Goal: Task Accomplishment & Management: Manage account settings

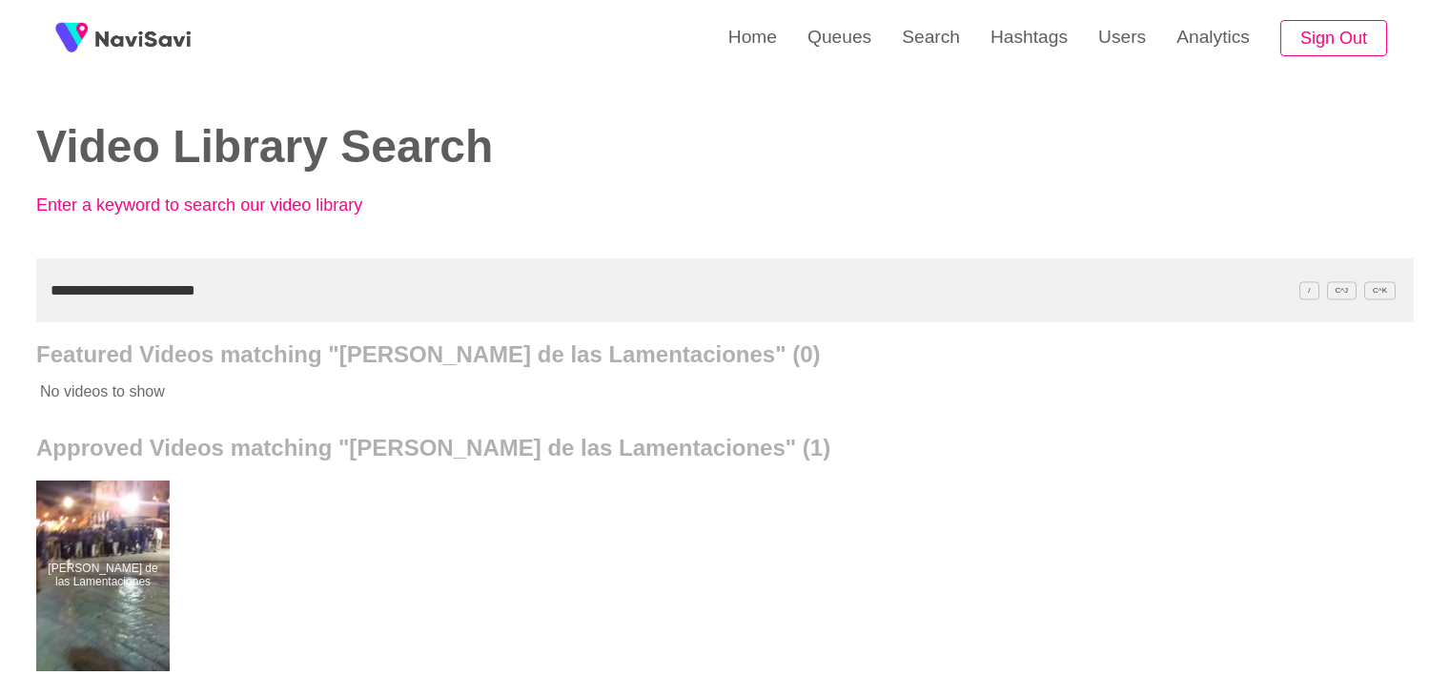
scroll to position [95, 0]
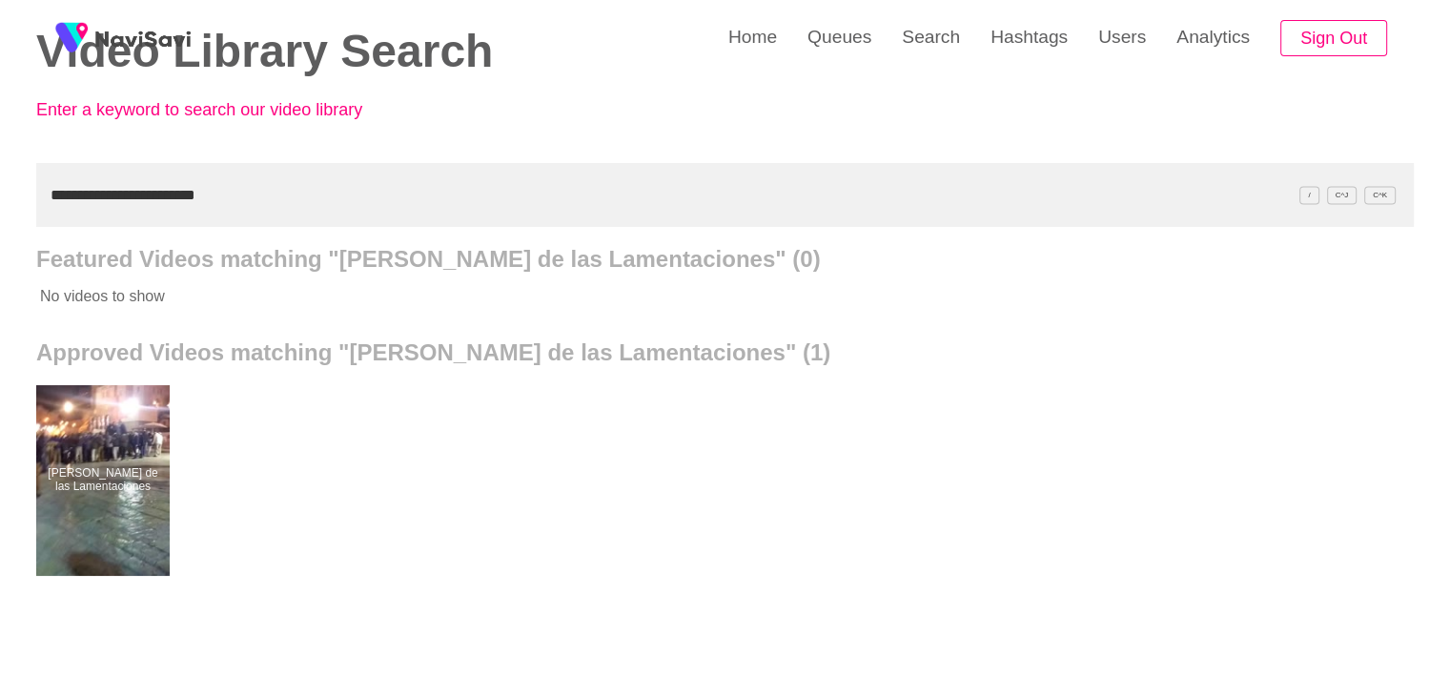
click at [0, 204] on div "**********" at bounding box center [725, 432] width 1450 height 1055
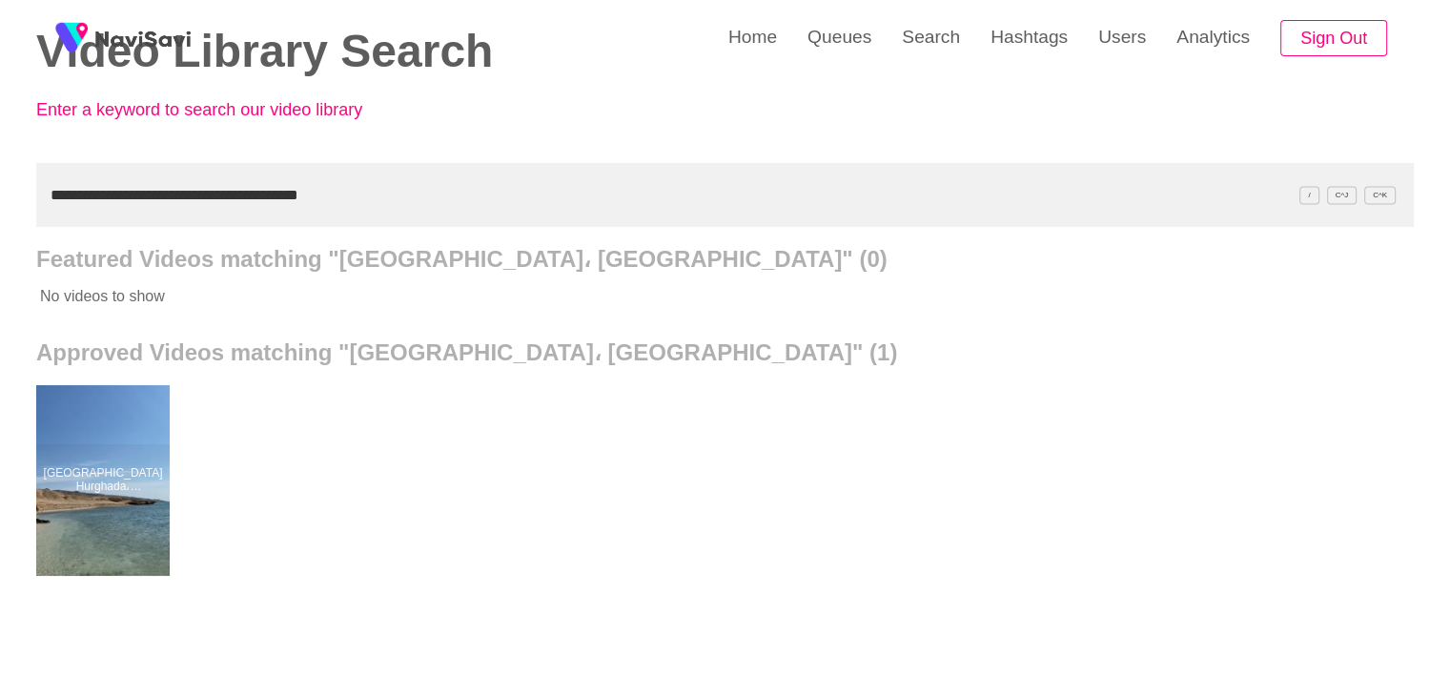
drag, startPoint x: 245, startPoint y: 227, endPoint x: 0, endPoint y: 212, distance: 245.5
click at [0, 232] on div "**********" at bounding box center [725, 432] width 1450 height 1055
paste input "text"
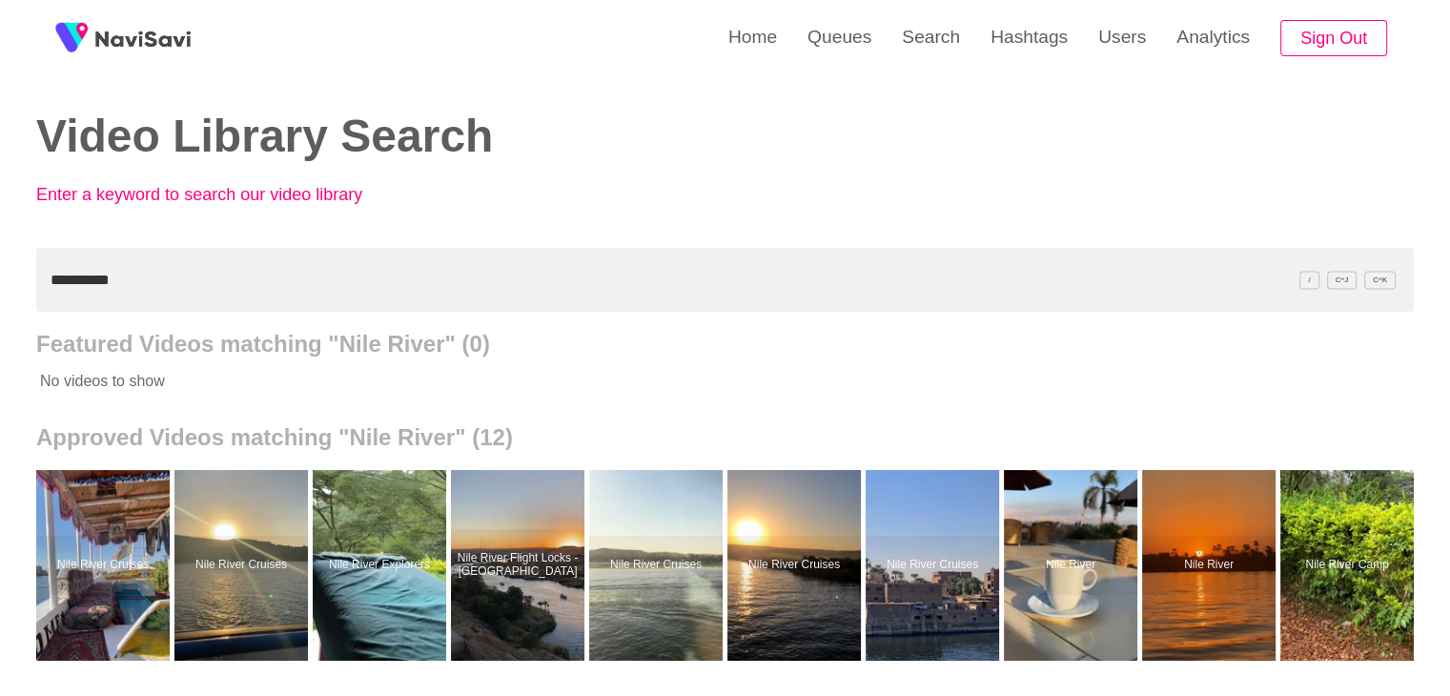
scroll to position [0, 0]
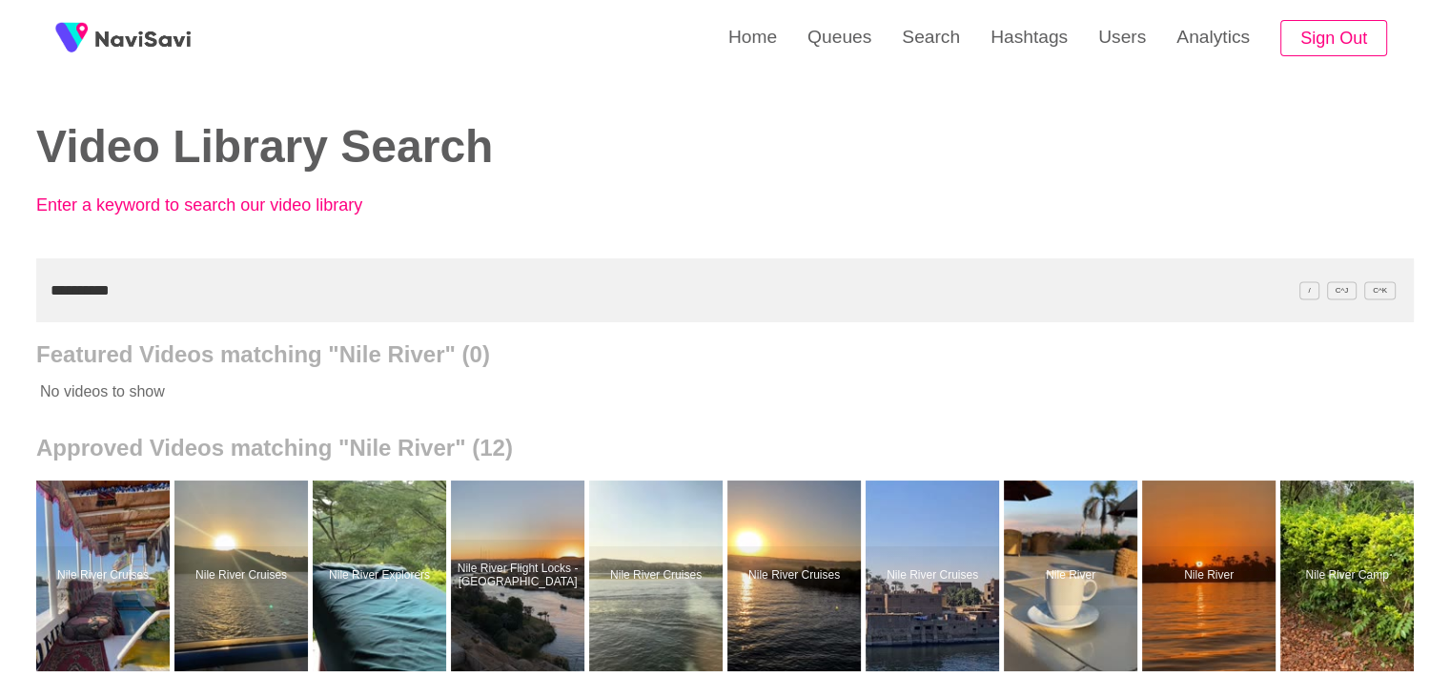
drag, startPoint x: 129, startPoint y: 294, endPoint x: 0, endPoint y: 270, distance: 130.9
click at [0, 278] on div "**********" at bounding box center [725, 527] width 1450 height 1055
paste input "**********"
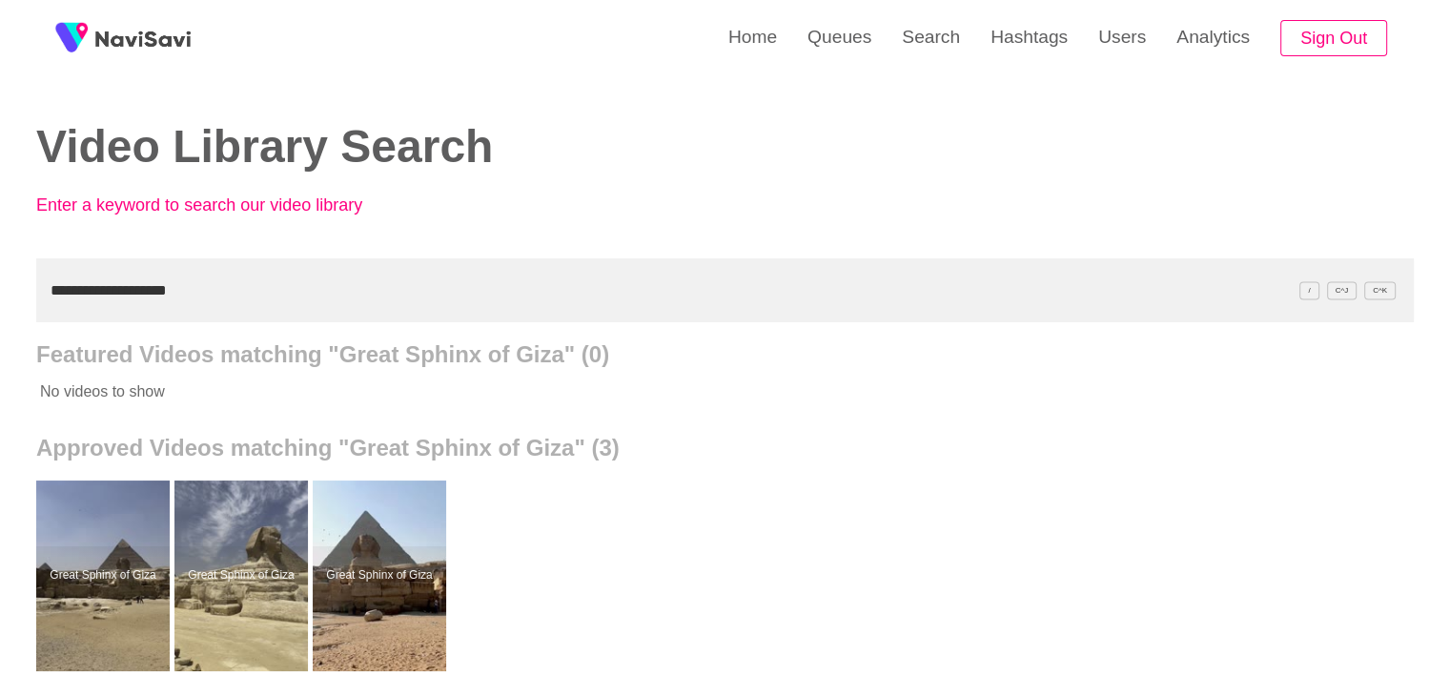
drag, startPoint x: 0, startPoint y: 278, endPoint x: 4, endPoint y: 251, distance: 27.9
click at [0, 270] on div "**********" at bounding box center [725, 527] width 1450 height 1055
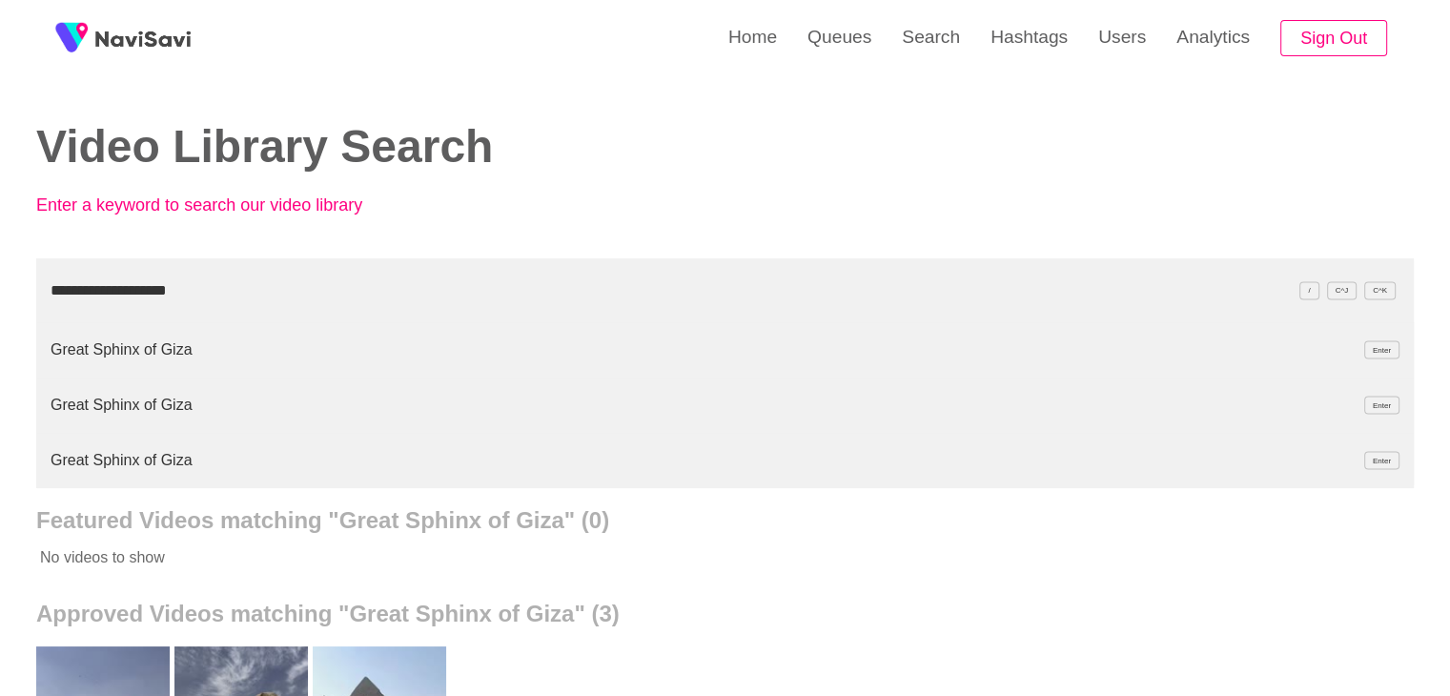
drag, startPoint x: 217, startPoint y: 306, endPoint x: 0, endPoint y: 306, distance: 217.3
click at [0, 306] on div "**********" at bounding box center [725, 610] width 1450 height 1221
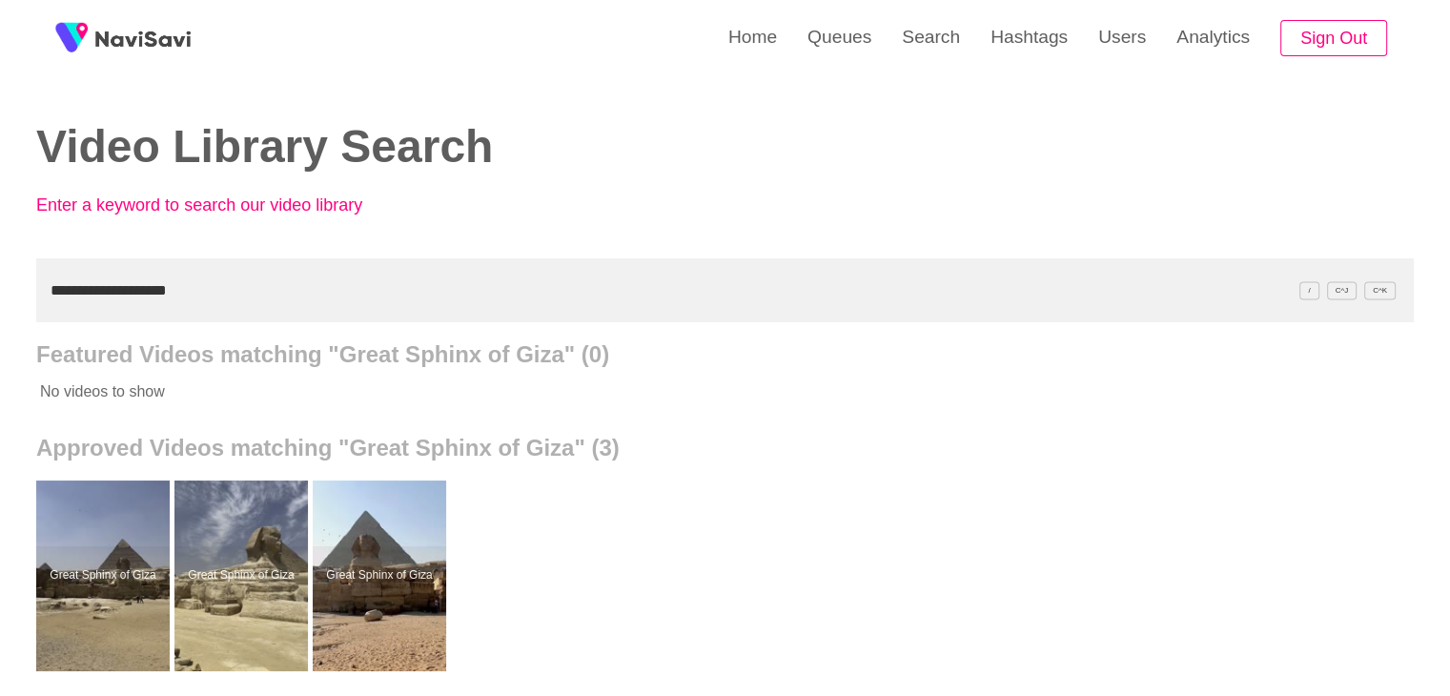
paste input "text"
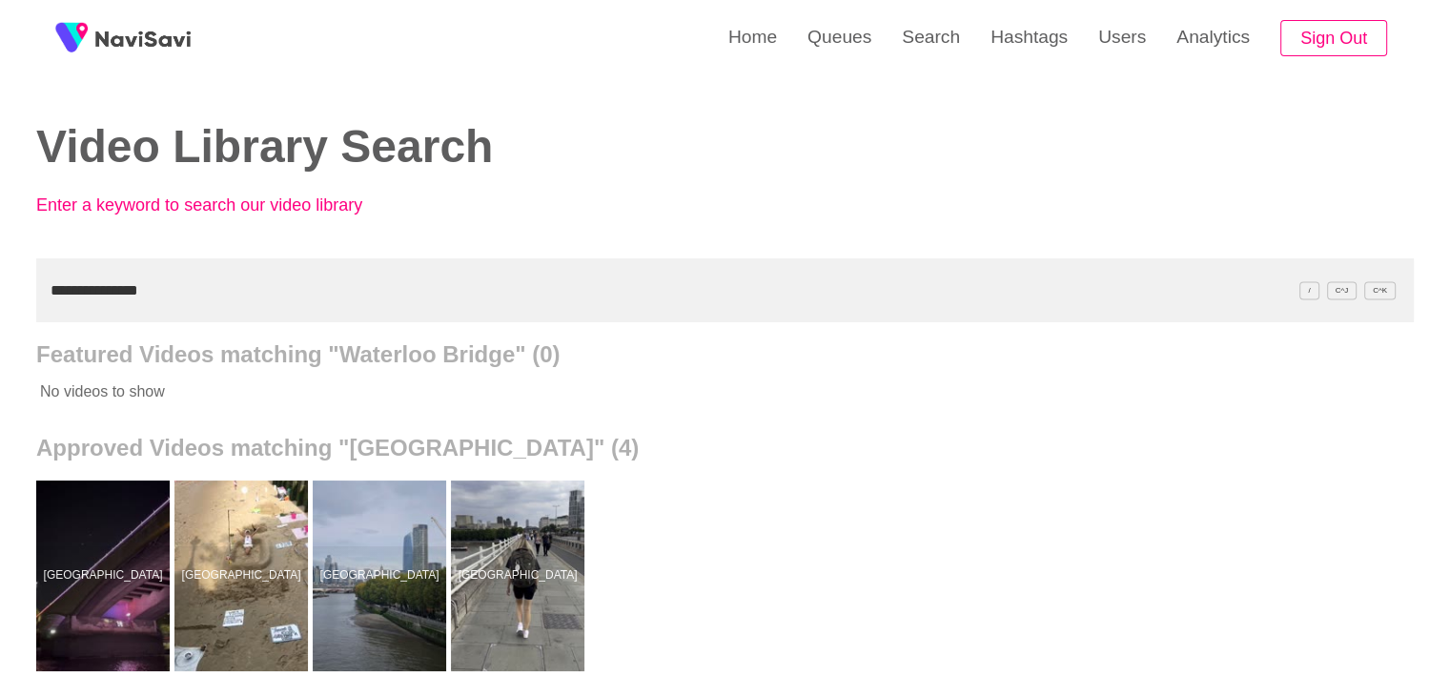
drag, startPoint x: 182, startPoint y: 295, endPoint x: 0, endPoint y: 308, distance: 182.6
click at [0, 308] on div "**********" at bounding box center [725, 527] width 1450 height 1055
paste input "text"
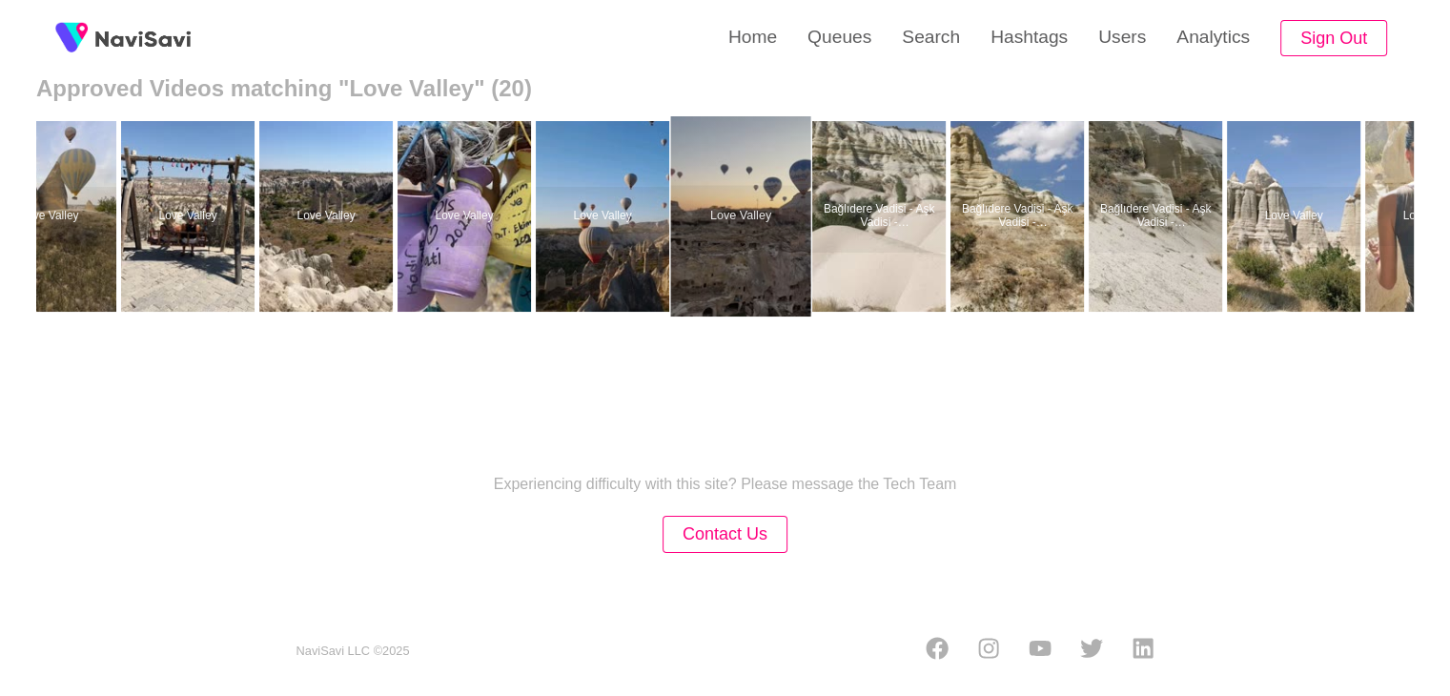
scroll to position [0, 1163]
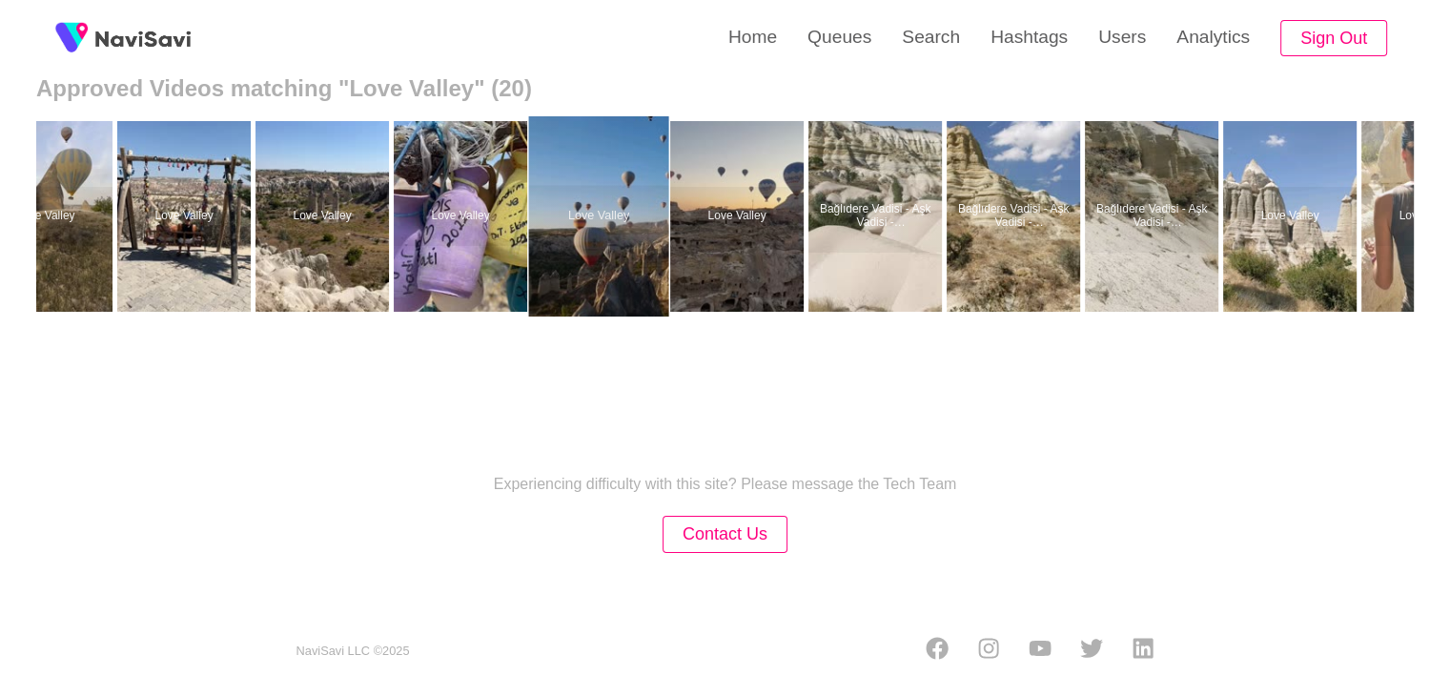
drag, startPoint x: 610, startPoint y: 226, endPoint x: 608, endPoint y: 216, distance: 9.7
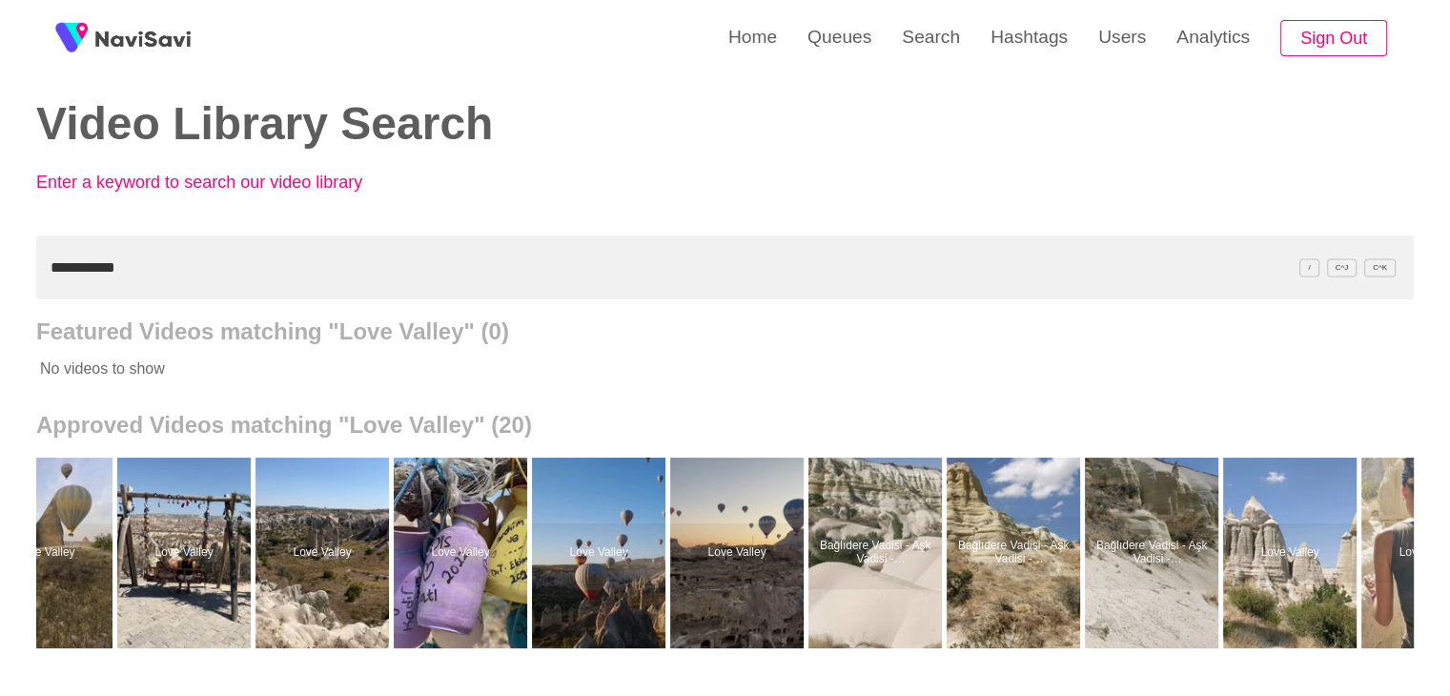
scroll to position [0, 0]
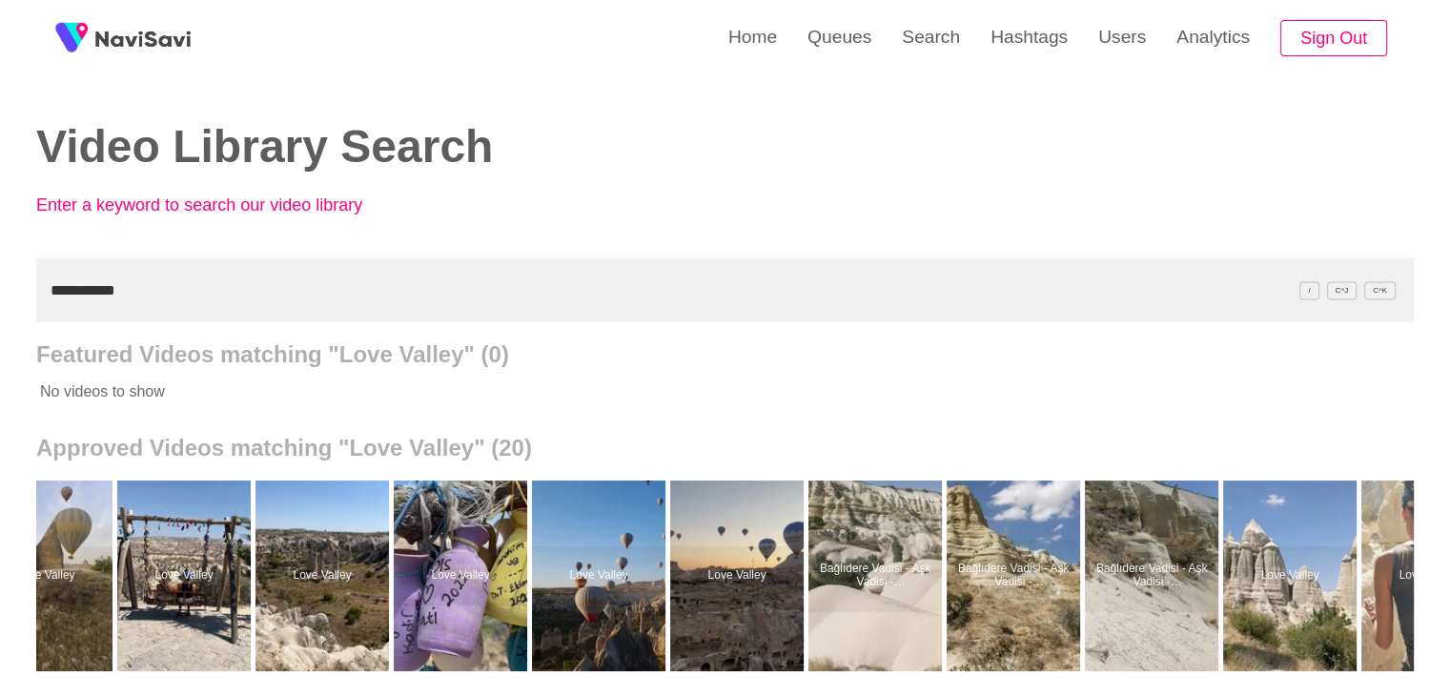
drag, startPoint x: 145, startPoint y: 285, endPoint x: 46, endPoint y: 248, distance: 105.9
click at [0, 282] on div "**********" at bounding box center [725, 527] width 1450 height 1055
paste input "**********"
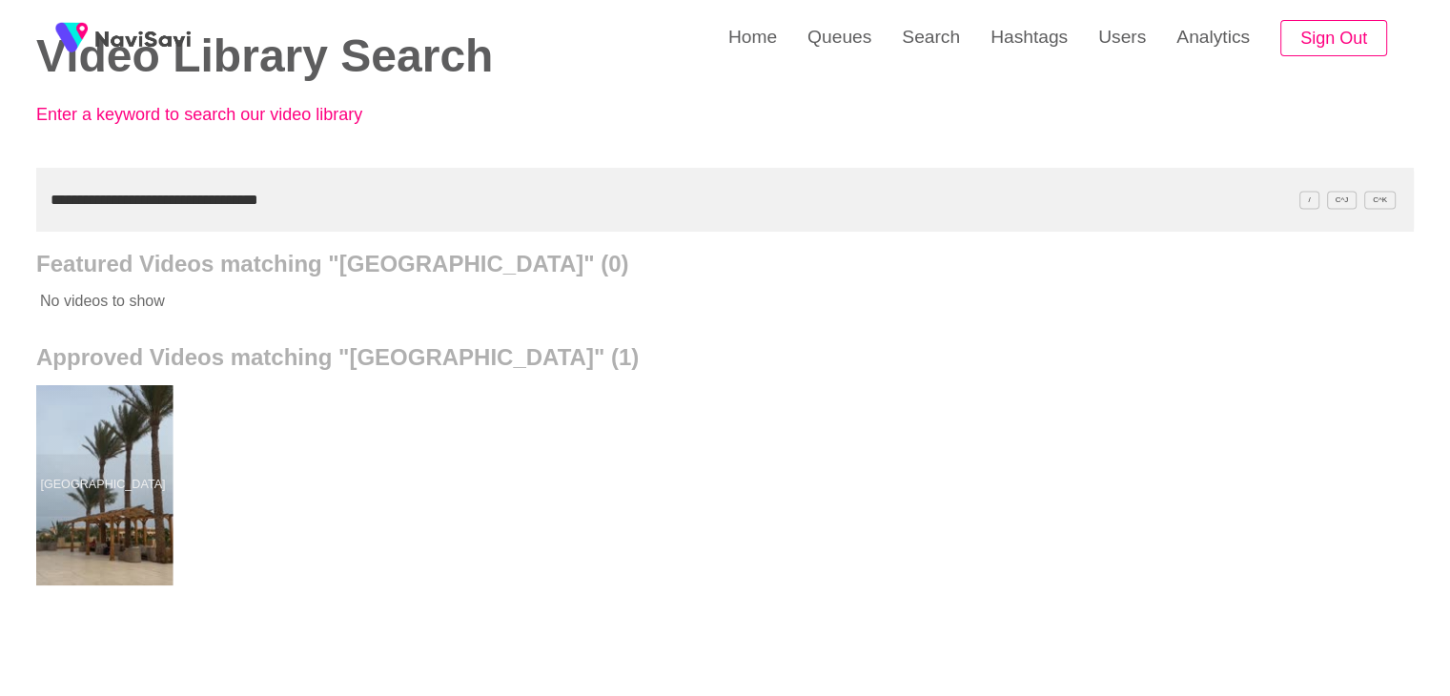
scroll to position [95, 0]
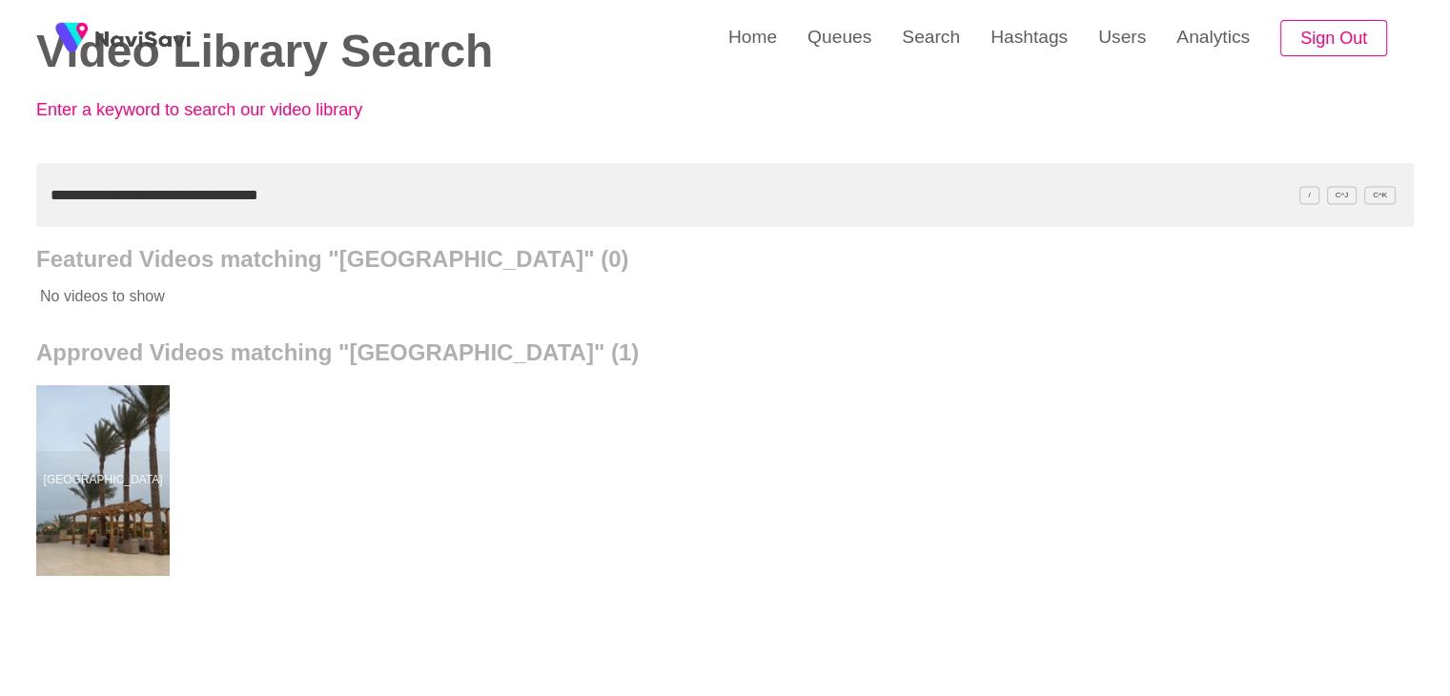
drag, startPoint x: 116, startPoint y: 407, endPoint x: 175, endPoint y: 336, distance: 92.0
drag, startPoint x: 321, startPoint y: 182, endPoint x: 0, endPoint y: 184, distance: 321.2
click at [0, 184] on div "**********" at bounding box center [725, 432] width 1450 height 1055
paste input "text"
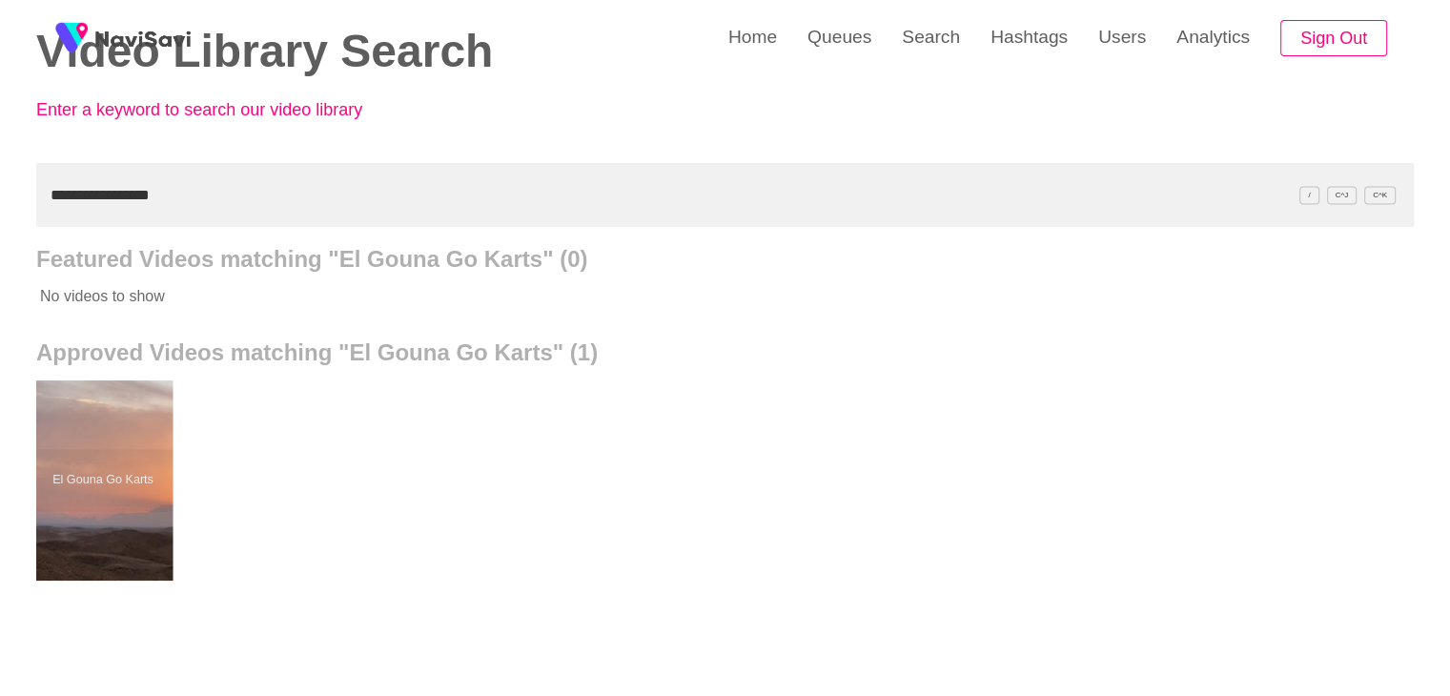
drag, startPoint x: 107, startPoint y: 508, endPoint x: 107, endPoint y: 494, distance: 14.3
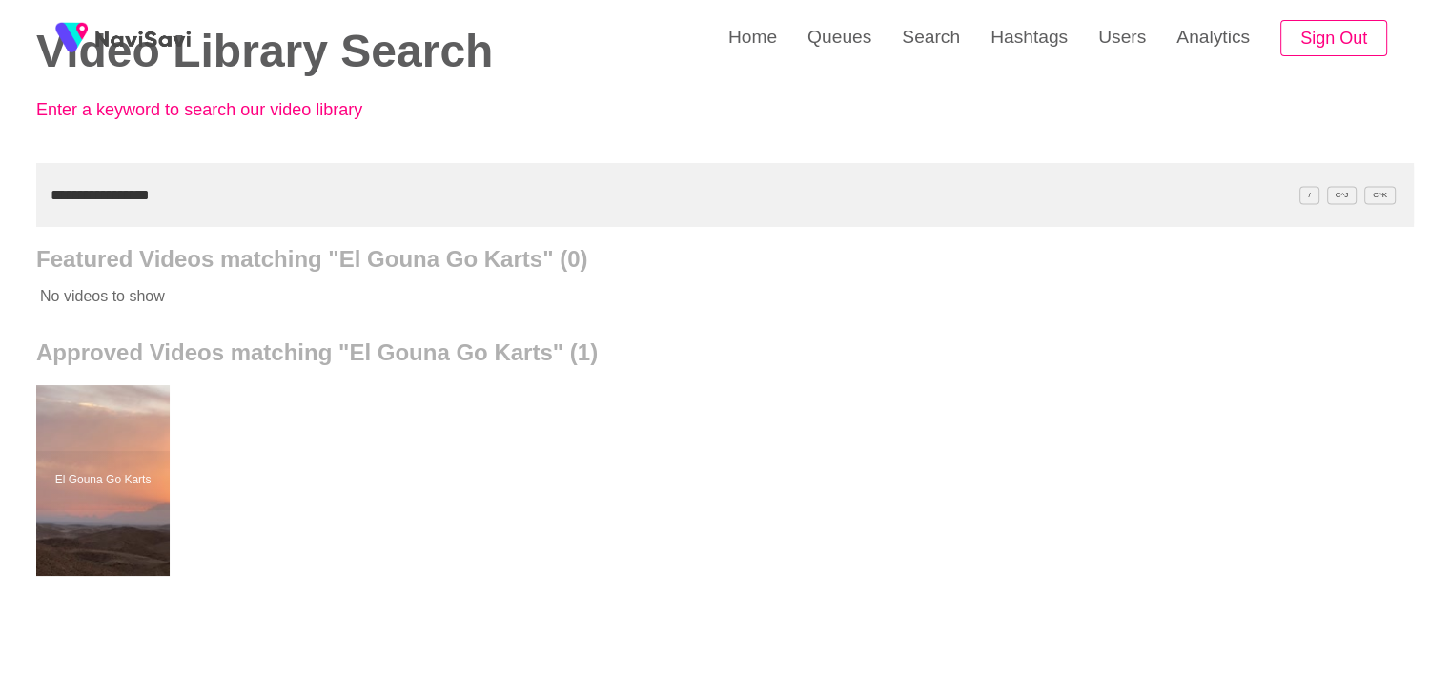
drag, startPoint x: 194, startPoint y: 198, endPoint x: 0, endPoint y: 179, distance: 195.4
click at [0, 190] on div "**********" at bounding box center [725, 432] width 1450 height 1055
paste input "**********"
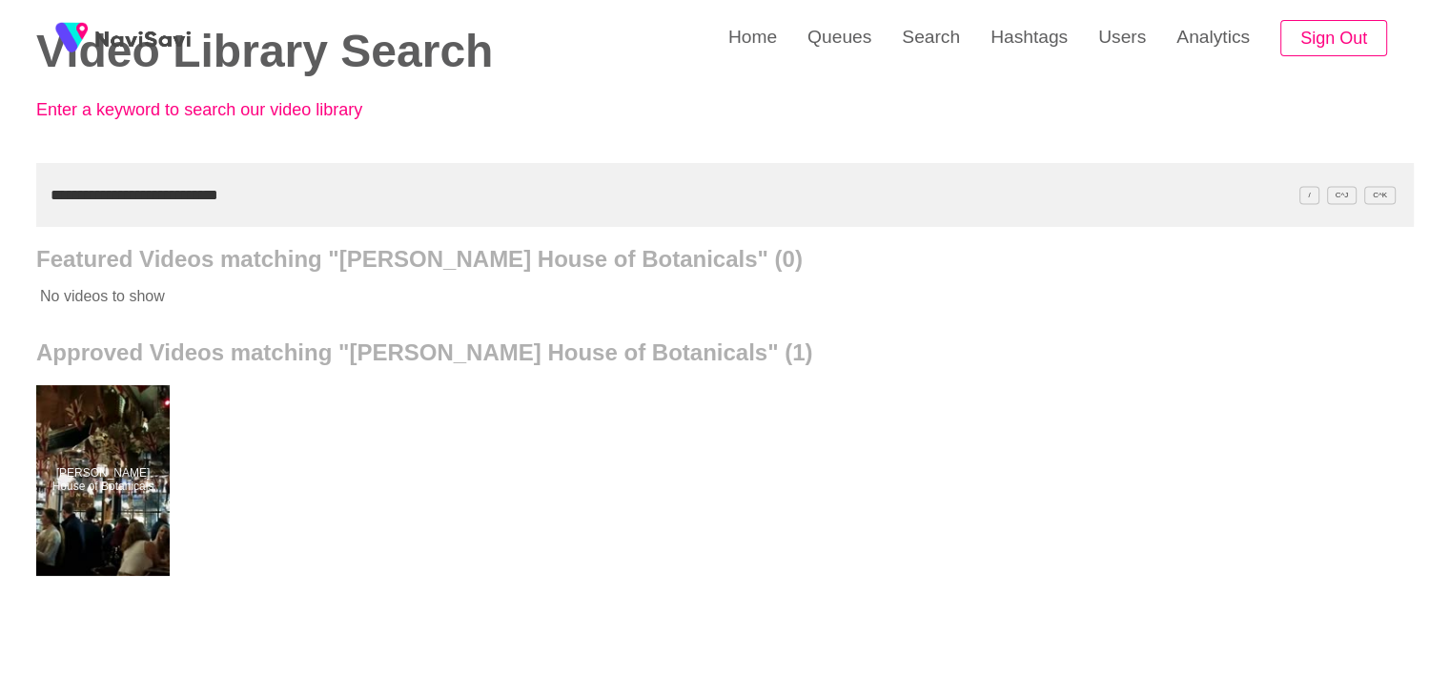
drag, startPoint x: 71, startPoint y: 205, endPoint x: 12, endPoint y: 121, distance: 102.1
click at [0, 161] on div "**********" at bounding box center [725, 432] width 1450 height 1055
paste input "text"
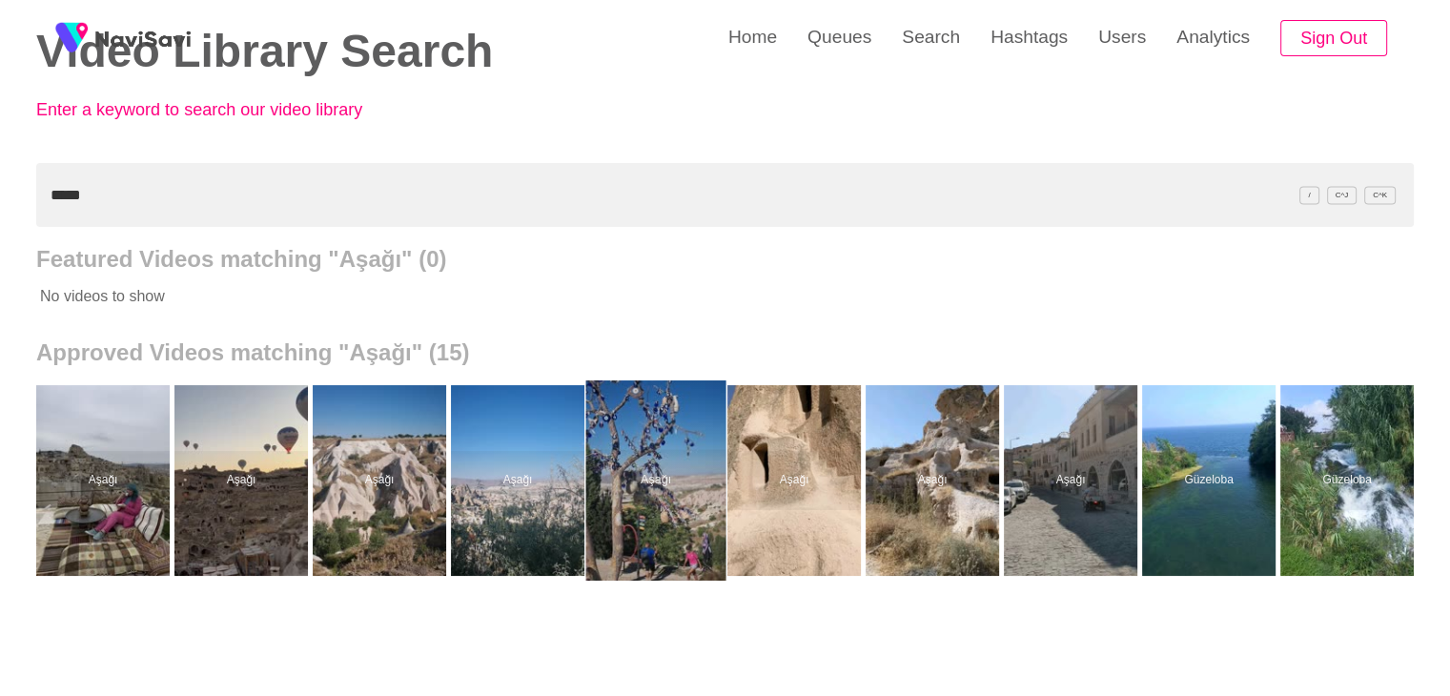
drag, startPoint x: 633, startPoint y: 461, endPoint x: 577, endPoint y: 310, distance: 161.7
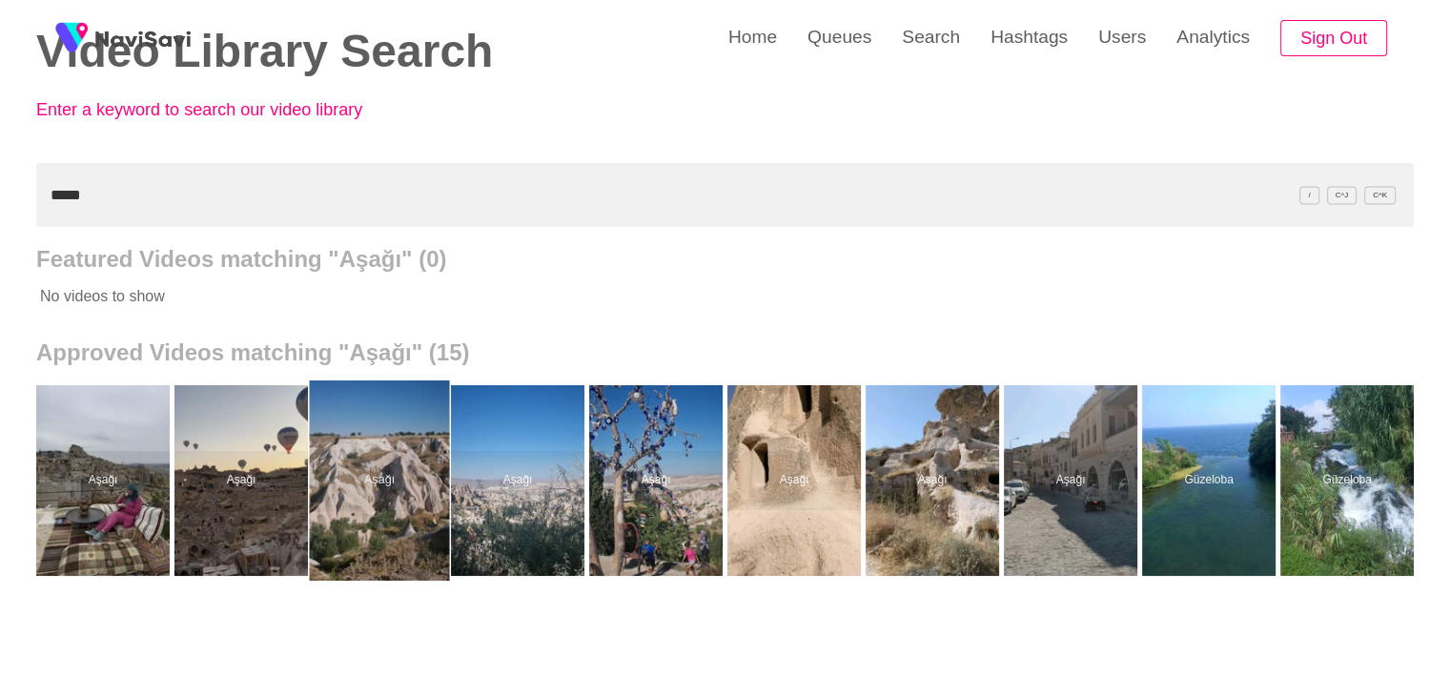
drag, startPoint x: 393, startPoint y: 449, endPoint x: 381, endPoint y: 407, distance: 43.5
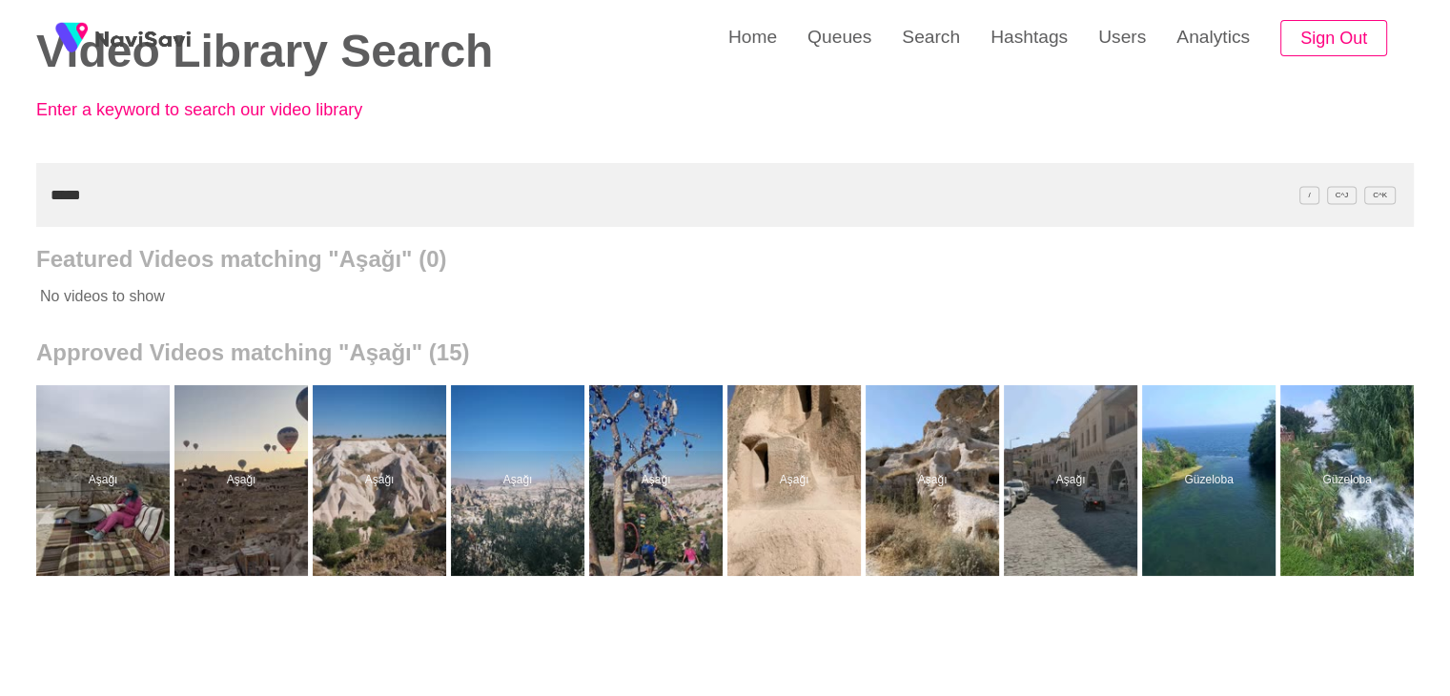
drag, startPoint x: 85, startPoint y: 184, endPoint x: 130, endPoint y: 202, distance: 48.3
click at [2, 200] on div "Home Queues Search Hashtags Users Analytics Sign Out Video Library Search Enter…" at bounding box center [725, 432] width 1450 height 1055
click at [103, 194] on input "*****" at bounding box center [724, 195] width 1377 height 64
drag, startPoint x: 103, startPoint y: 194, endPoint x: 0, endPoint y: 201, distance: 103.2
click at [0, 201] on div "Home Queues Search Hashtags Users Analytics Sign Out Video Library Search Enter…" at bounding box center [725, 432] width 1450 height 1055
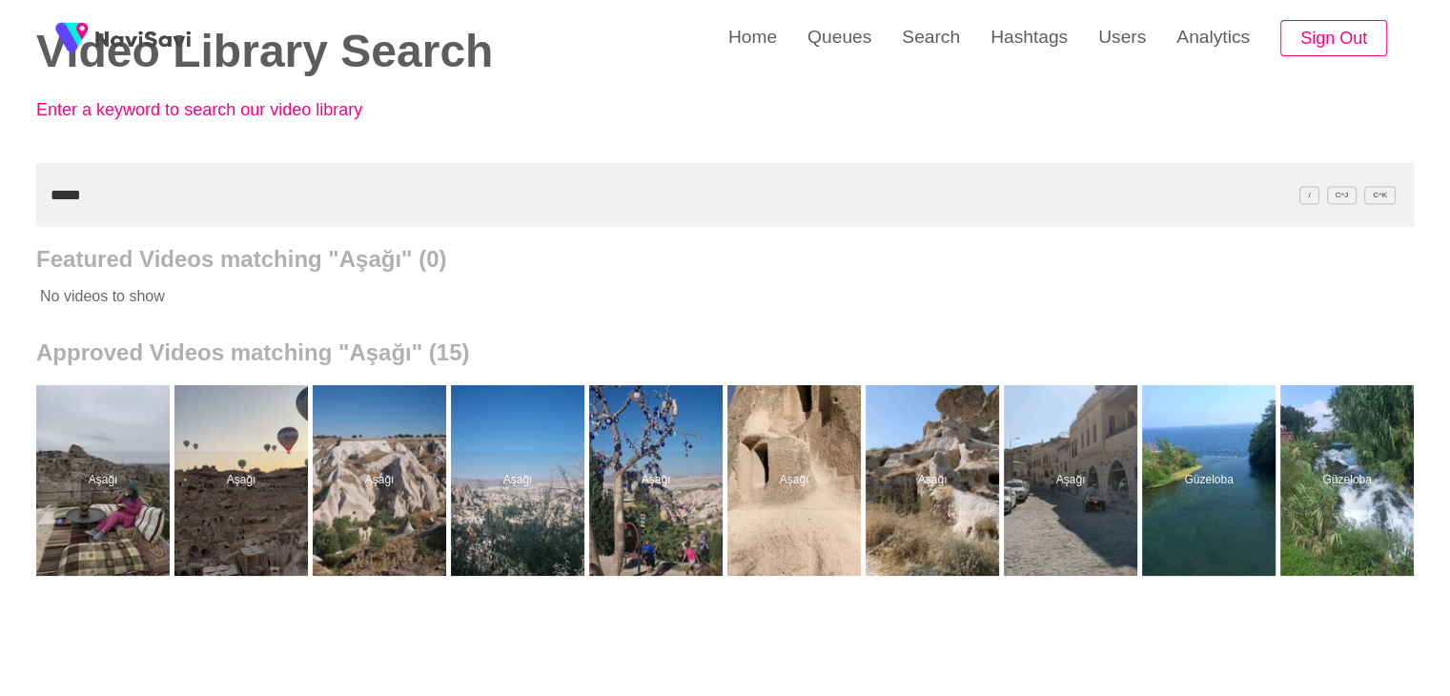
paste input "**********"
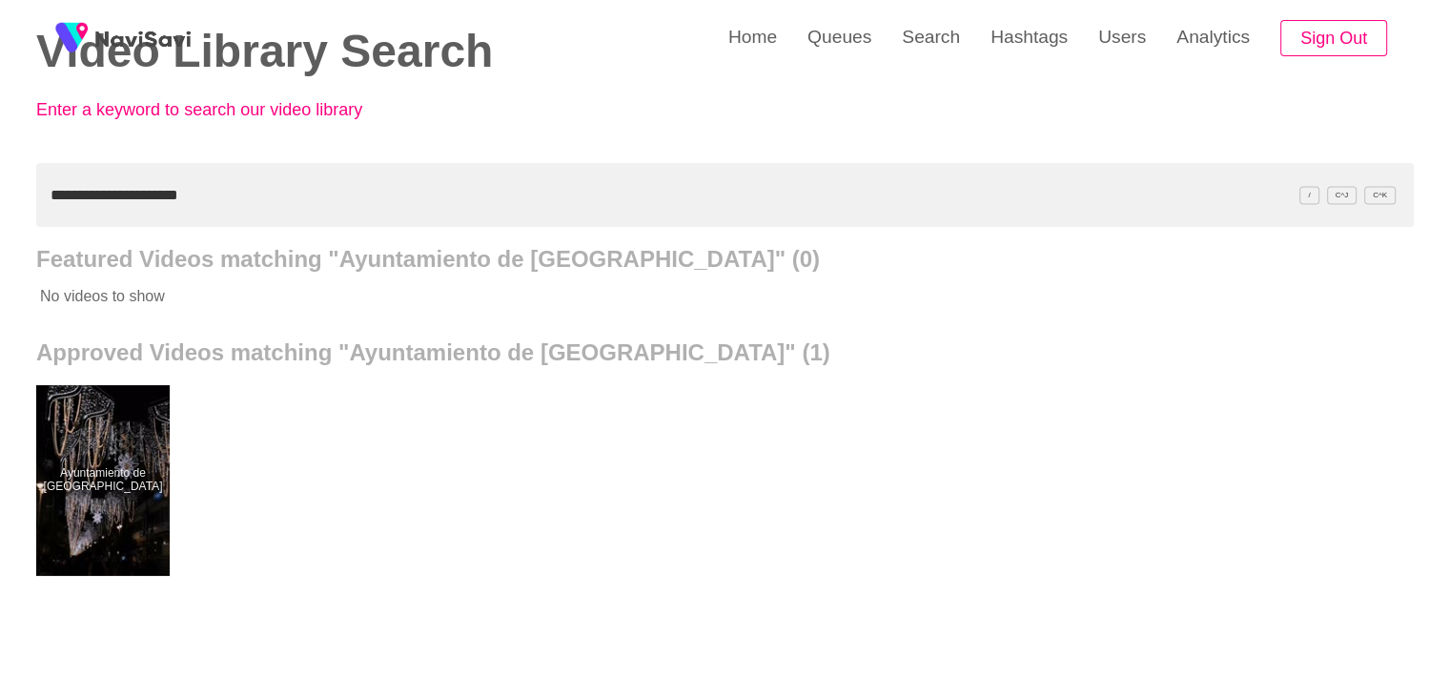
click at [0, 209] on div "**********" at bounding box center [725, 432] width 1450 height 1055
paste input "**********"
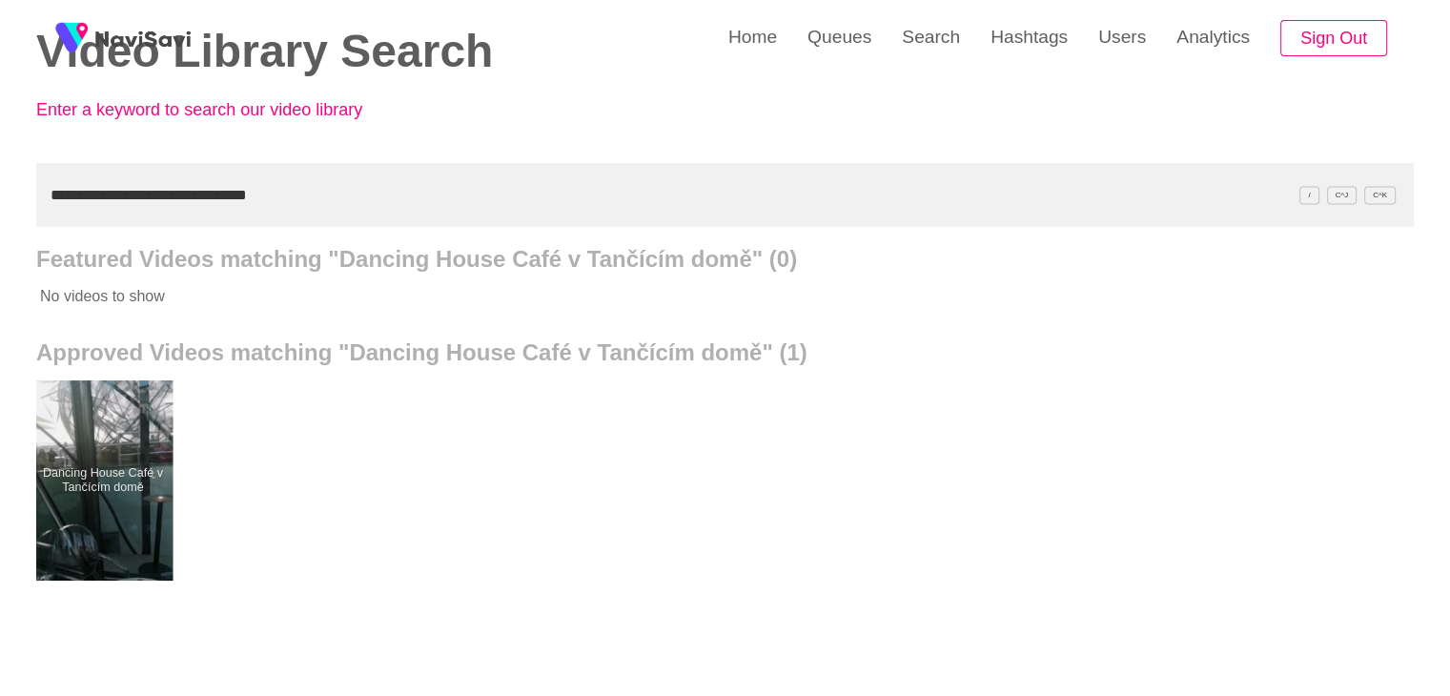
drag, startPoint x: 89, startPoint y: 479, endPoint x: 99, endPoint y: 450, distance: 31.4
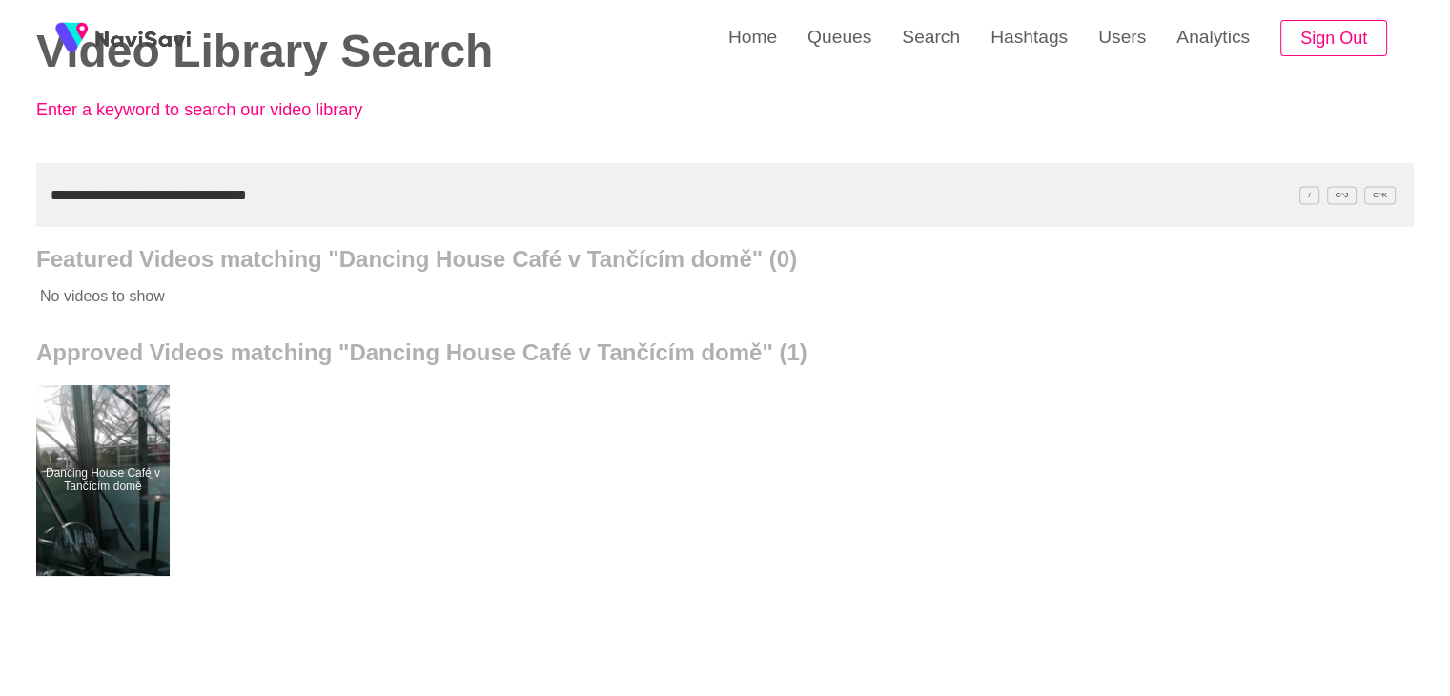
drag, startPoint x: 328, startPoint y: 193, endPoint x: 0, endPoint y: 212, distance: 328.5
click at [0, 219] on div "**********" at bounding box center [725, 432] width 1450 height 1055
paste input "text"
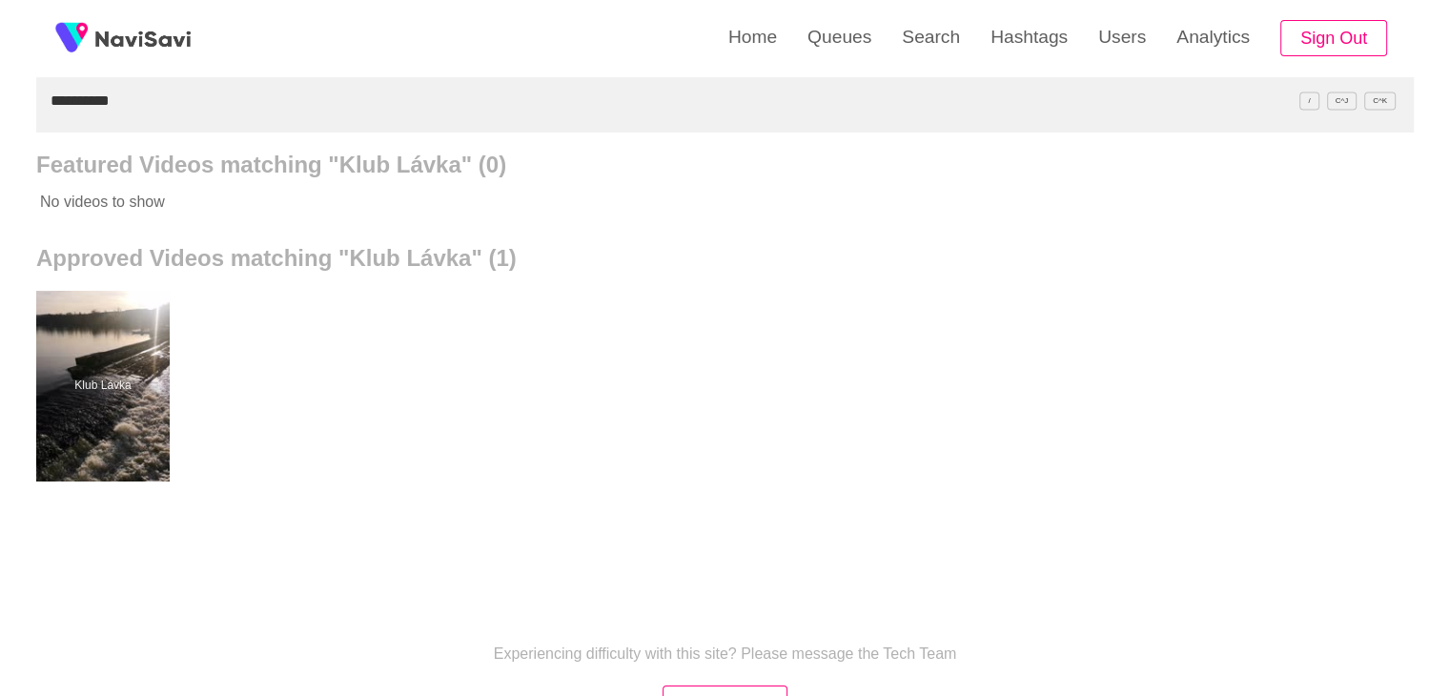
scroll to position [191, 0]
drag, startPoint x: 70, startPoint y: 108, endPoint x: 0, endPoint y: 110, distance: 69.6
click at [0, 112] on div "**********" at bounding box center [725, 336] width 1450 height 1055
paste input "**********"
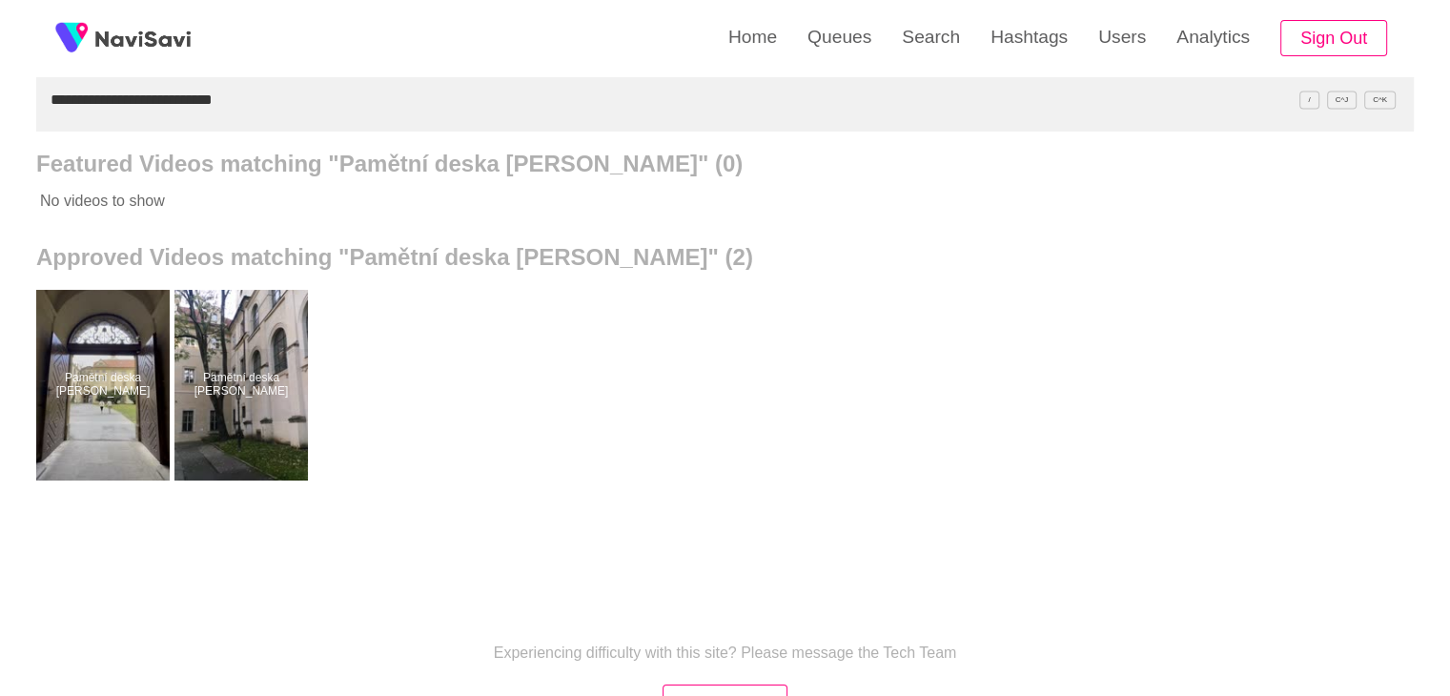
drag, startPoint x: 265, startPoint y: 94, endPoint x: 0, endPoint y: 123, distance: 266.5
click at [0, 123] on div "**********" at bounding box center [725, 336] width 1450 height 1055
paste input "text"
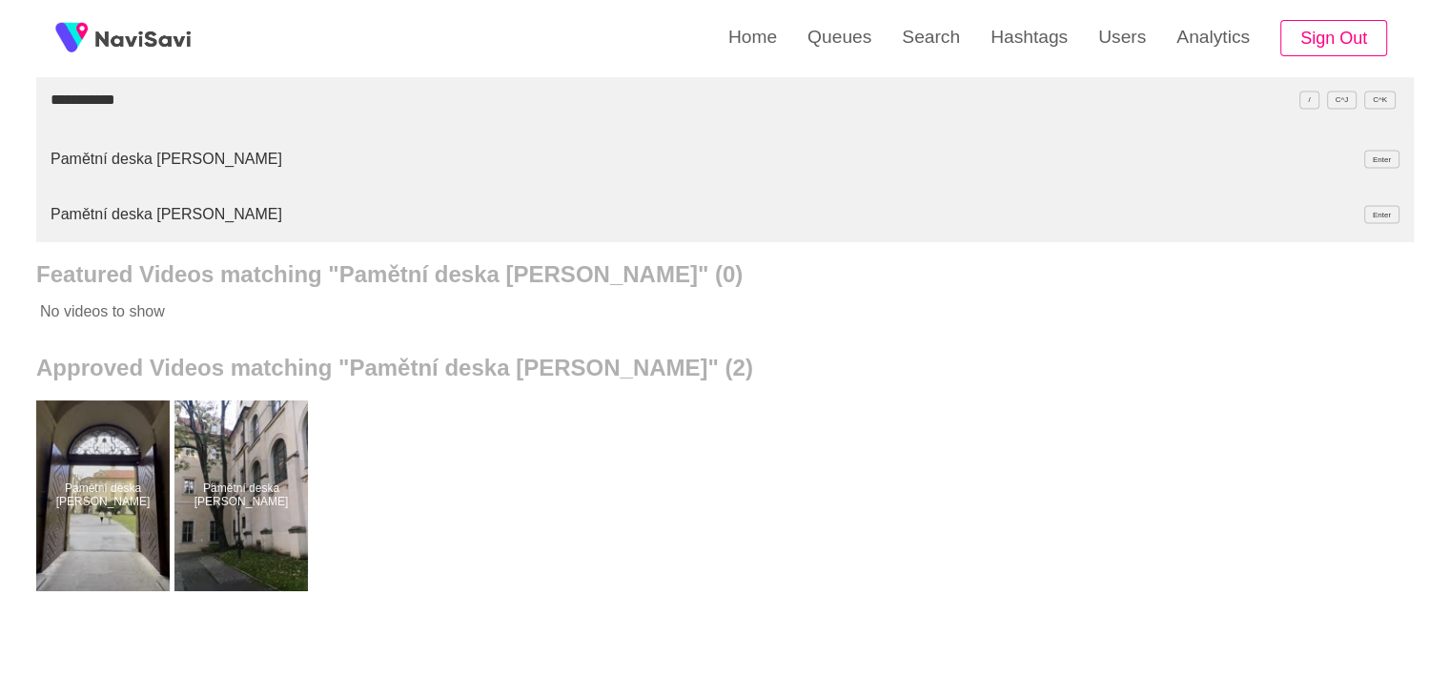
type input "**********"
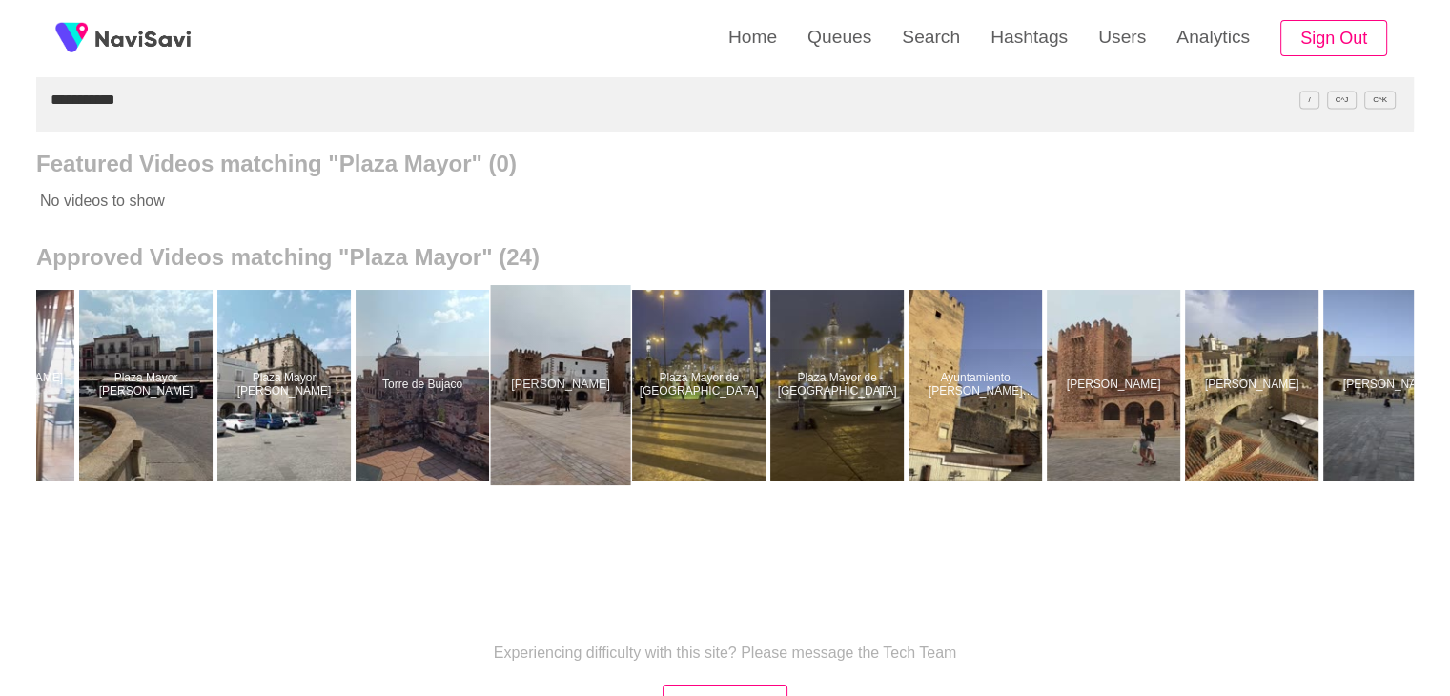
scroll to position [0, 0]
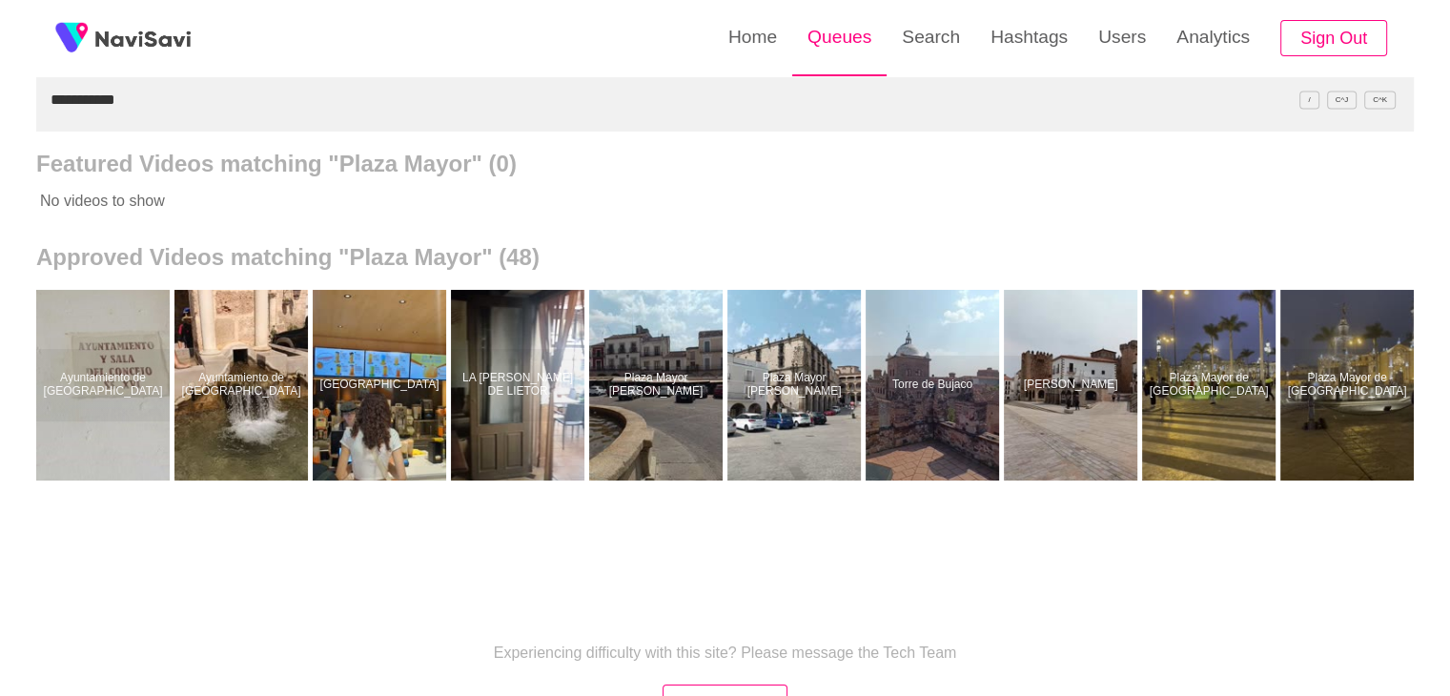
click at [858, 35] on link "Queues" at bounding box center [839, 37] width 94 height 74
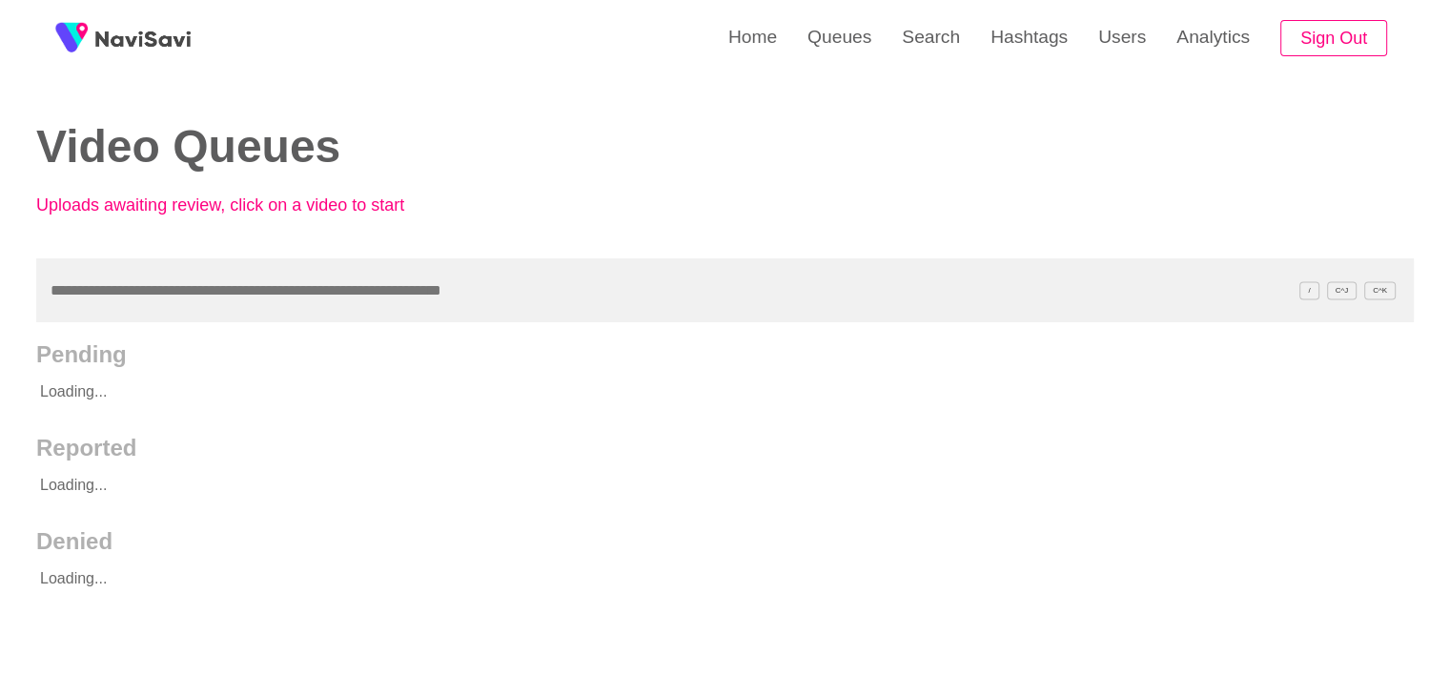
click at [211, 306] on input "text" at bounding box center [724, 290] width 1377 height 64
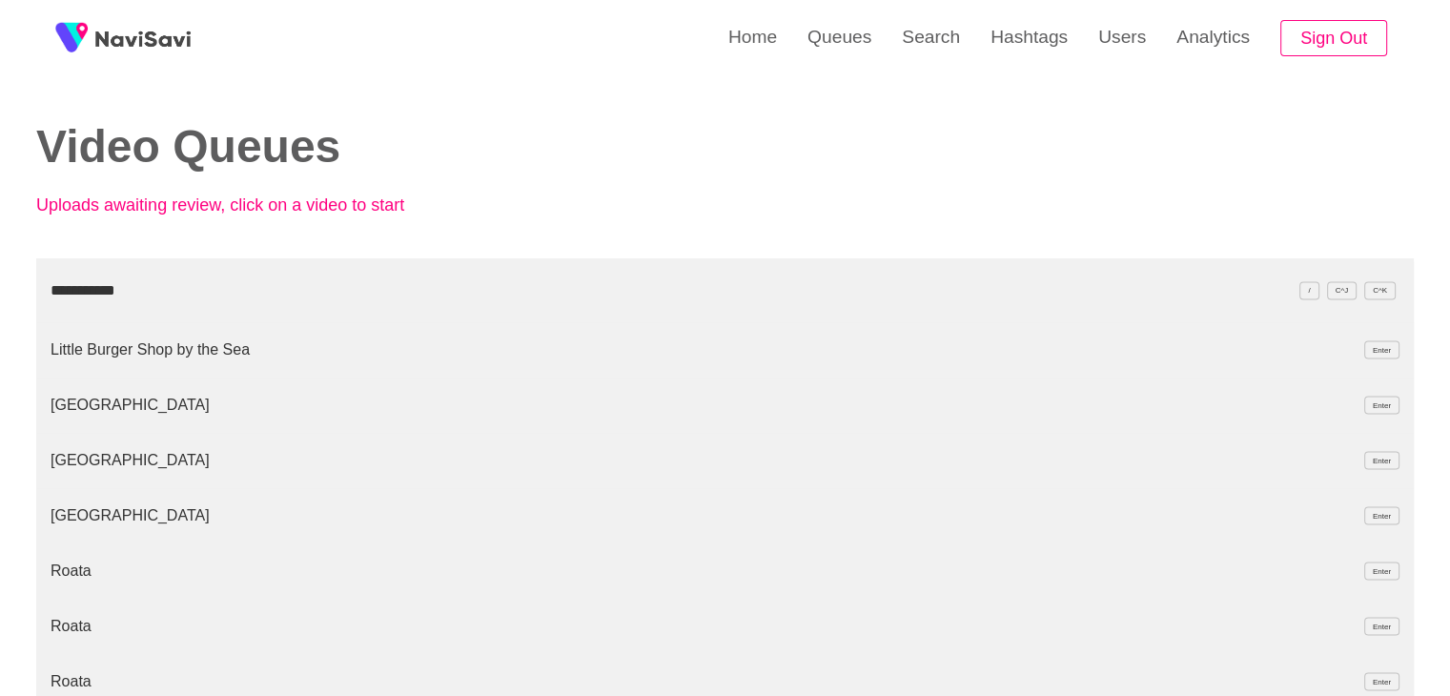
type input "**********"
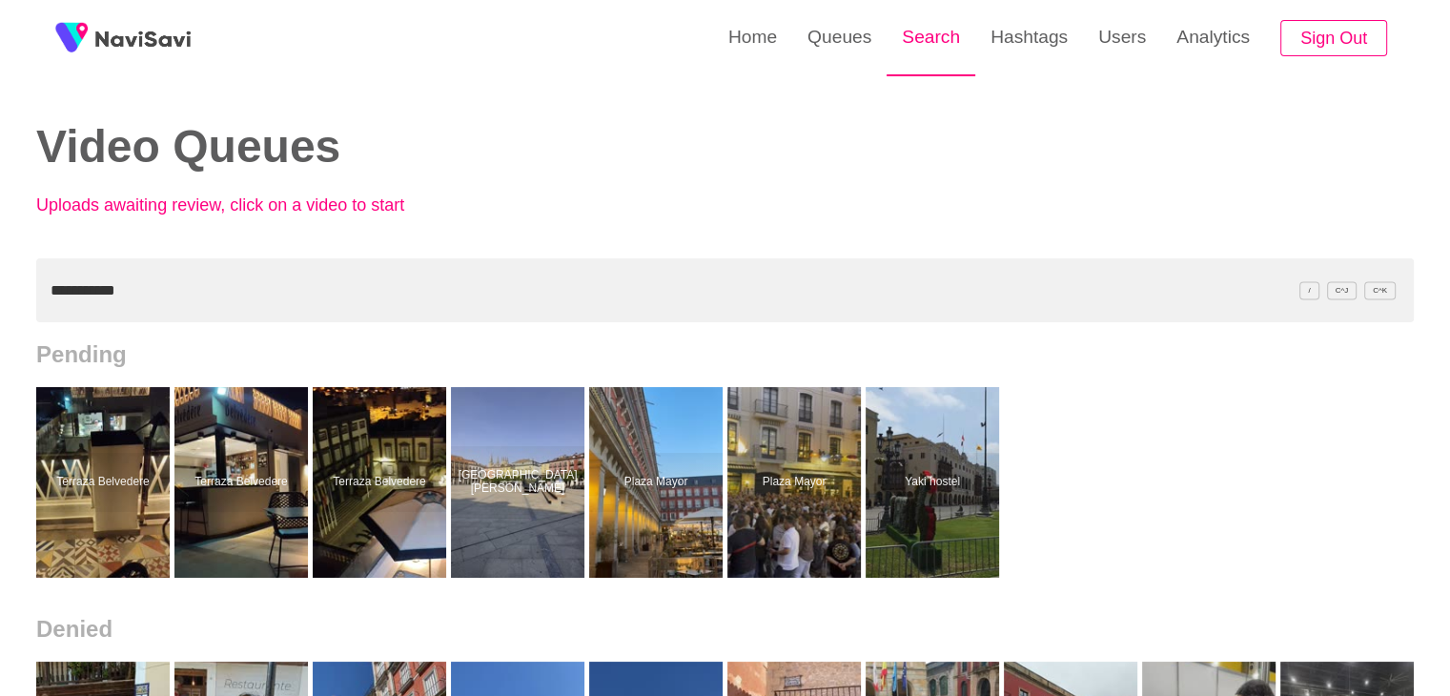
click at [926, 41] on link "Search" at bounding box center [931, 37] width 89 height 74
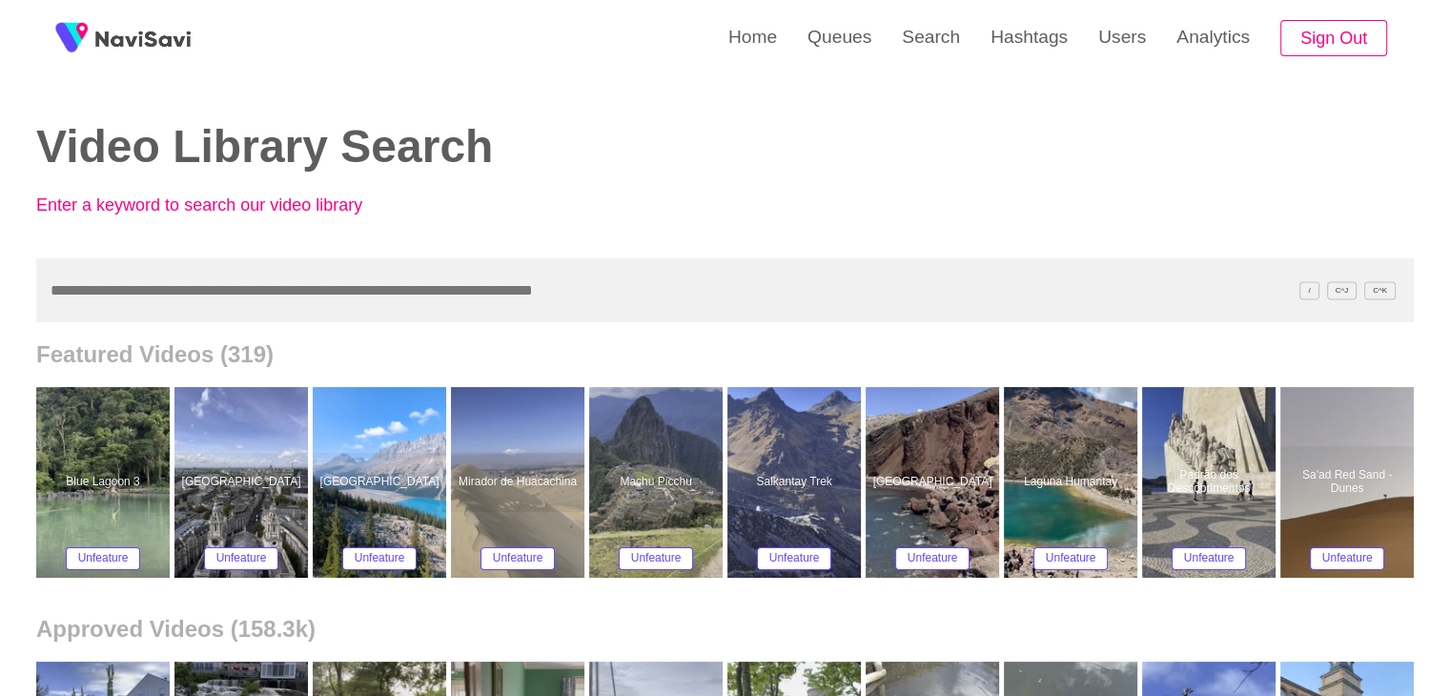
click at [181, 283] on input "text" at bounding box center [724, 290] width 1377 height 64
paste input "**********"
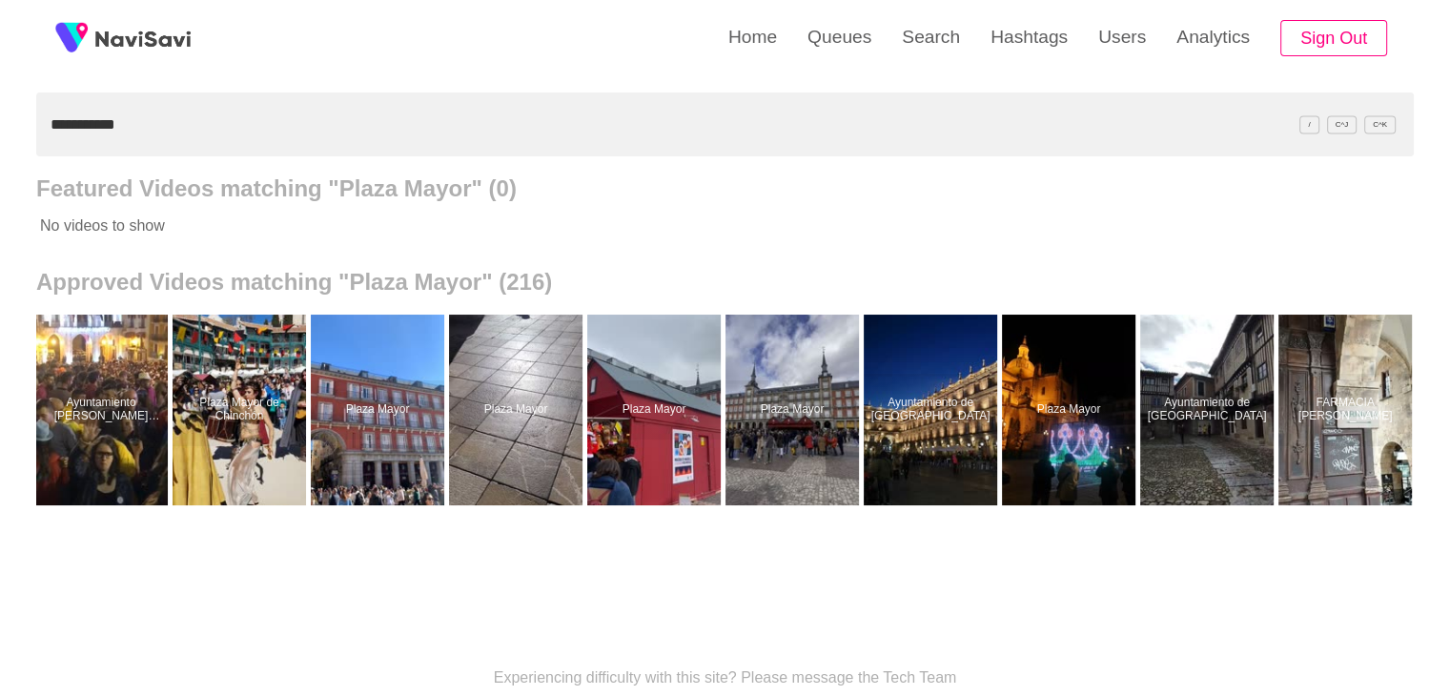
scroll to position [95, 0]
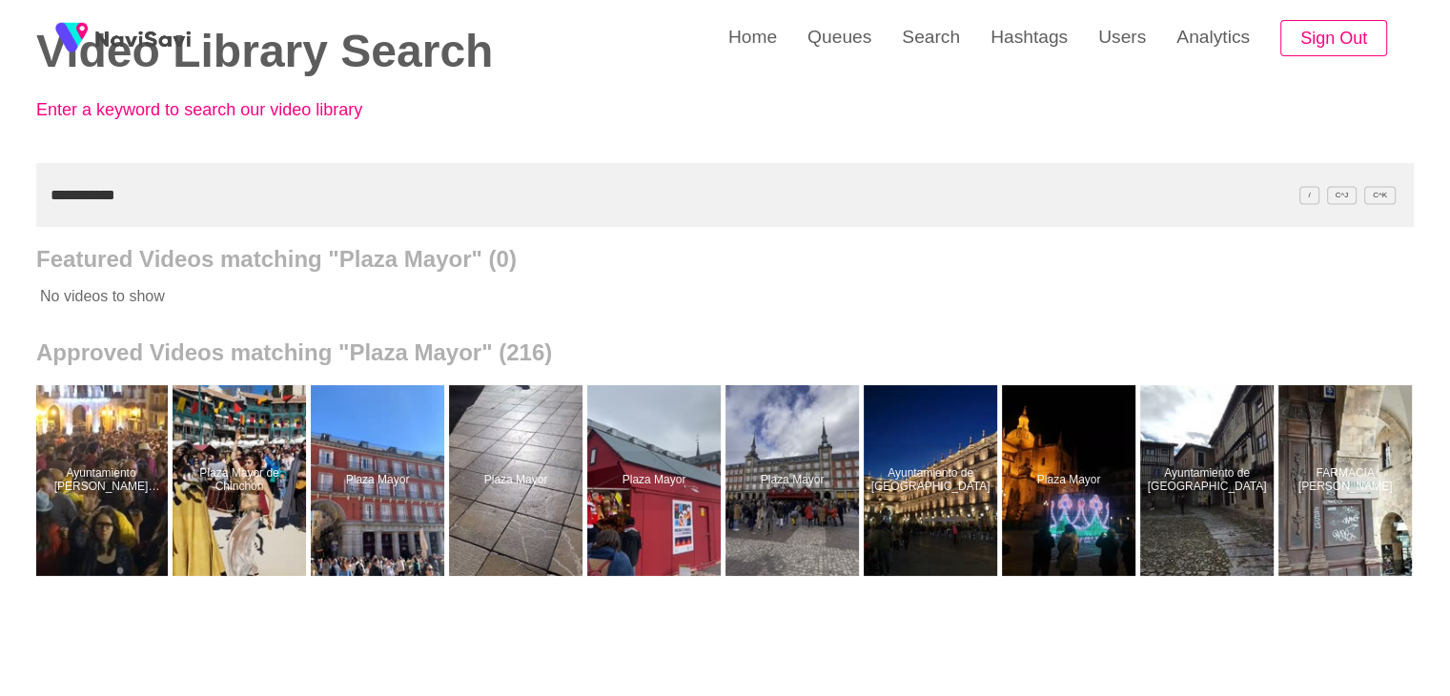
drag, startPoint x: 183, startPoint y: 201, endPoint x: 0, endPoint y: 198, distance: 183.0
click at [0, 198] on div "**********" at bounding box center [725, 432] width 1450 height 1055
paste input "**********"
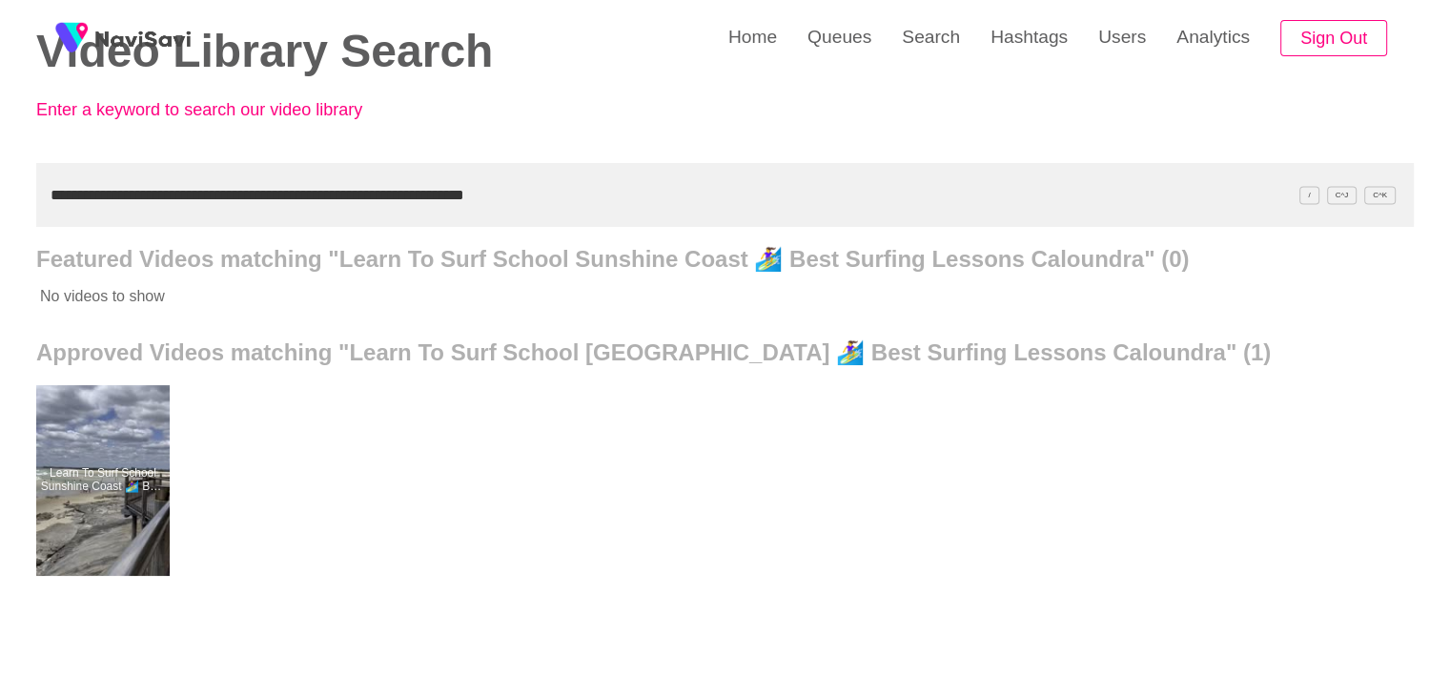
drag, startPoint x: 601, startPoint y: 194, endPoint x: 0, endPoint y: 161, distance: 602.4
click at [0, 161] on div "**********" at bounding box center [725, 432] width 1450 height 1055
paste input "text"
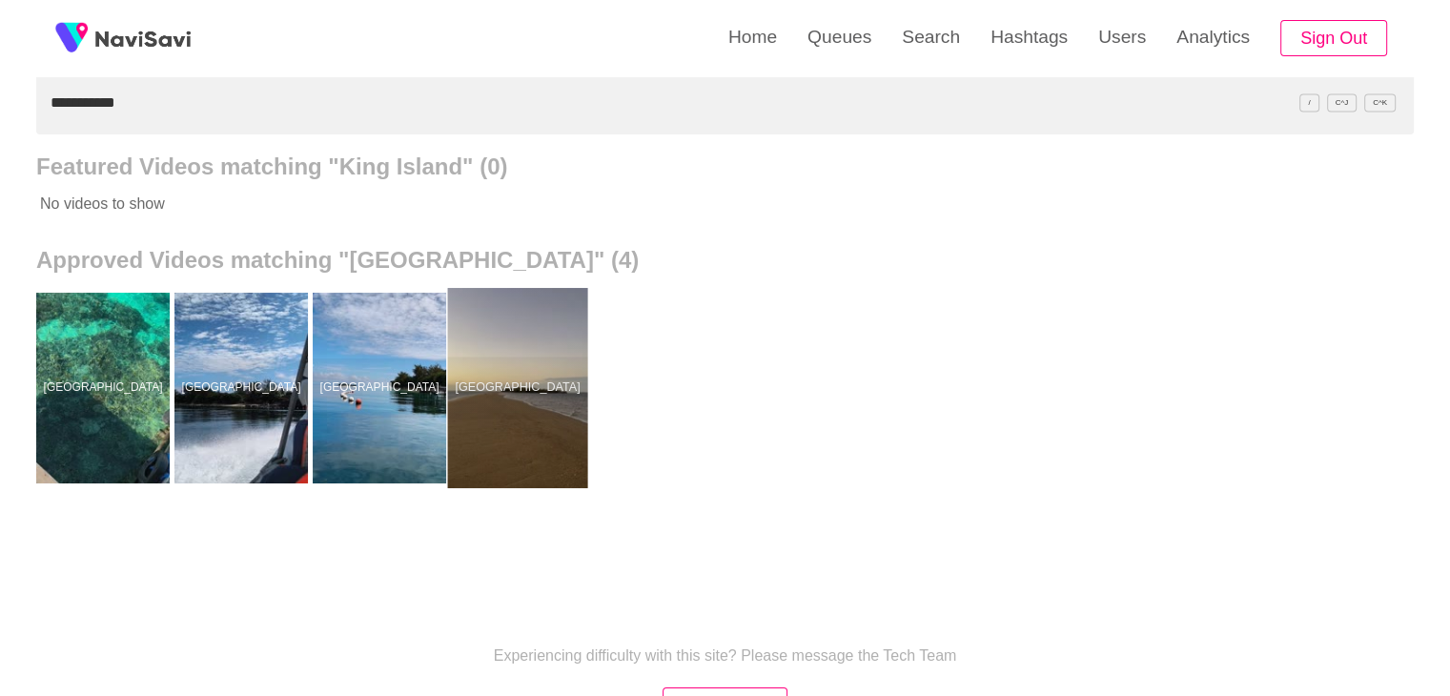
scroll to position [191, 0]
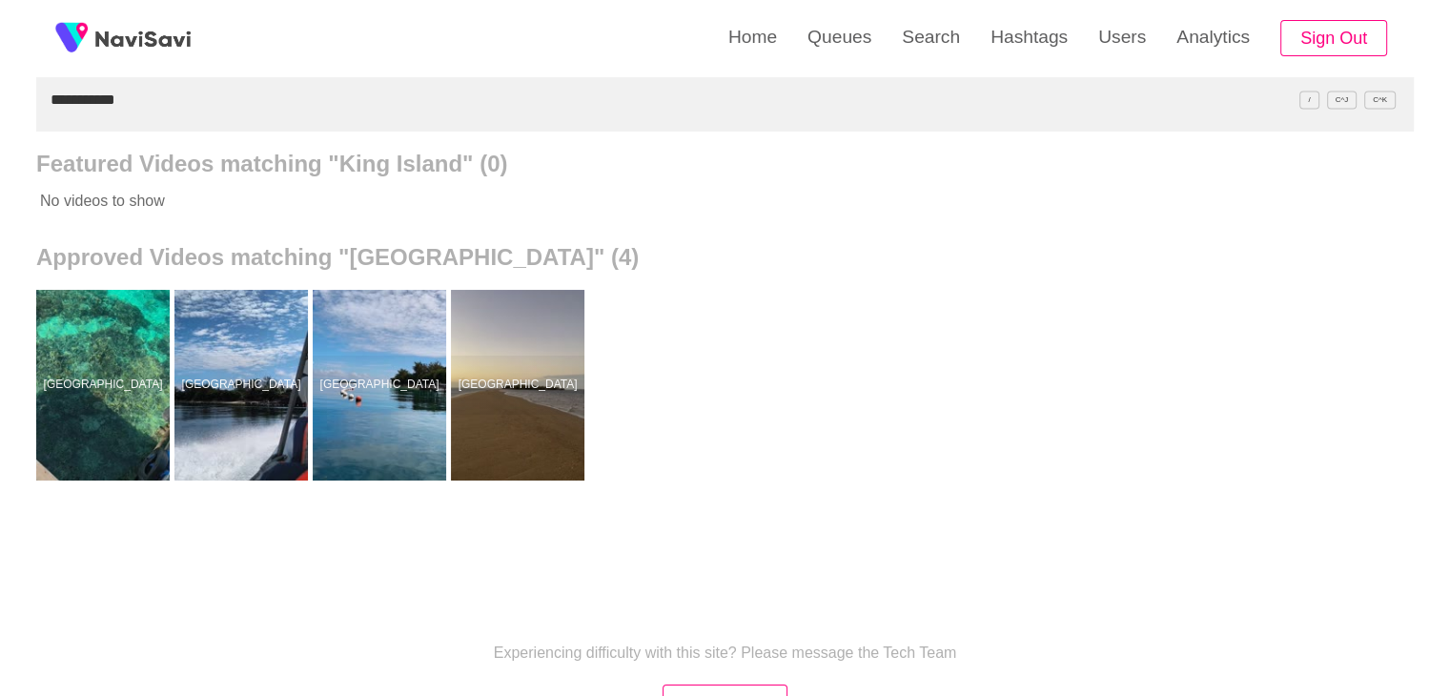
click at [0, 106] on div "**********" at bounding box center [725, 336] width 1450 height 1055
paste input "text"
drag, startPoint x: 122, startPoint y: 106, endPoint x: 0, endPoint y: 76, distance: 125.5
click at [0, 88] on div "**********" at bounding box center [725, 336] width 1450 height 1055
paste input "**********"
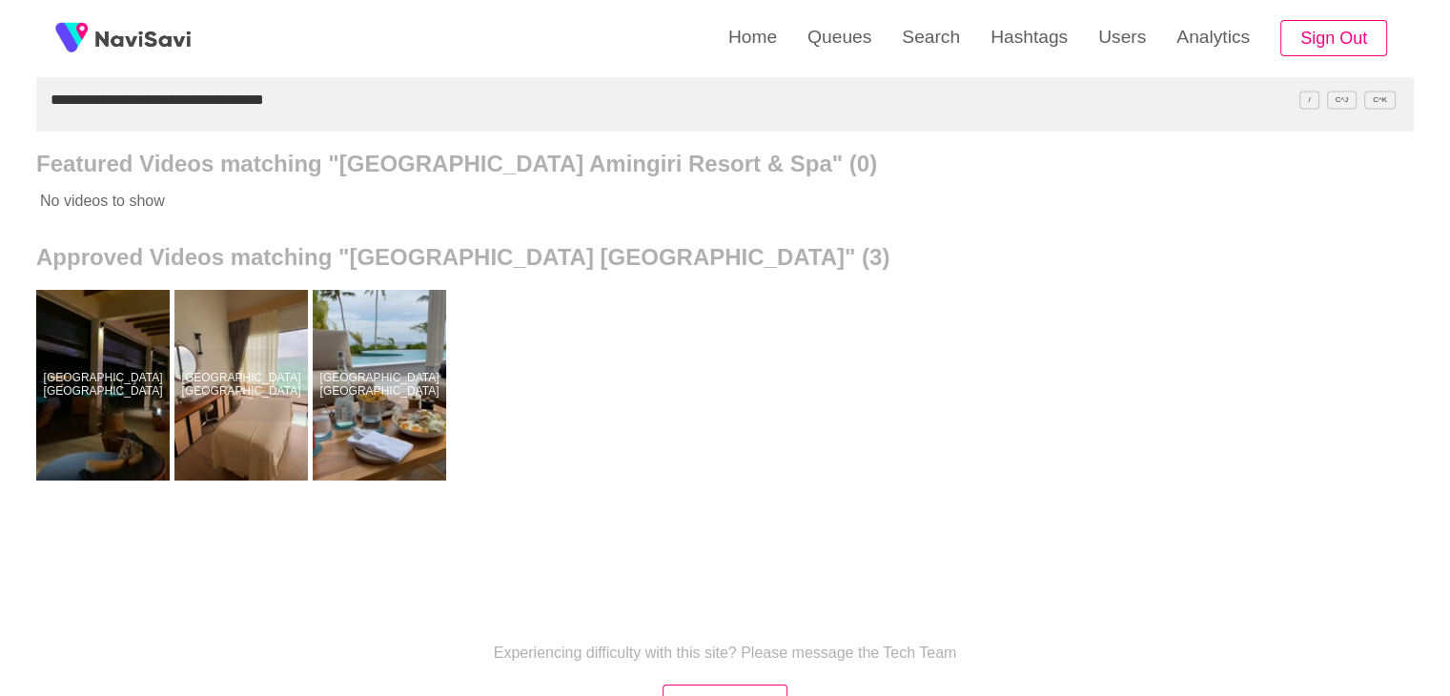
drag, startPoint x: 316, startPoint y: 122, endPoint x: 0, endPoint y: 123, distance: 316.5
click at [0, 123] on div "**********" at bounding box center [725, 336] width 1450 height 1055
paste input "text"
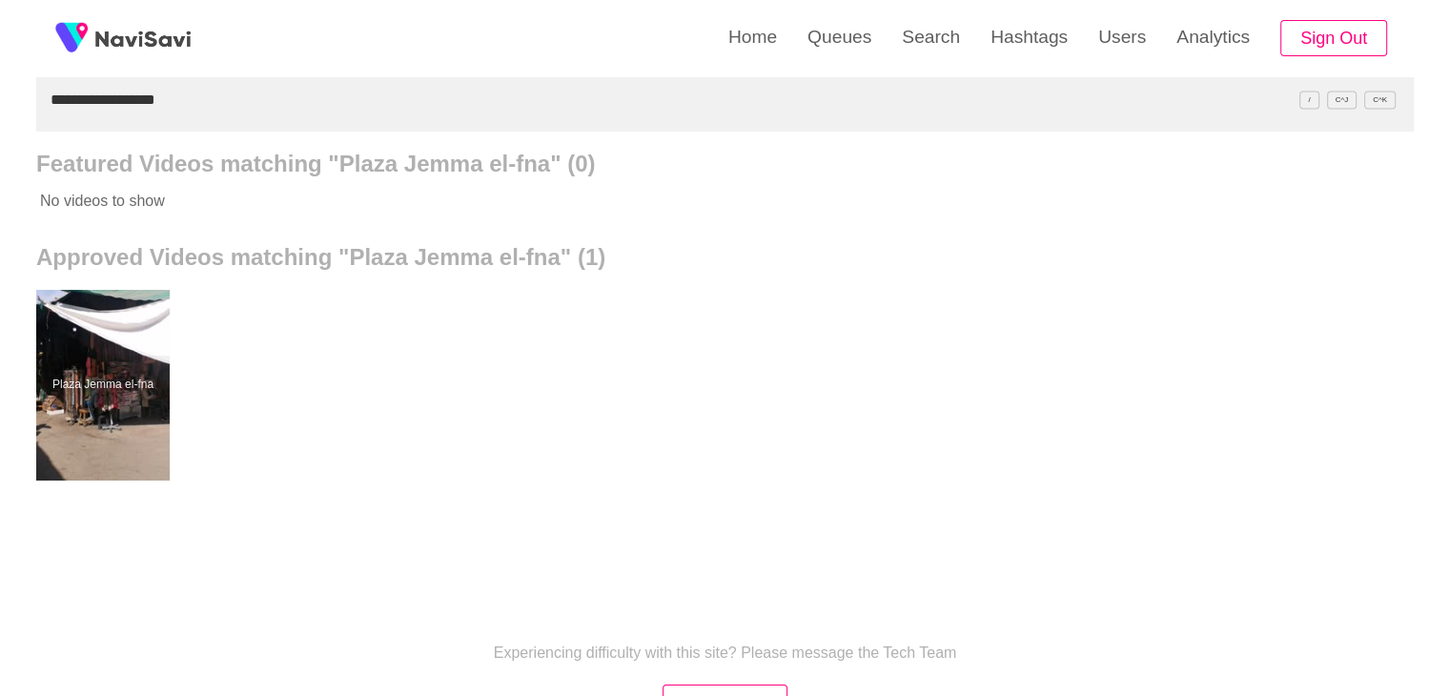
click at [71, 155] on div "**********" at bounding box center [724, 154] width 1377 height 690
click at [232, 124] on input "**********" at bounding box center [724, 100] width 1377 height 64
drag, startPoint x: 233, startPoint y: 117, endPoint x: 0, endPoint y: 108, distance: 232.8
click at [0, 109] on div "**********" at bounding box center [725, 336] width 1450 height 1055
paste input "*****"
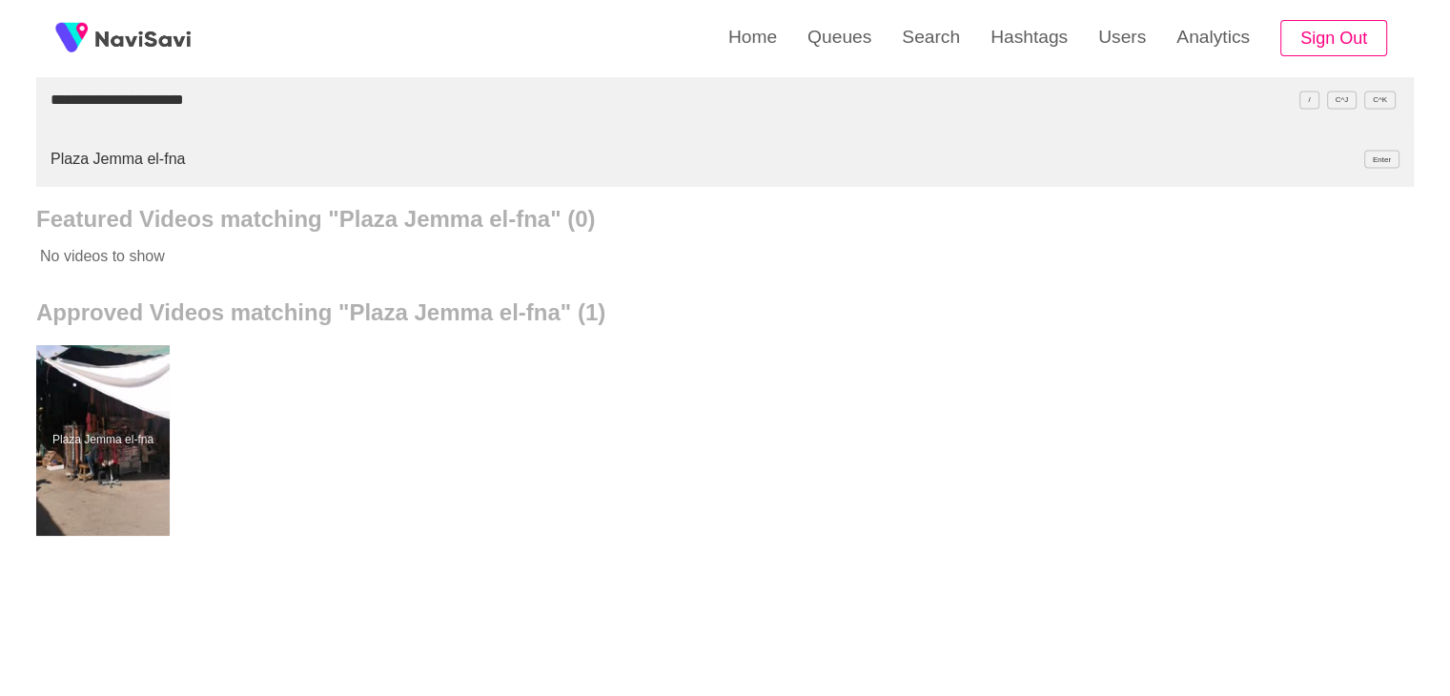
type input "**********"
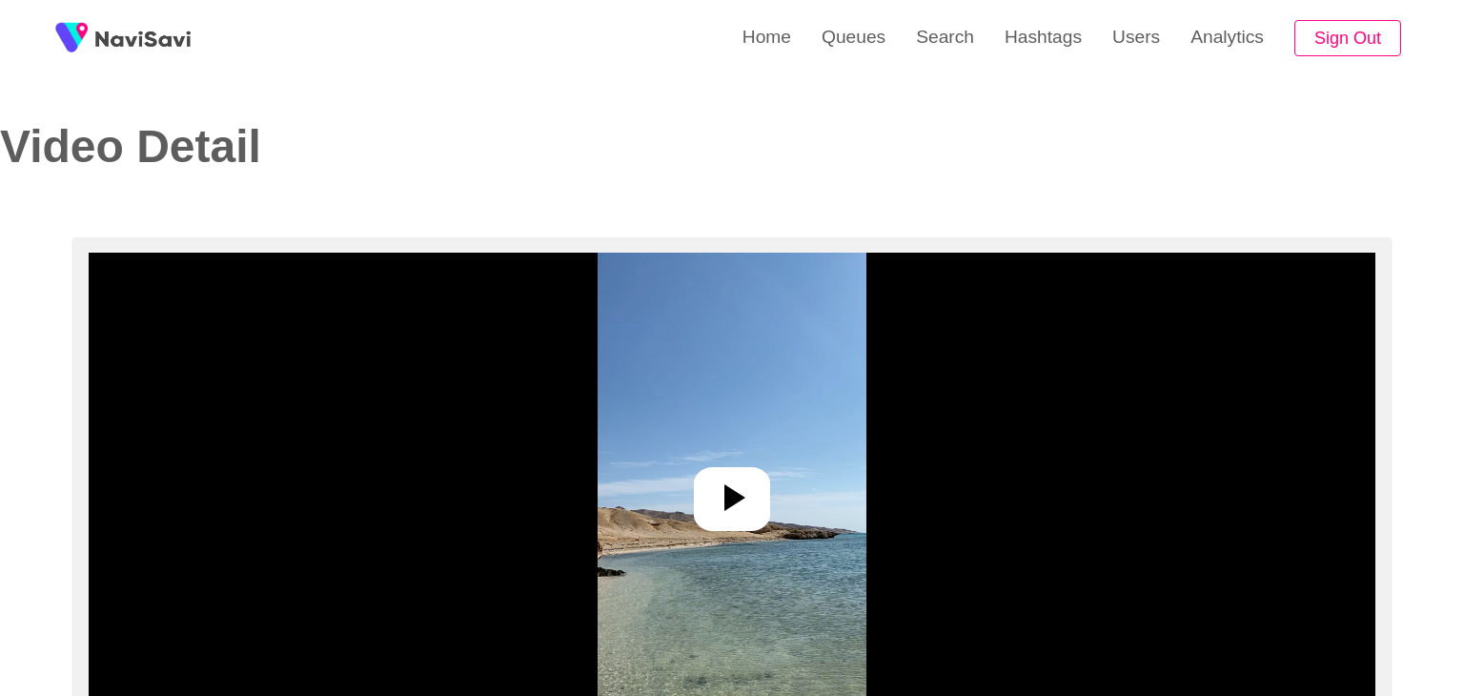
select select "**********"
select select "**"
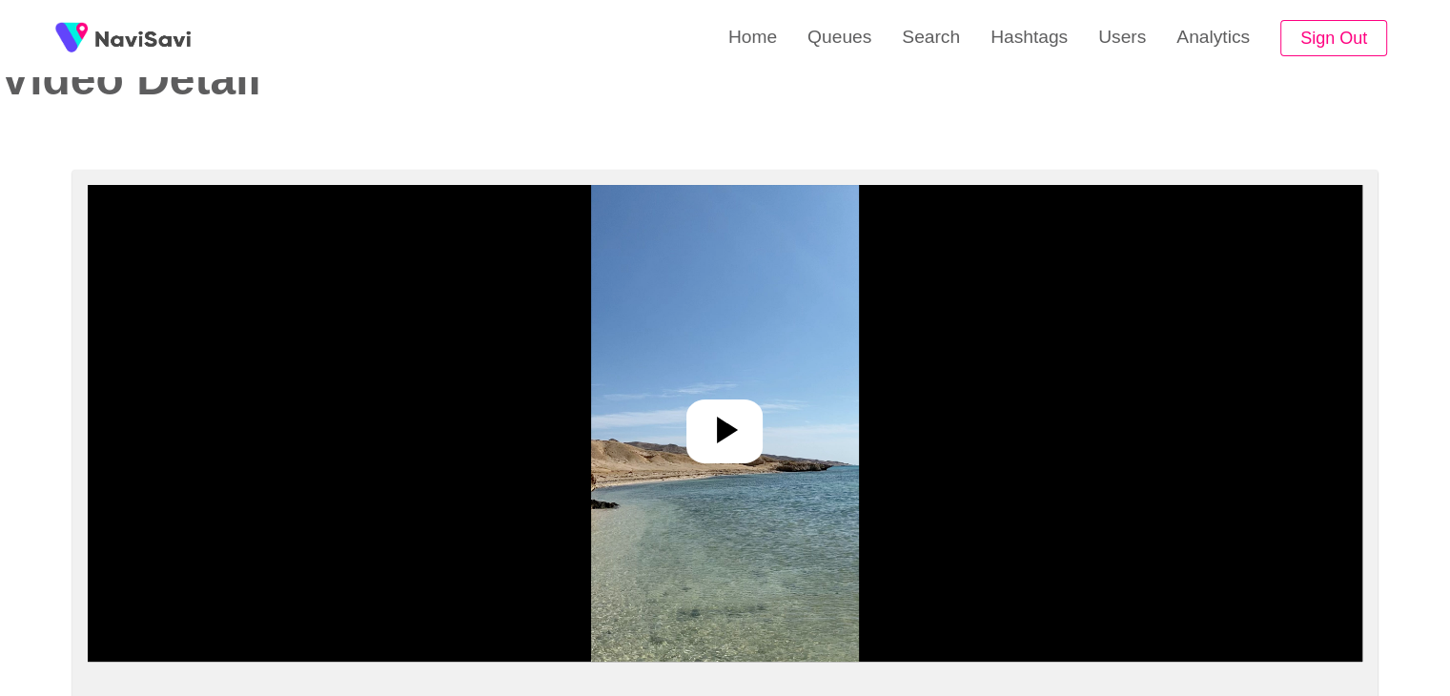
scroll to position [286, 0]
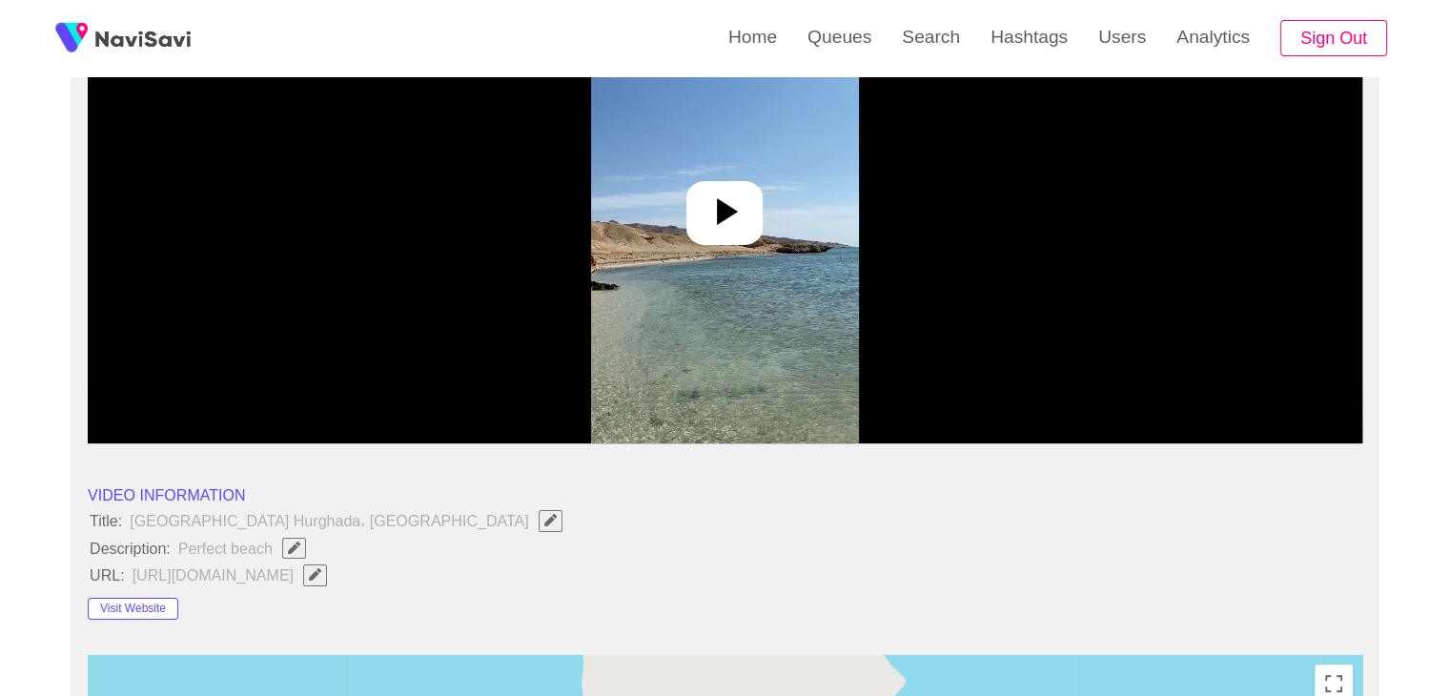
click at [705, 206] on icon at bounding box center [725, 212] width 46 height 46
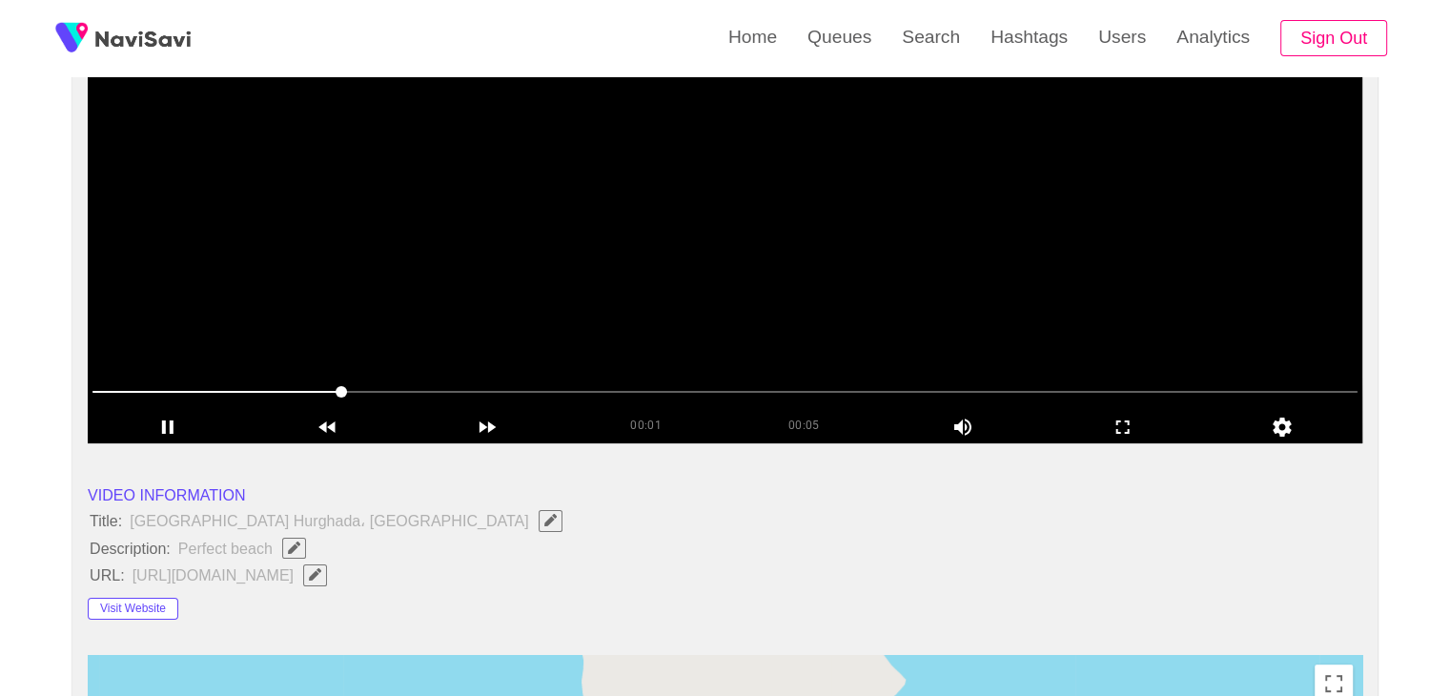
click at [703, 260] on video at bounding box center [725, 205] width 1274 height 477
drag, startPoint x: 100, startPoint y: 528, endPoint x: 319, endPoint y: 560, distance: 221.5
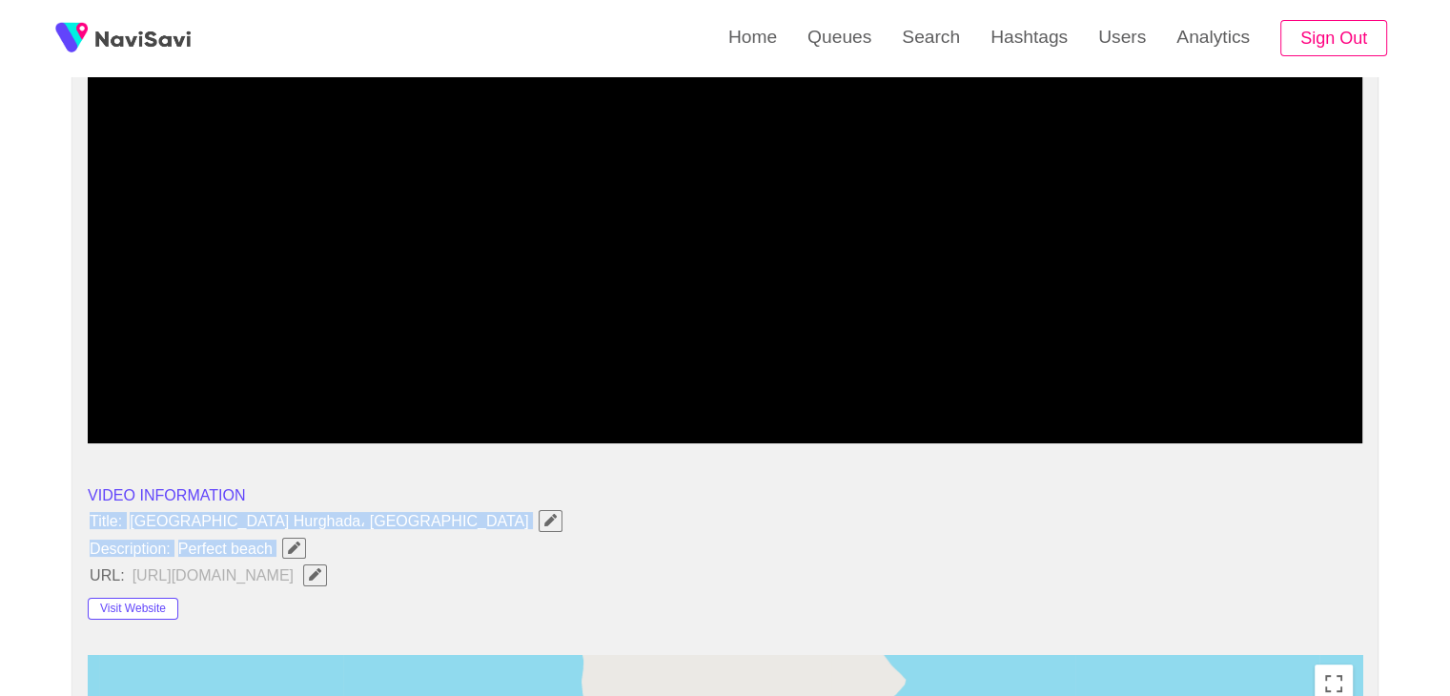
drag, startPoint x: 85, startPoint y: 516, endPoint x: 278, endPoint y: 535, distance: 194.4
click at [293, 550] on icon "Edit Field" at bounding box center [294, 547] width 12 height 12
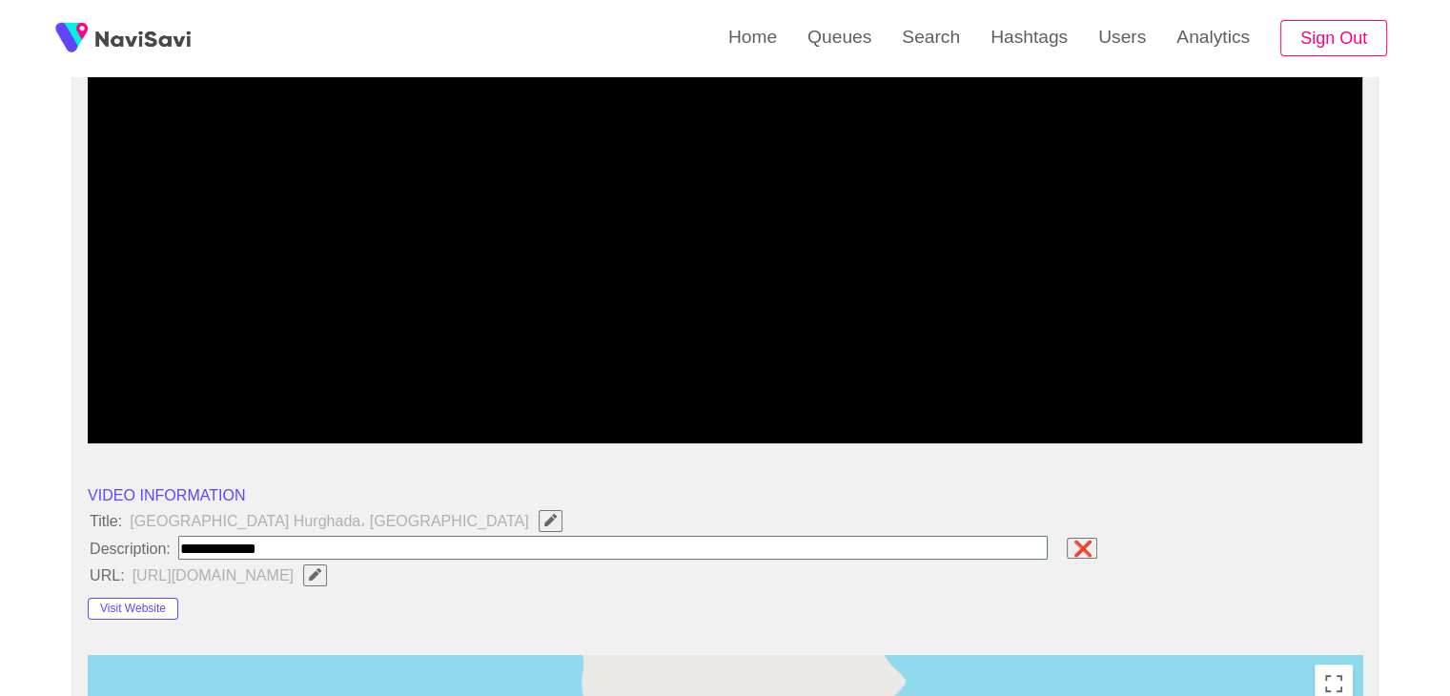
type input "**********"
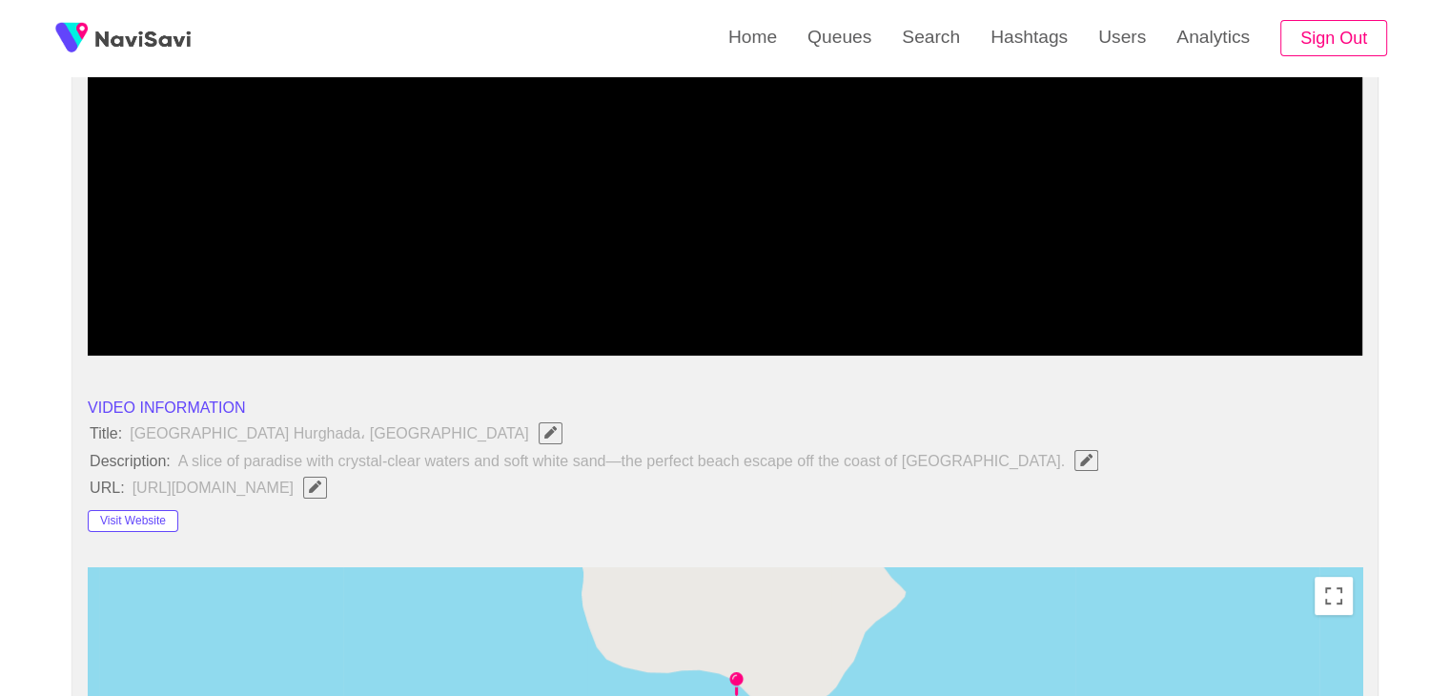
scroll to position [381, 0]
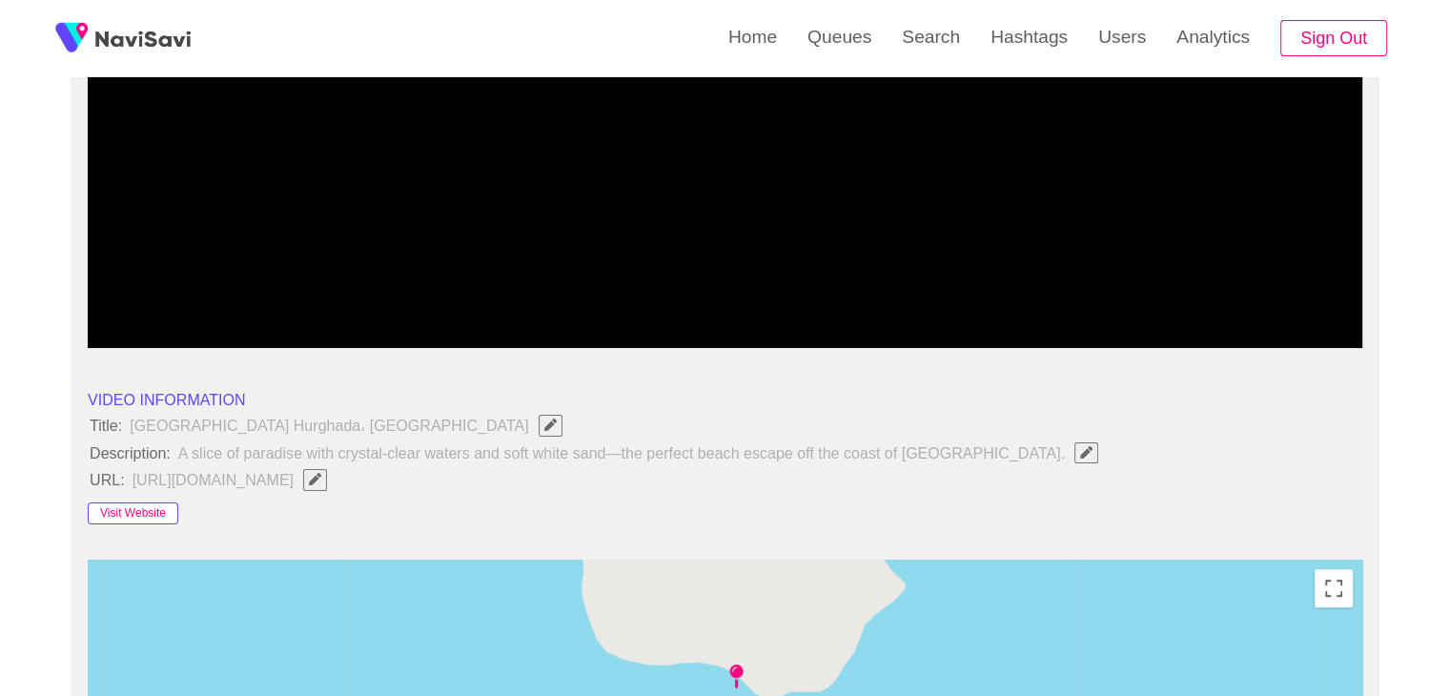
click at [130, 506] on button "Visit Website" at bounding box center [133, 513] width 91 height 23
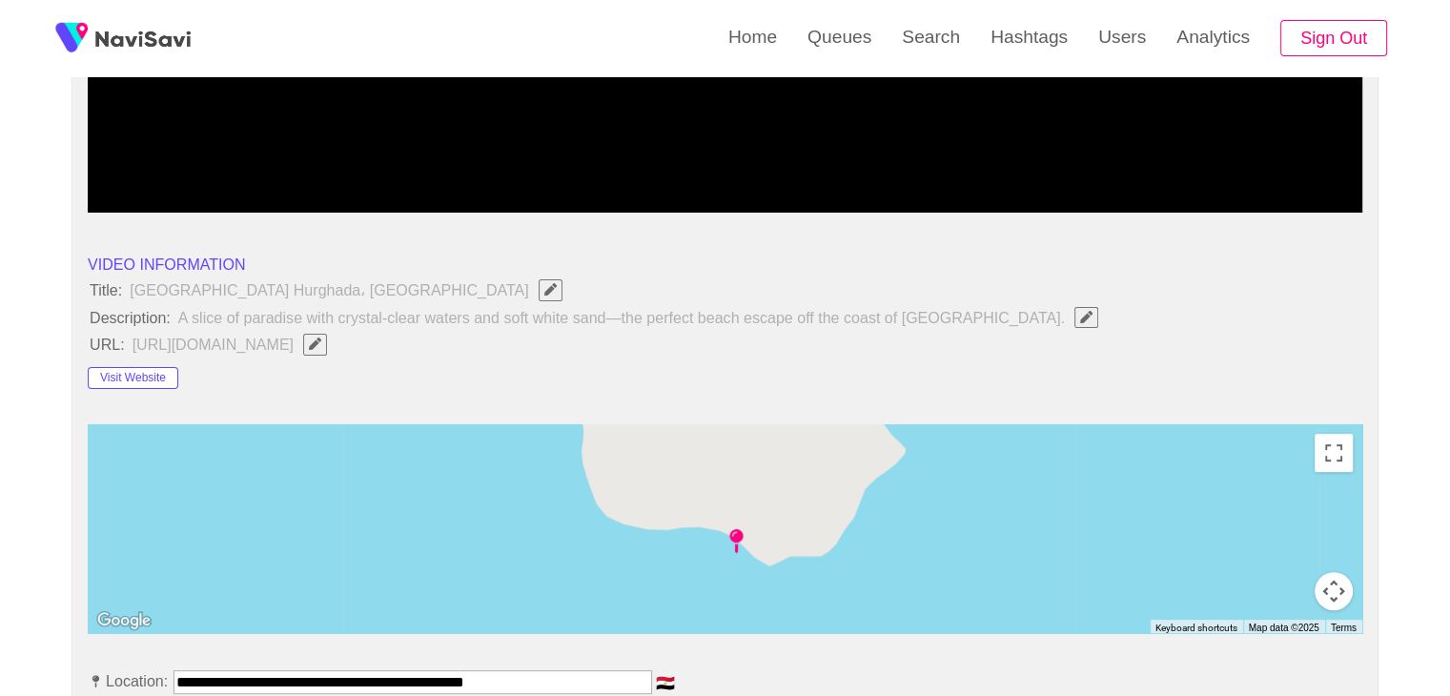
scroll to position [763, 0]
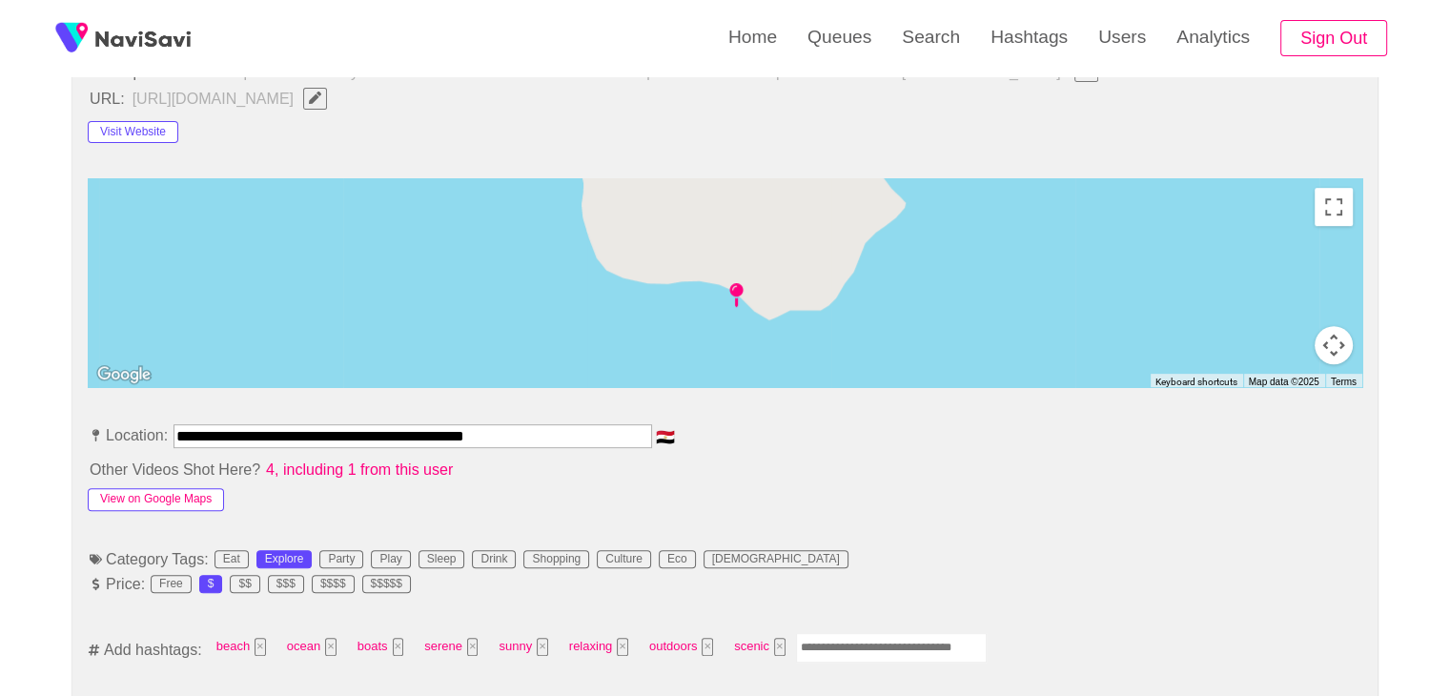
click at [166, 504] on button "View on Google Maps" at bounding box center [156, 499] width 136 height 23
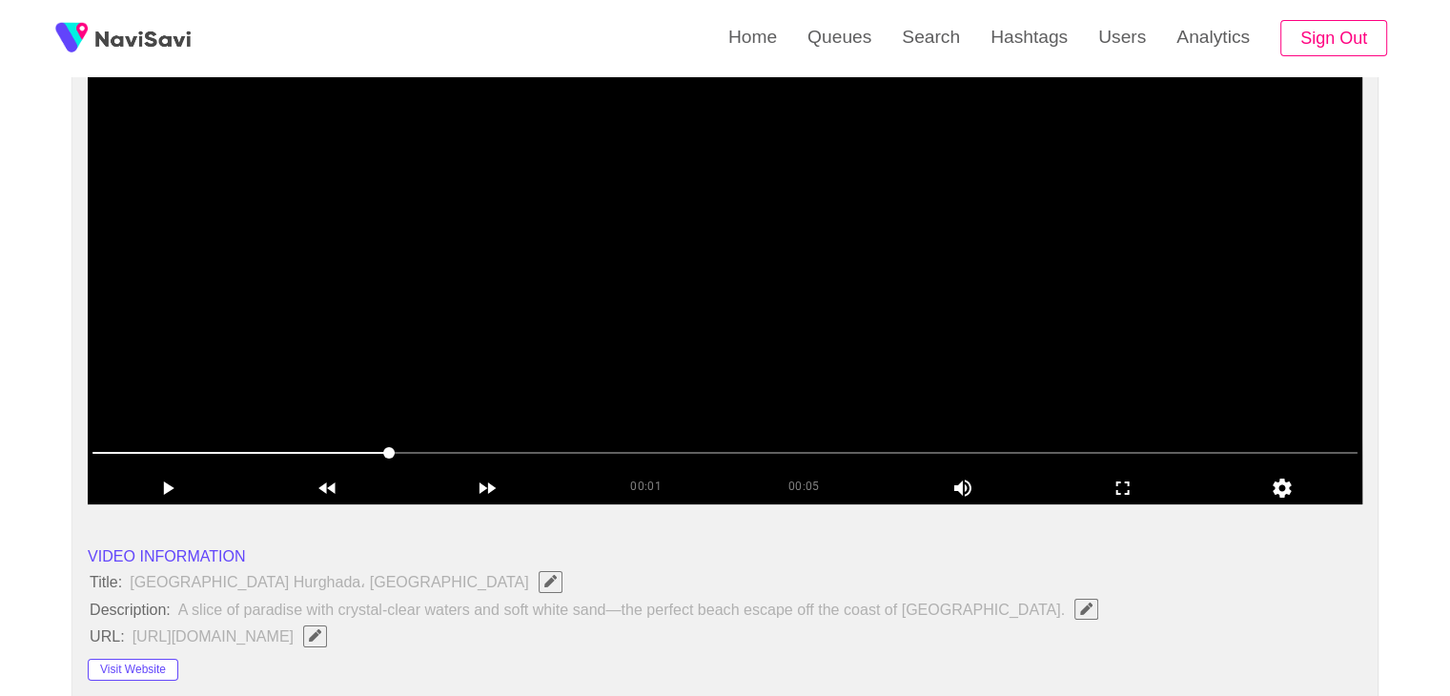
scroll to position [95, 0]
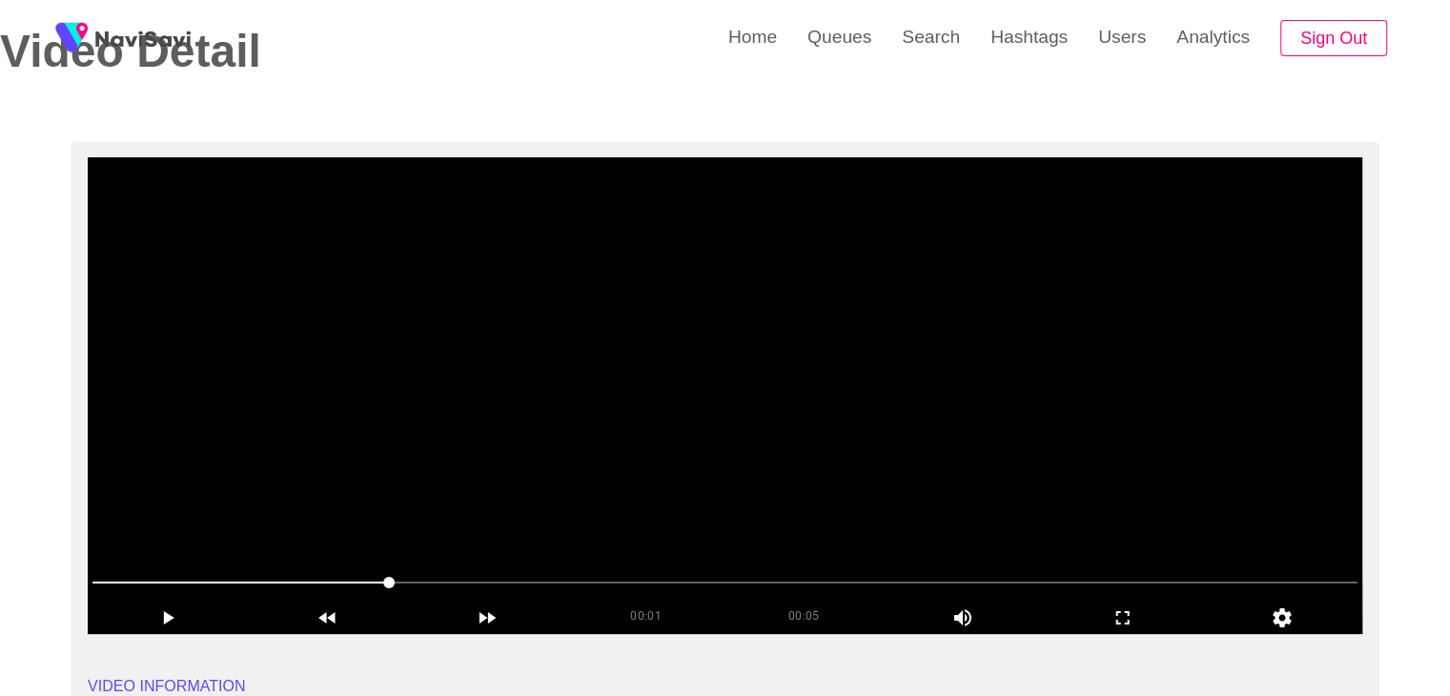
drag, startPoint x: 826, startPoint y: 414, endPoint x: 838, endPoint y: 432, distance: 21.9
click at [826, 414] on video at bounding box center [725, 395] width 1274 height 477
drag, startPoint x: 1147, startPoint y: 618, endPoint x: 831, endPoint y: 702, distance: 326.5
click at [1132, 619] on icon "add" at bounding box center [1123, 617] width 158 height 23
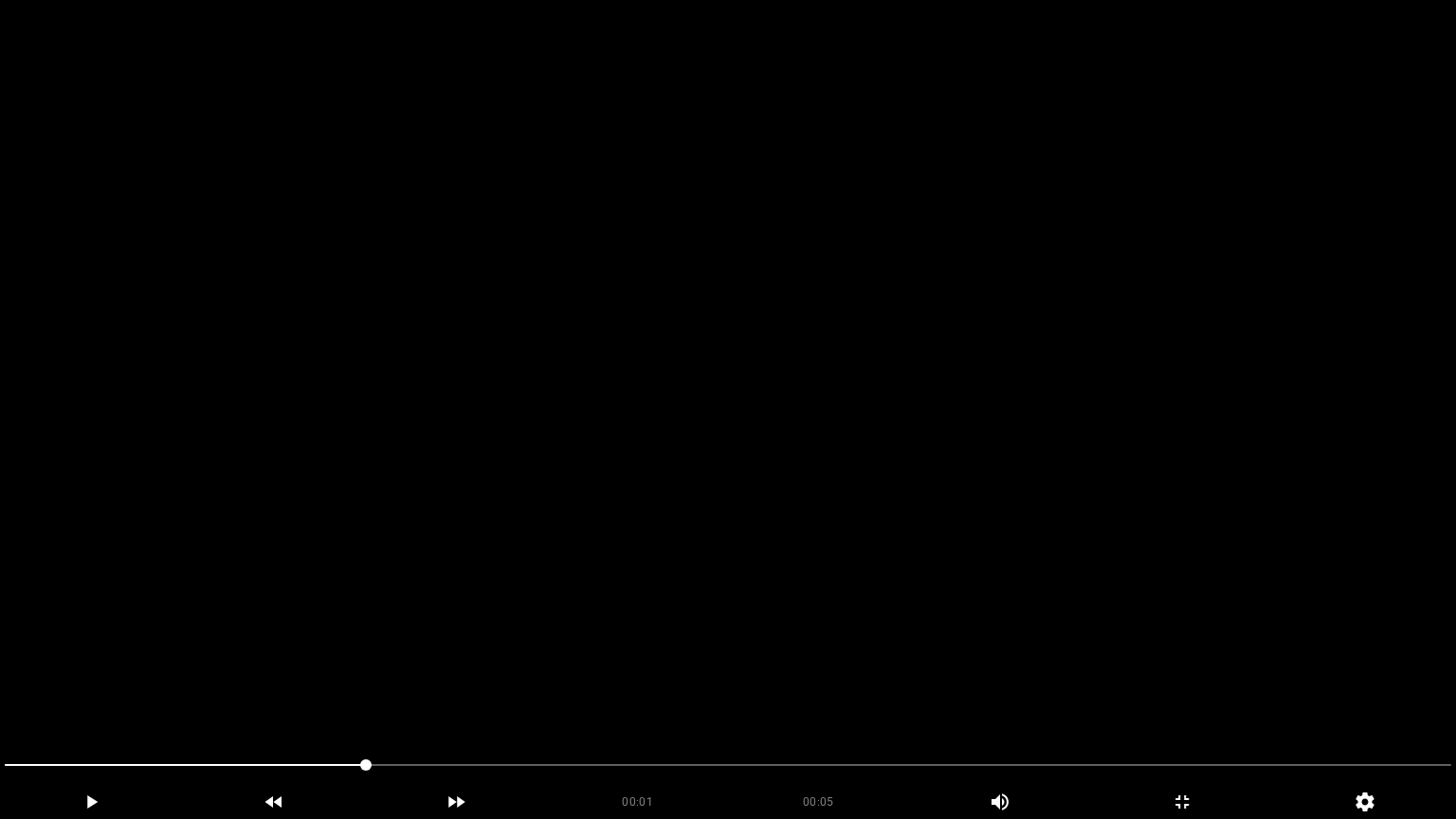
drag, startPoint x: 0, startPoint y: 760, endPoint x: 85, endPoint y: 724, distance: 92.3
click at [0, 691] on div at bounding box center [728, 766] width 1462 height 51
click at [436, 691] on video at bounding box center [728, 410] width 1456 height 819
click at [444, 644] on video at bounding box center [728, 410] width 1456 height 819
drag, startPoint x: 0, startPoint y: 772, endPoint x: 52, endPoint y: 716, distance: 76.4
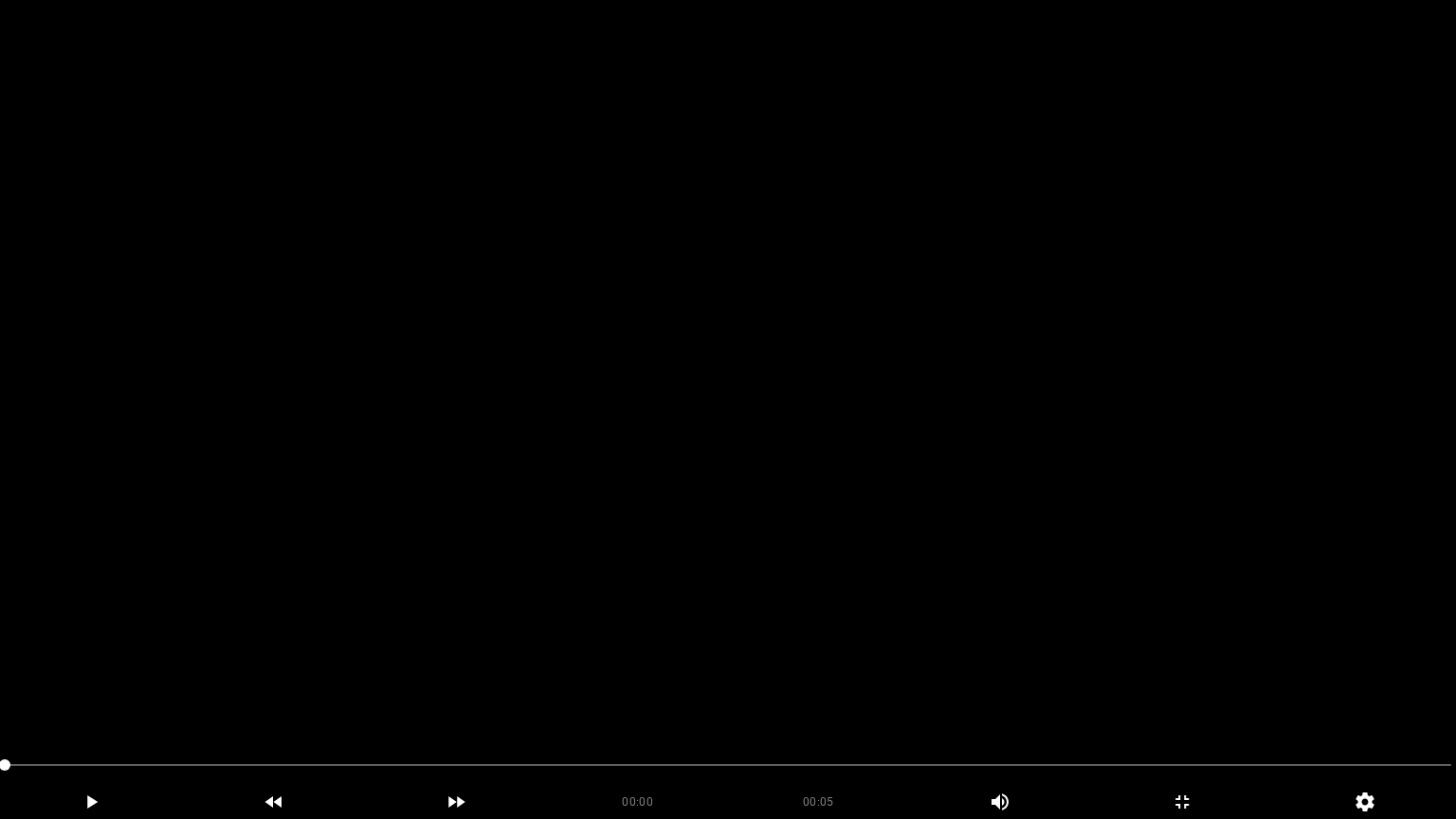
click at [680, 631] on video at bounding box center [728, 410] width 1456 height 819
click at [762, 611] on video at bounding box center [728, 410] width 1456 height 819
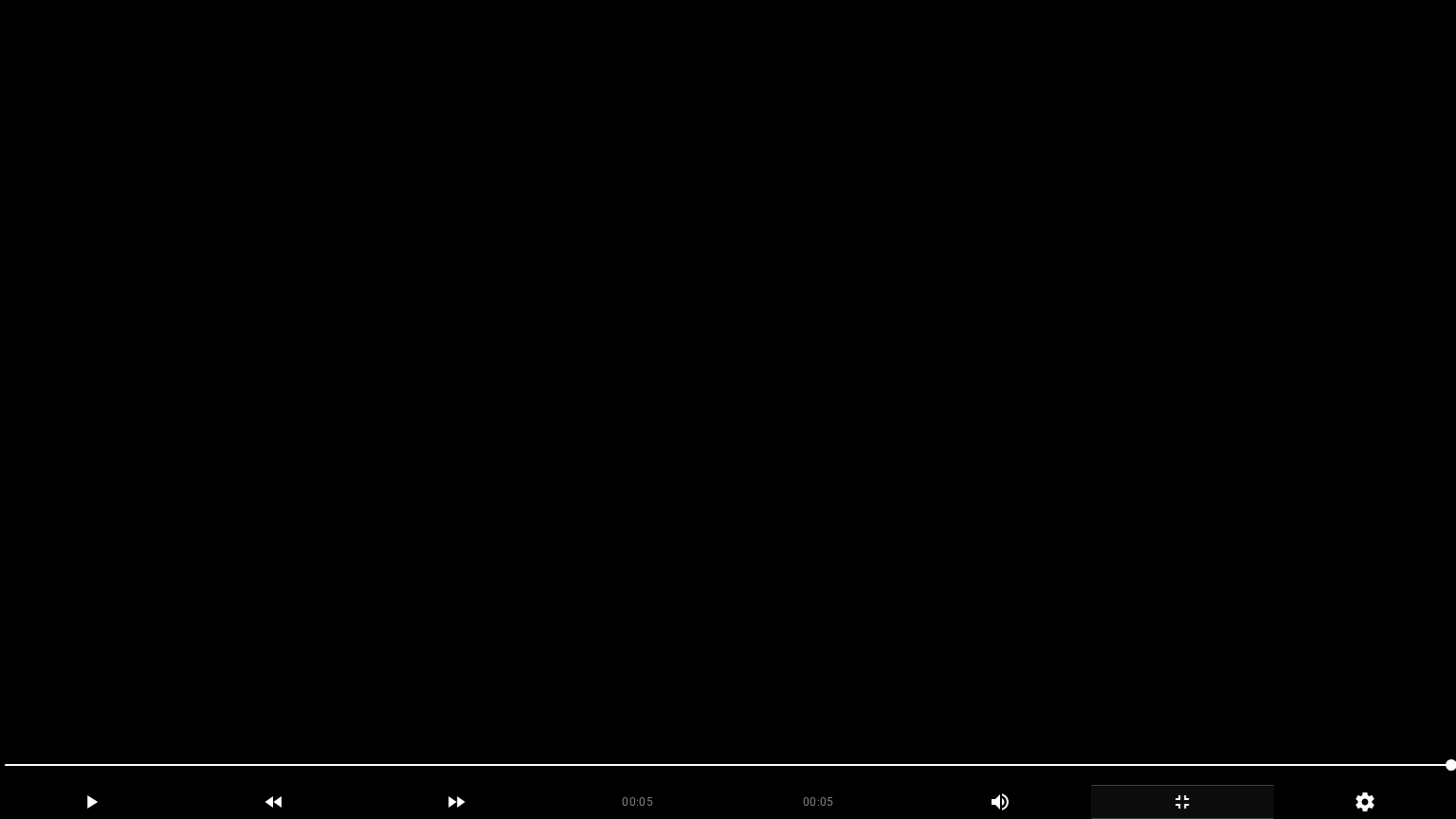
click at [1175, 691] on icon "add" at bounding box center [1183, 801] width 181 height 23
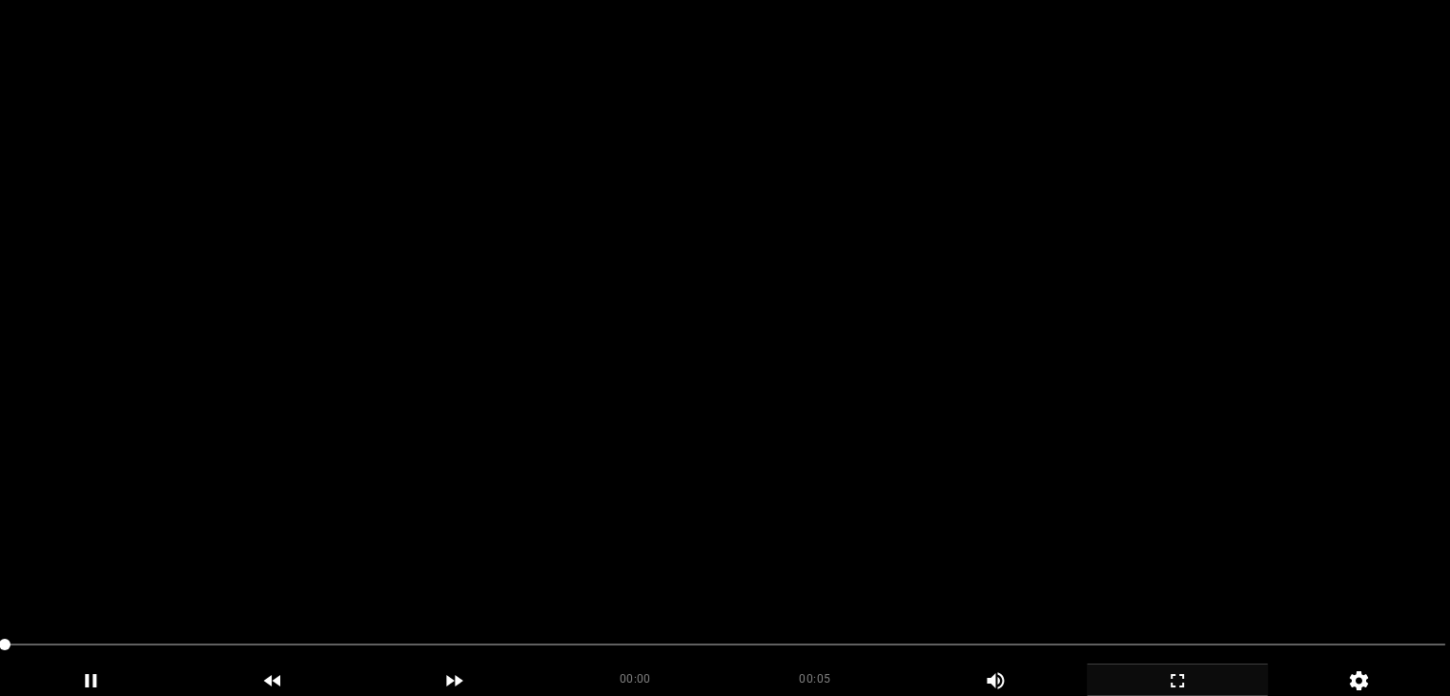
scroll to position [572, 0]
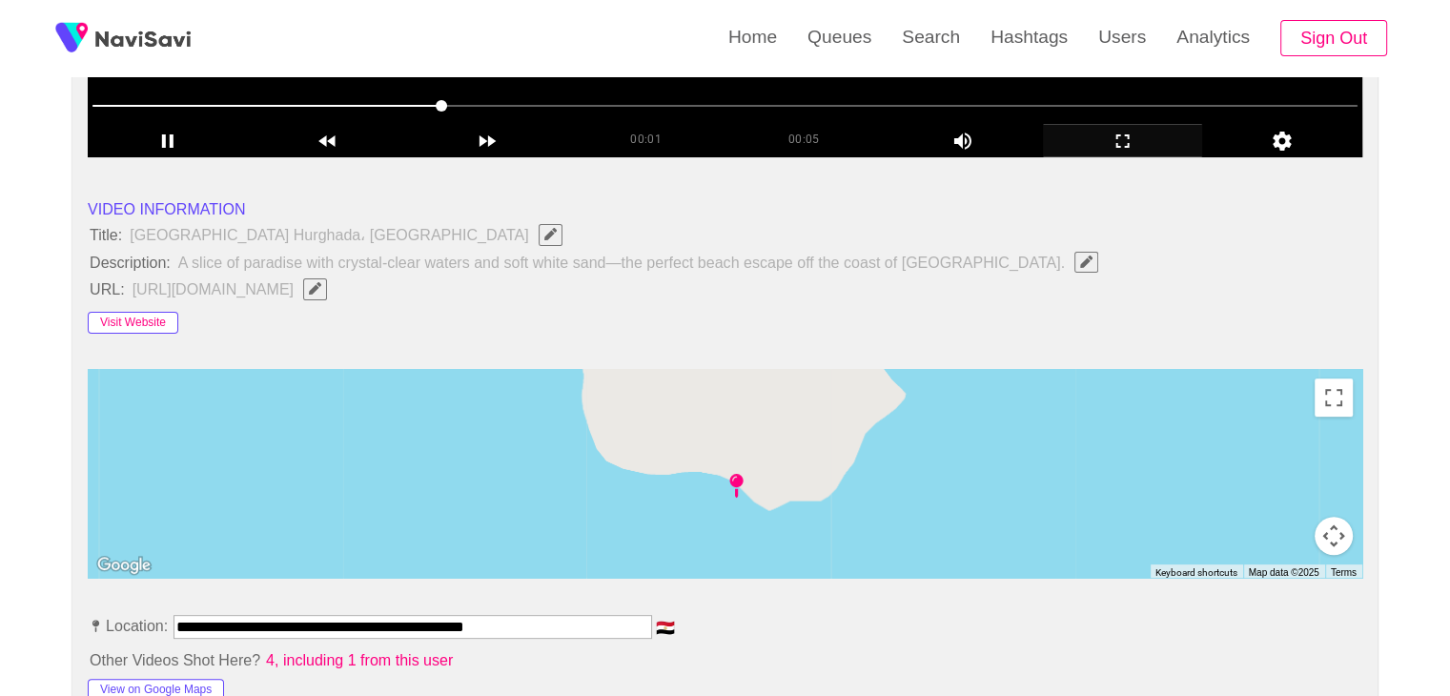
click at [112, 321] on button "Visit Website" at bounding box center [133, 323] width 91 height 23
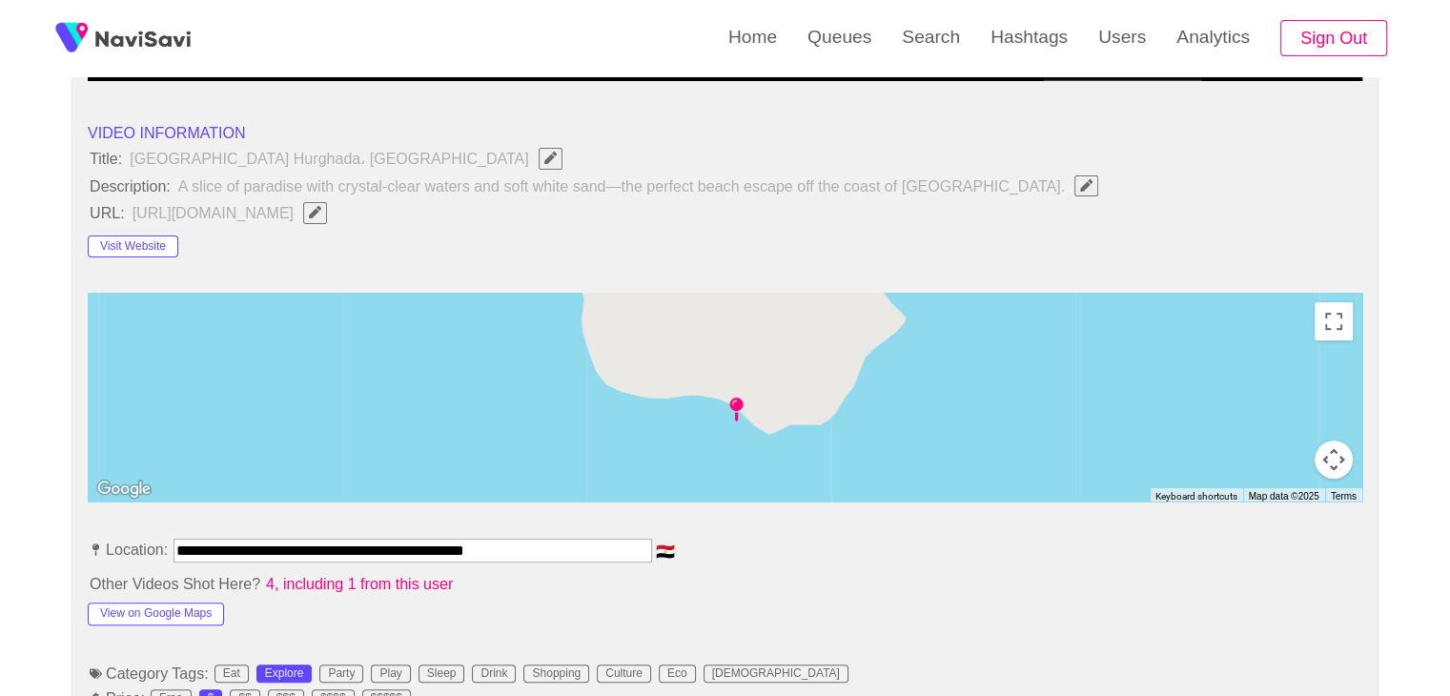
scroll to position [858, 0]
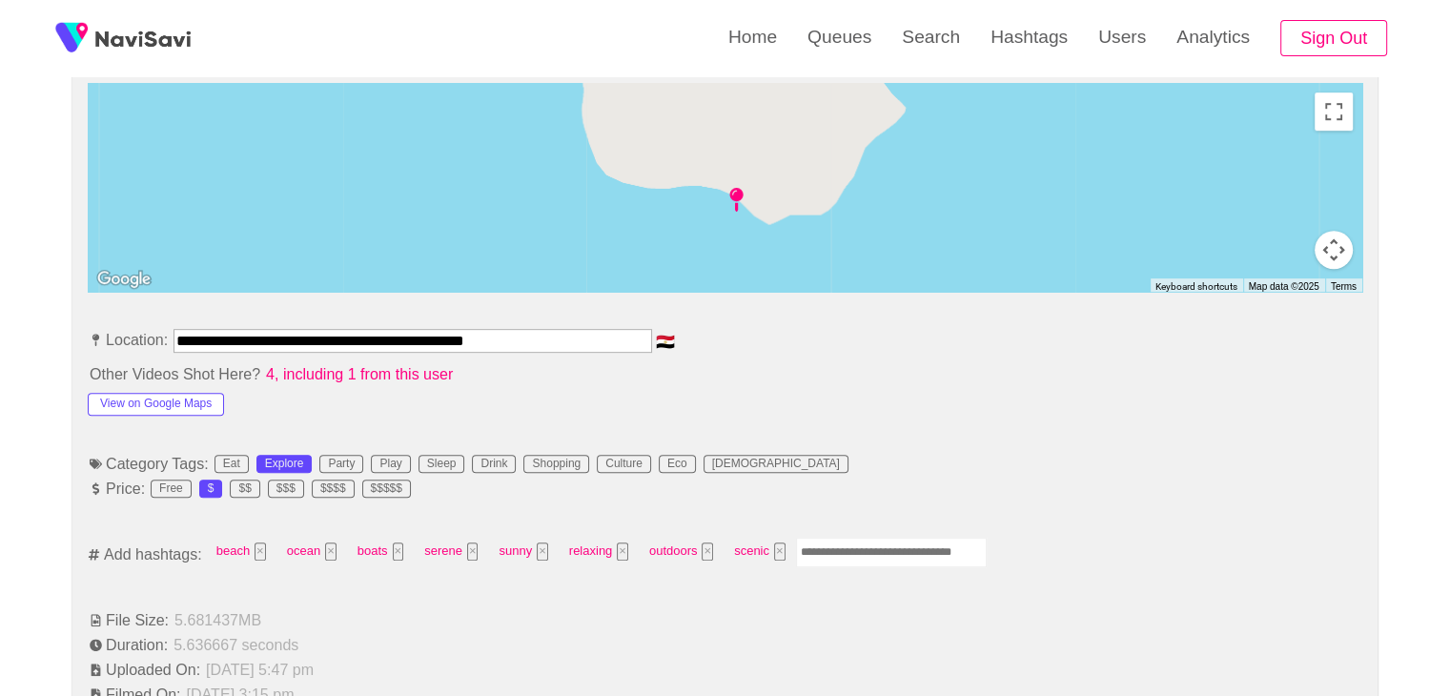
click at [820, 546] on input "Enter tag here and press return" at bounding box center [891, 553] width 191 height 30
type input "*********"
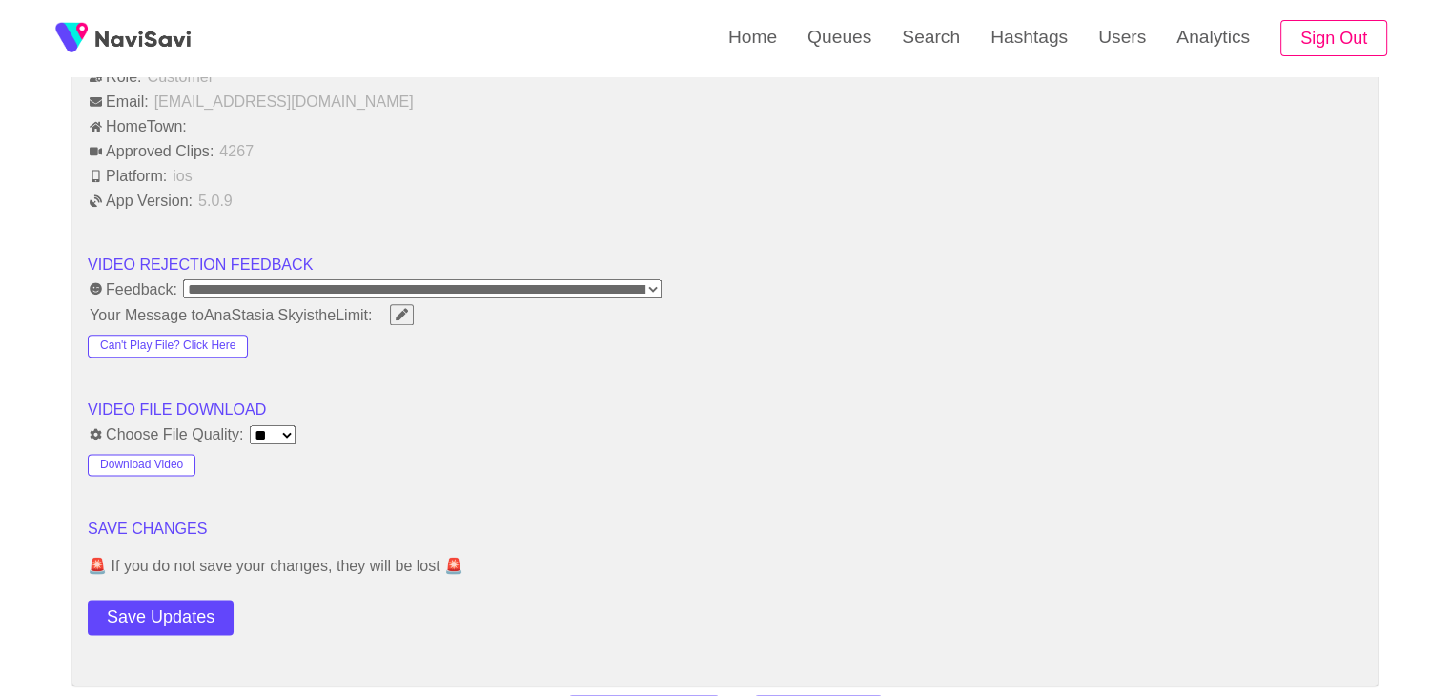
scroll to position [2288, 0]
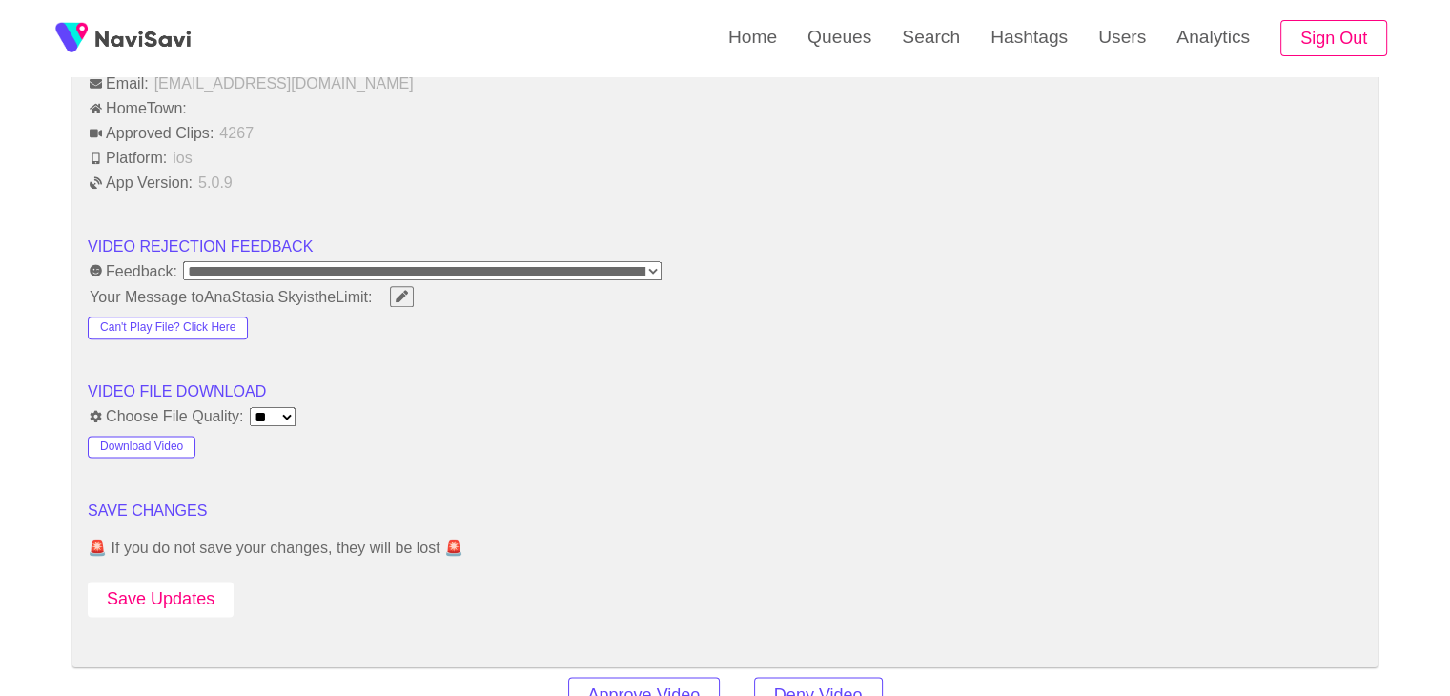
click at [179, 607] on button "Save Updates" at bounding box center [161, 598] width 146 height 35
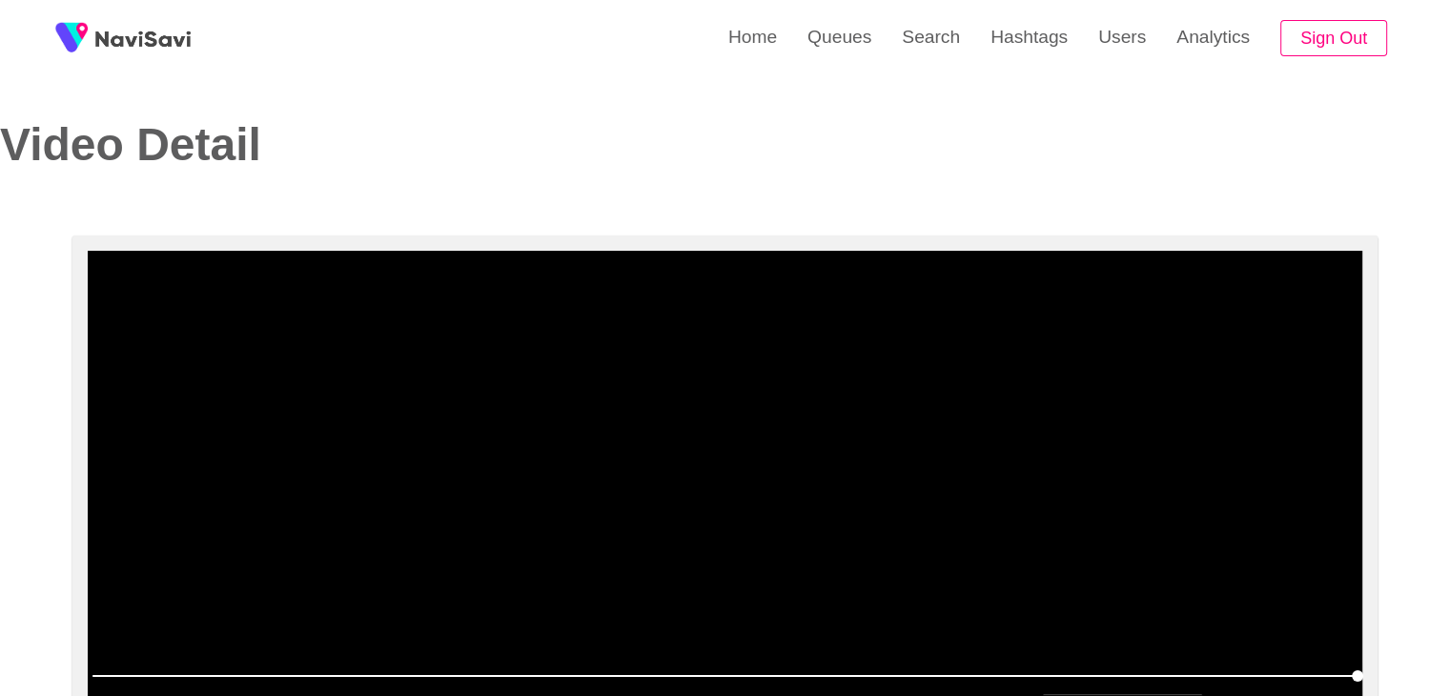
scroll to position [0, 0]
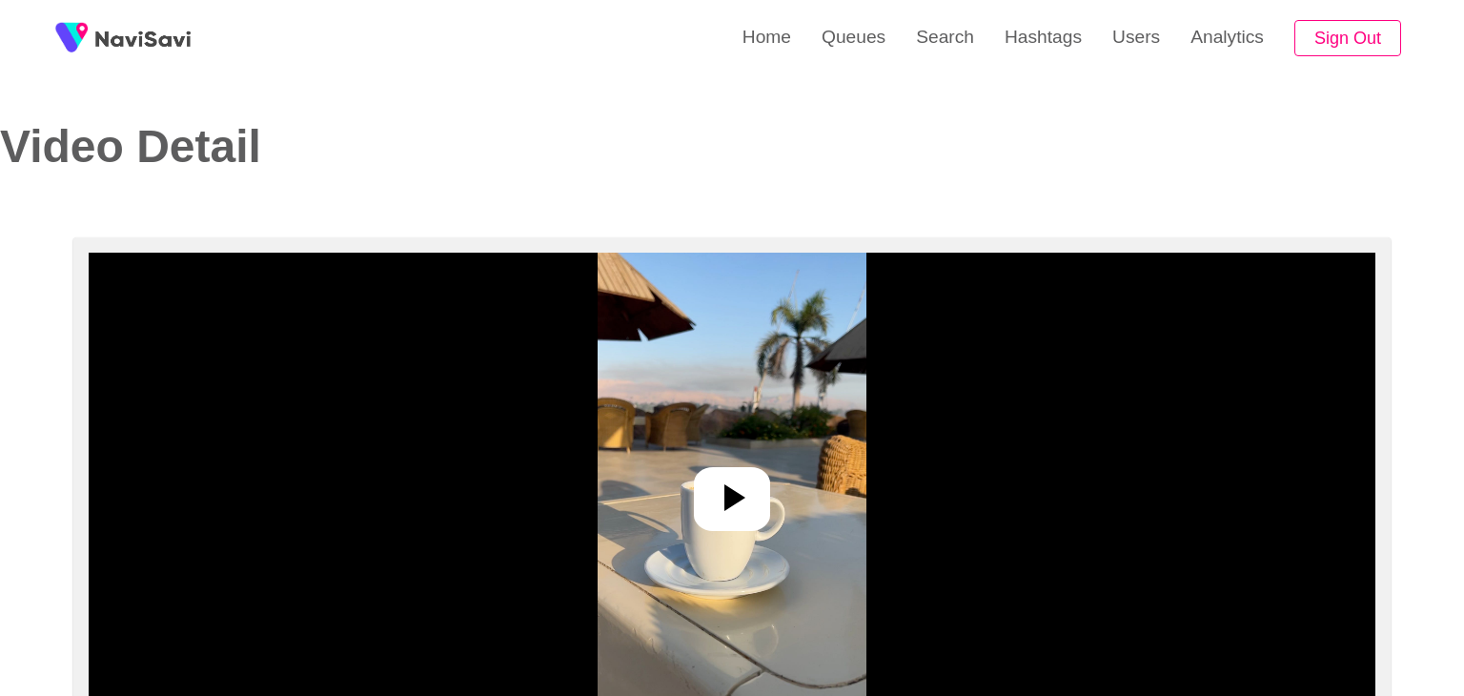
select select "**"
click at [736, 499] on icon at bounding box center [725, 498] width 46 height 46
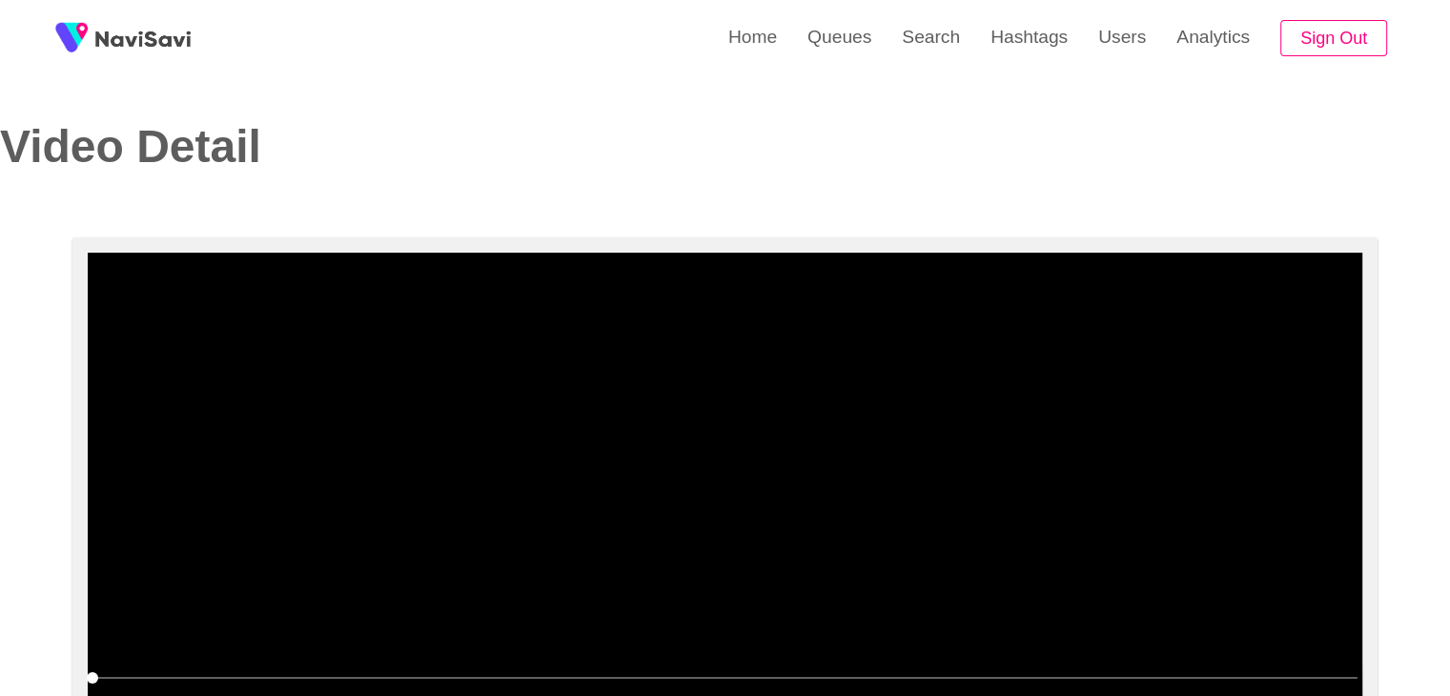
select select "**********"
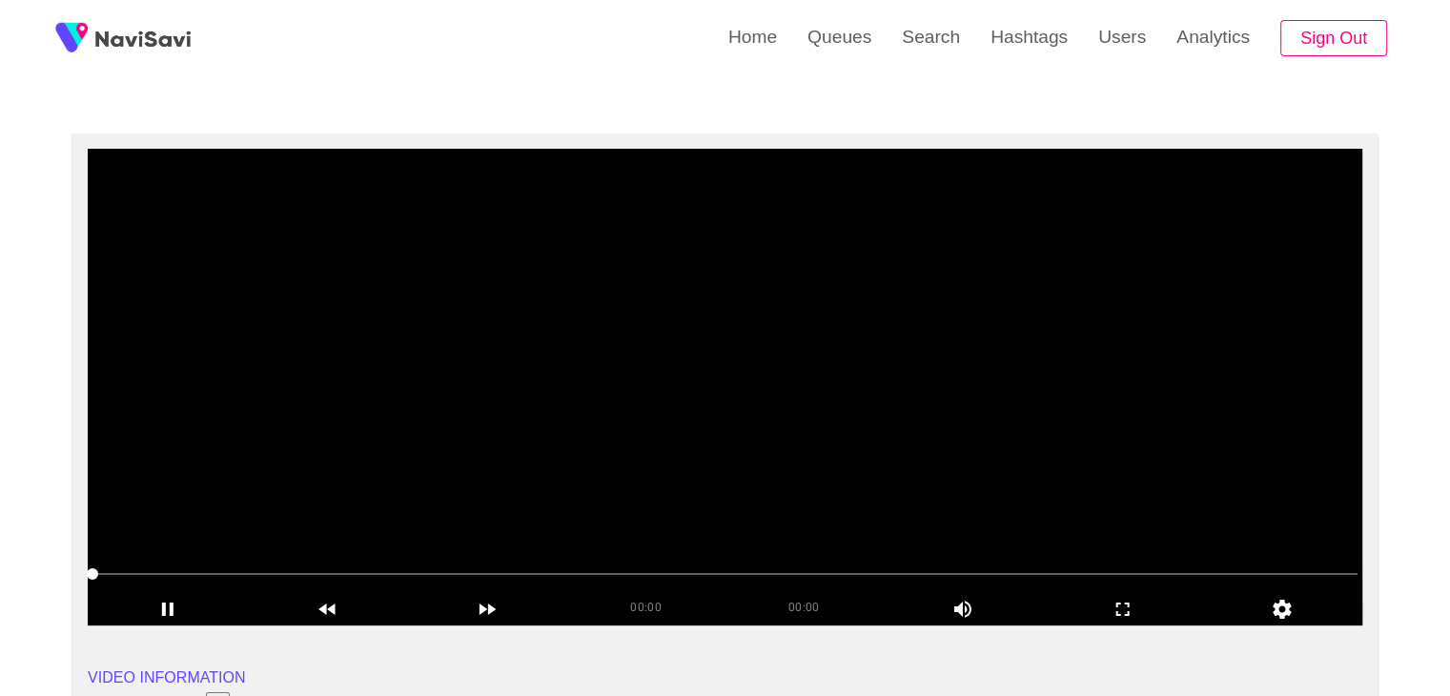
scroll to position [95, 0]
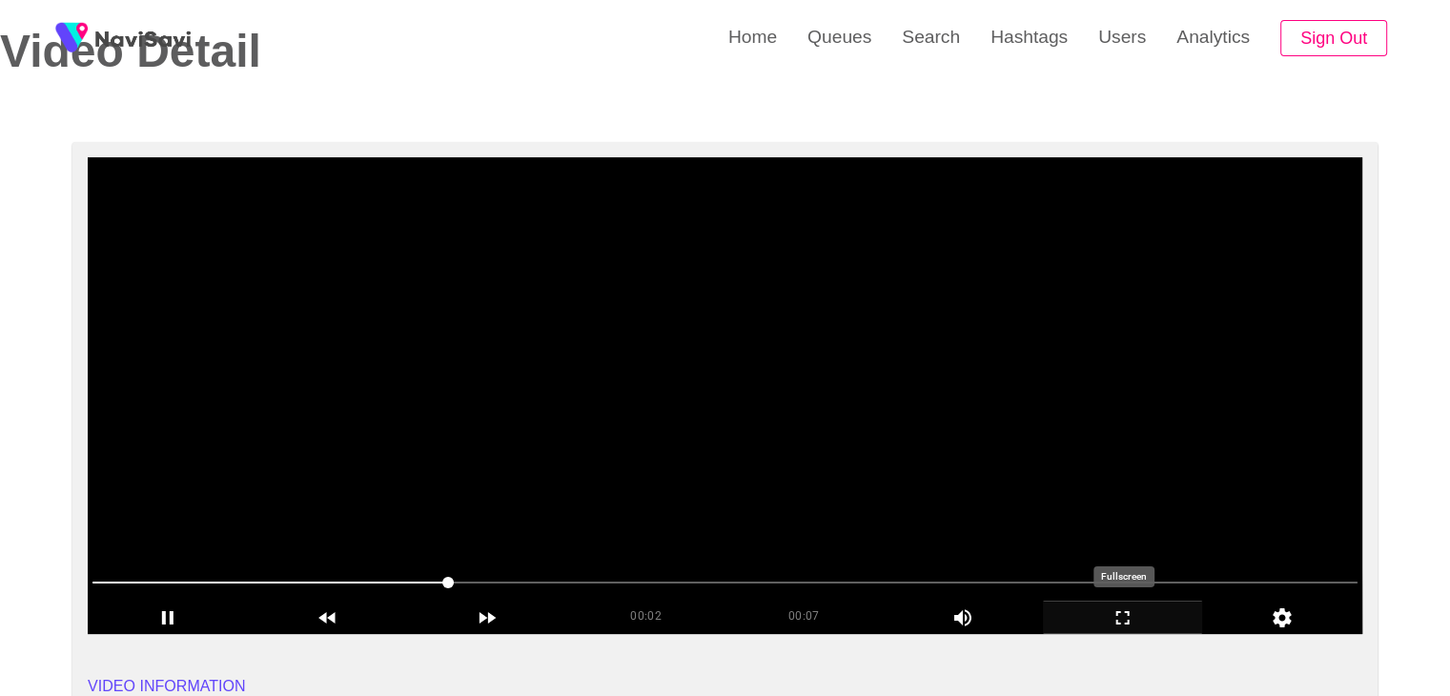
click at [1131, 603] on div "add" at bounding box center [1123, 617] width 160 height 32
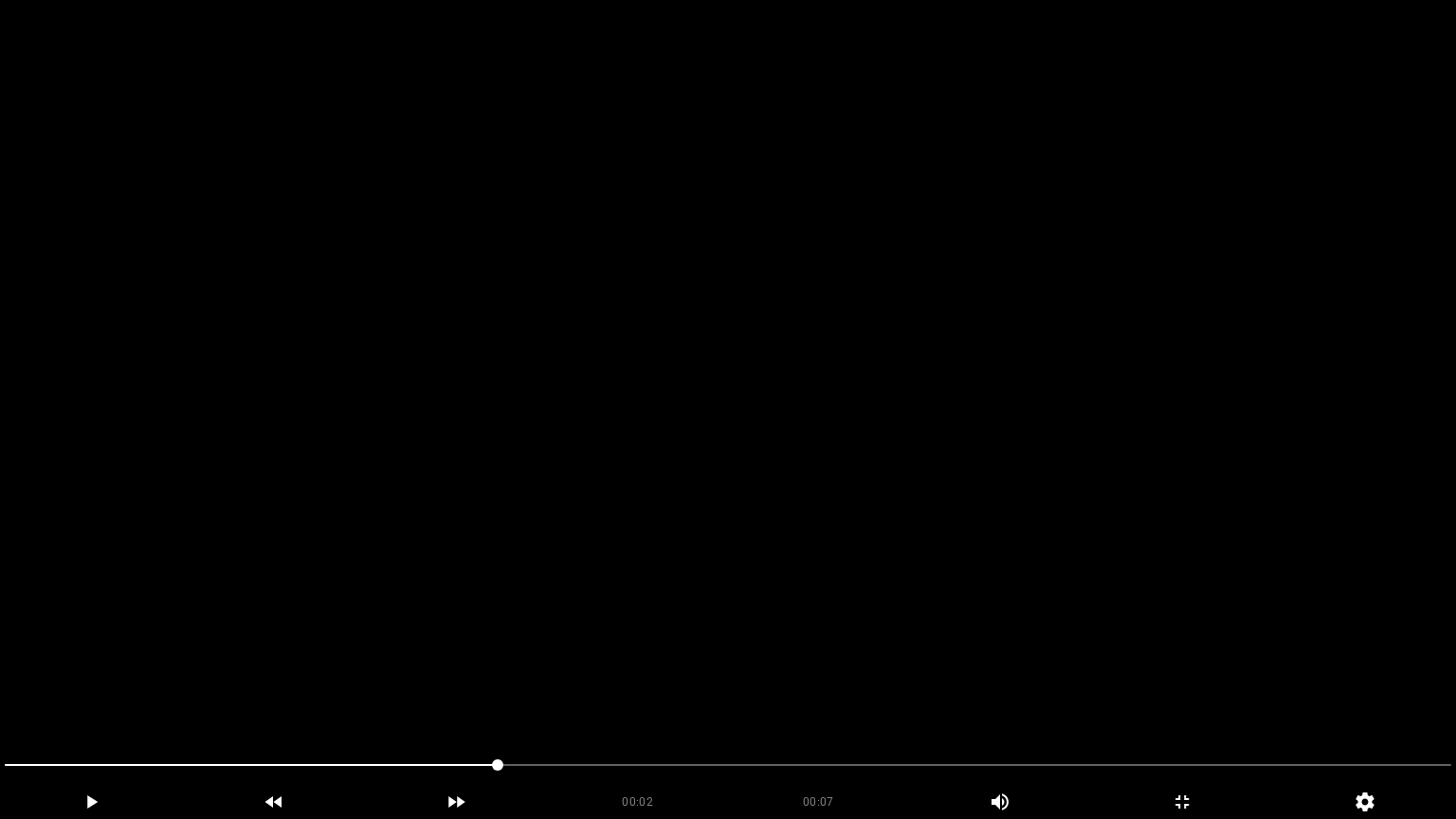
drag, startPoint x: 0, startPoint y: 736, endPoint x: 0, endPoint y: 714, distance: 22.0
click at [731, 593] on video at bounding box center [728, 410] width 1456 height 819
click at [736, 583] on video at bounding box center [728, 410] width 1456 height 819
click at [734, 595] on video at bounding box center [728, 410] width 1456 height 819
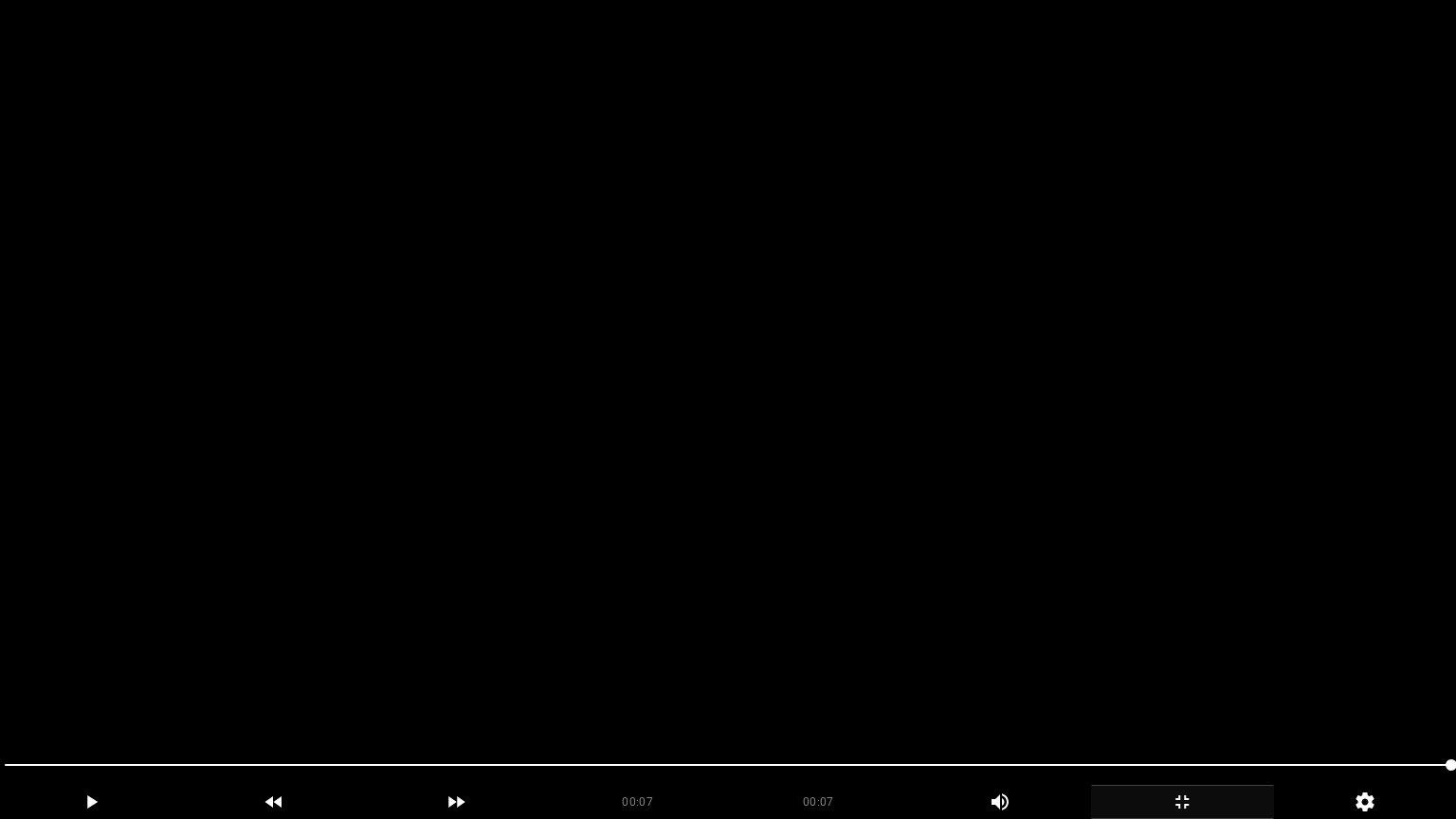
click at [1186, 691] on icon "add" at bounding box center [1183, 801] width 181 height 23
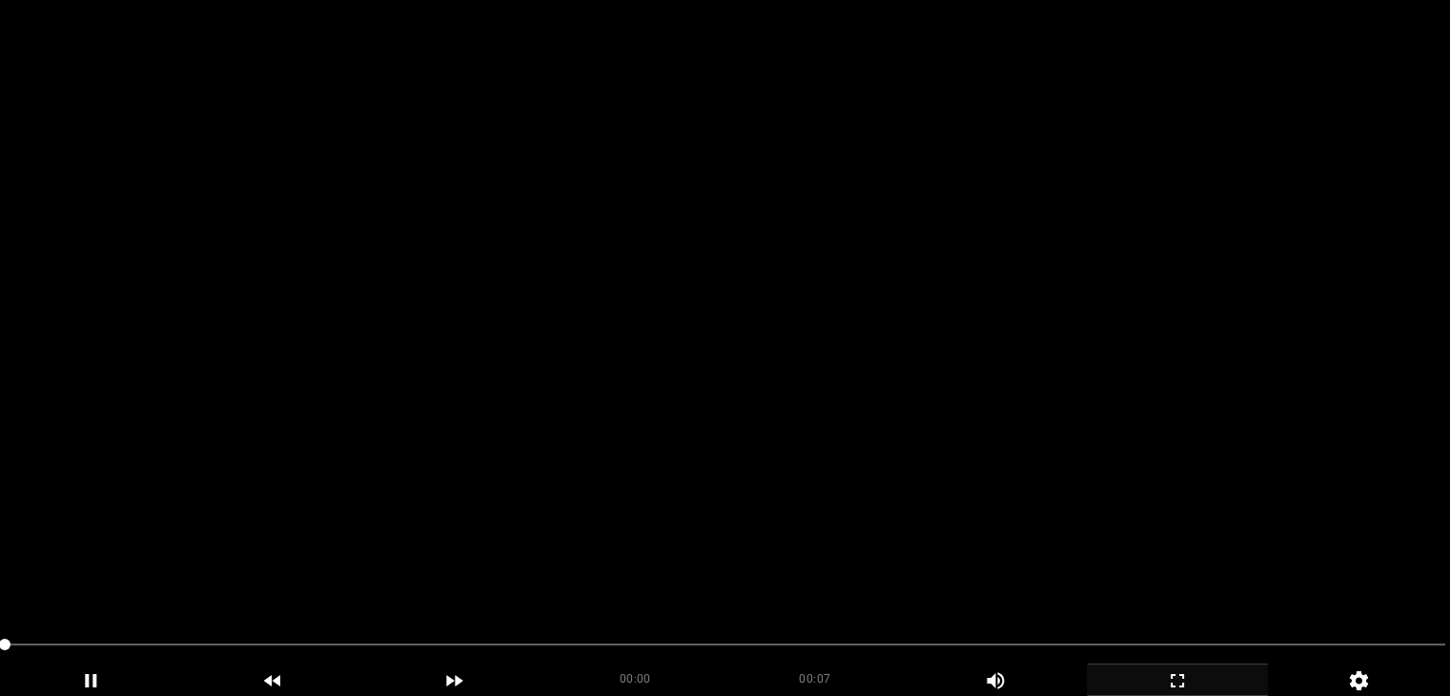
scroll to position [381, 0]
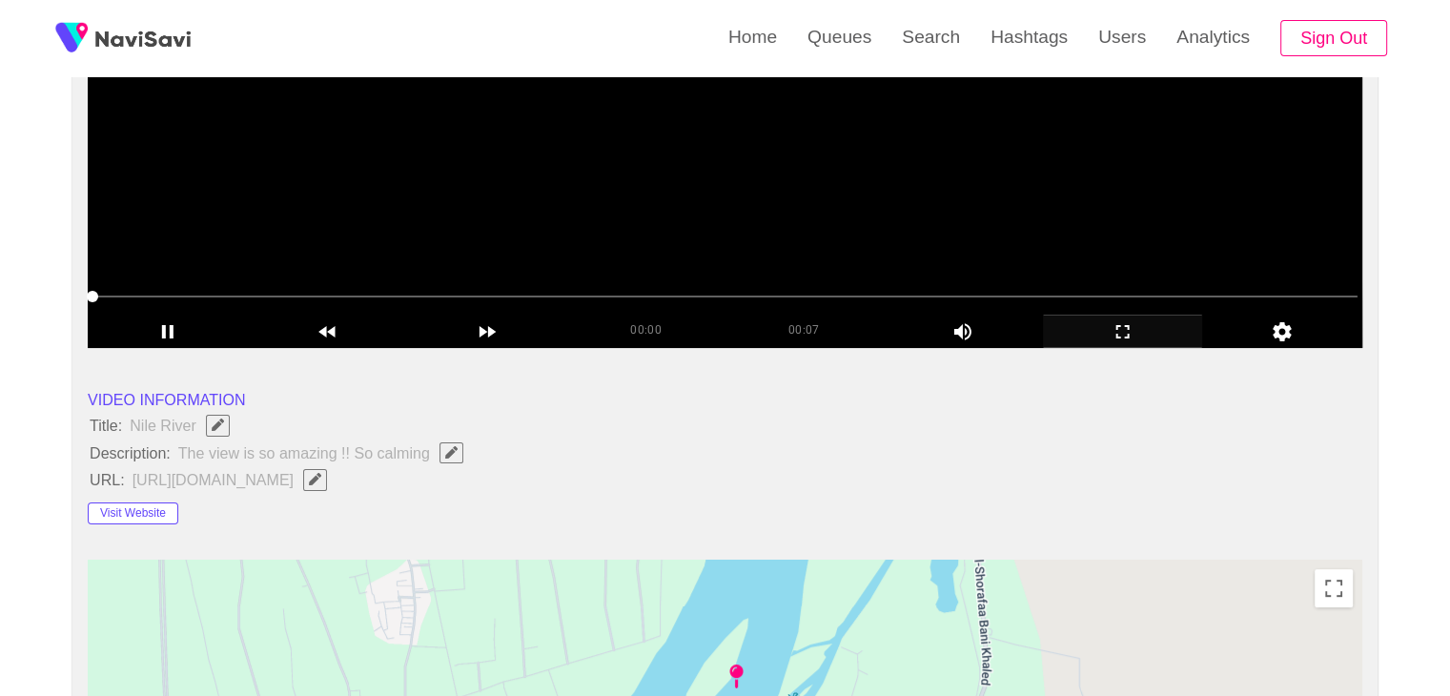
click at [704, 222] on video at bounding box center [725, 109] width 1274 height 477
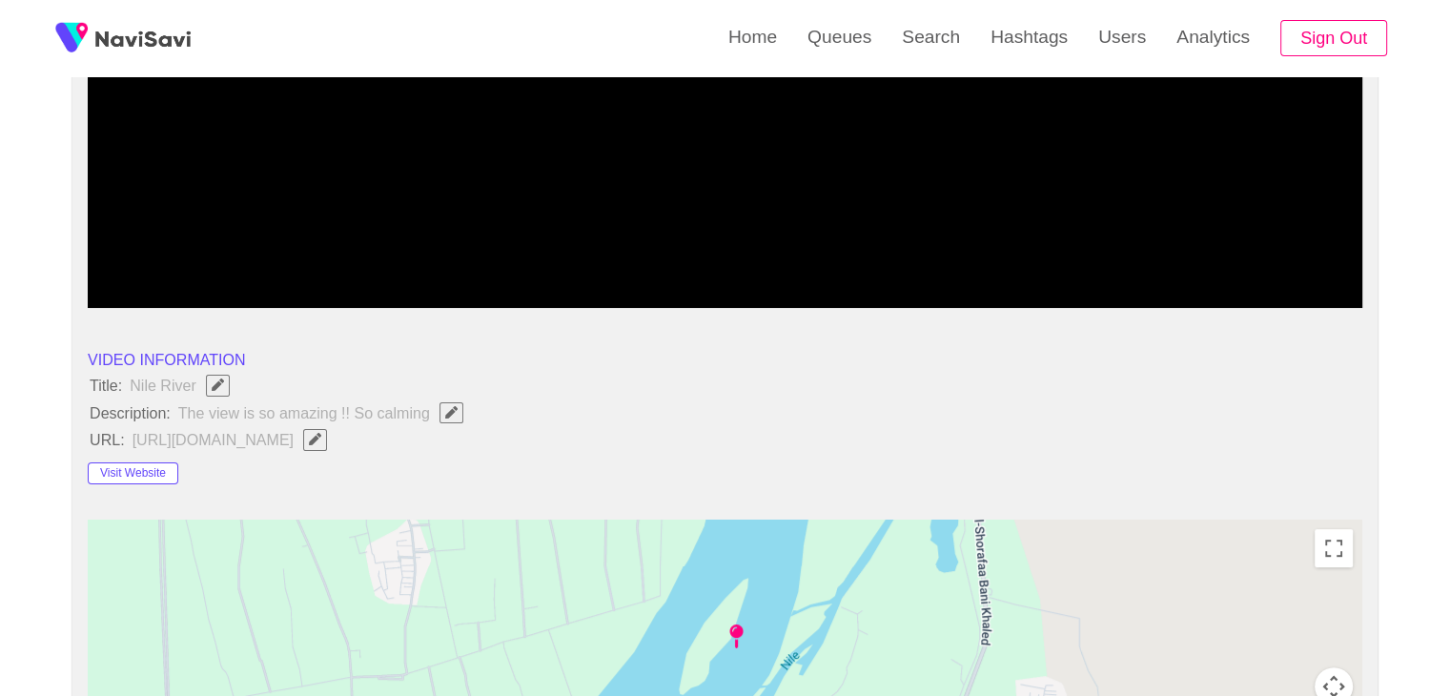
scroll to position [477, 0]
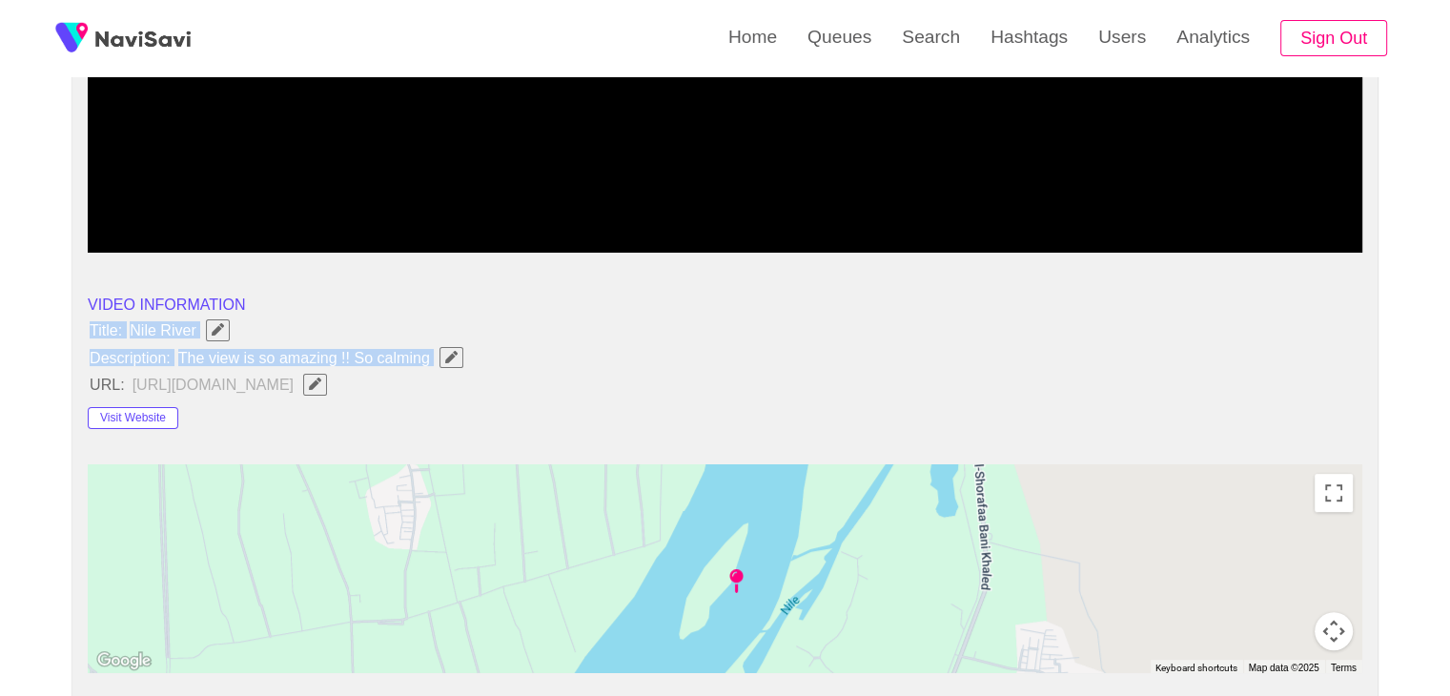
drag, startPoint x: 86, startPoint y: 324, endPoint x: 444, endPoint y: 355, distance: 359.7
copy ul "Title: Nile River Description: The view is so amazing !! So calming"
click at [446, 357] on icon "Edit Field" at bounding box center [451, 357] width 12 height 12
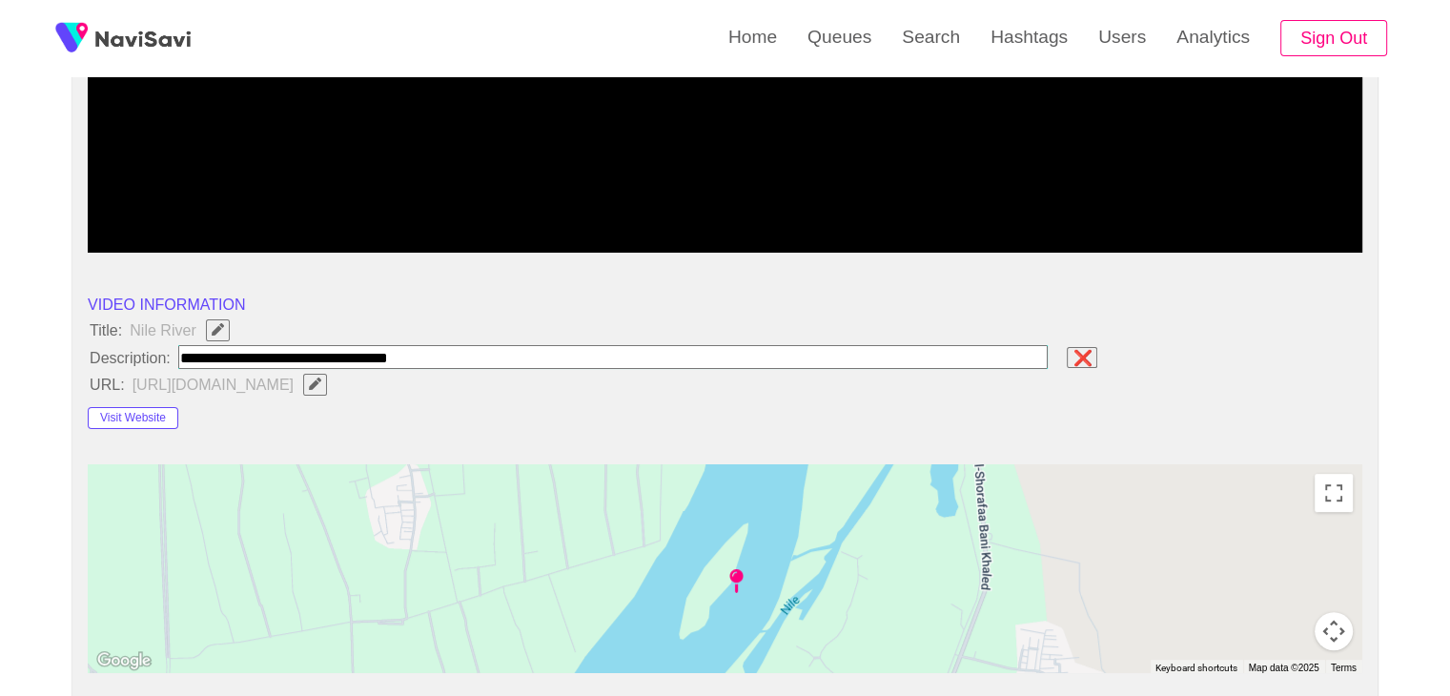
type input "**********"
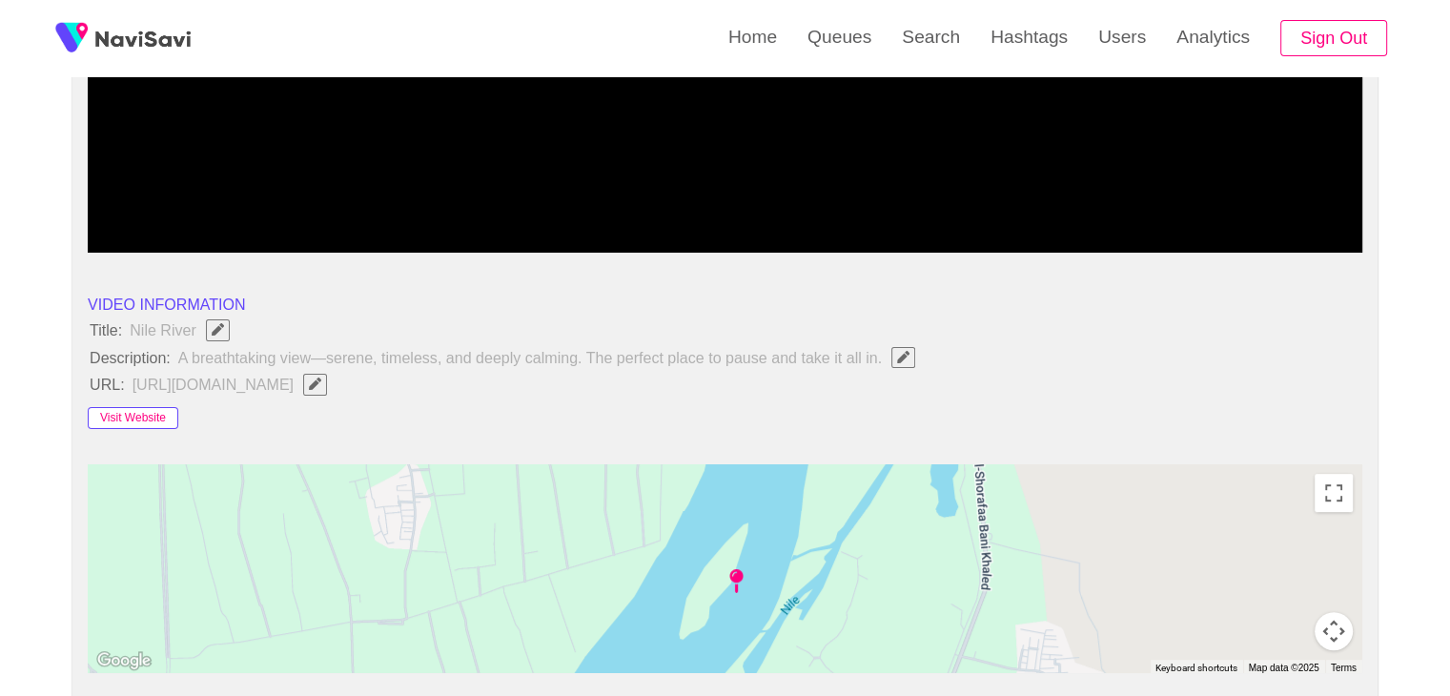
click at [150, 420] on button "Visit Website" at bounding box center [133, 418] width 91 height 23
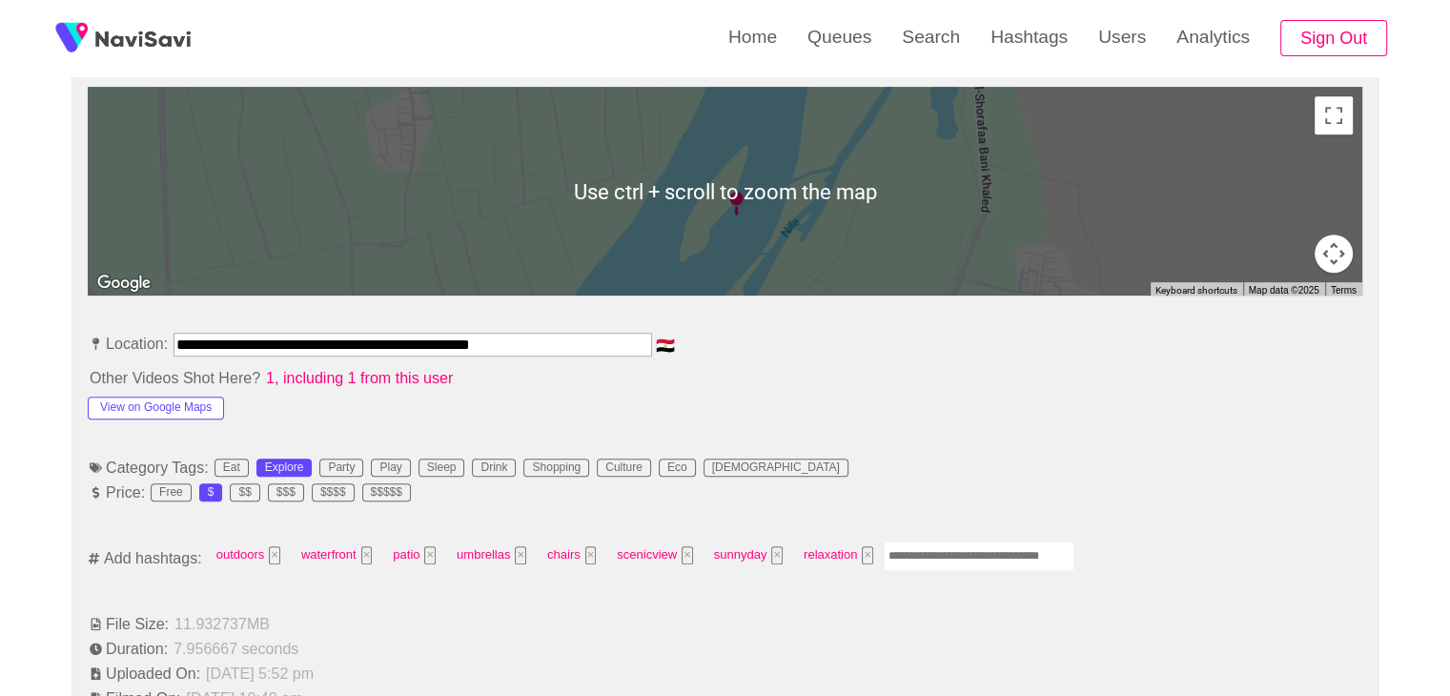
scroll to position [858, 0]
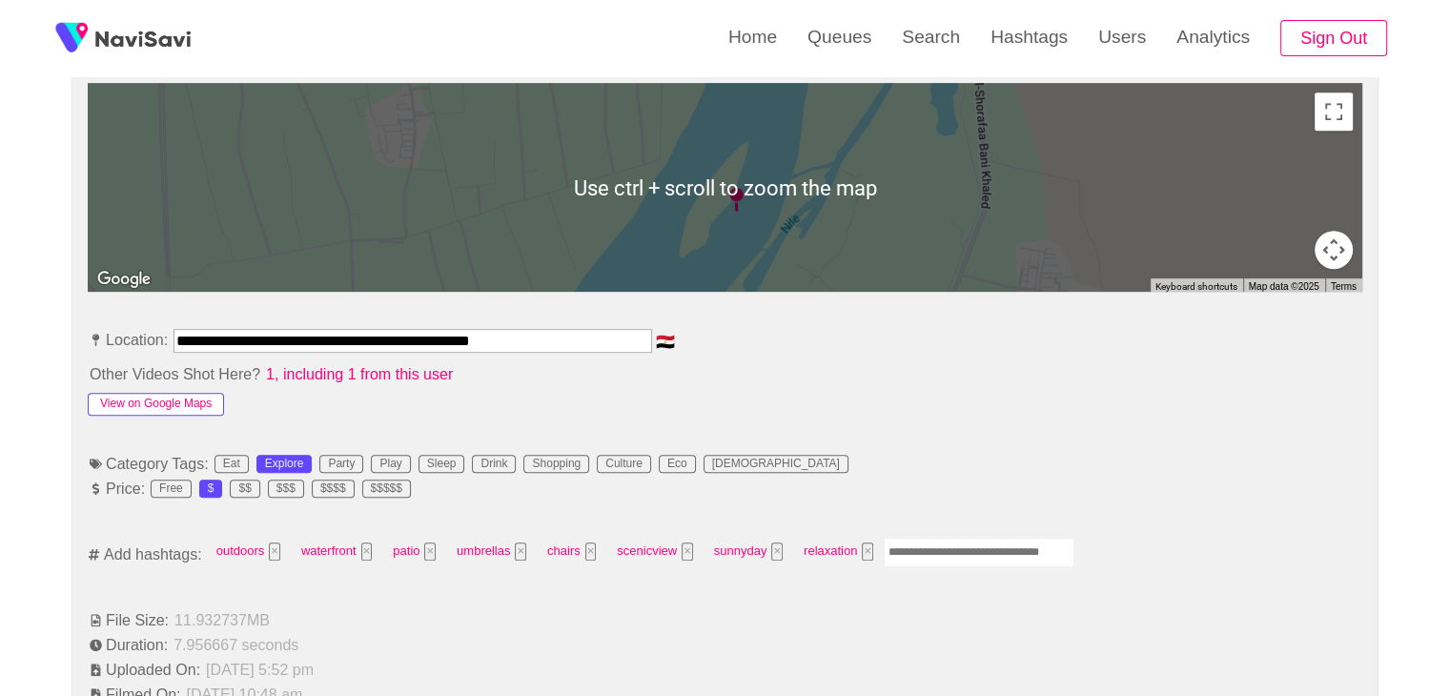
click at [193, 407] on button "View on Google Maps" at bounding box center [156, 404] width 136 height 23
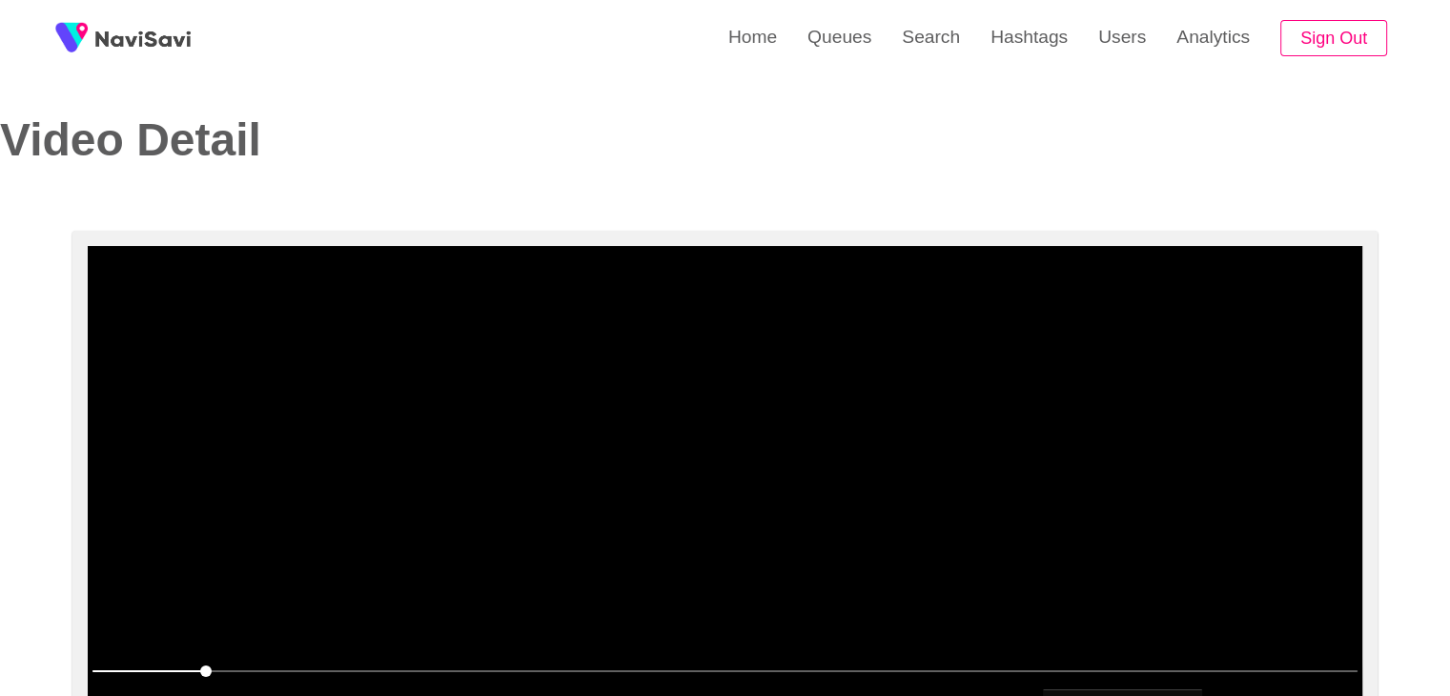
scroll to position [0, 0]
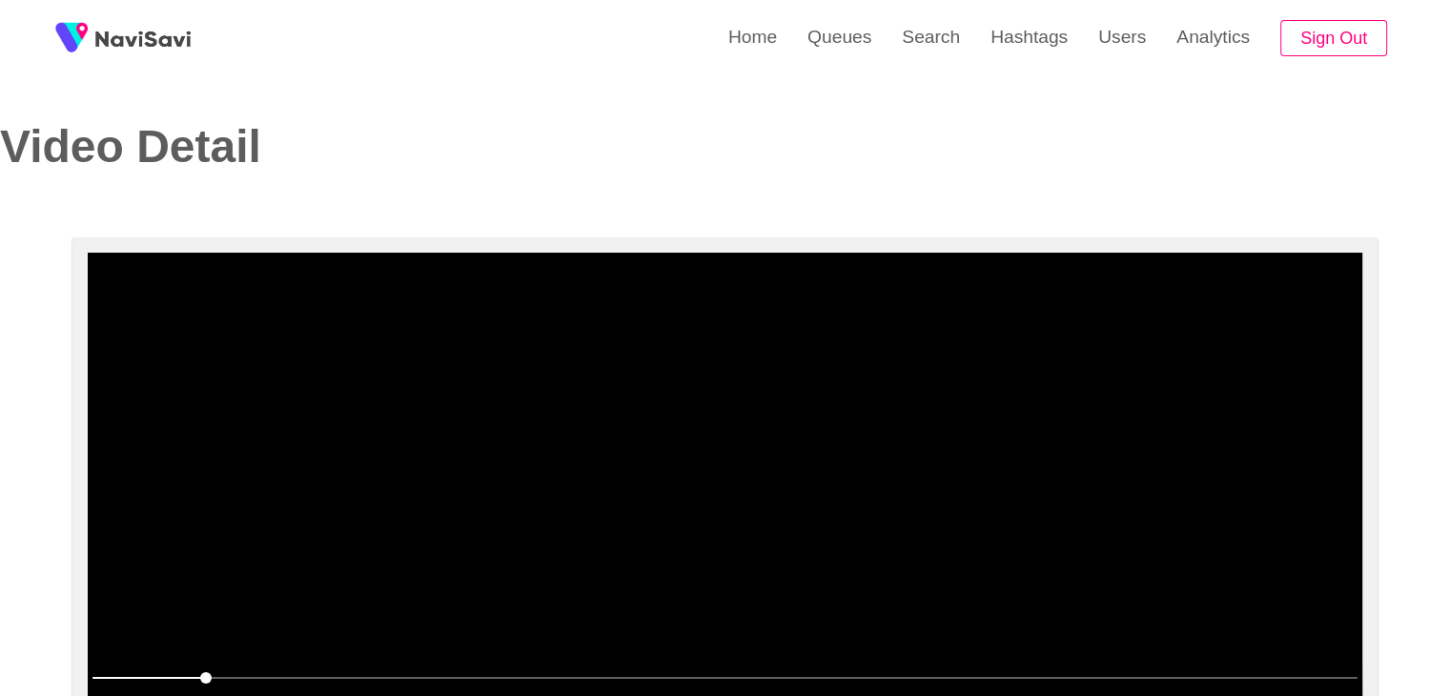
click at [766, 408] on video at bounding box center [725, 491] width 1274 height 477
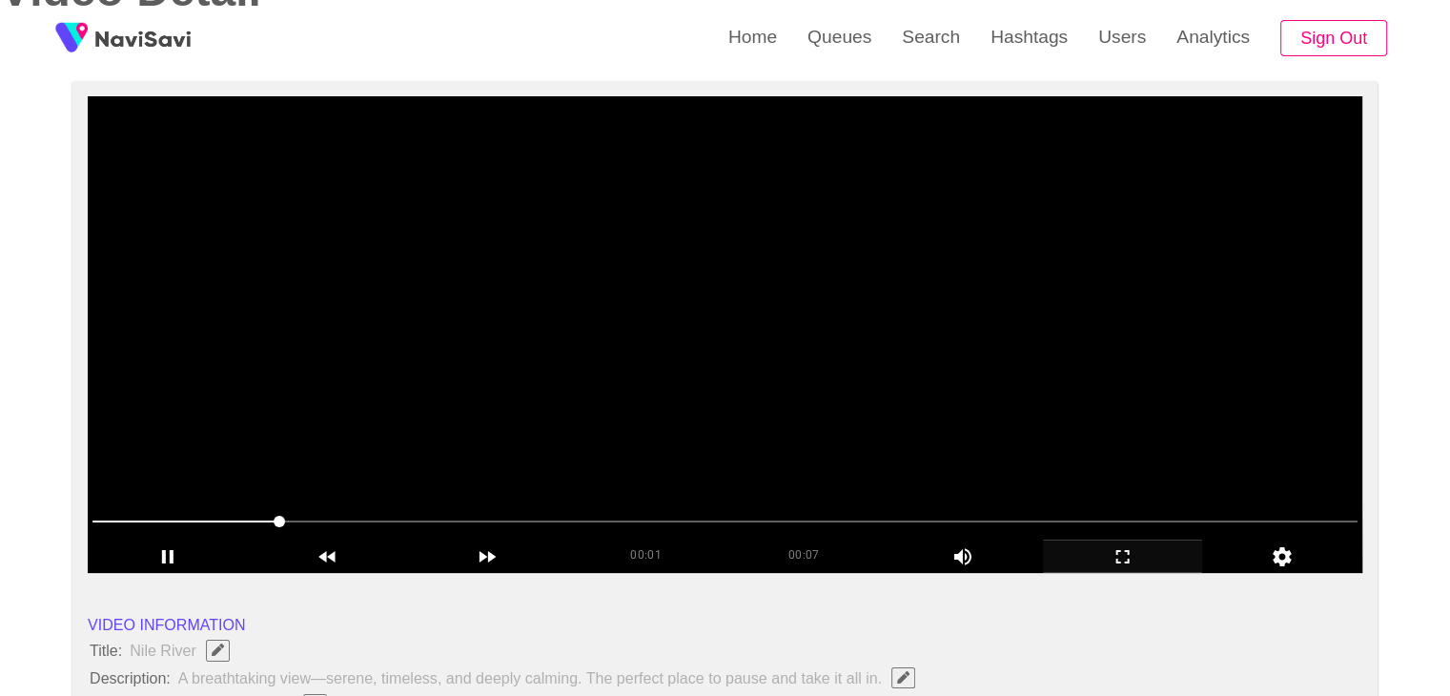
scroll to position [191, 0]
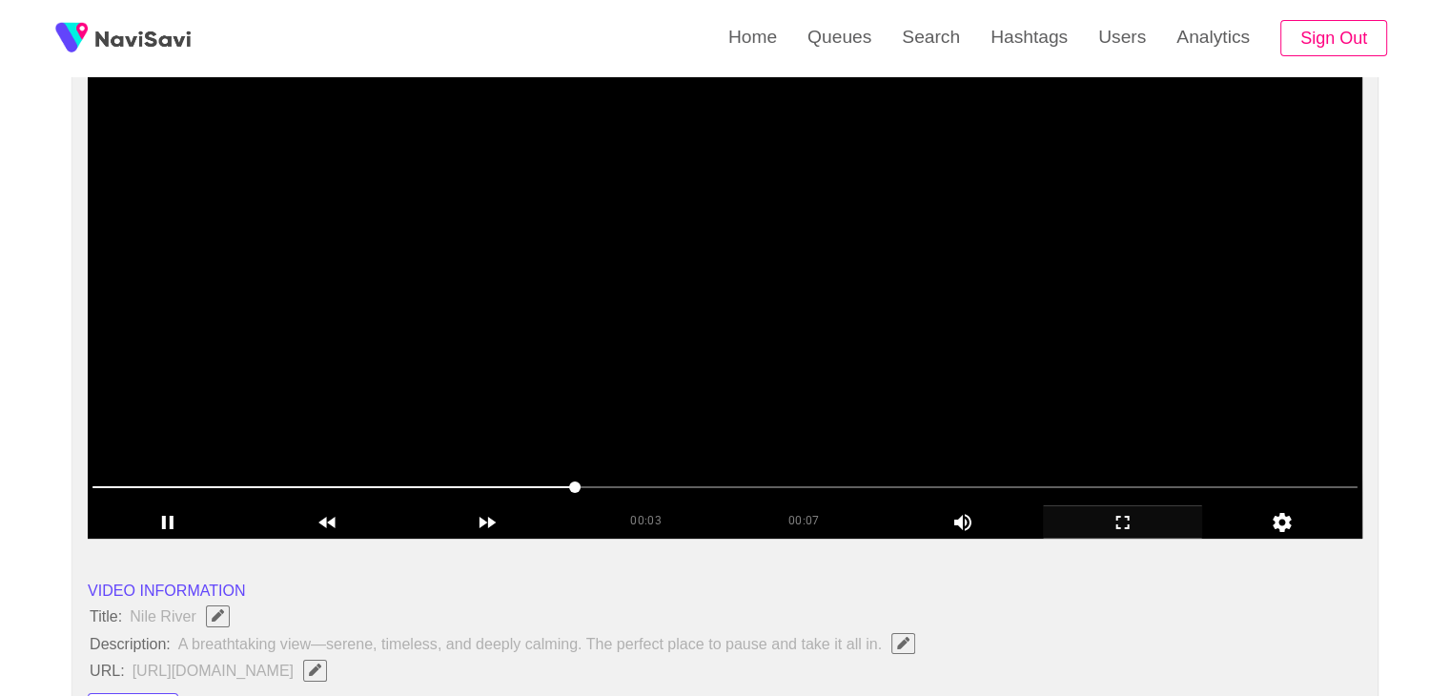
click at [826, 381] on video at bounding box center [725, 300] width 1274 height 477
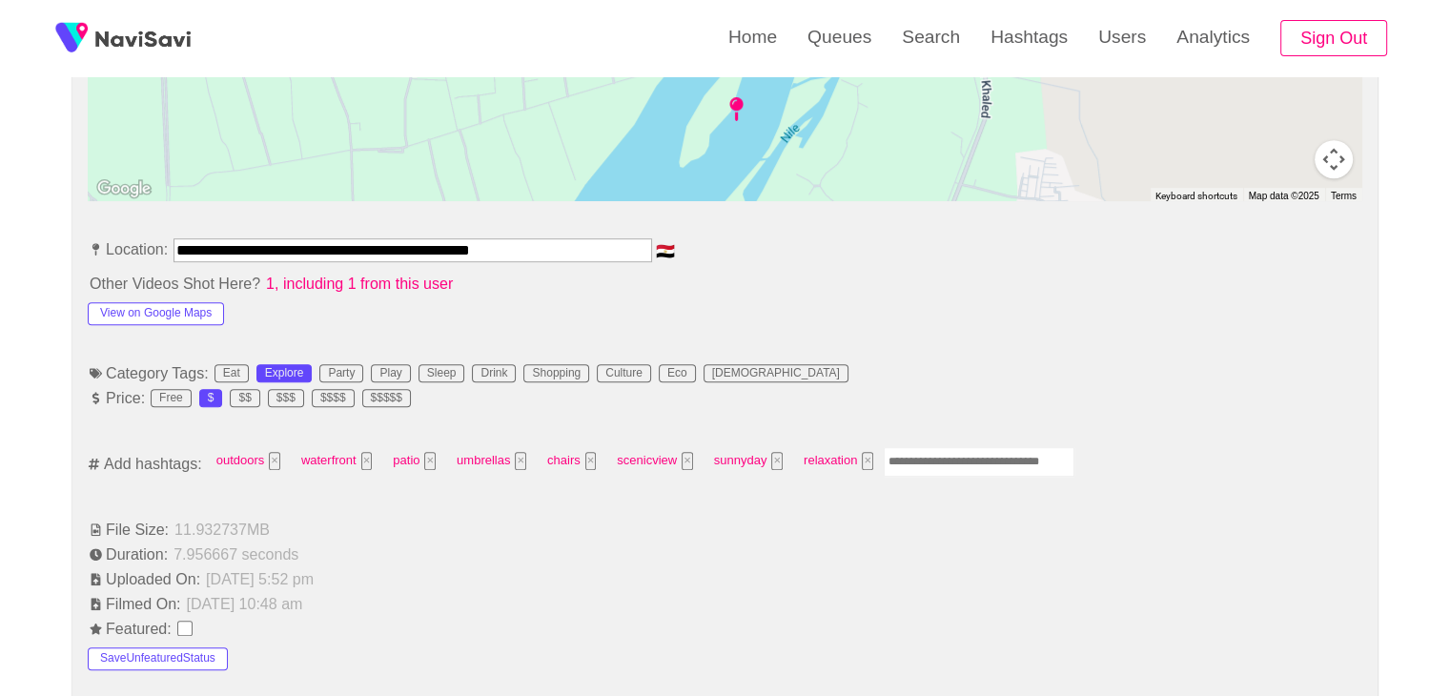
scroll to position [953, 0]
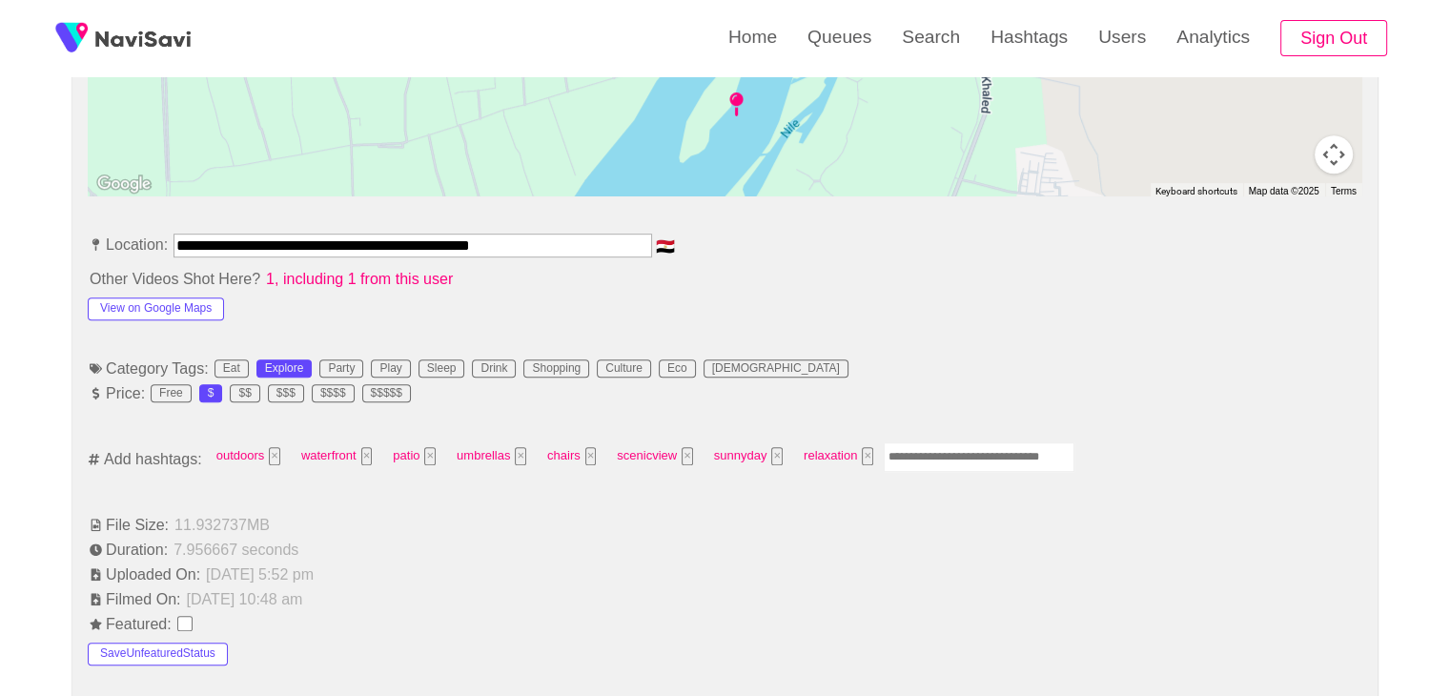
click at [925, 454] on input "Enter tag here and press return" at bounding box center [979, 457] width 191 height 30
type input "*********"
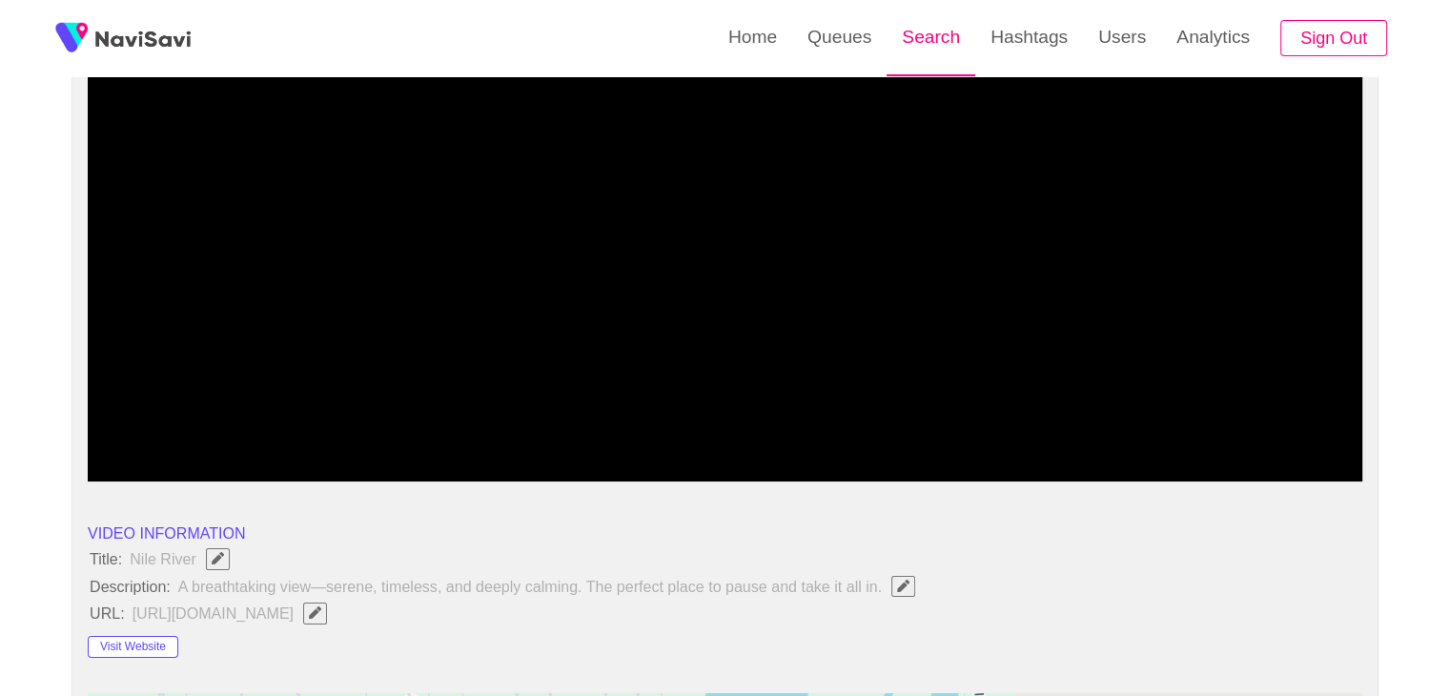
scroll to position [95, 0]
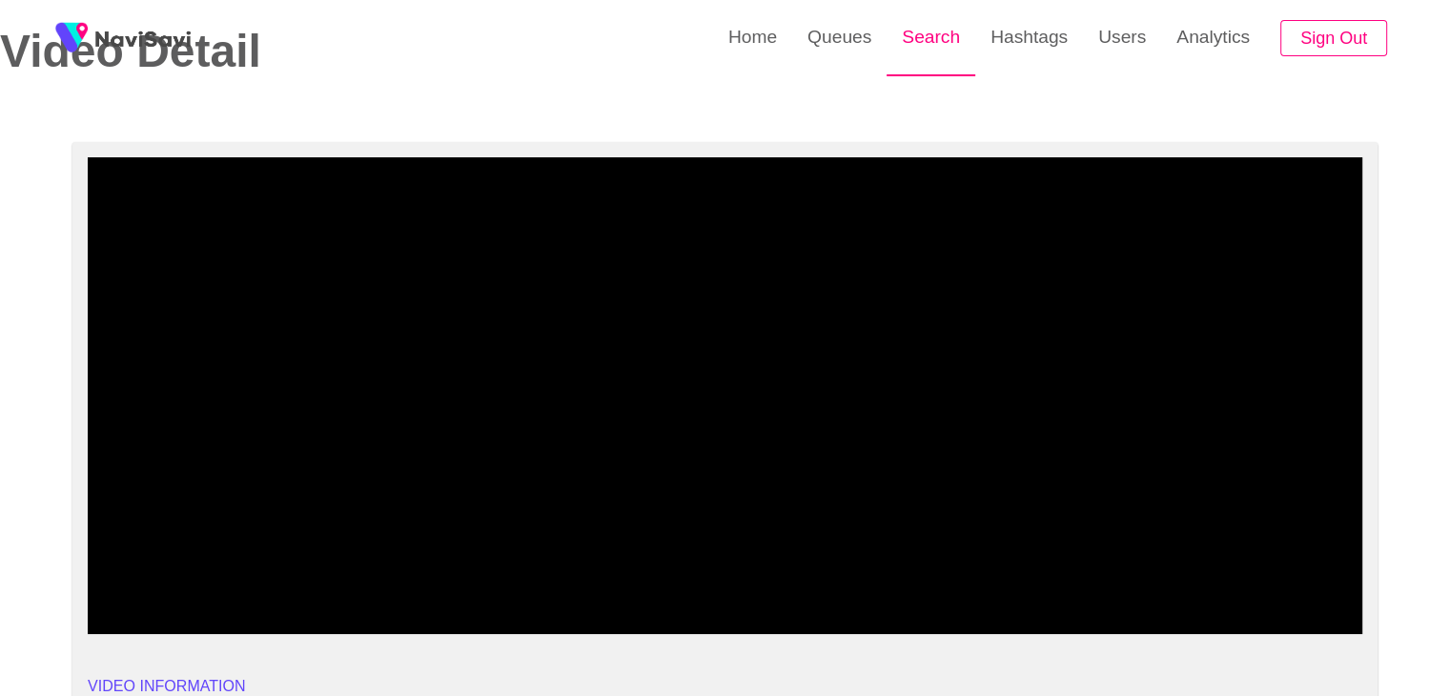
click at [965, 32] on link "Search" at bounding box center [931, 37] width 89 height 74
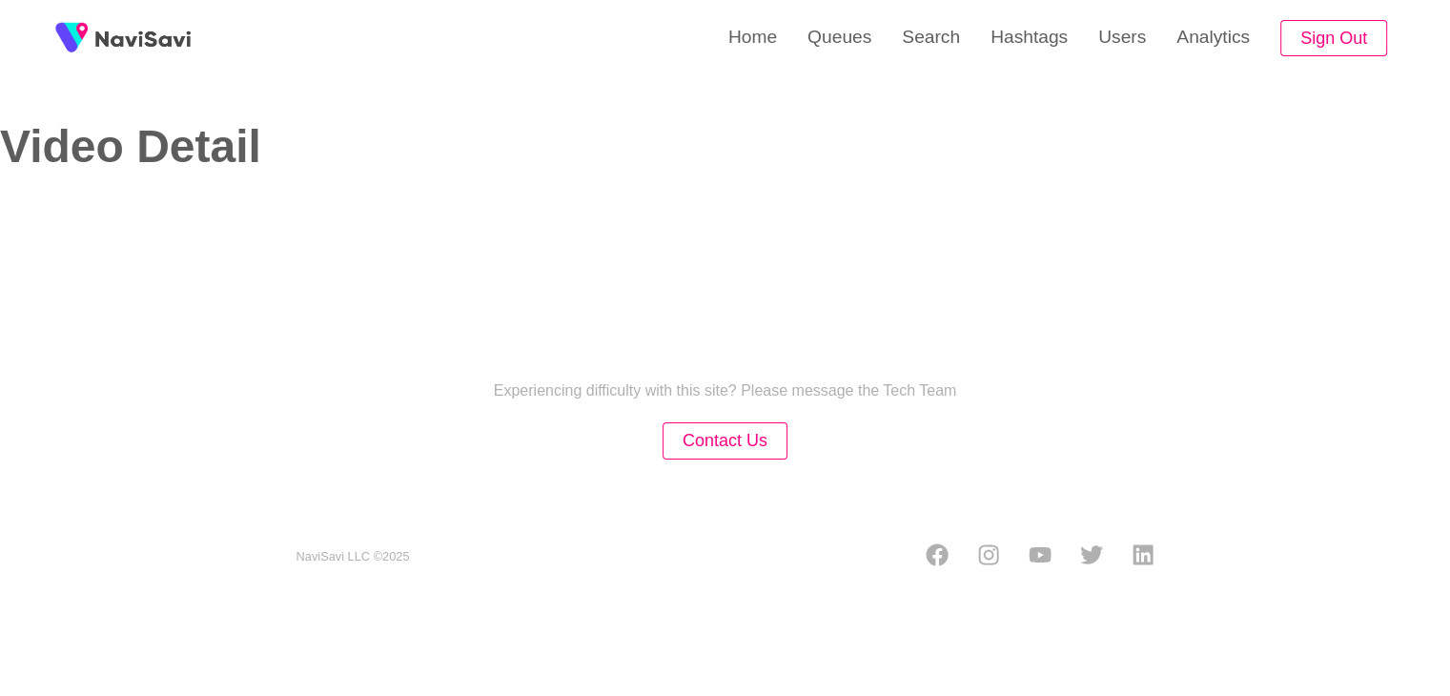
select select "**********"
select select "**"
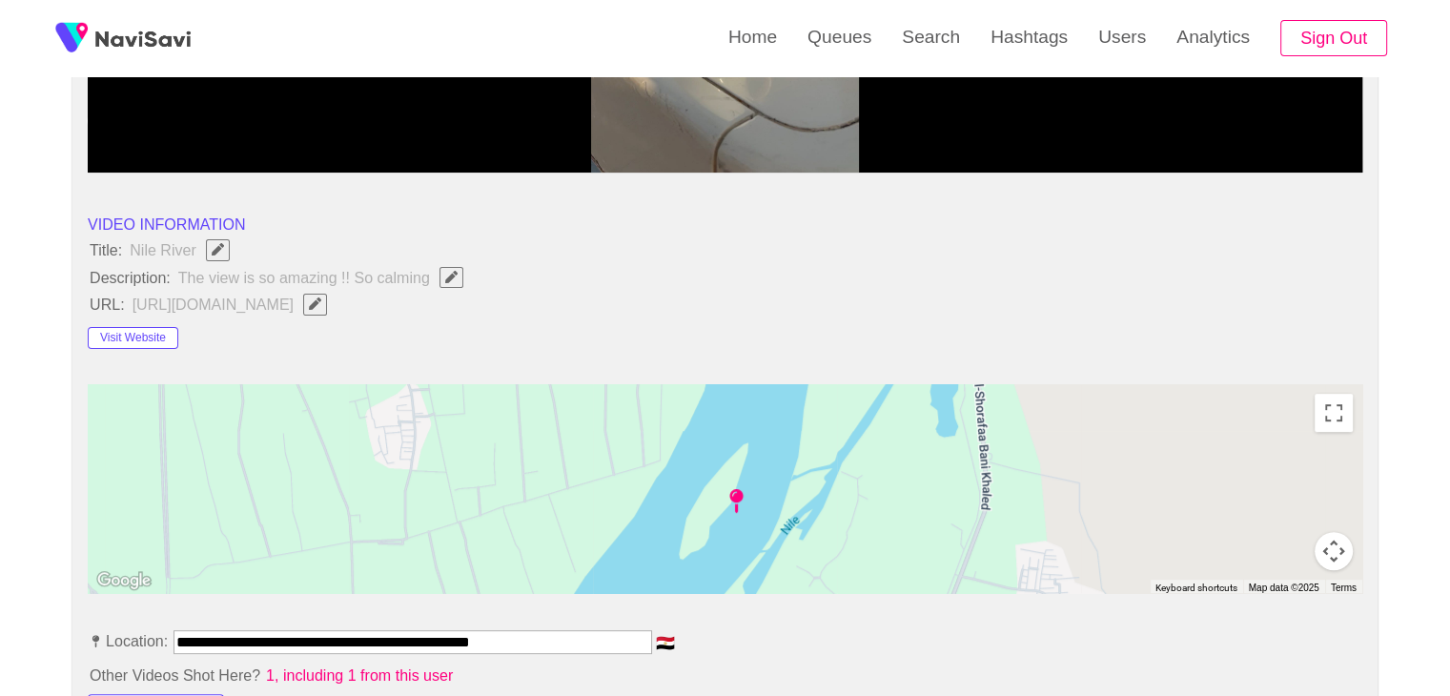
scroll to position [572, 0]
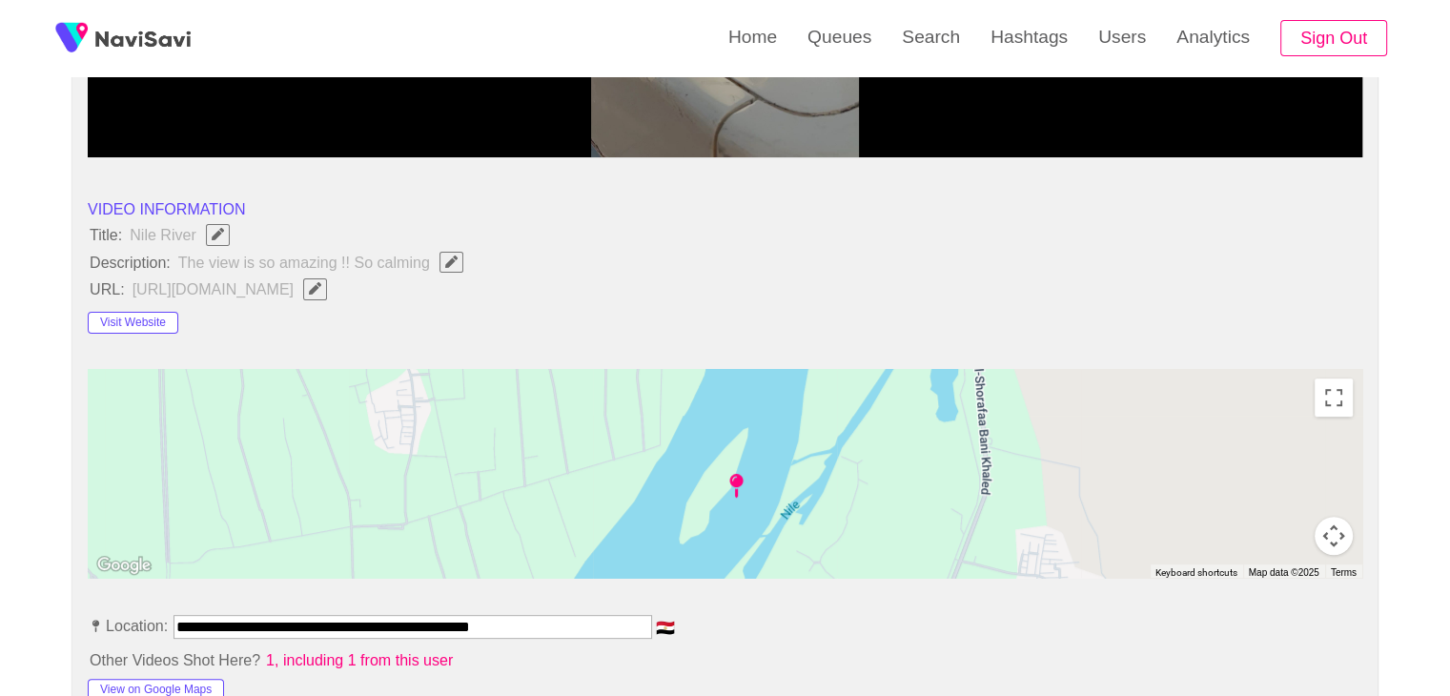
click at [443, 255] on span "Edit Field" at bounding box center [451, 261] width 16 height 12
type input "**********"
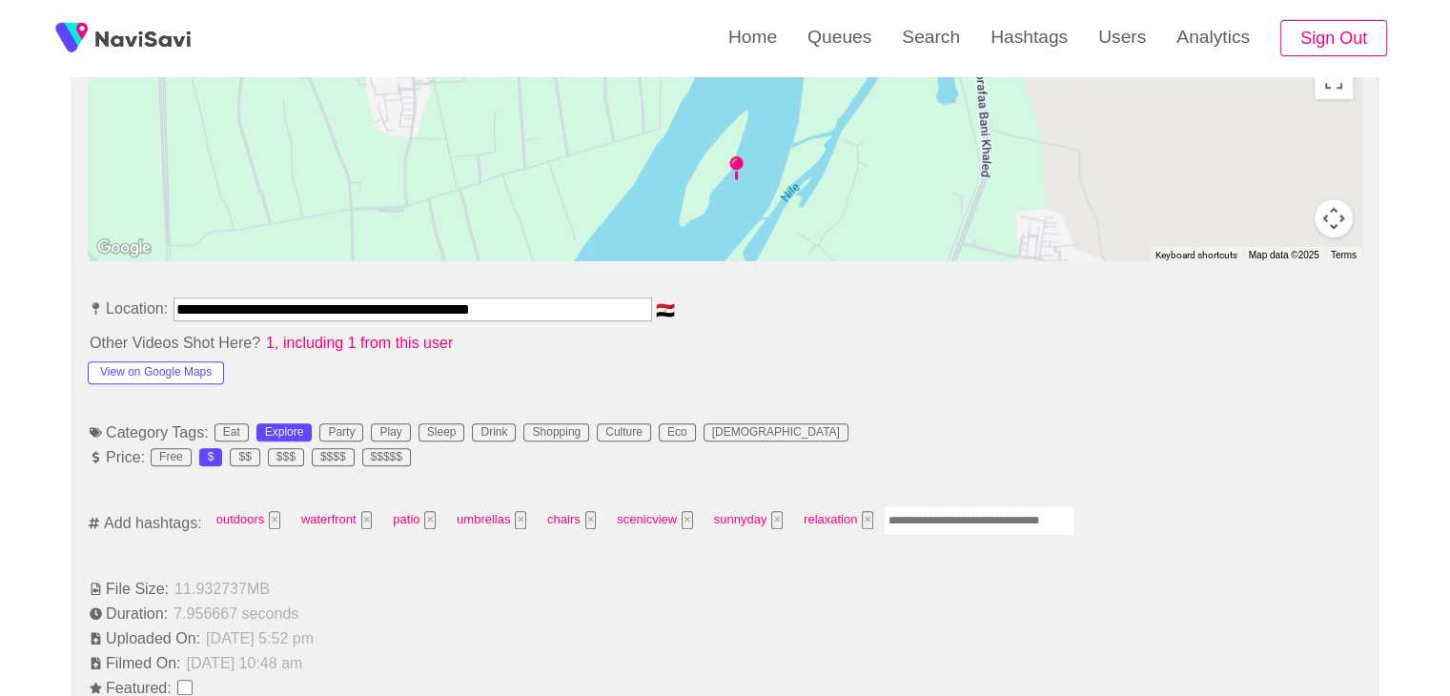
scroll to position [953, 0]
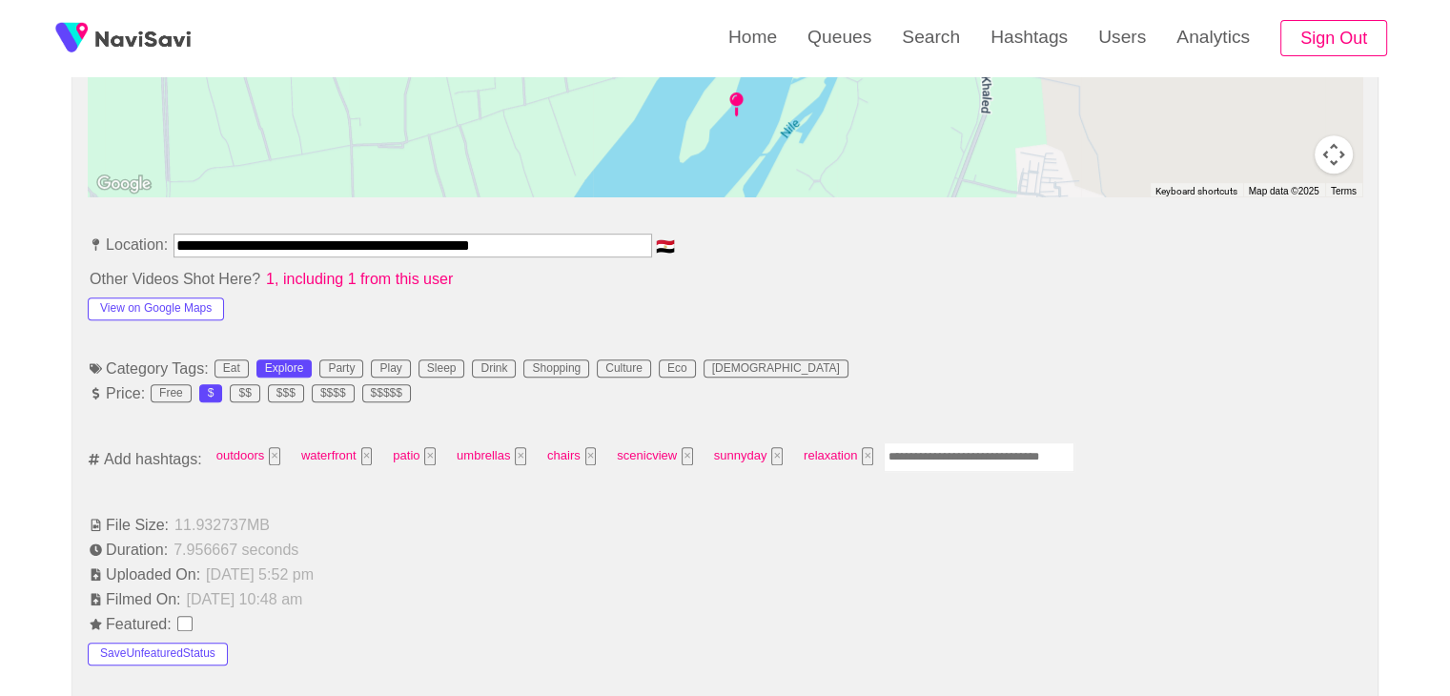
click at [895, 445] on input "Enter tag here and press return" at bounding box center [979, 457] width 191 height 30
type input "*********"
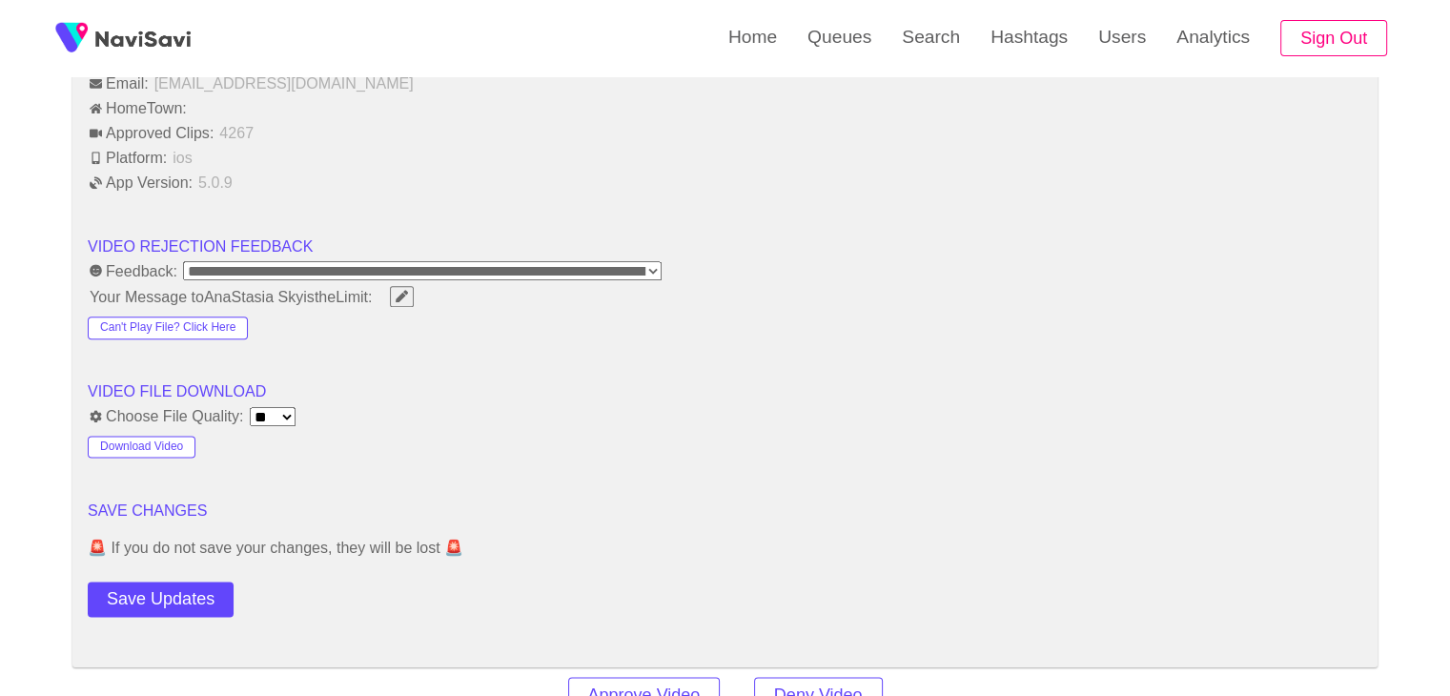
scroll to position [2574, 0]
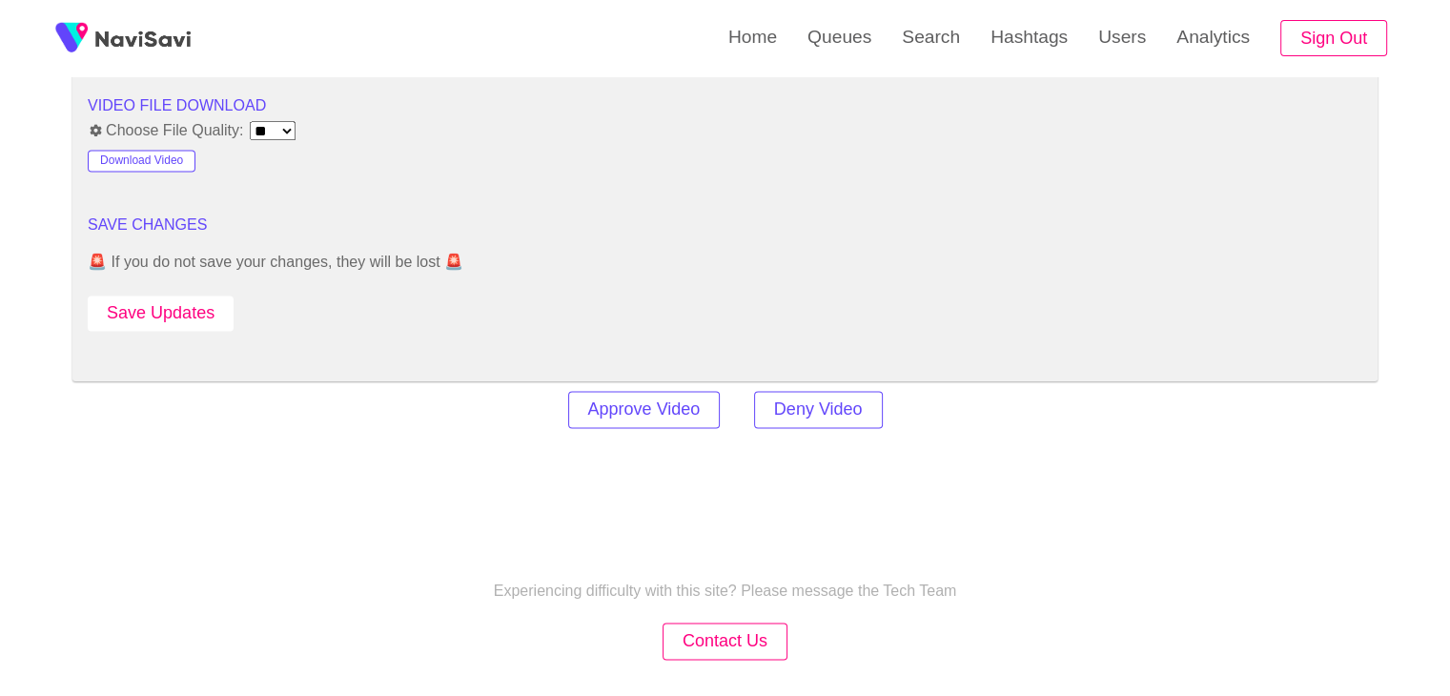
click at [179, 314] on button "Save Updates" at bounding box center [161, 313] width 146 height 35
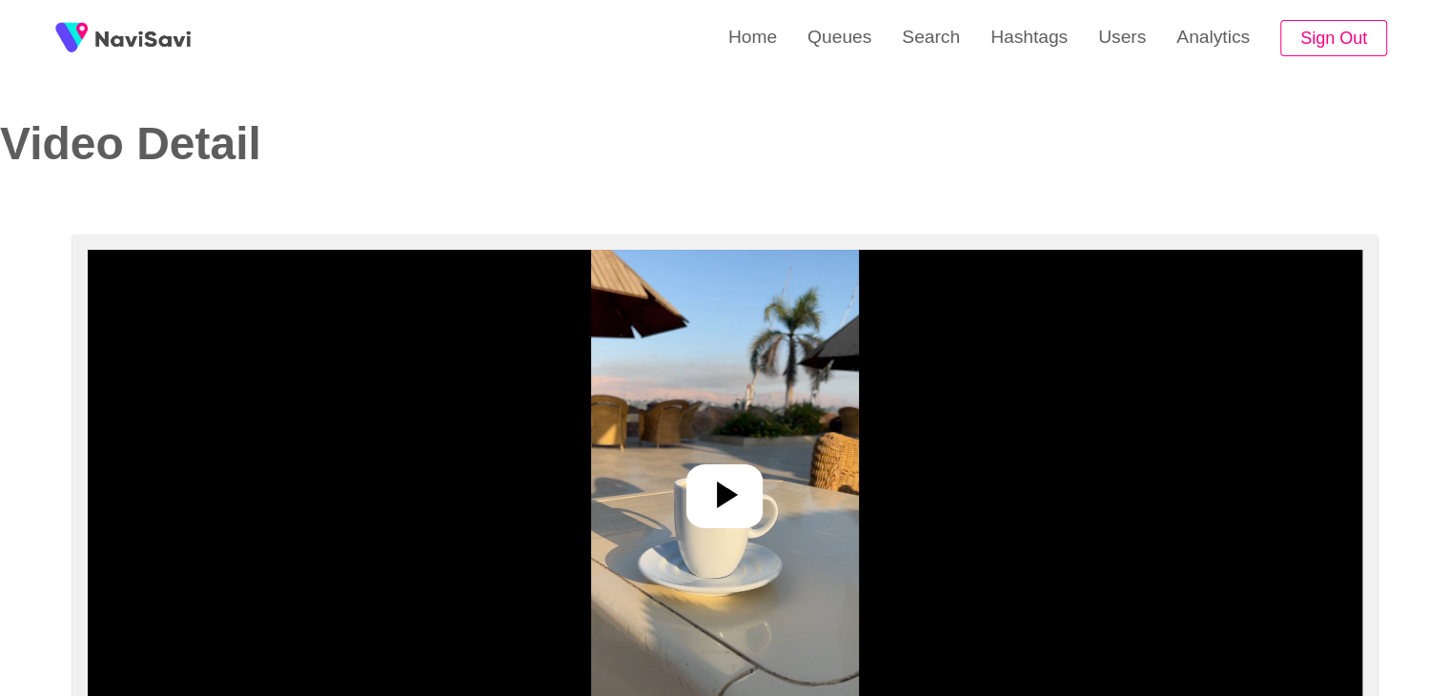
scroll to position [0, 0]
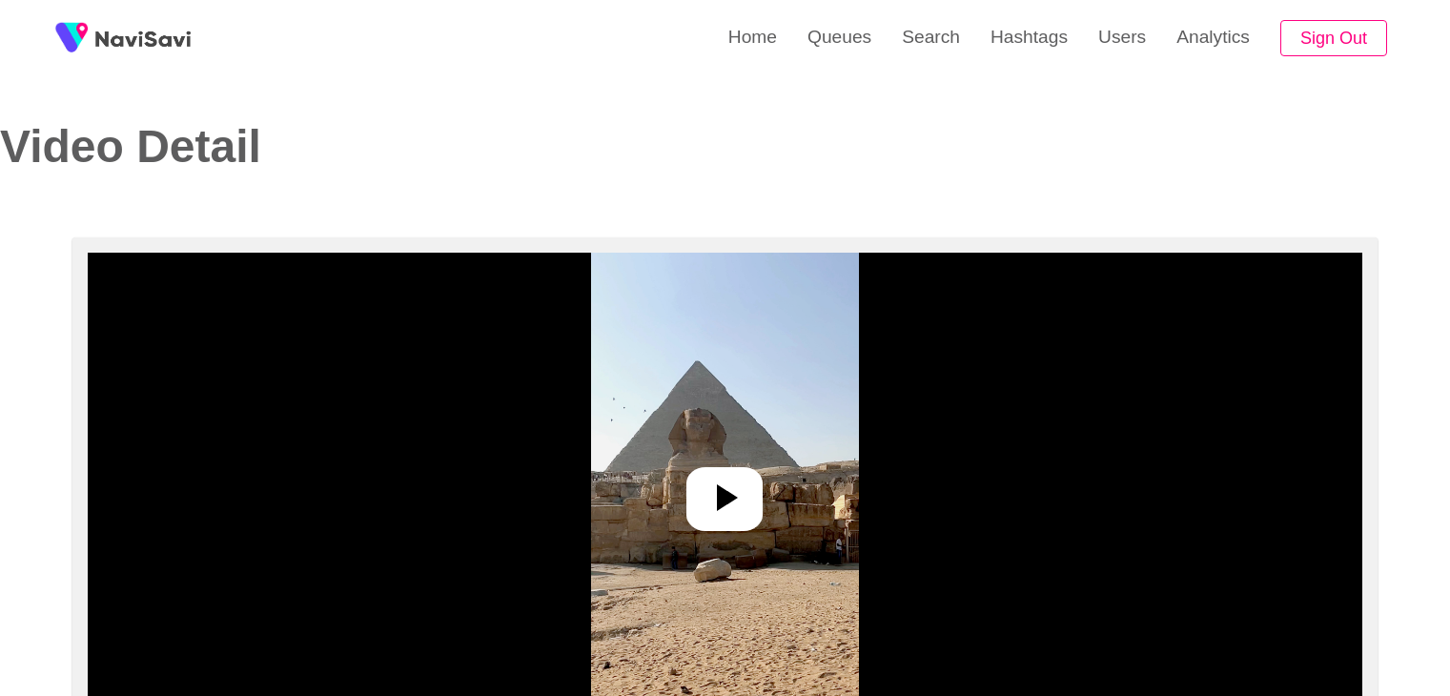
select select "**********"
select select "**"
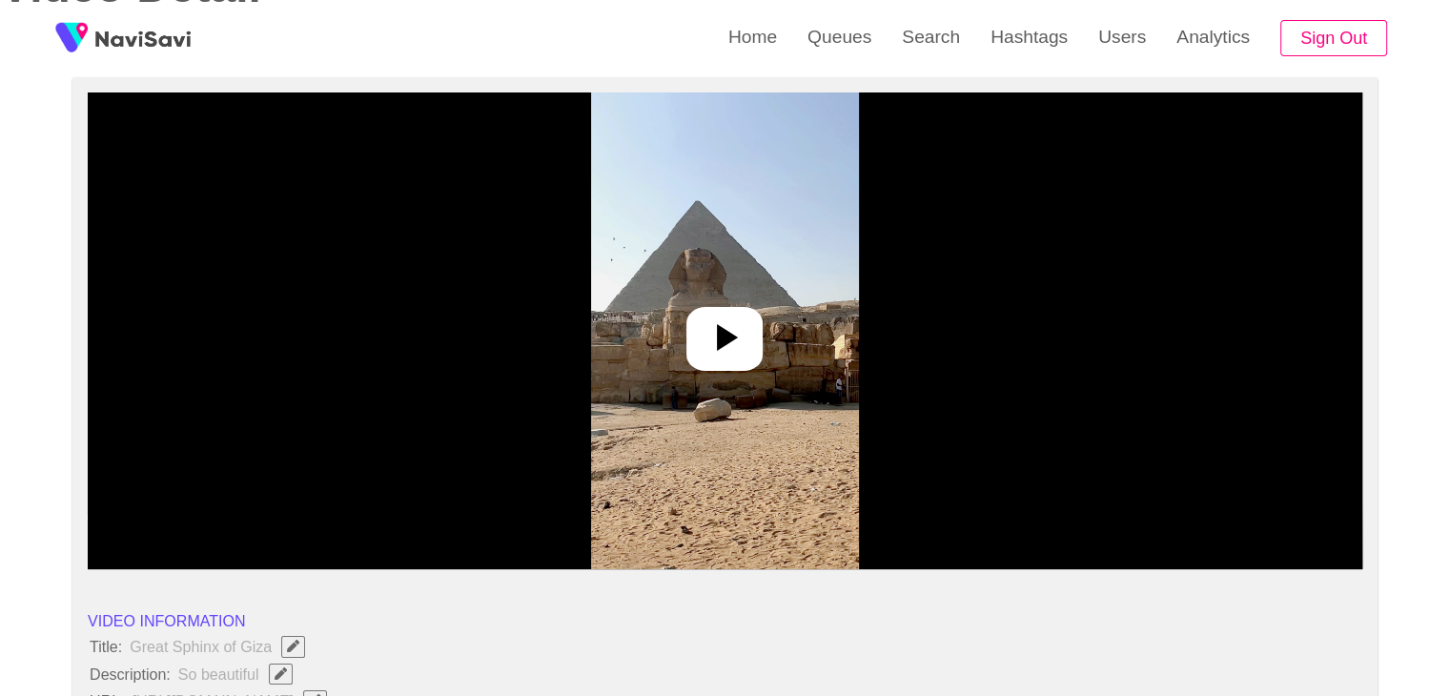
scroll to position [191, 0]
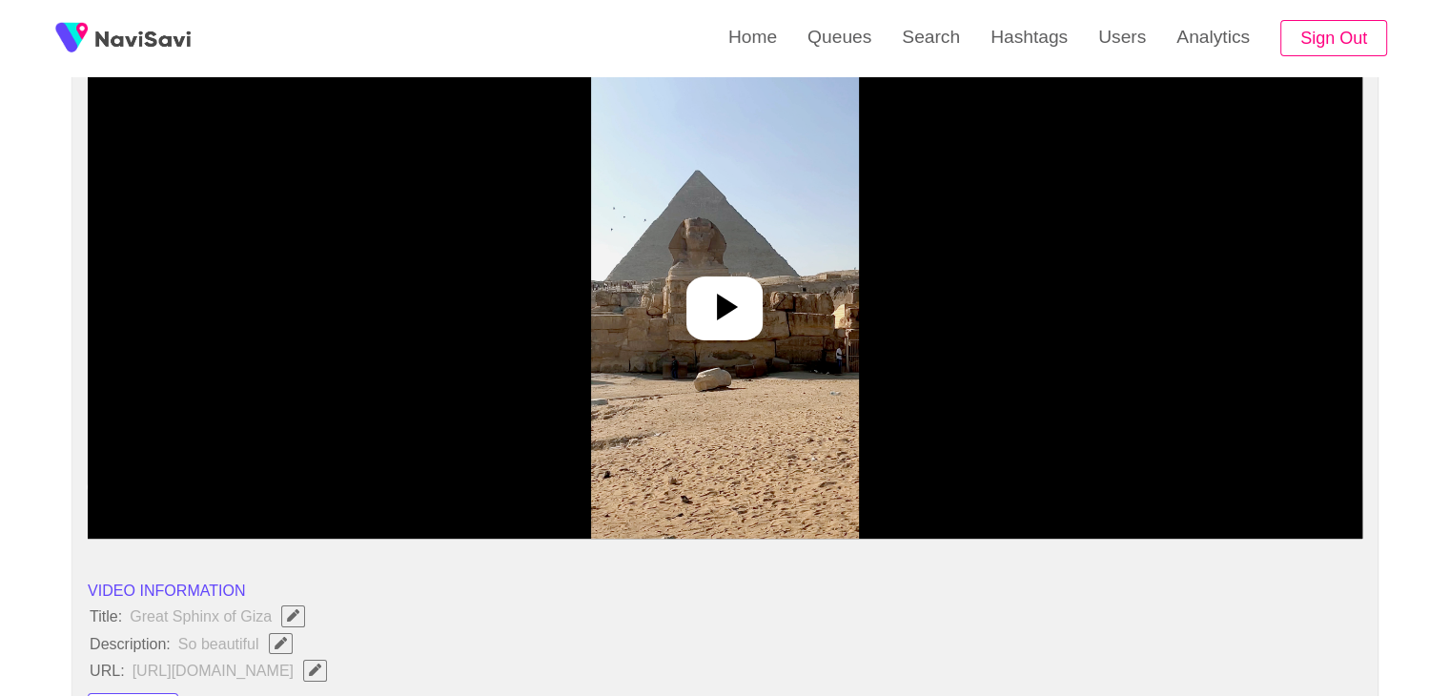
drag, startPoint x: 738, startPoint y: 329, endPoint x: 946, endPoint y: 407, distance: 222.0
click at [740, 334] on div at bounding box center [724, 308] width 76 height 64
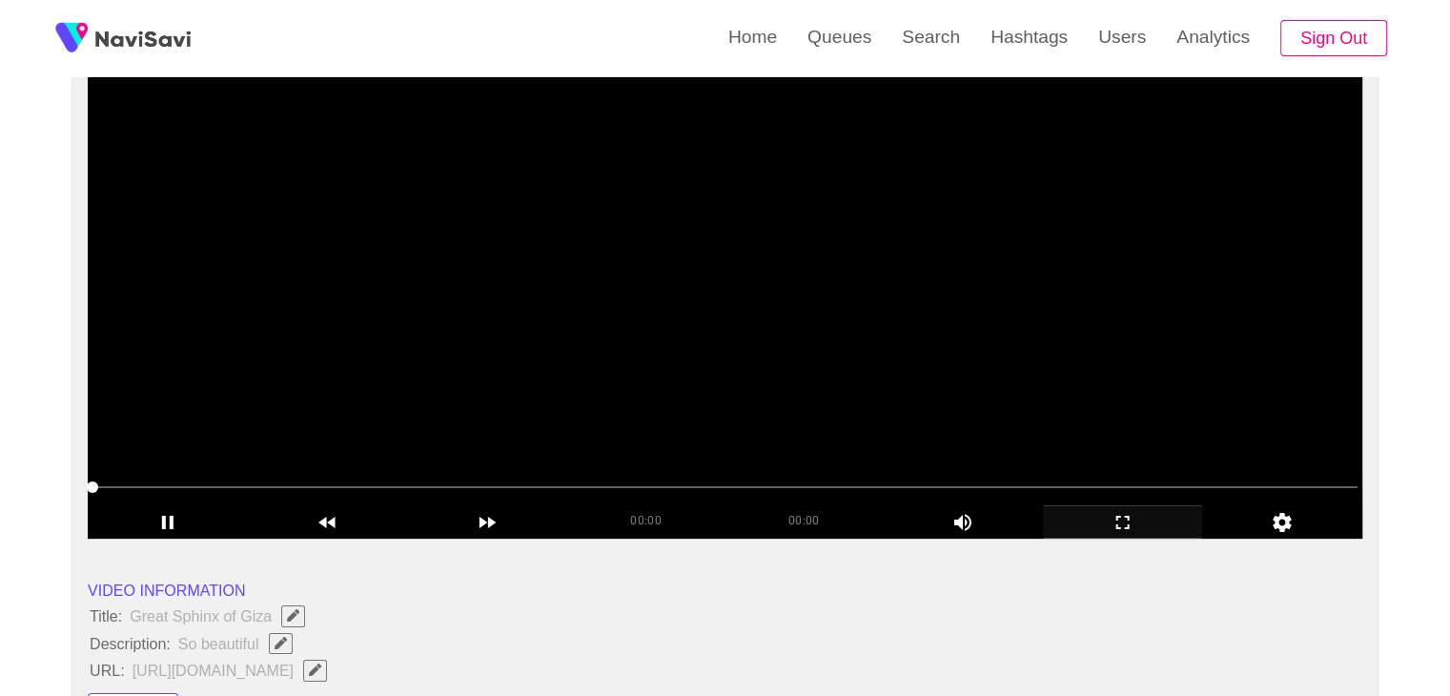
click at [1131, 518] on icon "add" at bounding box center [1123, 522] width 158 height 23
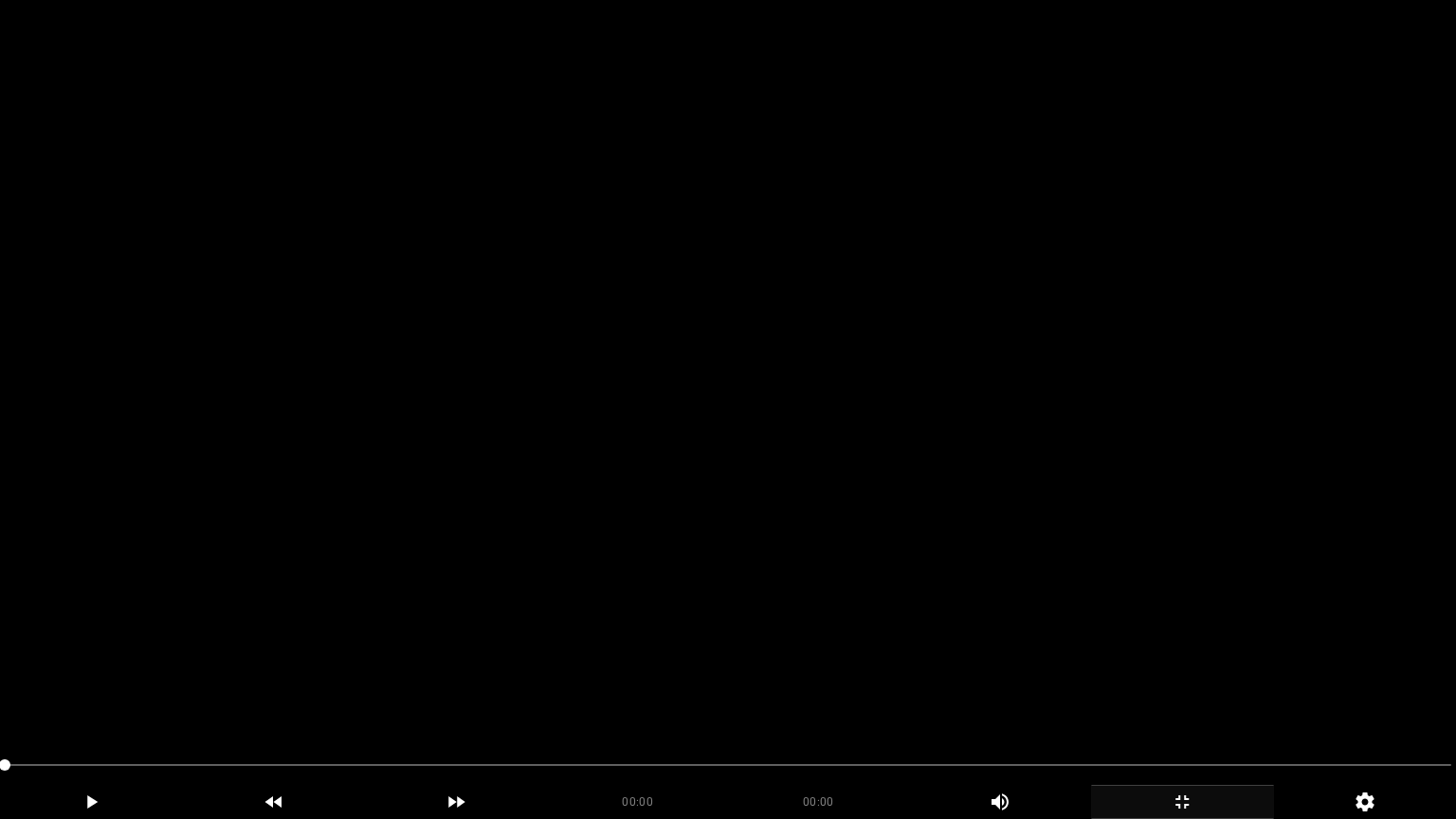
click at [1054, 489] on video at bounding box center [728, 410] width 1456 height 819
click at [1050, 487] on video at bounding box center [728, 410] width 1456 height 819
click at [1008, 435] on video at bounding box center [728, 410] width 1456 height 819
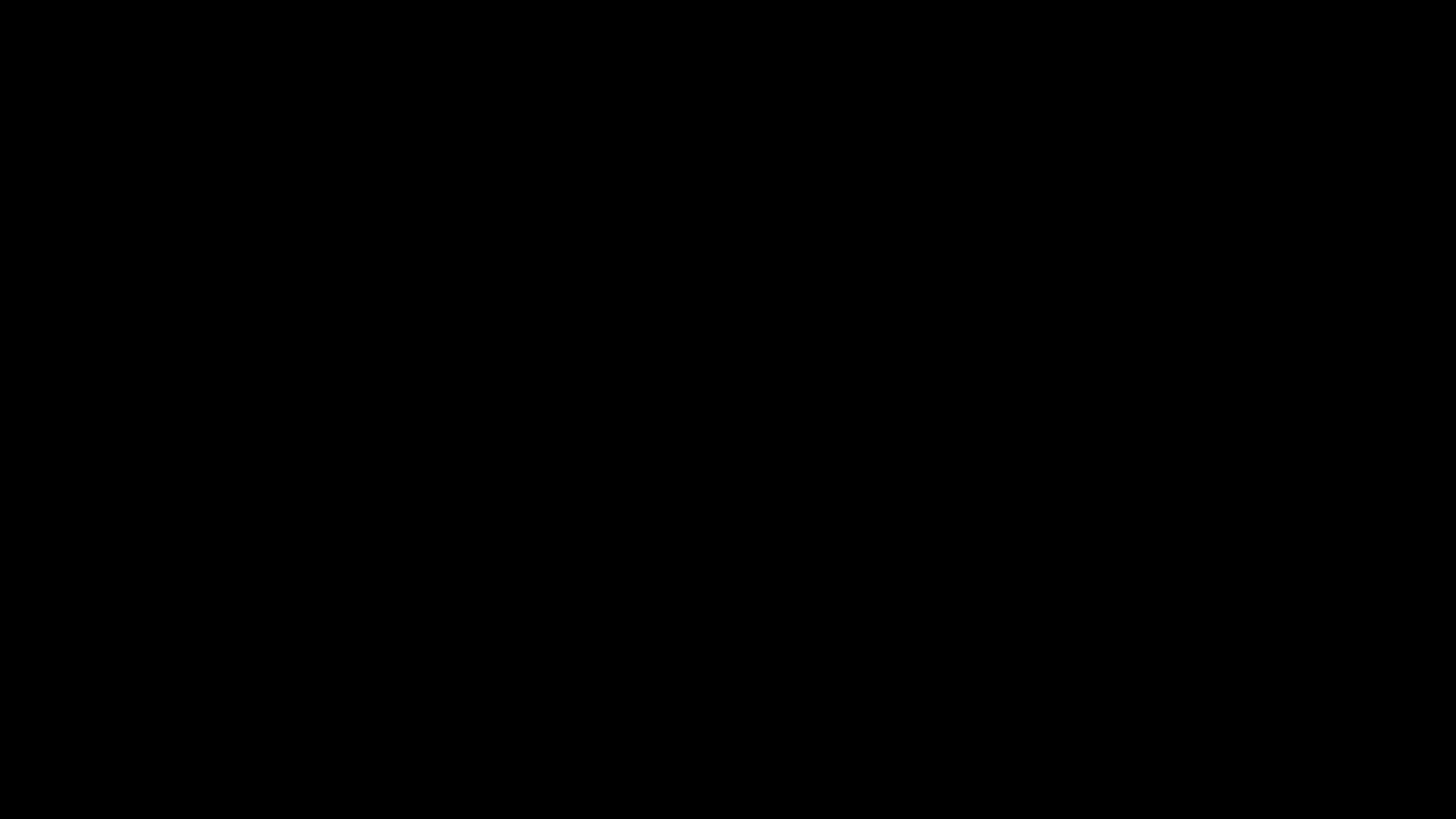
click at [356, 691] on span at bounding box center [728, 764] width 1447 height 31
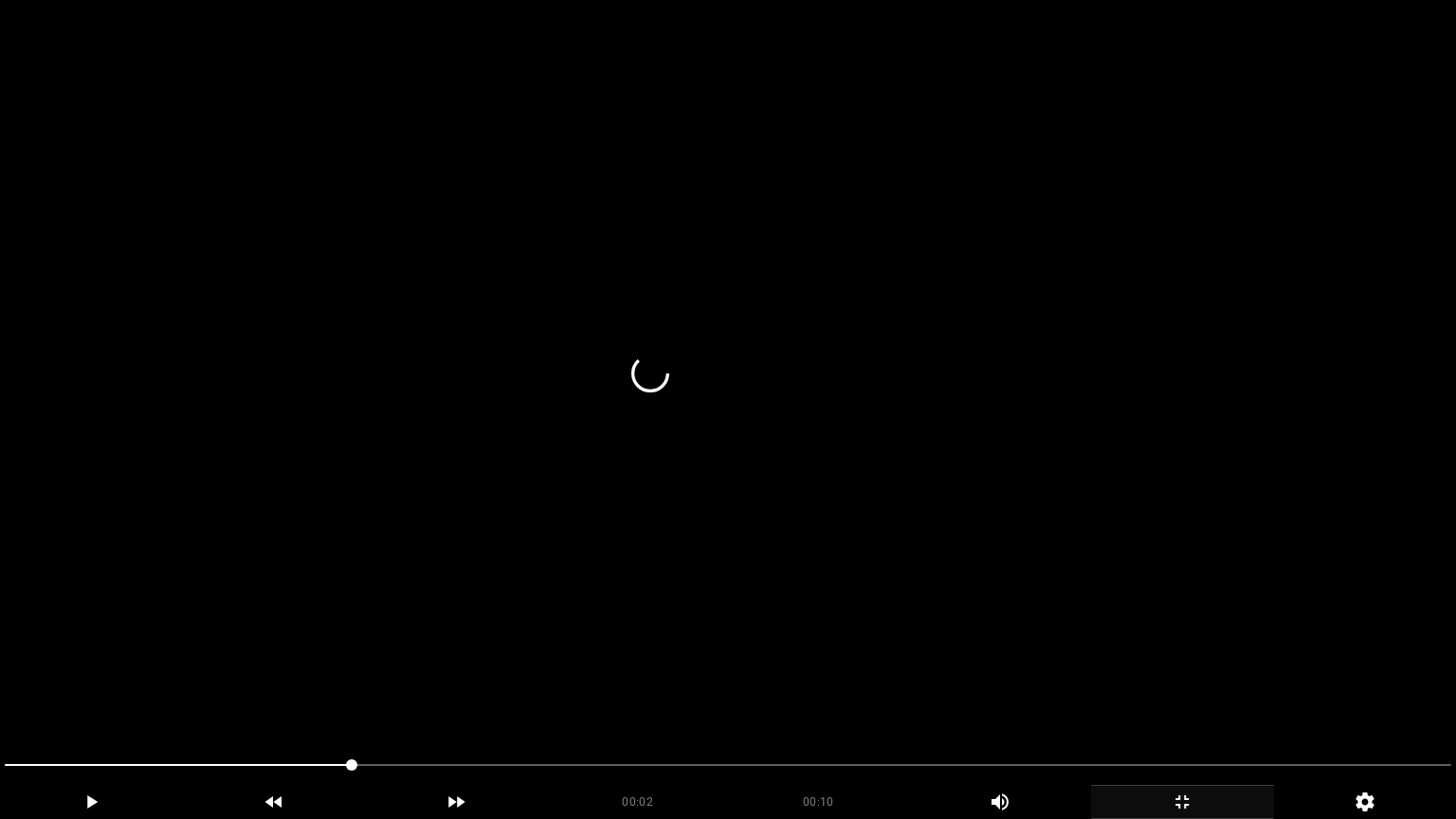
click at [707, 663] on video at bounding box center [728, 410] width 1456 height 819
click at [707, 661] on video at bounding box center [728, 410] width 1456 height 819
click at [715, 657] on video at bounding box center [728, 410] width 1456 height 819
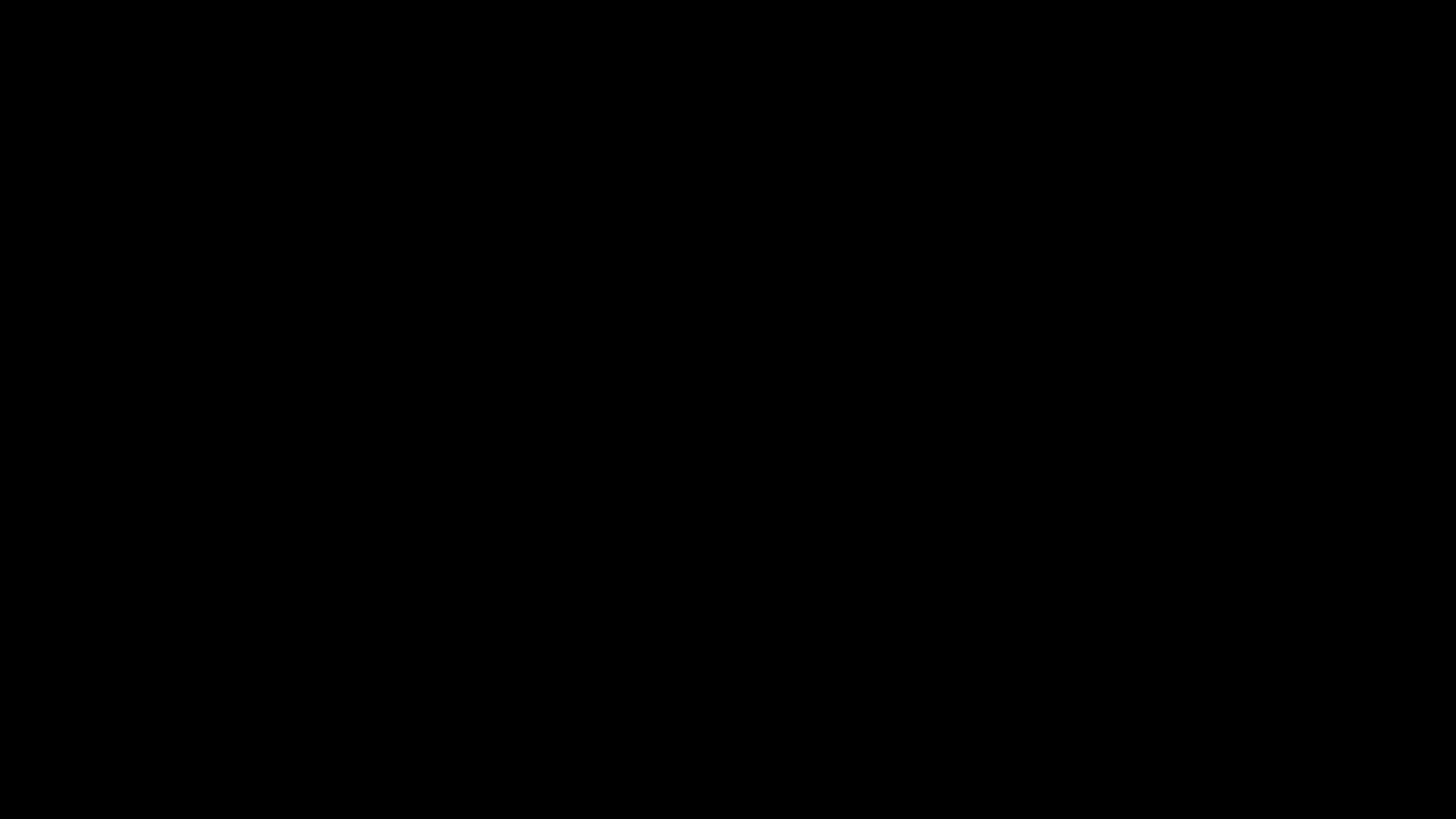
drag, startPoint x: 50, startPoint y: 769, endPoint x: 19, endPoint y: 730, distance: 49.8
click at [0, 691] on section "00:10 00:10 Picture In Picture 1 Error: Failed to load Video" at bounding box center [728, 410] width 1456 height 819
click at [599, 606] on video at bounding box center [728, 410] width 1456 height 819
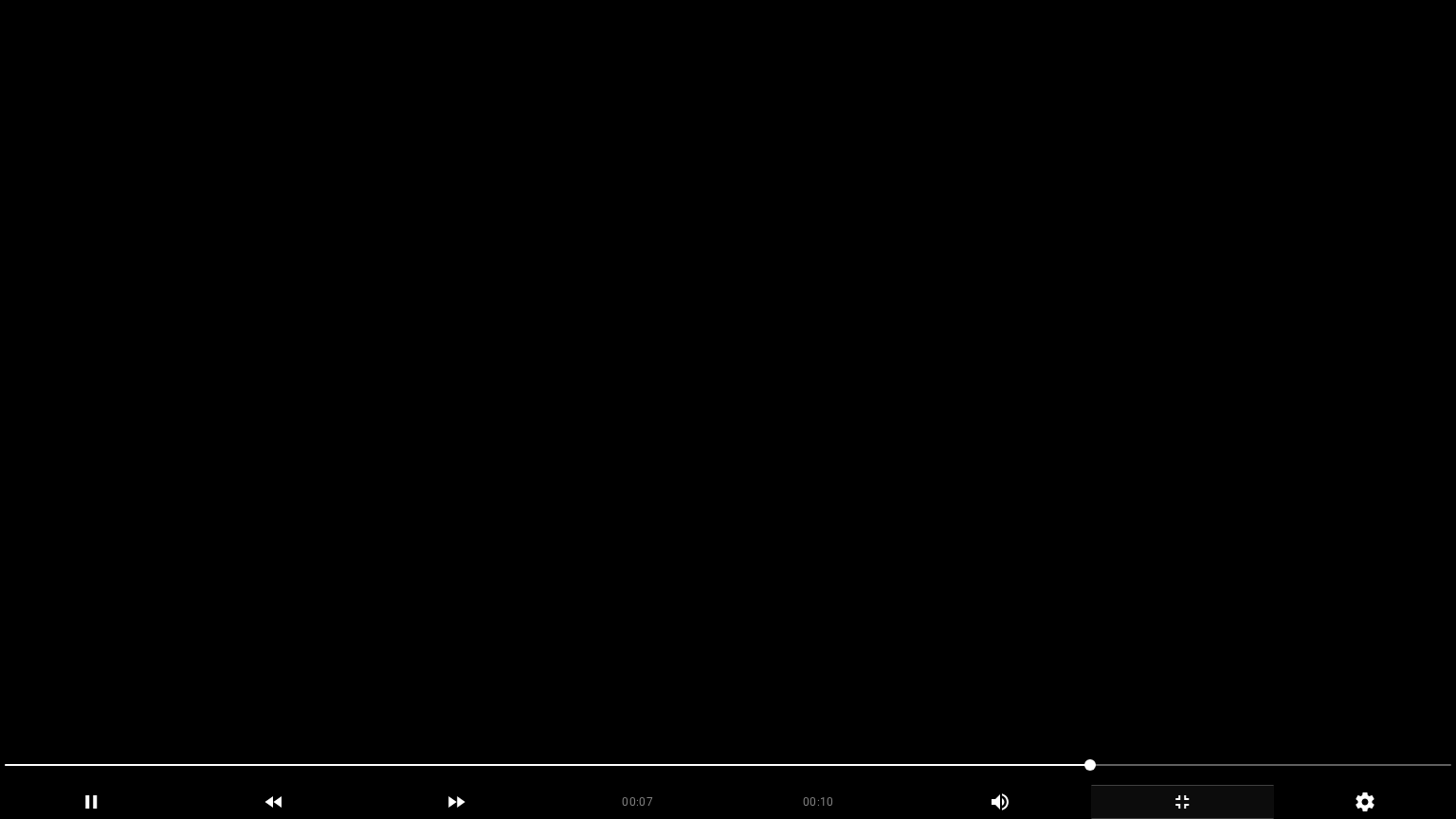
click at [1149, 691] on video at bounding box center [728, 410] width 1456 height 819
click at [1146, 679] on video at bounding box center [728, 410] width 1456 height 819
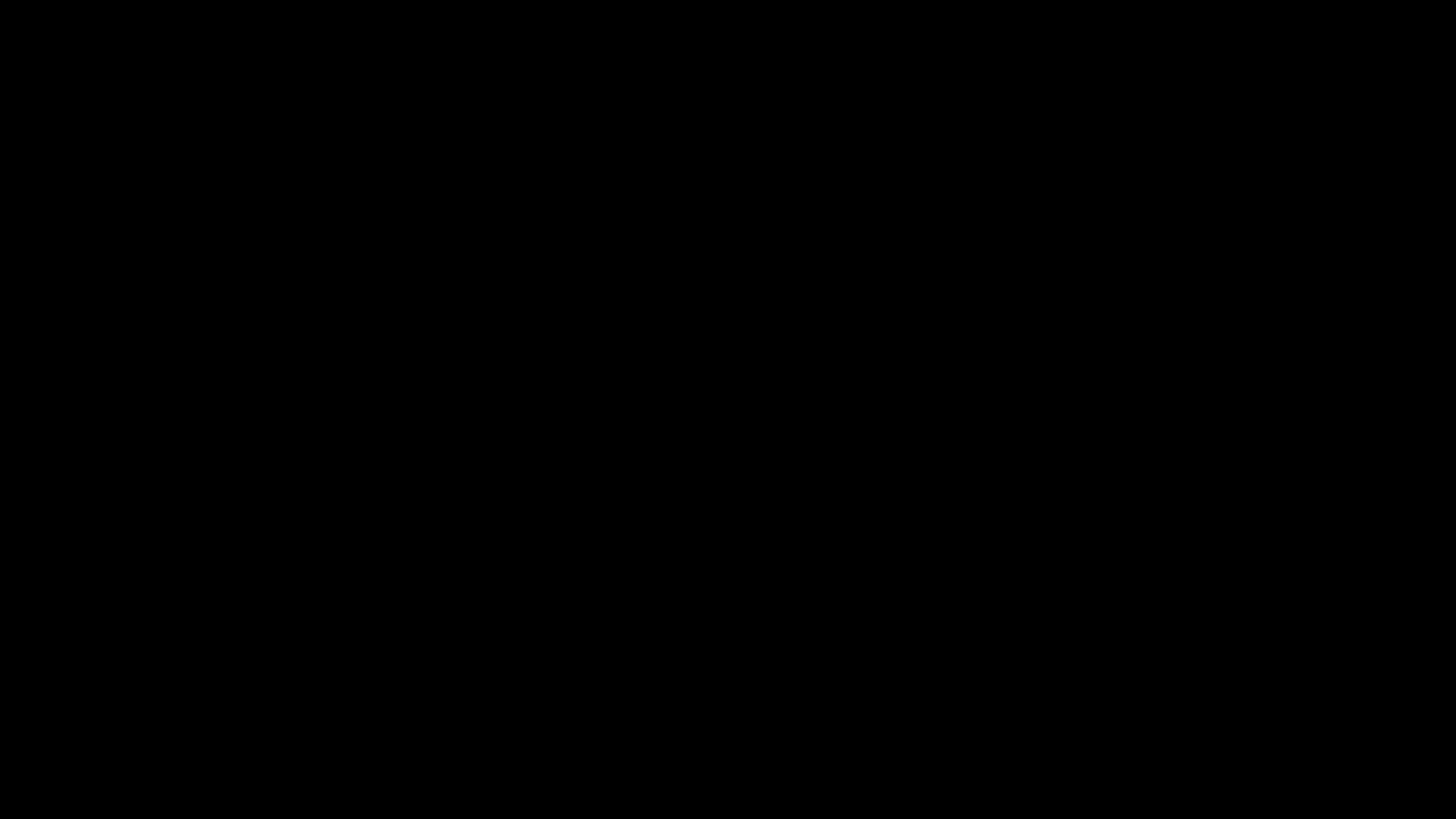
click at [1182, 691] on icon "add" at bounding box center [1183, 801] width 181 height 23
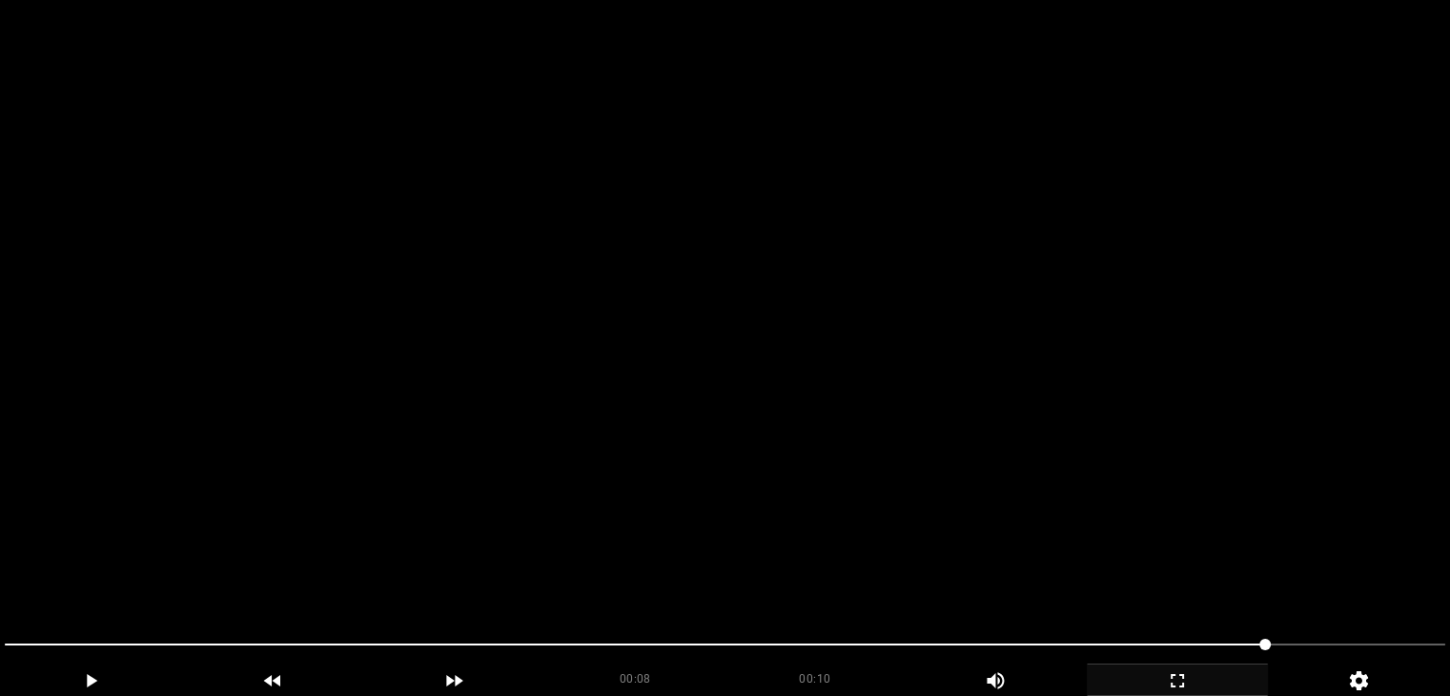
click at [752, 361] on video at bounding box center [725, 348] width 1450 height 696
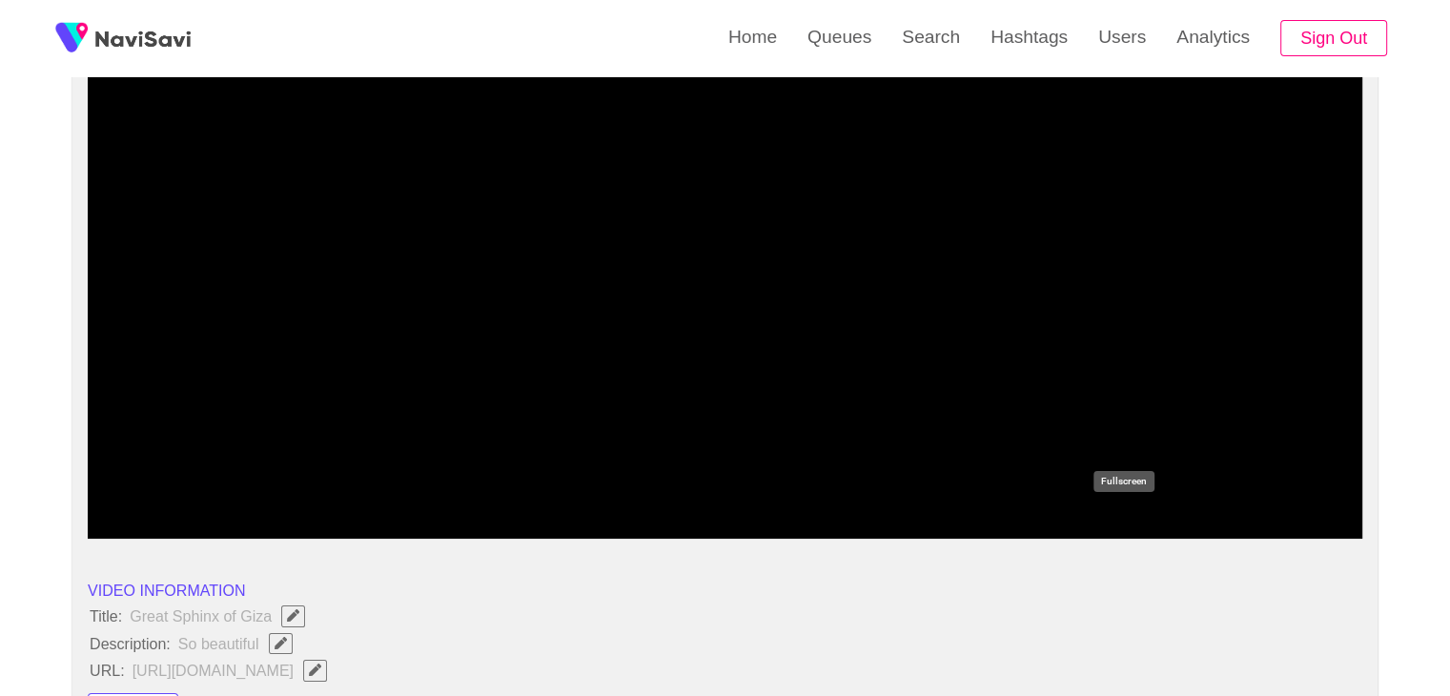
click at [1114, 515] on icon "add" at bounding box center [1123, 522] width 158 height 23
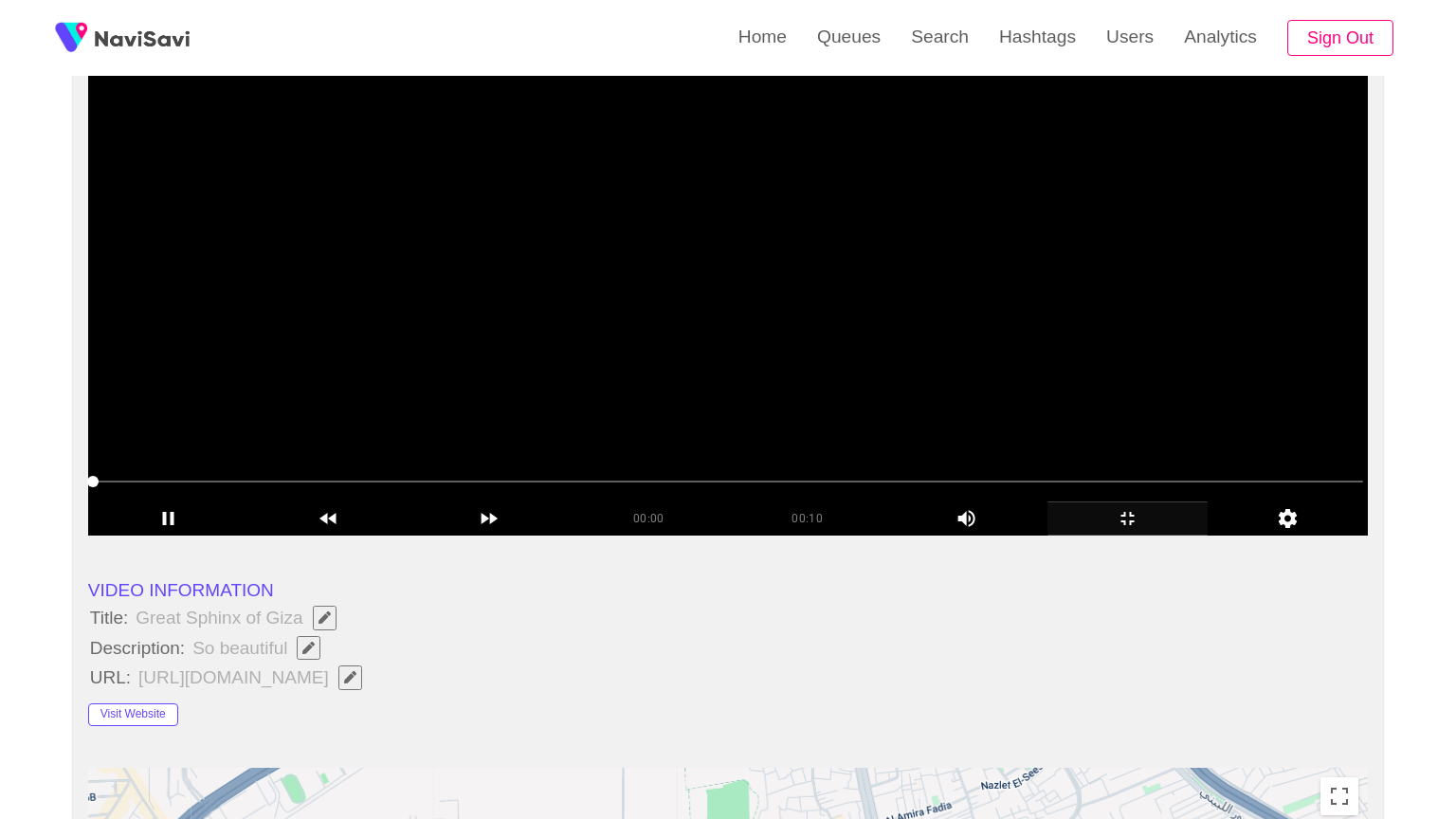
click at [1004, 536] on video at bounding box center [728, 298] width 1280 height 474
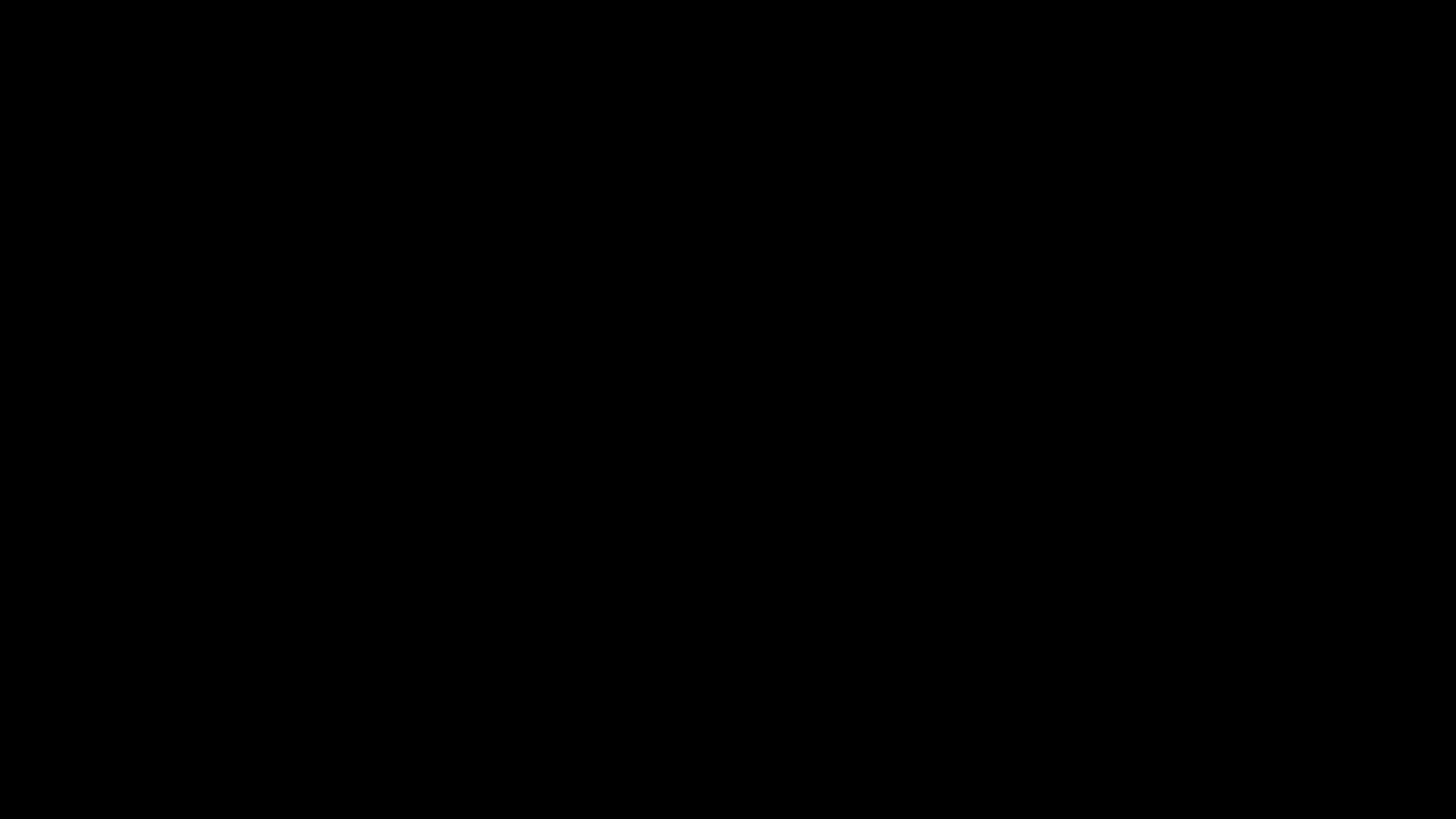
click at [1167, 691] on icon "add" at bounding box center [1183, 801] width 181 height 23
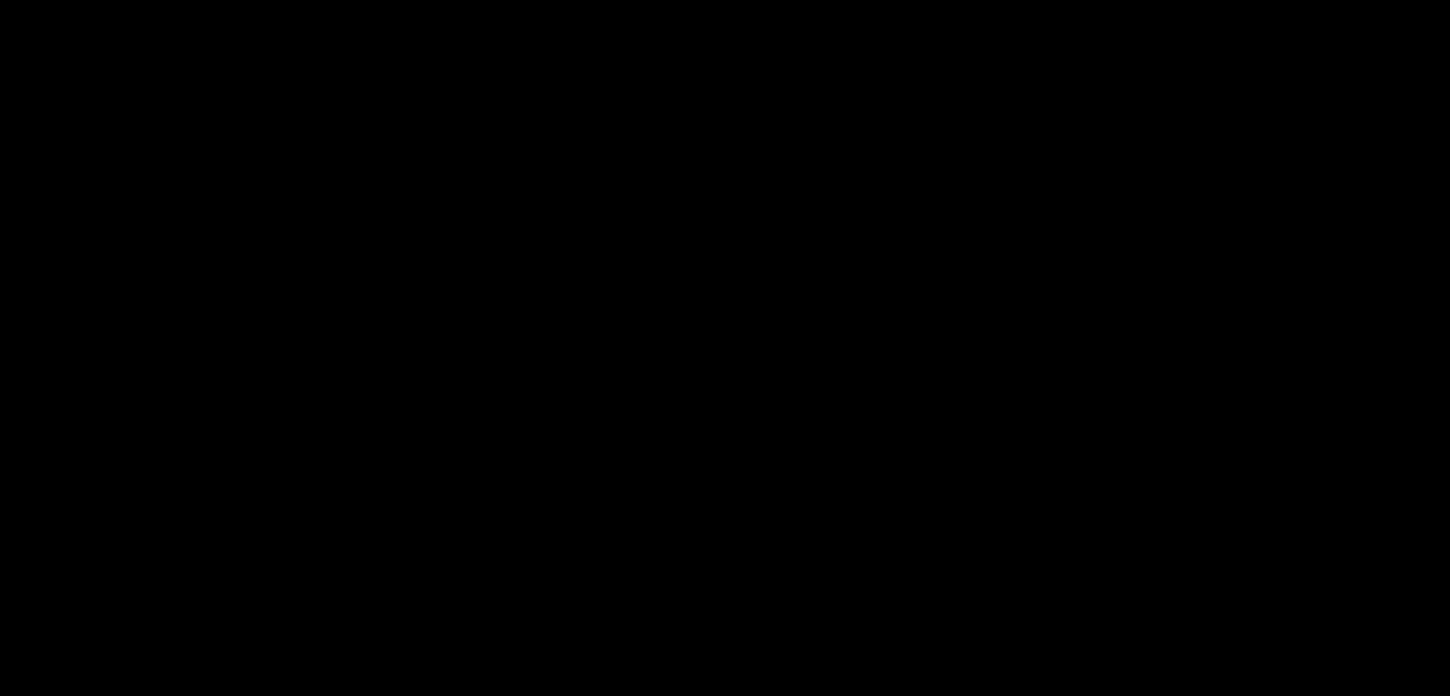
scroll to position [381, 0]
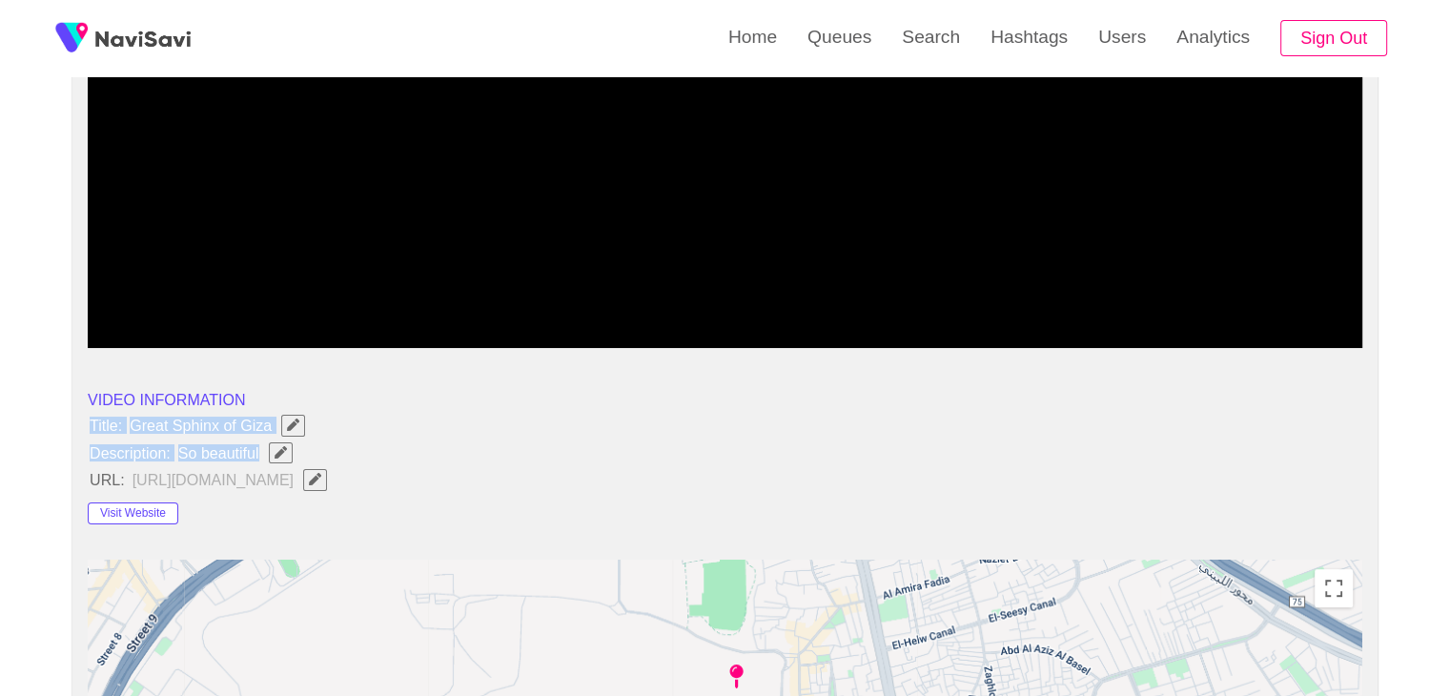
drag, startPoint x: 88, startPoint y: 418, endPoint x: 269, endPoint y: 439, distance: 182.4
copy ul "Title: Great Sphinx of Giza Description: So beautiful"
click at [282, 448] on icon "Edit Field" at bounding box center [281, 452] width 12 height 12
type input "*"
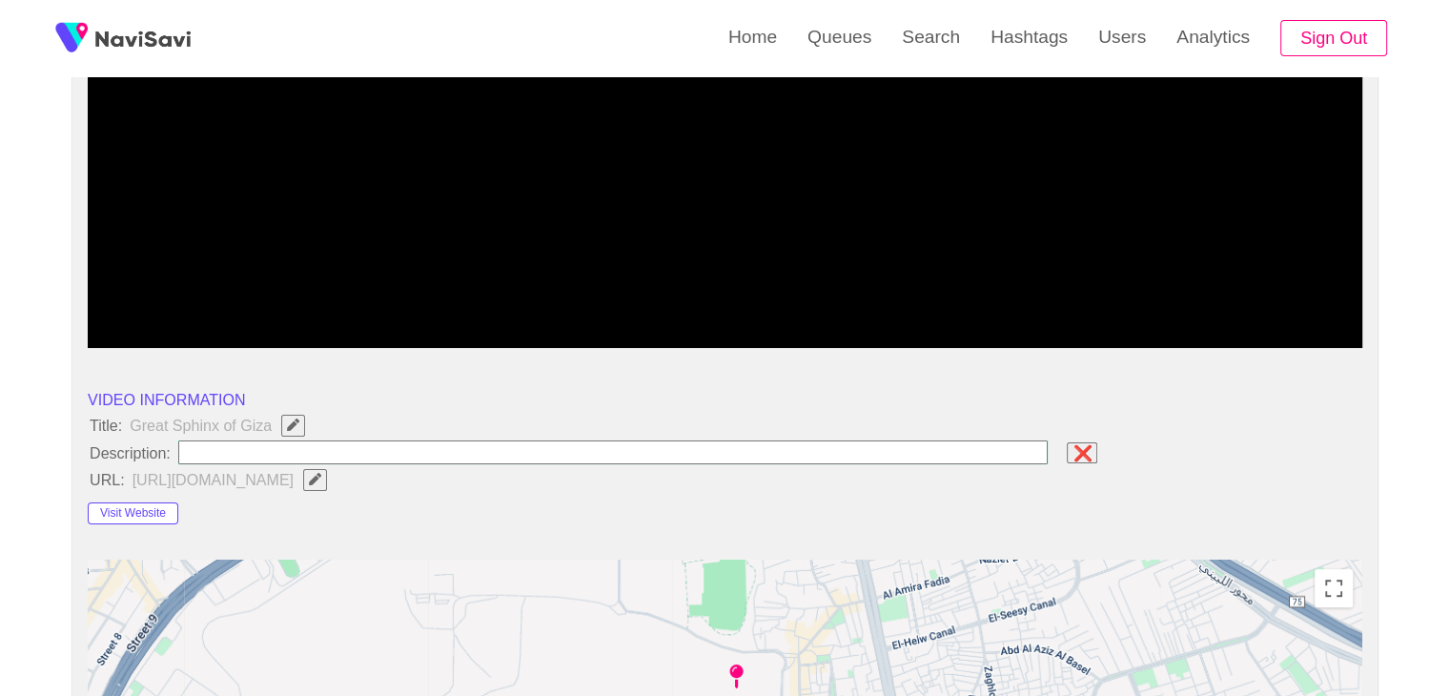
paste input "**********"
type input "**********"
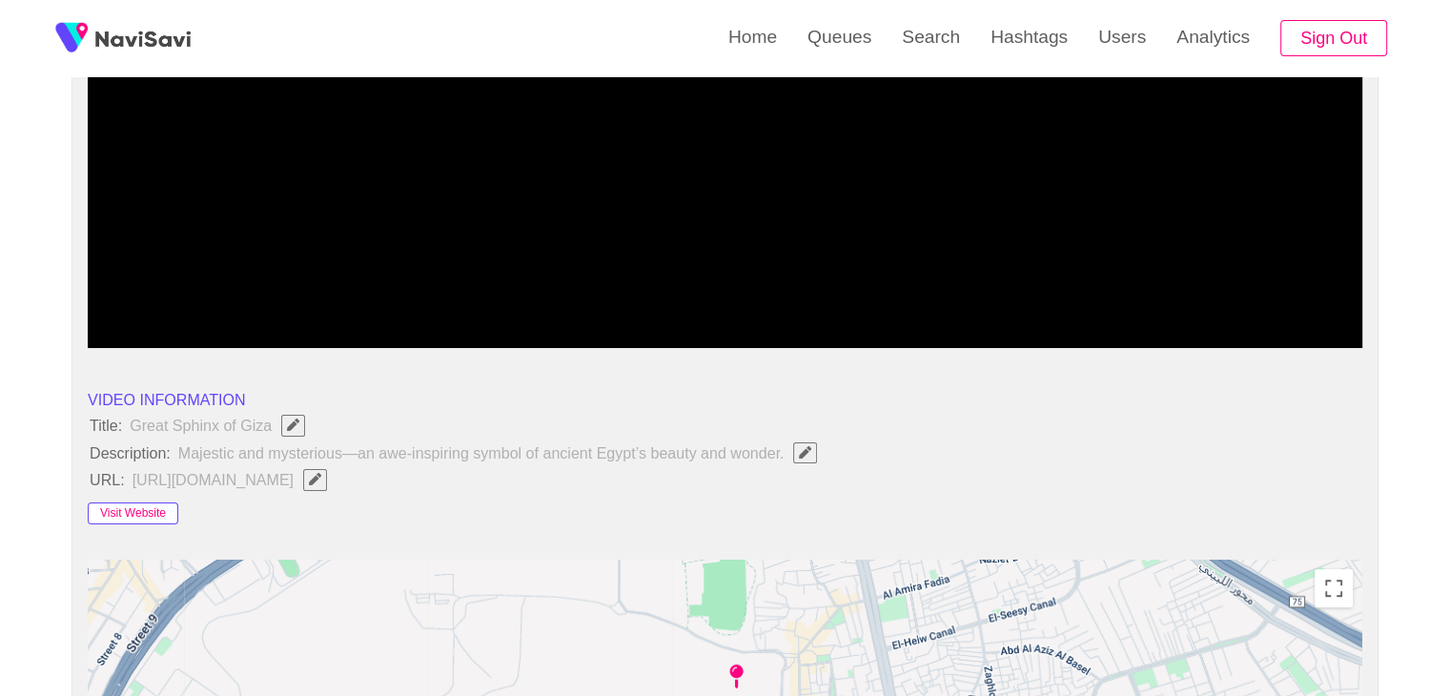
click at [155, 514] on button "Visit Website" at bounding box center [133, 513] width 91 height 23
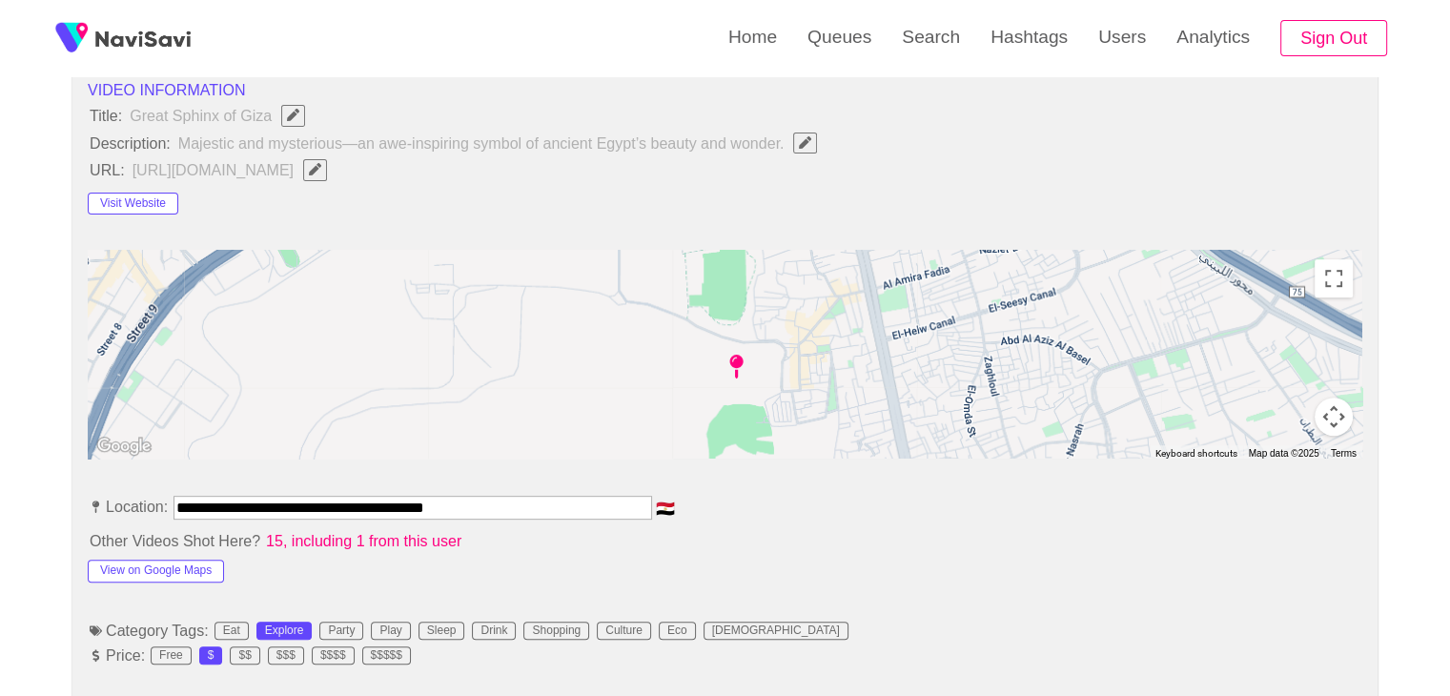
scroll to position [763, 0]
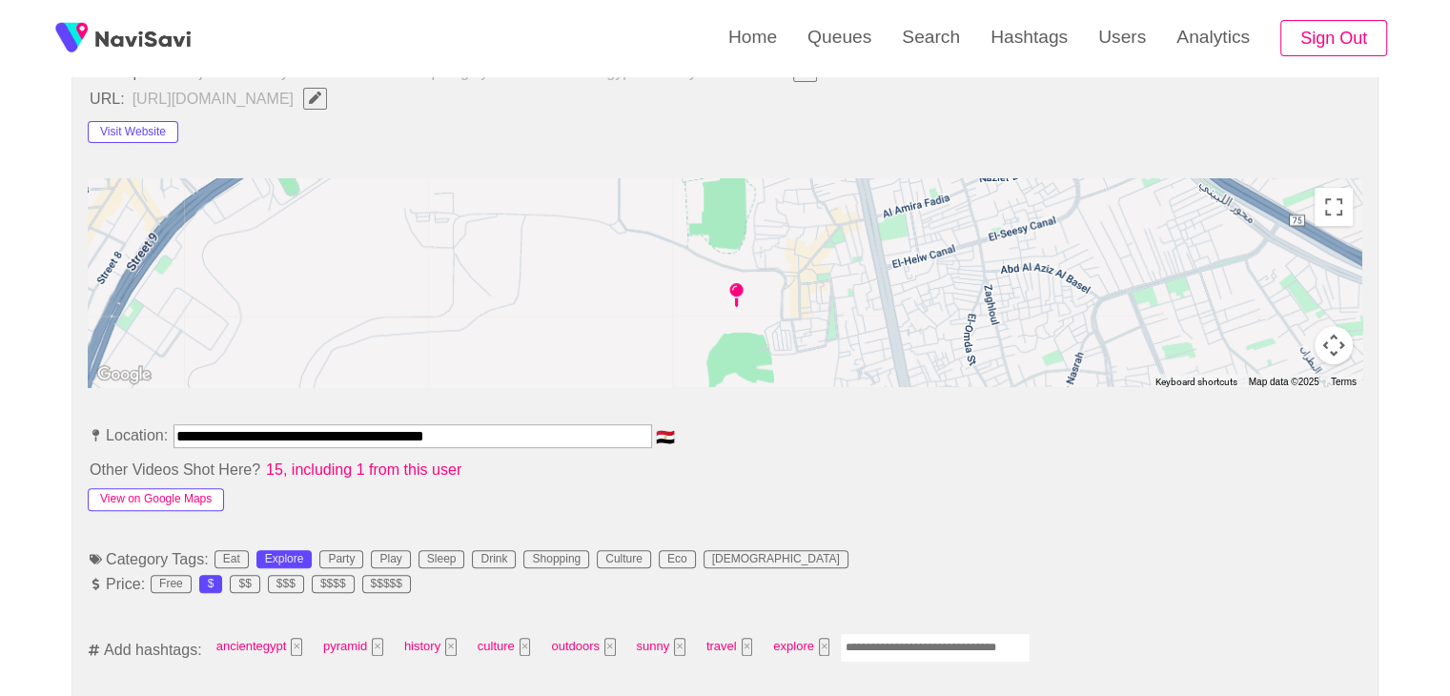
click at [149, 493] on button "View on Google Maps" at bounding box center [156, 499] width 136 height 23
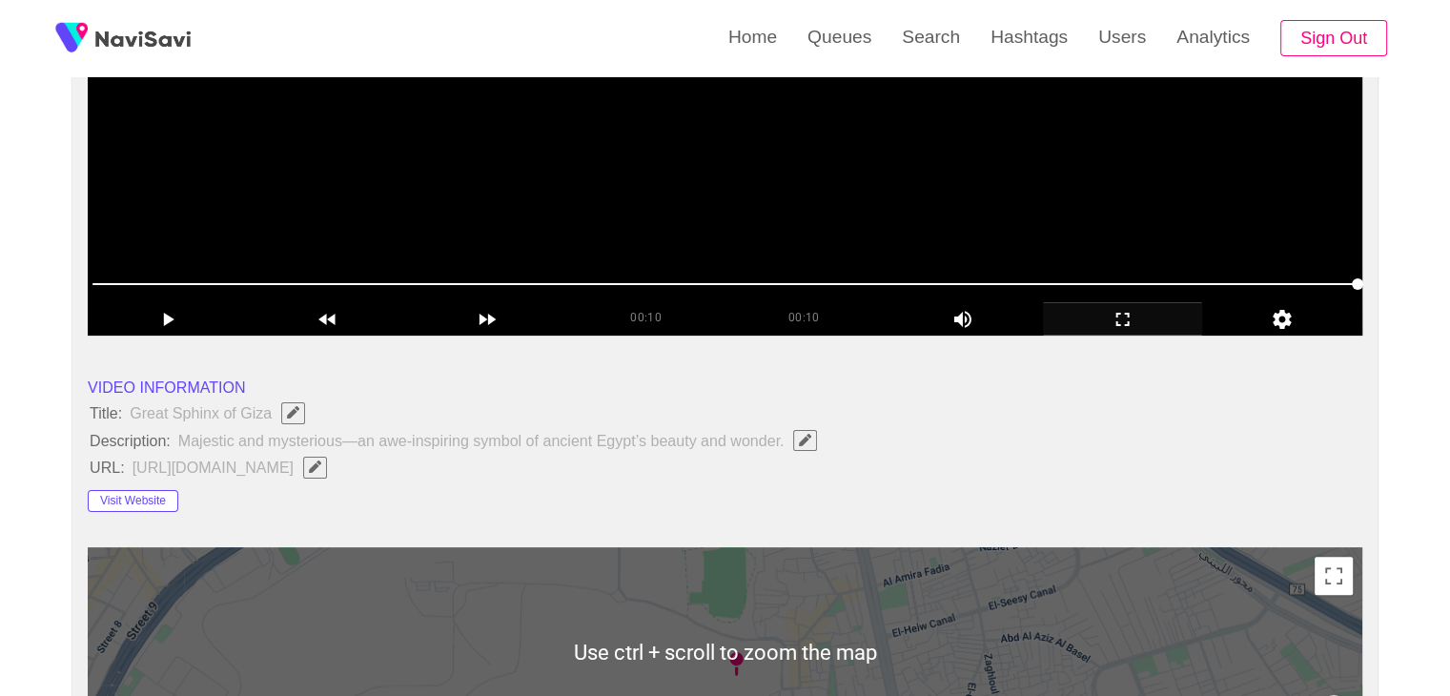
scroll to position [381, 0]
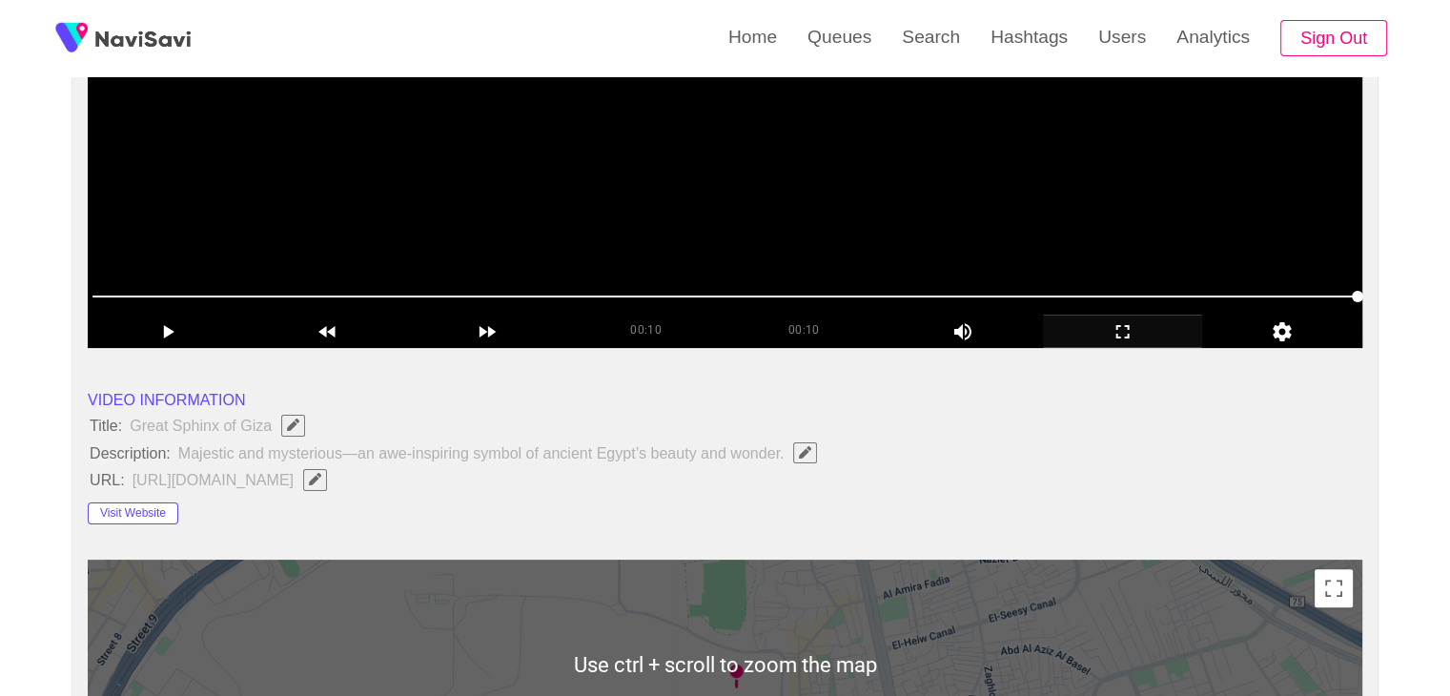
click at [751, 206] on video at bounding box center [725, 109] width 1274 height 477
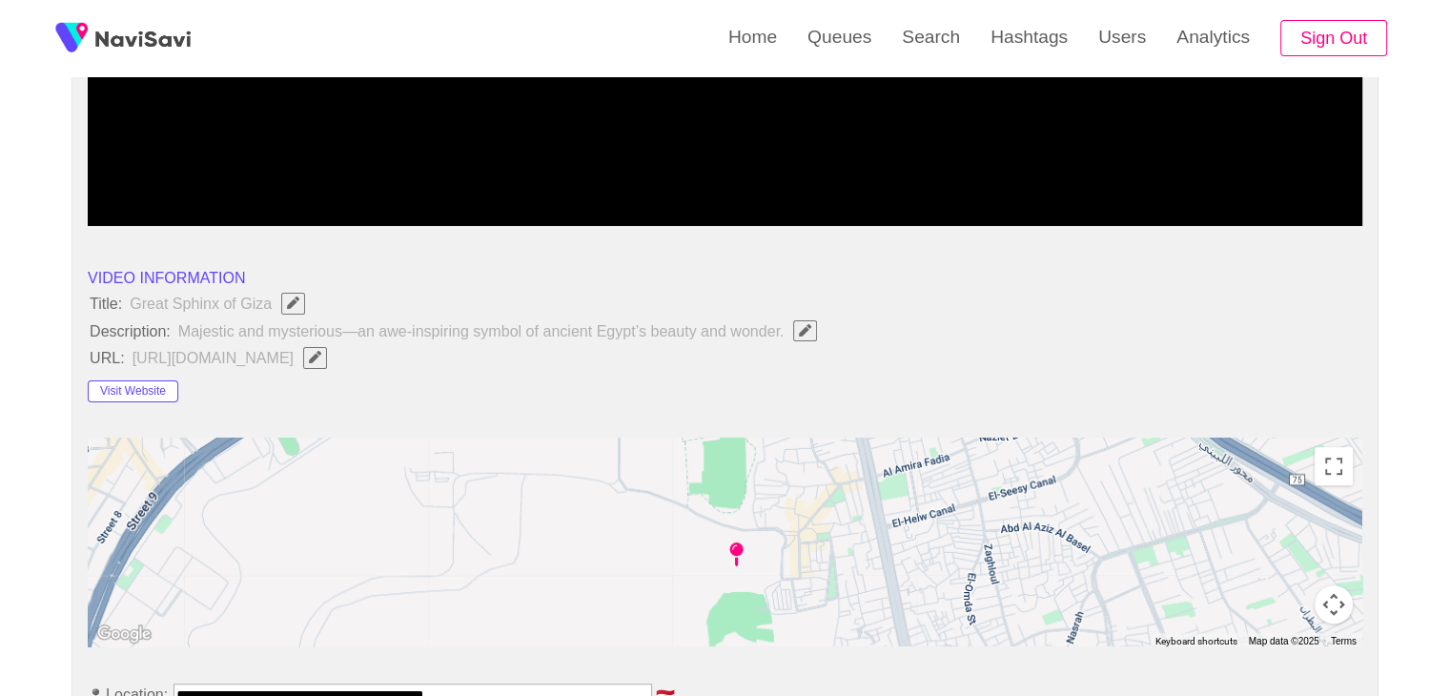
scroll to position [763, 0]
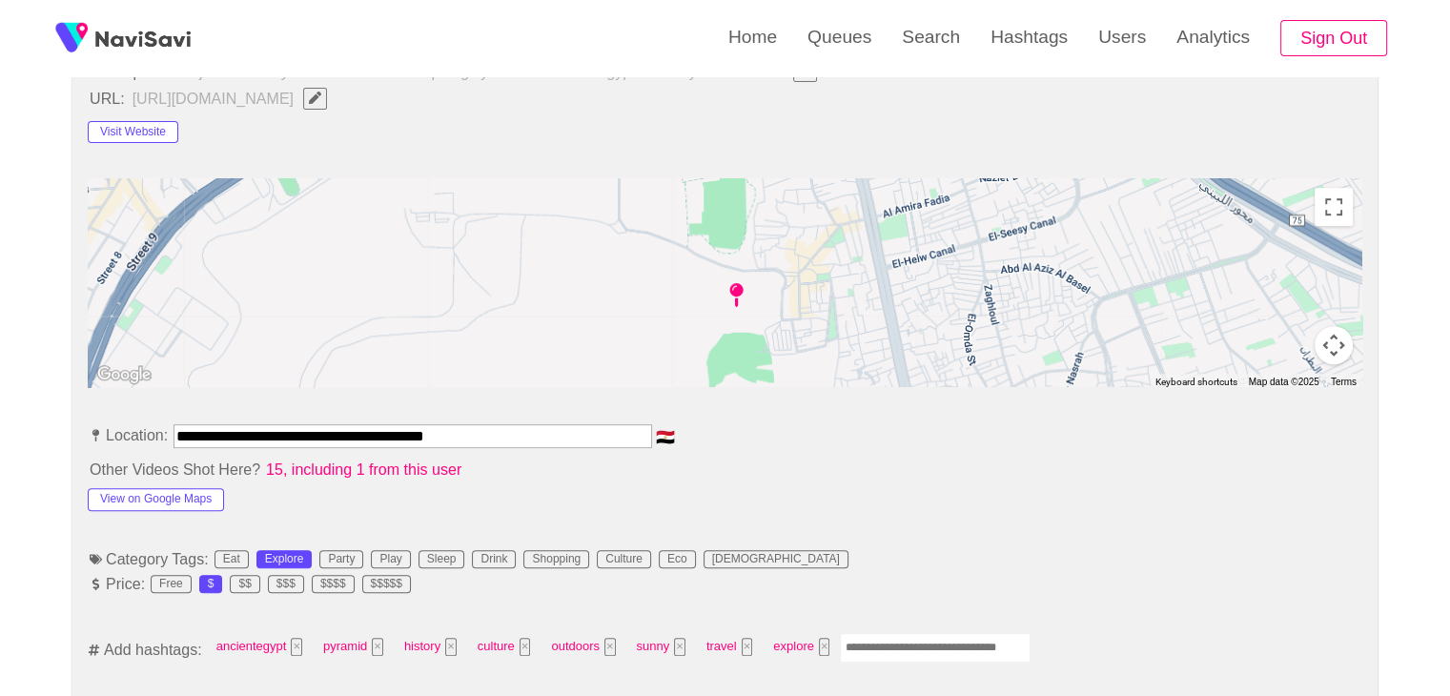
drag, startPoint x: 373, startPoint y: 443, endPoint x: 0, endPoint y: 404, distance: 374.8
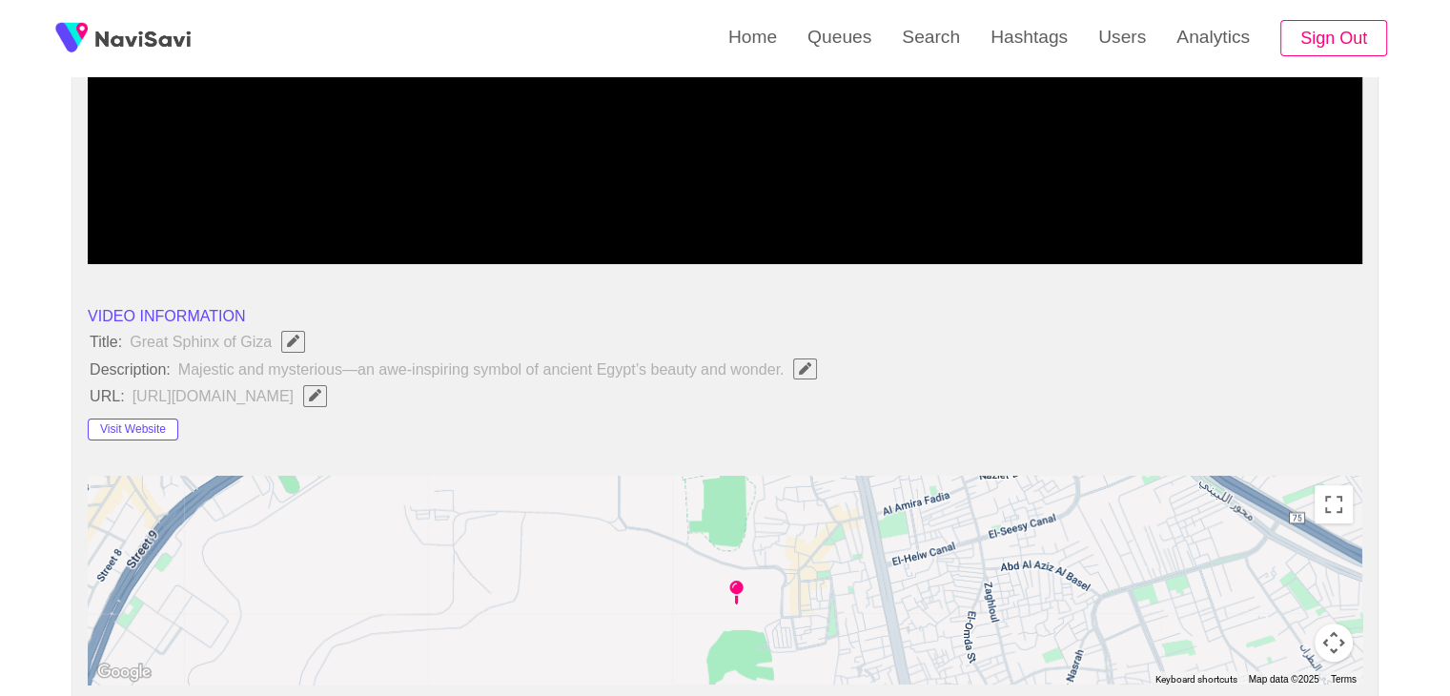
scroll to position [381, 0]
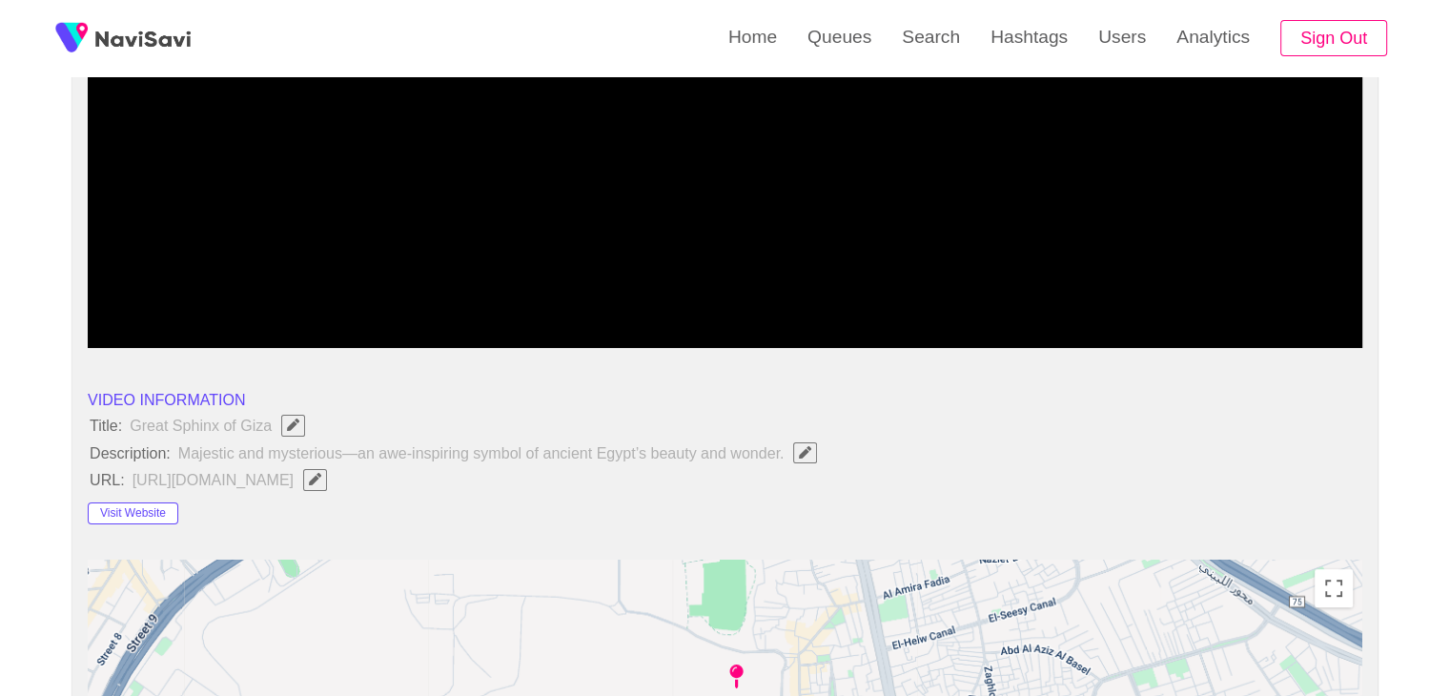
click at [321, 478] on icon "Edit Field" at bounding box center [315, 479] width 12 height 12
type input "**********"
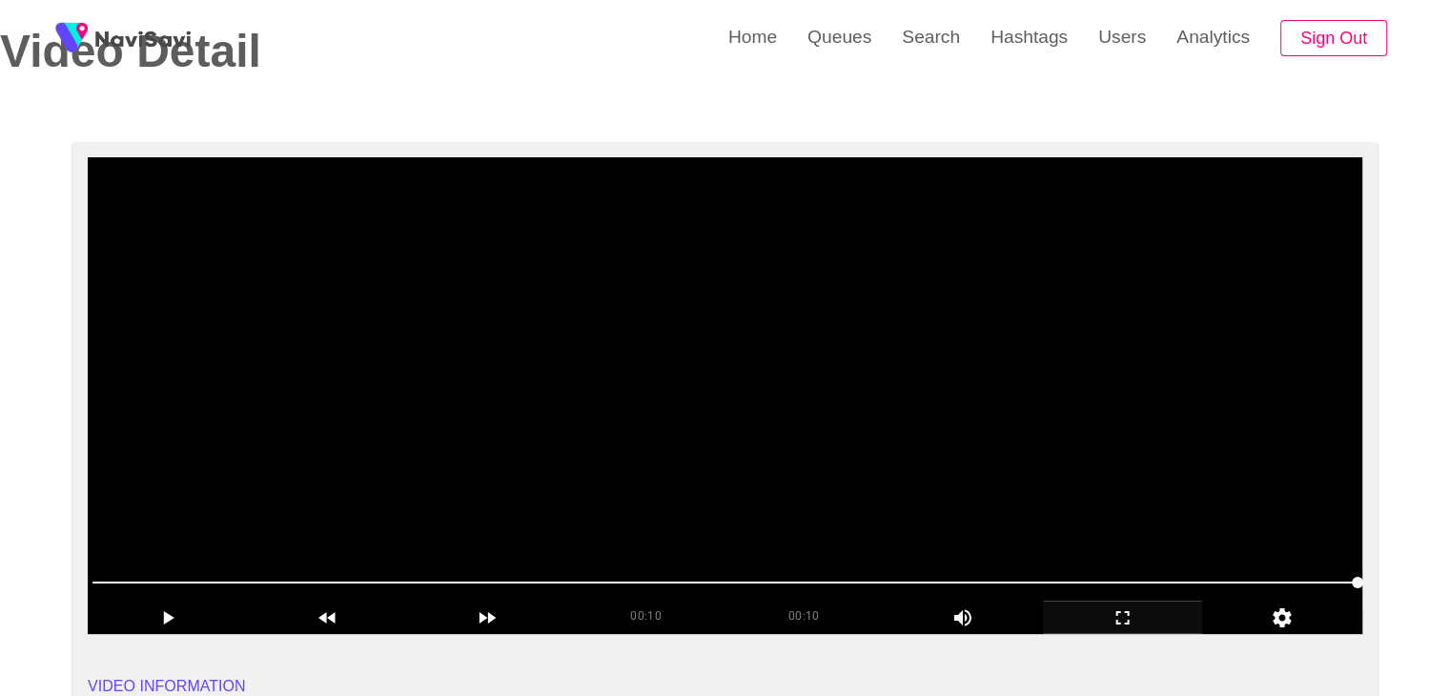
click at [652, 371] on video at bounding box center [725, 395] width 1274 height 477
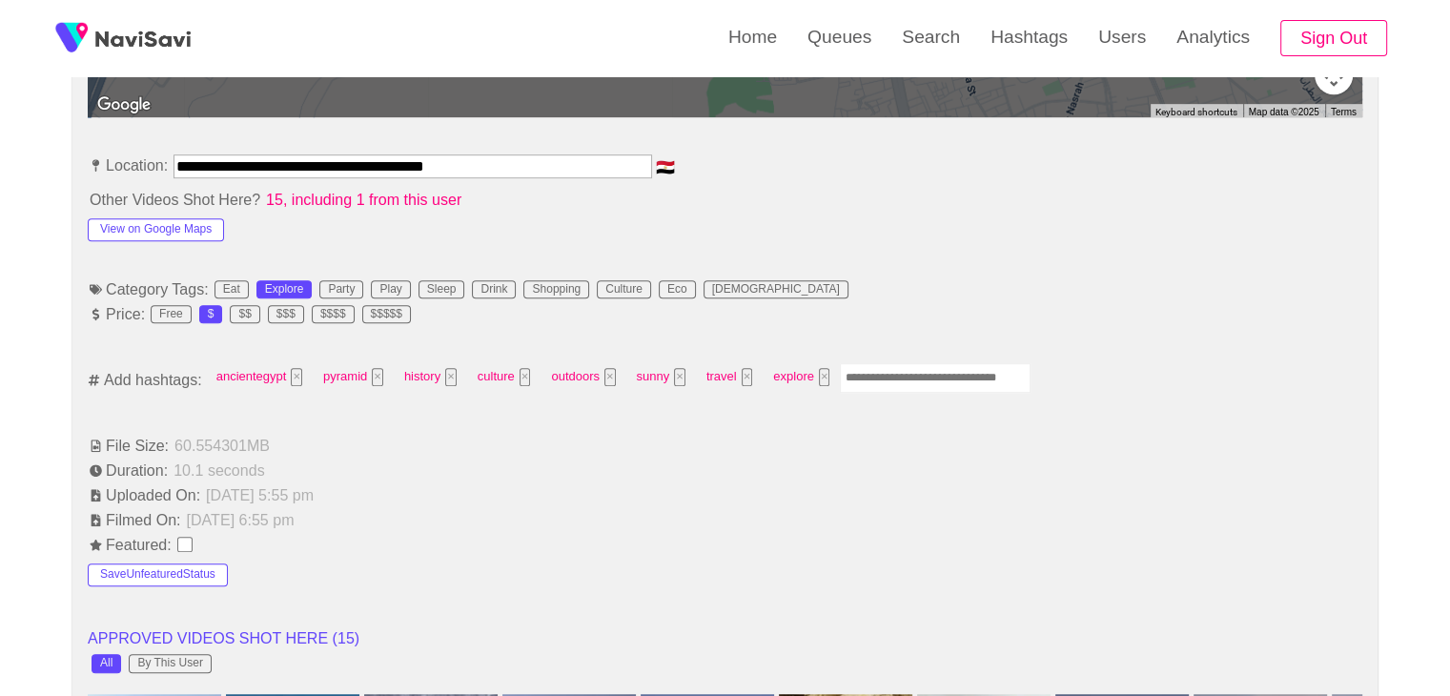
scroll to position [1049, 0]
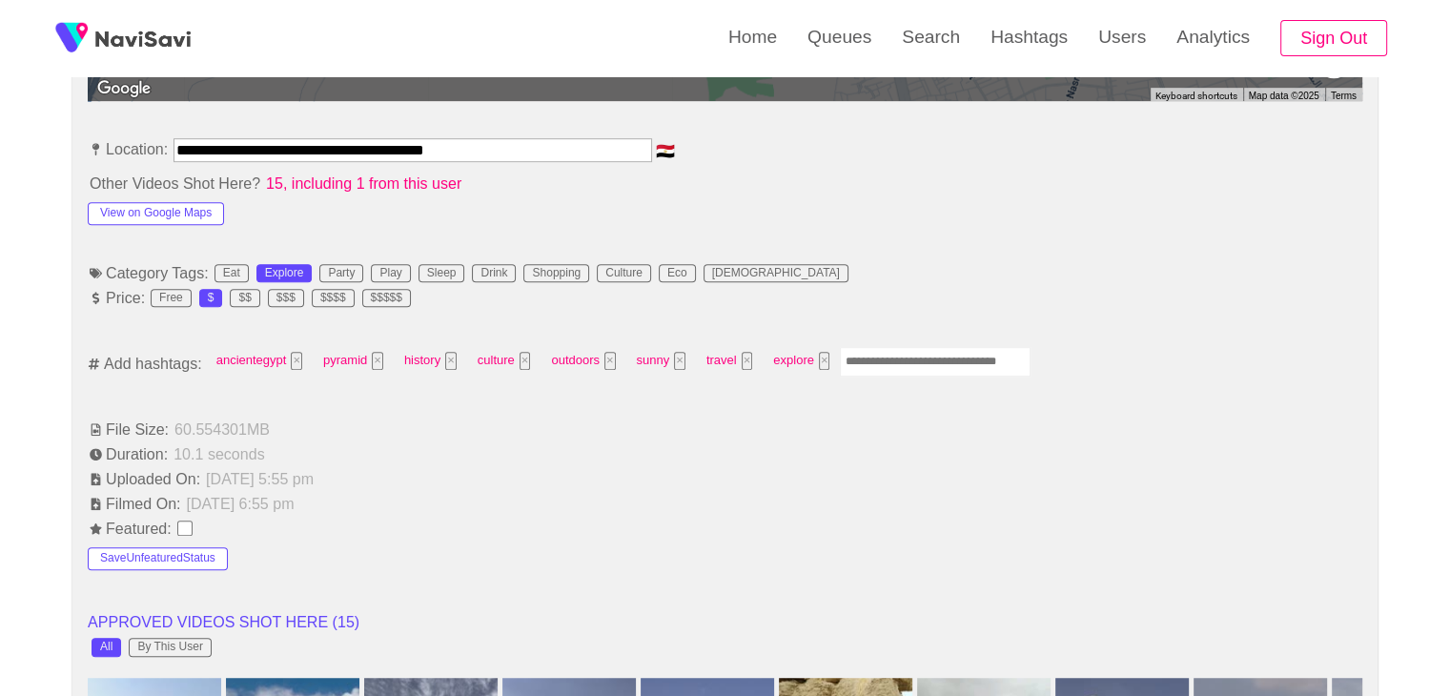
click at [907, 359] on input "Enter tag here and press return" at bounding box center [935, 362] width 191 height 30
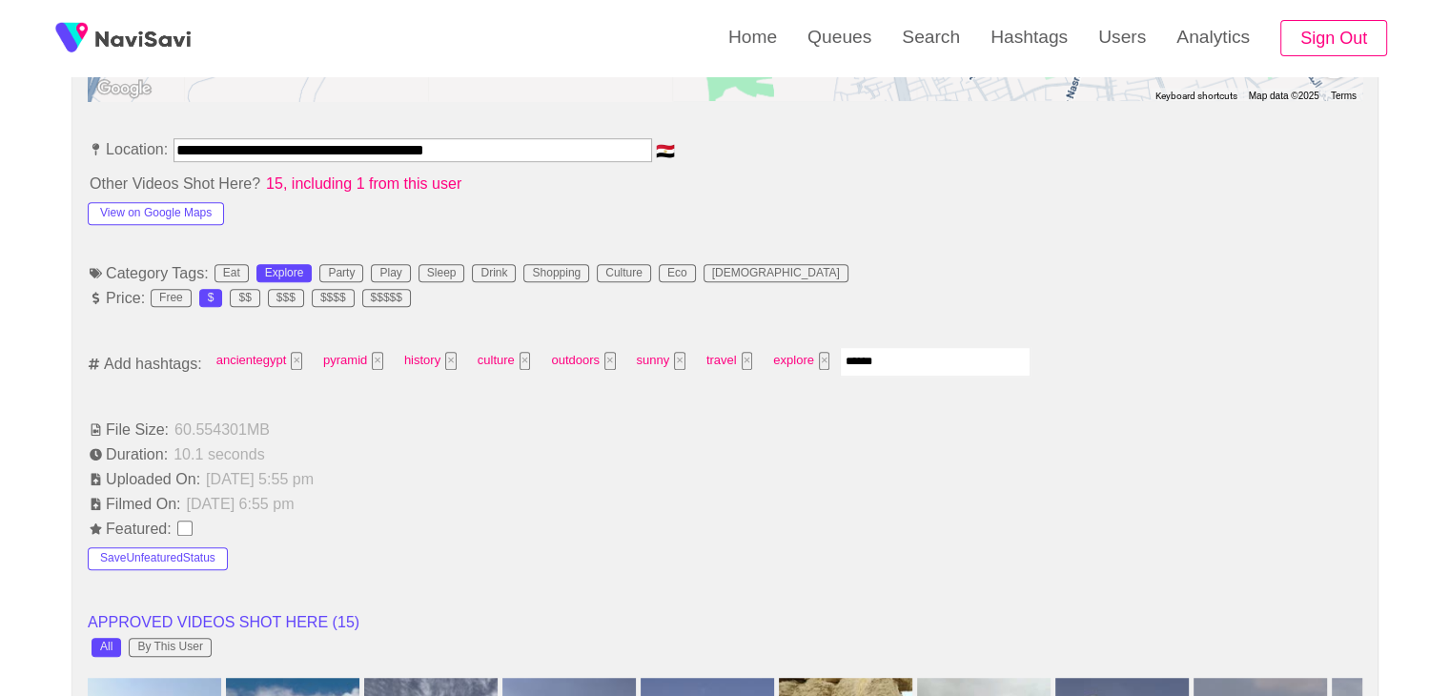
type input "*******"
type input "*********"
type input "********"
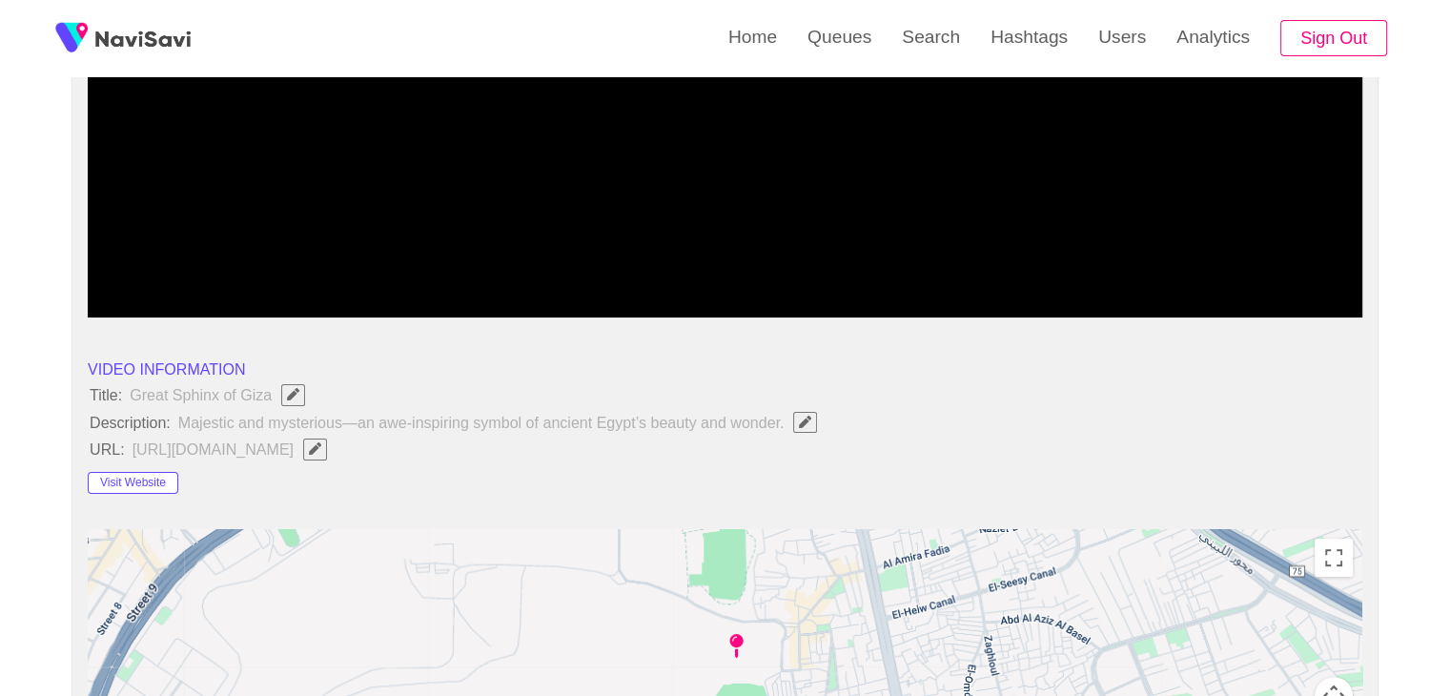
scroll to position [381, 0]
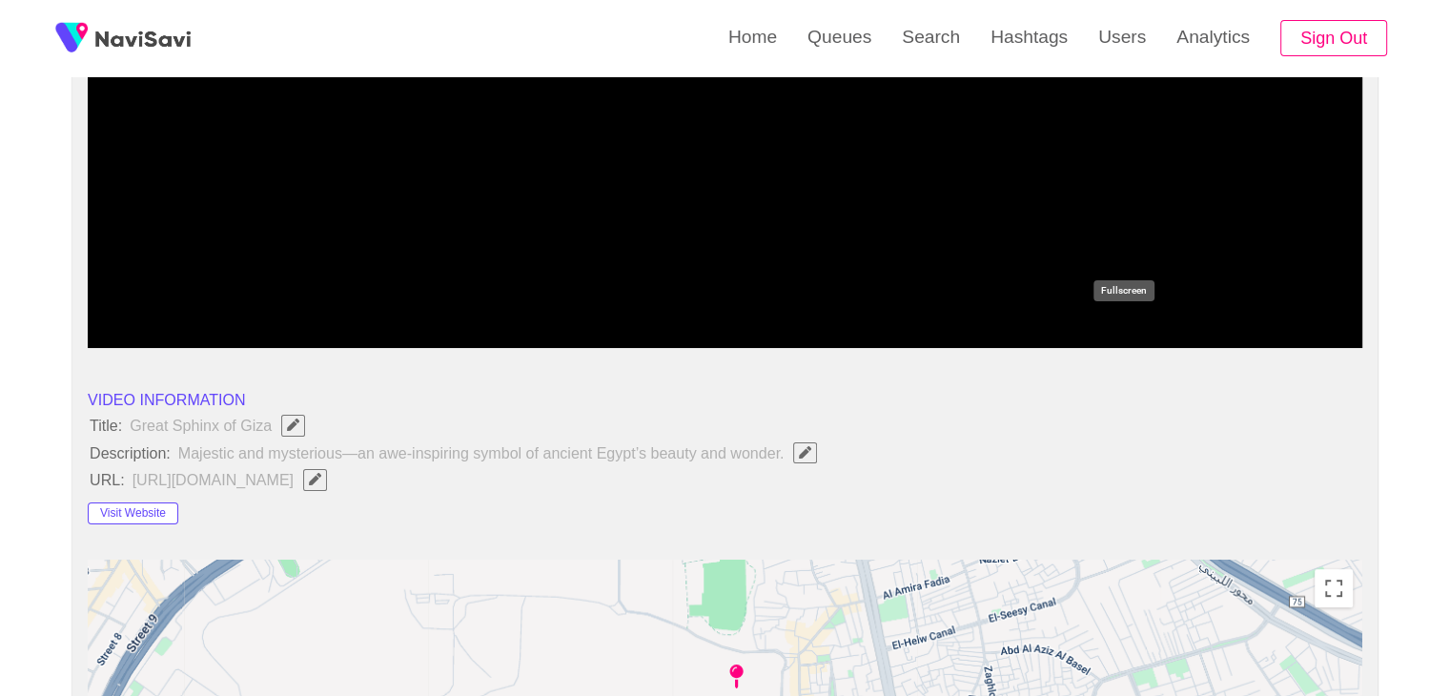
click at [1089, 334] on icon "add" at bounding box center [1123, 331] width 158 height 23
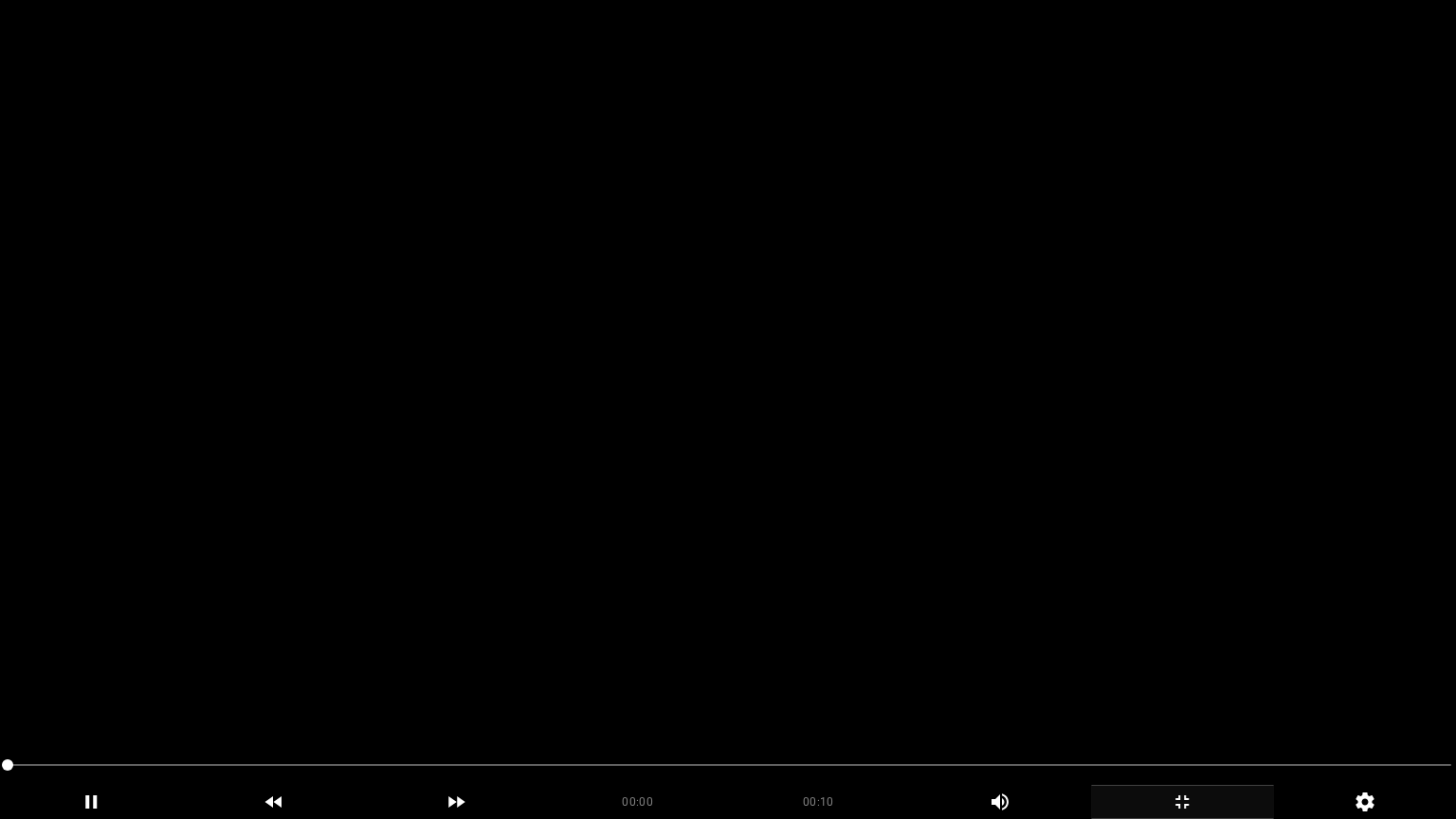
click at [846, 566] on video at bounding box center [728, 410] width 1456 height 819
click at [850, 565] on video at bounding box center [728, 410] width 1456 height 819
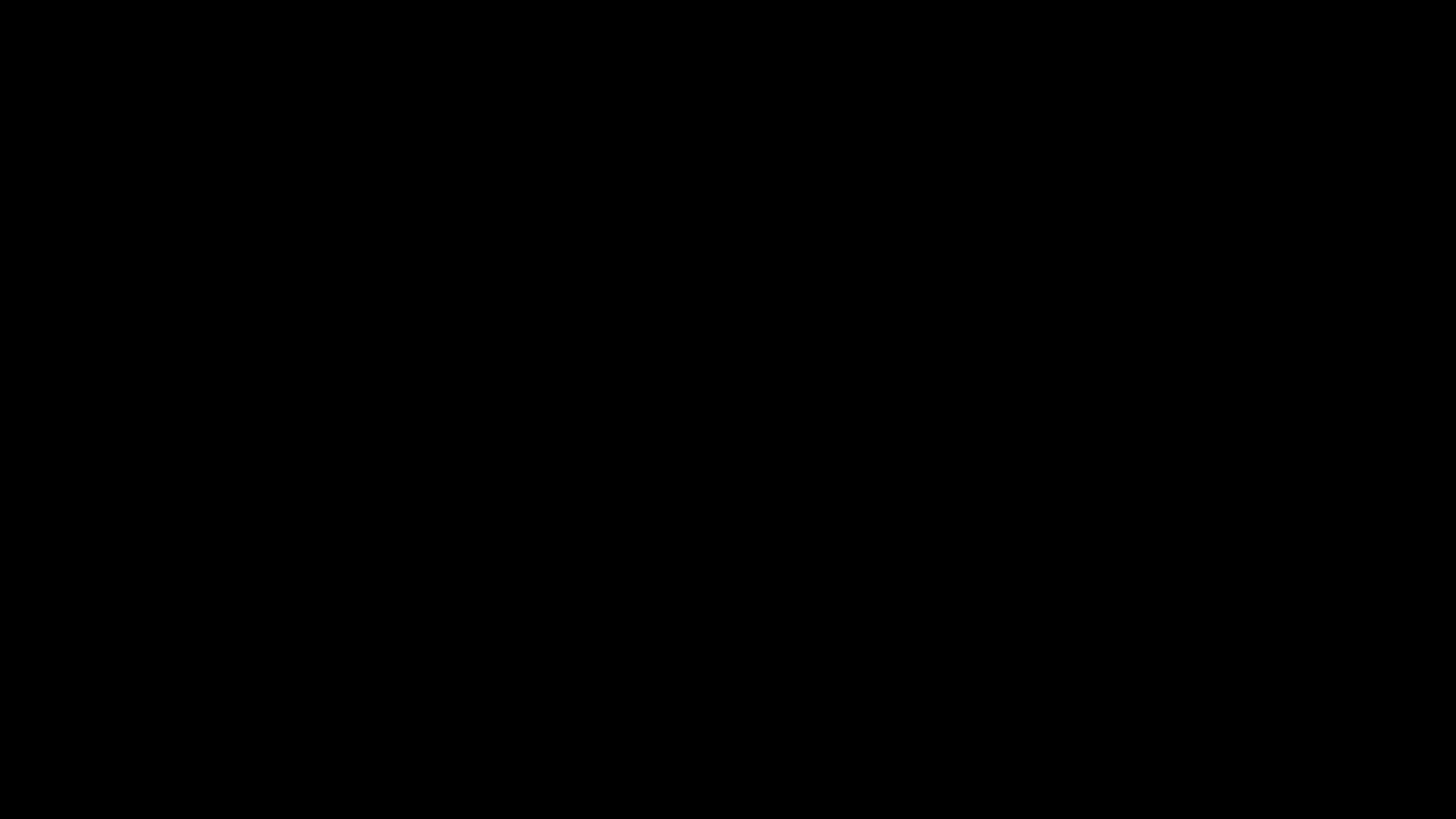
click at [1207, 691] on icon "add" at bounding box center [1183, 801] width 181 height 23
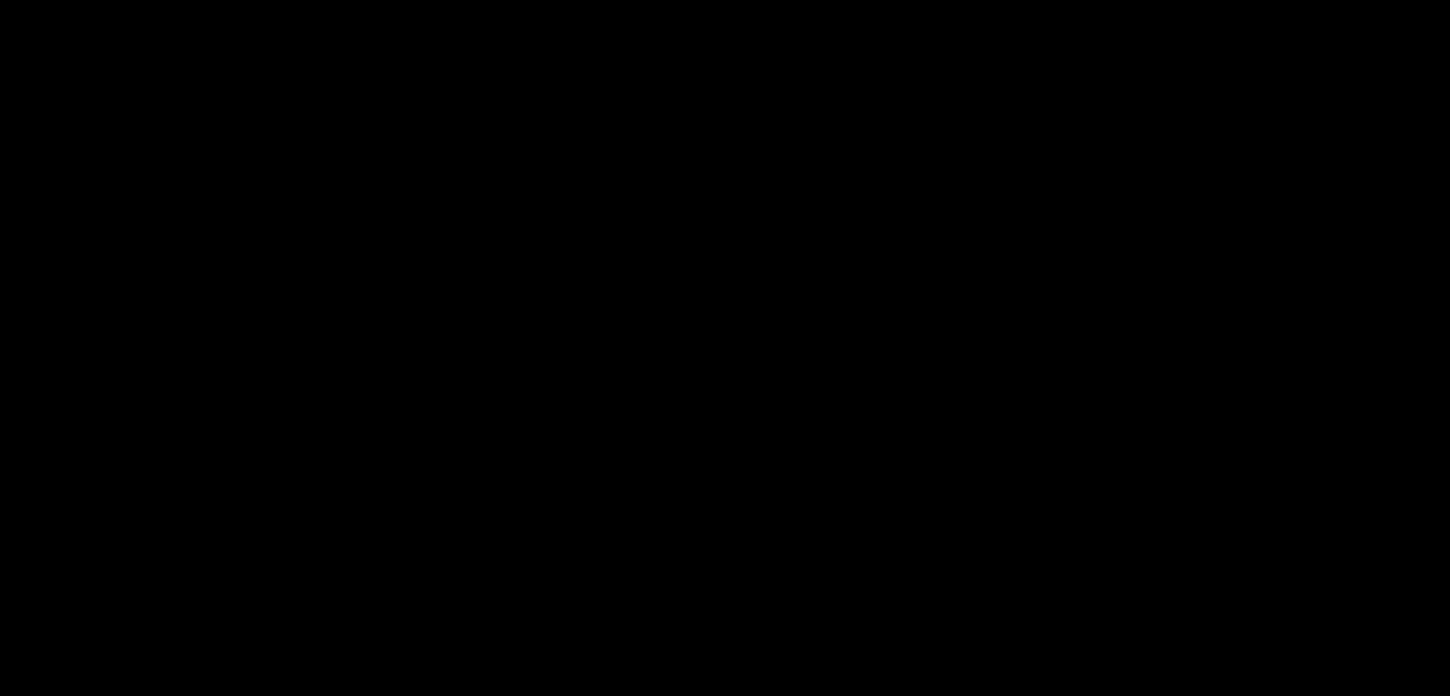
scroll to position [2478, 0]
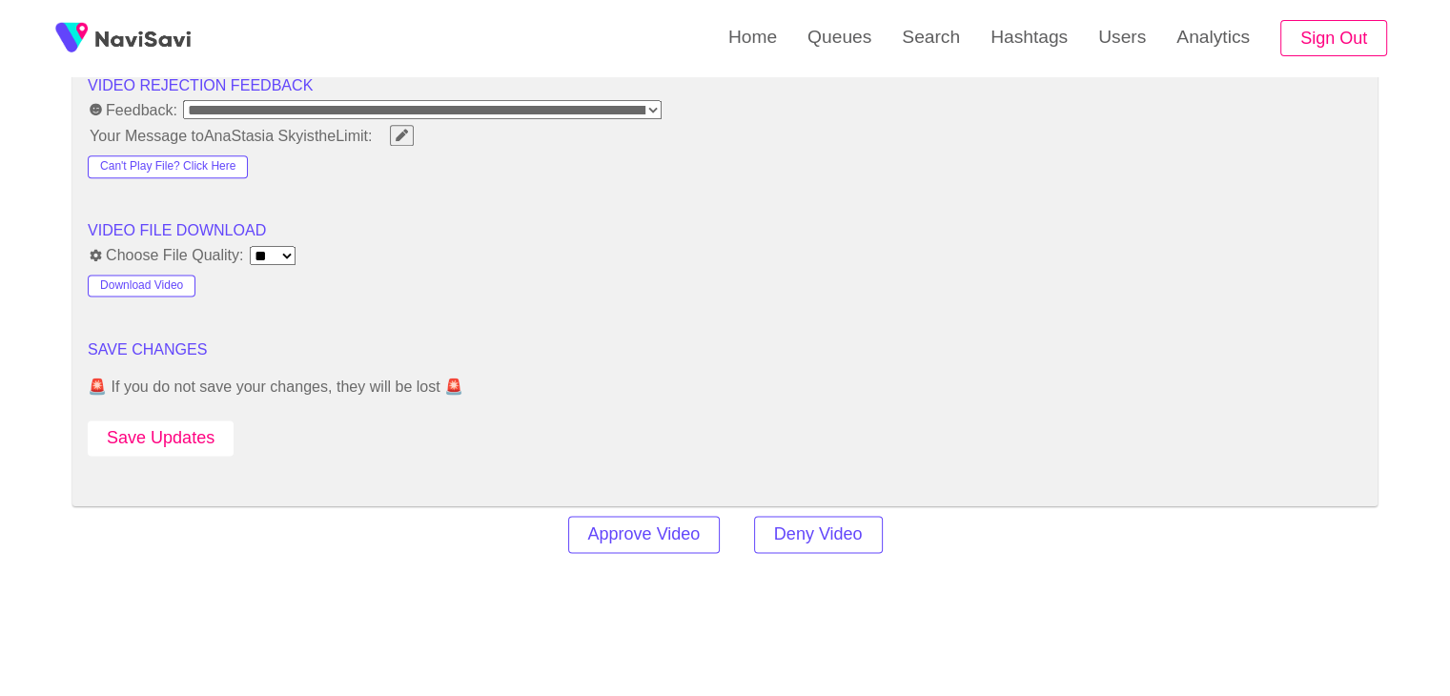
click at [192, 420] on button "Save Updates" at bounding box center [161, 437] width 146 height 35
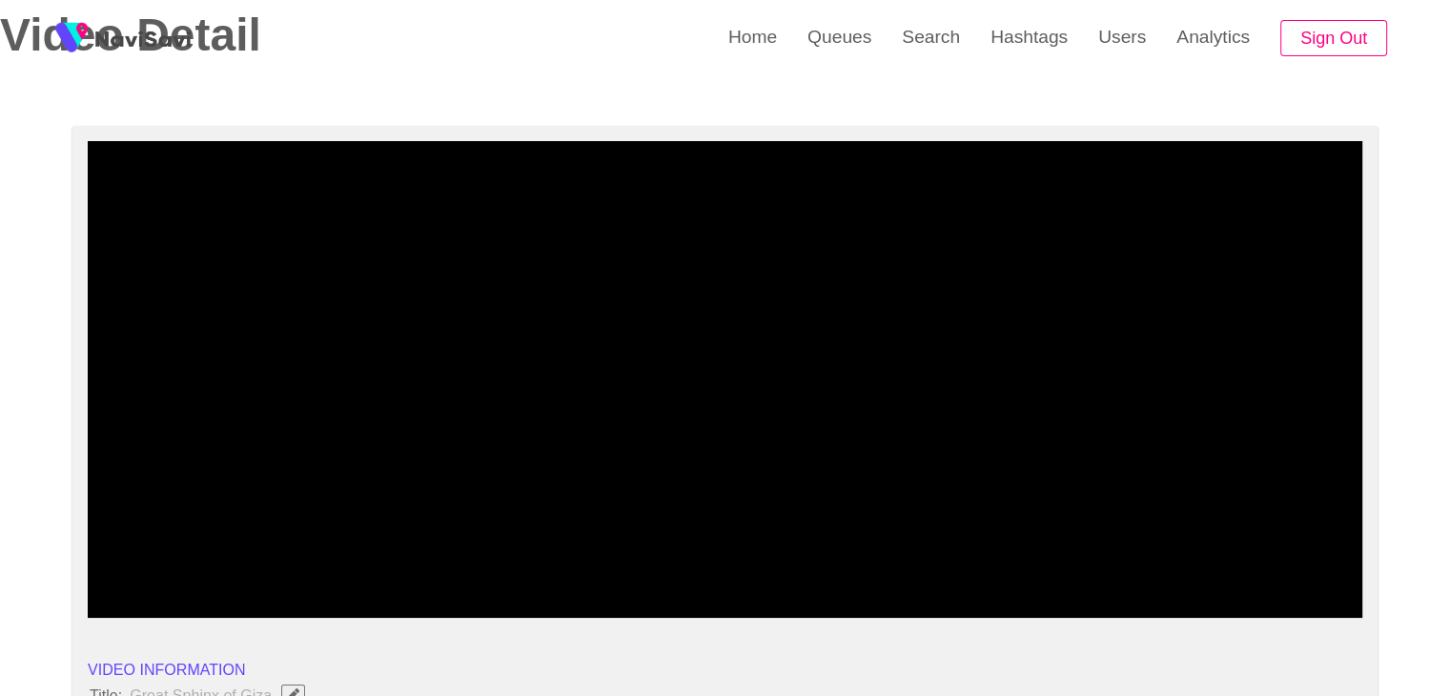
scroll to position [0, 0]
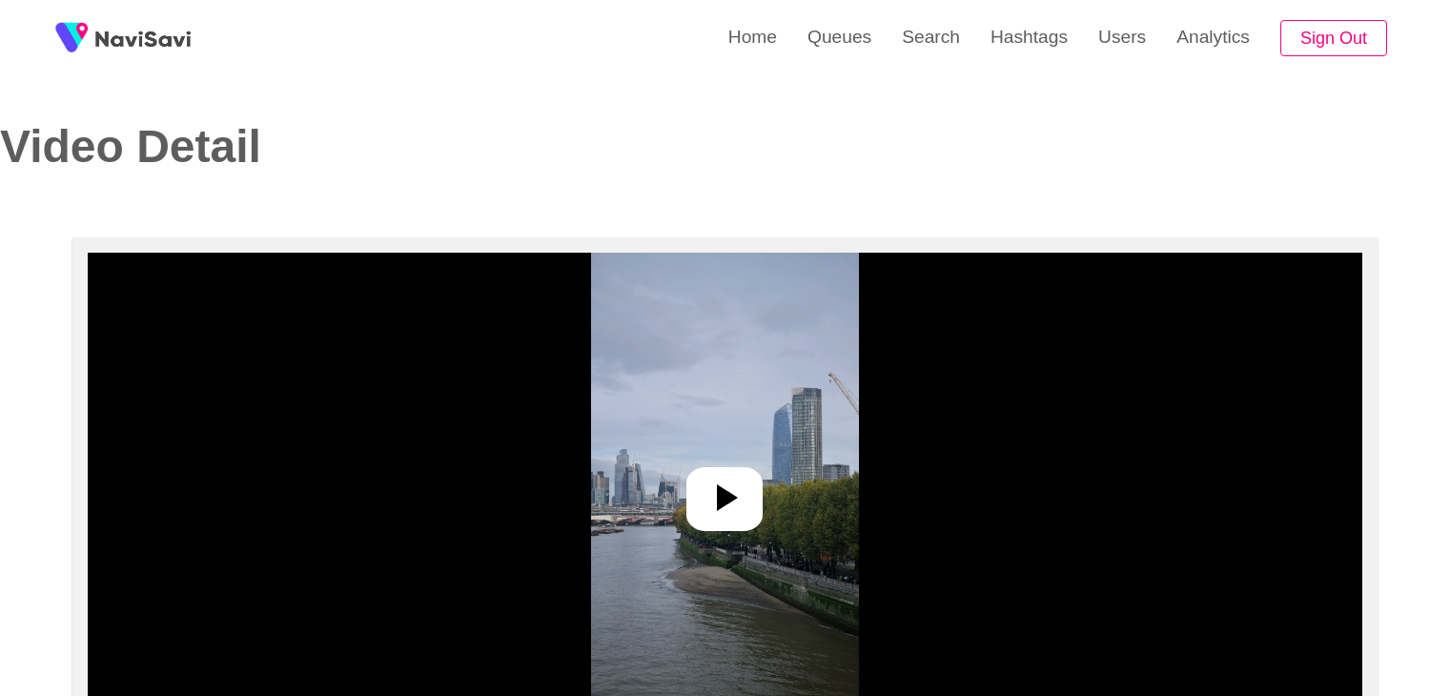
select select "**********"
select select "**"
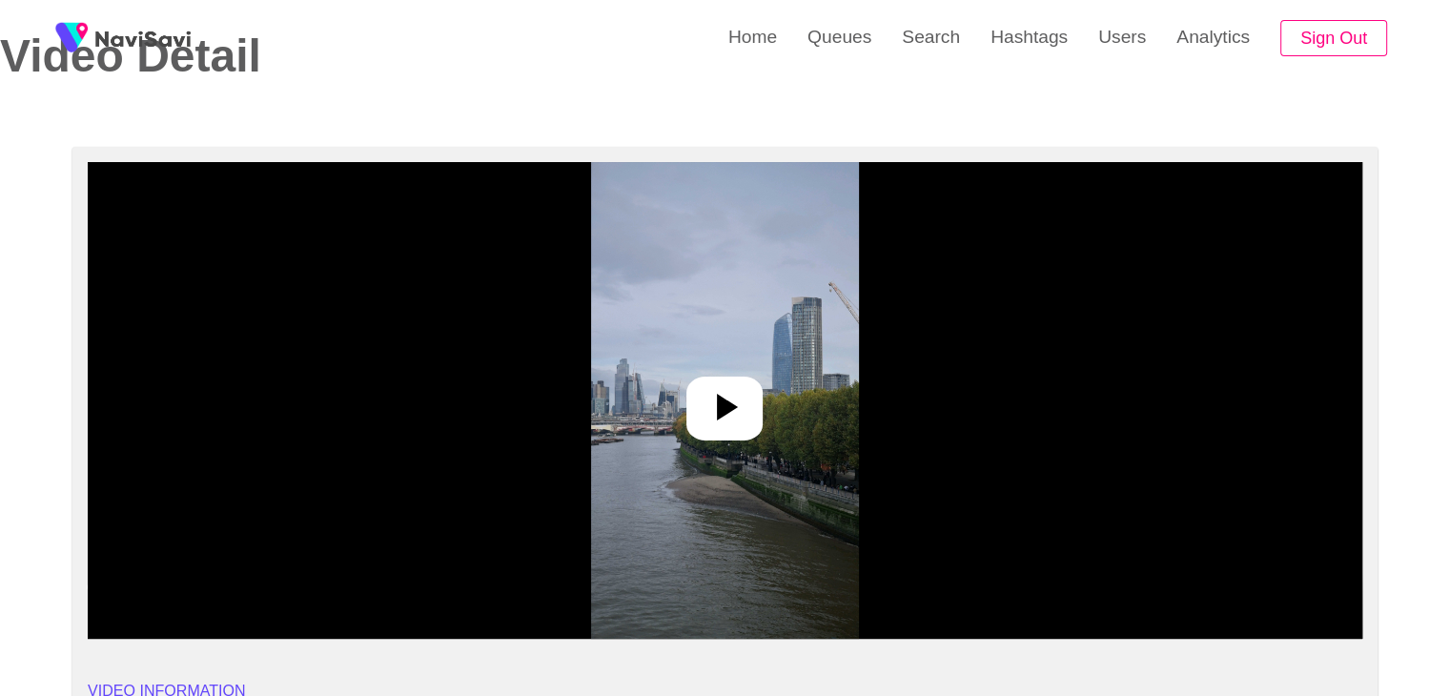
scroll to position [95, 0]
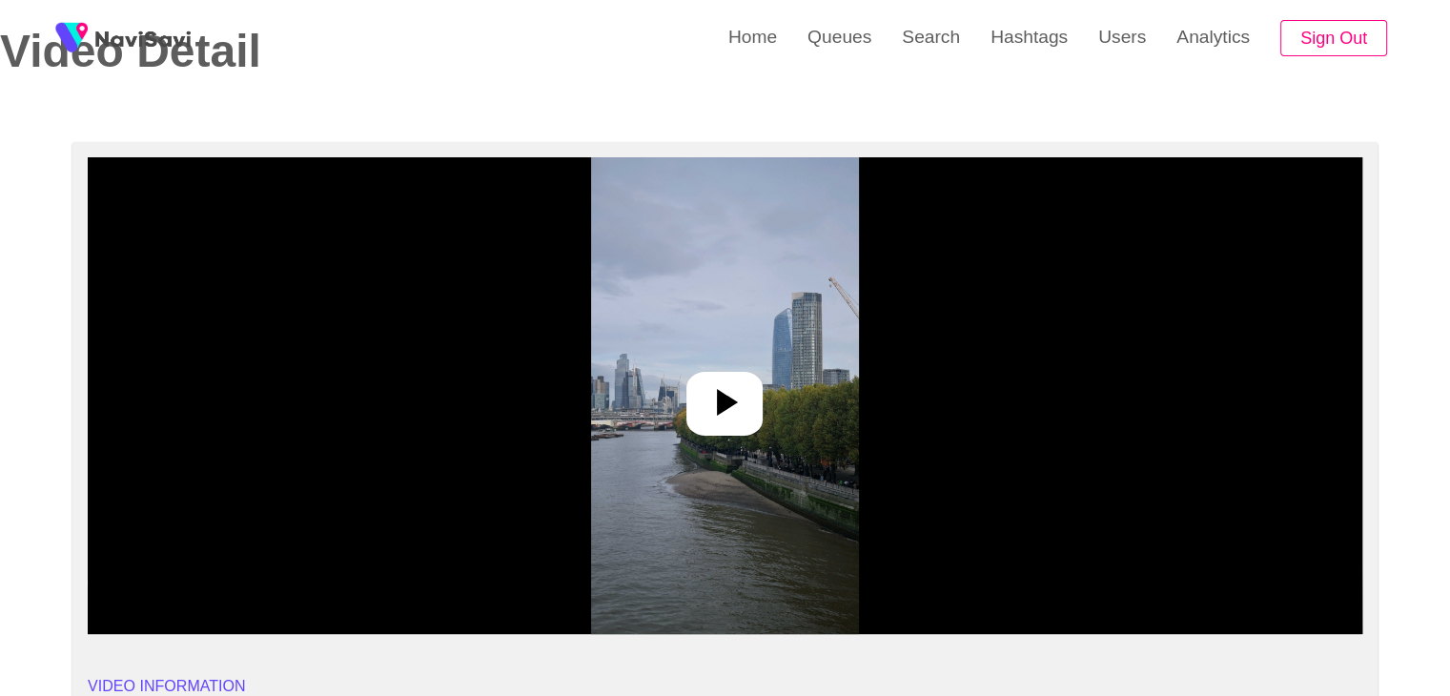
click at [749, 374] on div at bounding box center [724, 404] width 76 height 64
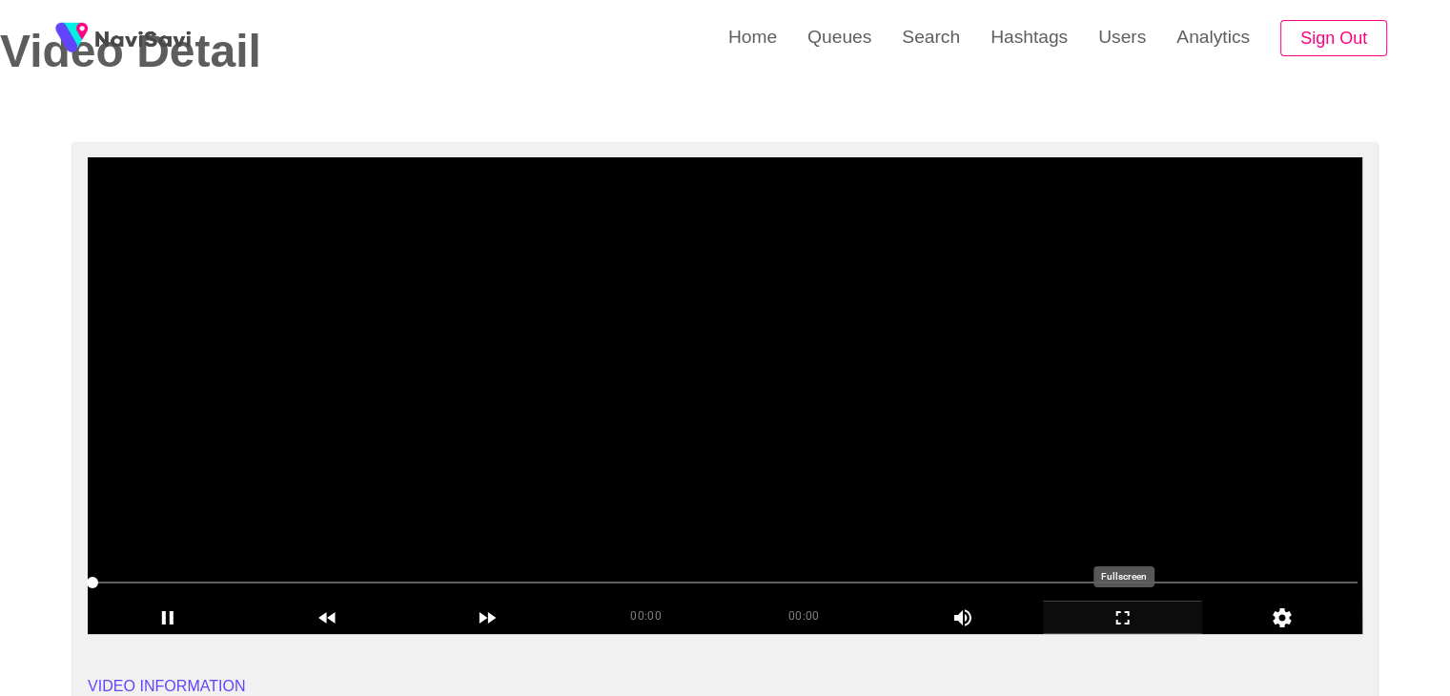
click at [1140, 622] on icon "add" at bounding box center [1123, 617] width 158 height 23
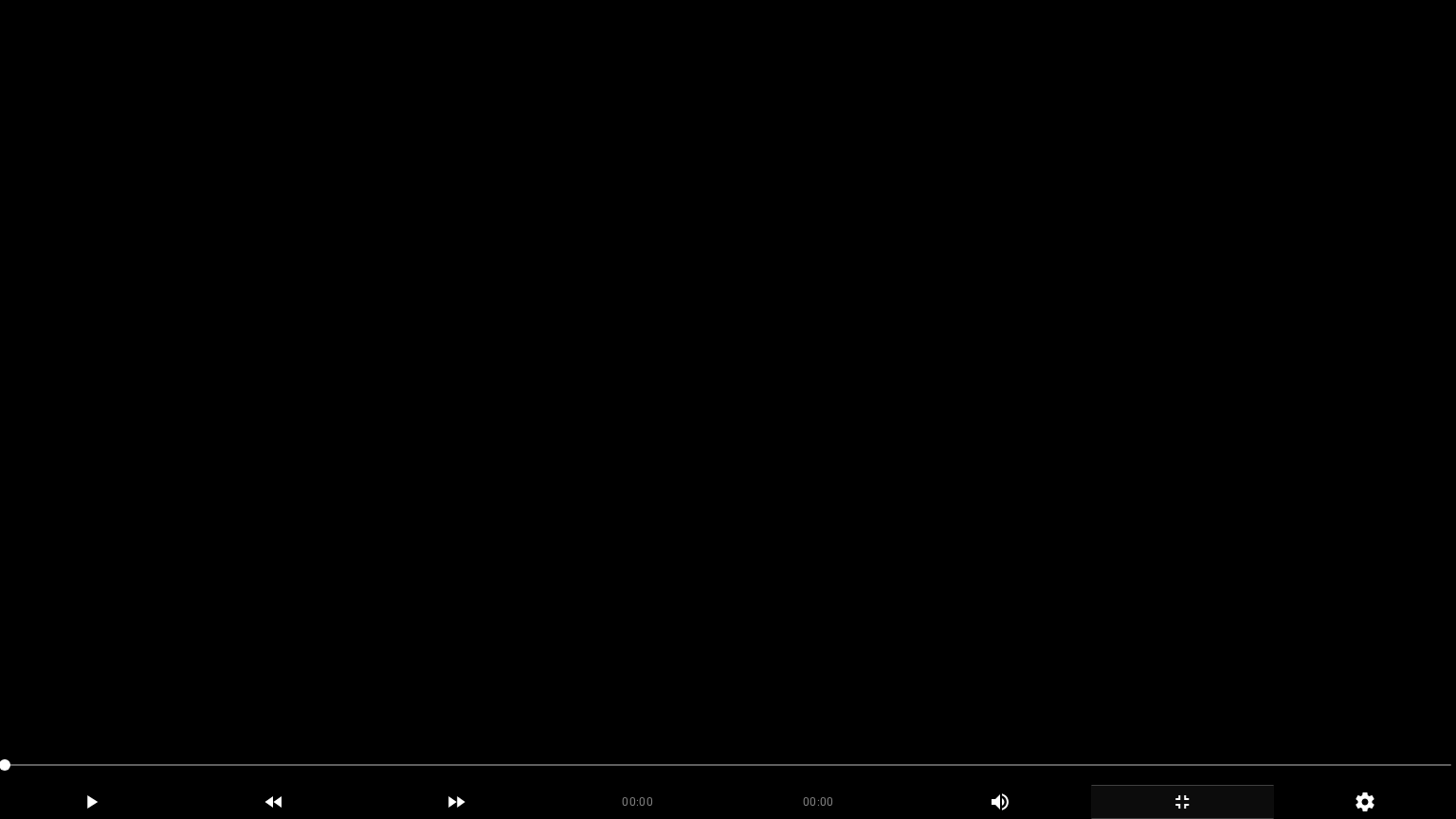
click at [891, 560] on video at bounding box center [728, 410] width 1456 height 819
click at [196, 691] on video at bounding box center [728, 410] width 1456 height 819
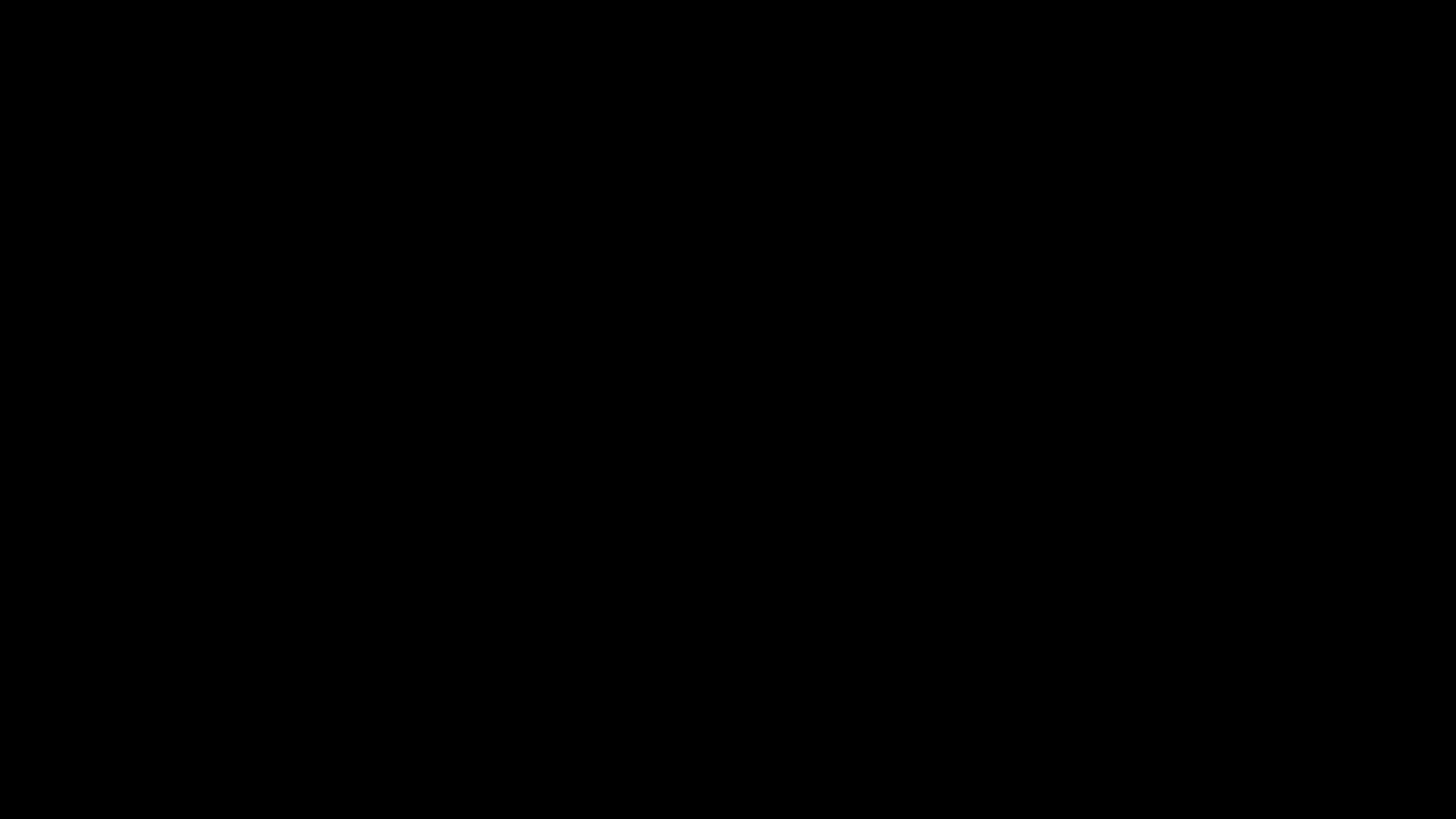
click at [303, 691] on video at bounding box center [728, 410] width 1456 height 819
drag, startPoint x: 596, startPoint y: 592, endPoint x: 587, endPoint y: 599, distance: 11.4
click at [595, 593] on video at bounding box center [728, 410] width 1456 height 819
click at [585, 599] on video at bounding box center [728, 410] width 1456 height 819
drag, startPoint x: 10, startPoint y: 757, endPoint x: 0, endPoint y: 727, distance: 31.6
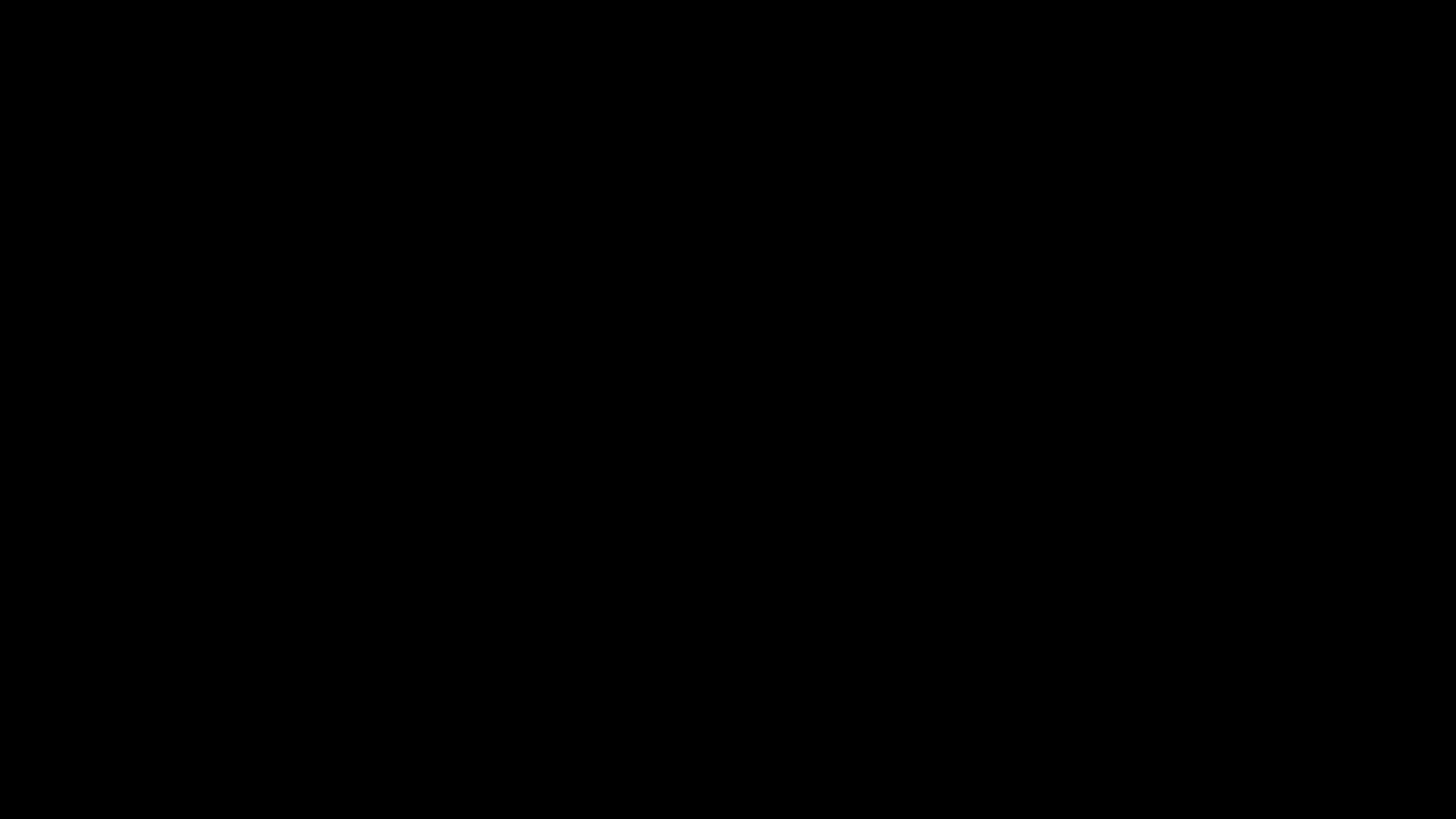
click at [0, 691] on section "00:01 00:16 Picture In Picture 1 Error: Failed to load Video" at bounding box center [728, 410] width 1456 height 819
click at [507, 621] on video at bounding box center [728, 410] width 1456 height 819
click at [100, 691] on video at bounding box center [728, 410] width 1456 height 819
click at [259, 691] on video at bounding box center [728, 410] width 1456 height 819
drag, startPoint x: 0, startPoint y: 765, endPoint x: 73, endPoint y: 748, distance: 75.0
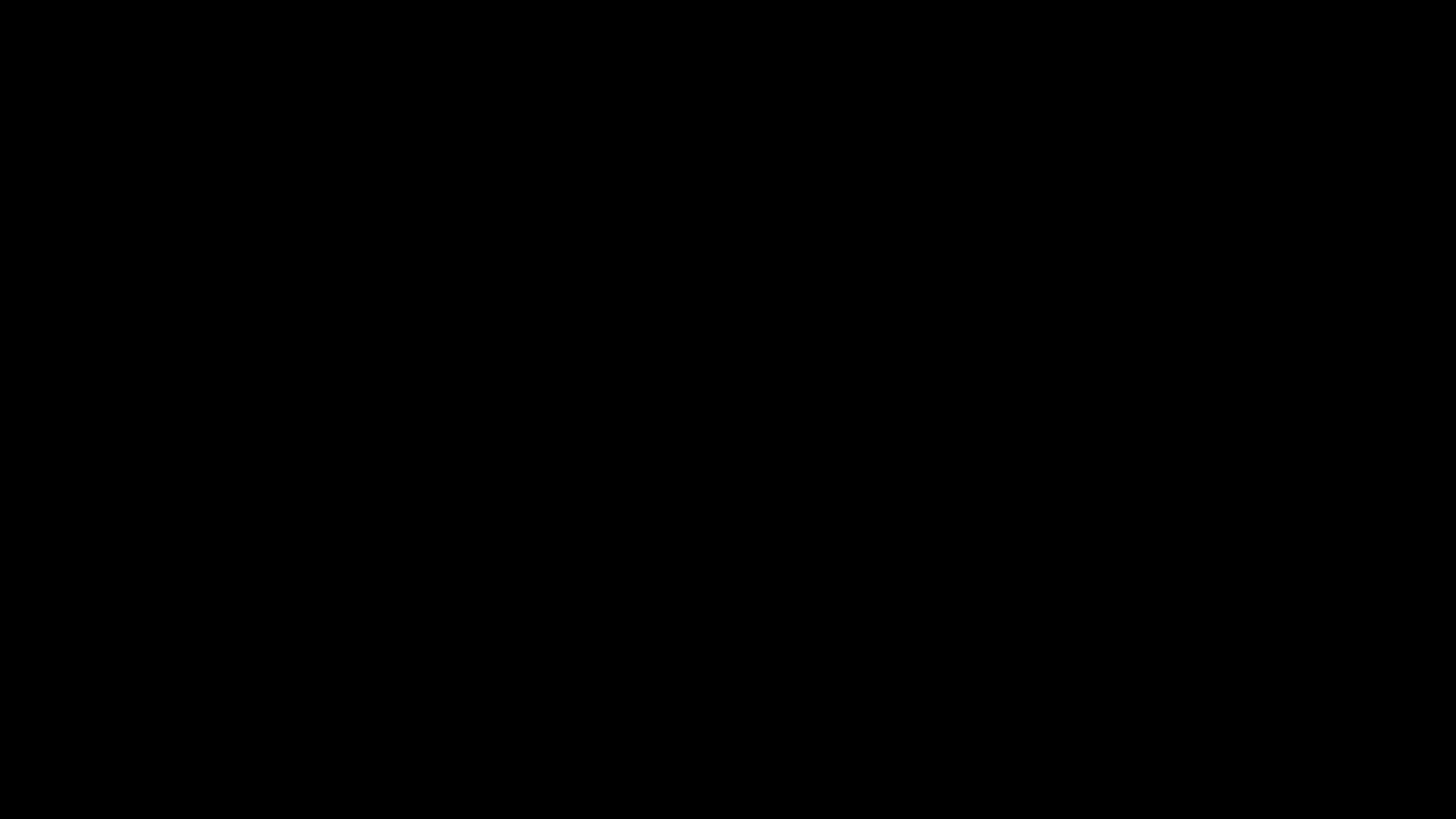
click at [0, 691] on div at bounding box center [728, 766] width 1462 height 51
click at [1161, 691] on div "add" at bounding box center [1183, 801] width 183 height 34
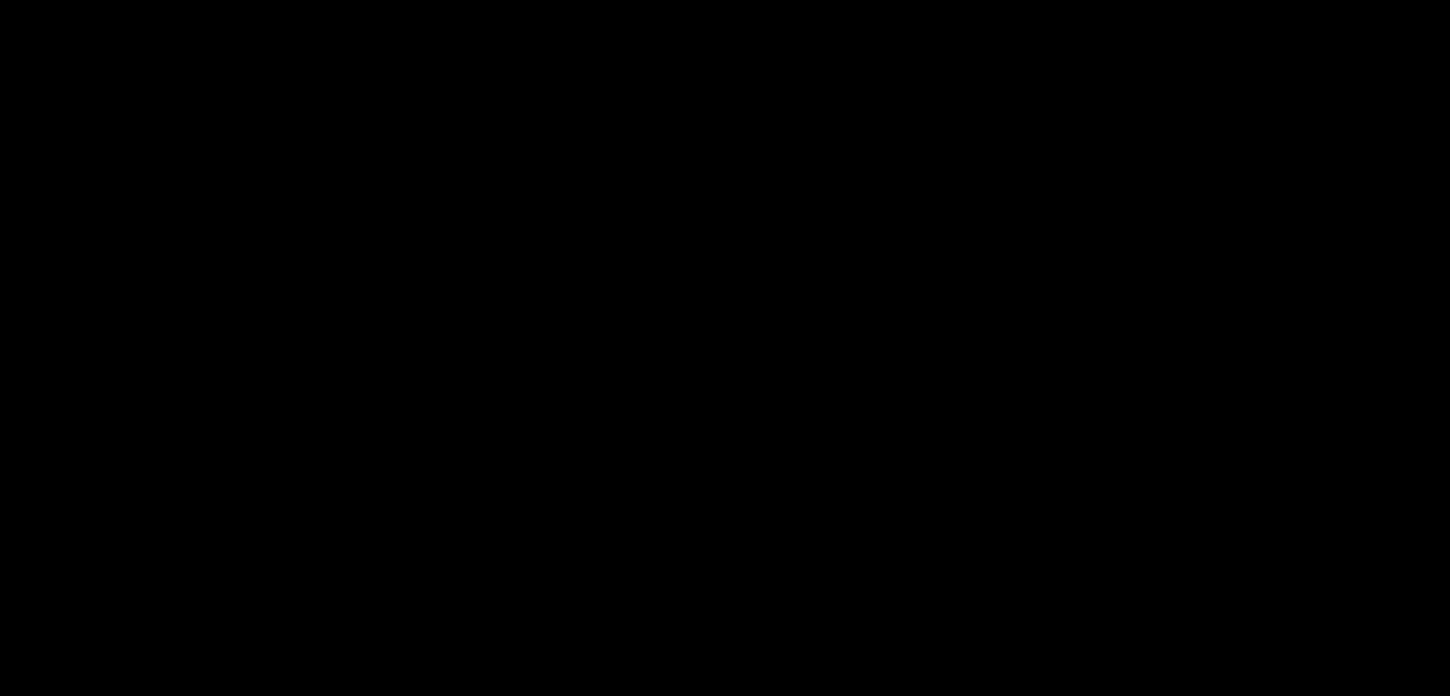
scroll to position [381, 0]
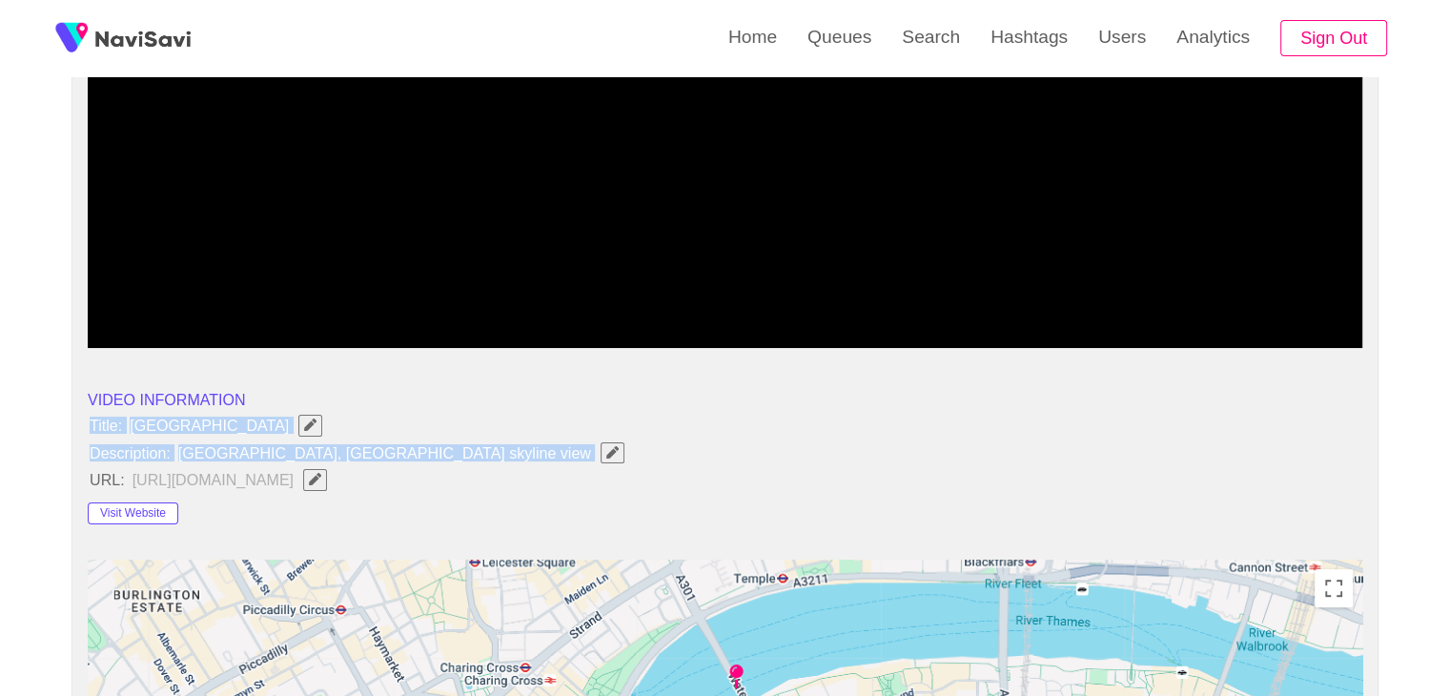
drag, startPoint x: 83, startPoint y: 420, endPoint x: 445, endPoint y: 460, distance: 364.4
copy ul "Title: Waterloo Bridge Description: Waterloo Bridge, London skyline view"
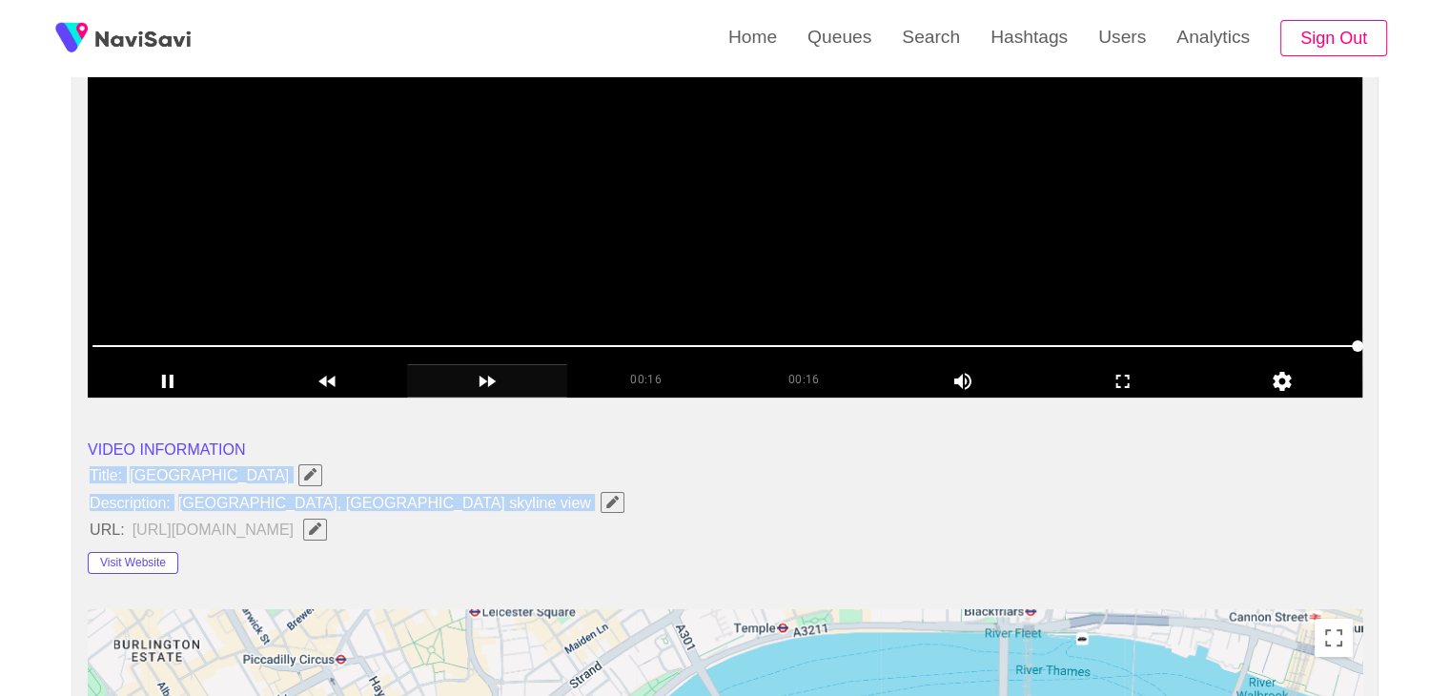
scroll to position [286, 0]
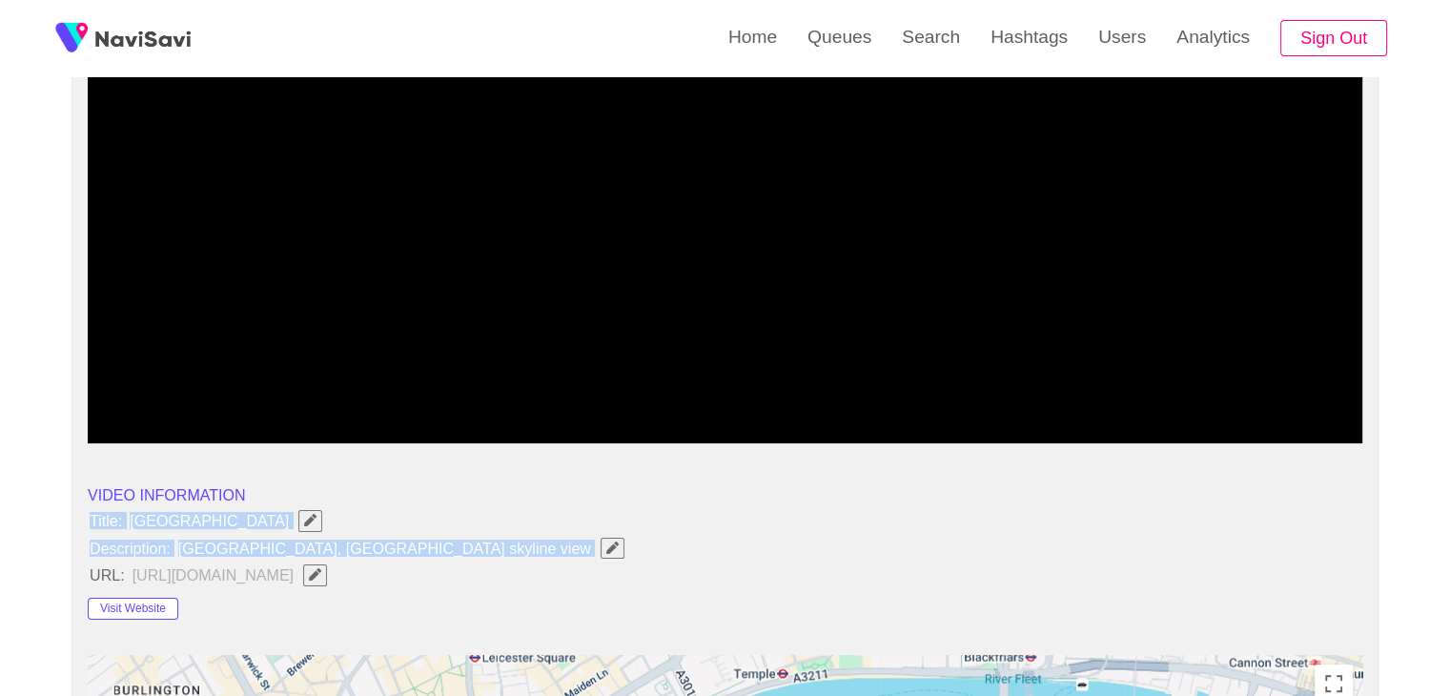
click at [601, 555] on button "button" at bounding box center [613, 548] width 24 height 21
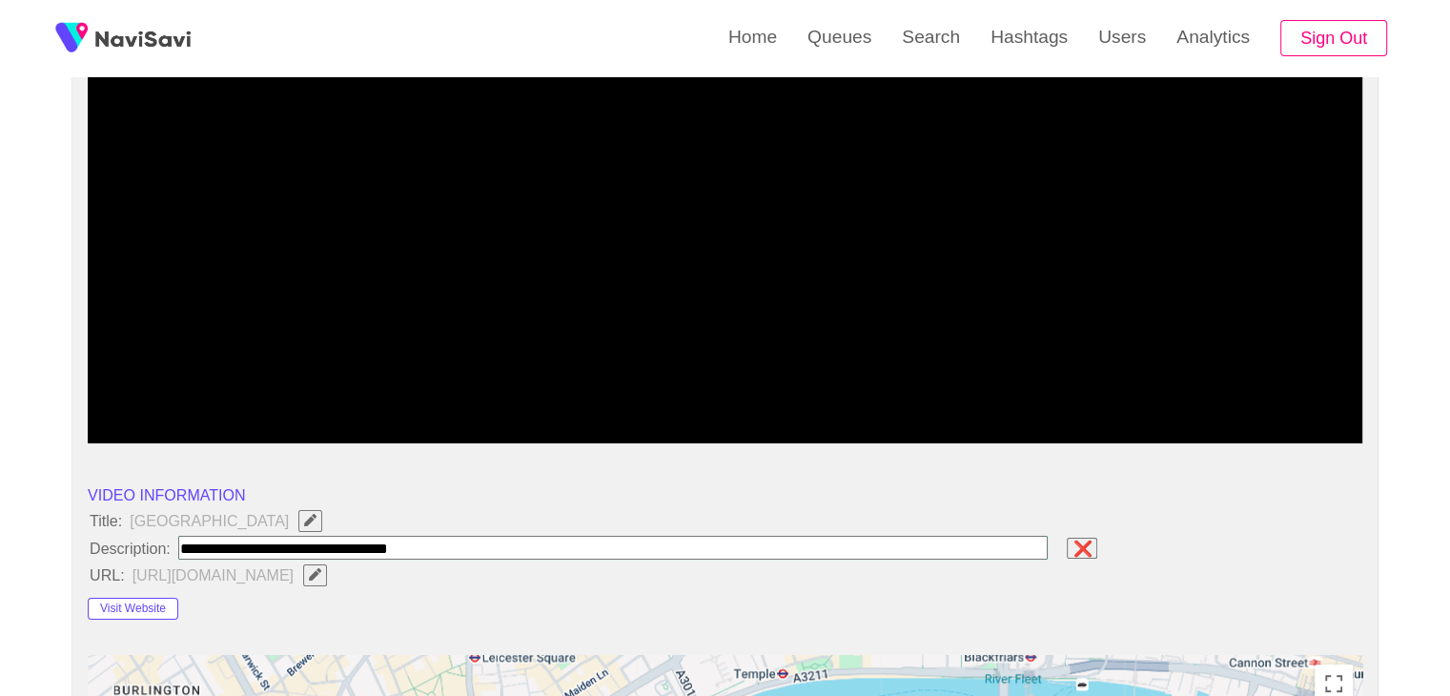
type input "**********"
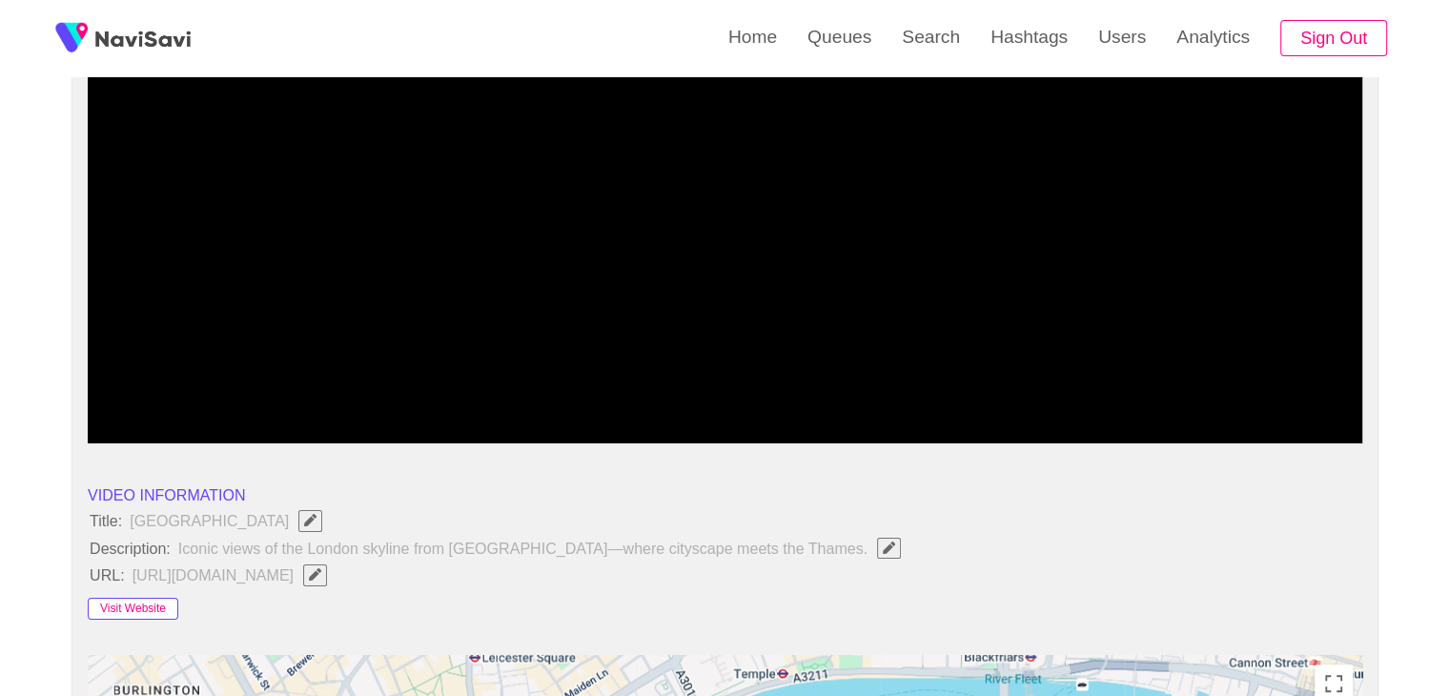
click at [144, 612] on button "Visit Website" at bounding box center [133, 609] width 91 height 23
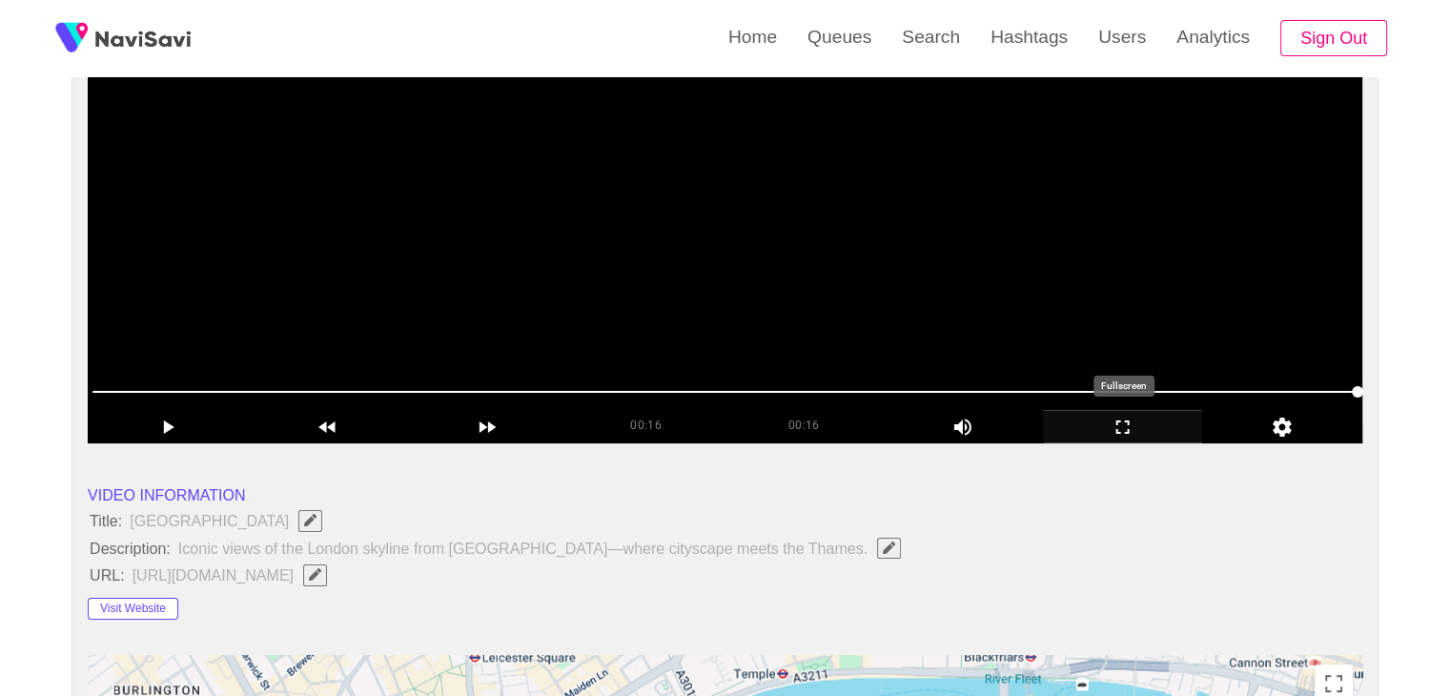
click at [1120, 429] on icon "add" at bounding box center [1123, 427] width 158 height 23
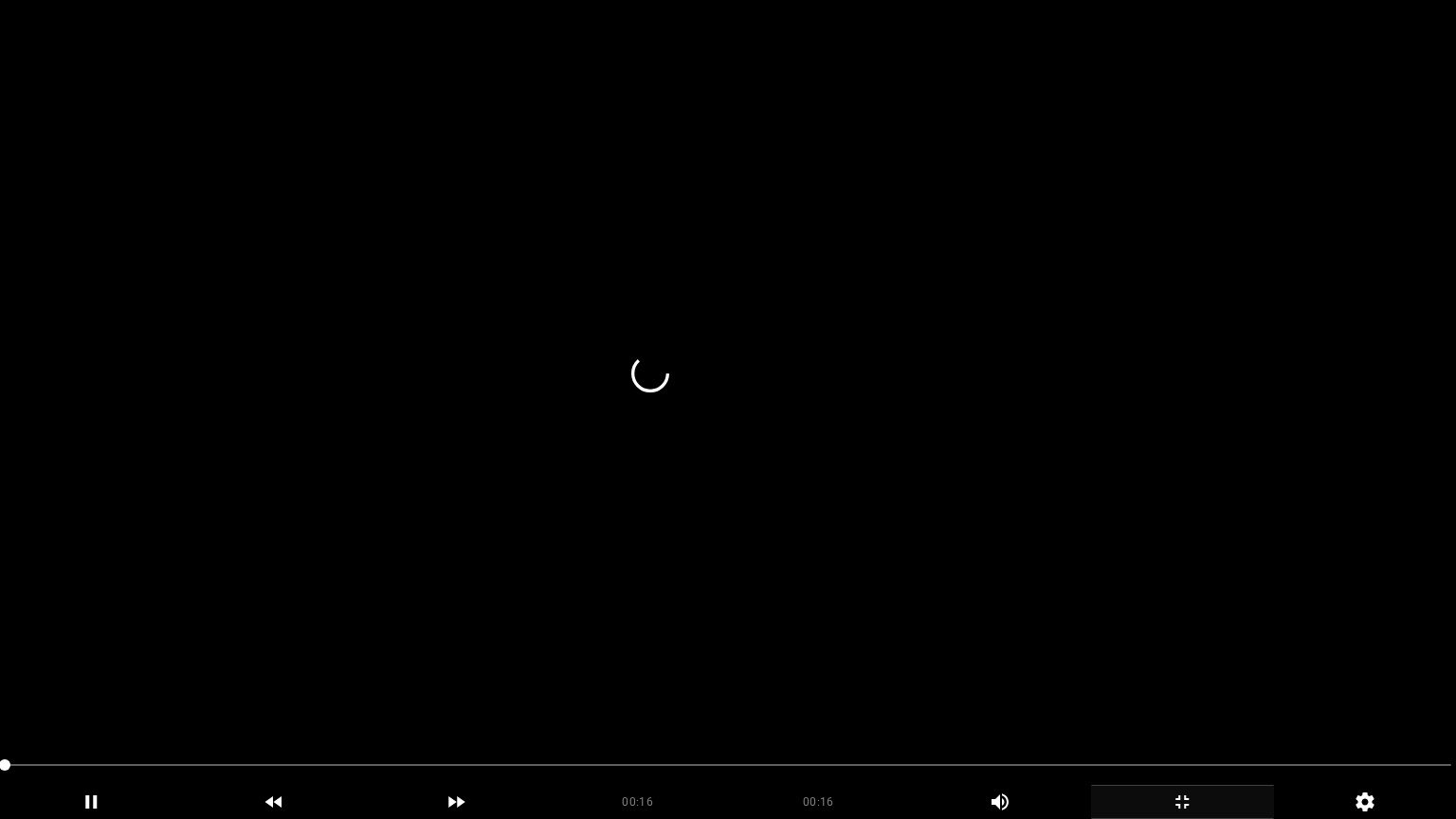
drag, startPoint x: 0, startPoint y: 748, endPoint x: 144, endPoint y: 687, distance: 156.4
click at [5, 691] on span at bounding box center [728, 764] width 1447 height 31
click at [572, 586] on video at bounding box center [728, 410] width 1456 height 819
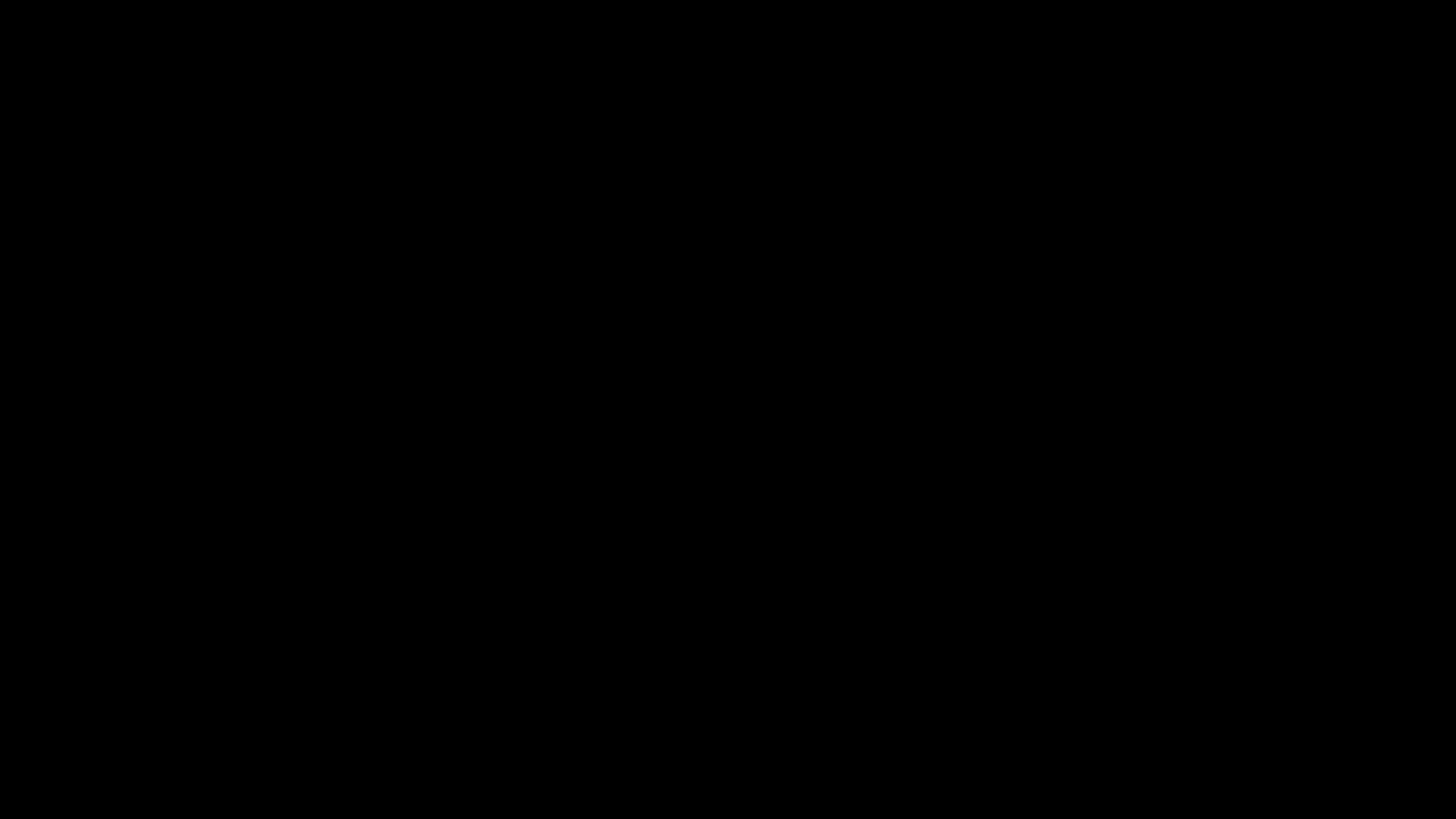
click at [1180, 691] on icon "add" at bounding box center [1183, 801] width 181 height 23
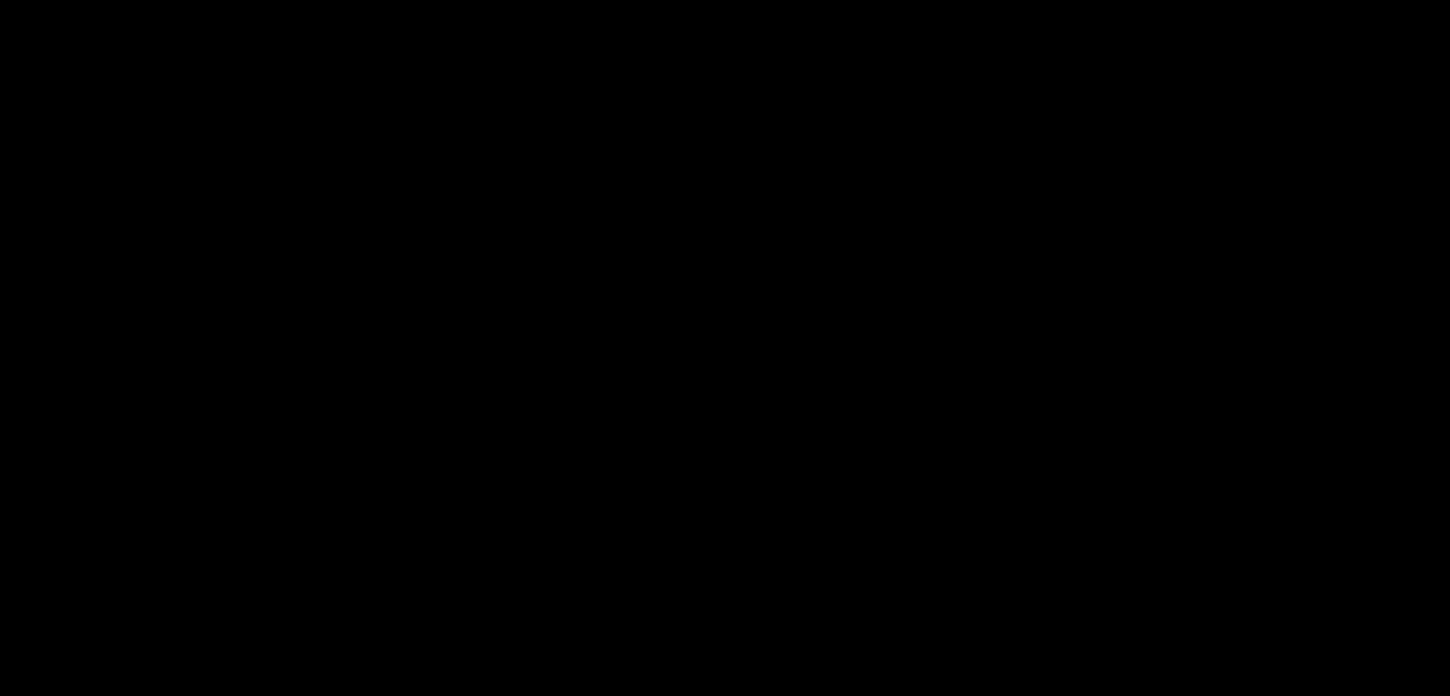
scroll to position [854, 0]
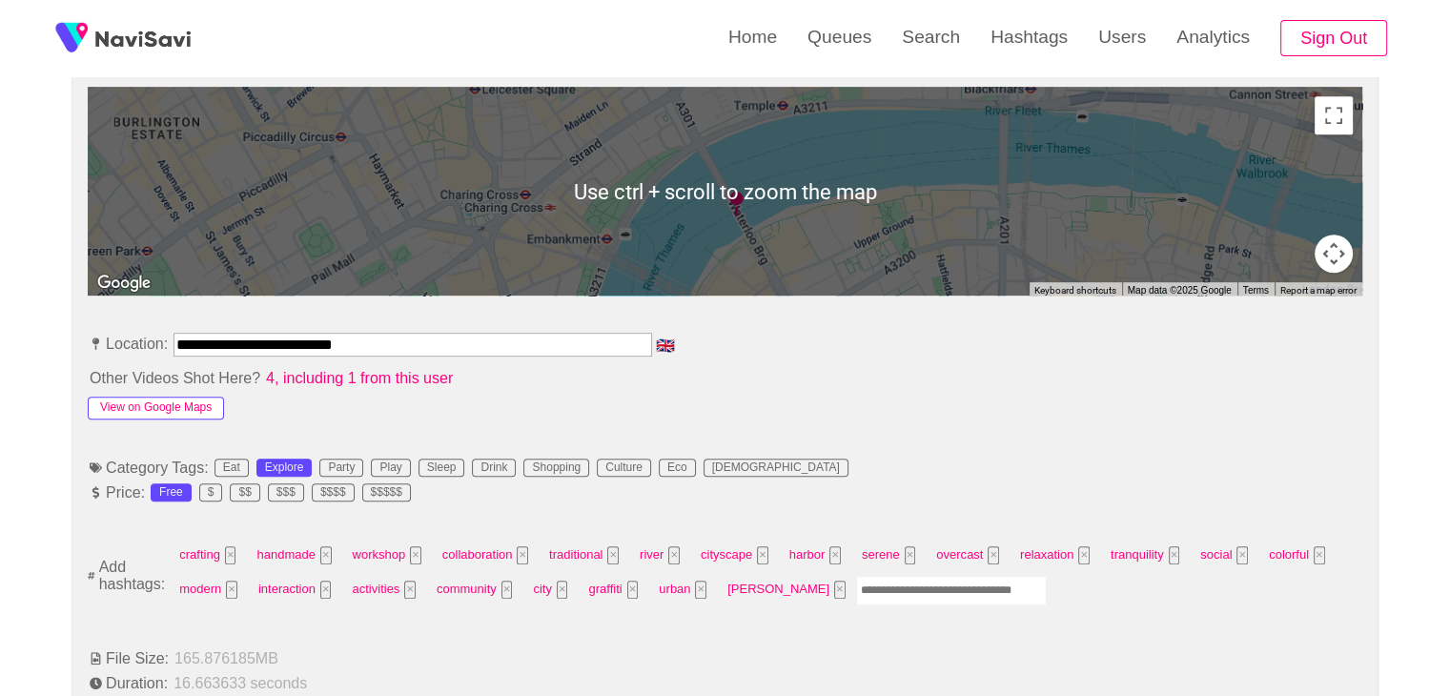
click at [158, 408] on button "View on Google Maps" at bounding box center [156, 408] width 136 height 23
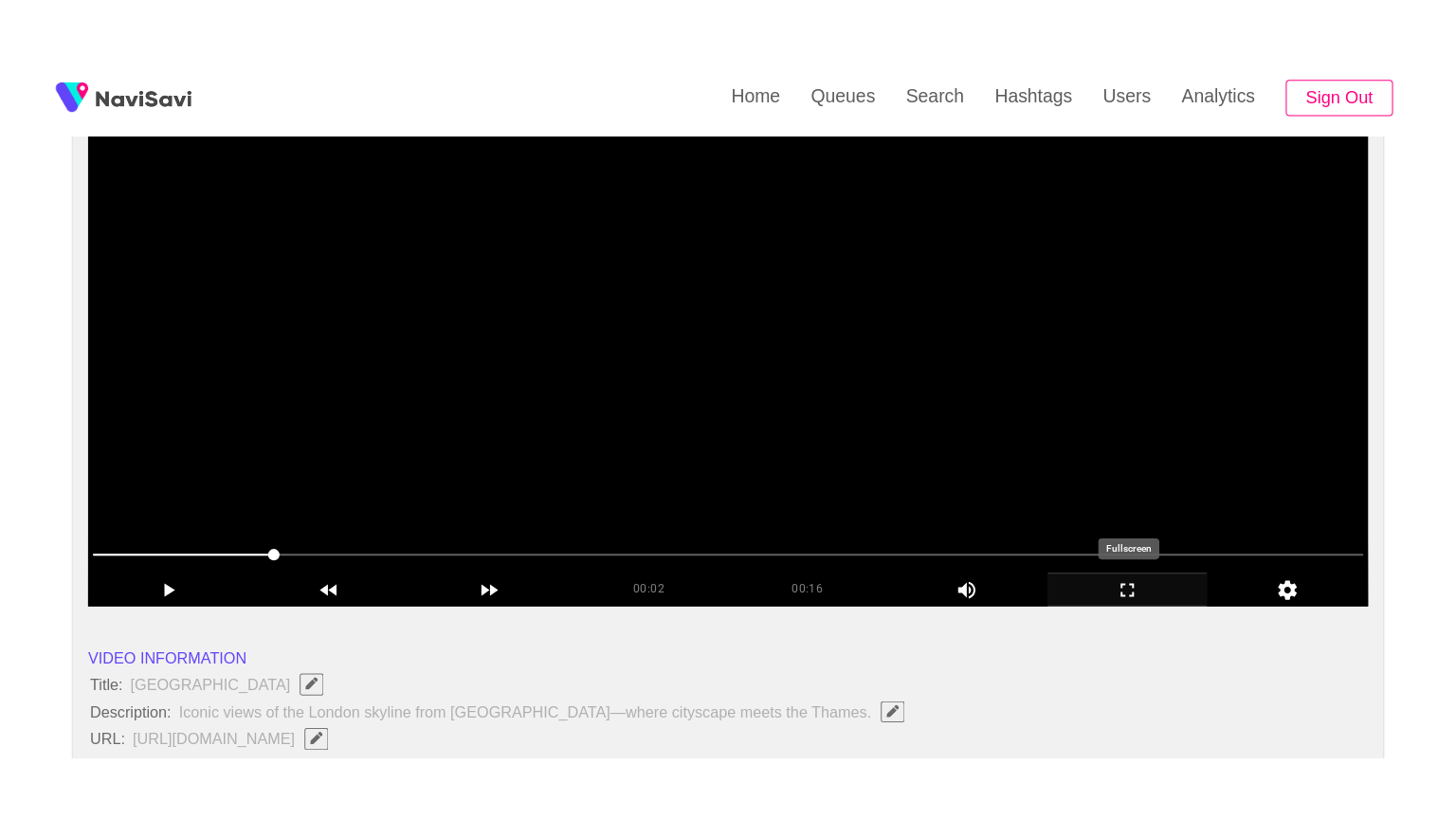
scroll to position [280, 0]
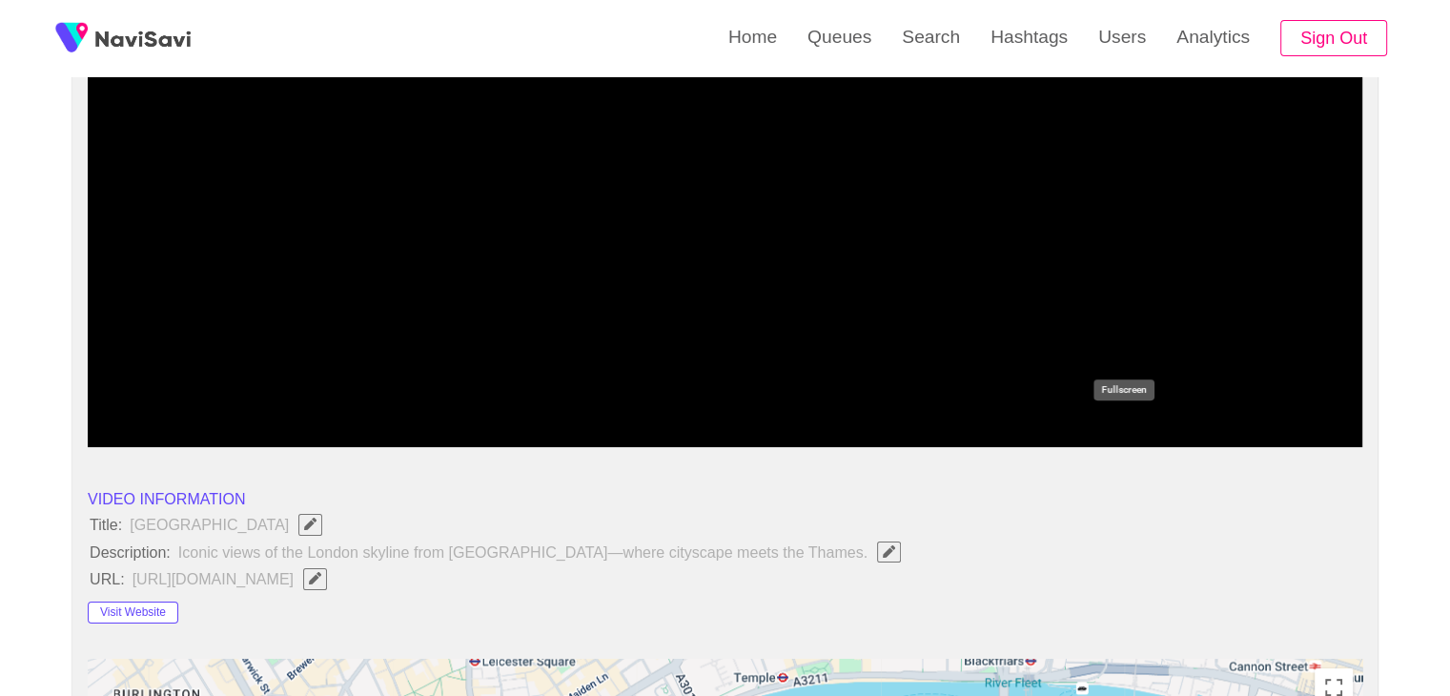
click at [1128, 420] on icon "add" at bounding box center [1123, 430] width 158 height 23
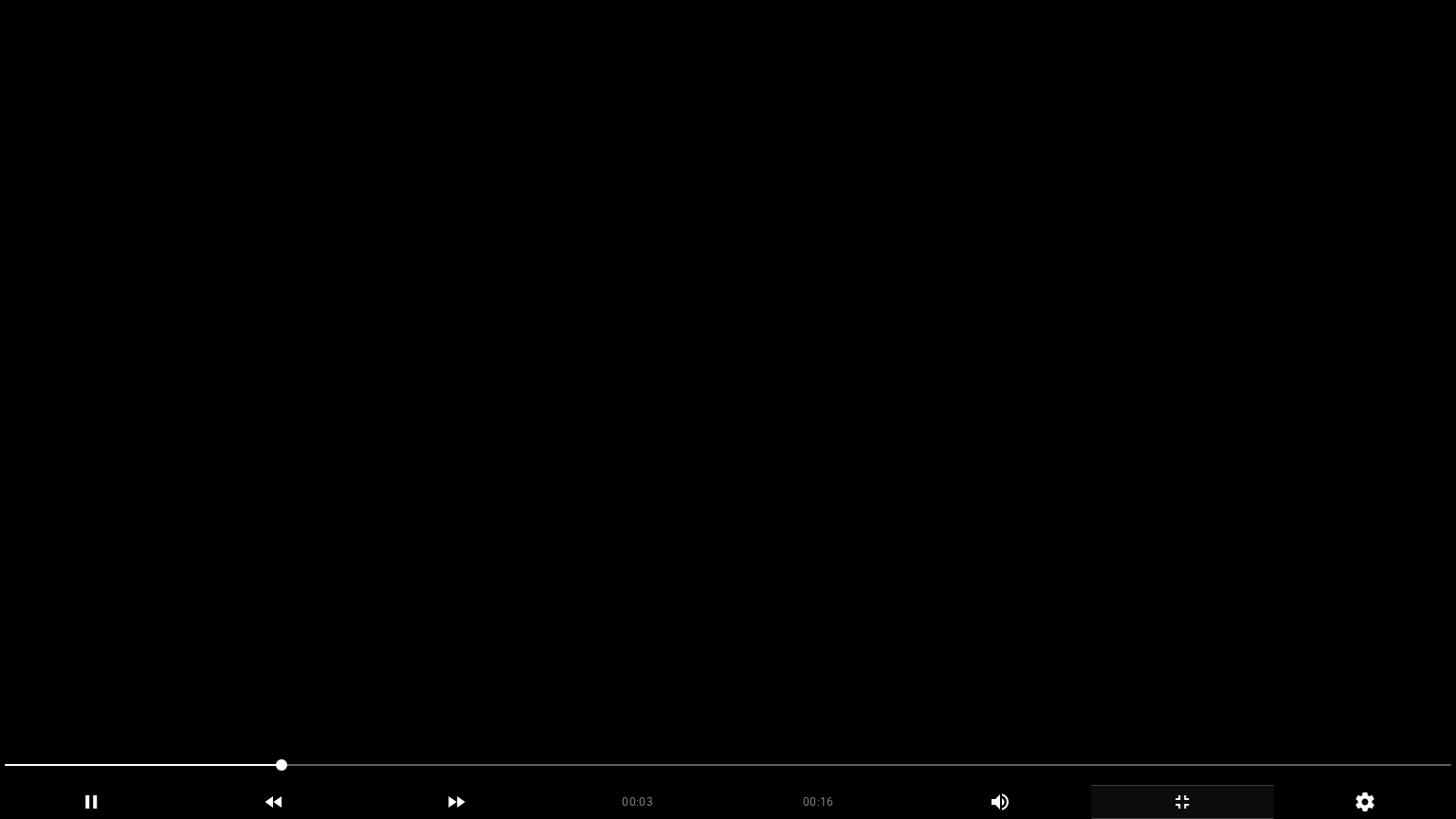
click at [0, 691] on div at bounding box center [728, 766] width 1462 height 51
click at [474, 637] on video at bounding box center [728, 410] width 1456 height 819
click at [1168, 691] on video at bounding box center [728, 410] width 1456 height 819
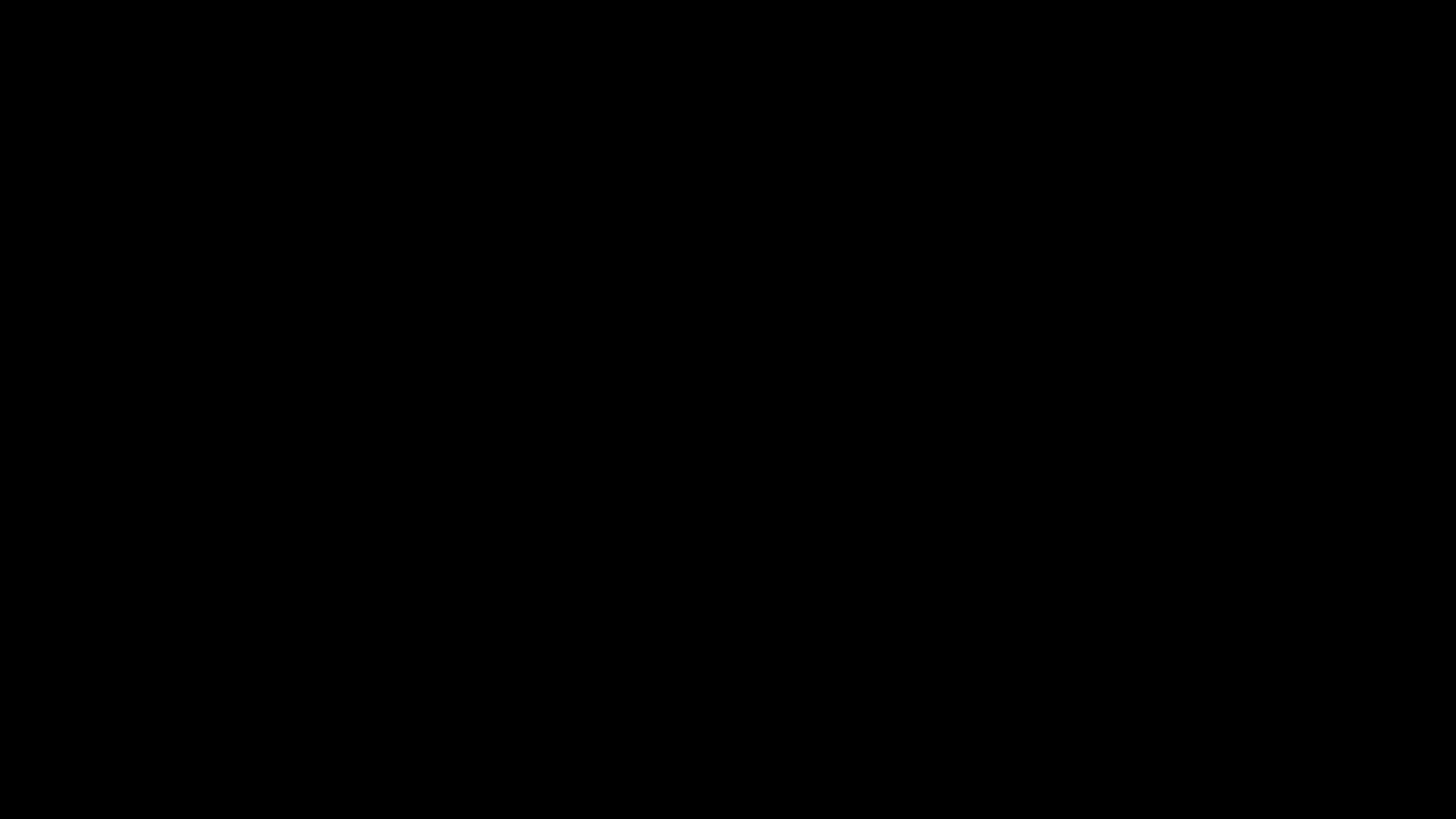
click at [1190, 691] on icon "add" at bounding box center [1183, 801] width 181 height 23
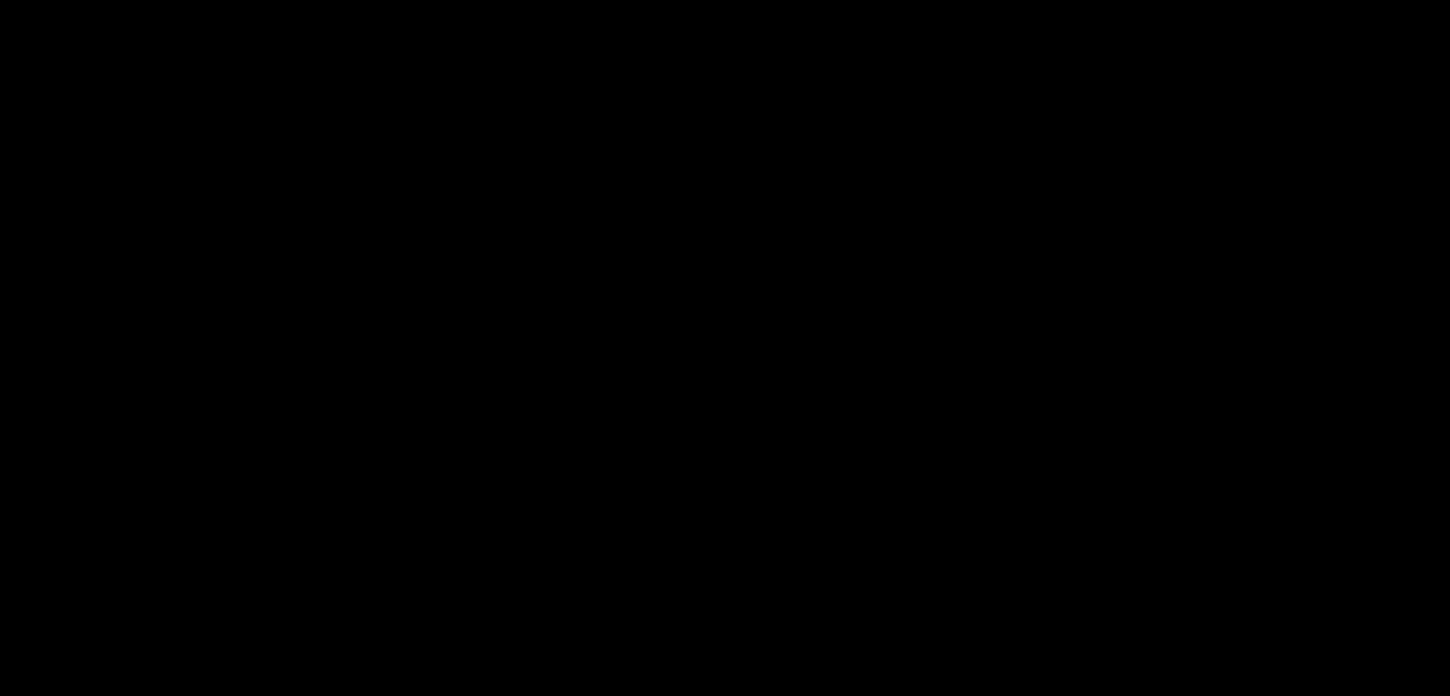
scroll to position [1042, 0]
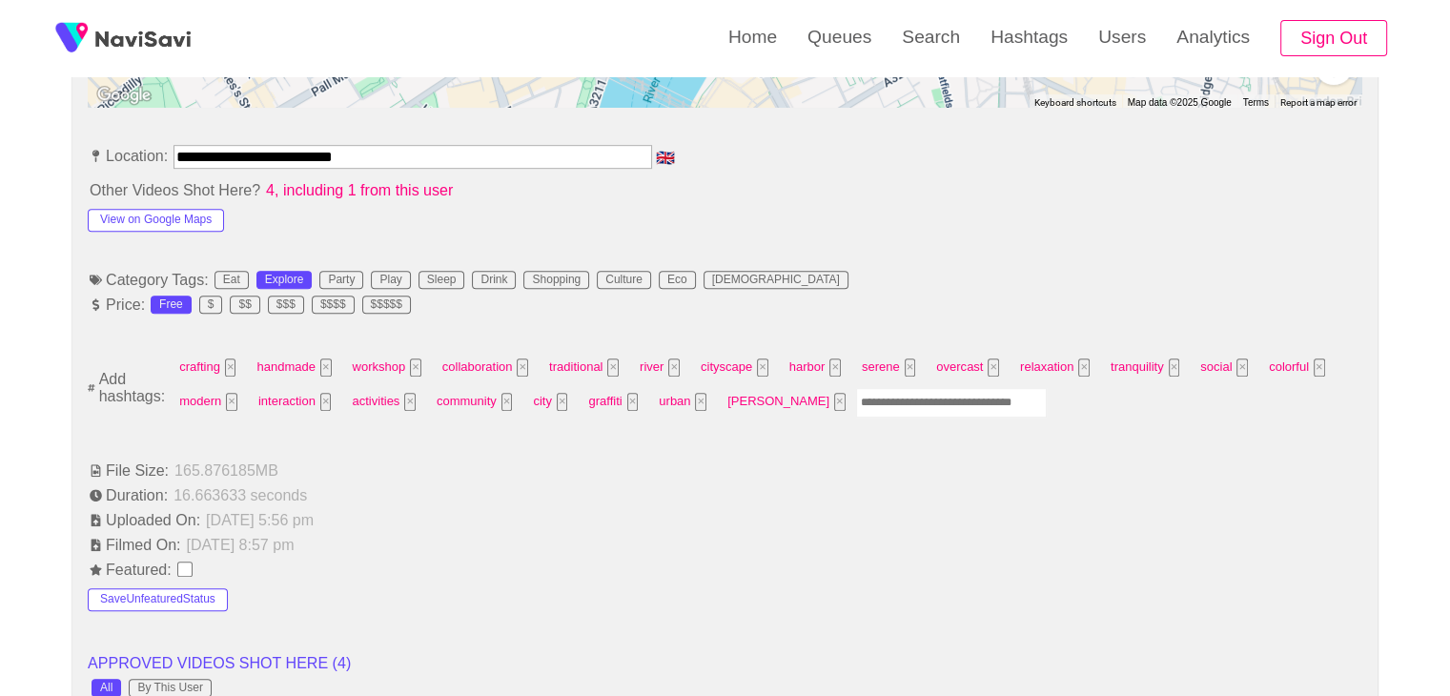
click at [856, 403] on input "Enter tag here and press return" at bounding box center [951, 403] width 191 height 30
type input "******"
type input "**********"
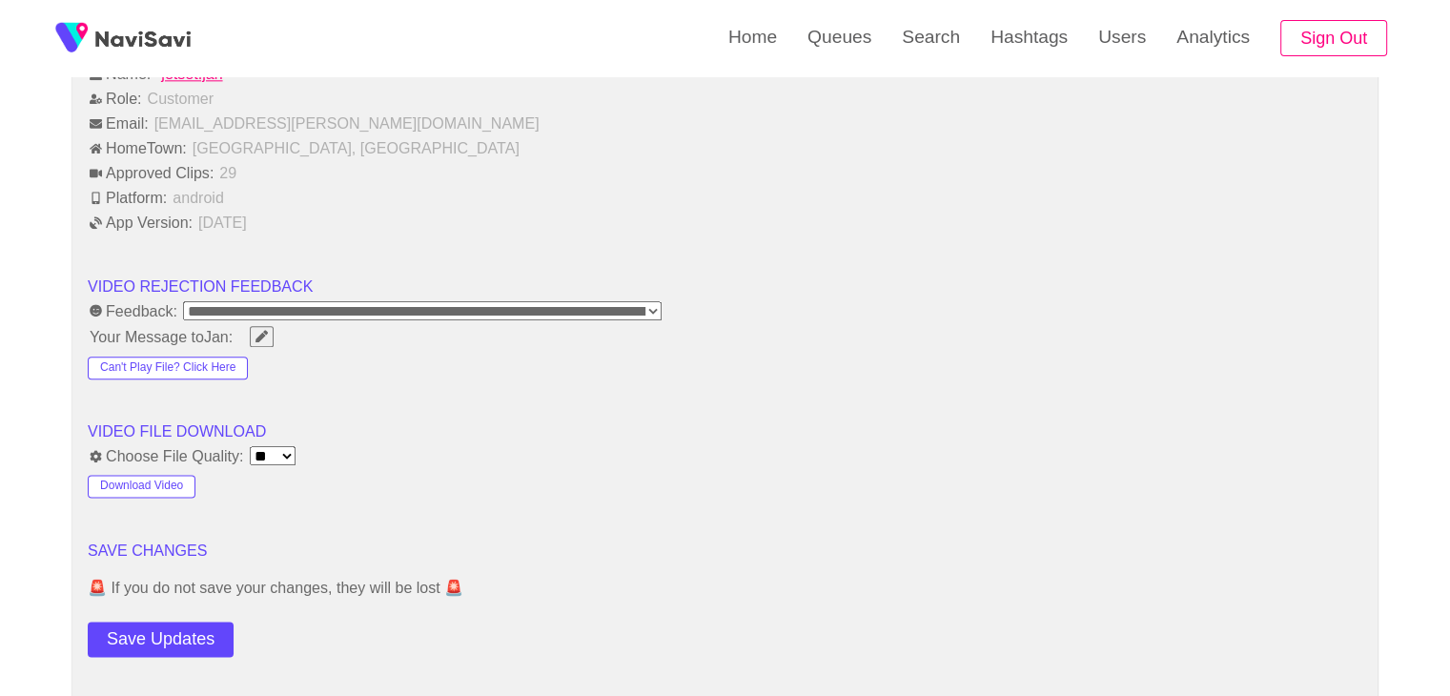
scroll to position [2281, 0]
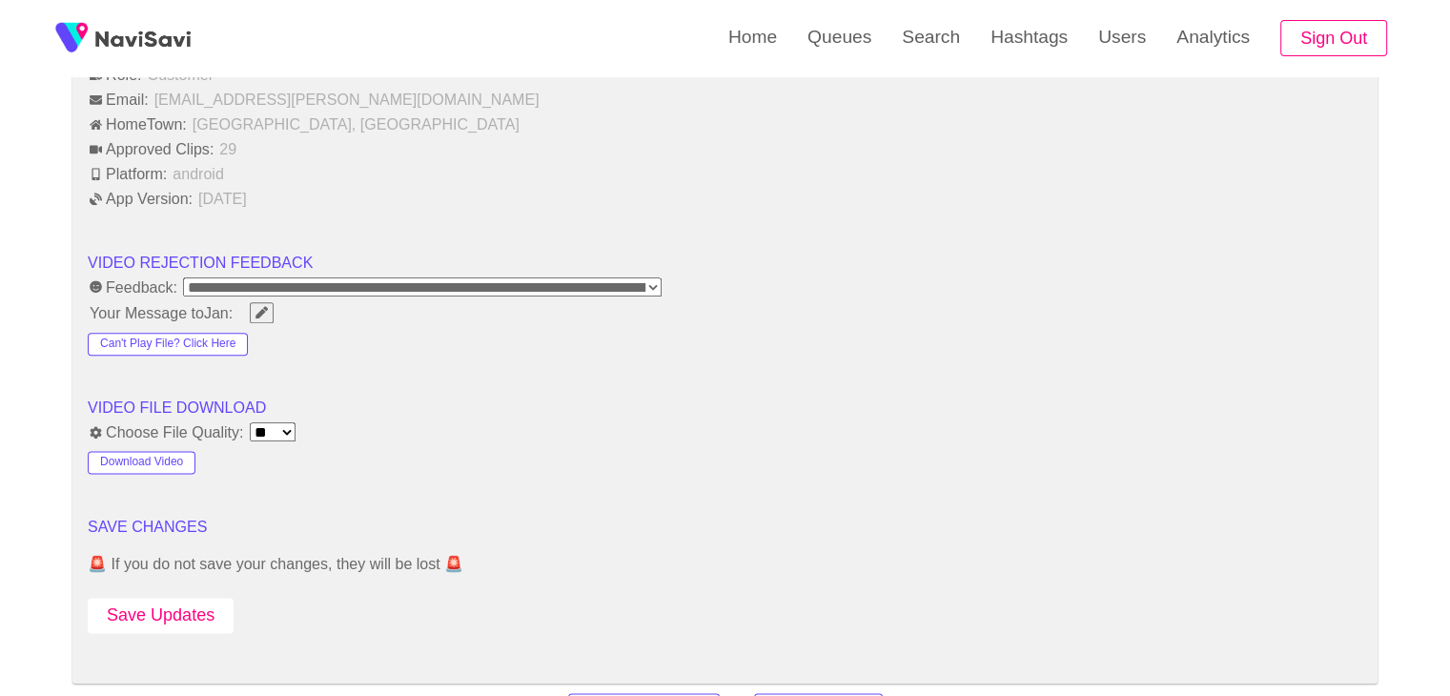
click at [167, 600] on button "Save Updates" at bounding box center [161, 615] width 146 height 35
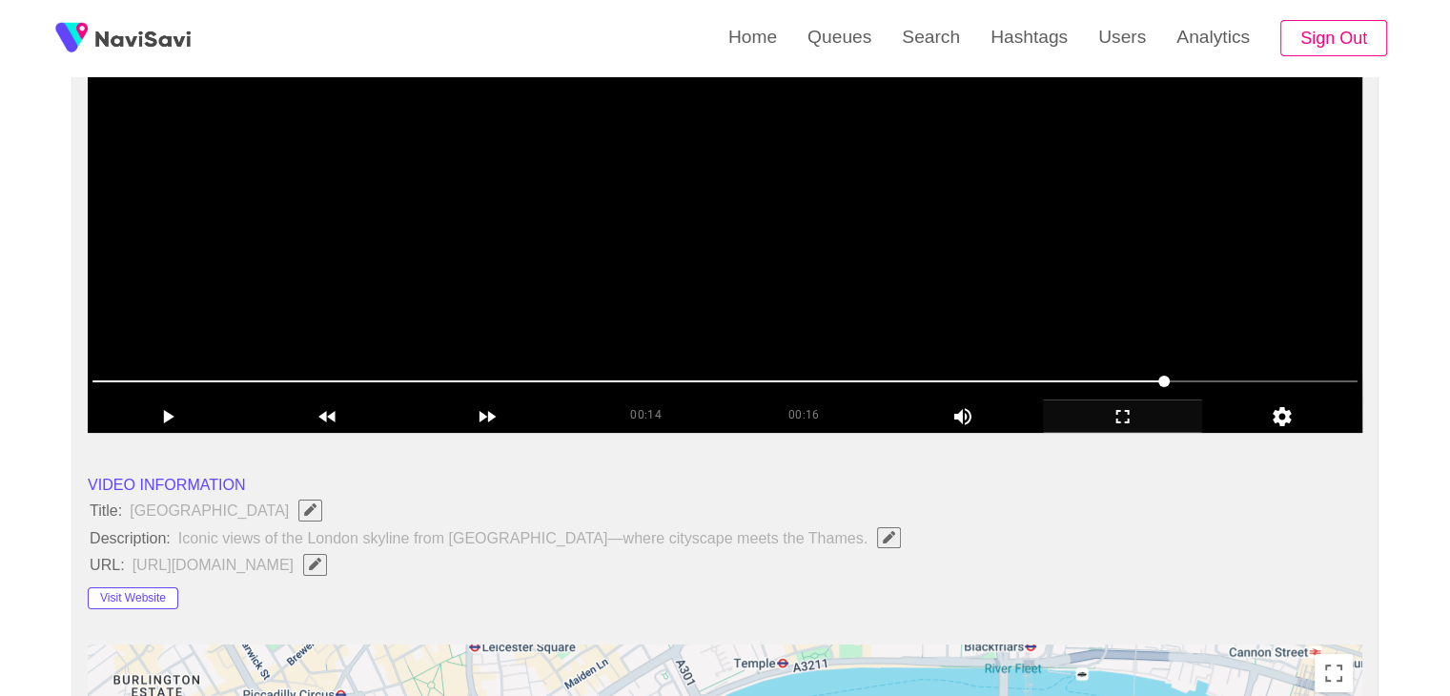
scroll to position [279, 0]
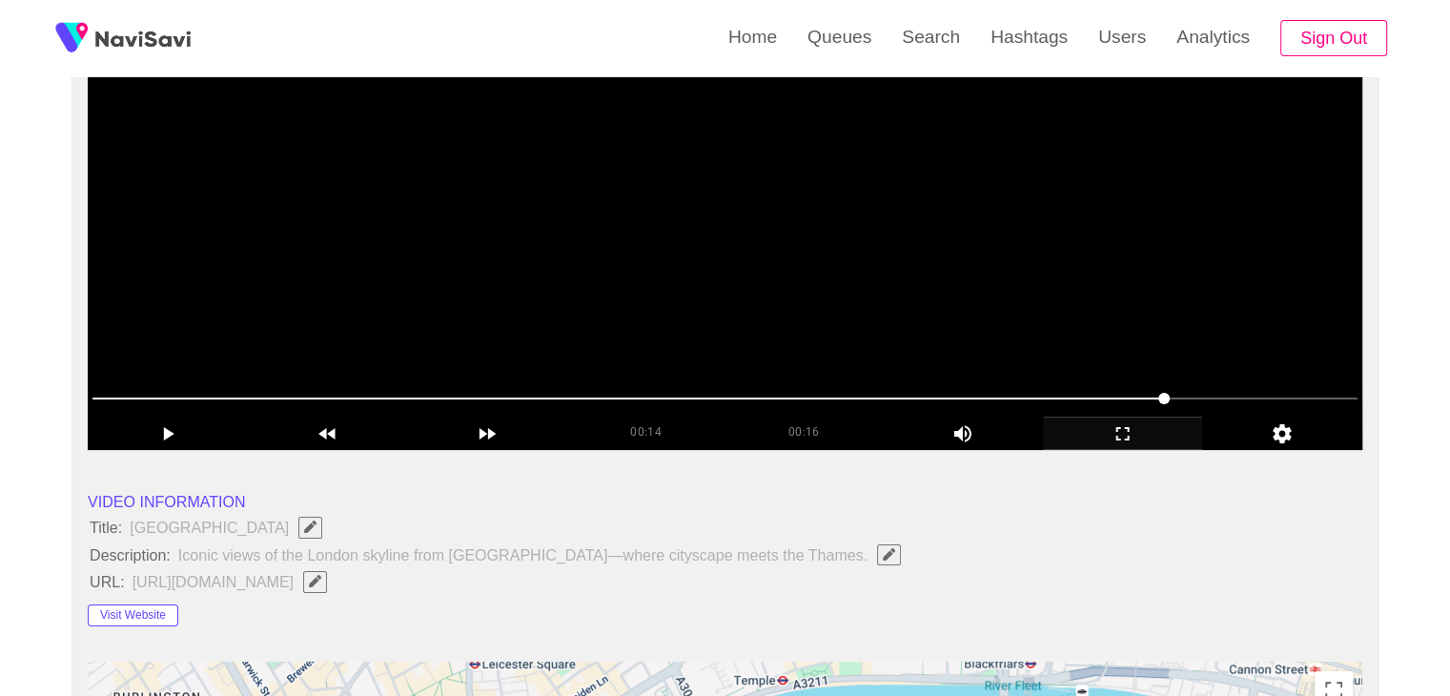
click at [950, 316] on video at bounding box center [725, 211] width 1274 height 477
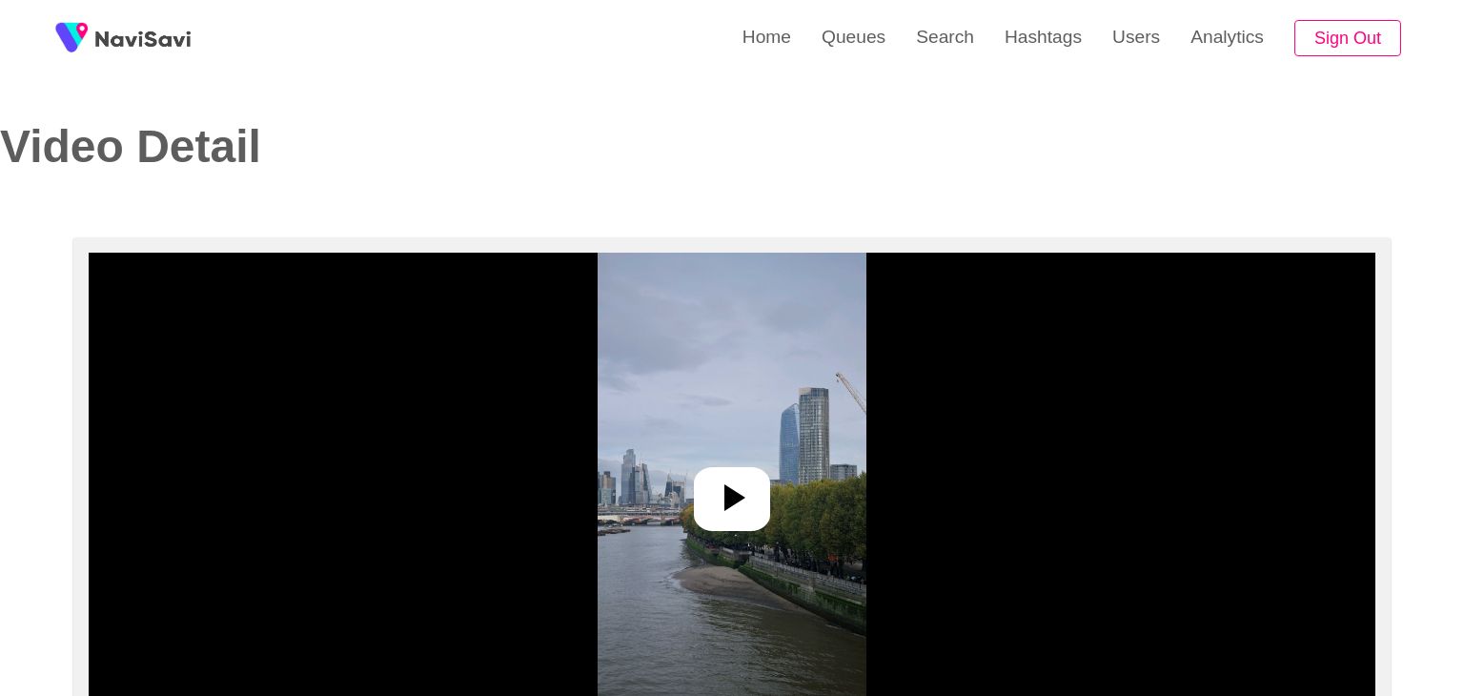
select select "**********"
select select "**"
click at [744, 482] on icon at bounding box center [725, 498] width 46 height 46
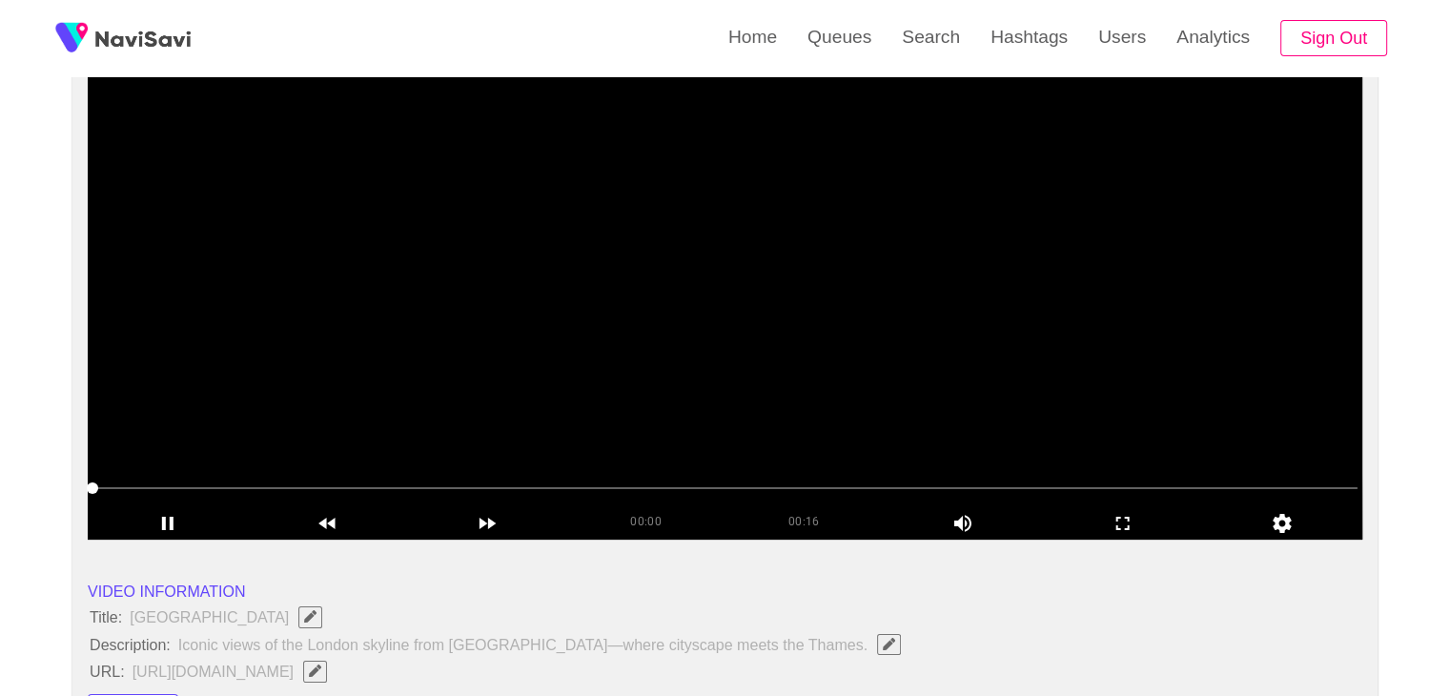
scroll to position [191, 0]
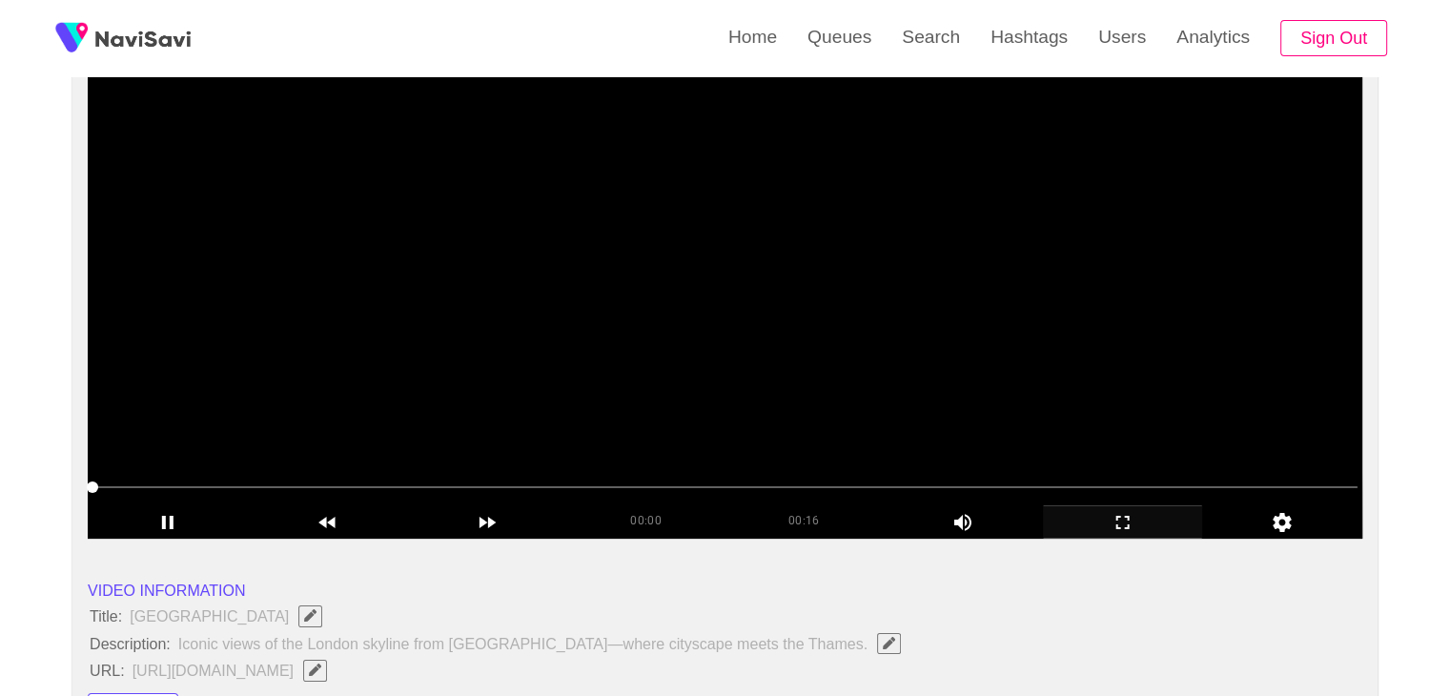
click at [1132, 518] on icon "add" at bounding box center [1123, 522] width 158 height 23
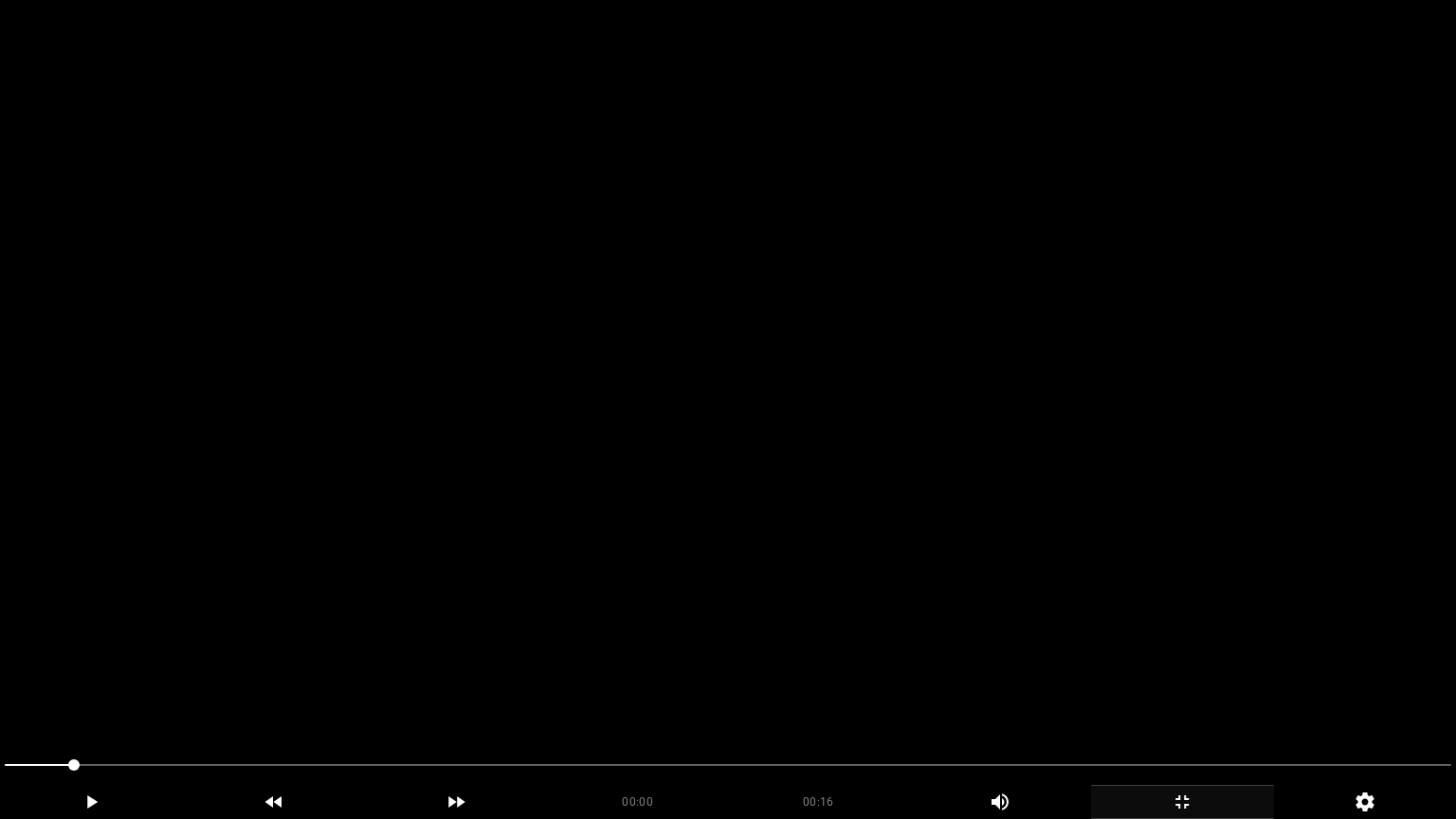
click at [935, 571] on video at bounding box center [728, 410] width 1456 height 819
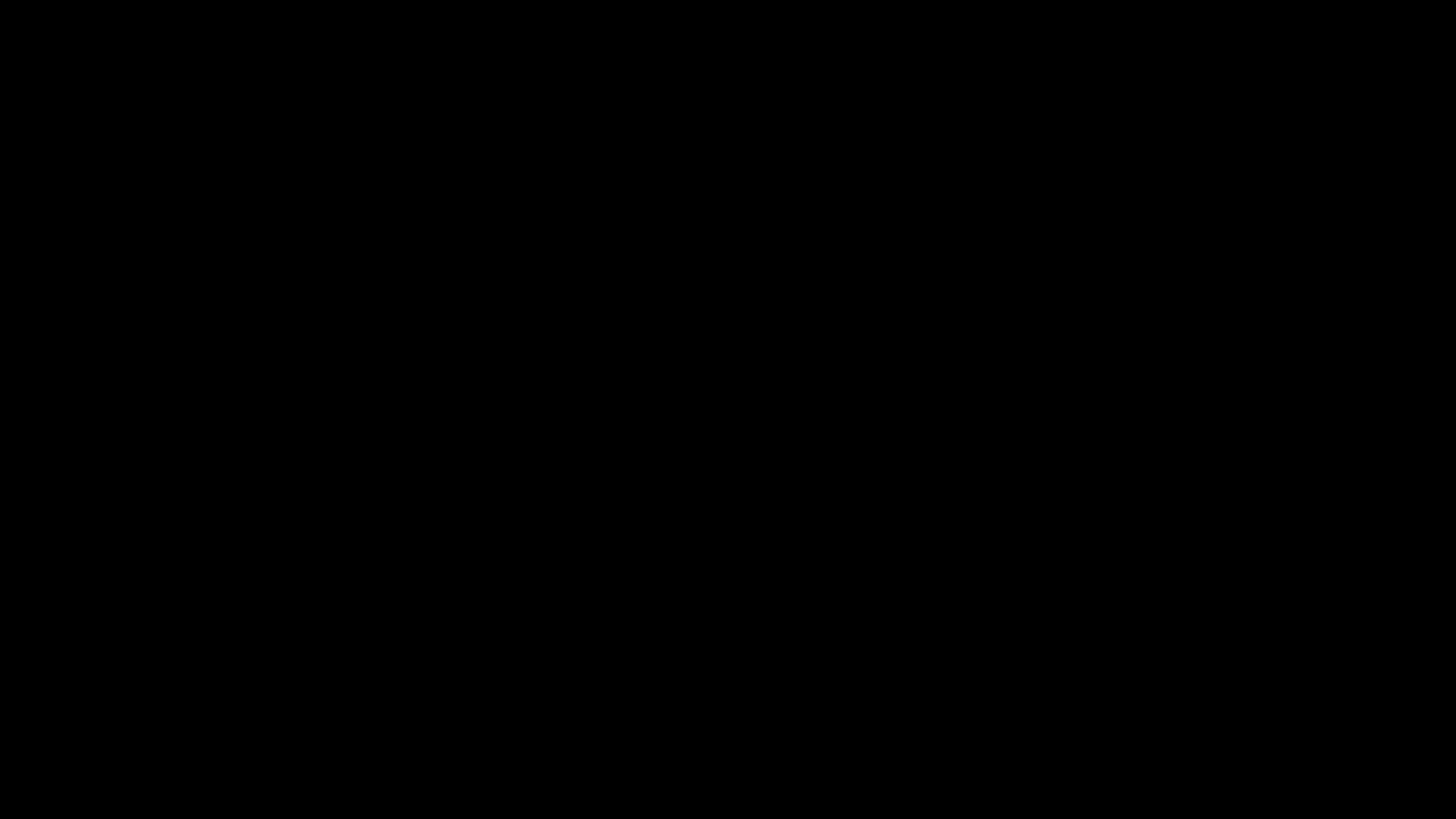
drag, startPoint x: 68, startPoint y: 773, endPoint x: 0, endPoint y: 743, distance: 74.3
click at [870, 627] on video at bounding box center [728, 410] width 1456 height 819
click at [1183, 691] on icon "add" at bounding box center [1183, 801] width 181 height 23
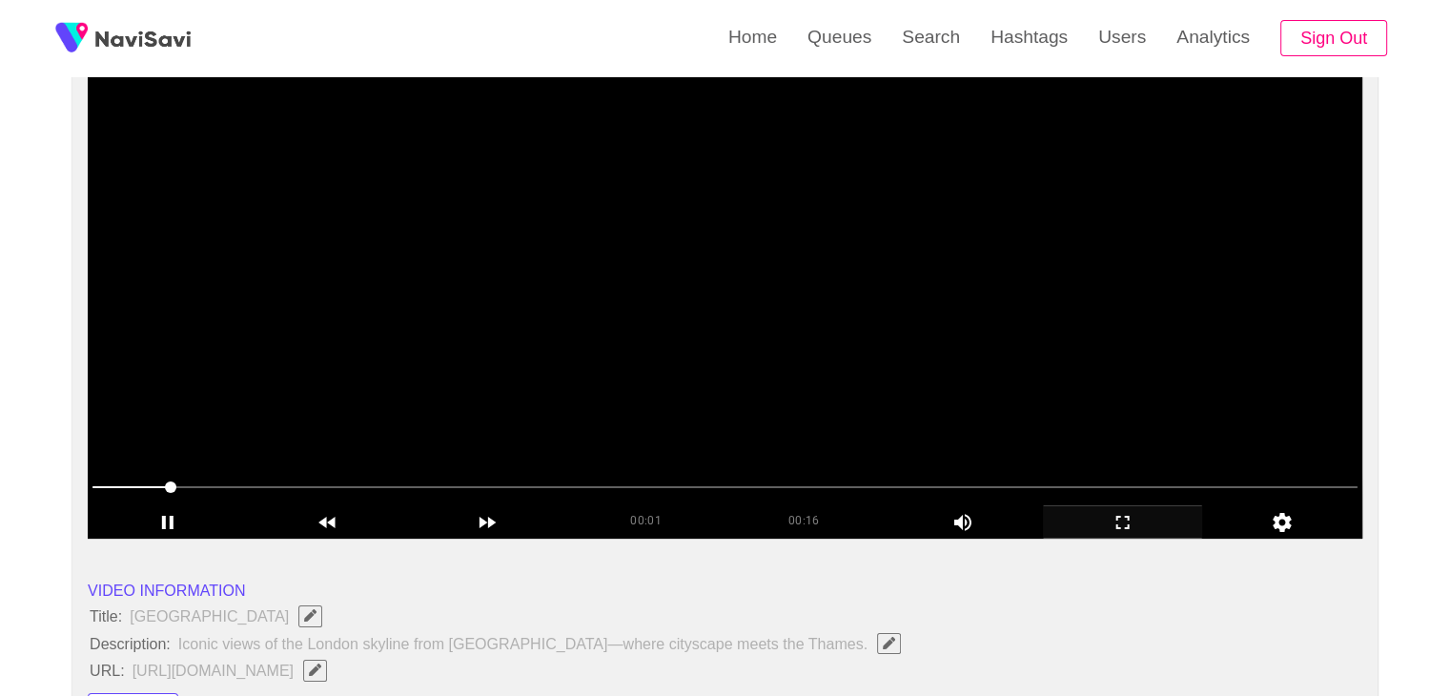
click at [1116, 206] on video at bounding box center [725, 300] width 1274 height 477
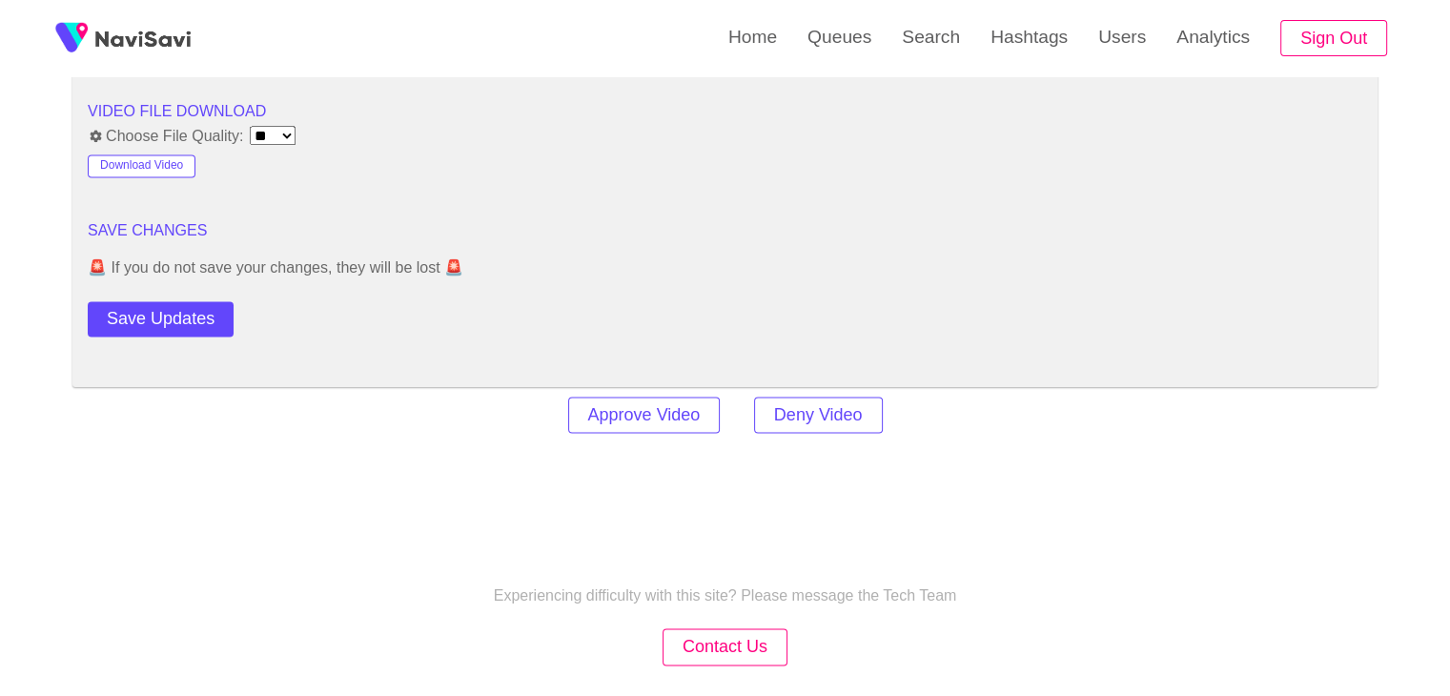
scroll to position [2574, 0]
click at [158, 165] on button "Download Video" at bounding box center [142, 169] width 108 height 23
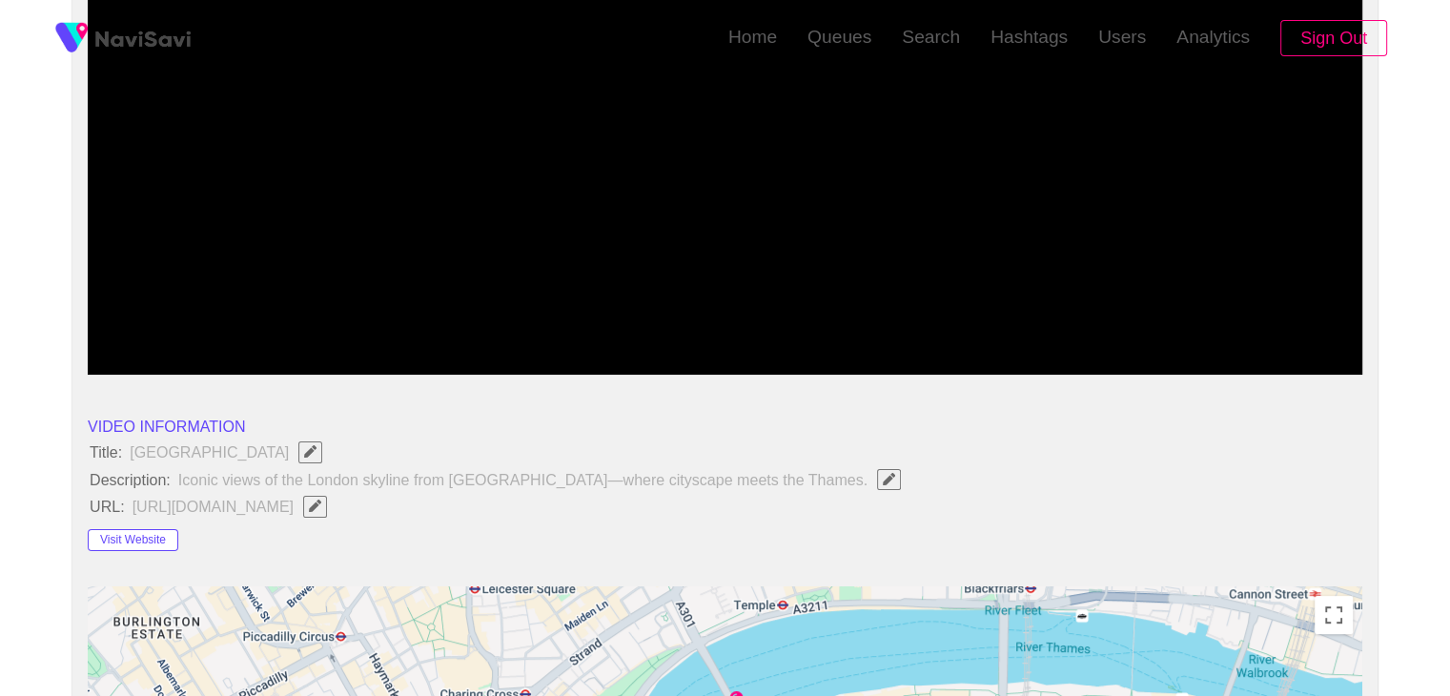
scroll to position [381, 0]
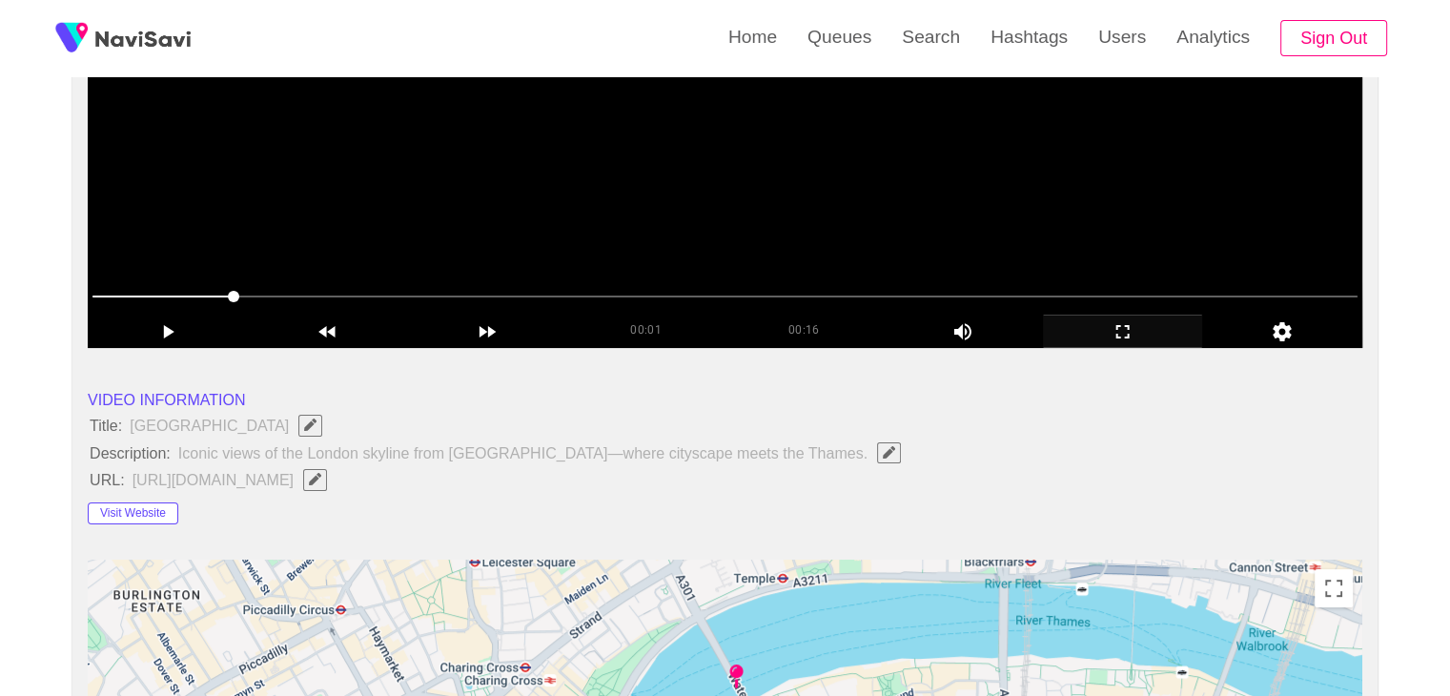
click at [614, 250] on video at bounding box center [725, 109] width 1274 height 477
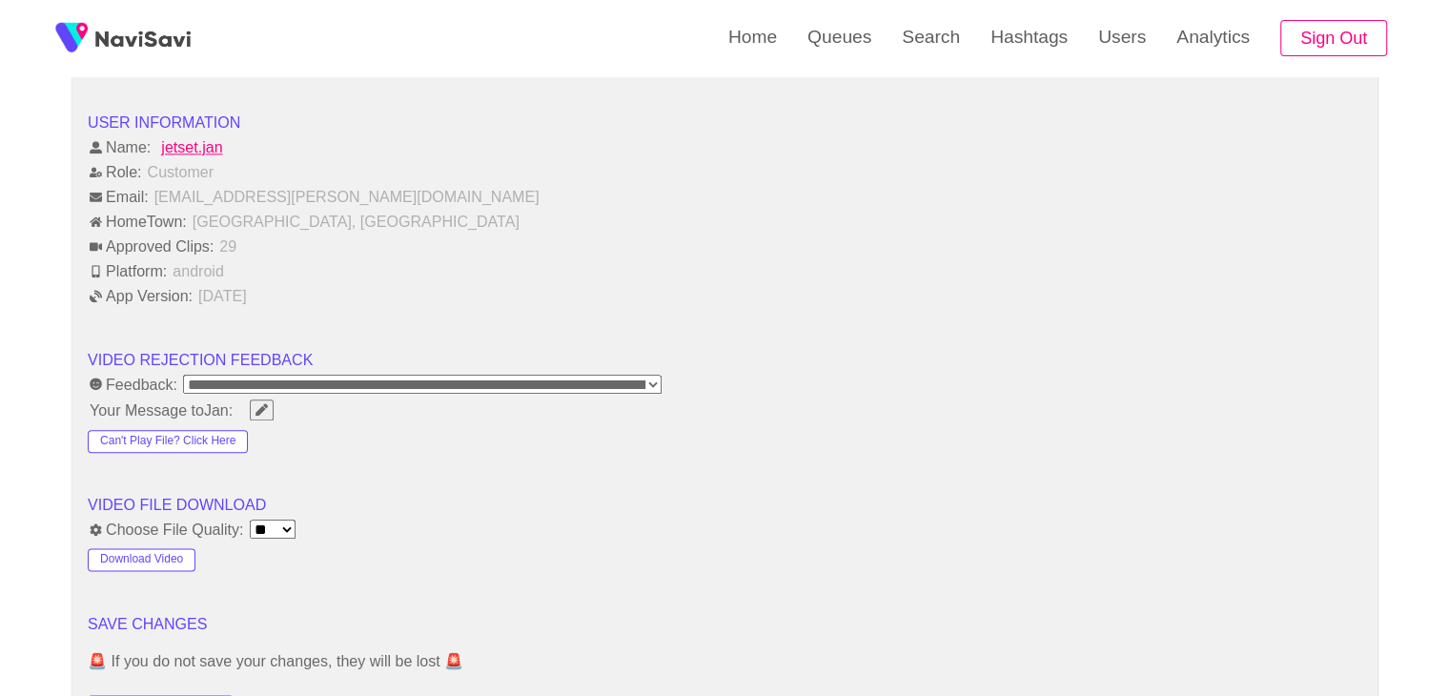
scroll to position [2383, 0]
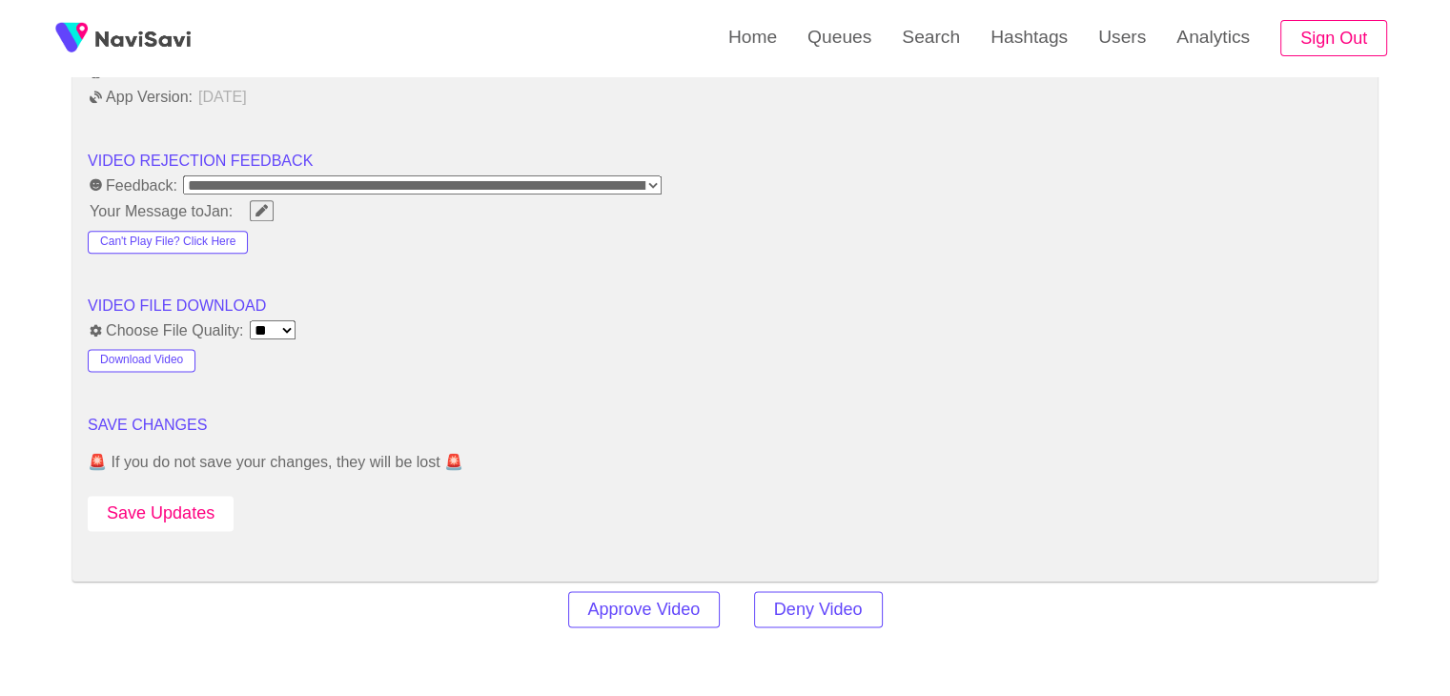
click at [152, 505] on button "Save Updates" at bounding box center [161, 513] width 146 height 35
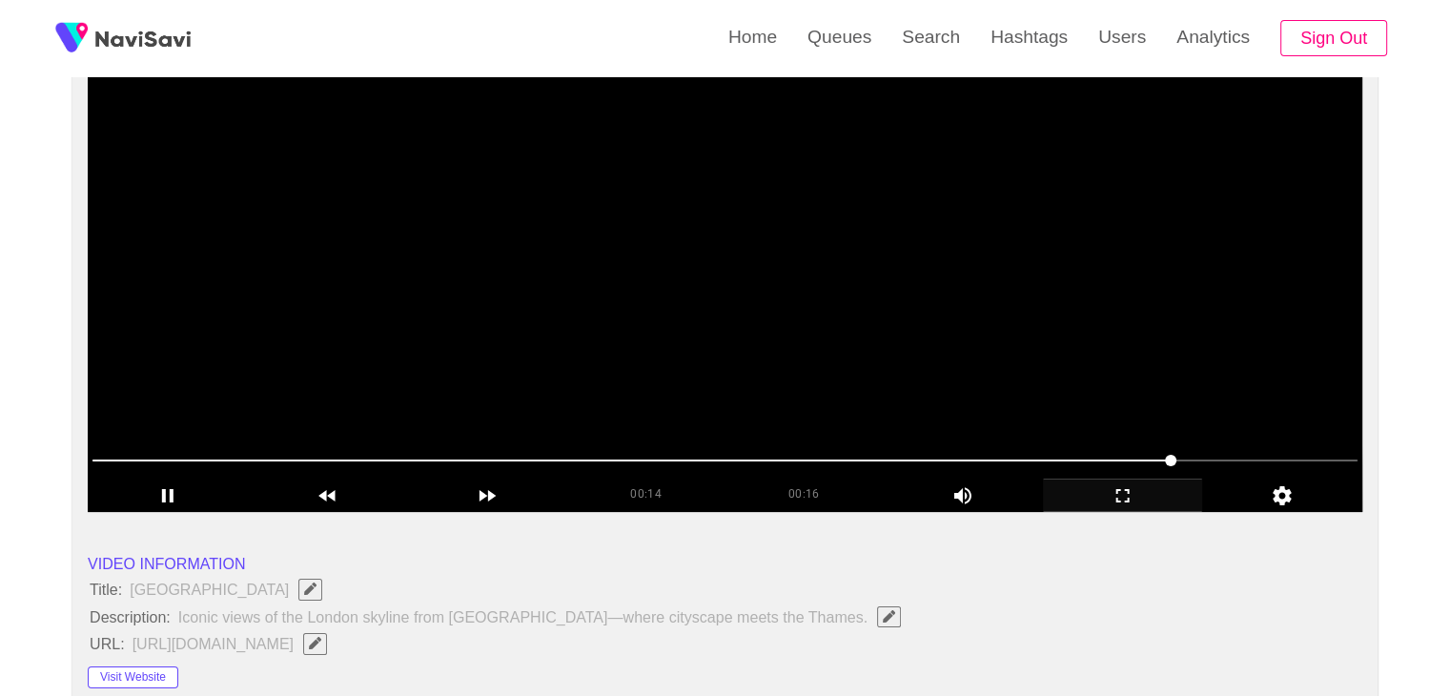
scroll to position [191, 0]
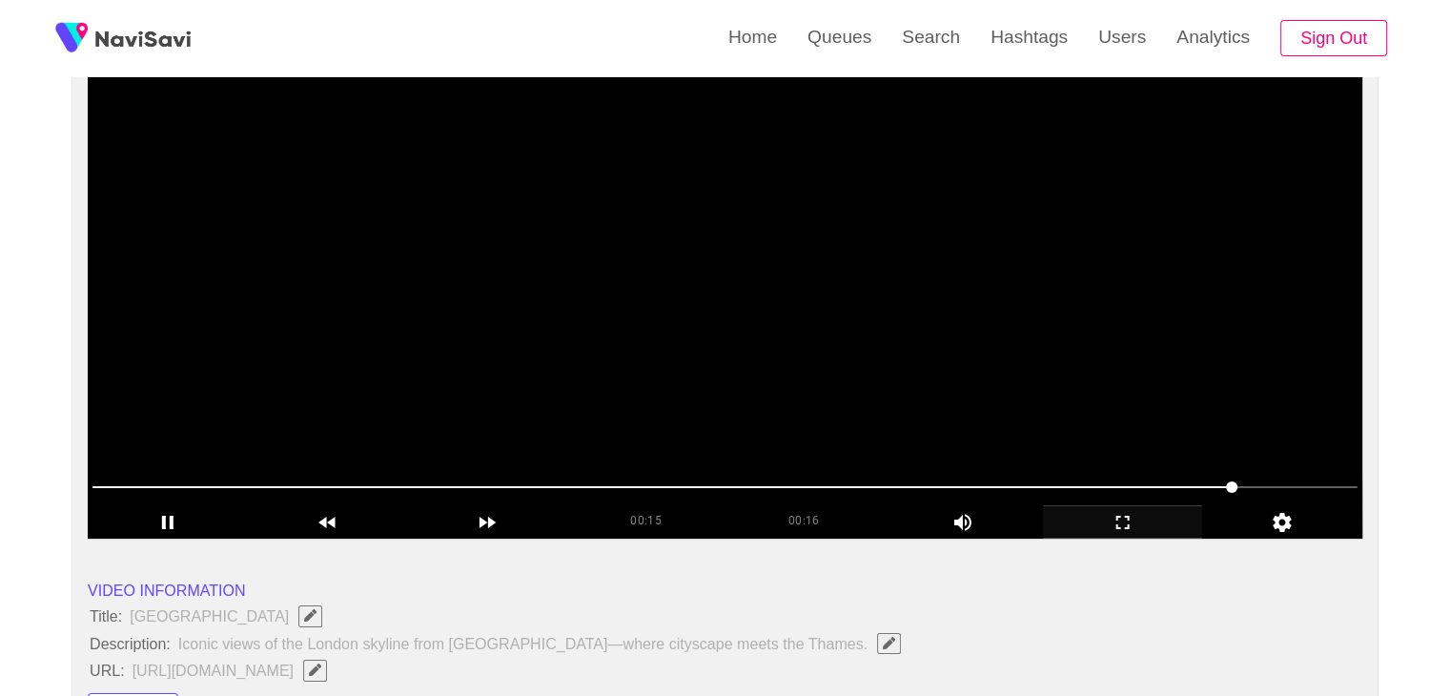
click at [679, 241] on video at bounding box center [725, 300] width 1274 height 477
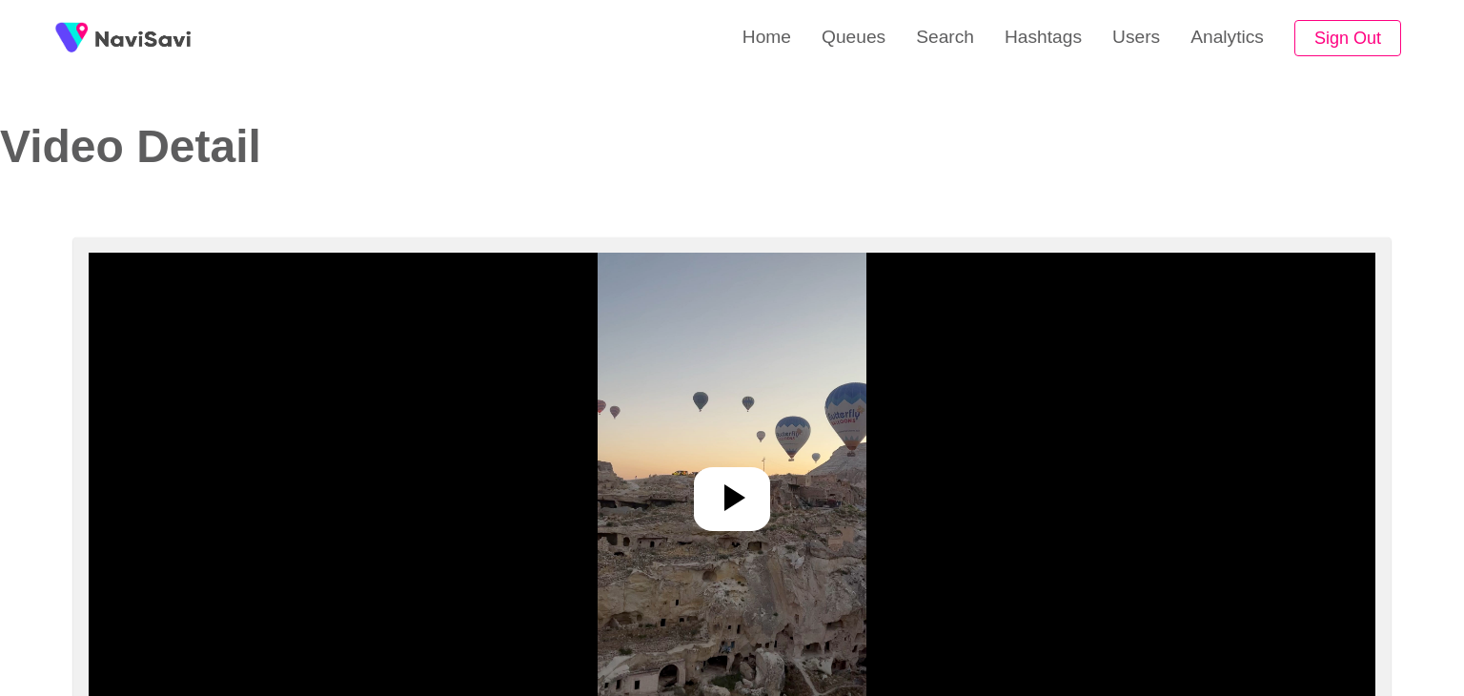
select select "**"
select select "**********"
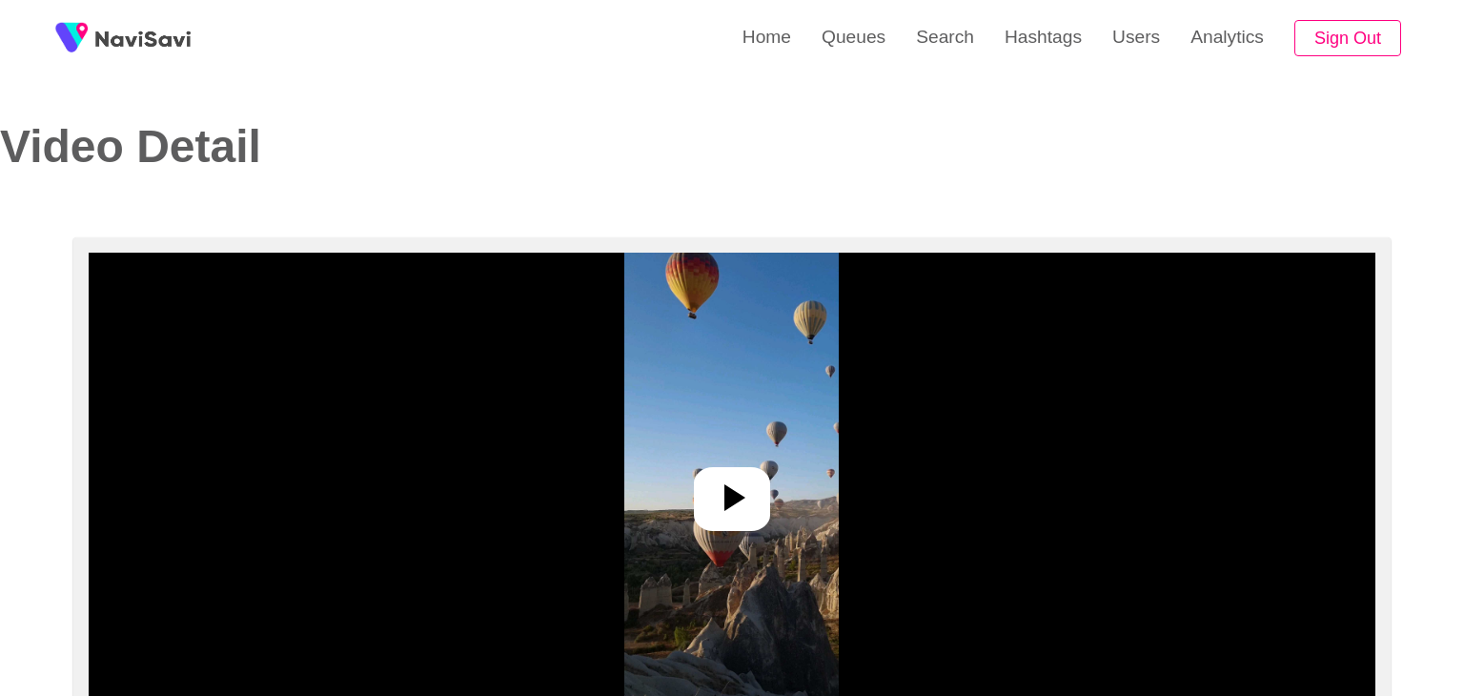
select select "**********"
select select "**"
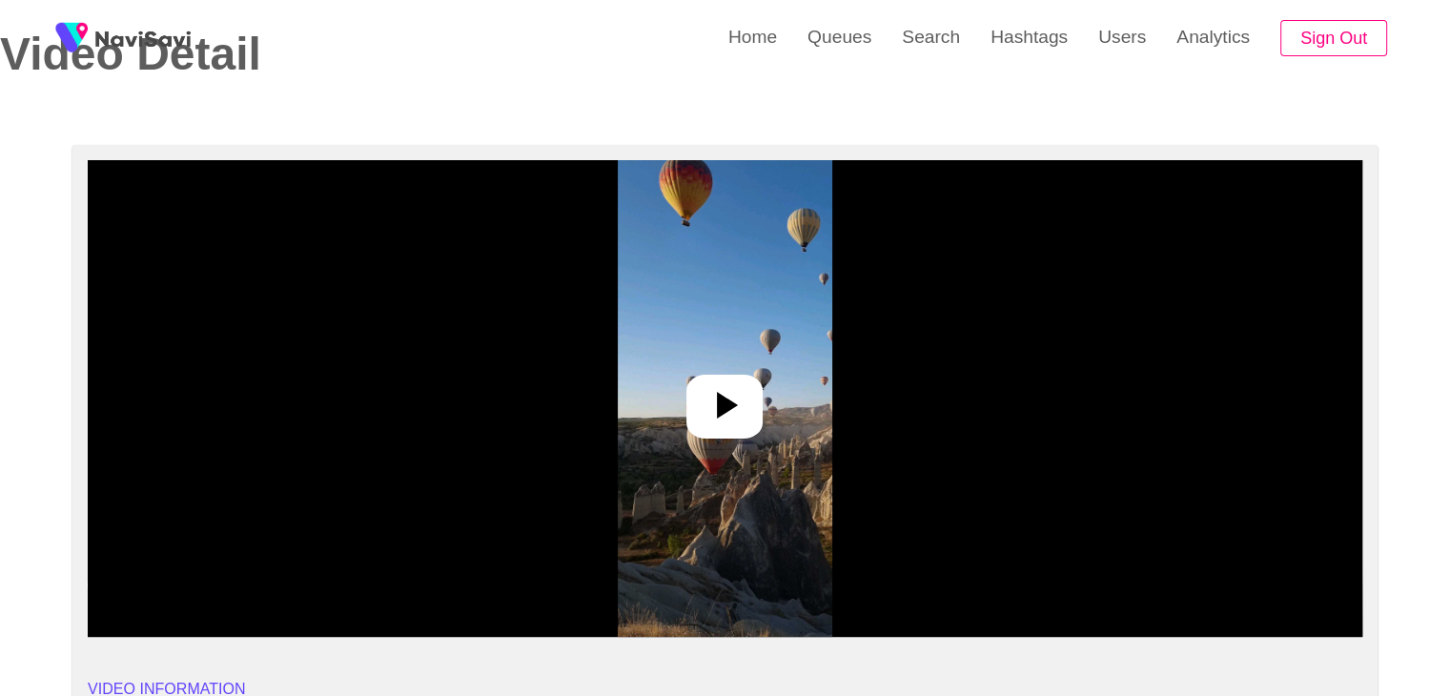
scroll to position [95, 0]
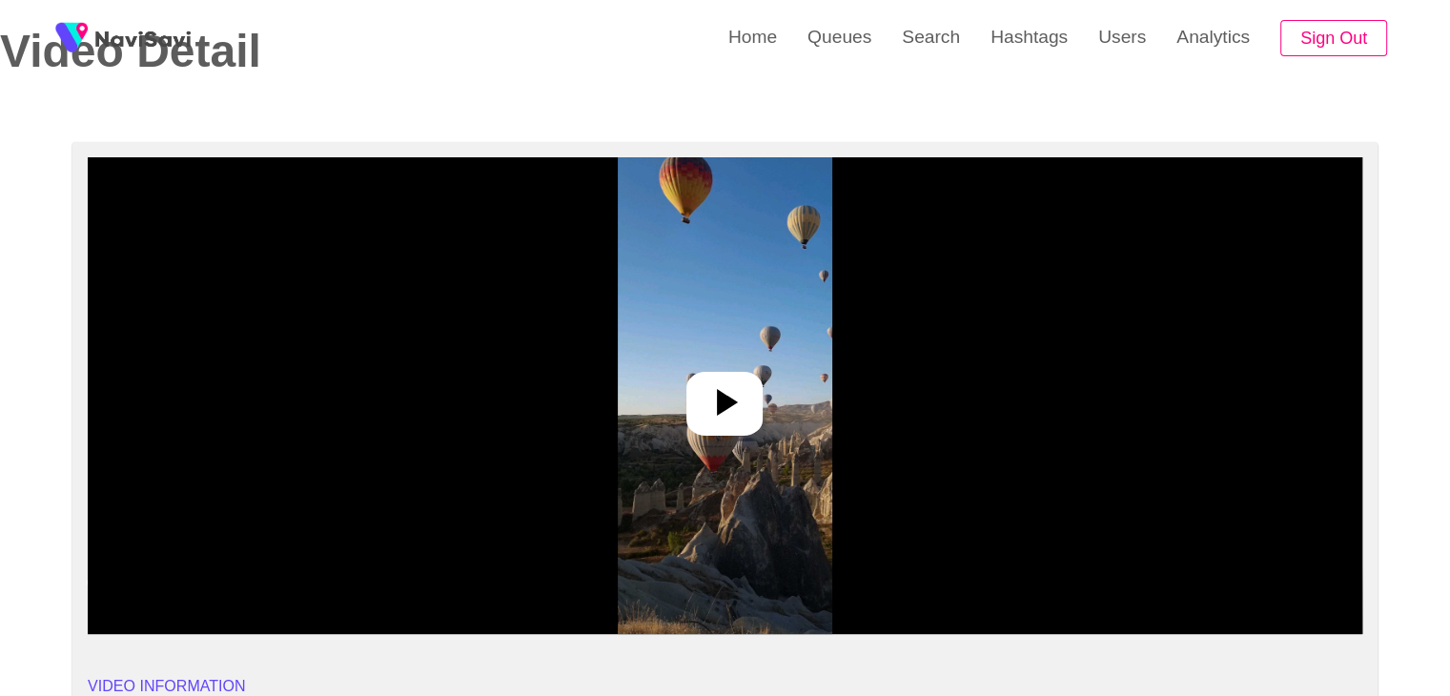
click at [696, 358] on img at bounding box center [725, 395] width 214 height 477
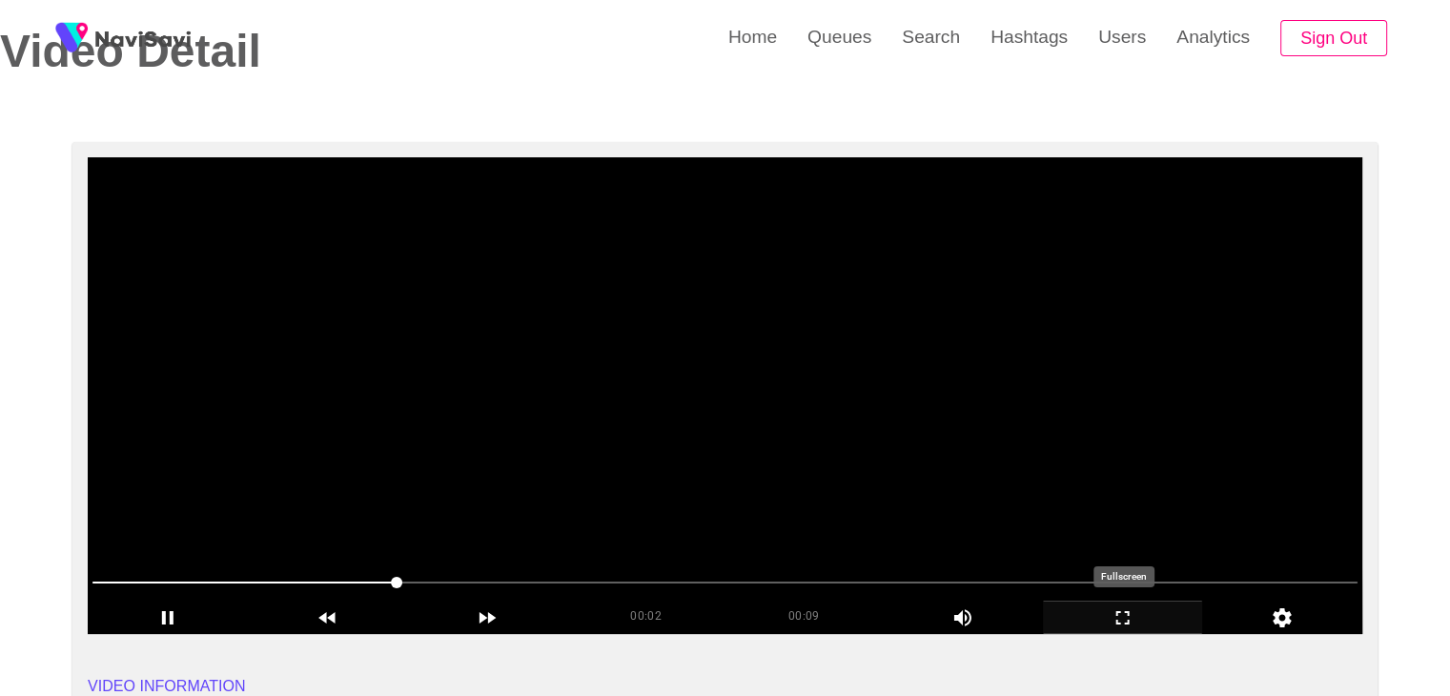
click at [1127, 603] on div "add" at bounding box center [1123, 617] width 160 height 32
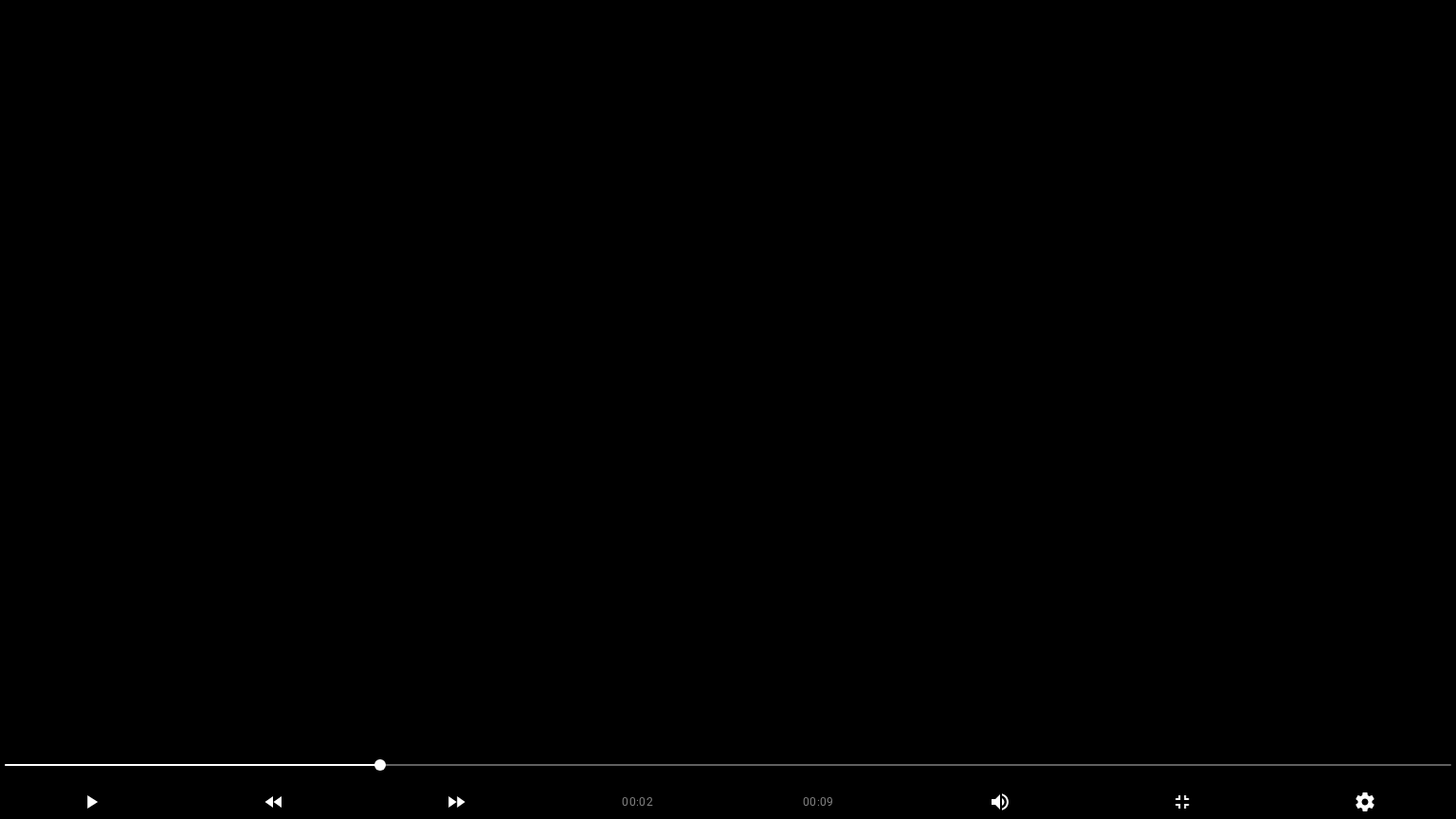
click at [912, 558] on video at bounding box center [728, 410] width 1456 height 819
drag, startPoint x: 98, startPoint y: 764, endPoint x: 309, endPoint y: 667, distance: 232.2
click at [734, 581] on video at bounding box center [728, 410] width 1456 height 819
click at [767, 577] on video at bounding box center [728, 410] width 1456 height 819
click at [769, 583] on video at bounding box center [728, 410] width 1456 height 819
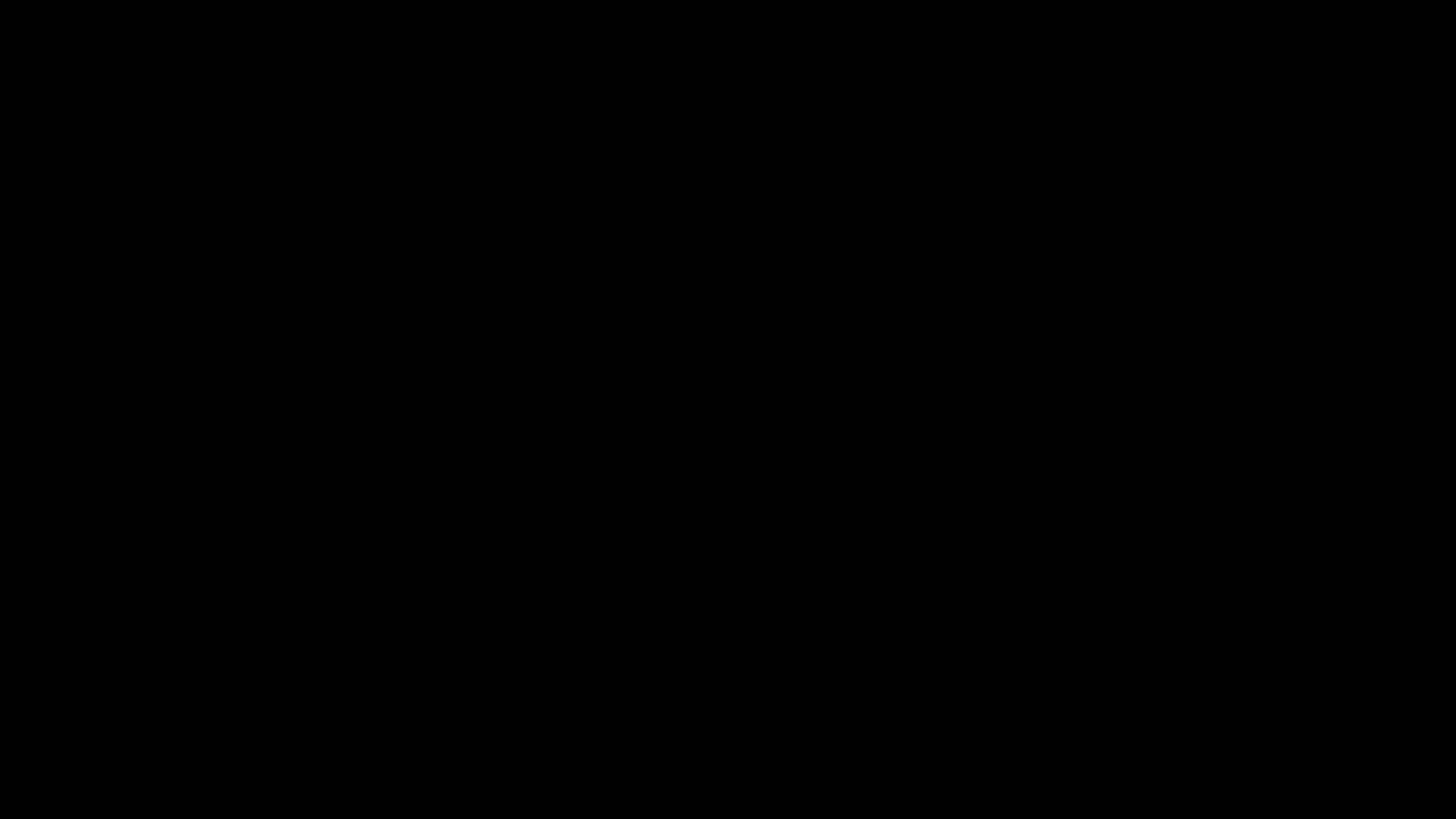
click at [1202, 691] on icon "add" at bounding box center [1183, 801] width 181 height 23
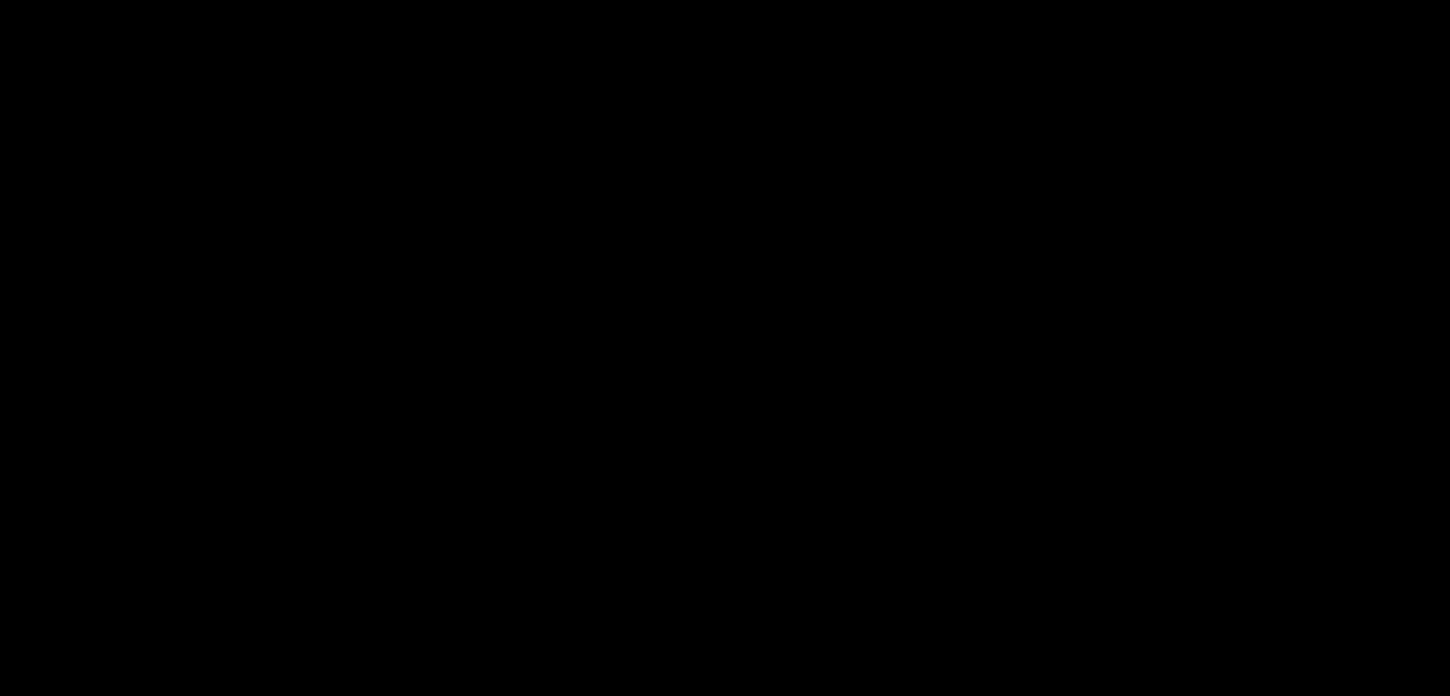
scroll to position [381, 0]
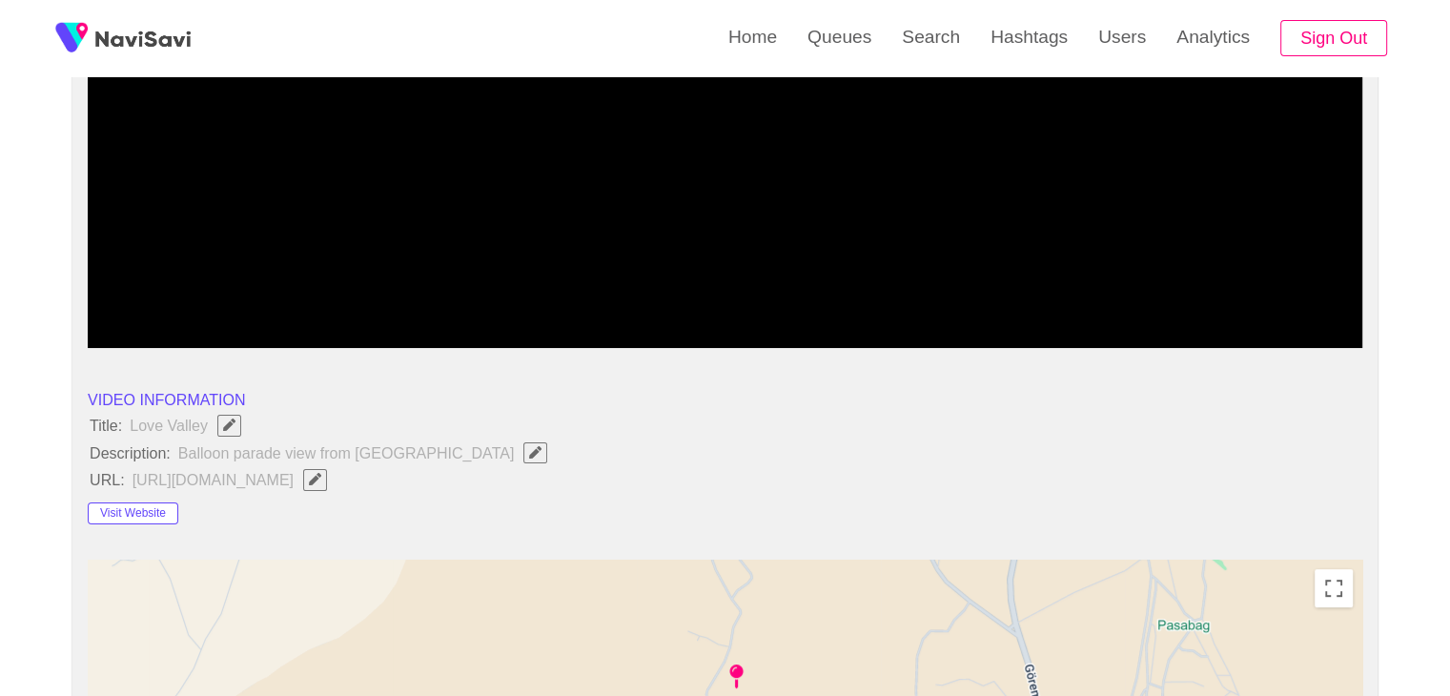
drag, startPoint x: 86, startPoint y: 422, endPoint x: 444, endPoint y: 466, distance: 361.1
copy ul "Title: Love Valley Description: Balloon parade view from love valley URL: [URL]…"
click at [488, 405] on li "VIDEO INFORMATION" at bounding box center [725, 399] width 1274 height 23
click at [173, 512] on button "Visit Website" at bounding box center [133, 513] width 91 height 23
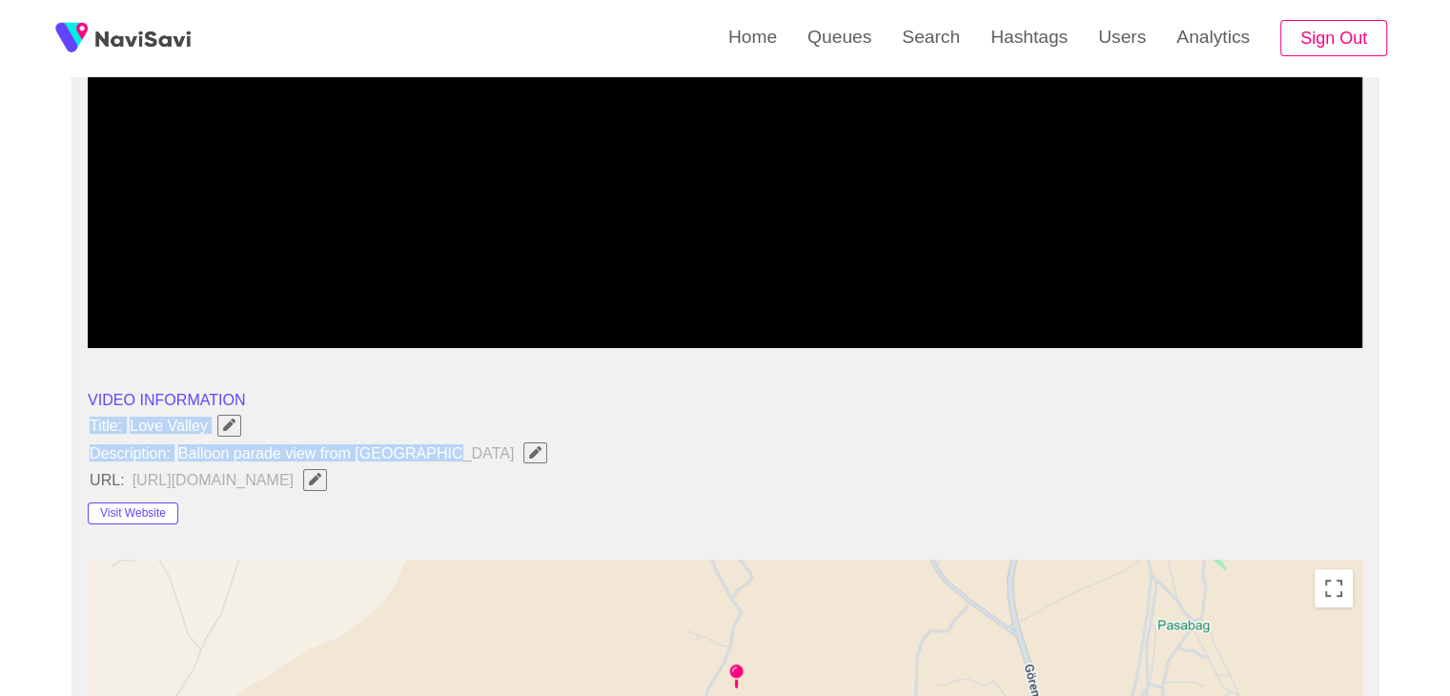
drag, startPoint x: 86, startPoint y: 418, endPoint x: 433, endPoint y: 447, distance: 348.2
copy ul "Title: Love Valley Description: Balloon parade view from love valley"
click at [527, 455] on span "Edit Field" at bounding box center [535, 452] width 16 height 12
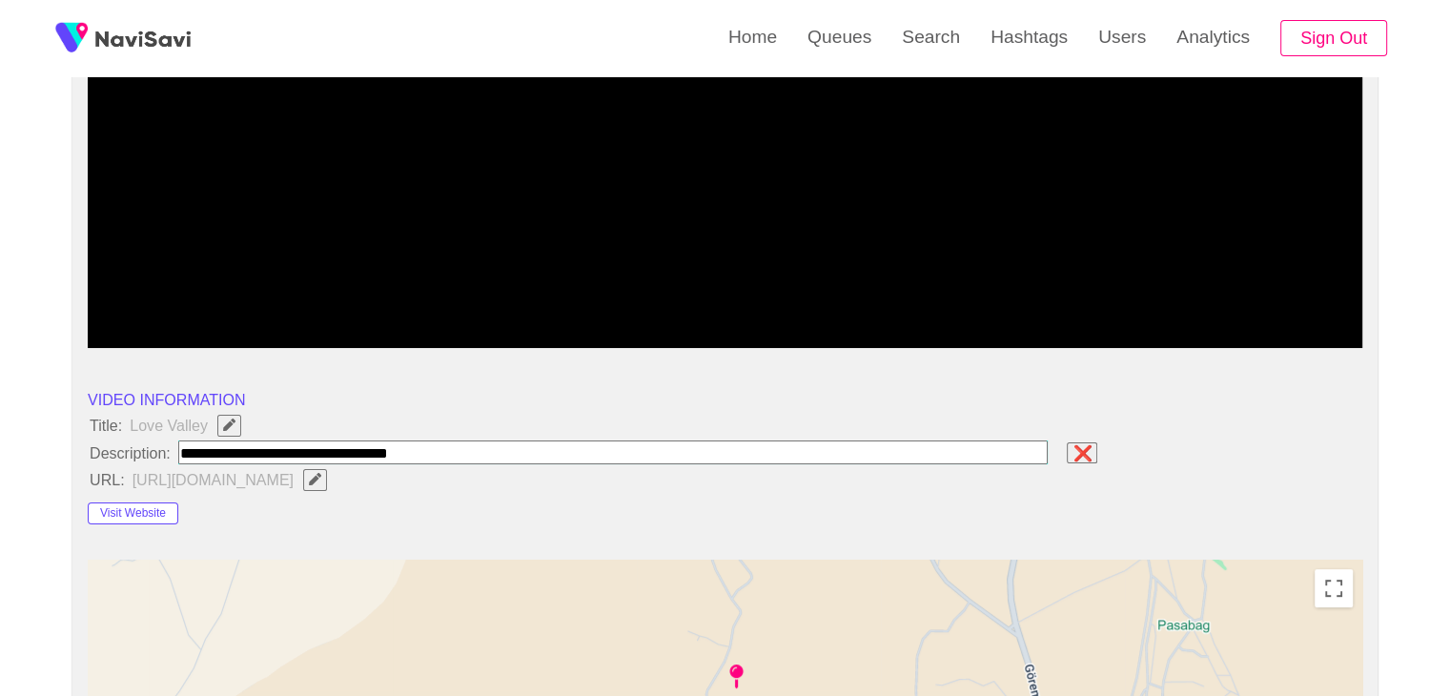
type input "**********"
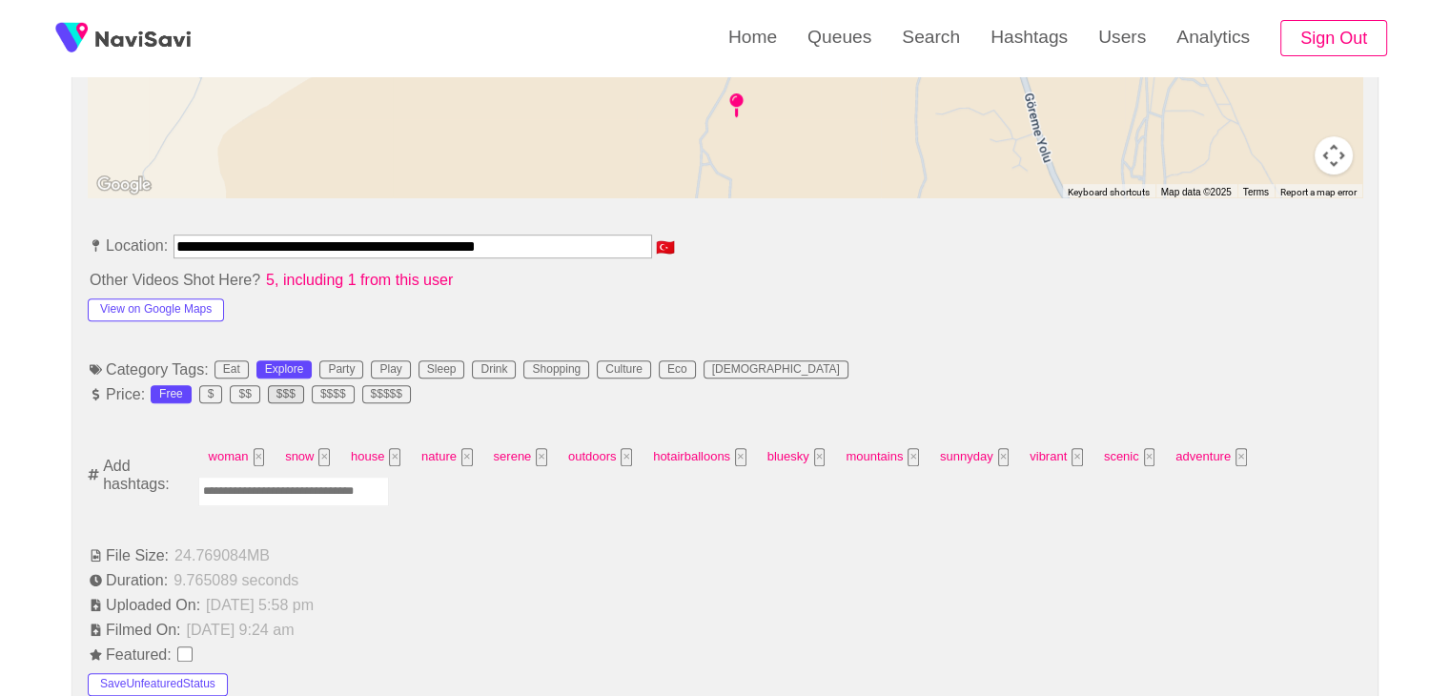
scroll to position [953, 0]
click at [186, 301] on button "View on Google Maps" at bounding box center [156, 308] width 136 height 23
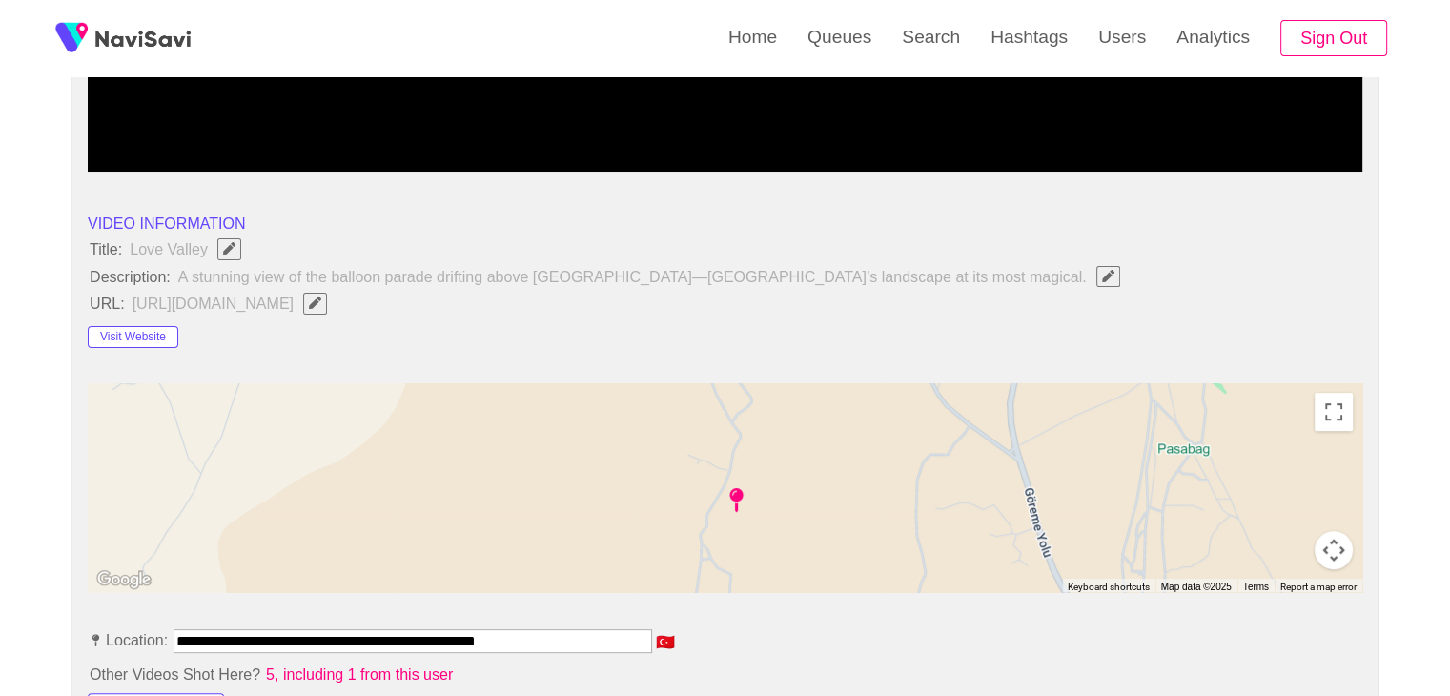
scroll to position [858, 0]
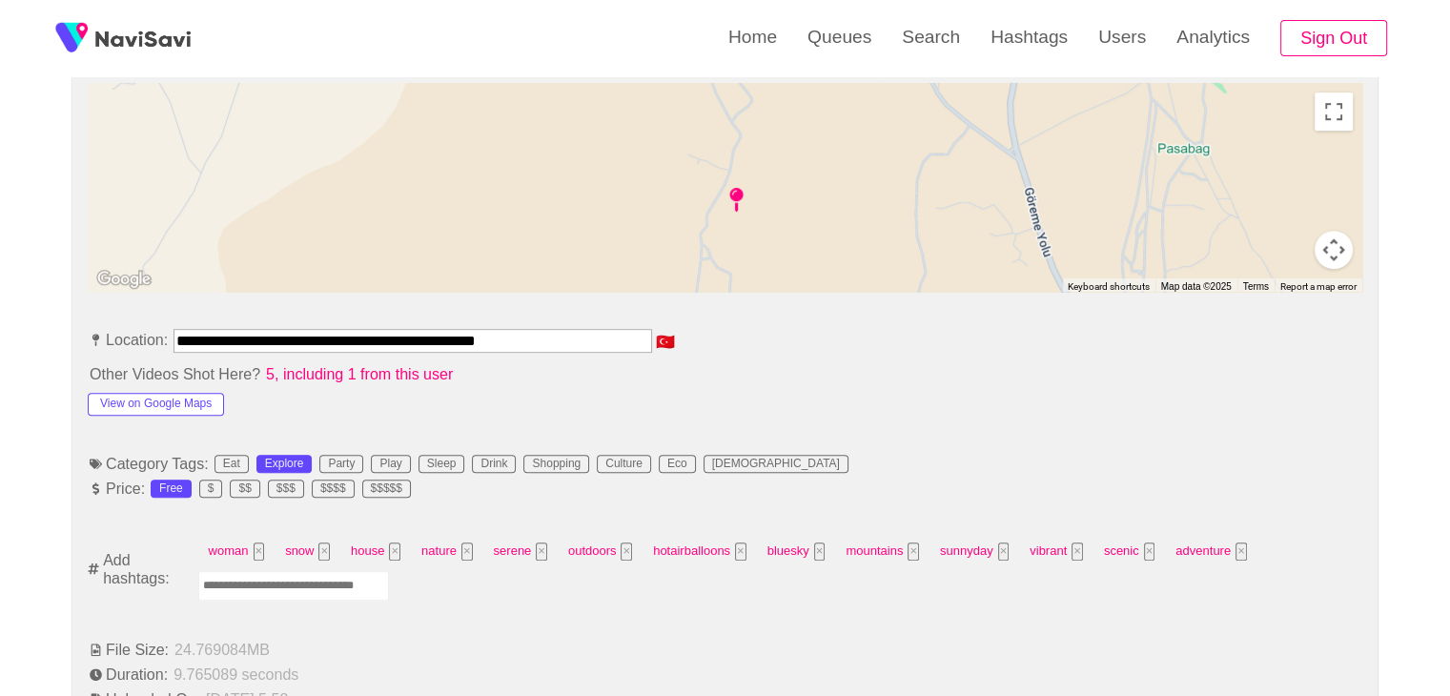
click at [281, 580] on input "Enter tag here and press return" at bounding box center [293, 586] width 191 height 30
type input "*********"
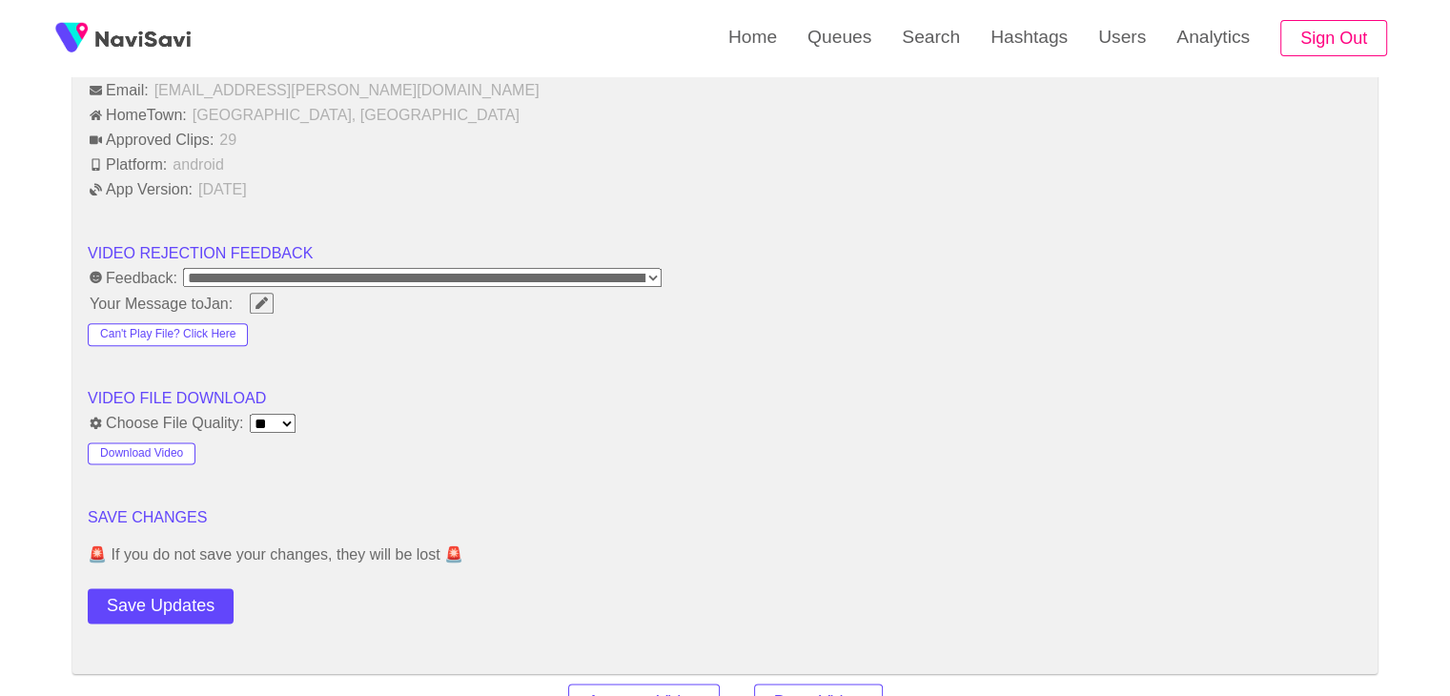
scroll to position [2288, 0]
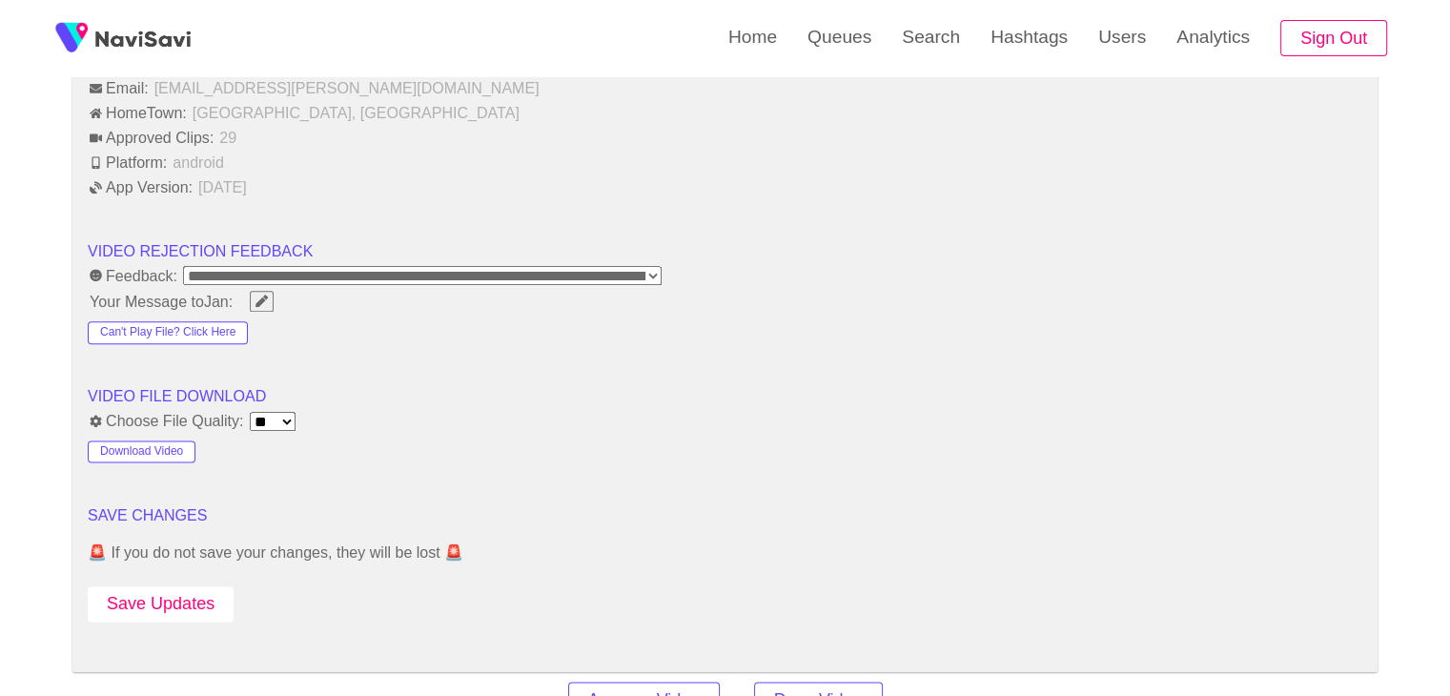
click at [192, 599] on button "Save Updates" at bounding box center [161, 603] width 146 height 35
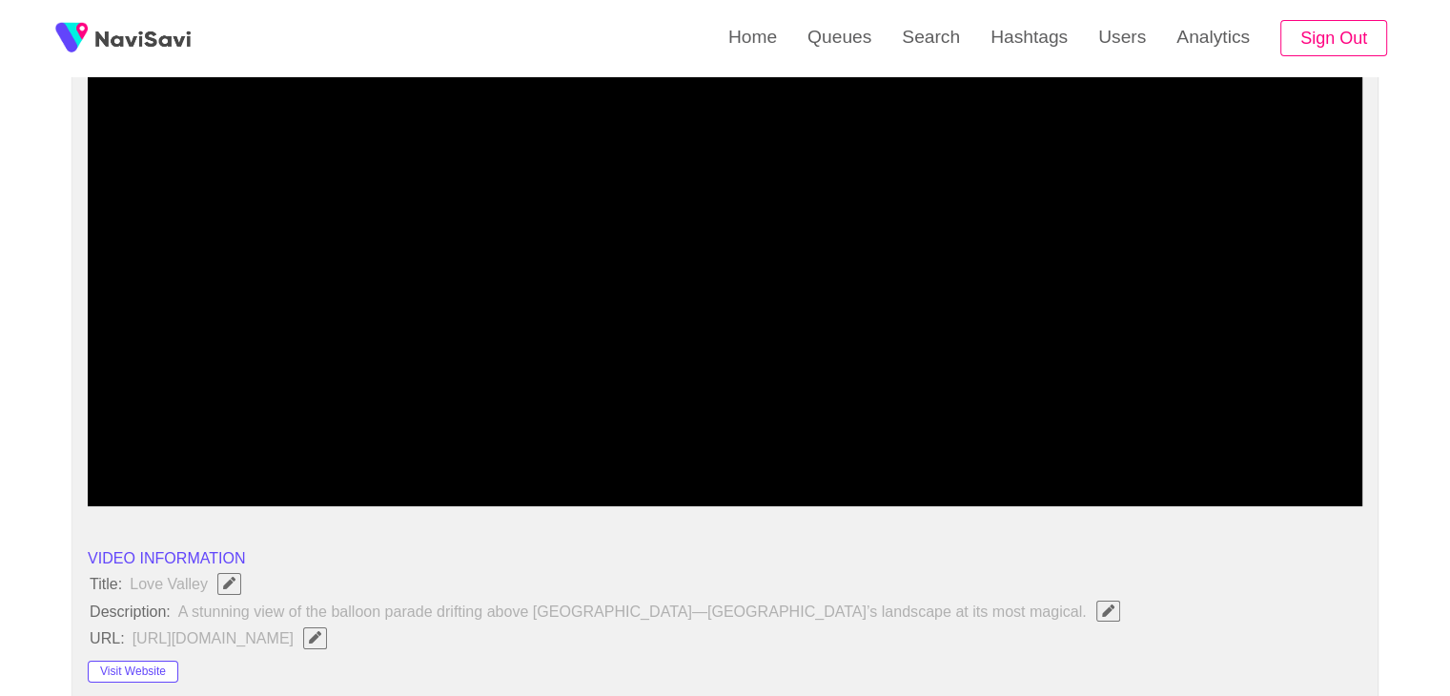
scroll to position [191, 0]
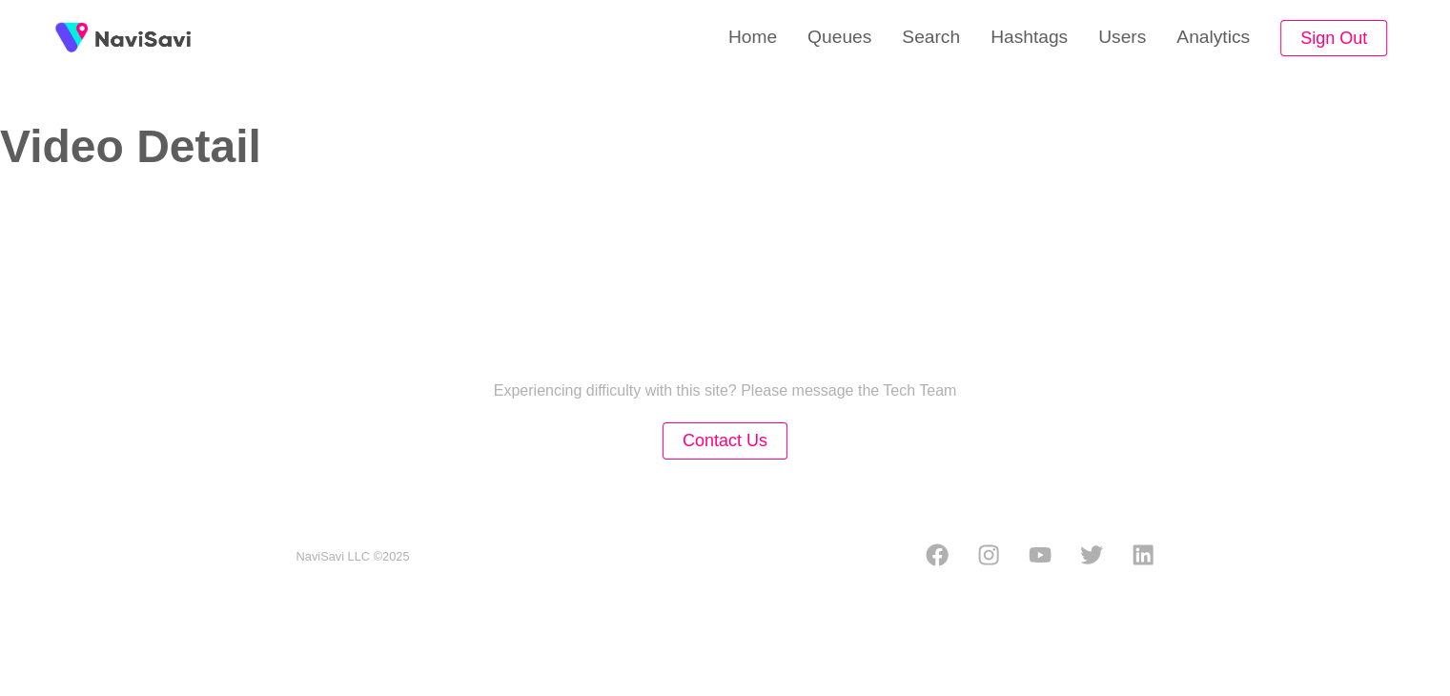
select select "**********"
select select "**"
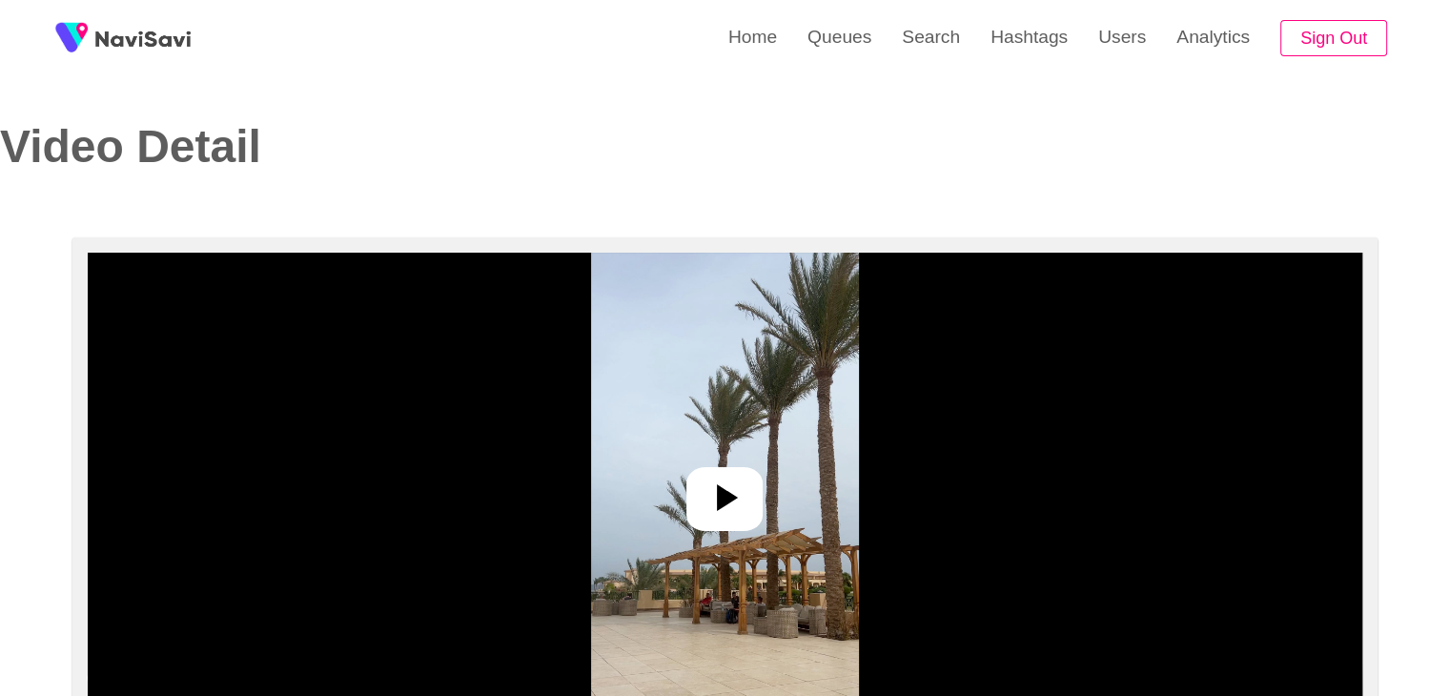
drag, startPoint x: 721, startPoint y: 509, endPoint x: 737, endPoint y: 444, distance: 66.8
click at [717, 498] on icon at bounding box center [725, 498] width 46 height 46
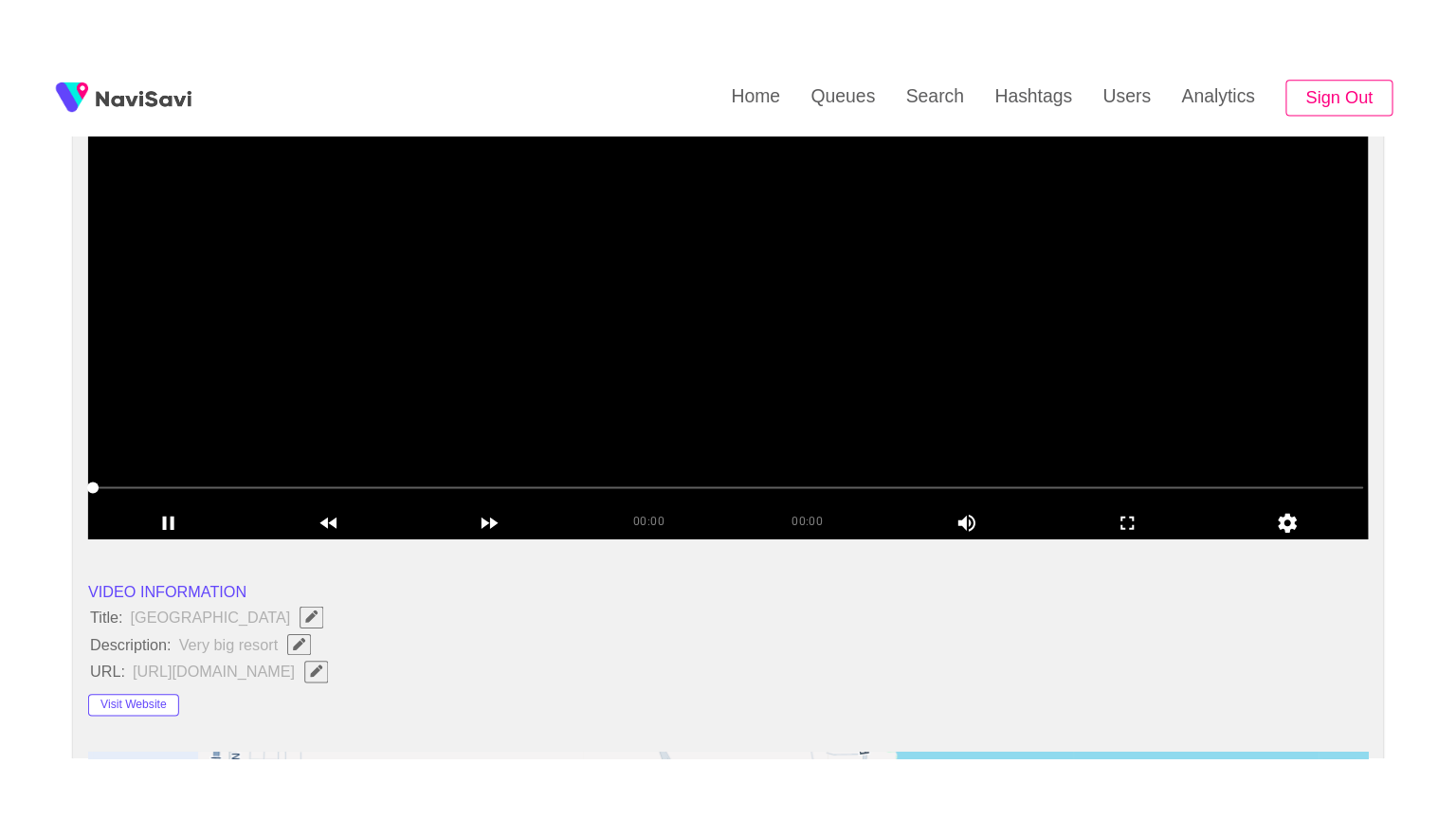
scroll to position [284, 0]
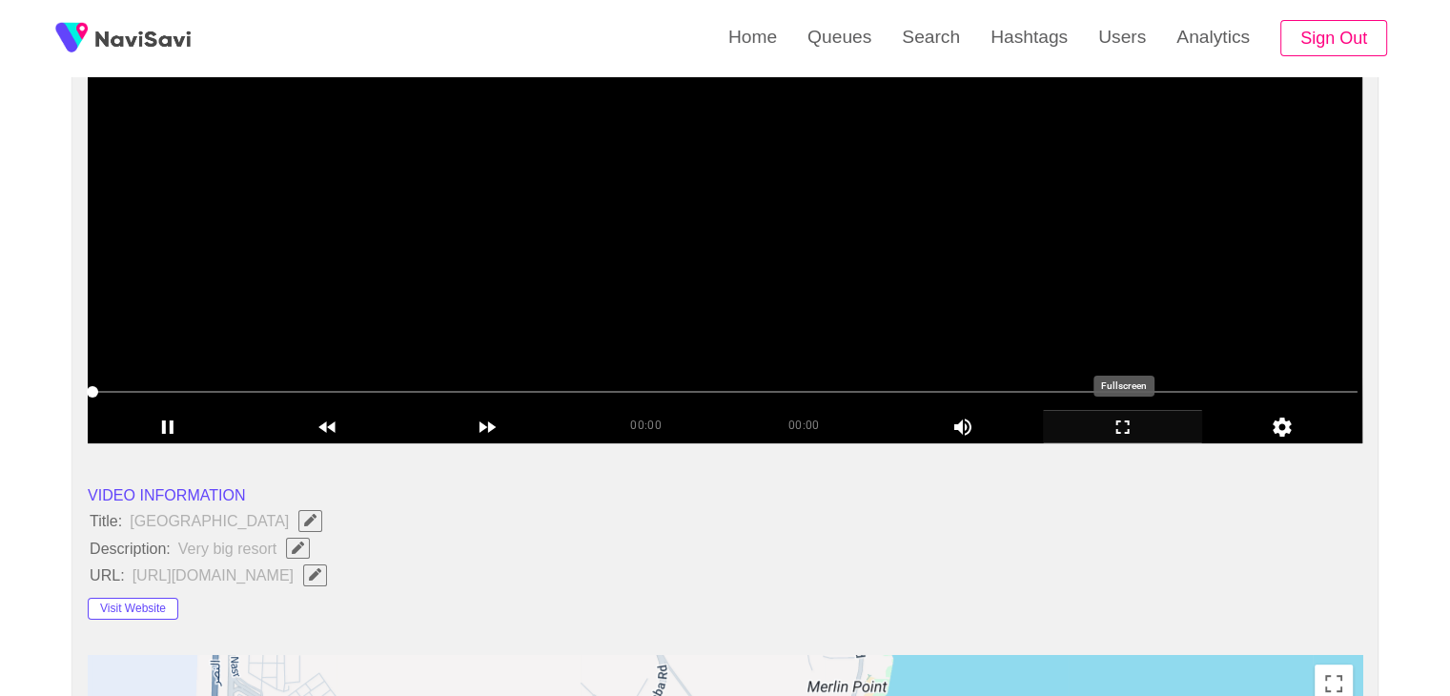
click at [1111, 424] on icon "add" at bounding box center [1123, 427] width 158 height 23
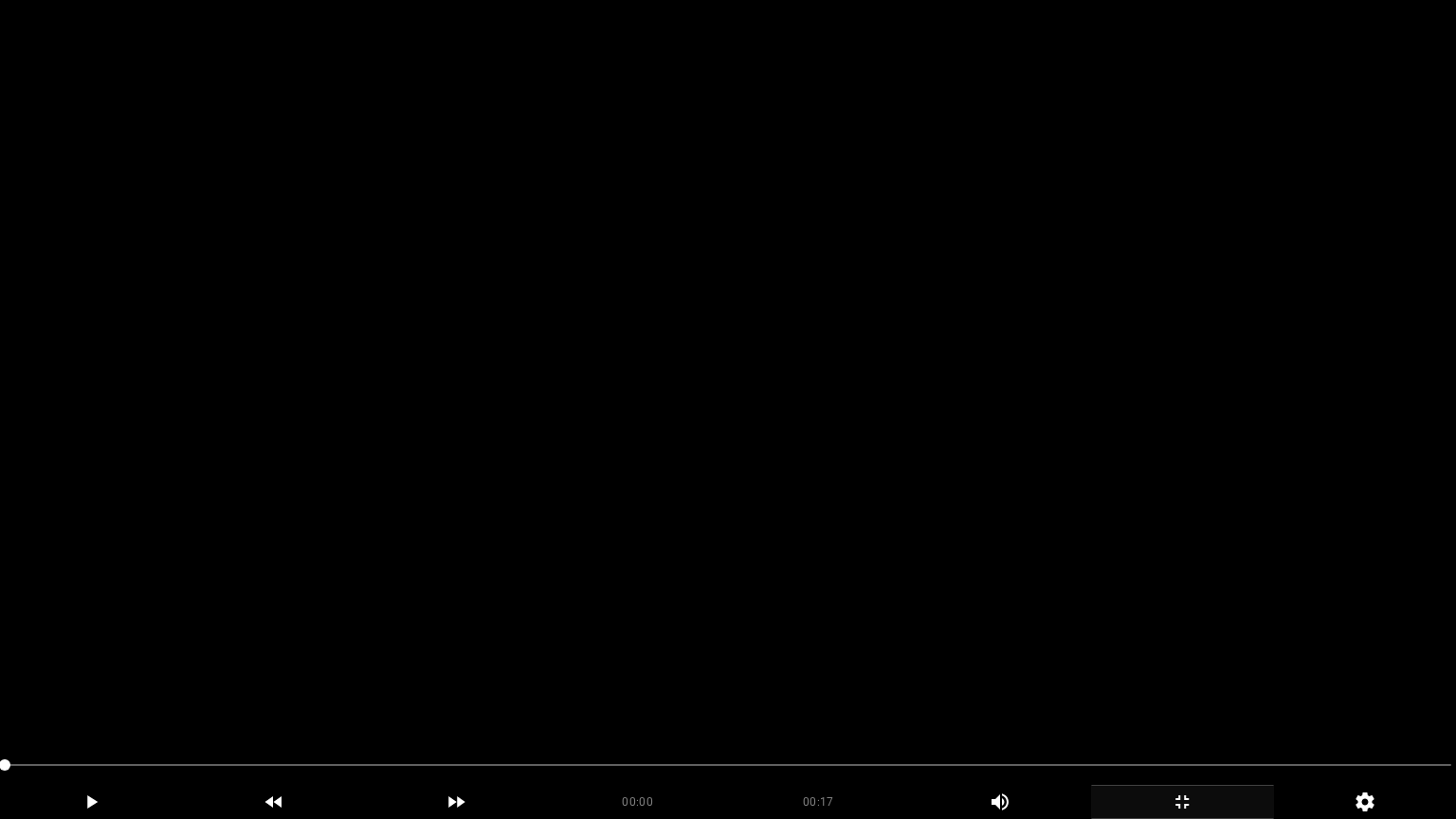
click at [659, 501] on video at bounding box center [728, 410] width 1456 height 819
click at [598, 536] on video at bounding box center [728, 410] width 1456 height 819
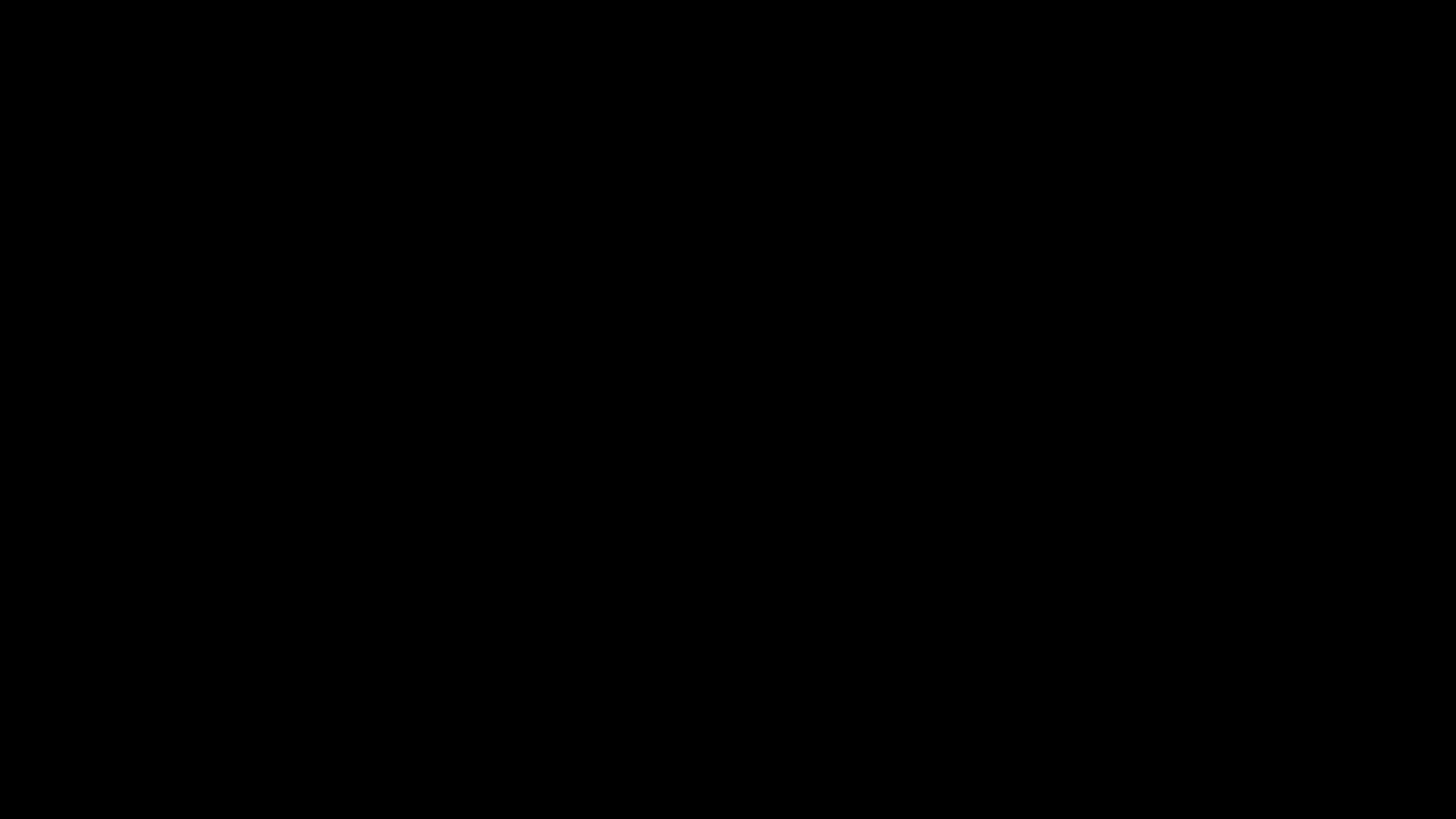
click at [100, 691] on icon "add" at bounding box center [91, 801] width 181 height 23
click at [519, 656] on video at bounding box center [728, 410] width 1456 height 819
click at [797, 664] on video at bounding box center [728, 410] width 1456 height 819
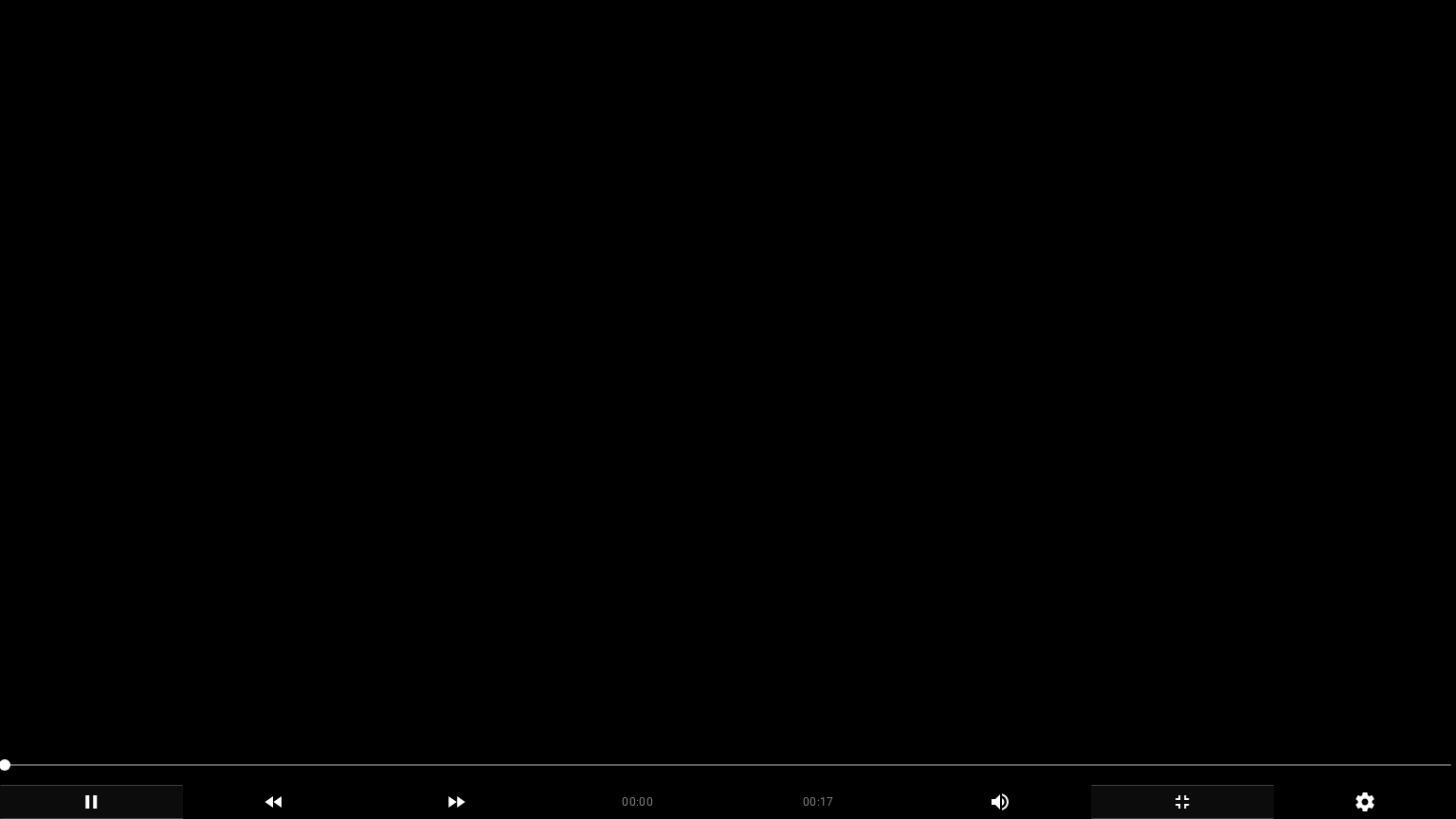
drag, startPoint x: 200, startPoint y: 765, endPoint x: 0, endPoint y: 737, distance: 202.0
click at [1021, 691] on video at bounding box center [728, 410] width 1456 height 819
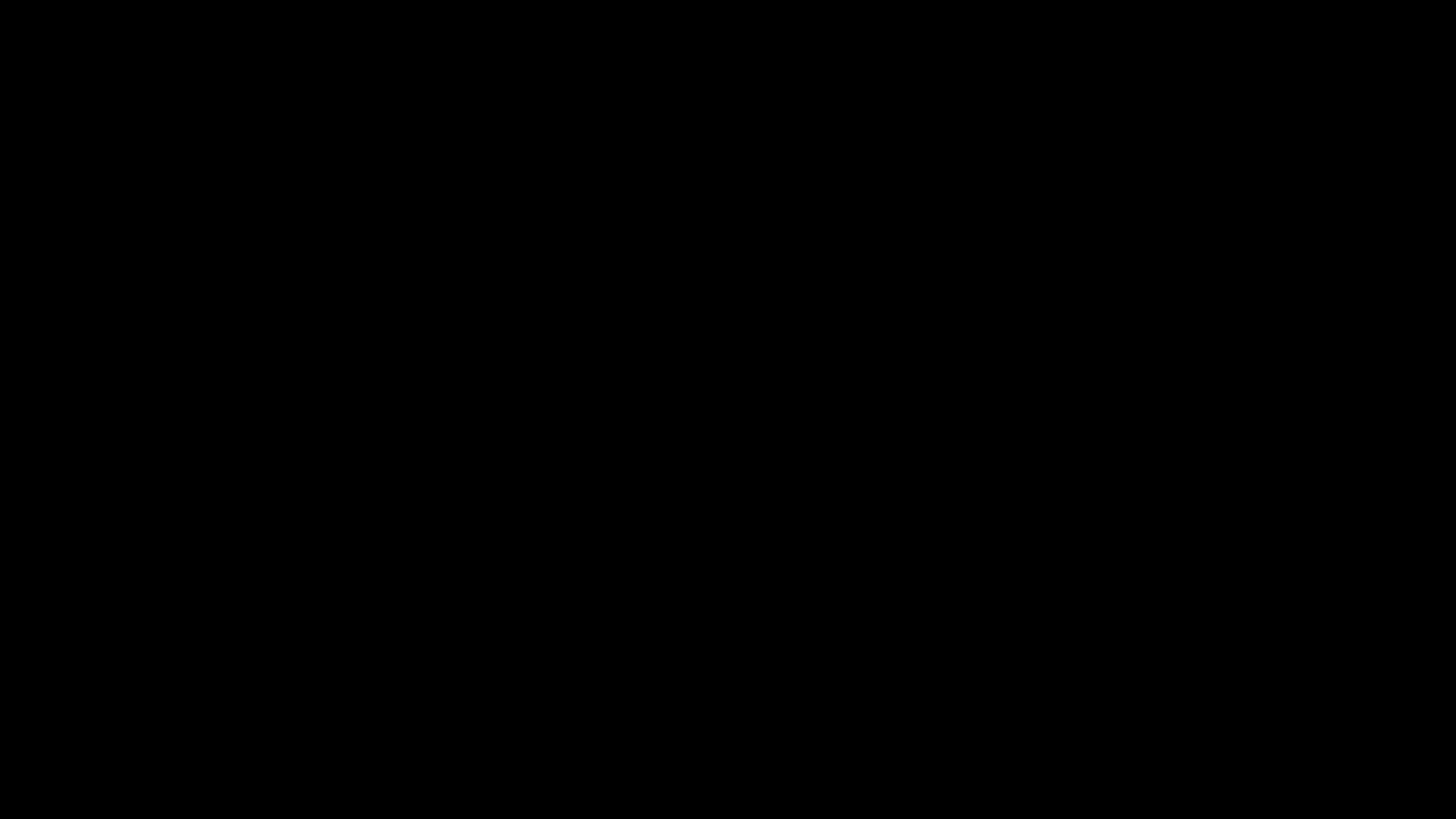
click at [1206, 691] on icon "add" at bounding box center [1183, 801] width 181 height 23
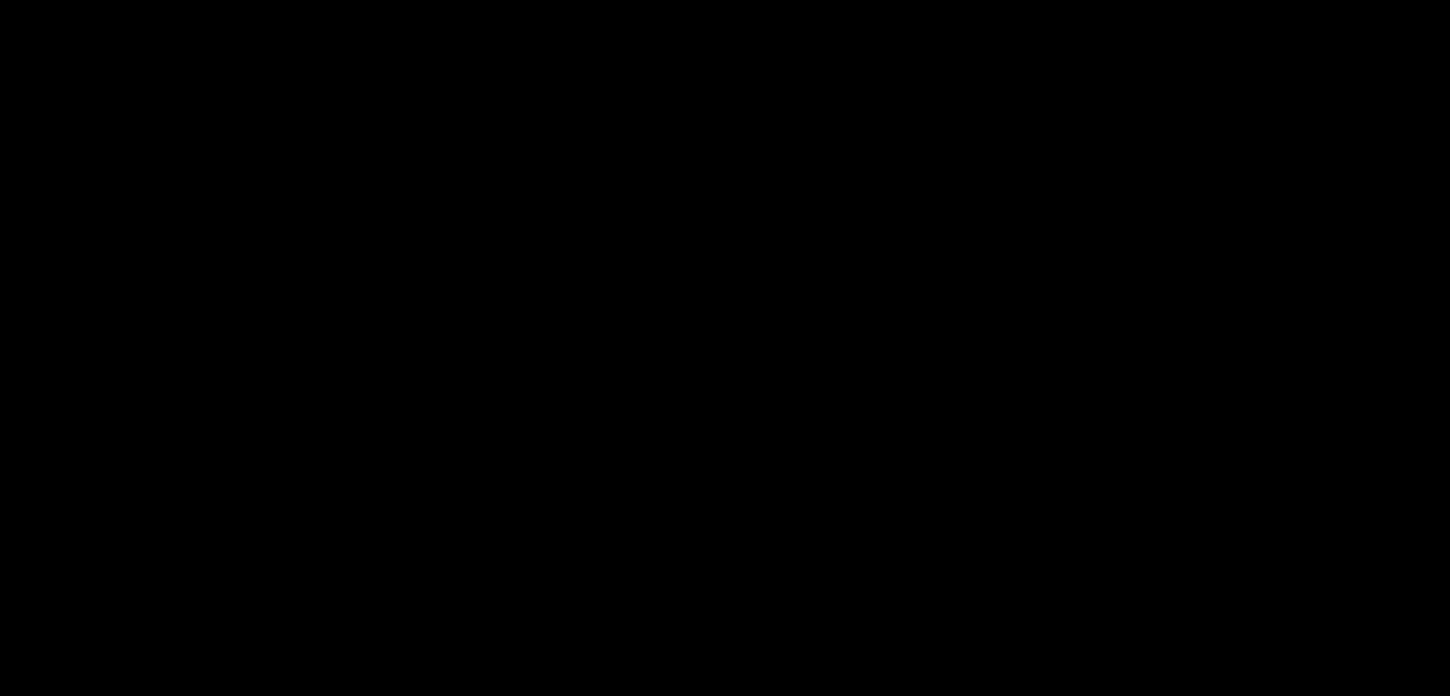
scroll to position [949, 0]
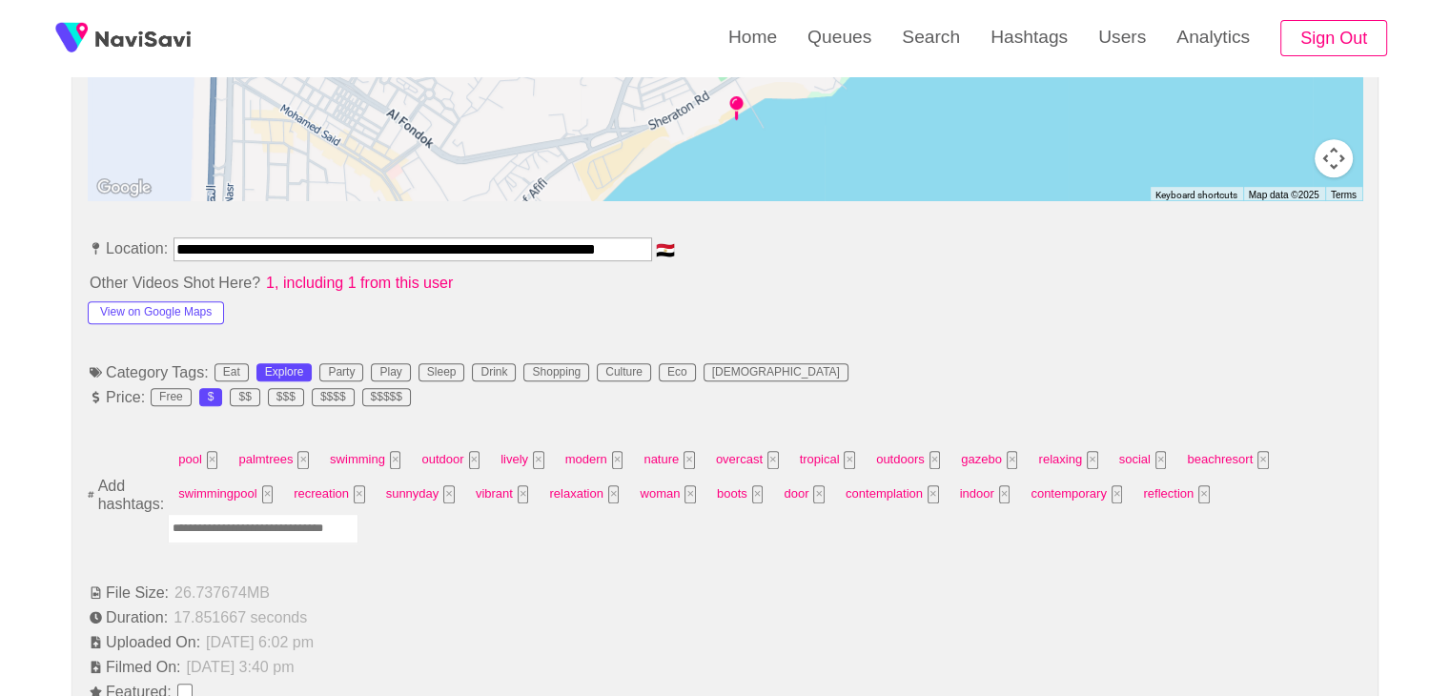
click at [310, 532] on input "Enter tag here and press return" at bounding box center [263, 529] width 191 height 30
type input "*********"
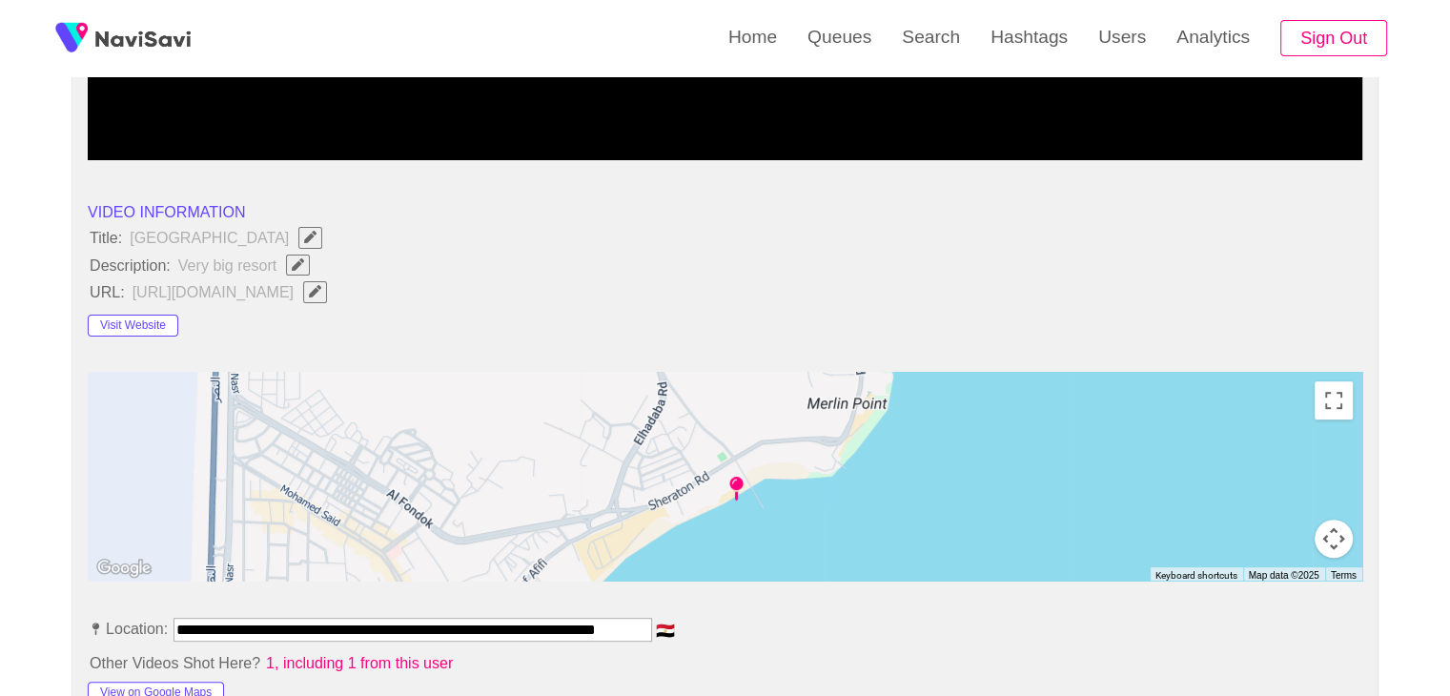
scroll to position [1045, 0]
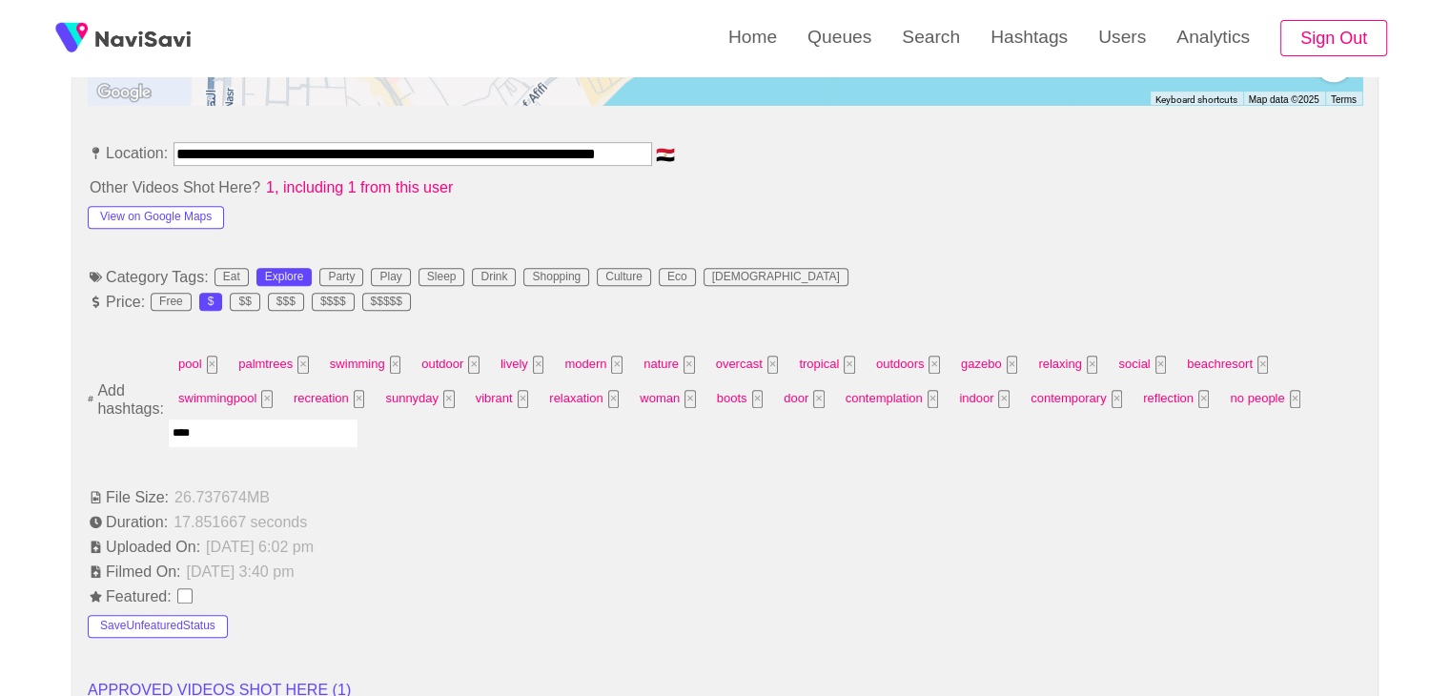
type input "*****"
click at [141, 210] on button "View on Google Maps" at bounding box center [156, 217] width 136 height 23
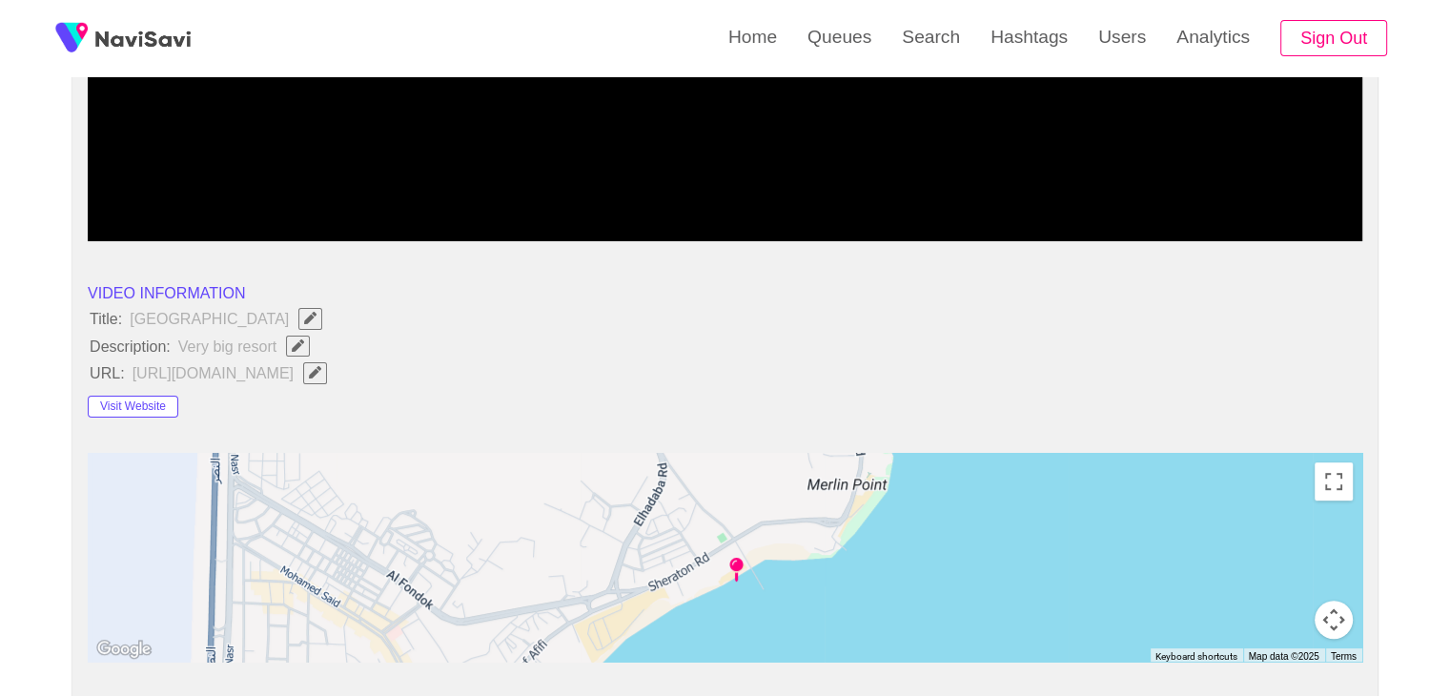
scroll to position [473, 0]
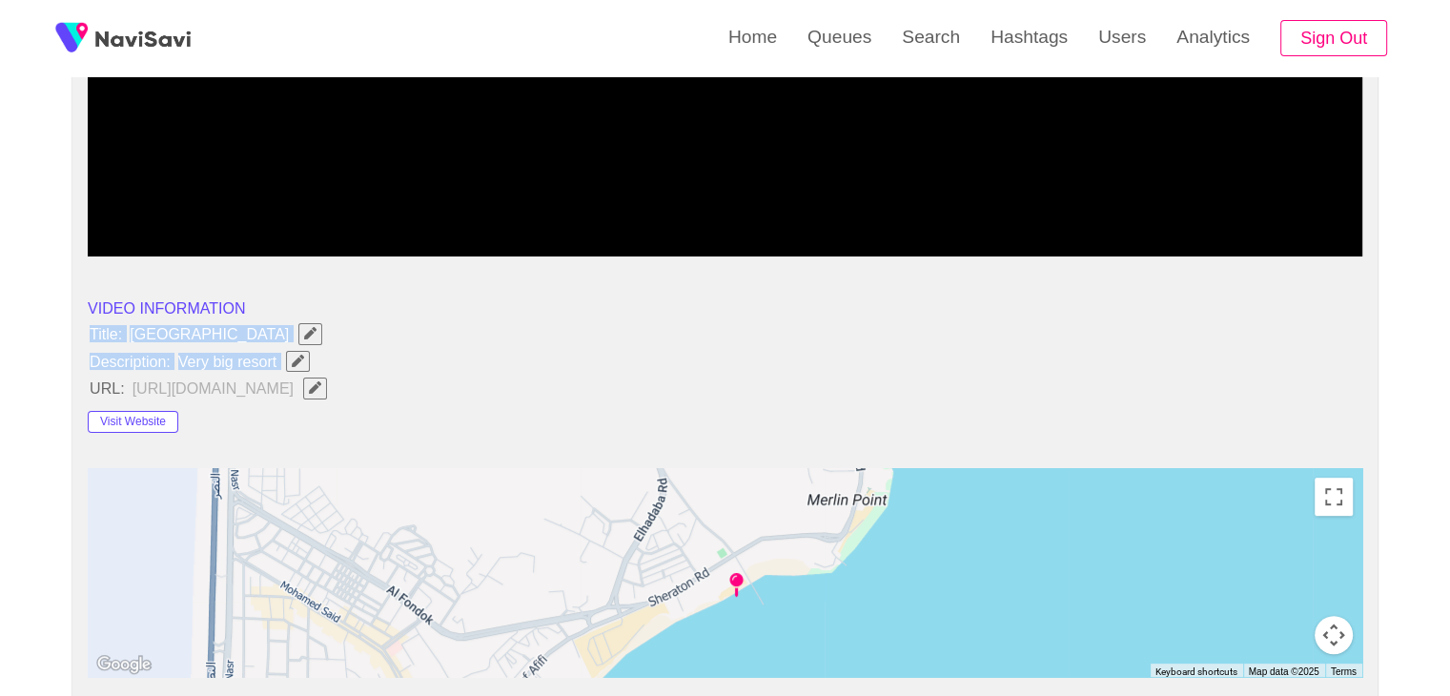
drag, startPoint x: 72, startPoint y: 325, endPoint x: 293, endPoint y: 371, distance: 224.9
copy ul "Title: Hurghada Marriott Beach Resort Hotel Description: Very big resort"
click at [304, 364] on button "button" at bounding box center [298, 361] width 24 height 21
type input "**********"
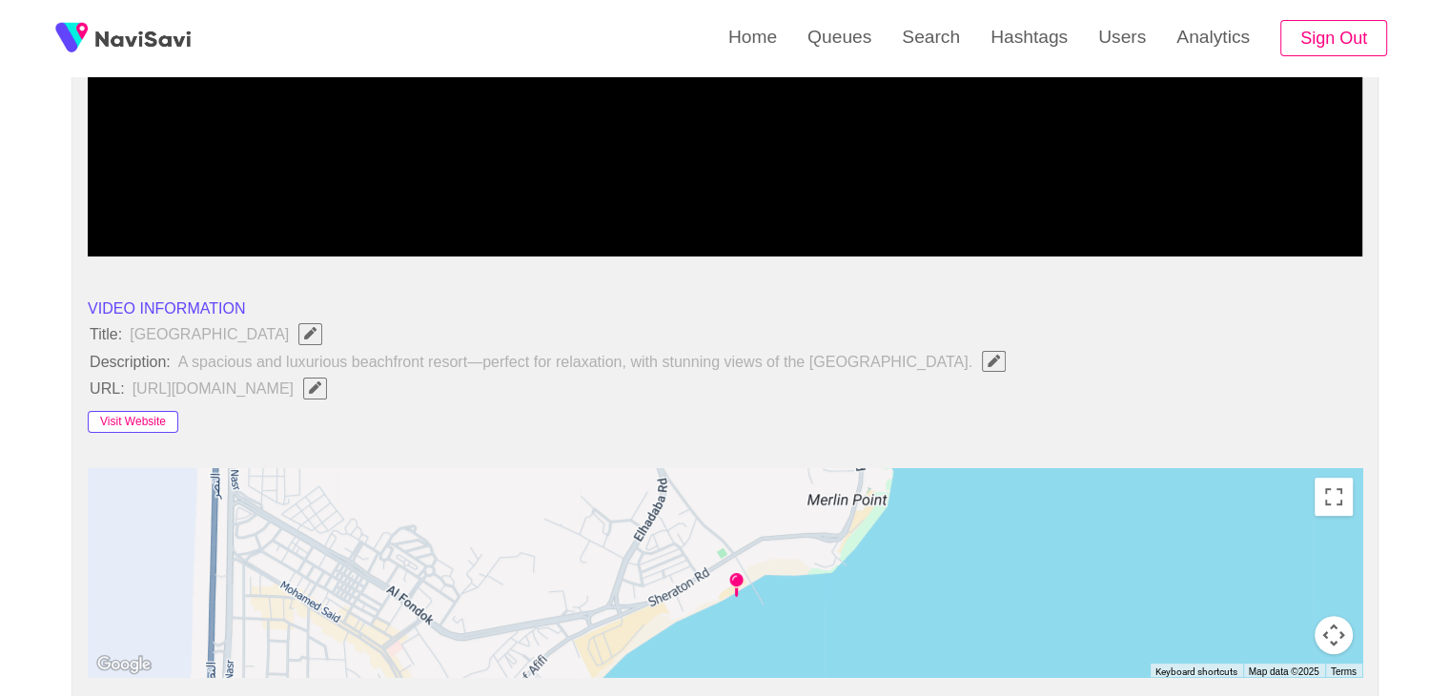
click at [120, 415] on button "Visit Website" at bounding box center [133, 422] width 91 height 23
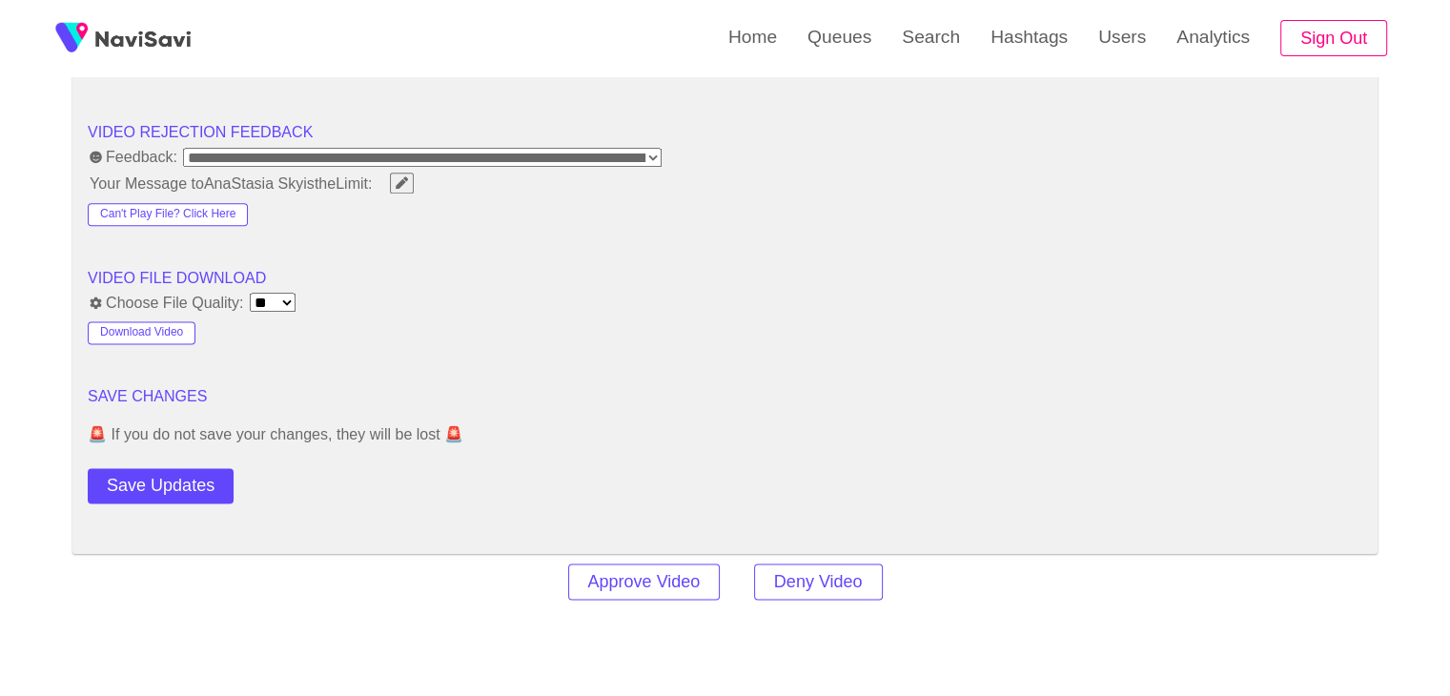
scroll to position [2475, 0]
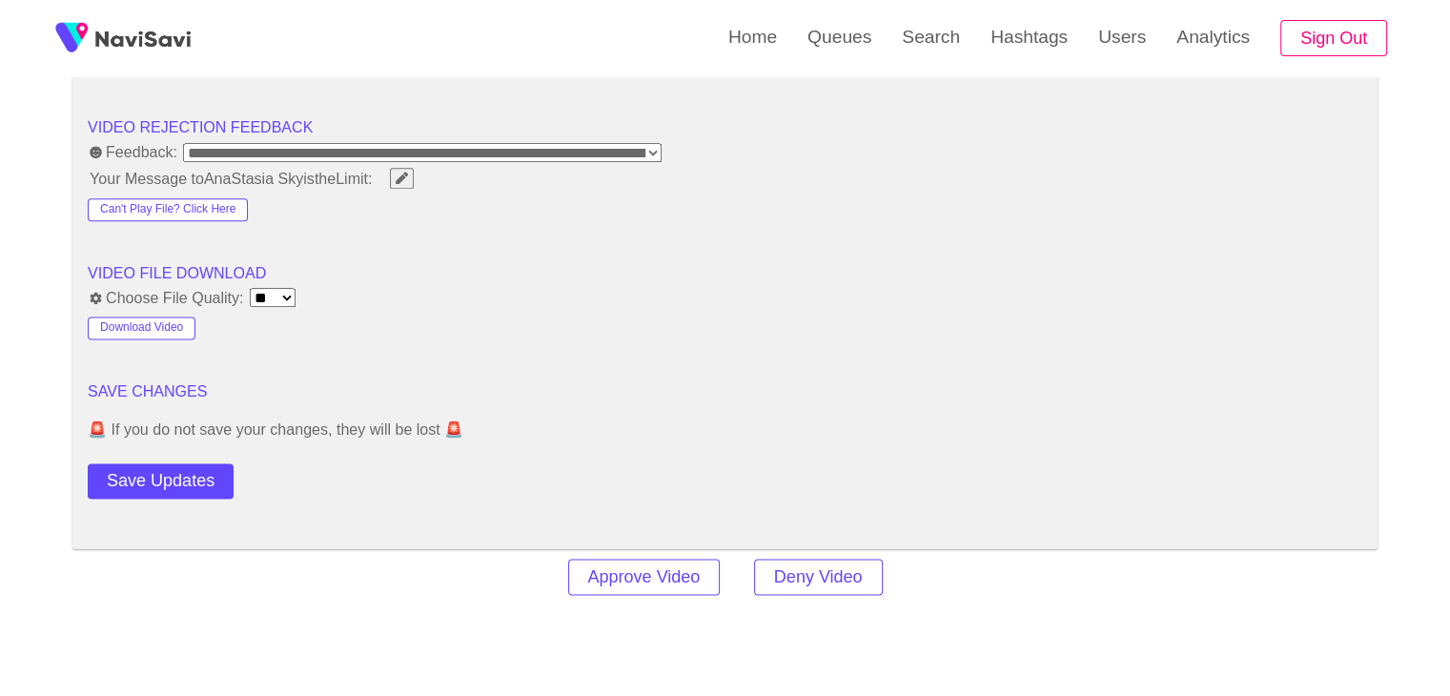
drag, startPoint x: 177, startPoint y: 481, endPoint x: 191, endPoint y: 475, distance: 14.9
click at [177, 481] on button "Save Updates" at bounding box center [161, 480] width 146 height 35
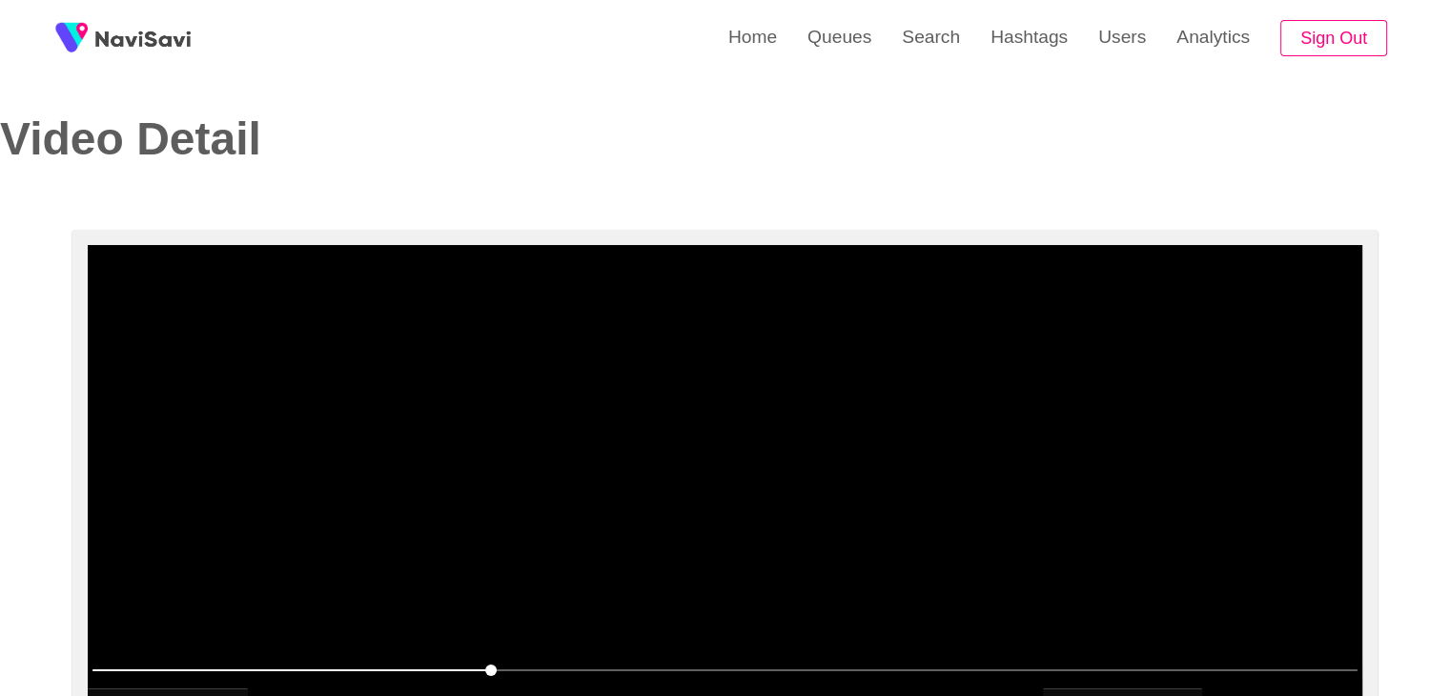
scroll to position [0, 0]
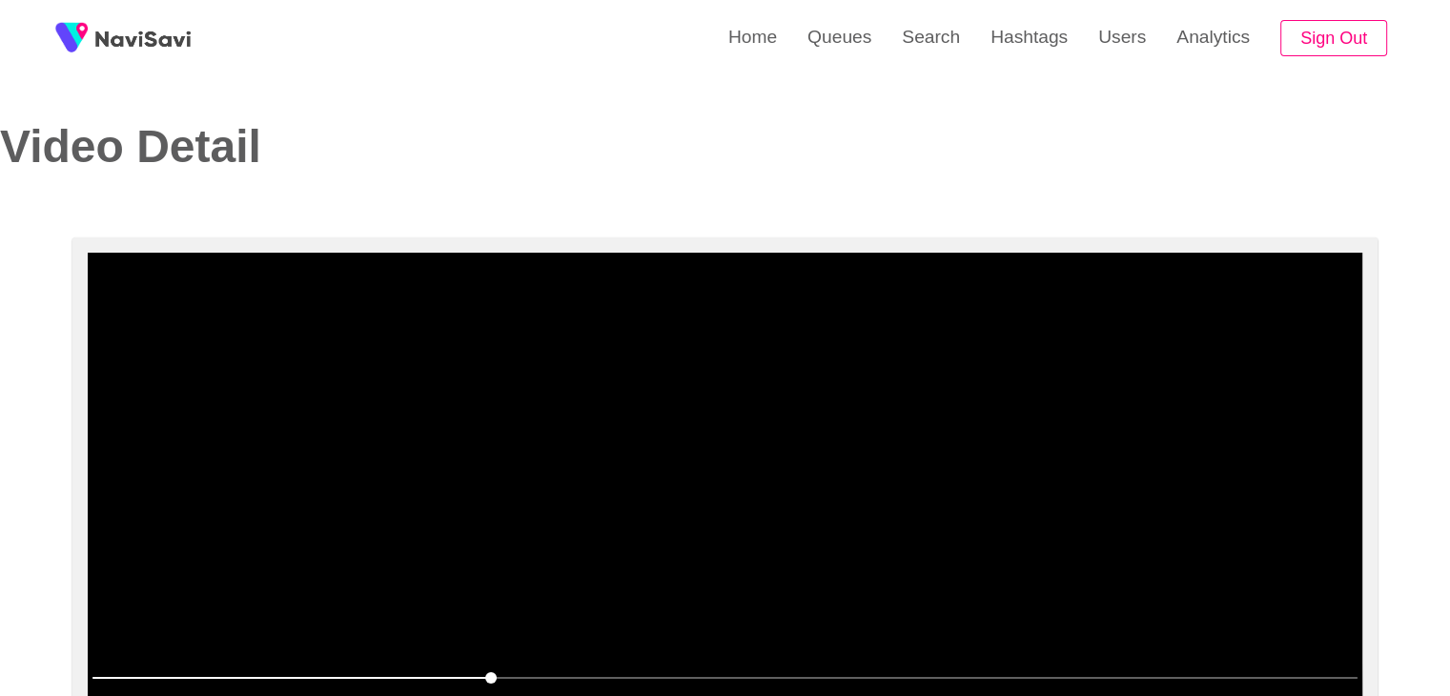
click at [622, 480] on video at bounding box center [725, 491] width 1274 height 477
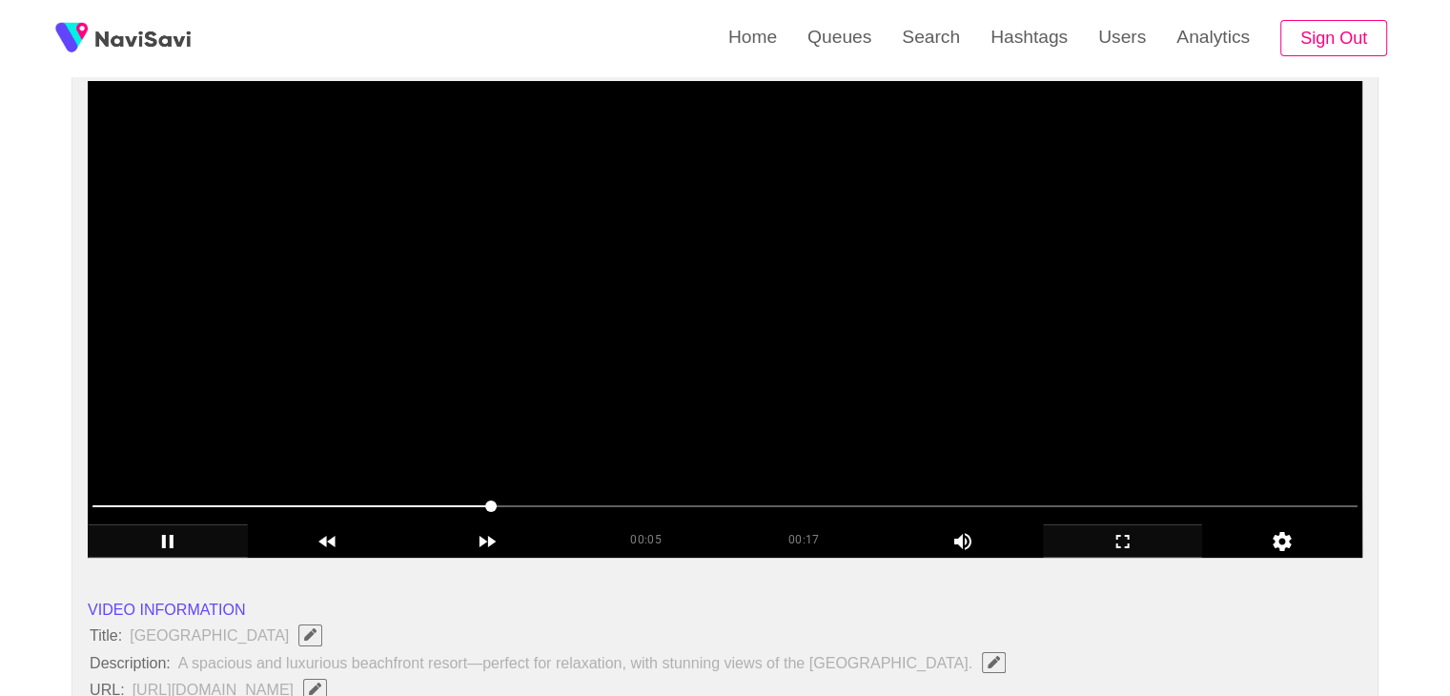
scroll to position [191, 0]
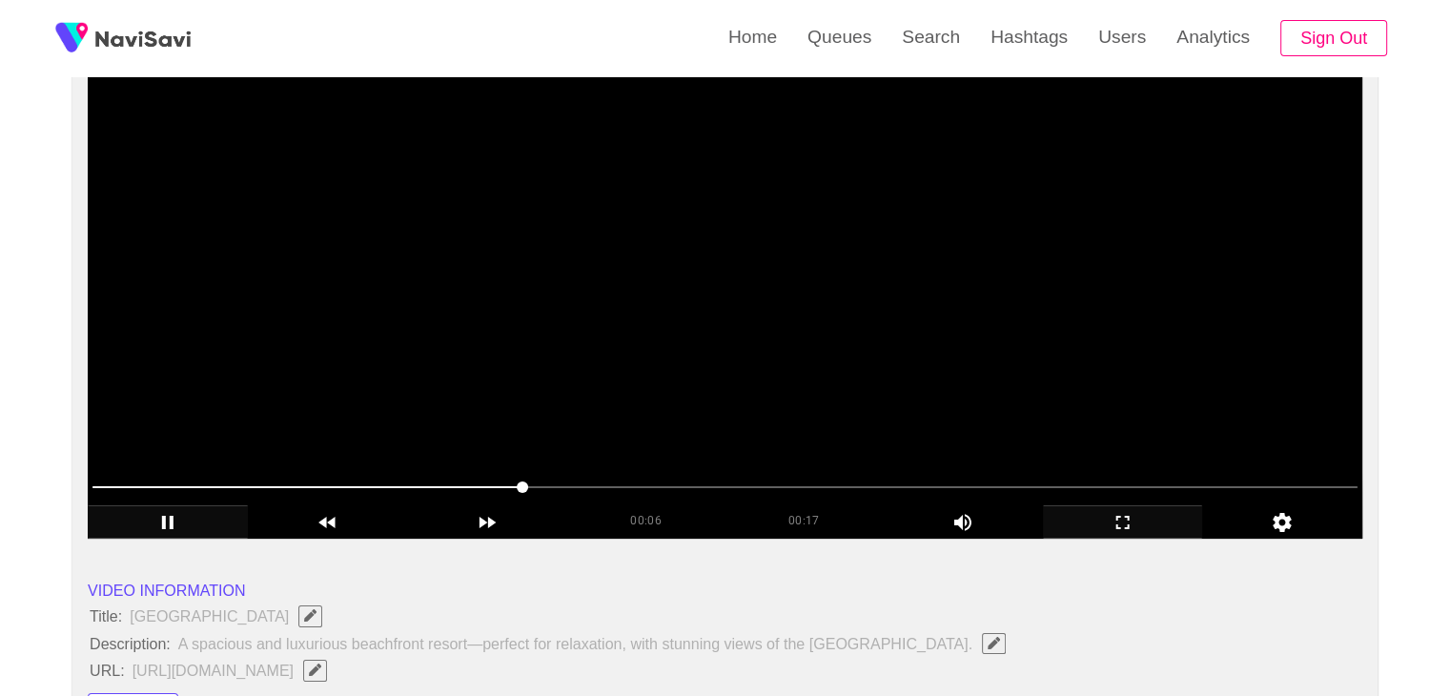
click at [622, 369] on video at bounding box center [725, 300] width 1274 height 477
click at [618, 272] on video at bounding box center [725, 300] width 1274 height 477
click at [1172, 486] on span at bounding box center [724, 487] width 1265 height 2
click at [1294, 488] on span at bounding box center [724, 487] width 1265 height 31
click at [550, 183] on video at bounding box center [725, 300] width 1274 height 477
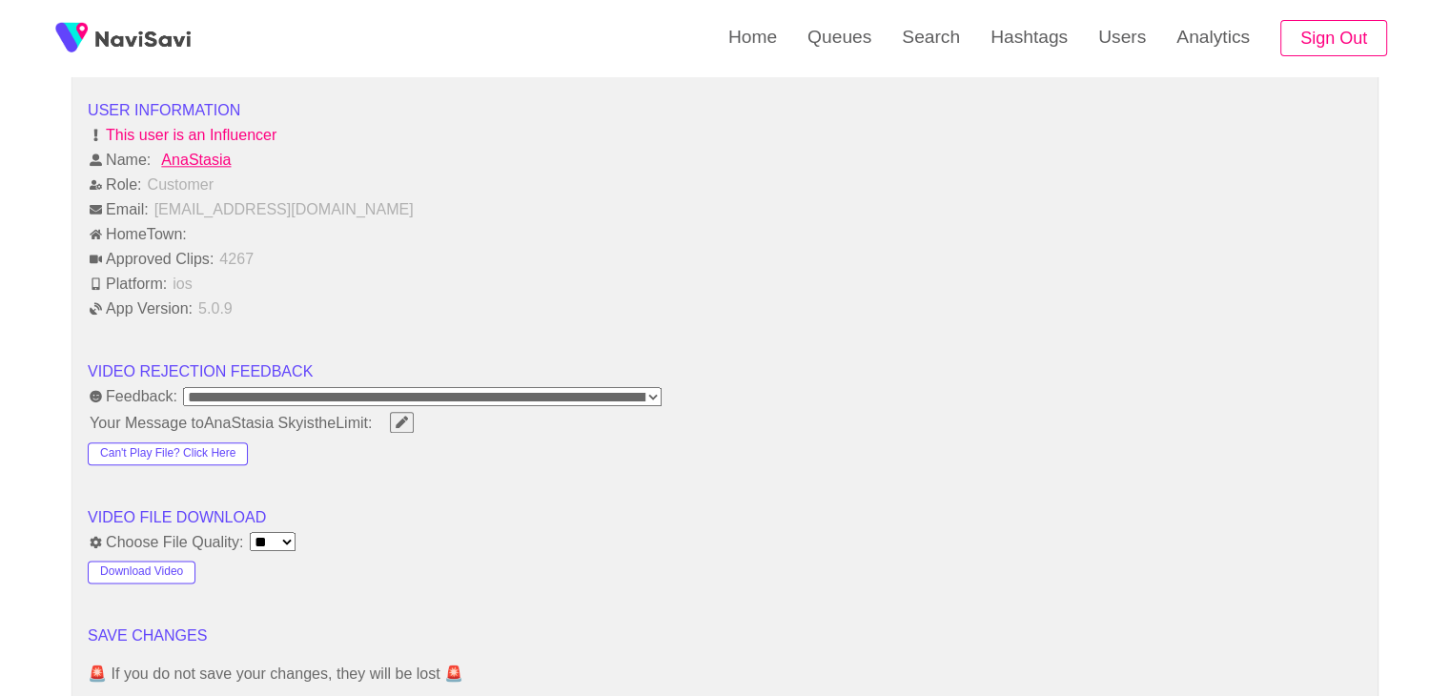
scroll to position [2383, 0]
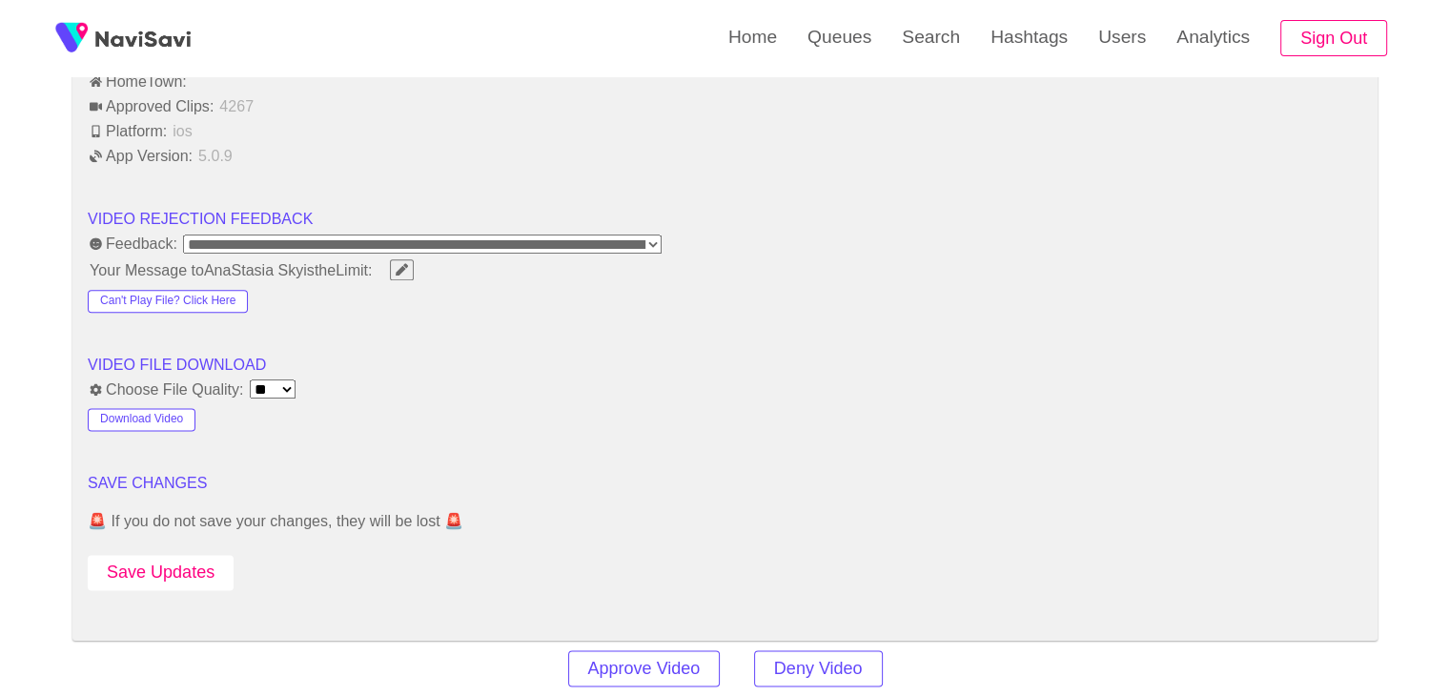
click at [156, 565] on button "Save Updates" at bounding box center [161, 572] width 146 height 35
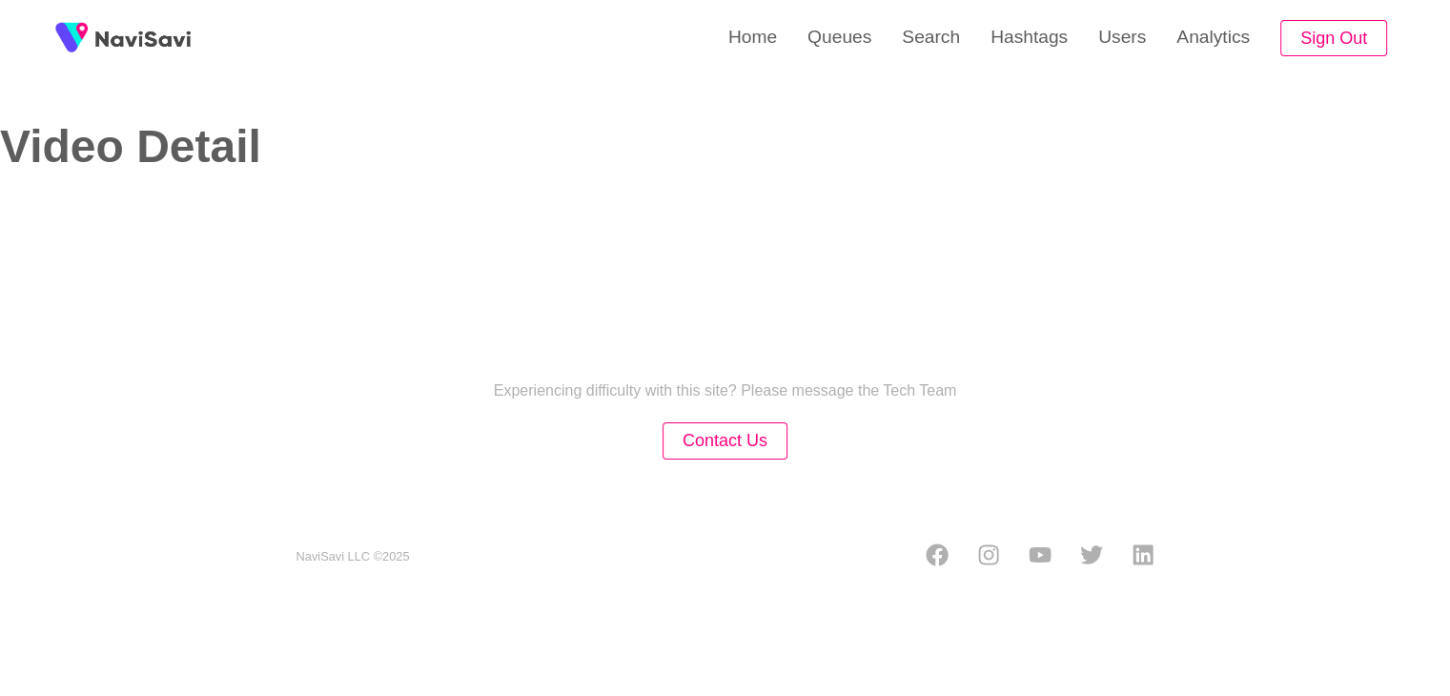
select select "**********"
select select "**"
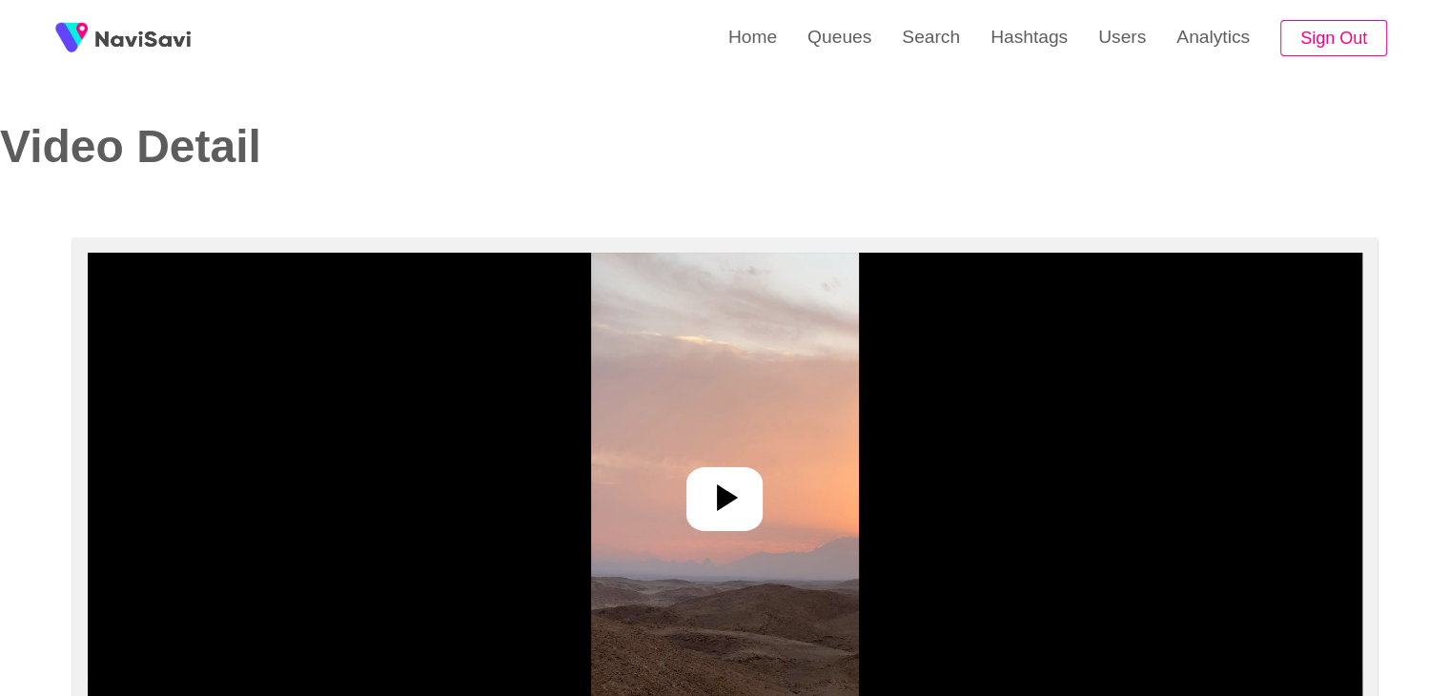
click at [734, 498] on icon at bounding box center [727, 497] width 21 height 27
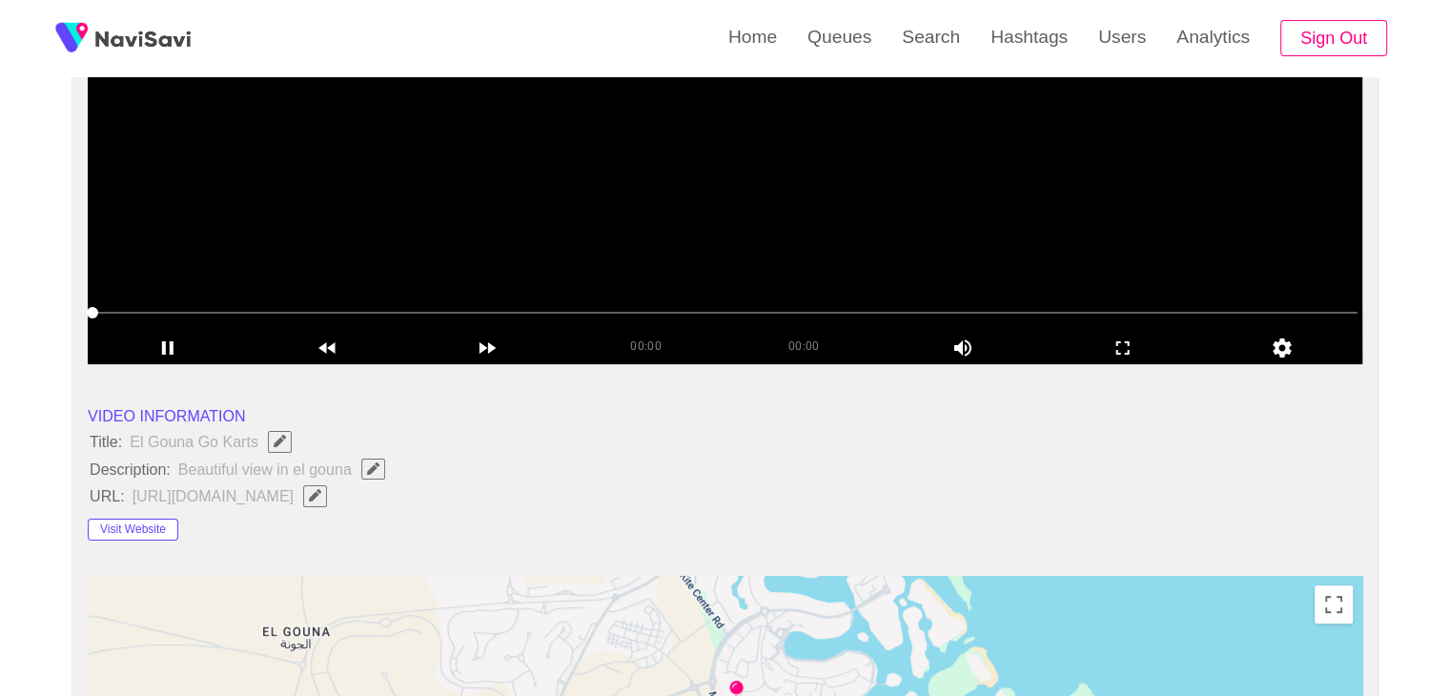
scroll to position [381, 0]
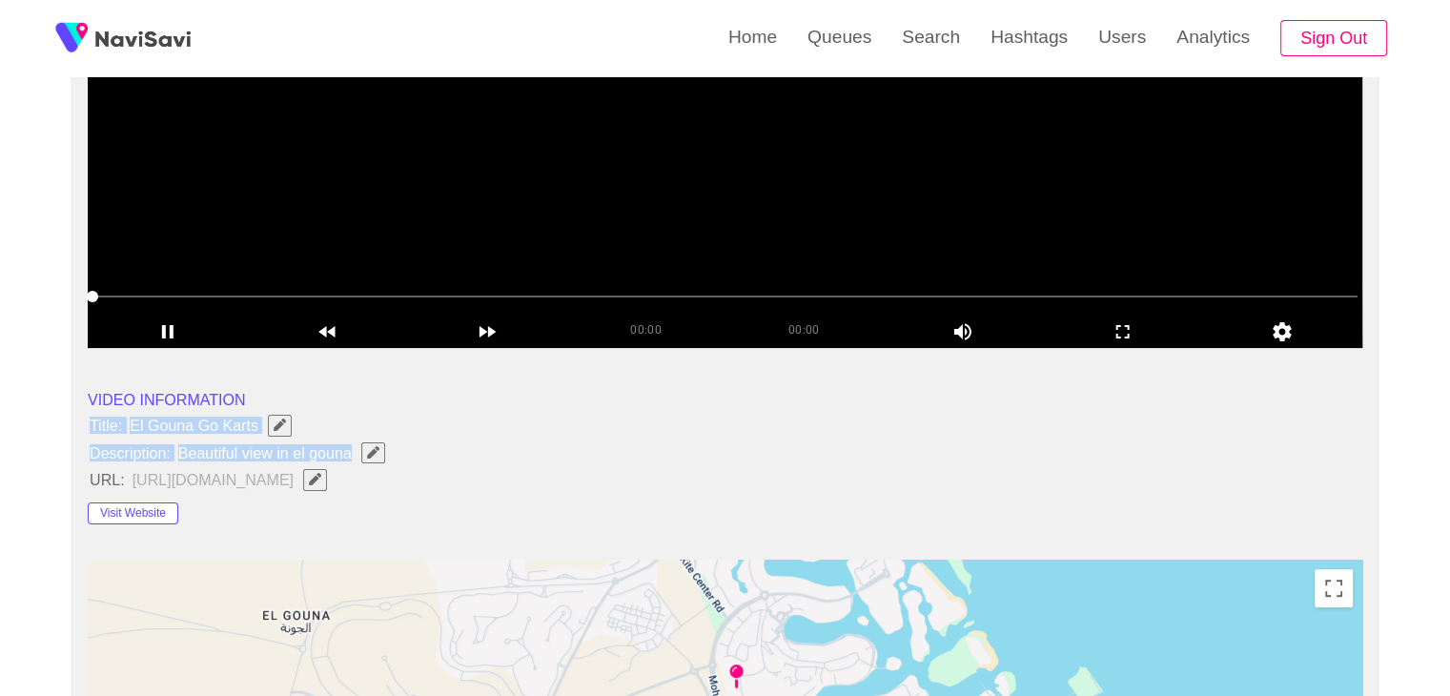
drag, startPoint x: 120, startPoint y: 423, endPoint x: 400, endPoint y: 457, distance: 282.2
copy ul "Title: El Gouna Go Karts Description: Beautiful view in el gouna"
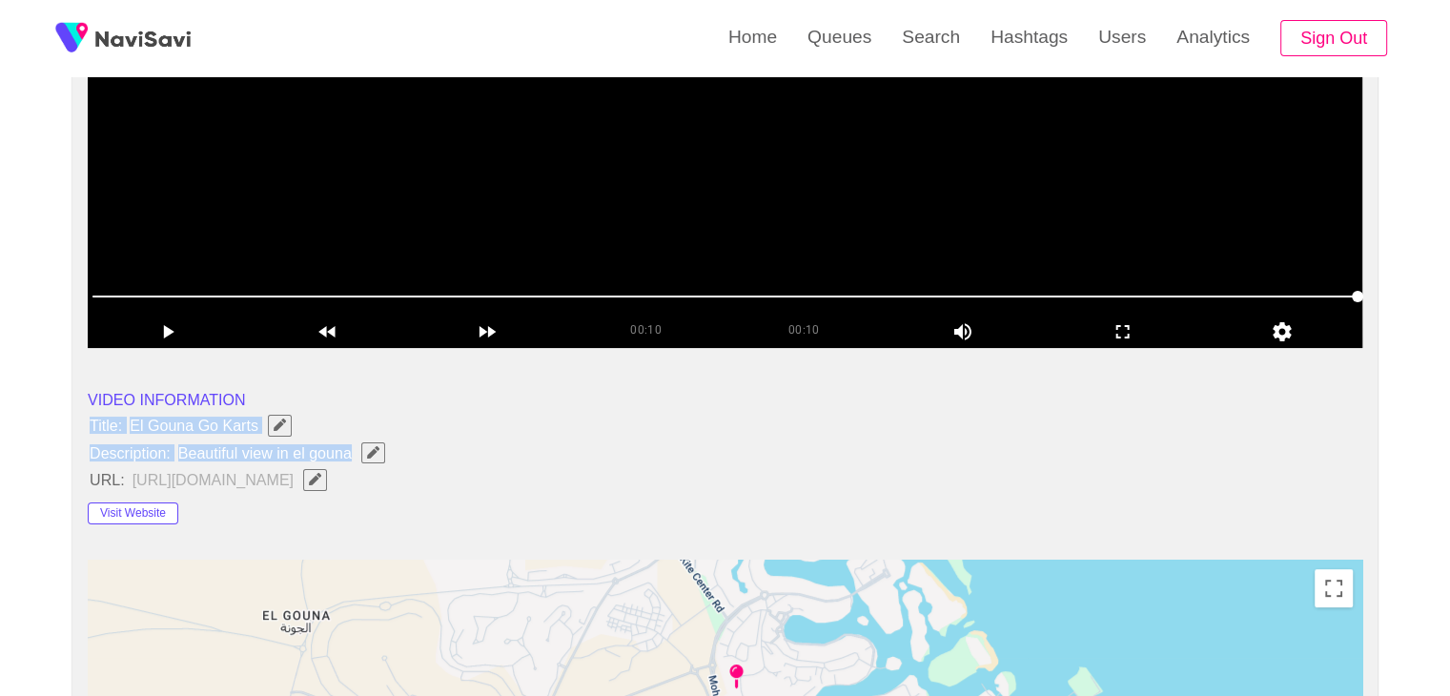
click at [371, 452] on icon "Edit Field" at bounding box center [373, 452] width 12 height 12
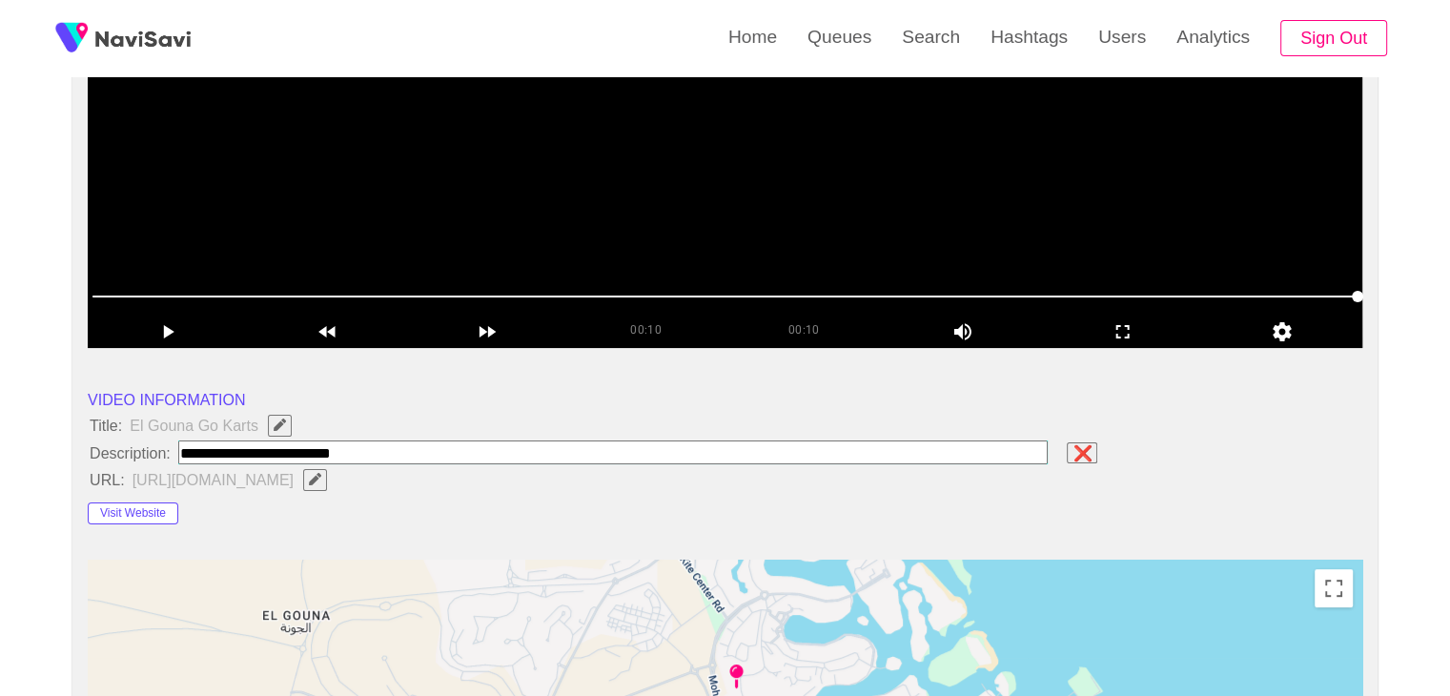
type input "**********"
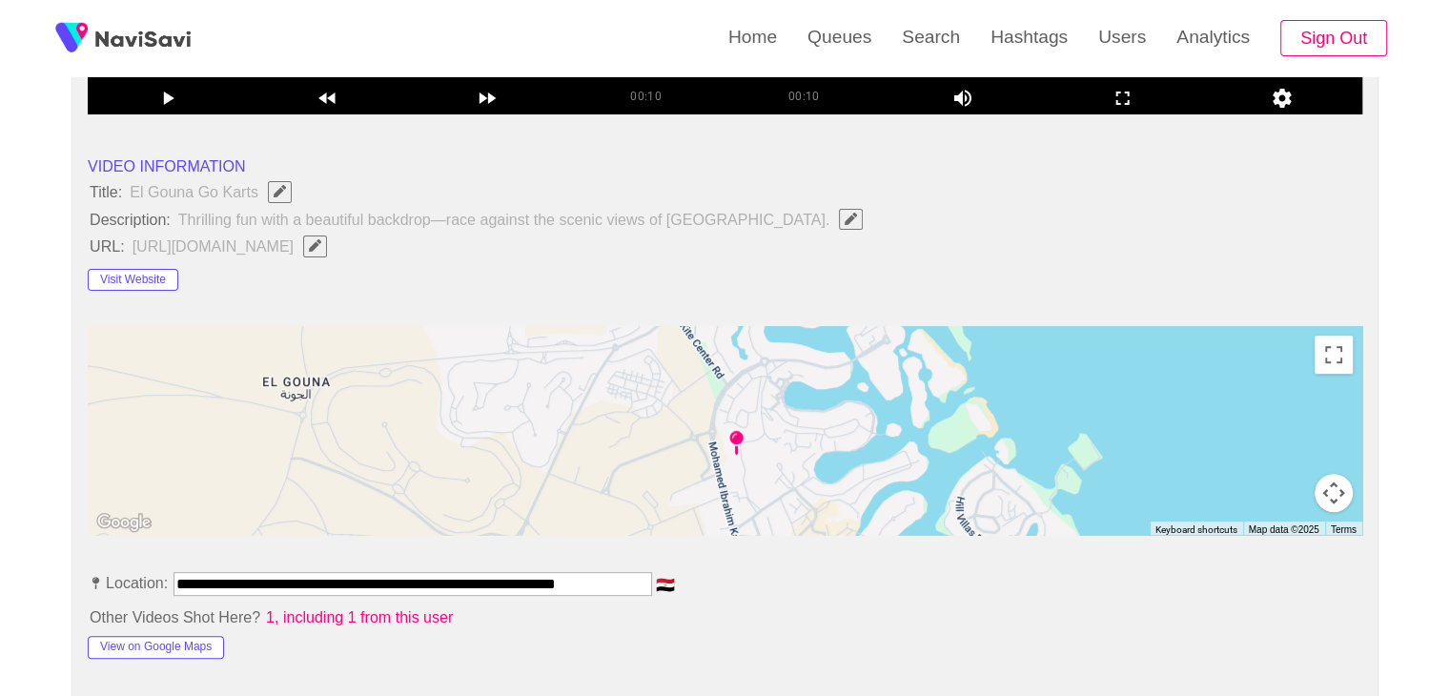
scroll to position [667, 0]
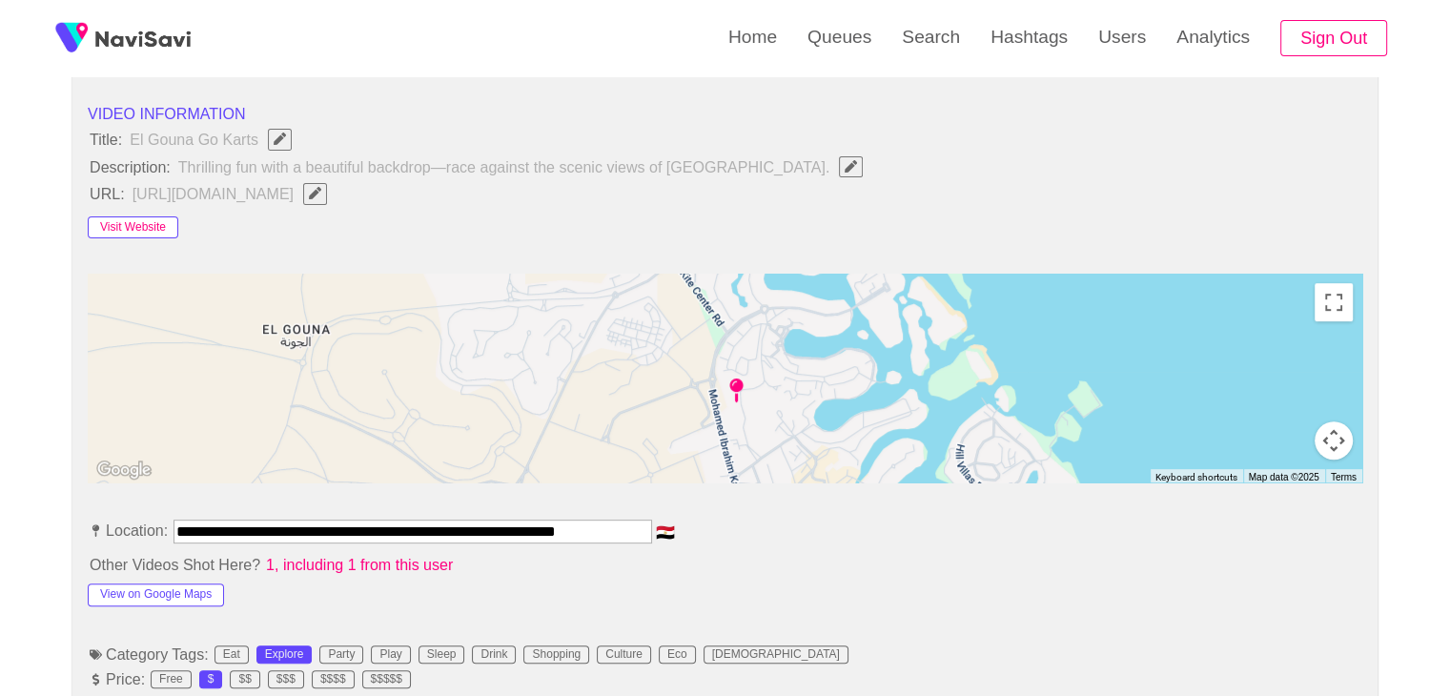
click at [158, 221] on button "Visit Website" at bounding box center [133, 227] width 91 height 23
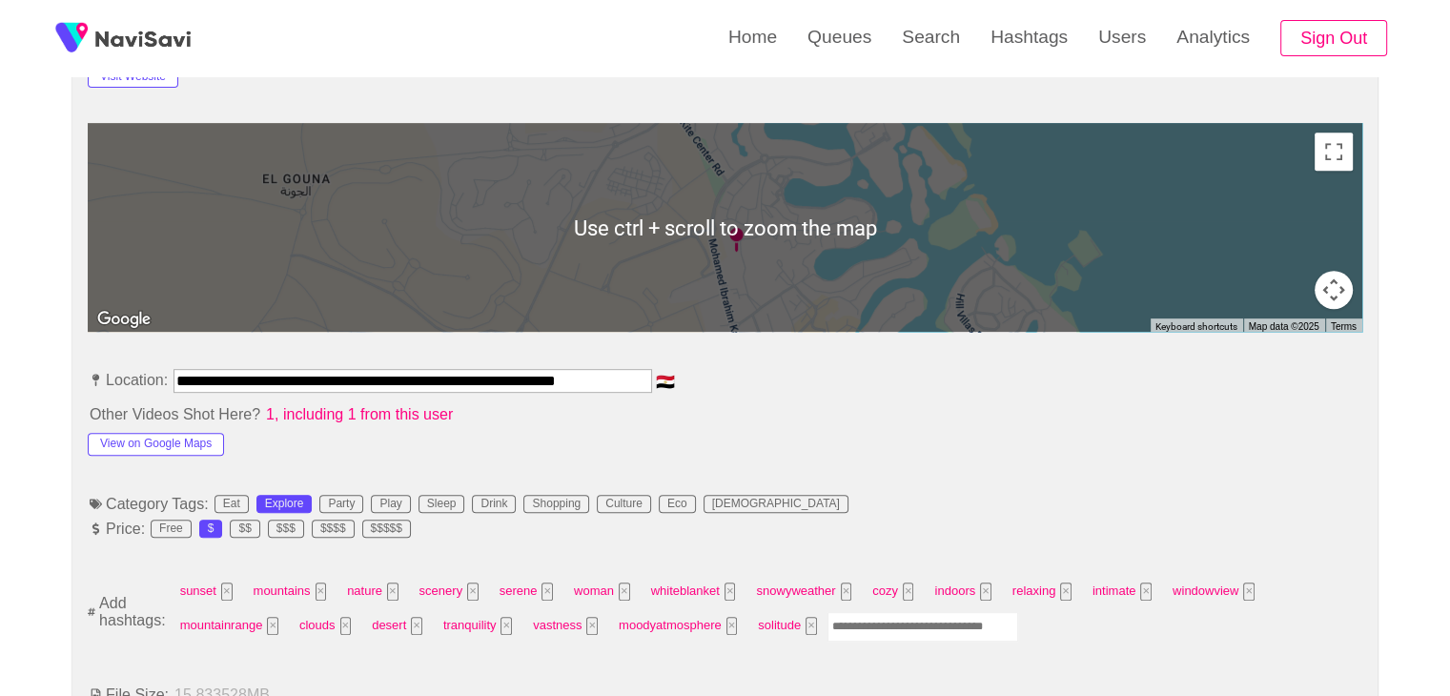
scroll to position [858, 0]
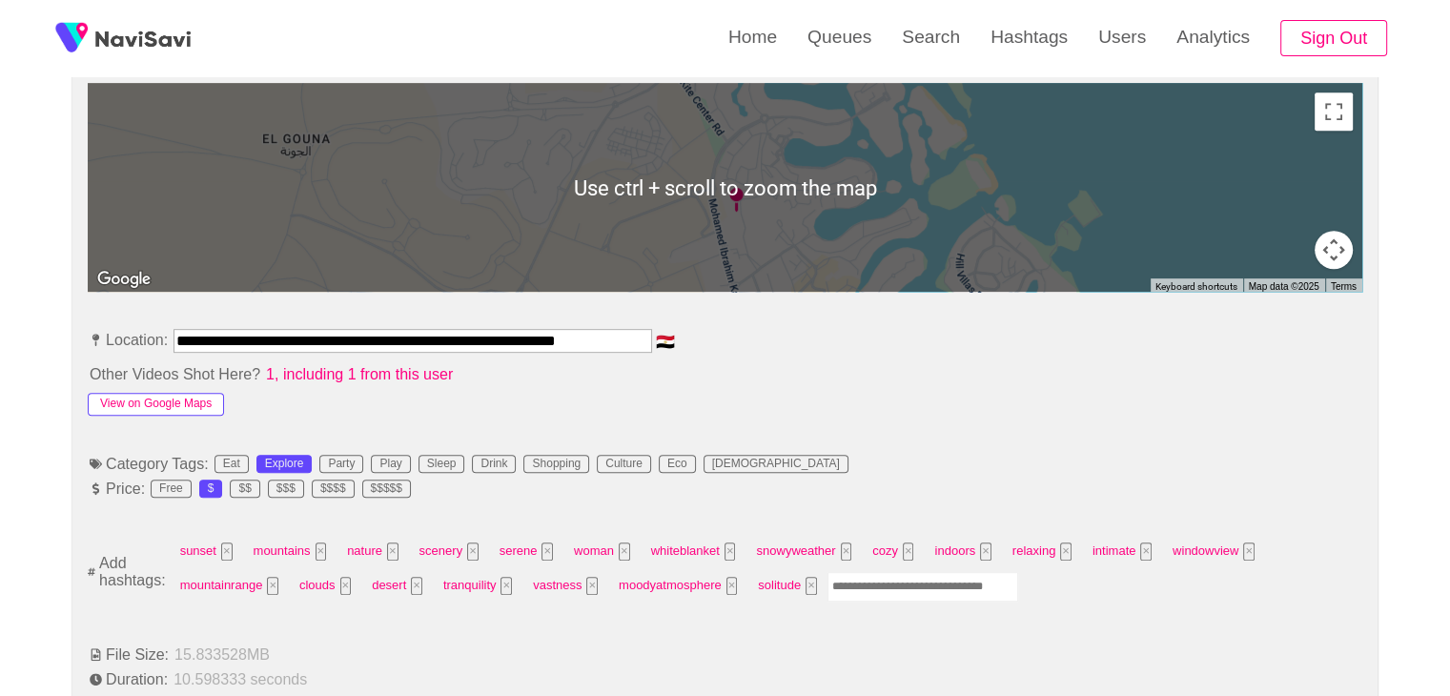
click at [173, 405] on button "View on Google Maps" at bounding box center [156, 404] width 136 height 23
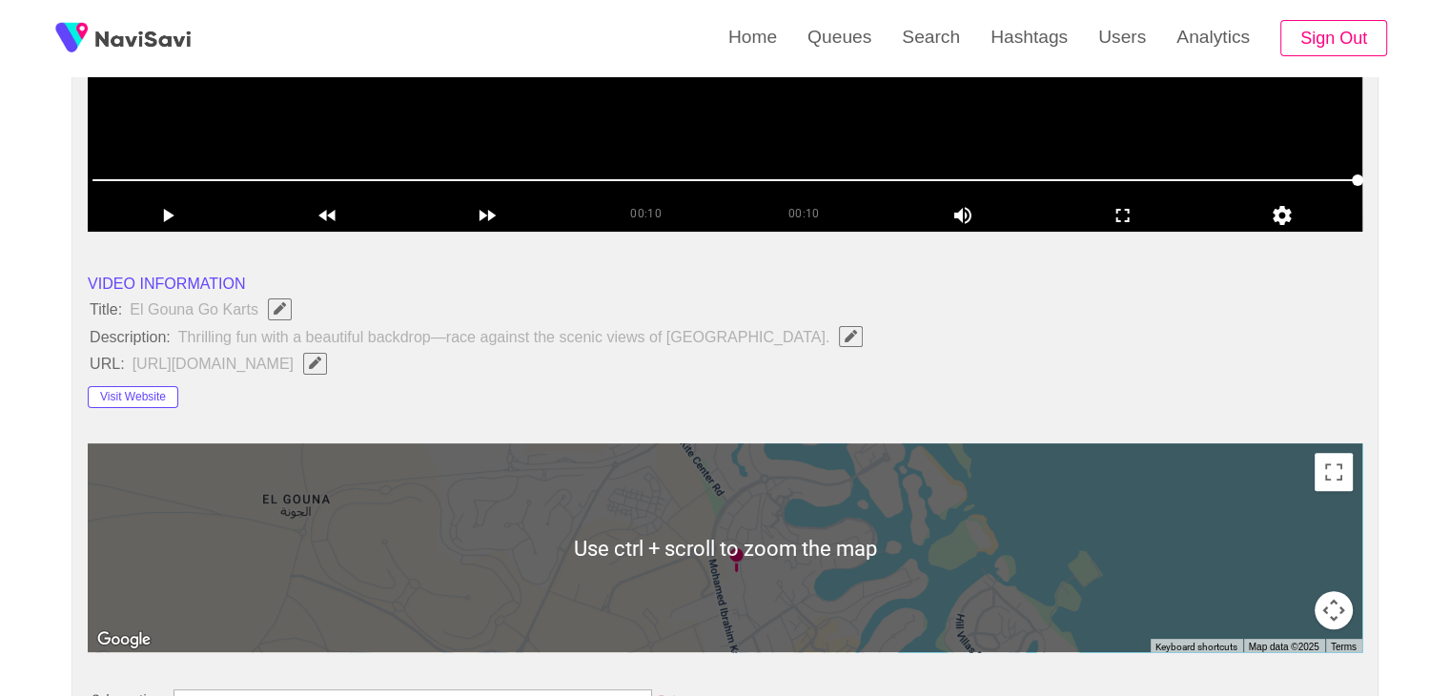
scroll to position [477, 0]
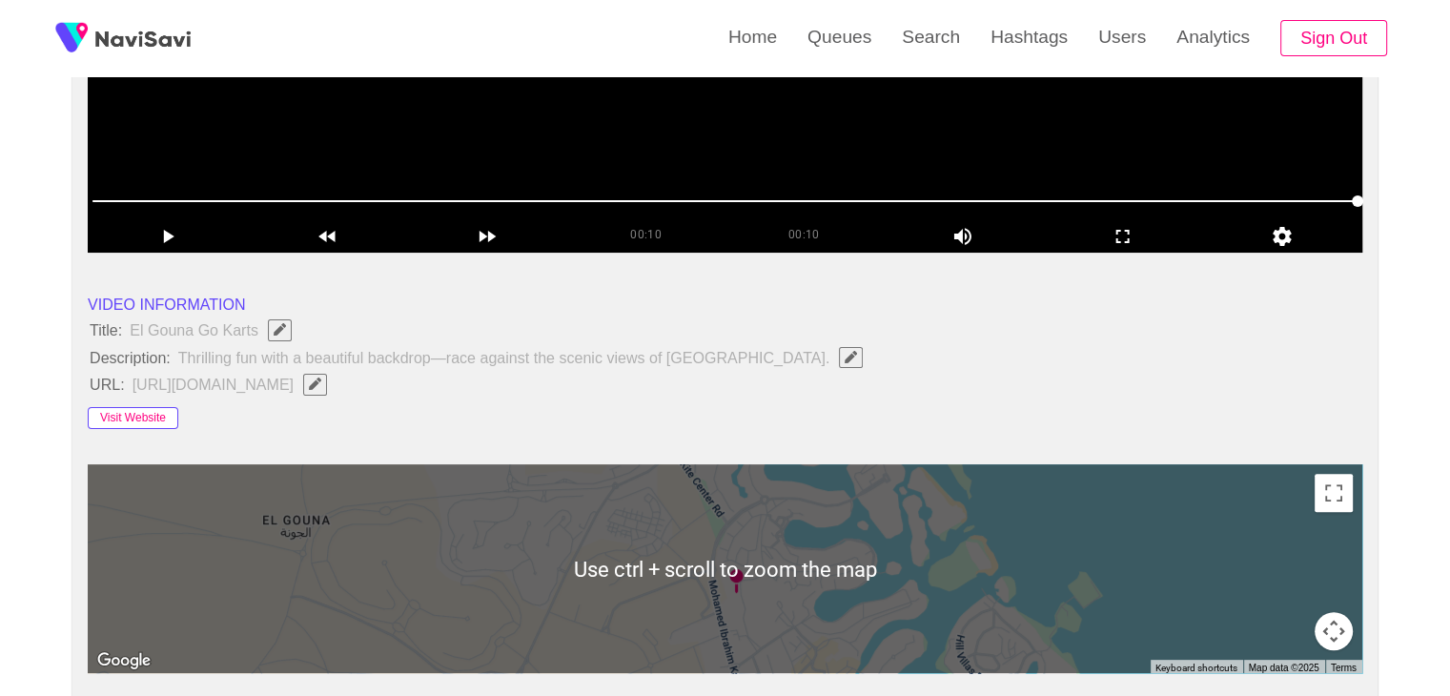
click at [152, 416] on button "Visit Website" at bounding box center [133, 418] width 91 height 23
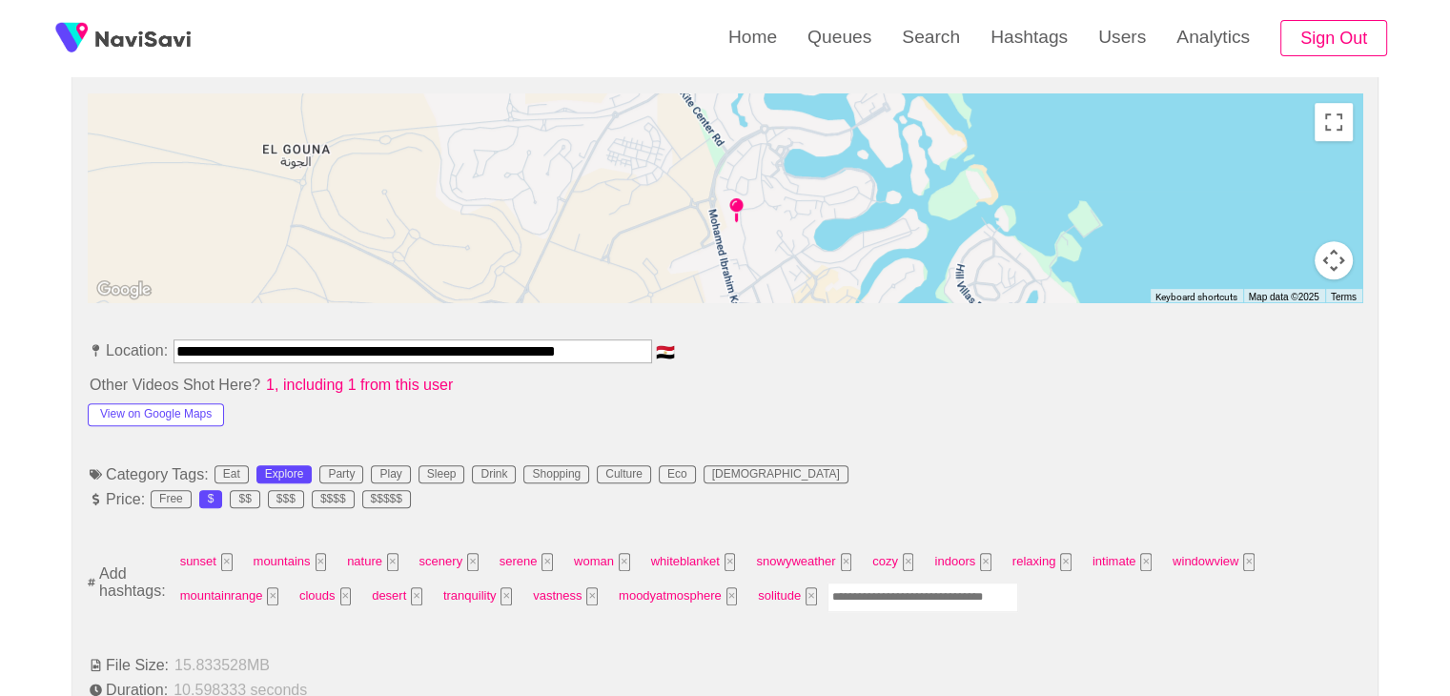
scroll to position [858, 0]
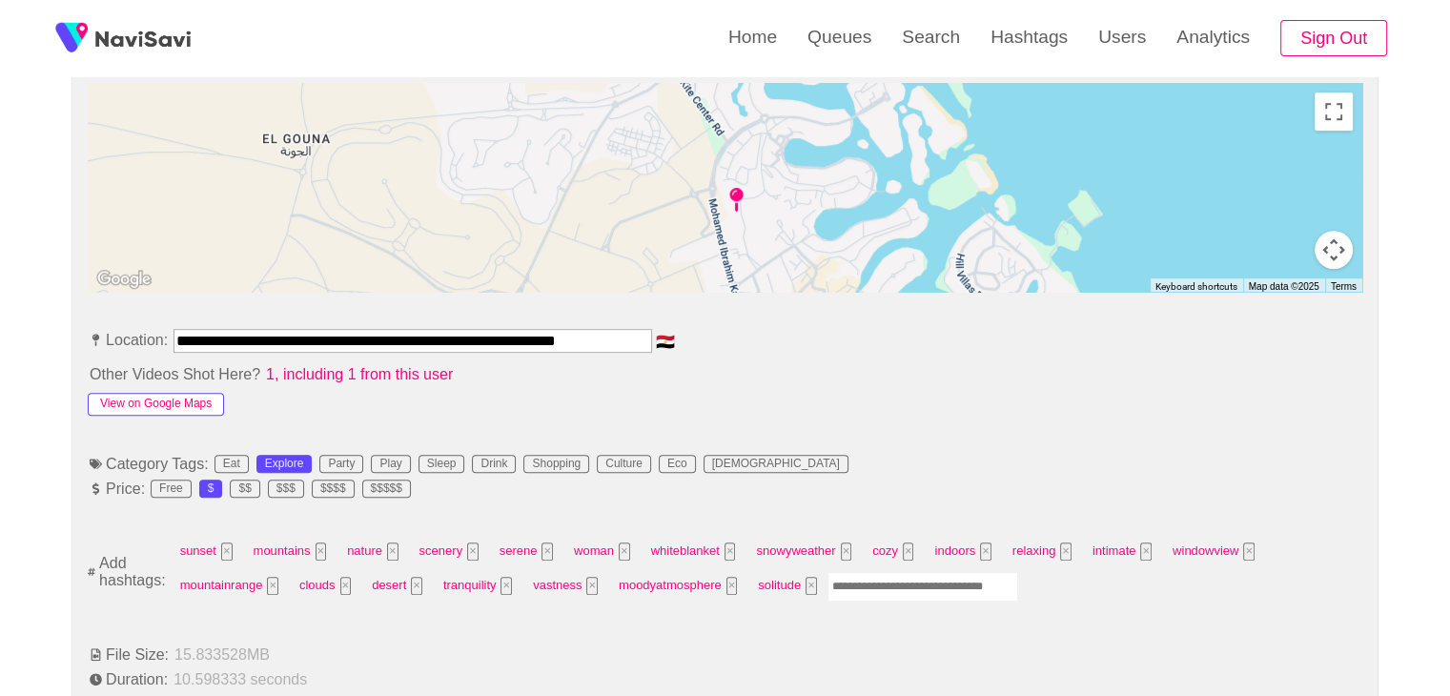
click at [190, 404] on button "View on Google Maps" at bounding box center [156, 404] width 136 height 23
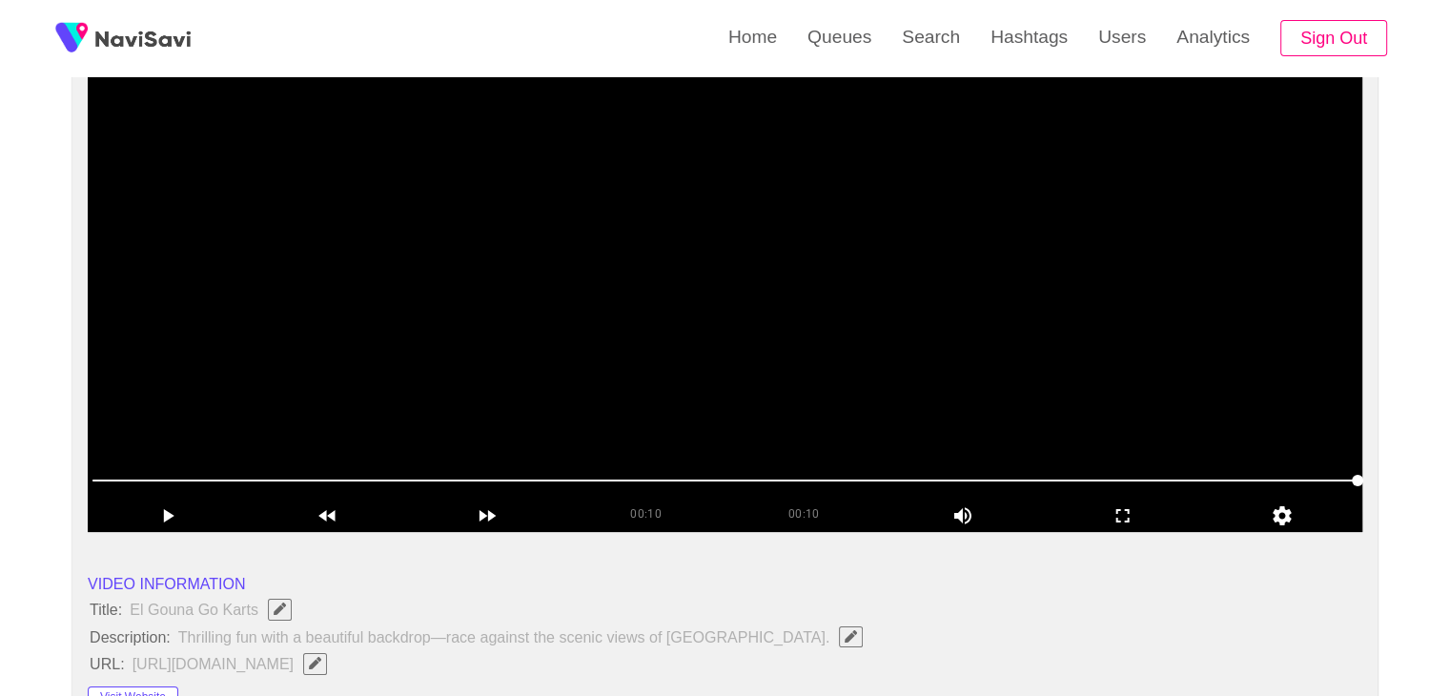
scroll to position [191, 0]
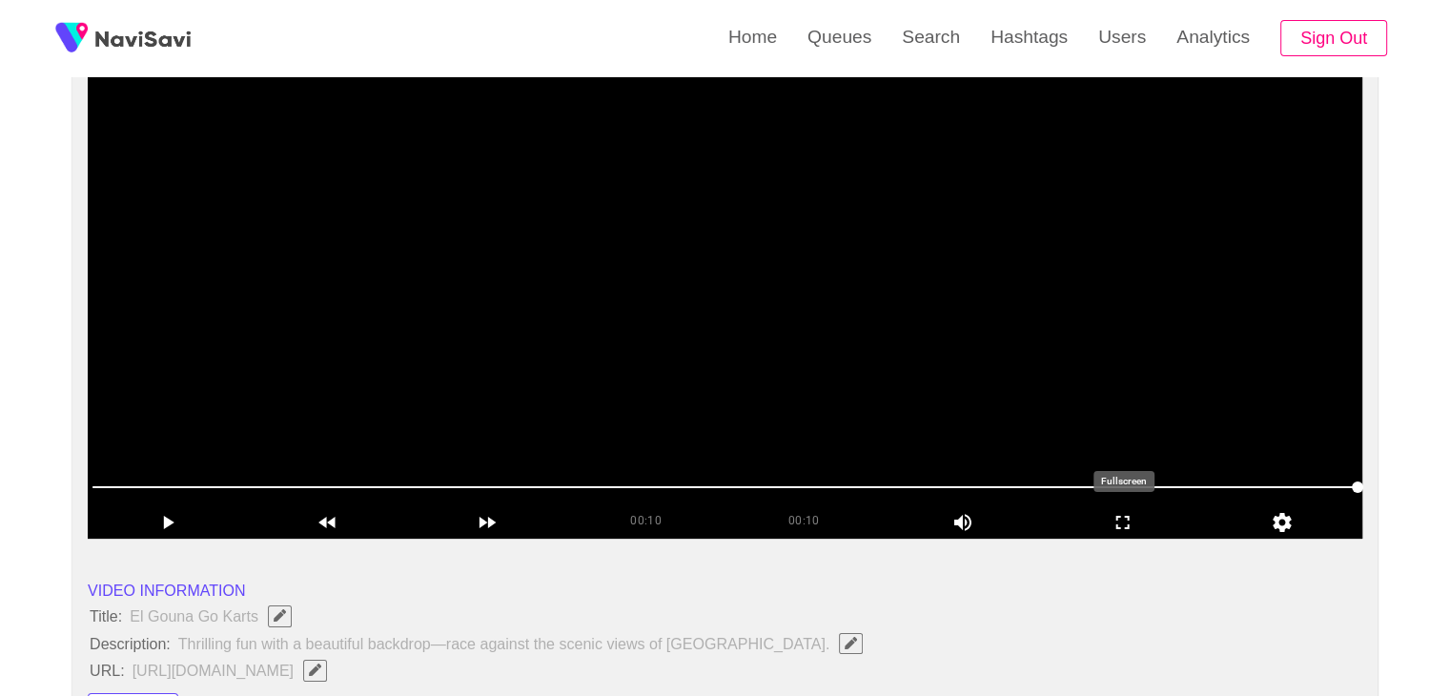
drag, startPoint x: 1125, startPoint y: 524, endPoint x: 884, endPoint y: 640, distance: 267.3
click at [1121, 524] on icon "add" at bounding box center [1123, 522] width 158 height 23
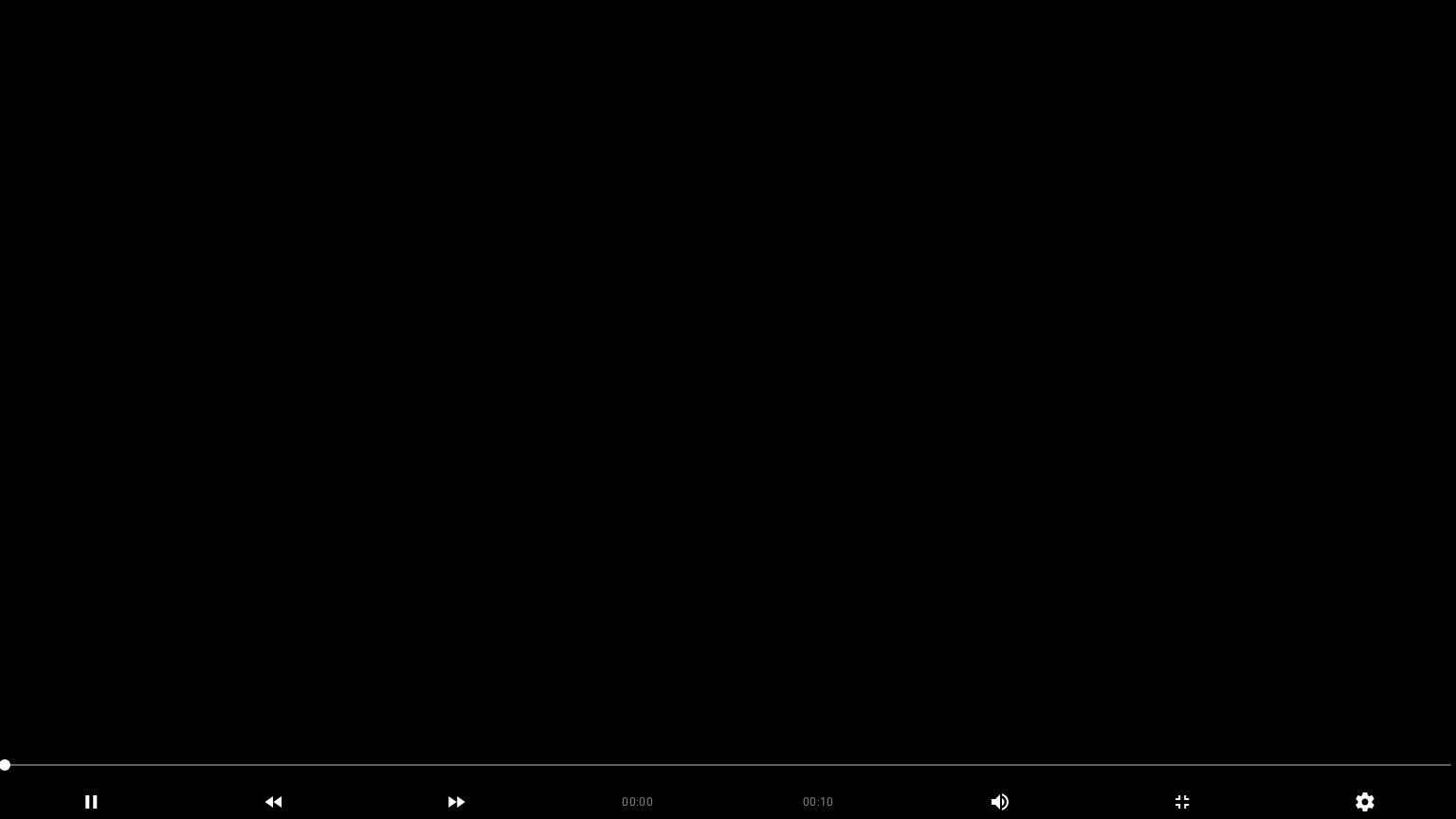
click at [458, 630] on video at bounding box center [728, 410] width 1456 height 819
click at [125, 691] on icon "add" at bounding box center [91, 801] width 181 height 23
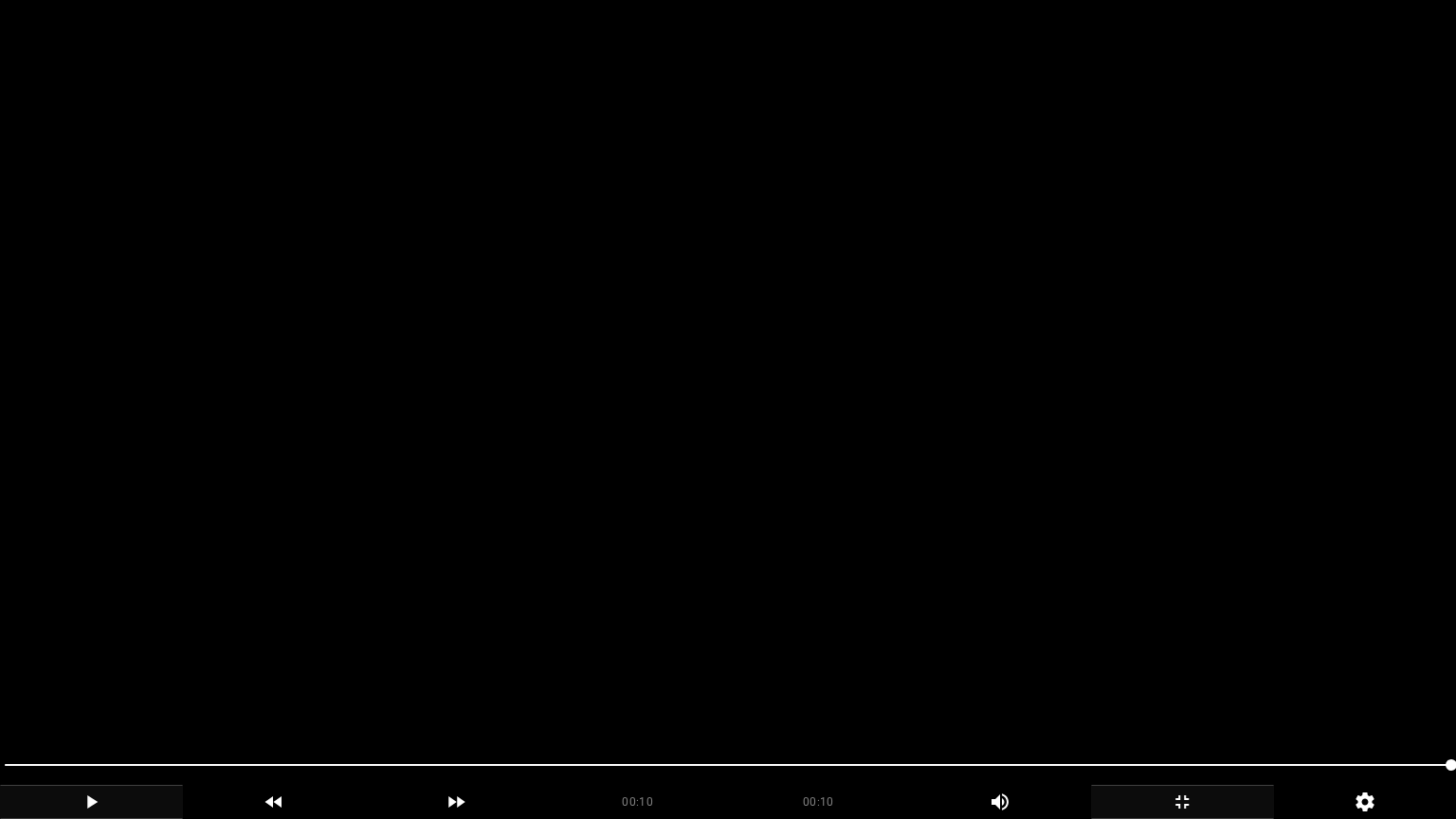
click at [1189, 691] on icon "add" at bounding box center [1183, 801] width 181 height 23
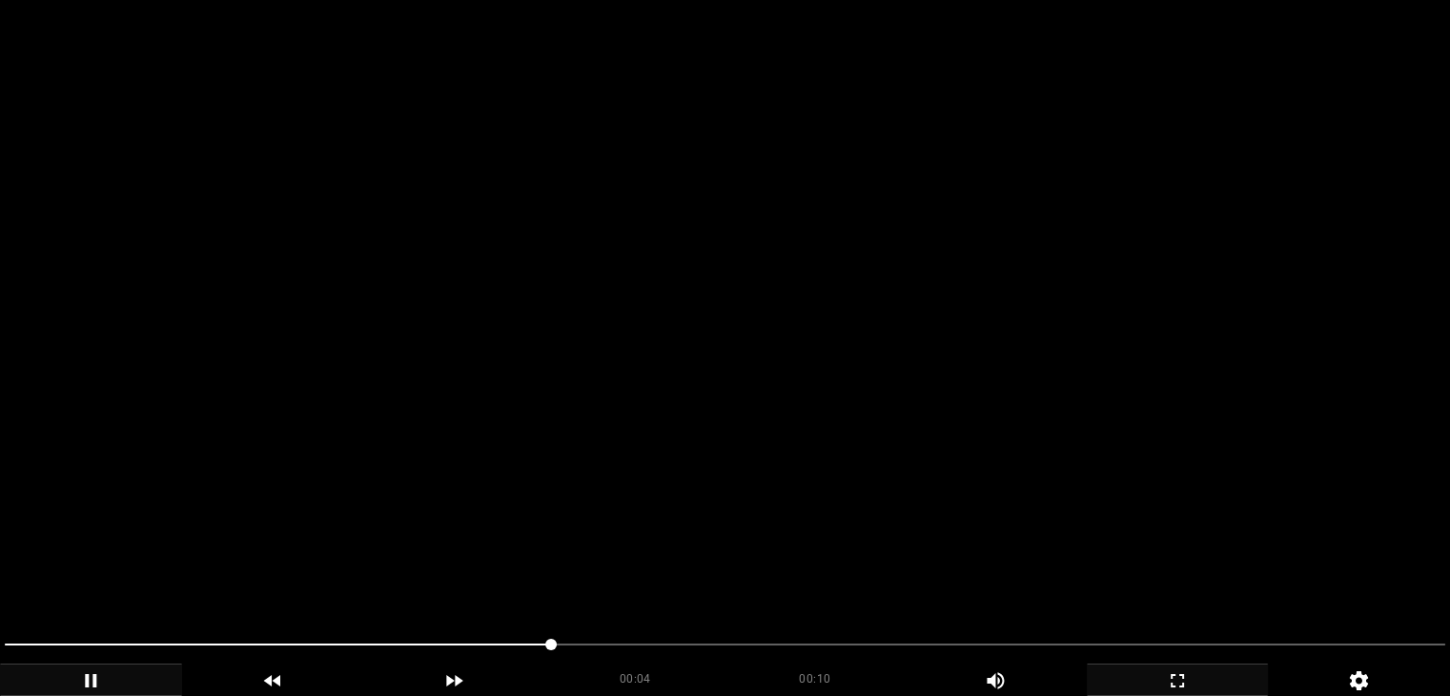
scroll to position [953, 0]
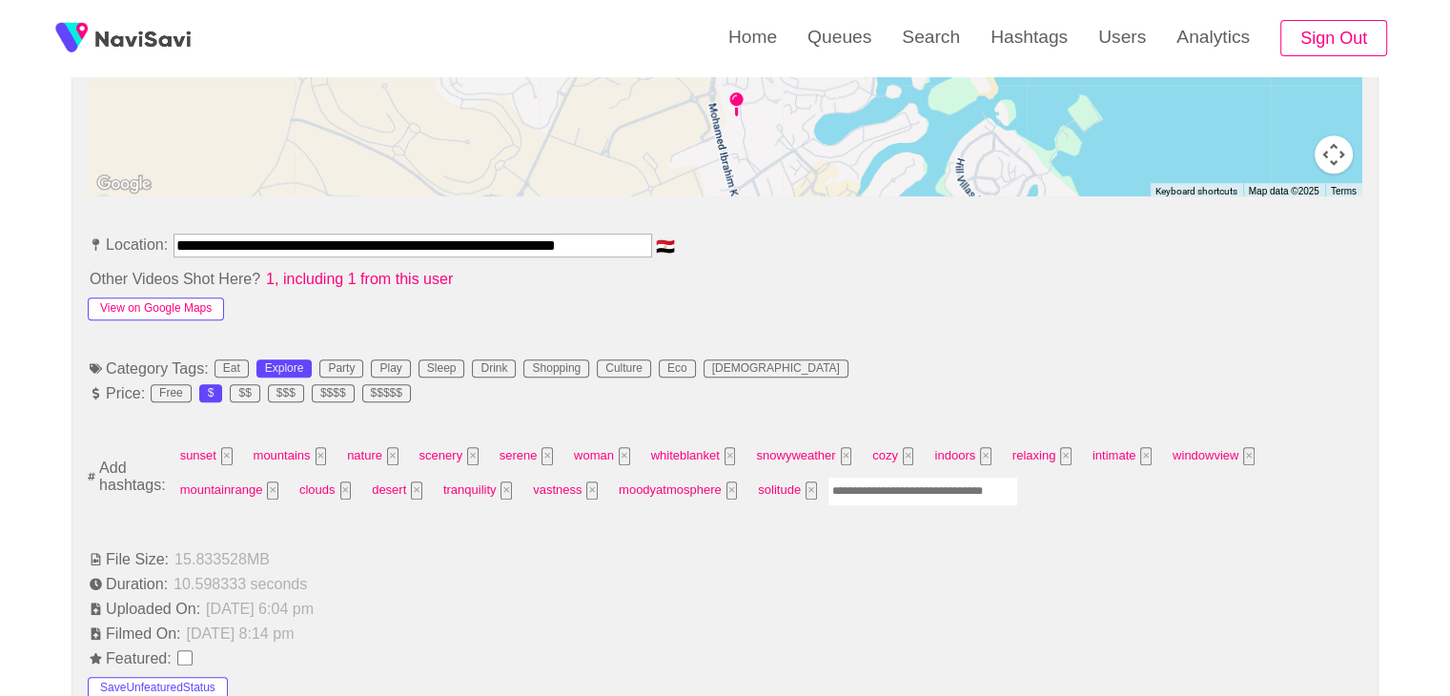
click at [163, 306] on button "View on Google Maps" at bounding box center [156, 308] width 136 height 23
click at [890, 498] on input "Enter tag here and press return" at bounding box center [922, 492] width 191 height 30
type input "*********"
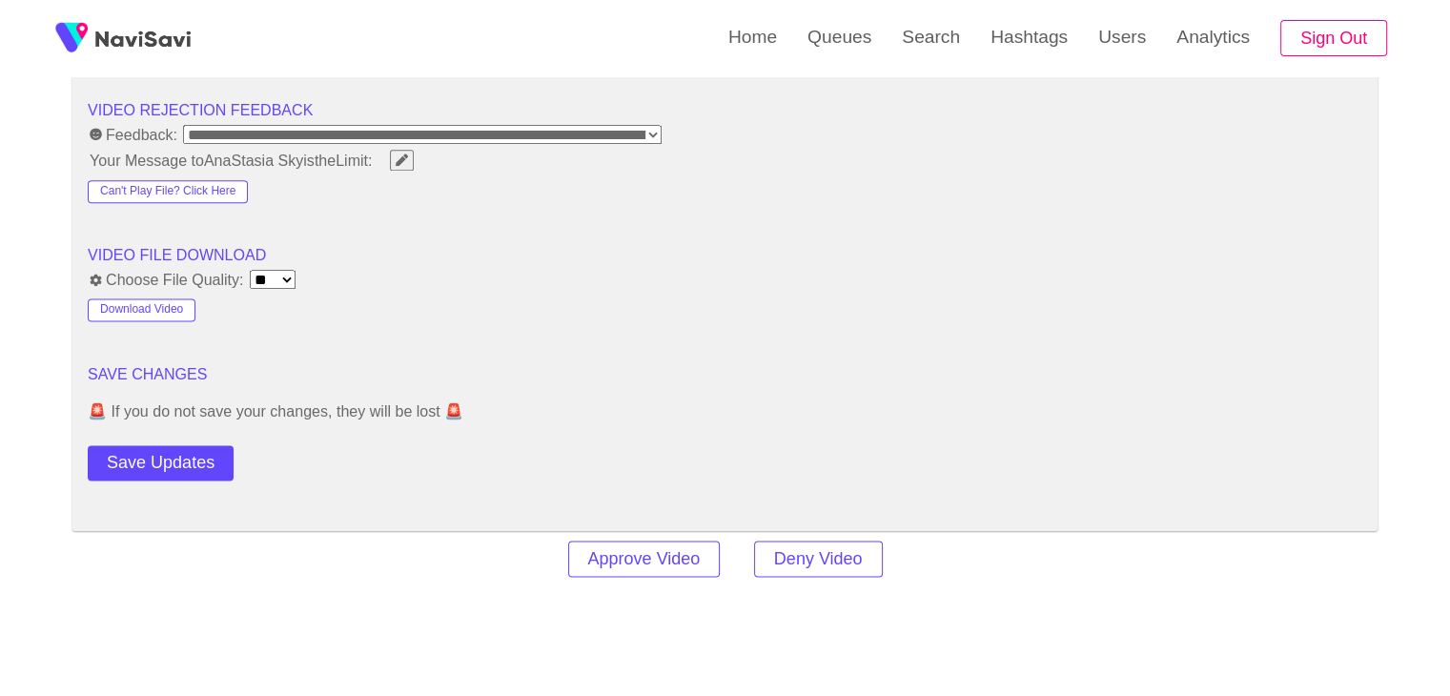
scroll to position [2478, 0]
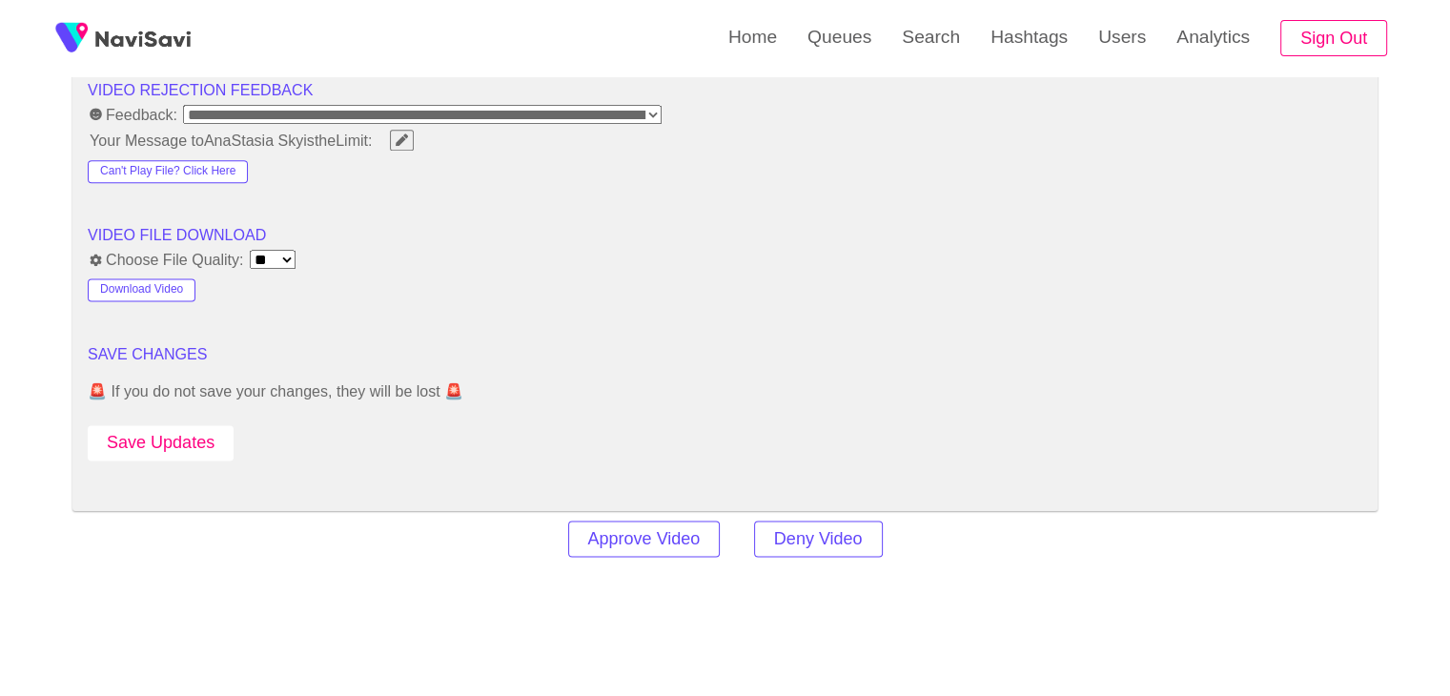
click at [173, 425] on button "Save Updates" at bounding box center [161, 442] width 146 height 35
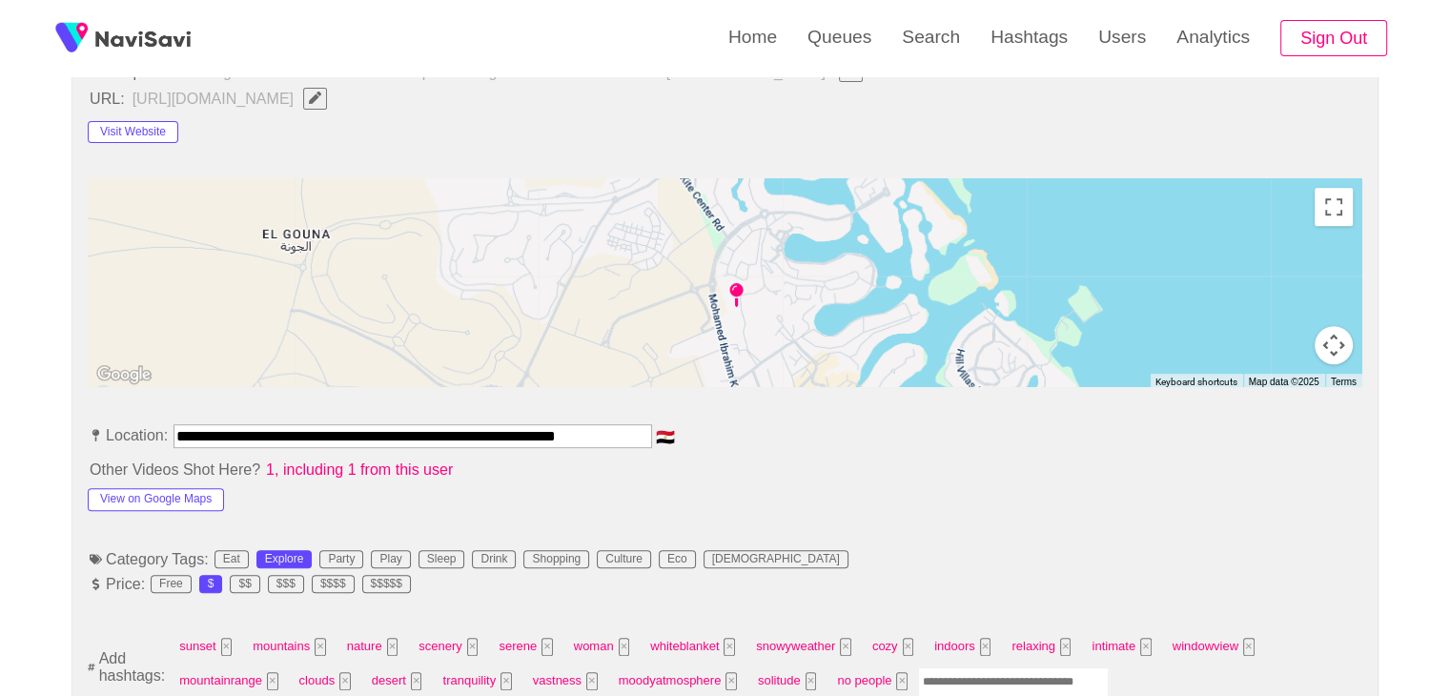
scroll to position [0, 10]
drag, startPoint x: 173, startPoint y: 428, endPoint x: 828, endPoint y: 431, distance: 655.8
click at [828, 431] on li "**********" at bounding box center [725, 439] width 1274 height 31
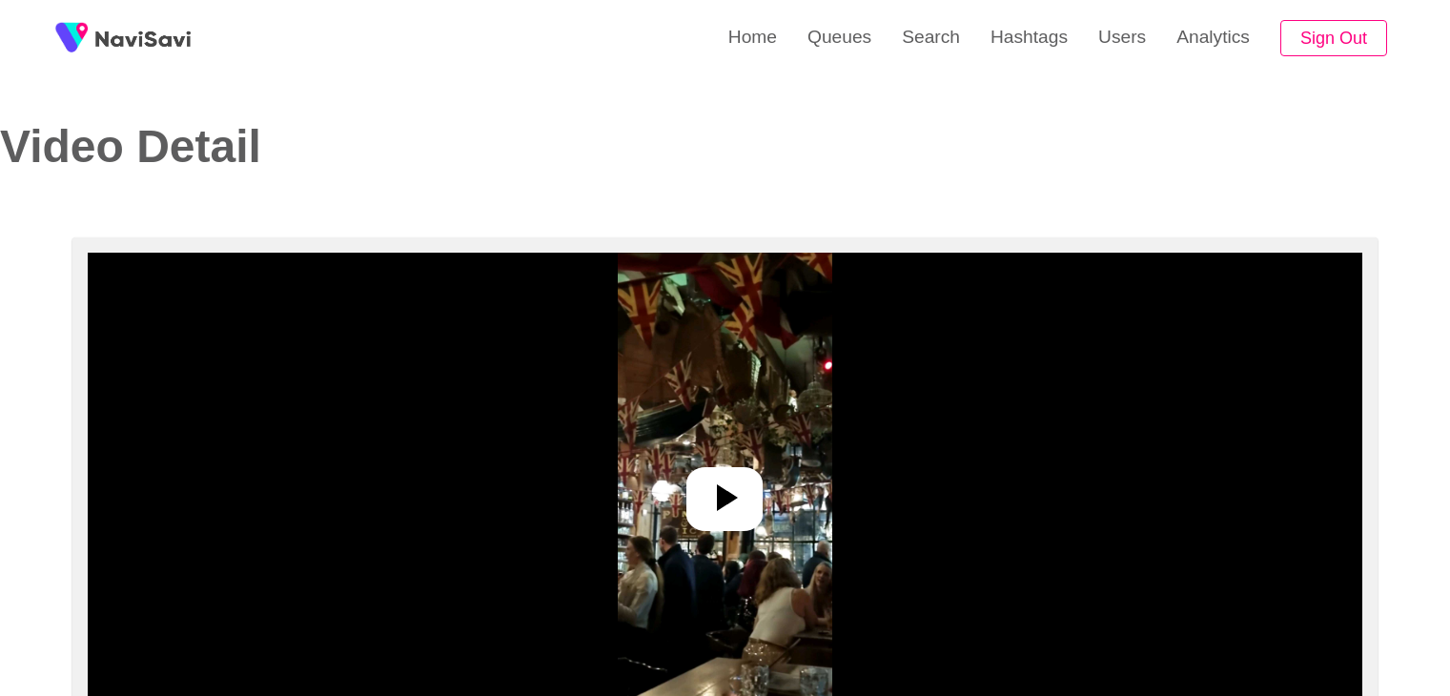
select select "**********"
select select "**"
click at [740, 496] on icon at bounding box center [725, 498] width 46 height 46
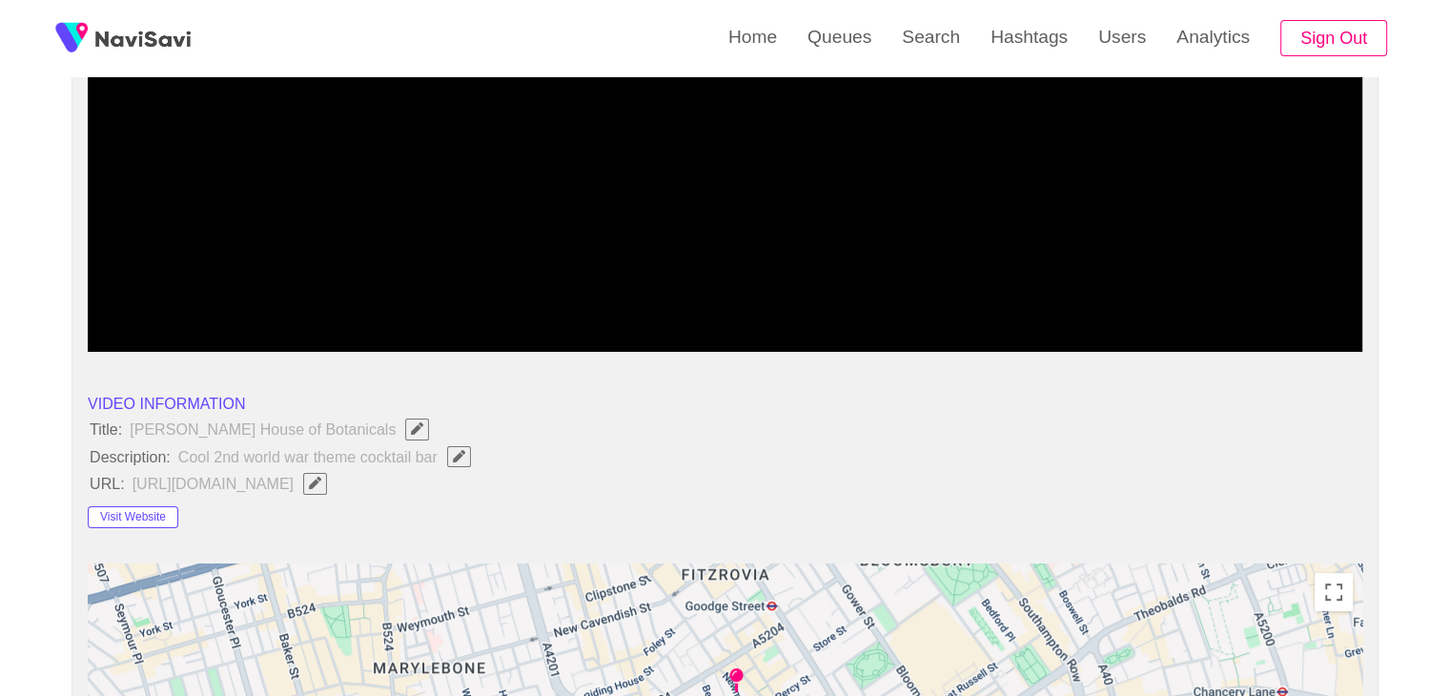
scroll to position [381, 0]
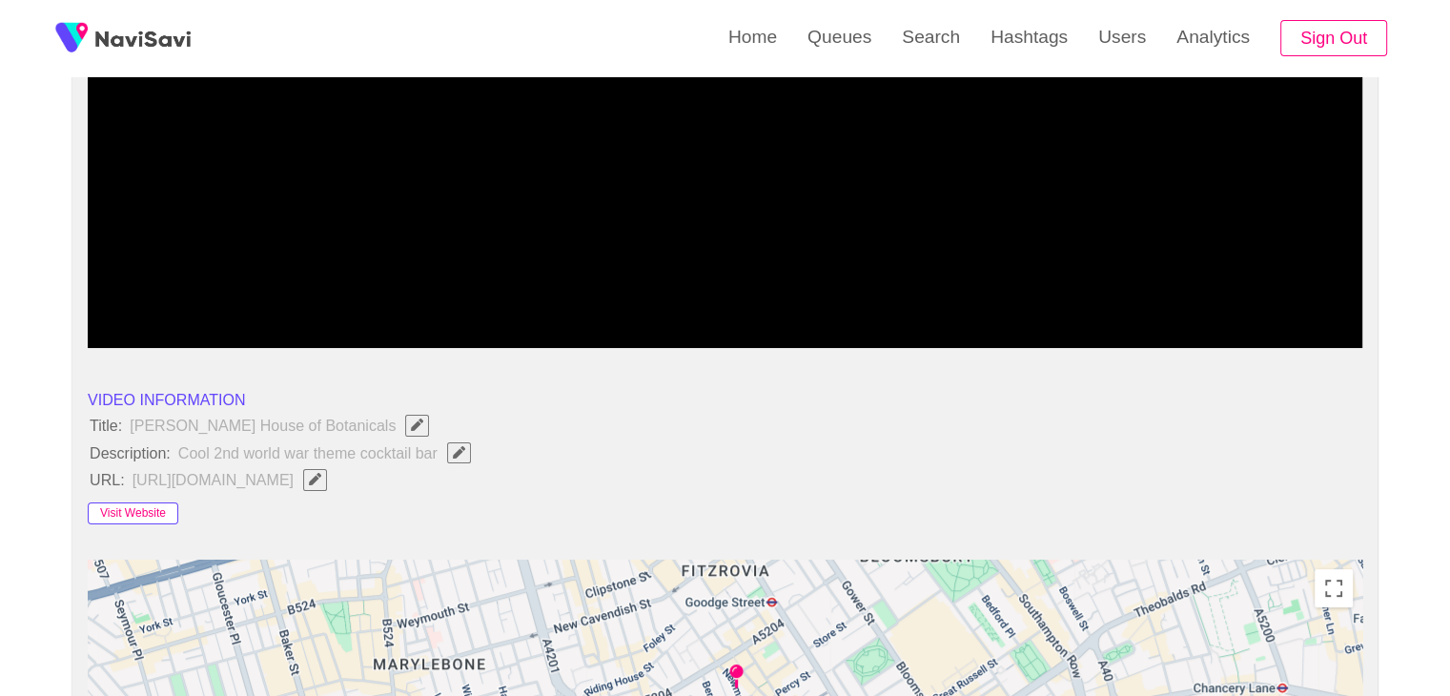
click at [130, 512] on button "Visit Website" at bounding box center [133, 513] width 91 height 23
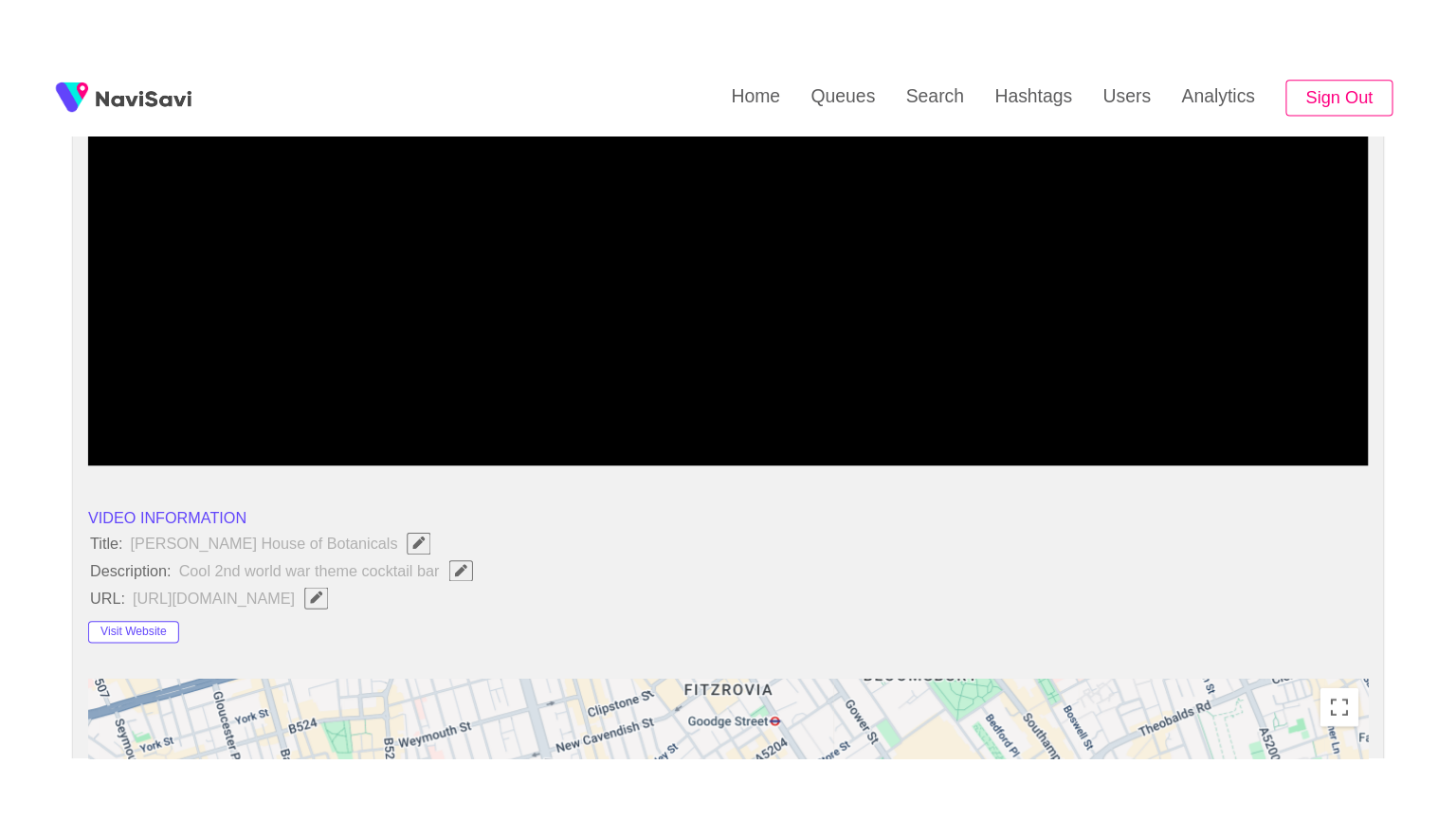
scroll to position [284, 0]
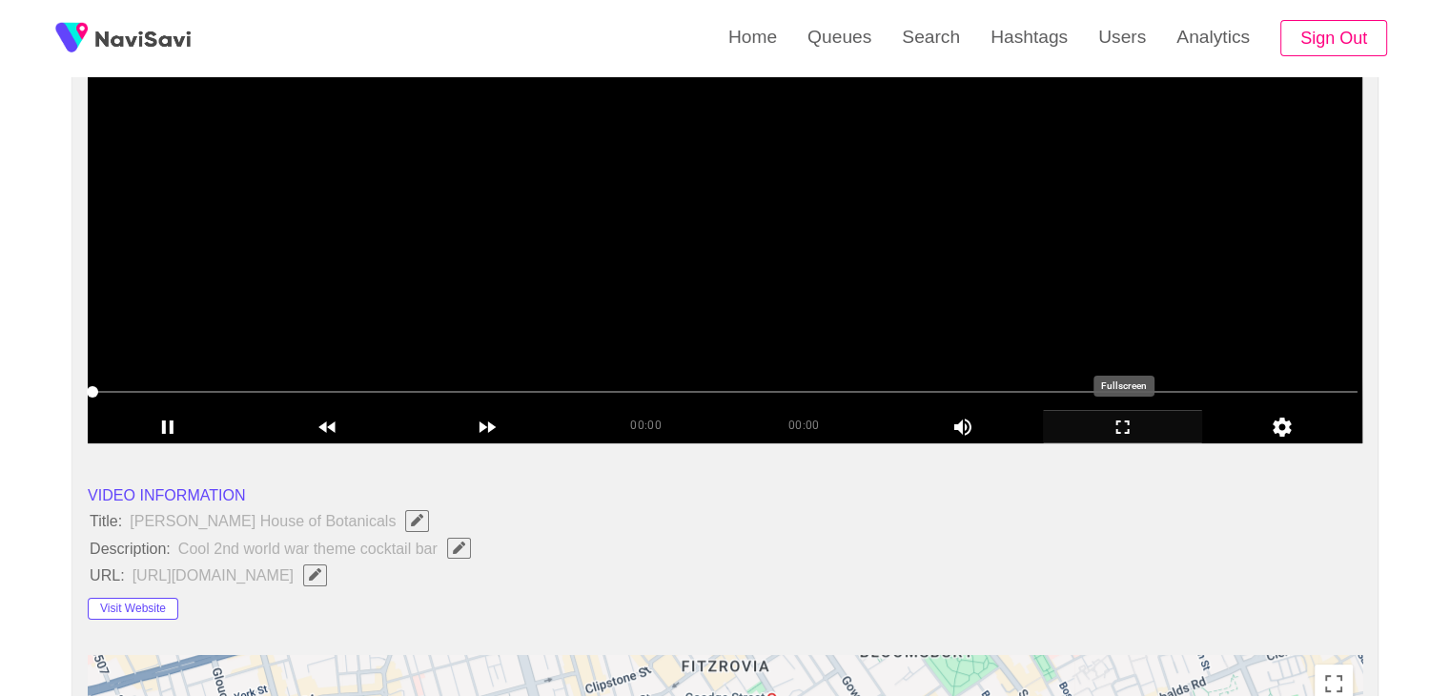
drag, startPoint x: 1131, startPoint y: 426, endPoint x: 1110, endPoint y: 526, distance: 102.3
click at [1128, 433] on icon "add" at bounding box center [1123, 427] width 158 height 23
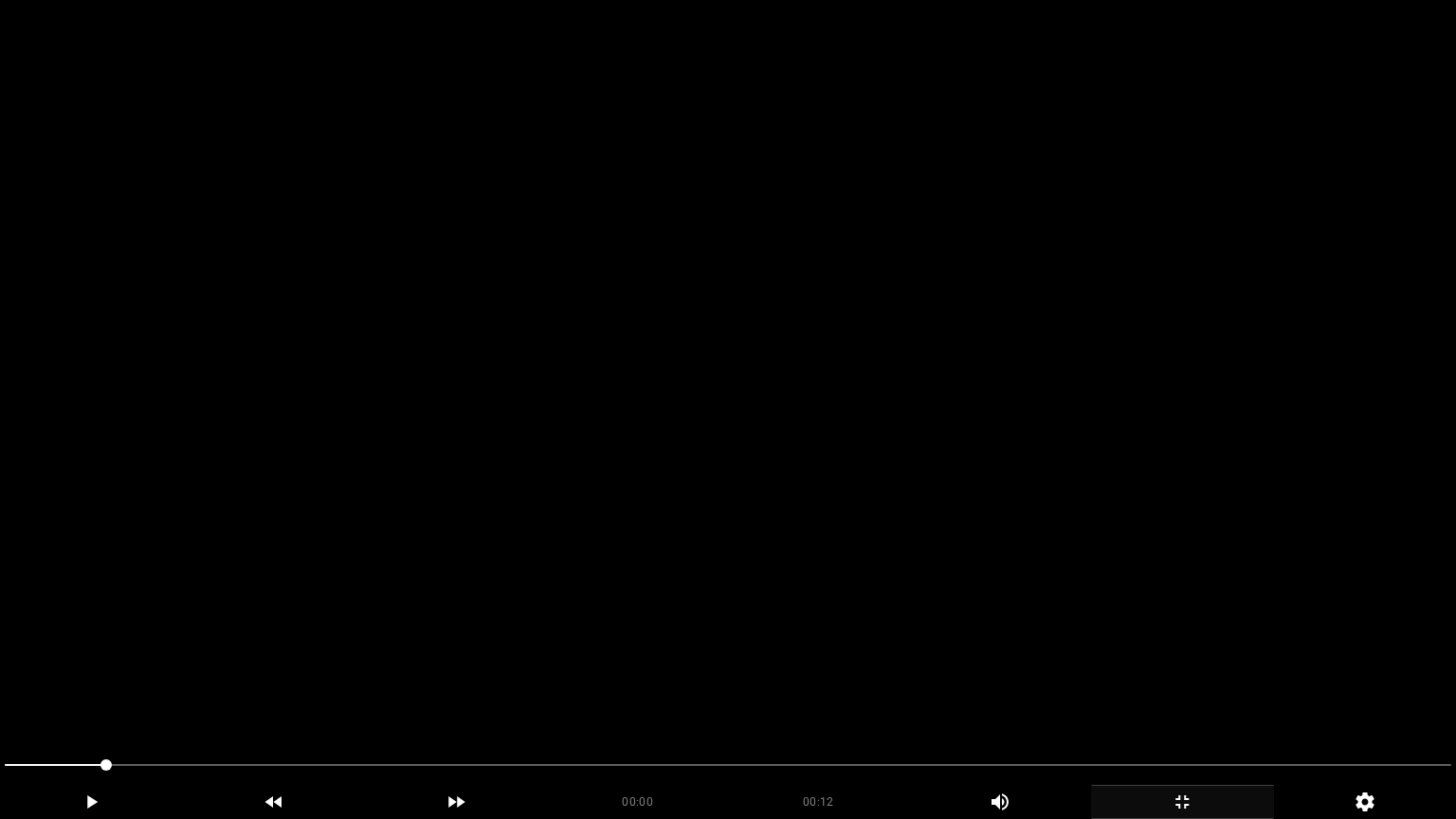
click at [1024, 541] on video at bounding box center [728, 410] width 1456 height 819
click at [943, 622] on video at bounding box center [728, 410] width 1456 height 819
click at [934, 612] on video at bounding box center [728, 410] width 1456 height 819
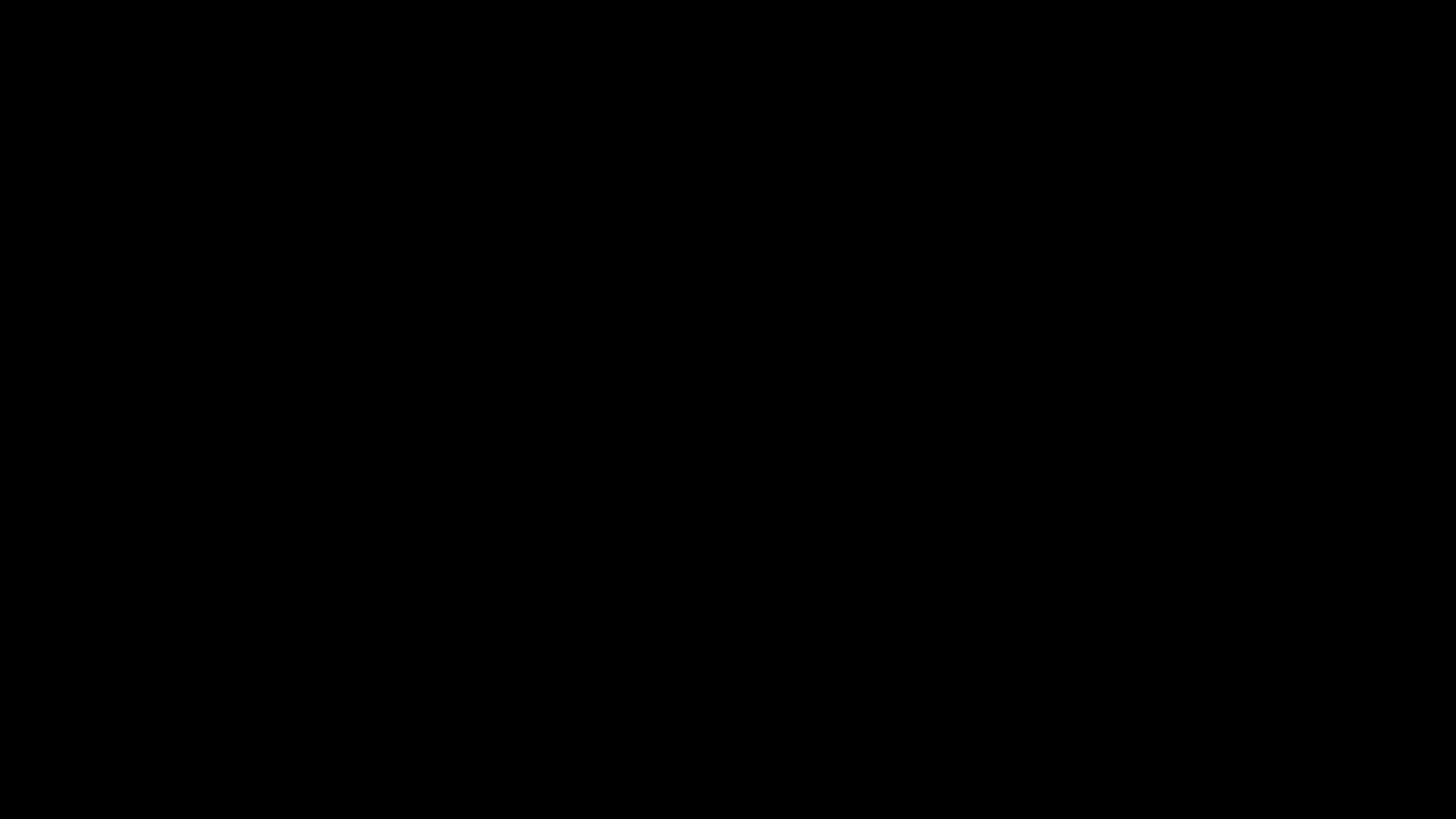
click at [763, 691] on span at bounding box center [728, 764] width 1447 height 31
drag, startPoint x: 882, startPoint y: 750, endPoint x: 895, endPoint y: 750, distance: 13.0
click at [895, 691] on div at bounding box center [728, 766] width 1462 height 51
click at [1188, 691] on span at bounding box center [728, 764] width 1447 height 2
click at [1179, 691] on icon "add" at bounding box center [1183, 801] width 181 height 23
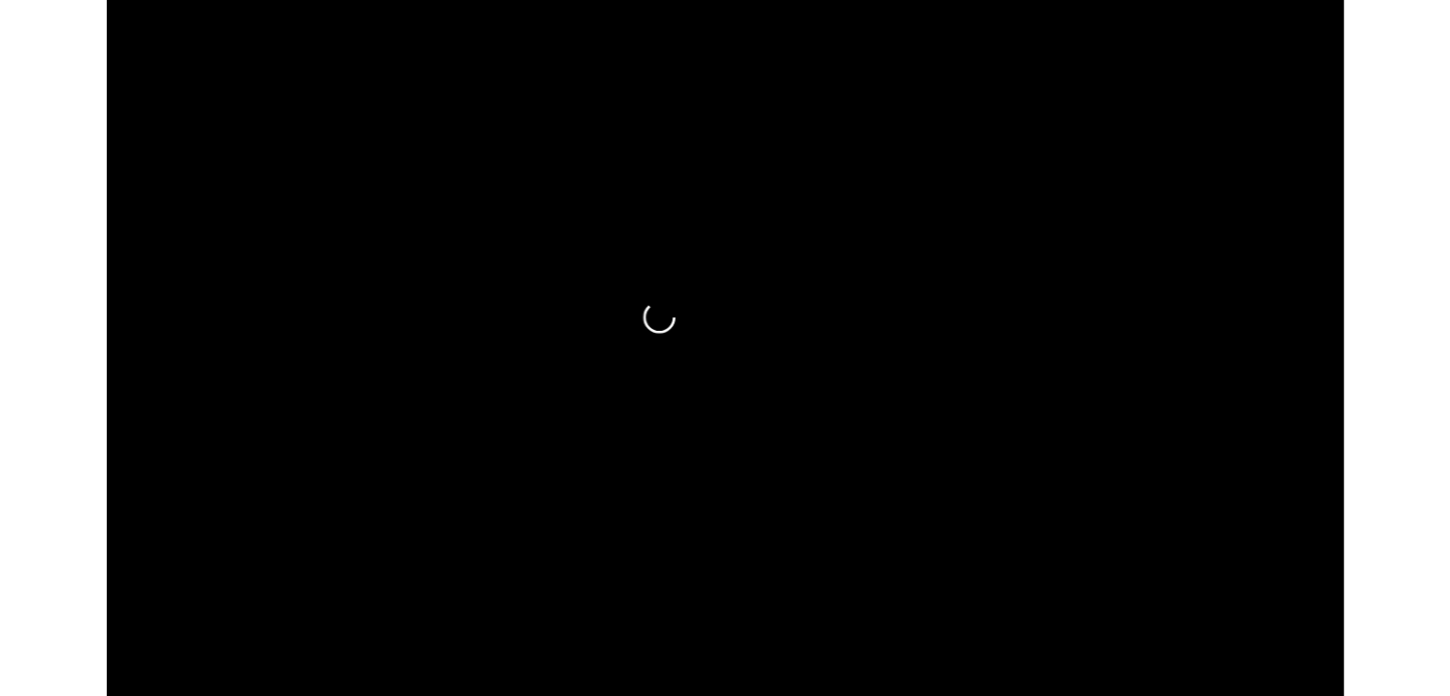
scroll to position [759, 0]
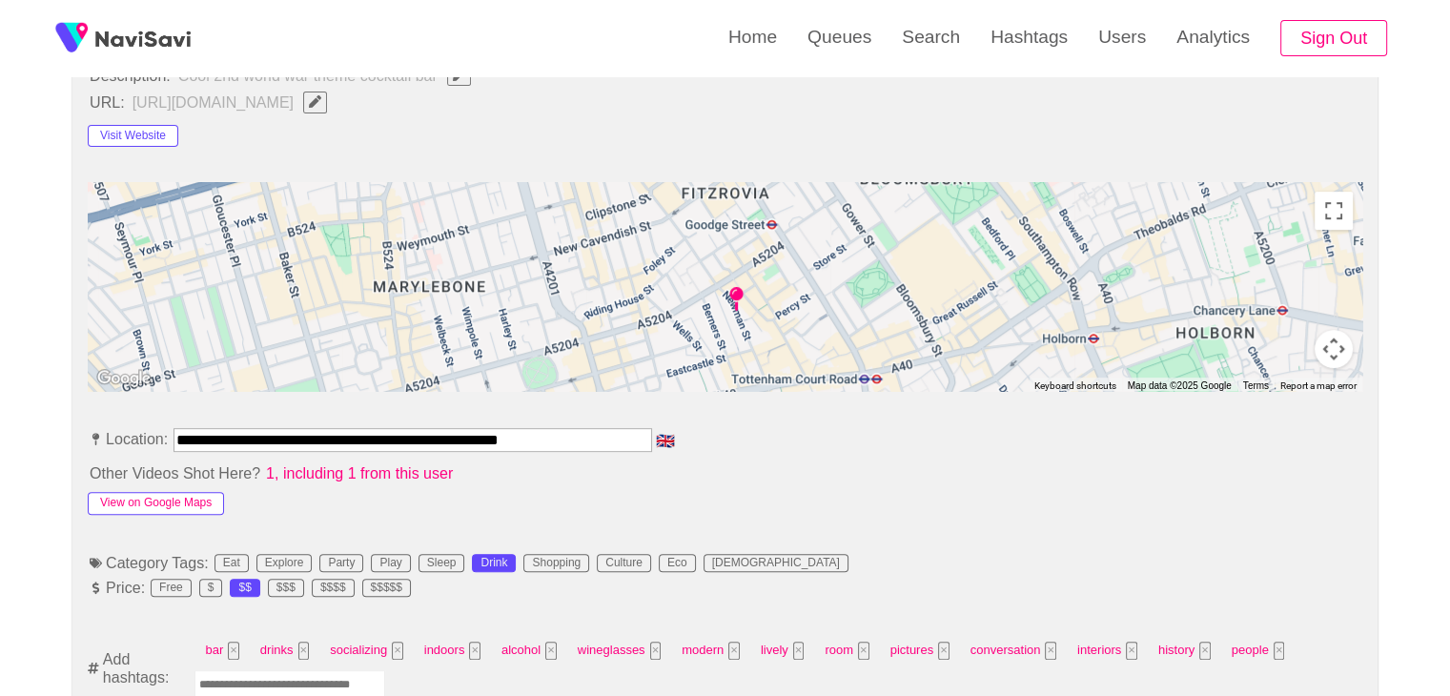
click at [183, 505] on button "View on Google Maps" at bounding box center [156, 503] width 136 height 23
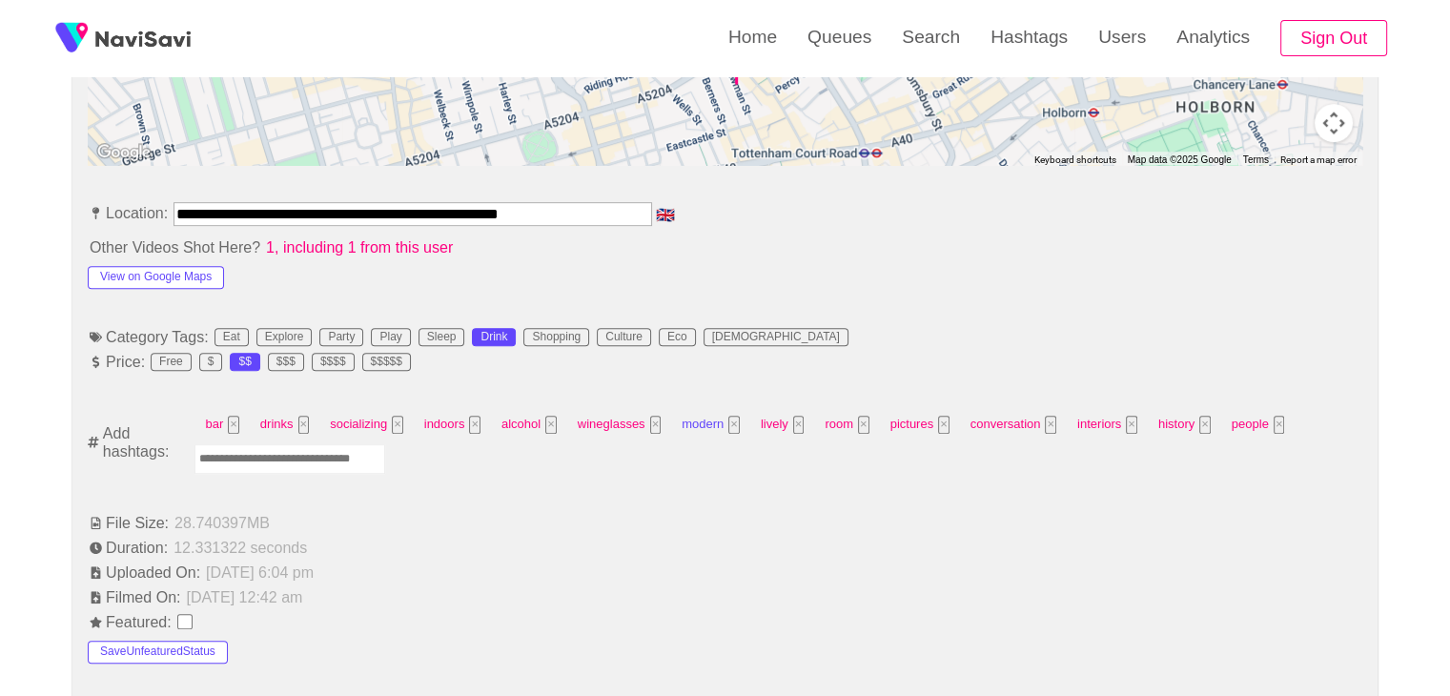
scroll to position [1045, 0]
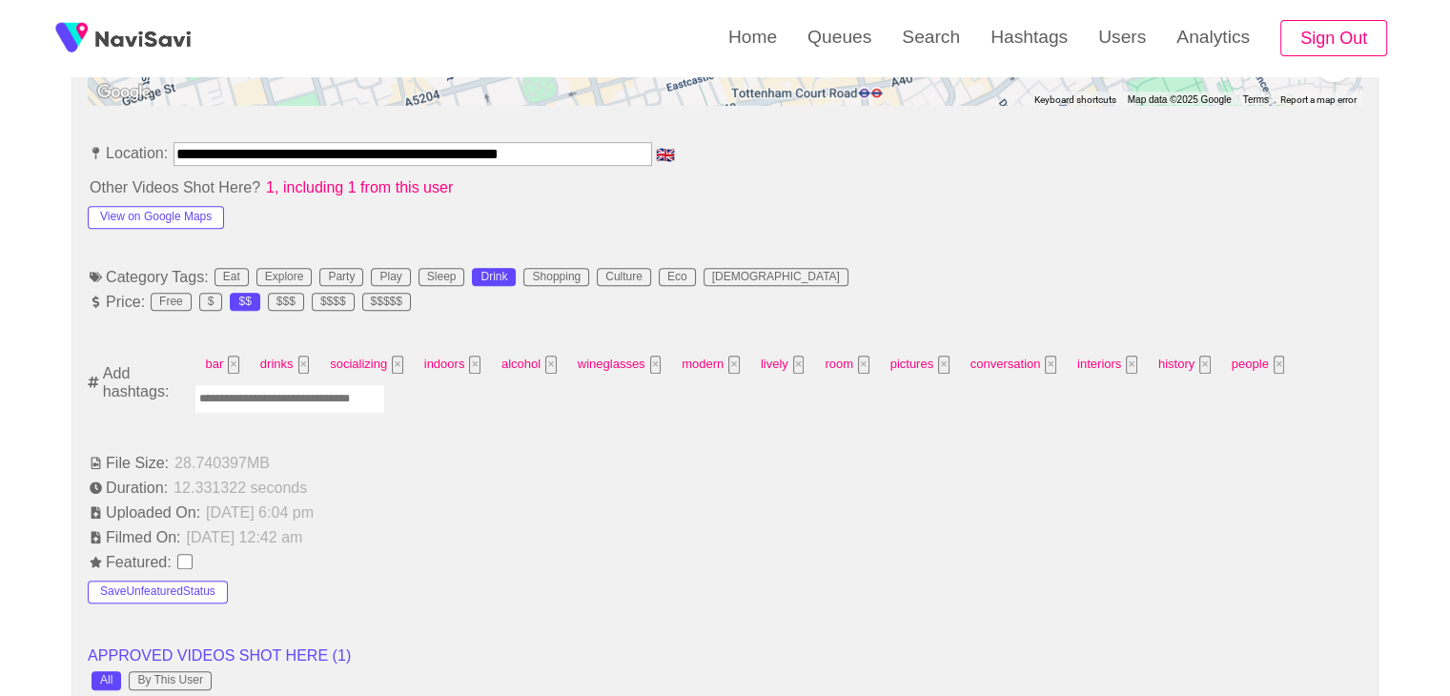
click at [255, 391] on input "Enter tag here and press return" at bounding box center [289, 399] width 191 height 30
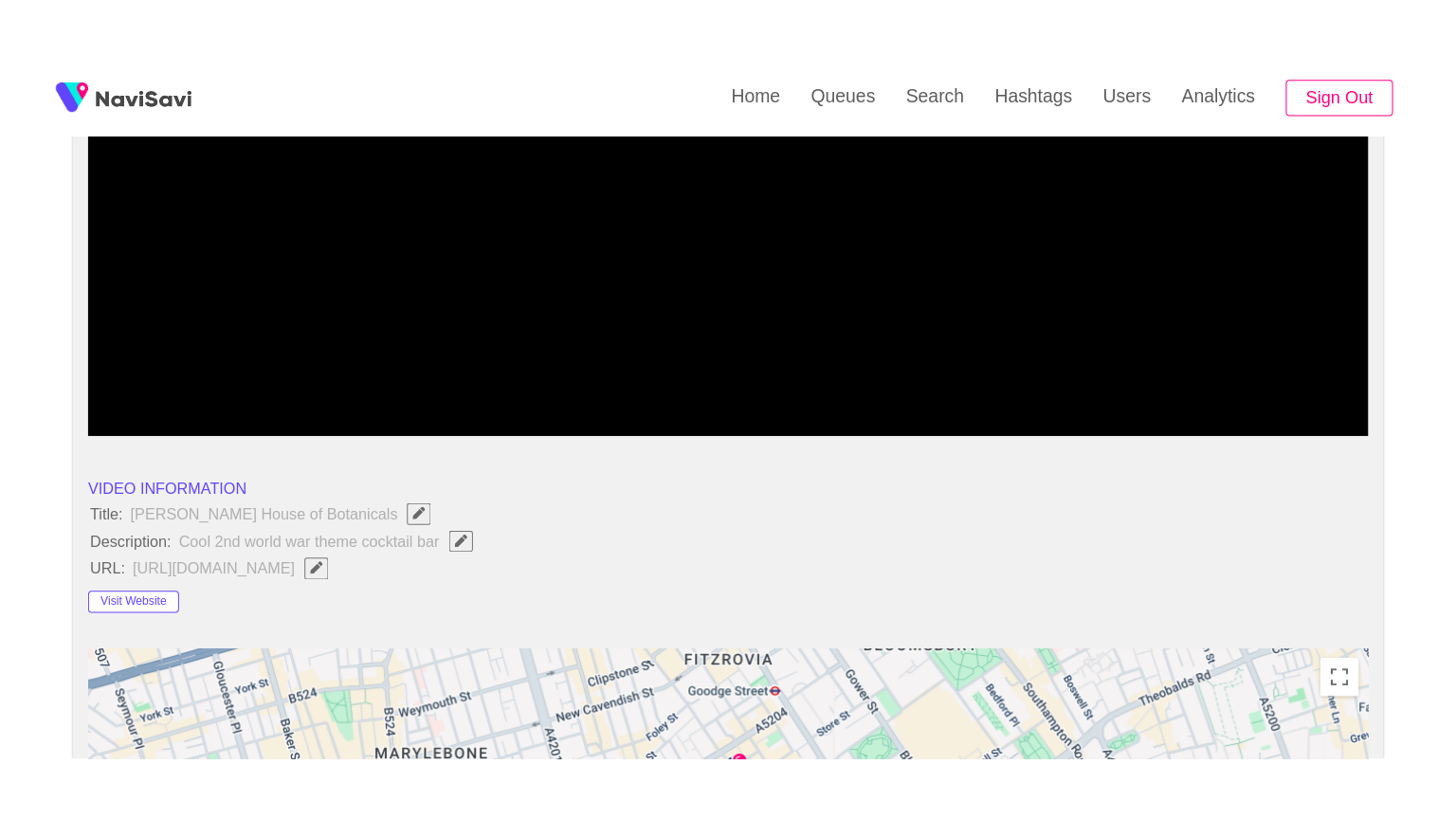
scroll to position [280, 0]
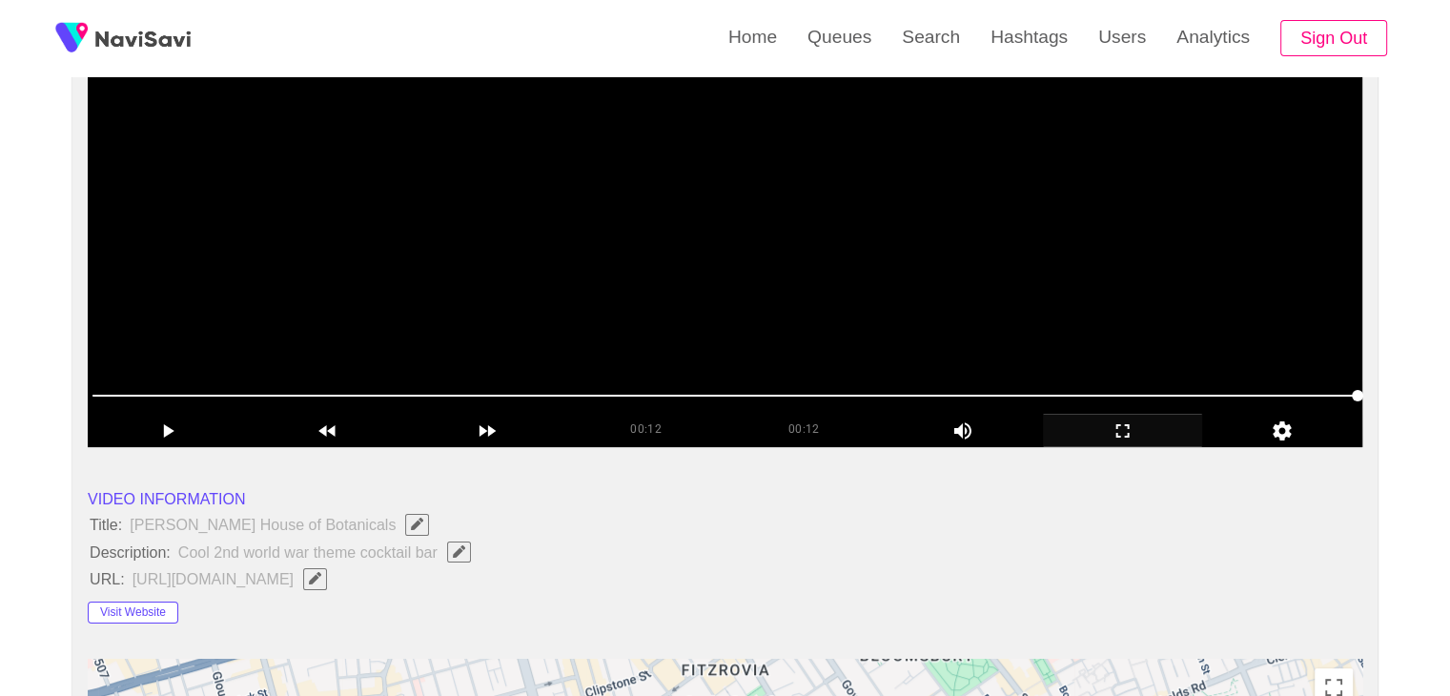
click at [732, 271] on video at bounding box center [725, 208] width 1274 height 477
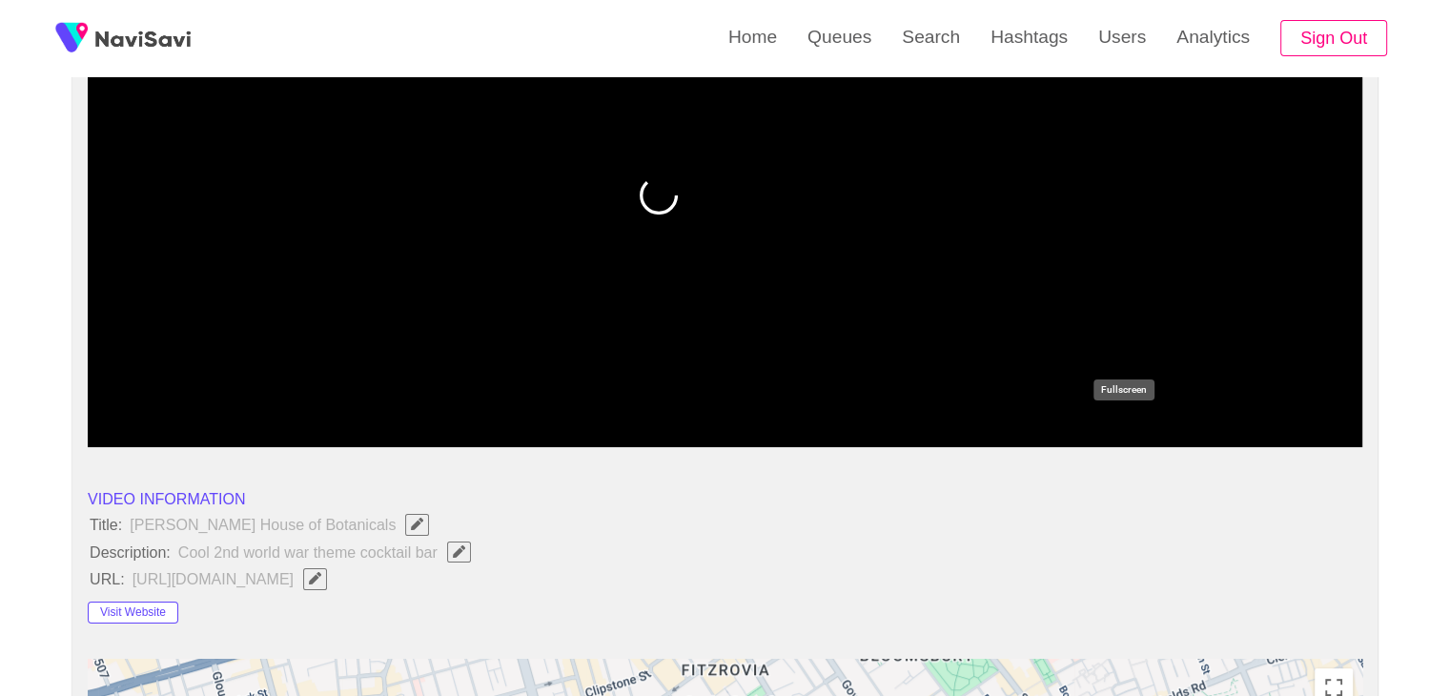
click at [1129, 432] on icon "add" at bounding box center [1123, 430] width 158 height 23
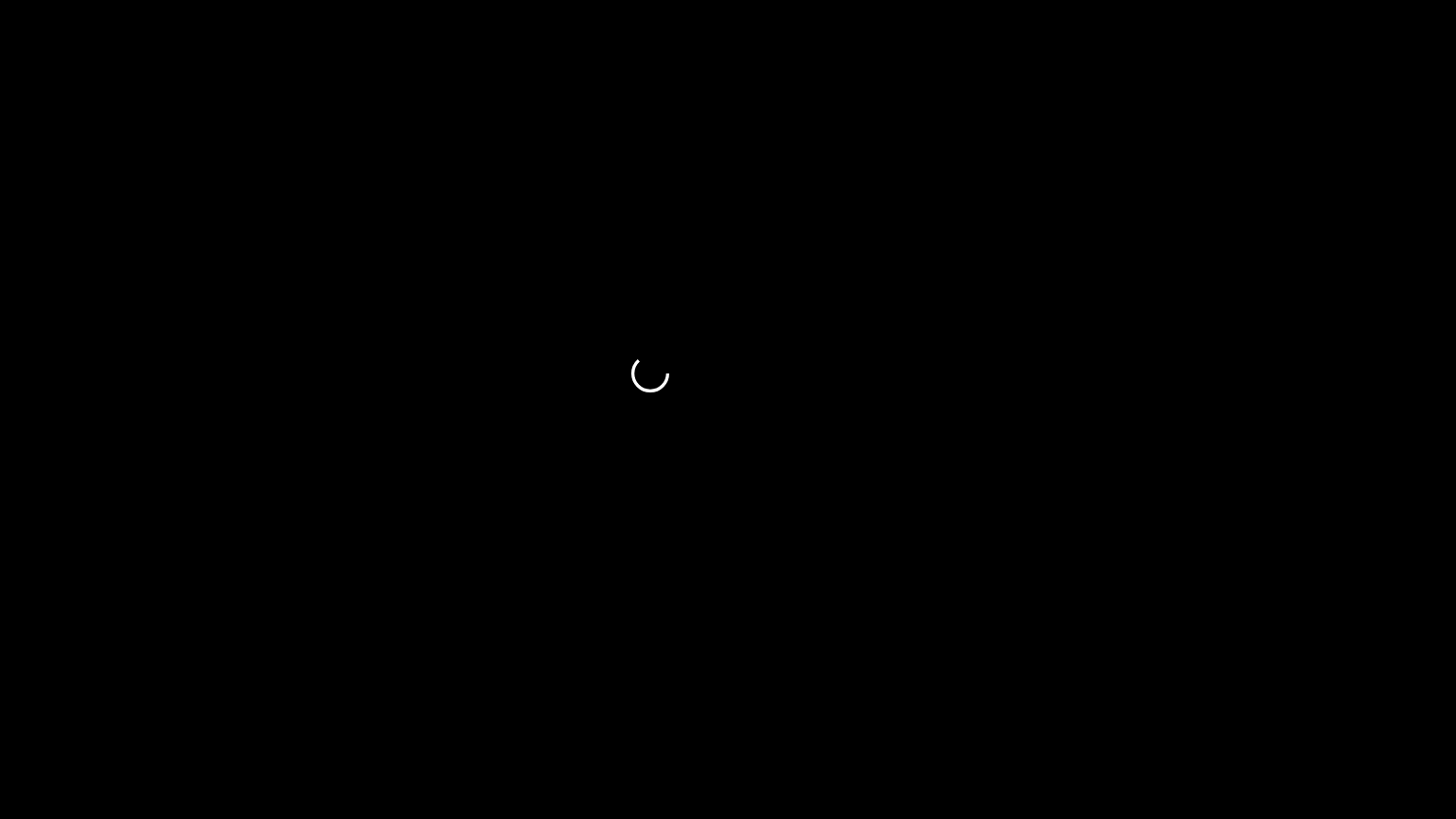
click at [97, 691] on icon "add" at bounding box center [91, 801] width 181 height 23
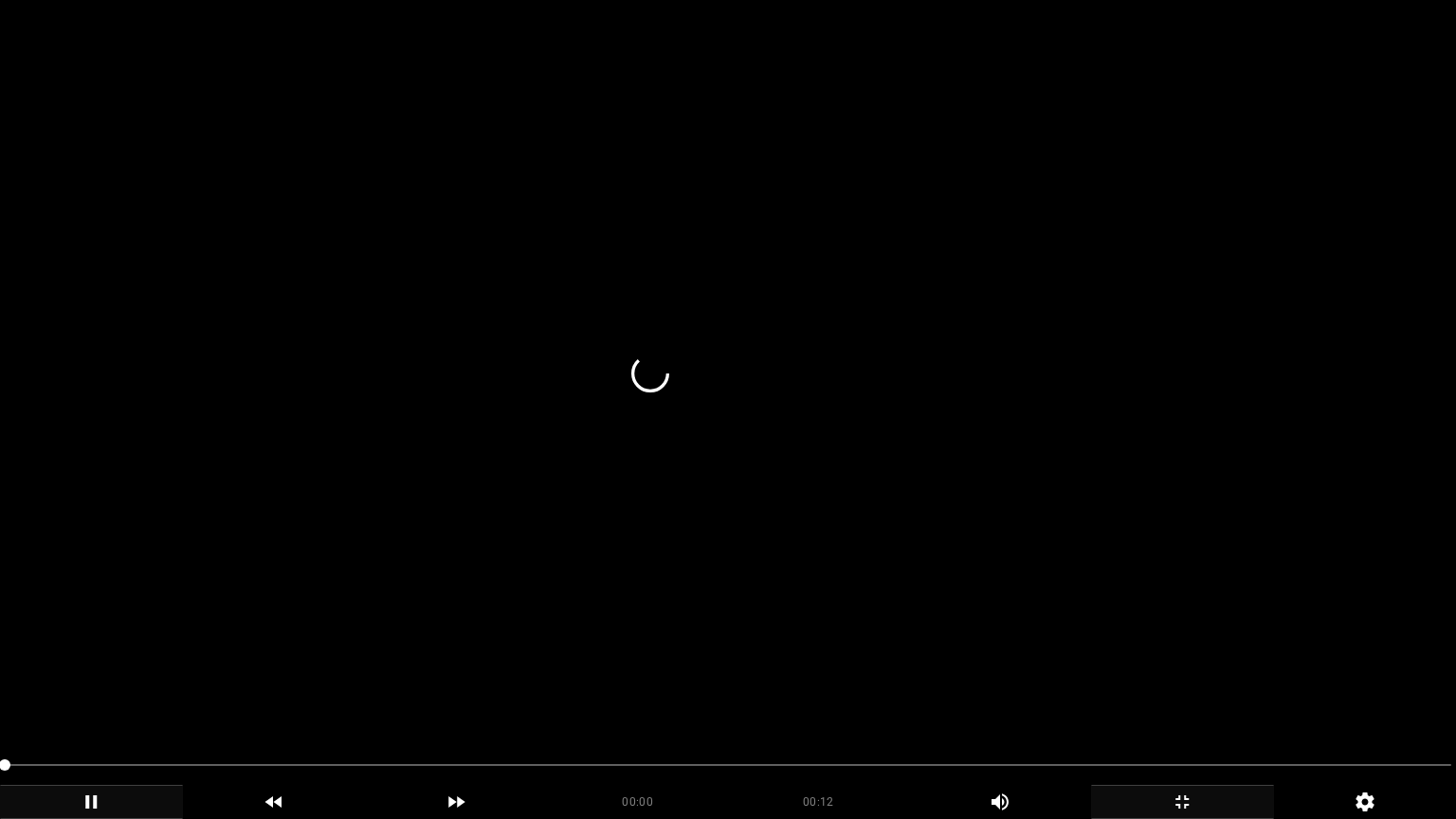
click at [364, 553] on video at bounding box center [728, 410] width 1456 height 819
click at [656, 655] on video at bounding box center [728, 410] width 1456 height 819
click at [501, 623] on video at bounding box center [728, 410] width 1456 height 819
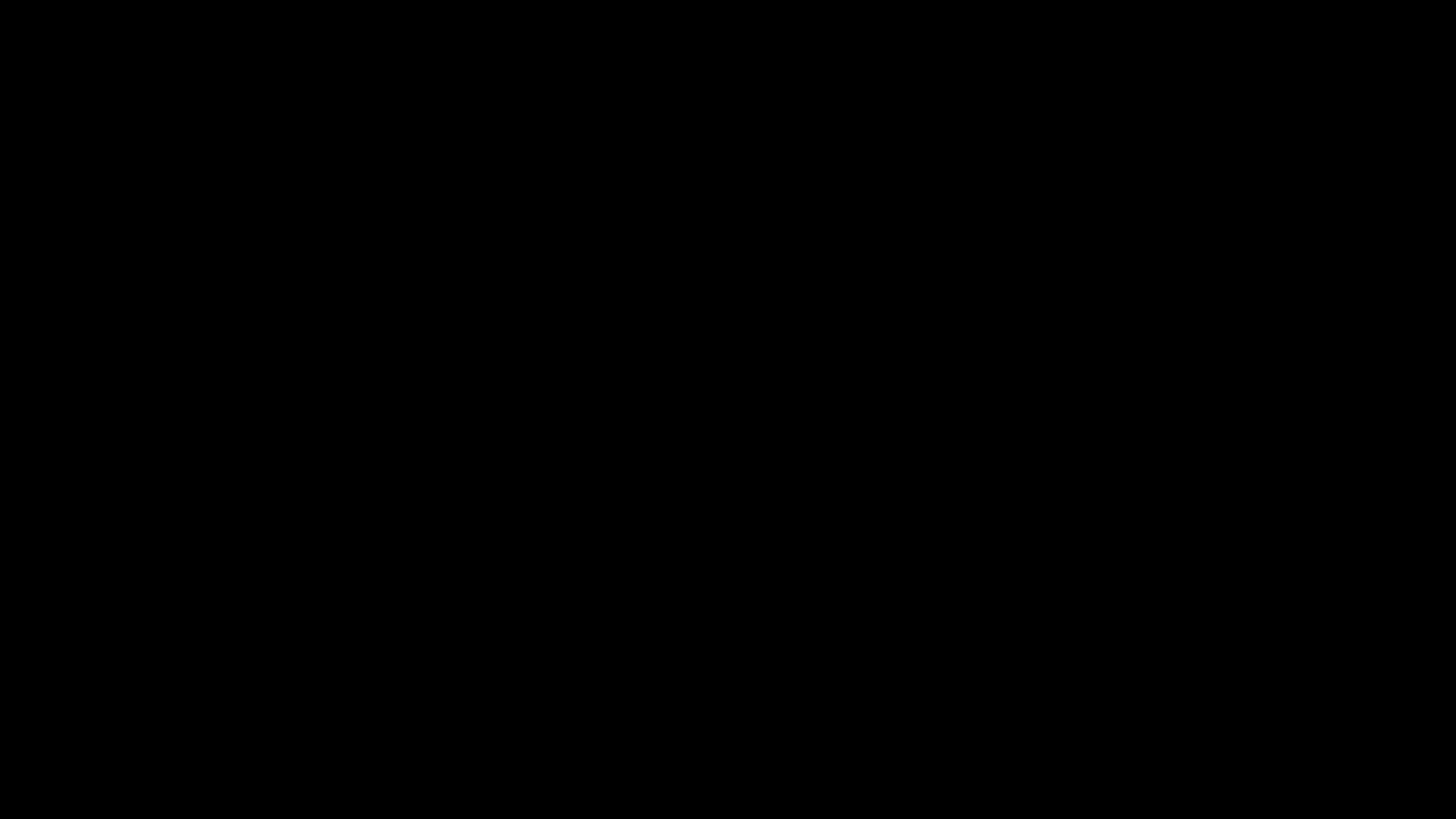
click at [1192, 691] on icon "add" at bounding box center [1183, 801] width 181 height 23
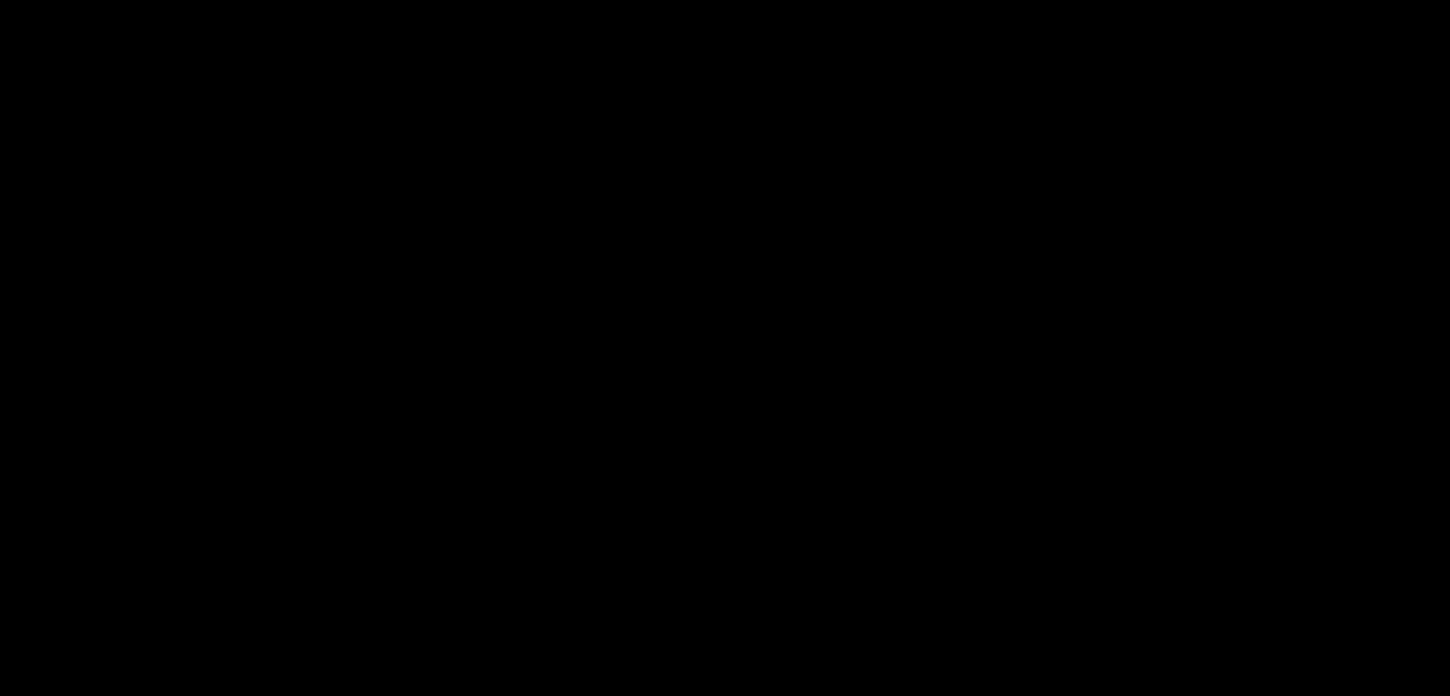
click at [1125, 669] on icon "add" at bounding box center [1178, 680] width 180 height 23
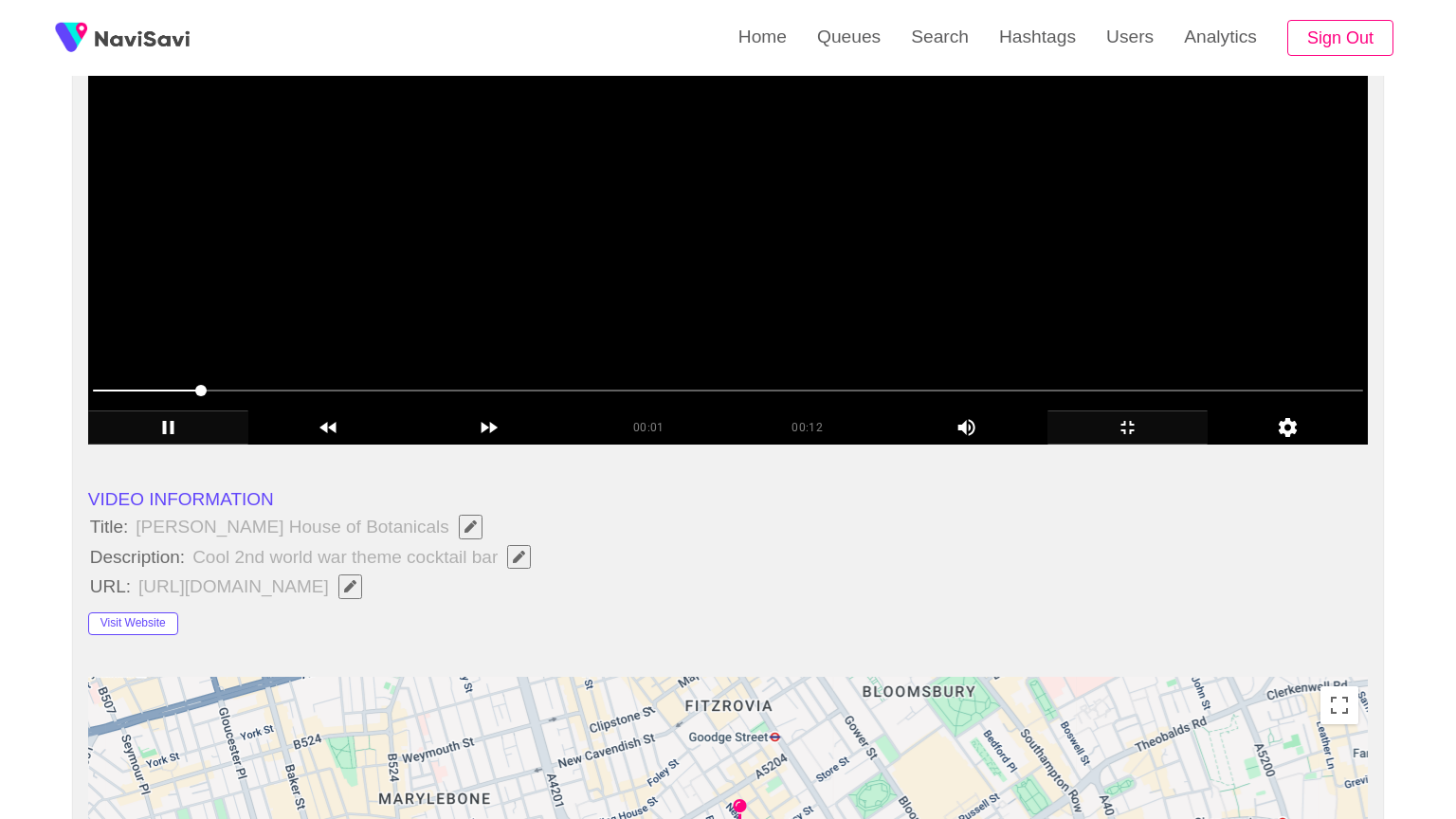
click at [414, 444] on video at bounding box center [728, 207] width 1280 height 474
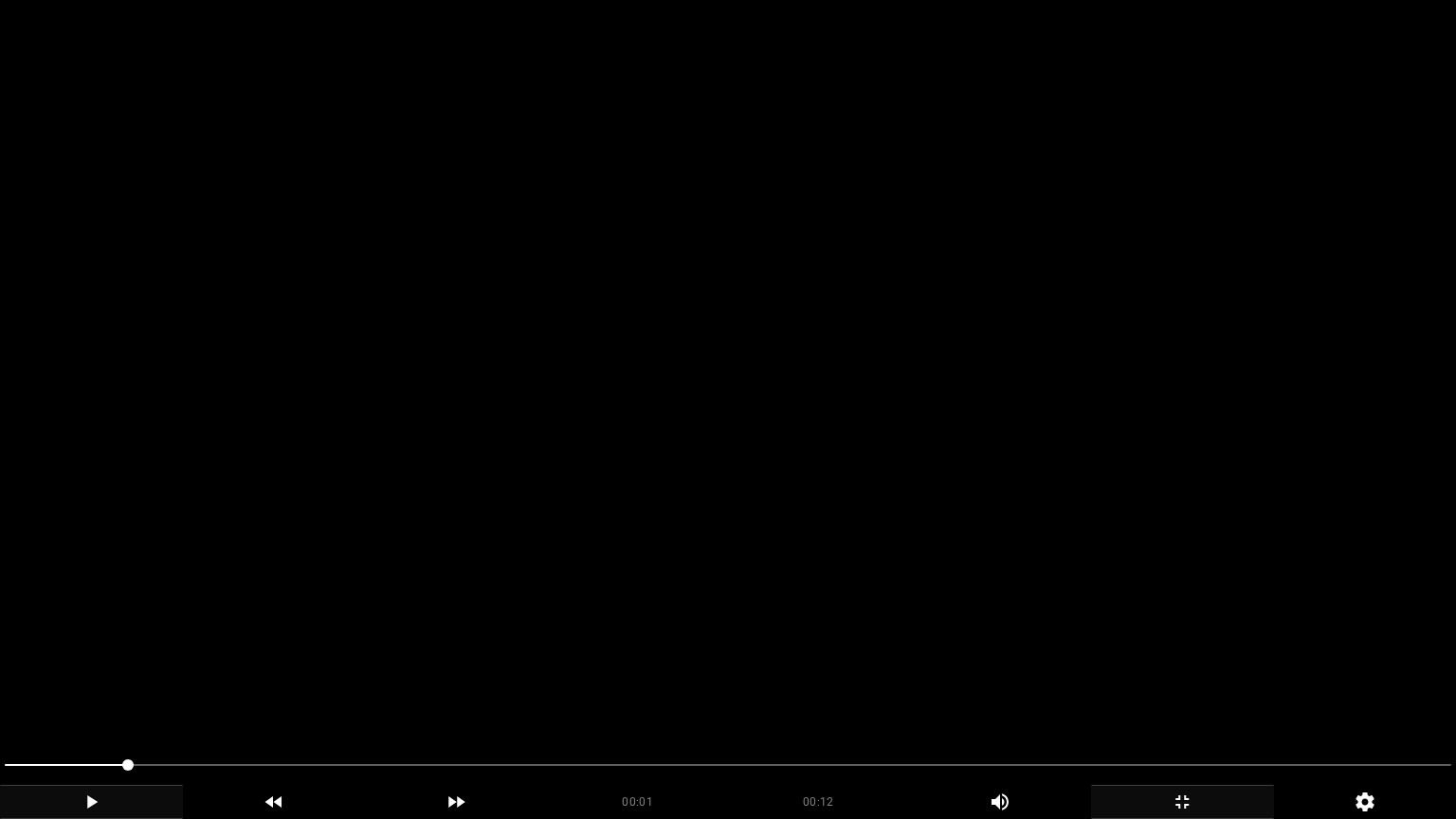
click at [414, 568] on video at bounding box center [728, 410] width 1456 height 819
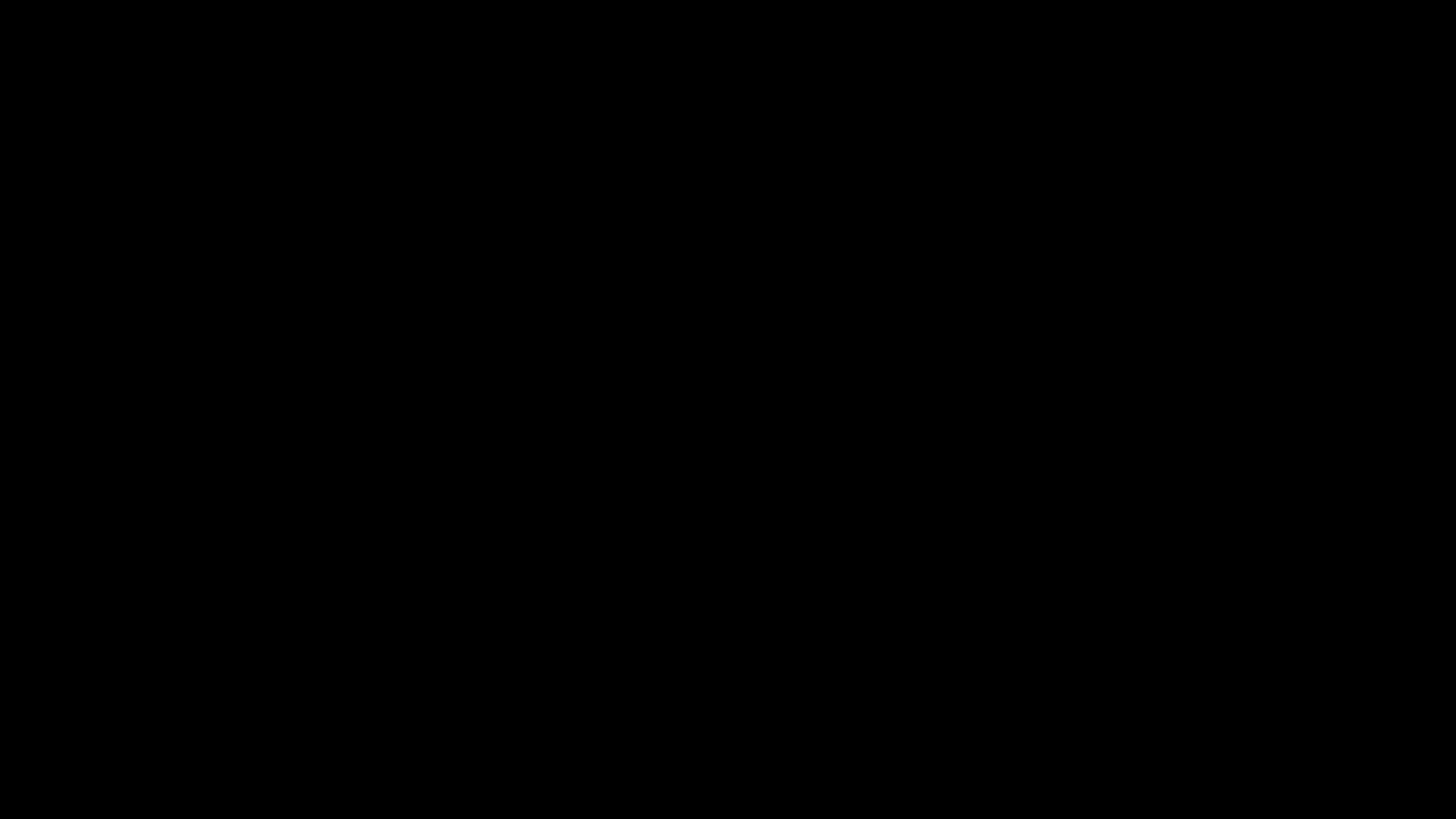
click at [461, 691] on span at bounding box center [728, 764] width 1447 height 31
drag, startPoint x: 461, startPoint y: 772, endPoint x: 577, endPoint y: 769, distance: 116.0
click at [577, 691] on span at bounding box center [728, 764] width 1447 height 31
click at [640, 691] on span at bounding box center [728, 764] width 1447 height 2
click at [699, 691] on span at bounding box center [728, 764] width 1447 height 31
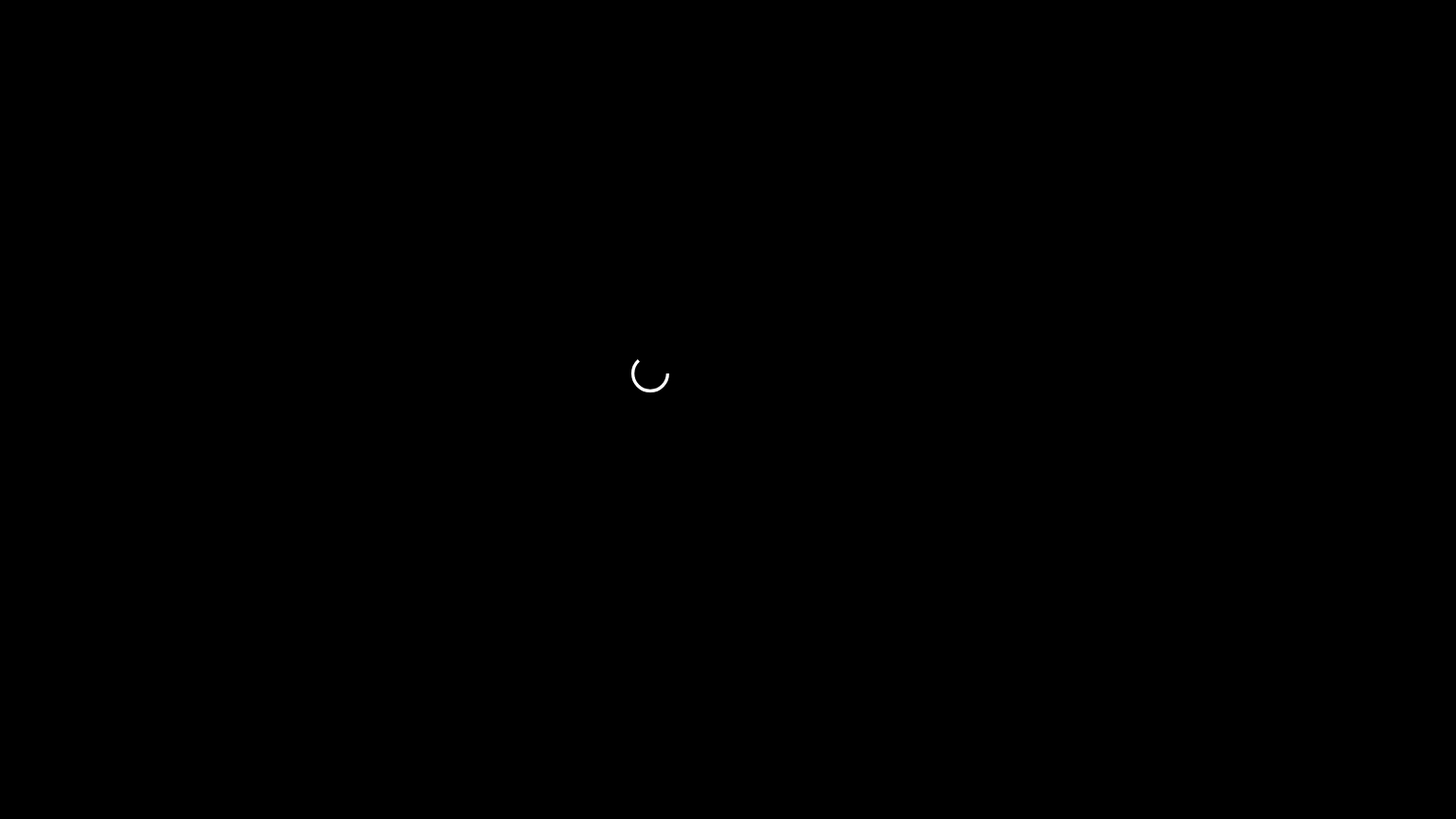
drag, startPoint x: 699, startPoint y: 762, endPoint x: 755, endPoint y: 758, distance: 56.1
click at [755, 691] on span at bounding box center [728, 764] width 1447 height 31
click at [815, 691] on span at bounding box center [728, 764] width 1447 height 31
click at [903, 691] on span at bounding box center [728, 764] width 1447 height 31
click at [965, 691] on span at bounding box center [728, 764] width 1447 height 31
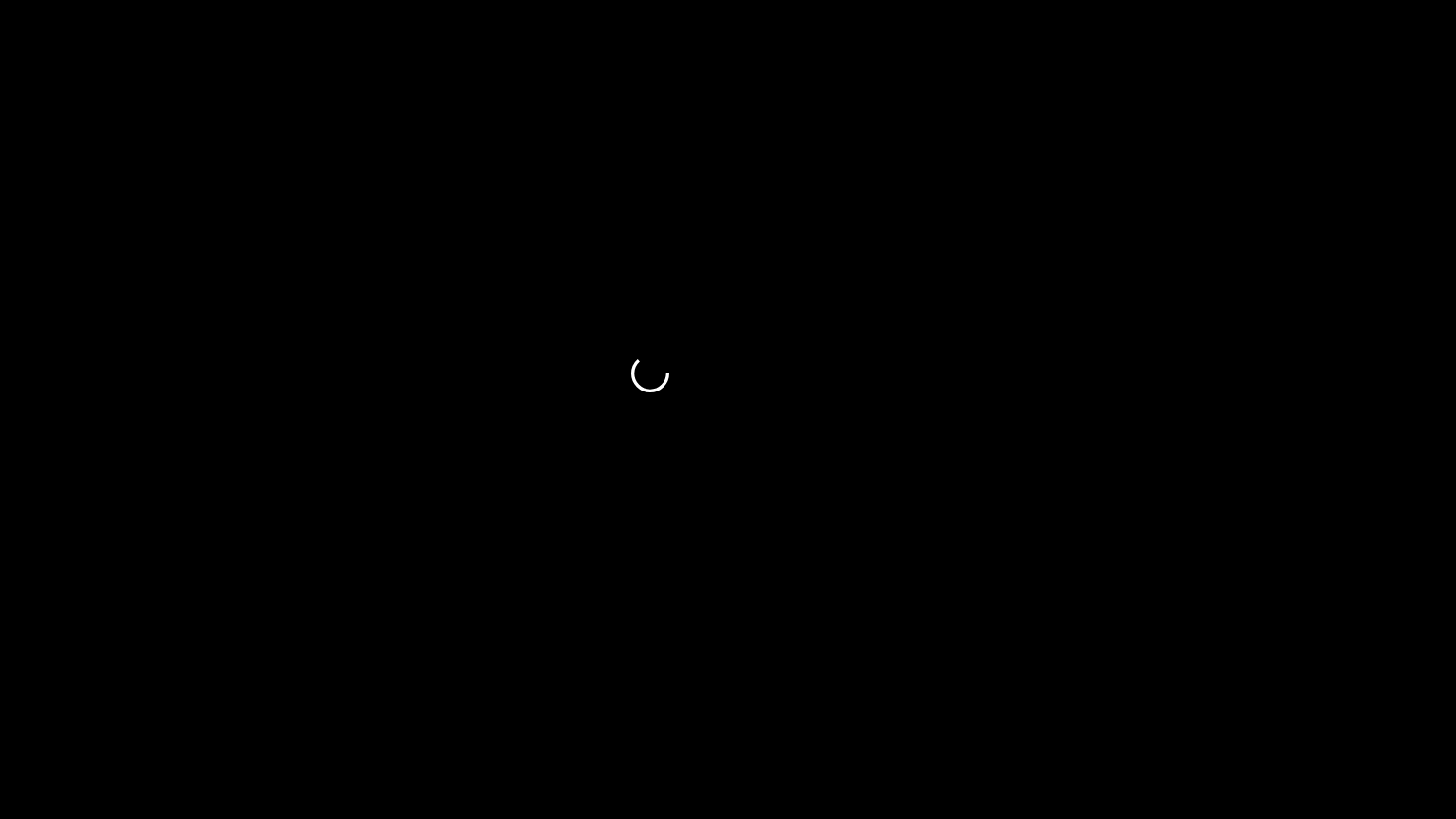
drag, startPoint x: 838, startPoint y: 769, endPoint x: 816, endPoint y: 770, distance: 22.0
click at [816, 691] on span at bounding box center [728, 764] width 1447 height 31
click at [747, 691] on span at bounding box center [410, 764] width 811 height 2
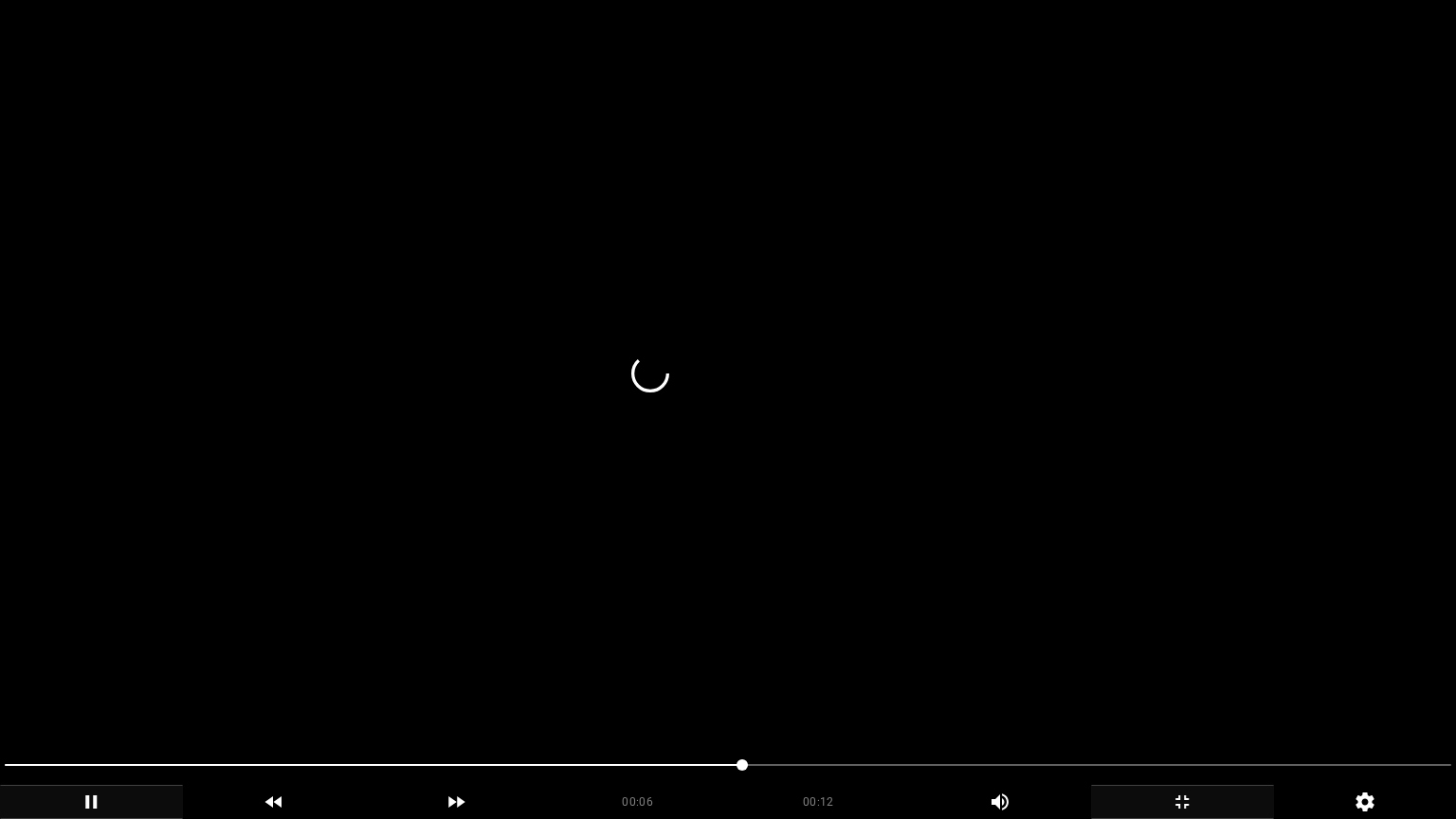
click at [853, 687] on video at bounding box center [728, 410] width 1456 height 819
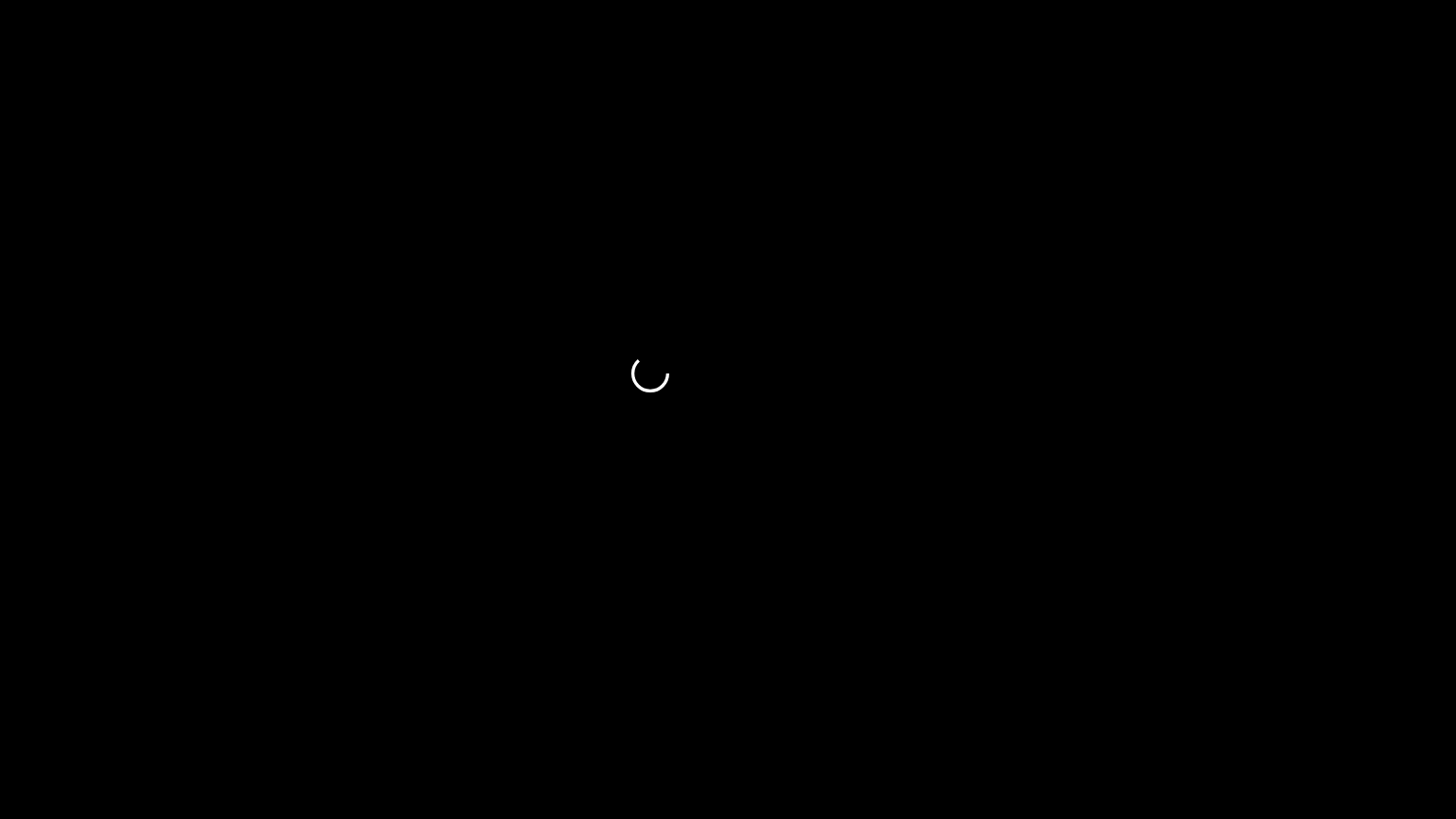
click at [799, 691] on span at bounding box center [728, 764] width 1447 height 2
click at [847, 691] on span at bounding box center [728, 764] width 1447 height 31
click at [1141, 691] on div "add" at bounding box center [1183, 801] width 183 height 34
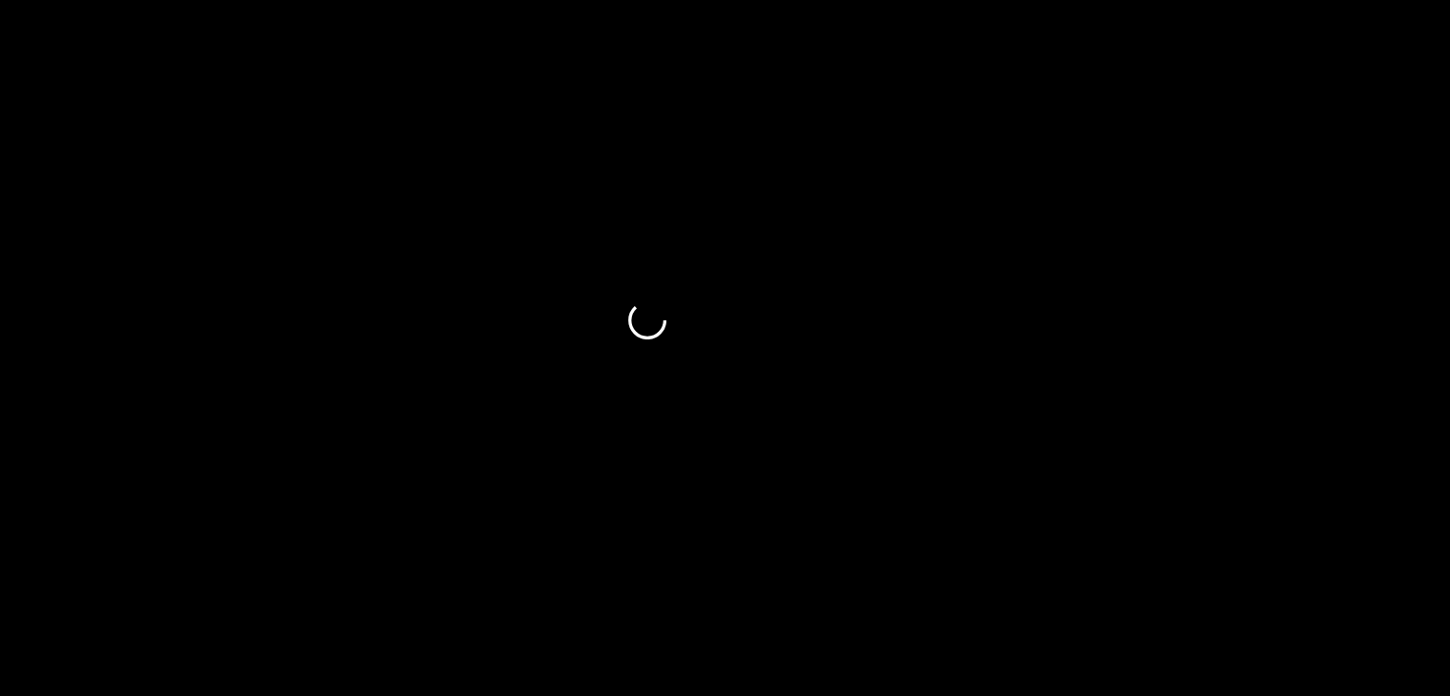
scroll to position [947, 0]
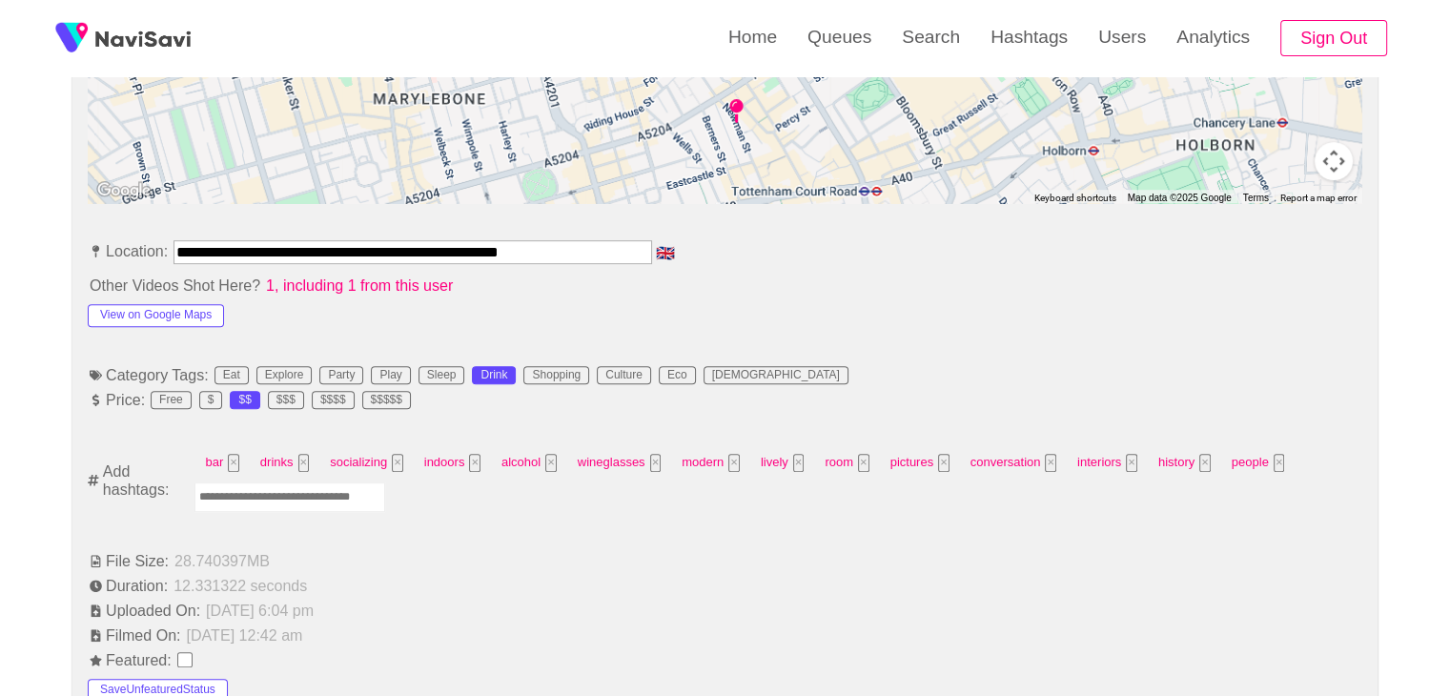
click at [294, 493] on input "Enter tag here and press return" at bounding box center [289, 497] width 191 height 30
type input "*********"
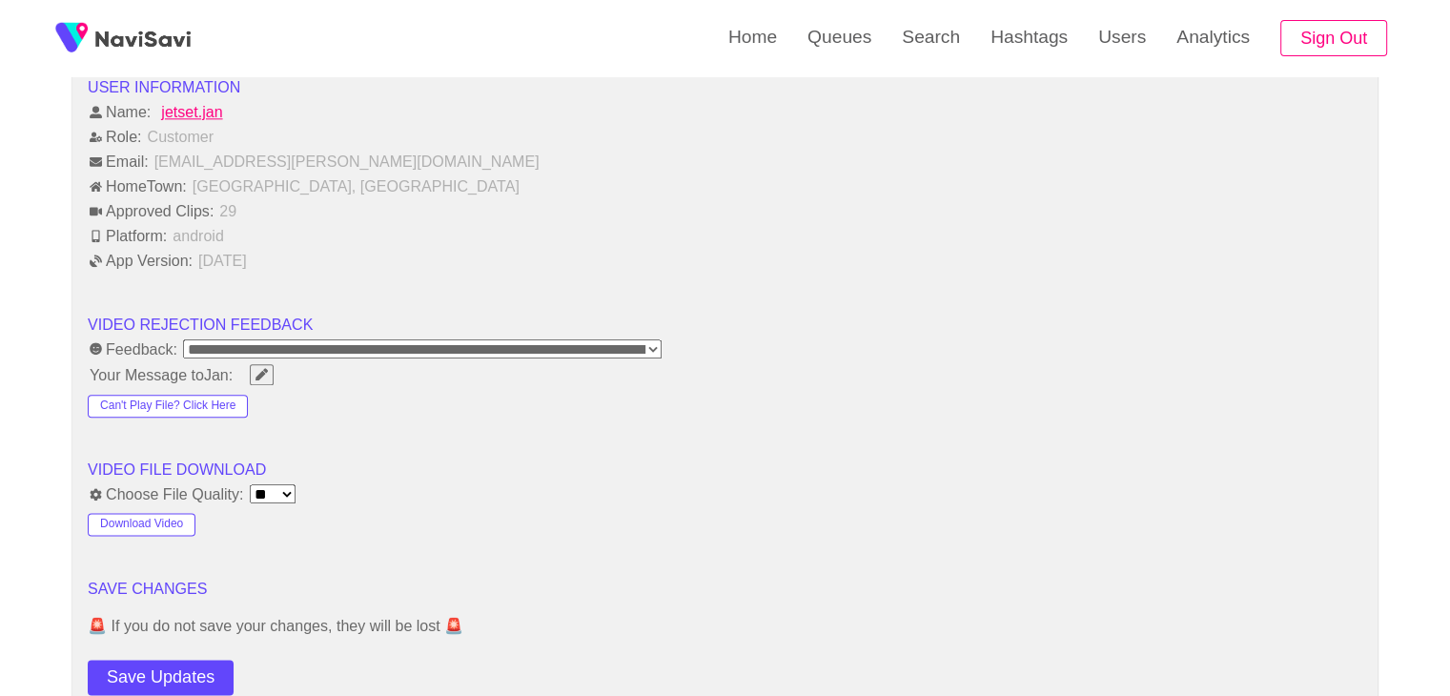
scroll to position [2472, 0]
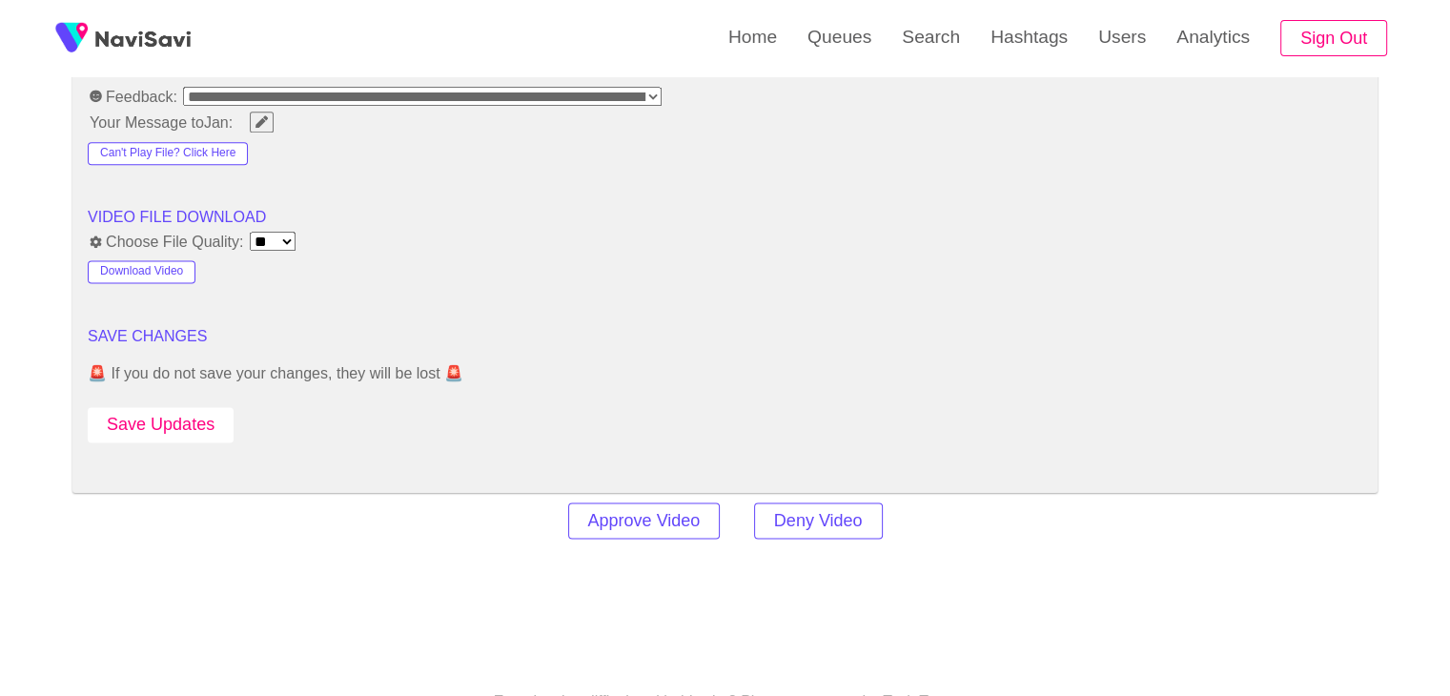
click at [179, 420] on button "Save Updates" at bounding box center [161, 424] width 146 height 35
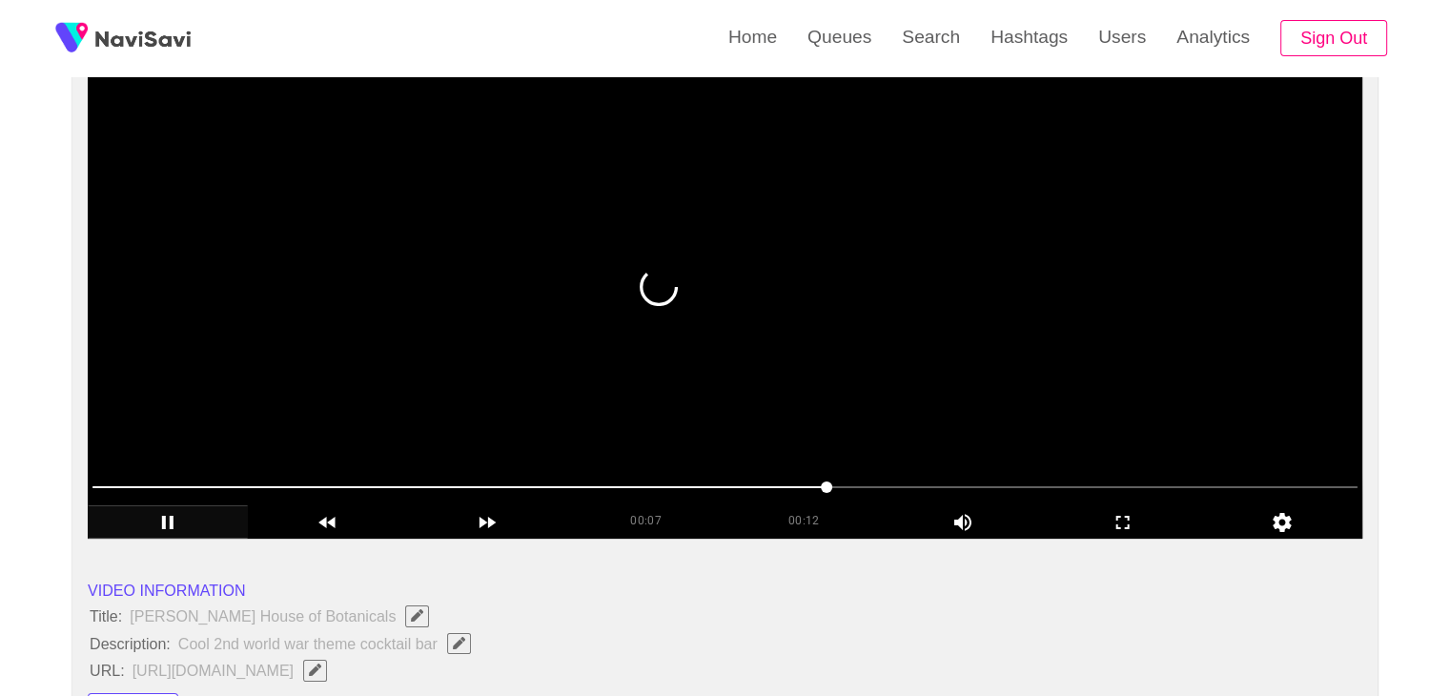
scroll to position [184, 0]
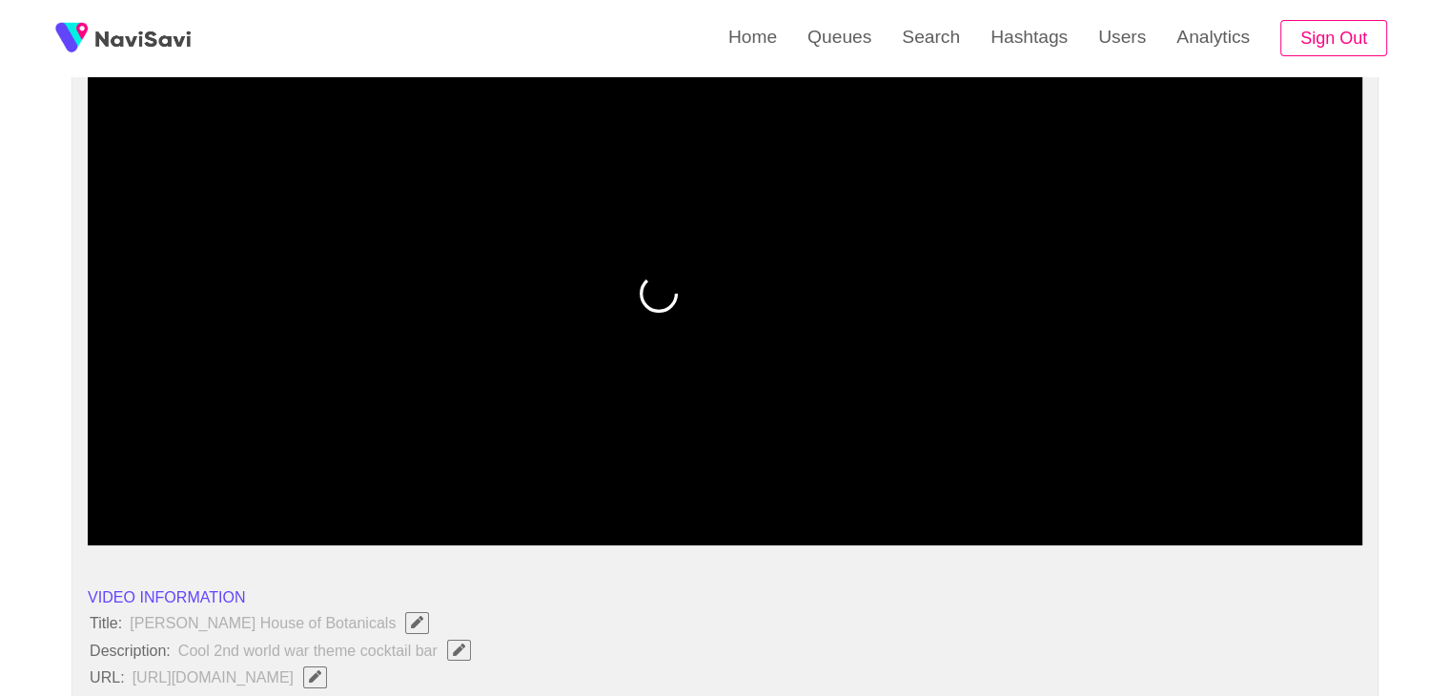
click at [850, 481] on span at bounding box center [724, 494] width 1265 height 31
click at [904, 481] on span at bounding box center [724, 494] width 1265 height 31
click at [966, 489] on span at bounding box center [724, 494] width 1265 height 31
drag, startPoint x: 966, startPoint y: 489, endPoint x: 1022, endPoint y: 483, distance: 56.5
click at [1022, 483] on span at bounding box center [724, 494] width 1265 height 31
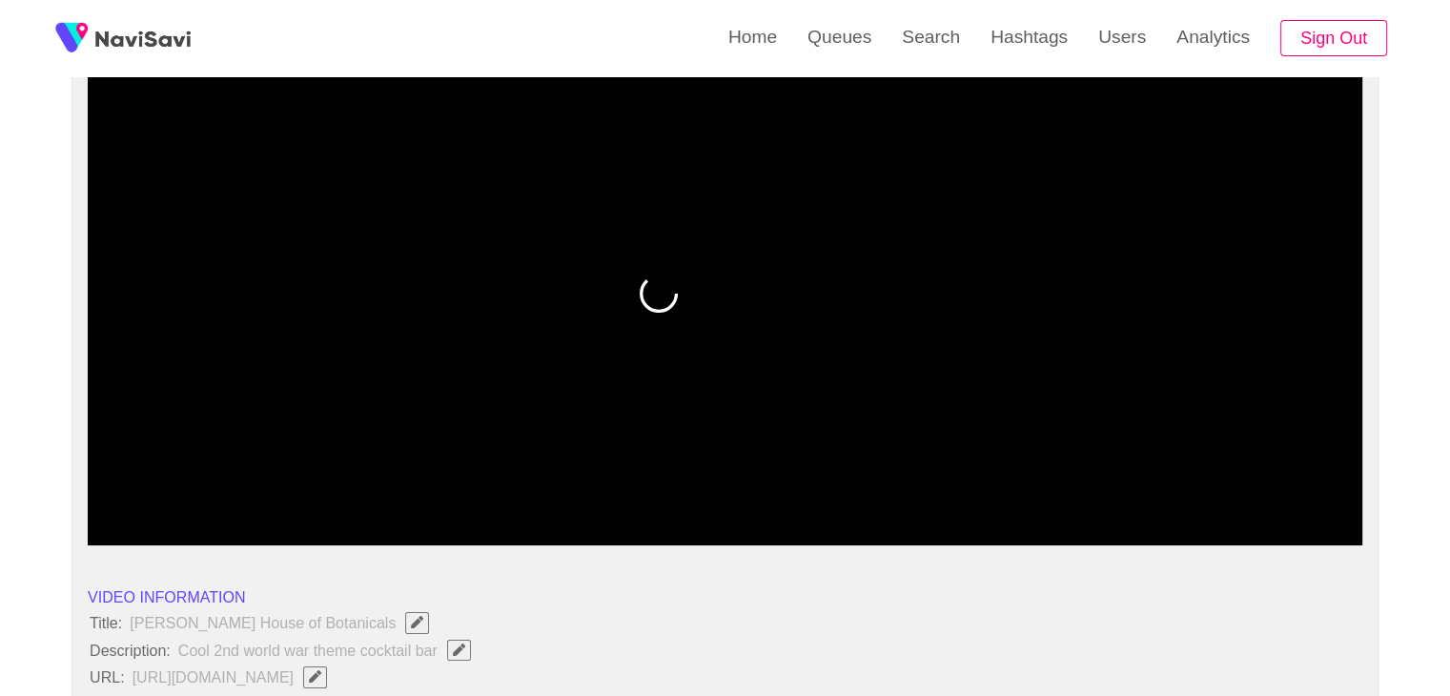
click at [1087, 483] on span at bounding box center [724, 494] width 1265 height 31
click at [1094, 488] on span at bounding box center [1091, 493] width 11 height 11
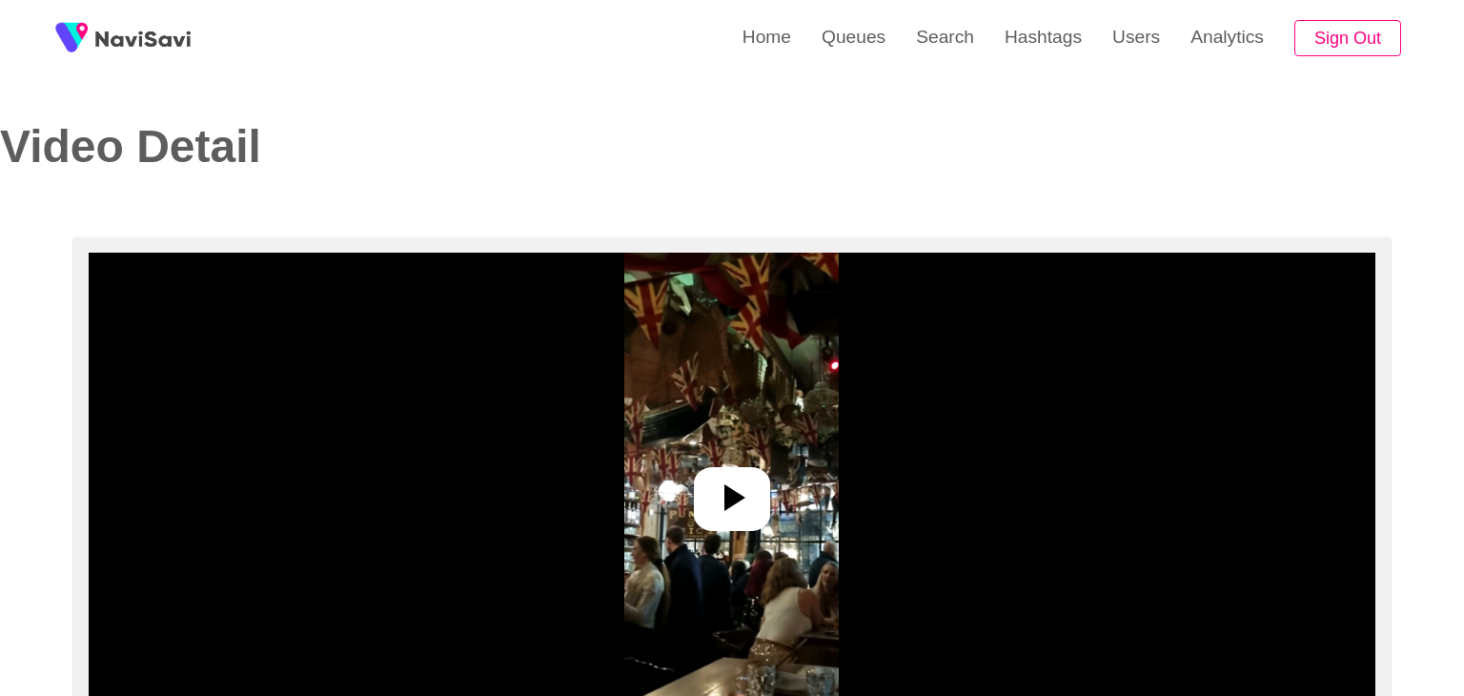
select select "**********"
select select "**"
click at [708, 481] on icon at bounding box center [725, 498] width 46 height 46
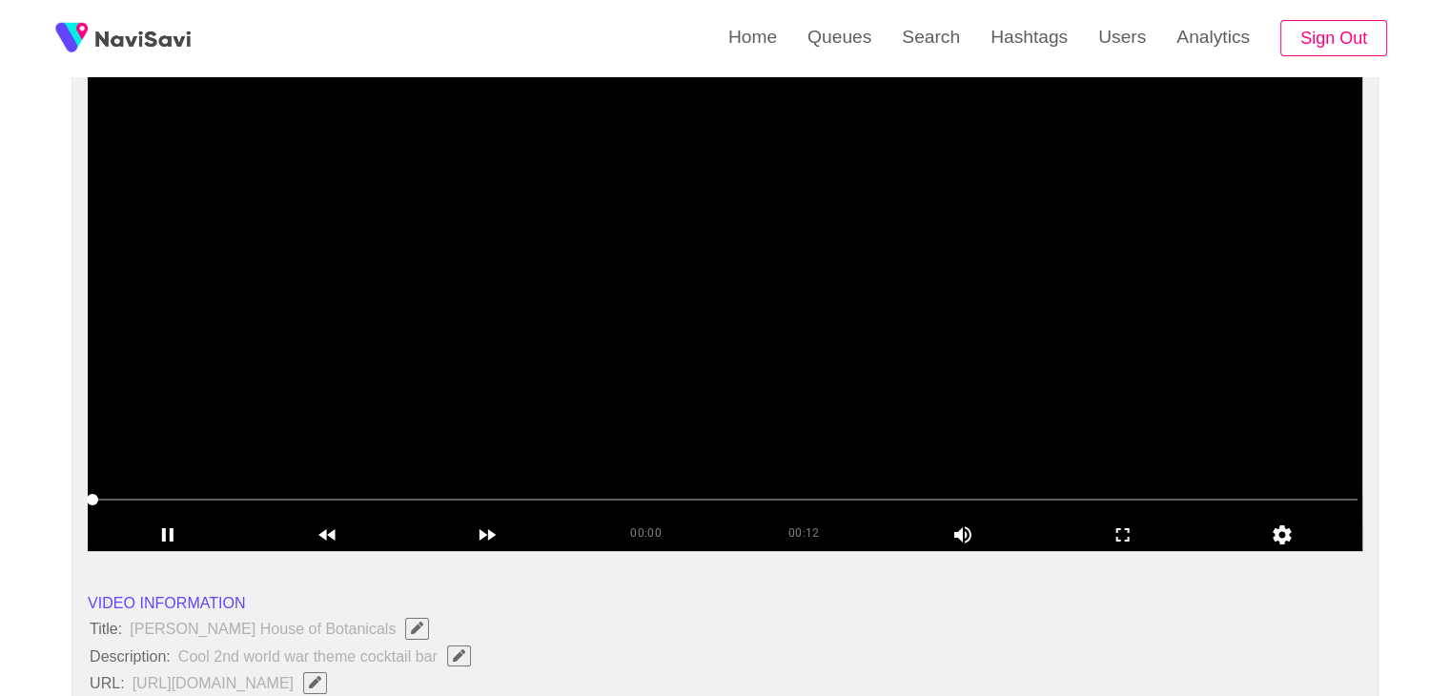
scroll to position [191, 0]
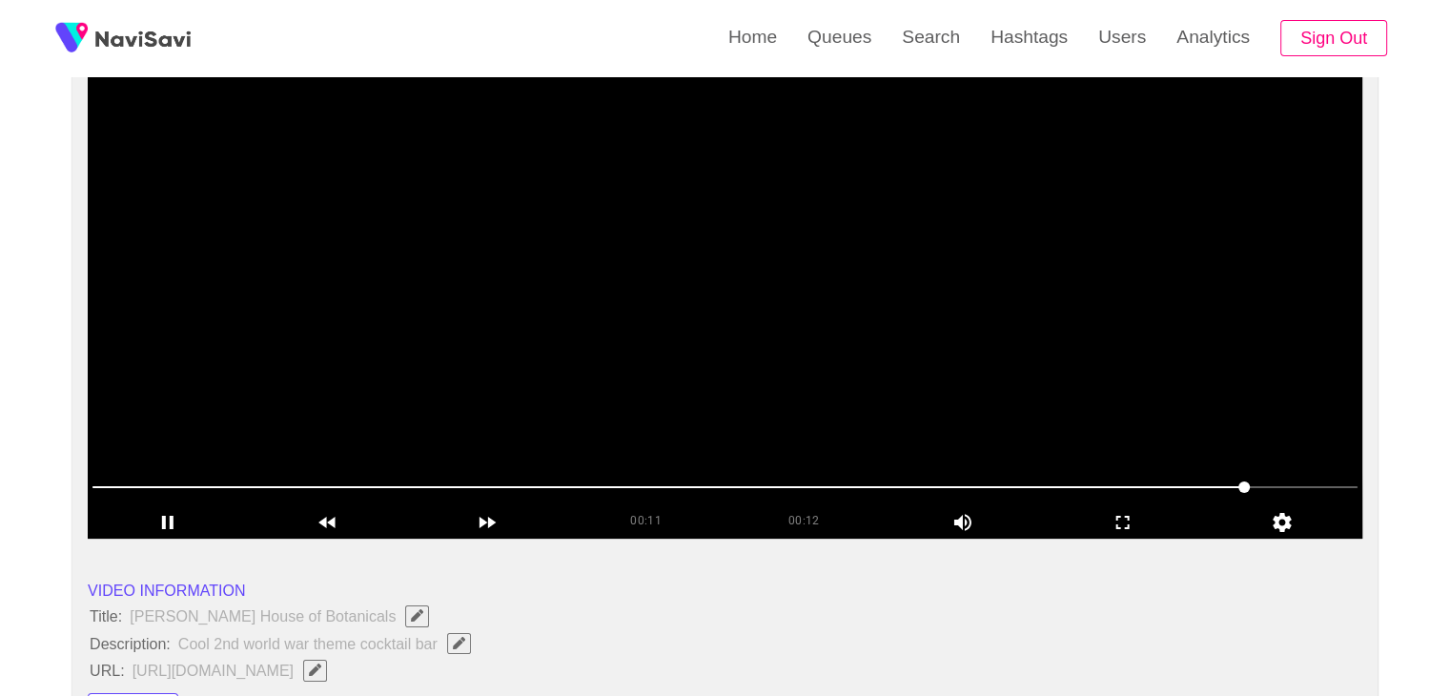
click at [1302, 486] on span at bounding box center [724, 487] width 1265 height 2
click at [1315, 485] on span at bounding box center [1308, 486] width 11 height 11
drag, startPoint x: 0, startPoint y: 430, endPoint x: 31, endPoint y: 404, distance: 40.6
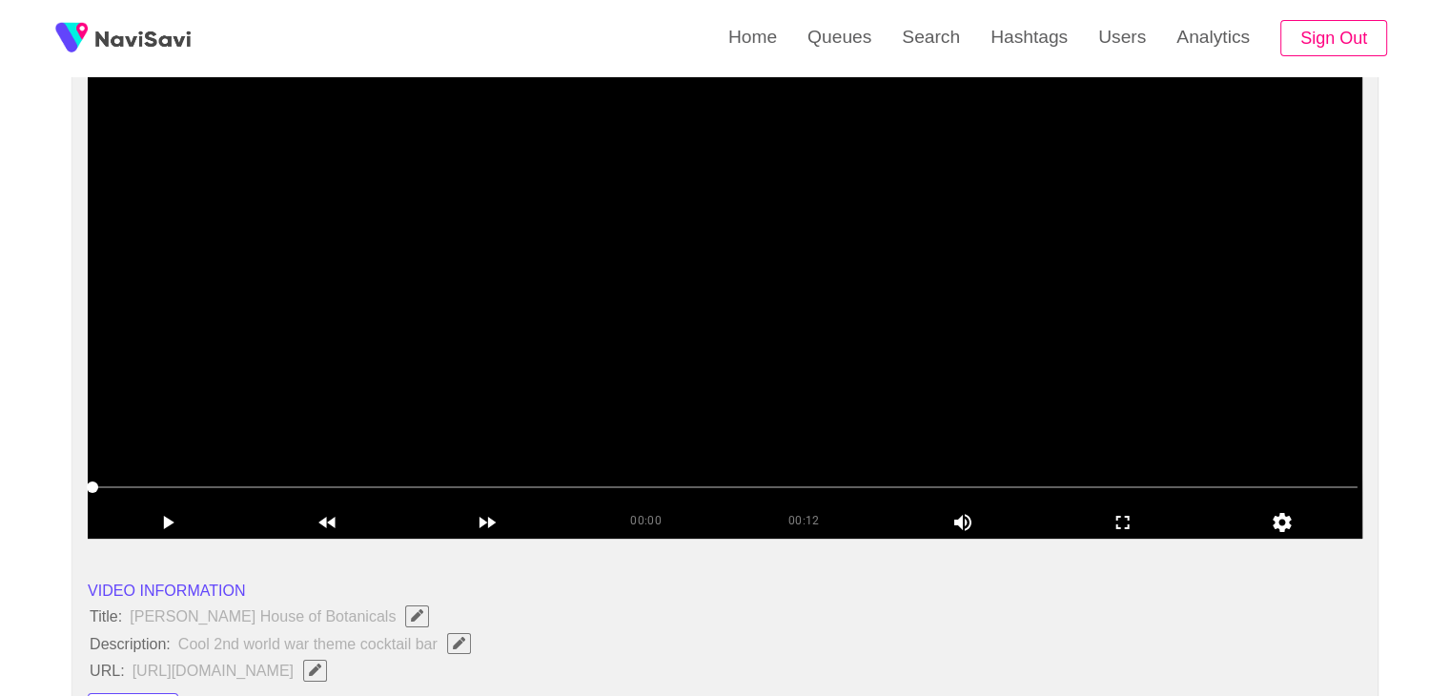
click at [583, 349] on video at bounding box center [725, 300] width 1274 height 477
click at [583, 350] on video at bounding box center [725, 300] width 1274 height 477
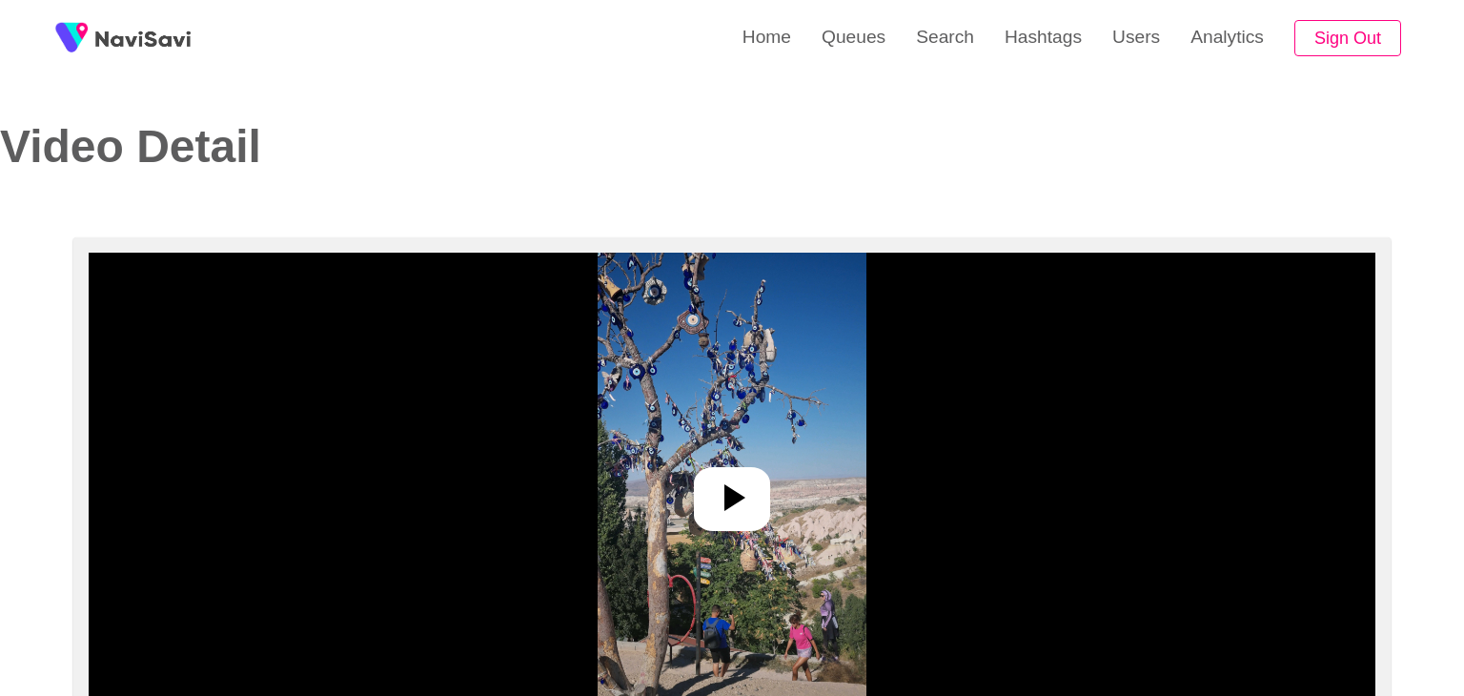
select select "**********"
select select "**"
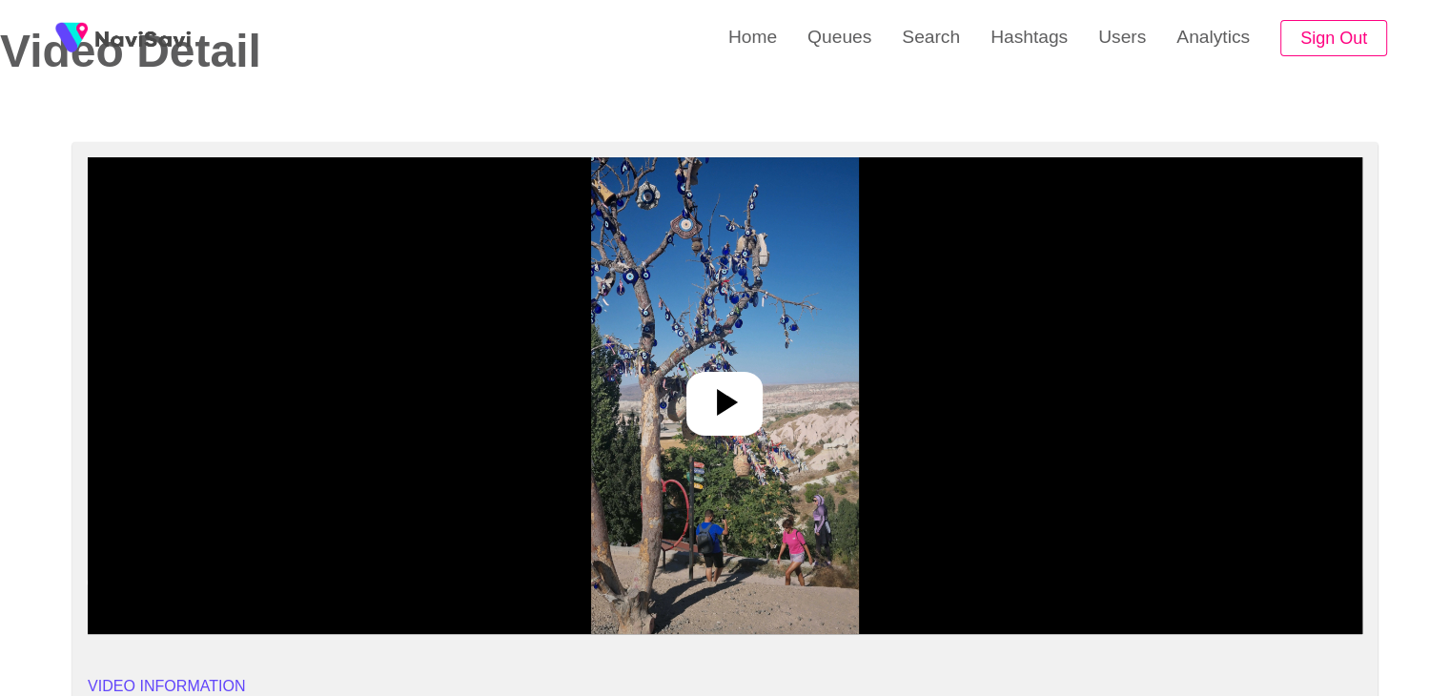
click at [732, 420] on icon at bounding box center [725, 402] width 46 height 46
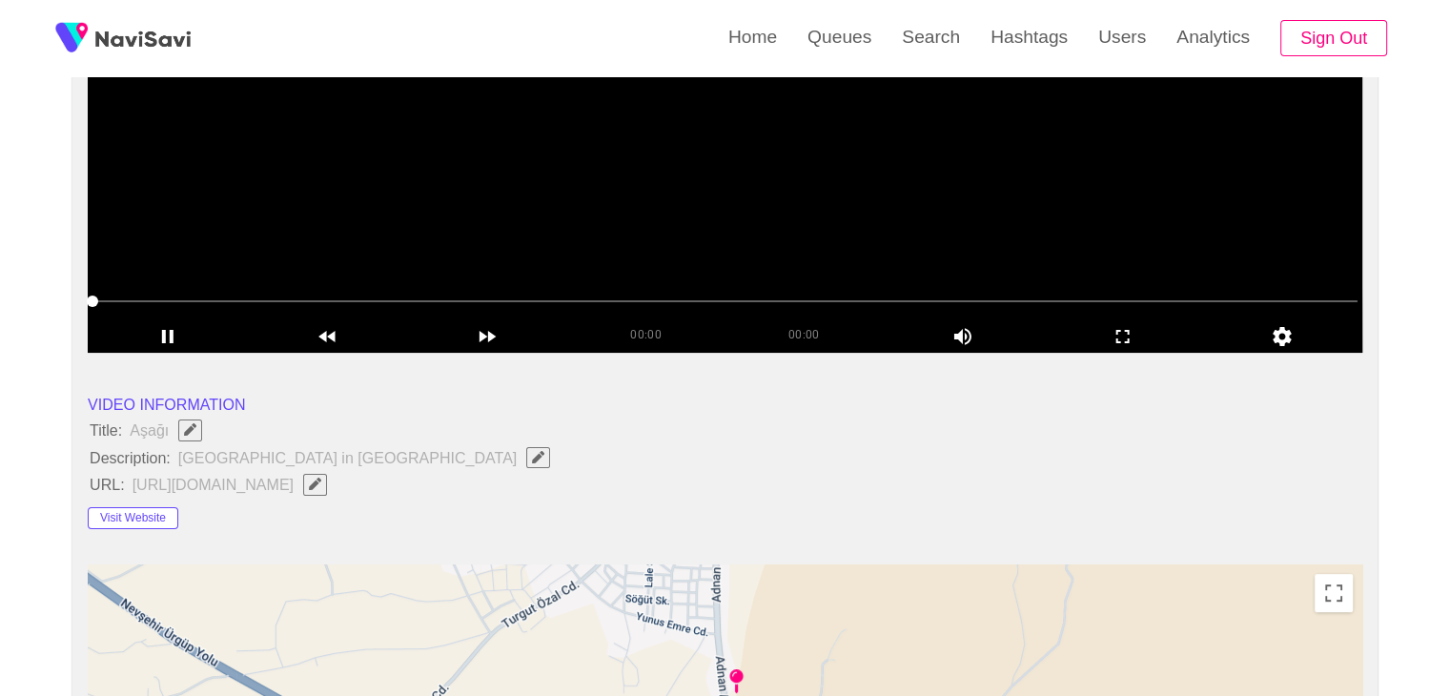
scroll to position [381, 0]
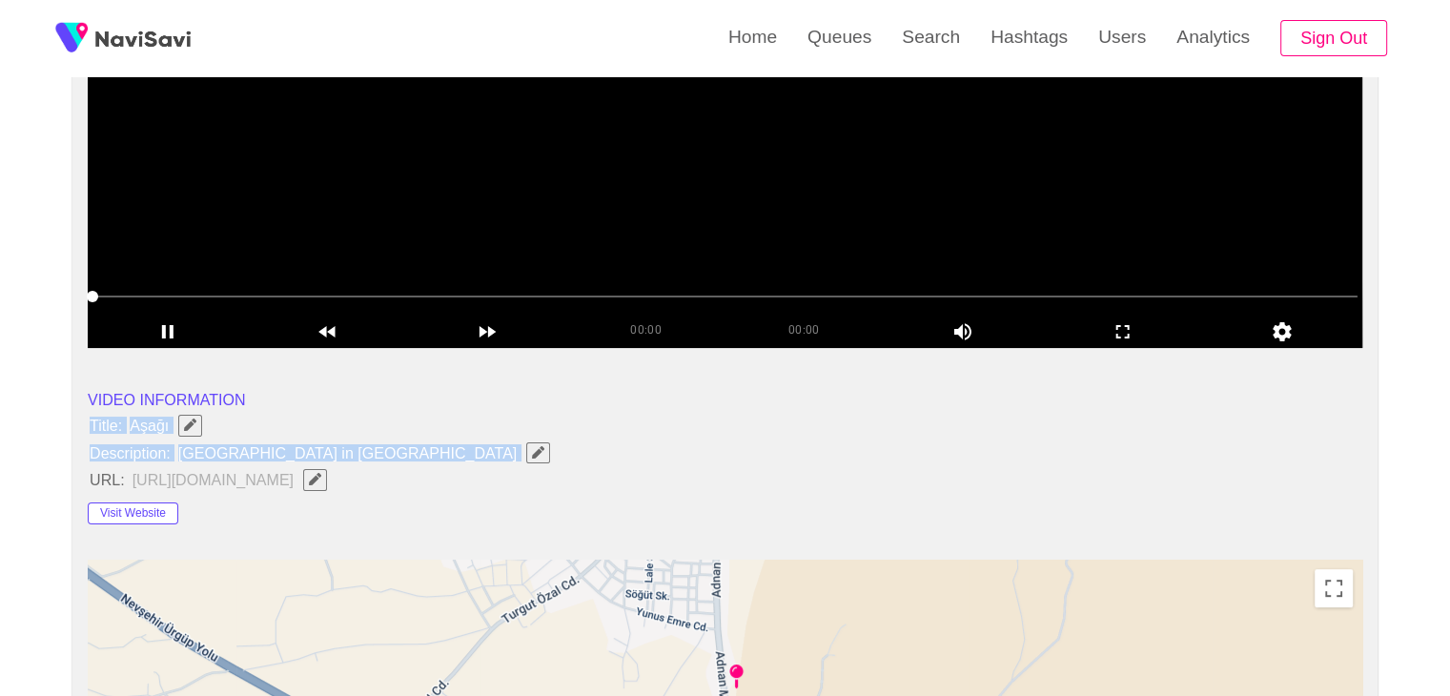
drag, startPoint x: 87, startPoint y: 424, endPoint x: 383, endPoint y: 458, distance: 298.3
copy ul "Title: Aşağı Description: [GEOGRAPHIC_DATA] in [GEOGRAPHIC_DATA]"
click at [528, 455] on span "button" at bounding box center [538, 452] width 20 height 12
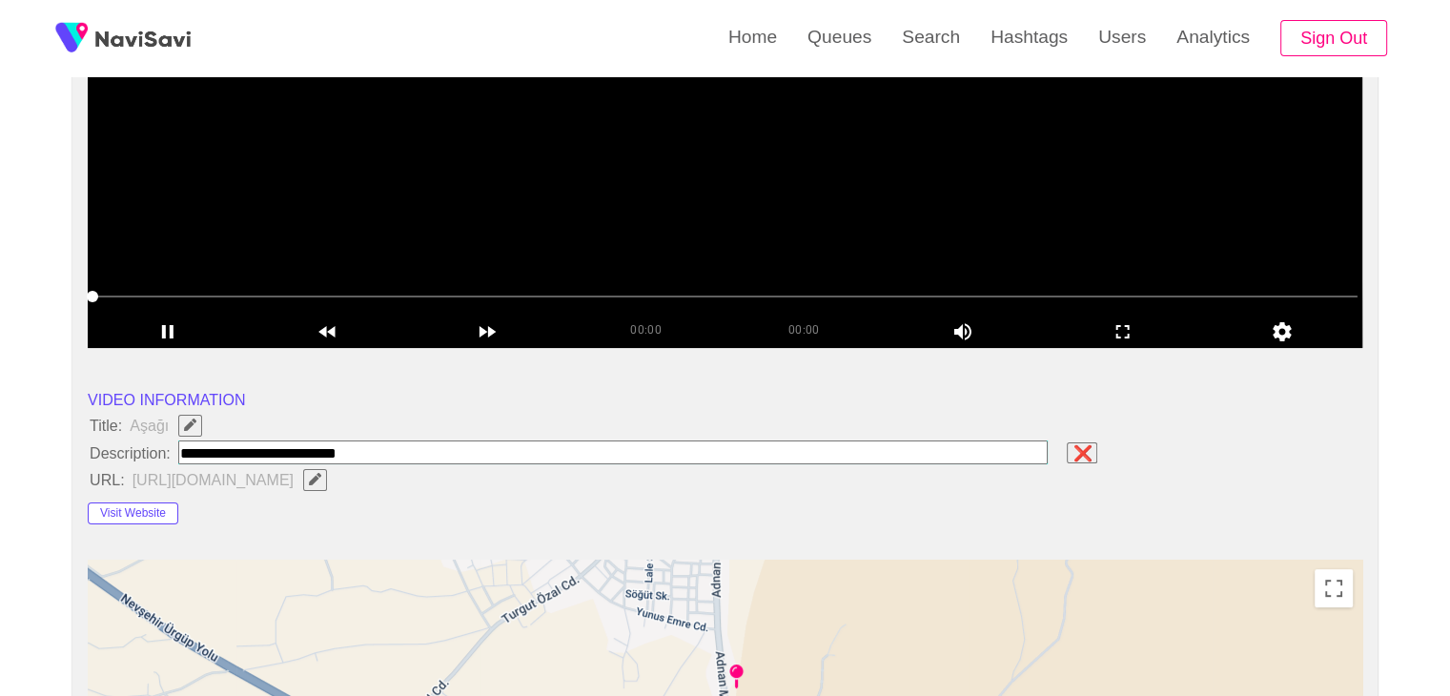
type input "**********"
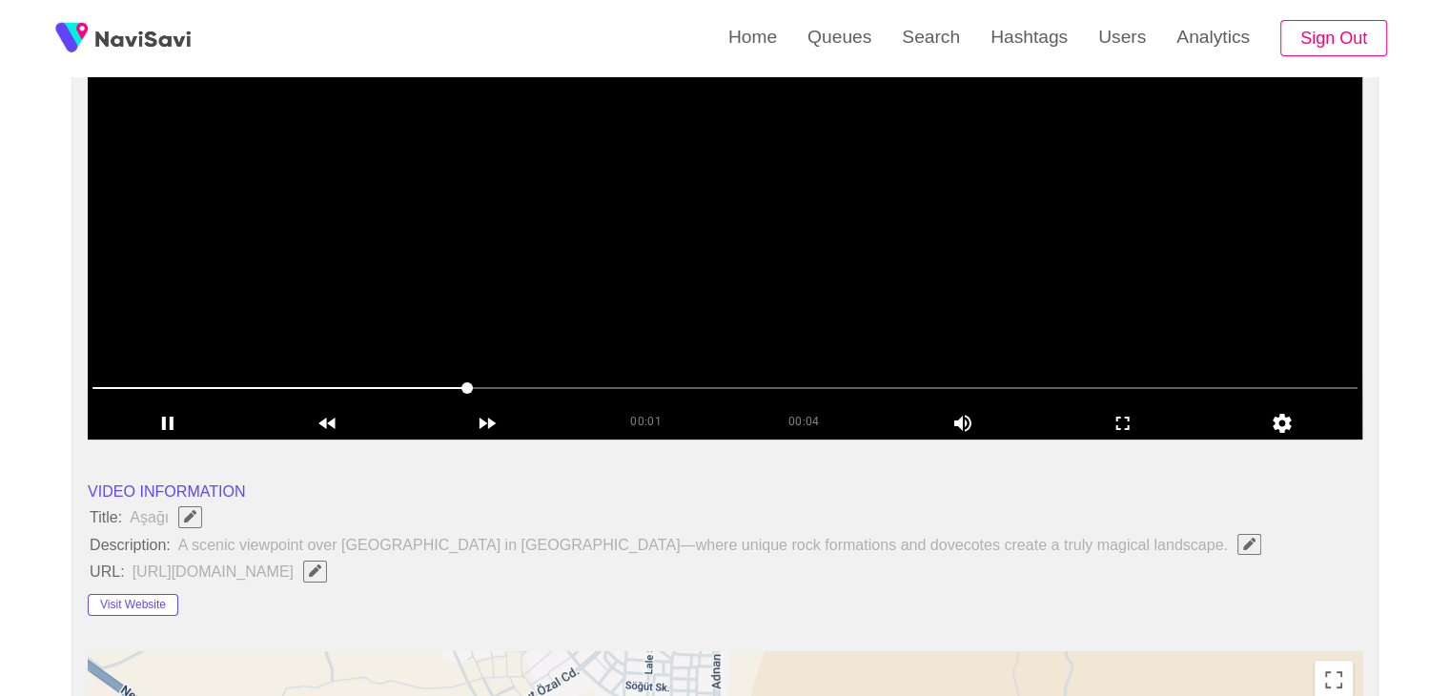
scroll to position [286, 0]
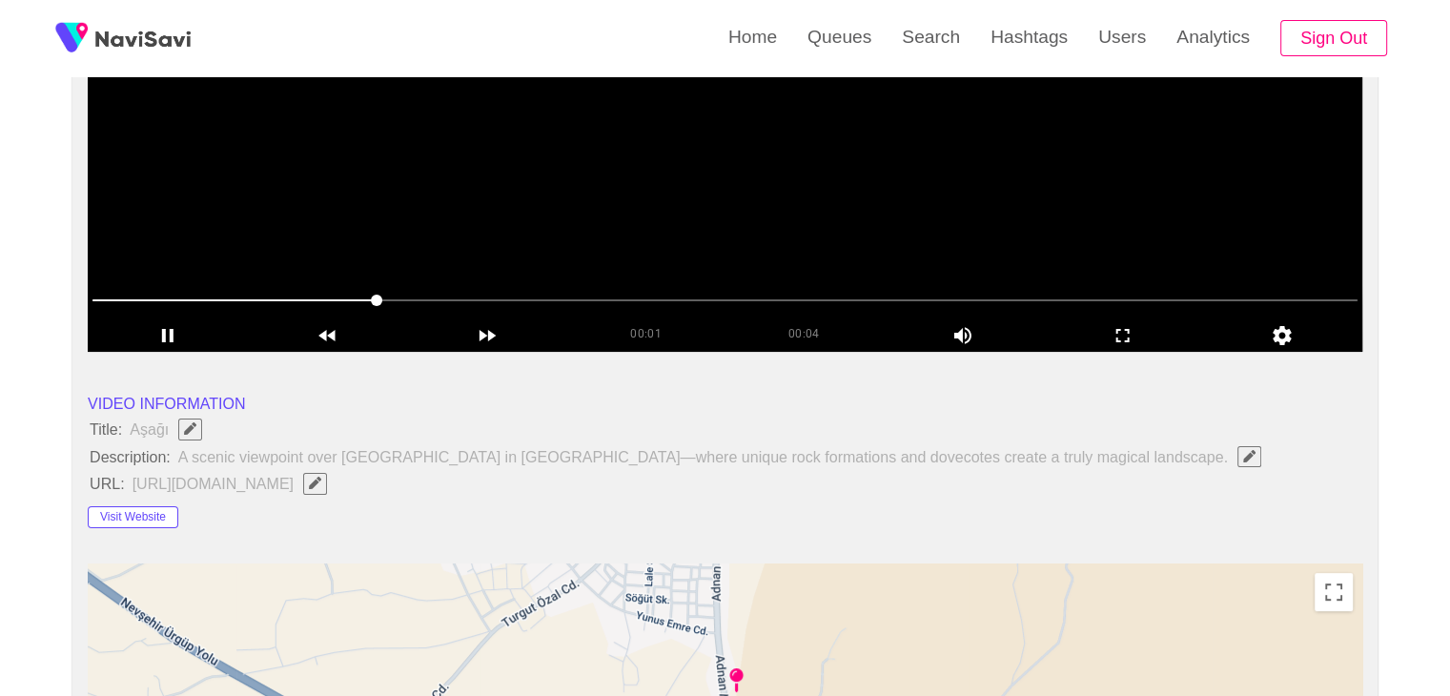
scroll to position [381, 0]
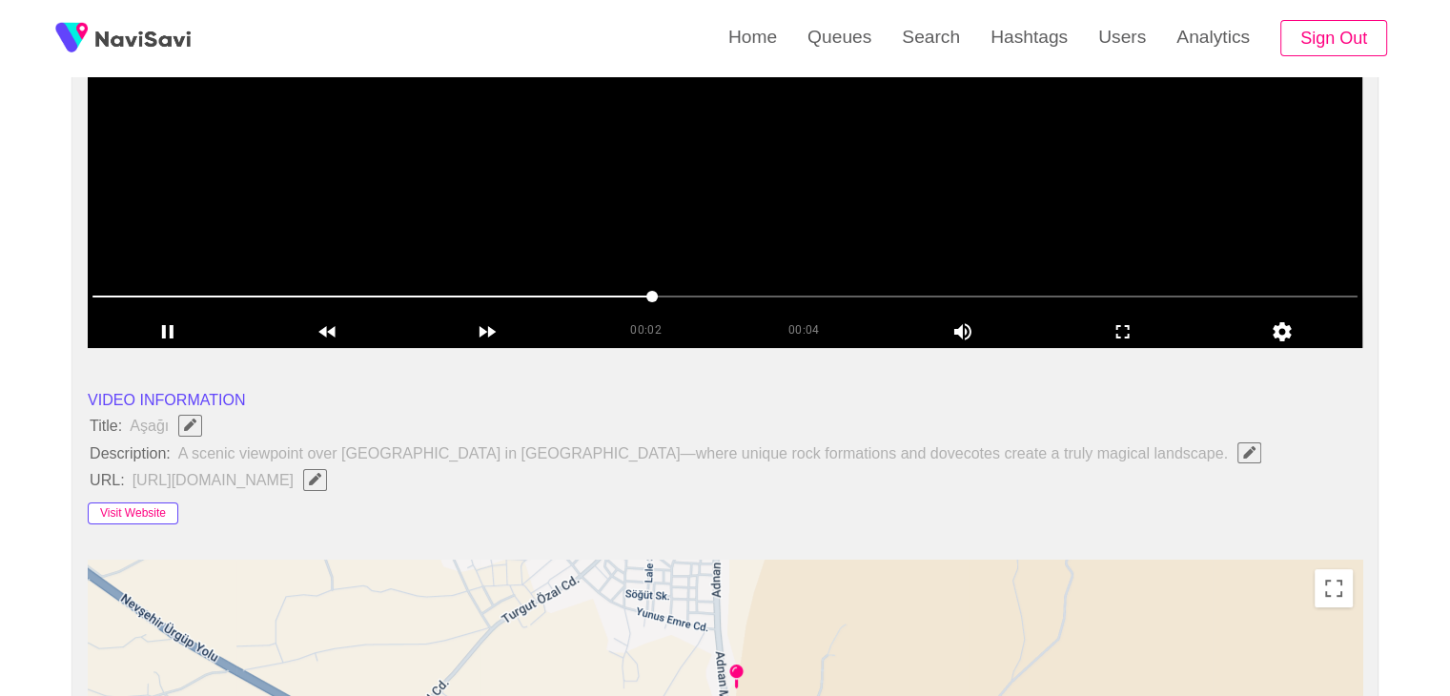
click at [158, 518] on button "Visit Website" at bounding box center [133, 513] width 91 height 23
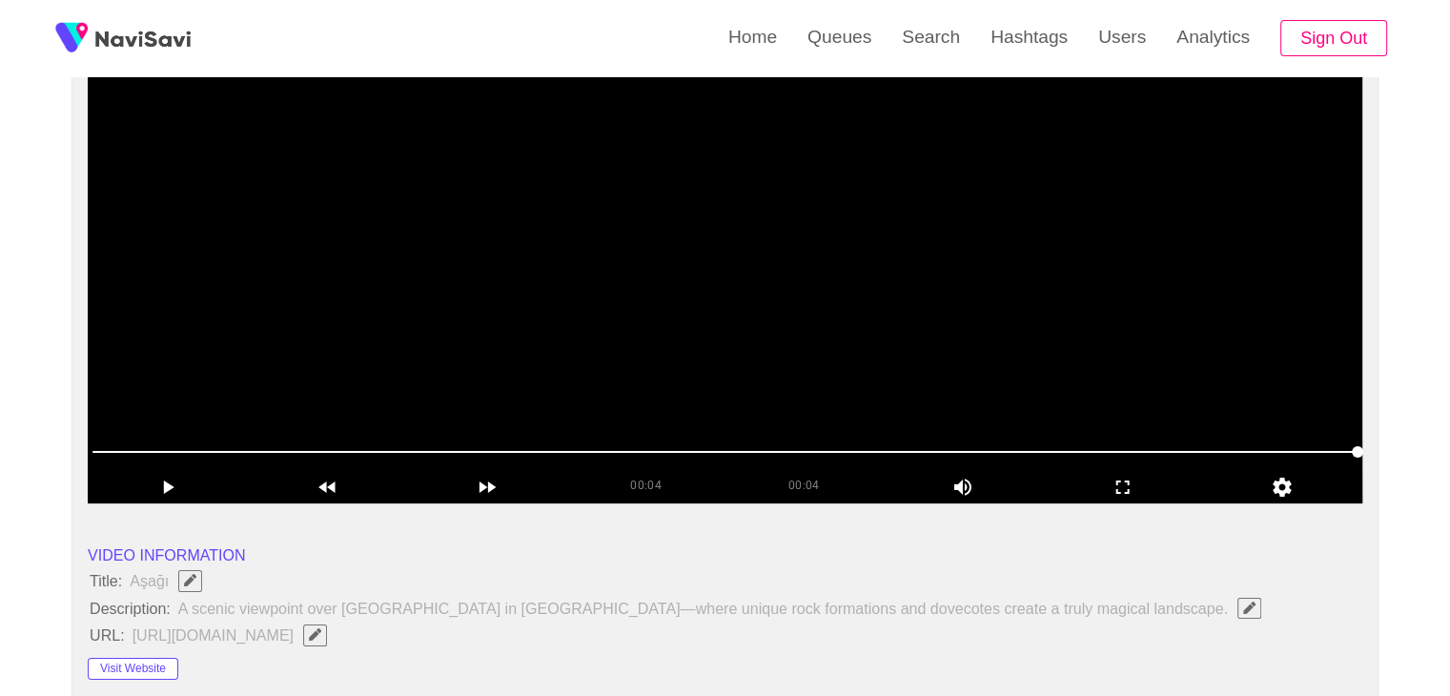
scroll to position [191, 0]
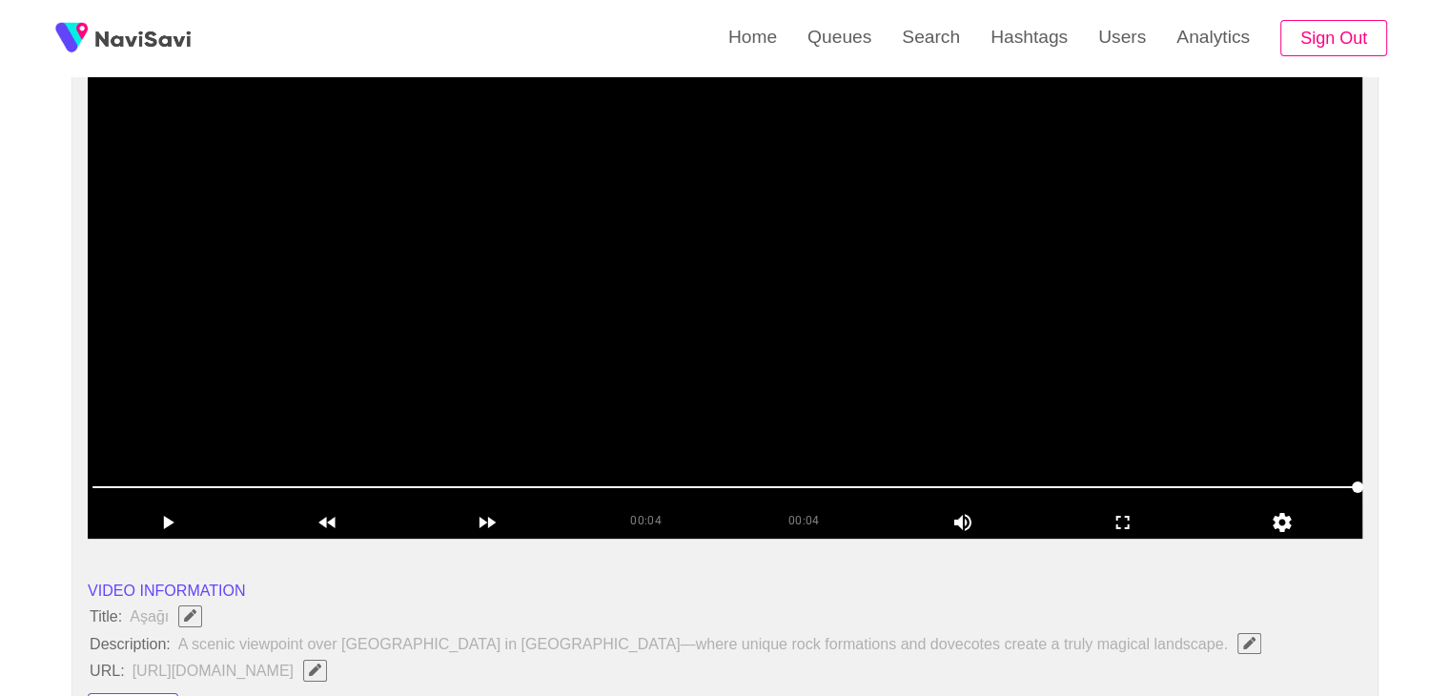
click at [795, 336] on video at bounding box center [725, 300] width 1274 height 477
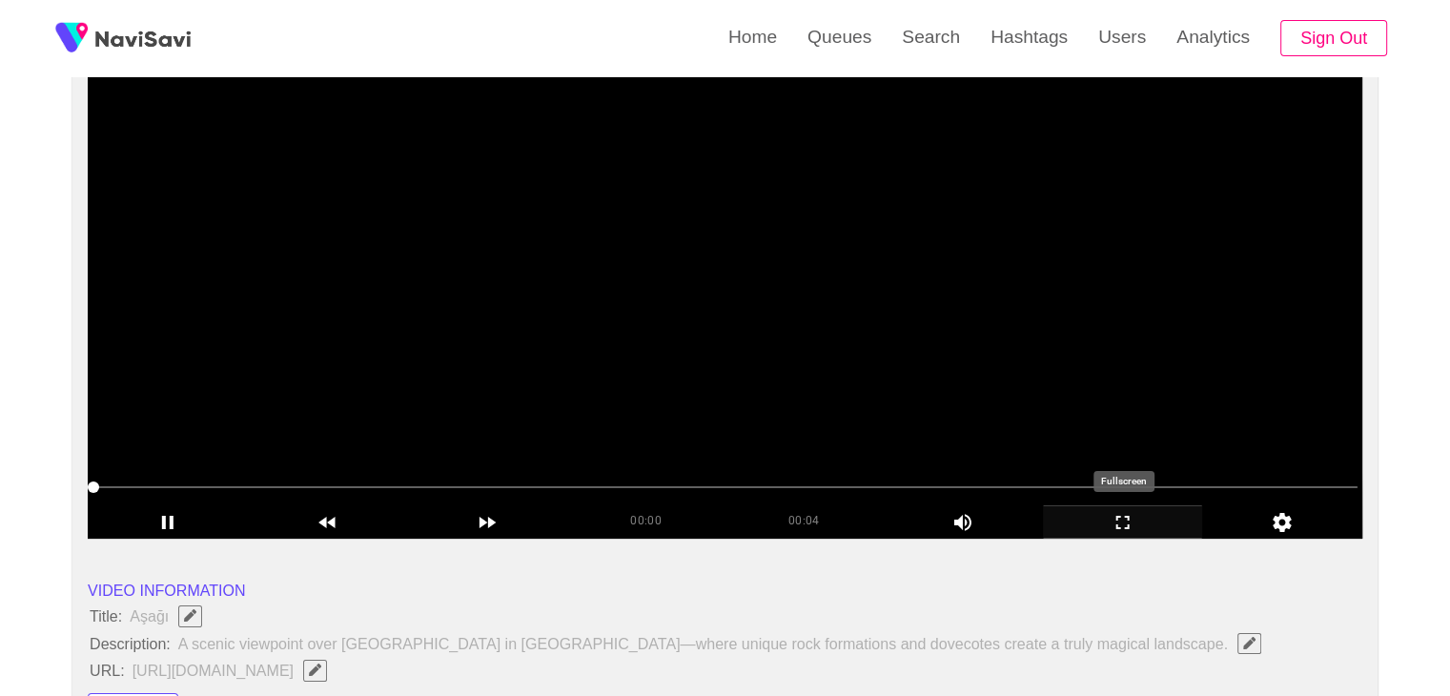
click at [1104, 516] on icon "add" at bounding box center [1123, 522] width 158 height 23
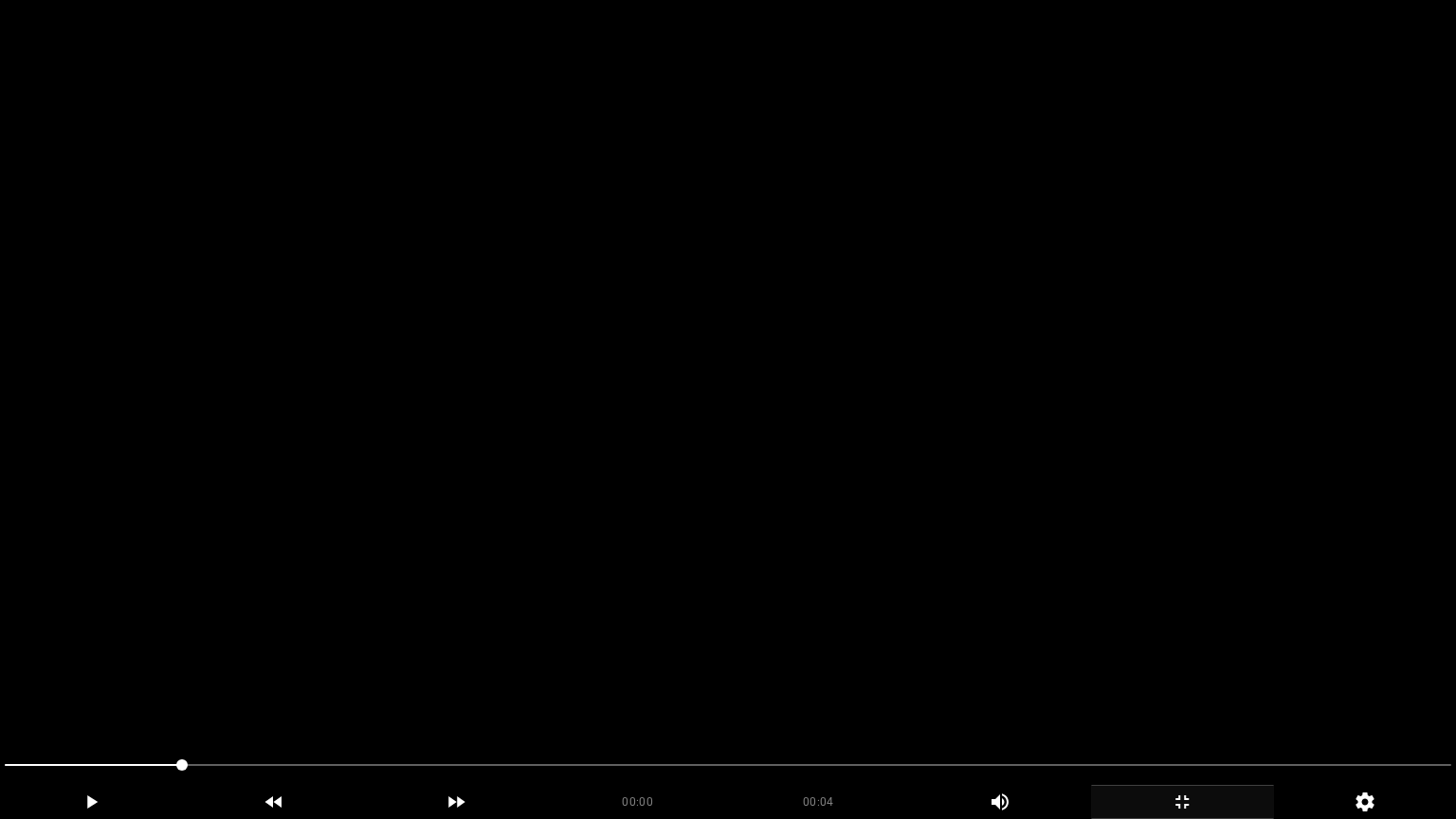
click at [873, 549] on video at bounding box center [728, 410] width 1456 height 819
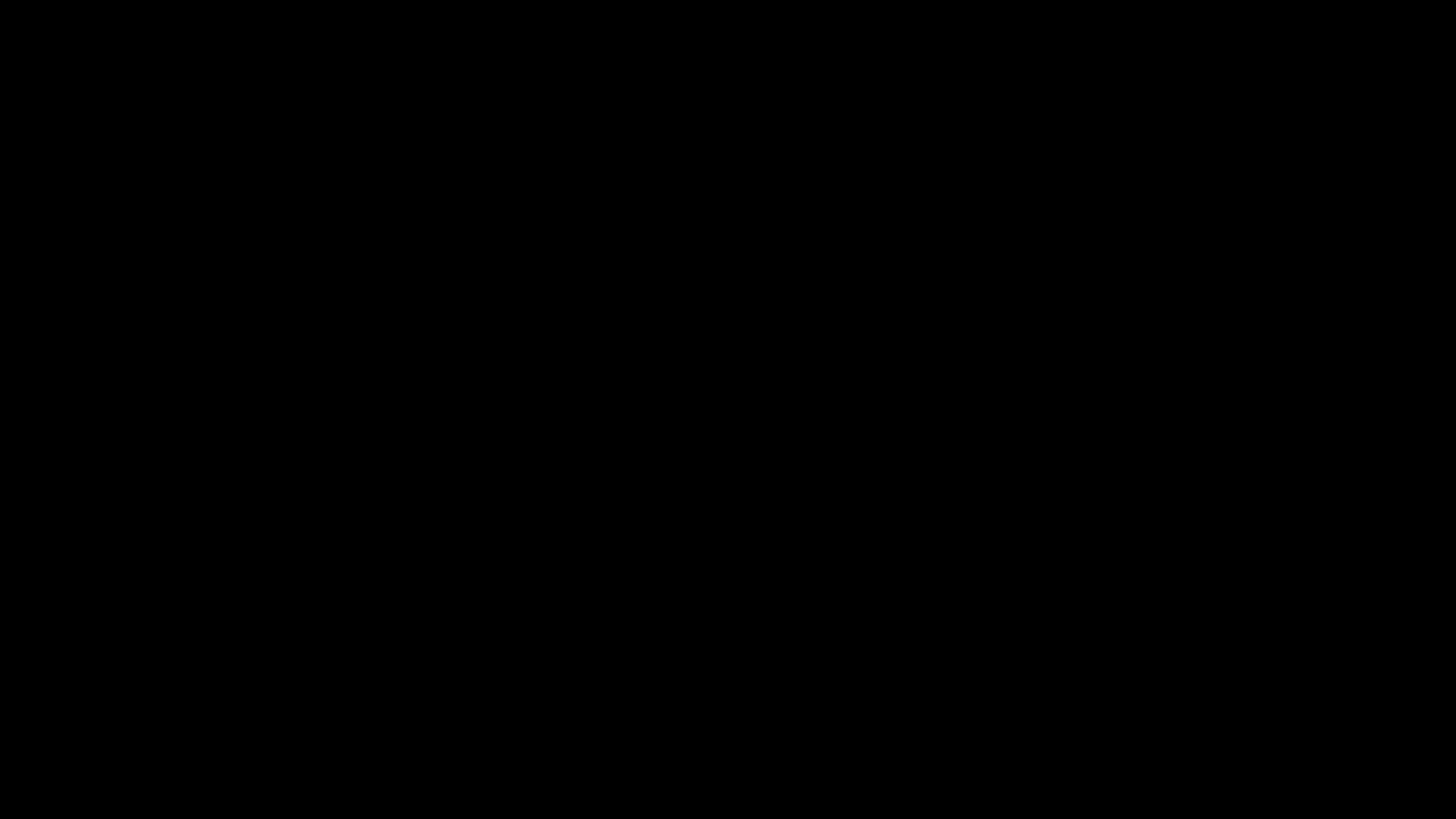
click at [1196, 691] on icon "add" at bounding box center [1183, 801] width 181 height 23
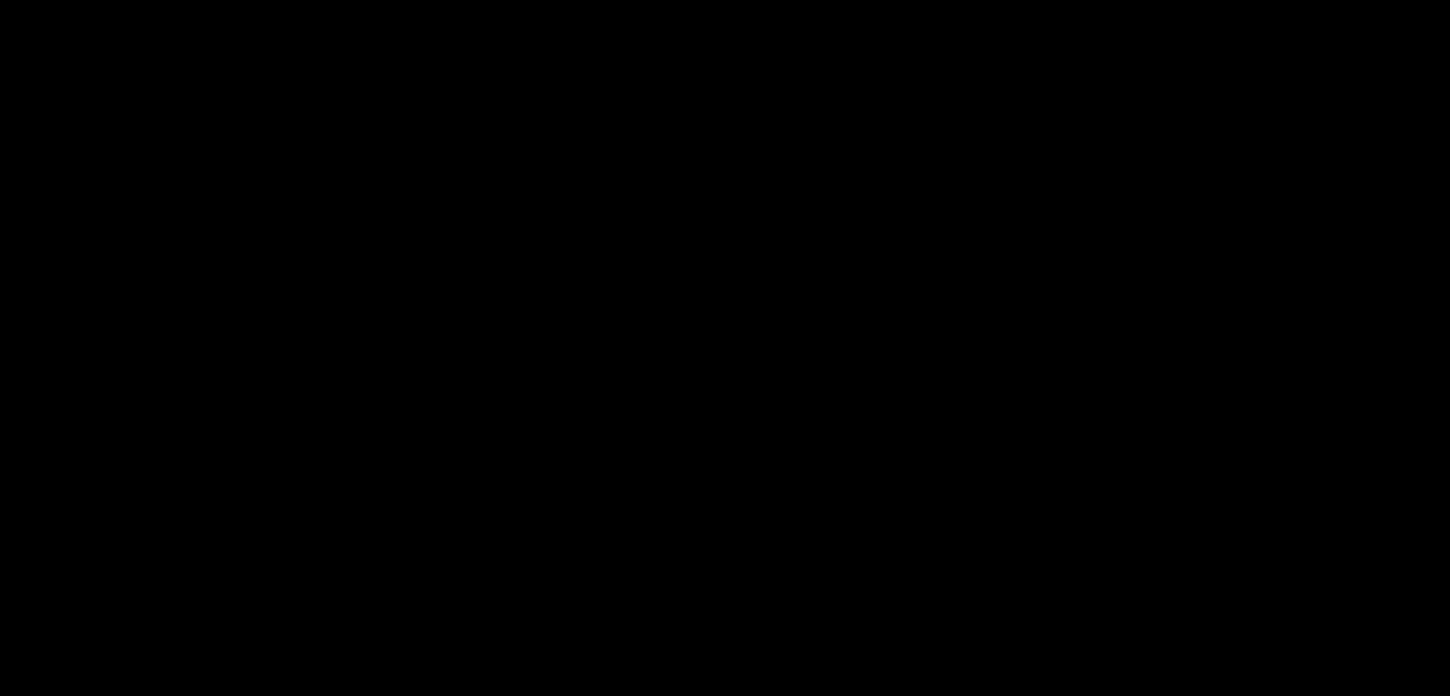
scroll to position [858, 0]
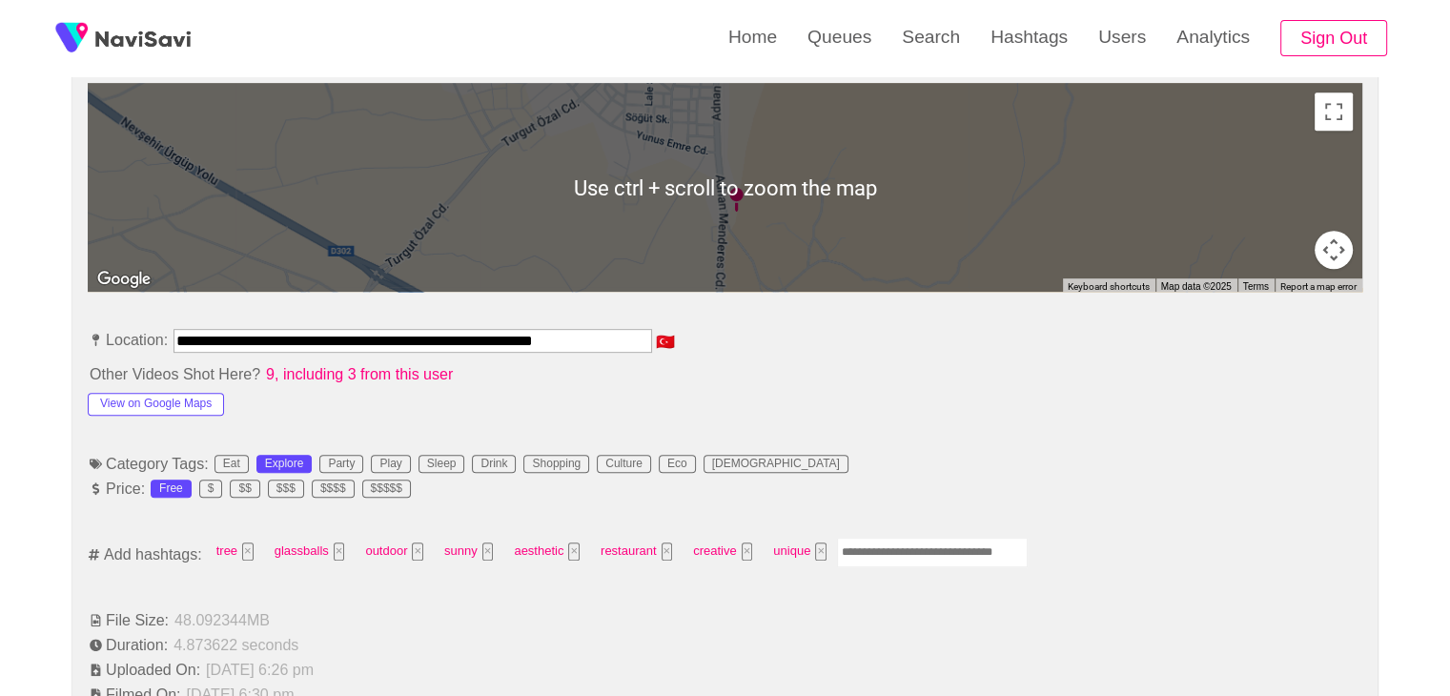
click at [874, 556] on input "Enter tag here and press return" at bounding box center [932, 553] width 191 height 30
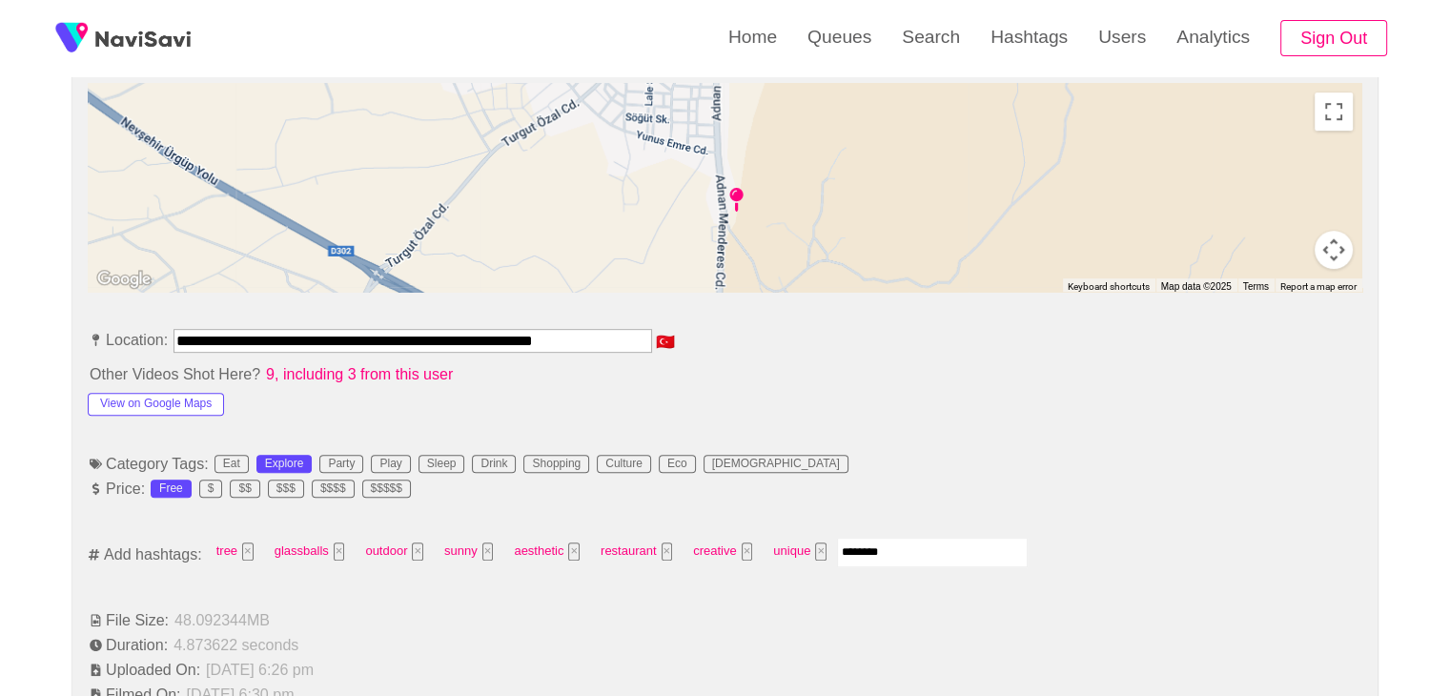
type input "*********"
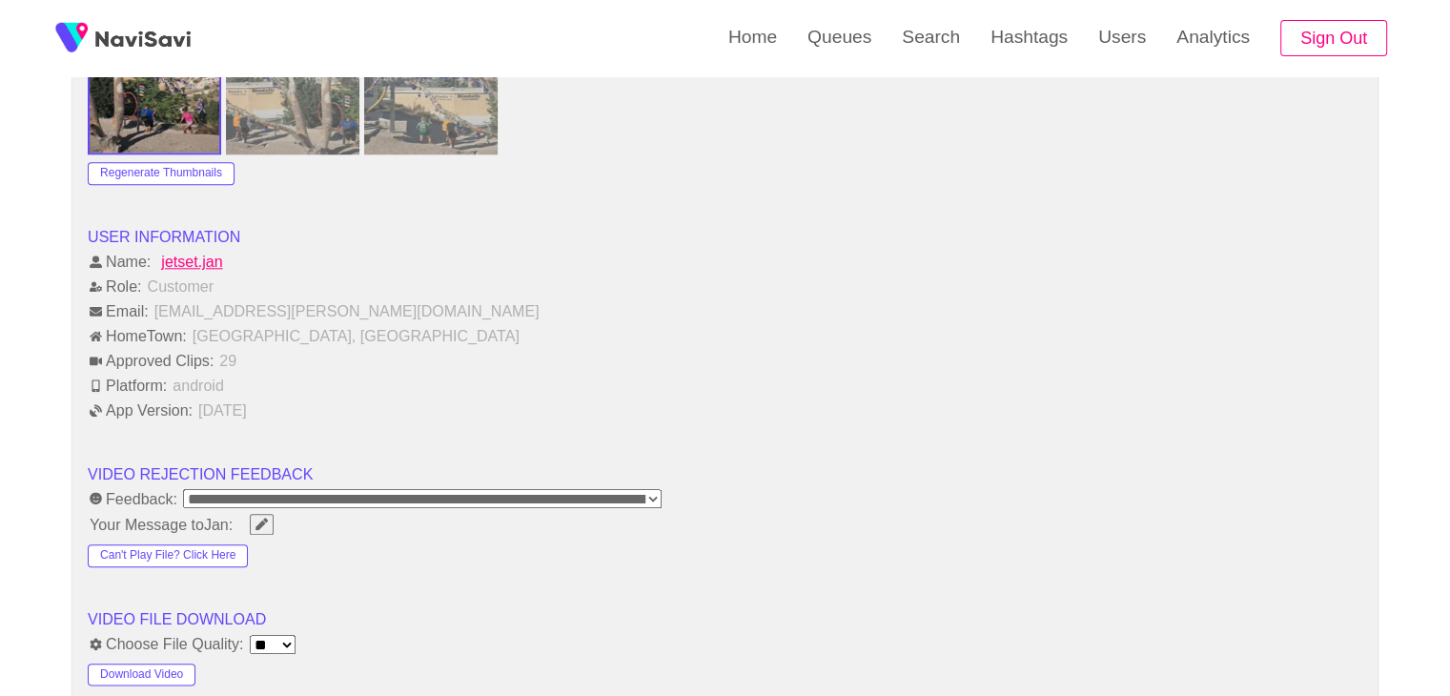
scroll to position [2192, 0]
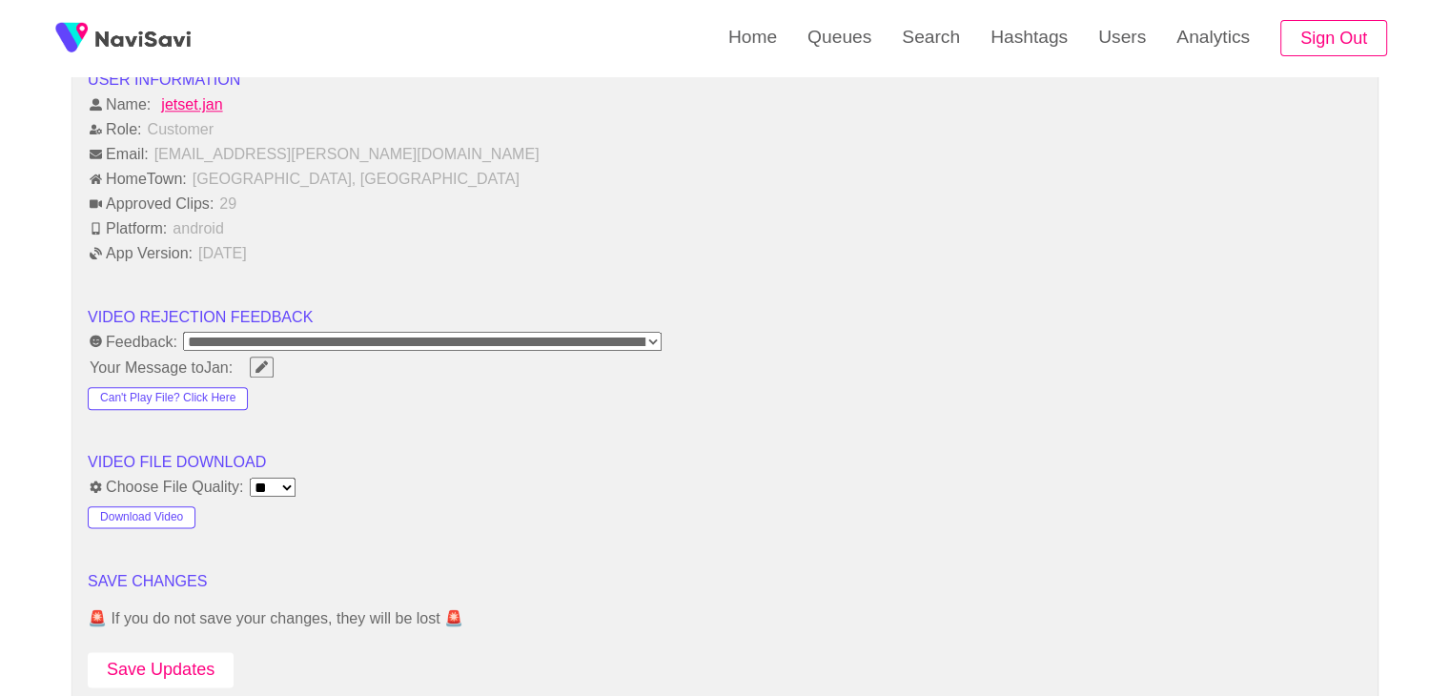
click at [164, 653] on button "Save Updates" at bounding box center [161, 669] width 146 height 35
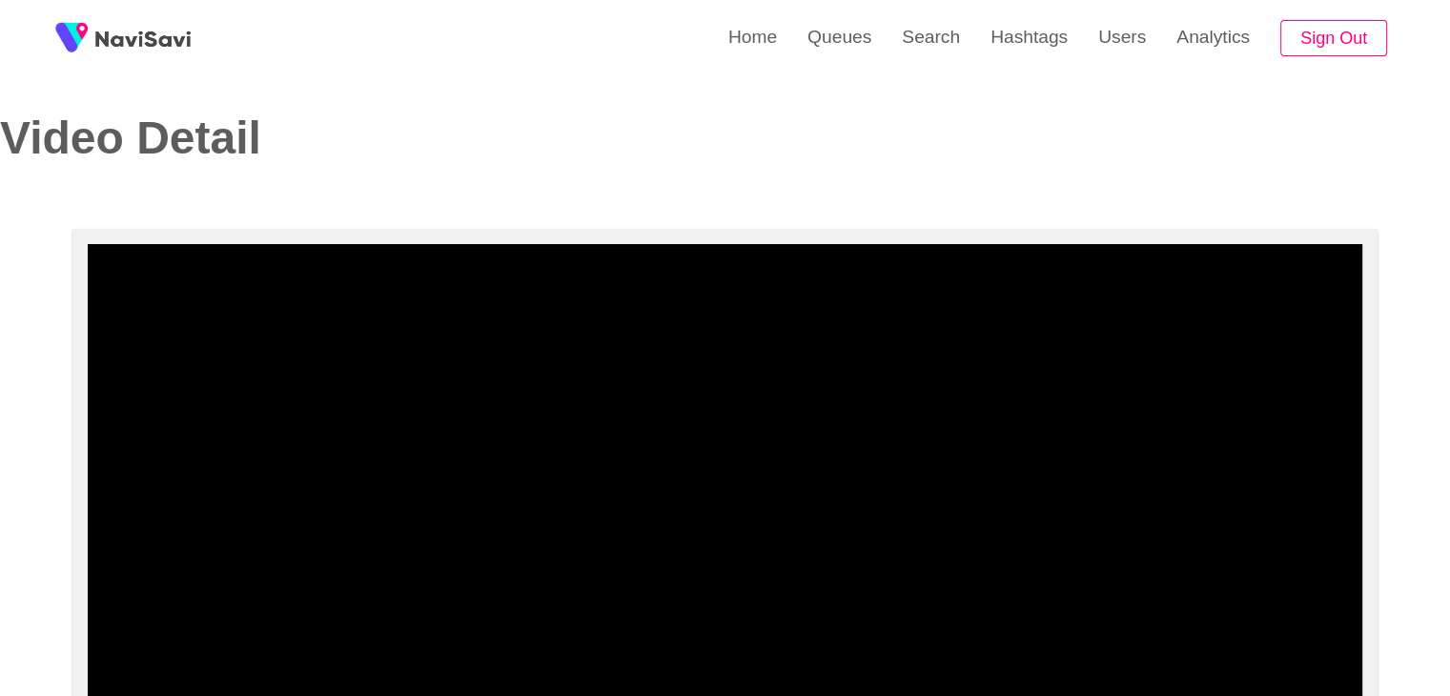
scroll to position [0, 0]
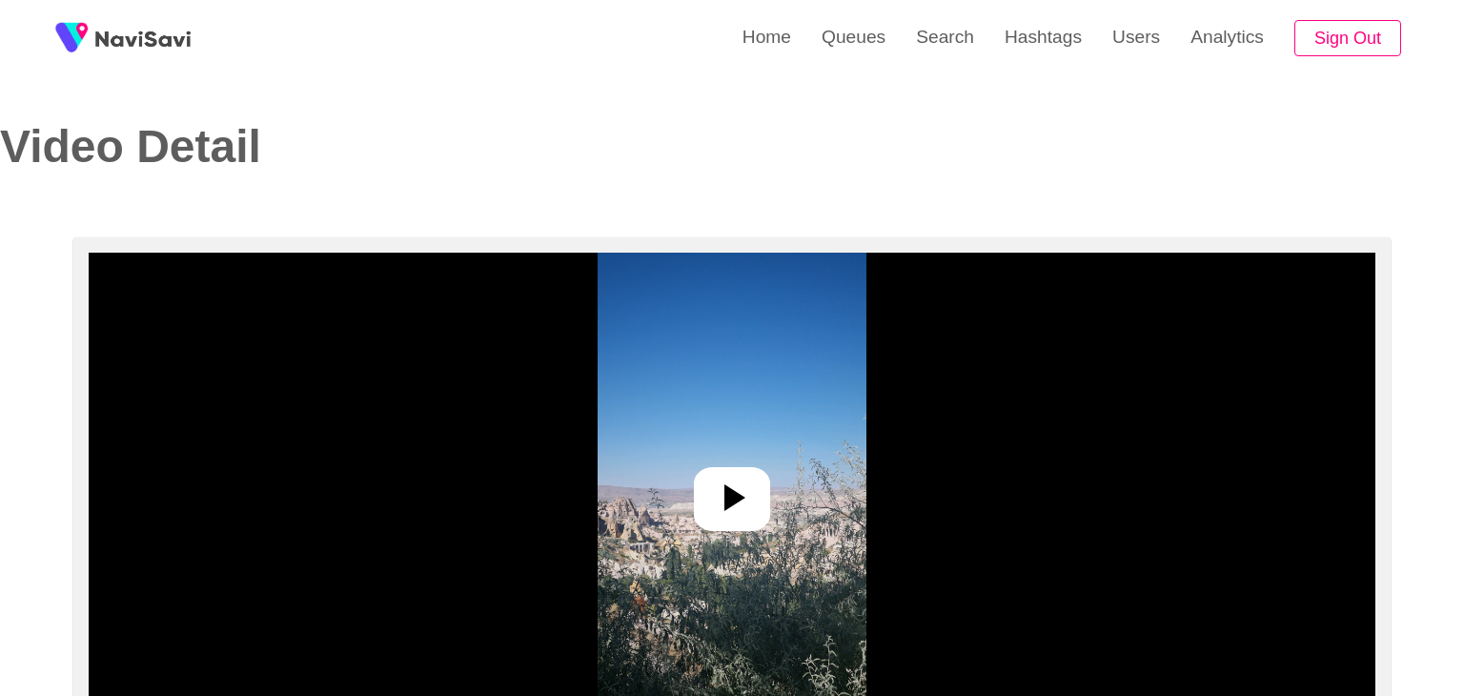
select select "**********"
select select "**"
click at [744, 495] on icon at bounding box center [725, 498] width 46 height 46
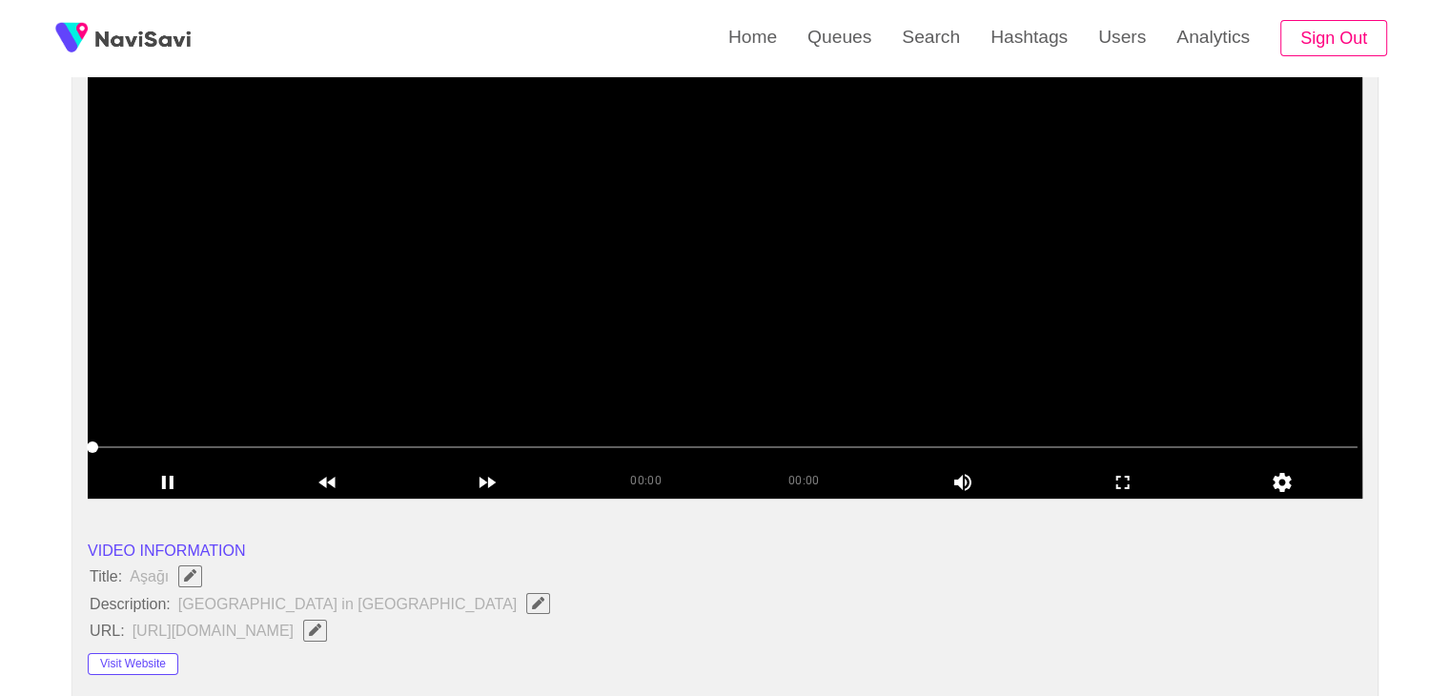
scroll to position [381, 0]
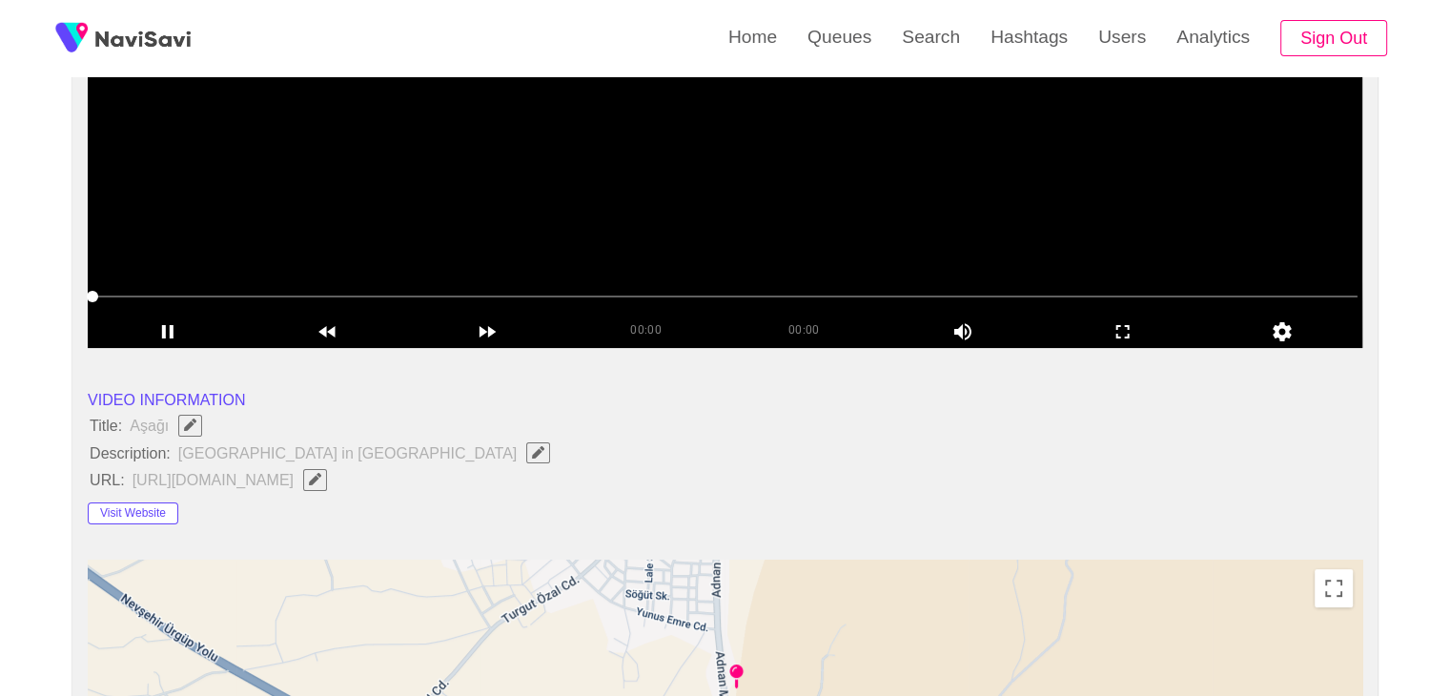
click at [532, 450] on icon "Edit Field" at bounding box center [538, 452] width 12 height 12
type input "**********"
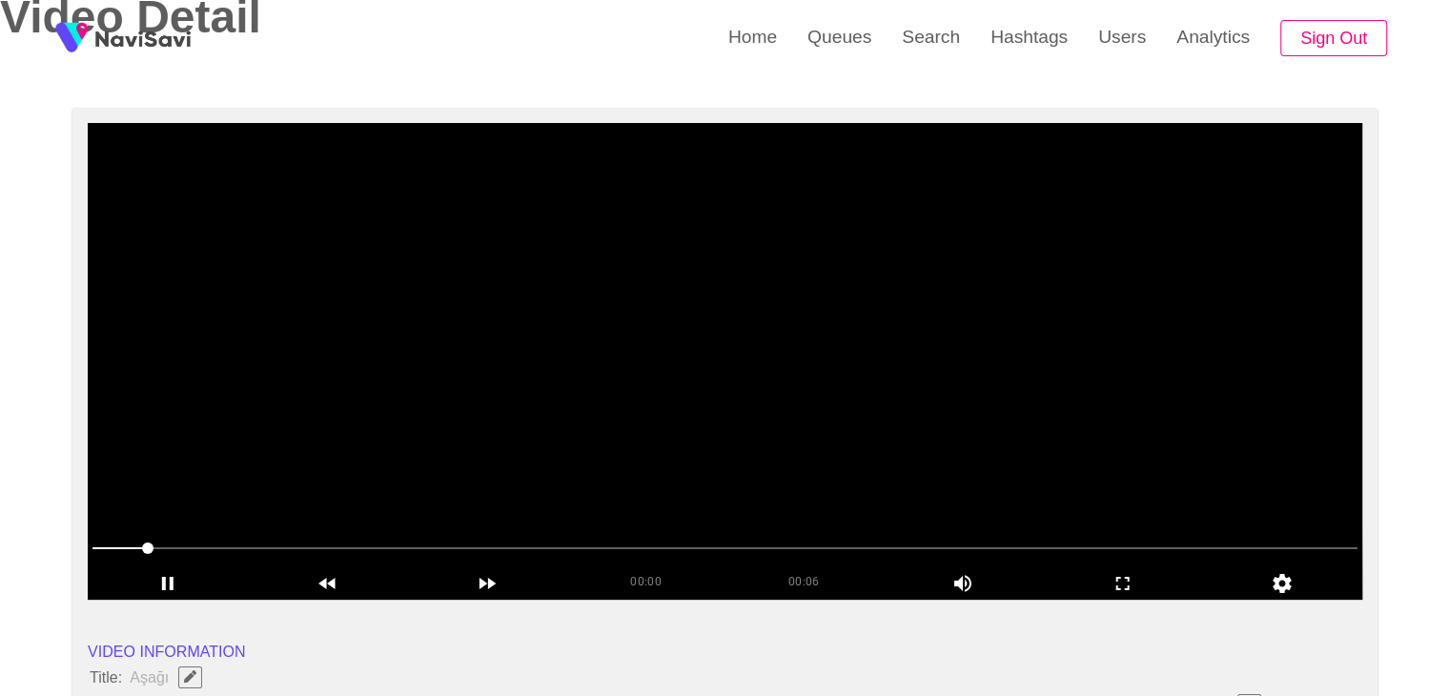
scroll to position [95, 0]
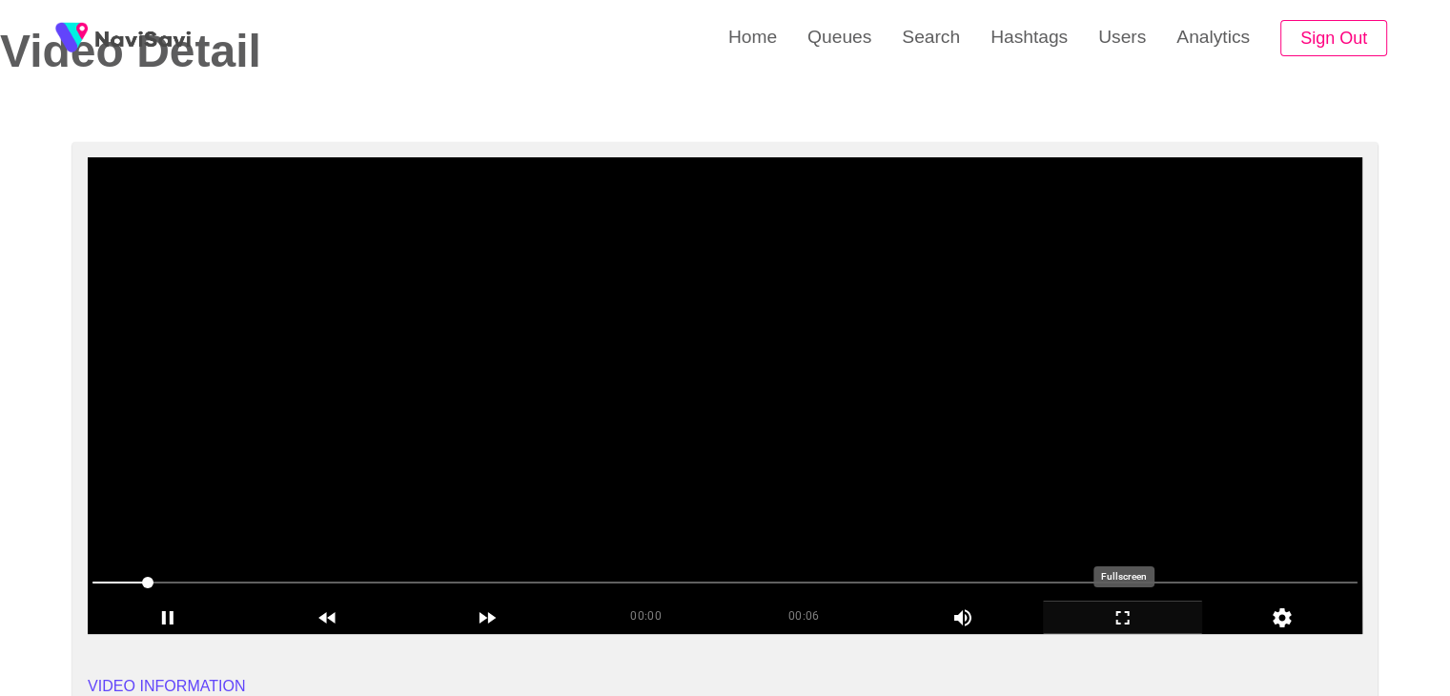
click at [1157, 618] on icon "add" at bounding box center [1123, 617] width 158 height 23
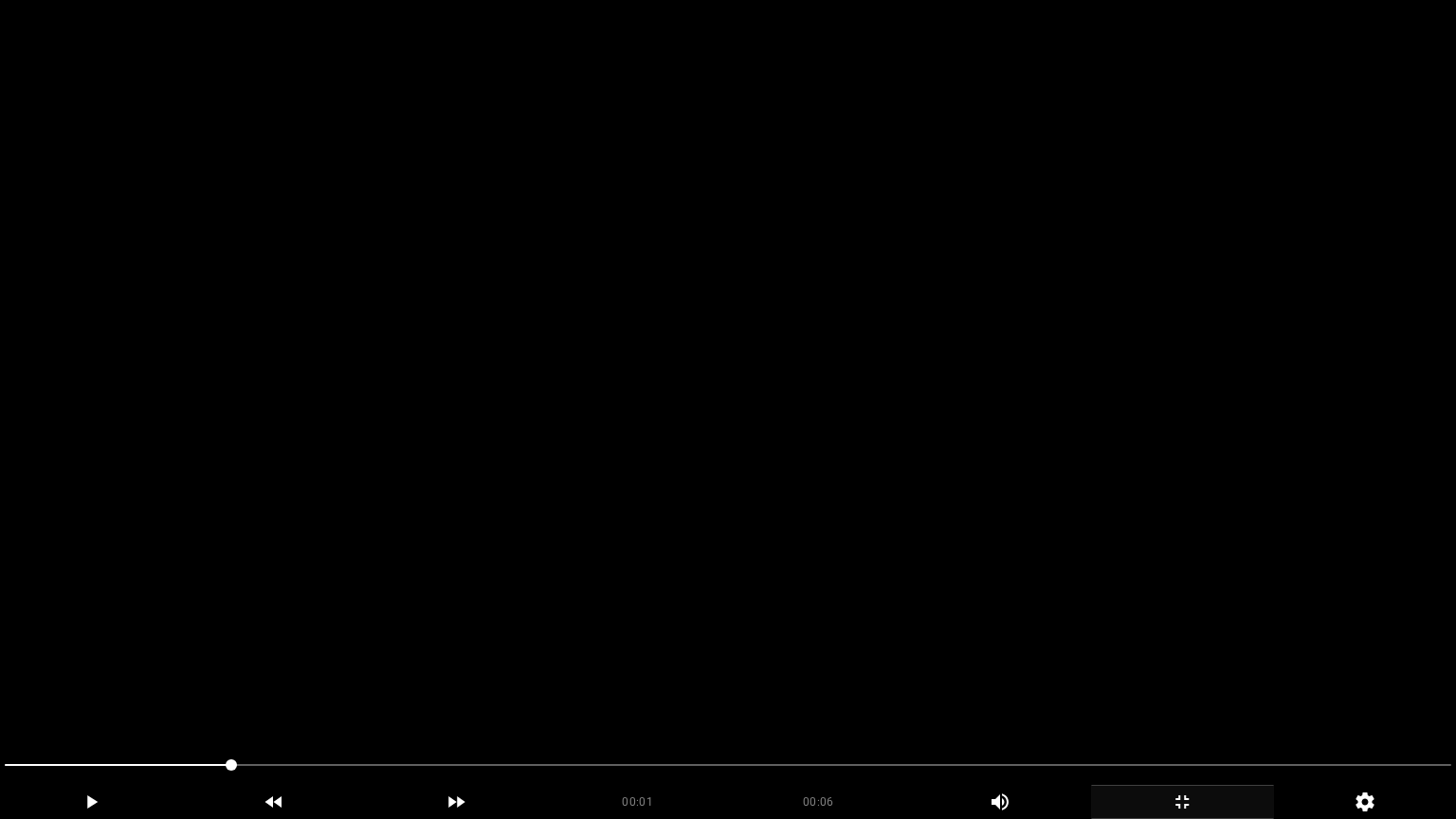
click at [679, 640] on video at bounding box center [728, 410] width 1456 height 819
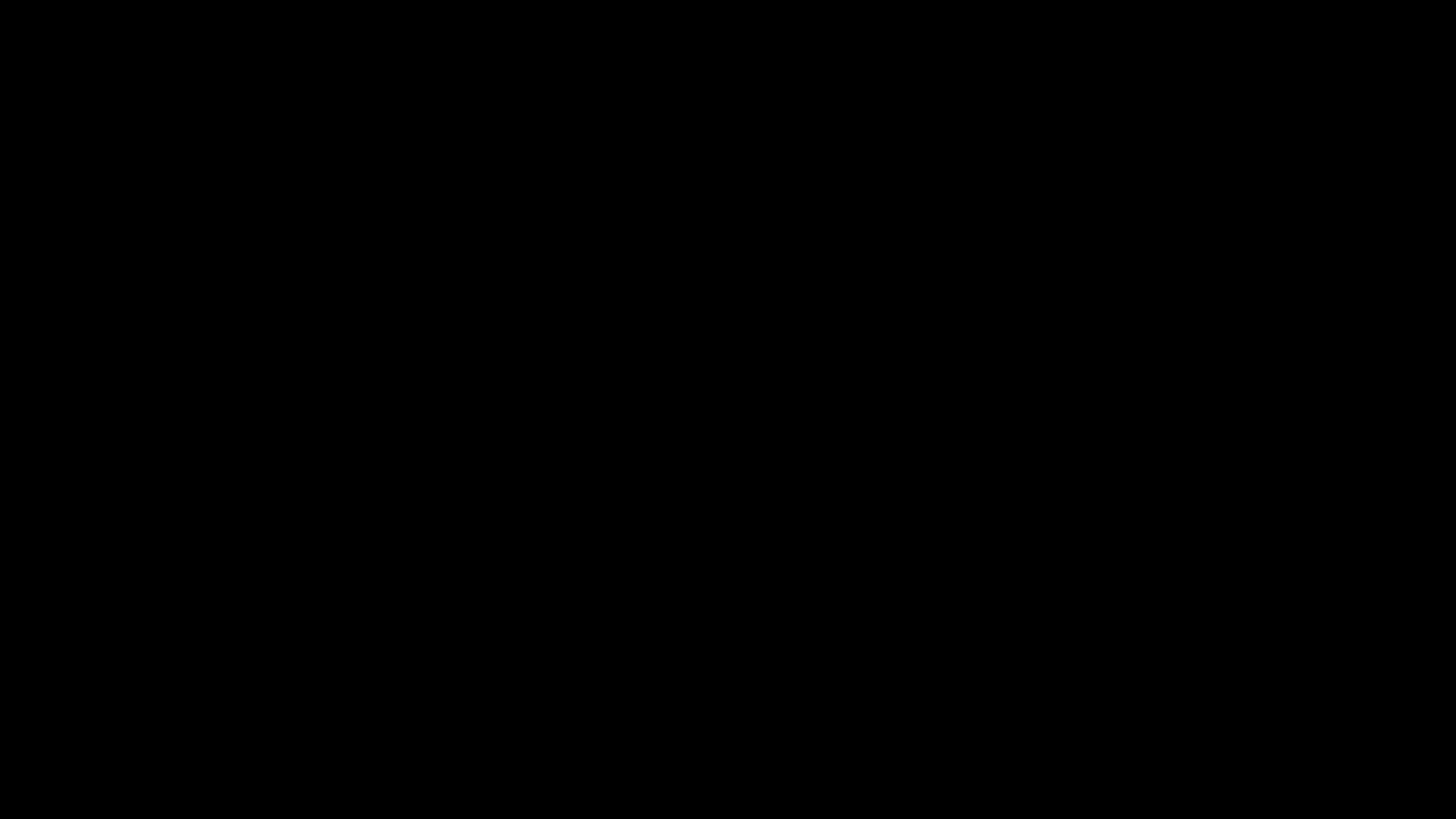
drag, startPoint x: 0, startPoint y: 752, endPoint x: 111, endPoint y: 701, distance: 122.2
click at [0, 691] on div at bounding box center [728, 766] width 1462 height 51
click at [681, 592] on video at bounding box center [728, 410] width 1456 height 819
click at [1206, 691] on icon "add" at bounding box center [1183, 801] width 181 height 23
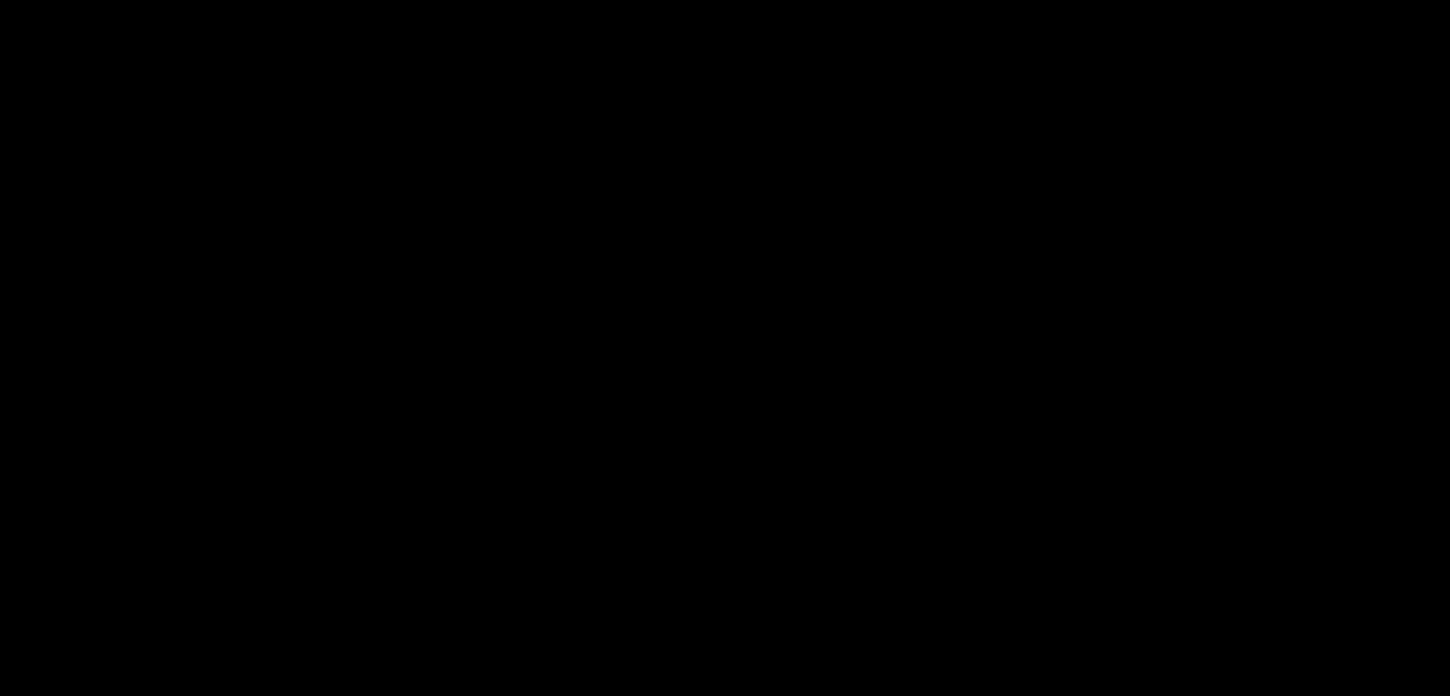
scroll to position [1144, 0]
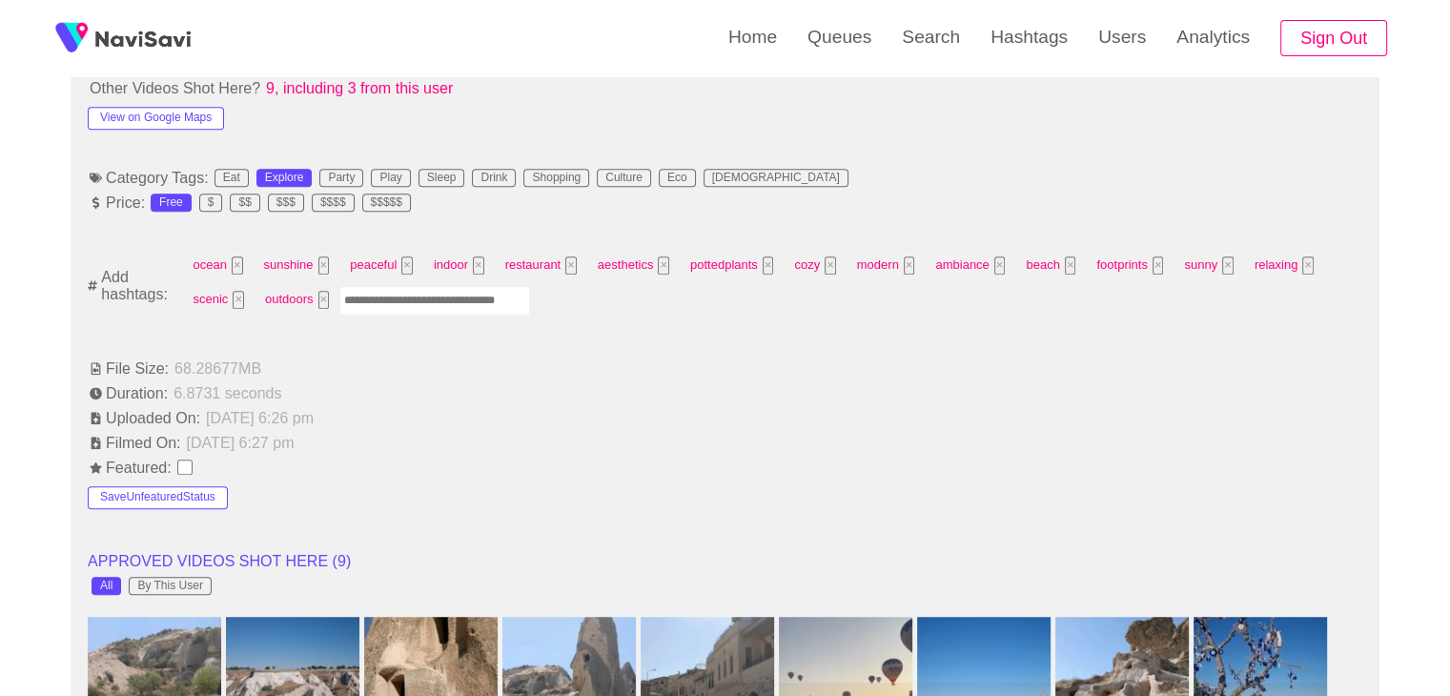
click at [406, 291] on input "Enter tag here and press return" at bounding box center [434, 301] width 191 height 30
type input "*********"
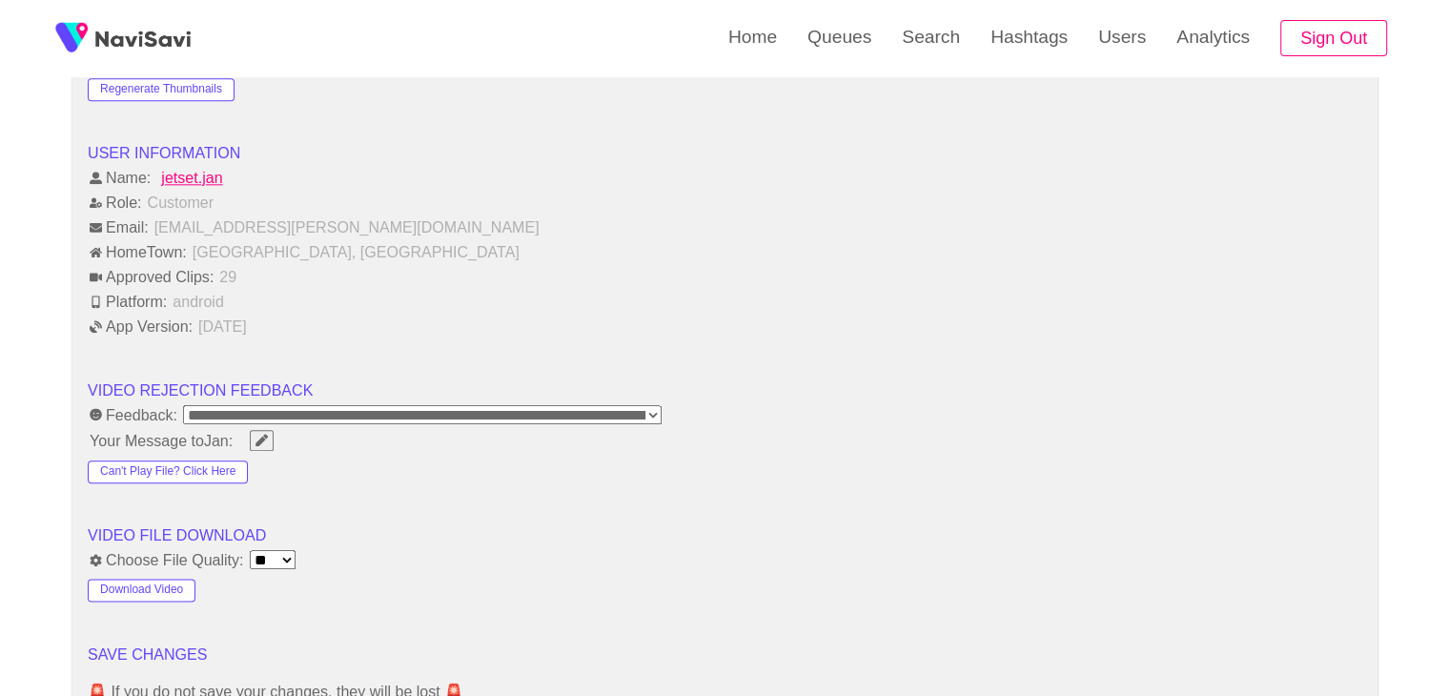
scroll to position [2288, 0]
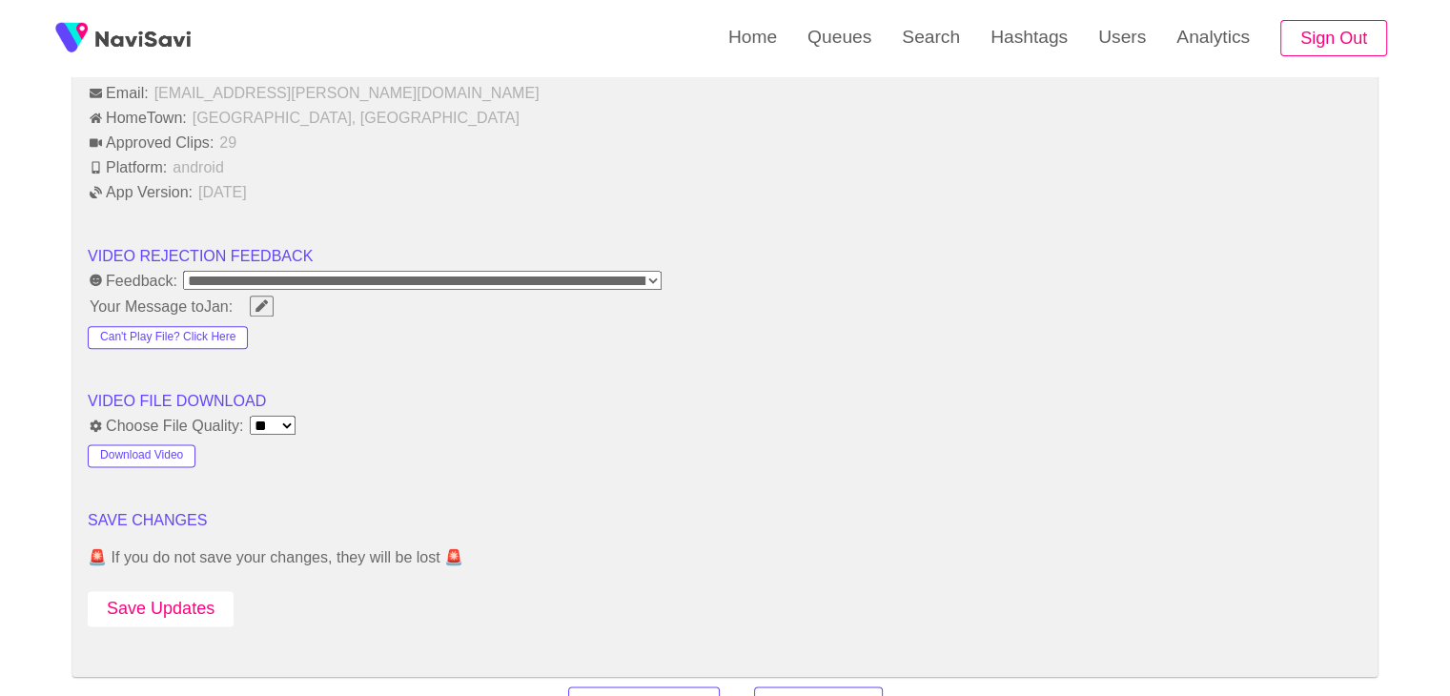
click at [184, 604] on button "Save Updates" at bounding box center [161, 608] width 146 height 35
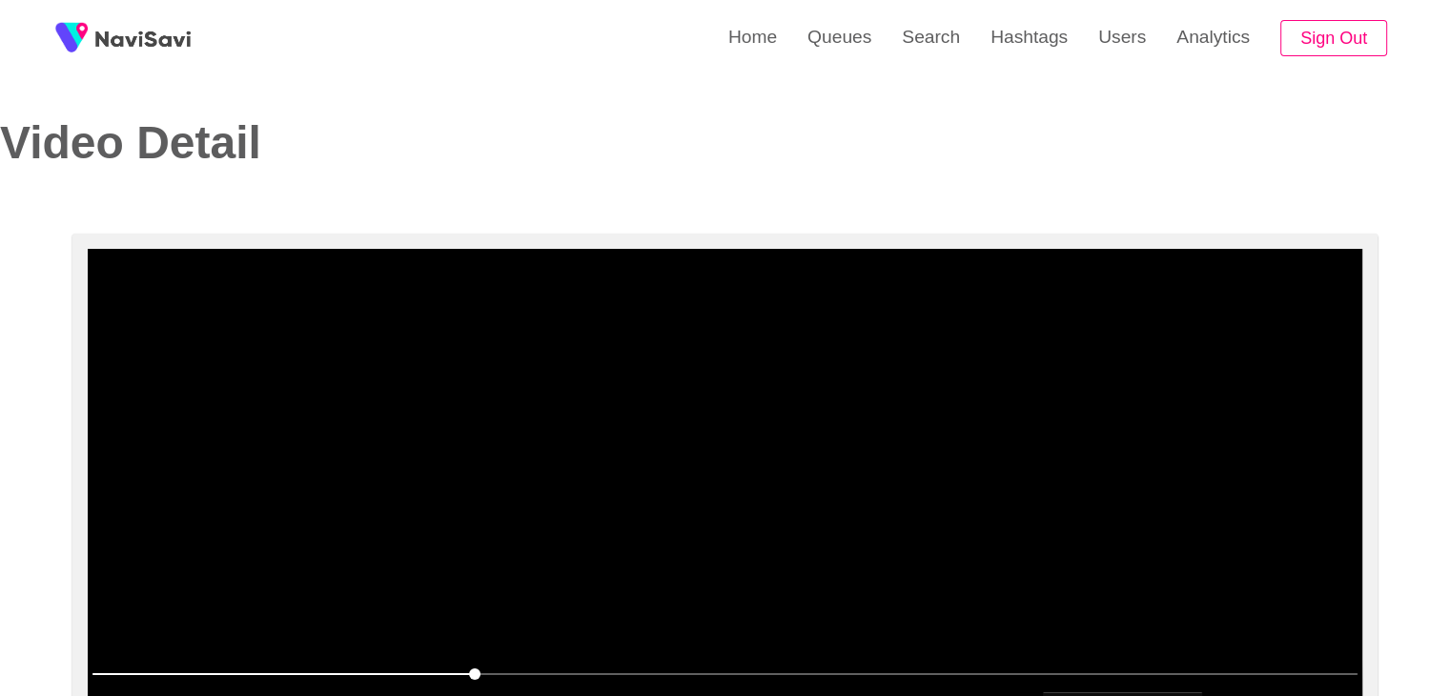
scroll to position [0, 0]
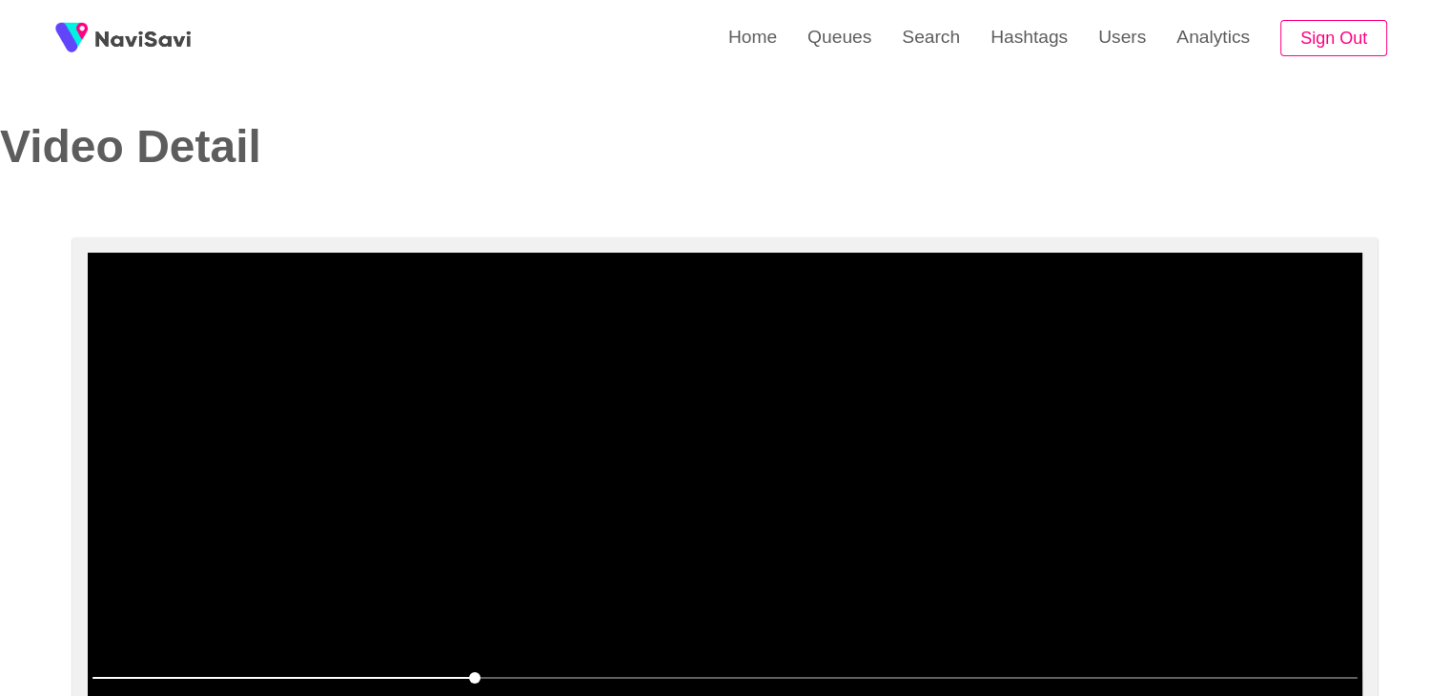
click at [822, 529] on video at bounding box center [725, 491] width 1274 height 477
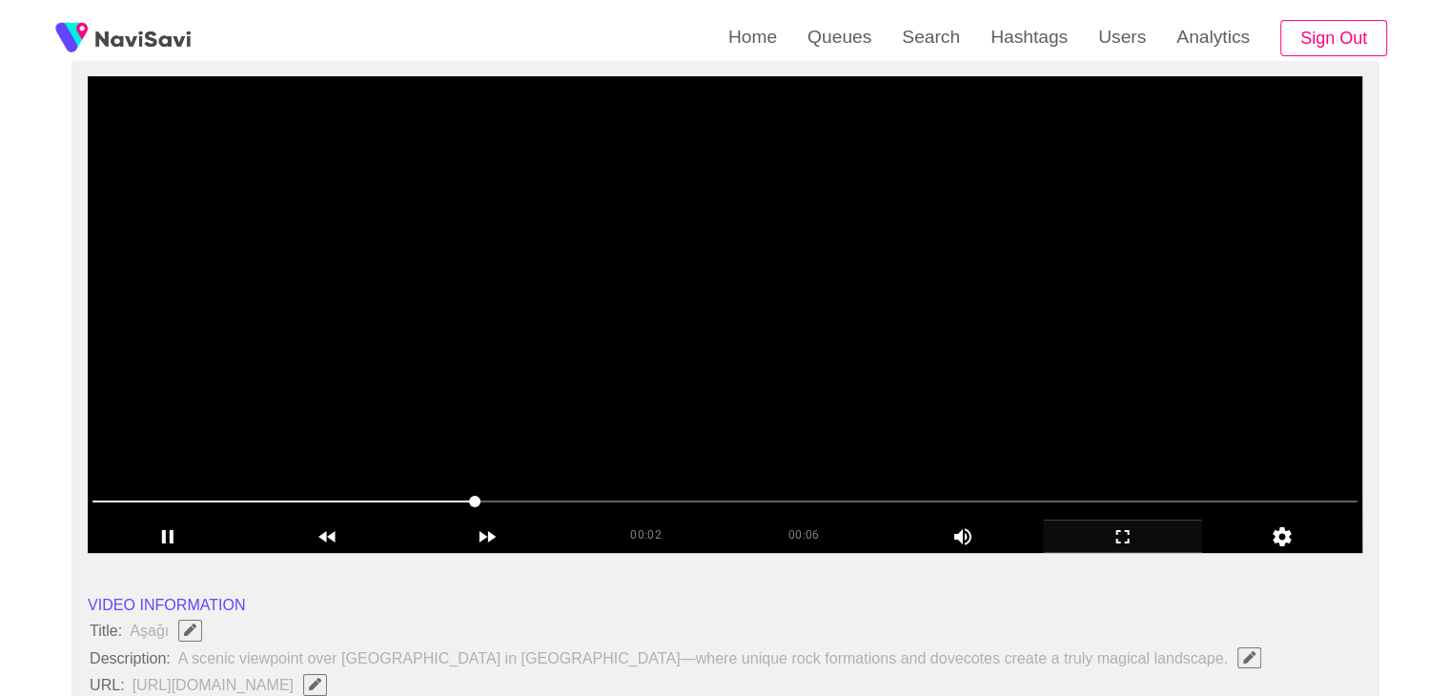
scroll to position [191, 0]
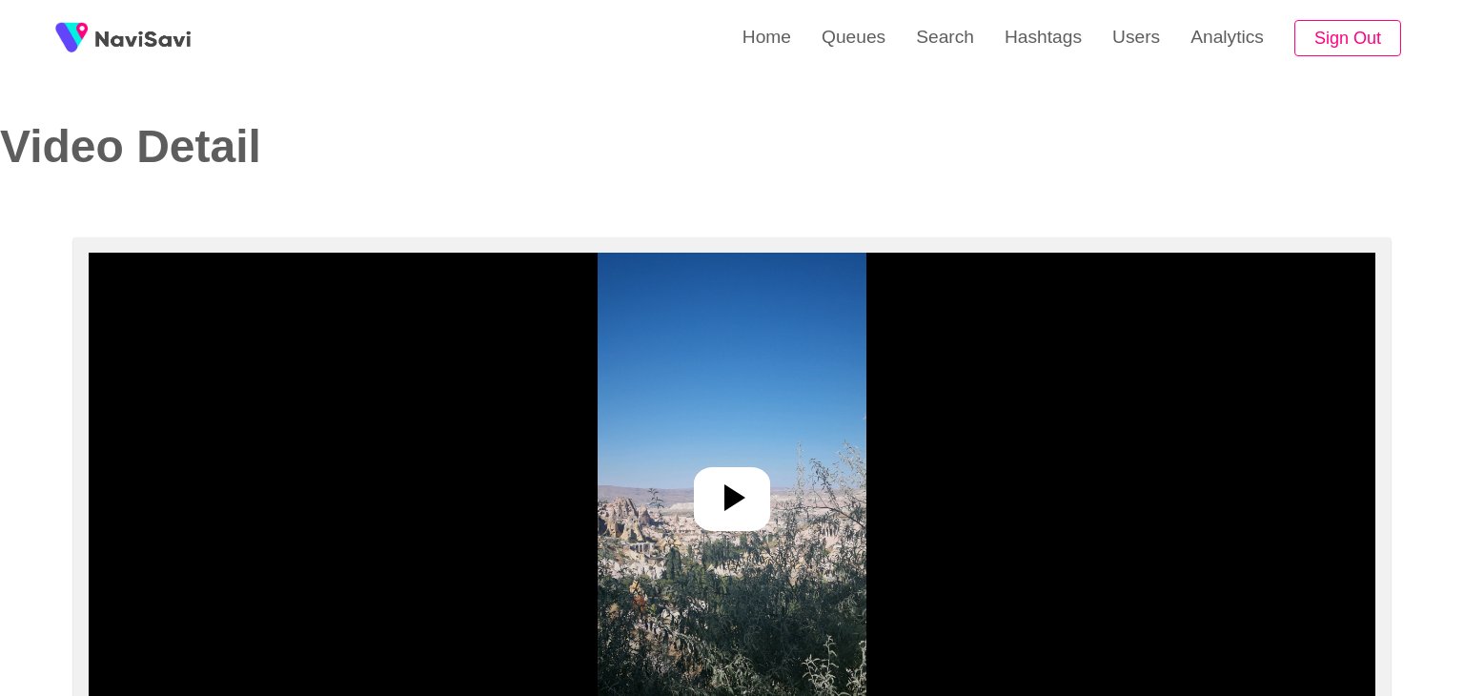
select select "**********"
select select "**"
click at [731, 500] on icon at bounding box center [727, 497] width 21 height 27
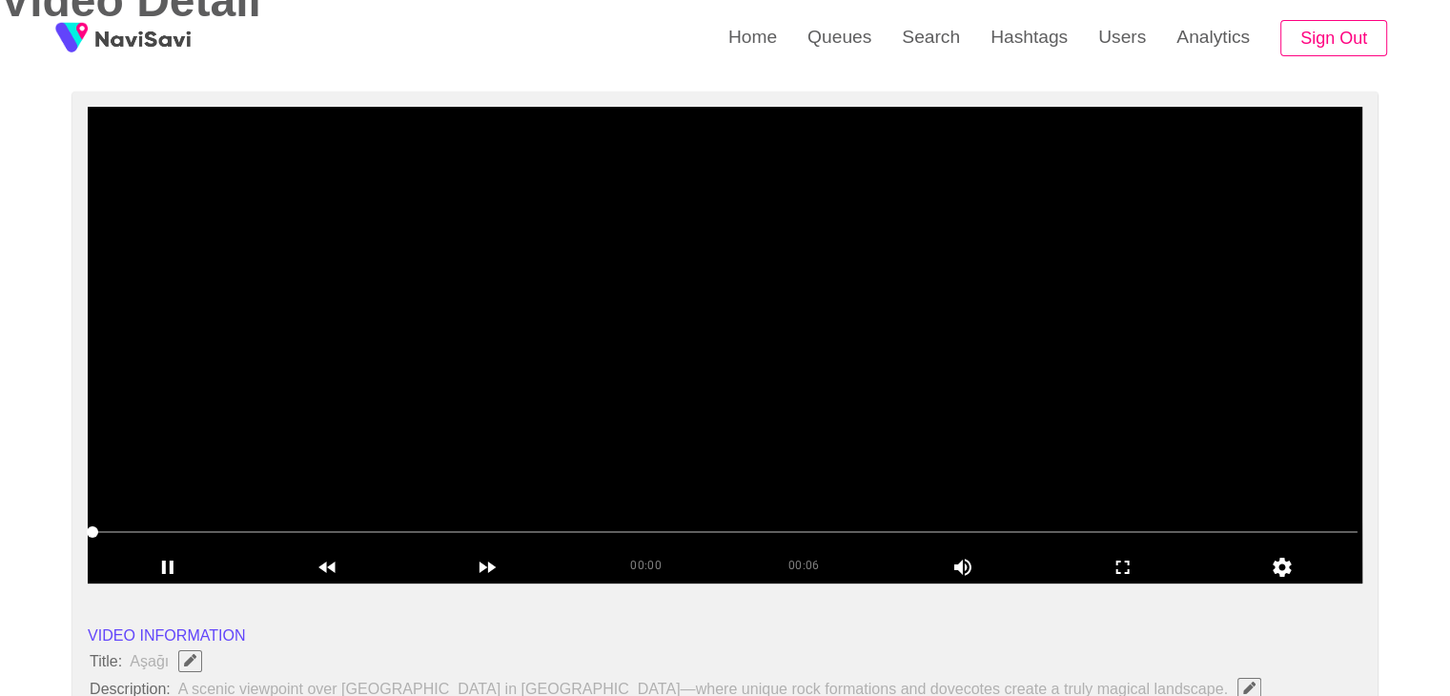
scroll to position [191, 0]
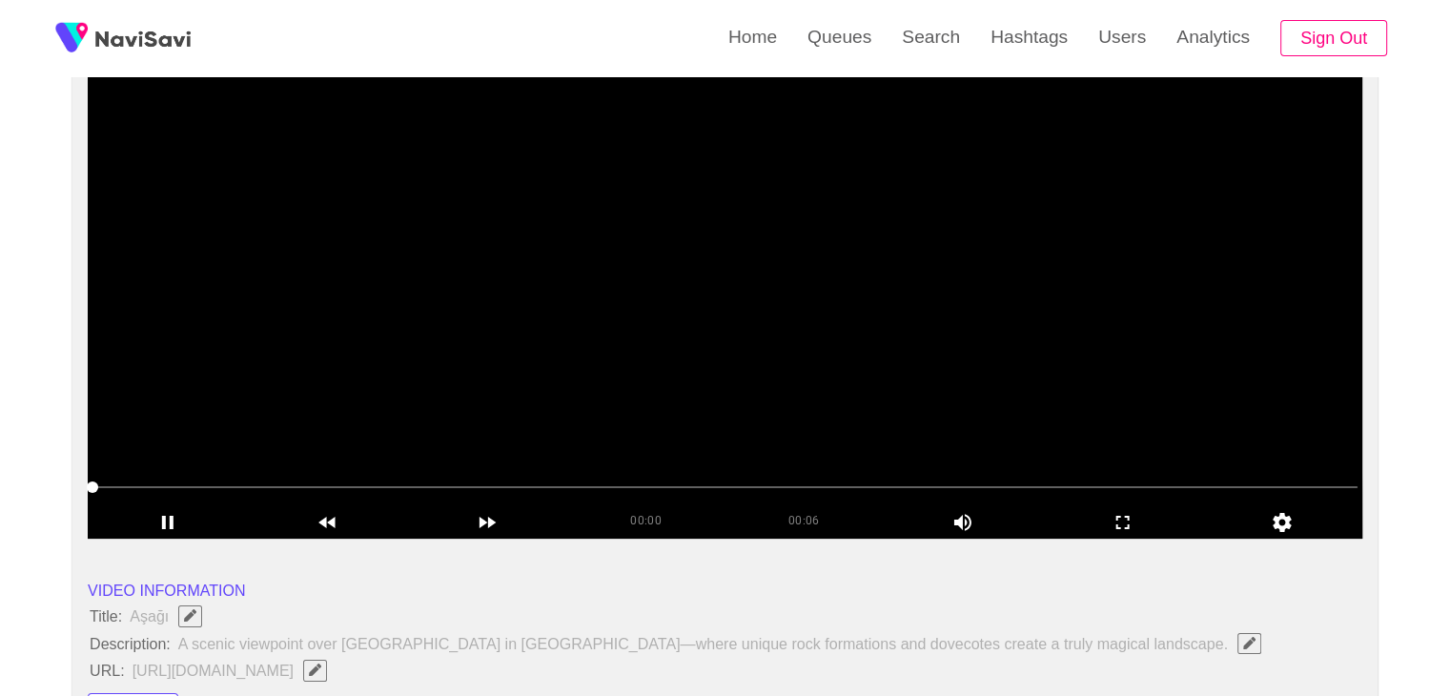
click at [478, 486] on span at bounding box center [724, 487] width 1265 height 2
drag, startPoint x: 620, startPoint y: 474, endPoint x: 640, endPoint y: 474, distance: 20.0
click at [640, 474] on span at bounding box center [724, 487] width 1265 height 31
click at [813, 478] on span at bounding box center [724, 487] width 1265 height 31
click at [945, 486] on span at bounding box center [724, 487] width 1265 height 2
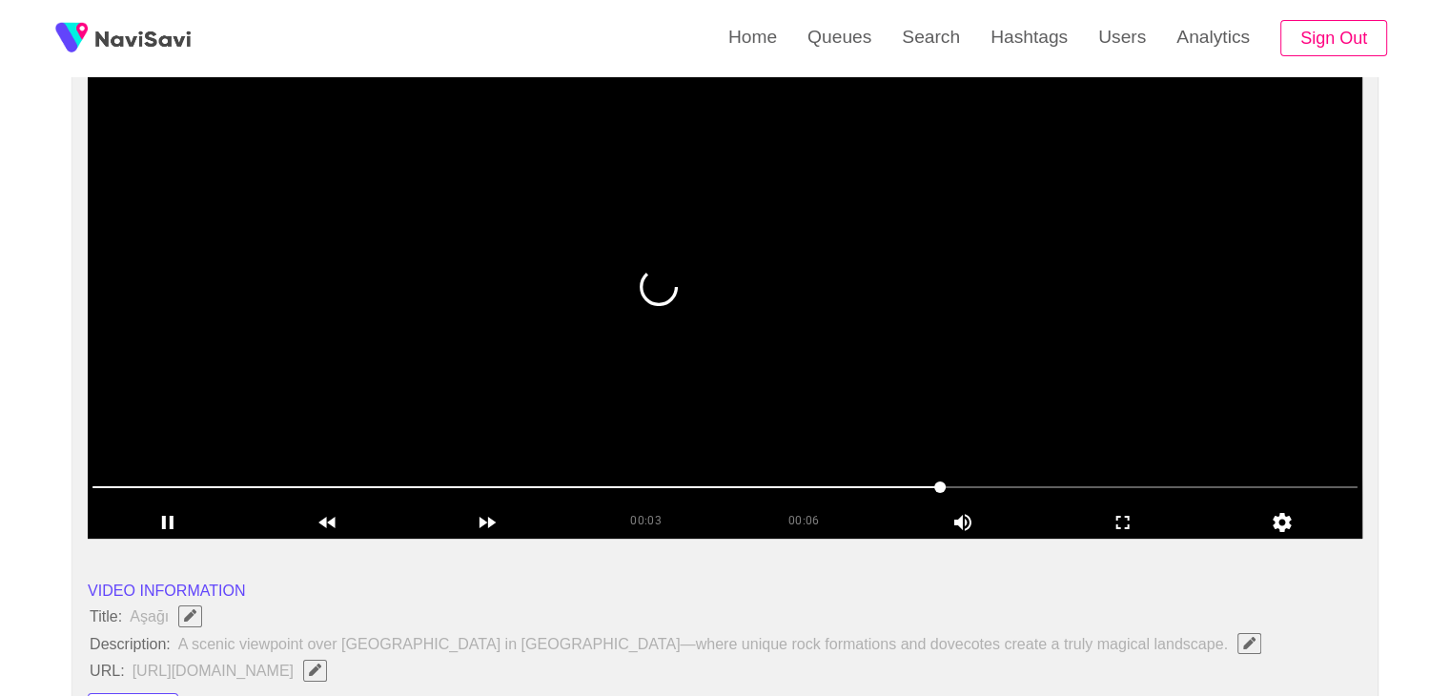
click at [1032, 478] on span at bounding box center [724, 487] width 1265 height 31
click at [1105, 472] on span at bounding box center [724, 487] width 1265 height 31
click at [1136, 517] on icon "add" at bounding box center [1123, 522] width 158 height 23
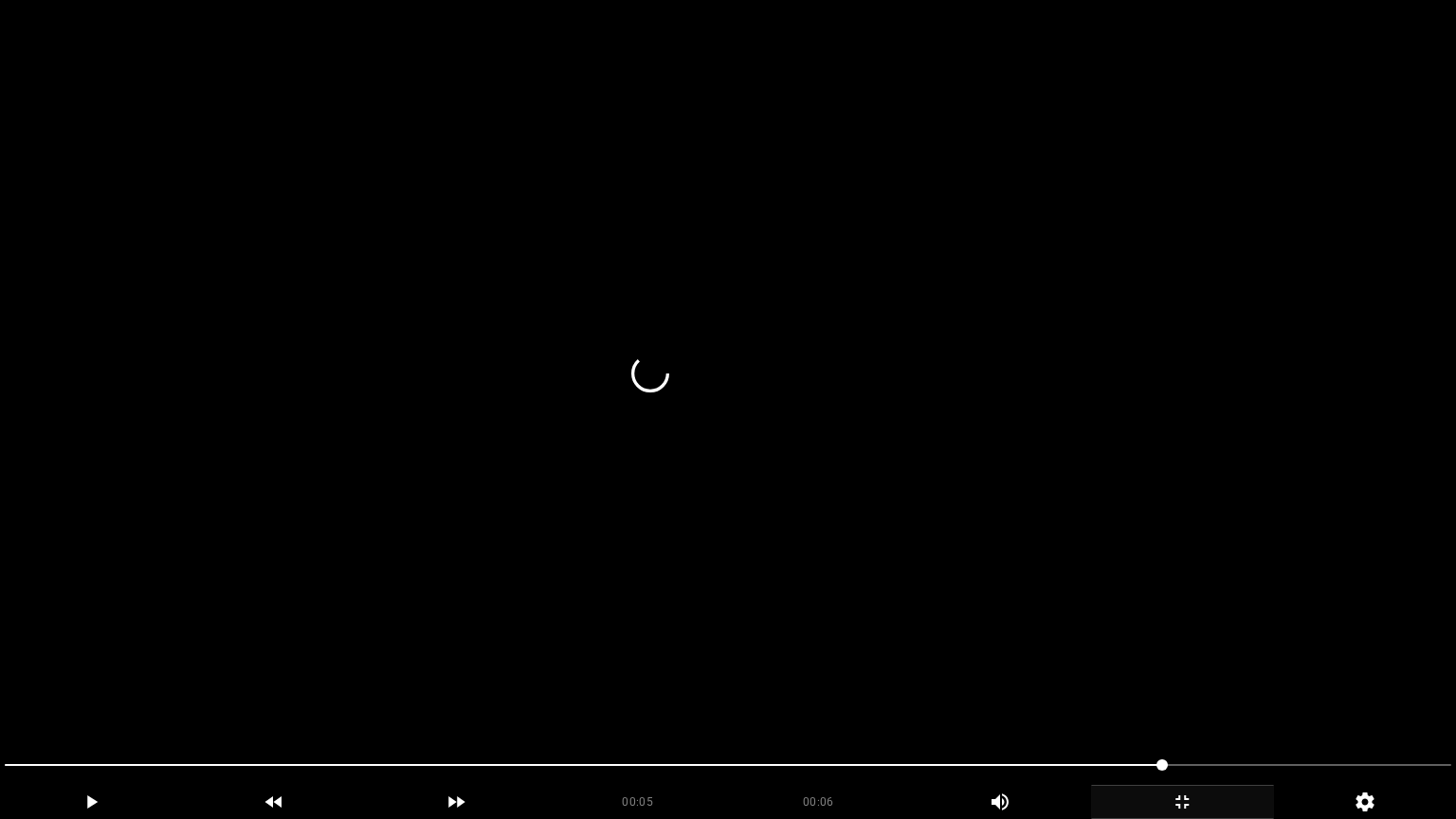
click at [834, 670] on video at bounding box center [728, 410] width 1456 height 819
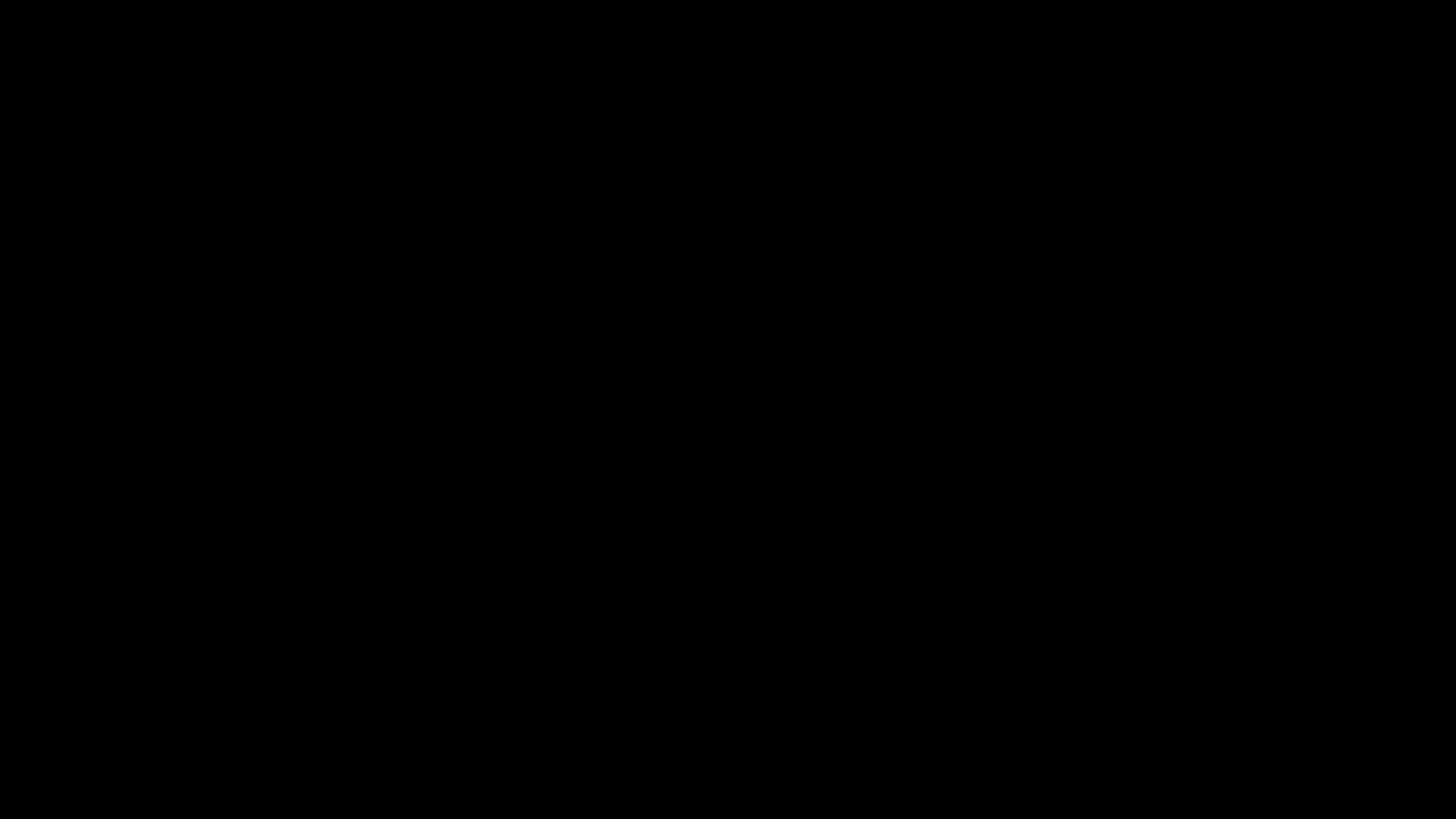
click at [1193, 691] on icon "add" at bounding box center [1183, 801] width 181 height 23
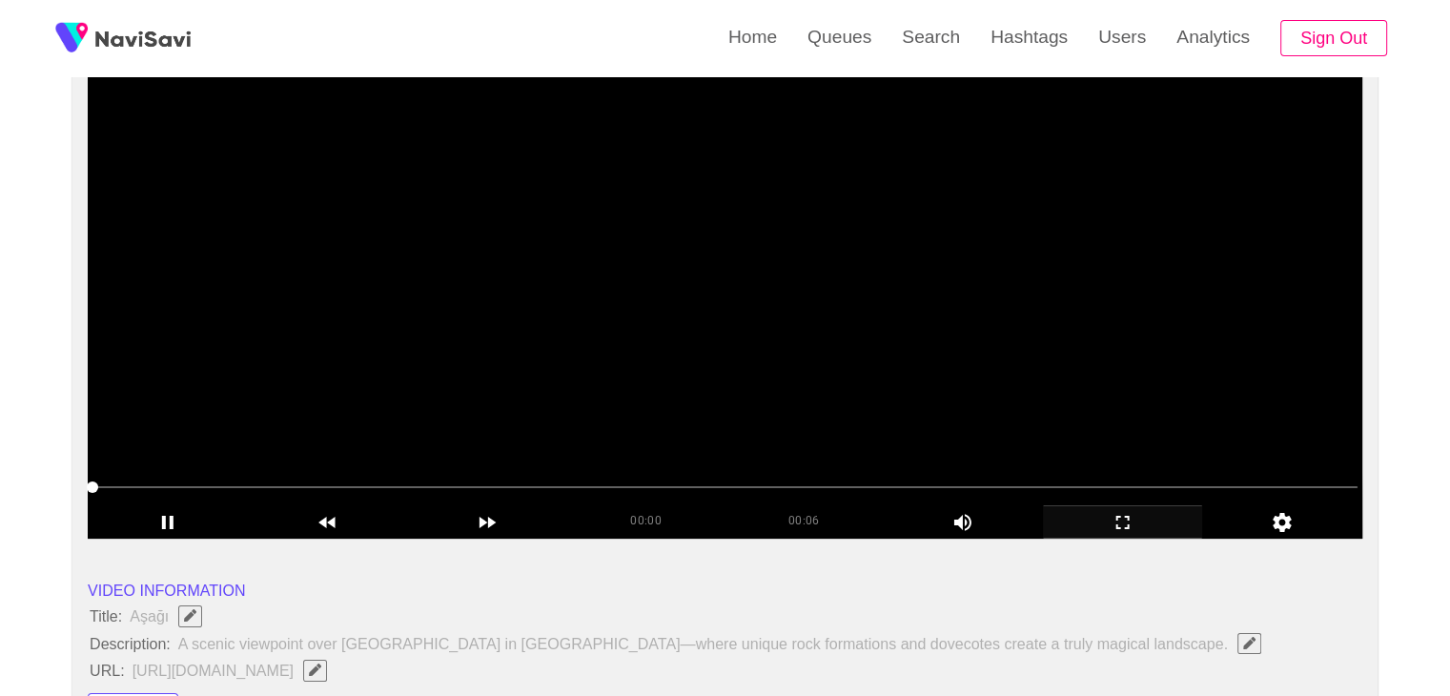
click at [467, 222] on video at bounding box center [725, 300] width 1274 height 477
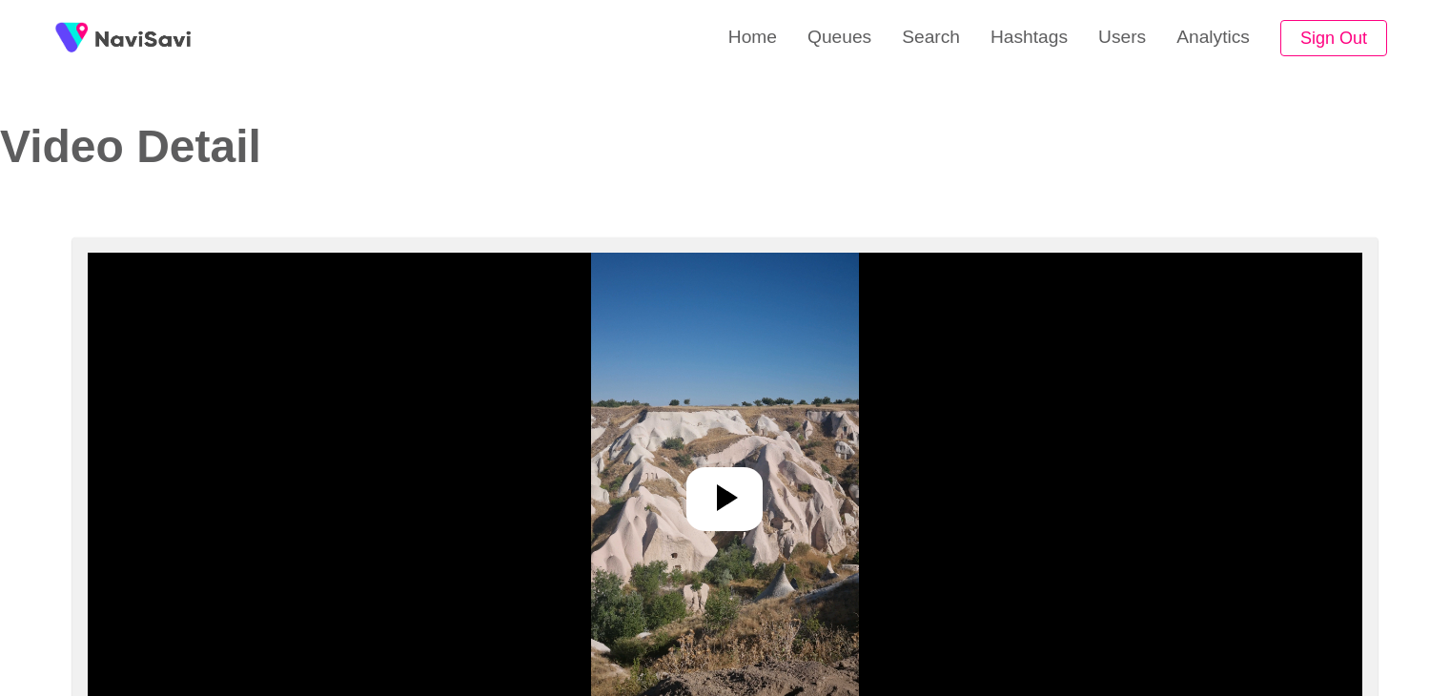
select select "**********"
select select "**"
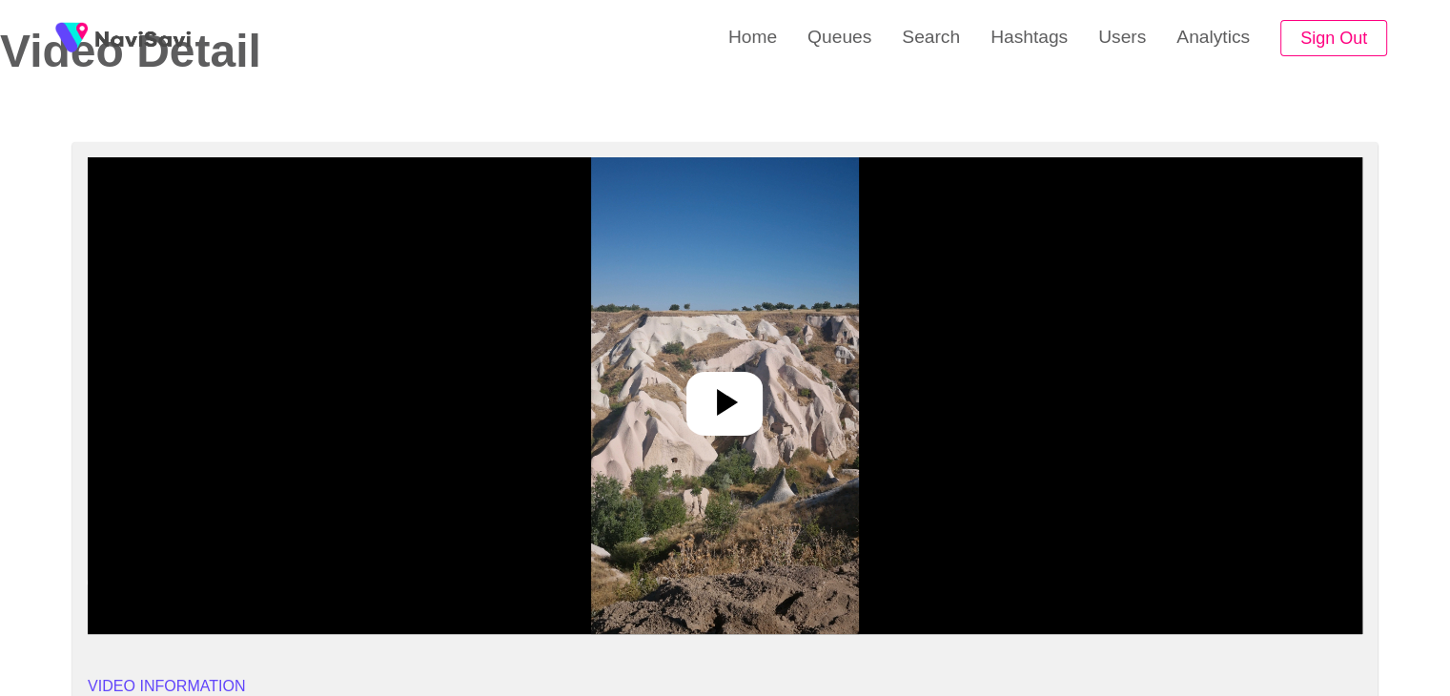
click at [766, 385] on img at bounding box center [725, 395] width 268 height 477
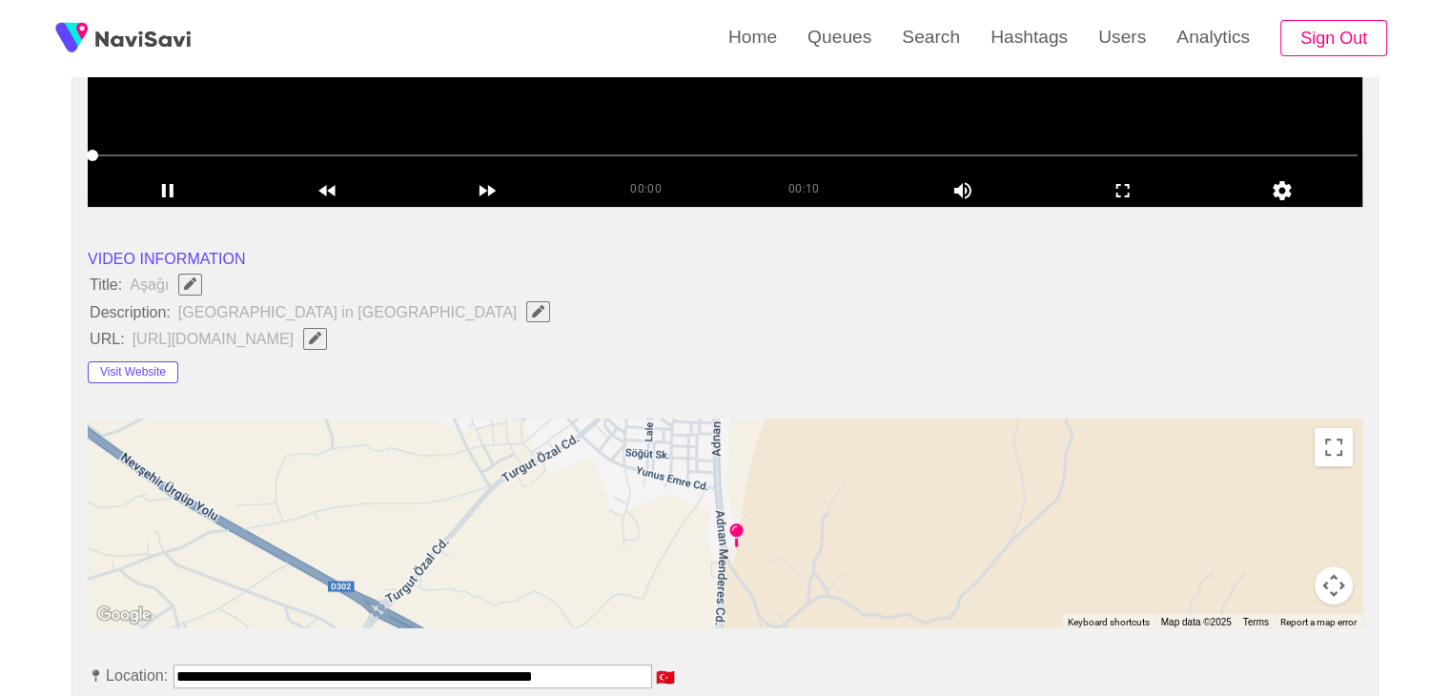
scroll to position [572, 0]
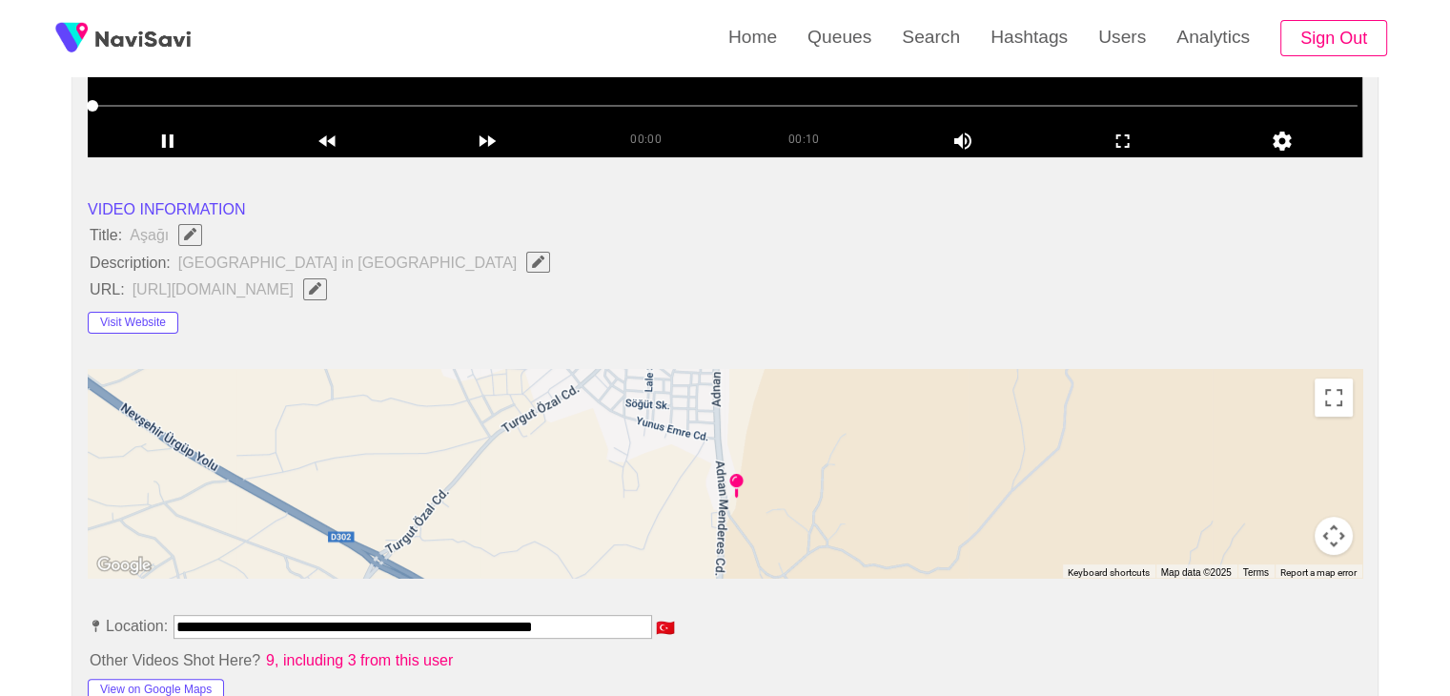
click at [532, 261] on icon "Edit Field" at bounding box center [538, 261] width 12 height 12
type input "**********"
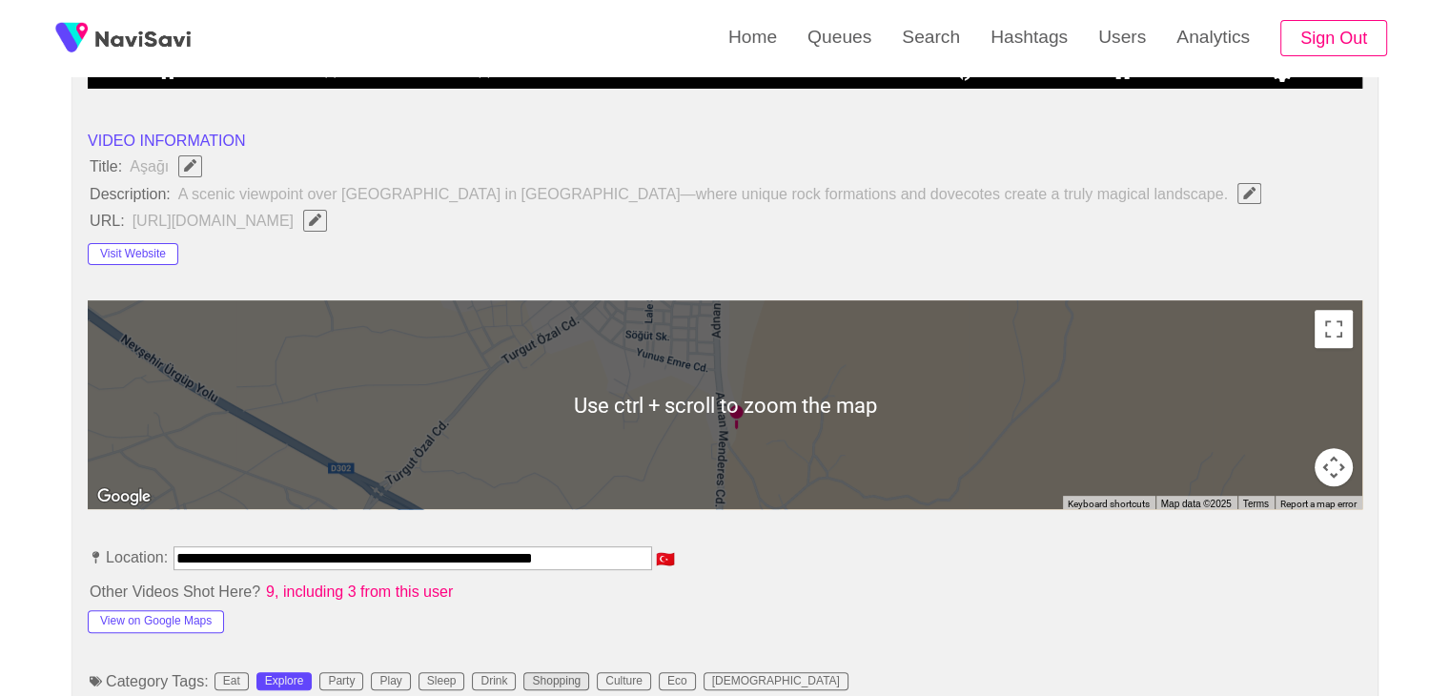
scroll to position [953, 0]
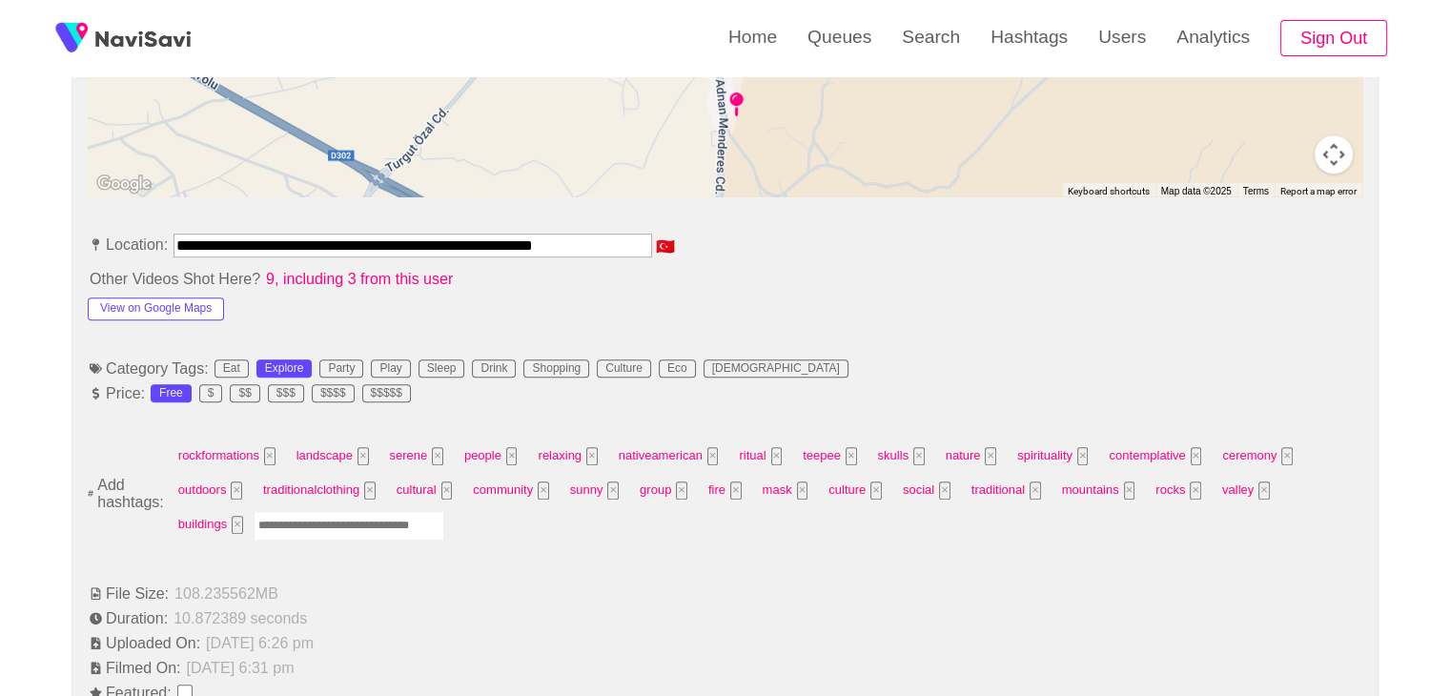
click at [283, 526] on input "Enter tag here and press return" at bounding box center [349, 526] width 191 height 30
type input "*********"
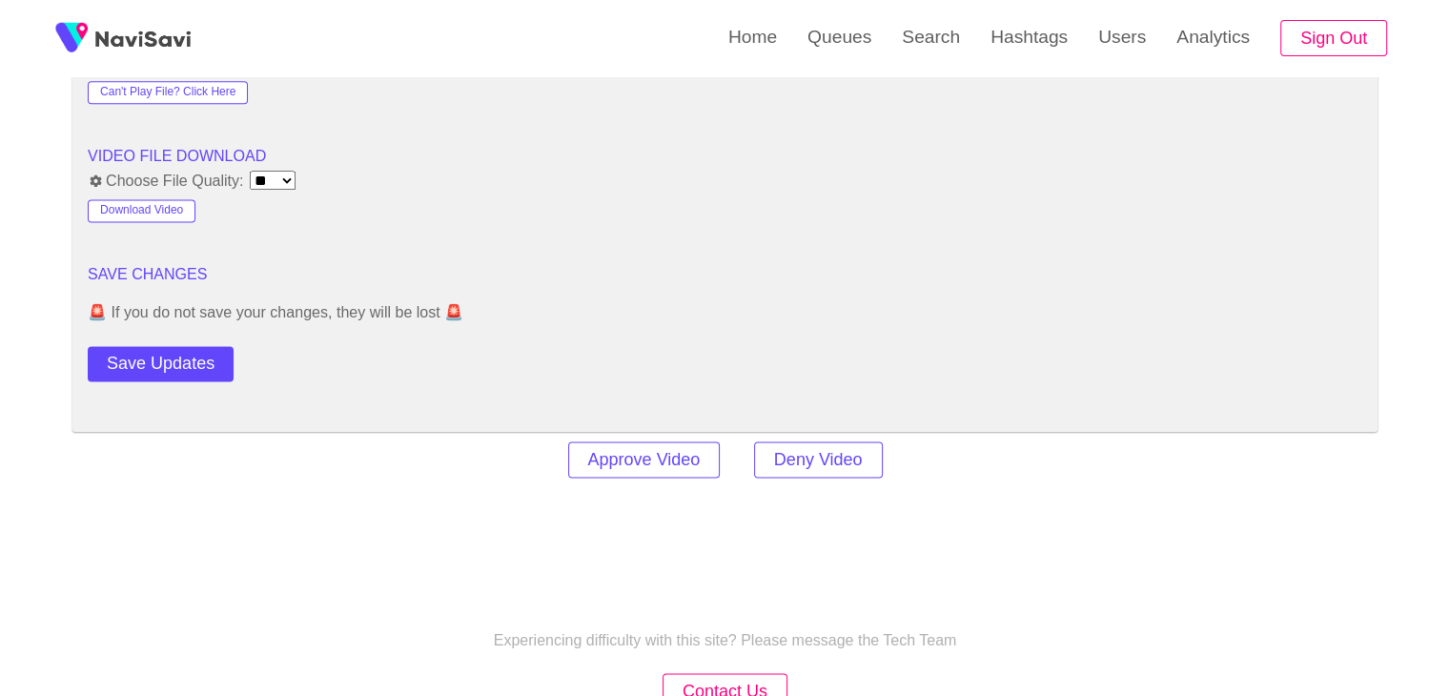
scroll to position [2574, 0]
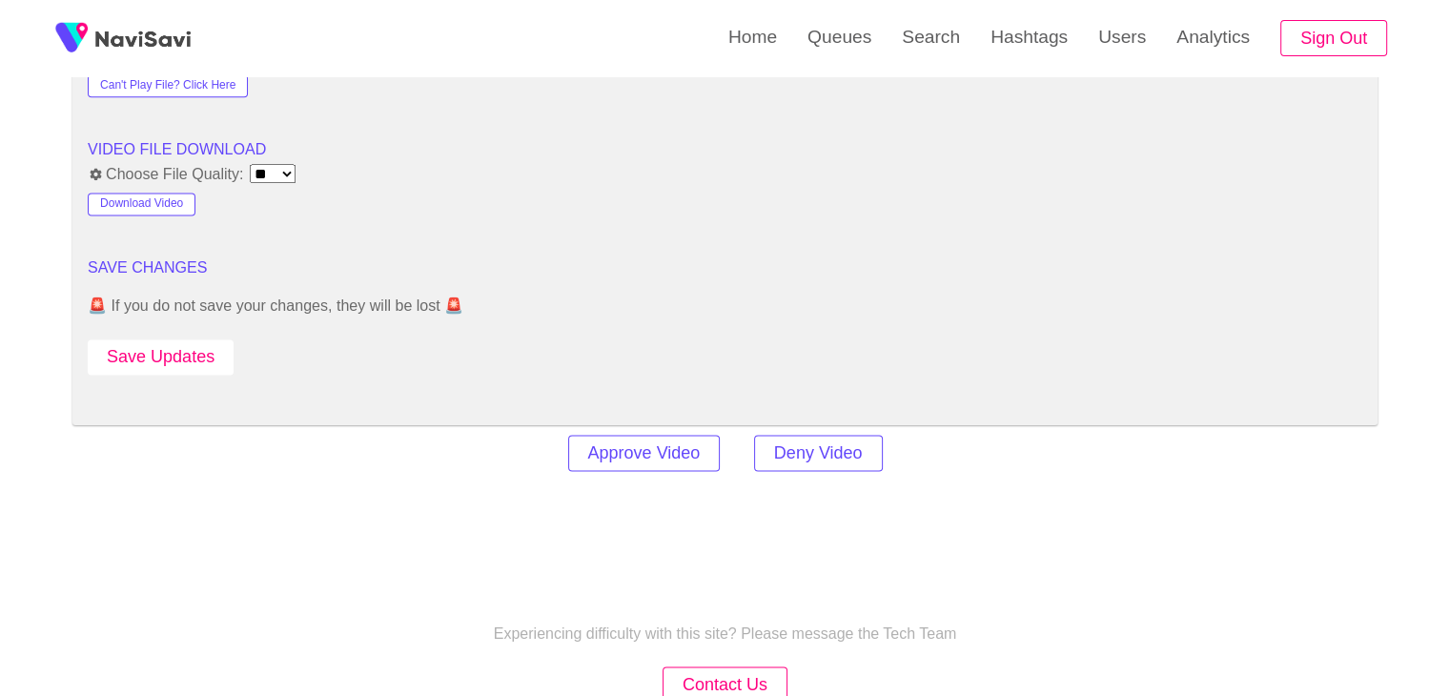
click at [180, 350] on button "Save Updates" at bounding box center [161, 356] width 146 height 35
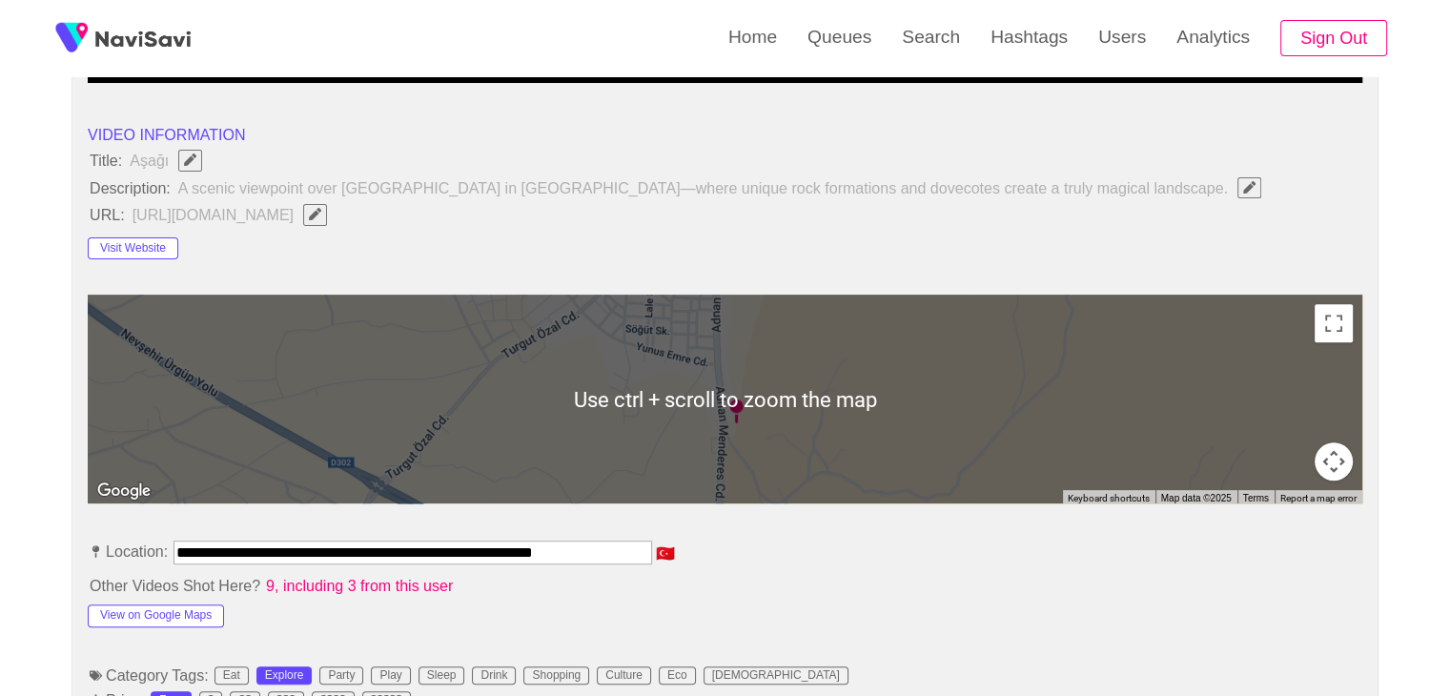
scroll to position [191, 0]
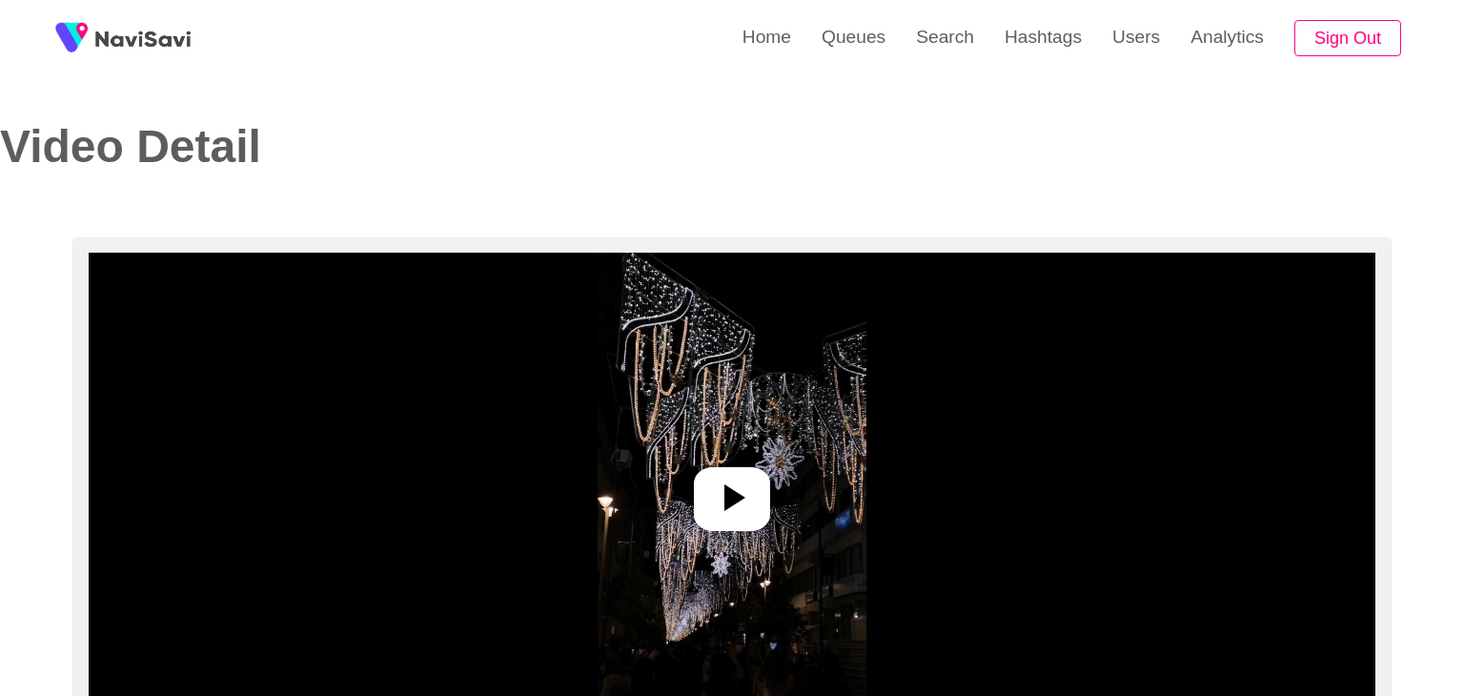
select select "**********"
select select "**"
click at [733, 499] on icon at bounding box center [727, 497] width 21 height 27
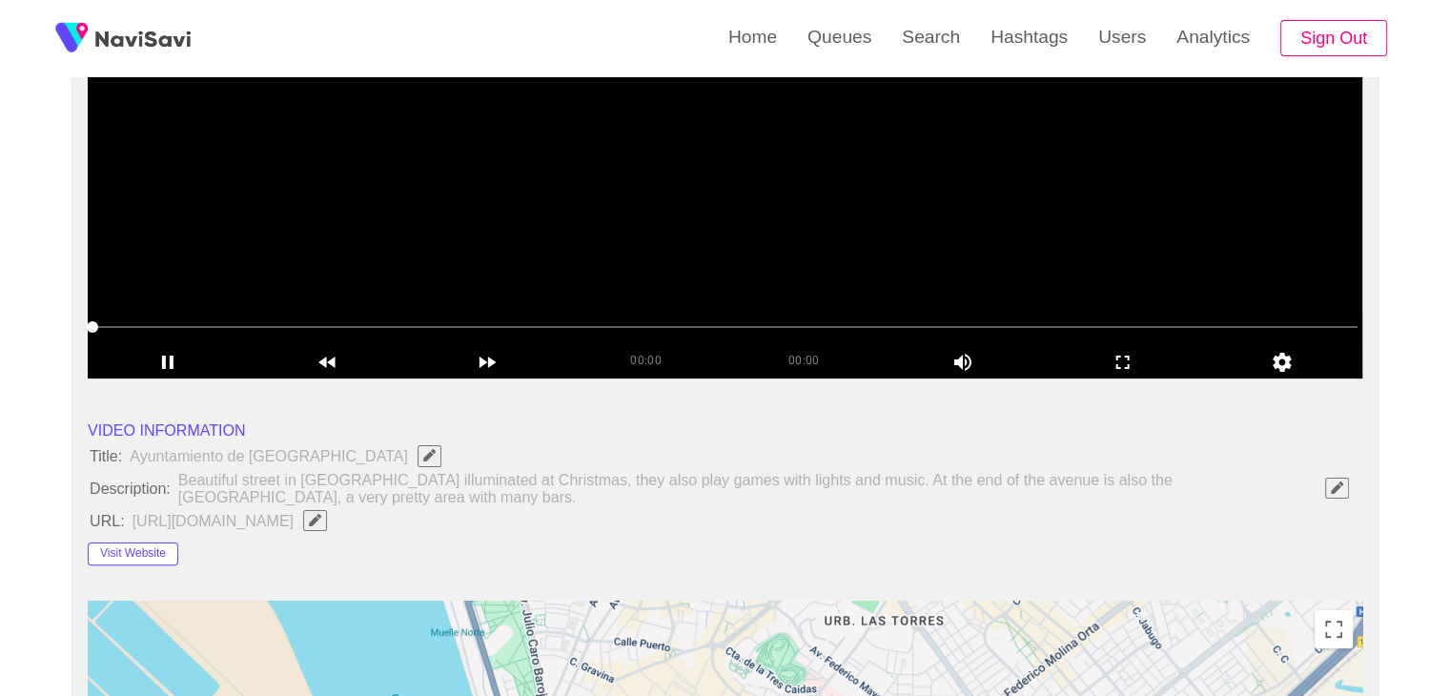
scroll to position [381, 0]
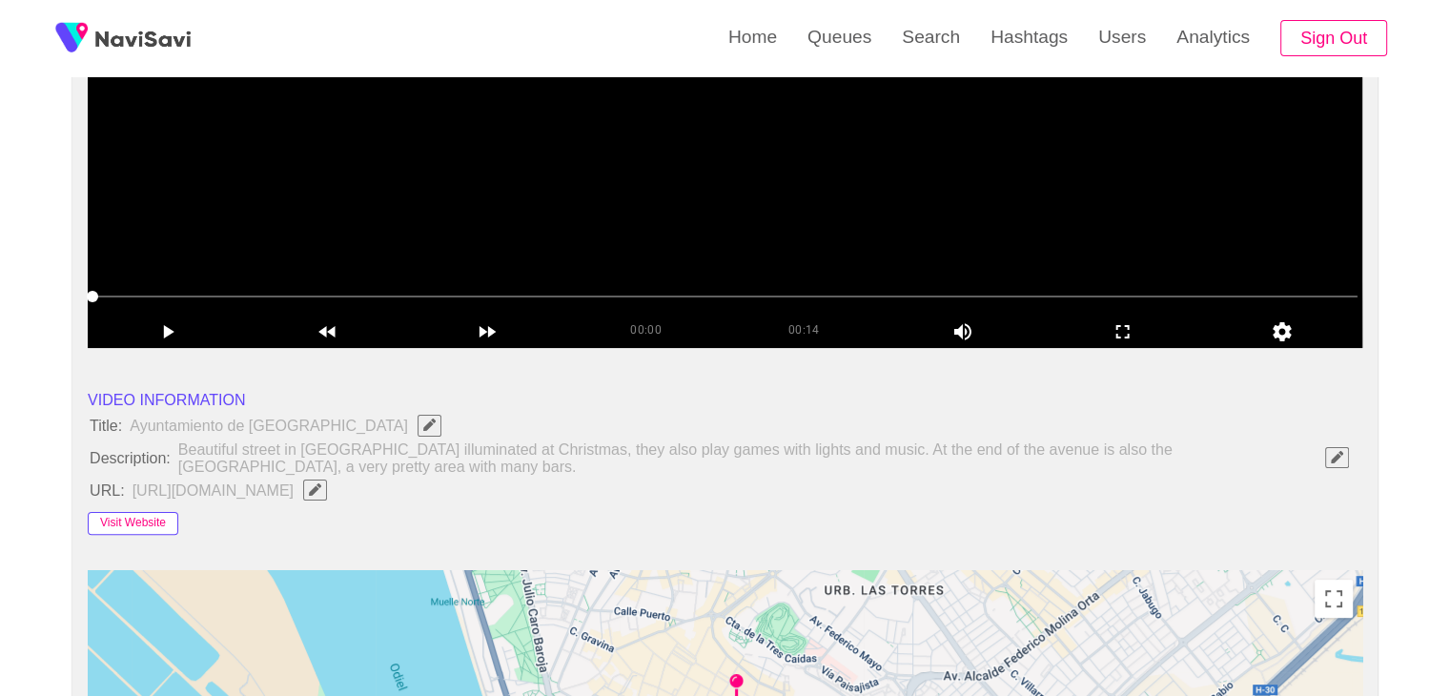
click at [134, 517] on button "Visit Website" at bounding box center [133, 523] width 91 height 23
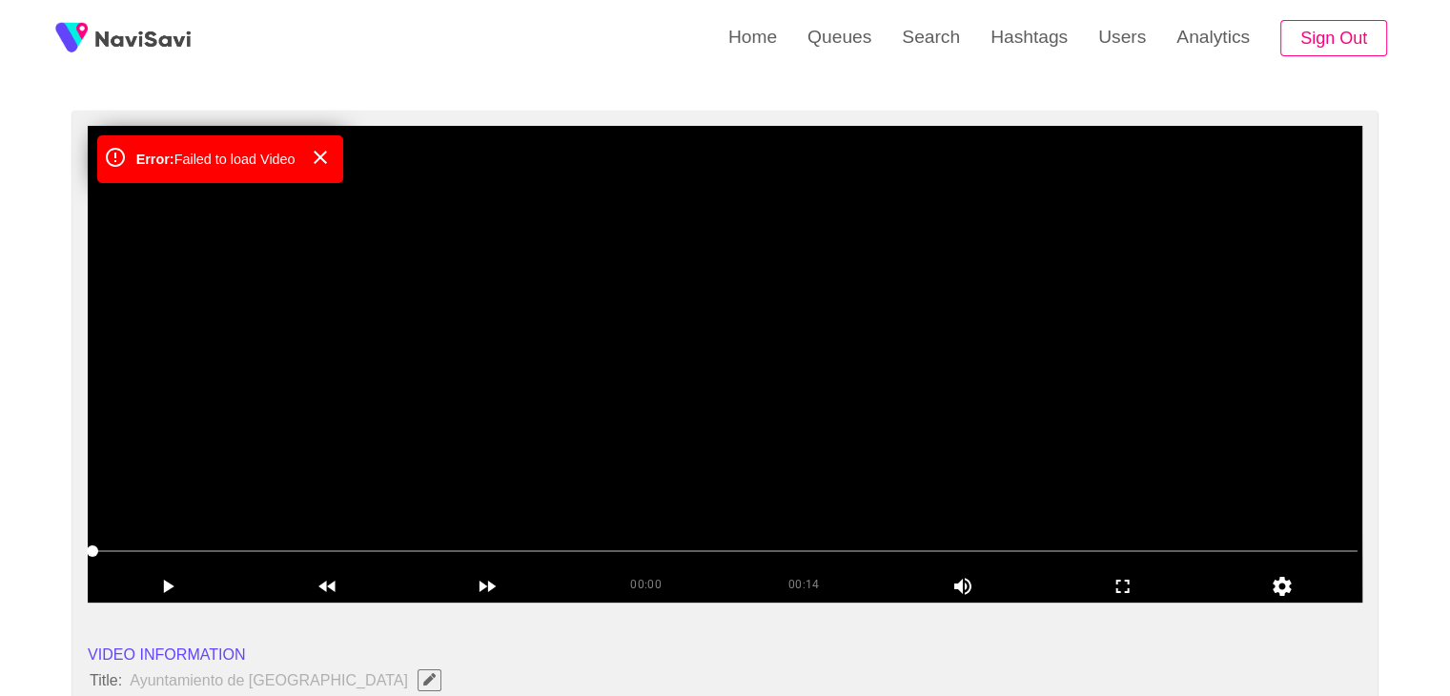
scroll to position [95, 0]
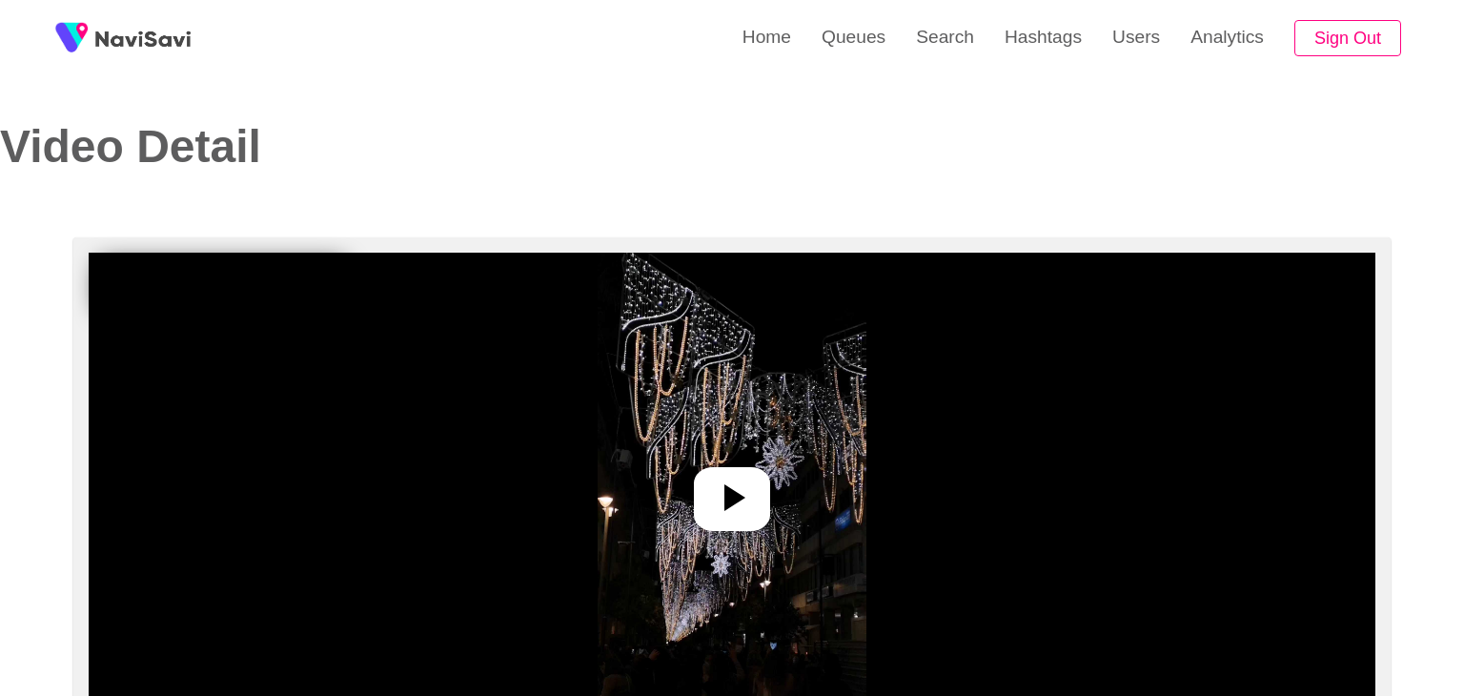
select select "**********"
select select "**"
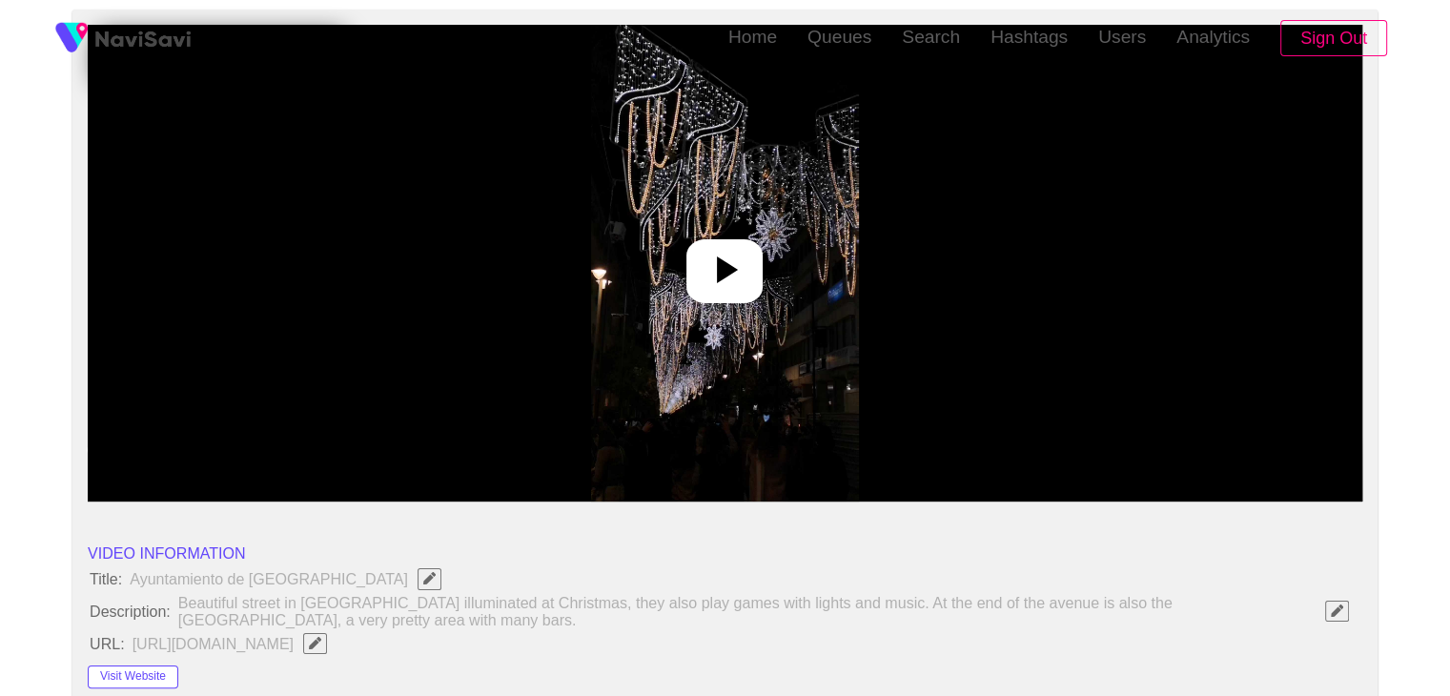
scroll to position [286, 0]
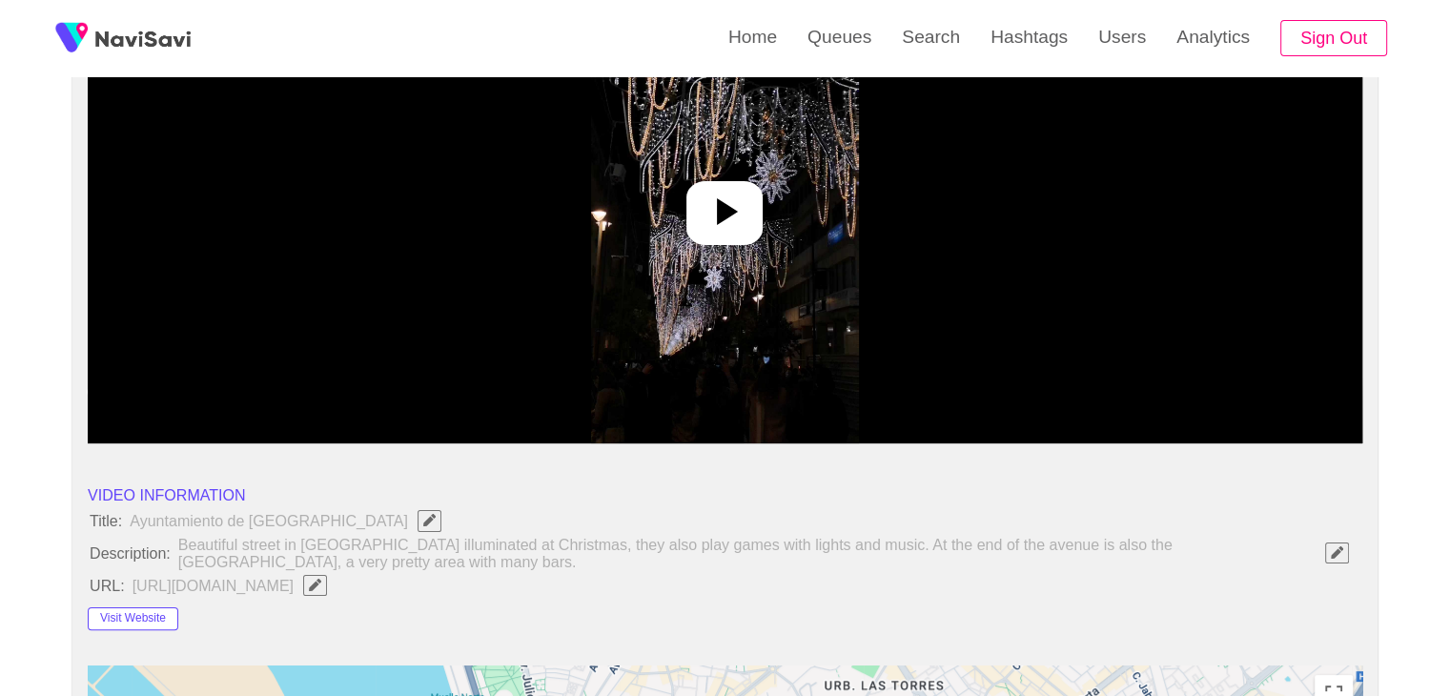
click at [743, 237] on div at bounding box center [724, 213] width 76 height 64
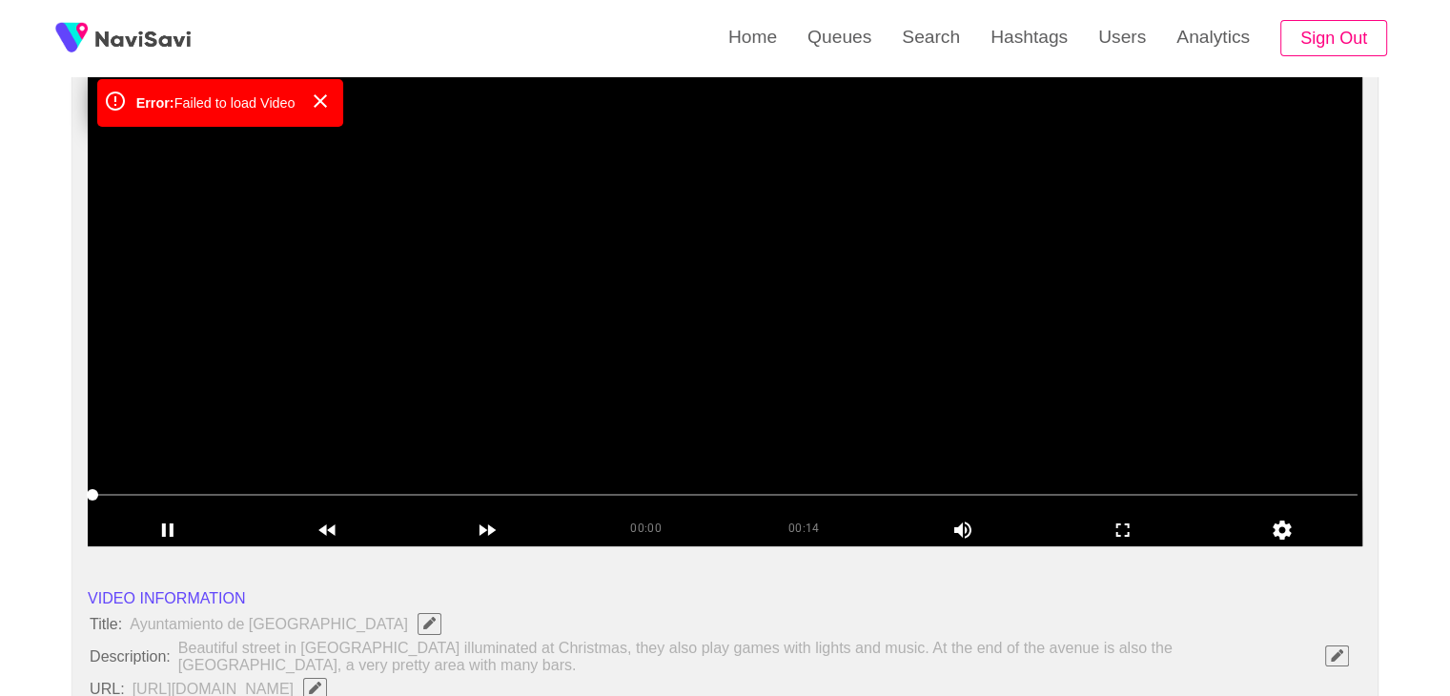
scroll to position [191, 0]
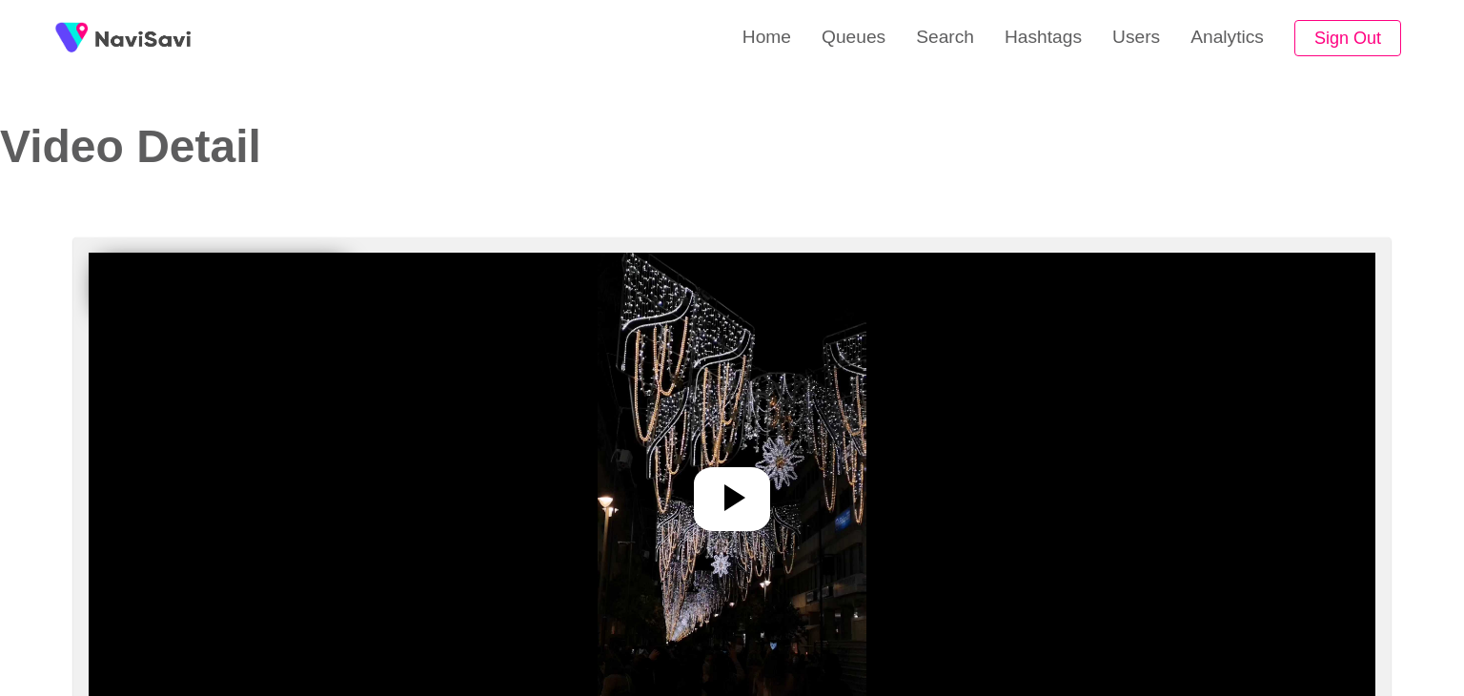
select select "**********"
select select "**"
click at [738, 476] on icon at bounding box center [725, 498] width 46 height 46
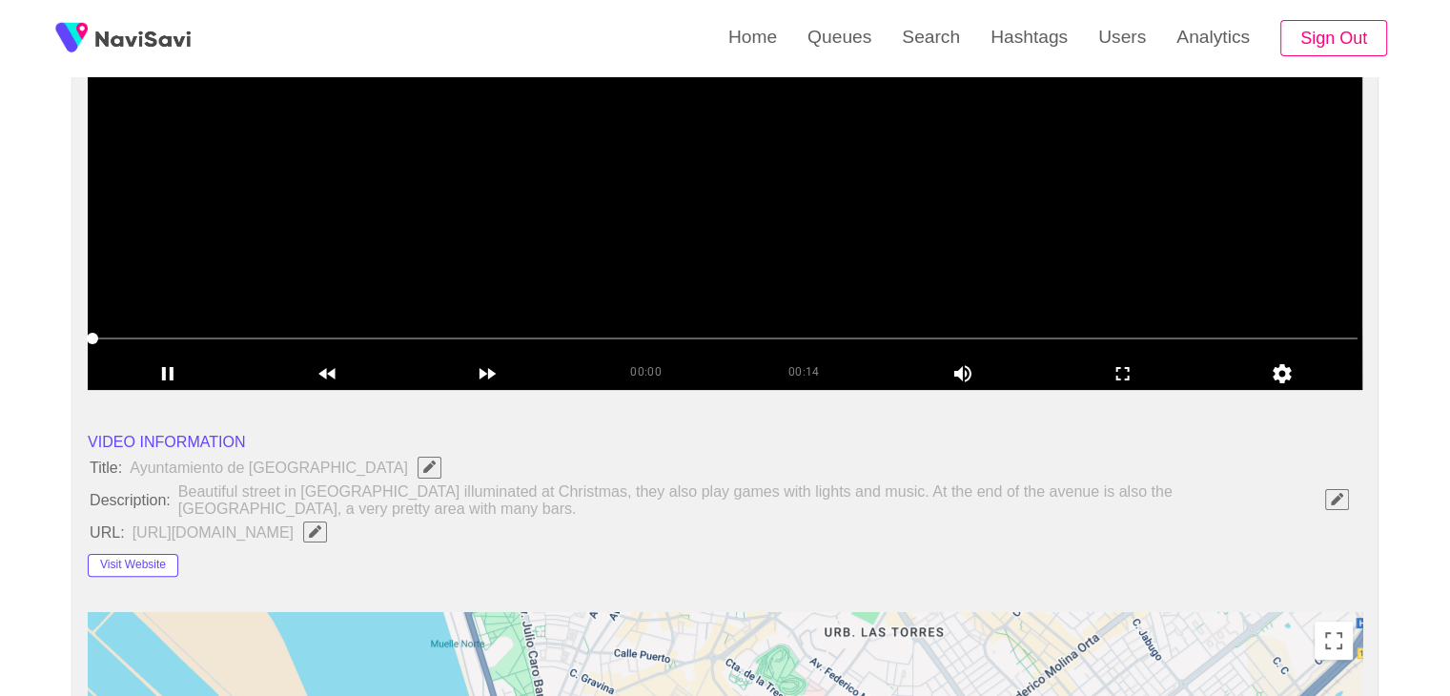
scroll to position [191, 0]
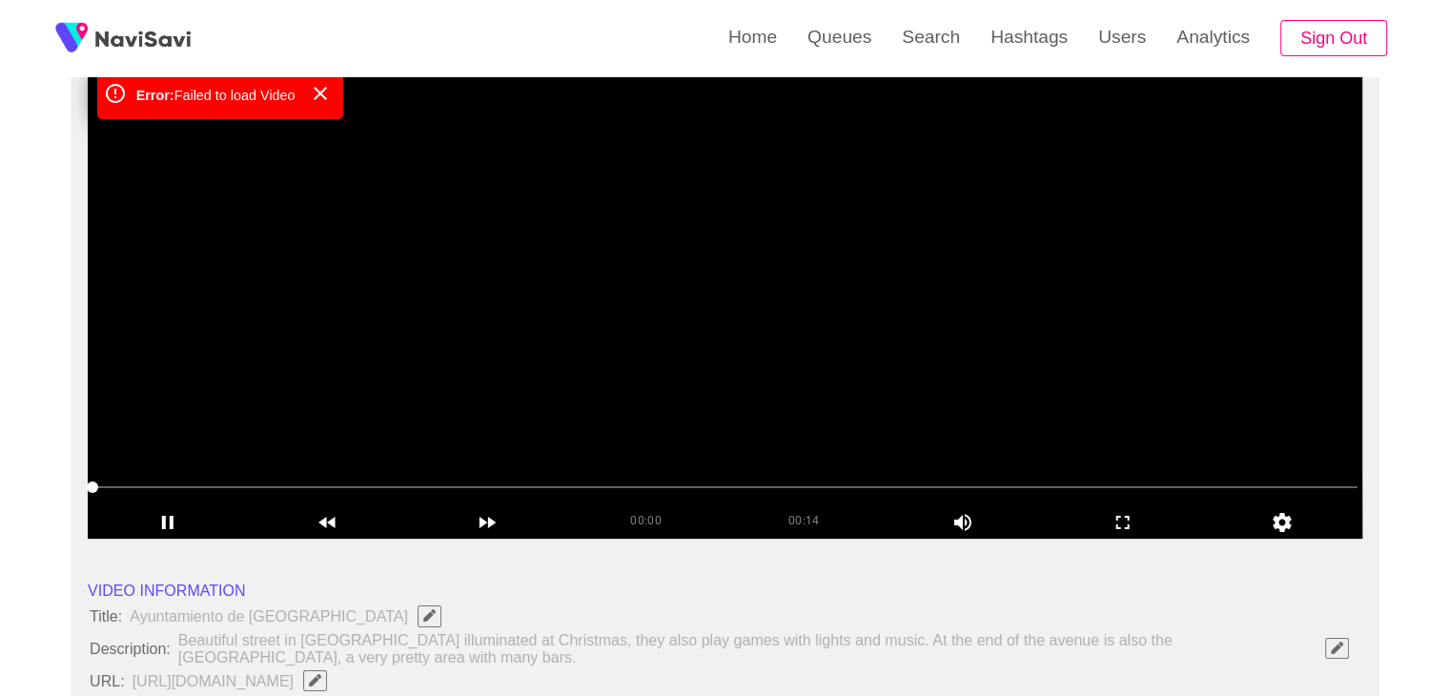
click at [598, 359] on video at bounding box center [725, 300] width 1274 height 477
click at [599, 360] on video at bounding box center [725, 300] width 1274 height 477
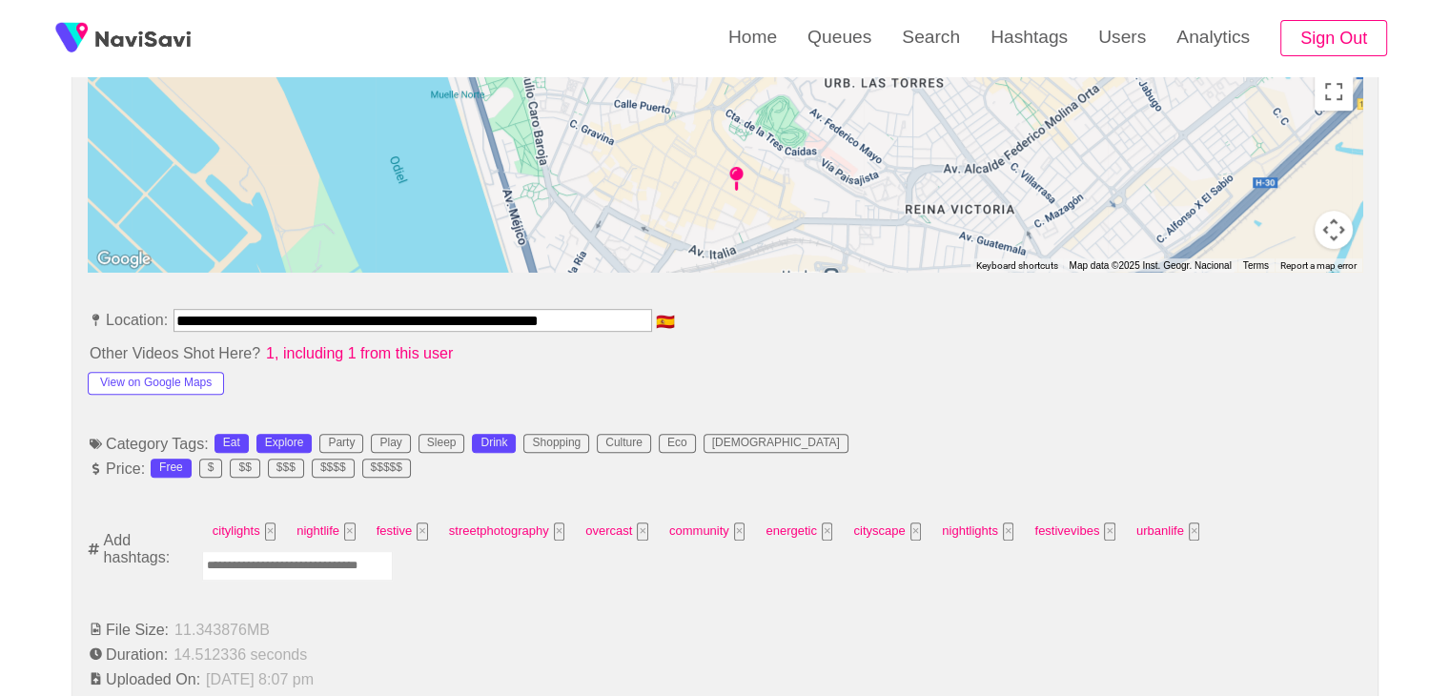
scroll to position [953, 0]
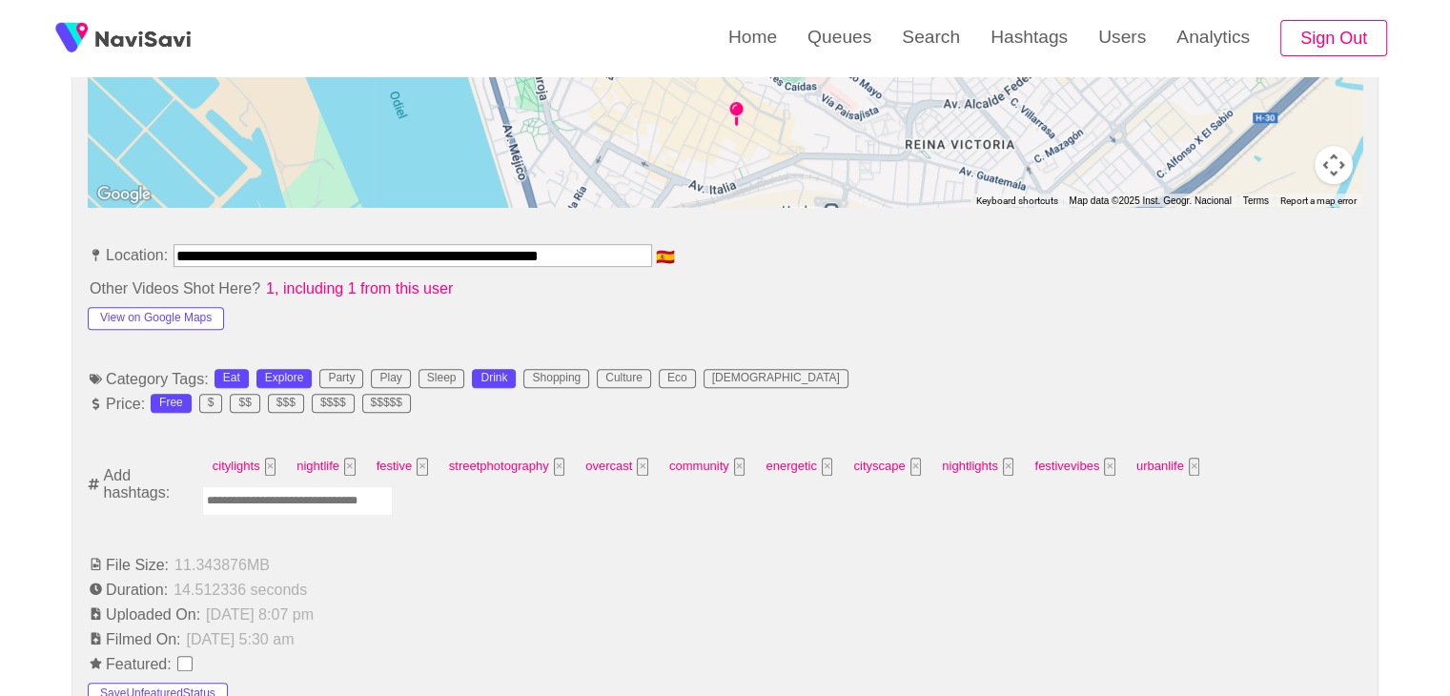
click at [341, 501] on input "Enter tag here and press return" at bounding box center [297, 501] width 191 height 30
type input "*********"
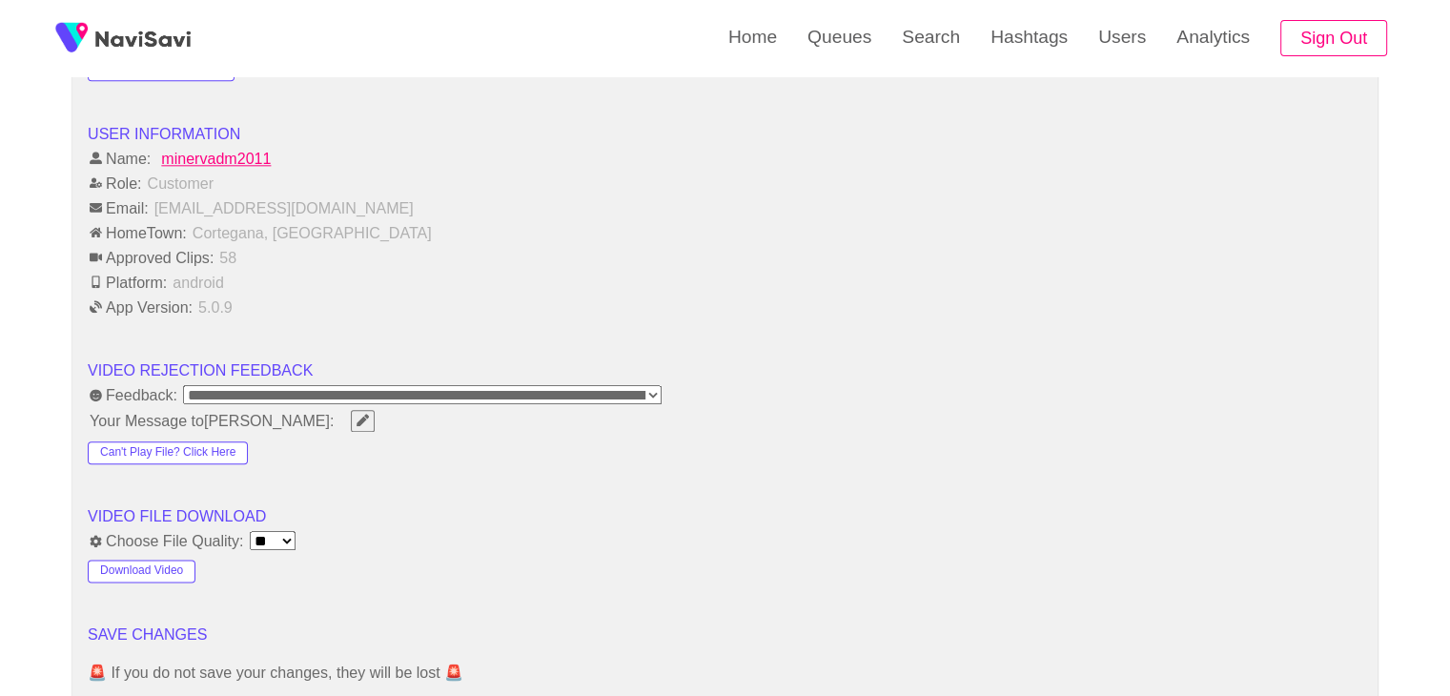
scroll to position [2383, 0]
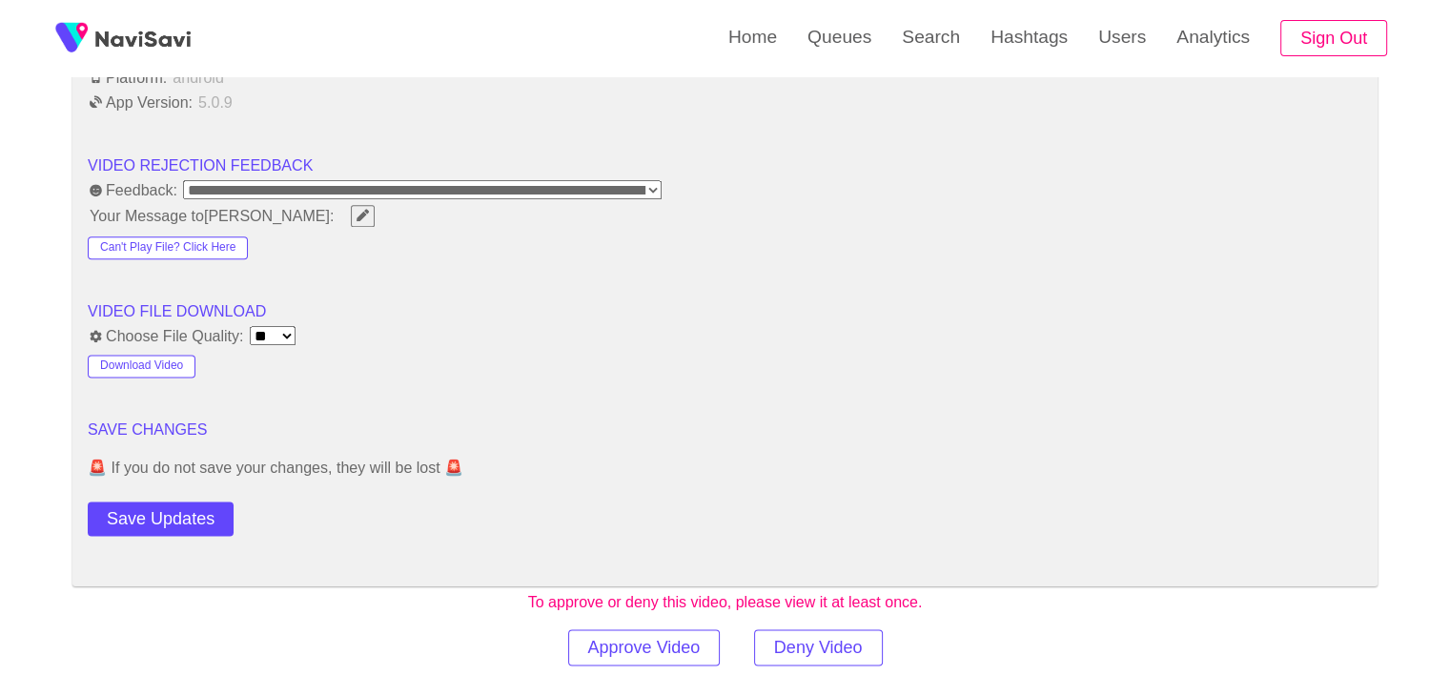
click at [183, 513] on button "Save Updates" at bounding box center [161, 518] width 146 height 35
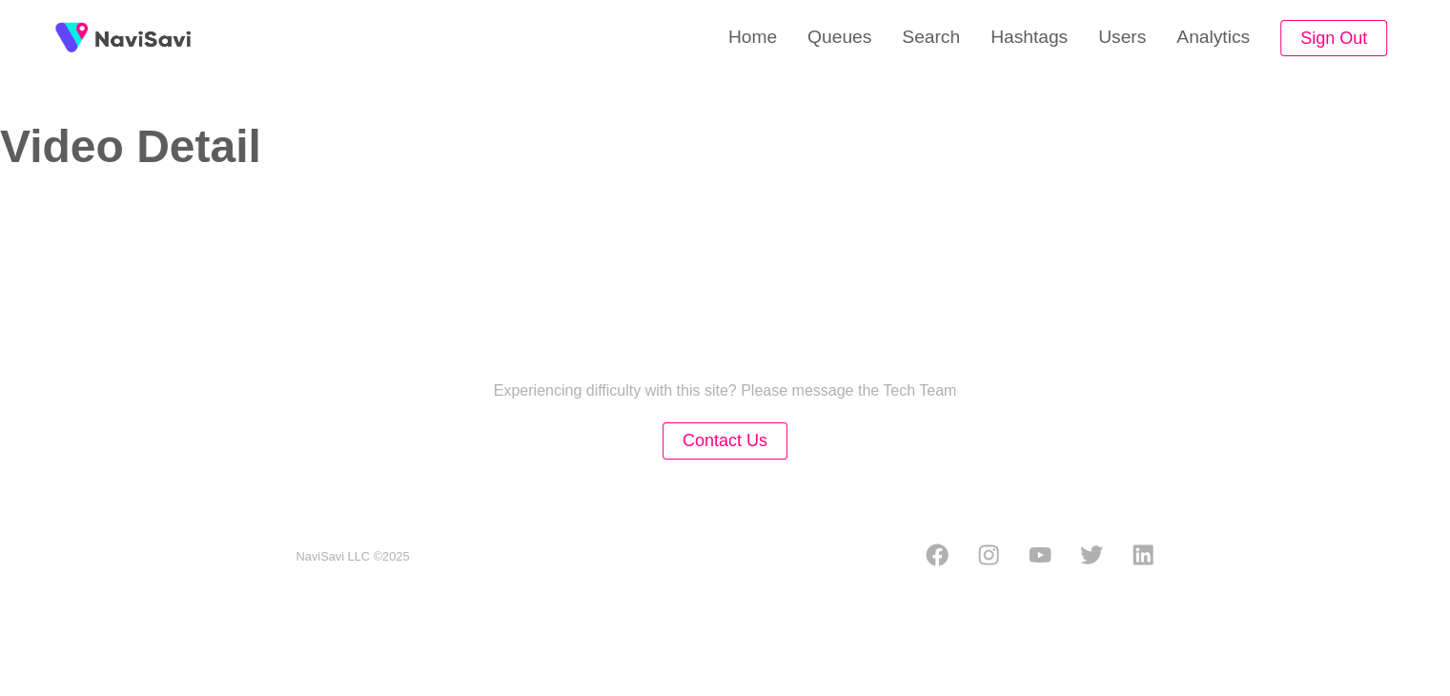
select select "**********"
select select "**"
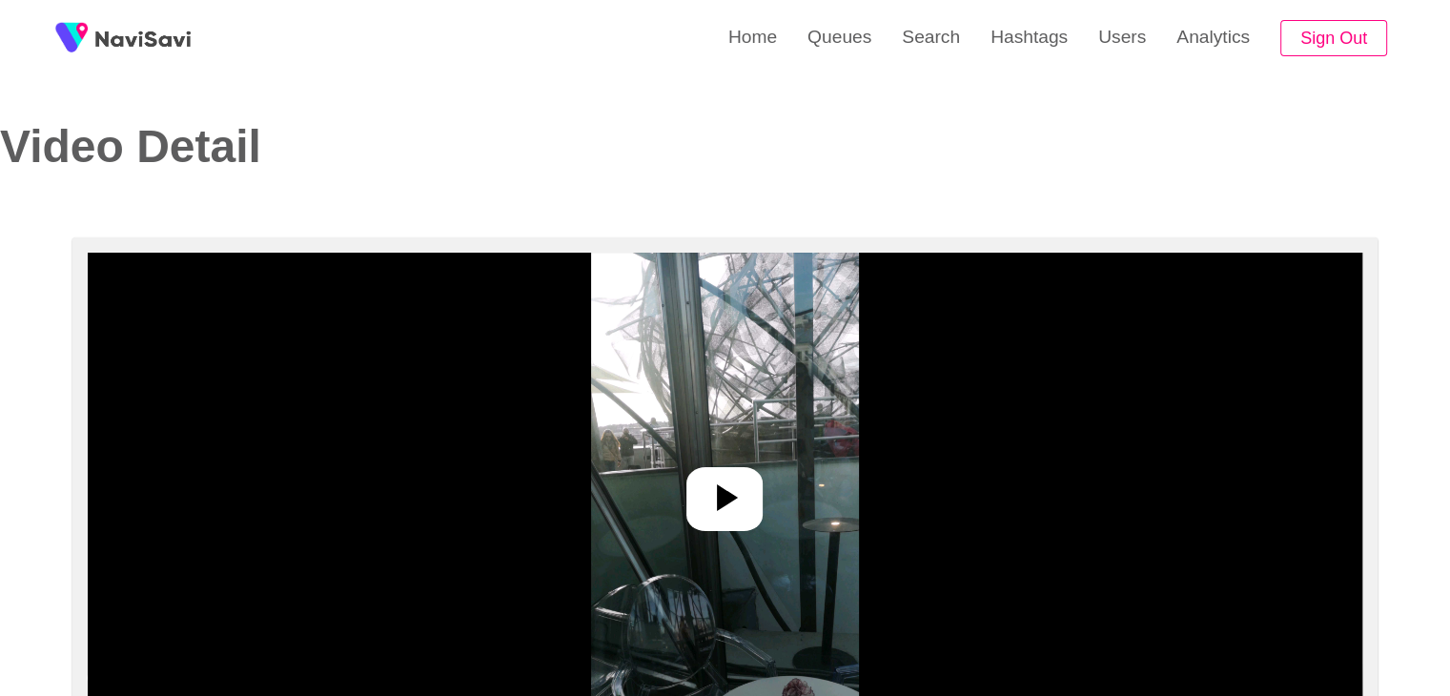
click at [748, 491] on div at bounding box center [724, 499] width 76 height 64
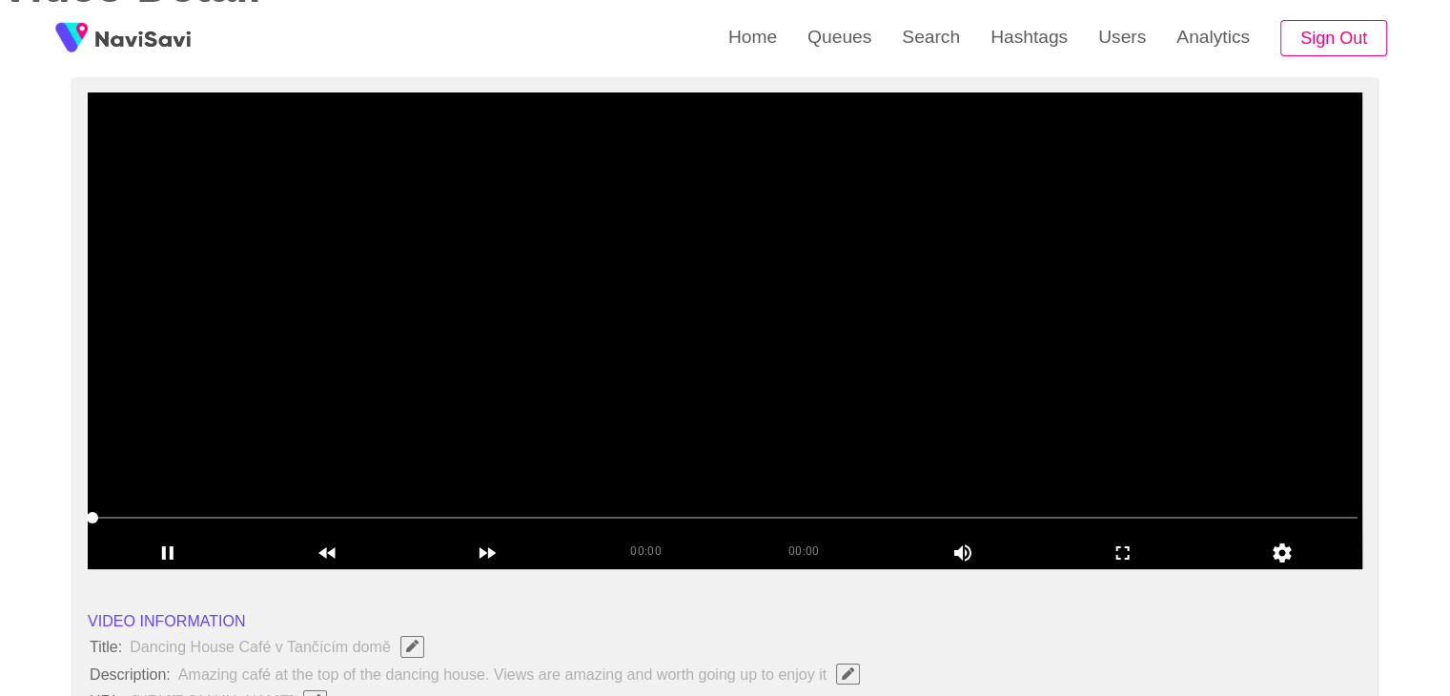
scroll to position [191, 0]
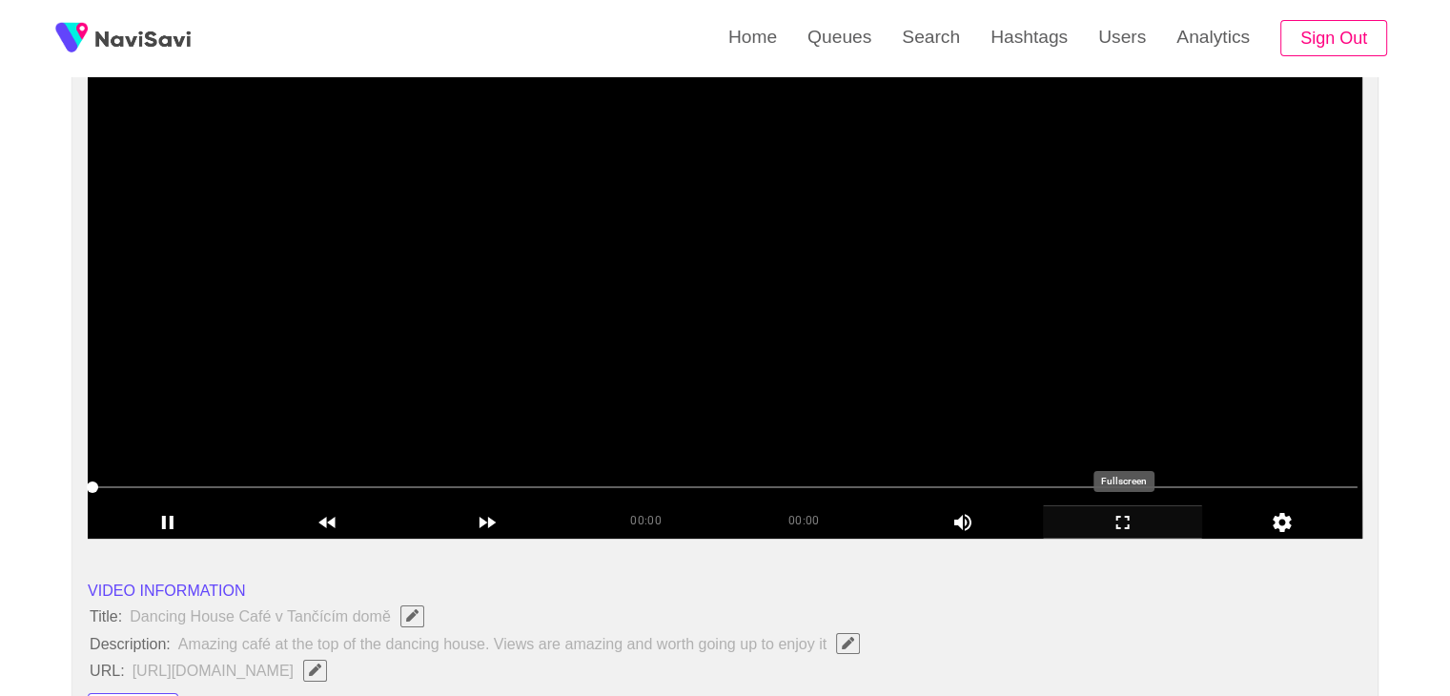
click at [1102, 520] on icon "add" at bounding box center [1123, 522] width 158 height 23
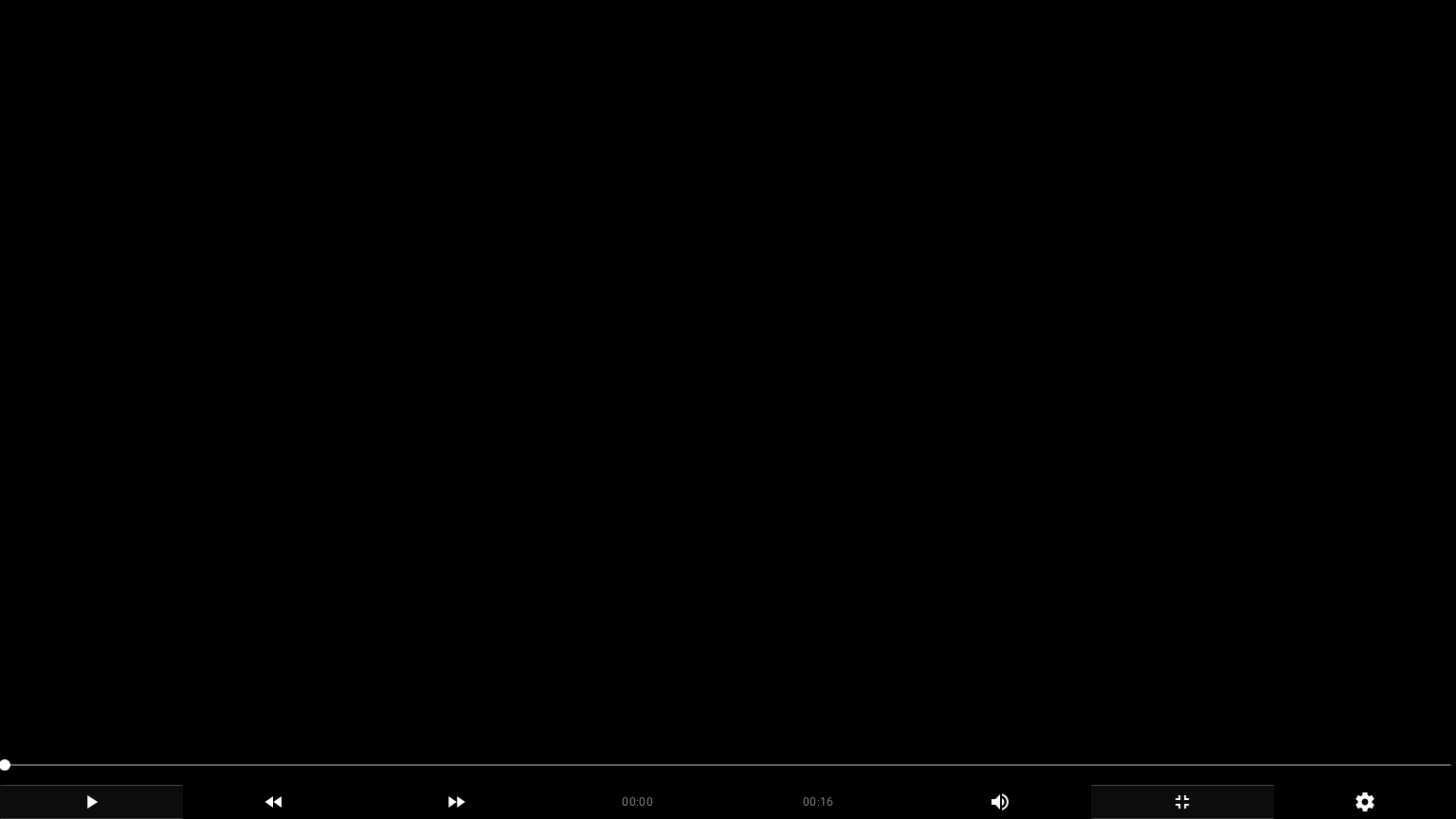
click at [76, 691] on div "add" at bounding box center [91, 801] width 183 height 34
click at [88, 691] on icon "add" at bounding box center [92, 801] width 10 height 13
click at [0, 691] on div at bounding box center [728, 766] width 1462 height 51
click at [304, 685] on video at bounding box center [728, 410] width 1456 height 819
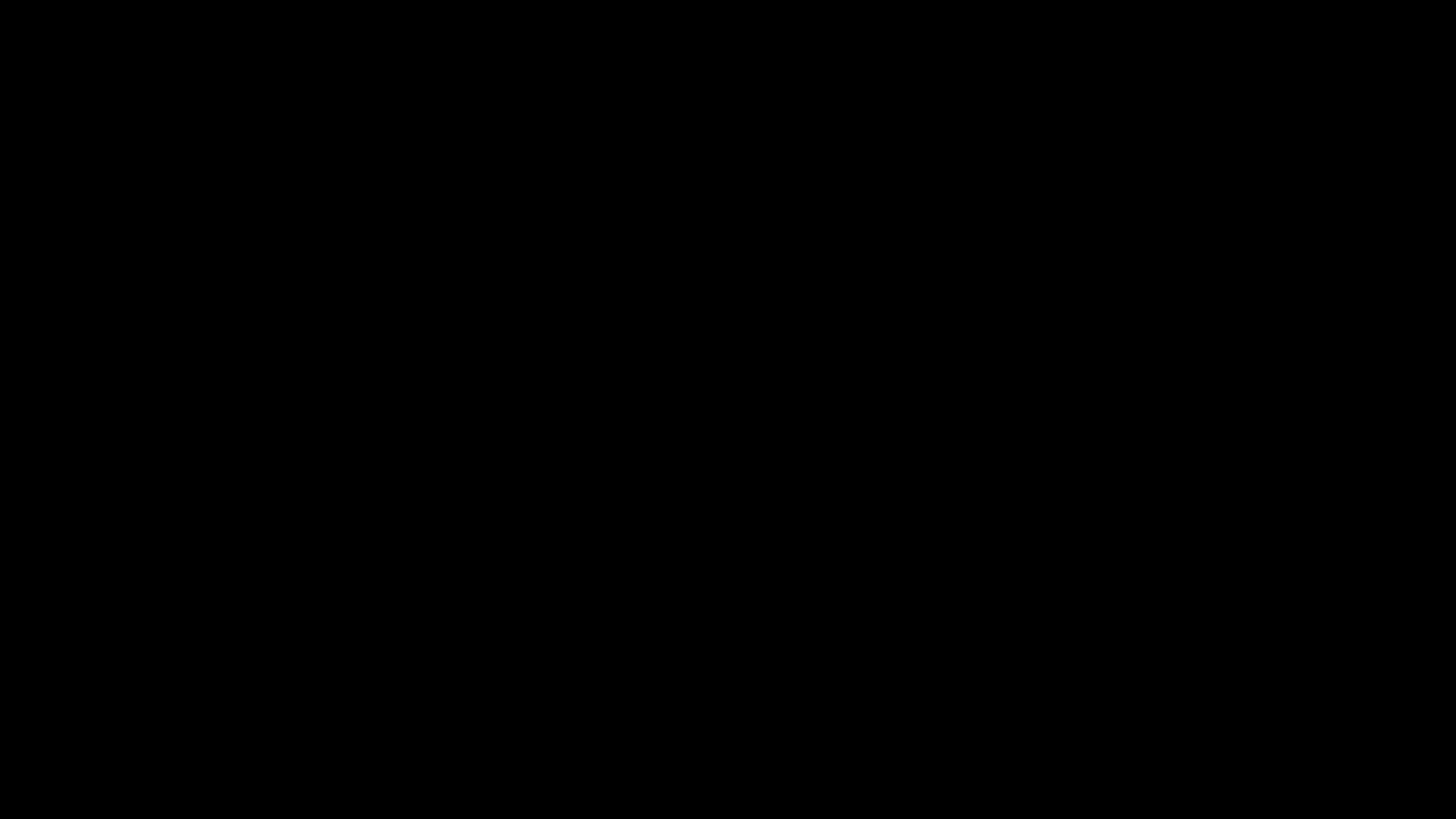
click at [1213, 691] on icon "add" at bounding box center [1183, 801] width 181 height 23
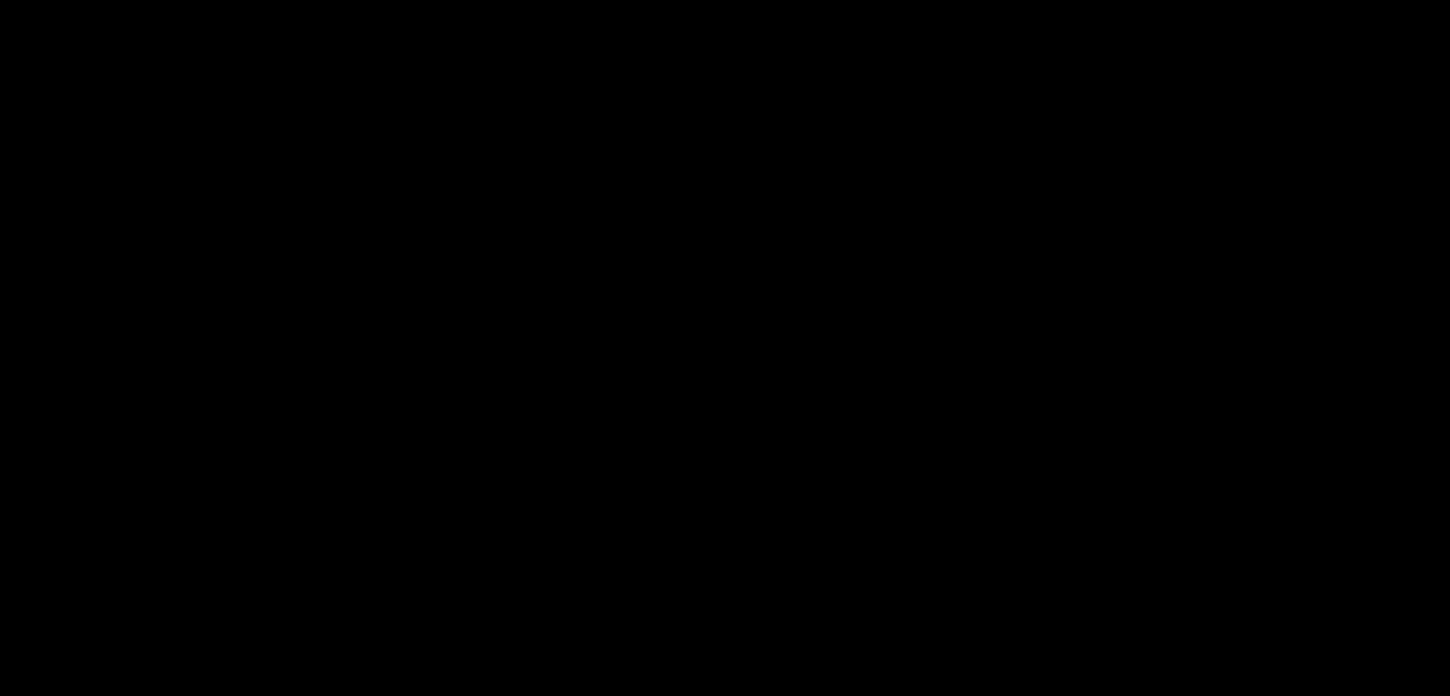
scroll to position [381, 0]
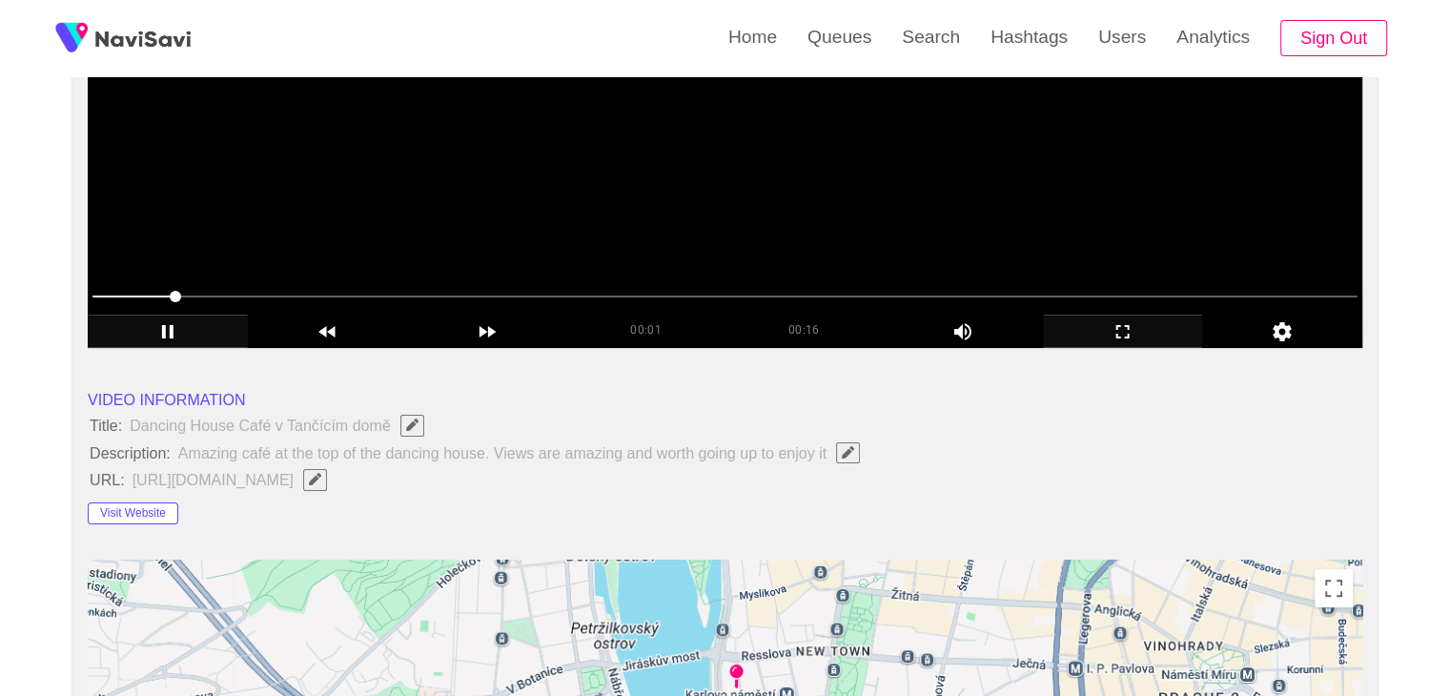
click at [560, 247] on video at bounding box center [725, 109] width 1274 height 477
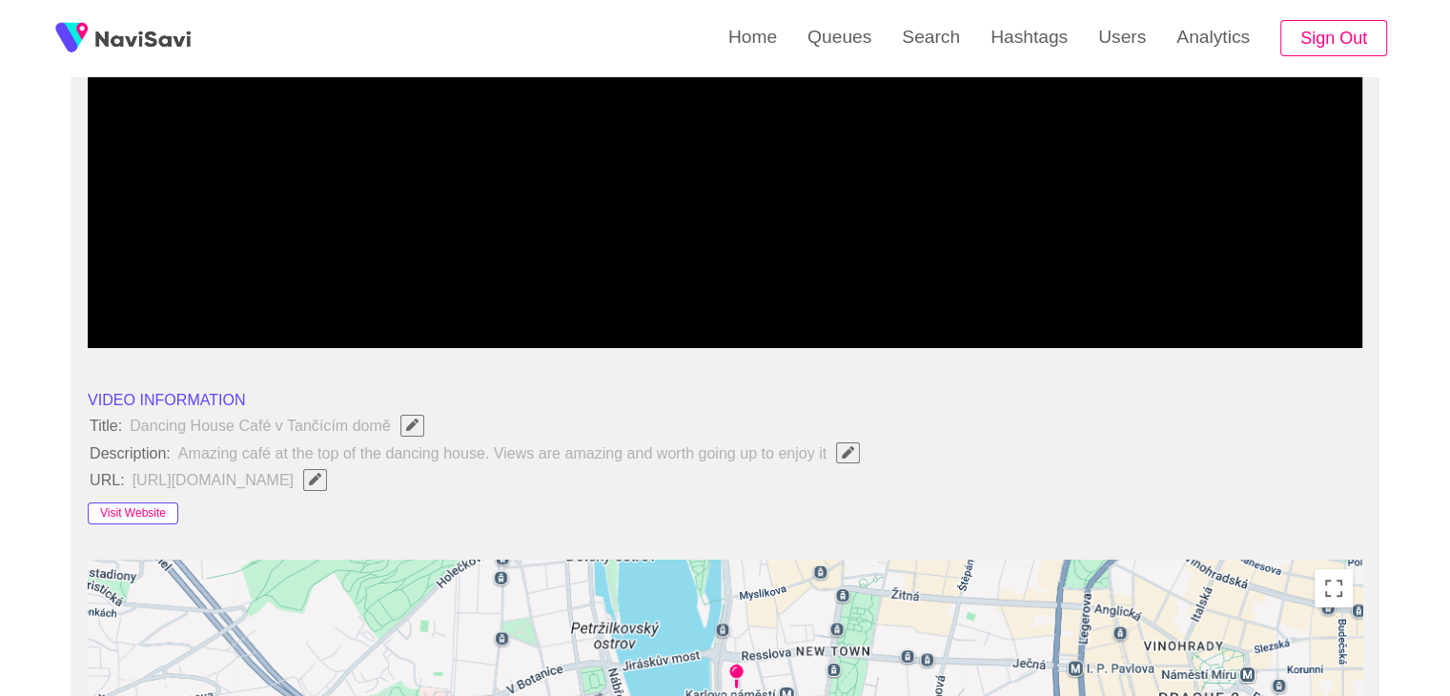
click at [153, 508] on button "Visit Website" at bounding box center [133, 513] width 91 height 23
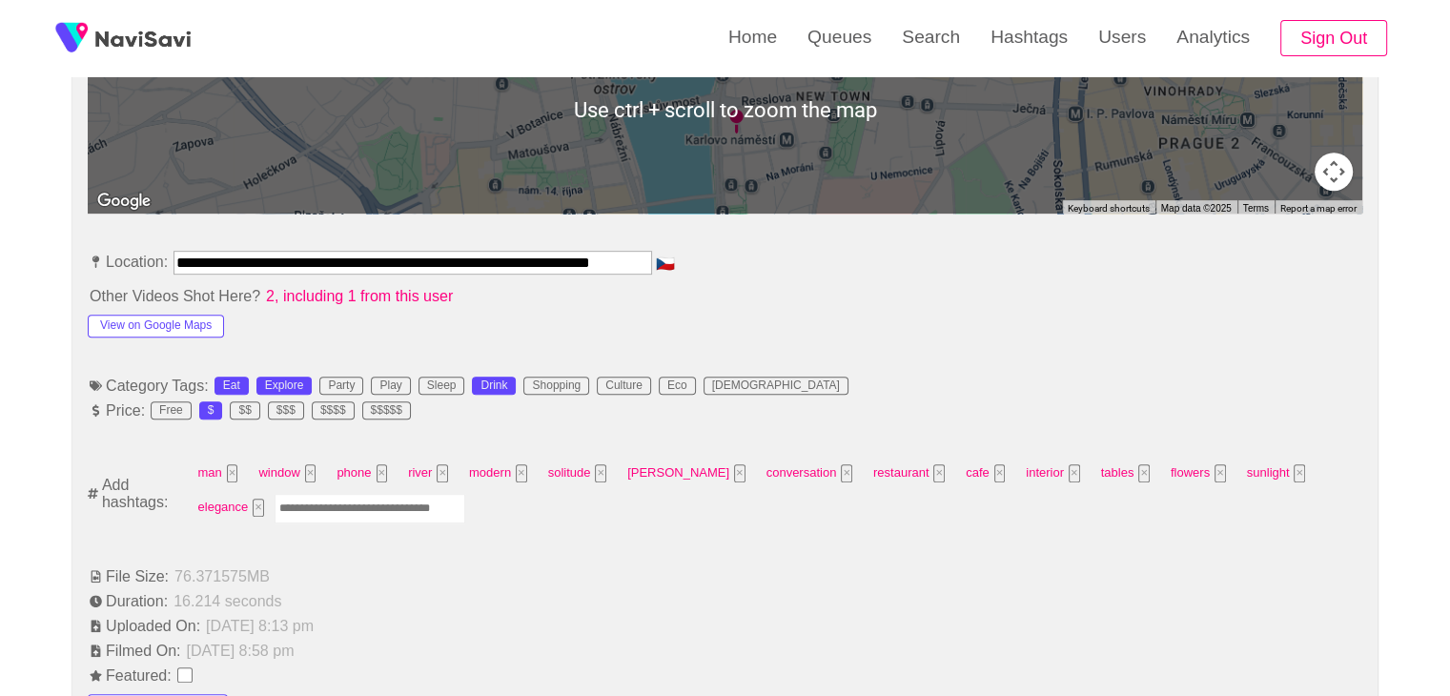
scroll to position [953, 0]
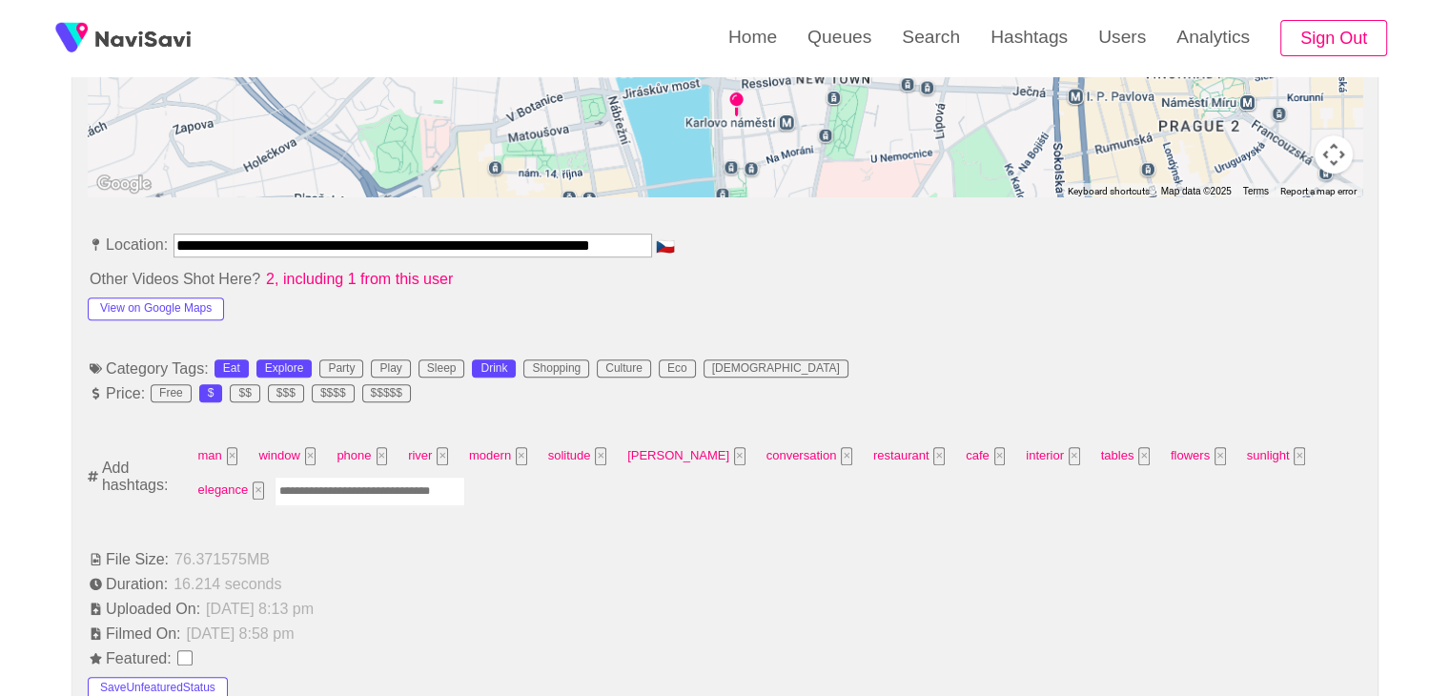
click at [311, 485] on input "Enter tag here and press return" at bounding box center [370, 492] width 191 height 30
type input "*********"
type input "****"
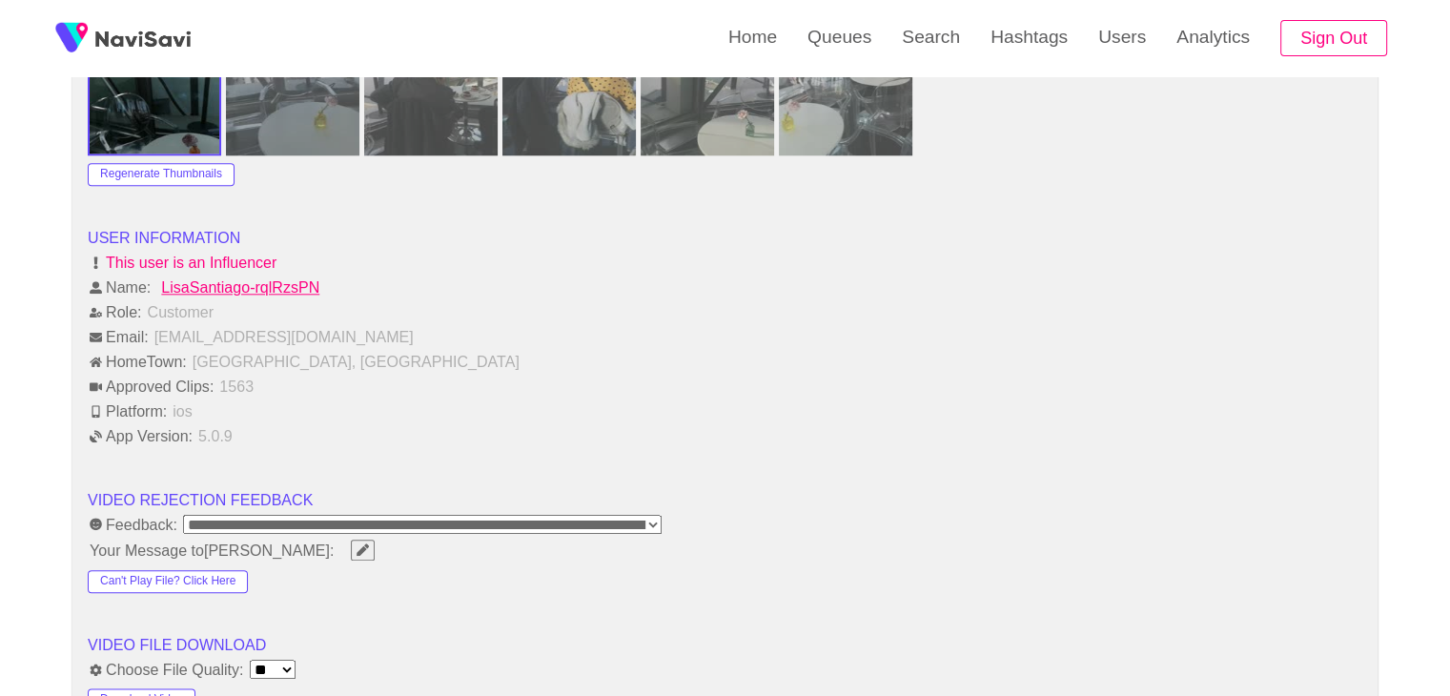
scroll to position [2288, 0]
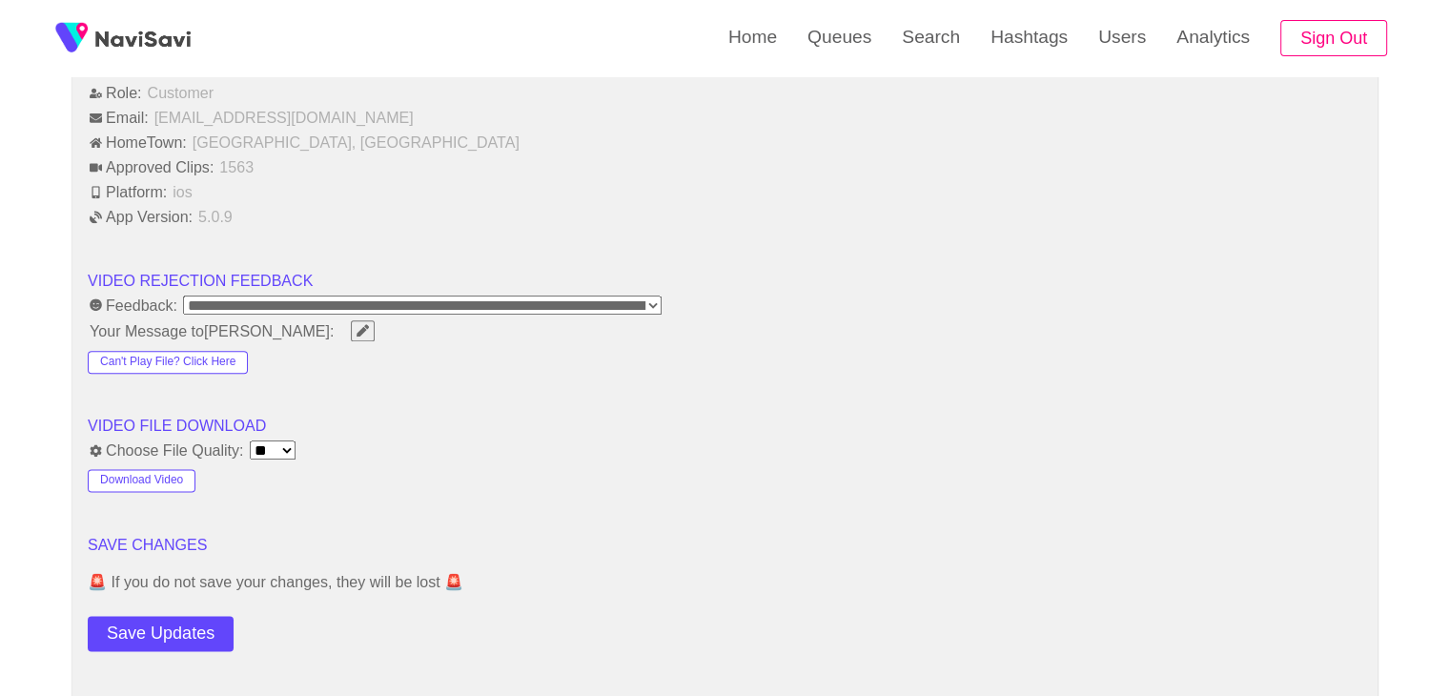
drag, startPoint x: 194, startPoint y: 638, endPoint x: 235, endPoint y: 615, distance: 46.9
click at [194, 638] on button "Save Updates" at bounding box center [161, 633] width 146 height 35
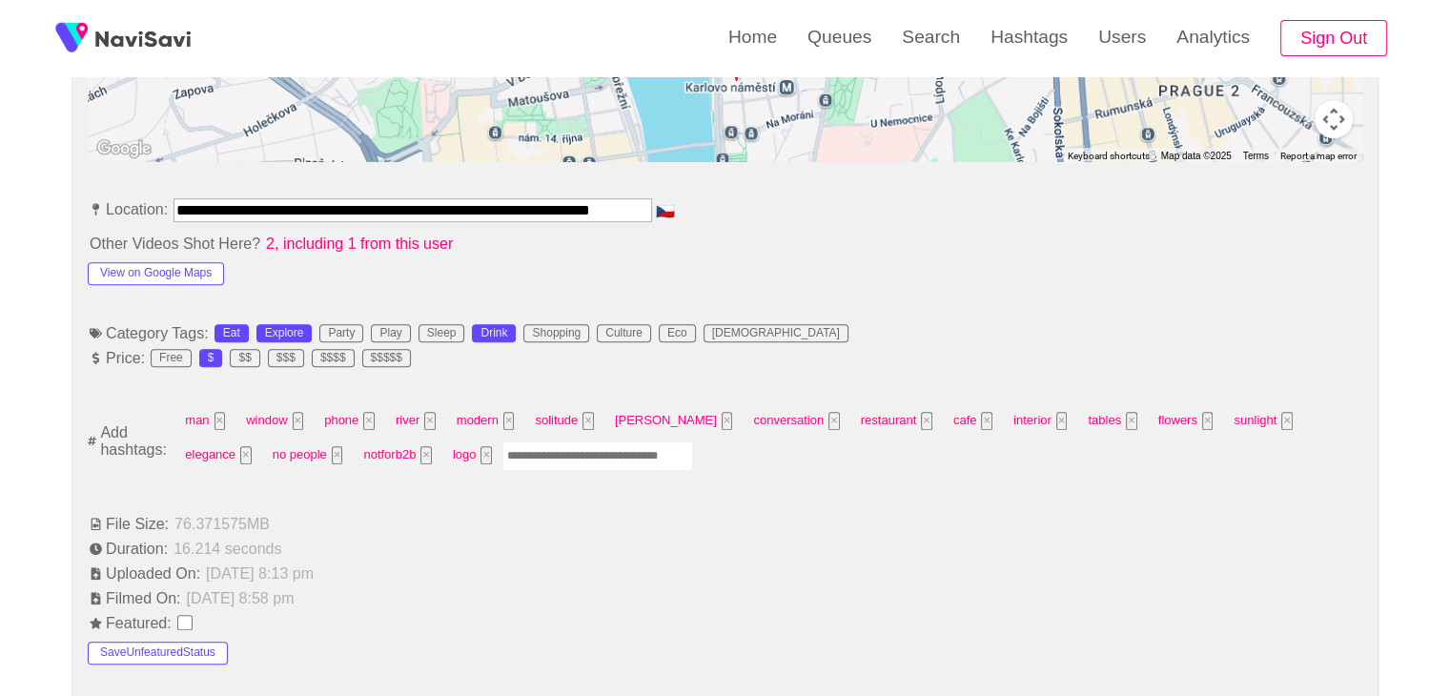
scroll to position [858, 0]
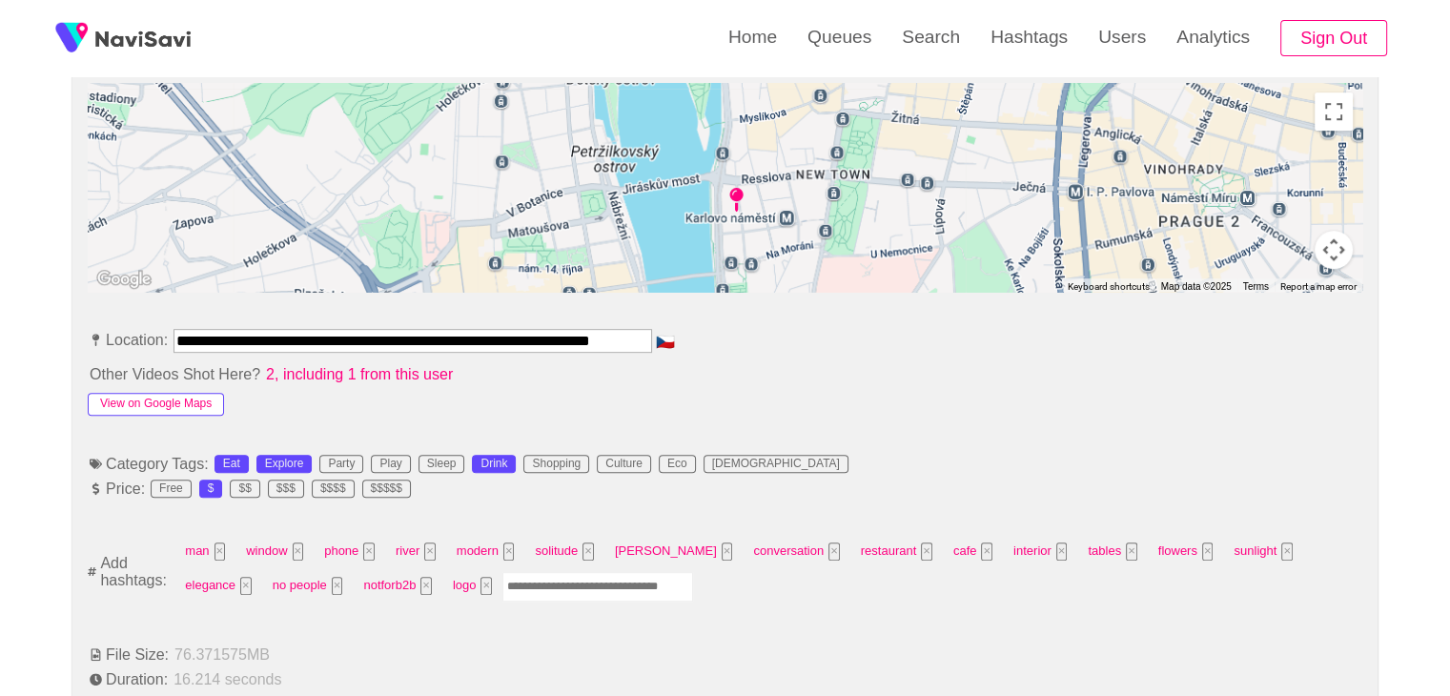
click at [192, 400] on button "View on Google Maps" at bounding box center [156, 404] width 136 height 23
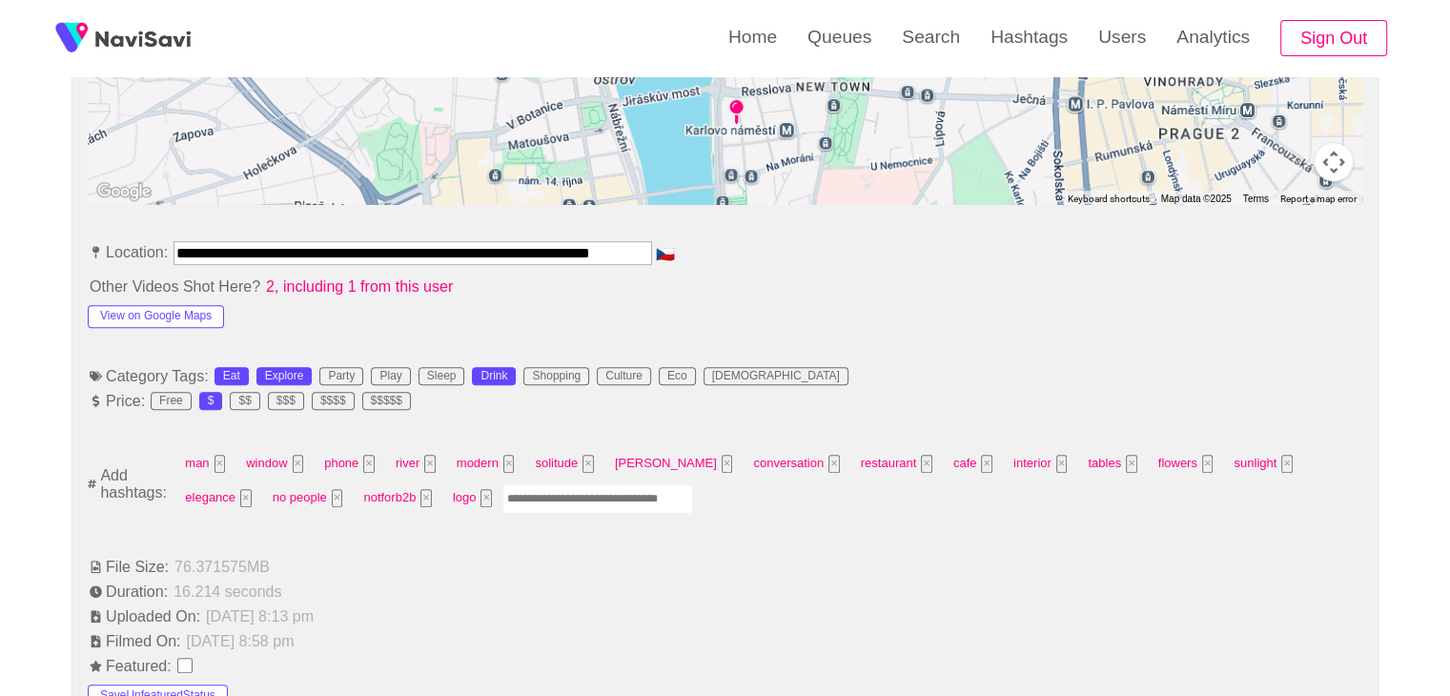
scroll to position [953, 0]
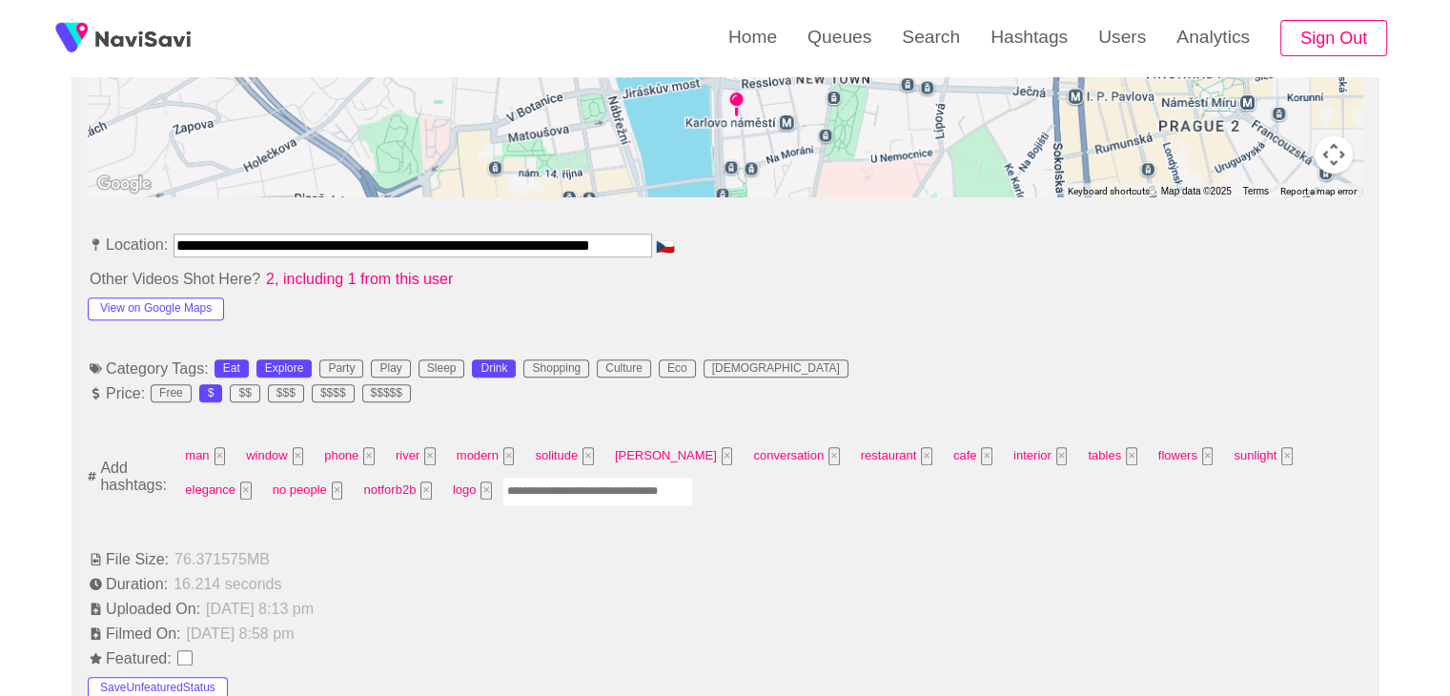
click at [502, 490] on input "Enter tag here and press return" at bounding box center [597, 492] width 191 height 30
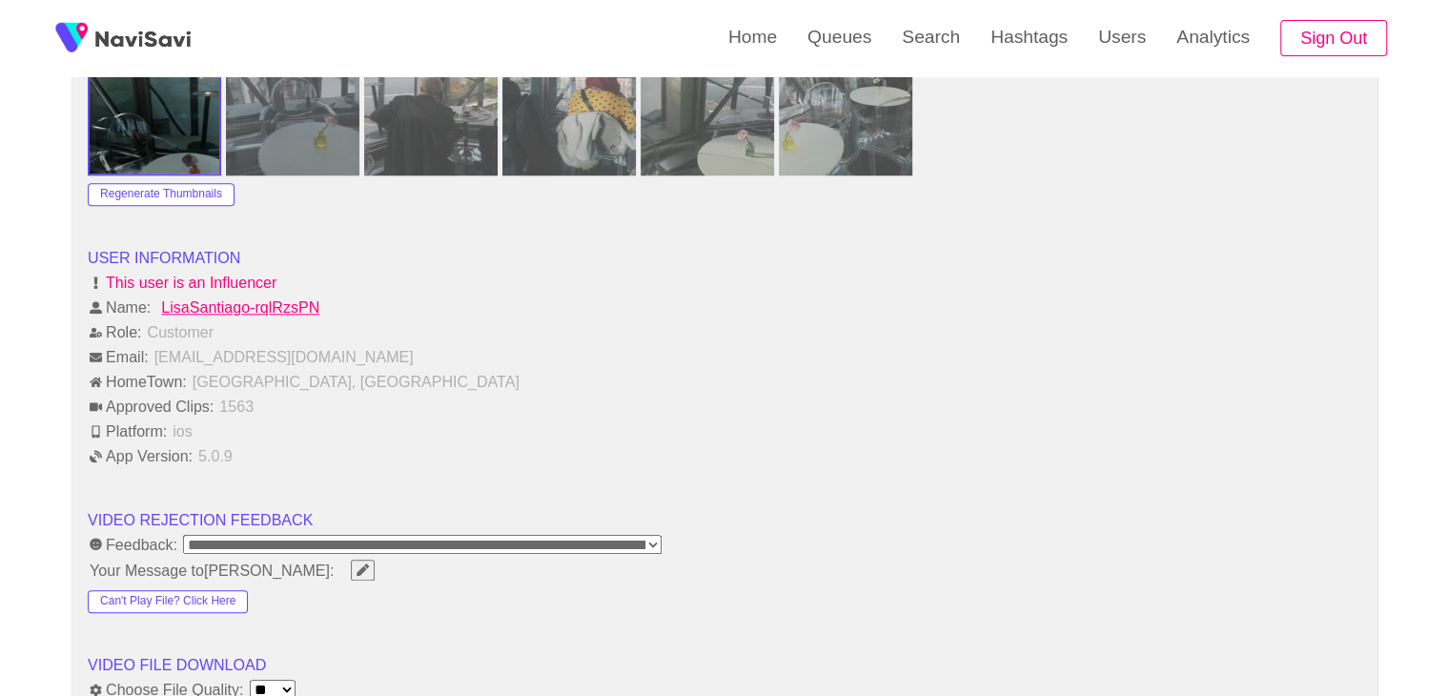
scroll to position [2288, 0]
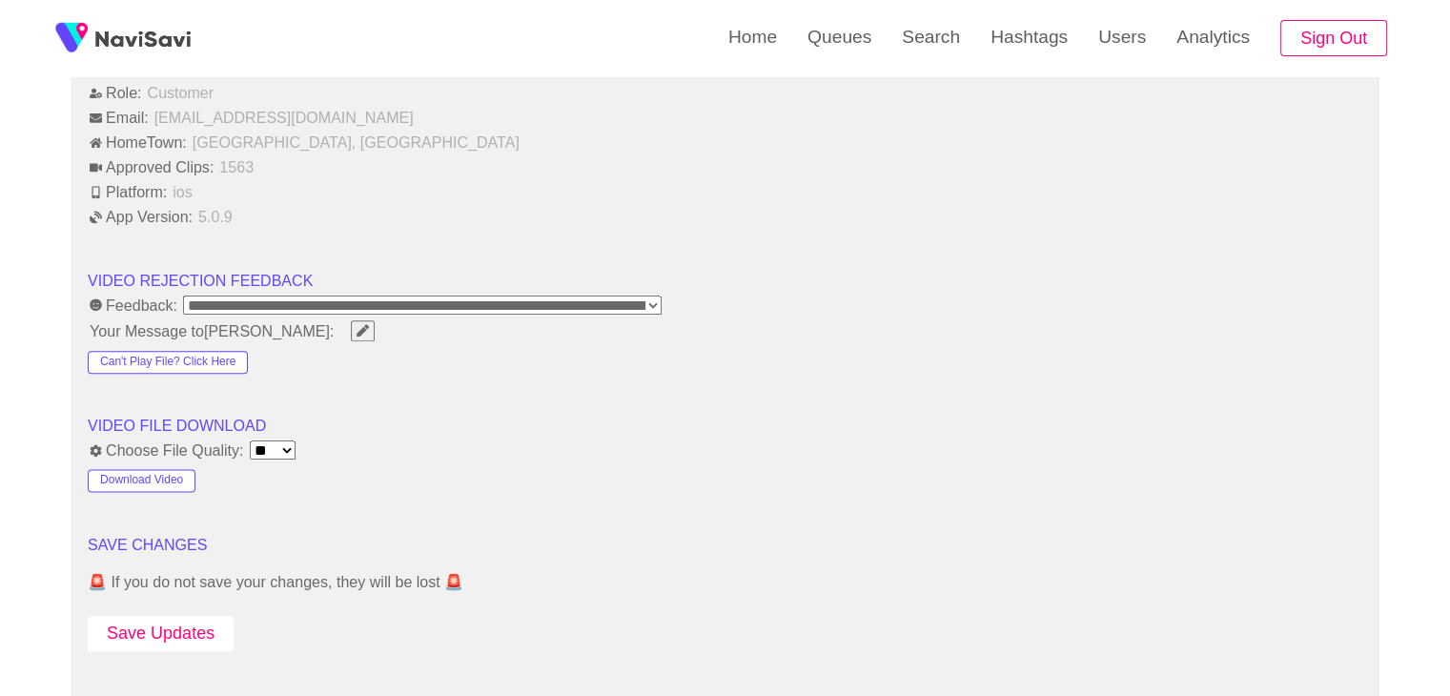
click at [184, 631] on button "Save Updates" at bounding box center [161, 633] width 146 height 35
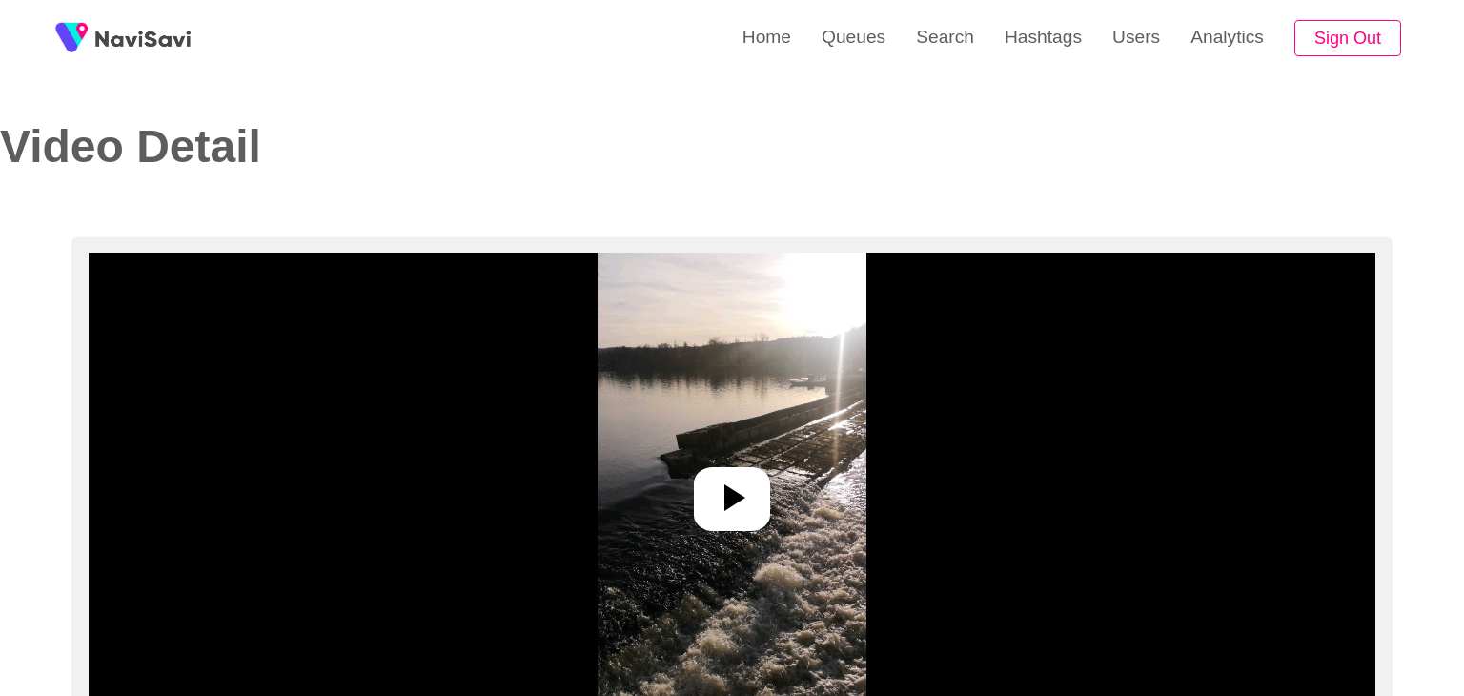
select select "**********"
select select "**"
click at [721, 481] on icon at bounding box center [725, 498] width 46 height 46
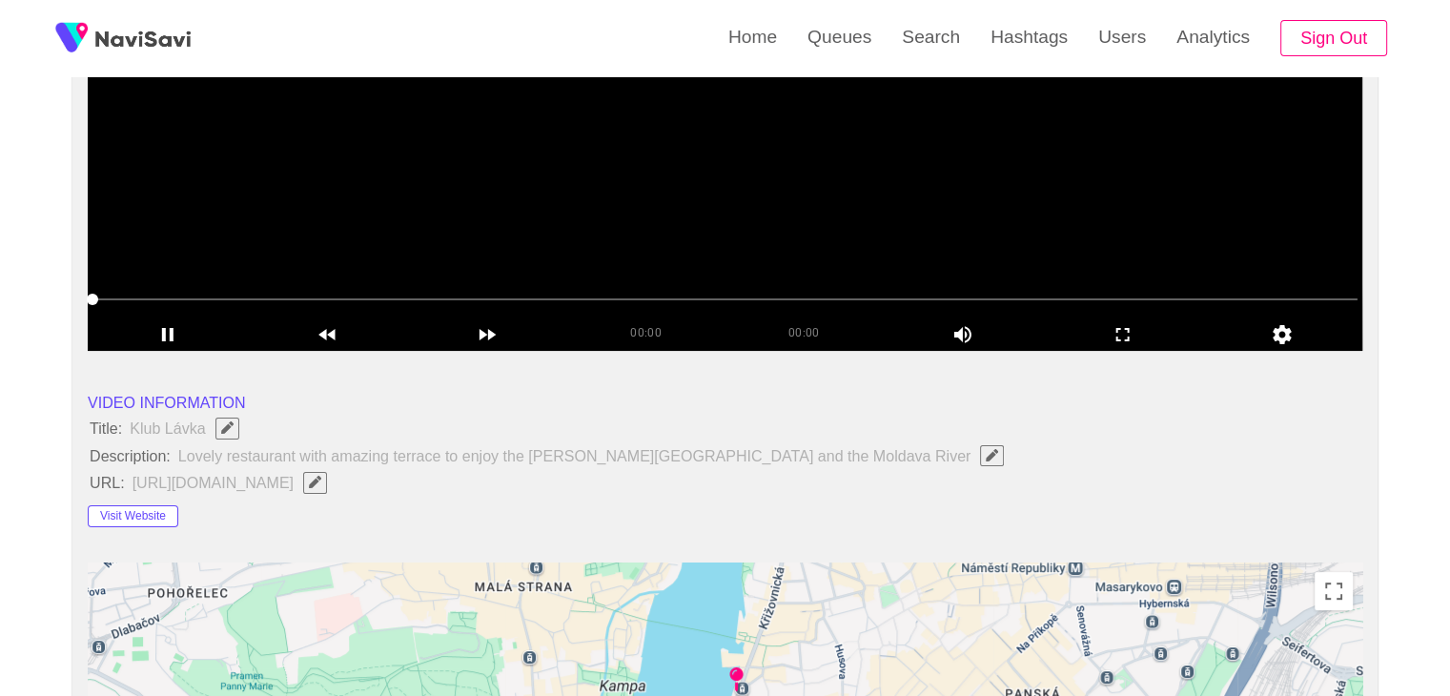
scroll to position [381, 0]
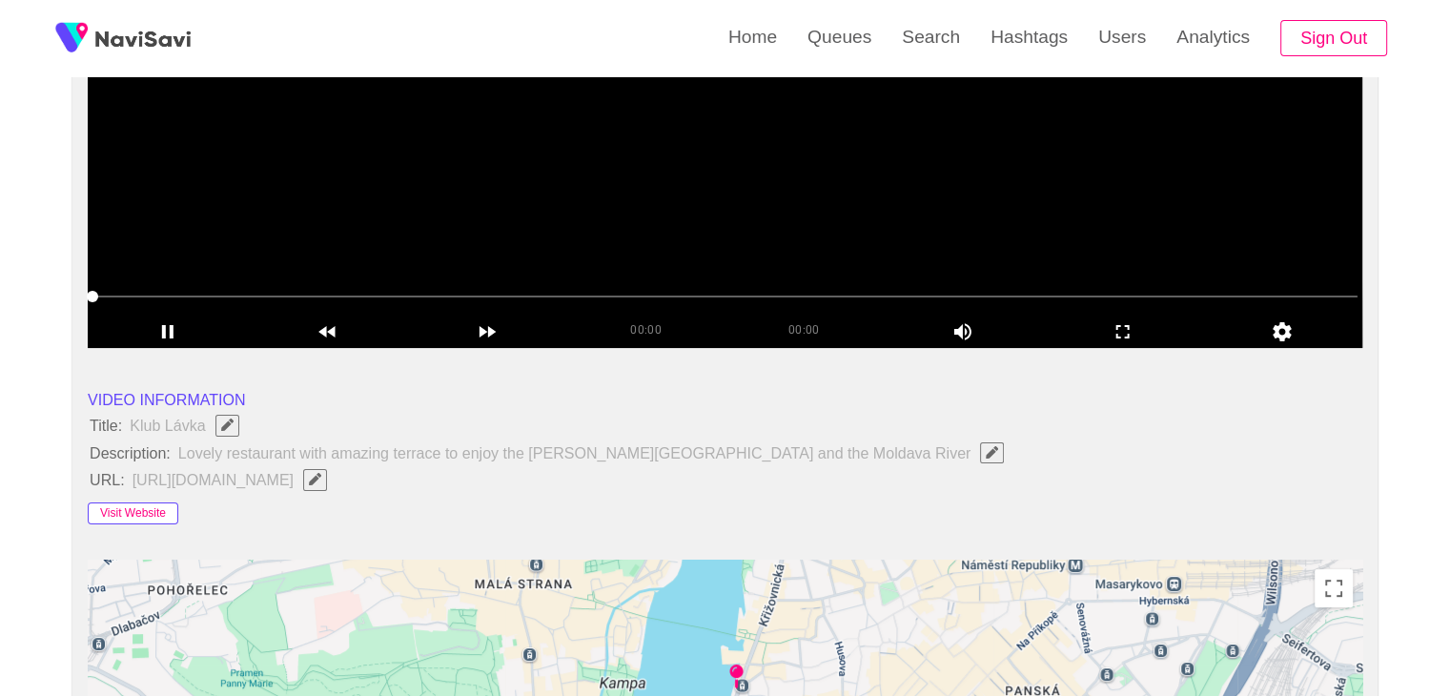
click at [156, 512] on button "Visit Website" at bounding box center [133, 513] width 91 height 23
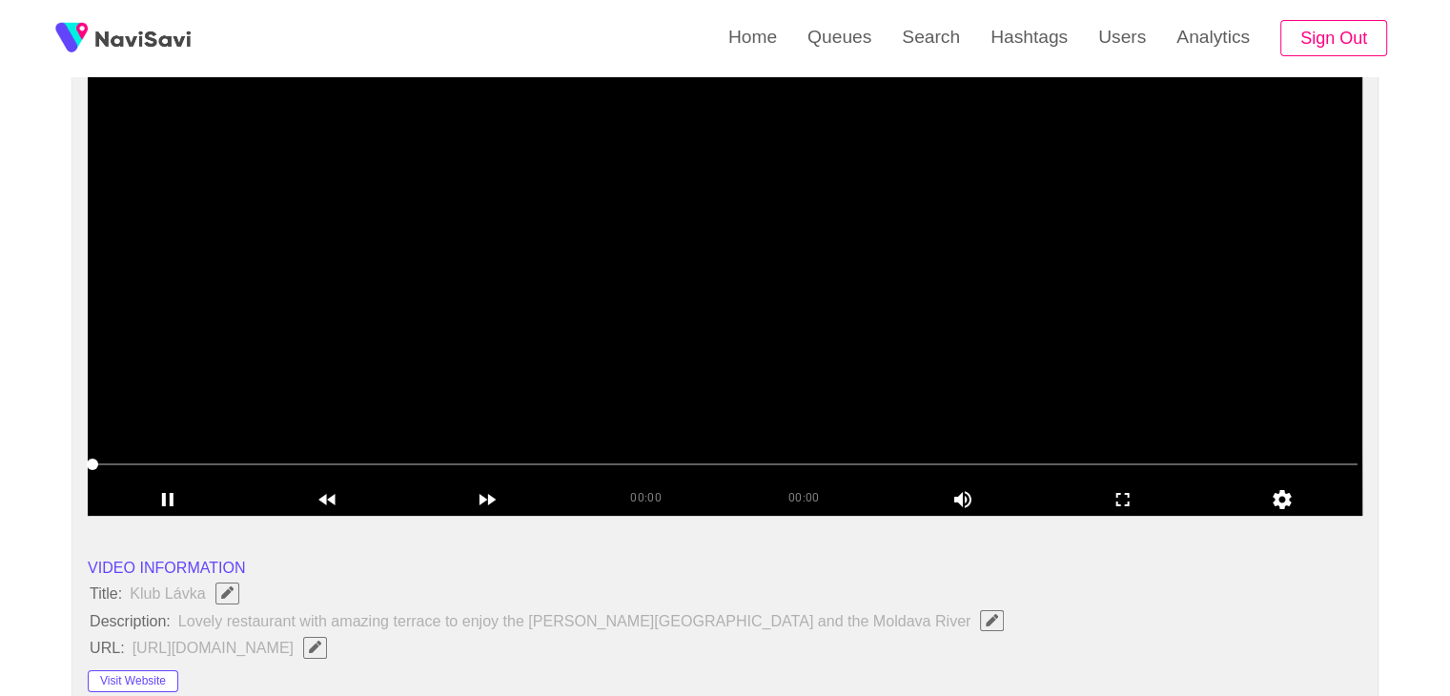
scroll to position [191, 0]
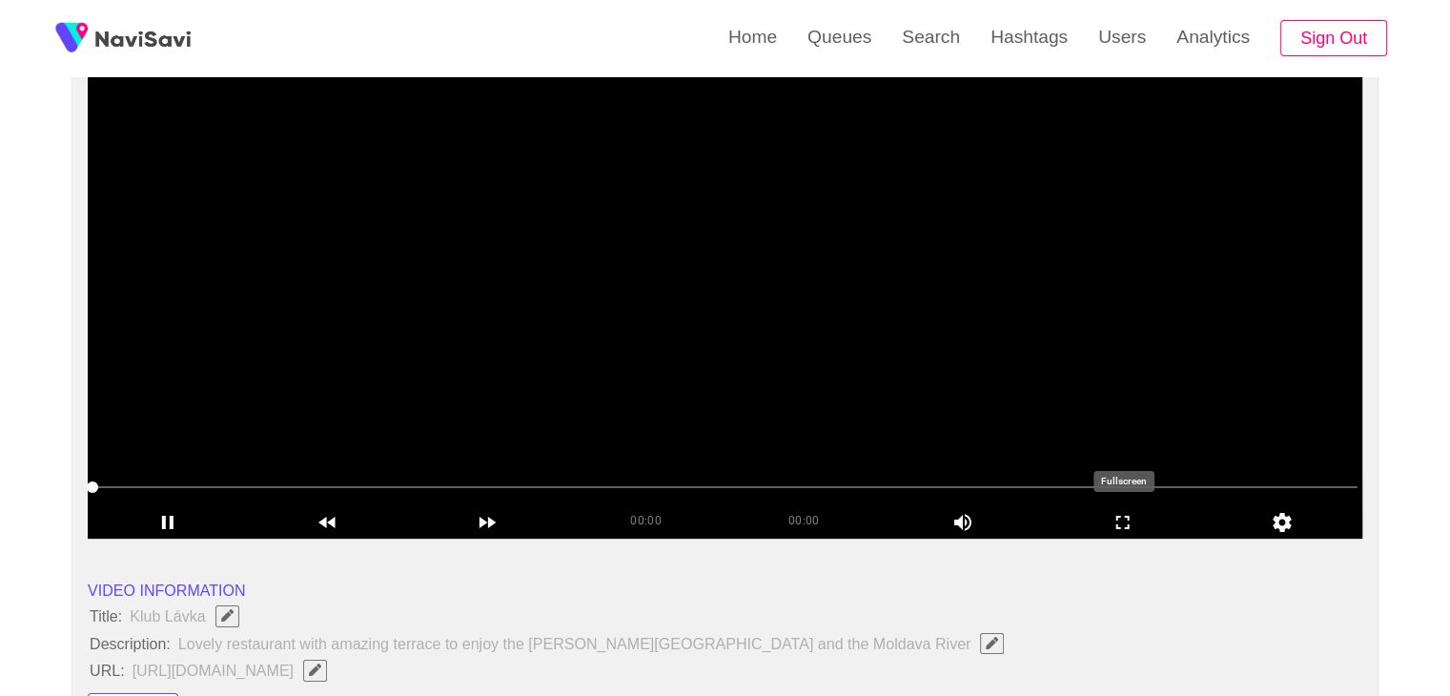
drag, startPoint x: 1125, startPoint y: 530, endPoint x: 1125, endPoint y: 611, distance: 81.0
click at [1126, 530] on icon "add" at bounding box center [1123, 522] width 158 height 23
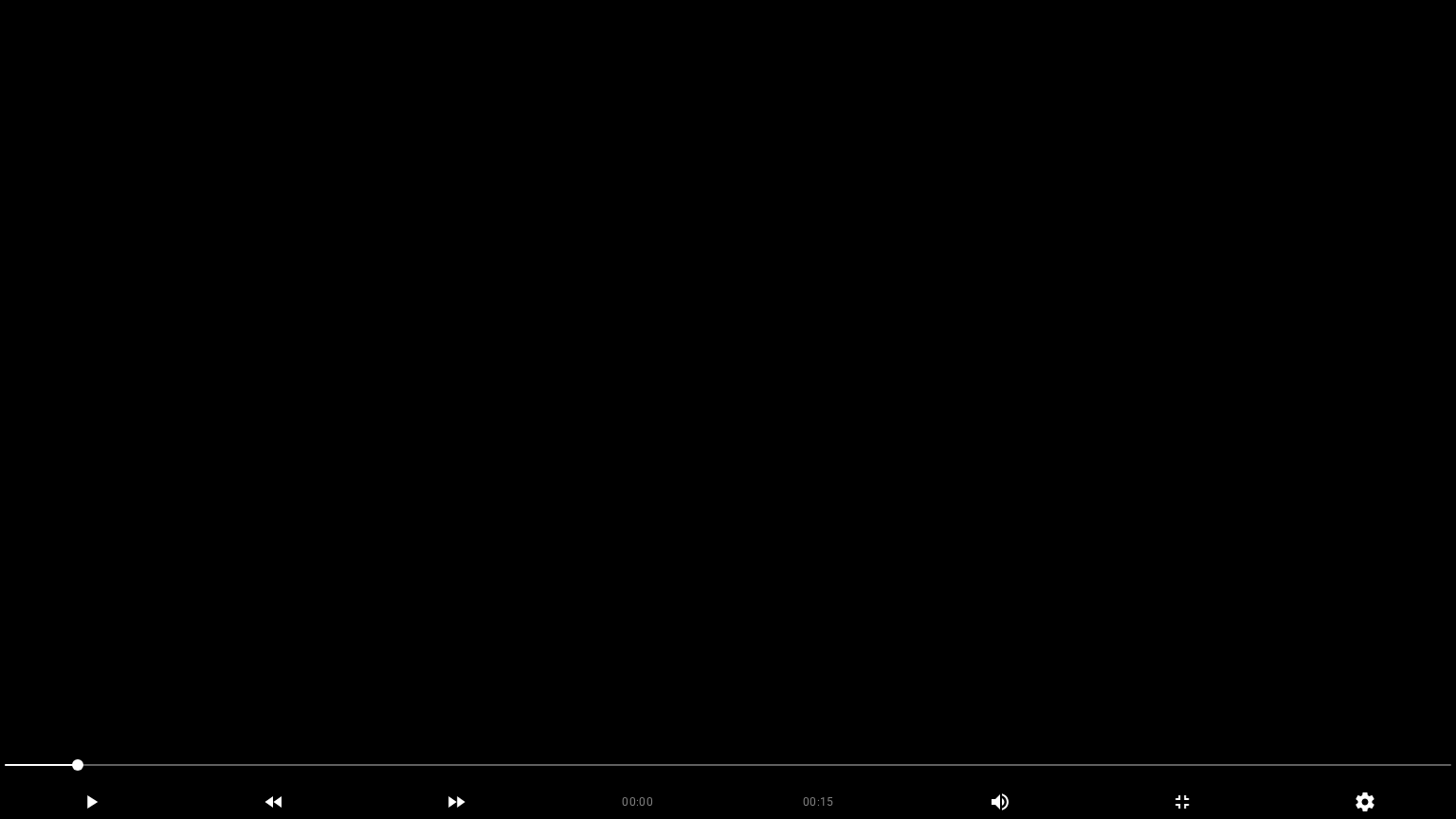
click at [847, 531] on video at bounding box center [728, 410] width 1456 height 819
drag, startPoint x: 0, startPoint y: 754, endPoint x: 0, endPoint y: 740, distance: 14.0
click at [0, 691] on div at bounding box center [728, 766] width 1462 height 51
click at [612, 604] on video at bounding box center [728, 410] width 1456 height 819
click at [754, 575] on video at bounding box center [728, 410] width 1456 height 819
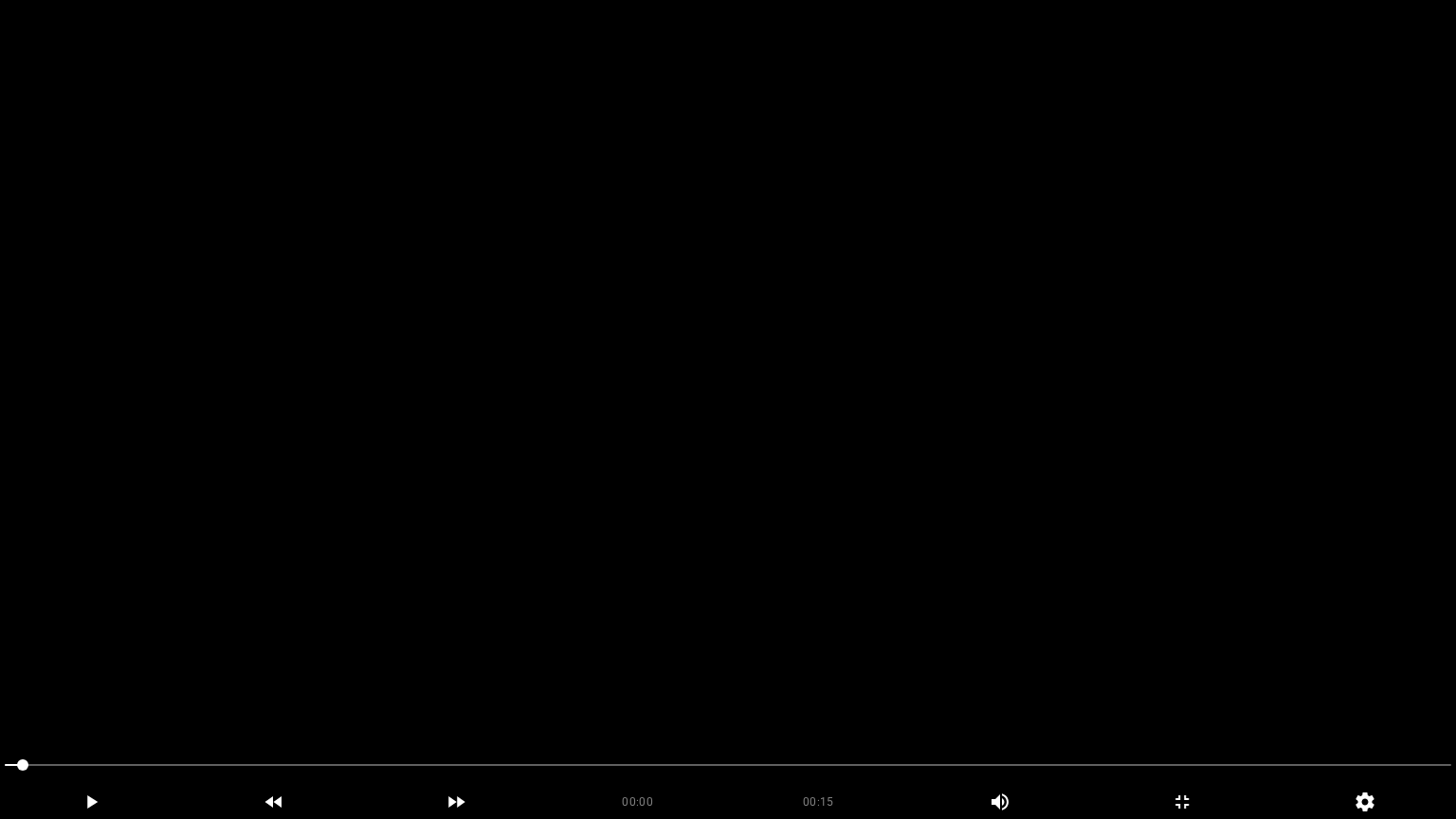
click at [752, 574] on video at bounding box center [728, 410] width 1456 height 819
click at [1177, 691] on icon "add" at bounding box center [1182, 801] width 13 height 13
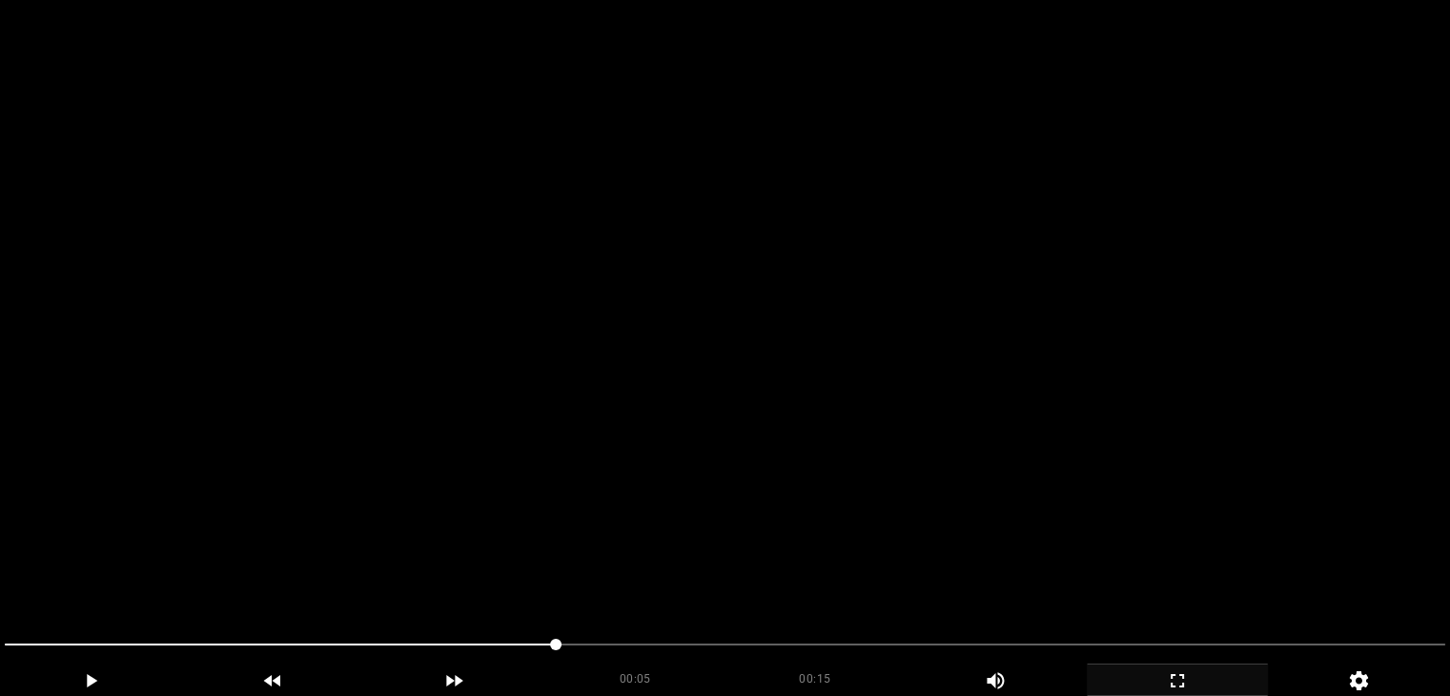
scroll to position [858, 0]
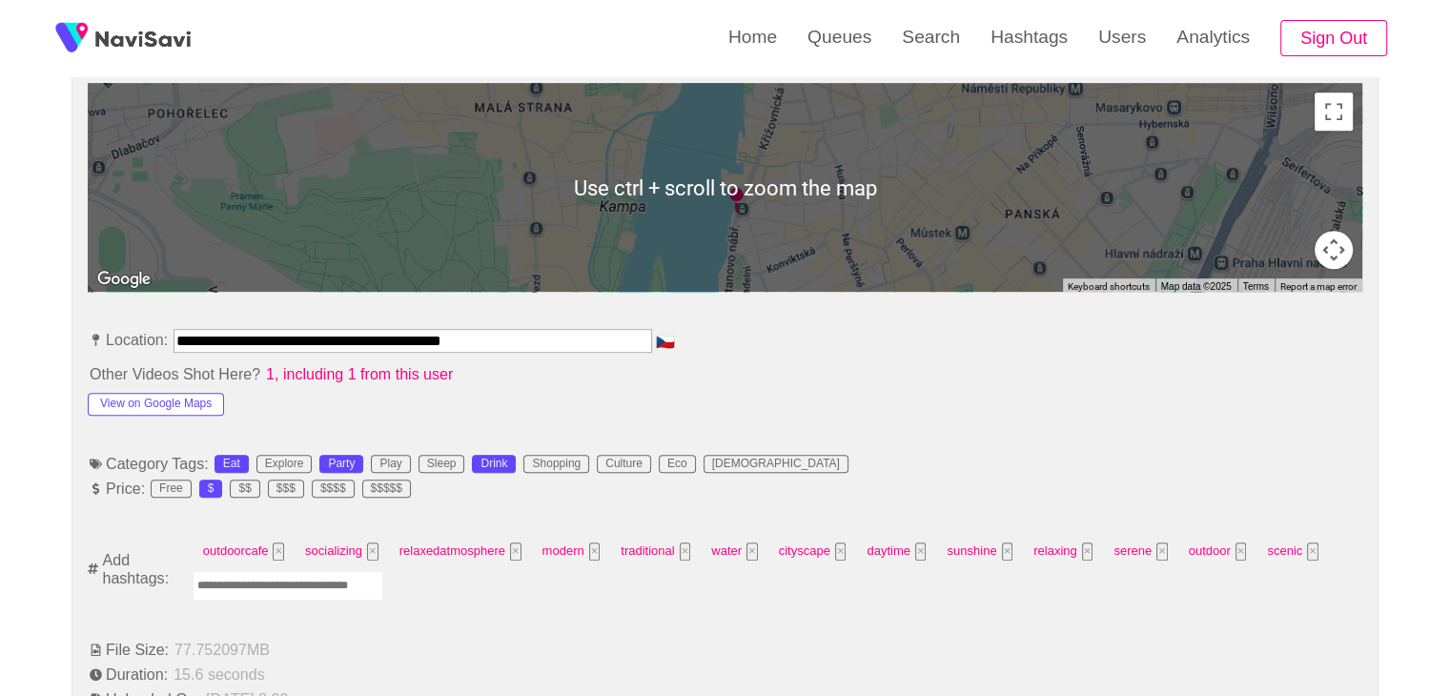
click at [277, 592] on input "Enter tag here and press return" at bounding box center [288, 586] width 191 height 30
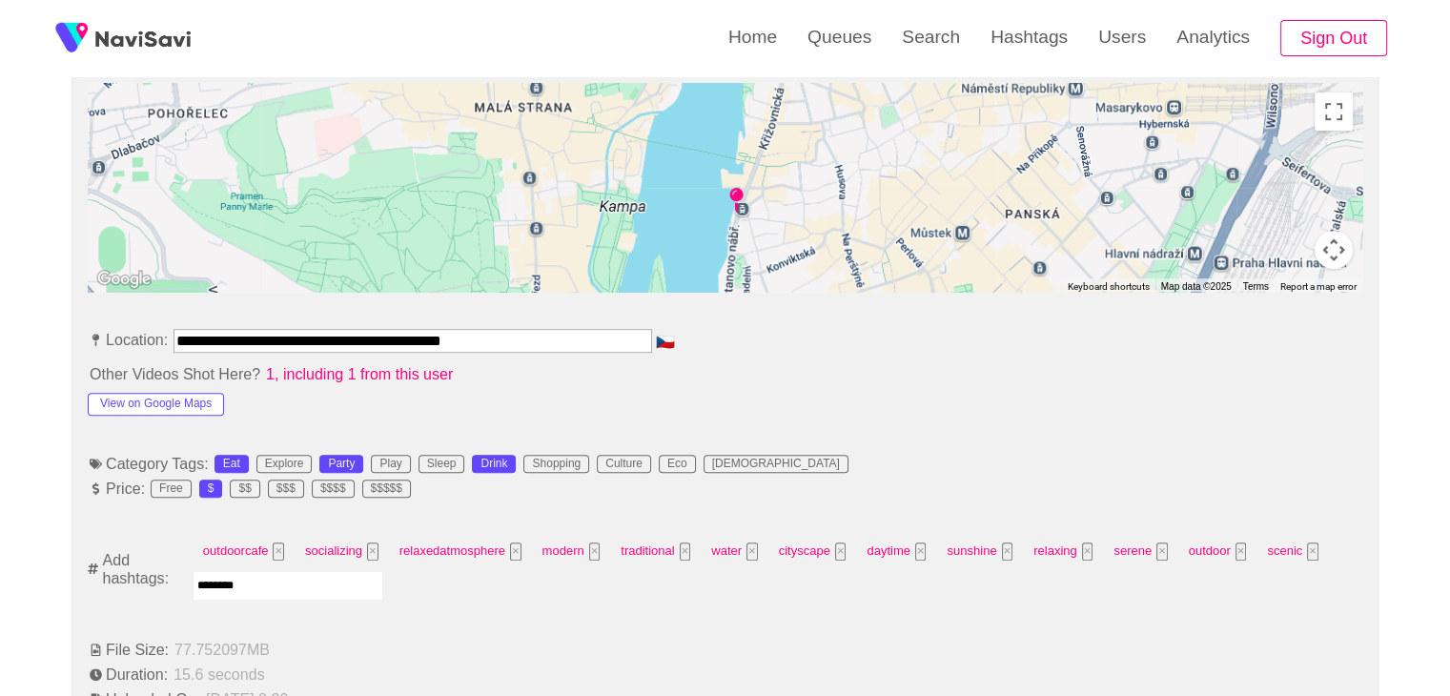
type input "*********"
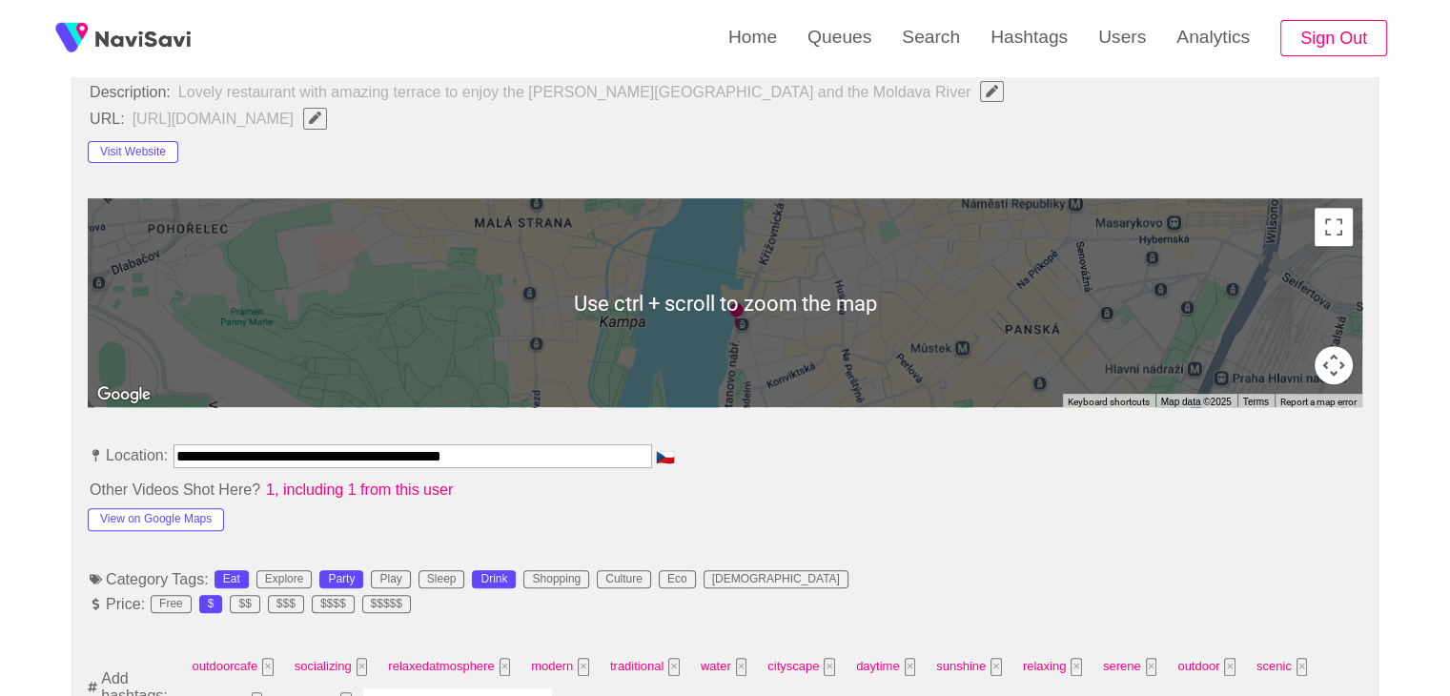
scroll to position [763, 0]
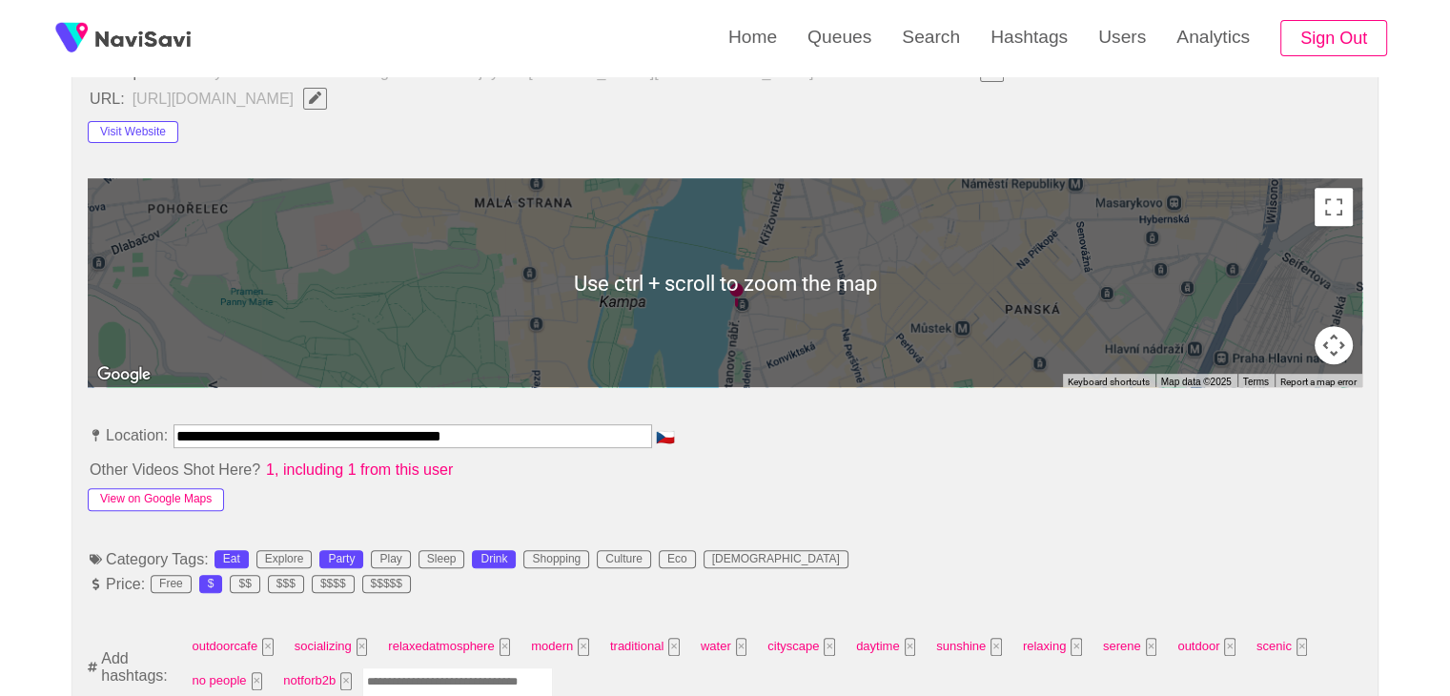
click at [184, 495] on button "View on Google Maps" at bounding box center [156, 499] width 136 height 23
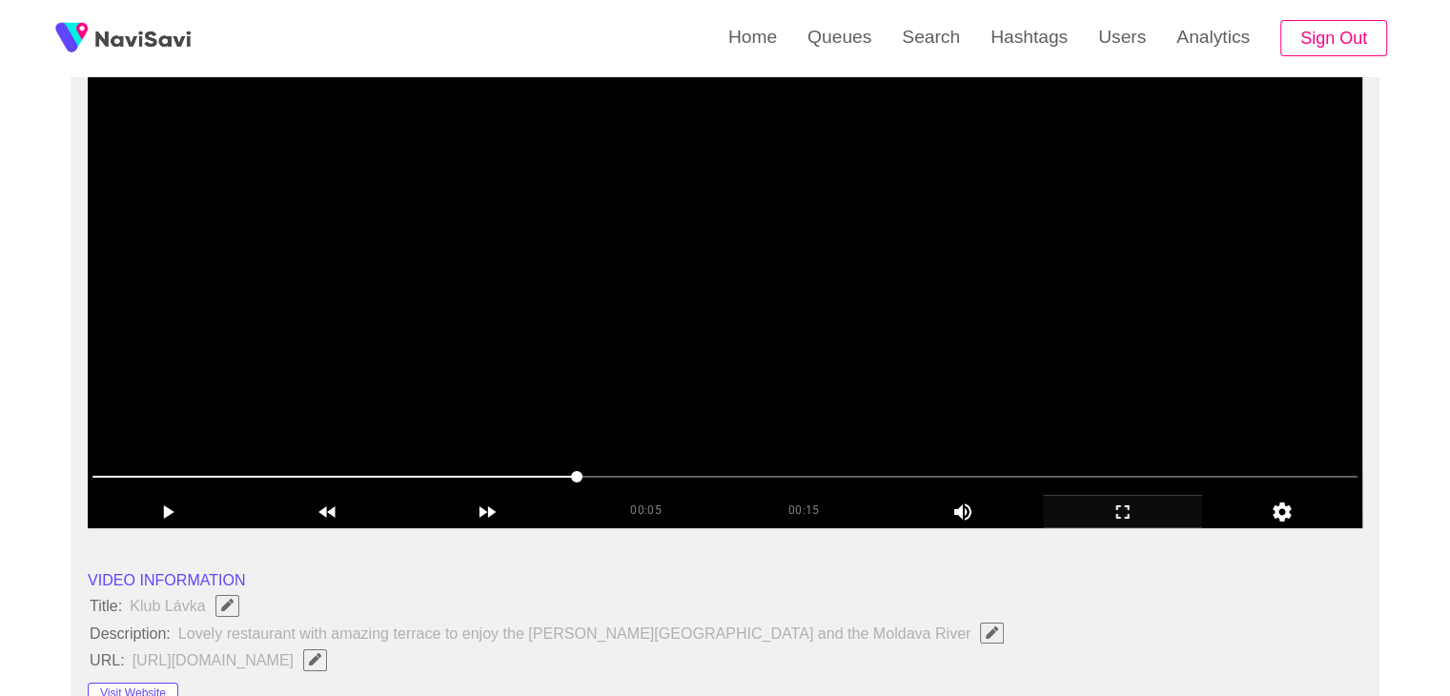
scroll to position [191, 0]
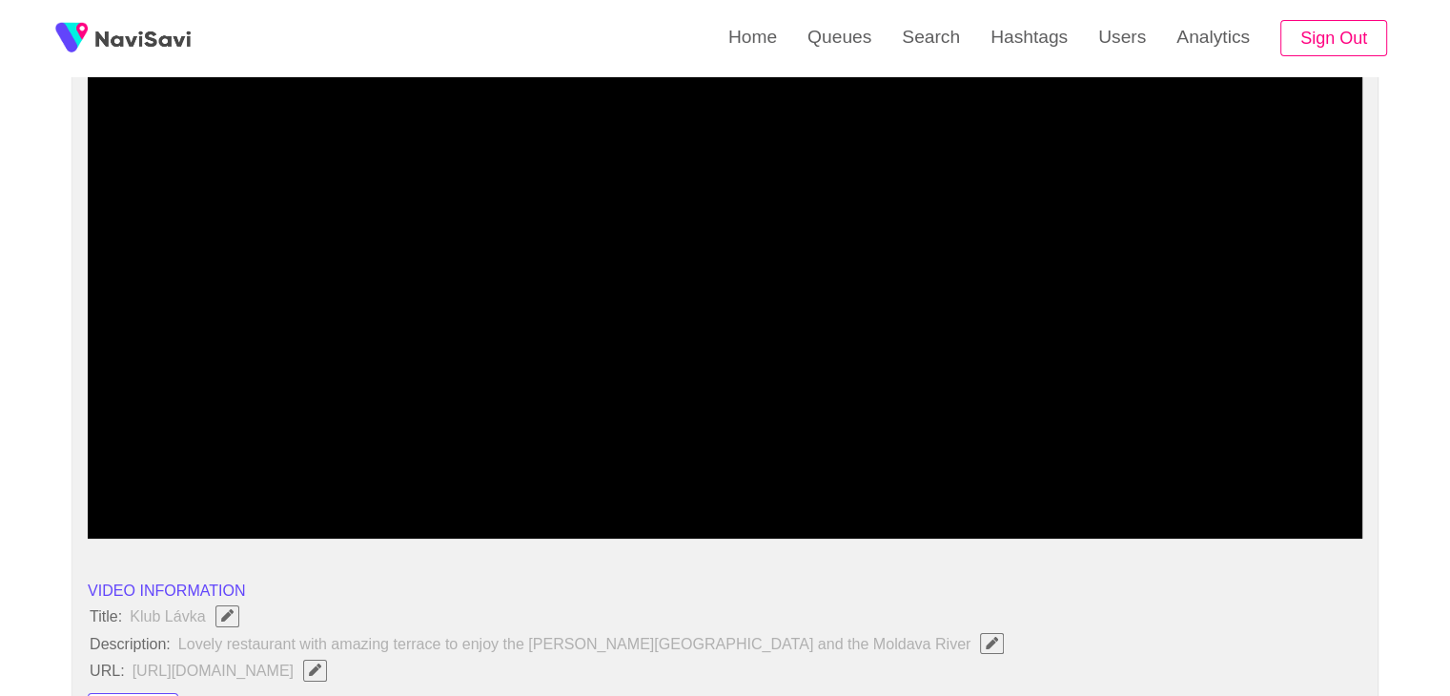
click at [755, 481] on span at bounding box center [724, 487] width 1265 height 31
click at [854, 478] on span at bounding box center [724, 487] width 1265 height 31
click at [997, 472] on span at bounding box center [724, 487] width 1265 height 31
drag, startPoint x: 634, startPoint y: 489, endPoint x: 595, endPoint y: 489, distance: 39.1
click at [595, 489] on span at bounding box center [724, 487] width 1265 height 31
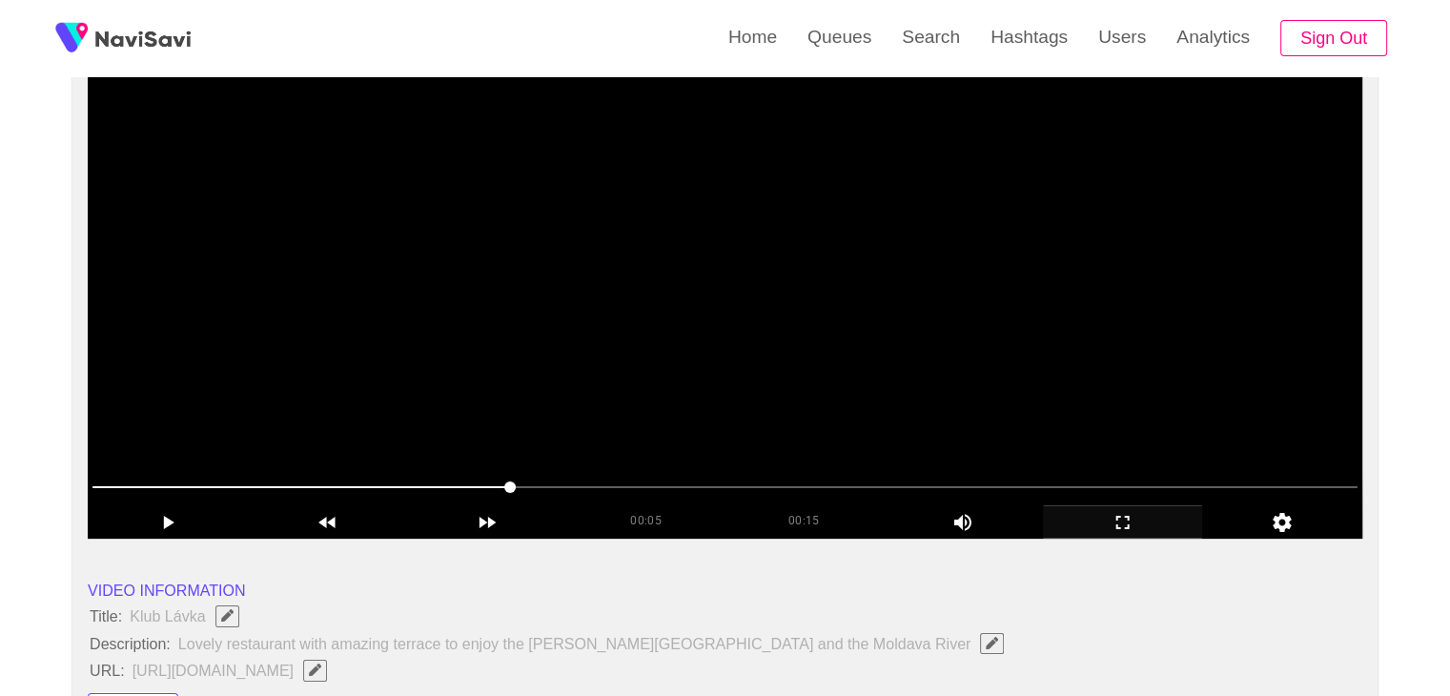
click at [765, 423] on video at bounding box center [725, 300] width 1274 height 477
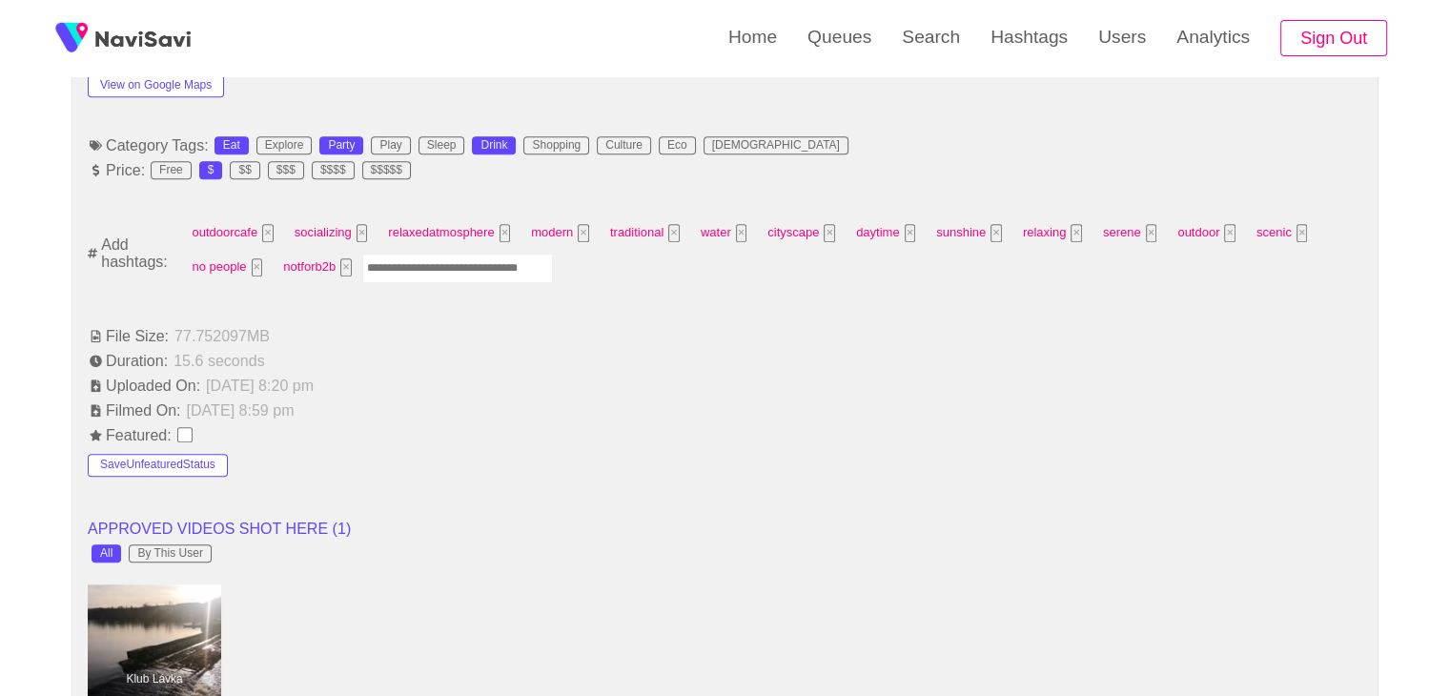
scroll to position [1144, 0]
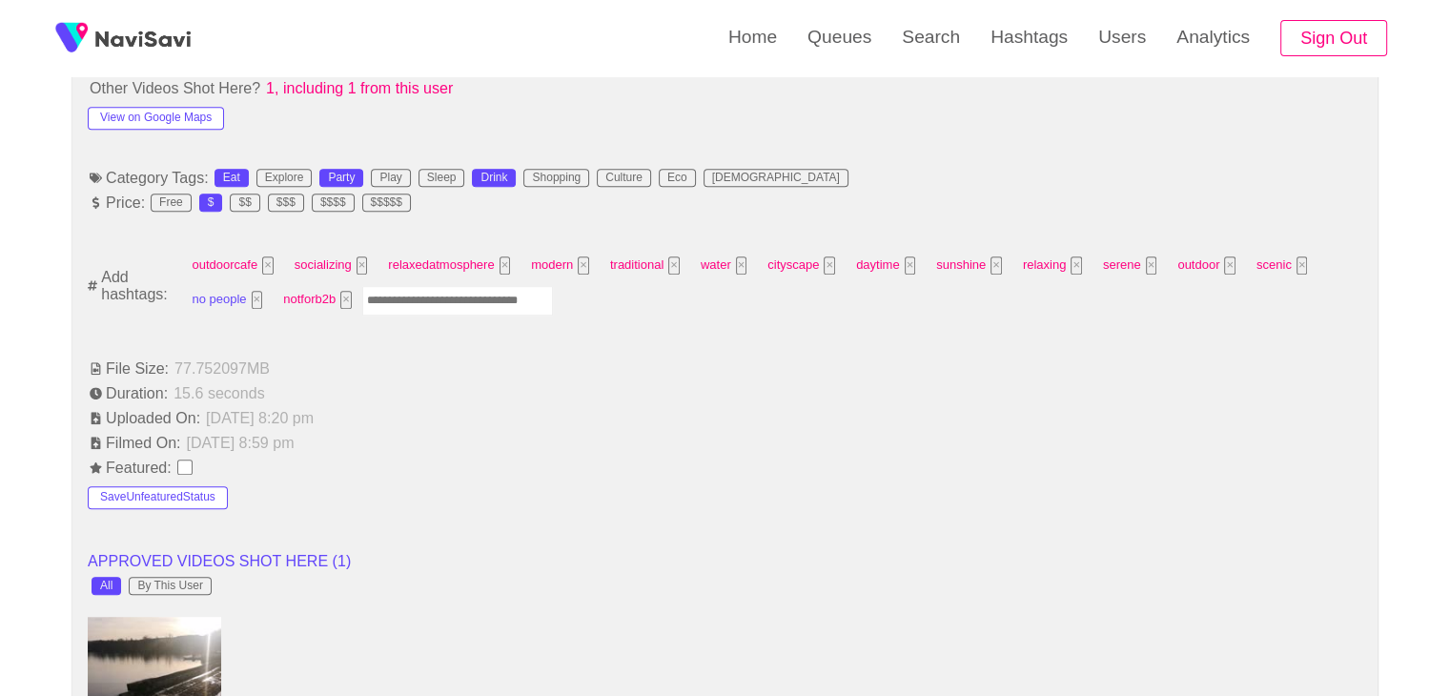
click at [255, 300] on button "×" at bounding box center [257, 300] width 11 height 18
click at [339, 307] on input "Enter tag here and press return" at bounding box center [370, 301] width 191 height 30
type input "*********"
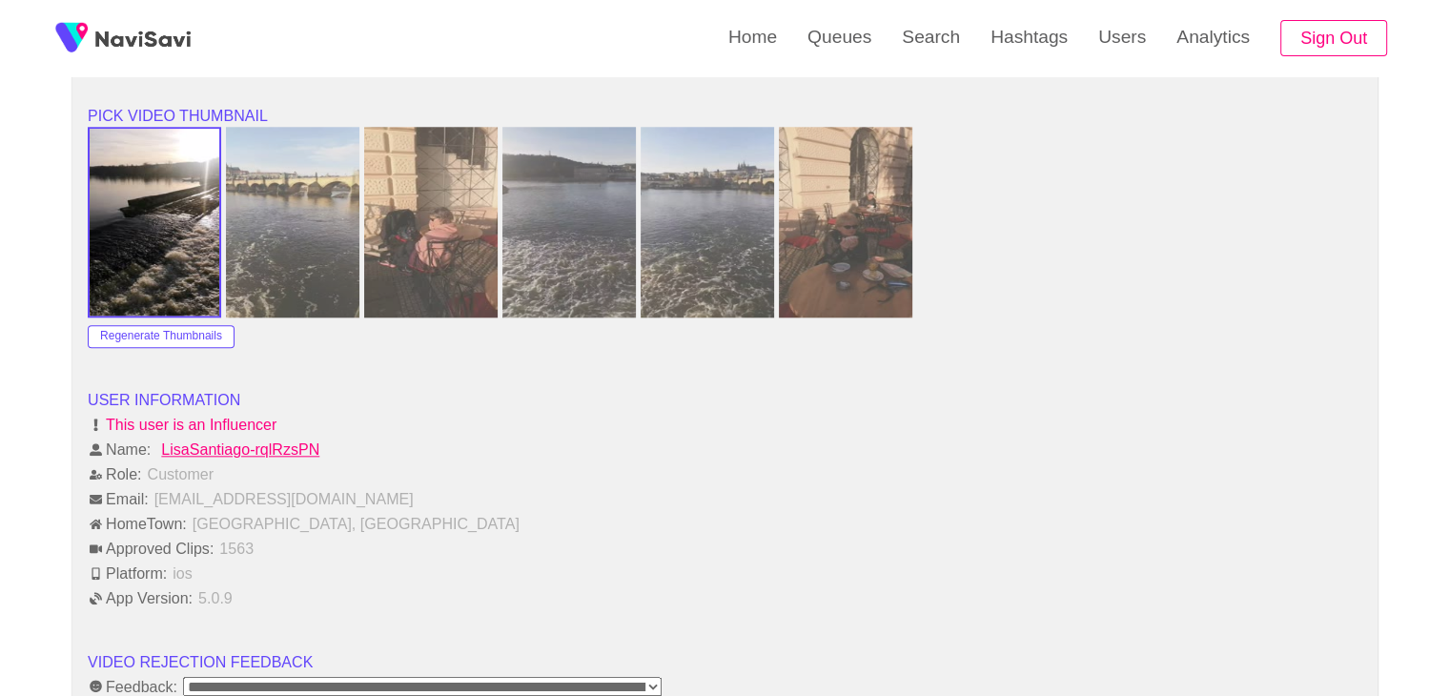
scroll to position [2288, 0]
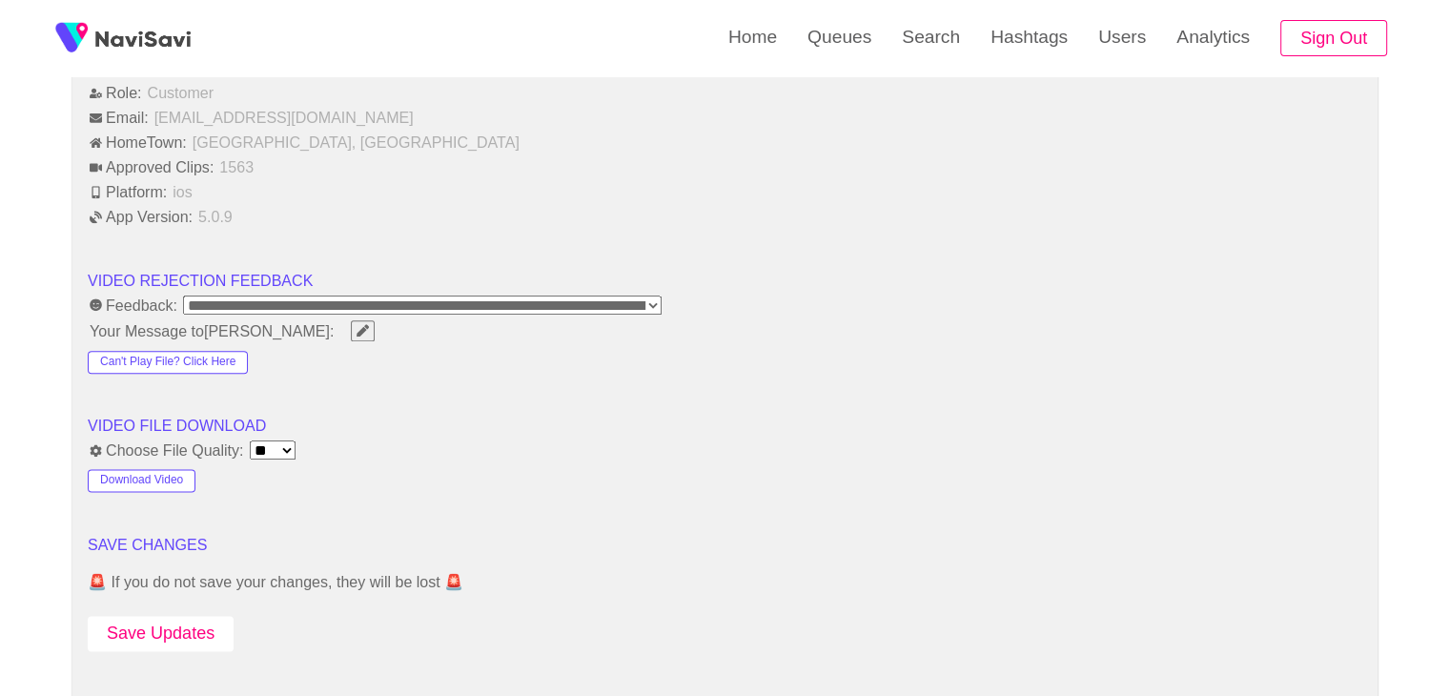
click at [195, 622] on button "Save Updates" at bounding box center [161, 633] width 146 height 35
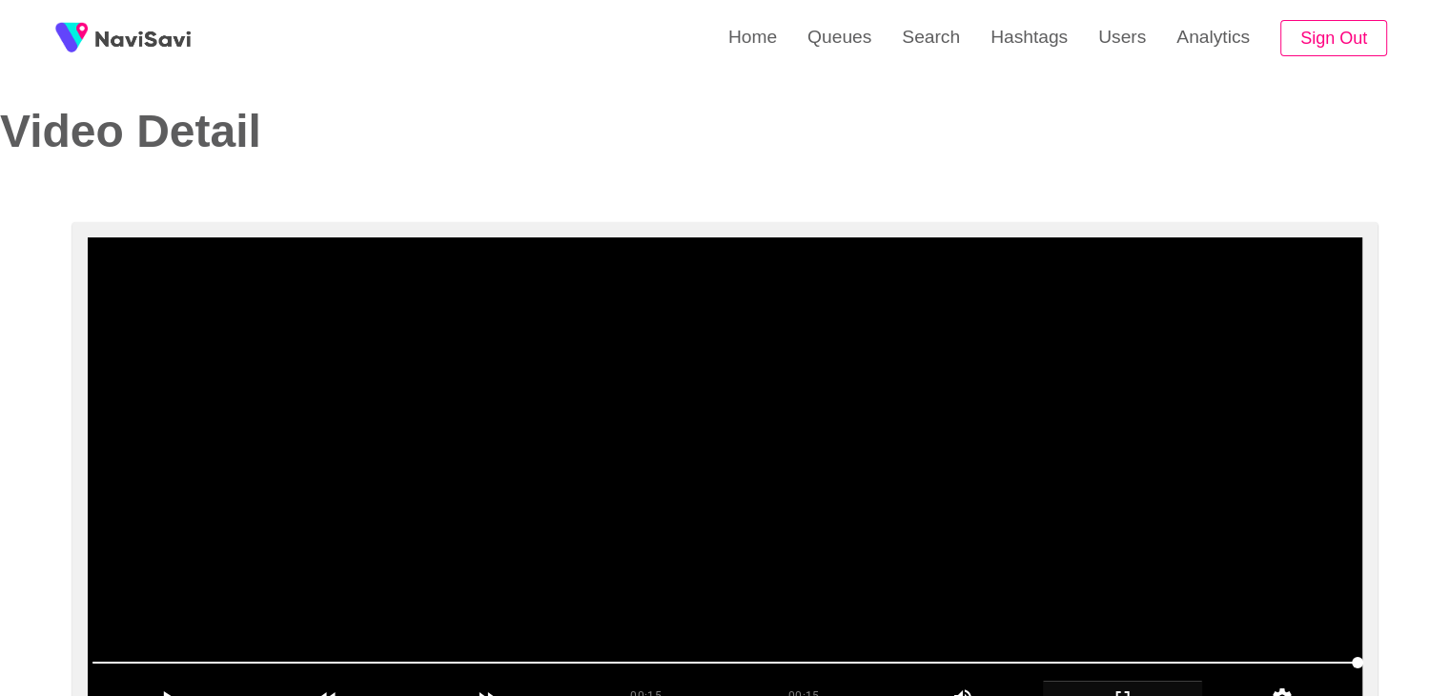
scroll to position [0, 0]
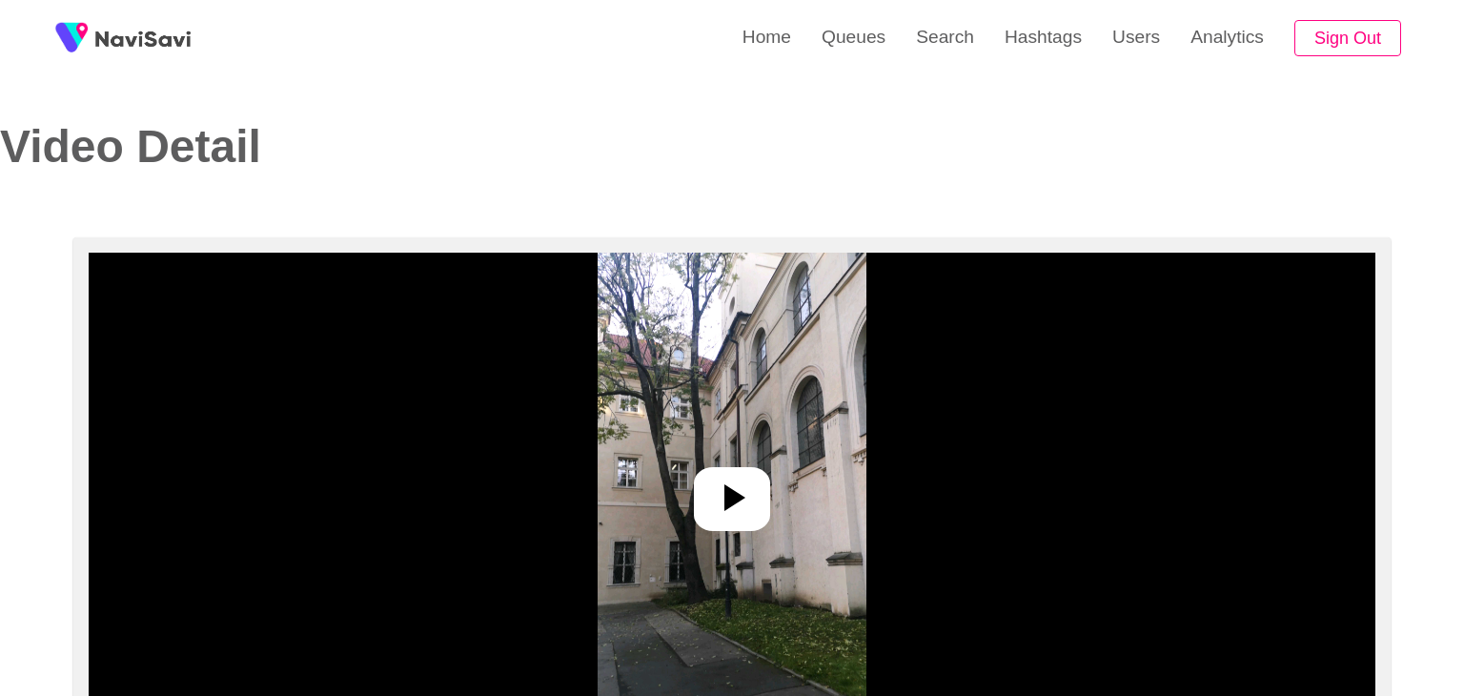
select select "**********"
select select "**"
click at [738, 493] on icon at bounding box center [725, 498] width 46 height 46
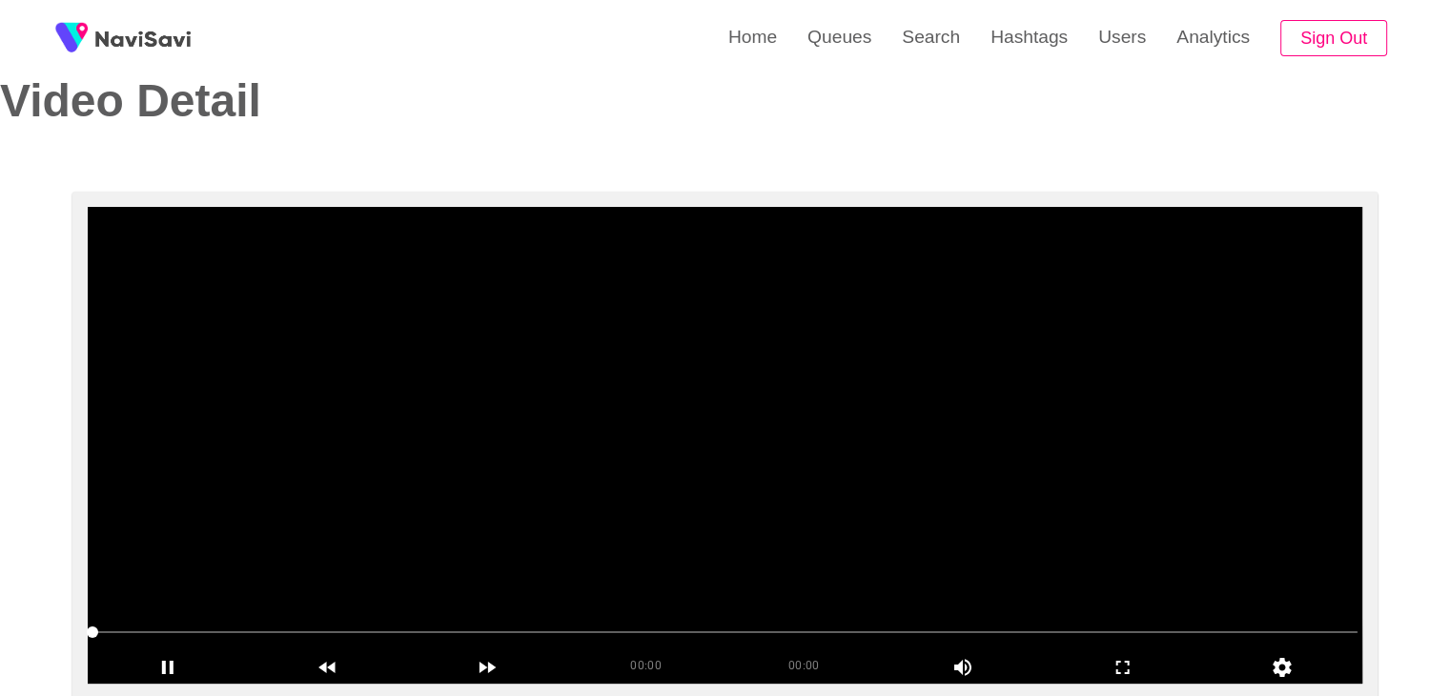
scroll to position [286, 0]
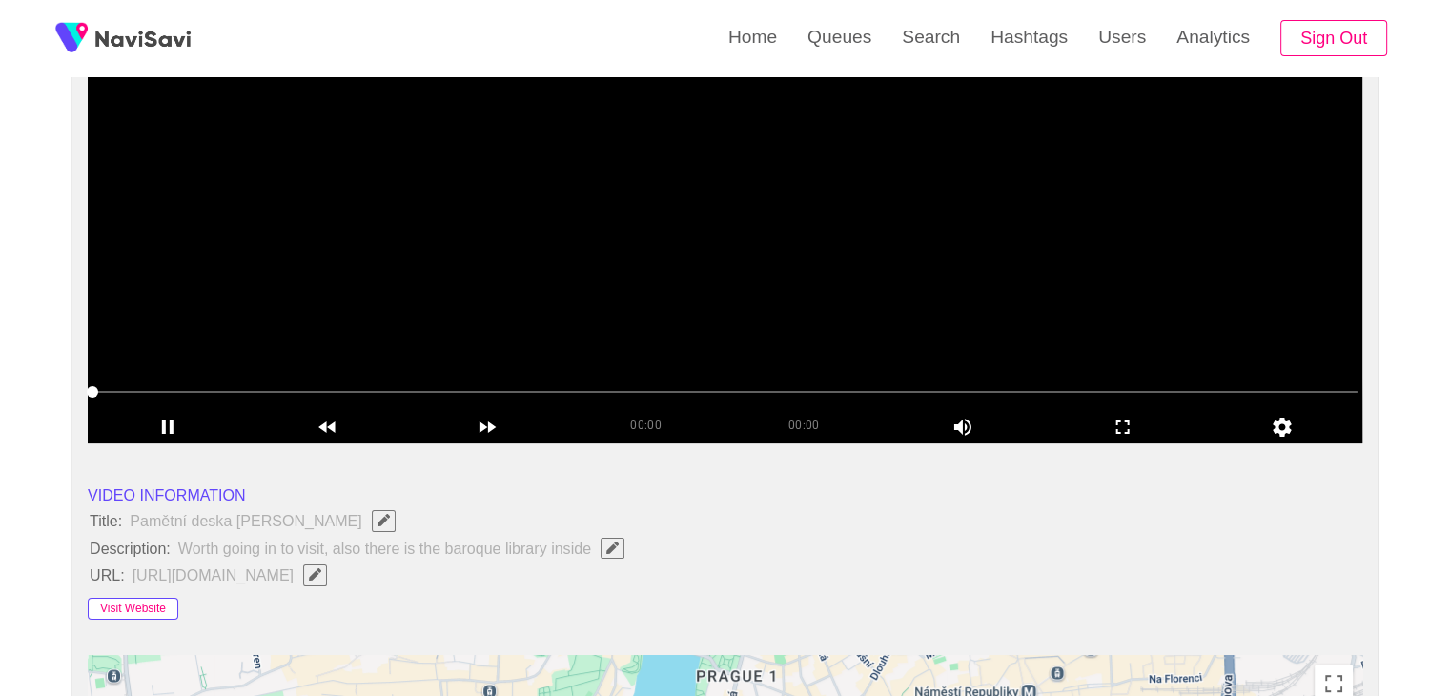
click at [140, 604] on button "Visit Website" at bounding box center [133, 609] width 91 height 23
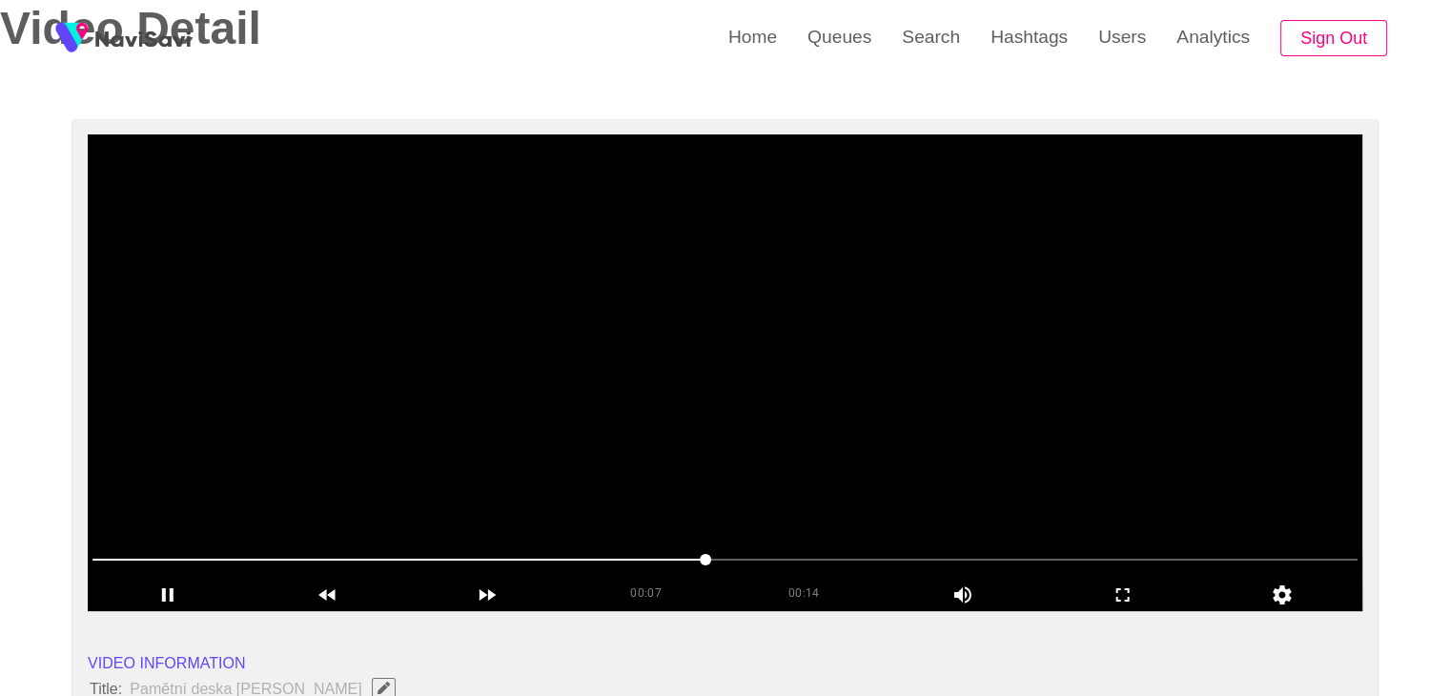
scroll to position [95, 0]
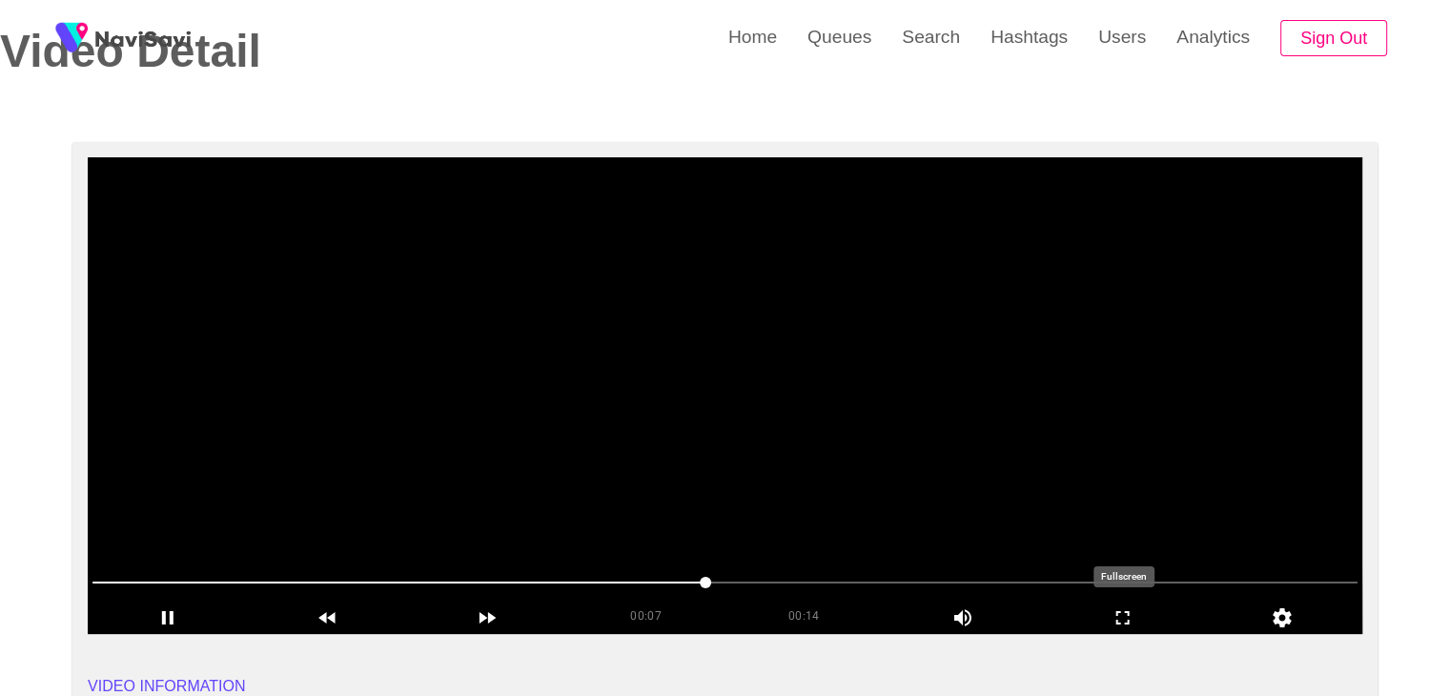
drag, startPoint x: 1126, startPoint y: 609, endPoint x: 1007, endPoint y: 713, distance: 158.1
click at [1116, 615] on icon "add" at bounding box center [1123, 617] width 158 height 23
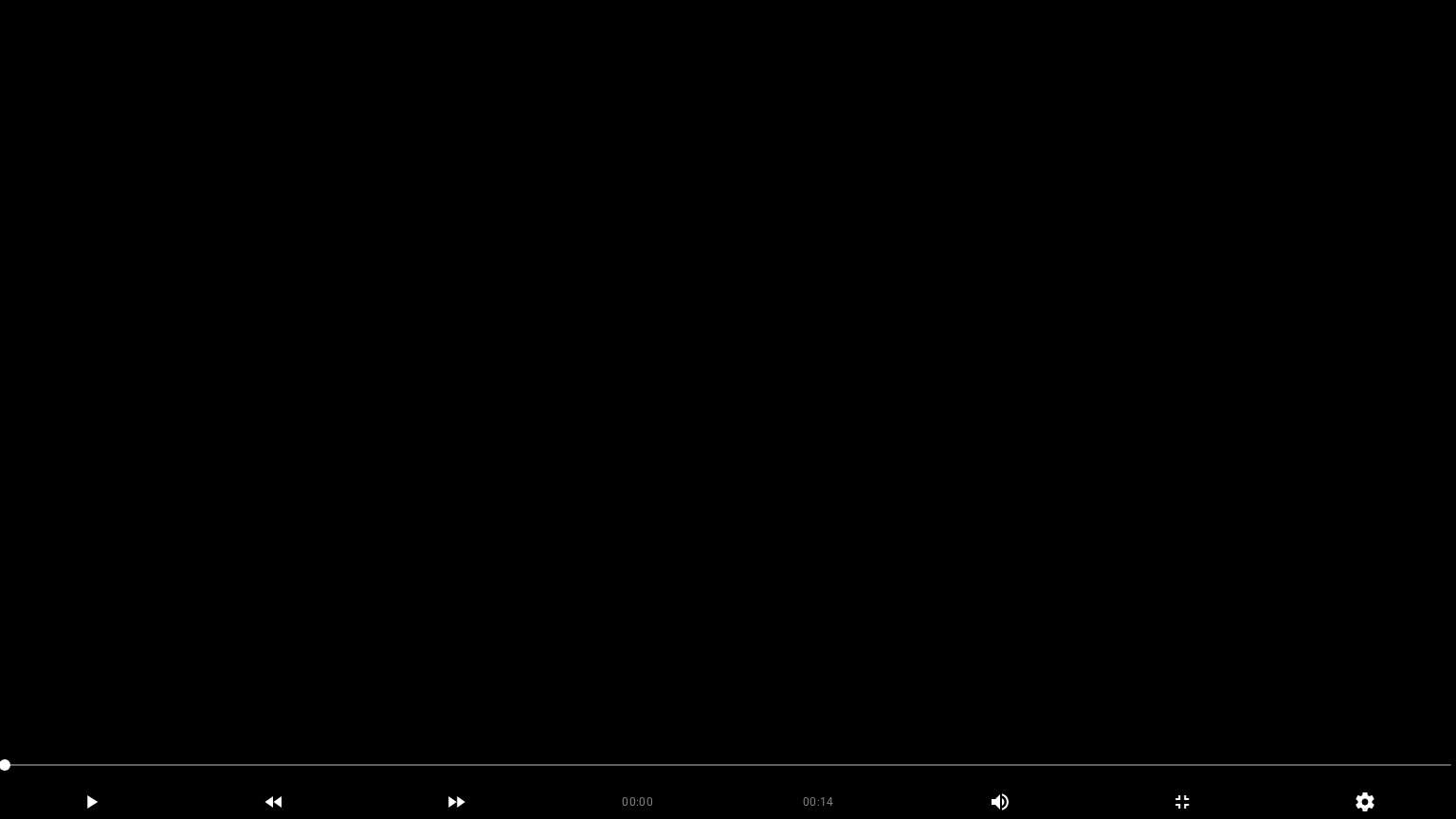
drag, startPoint x: 112, startPoint y: 780, endPoint x: 0, endPoint y: 764, distance: 113.1
click at [91, 691] on icon "add" at bounding box center [91, 801] width 181 height 23
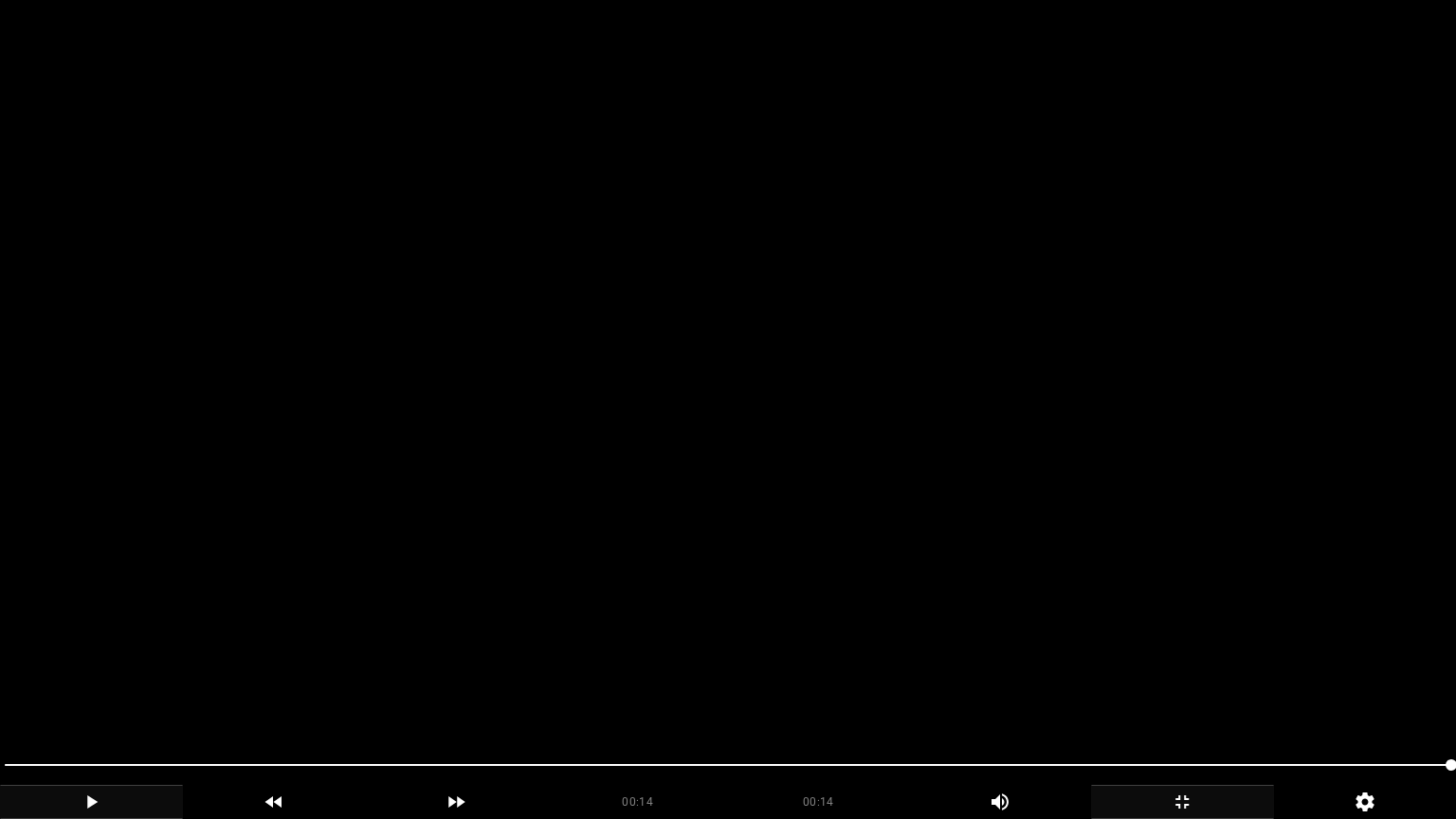
click at [1188, 691] on icon "add" at bounding box center [1183, 801] width 181 height 23
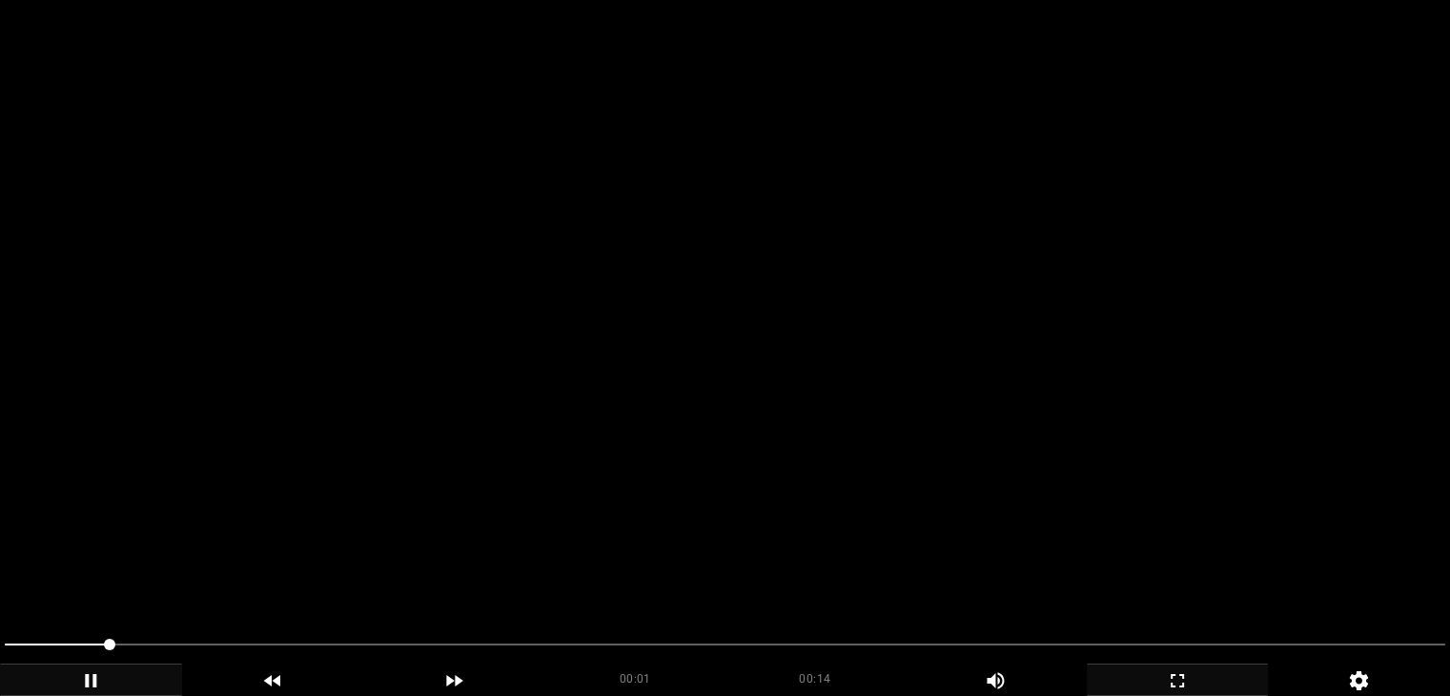
scroll to position [858, 0]
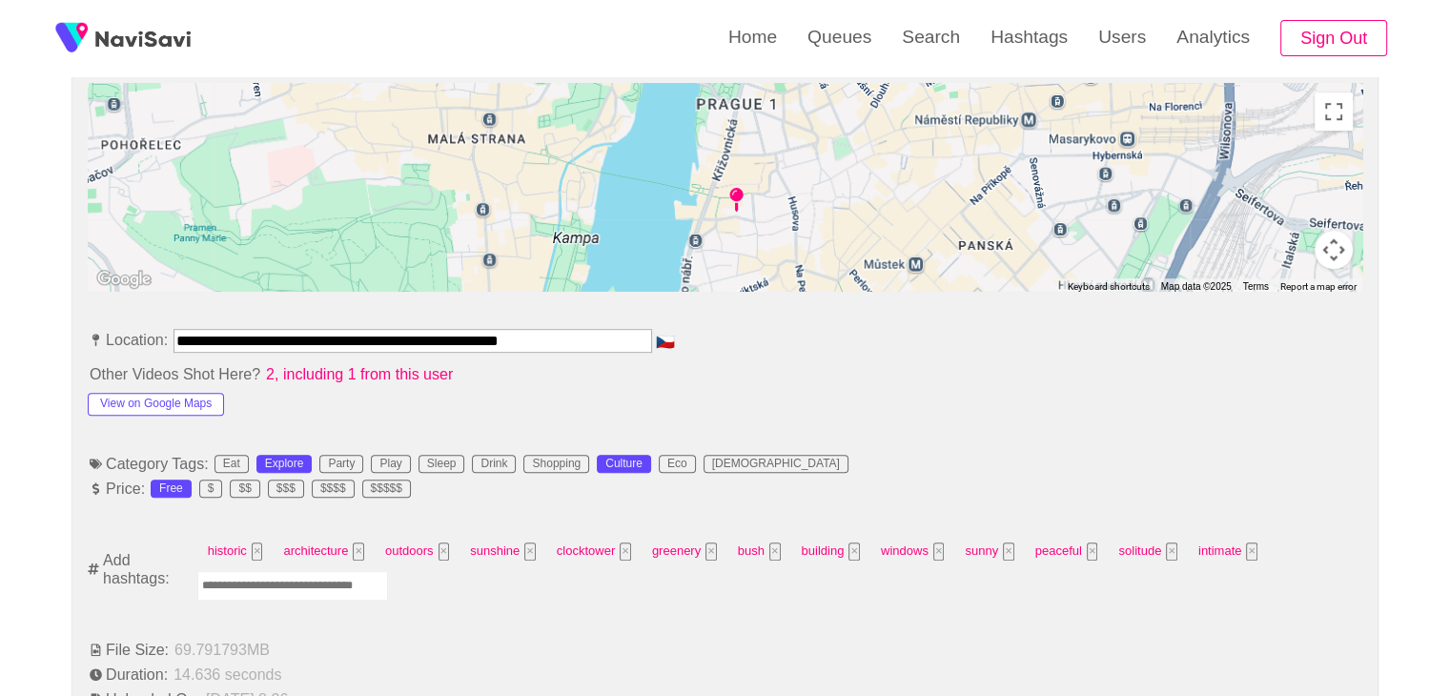
click at [306, 584] on input "Enter tag here and press return" at bounding box center [292, 586] width 191 height 30
type input "*********"
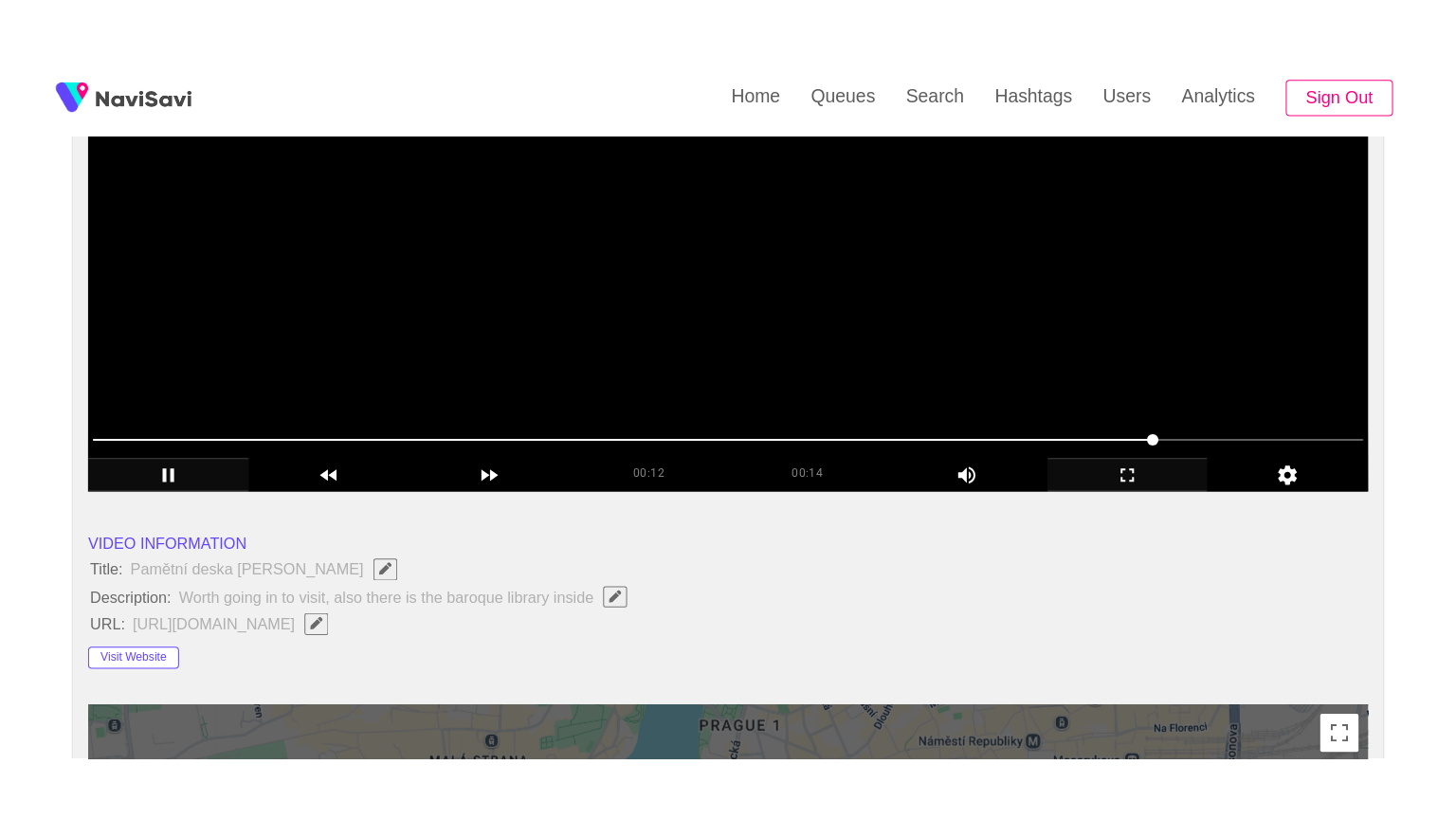
scroll to position [284, 0]
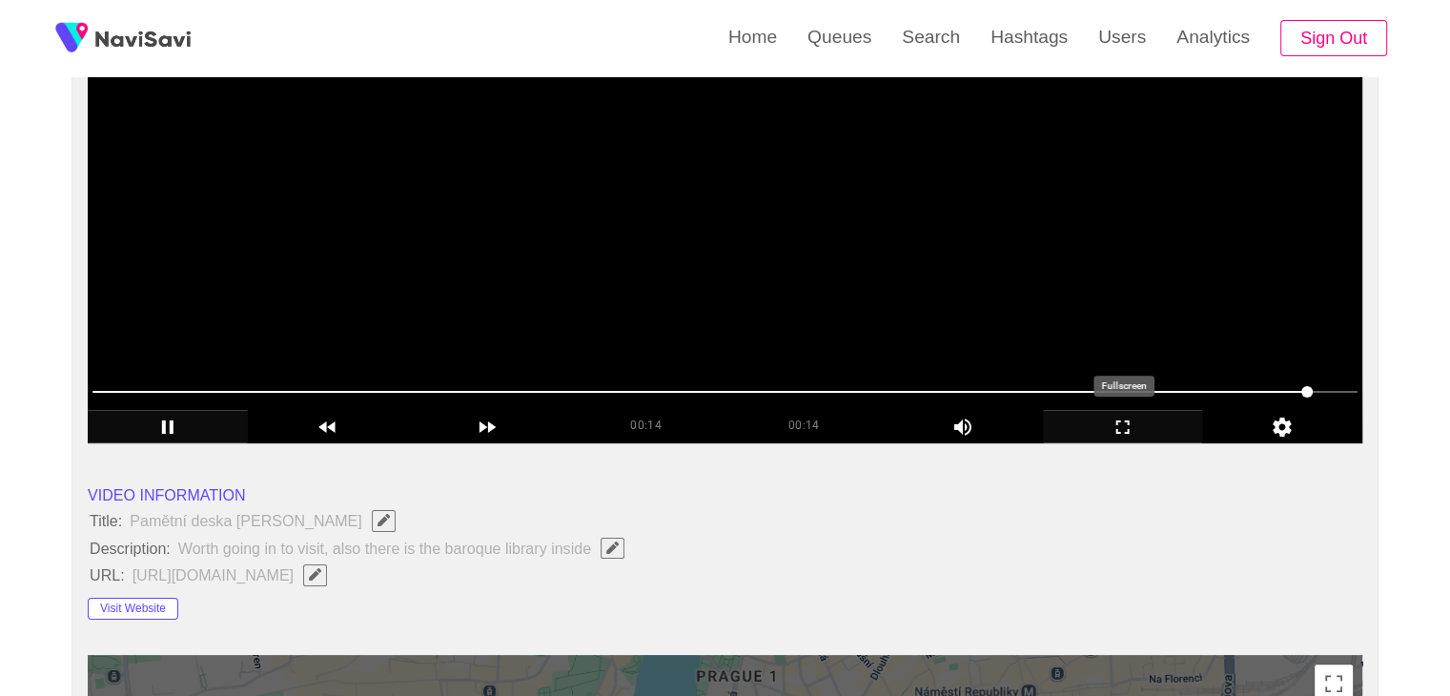
click at [1127, 423] on icon "add" at bounding box center [1123, 427] width 158 height 23
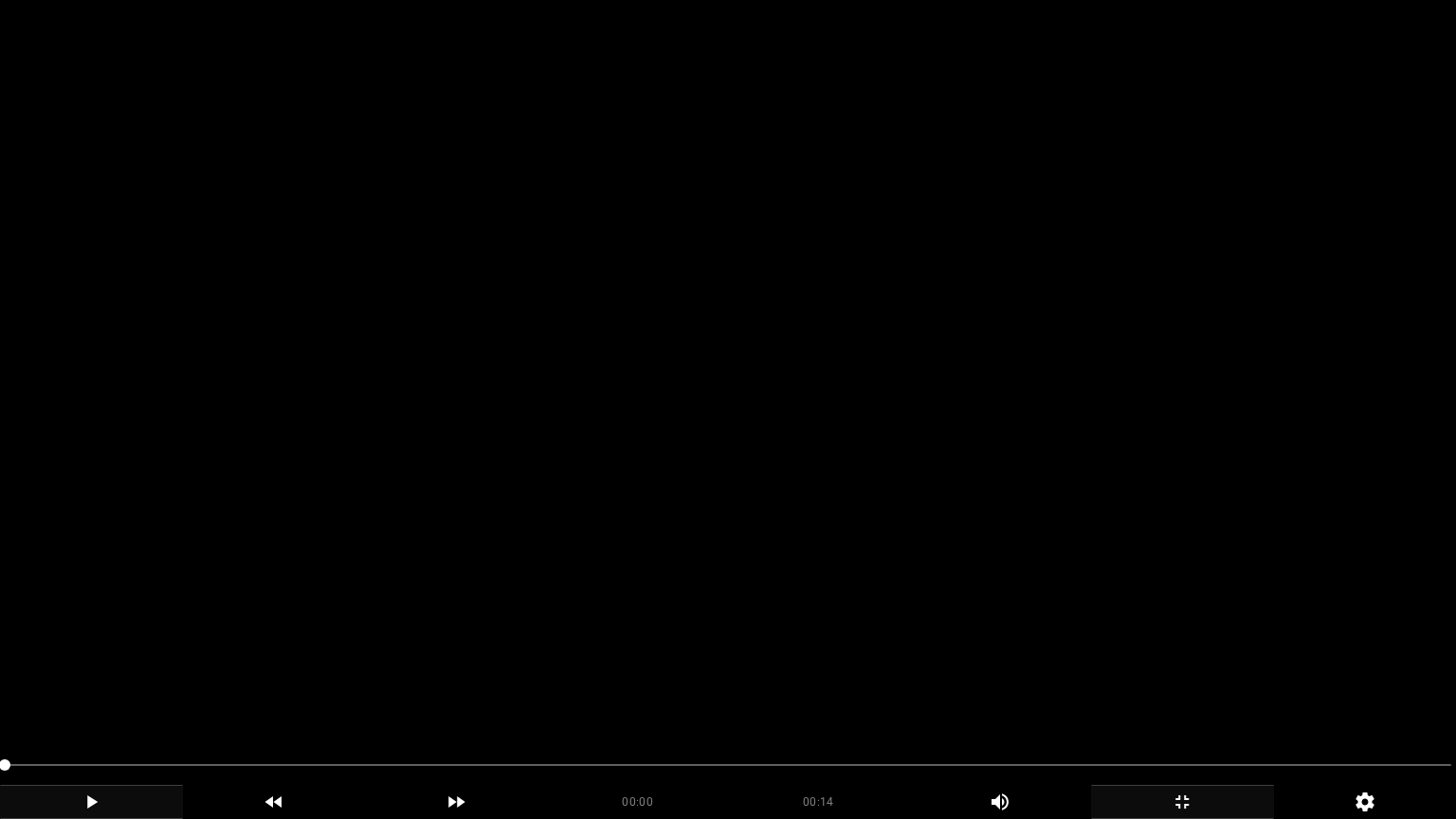
click at [586, 587] on video at bounding box center [728, 410] width 1456 height 819
click at [692, 593] on video at bounding box center [728, 410] width 1456 height 819
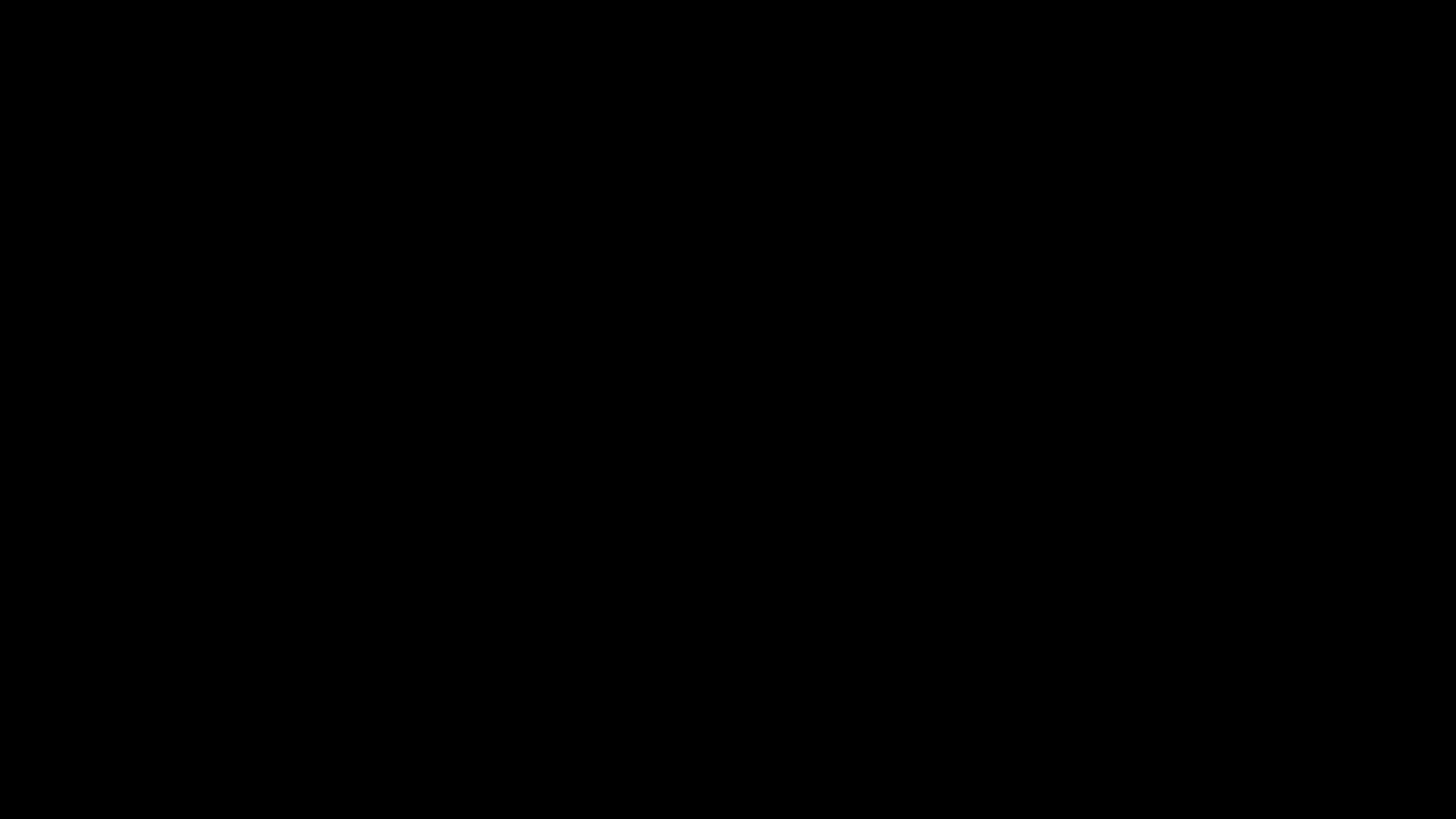
click at [1190, 691] on icon "add" at bounding box center [1183, 801] width 181 height 23
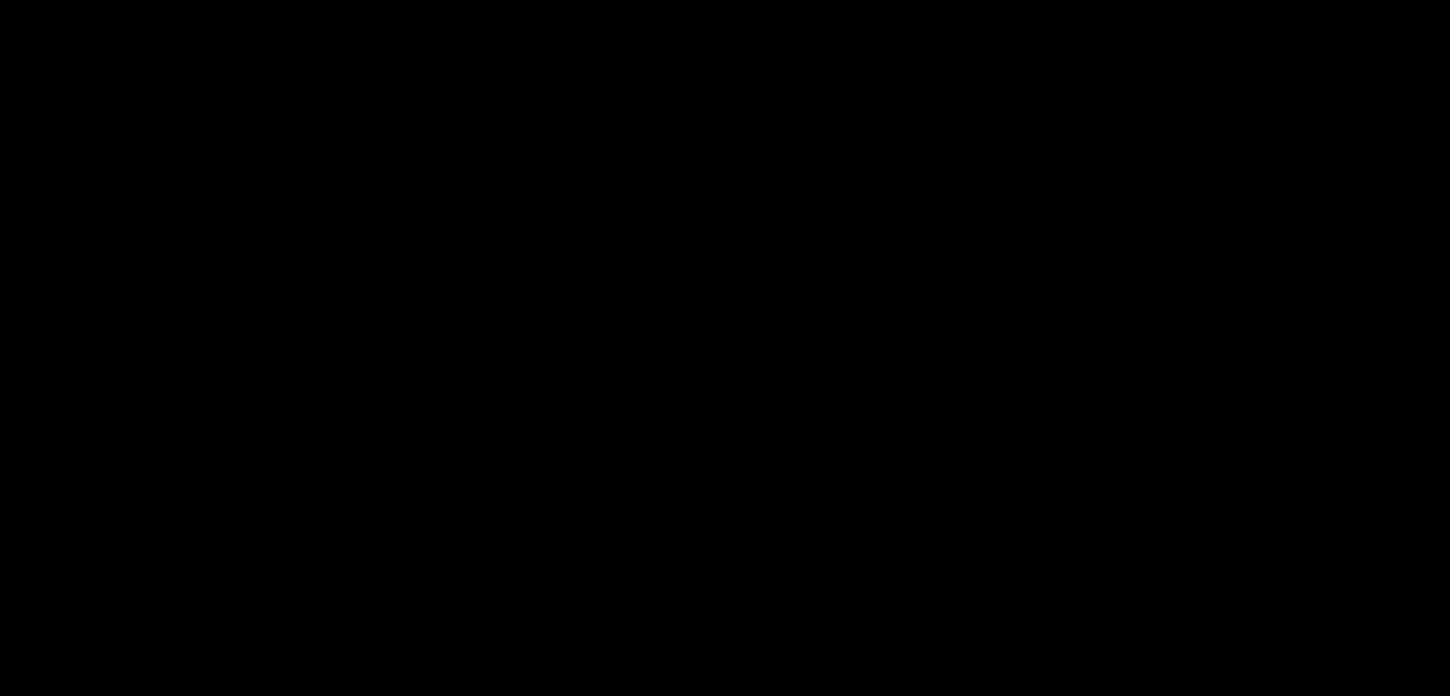
scroll to position [2475, 0]
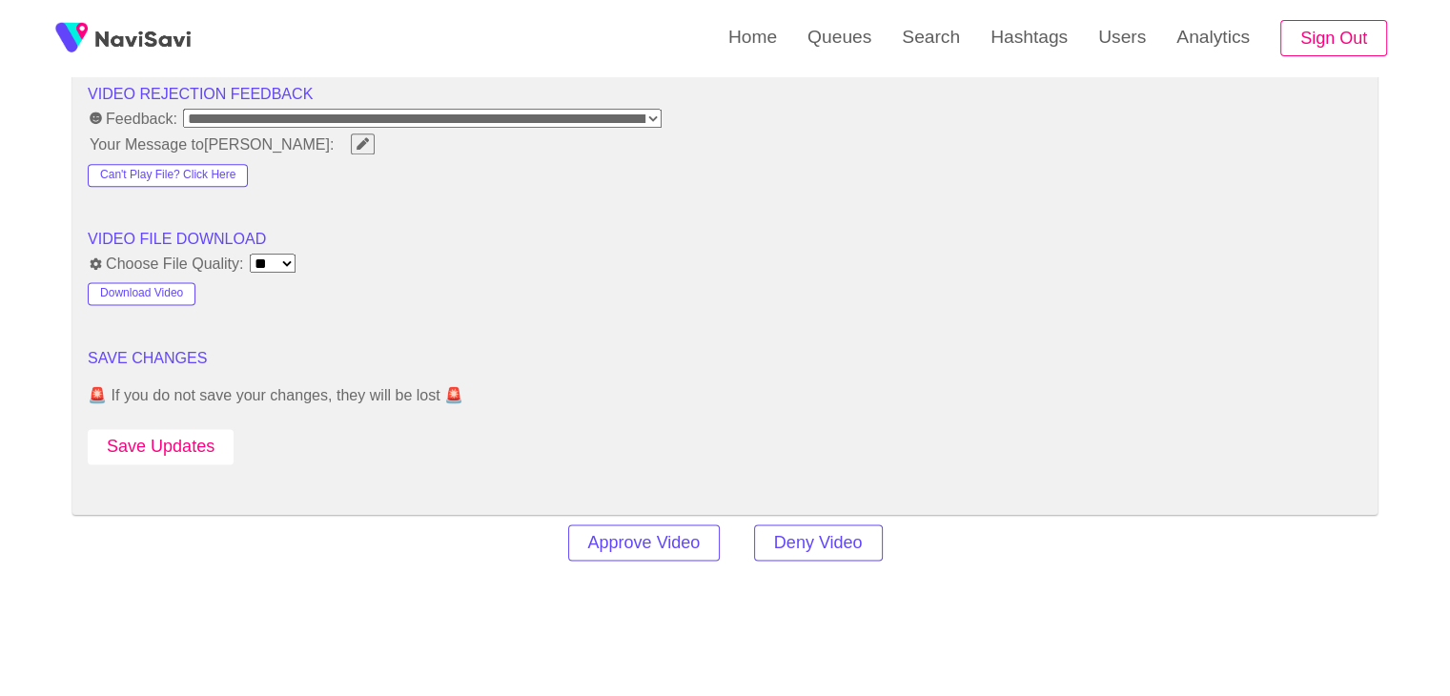
click at [190, 439] on button "Save Updates" at bounding box center [161, 446] width 146 height 35
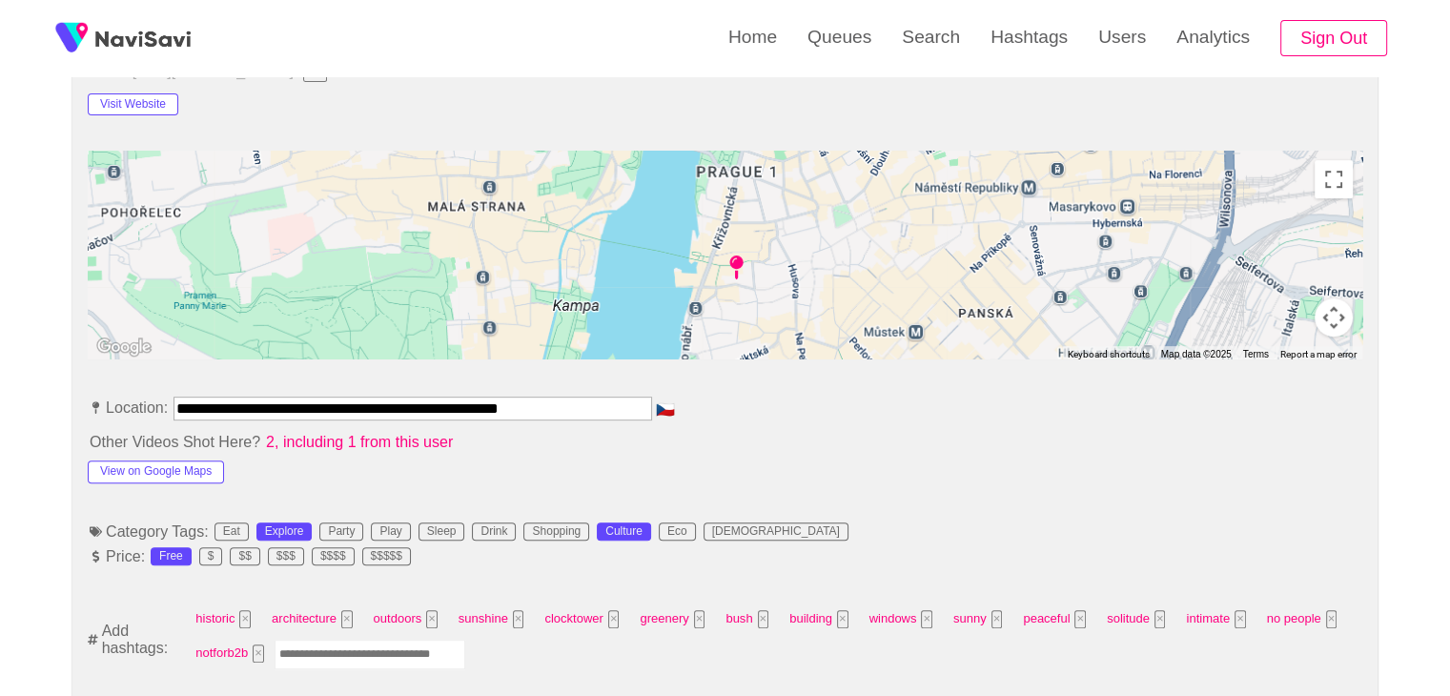
scroll to position [759, 0]
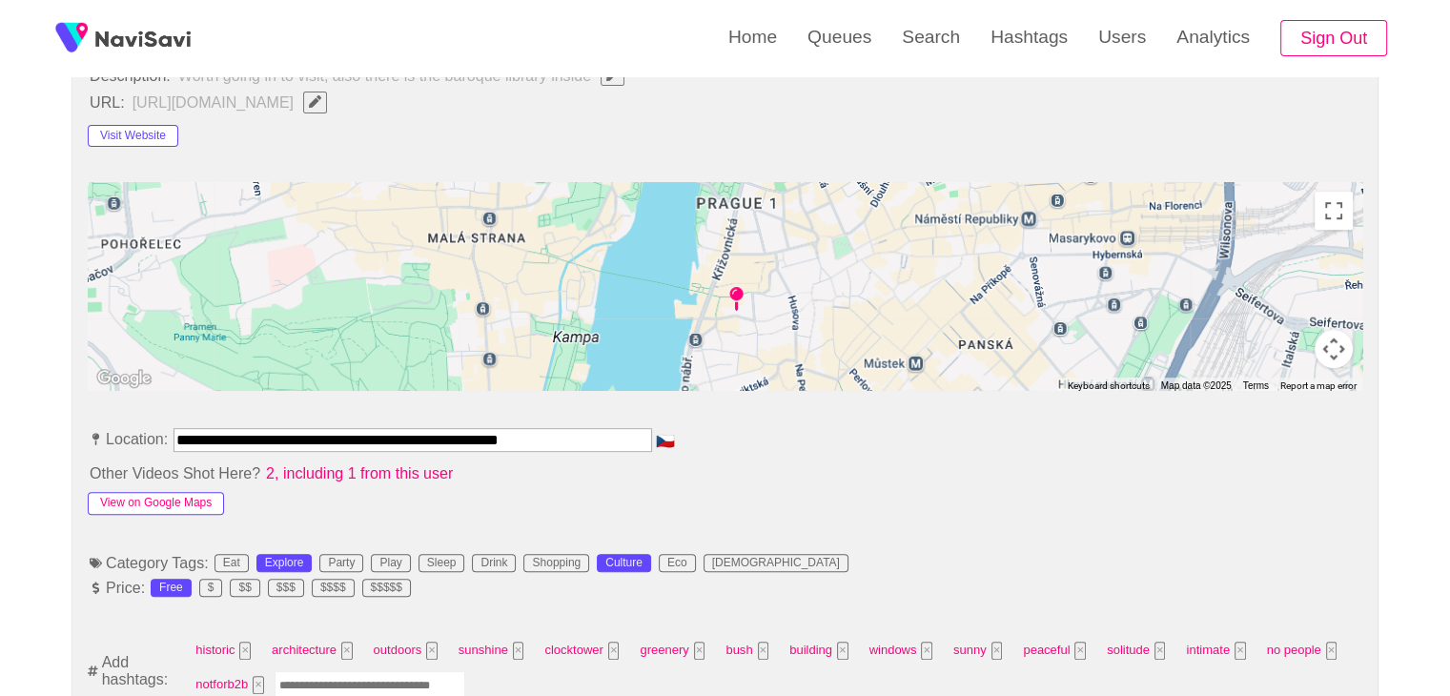
click at [146, 496] on button "View on Google Maps" at bounding box center [156, 503] width 136 height 23
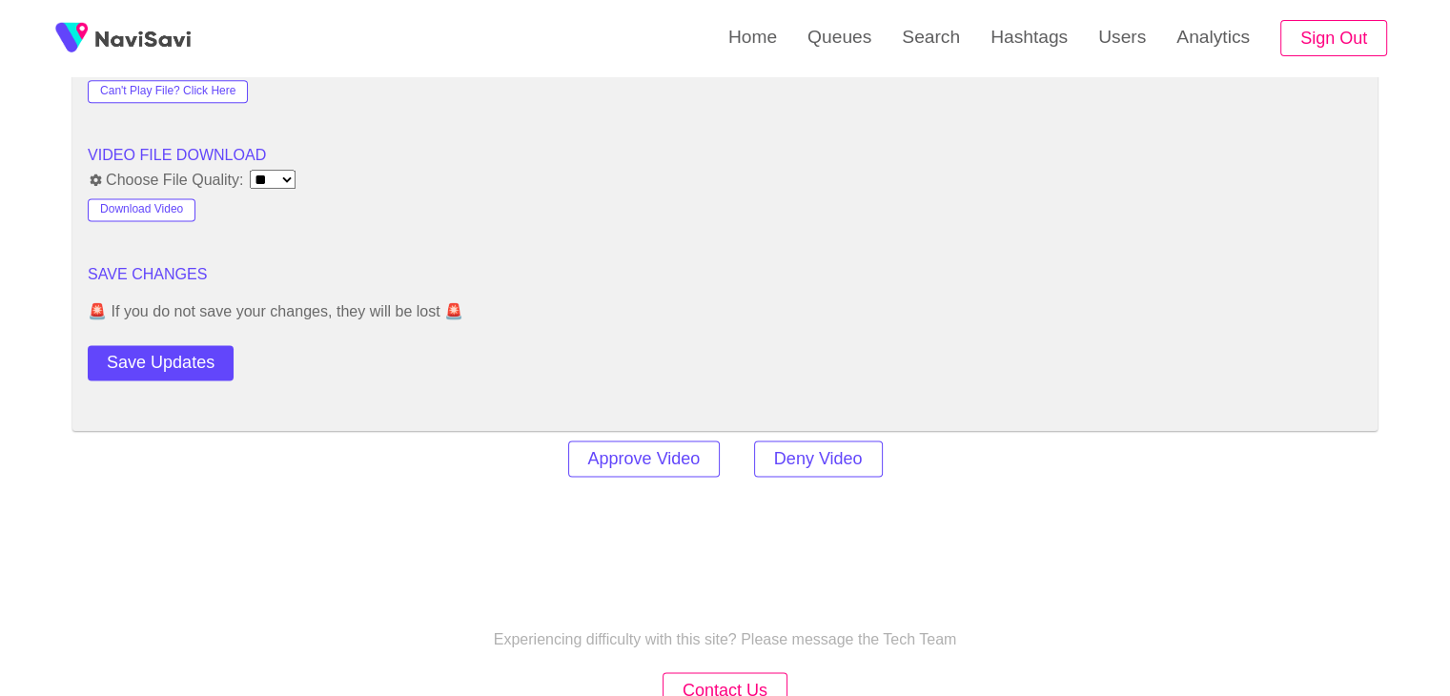
scroll to position [2570, 0]
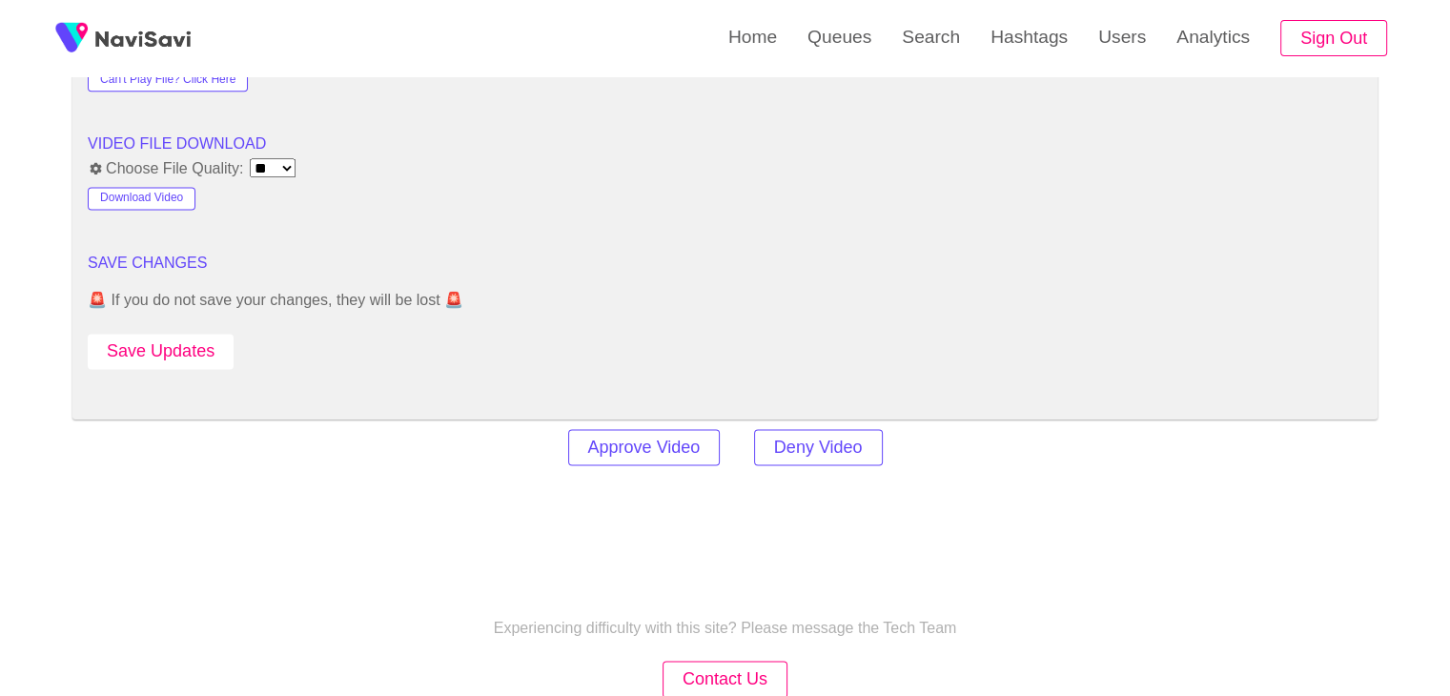
click at [191, 337] on button "Save Updates" at bounding box center [161, 351] width 146 height 35
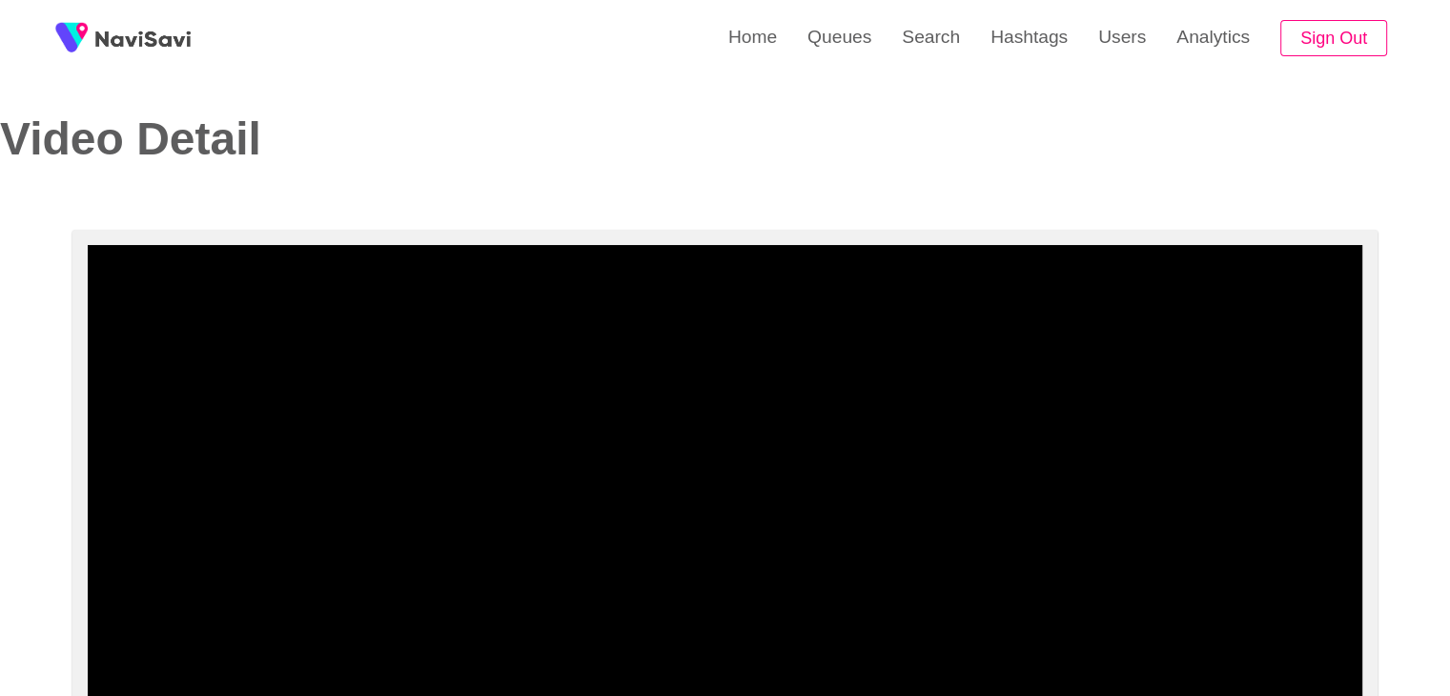
scroll to position [0, 0]
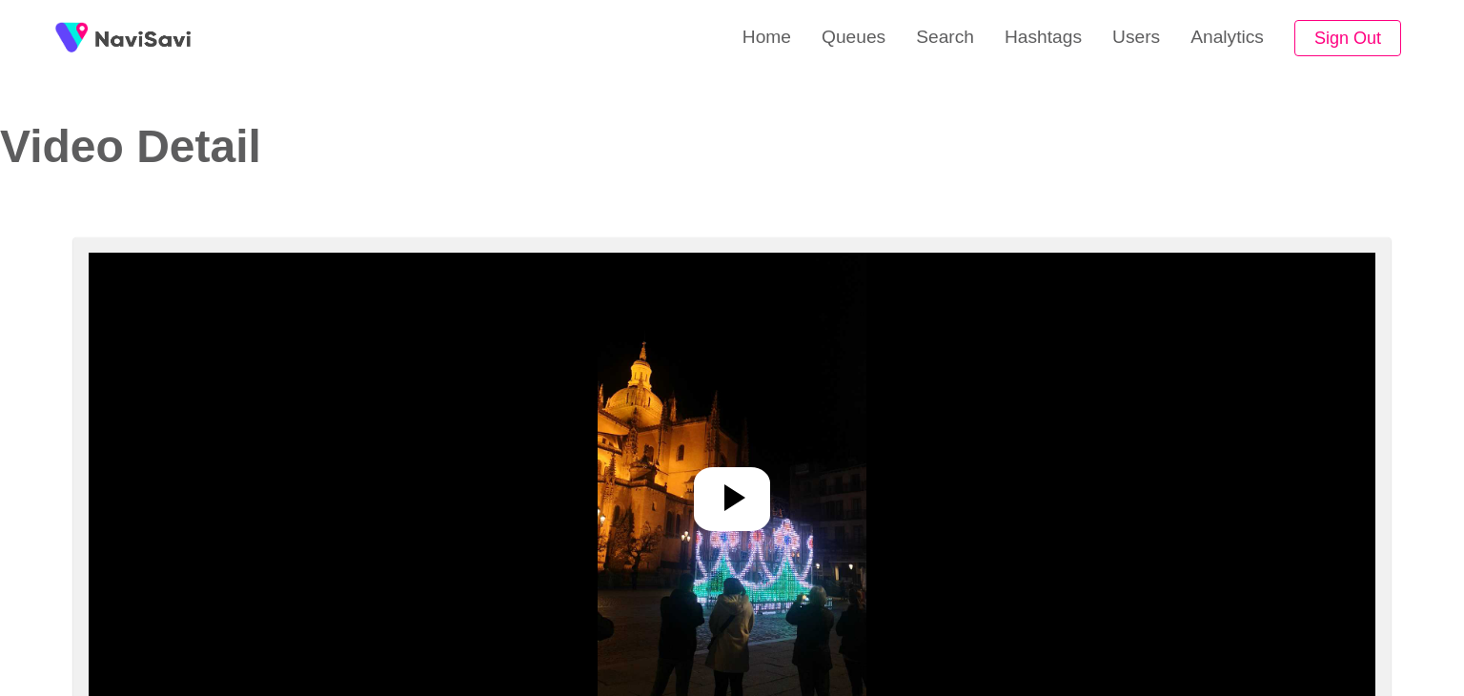
select select "**********"
select select "**"
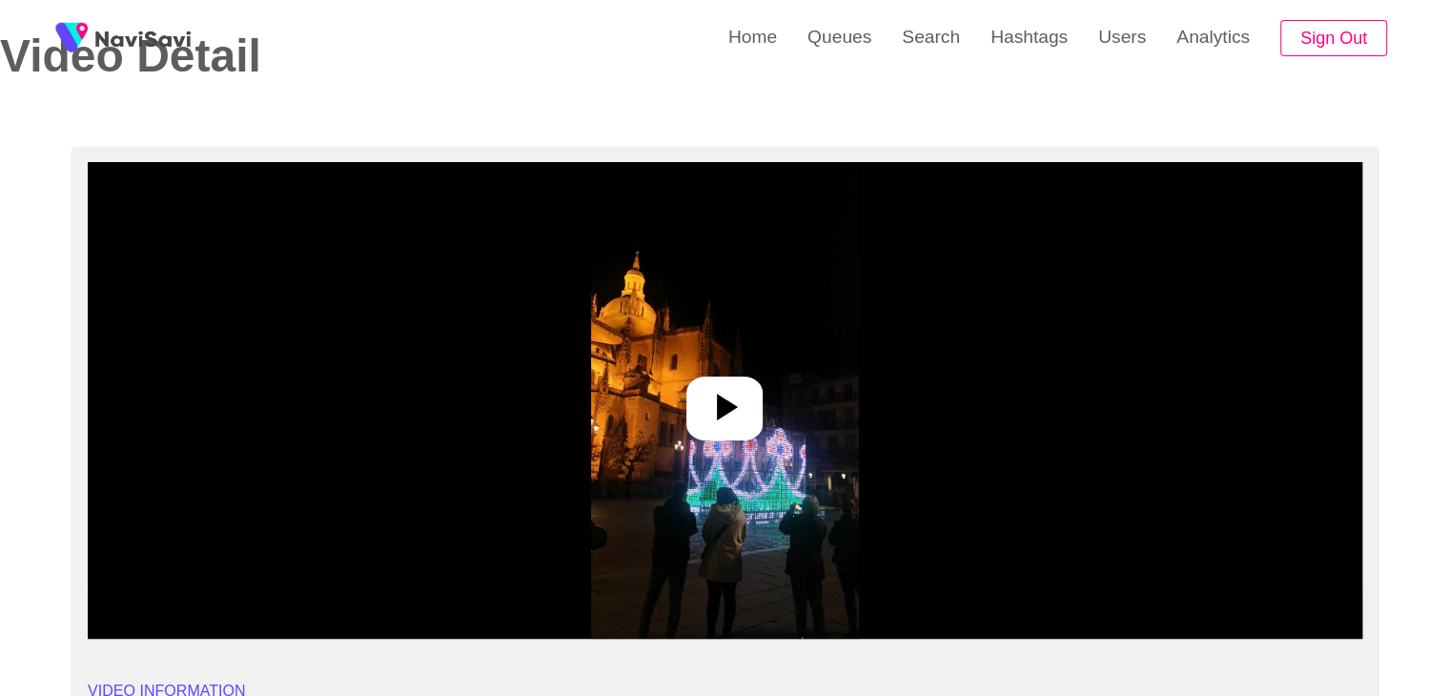
scroll to position [95, 0]
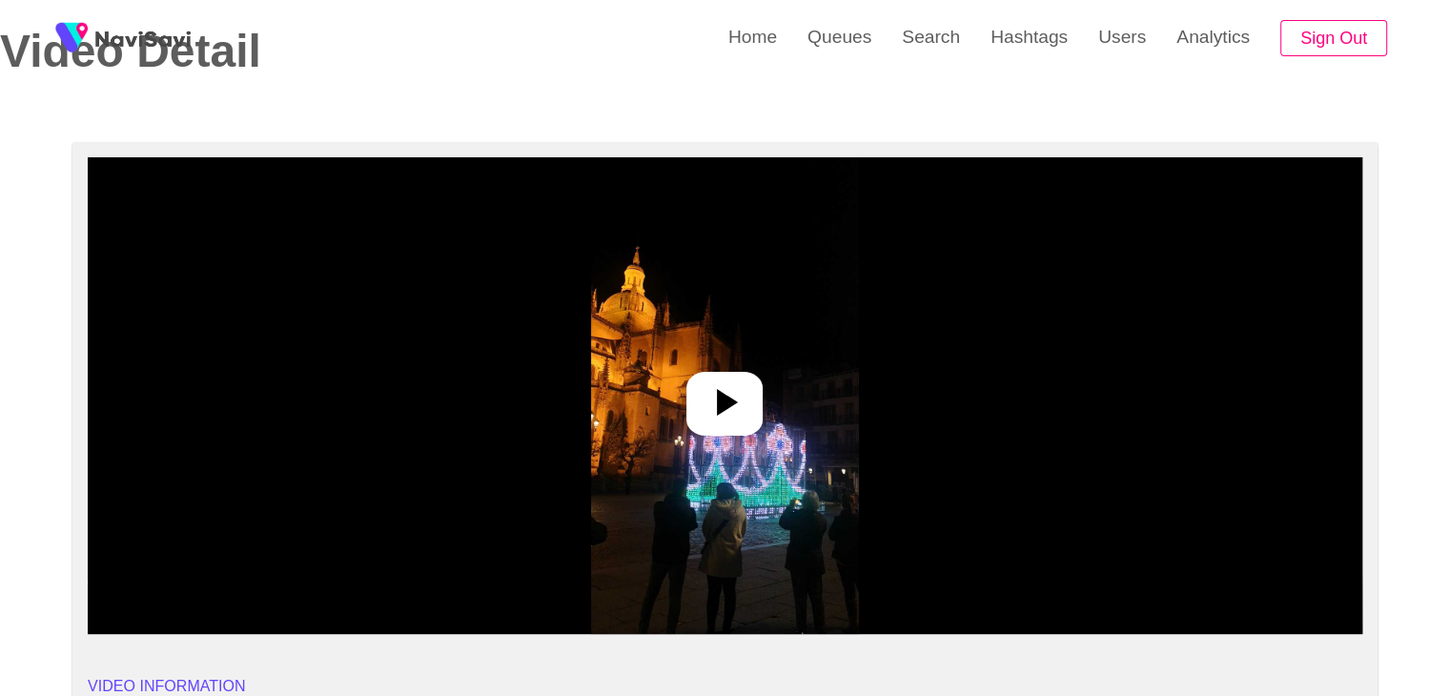
click at [742, 404] on icon at bounding box center [725, 402] width 46 height 46
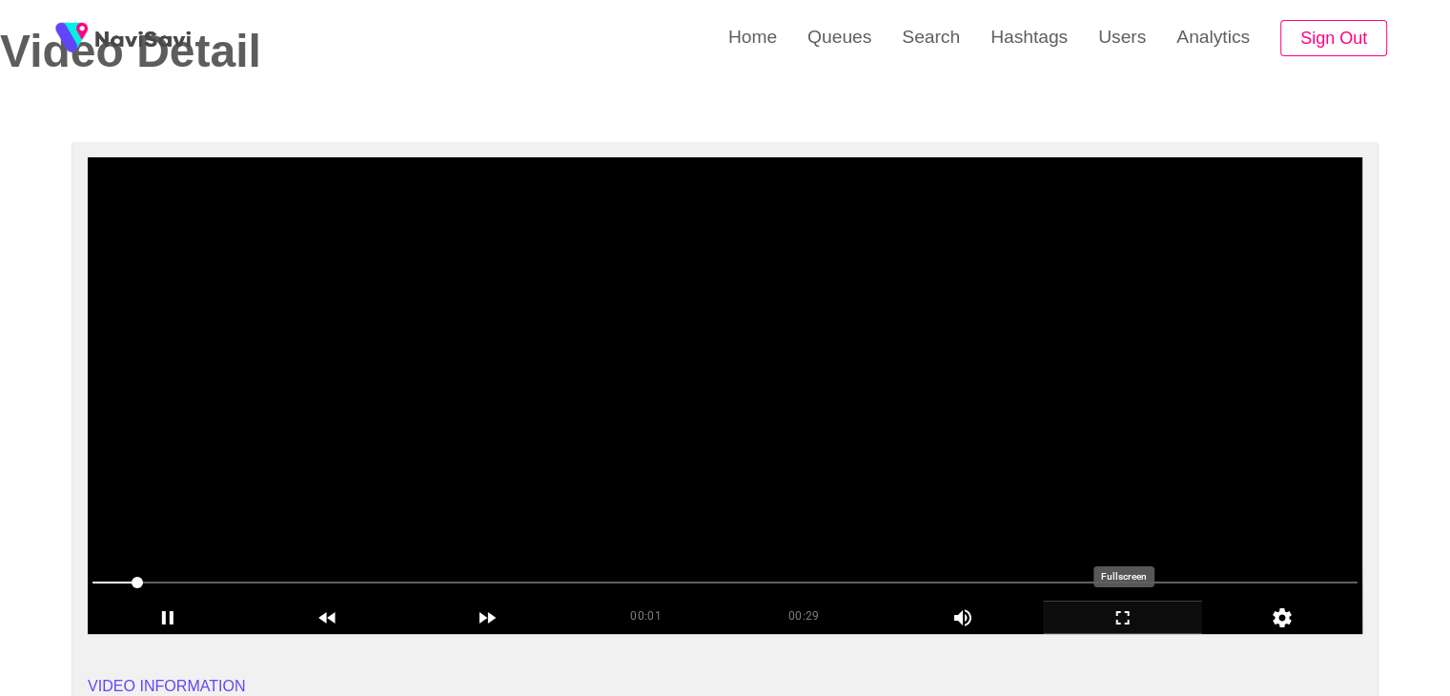
click at [1129, 613] on icon "add" at bounding box center [1123, 617] width 158 height 23
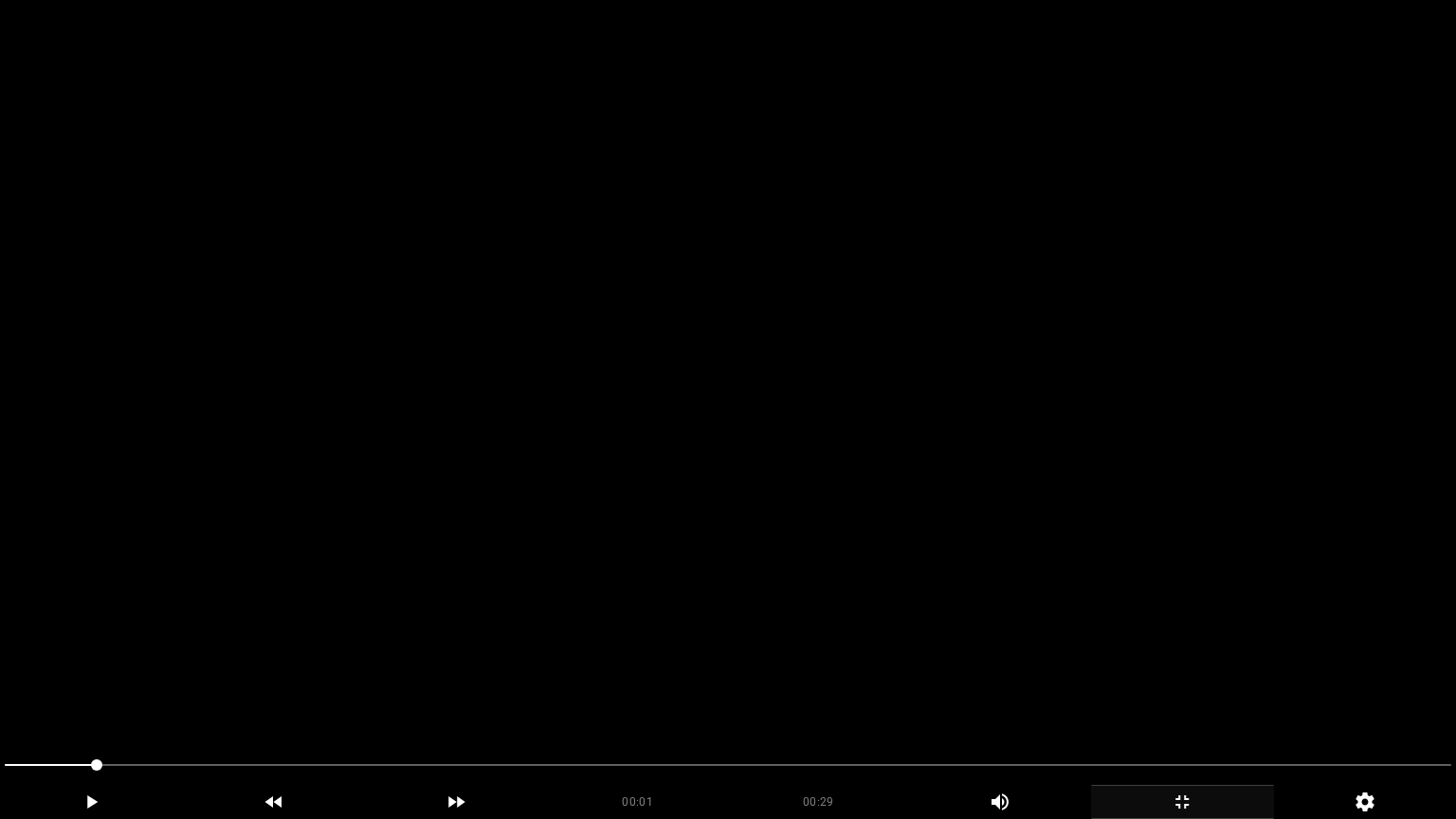
click at [748, 622] on video at bounding box center [728, 410] width 1456 height 819
click at [935, 671] on video at bounding box center [728, 410] width 1456 height 819
click at [1068, 676] on video at bounding box center [728, 410] width 1456 height 819
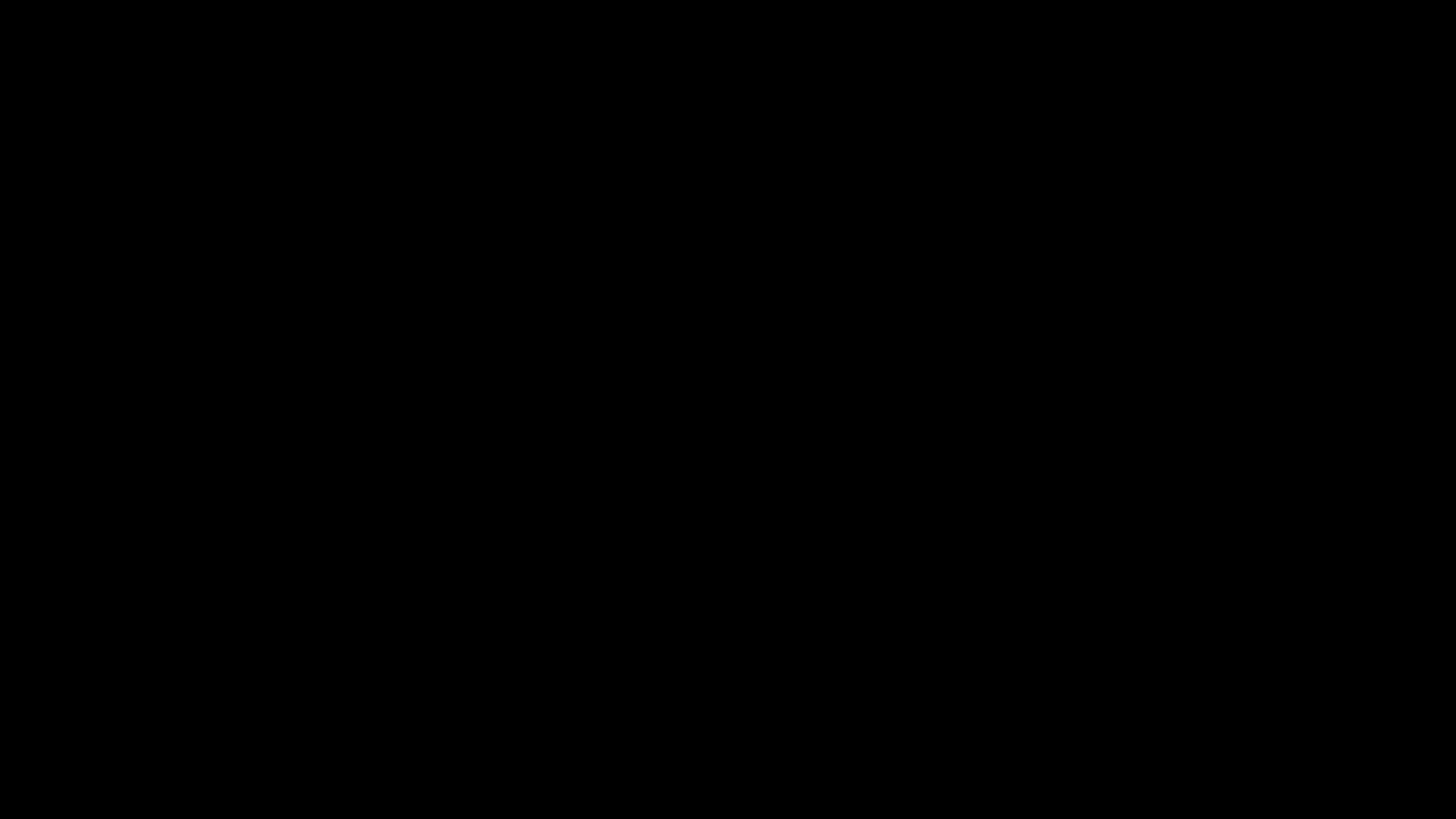
click at [1180, 691] on div "add" at bounding box center [1183, 801] width 183 height 34
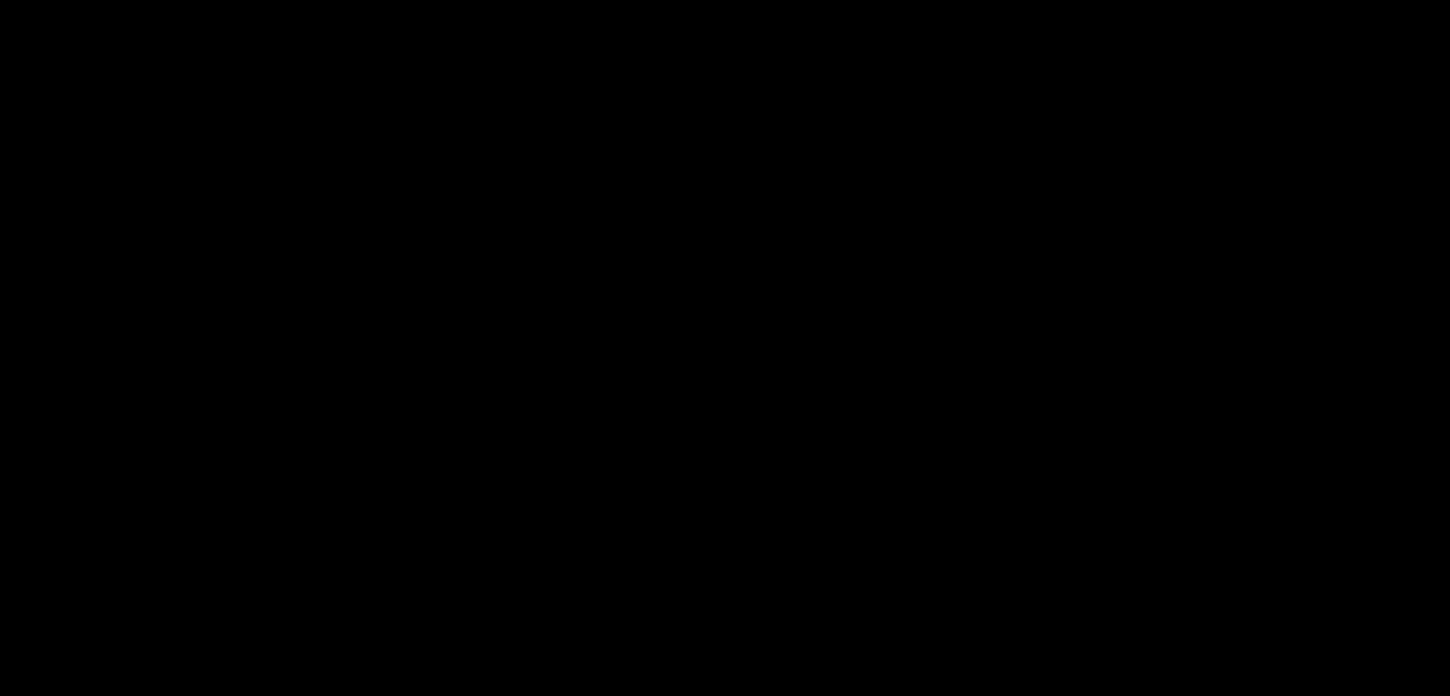
scroll to position [477, 0]
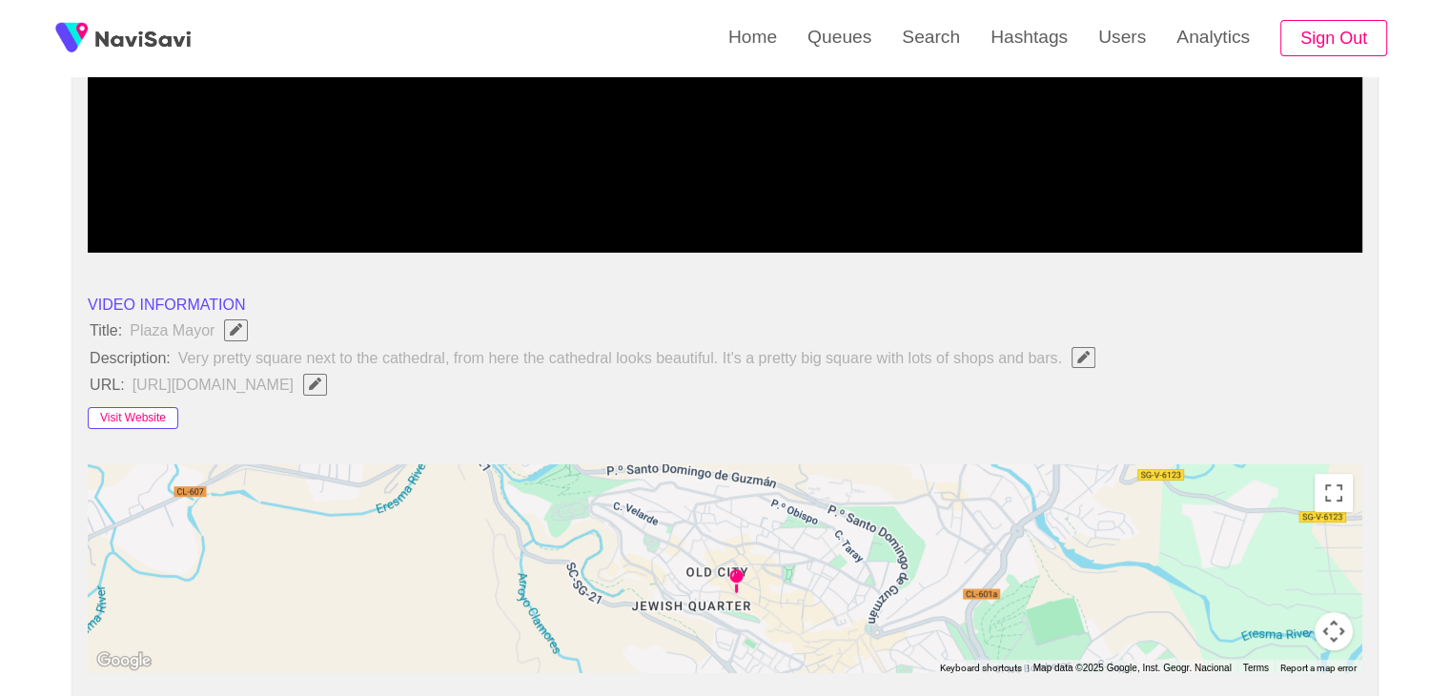
click at [160, 415] on button "Visit Website" at bounding box center [133, 418] width 91 height 23
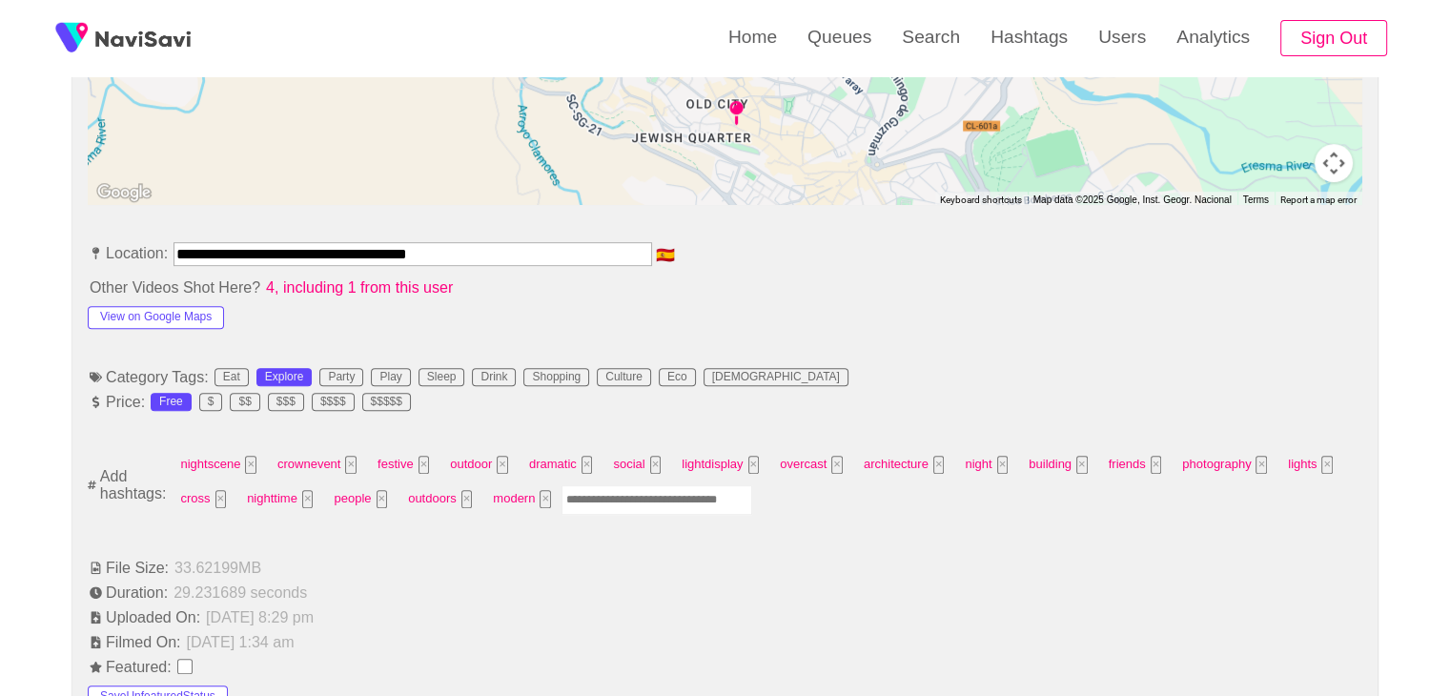
scroll to position [953, 0]
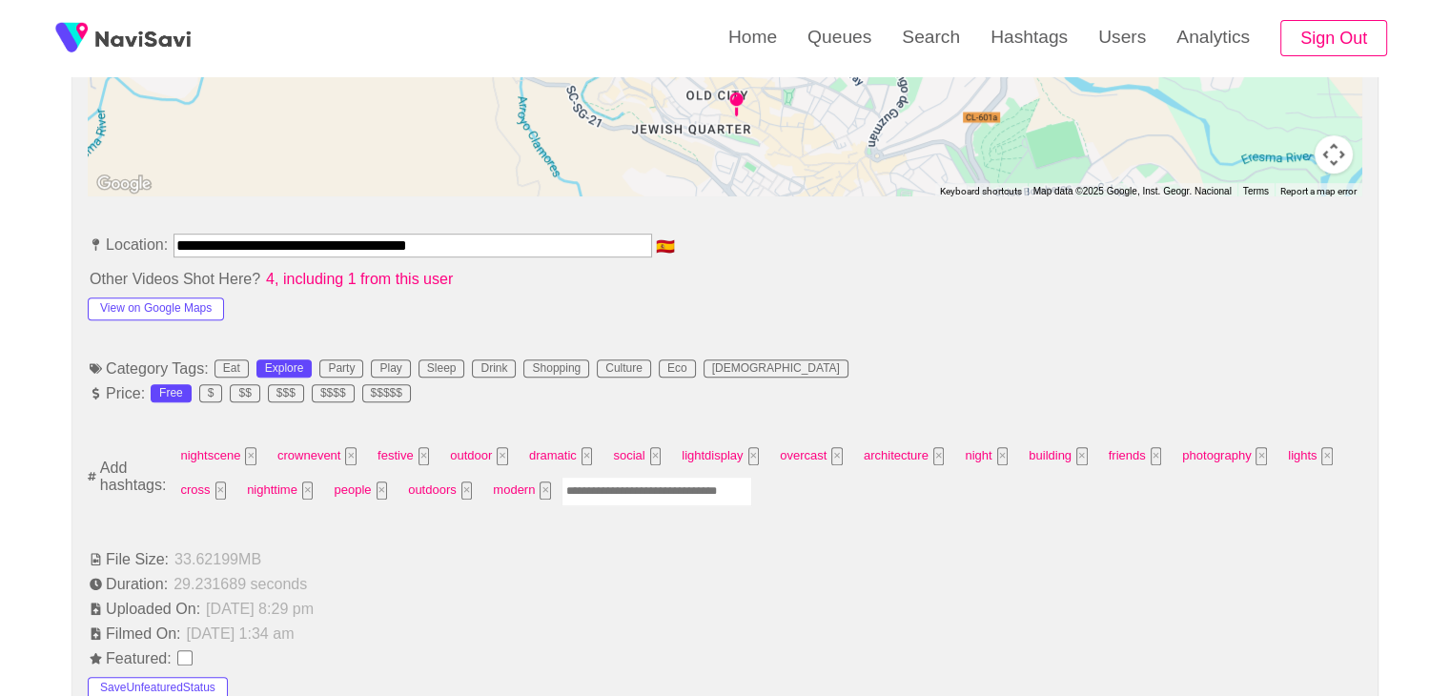
drag, startPoint x: 492, startPoint y: 244, endPoint x: 0, endPoint y: 227, distance: 492.2
click at [0, 227] on div "**********" at bounding box center [725, 692] width 1450 height 2816
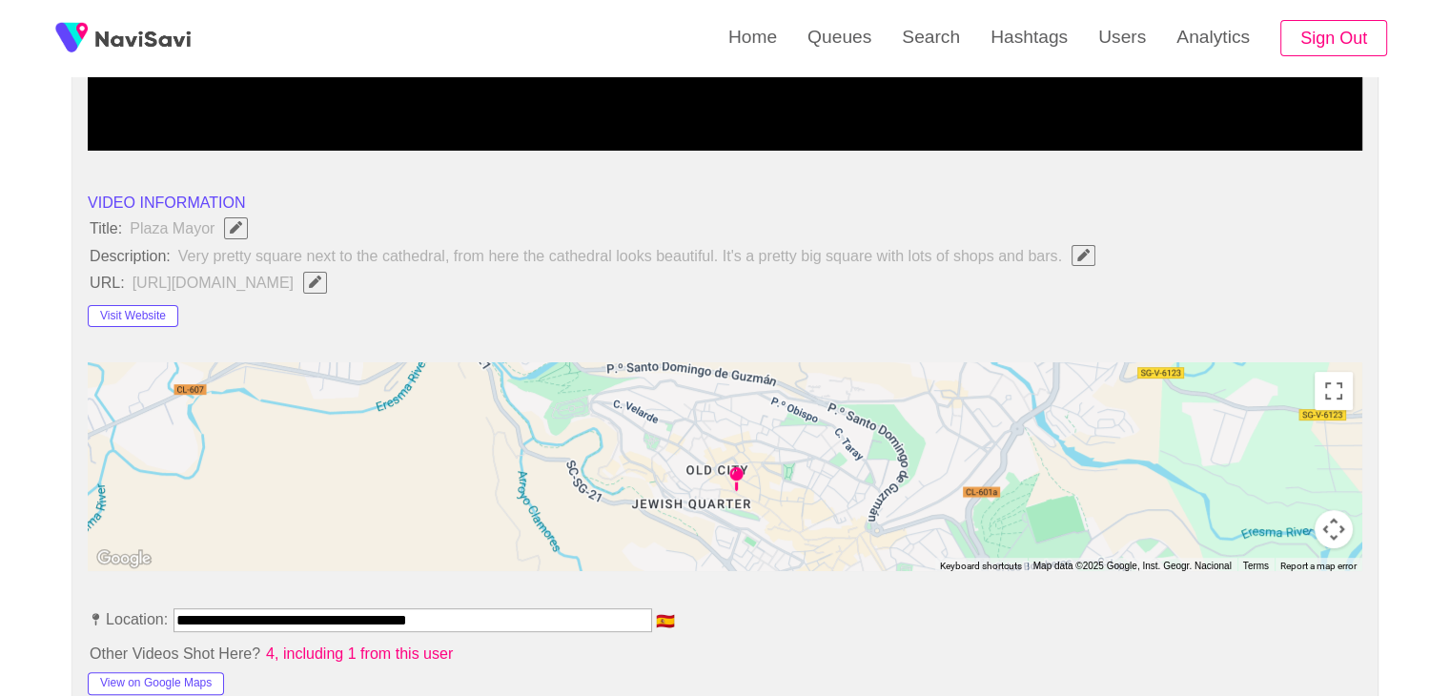
scroll to position [572, 0]
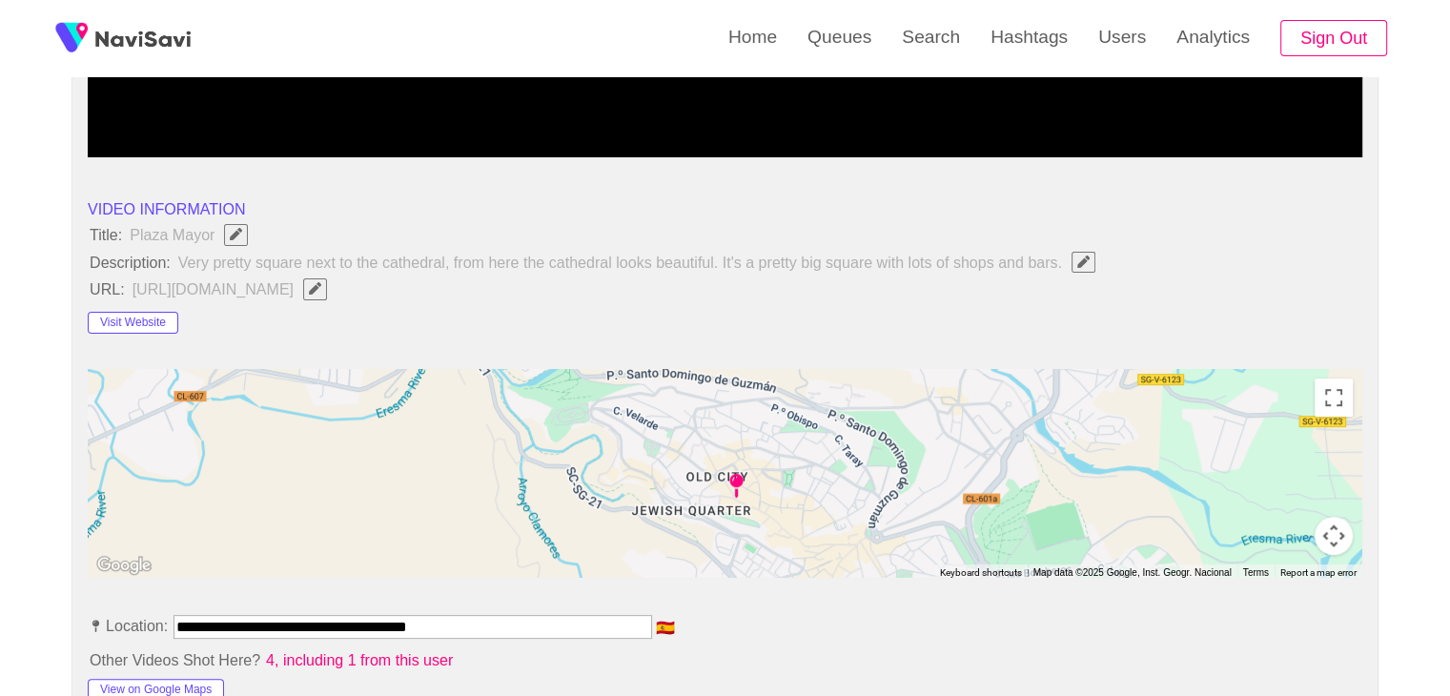
click at [323, 290] on span "Edit Field" at bounding box center [315, 288] width 16 height 12
type input "**********"
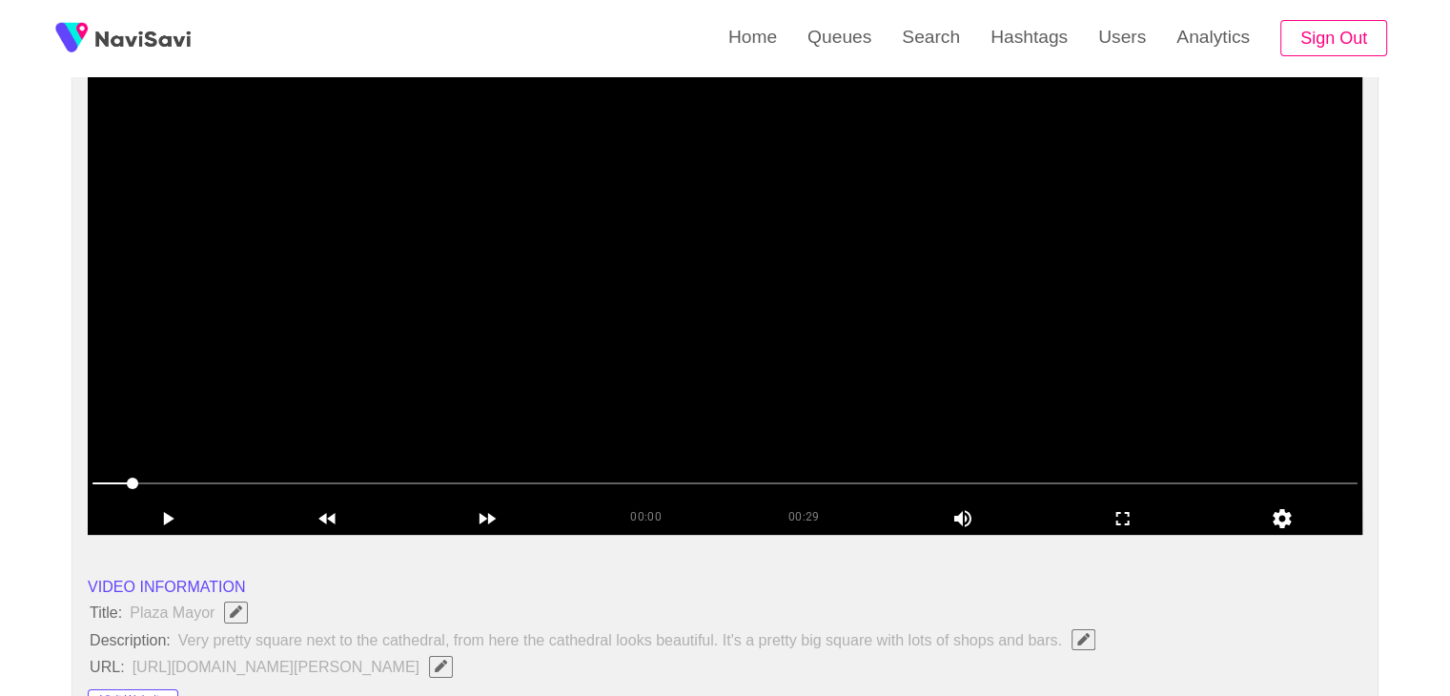
scroll to position [191, 0]
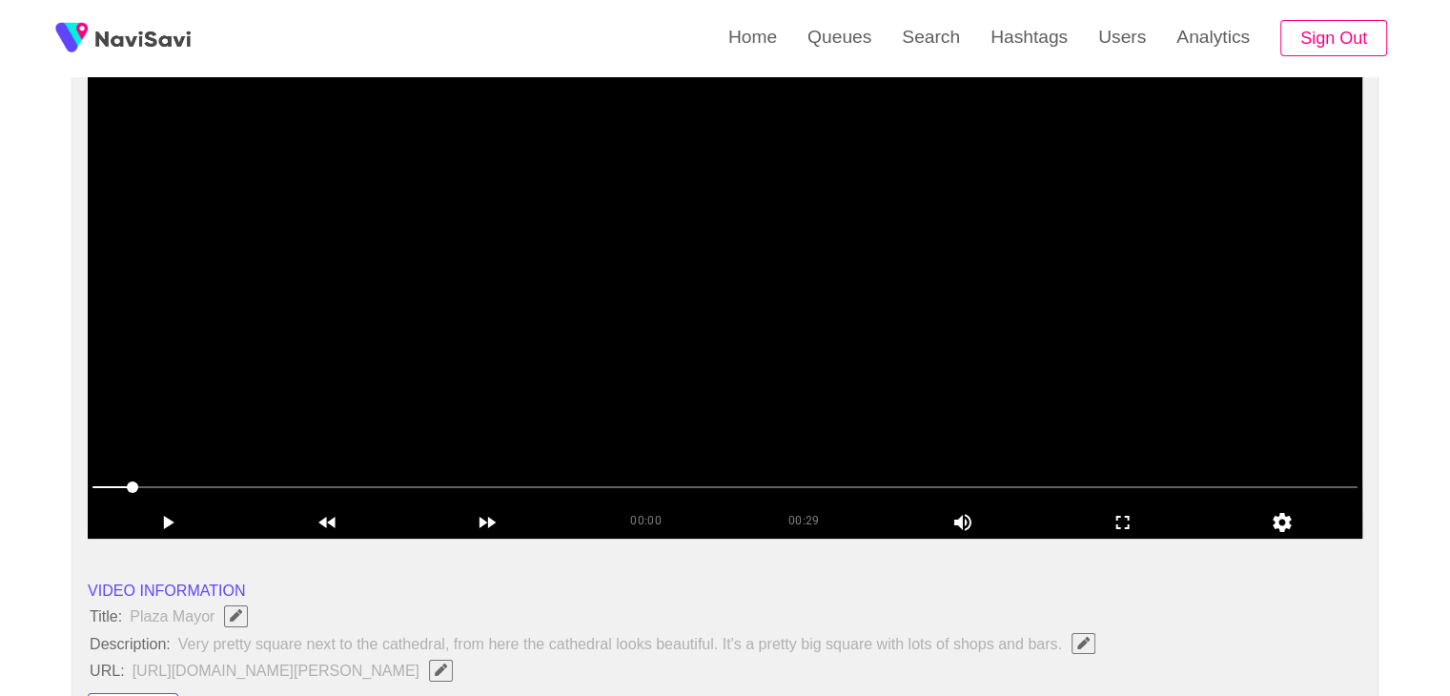
drag, startPoint x: 1117, startPoint y: 526, endPoint x: 1016, endPoint y: 625, distance: 141.6
click at [1113, 526] on icon "add" at bounding box center [1123, 522] width 158 height 23
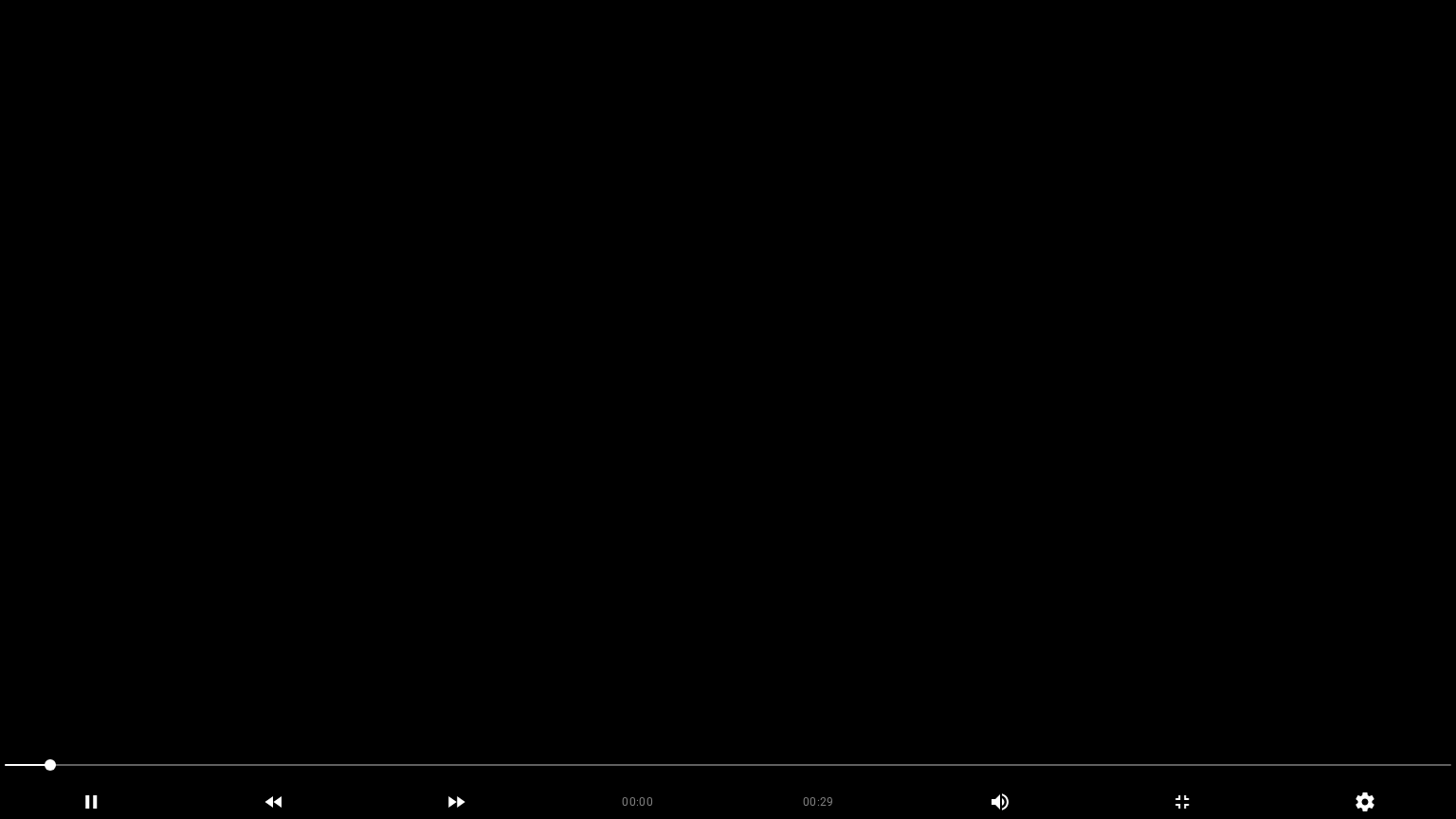
click at [702, 618] on video at bounding box center [728, 410] width 1456 height 819
drag, startPoint x: 742, startPoint y: 611, endPoint x: 728, endPoint y: 596, distance: 20.5
click at [733, 602] on video at bounding box center [728, 410] width 1456 height 819
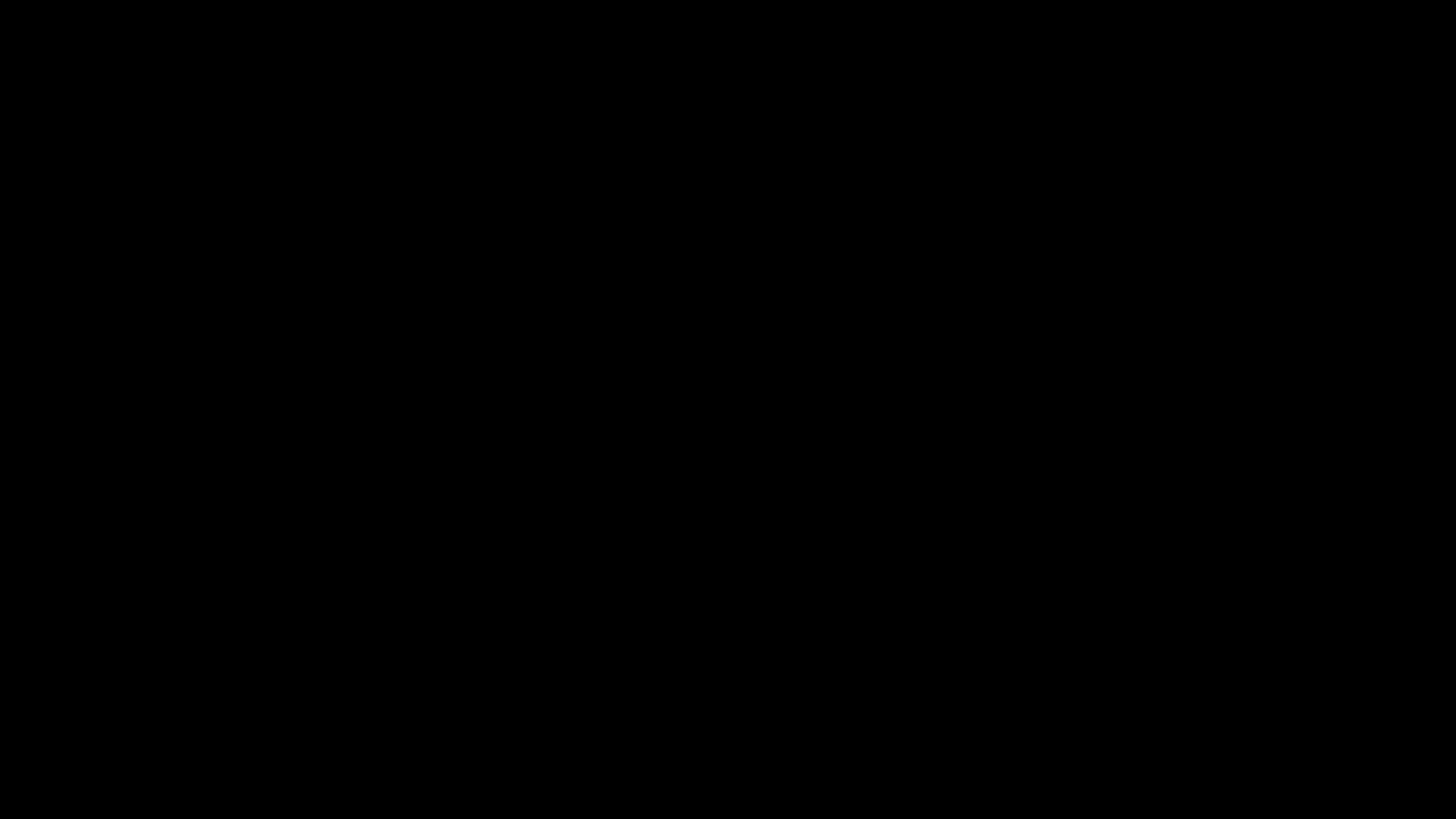
click at [236, 691] on span at bounding box center [728, 764] width 1447 height 31
click at [331, 691] on span at bounding box center [728, 764] width 1447 height 31
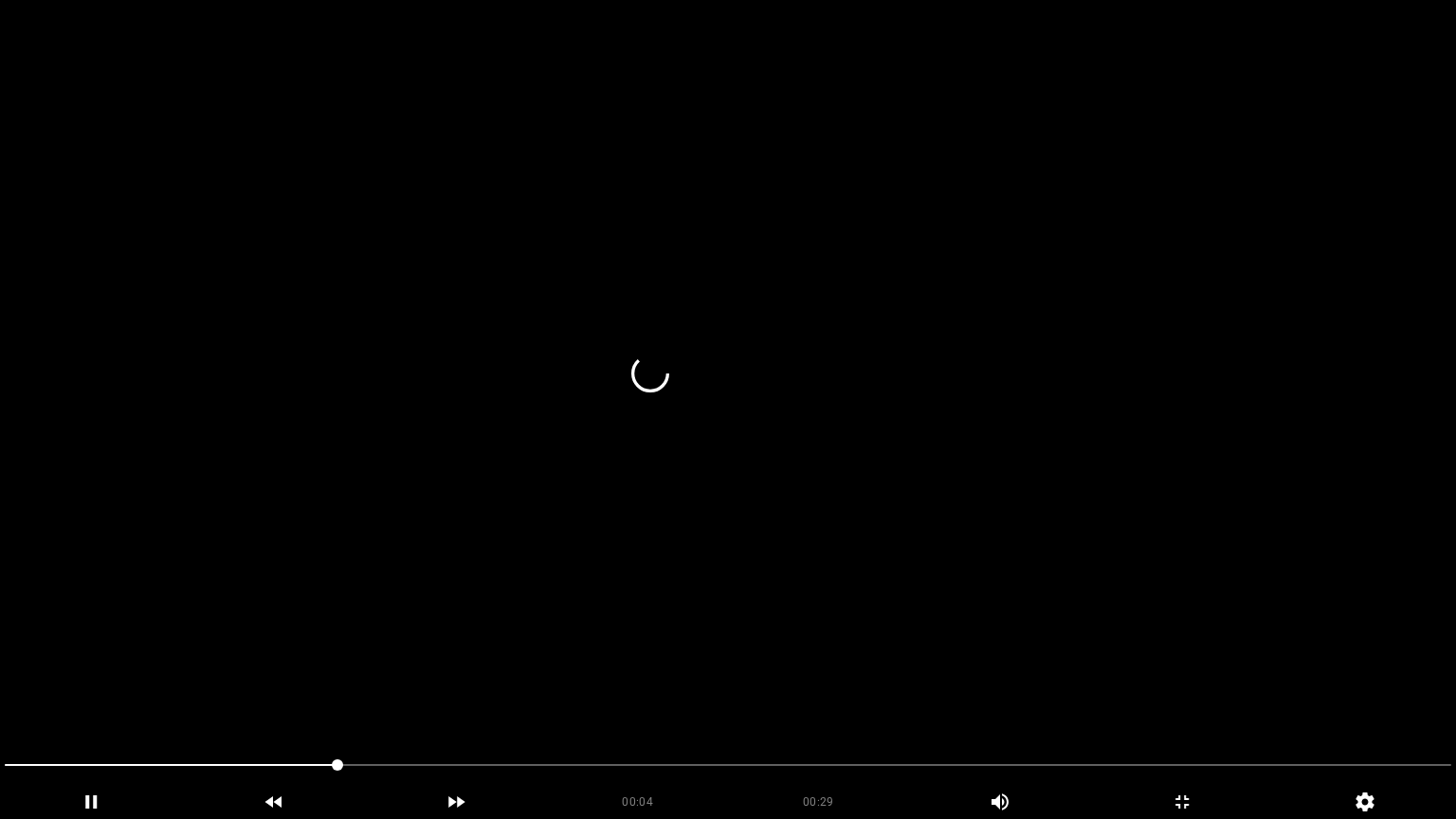
click at [433, 691] on video at bounding box center [728, 410] width 1456 height 819
click at [569, 691] on video at bounding box center [728, 410] width 1456 height 819
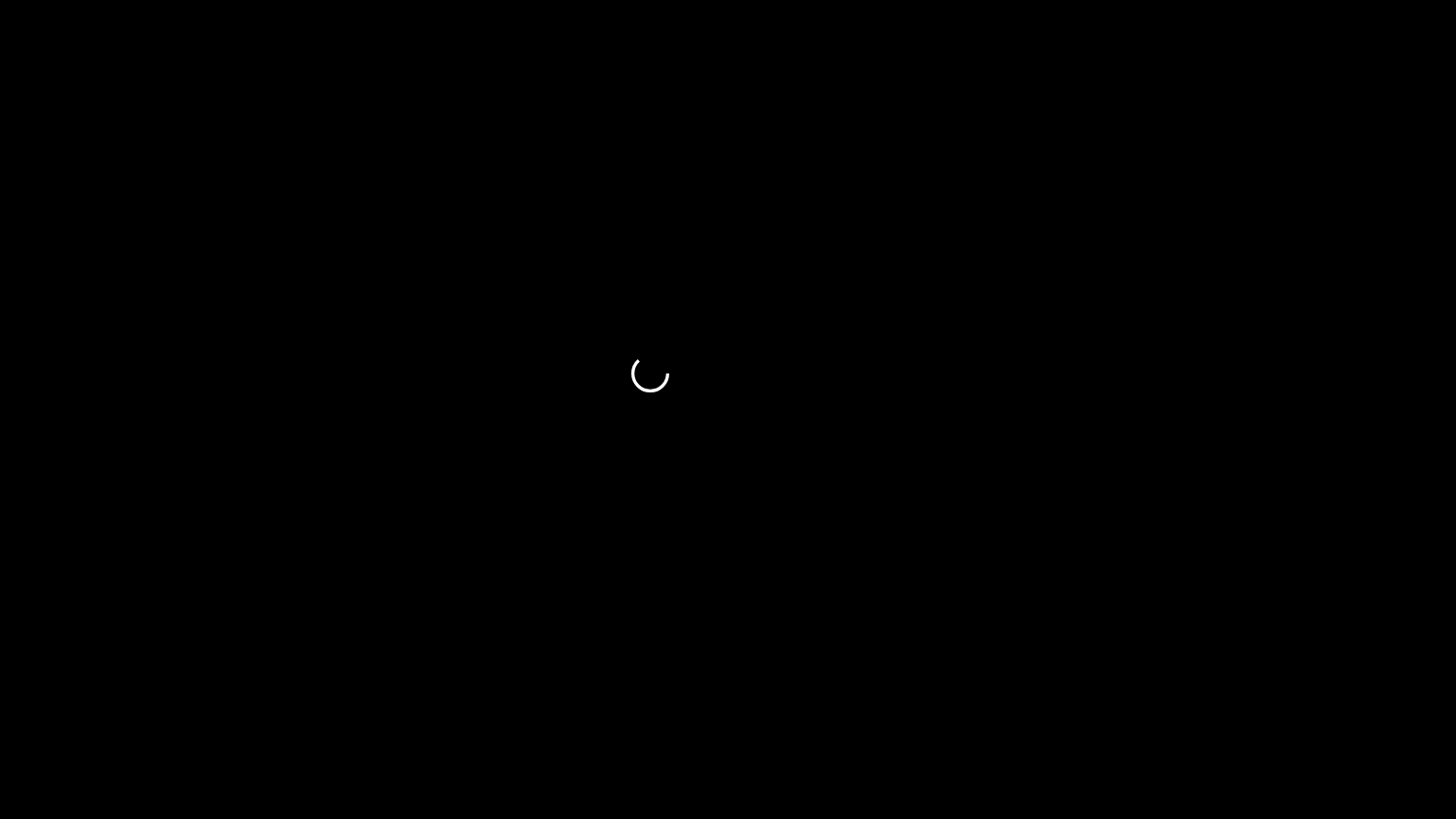
drag, startPoint x: 25, startPoint y: 753, endPoint x: 127, endPoint y: 739, distance: 103.0
click at [7, 691] on span at bounding box center [728, 764] width 1447 height 31
click at [528, 587] on video at bounding box center [728, 410] width 1456 height 819
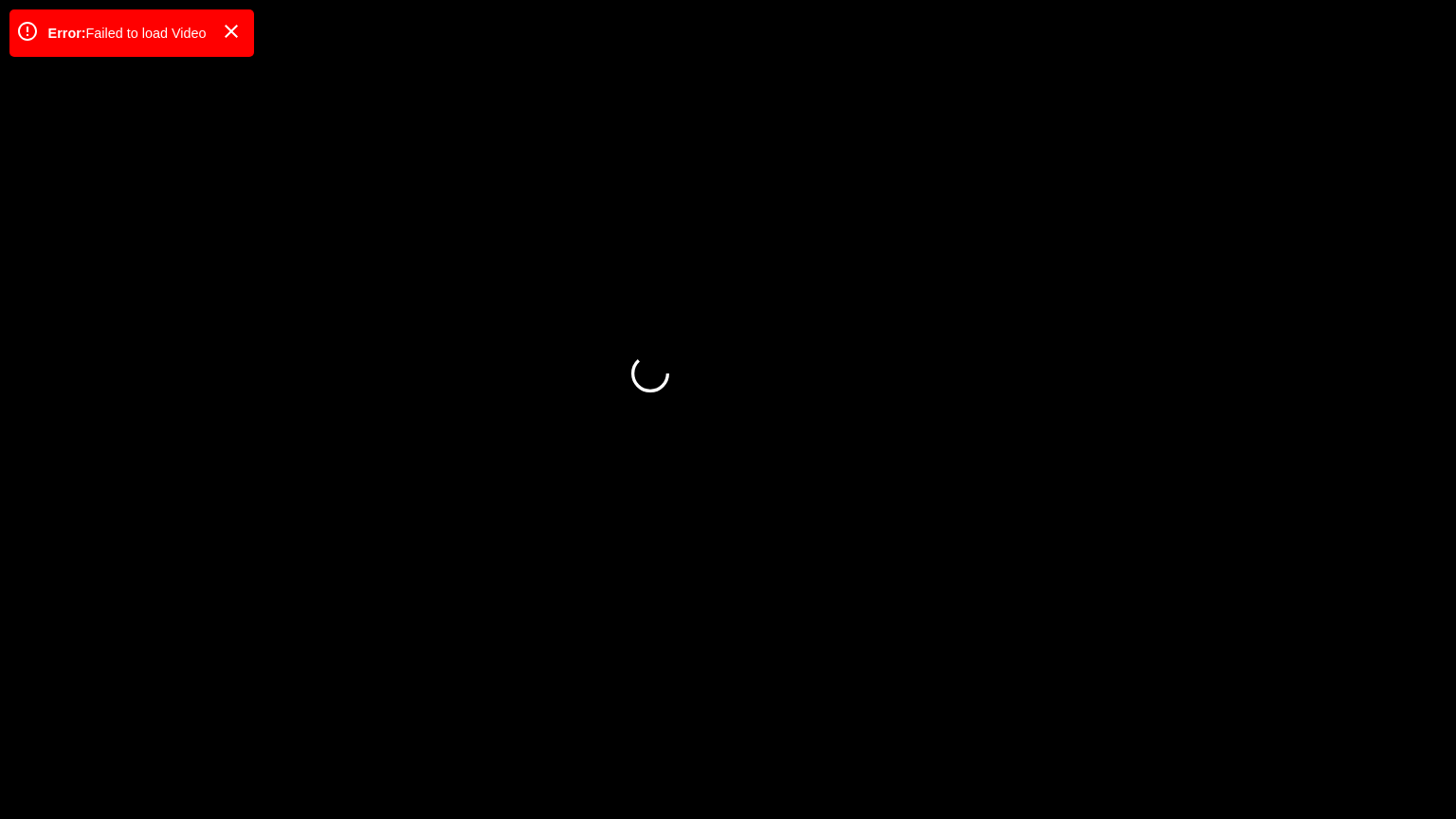
click at [1186, 691] on icon "add" at bounding box center [1183, 801] width 181 height 23
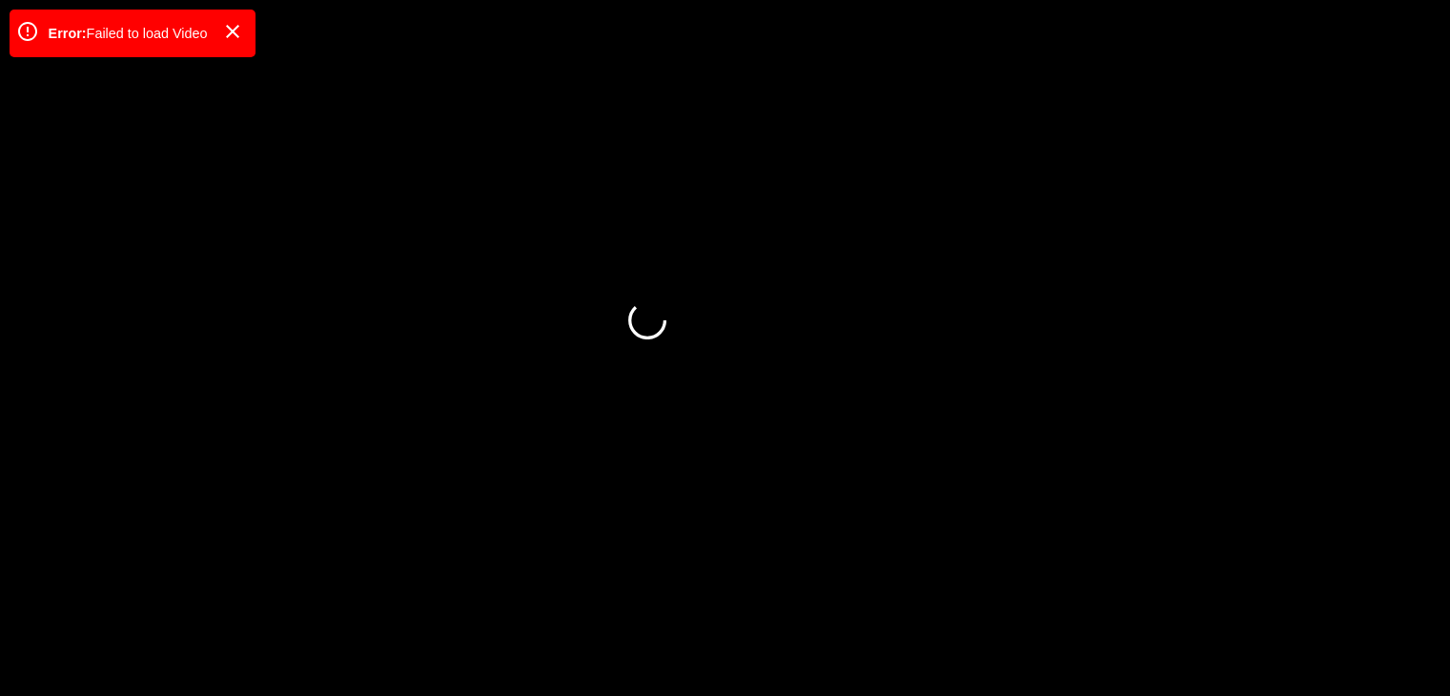
scroll to position [2478, 0]
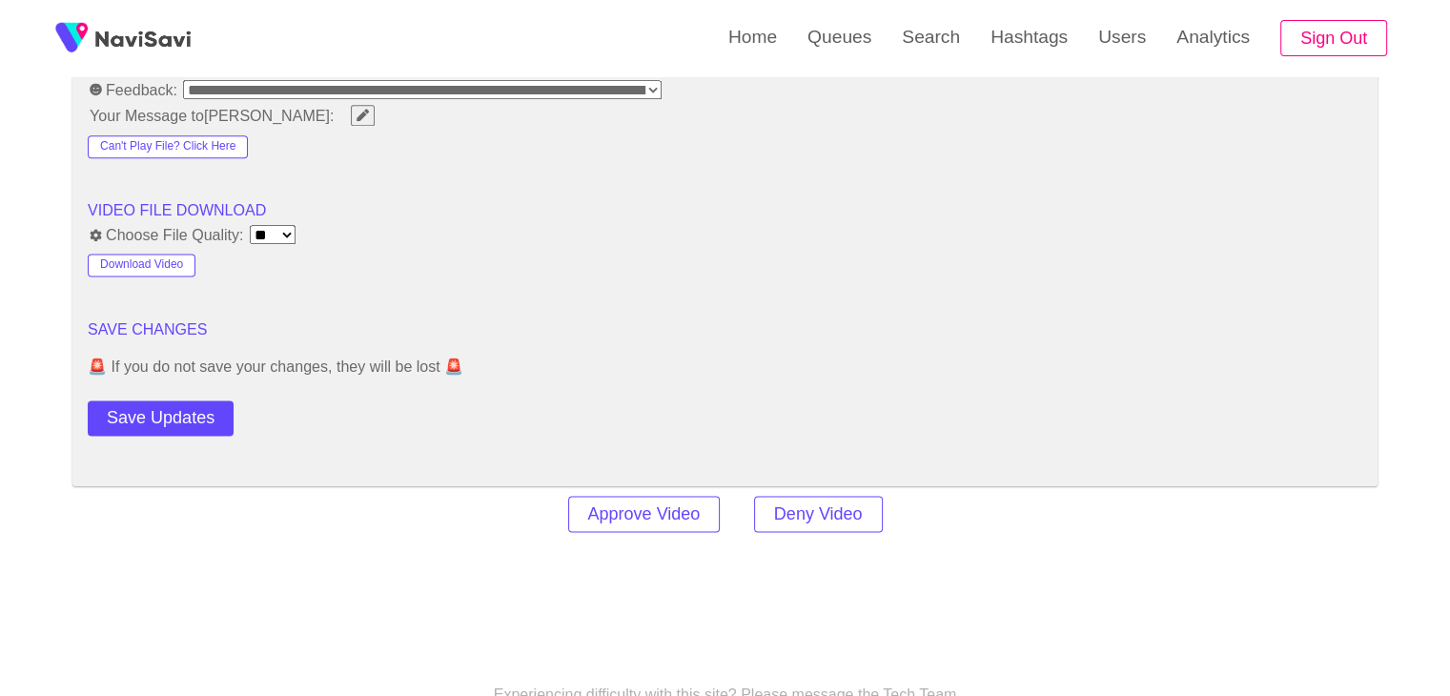
click at [176, 409] on button "Save Updates" at bounding box center [161, 417] width 146 height 35
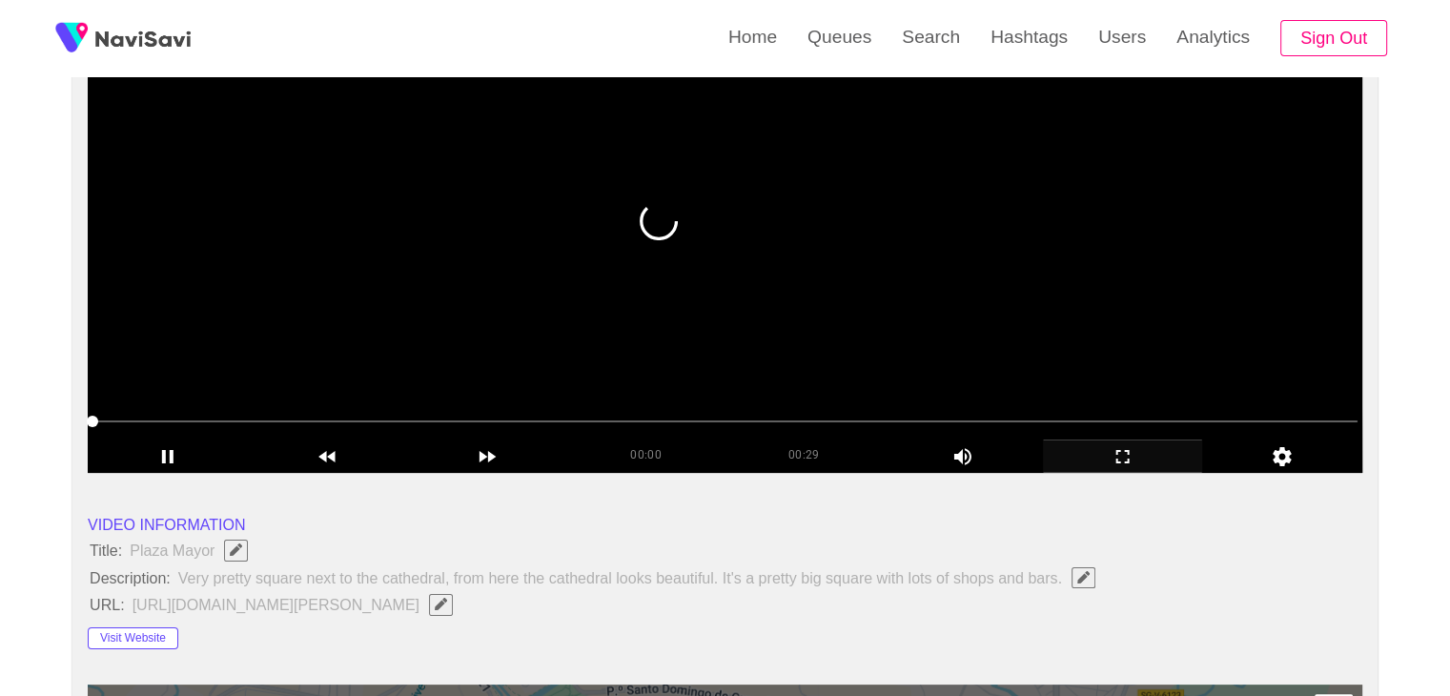
scroll to position [0, 0]
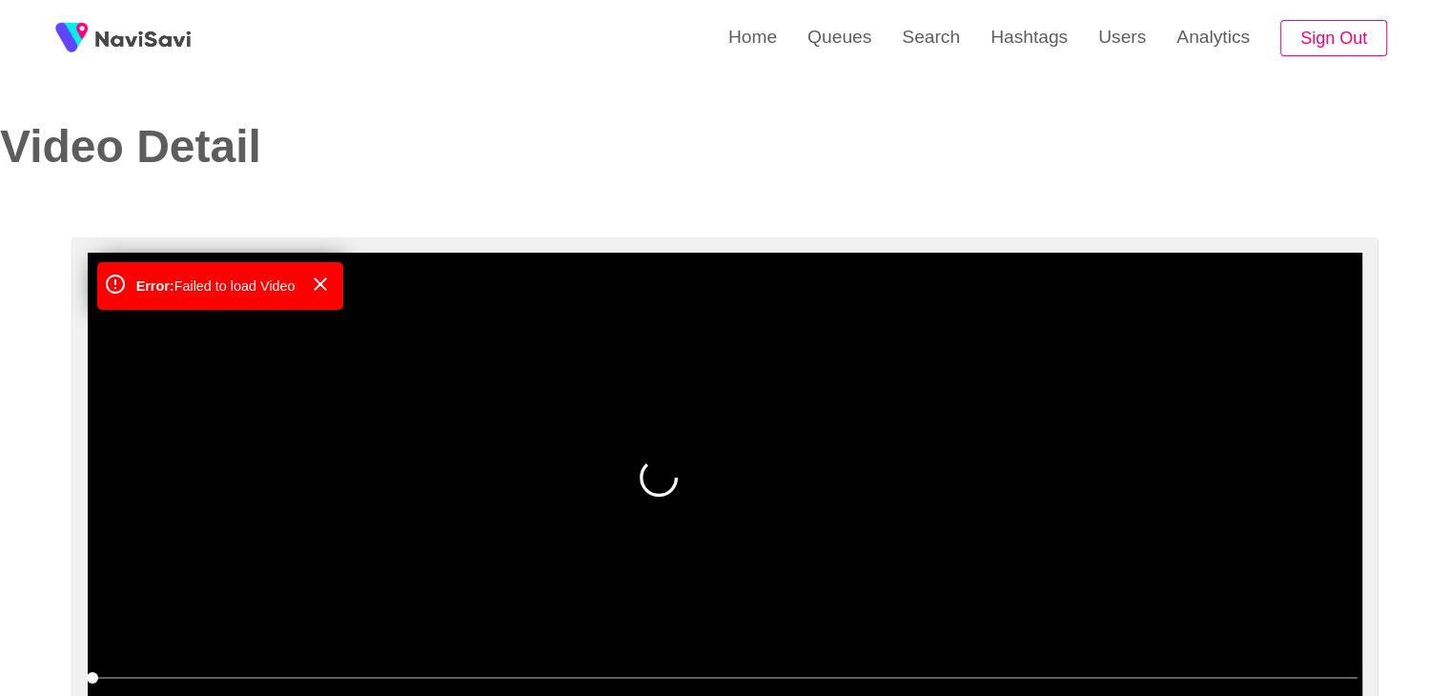
click at [589, 404] on video at bounding box center [725, 491] width 1274 height 477
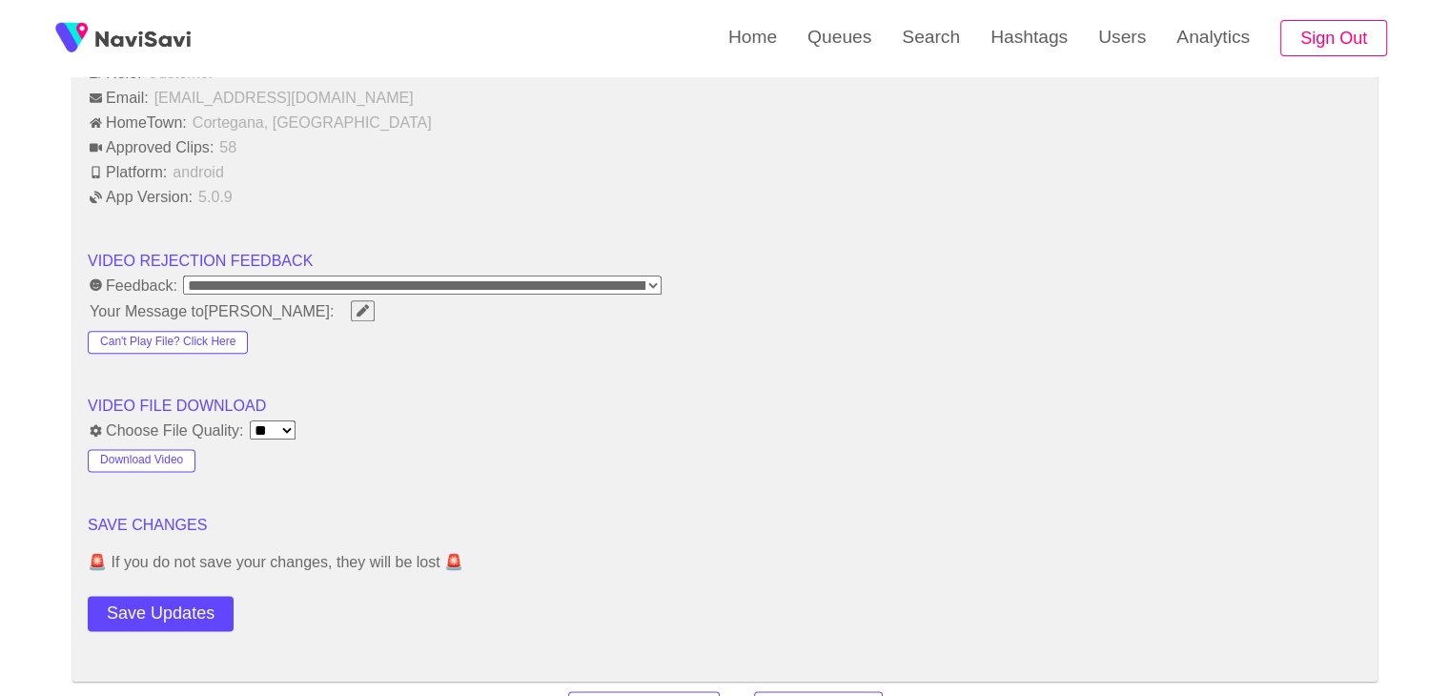
scroll to position [2288, 0]
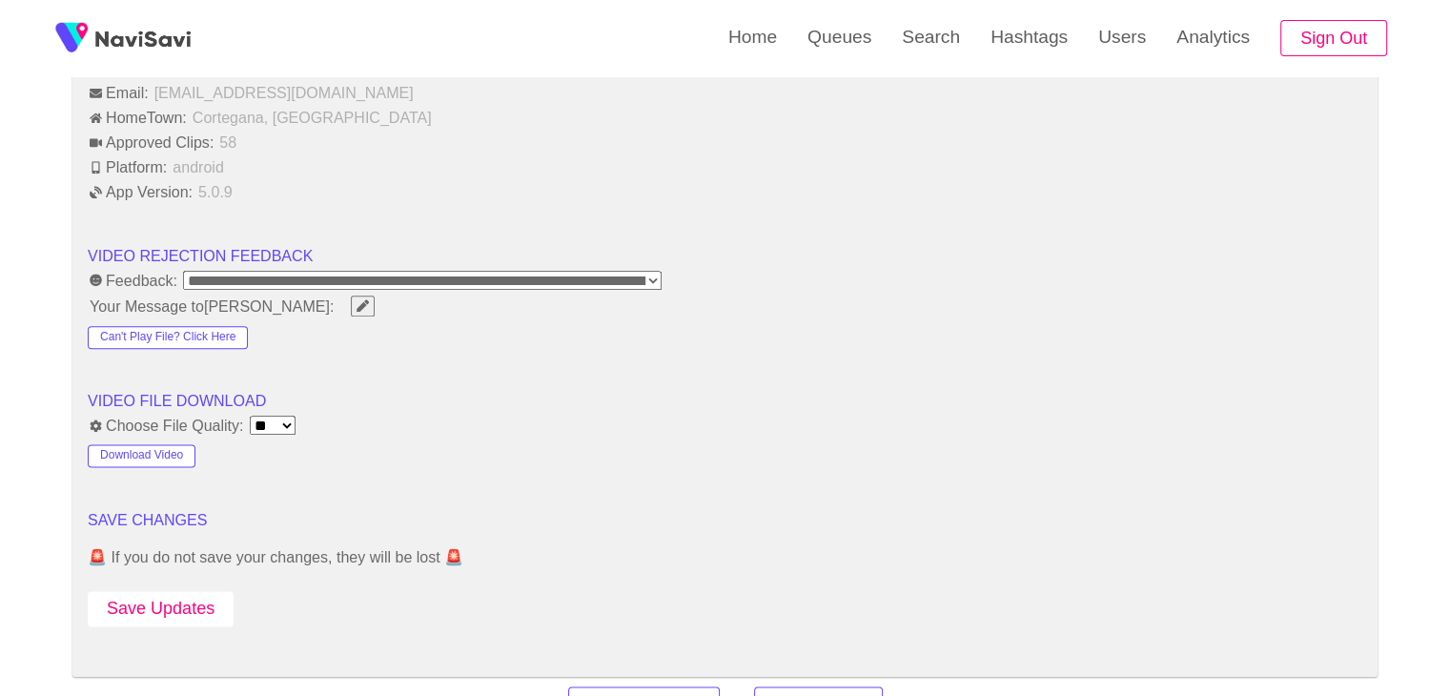
click at [176, 599] on button "Save Updates" at bounding box center [161, 608] width 146 height 35
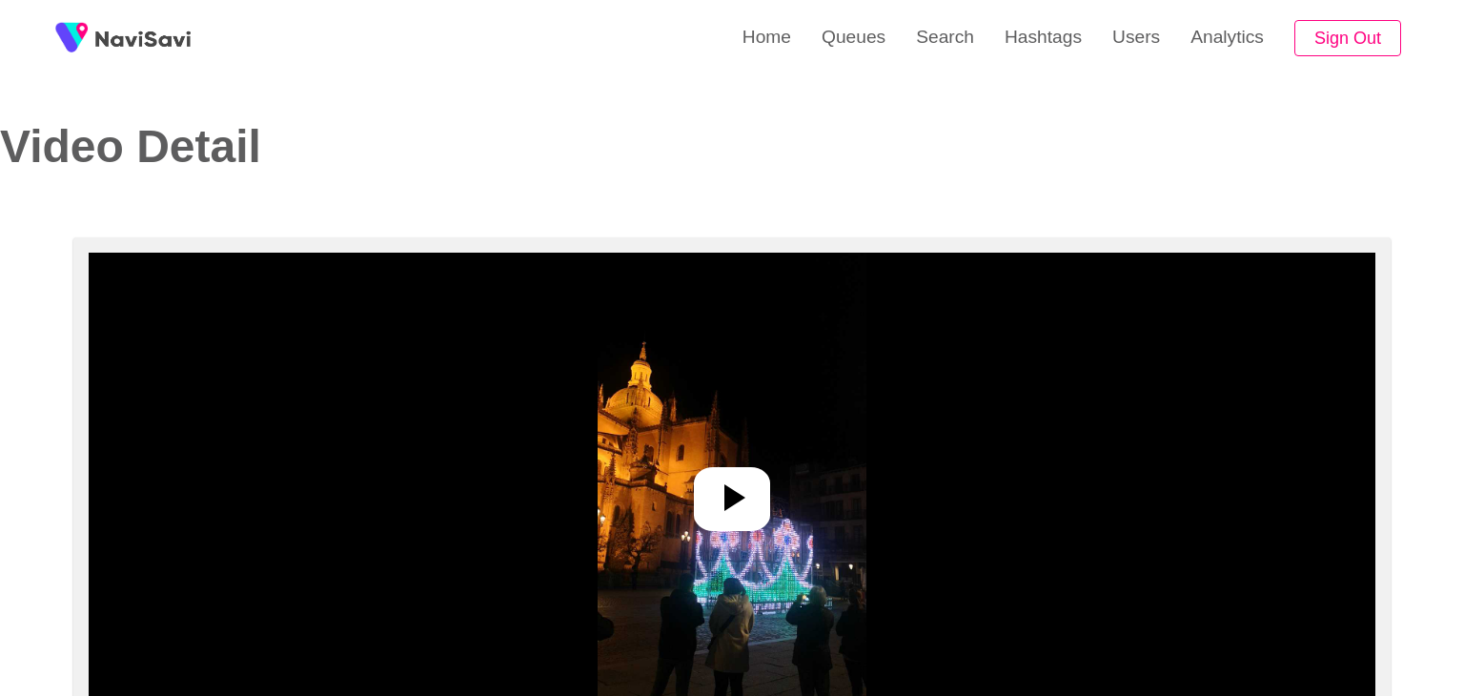
select select "**********"
select select "**"
drag, startPoint x: 716, startPoint y: 516, endPoint x: 851, endPoint y: 503, distance: 135.9
click at [717, 516] on icon at bounding box center [725, 498] width 46 height 46
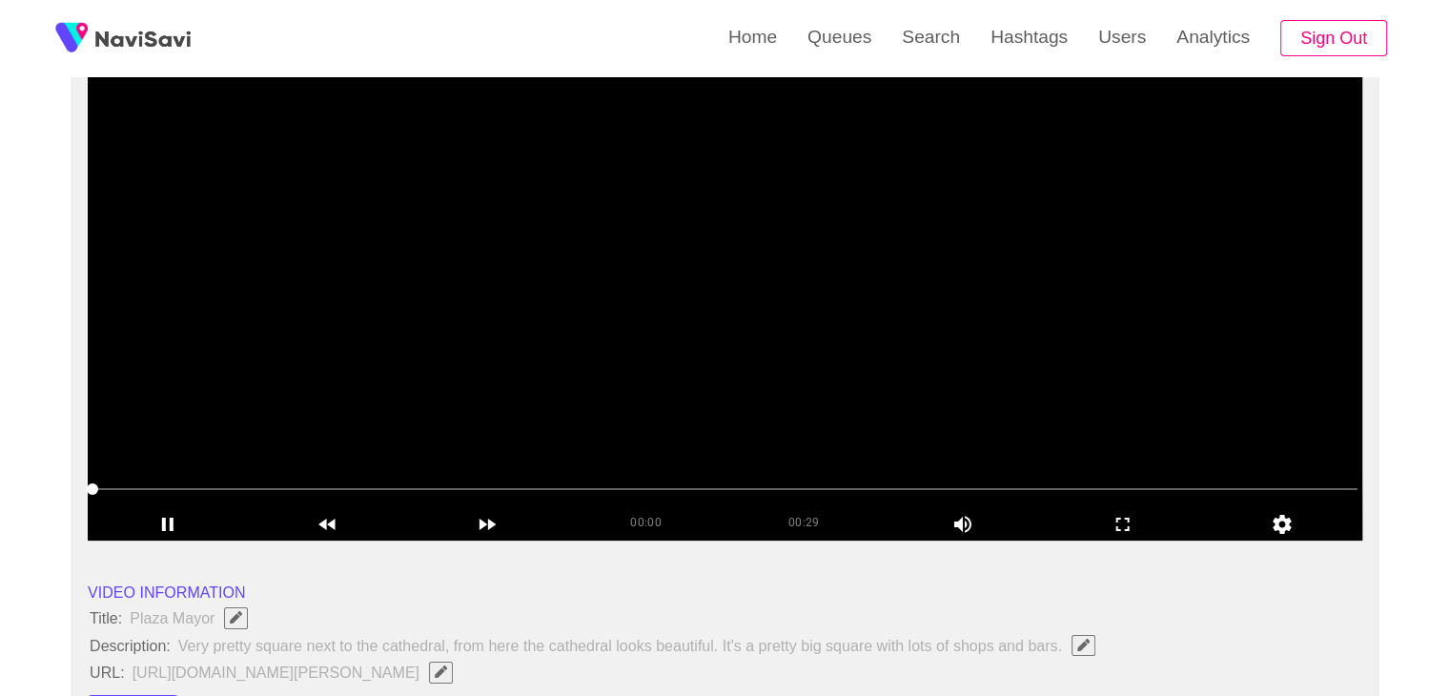
scroll to position [191, 0]
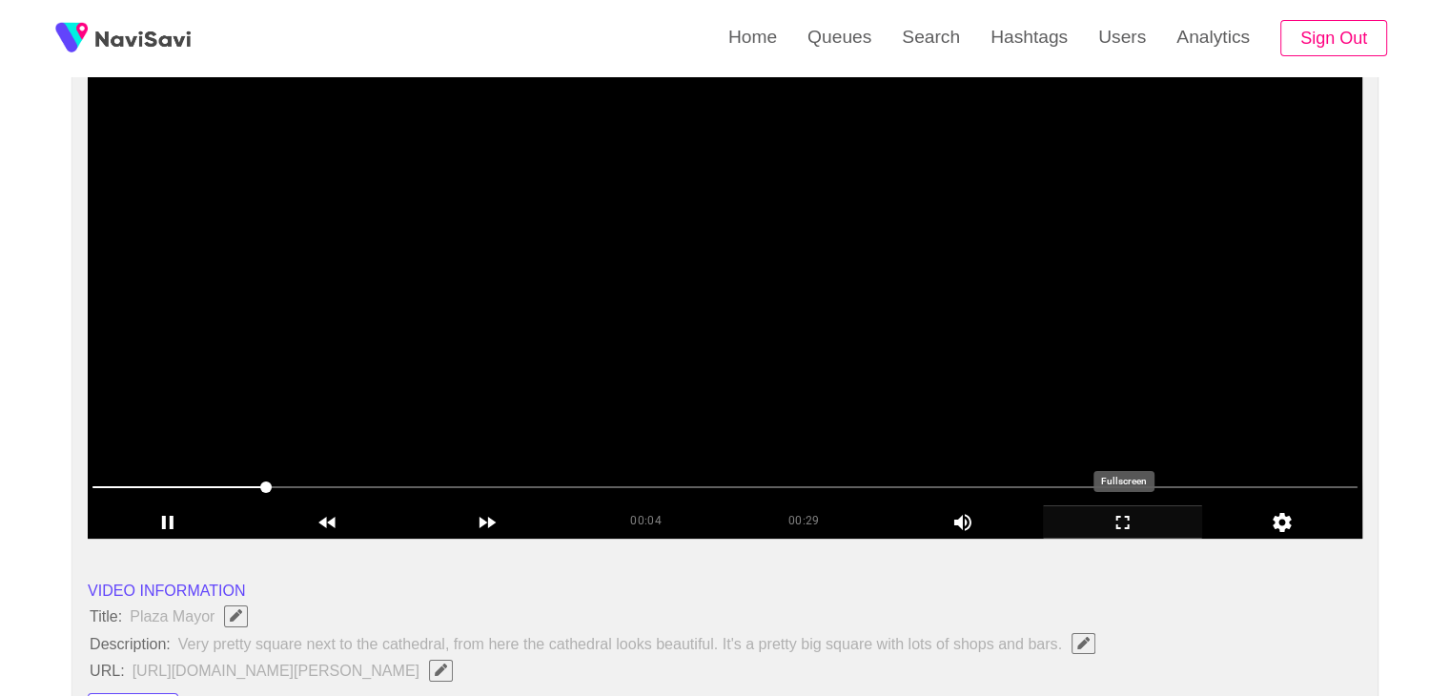
click at [1131, 521] on icon "add" at bounding box center [1123, 522] width 158 height 23
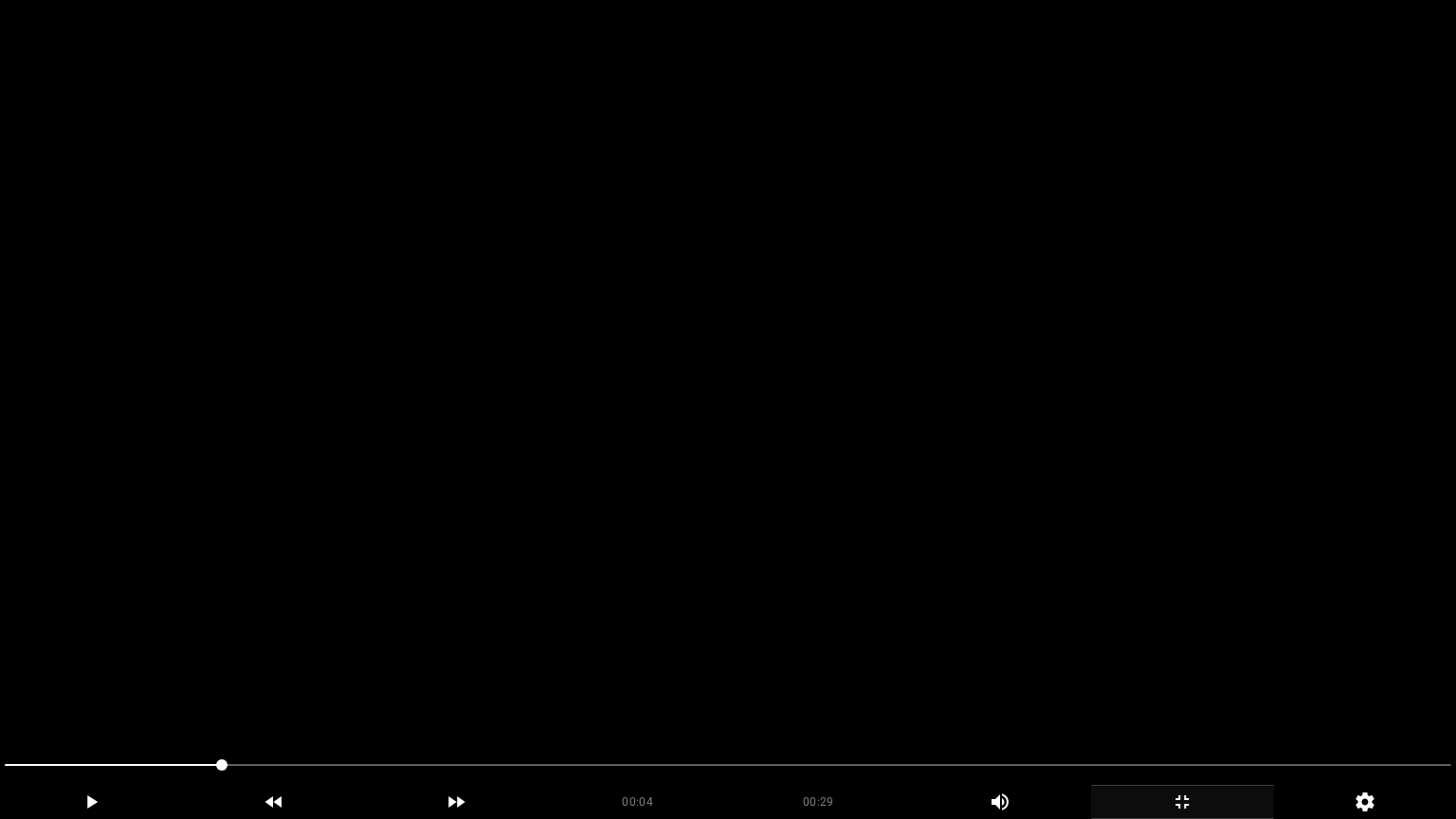
click at [1125, 600] on video at bounding box center [728, 410] width 1456 height 819
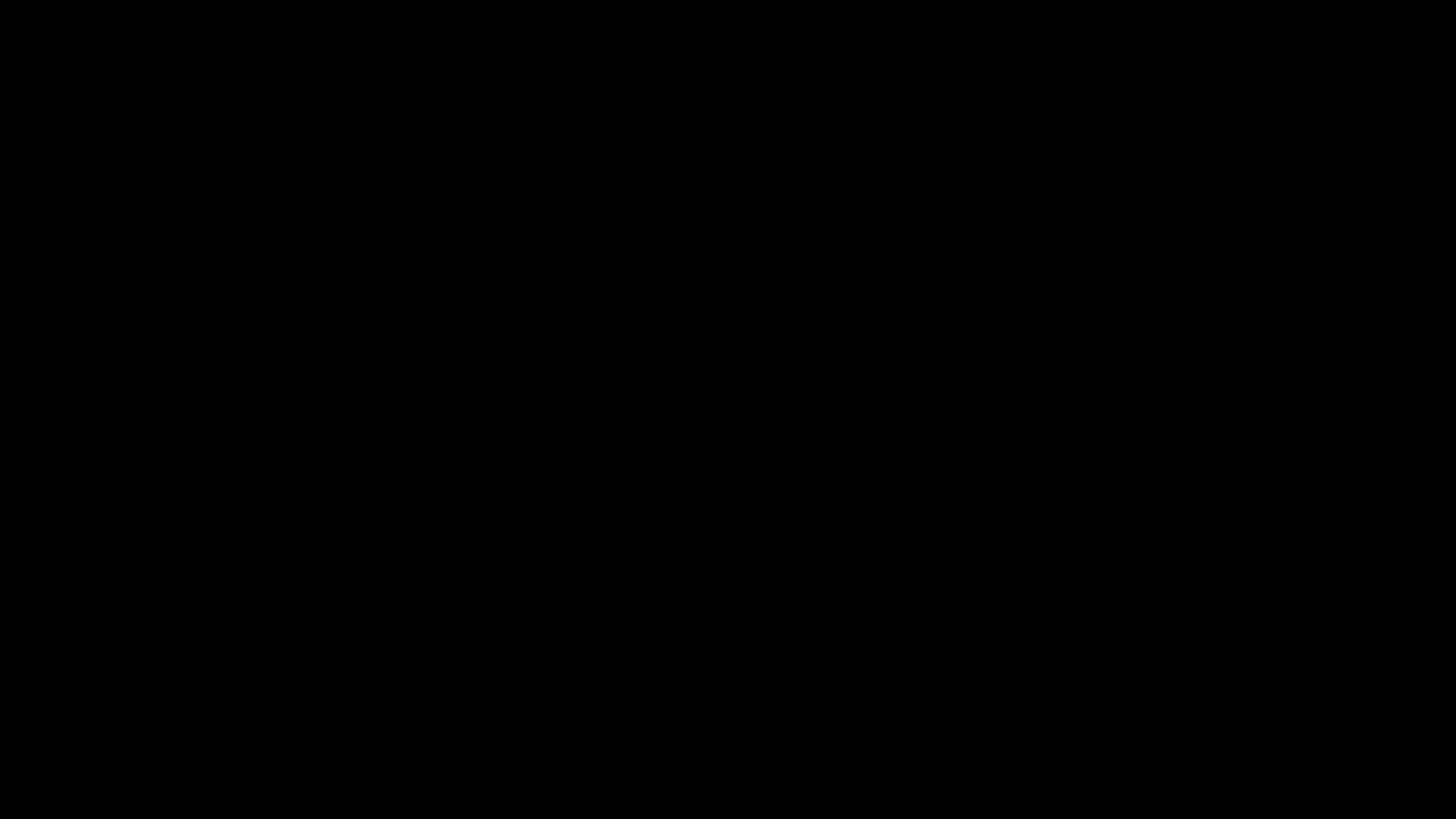
click at [98, 691] on icon "add" at bounding box center [91, 801] width 181 height 23
click at [1169, 691] on icon "add" at bounding box center [1183, 801] width 181 height 23
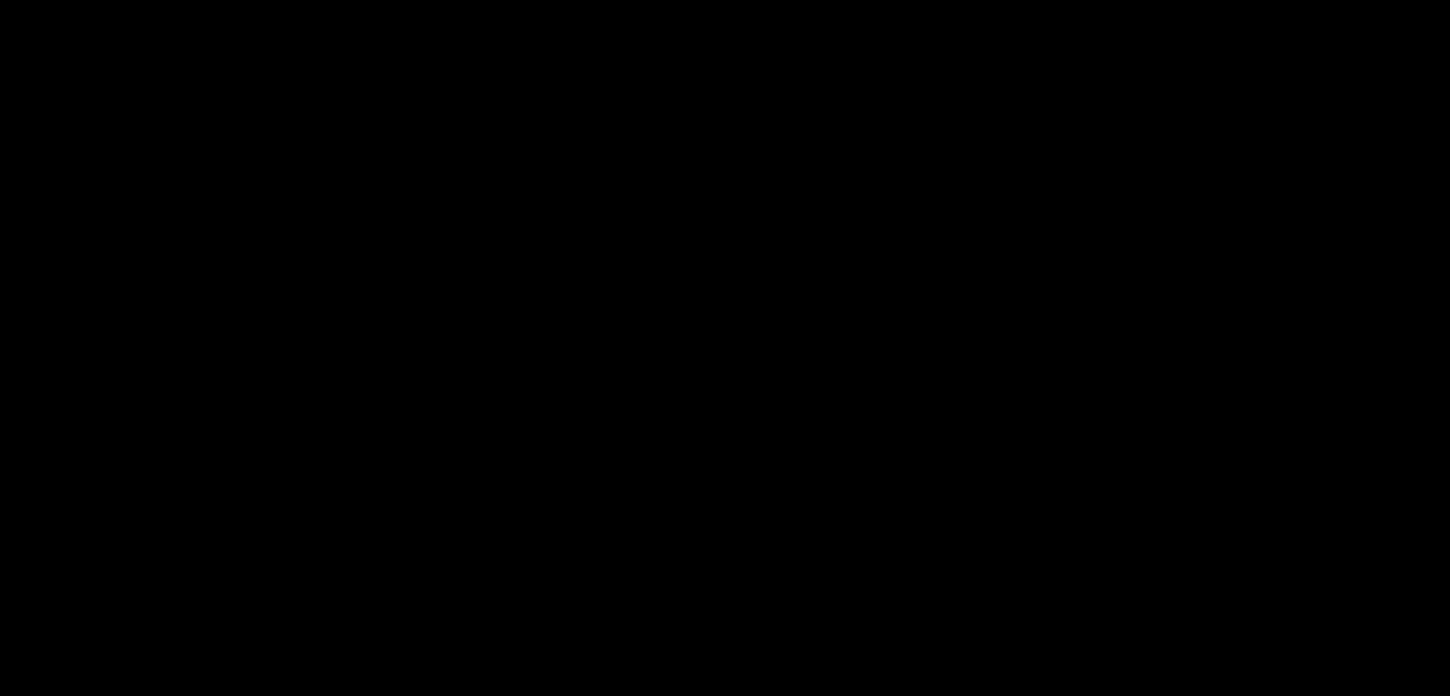
scroll to position [953, 0]
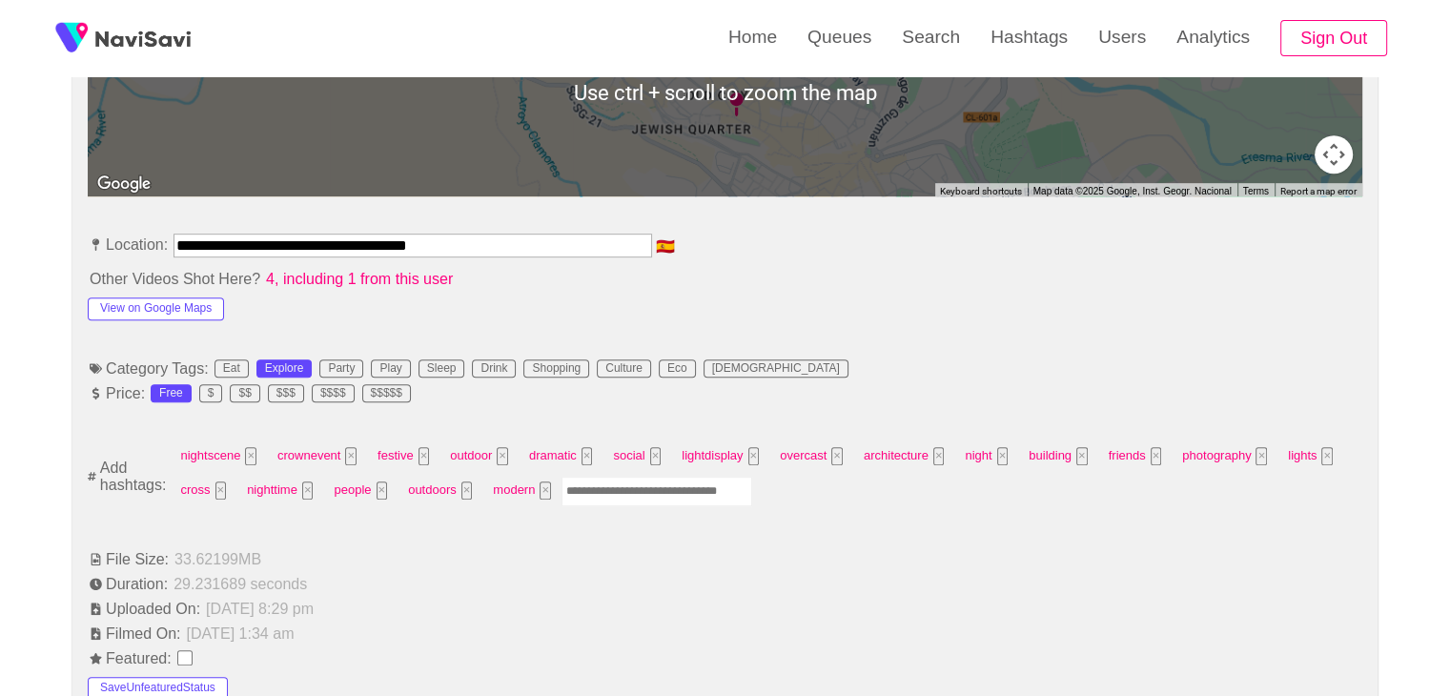
click at [660, 493] on input "Enter tag here and press return" at bounding box center [656, 492] width 191 height 30
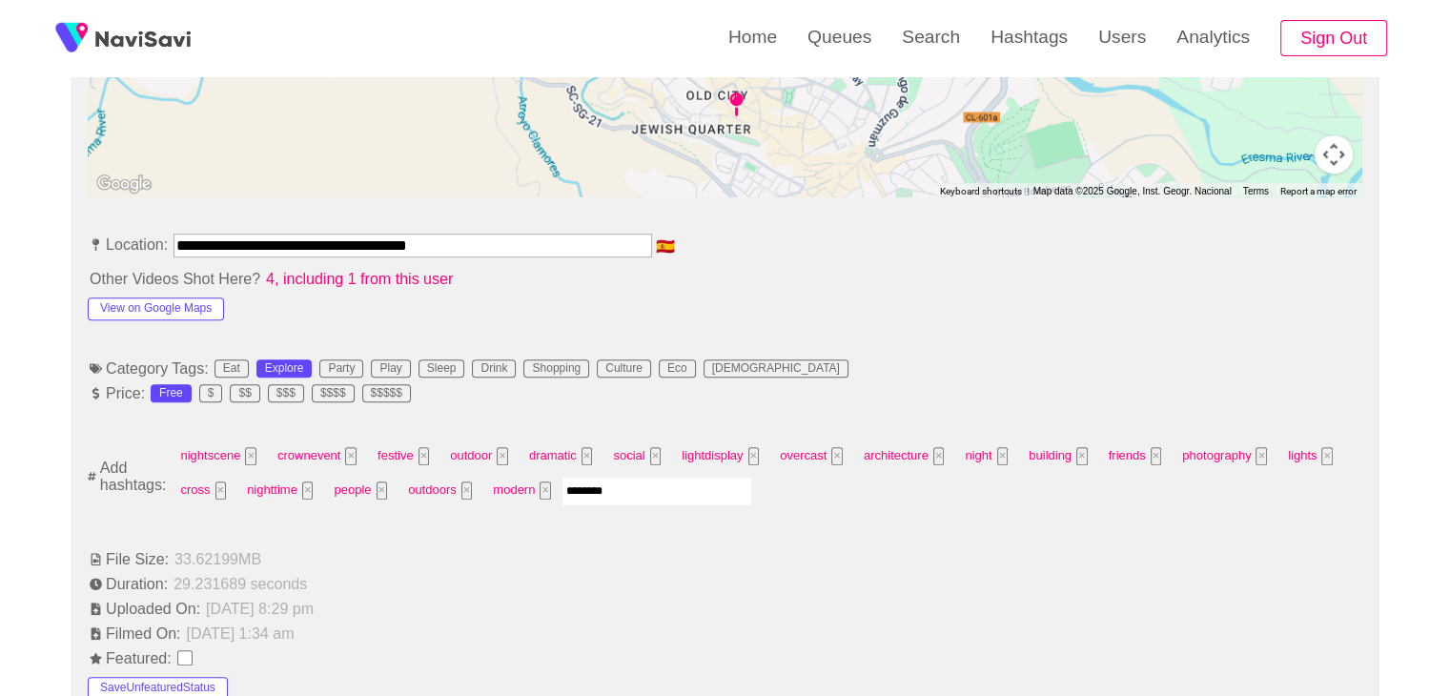
type input "*********"
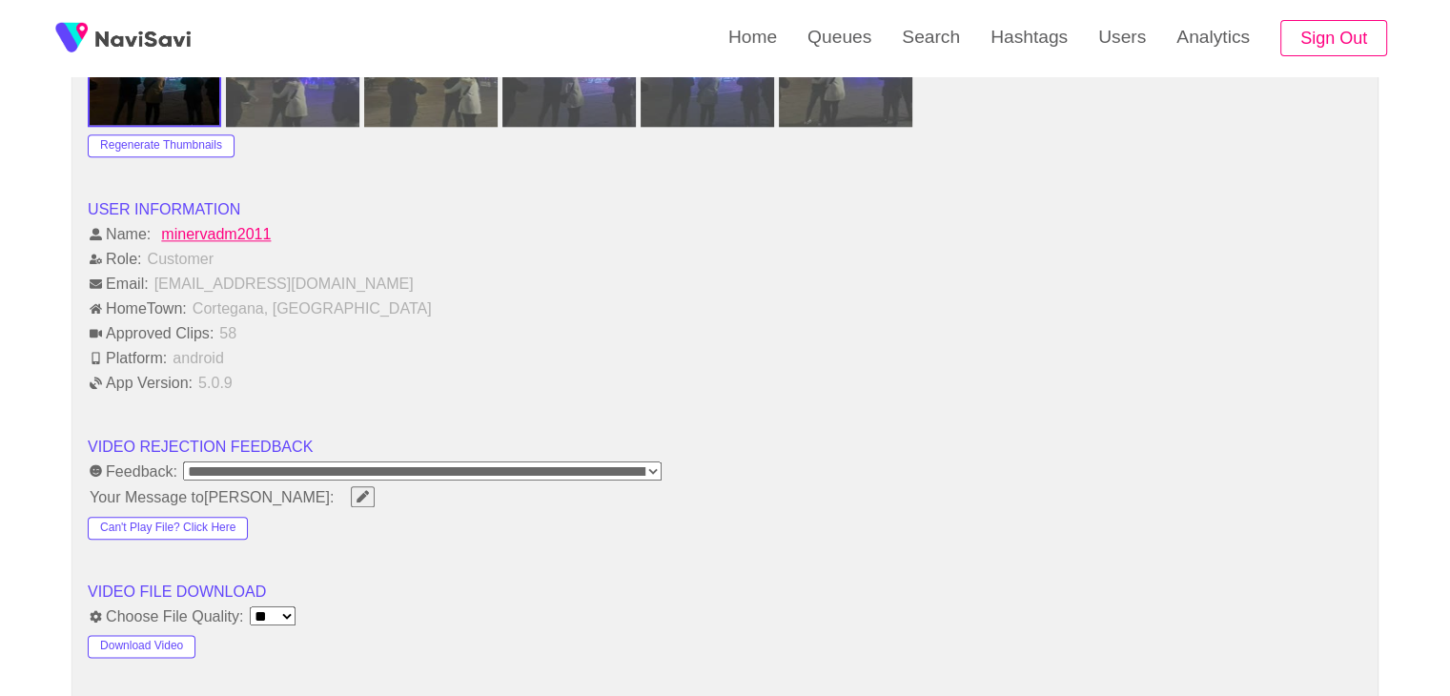
scroll to position [2478, 0]
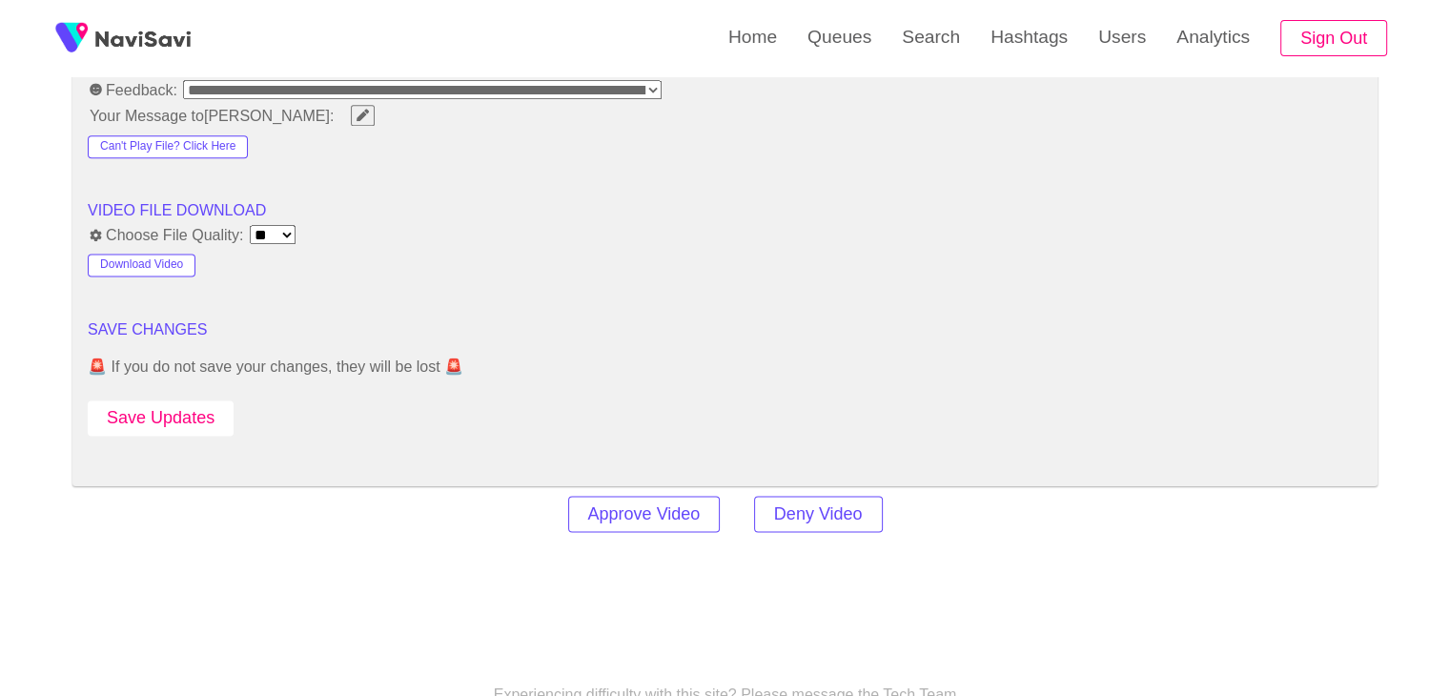
click at [182, 400] on button "Save Updates" at bounding box center [161, 417] width 146 height 35
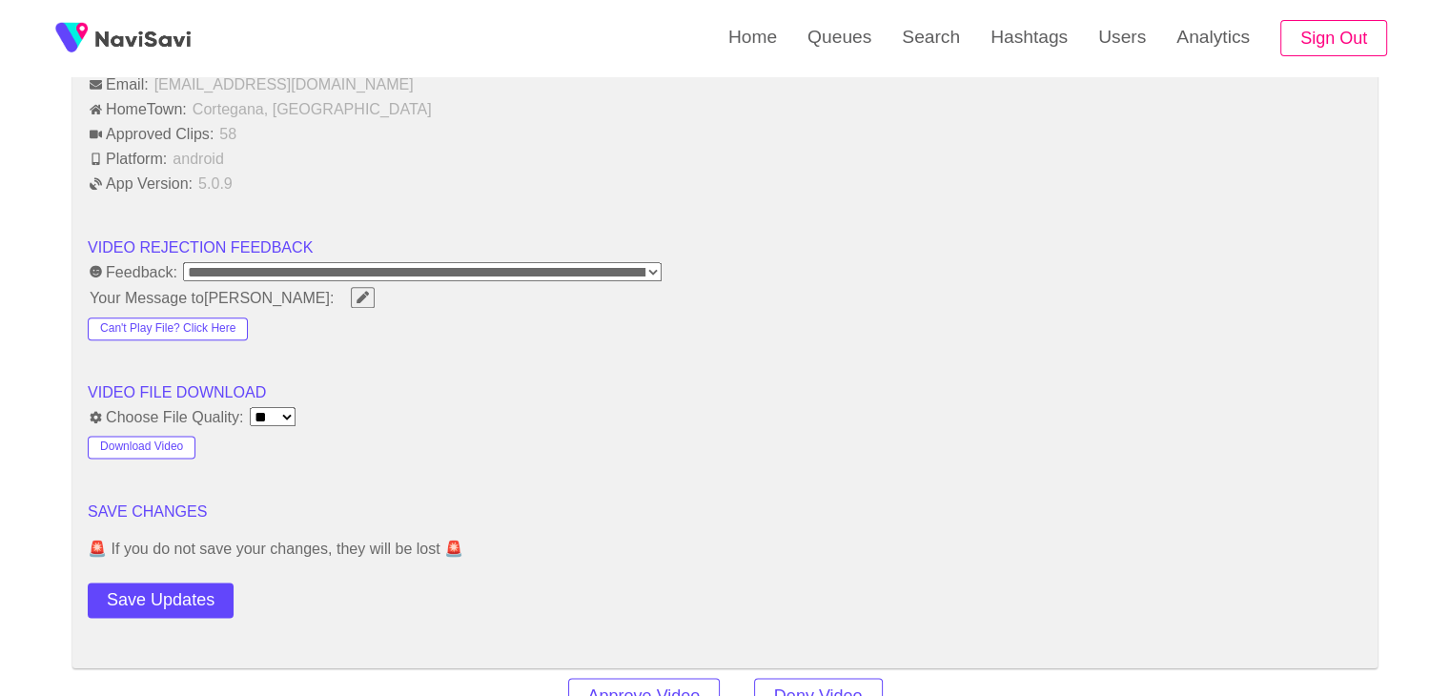
scroll to position [2574, 0]
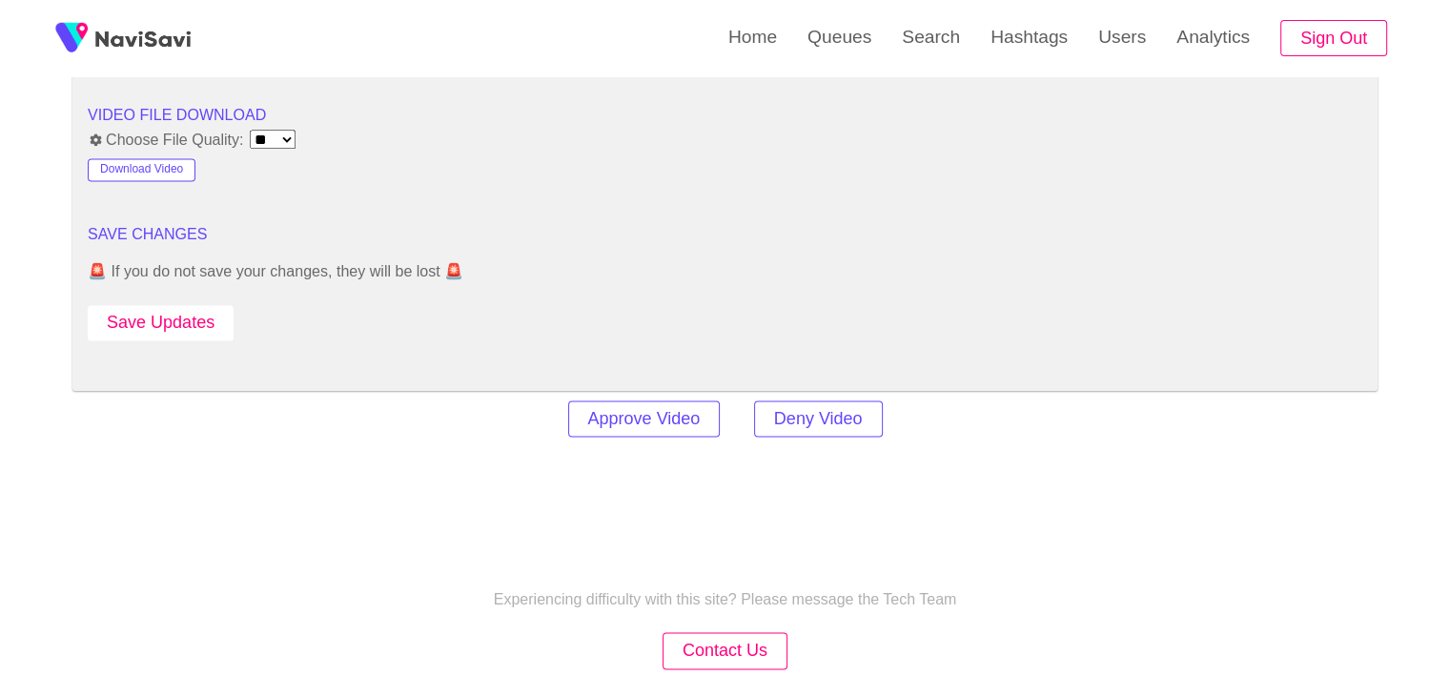
click at [132, 315] on button "Save Updates" at bounding box center [161, 322] width 146 height 35
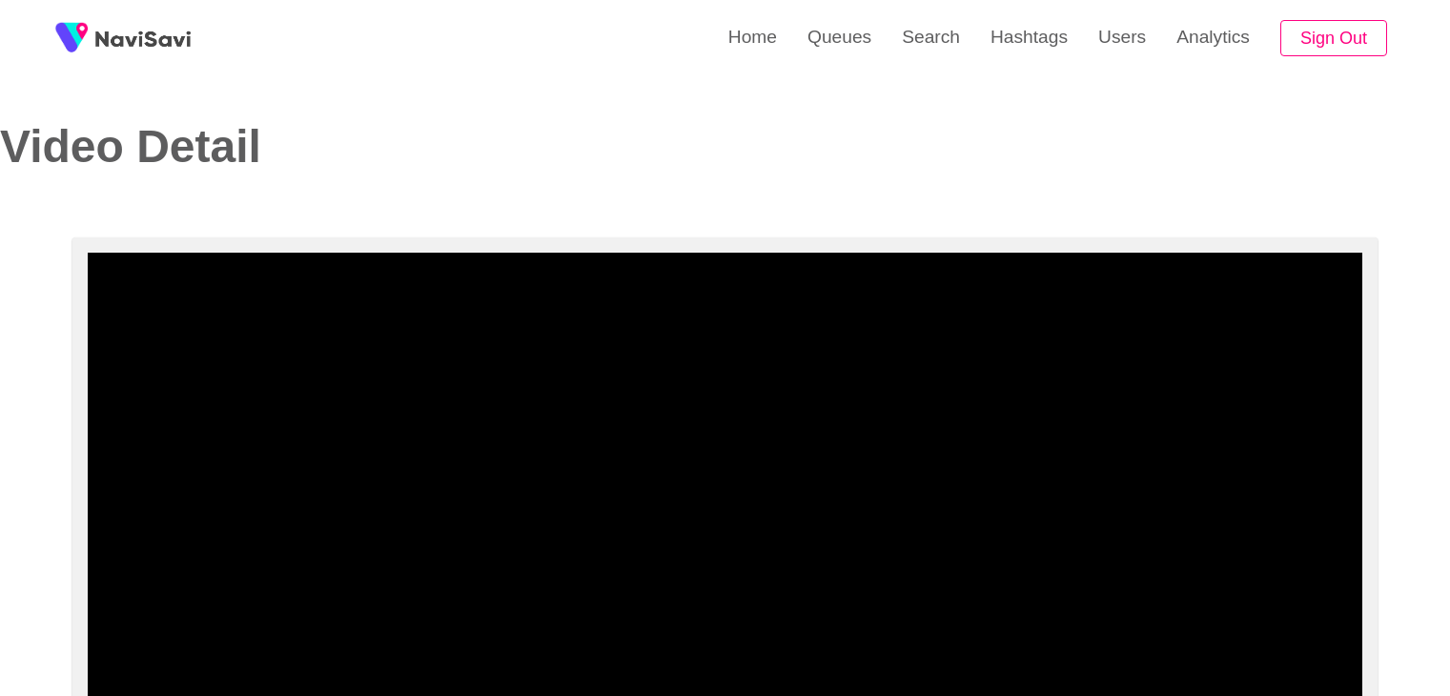
select select "**********"
select select "**"
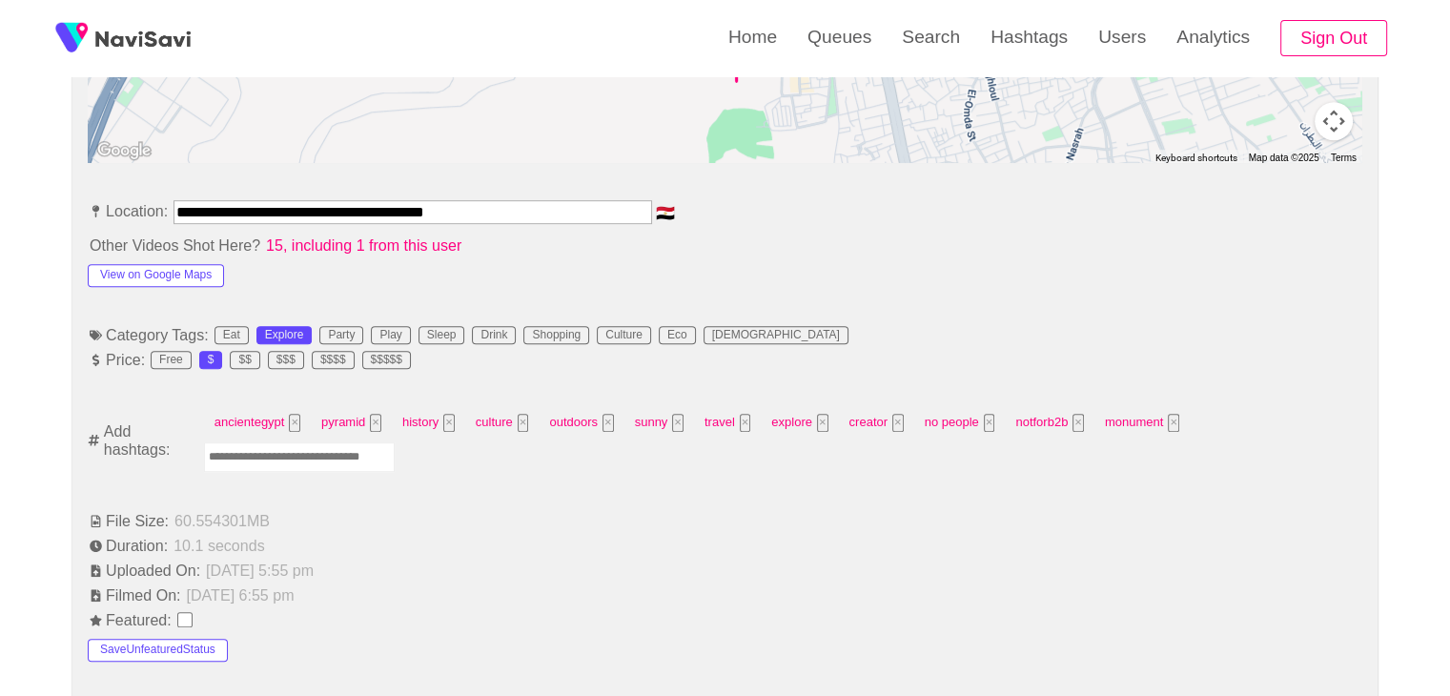
scroll to position [953, 0]
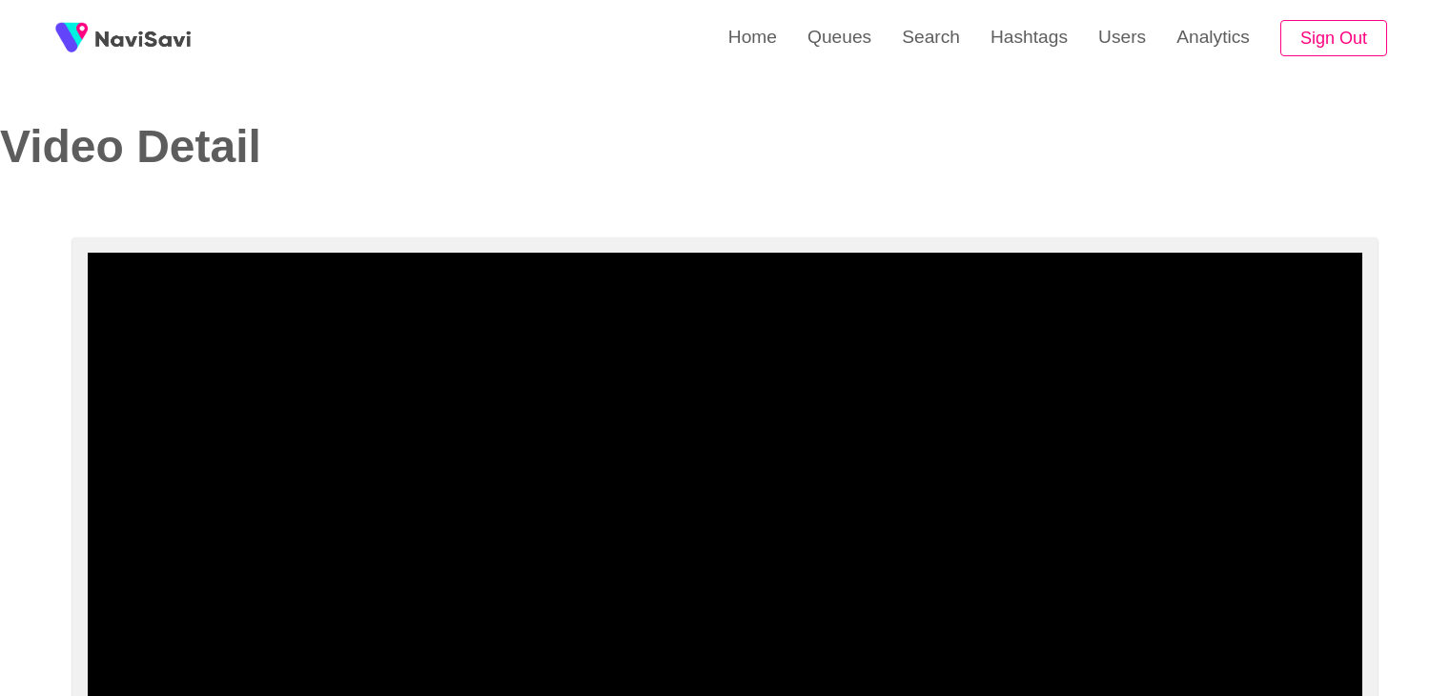
select select "**********"
select select "**"
select select "**********"
select select "**"
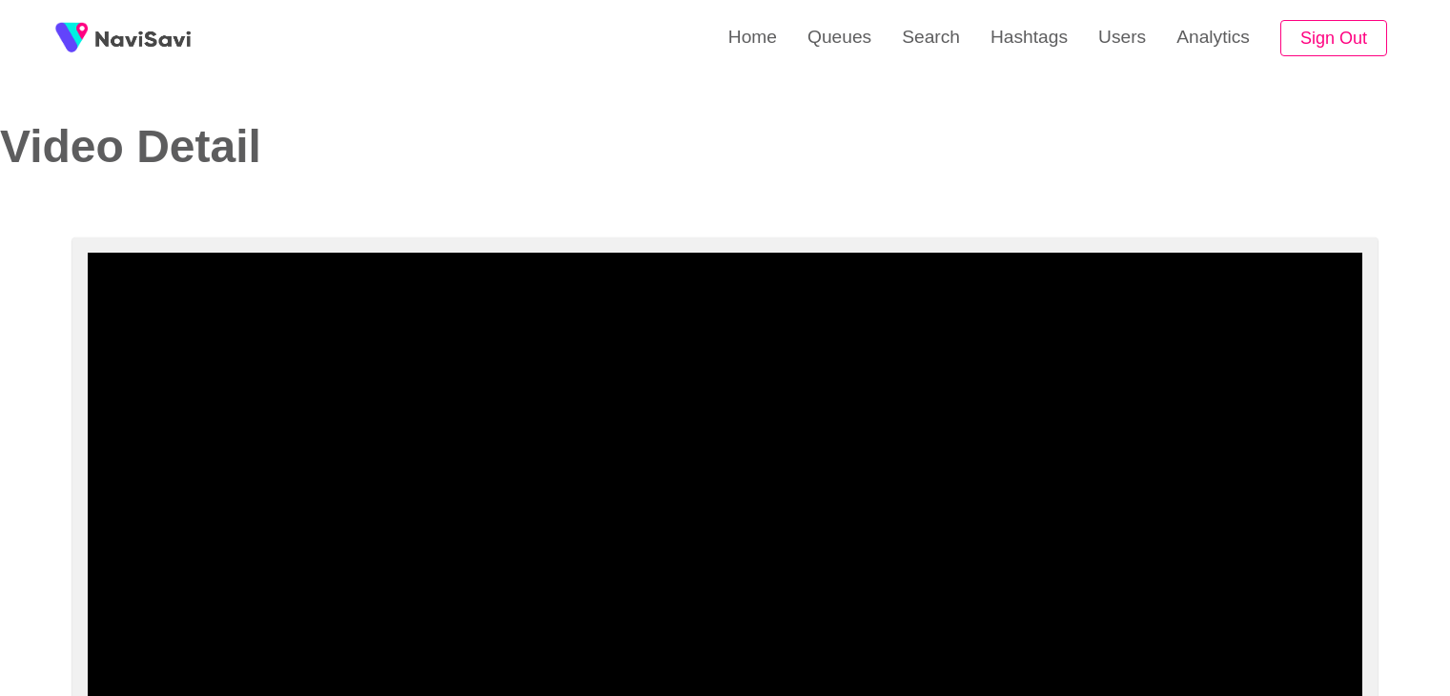
scroll to position [2002, 0]
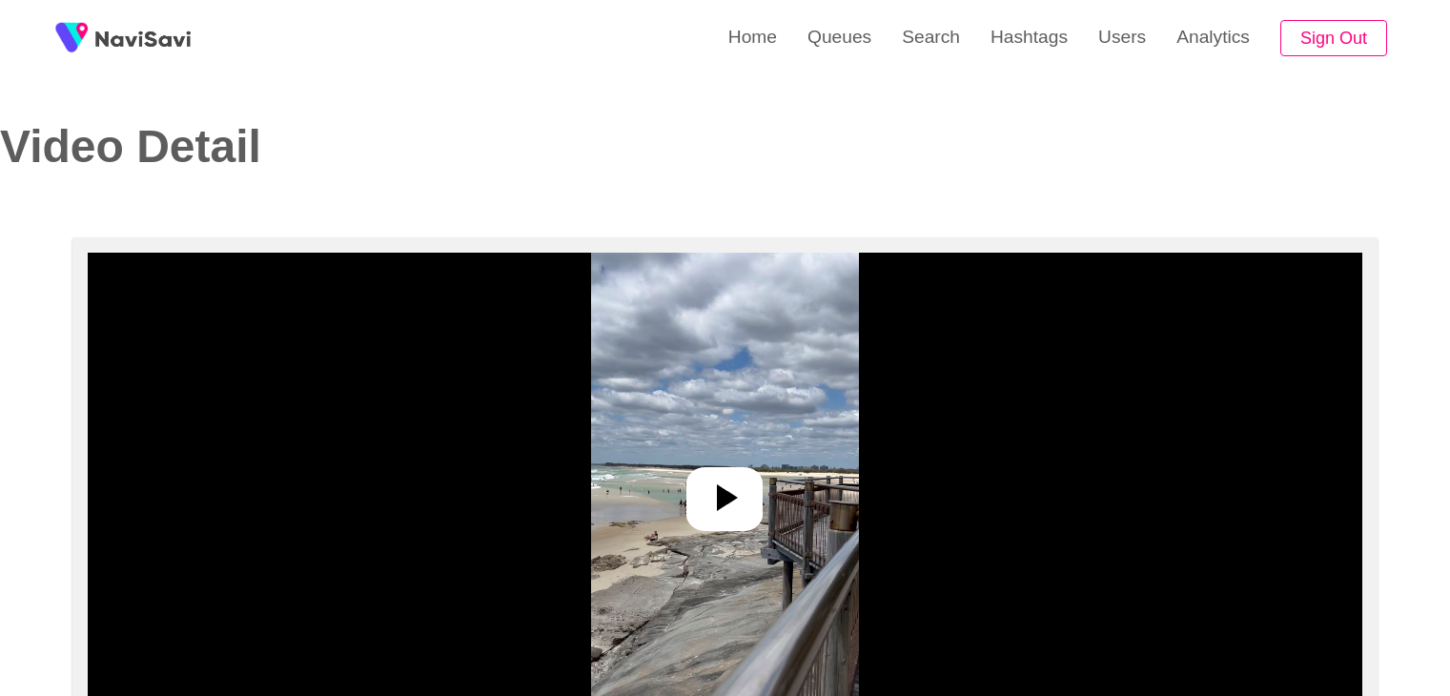
select select "**"
select select "**********"
click at [701, 487] on div at bounding box center [724, 499] width 76 height 64
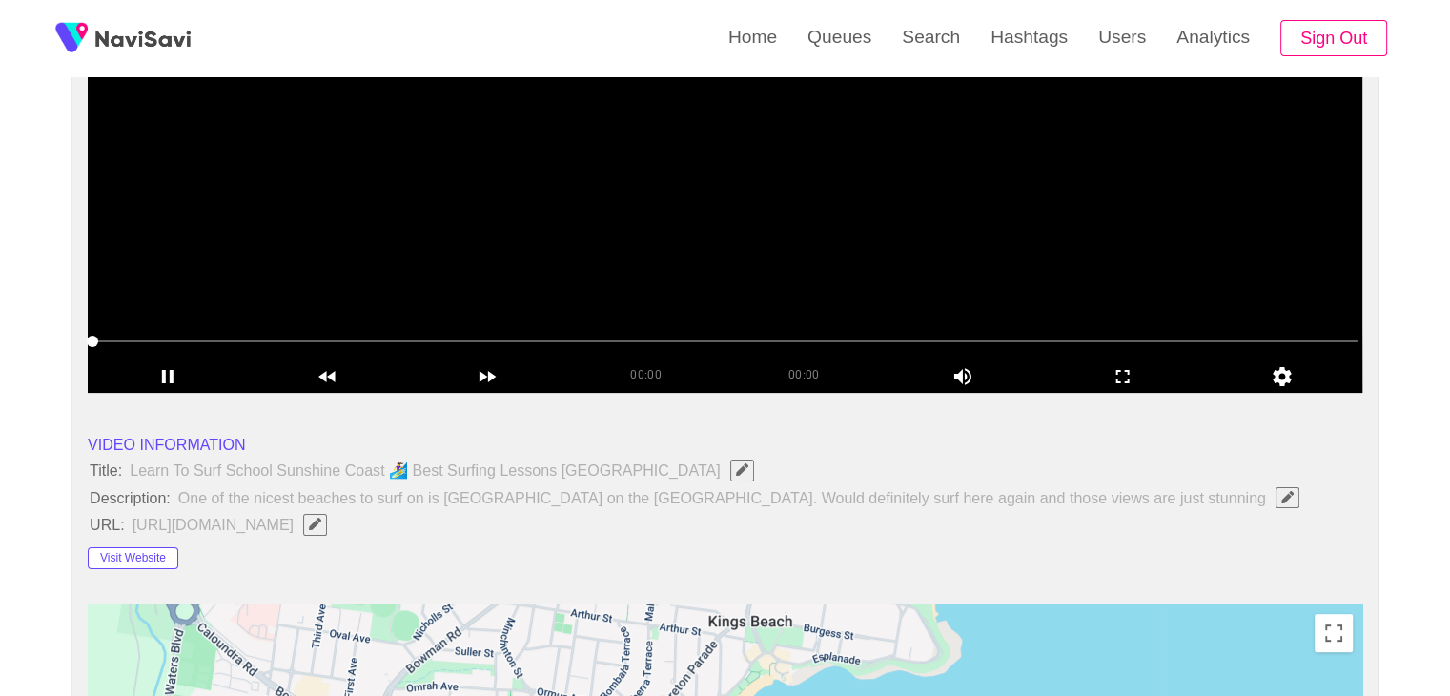
scroll to position [477, 0]
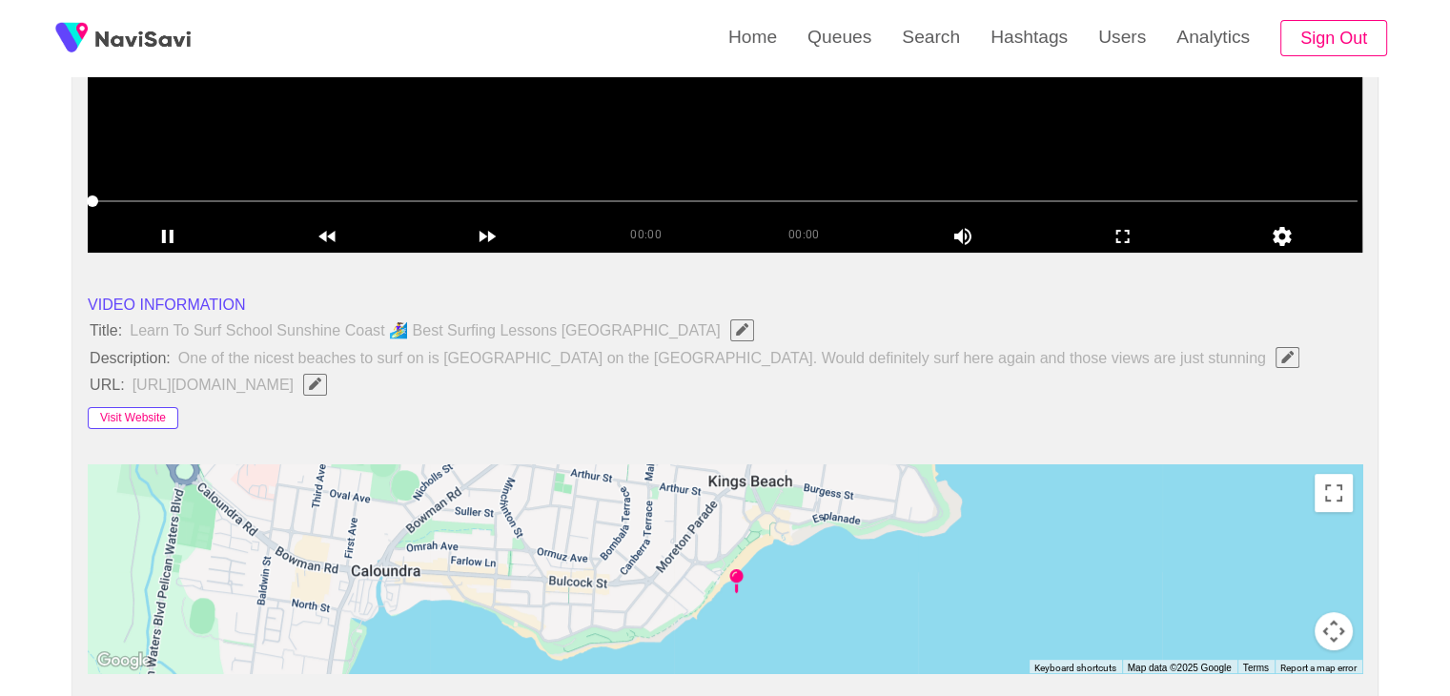
click at [144, 411] on button "Visit Website" at bounding box center [133, 418] width 91 height 23
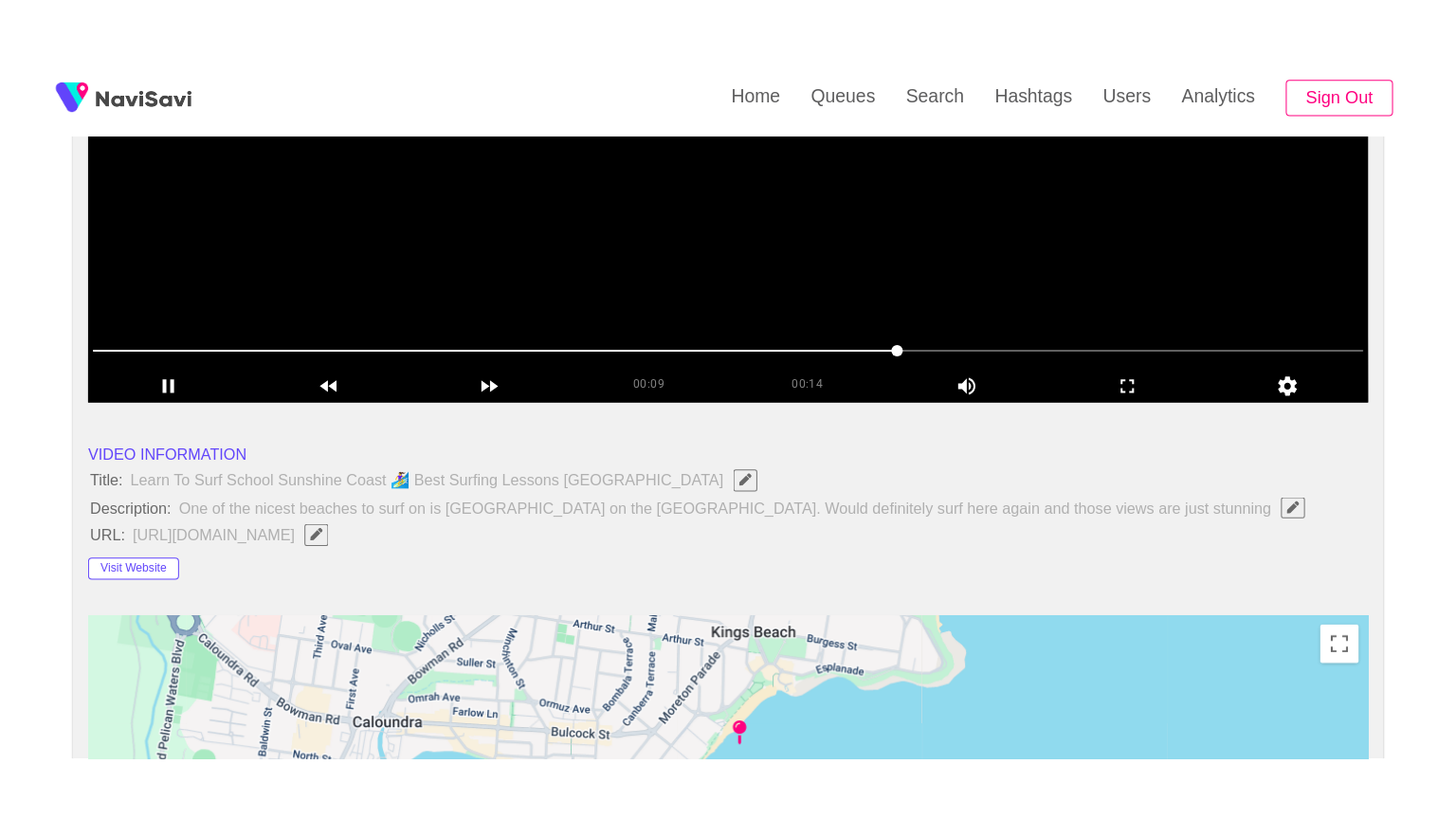
scroll to position [379, 0]
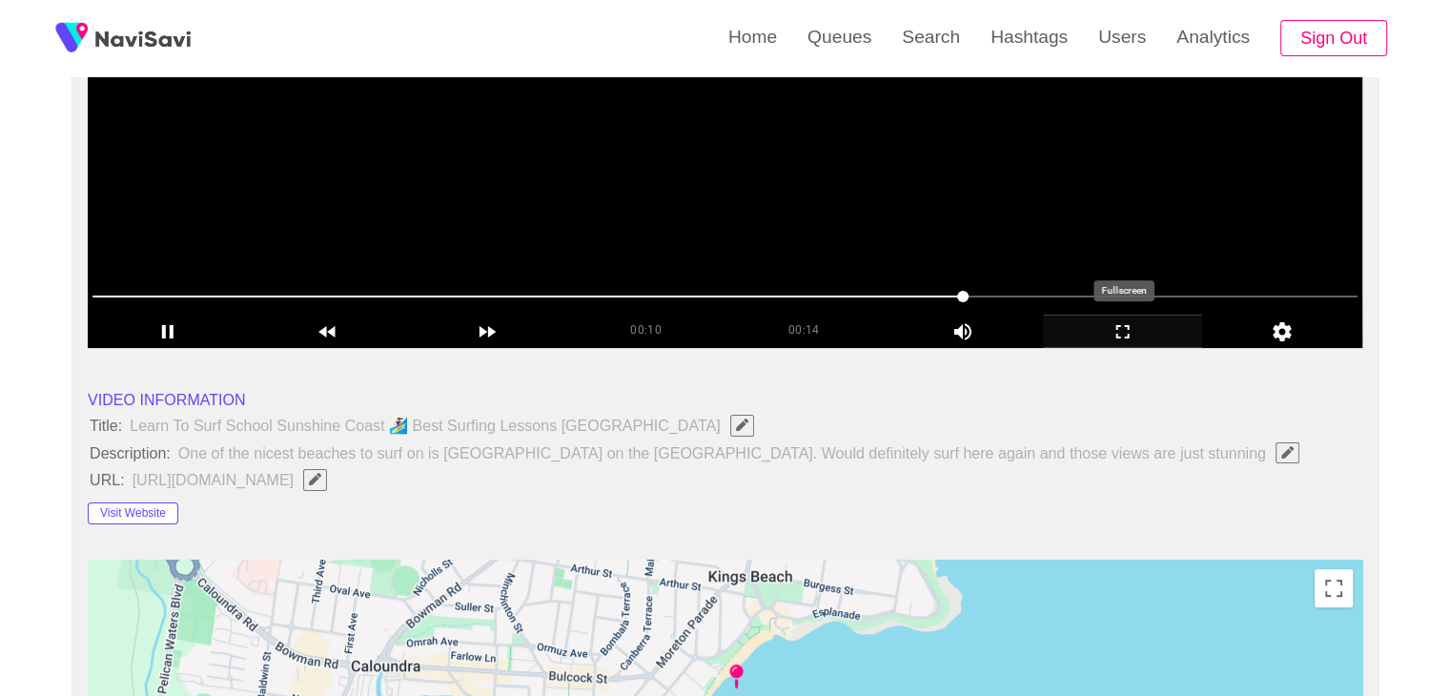
click at [1139, 324] on icon "add" at bounding box center [1123, 331] width 158 height 23
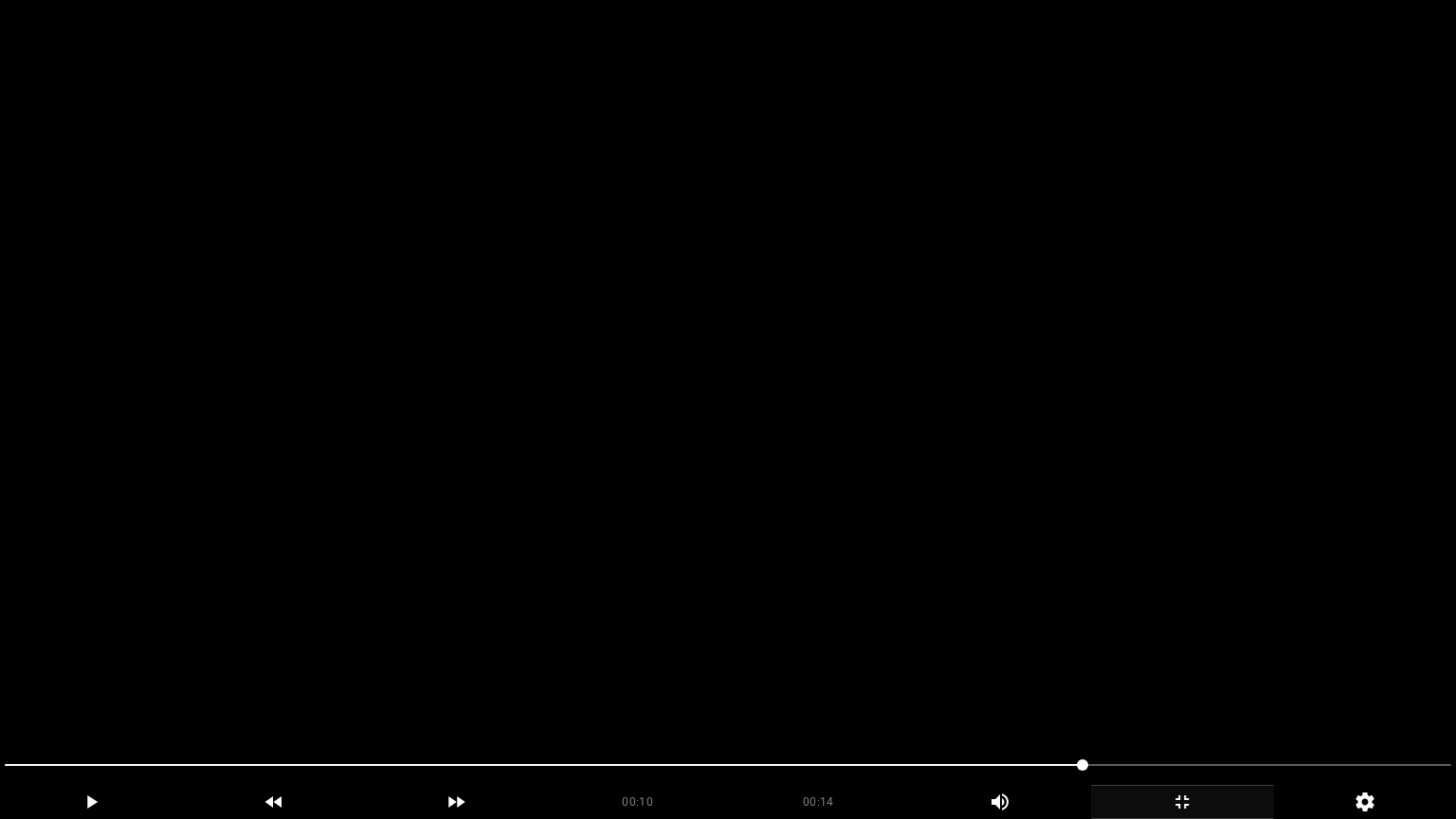
drag, startPoint x: 0, startPoint y: 760, endPoint x: 11, endPoint y: 745, distance: 18.6
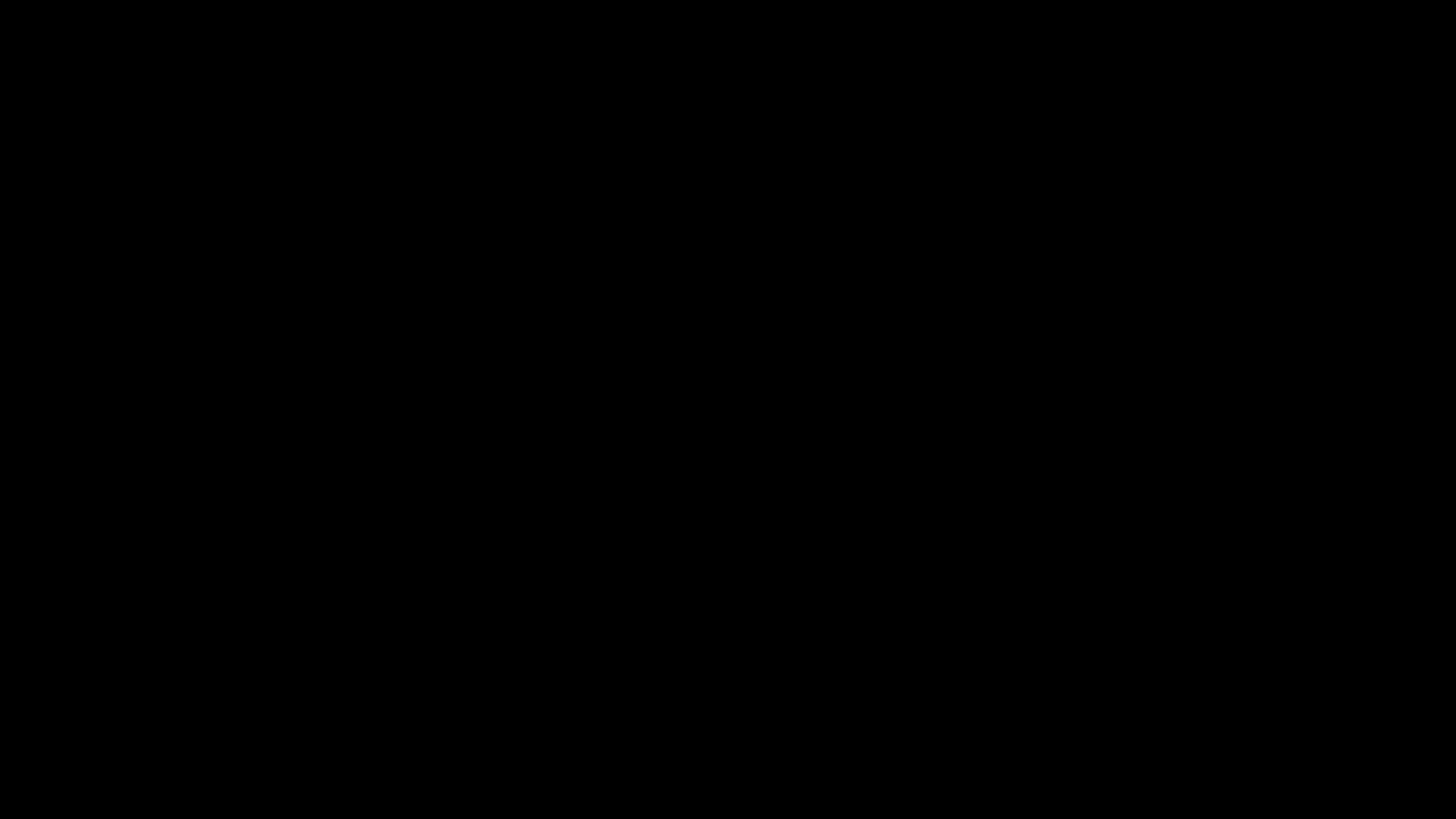
click at [128, 691] on icon "add" at bounding box center [91, 801] width 181 height 23
click at [107, 691] on icon "add" at bounding box center [91, 801] width 181 height 23
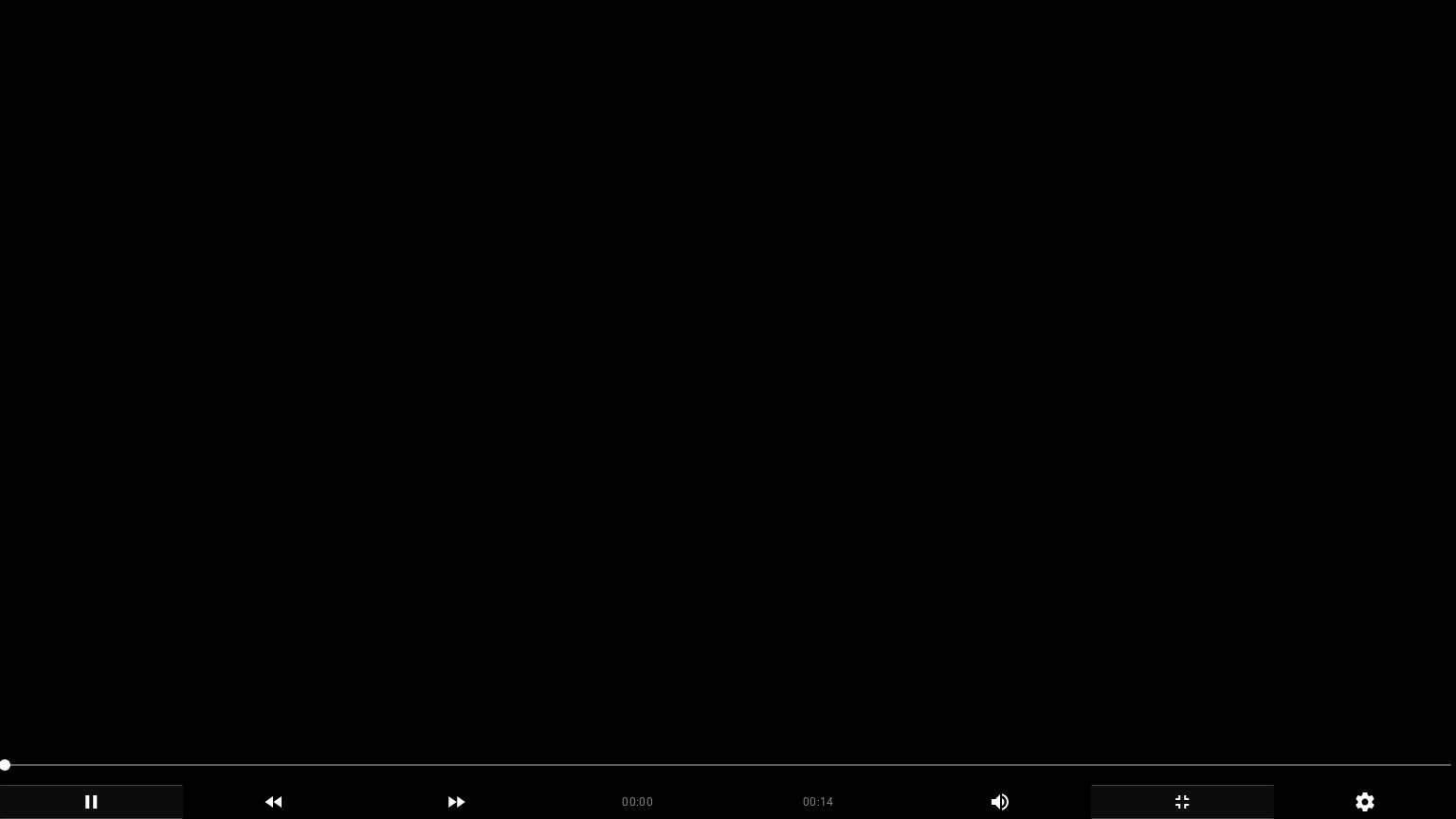
click at [479, 629] on video at bounding box center [728, 410] width 1456 height 819
click at [480, 628] on video at bounding box center [728, 410] width 1456 height 819
click at [686, 618] on video at bounding box center [728, 410] width 1456 height 819
click at [709, 611] on video at bounding box center [728, 410] width 1456 height 819
click at [1179, 646] on video at bounding box center [728, 410] width 1456 height 819
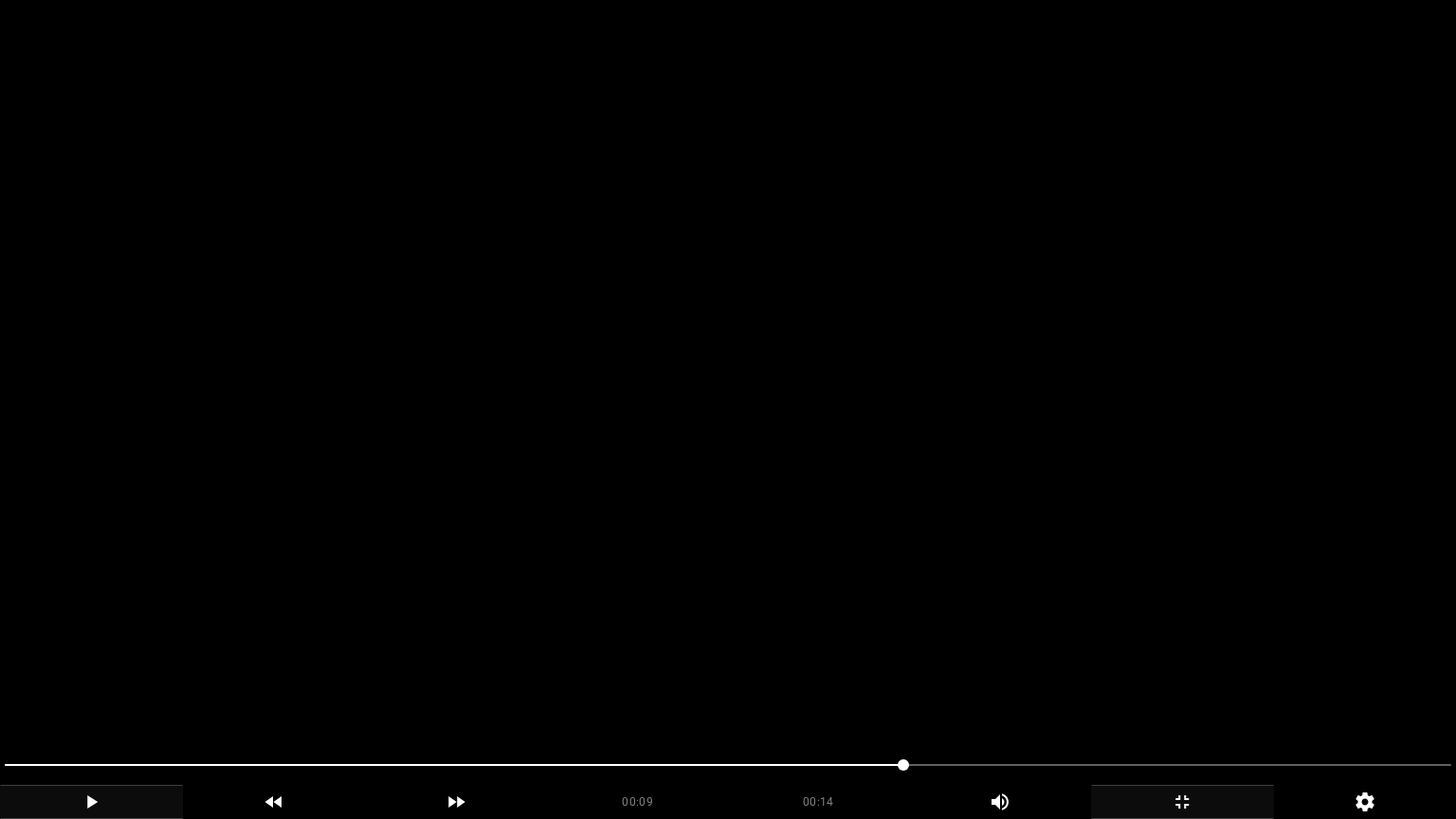
click at [1179, 646] on video at bounding box center [728, 410] width 1456 height 819
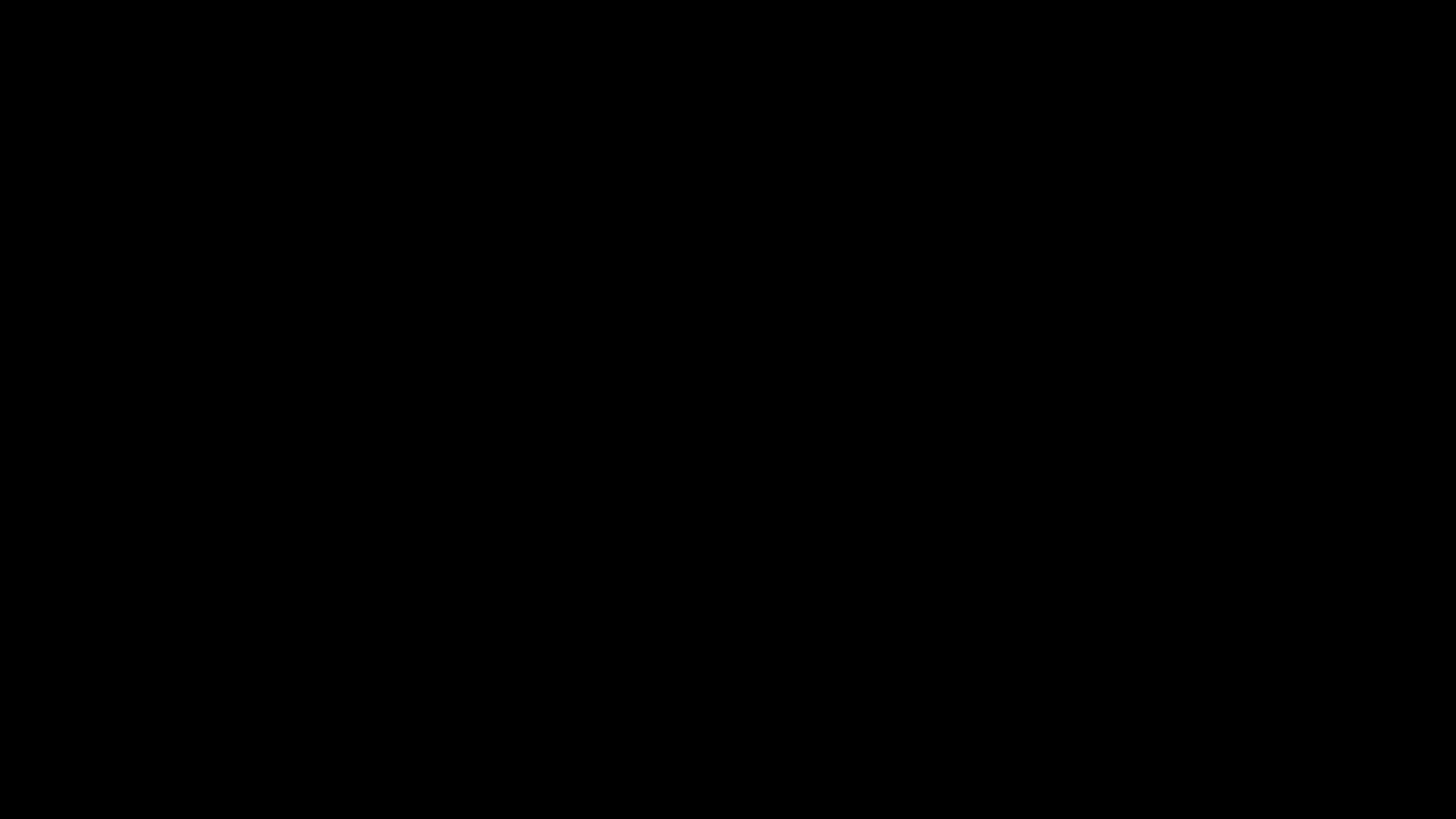
click at [1183, 691] on icon "add" at bounding box center [1183, 801] width 181 height 23
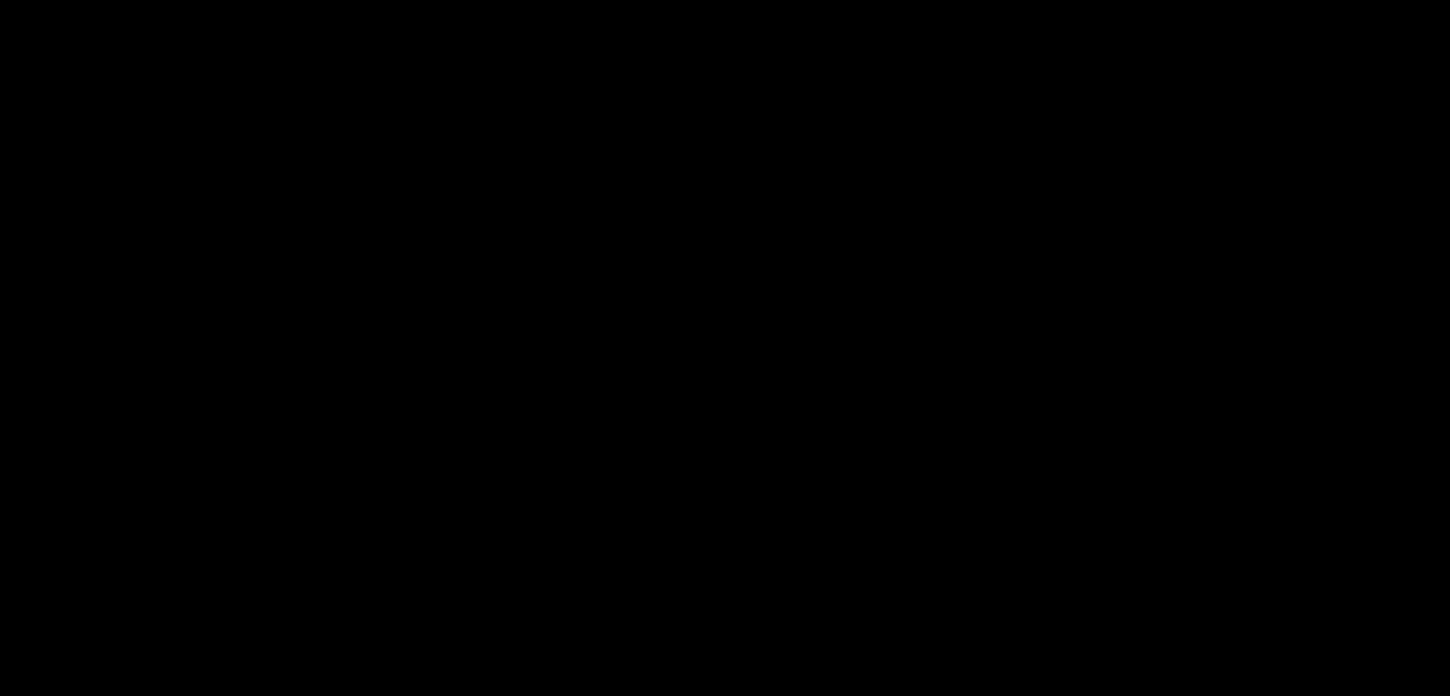
scroll to position [940, 0]
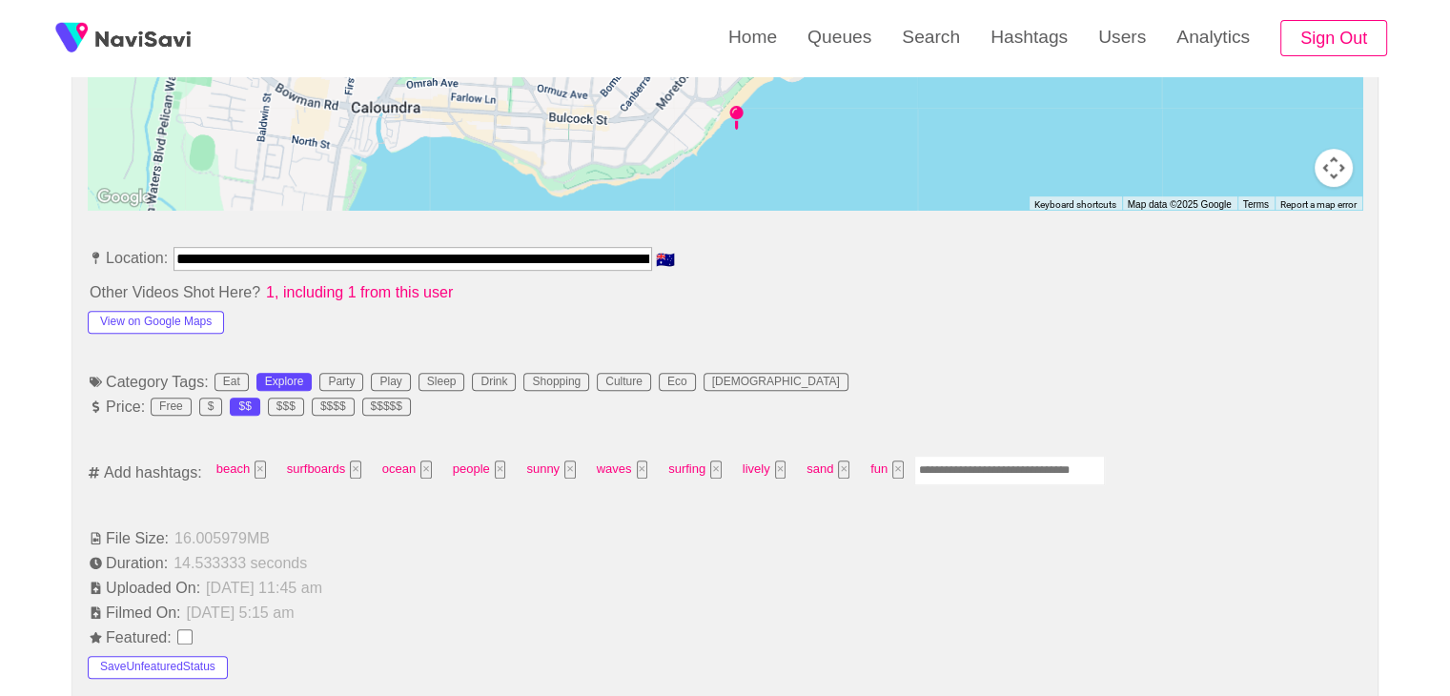
click at [984, 476] on input "Enter tag here and press return" at bounding box center [1009, 471] width 191 height 30
type input "*********"
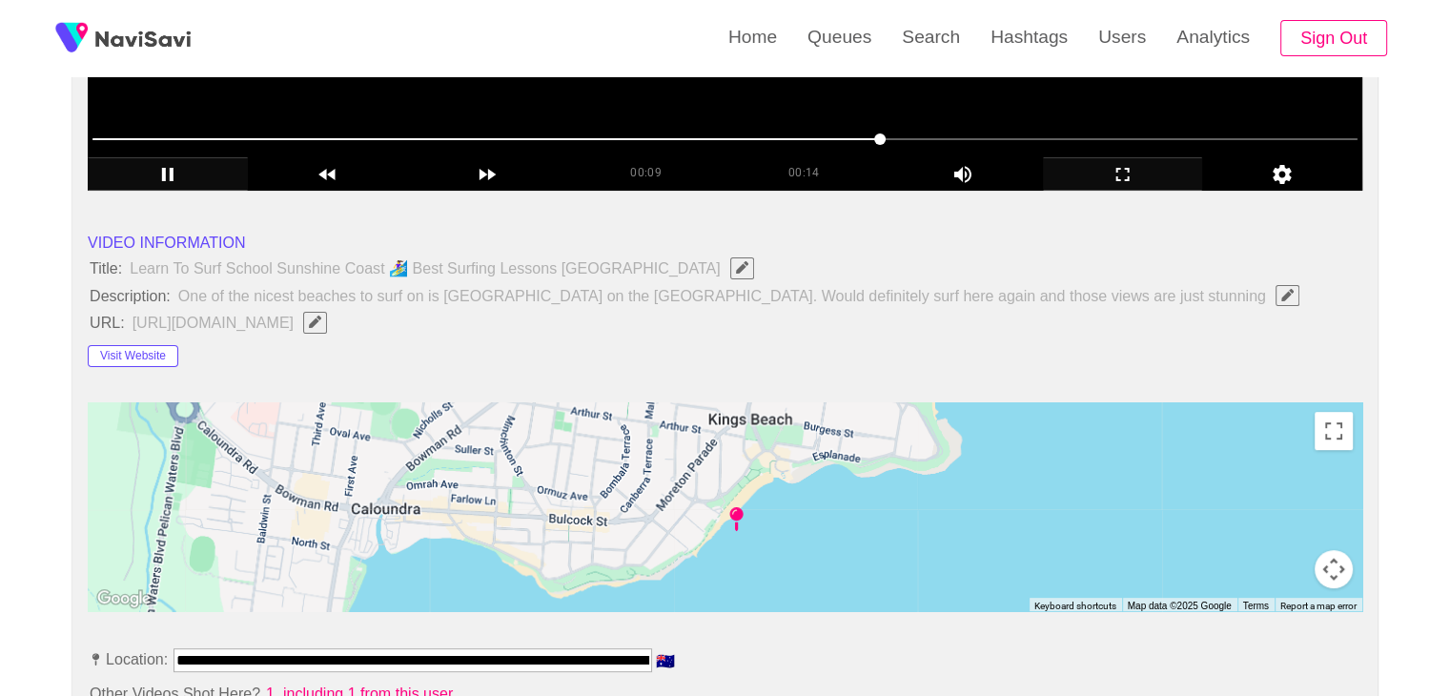
scroll to position [177, 0]
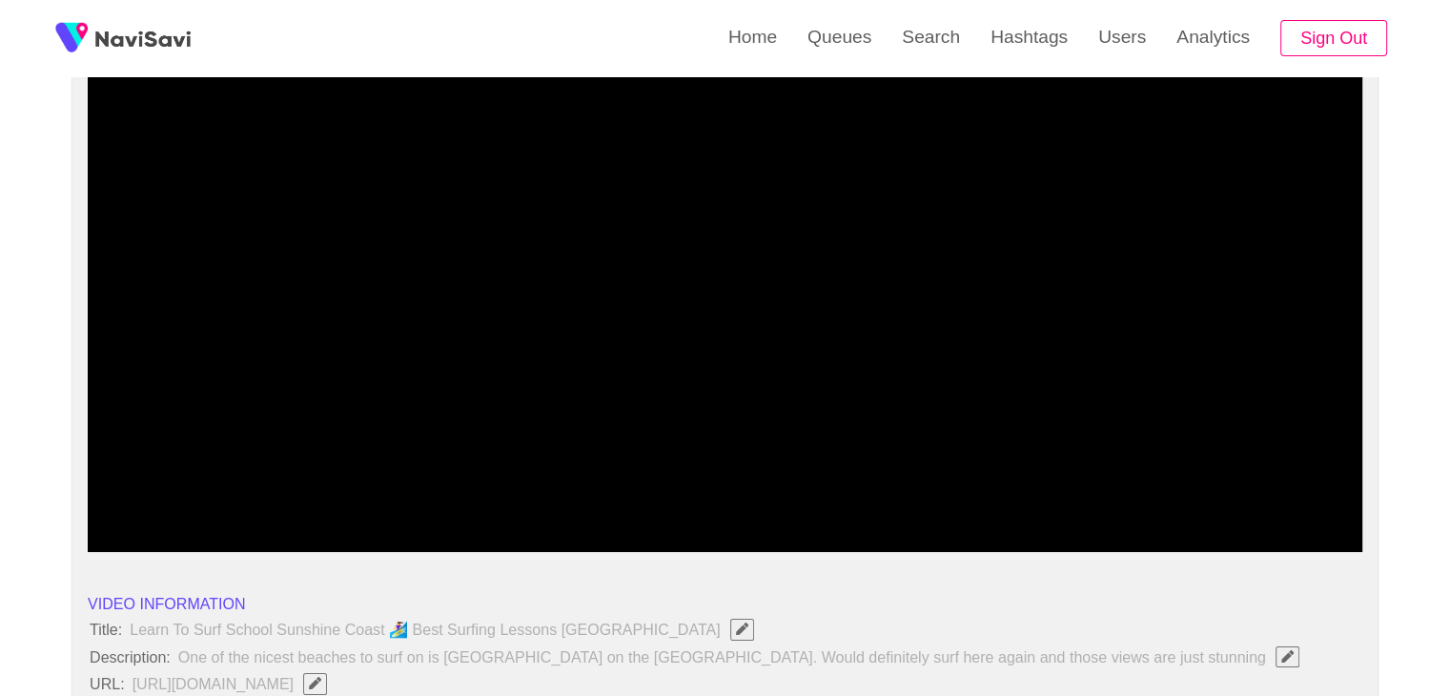
click at [1124, 546] on icon "add" at bounding box center [1123, 535] width 158 height 23
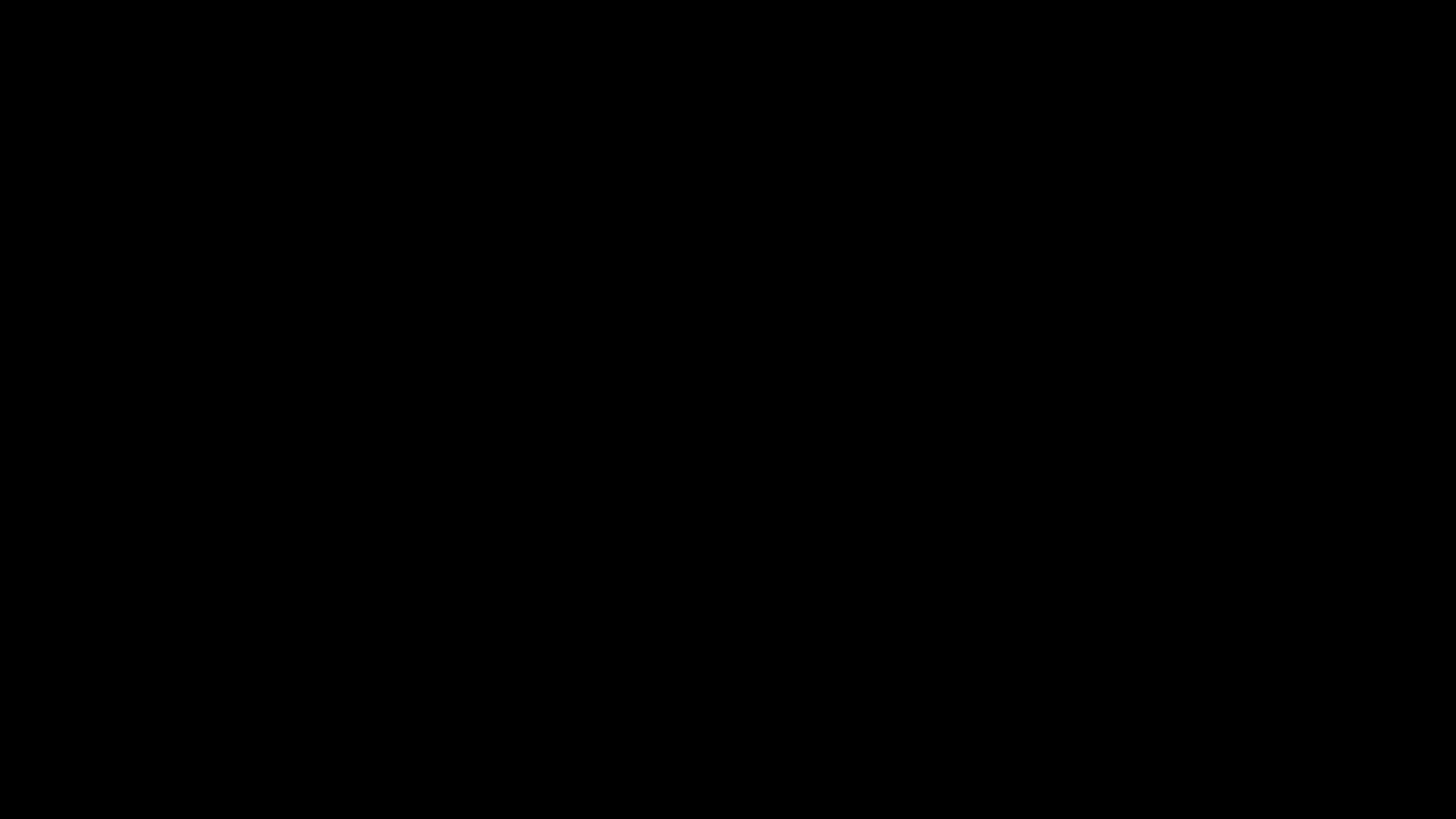
drag, startPoint x: 266, startPoint y: 765, endPoint x: 0, endPoint y: 747, distance: 266.6
click at [0, 691] on div at bounding box center [728, 766] width 1462 height 51
click at [617, 613] on video at bounding box center [728, 410] width 1456 height 819
click at [512, 610] on video at bounding box center [728, 410] width 1456 height 819
drag, startPoint x: 169, startPoint y: 772, endPoint x: 236, endPoint y: 778, distance: 67.3
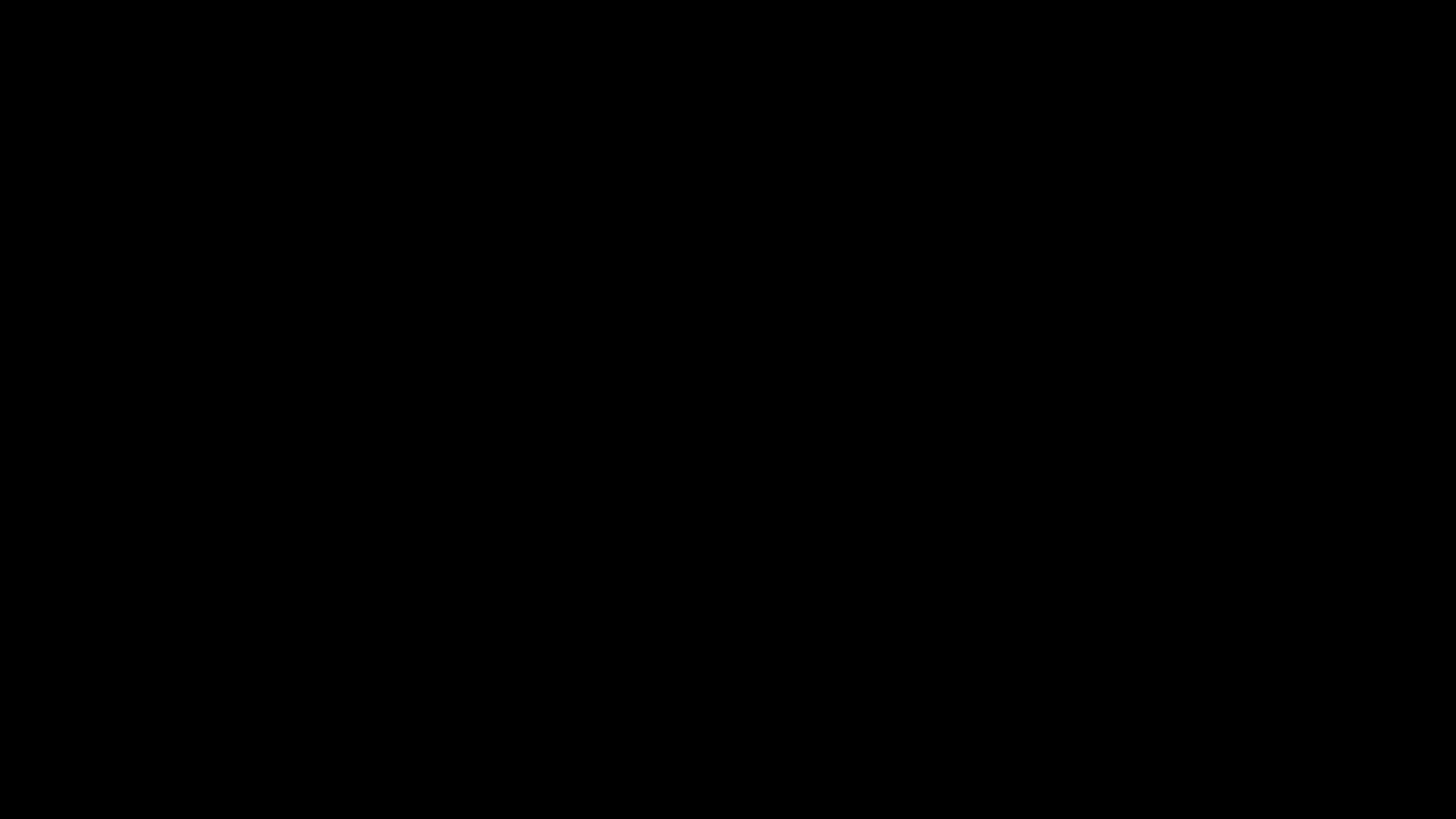
drag, startPoint x: 237, startPoint y: 778, endPoint x: 337, endPoint y: 780, distance: 100.0
click at [426, 691] on span at bounding box center [728, 764] width 1447 height 31
click at [478, 691] on span at bounding box center [728, 764] width 1447 height 31
click at [558, 691] on span at bounding box center [728, 764] width 1447 height 31
click at [609, 691] on span at bounding box center [728, 764] width 1447 height 2
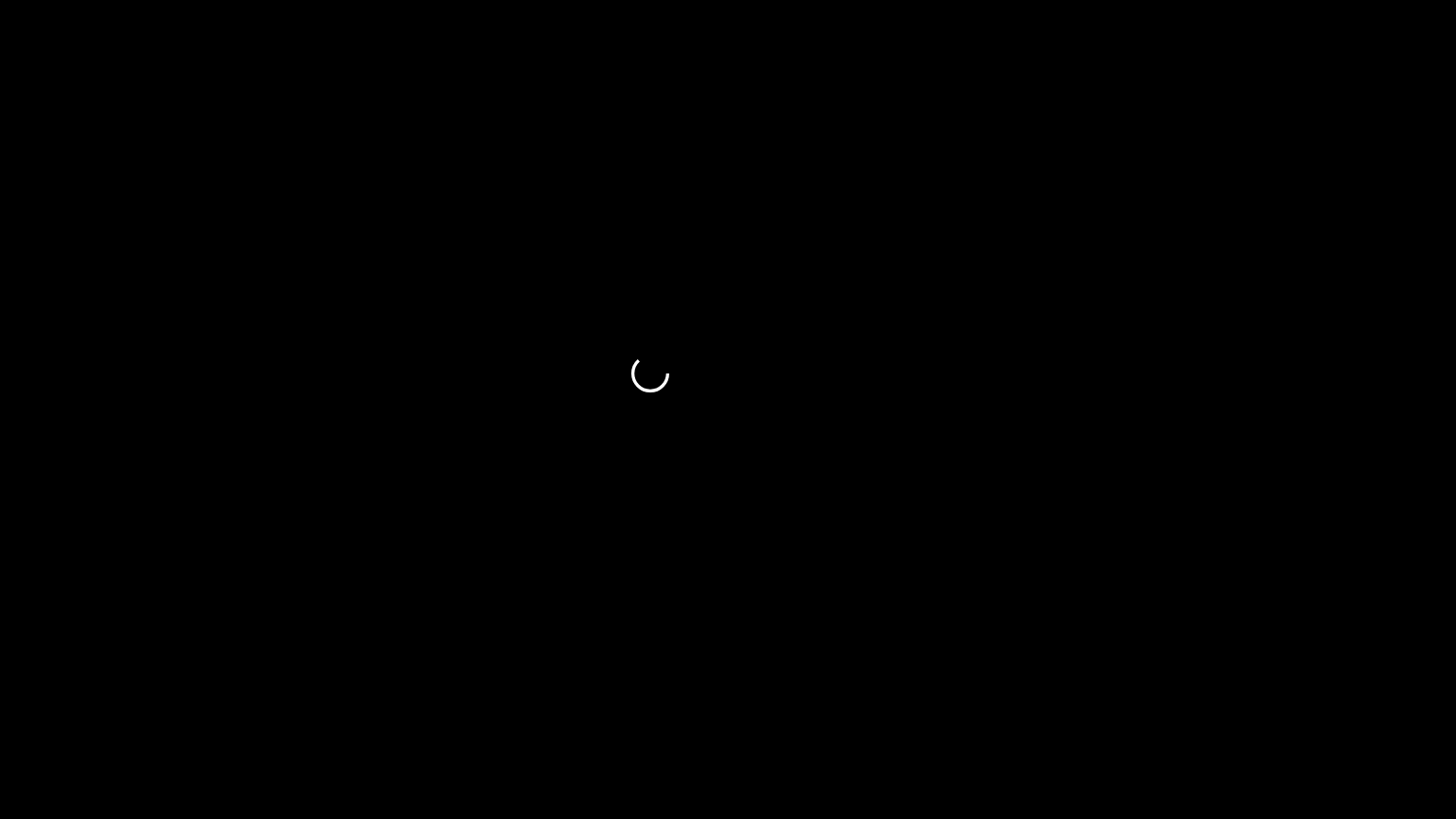
drag, startPoint x: 609, startPoint y: 764, endPoint x: 719, endPoint y: 764, distance: 110.0
click at [719, 691] on span at bounding box center [728, 764] width 1447 height 2
click at [759, 691] on span at bounding box center [728, 764] width 1447 height 31
drag, startPoint x: 759, startPoint y: 761, endPoint x: 857, endPoint y: 762, distance: 98.0
click at [857, 691] on span at bounding box center [728, 764] width 1447 height 31
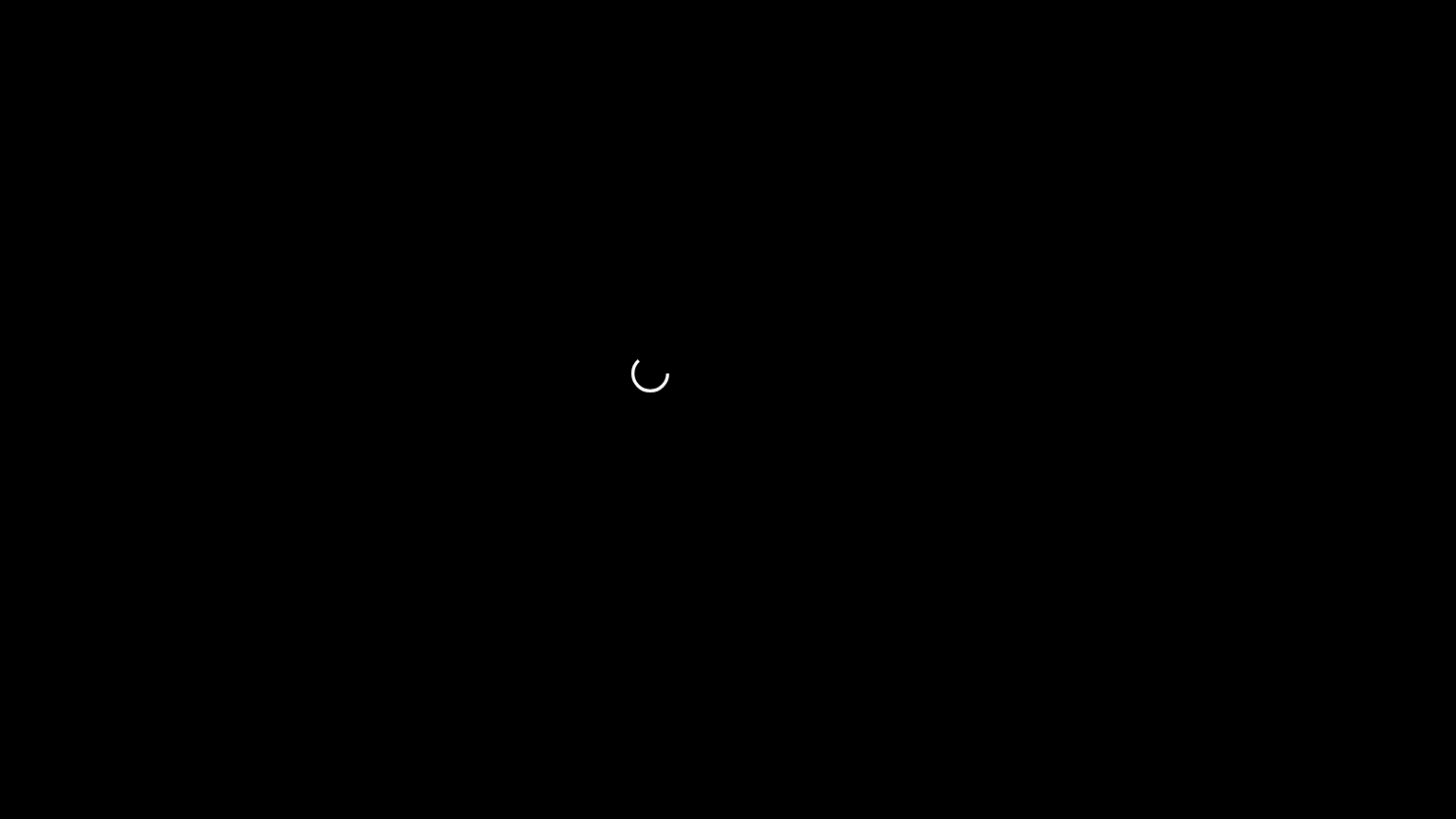
click at [906, 691] on span at bounding box center [728, 764] width 1447 height 31
click at [1110, 691] on span at bounding box center [728, 764] width 1447 height 31
click at [1132, 691] on span at bounding box center [728, 764] width 1447 height 31
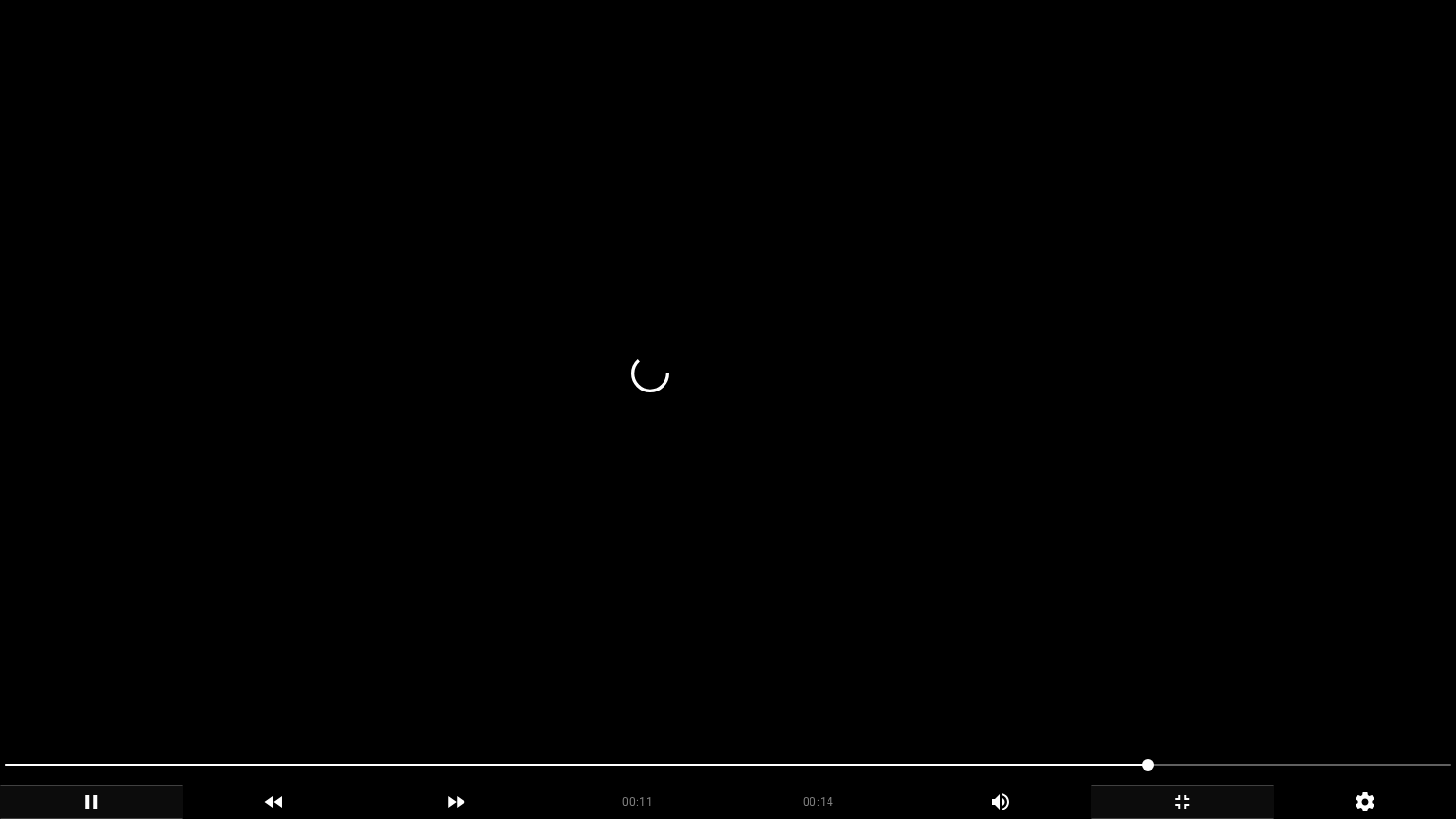
drag, startPoint x: 1187, startPoint y: 742, endPoint x: 1221, endPoint y: 736, distance: 34.5
click at [1190, 691] on section "00:11 00:14 Picture In Picture 1 Error: Failed to load Video" at bounding box center [728, 410] width 1456 height 819
click at [1221, 691] on video at bounding box center [728, 410] width 1456 height 819
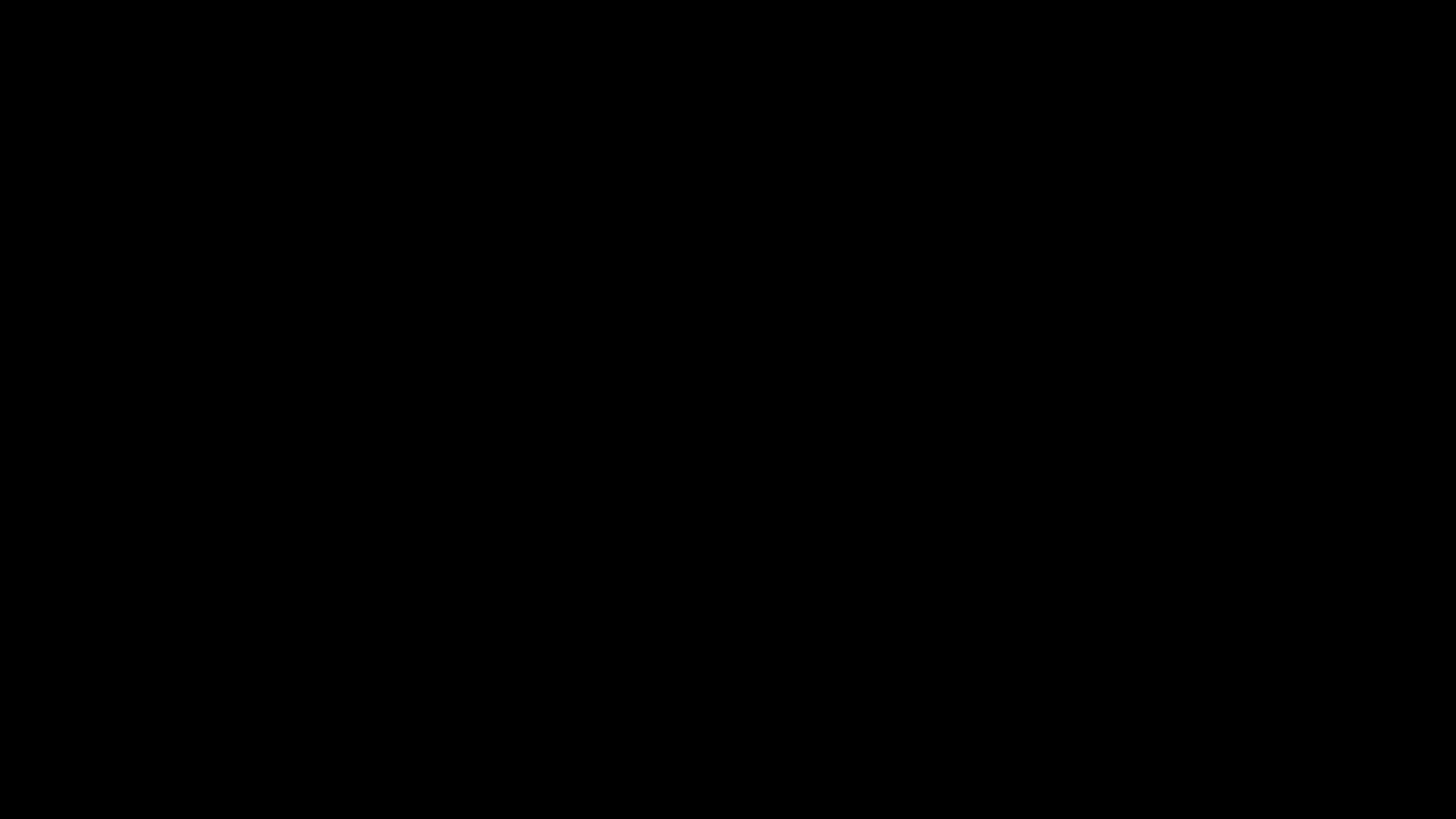
drag, startPoint x: 1264, startPoint y: 764, endPoint x: 1278, endPoint y: 769, distance: 14.9
click at [1278, 691] on span at bounding box center [728, 764] width 1447 height 31
drag, startPoint x: 1306, startPoint y: 770, endPoint x: 1347, endPoint y: 769, distance: 41.0
click at [1347, 691] on span at bounding box center [728, 764] width 1447 height 31
click at [1395, 691] on span at bounding box center [1393, 764] width 11 height 11
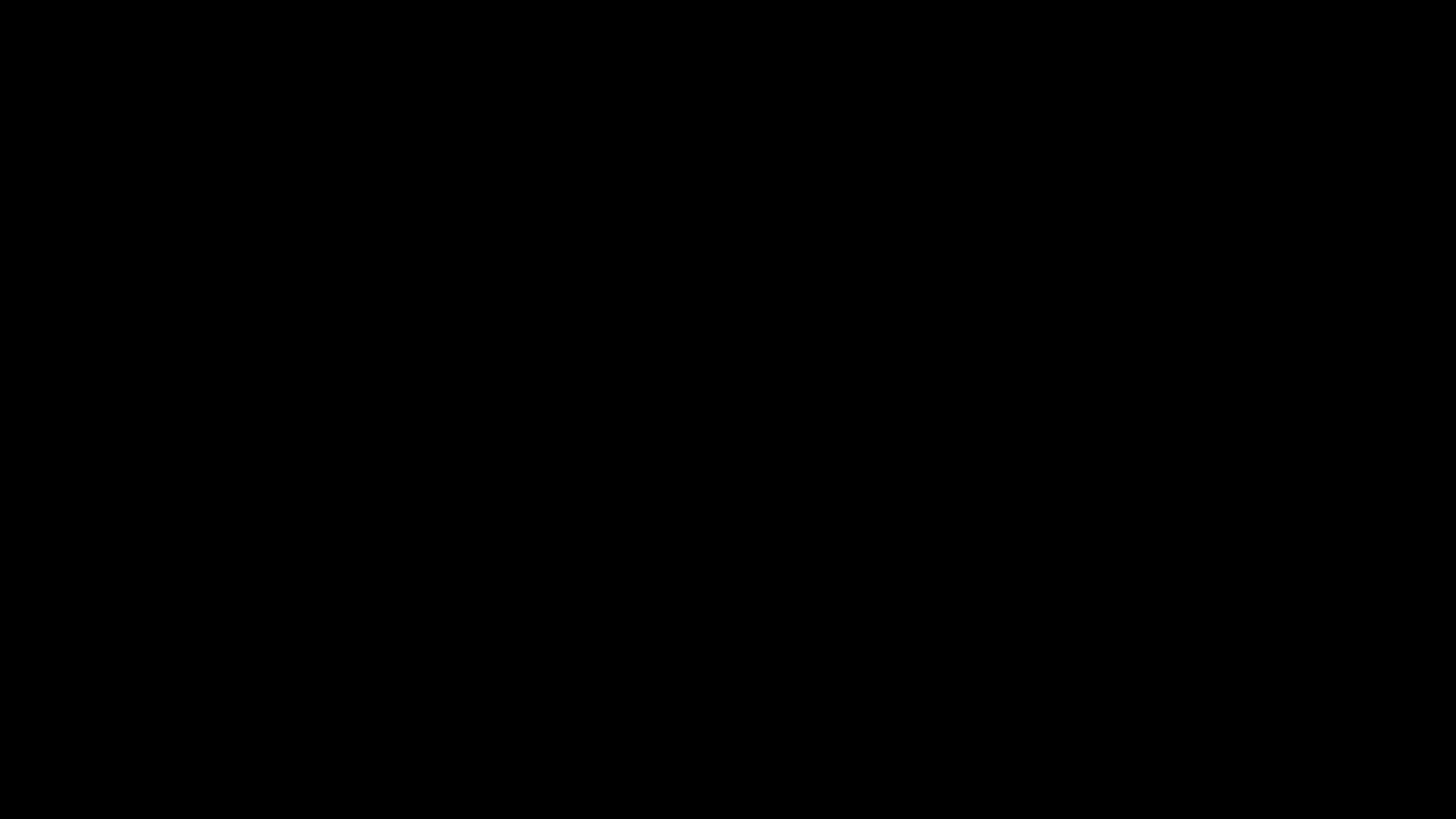
click at [1395, 691] on span at bounding box center [1393, 764] width 11 height 11
click at [1163, 691] on icon "add" at bounding box center [1183, 801] width 181 height 23
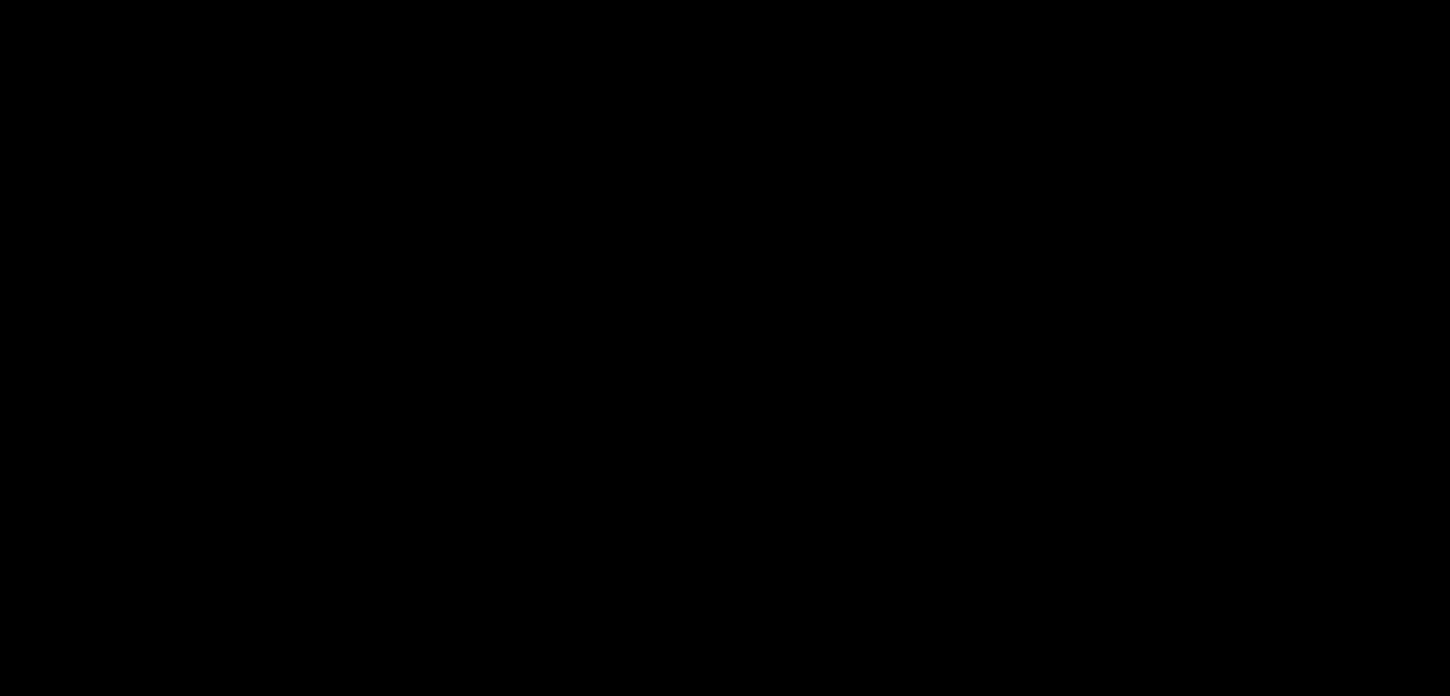
scroll to position [2179, 0]
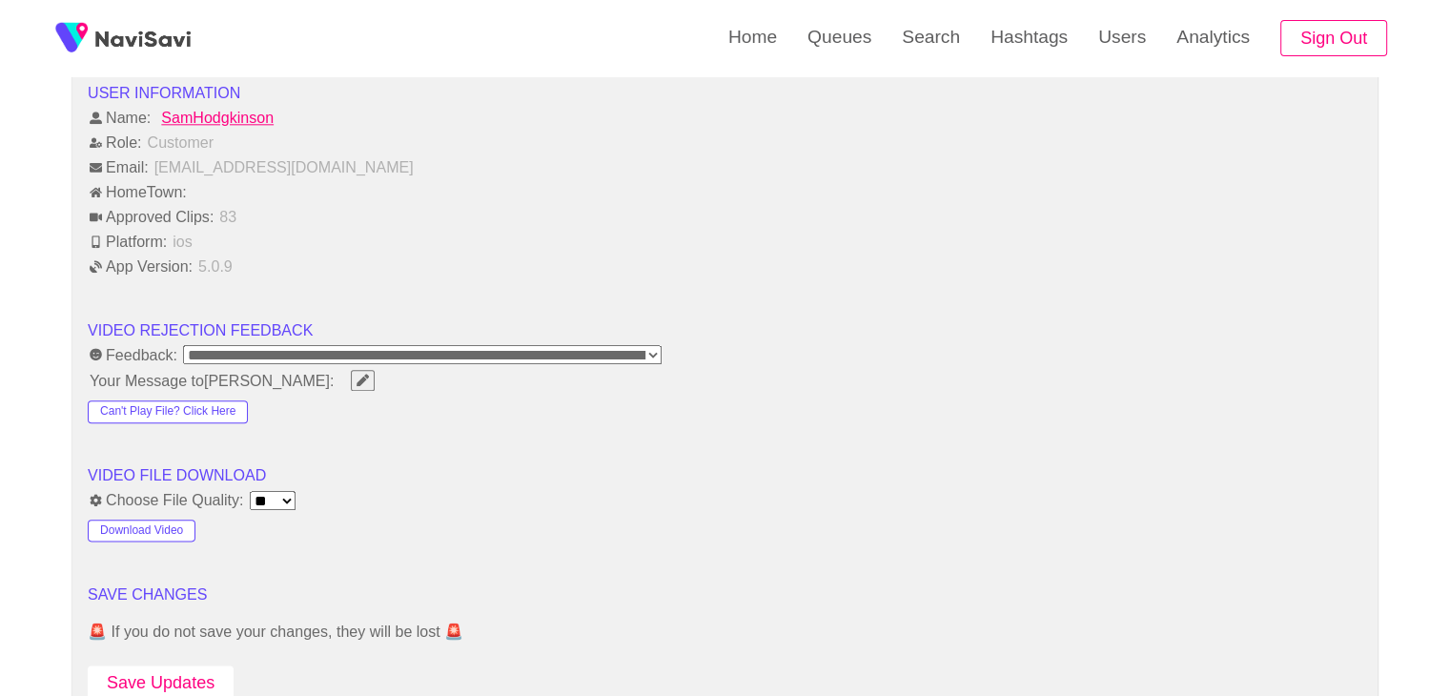
click at [203, 665] on button "Save Updates" at bounding box center [161, 682] width 146 height 35
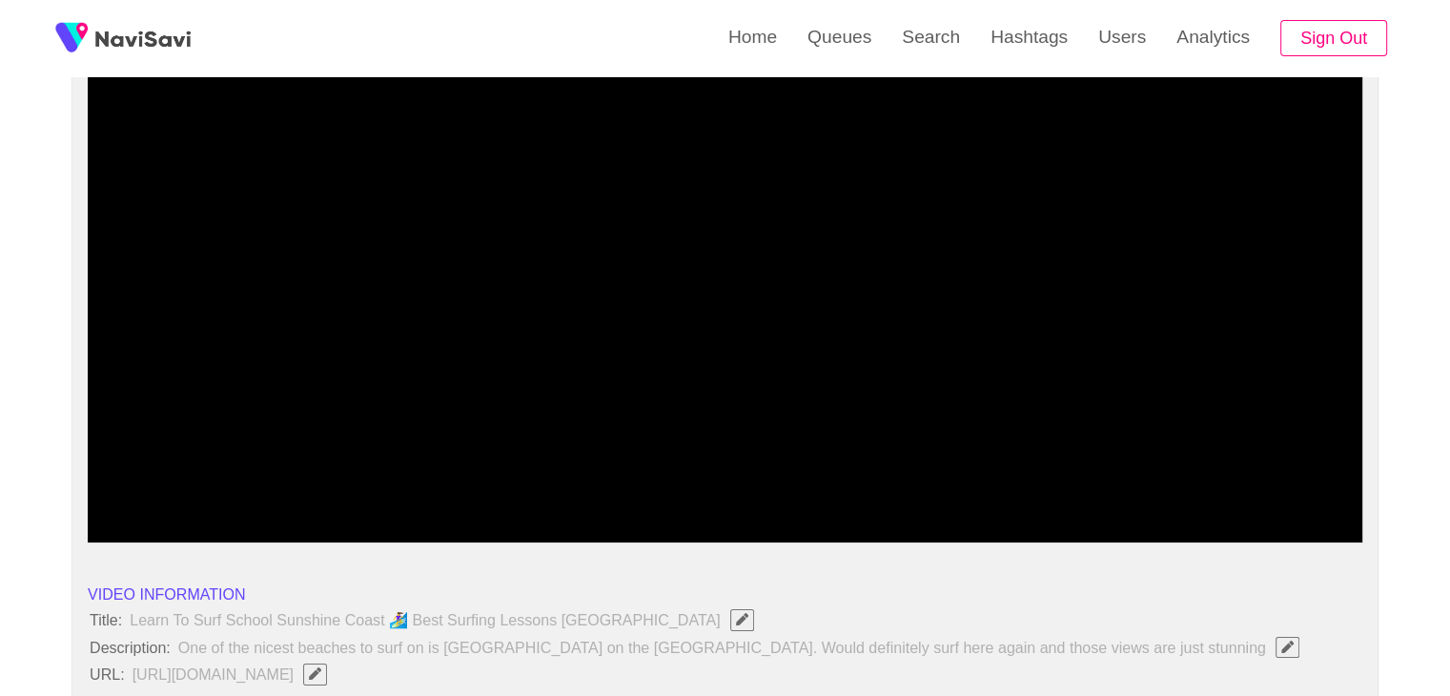
scroll to position [177, 0]
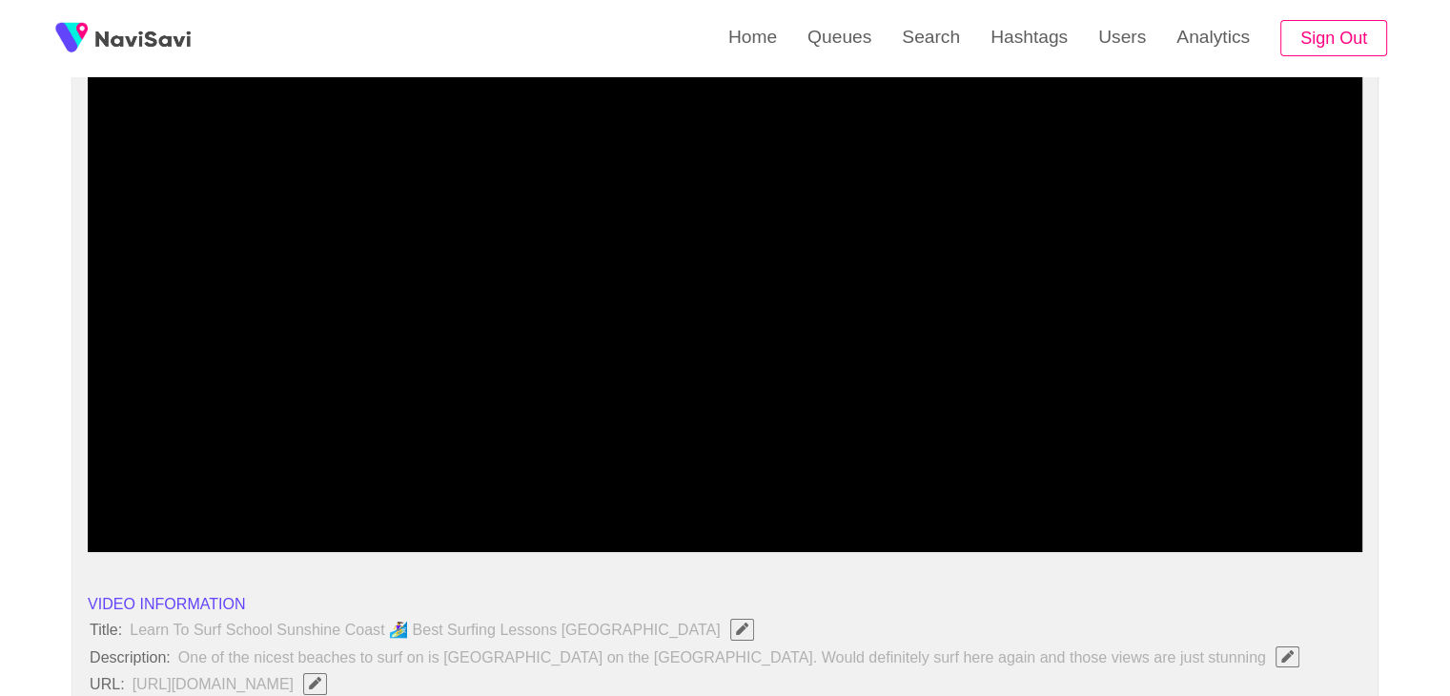
drag, startPoint x: 962, startPoint y: 492, endPoint x: 915, endPoint y: 501, distance: 47.7
click at [915, 501] on span at bounding box center [724, 500] width 1265 height 31
drag, startPoint x: 839, startPoint y: 497, endPoint x: 734, endPoint y: 497, distance: 104.9
click at [734, 497] on span at bounding box center [724, 500] width 1265 height 31
drag, startPoint x: 512, startPoint y: 493, endPoint x: 462, endPoint y: 488, distance: 49.8
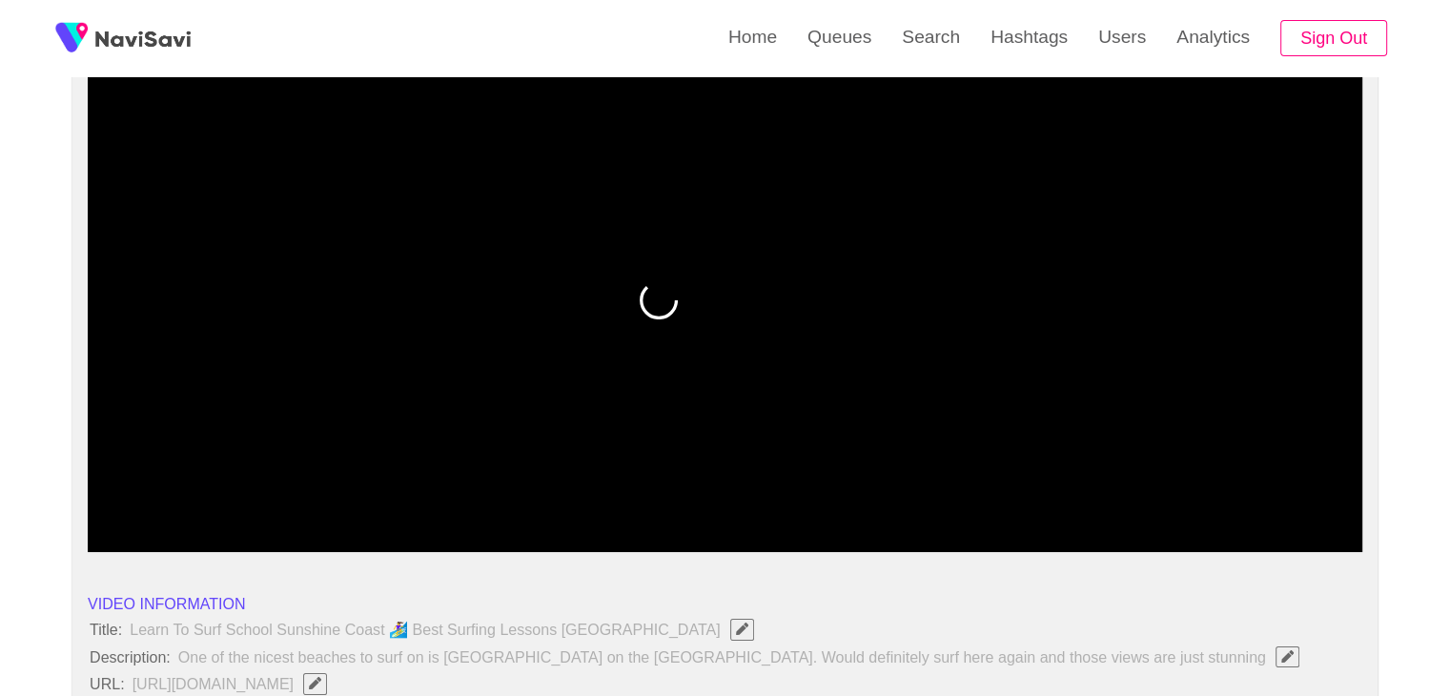
click at [462, 488] on span at bounding box center [724, 500] width 1265 height 31
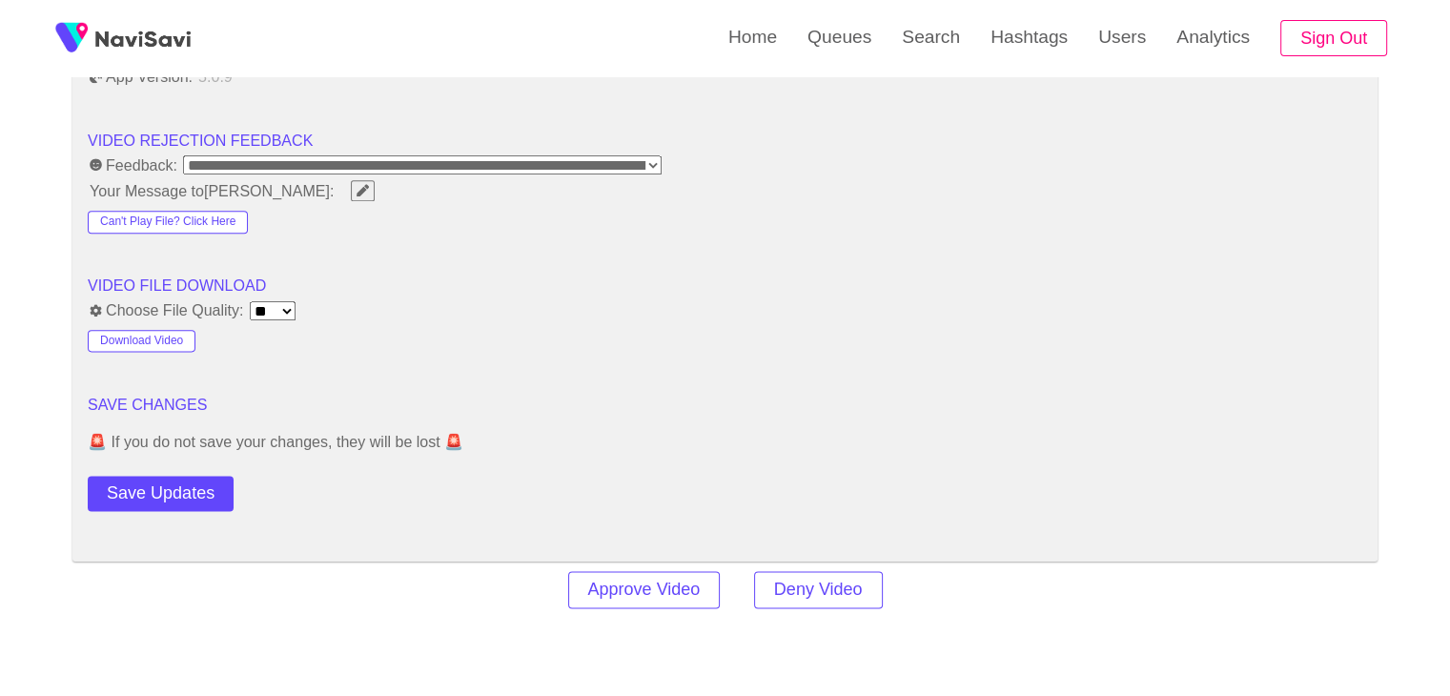
scroll to position [2370, 0]
click at [187, 497] on button "Save Updates" at bounding box center [161, 492] width 146 height 35
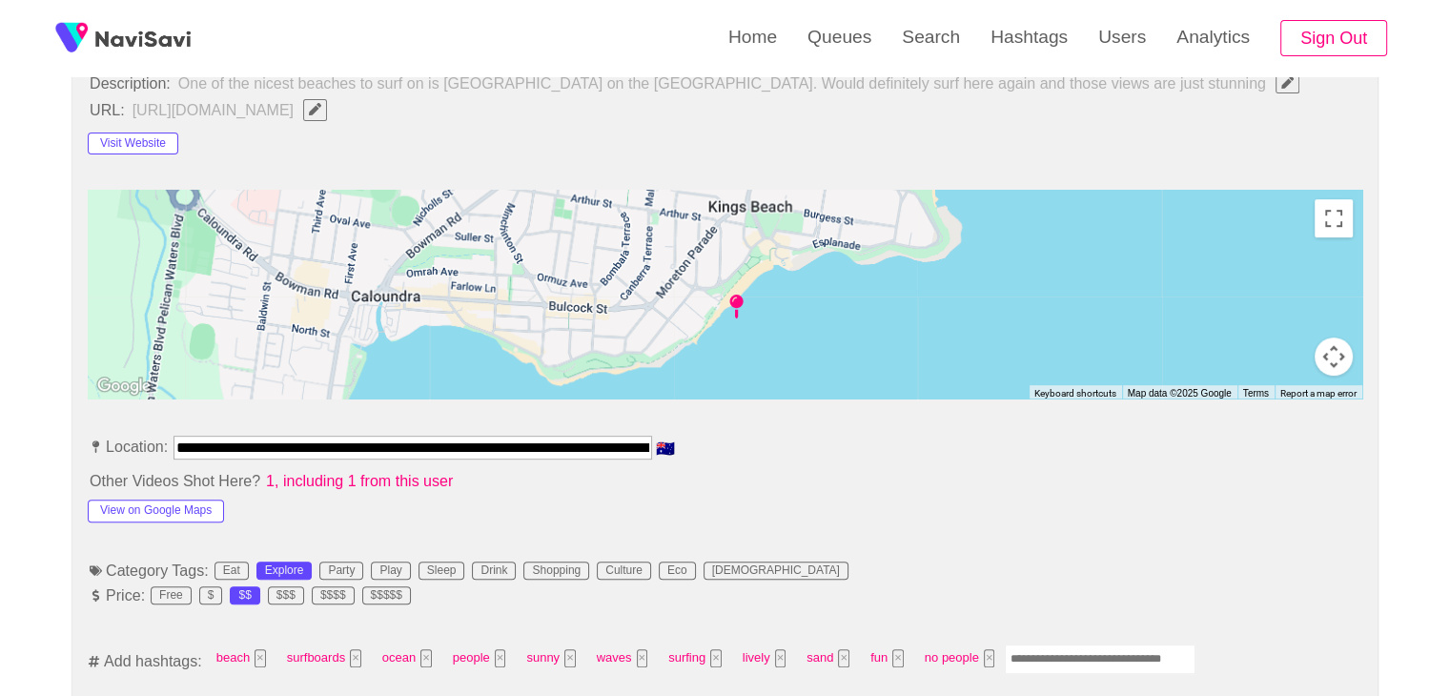
scroll to position [749, 0]
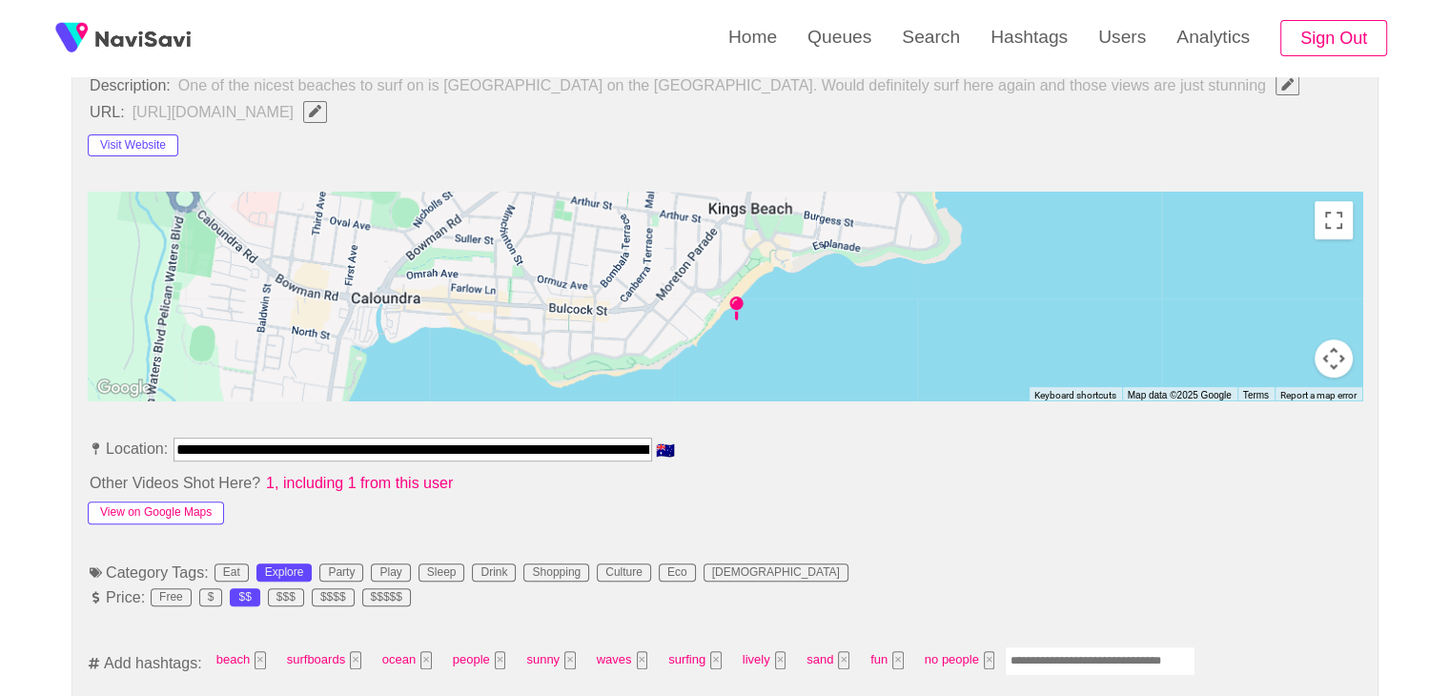
click at [140, 508] on button "View on Google Maps" at bounding box center [156, 512] width 136 height 23
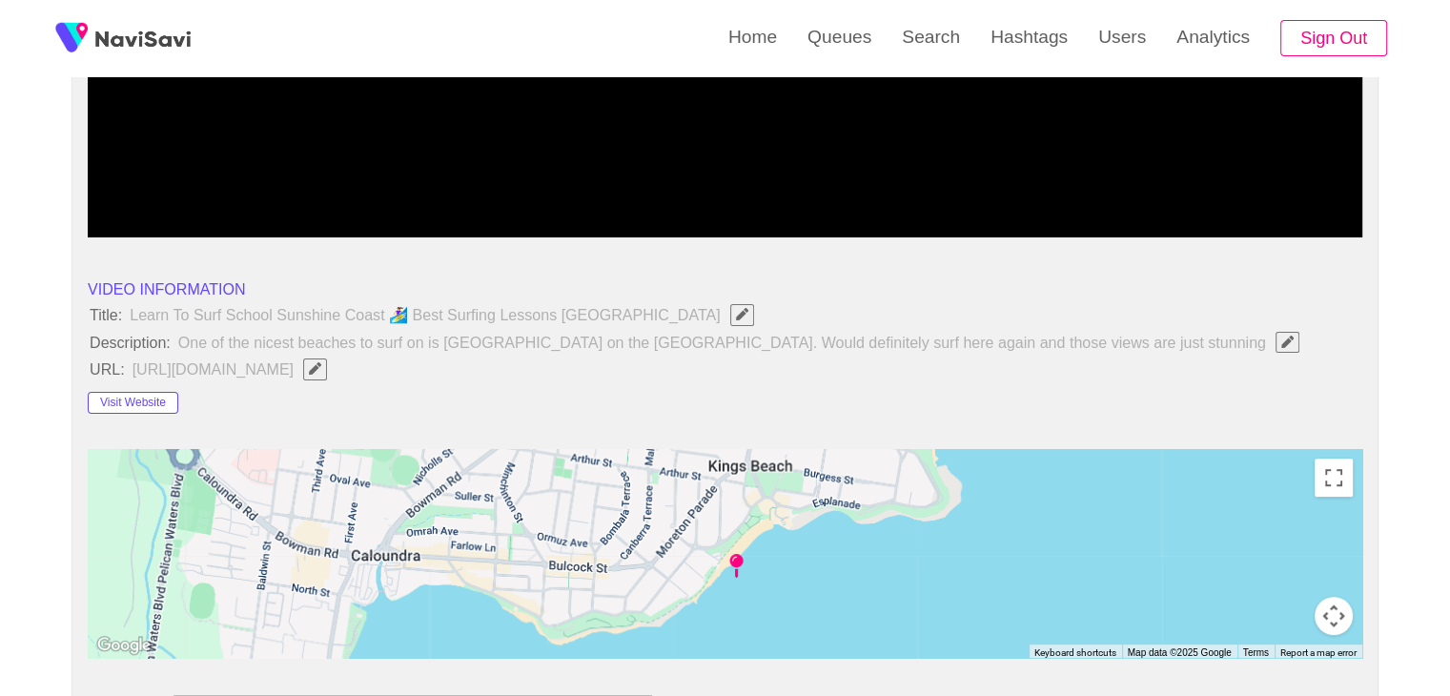
scroll to position [273, 0]
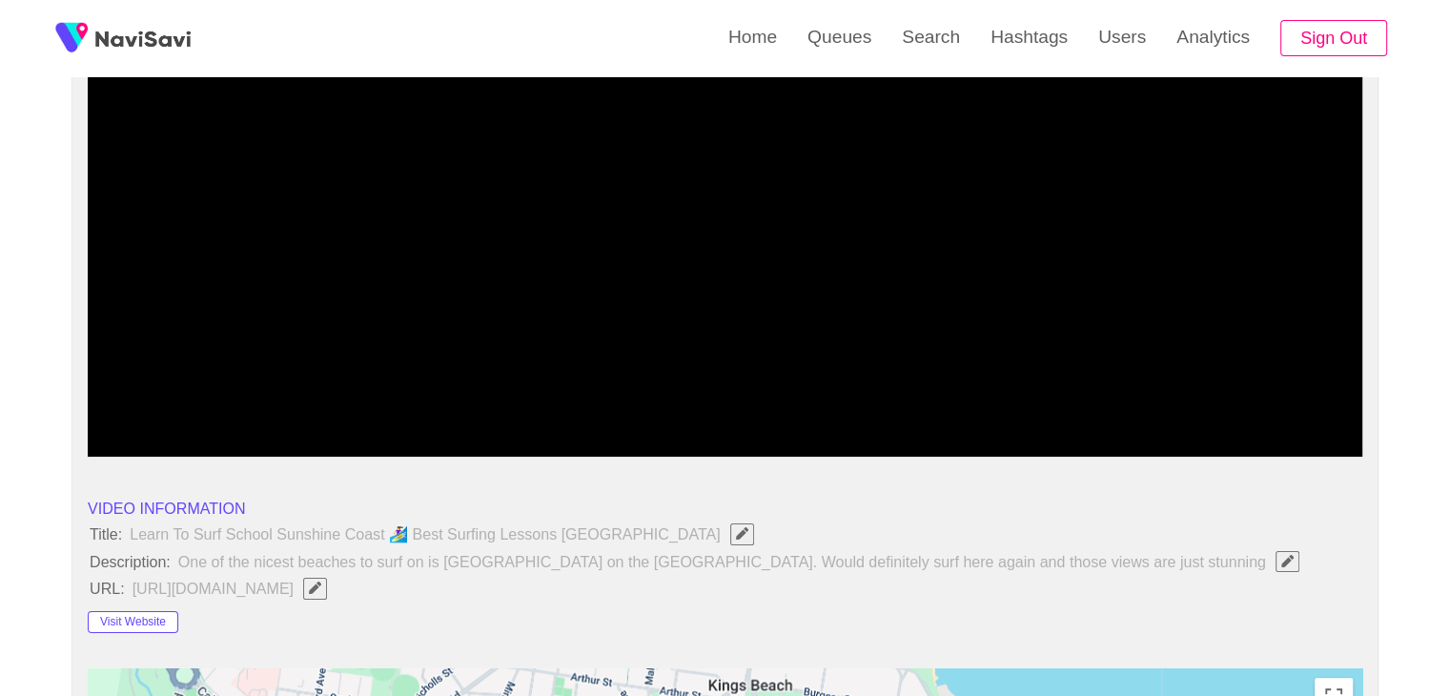
click at [839, 363] on video at bounding box center [725, 218] width 1274 height 477
click at [1113, 437] on icon "add" at bounding box center [1123, 440] width 158 height 23
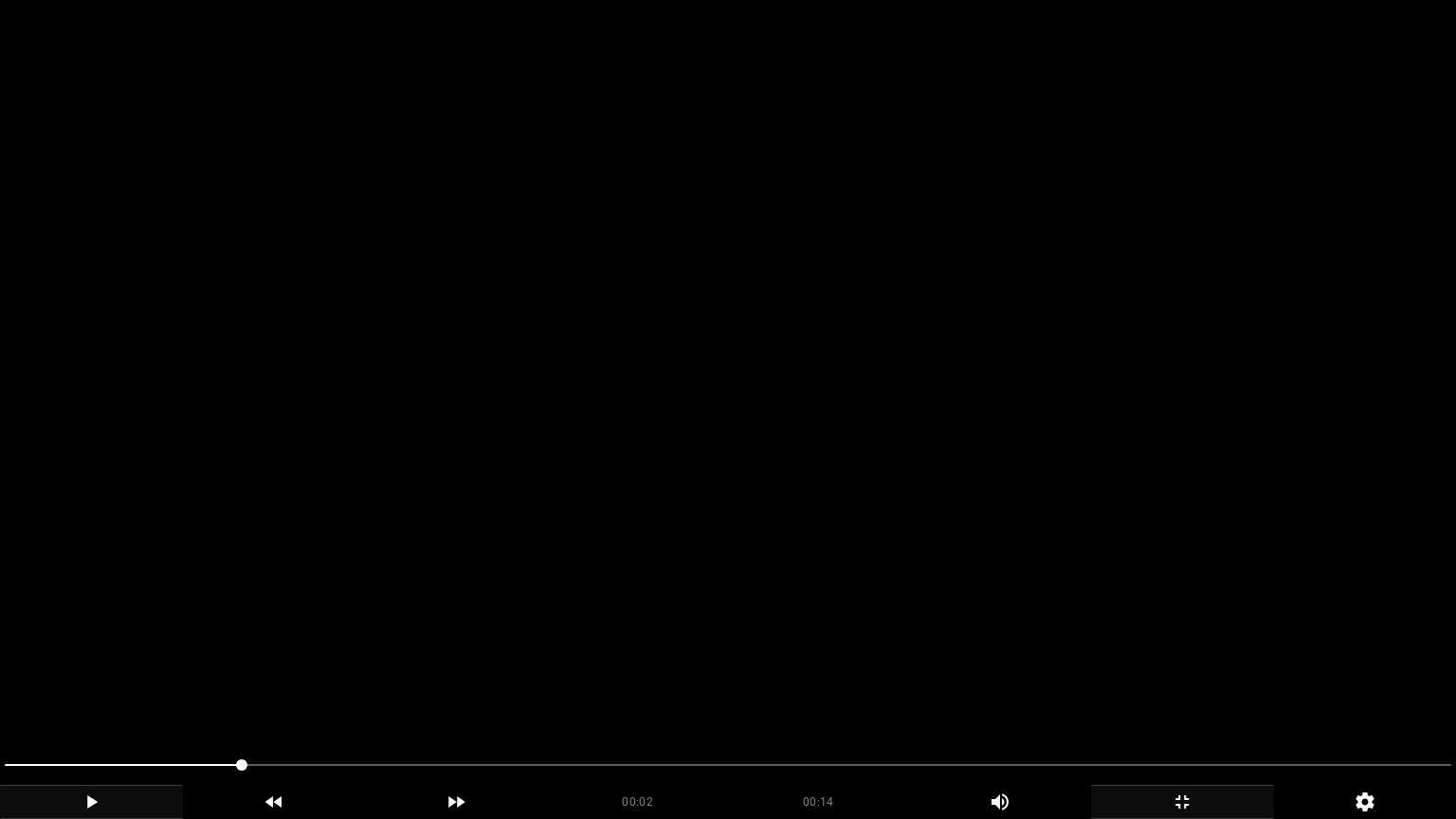
click at [994, 571] on video at bounding box center [728, 410] width 1456 height 819
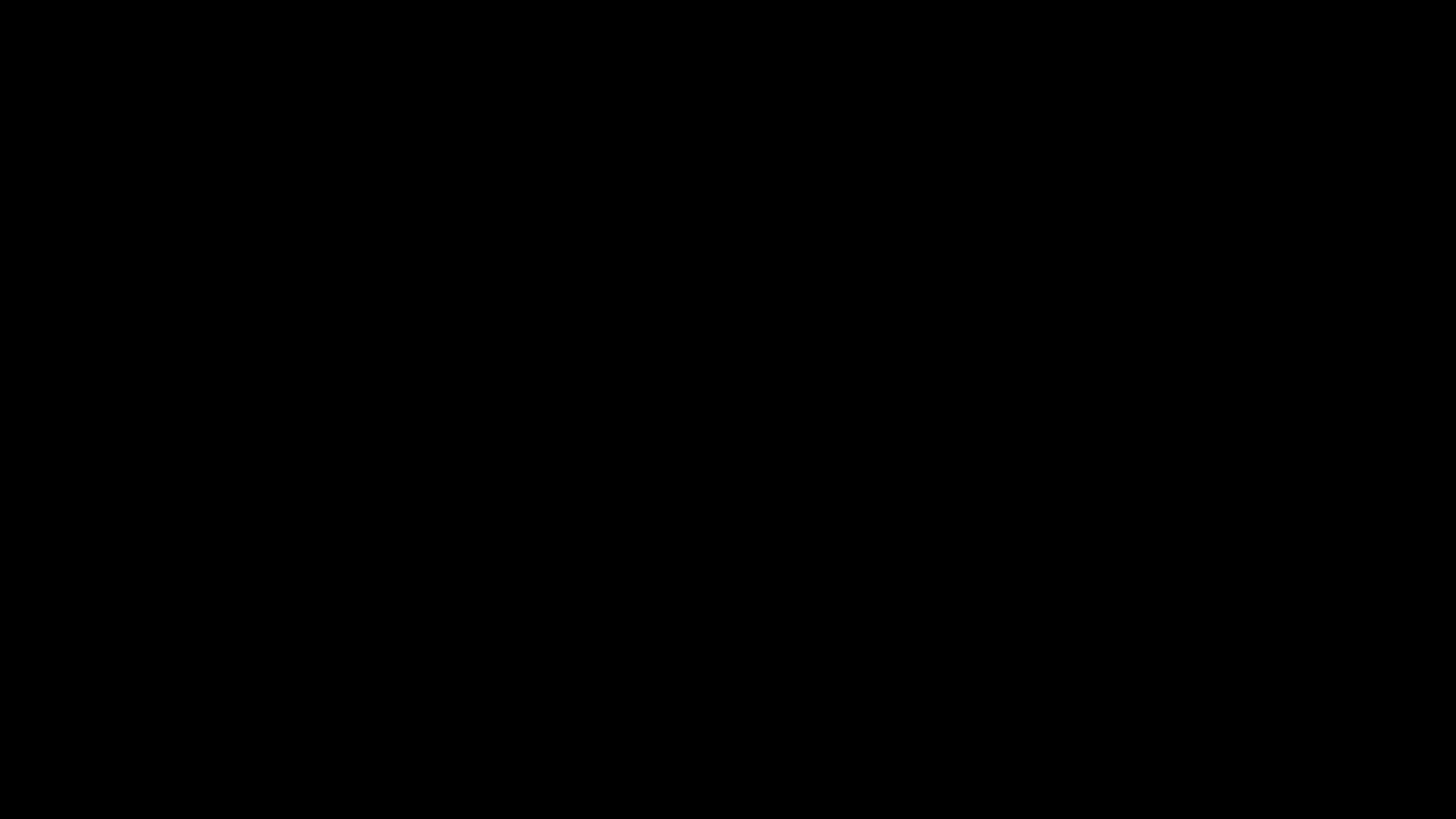
click at [1223, 691] on icon "add" at bounding box center [1183, 801] width 181 height 23
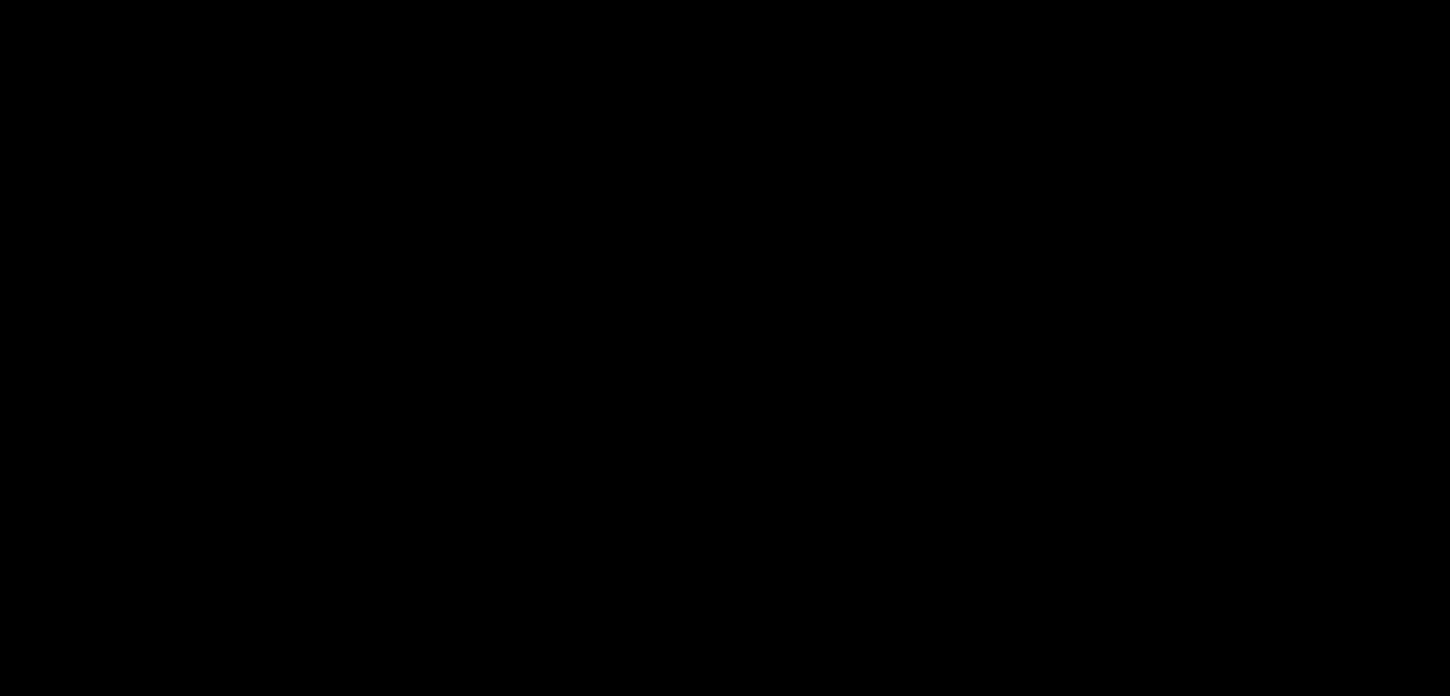
scroll to position [749, 0]
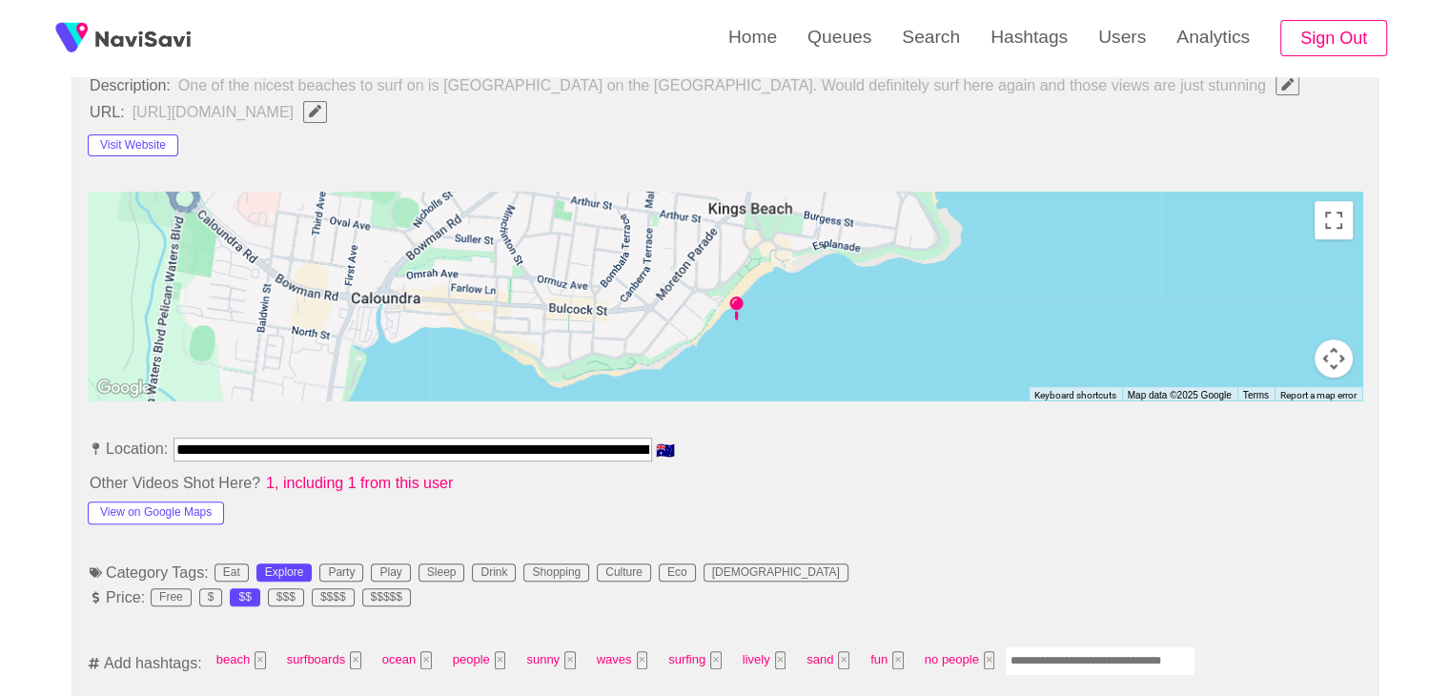
click at [1032, 649] on input "Enter tag here and press return" at bounding box center [1100, 661] width 191 height 30
type input "**********"
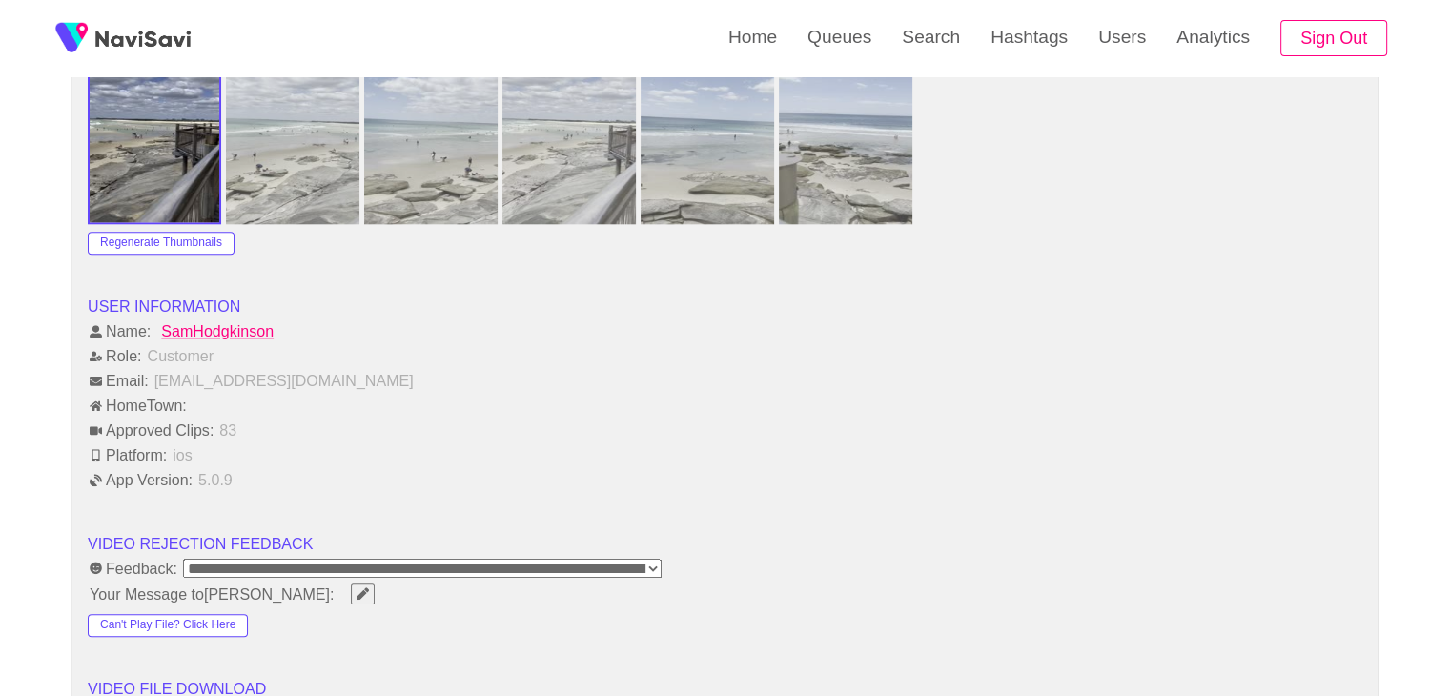
scroll to position [2179, 0]
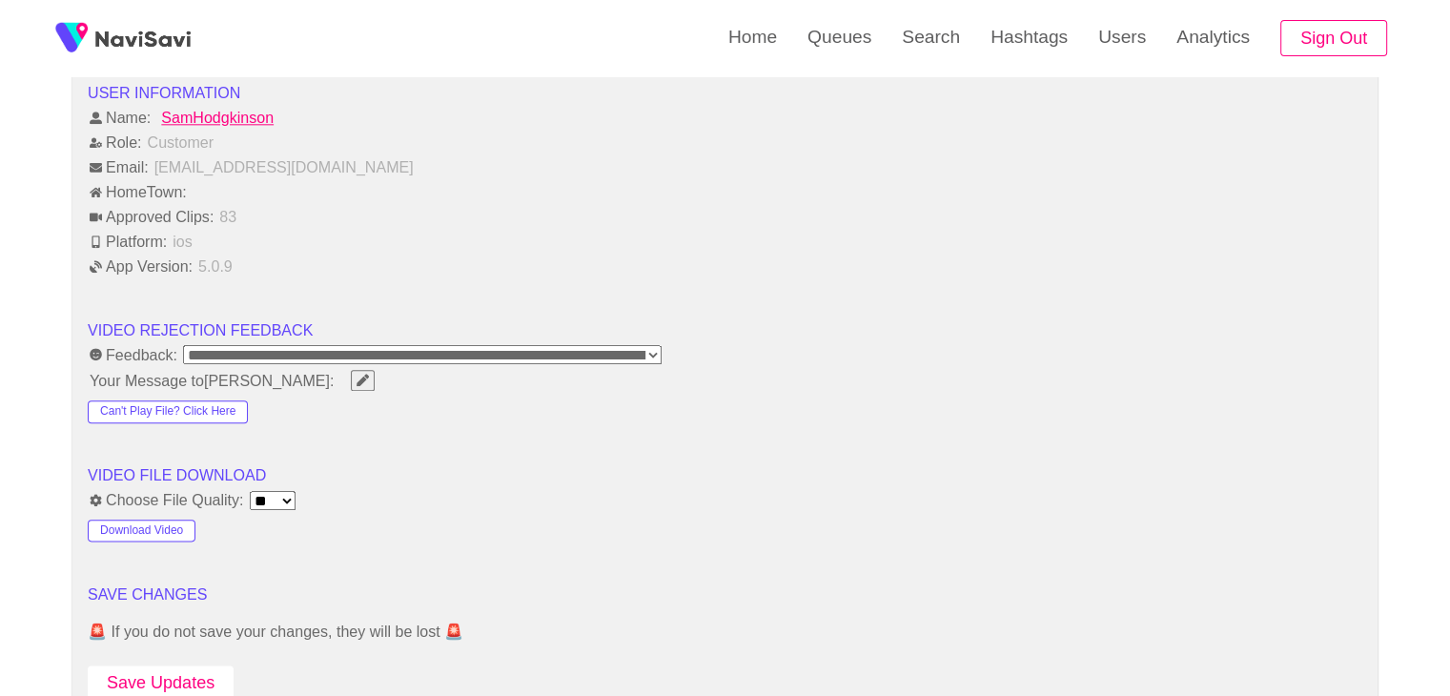
click at [165, 671] on button "Save Updates" at bounding box center [161, 682] width 146 height 35
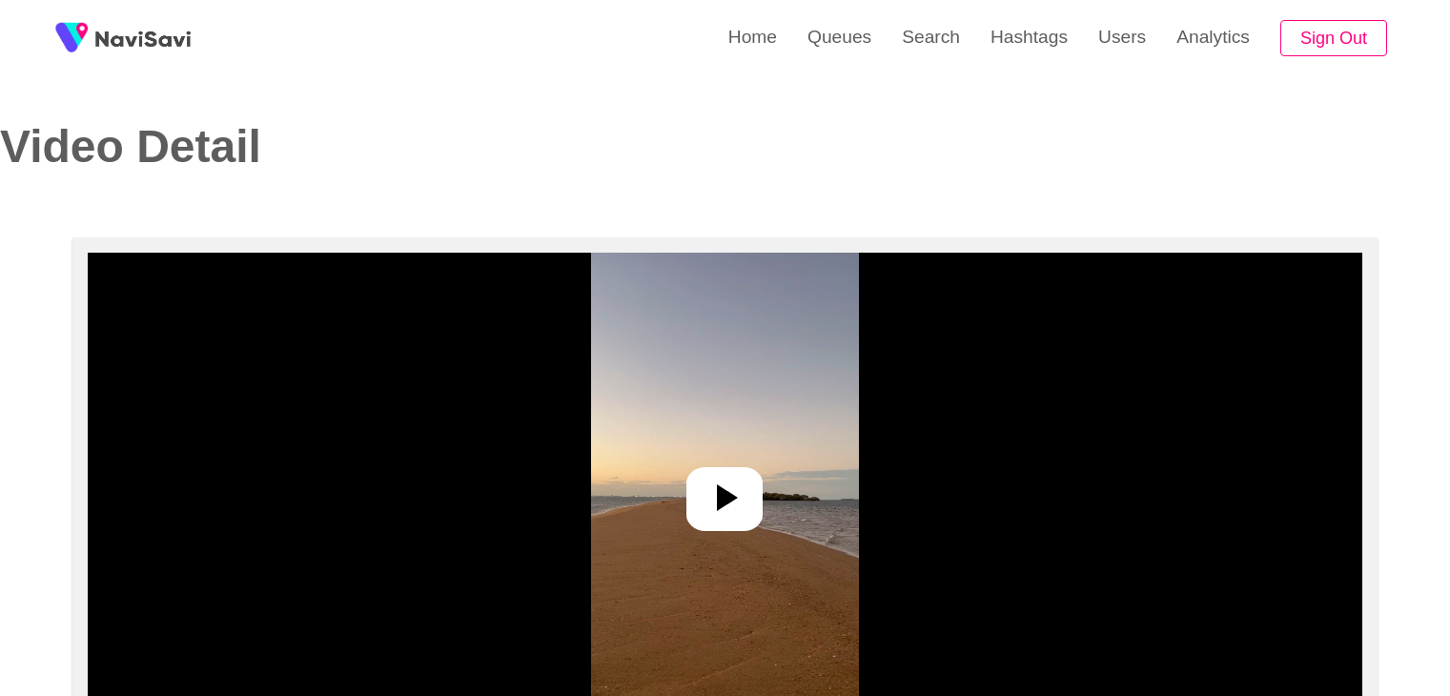
select select "**********"
select select "**"
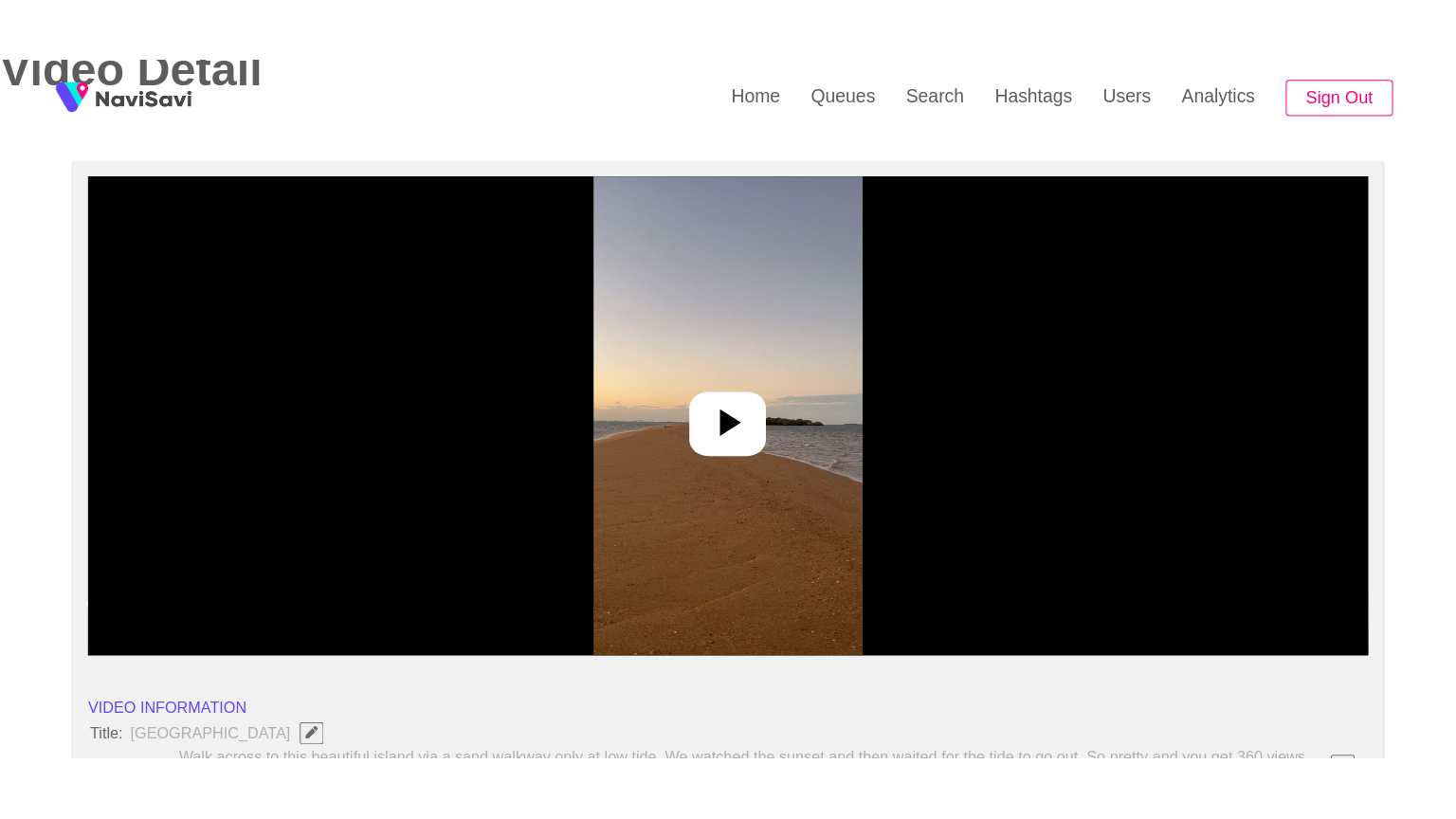
scroll to position [284, 0]
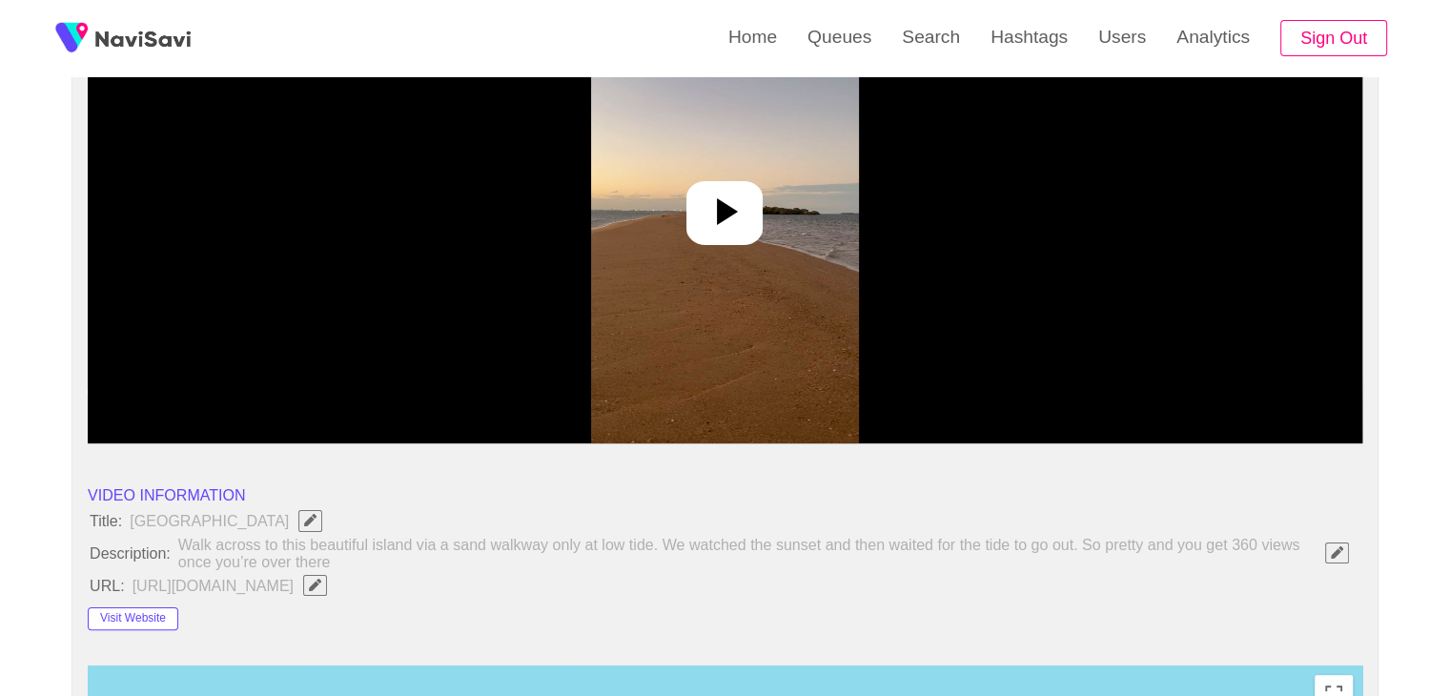
click at [736, 221] on icon at bounding box center [725, 212] width 46 height 46
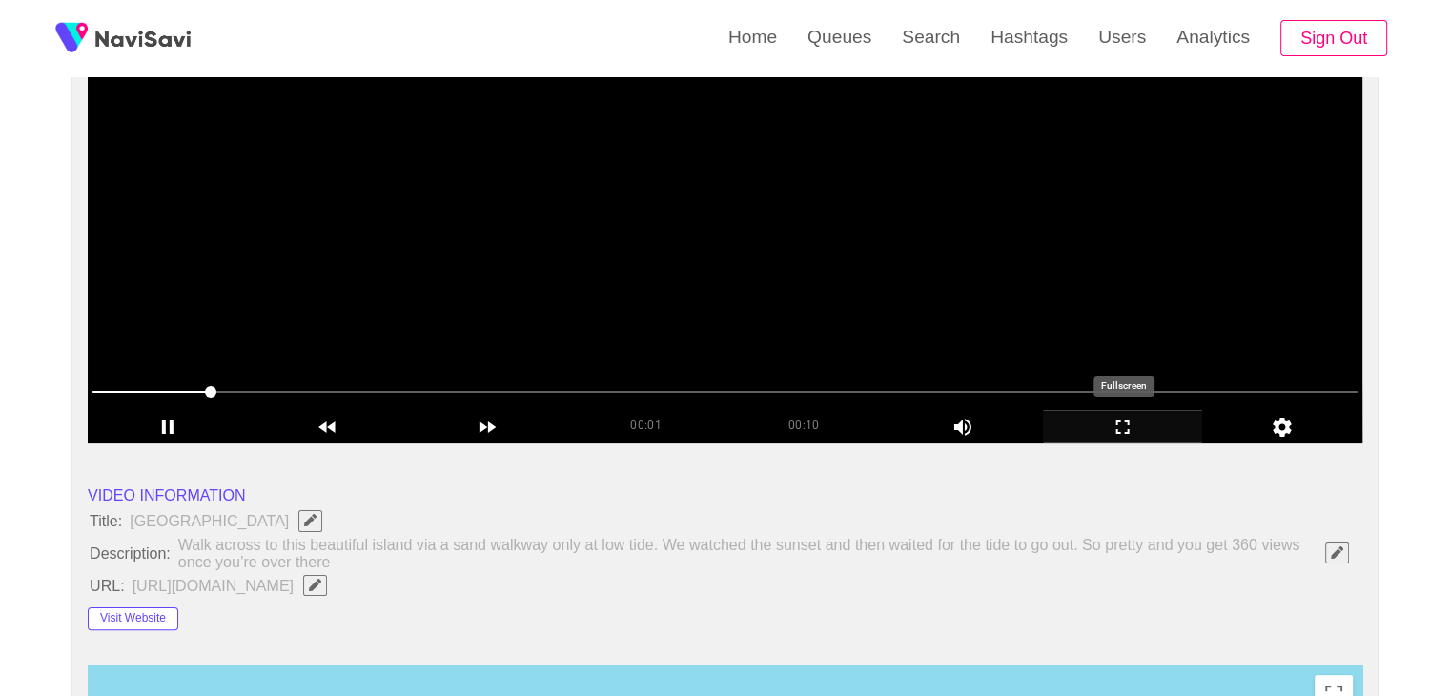
click at [1158, 431] on icon "add" at bounding box center [1123, 427] width 158 height 23
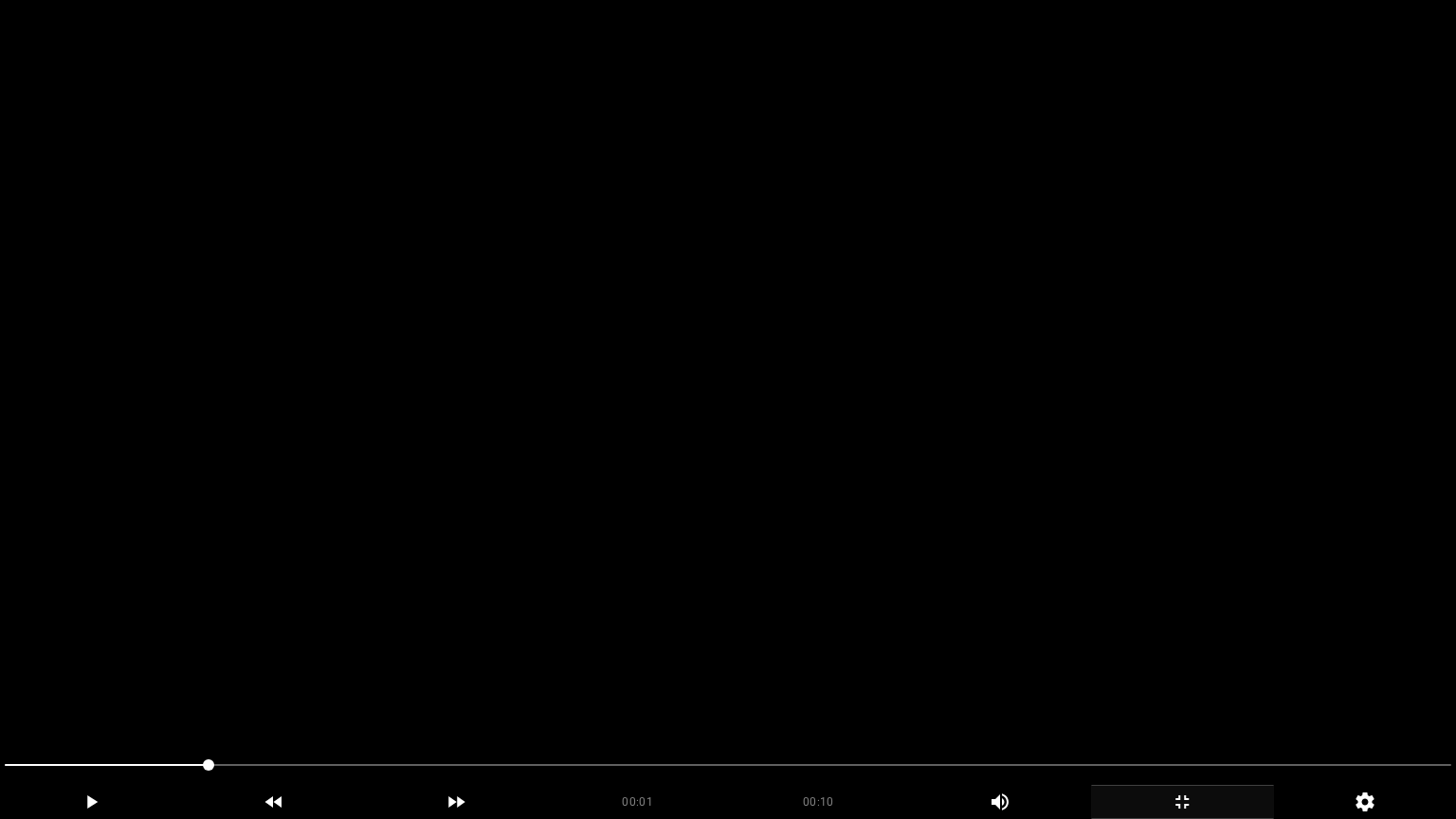
click at [557, 601] on video at bounding box center [728, 410] width 1456 height 819
click at [841, 683] on video at bounding box center [728, 410] width 1456 height 819
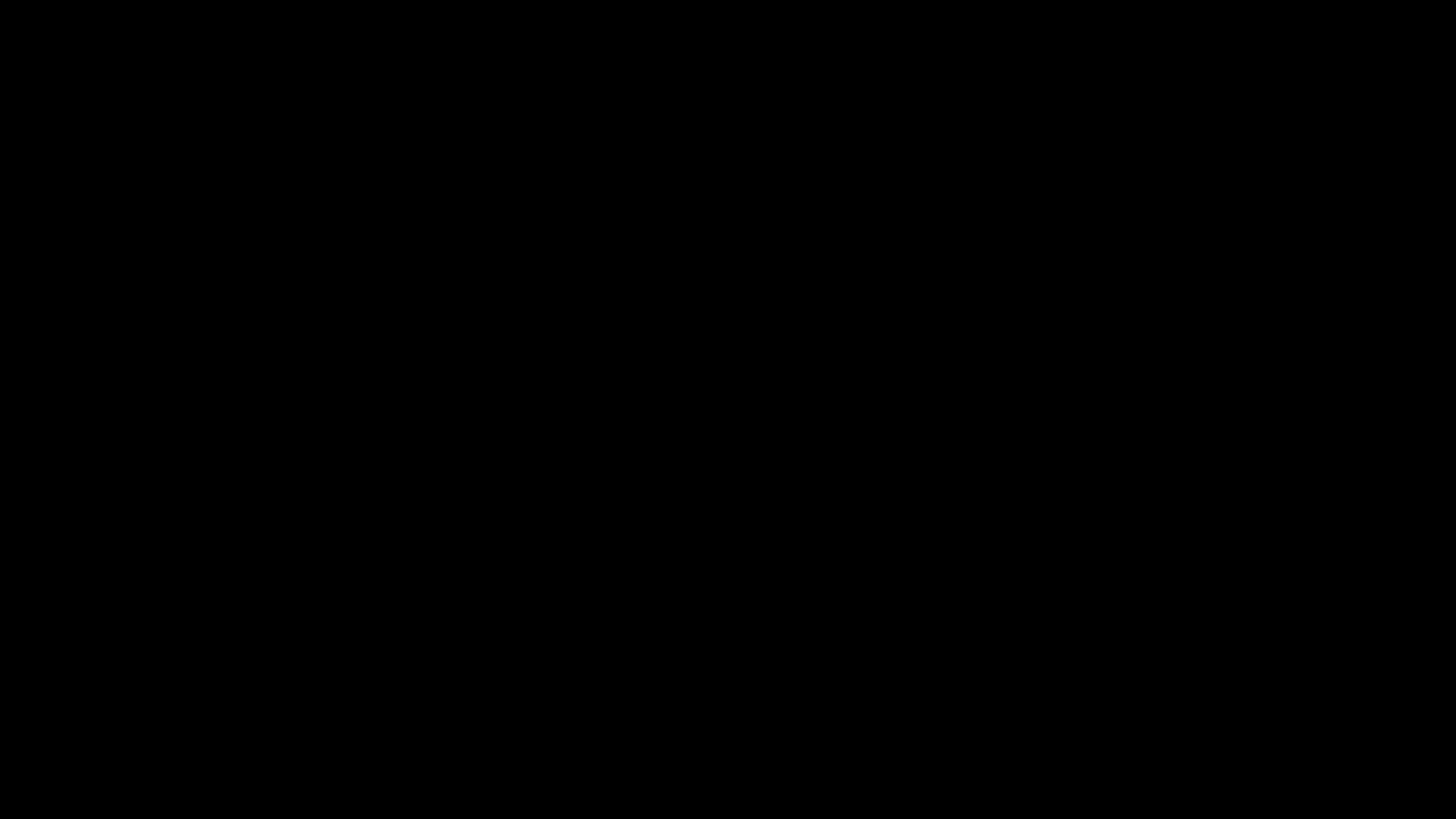
click at [1197, 691] on icon "add" at bounding box center [1183, 801] width 181 height 23
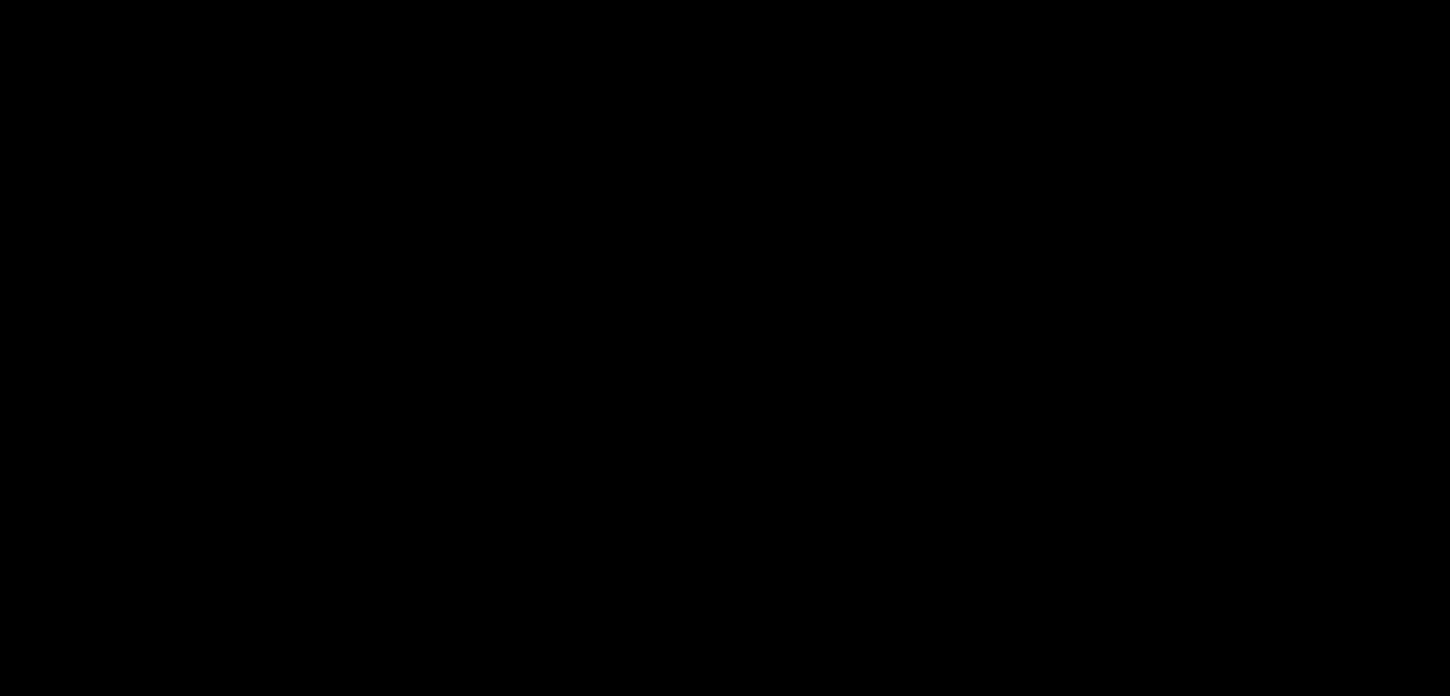
scroll to position [568, 0]
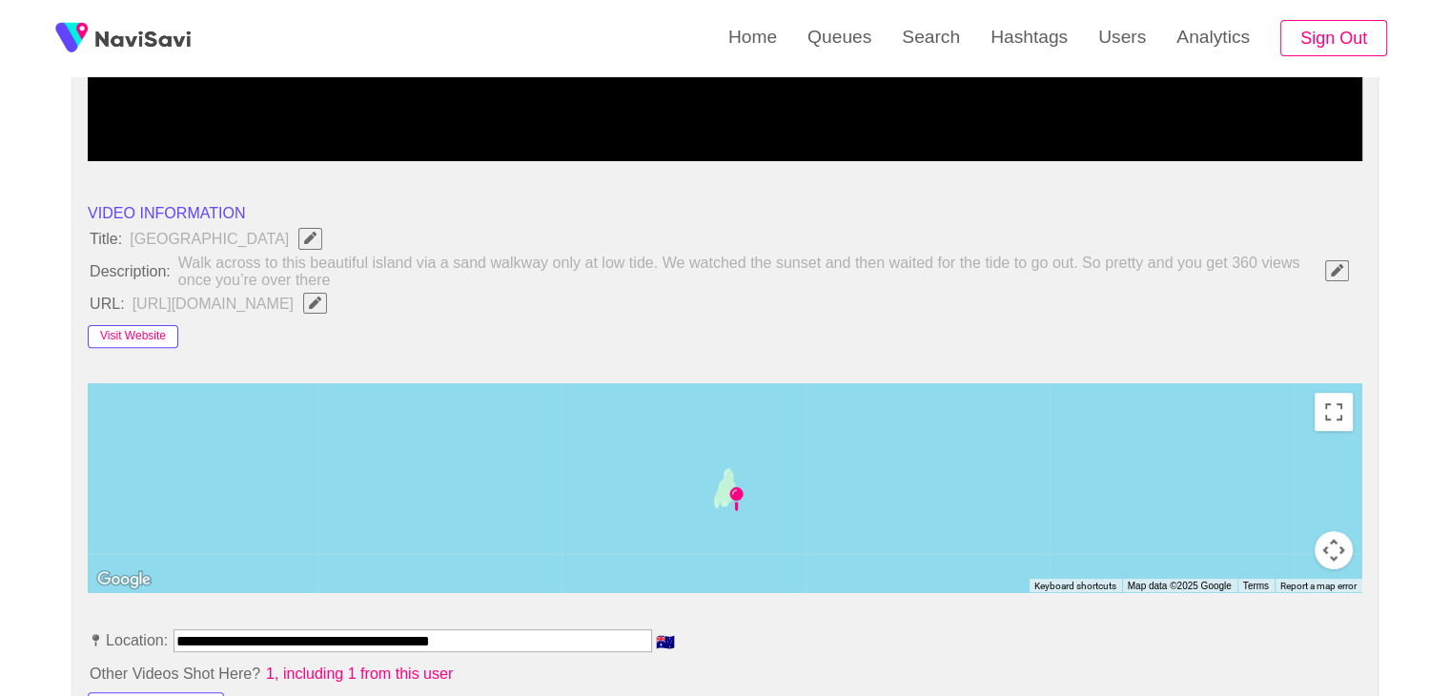
click at [159, 336] on button "Visit Website" at bounding box center [133, 336] width 91 height 23
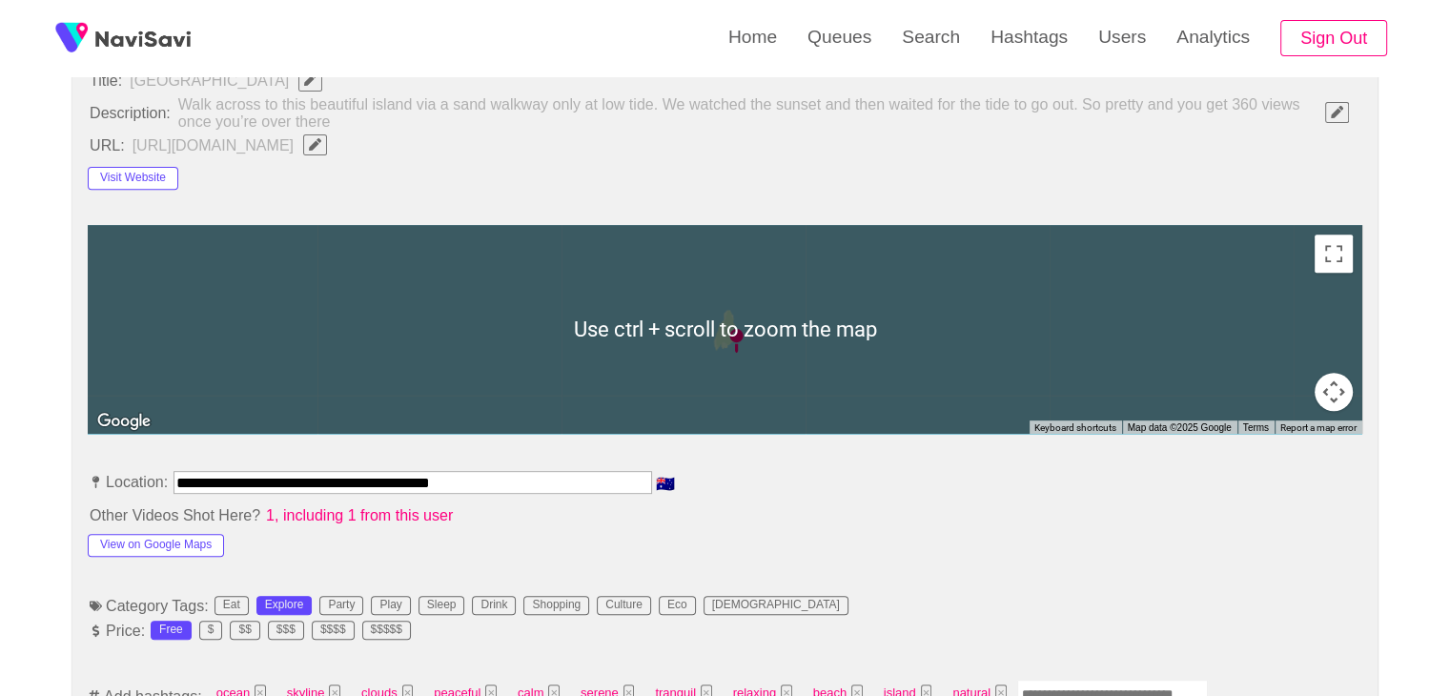
scroll to position [854, 0]
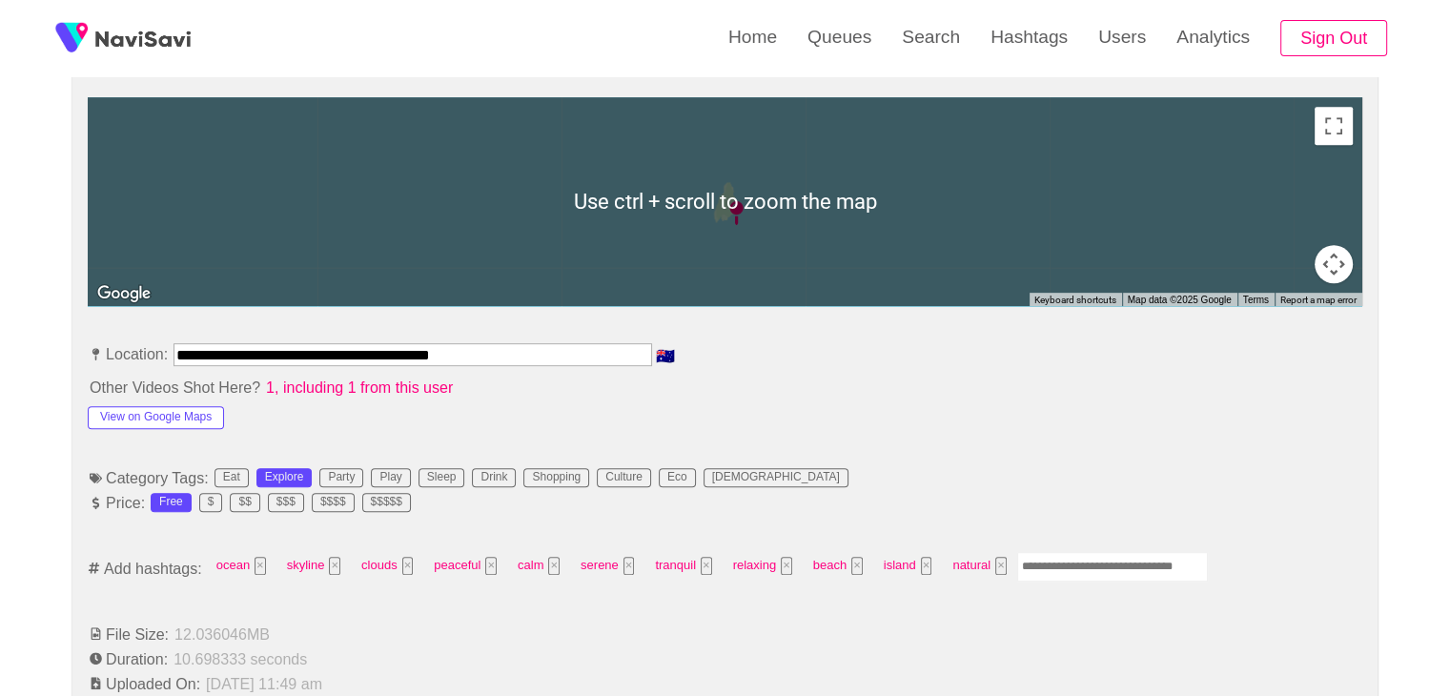
click at [1075, 565] on input "Enter tag here and press return" at bounding box center [1112, 567] width 191 height 30
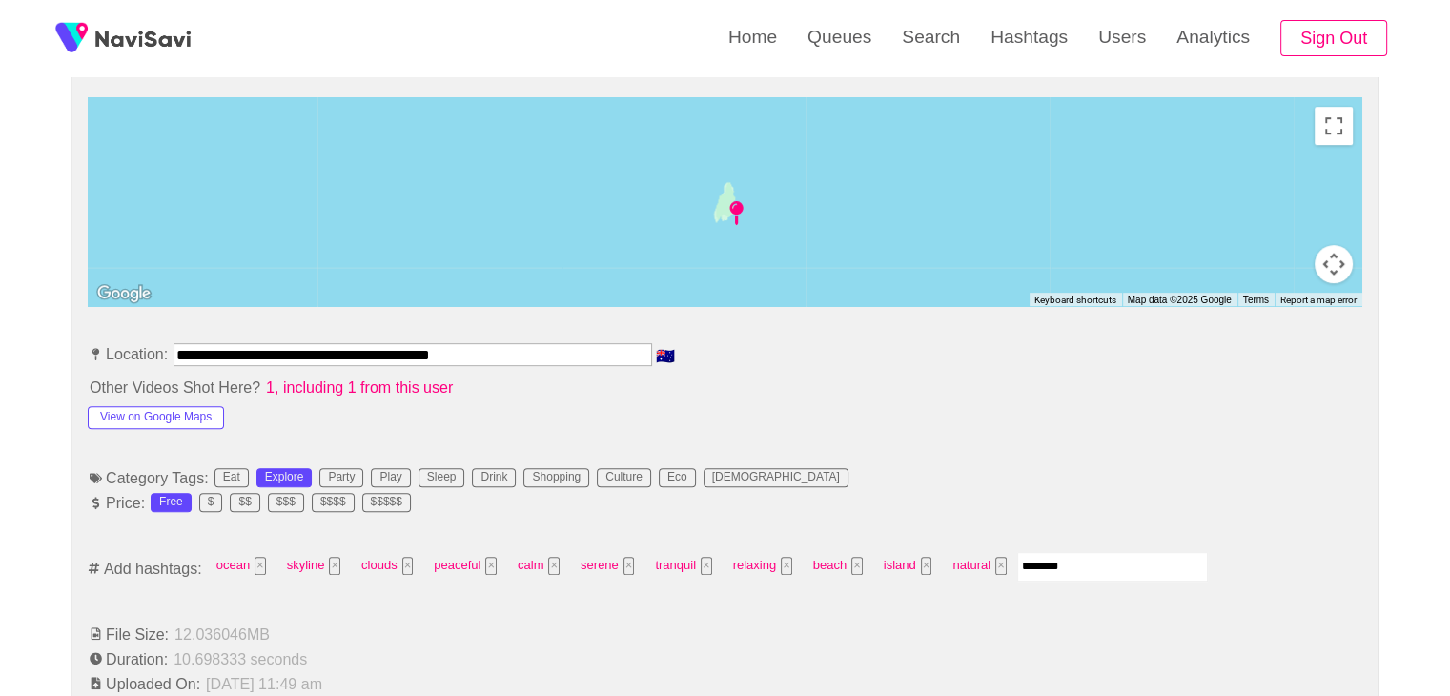
type input "*********"
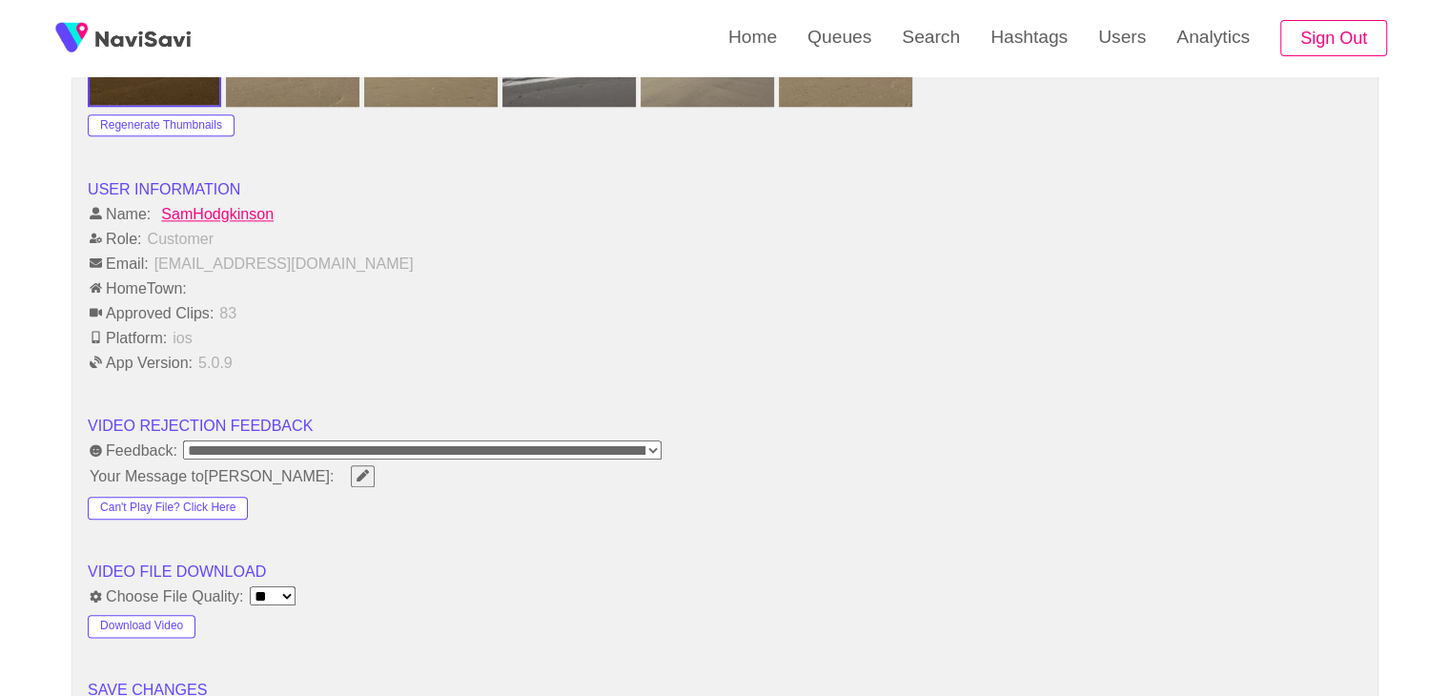
scroll to position [2379, 0]
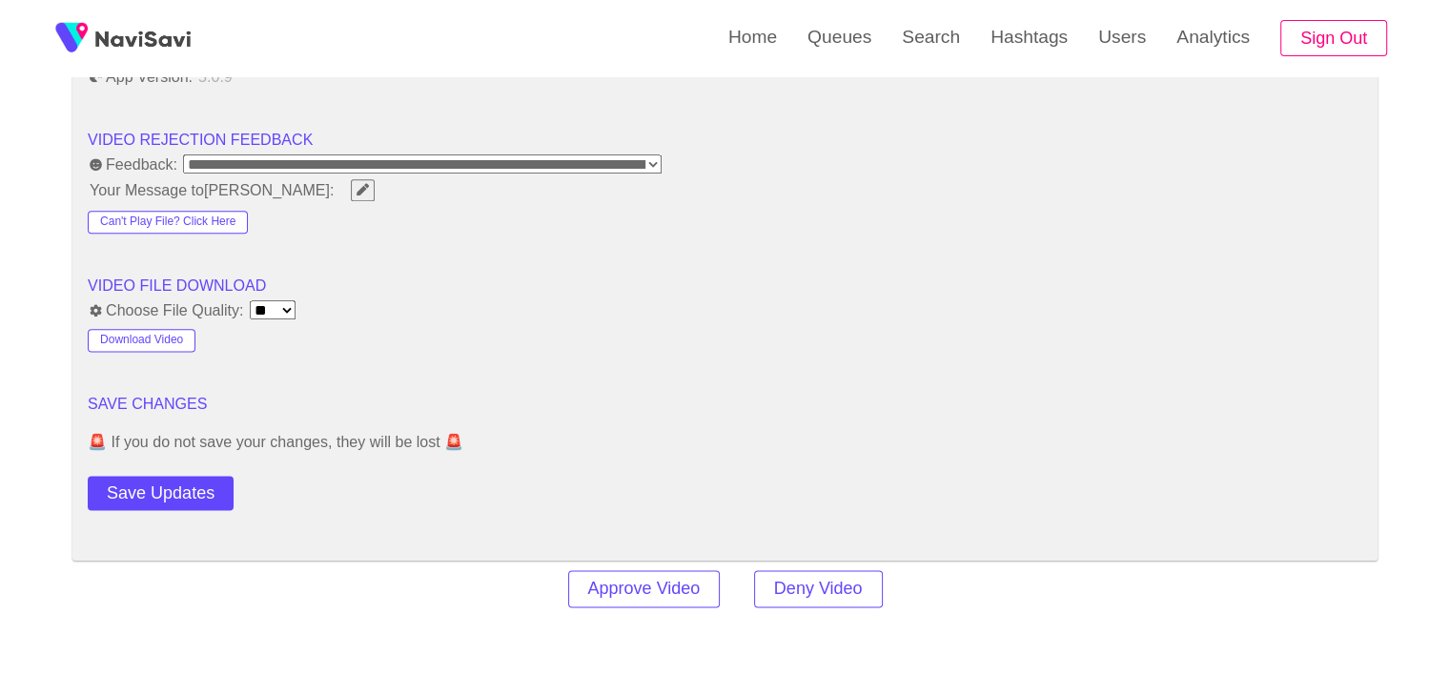
click at [143, 500] on button "Save Updates" at bounding box center [161, 493] width 146 height 35
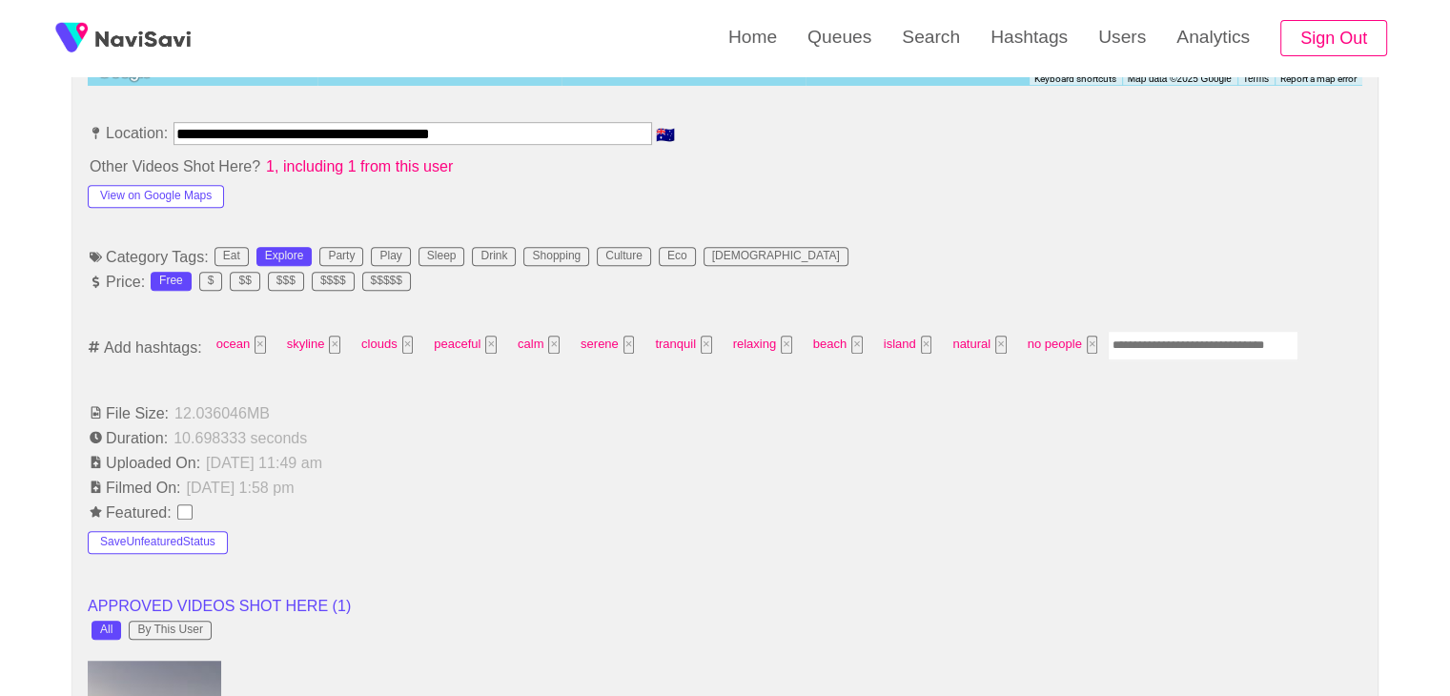
scroll to position [854, 0]
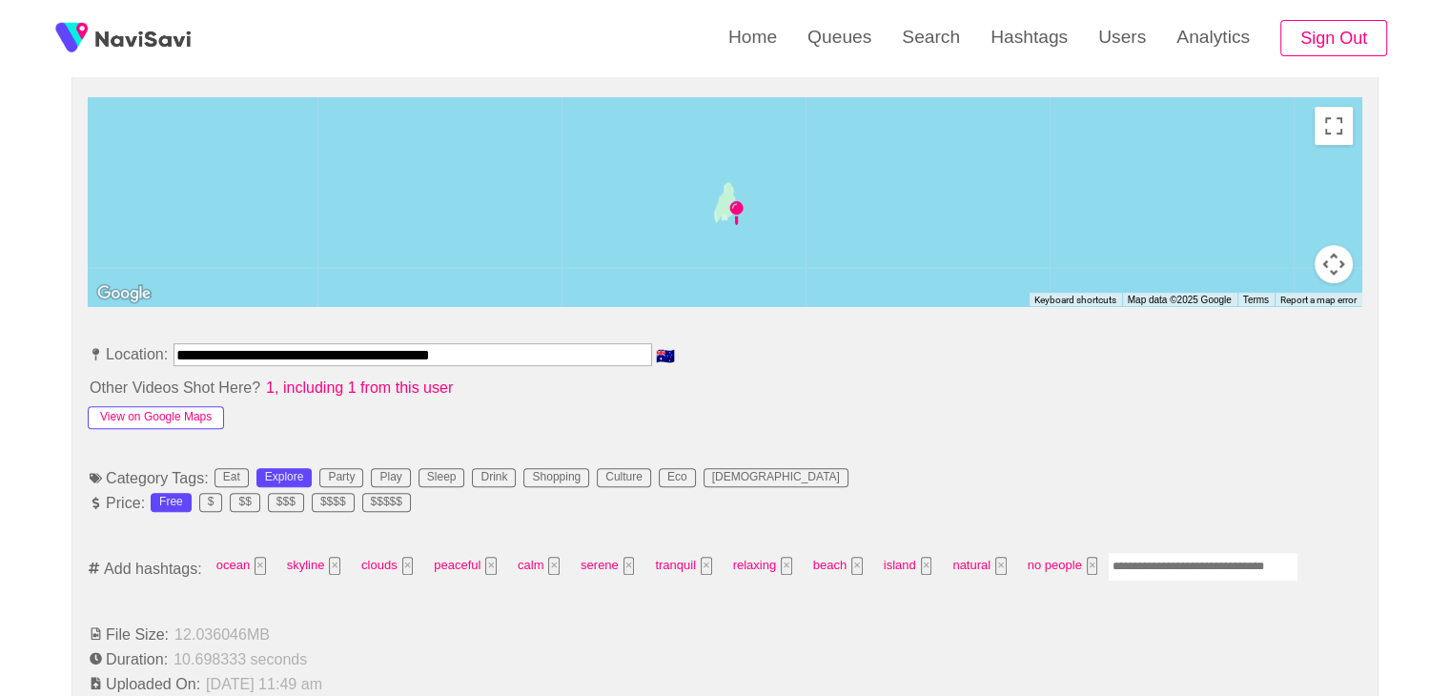
click at [197, 416] on button "View on Google Maps" at bounding box center [156, 417] width 136 height 23
click at [182, 415] on button "View on Google Maps" at bounding box center [156, 417] width 136 height 23
click at [1175, 567] on input "Enter tag here and press return" at bounding box center [1203, 567] width 191 height 30
type input "******"
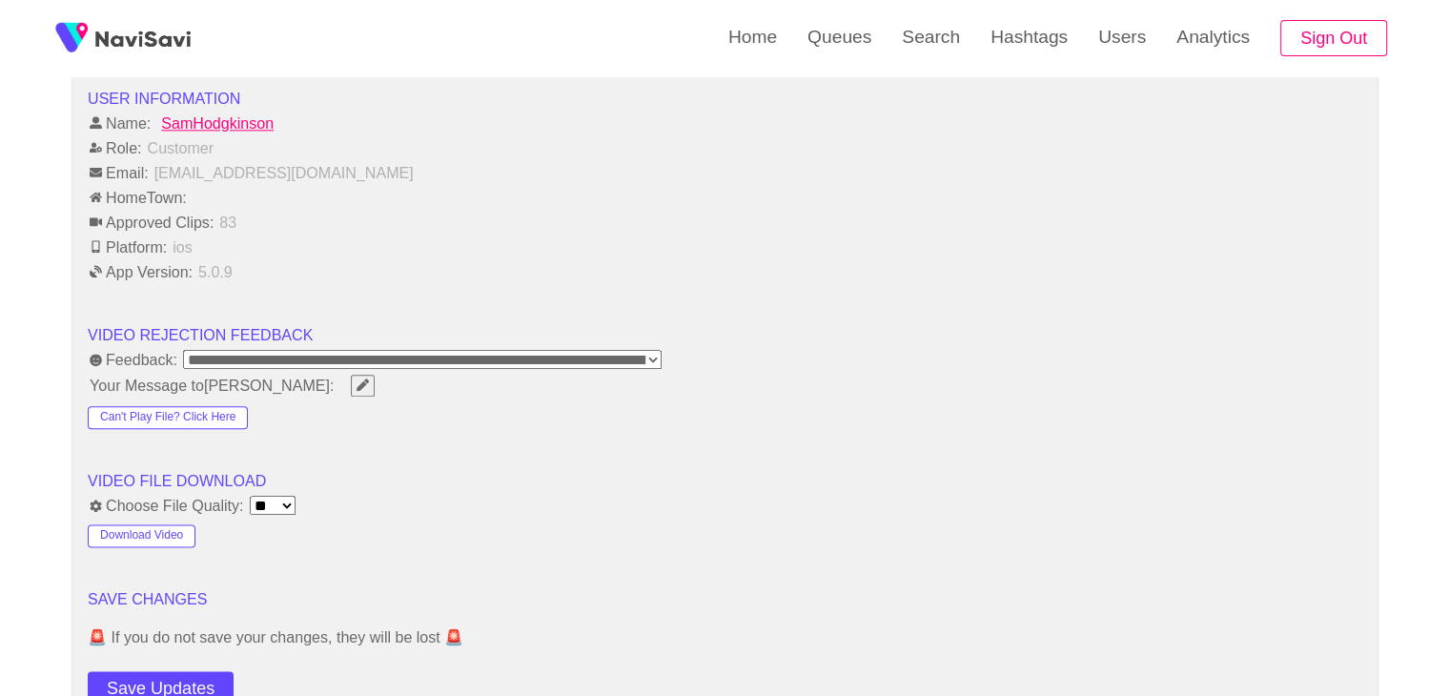
scroll to position [2570, 0]
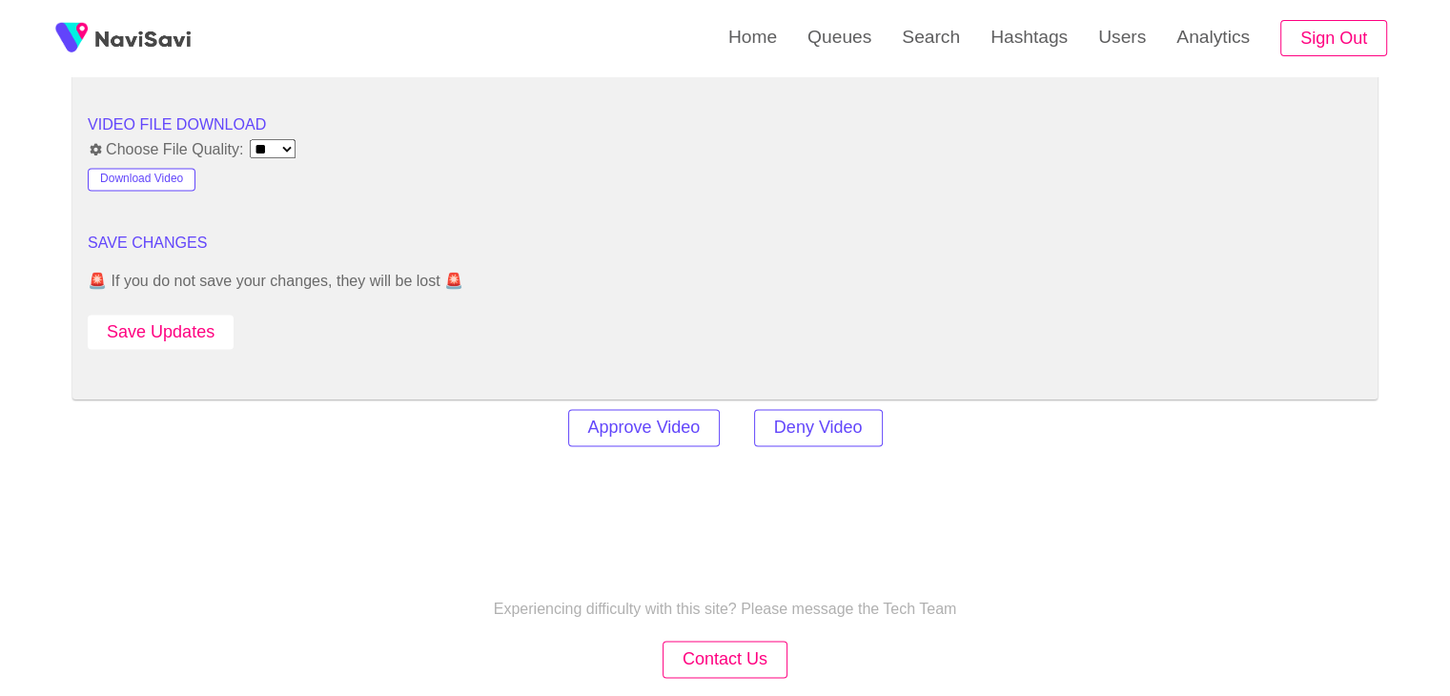
click at [198, 315] on button "Save Updates" at bounding box center [161, 332] width 146 height 35
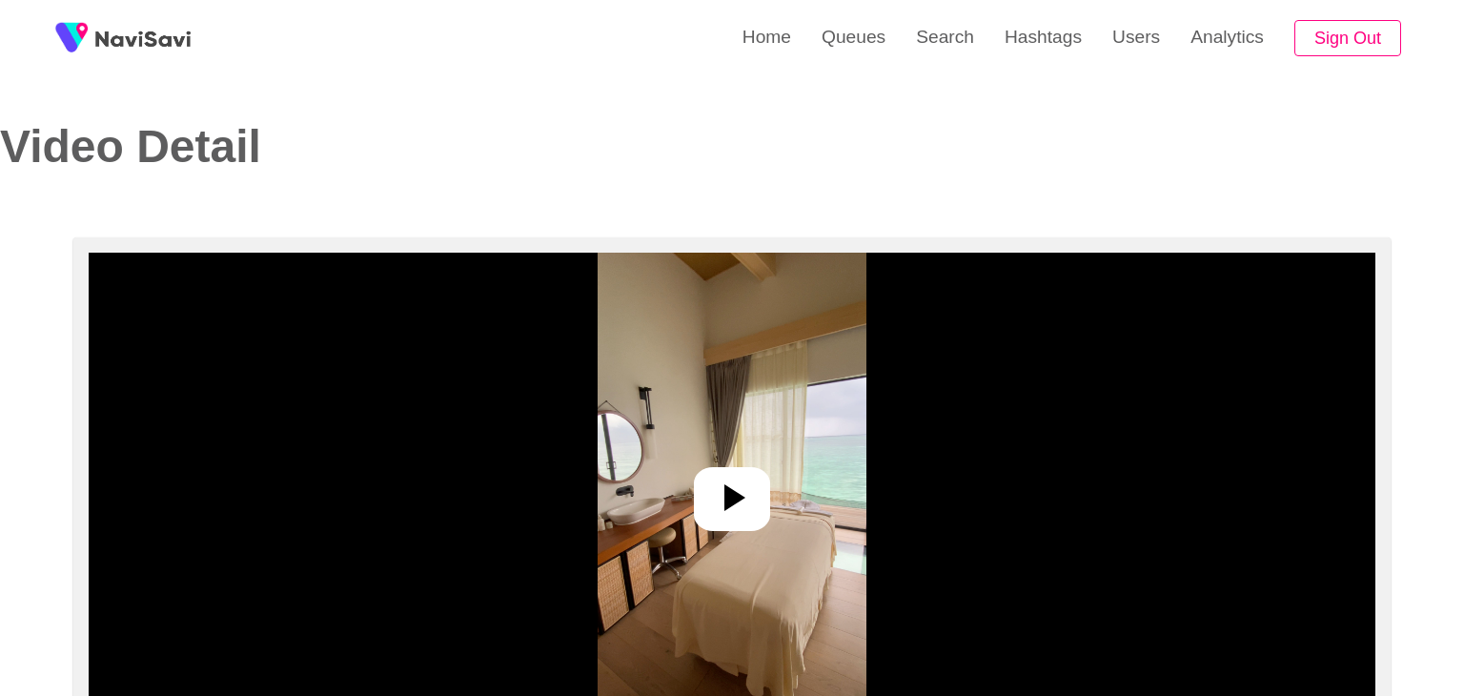
select select "**********"
select select "**"
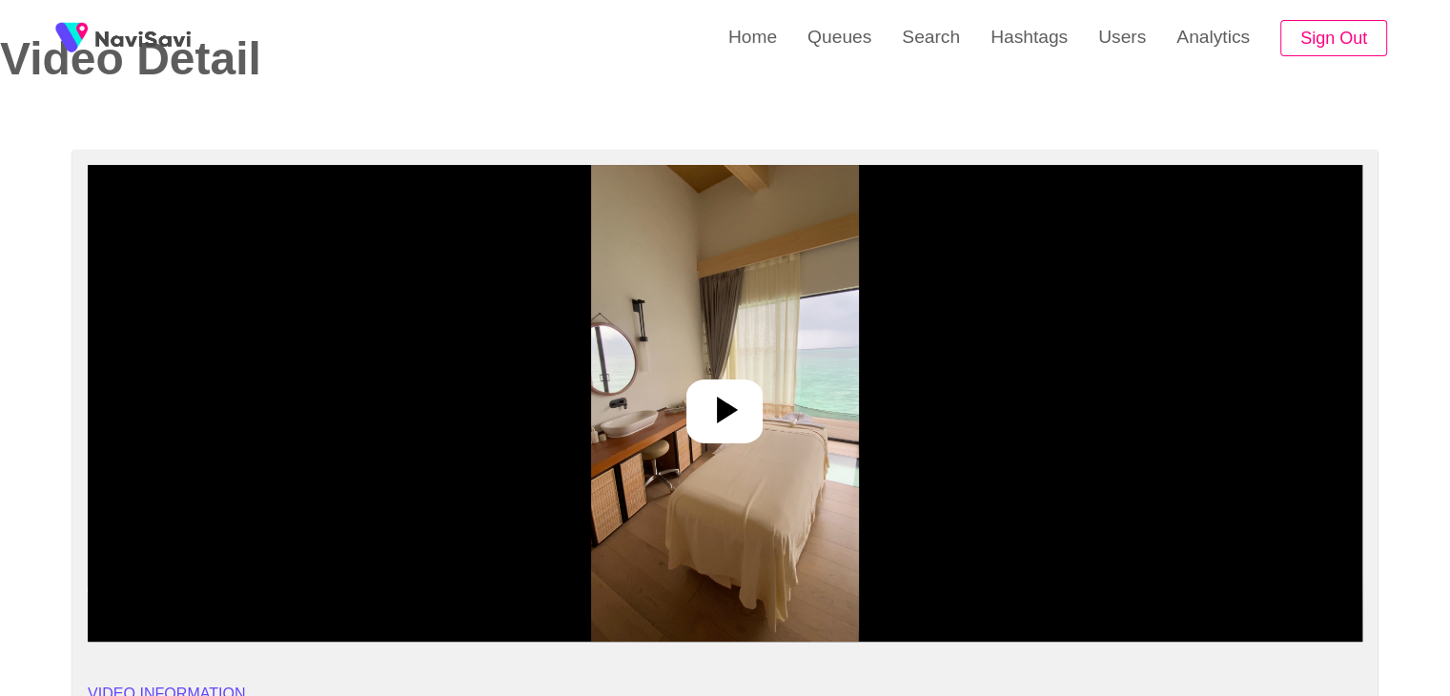
scroll to position [95, 0]
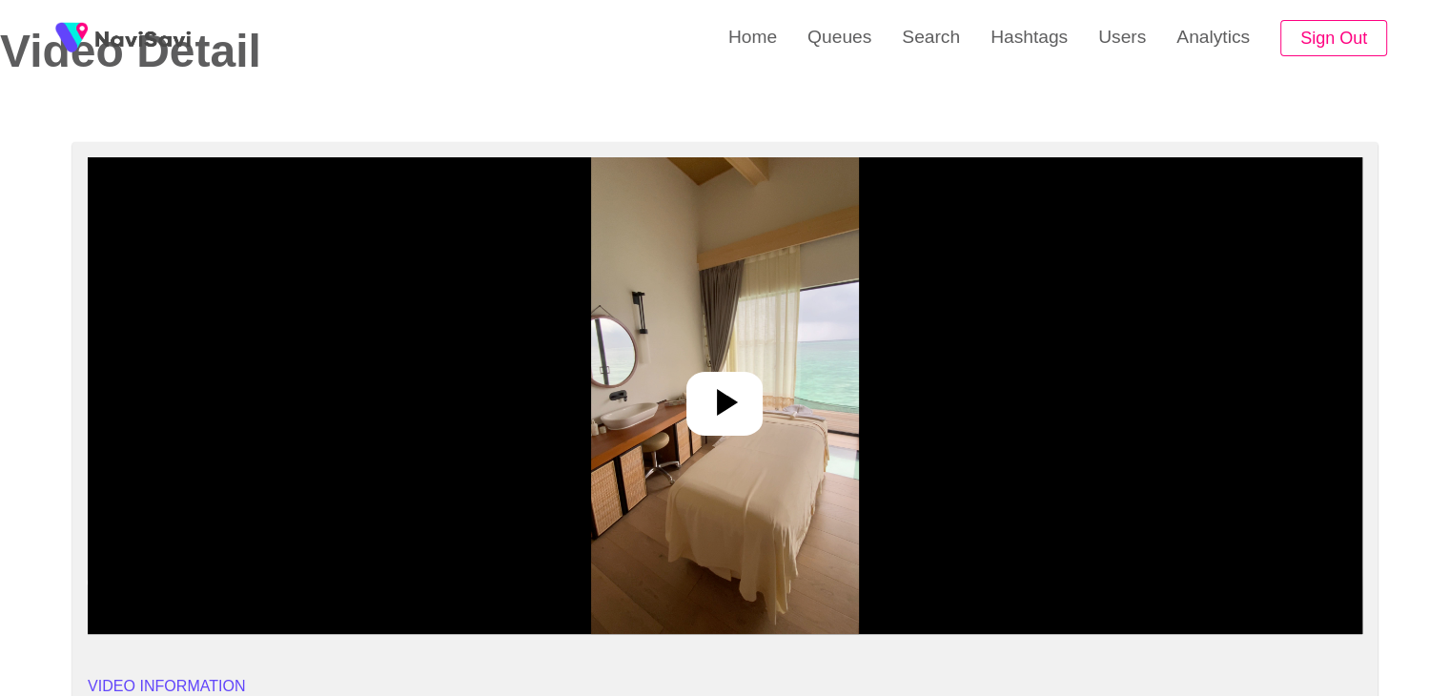
click at [729, 399] on icon at bounding box center [727, 402] width 21 height 27
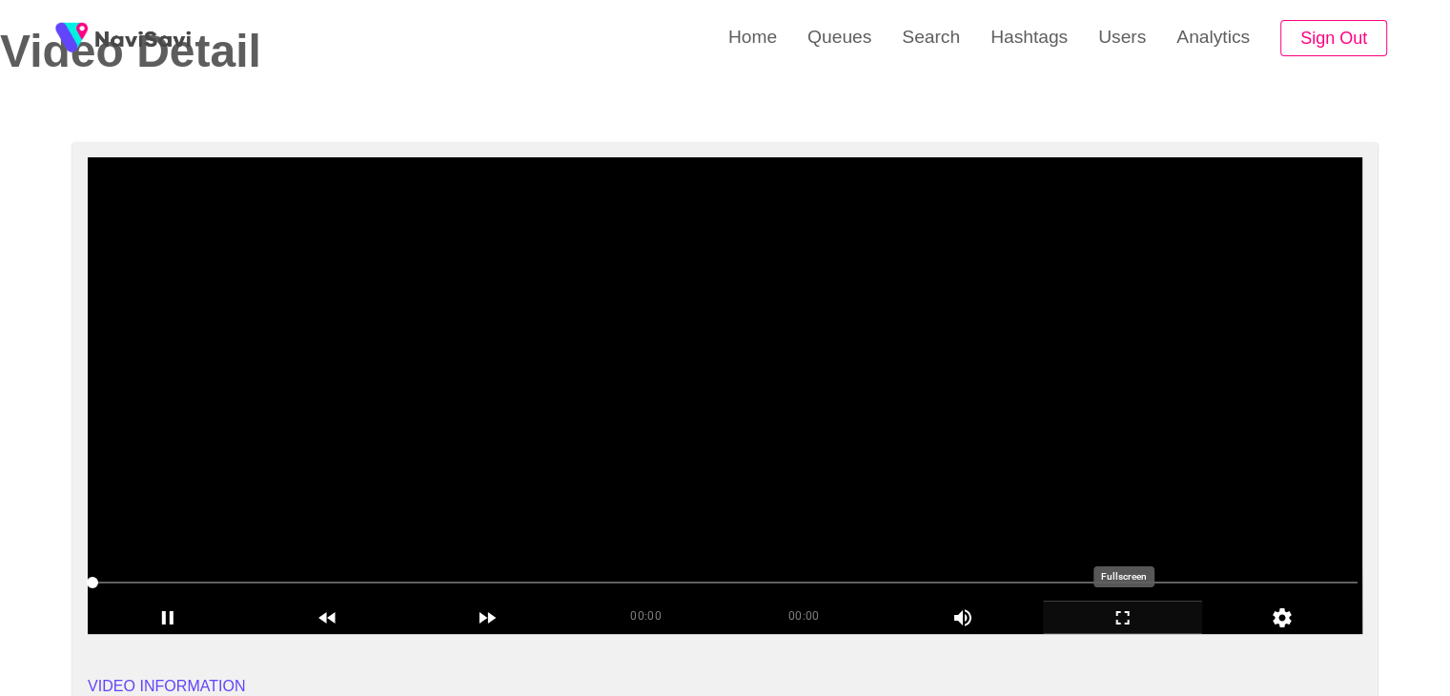
click at [1126, 614] on icon "add" at bounding box center [1123, 617] width 158 height 23
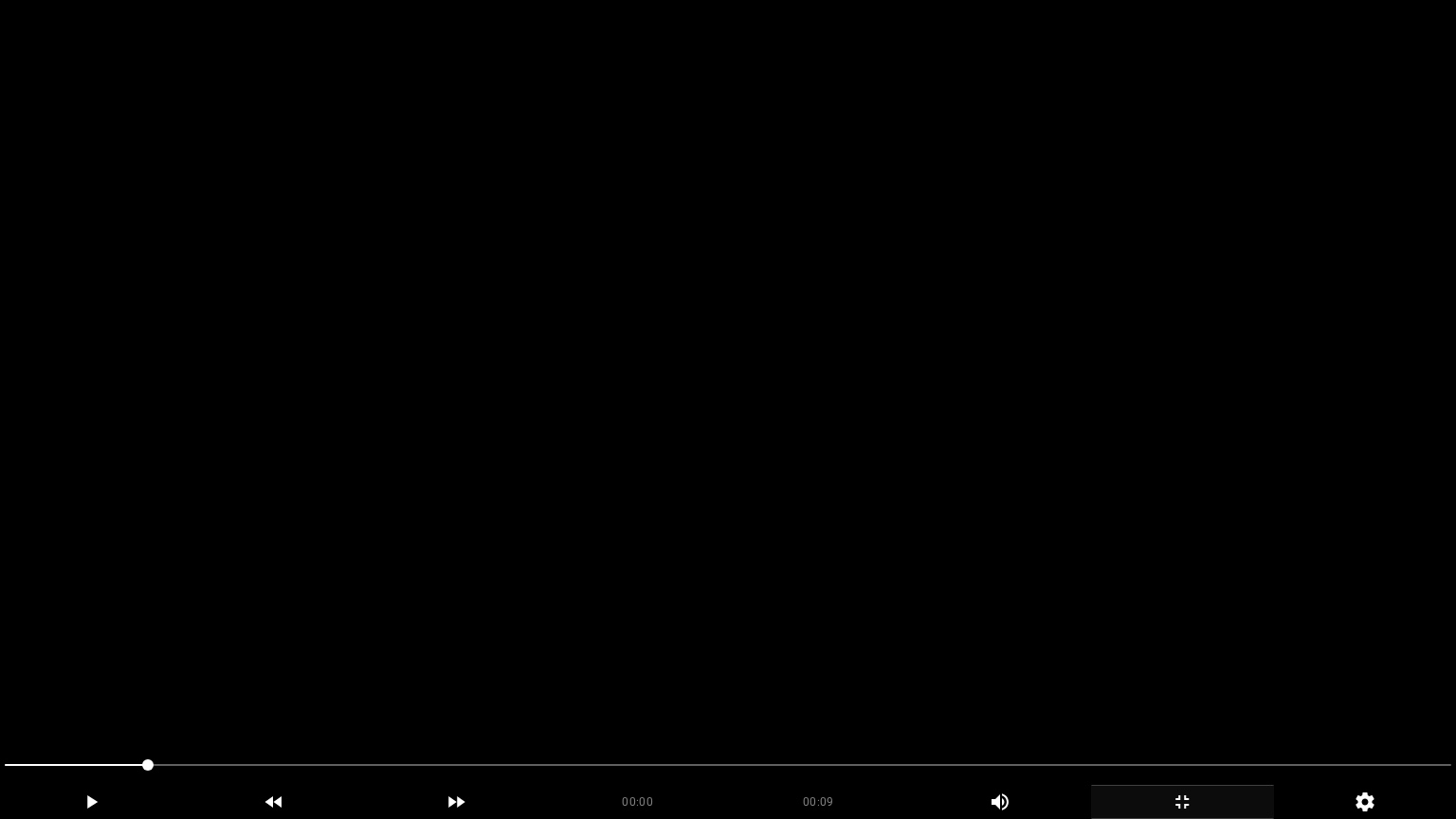
click at [870, 649] on video at bounding box center [728, 410] width 1456 height 819
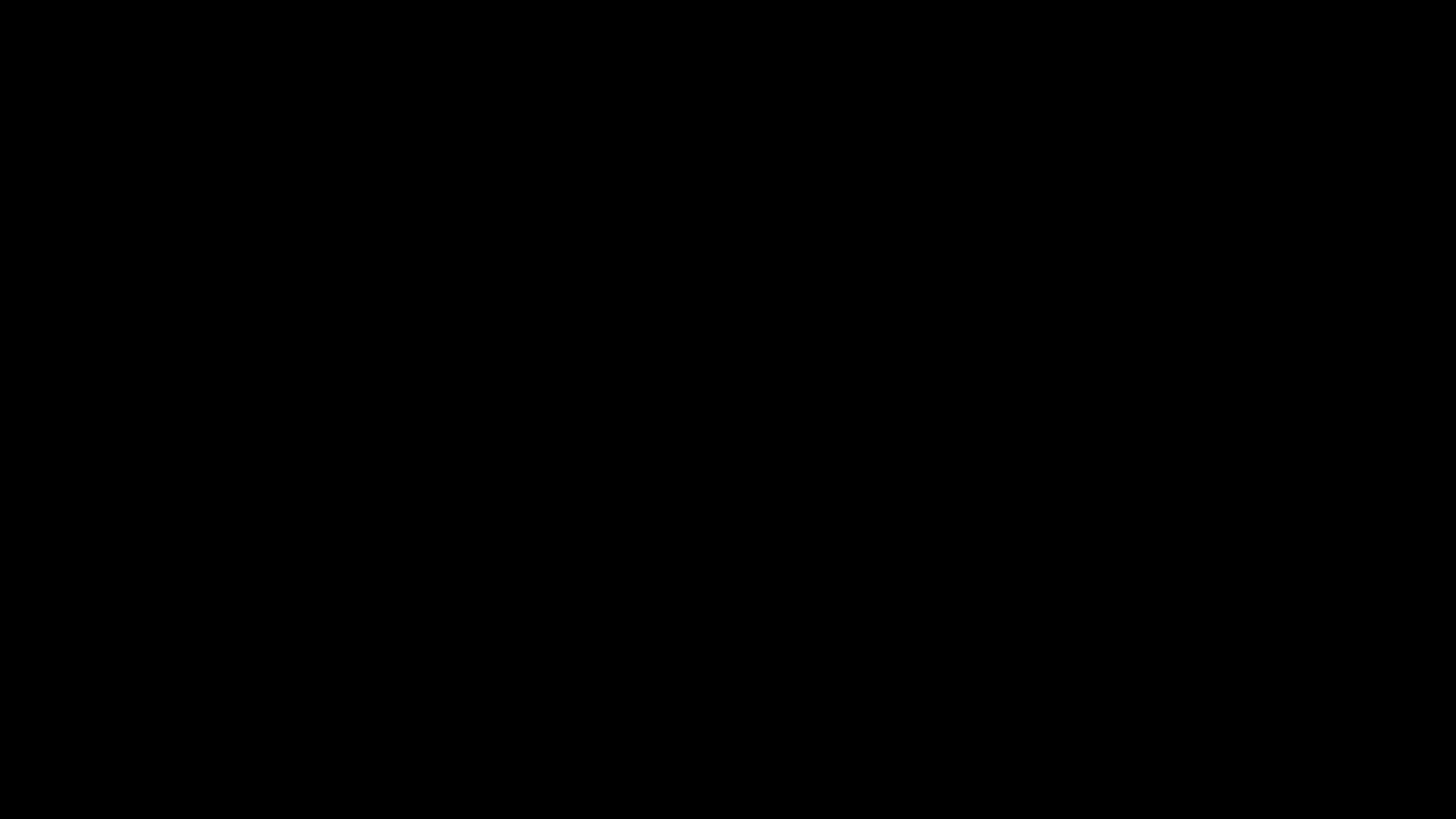
drag, startPoint x: 121, startPoint y: 769, endPoint x: 0, endPoint y: 761, distance: 121.3
click at [85, 691] on icon "add" at bounding box center [91, 801] width 181 height 23
click at [1185, 691] on icon "add" at bounding box center [1182, 801] width 13 height 13
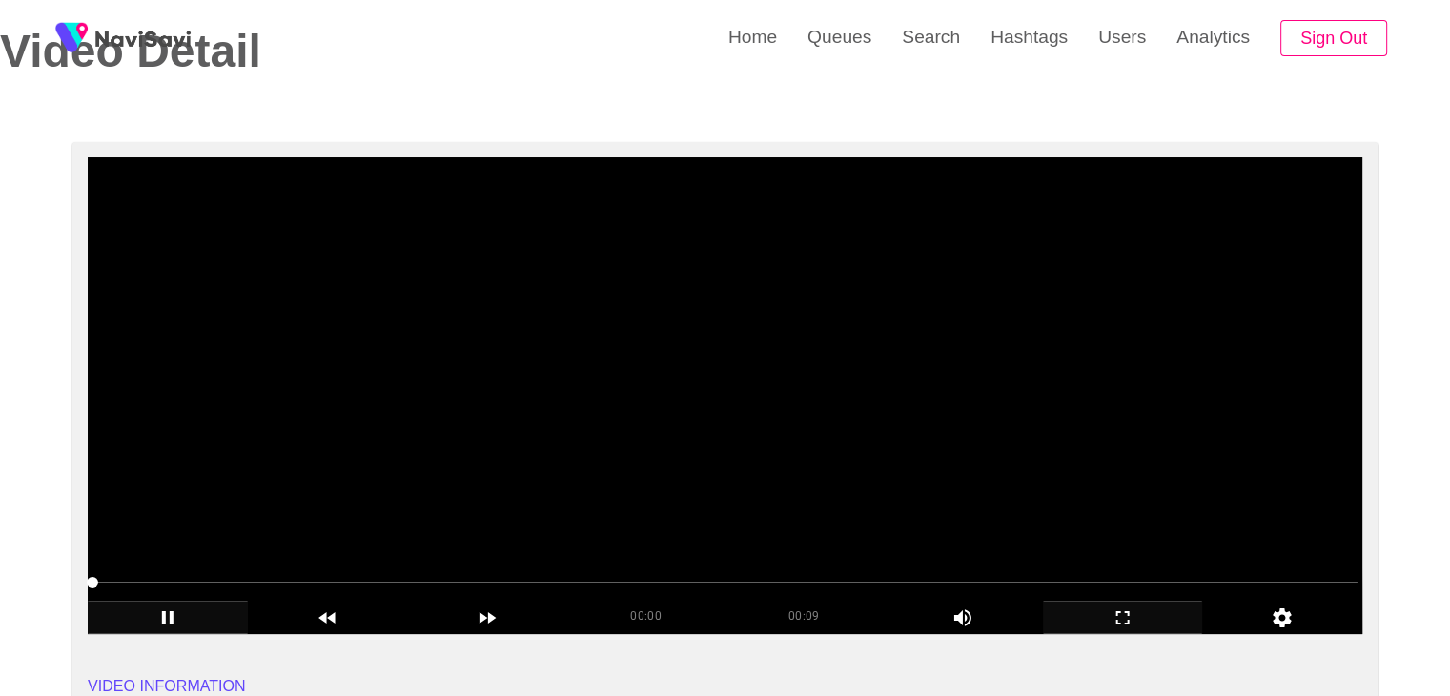
click at [824, 481] on video at bounding box center [725, 395] width 1274 height 477
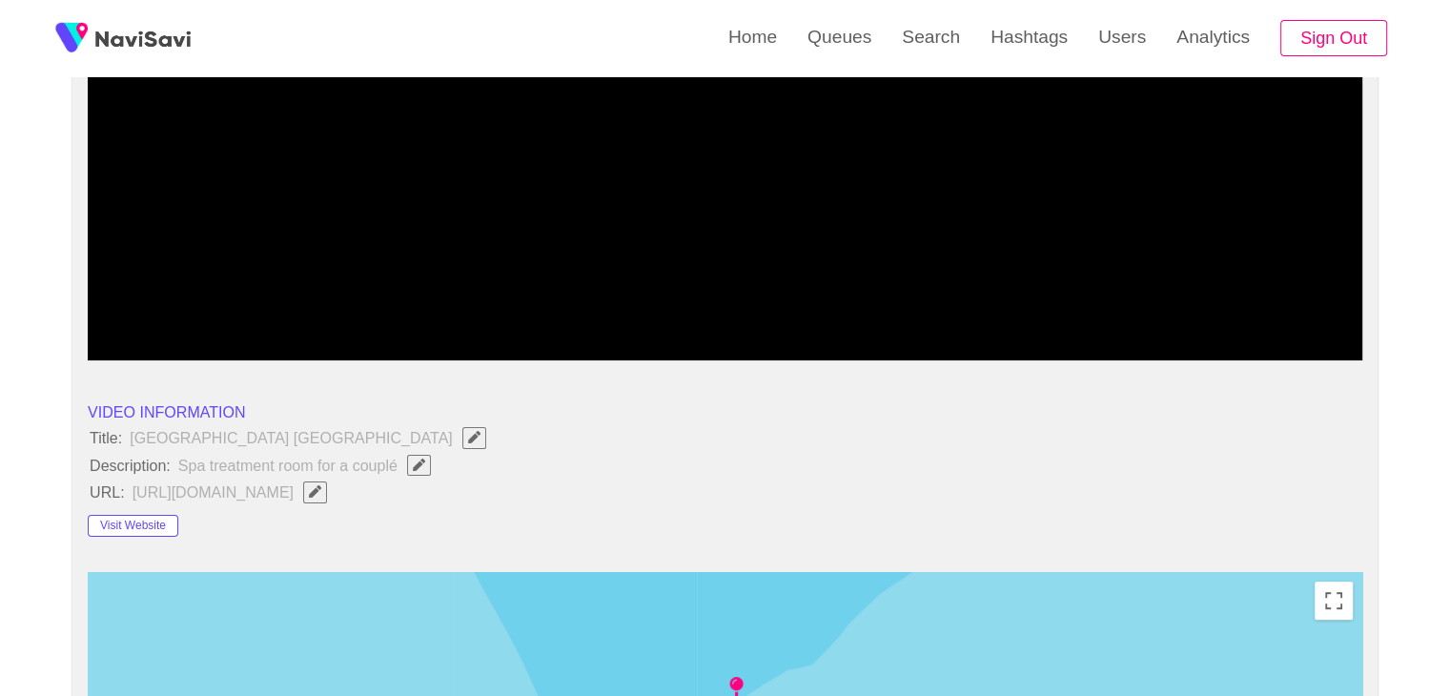
scroll to position [381, 0]
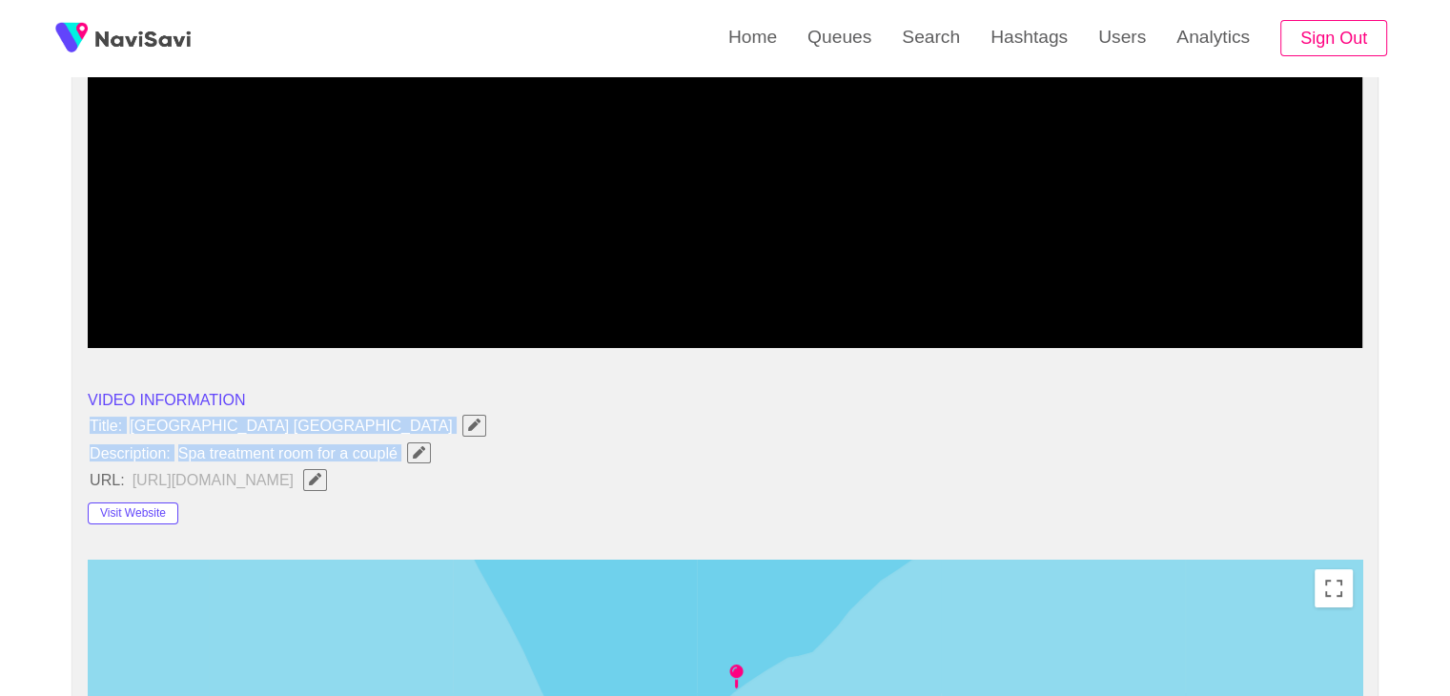
drag, startPoint x: 87, startPoint y: 414, endPoint x: 407, endPoint y: 445, distance: 321.8
copy ul "Title: Hilton Maldives Amingiri Resort & Spa Description: Spa treatment room fo…"
click at [418, 459] on button "button" at bounding box center [419, 452] width 24 height 21
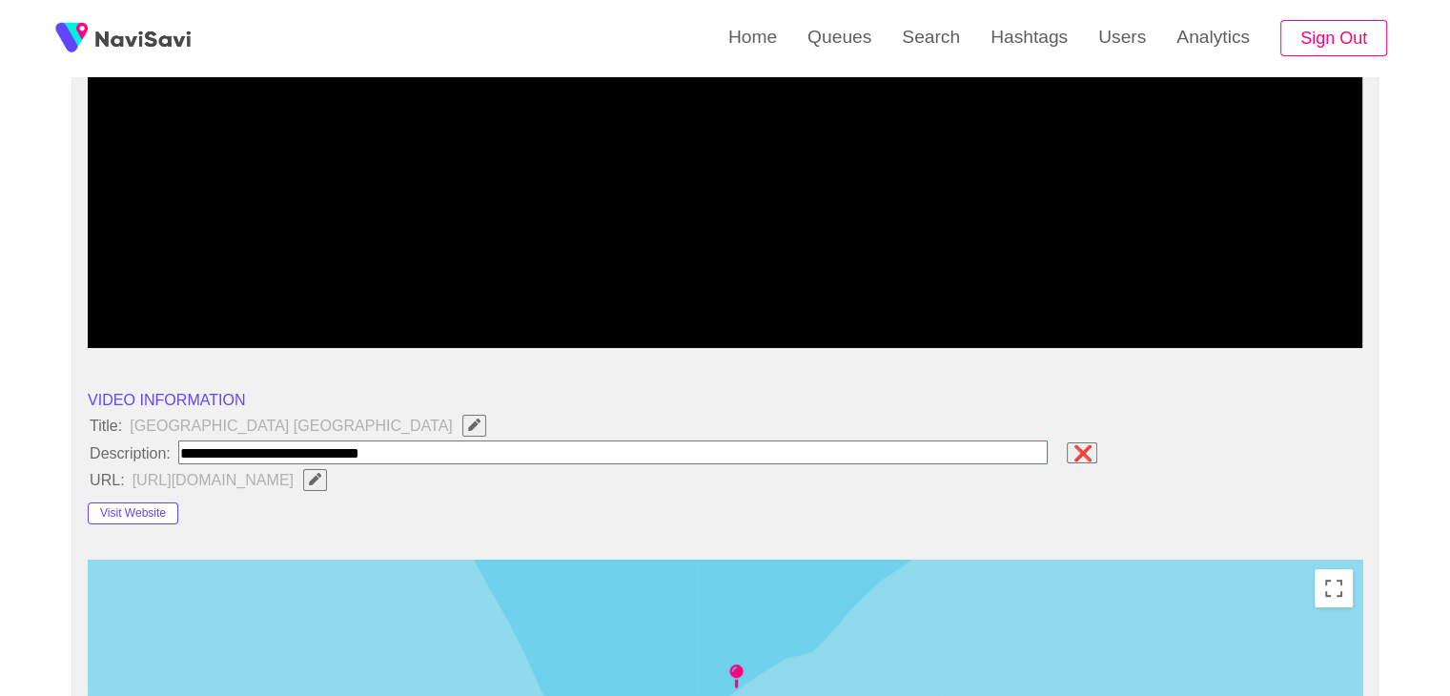
click at [418, 442] on input "field" at bounding box center [613, 452] width 870 height 24
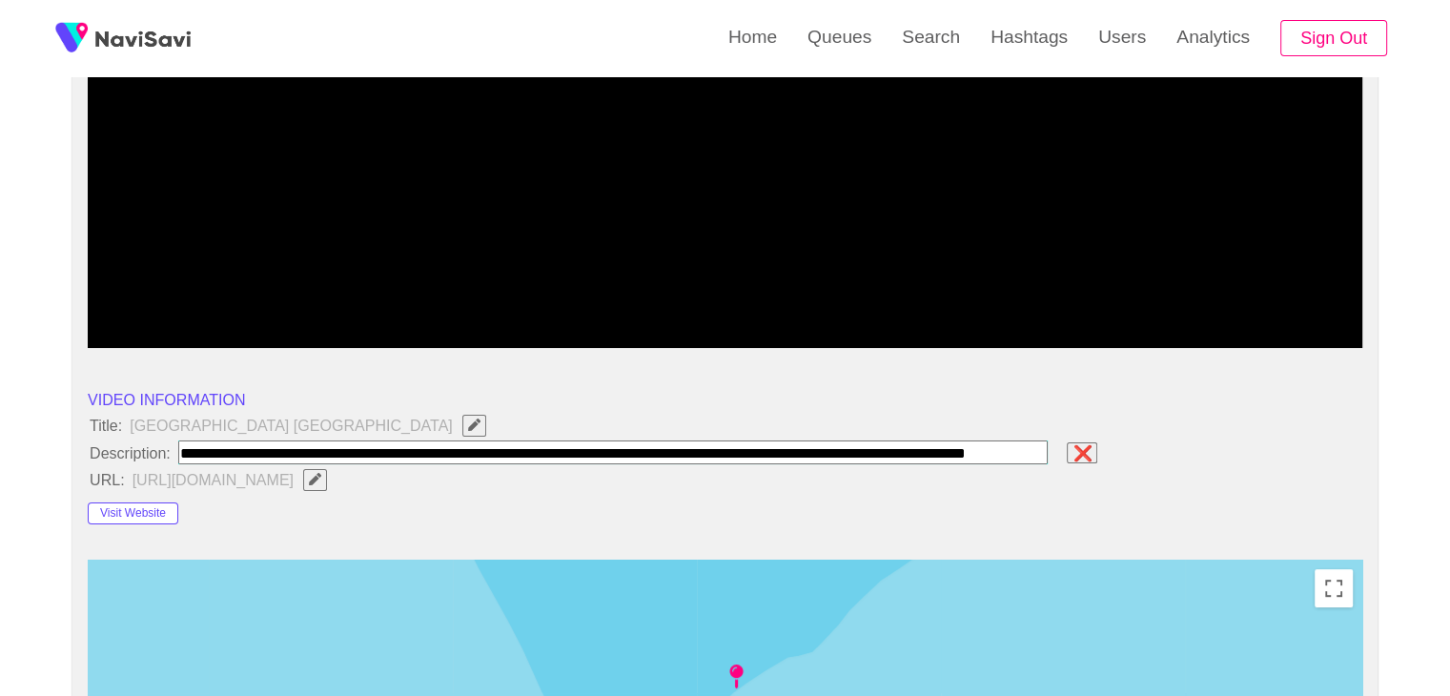
scroll to position [0, 87]
click at [330, 447] on input "field" at bounding box center [617, 452] width 879 height 24
type input "**********"
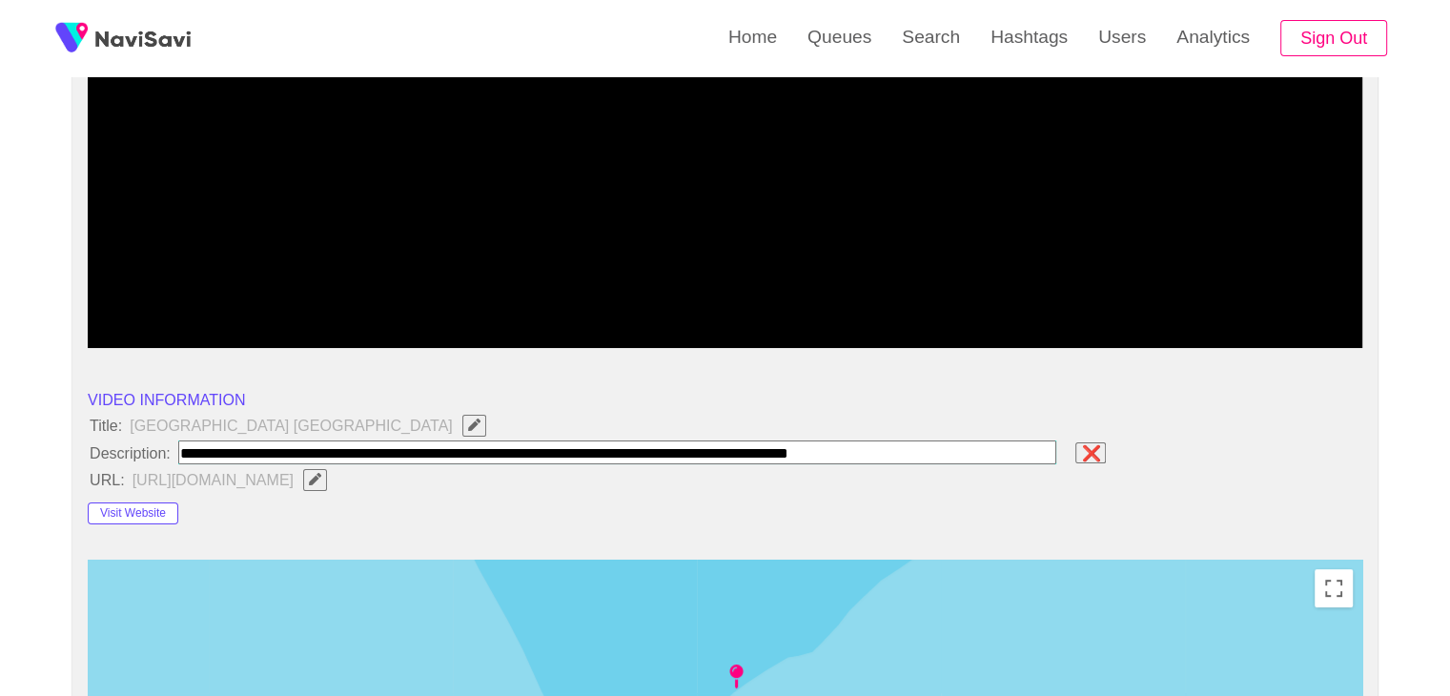
scroll to position [0, 0]
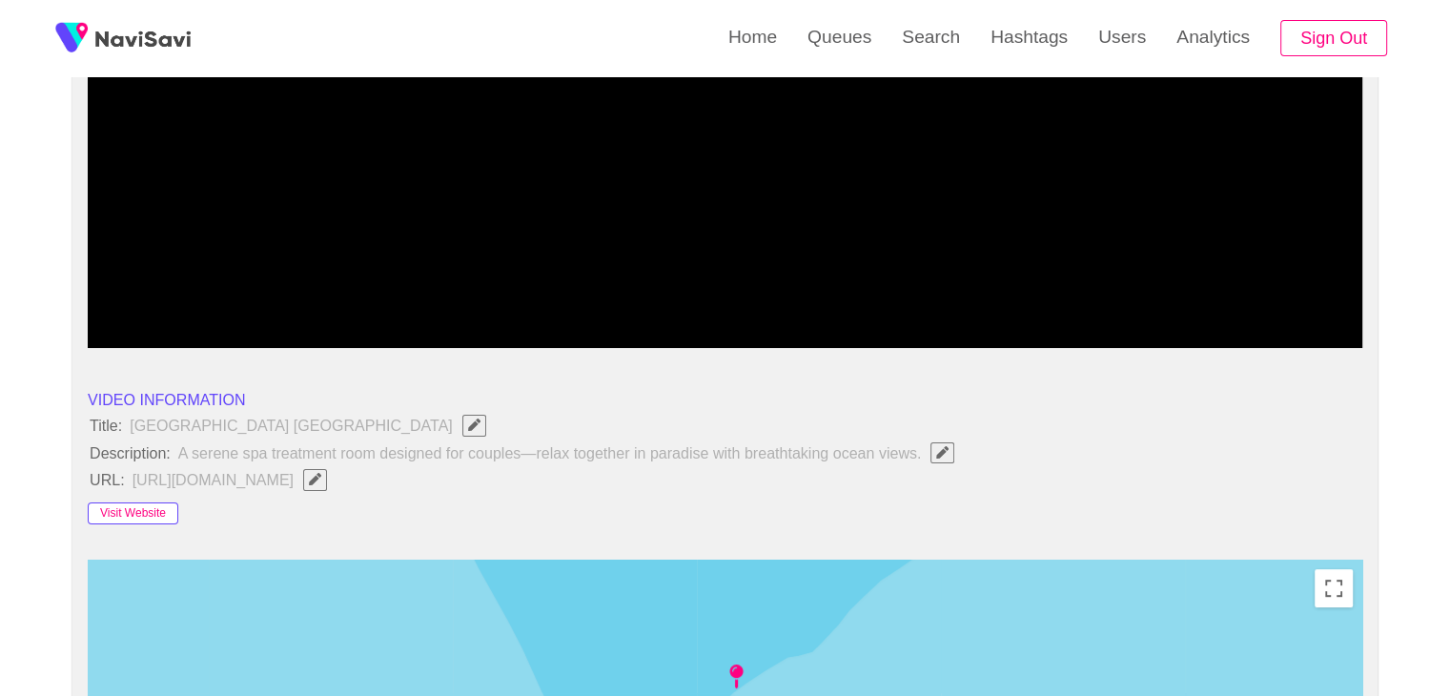
click at [145, 504] on button "Visit Website" at bounding box center [133, 513] width 91 height 23
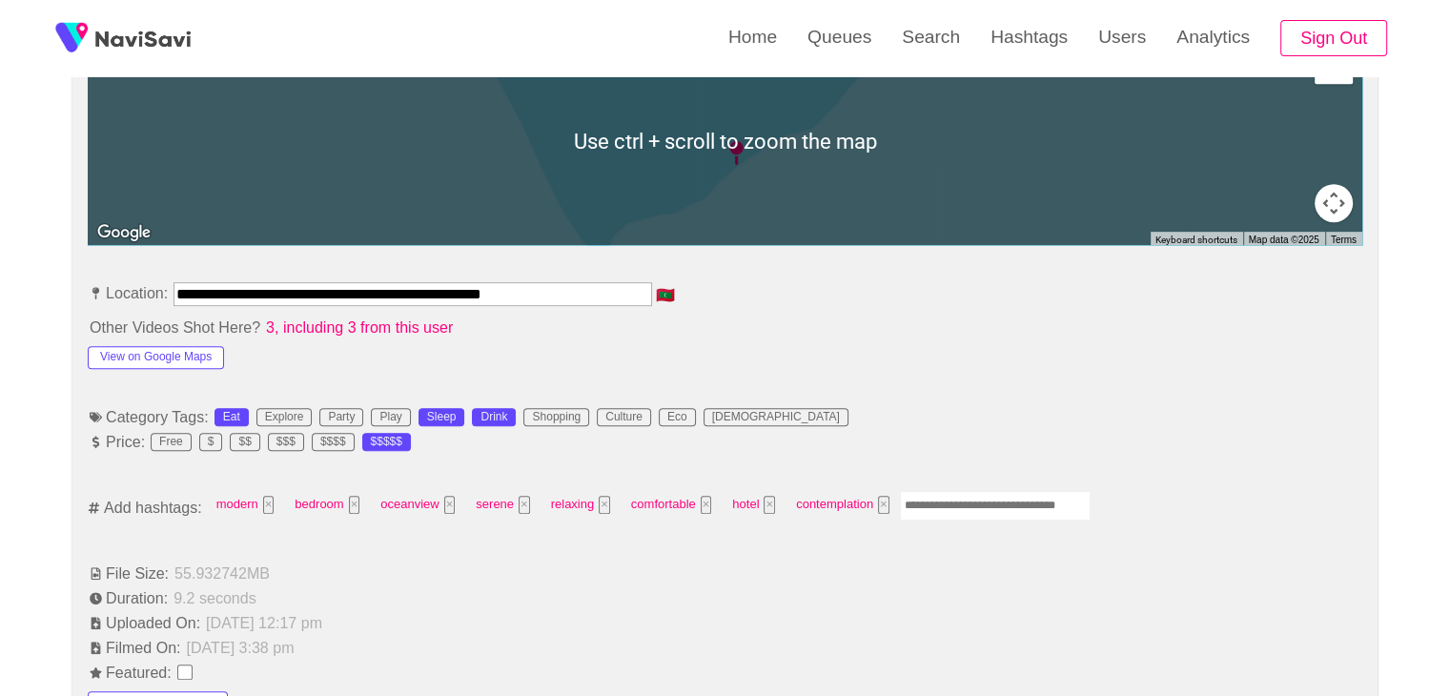
scroll to position [953, 0]
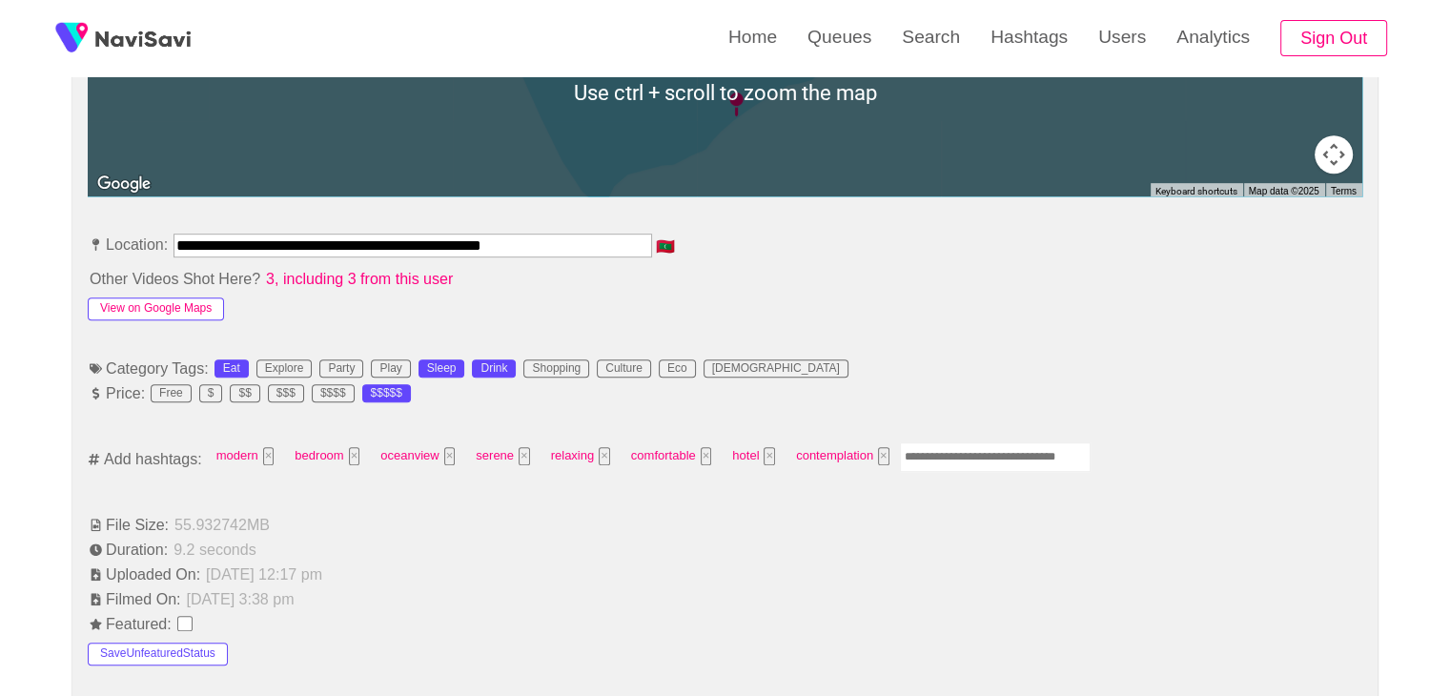
click at [189, 310] on button "View on Google Maps" at bounding box center [156, 308] width 136 height 23
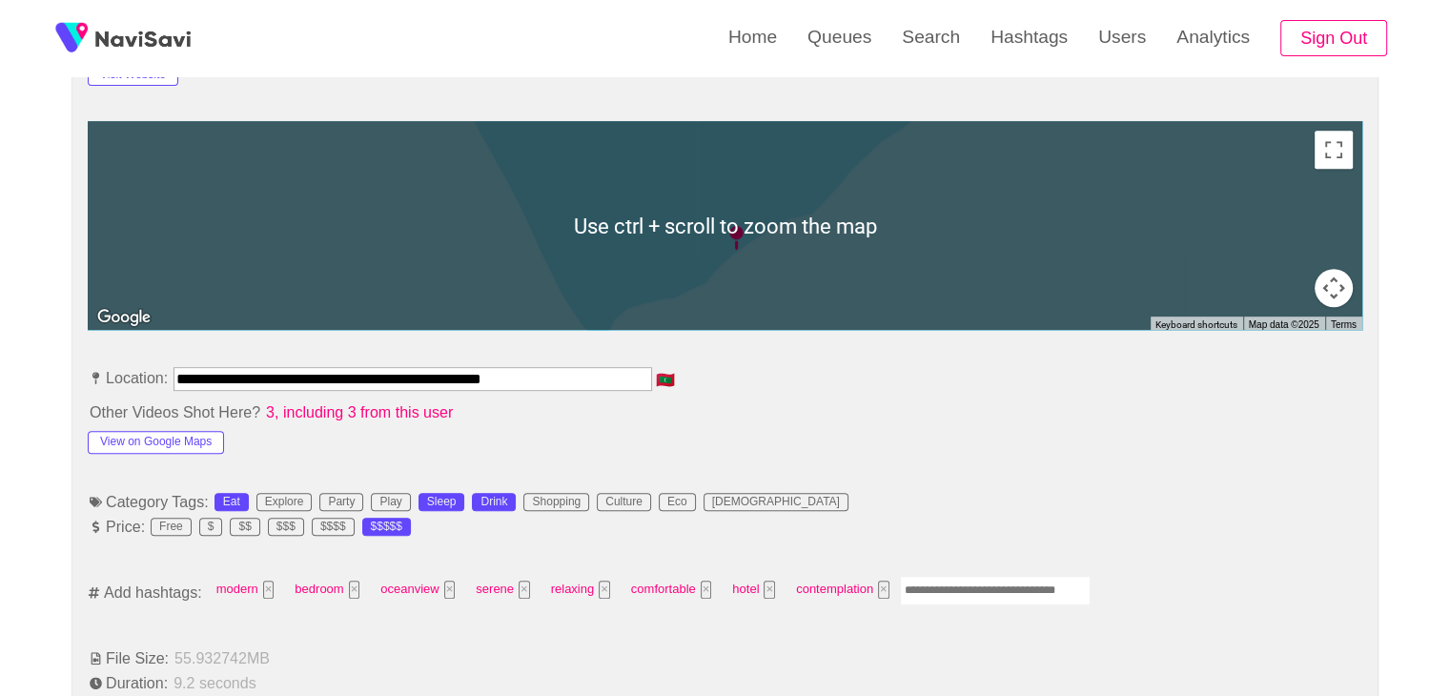
scroll to position [858, 0]
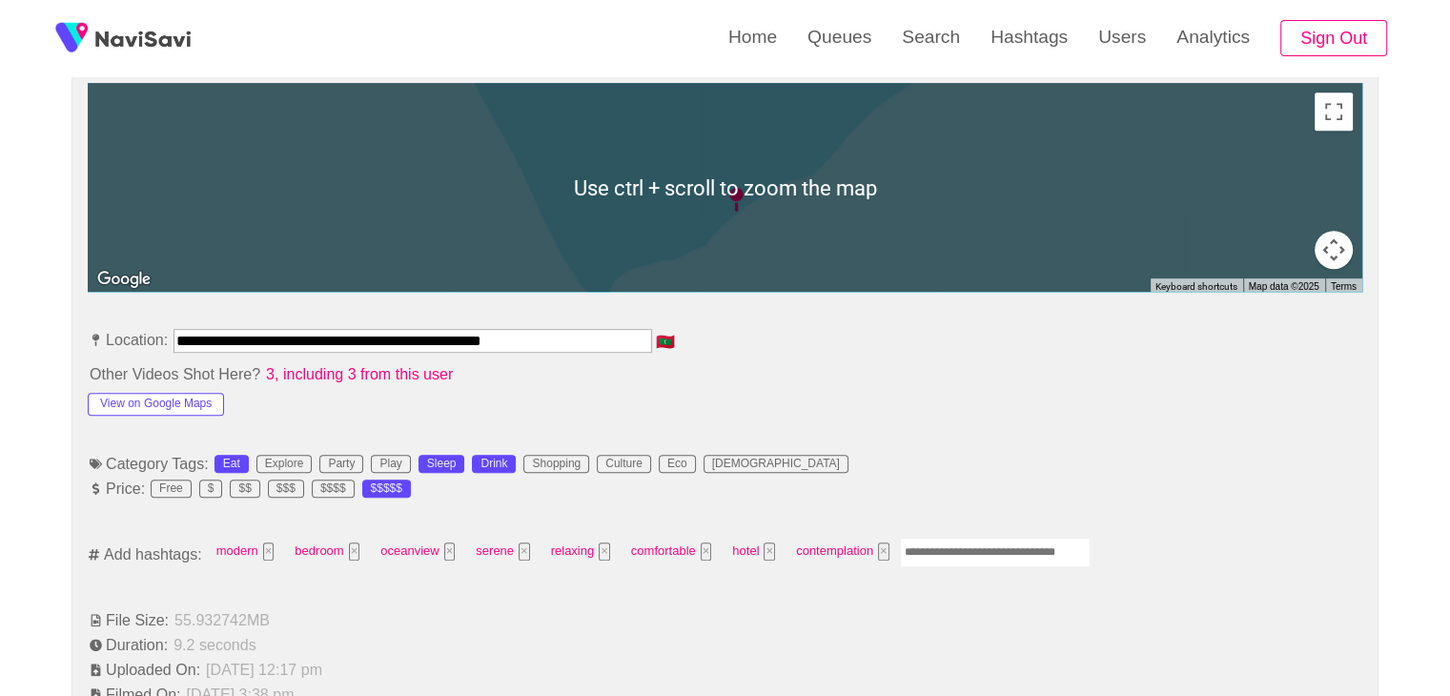
click at [934, 546] on input "Enter tag here and press return" at bounding box center [995, 553] width 191 height 30
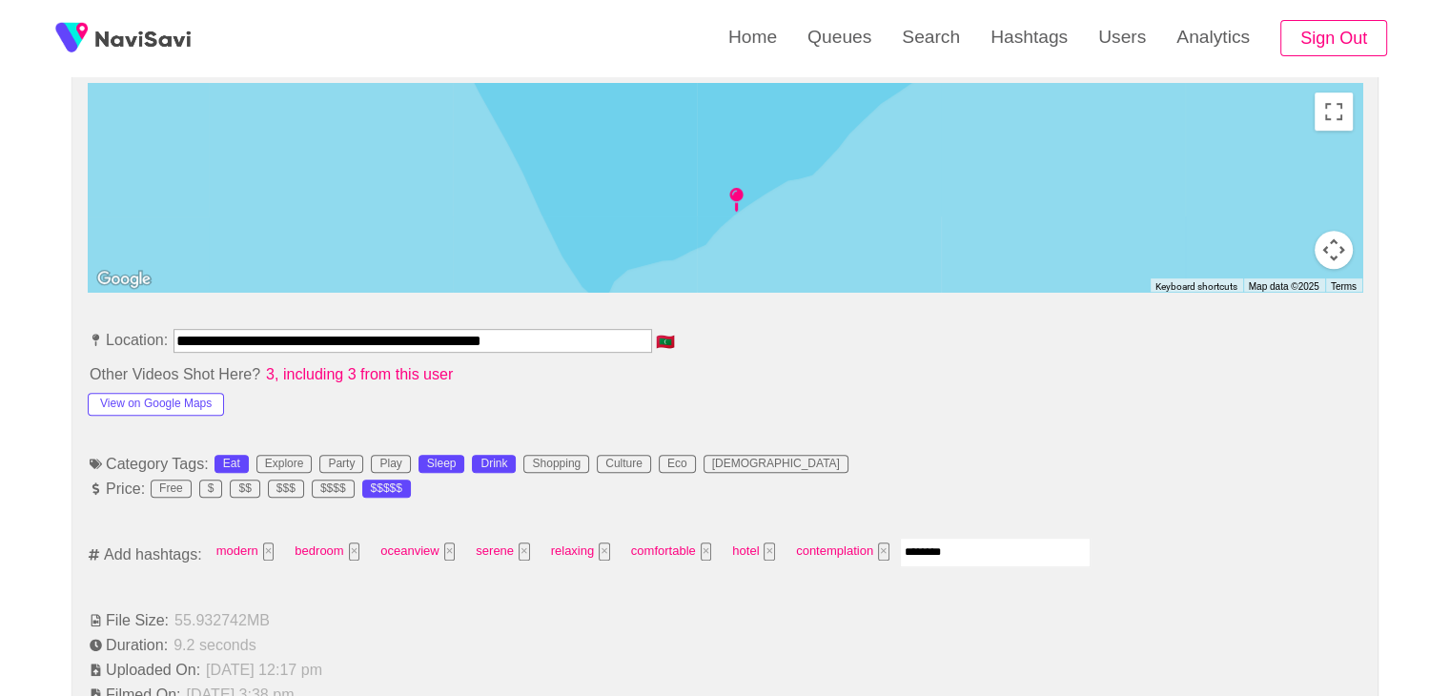
type input "*********"
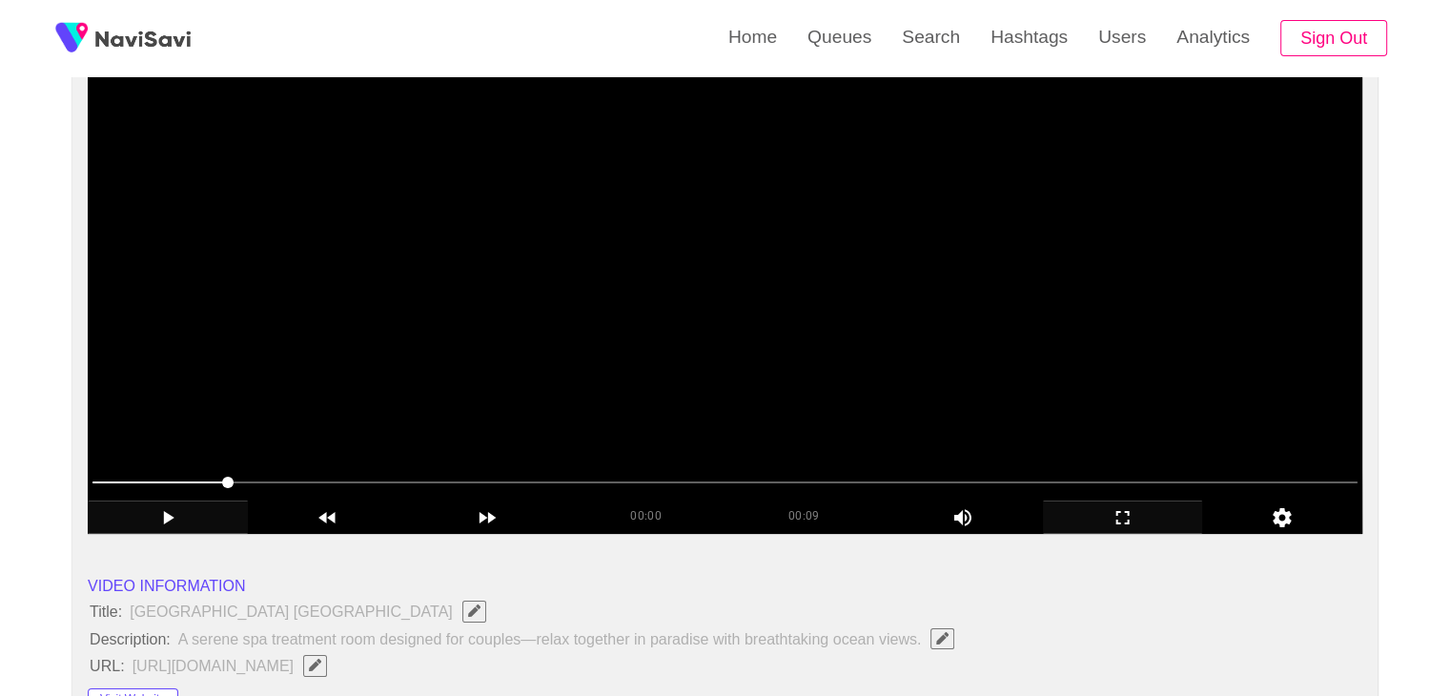
scroll to position [191, 0]
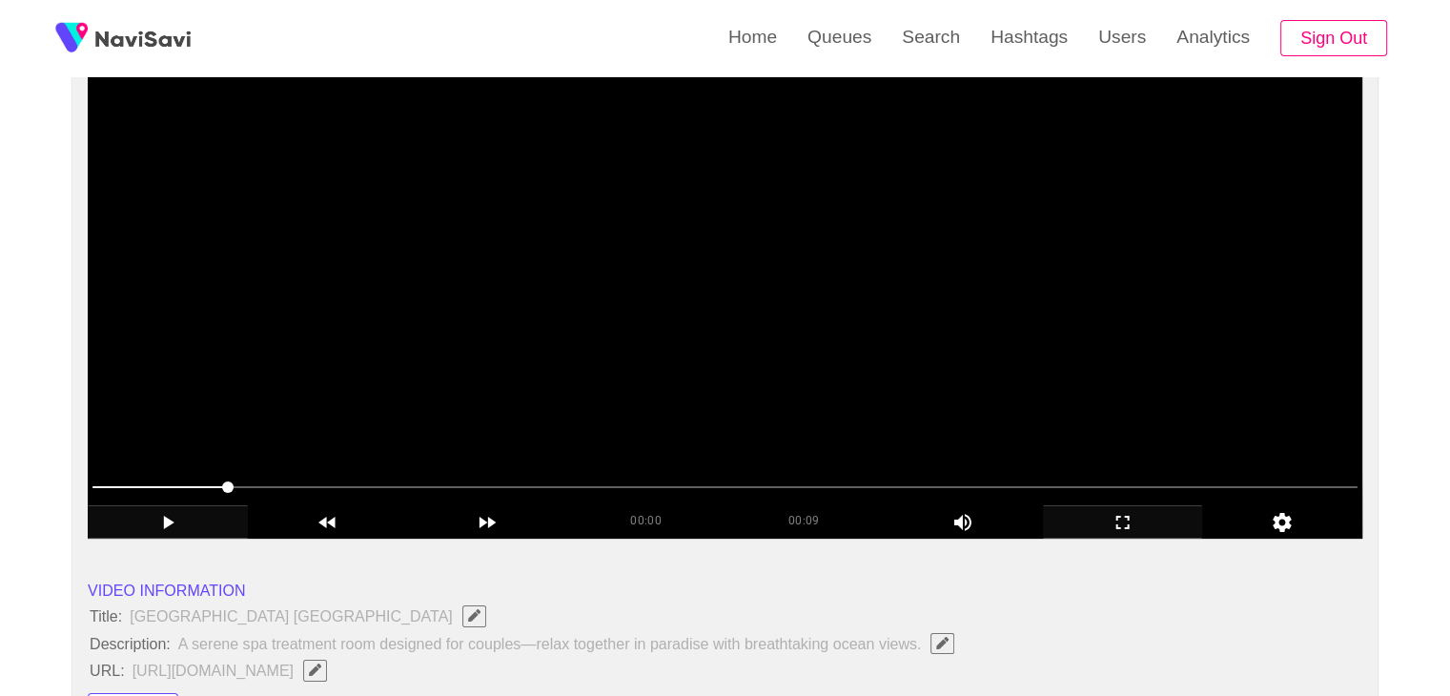
click at [927, 336] on video at bounding box center [725, 300] width 1274 height 477
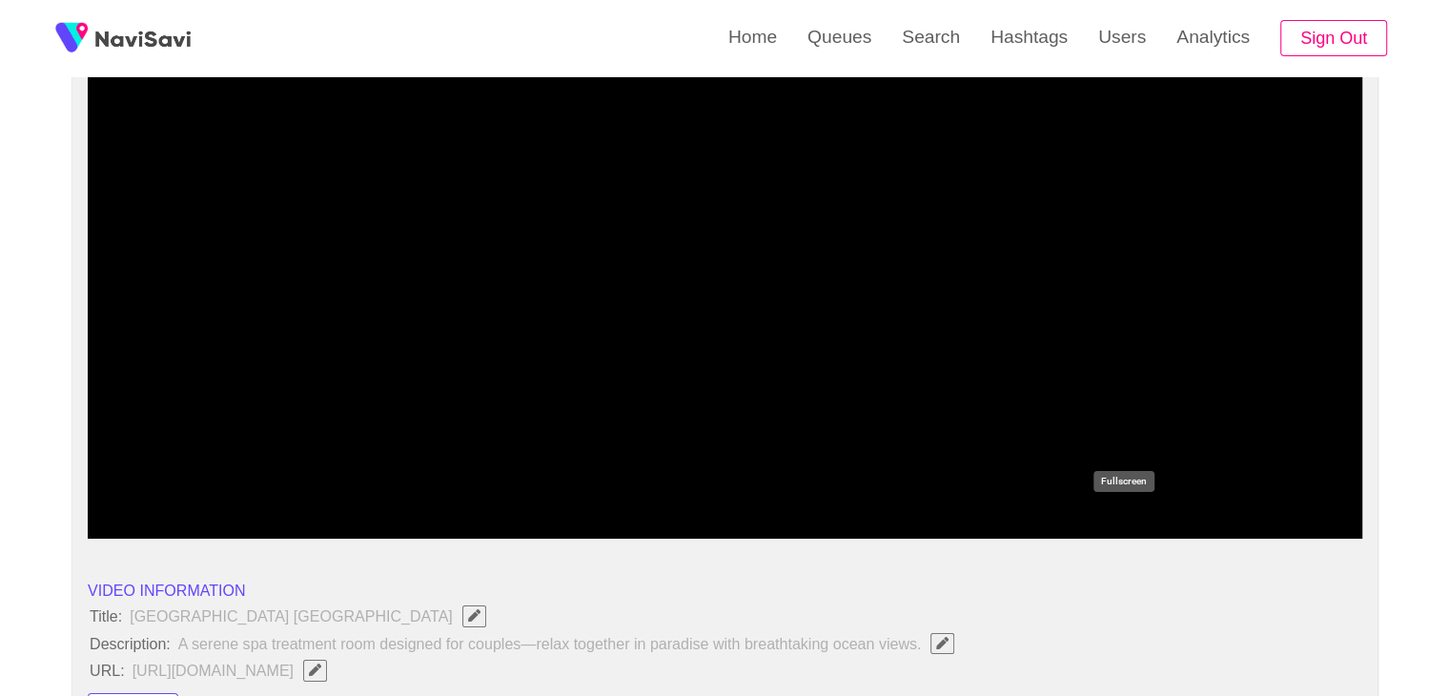
click at [1164, 527] on icon "add" at bounding box center [1123, 522] width 158 height 23
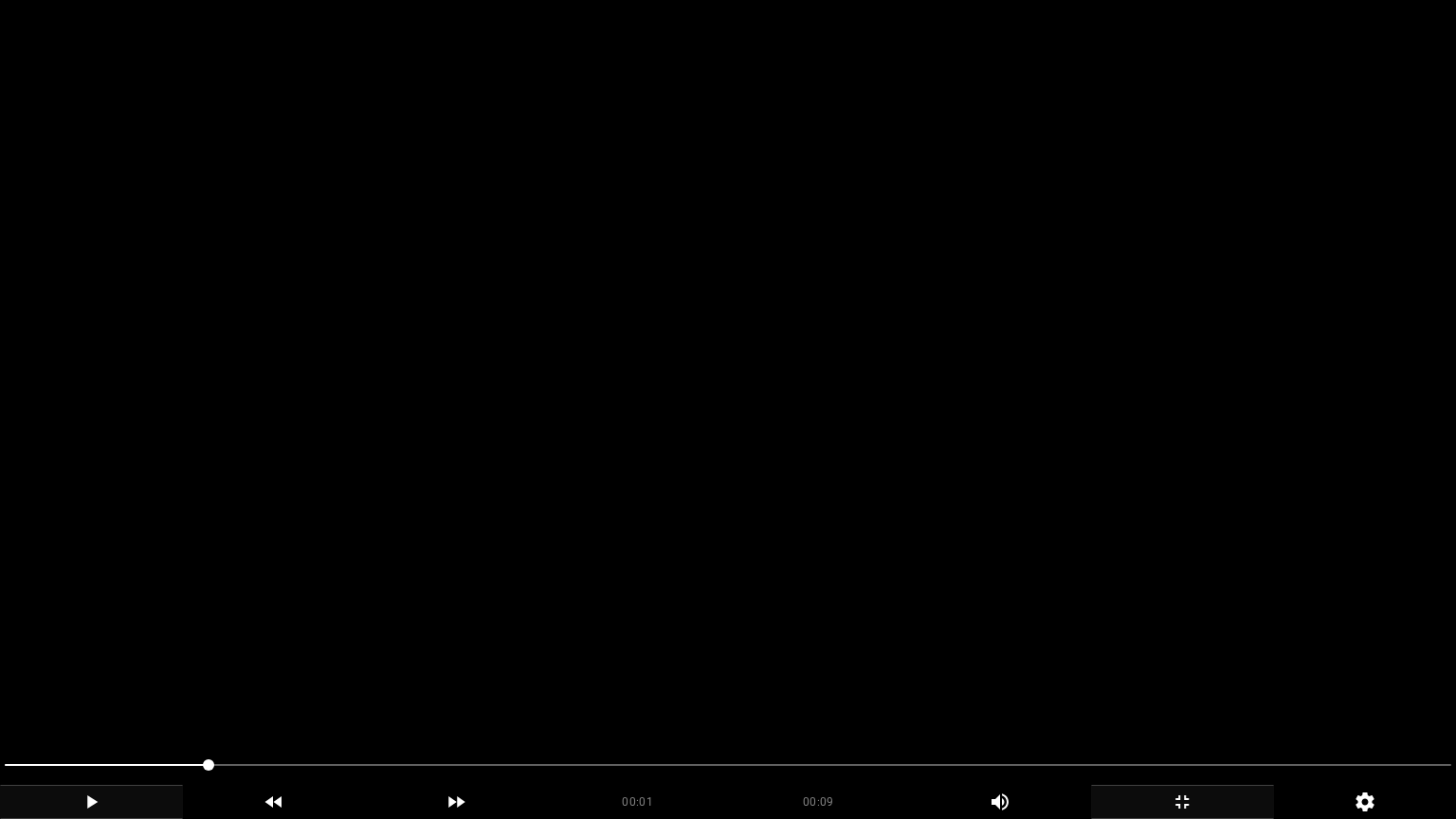
click at [671, 685] on video at bounding box center [728, 410] width 1456 height 819
click at [938, 691] on span at bounding box center [728, 764] width 1447 height 31
click at [1136, 691] on video at bounding box center [728, 410] width 1456 height 819
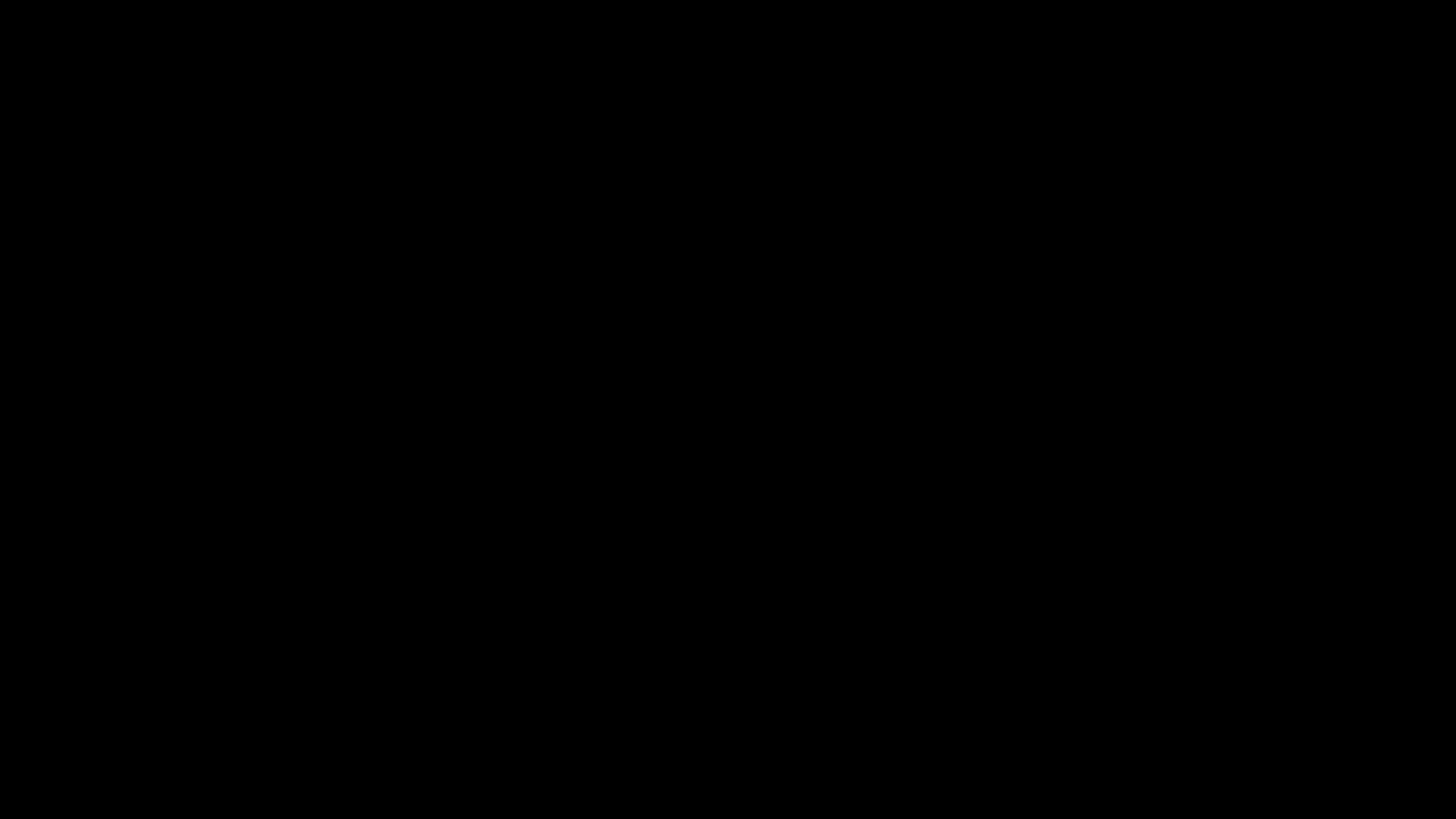
click at [1233, 691] on span at bounding box center [728, 764] width 1447 height 31
click at [1149, 691] on icon "add" at bounding box center [1183, 801] width 181 height 23
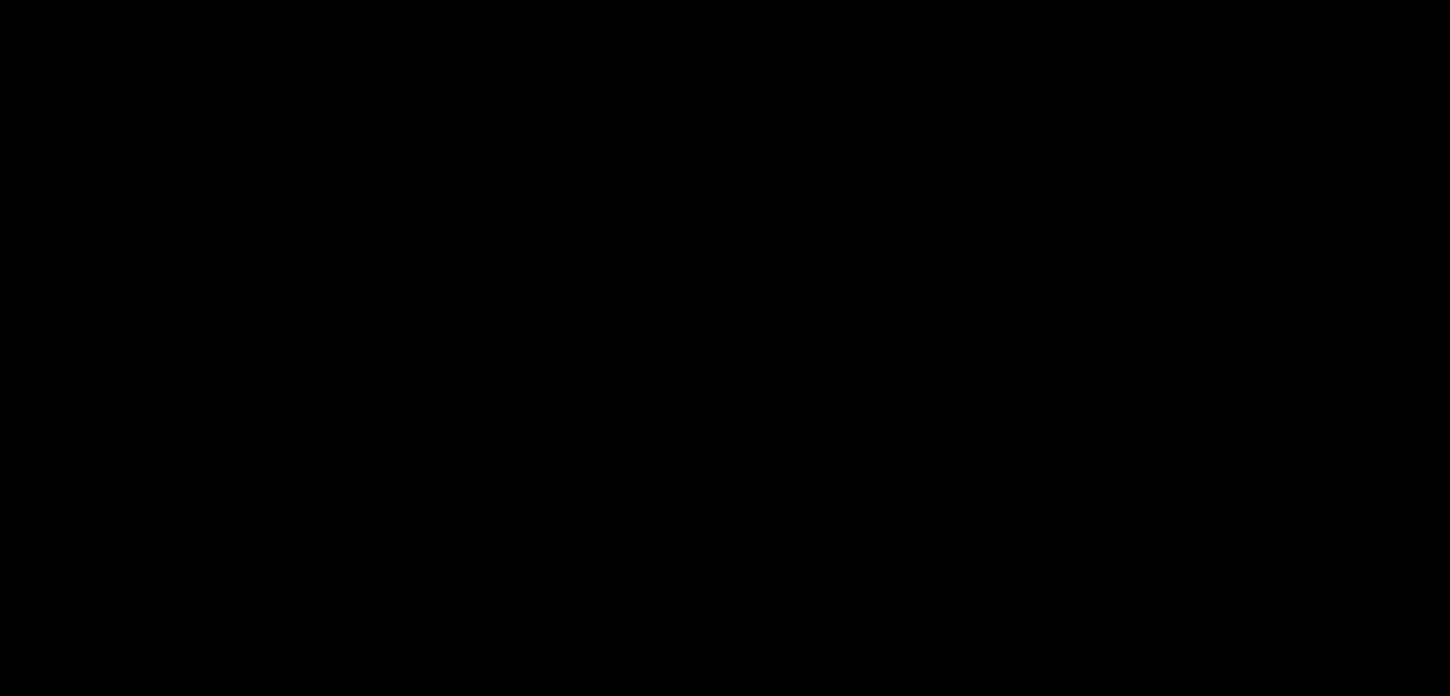
scroll to position [2288, 0]
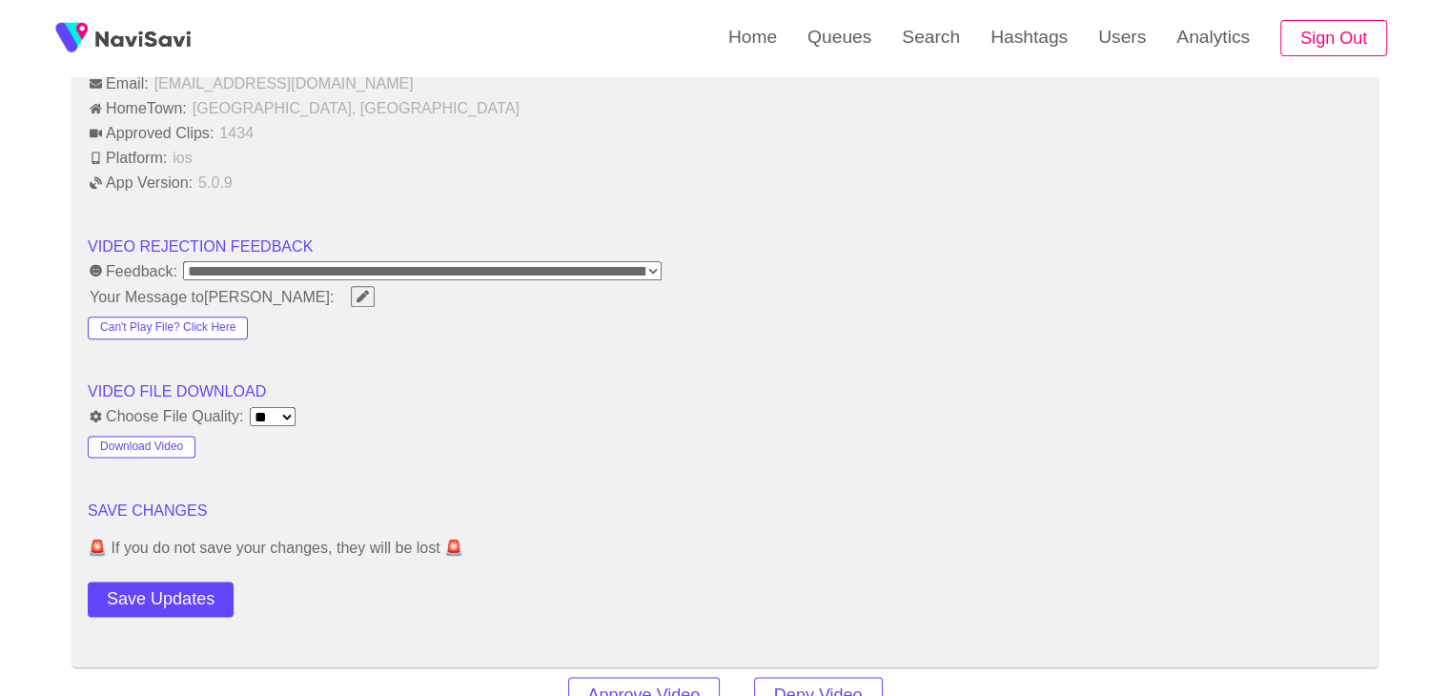
click at [182, 585] on button "Save Updates" at bounding box center [161, 598] width 146 height 35
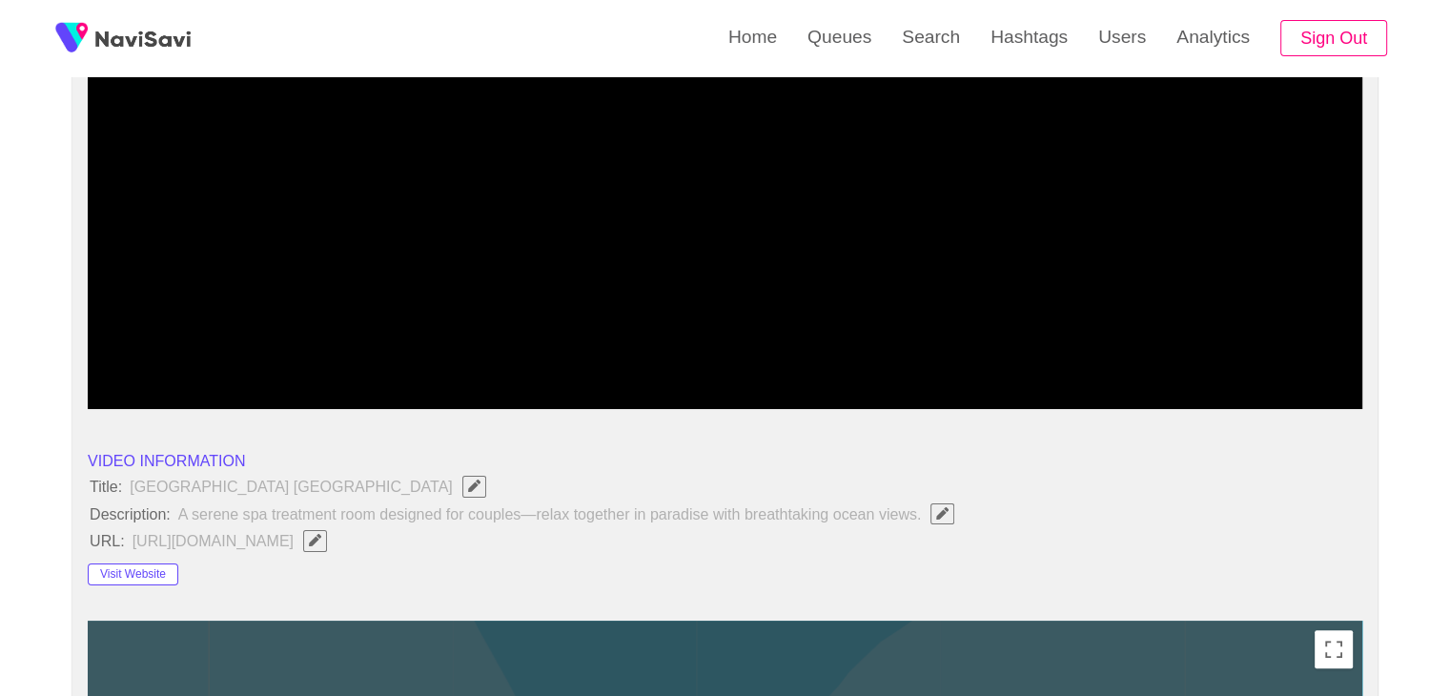
scroll to position [95, 0]
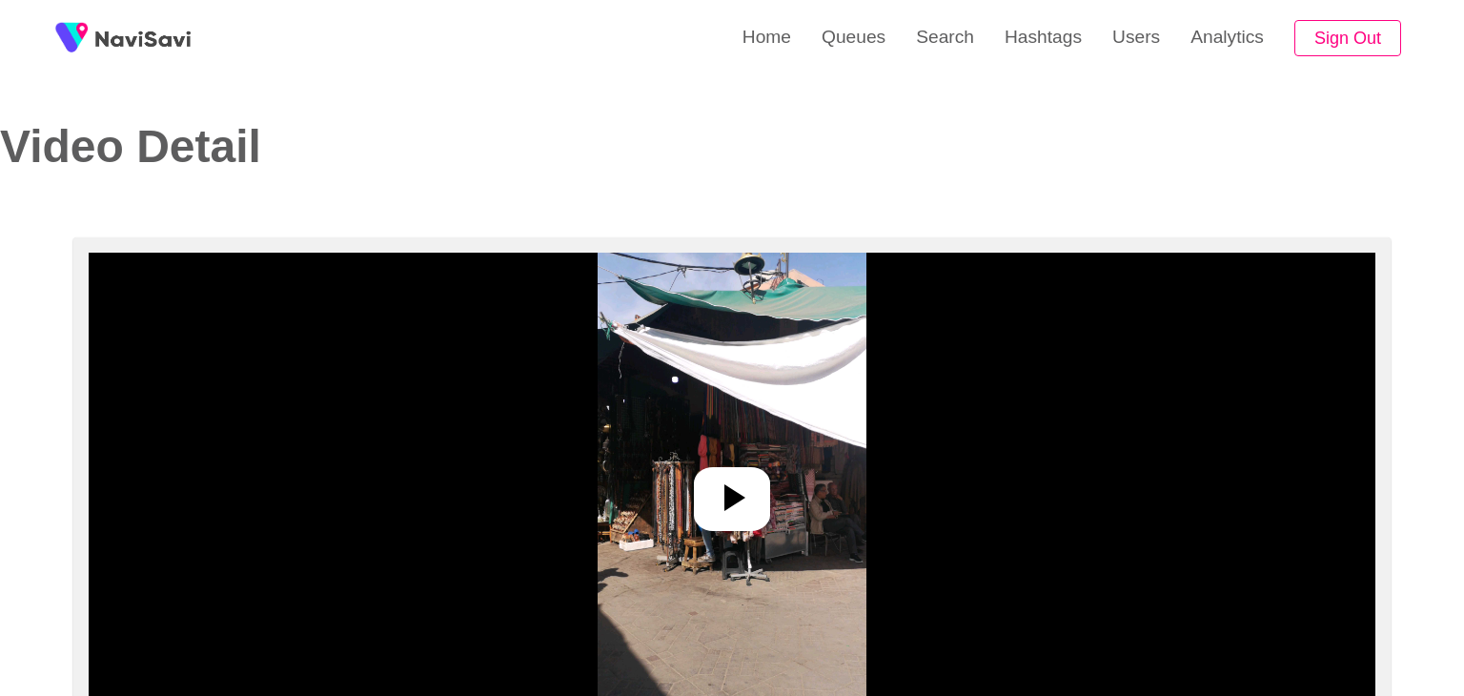
select select "**********"
select select "**"
click at [740, 497] on icon at bounding box center [725, 498] width 46 height 46
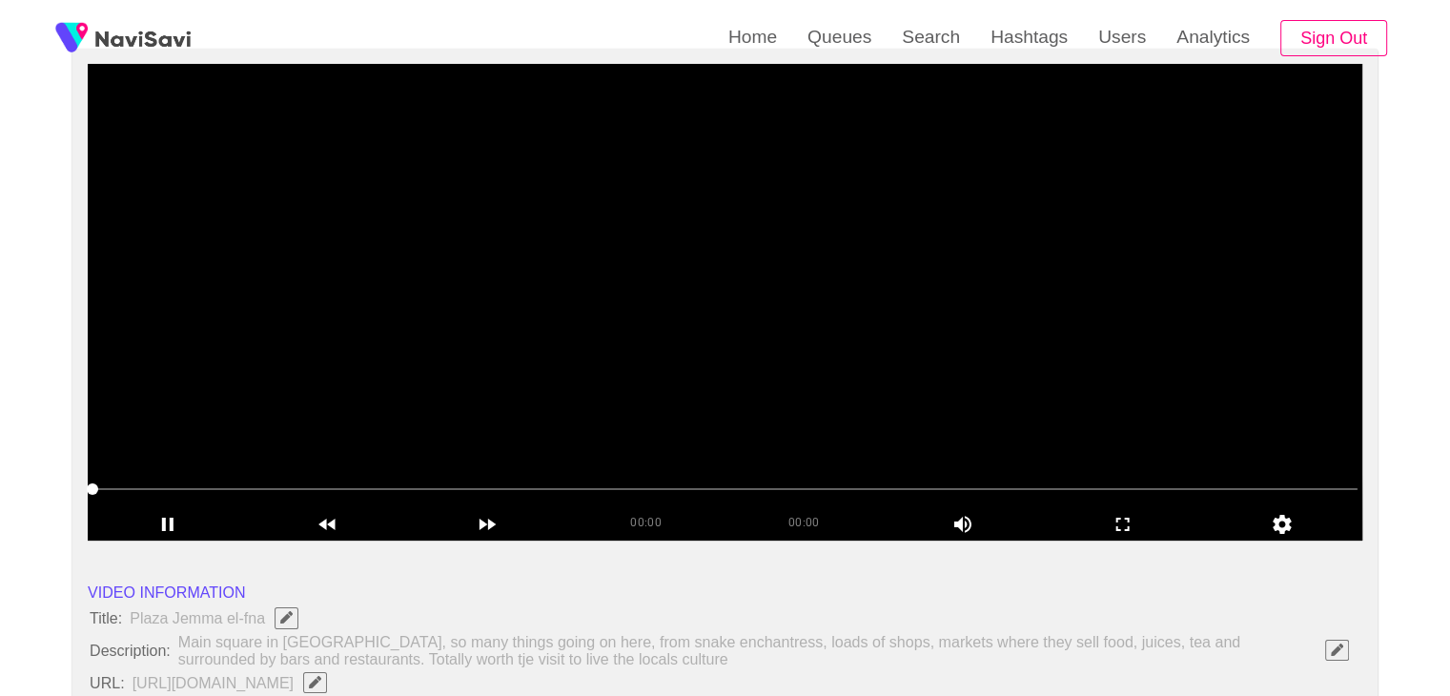
scroll to position [191, 0]
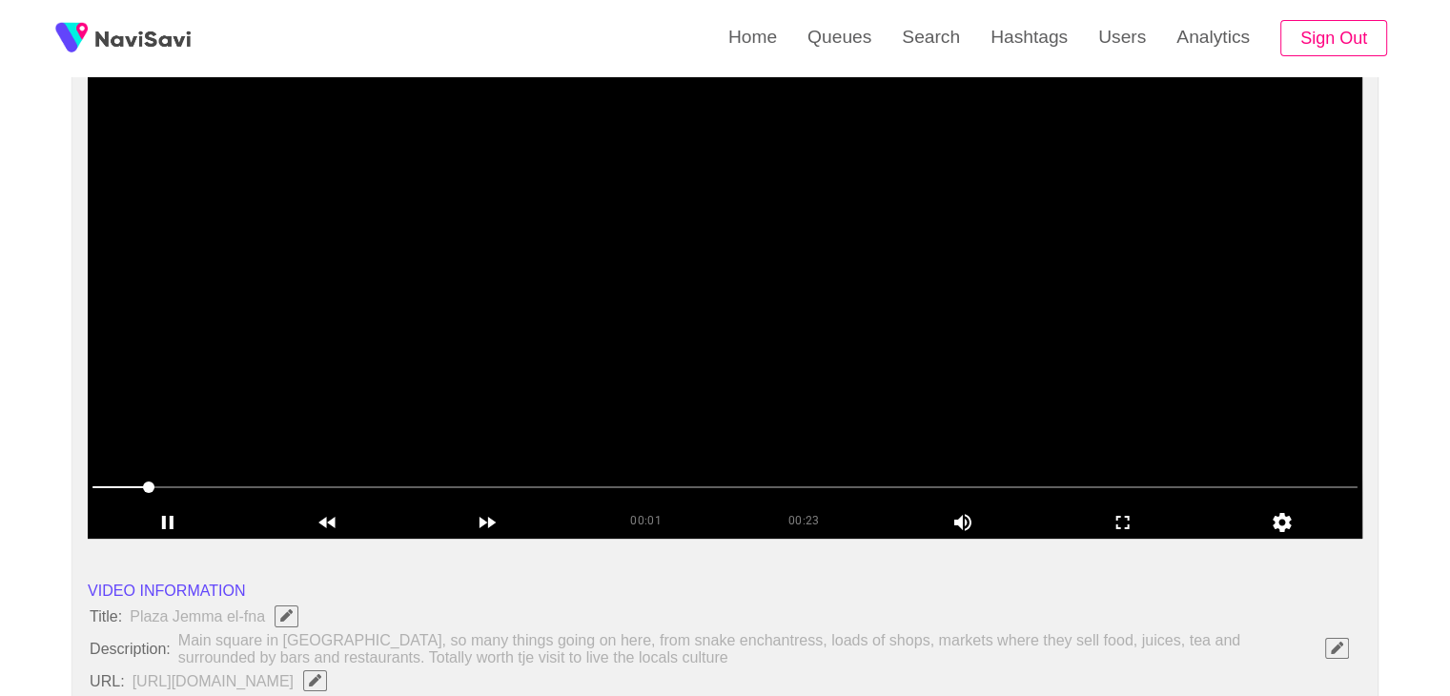
click at [1153, 503] on div at bounding box center [725, 488] width 1280 height 49
click at [1142, 520] on icon "add" at bounding box center [1123, 522] width 158 height 23
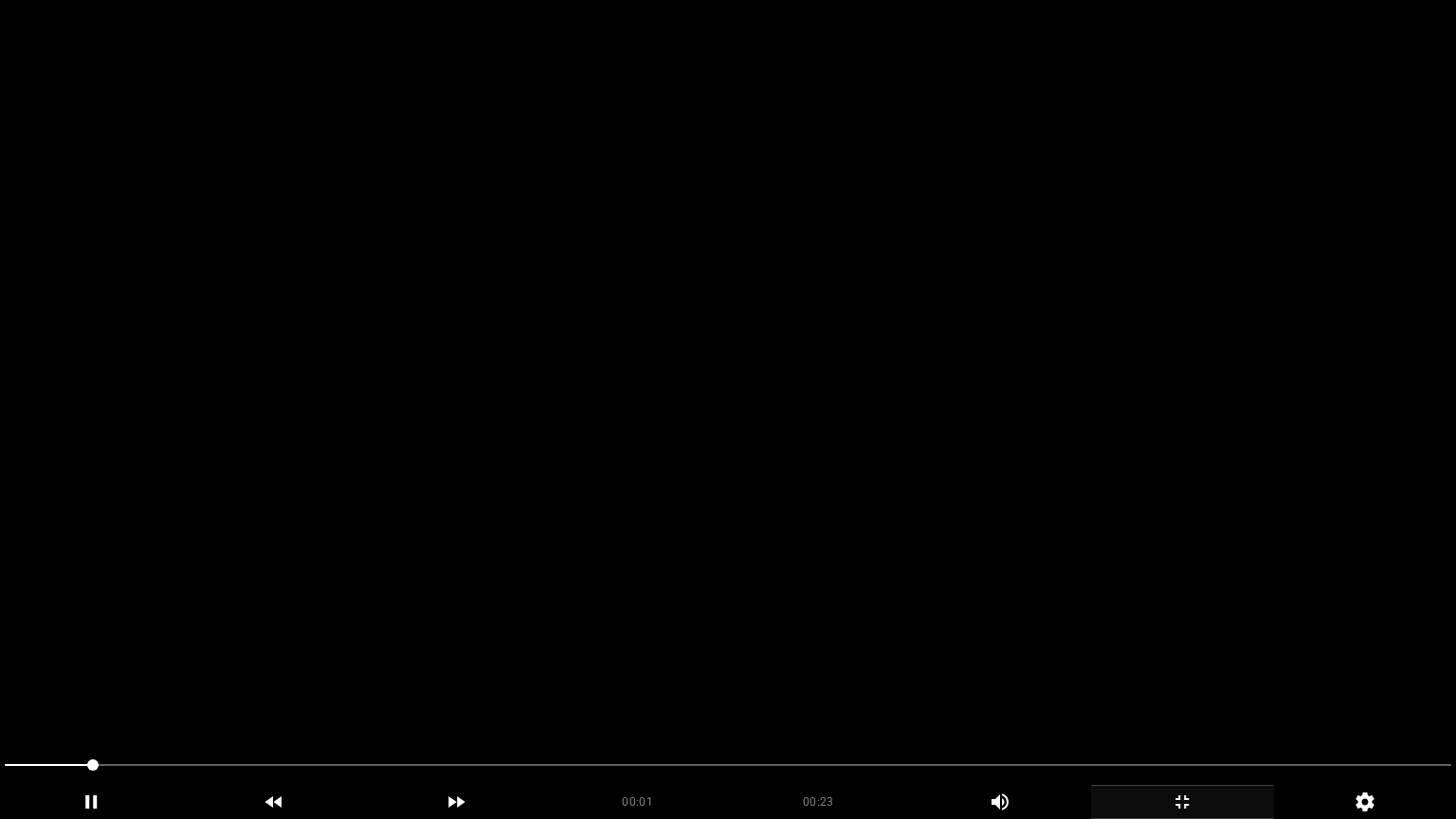
click at [856, 522] on video at bounding box center [728, 410] width 1456 height 819
click at [855, 523] on video at bounding box center [728, 410] width 1456 height 819
click at [864, 512] on video at bounding box center [728, 410] width 1456 height 819
click at [829, 337] on video at bounding box center [728, 410] width 1456 height 819
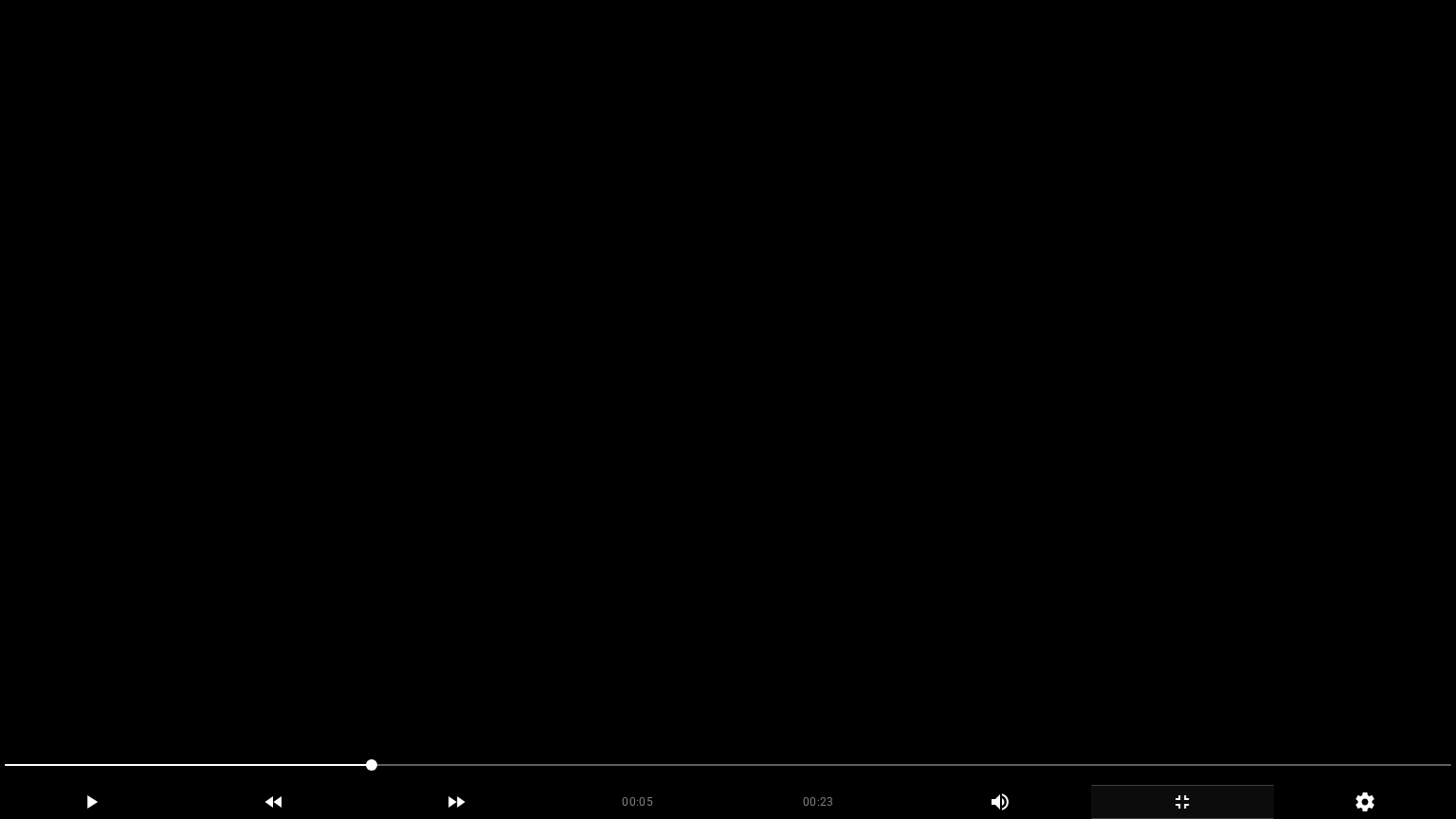
click at [836, 353] on video at bounding box center [728, 410] width 1456 height 819
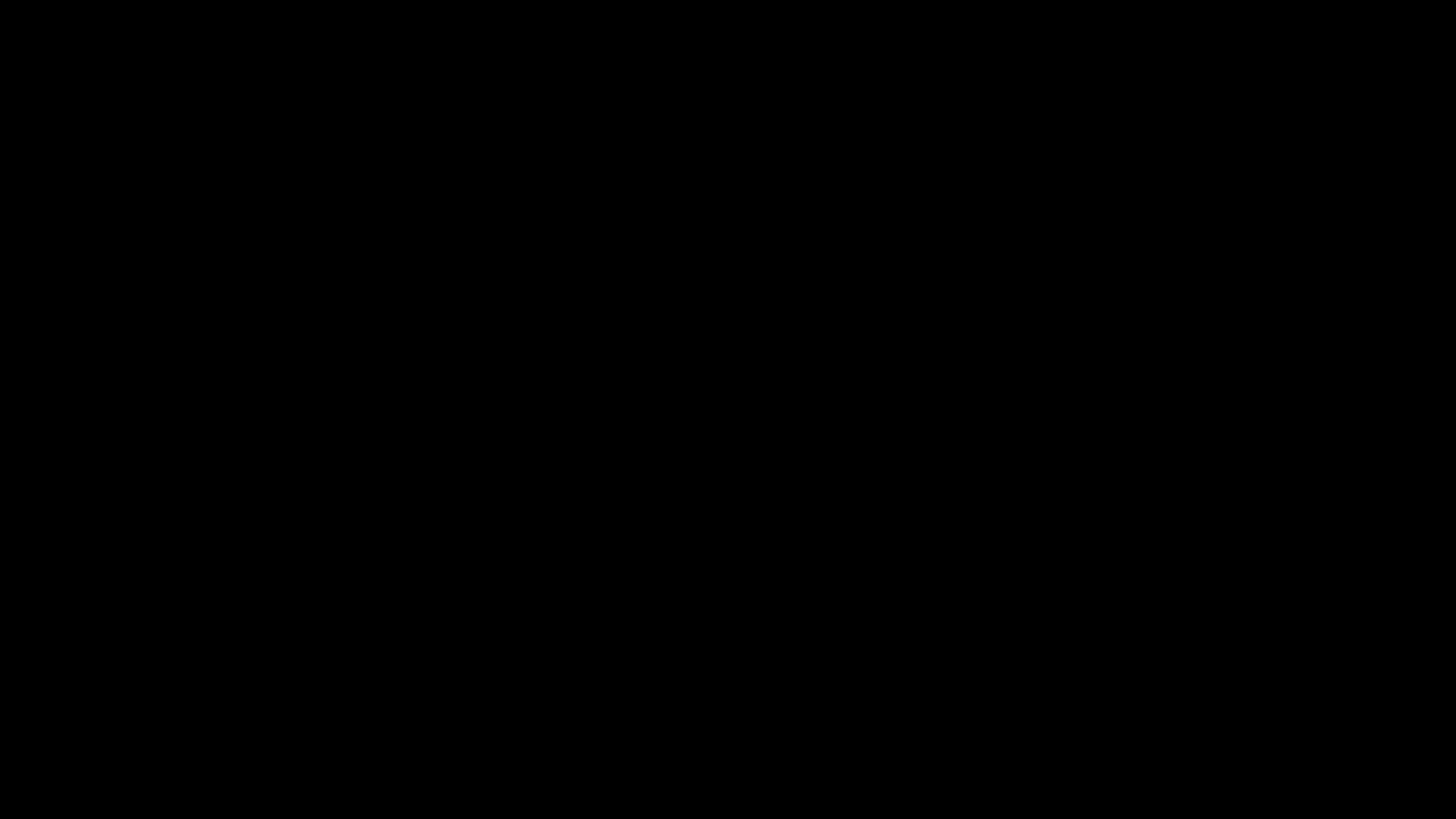
click at [1171, 691] on icon "add" at bounding box center [1183, 801] width 181 height 23
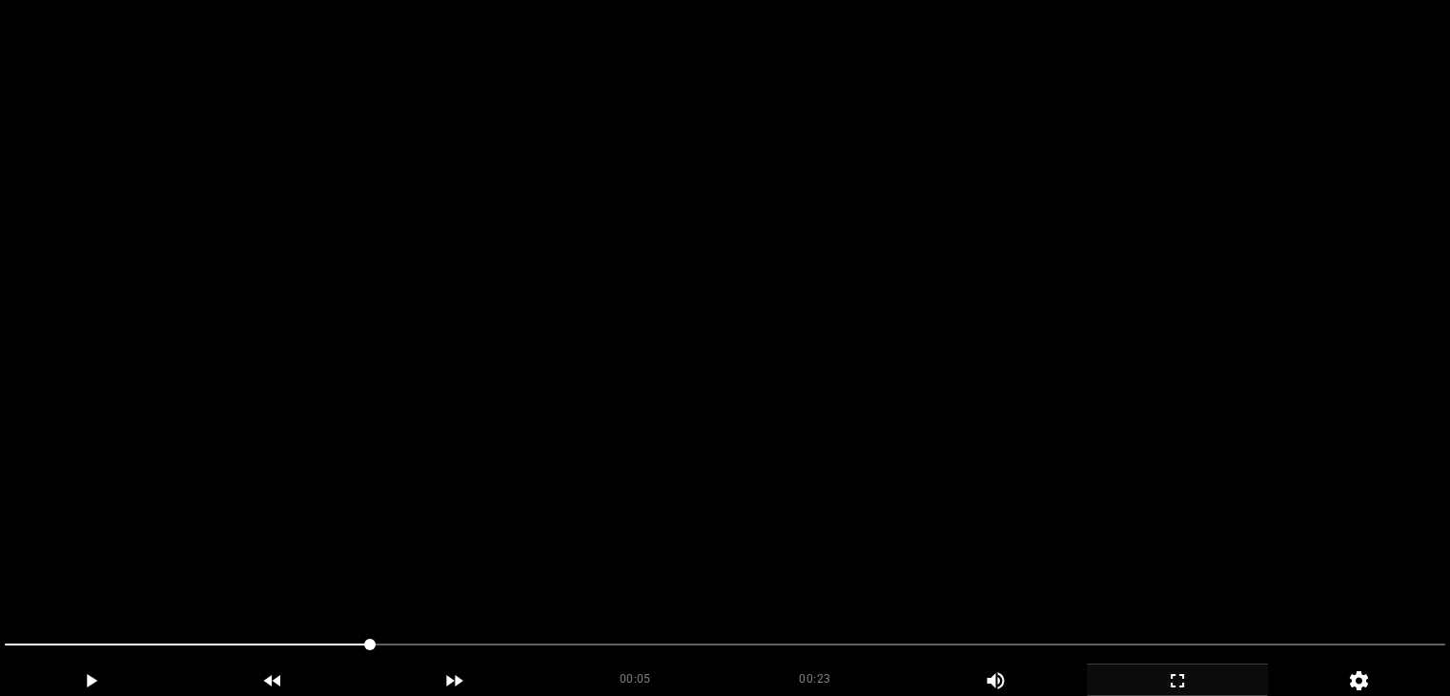
scroll to position [381, 0]
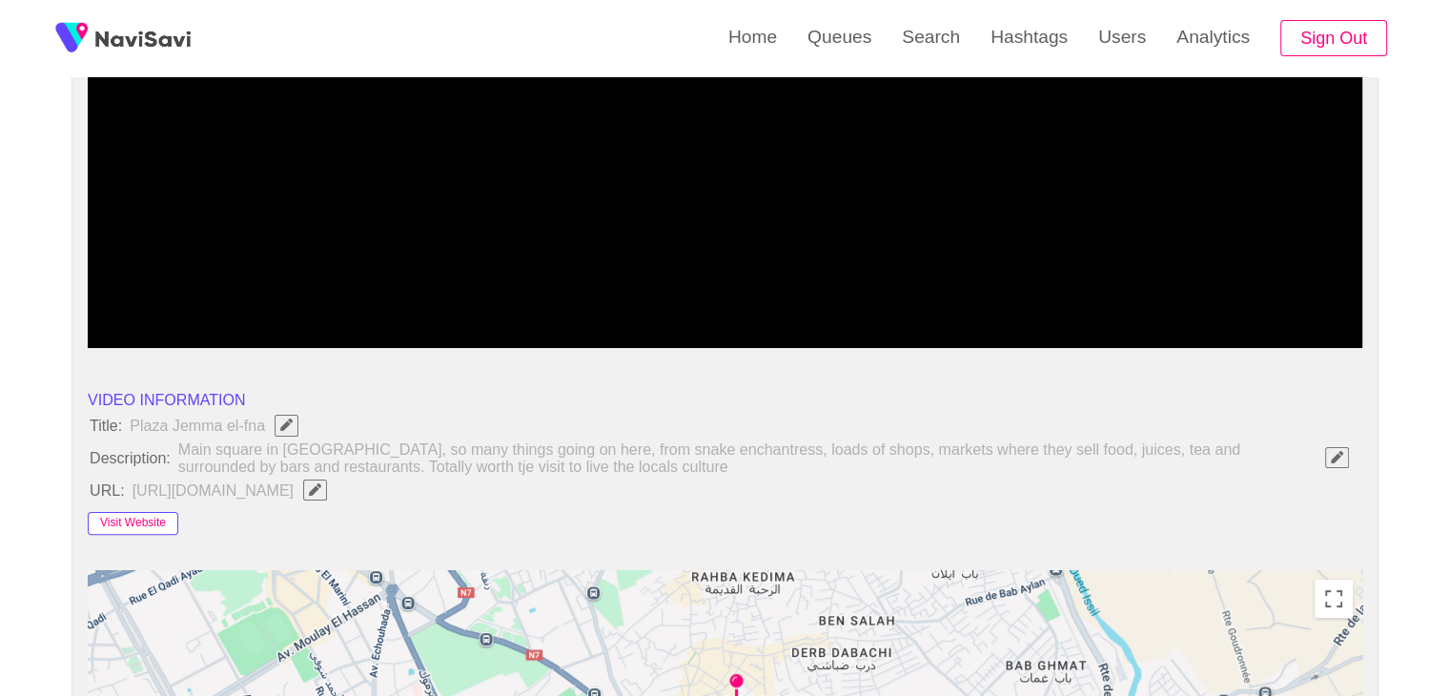
click at [149, 521] on button "Visit Website" at bounding box center [133, 523] width 91 height 23
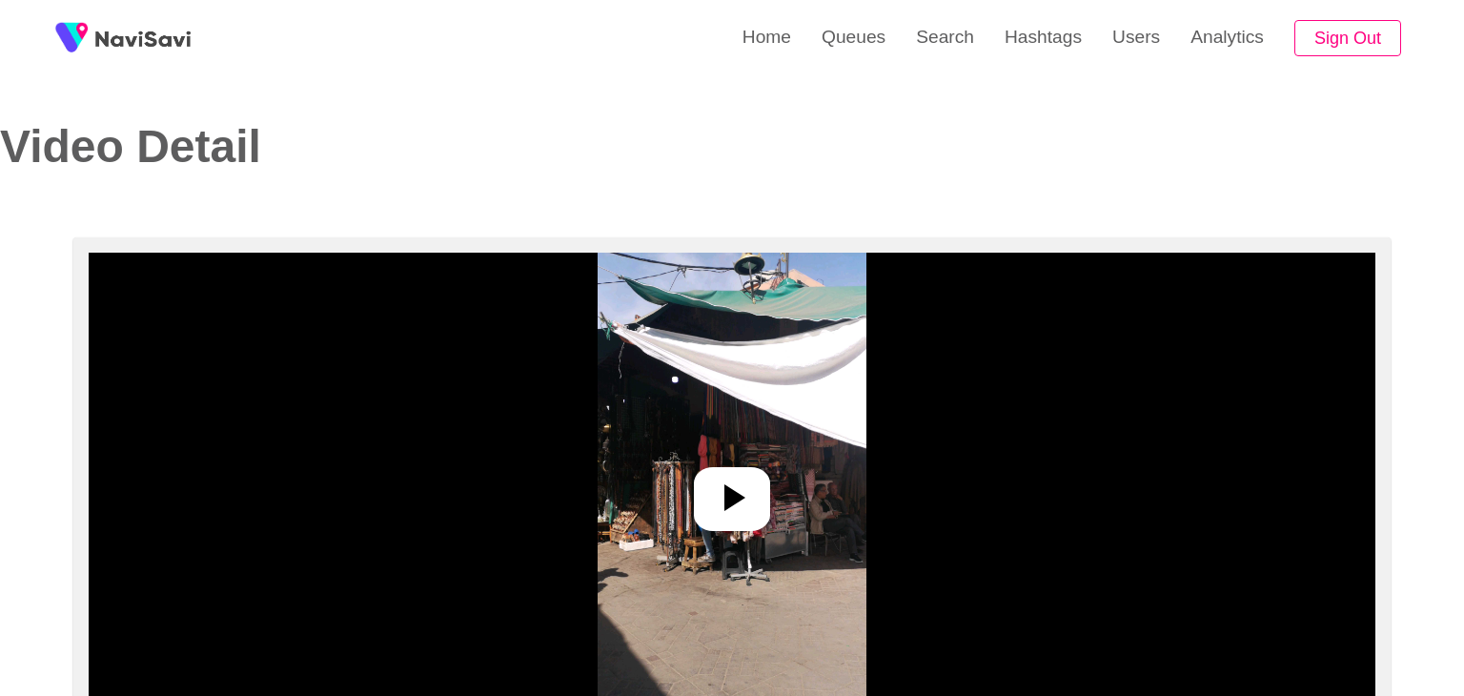
select select "**********"
select select "**"
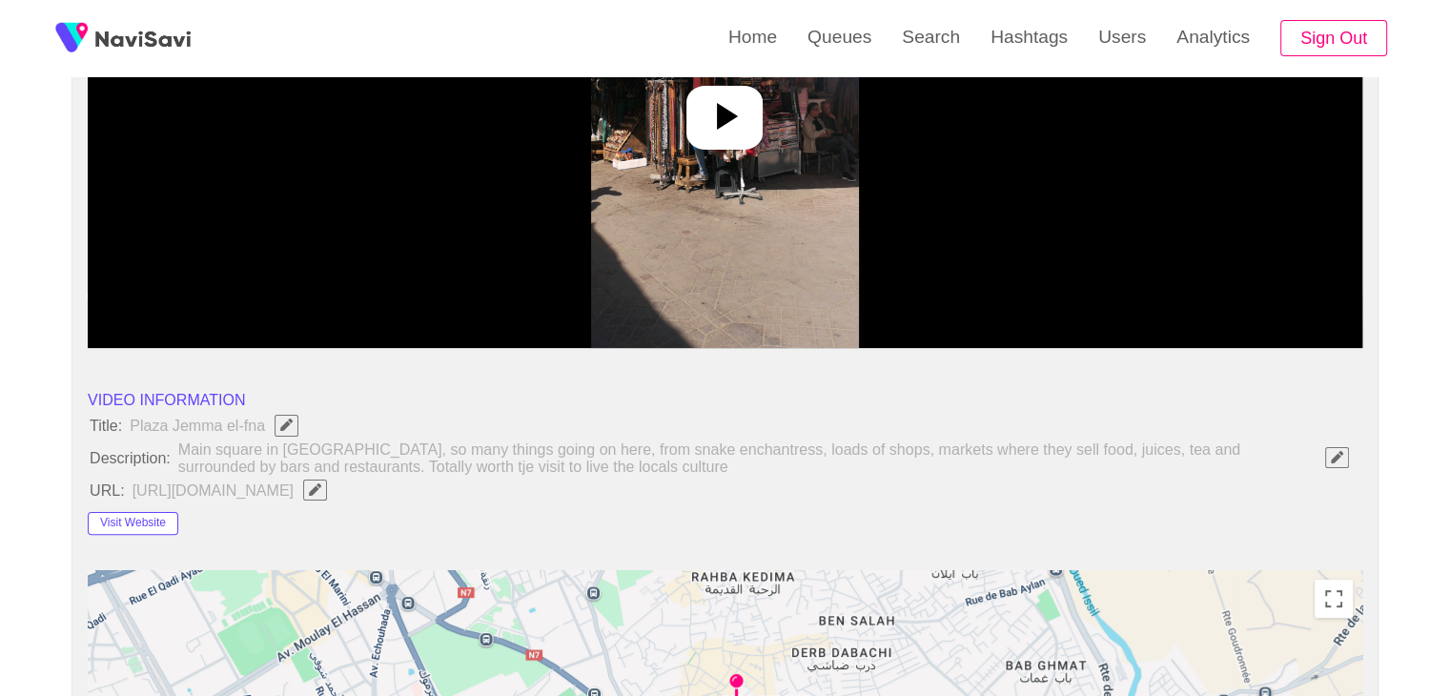
click at [737, 145] on div at bounding box center [724, 118] width 76 height 64
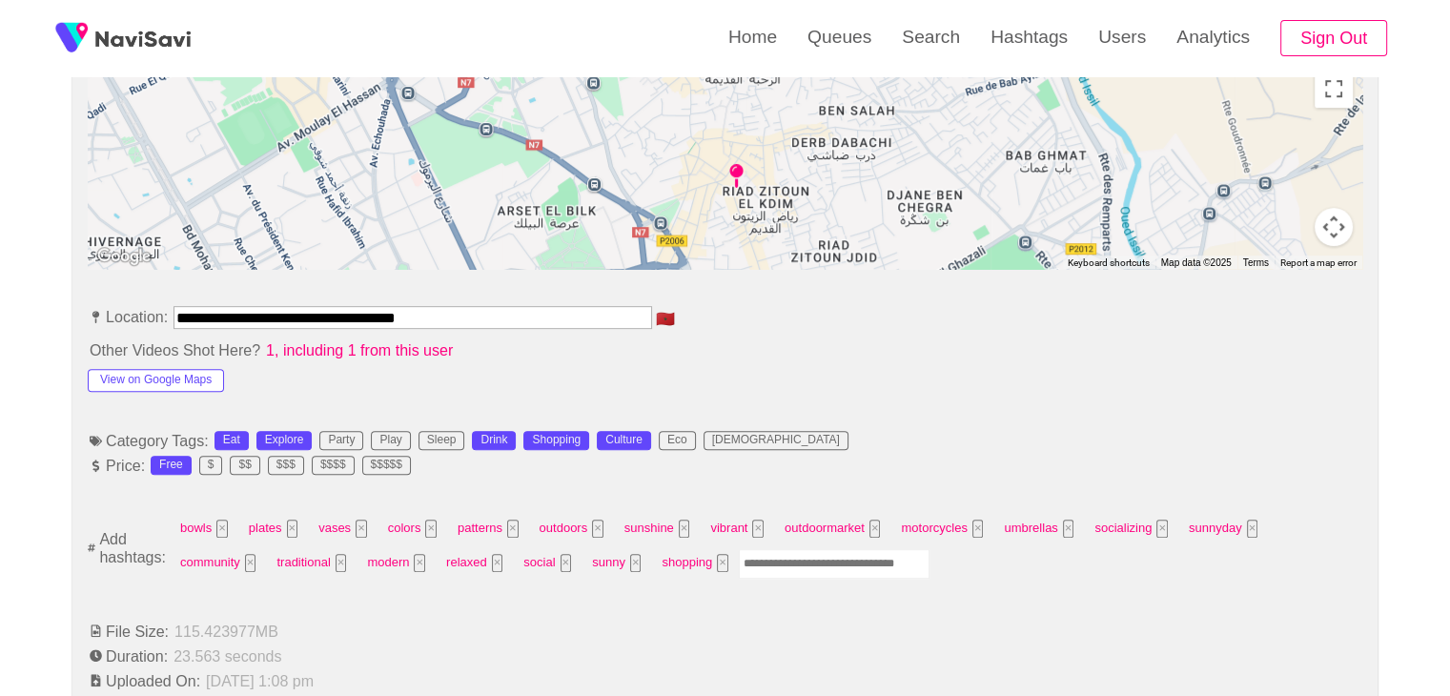
scroll to position [858, 0]
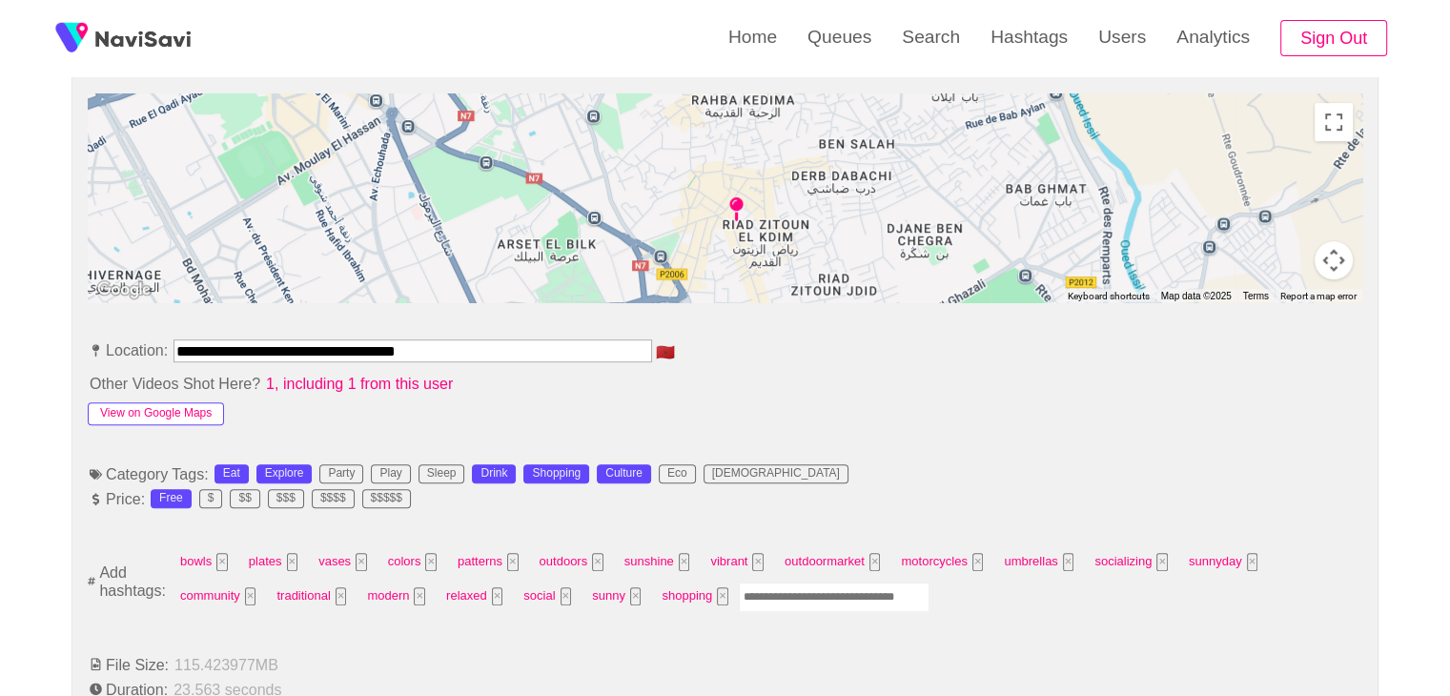
click at [140, 415] on button "View on Google Maps" at bounding box center [156, 413] width 136 height 23
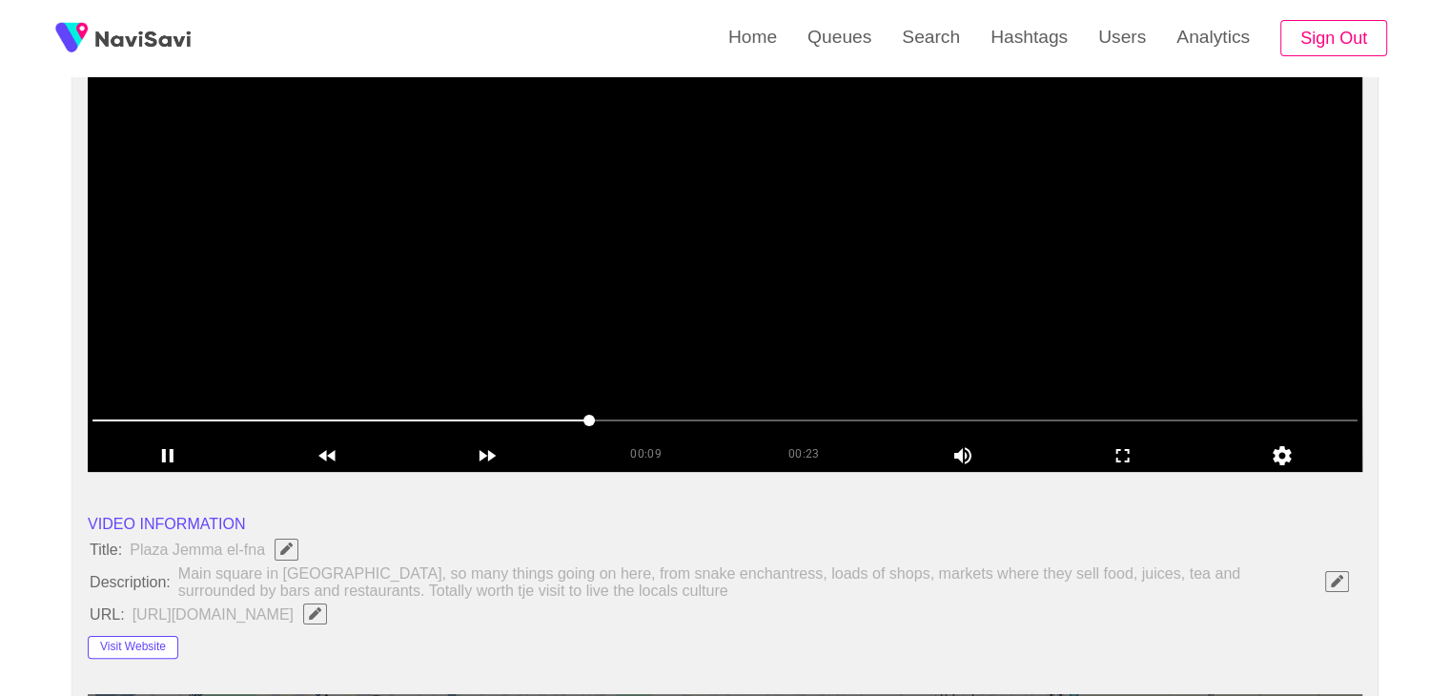
scroll to position [191, 0]
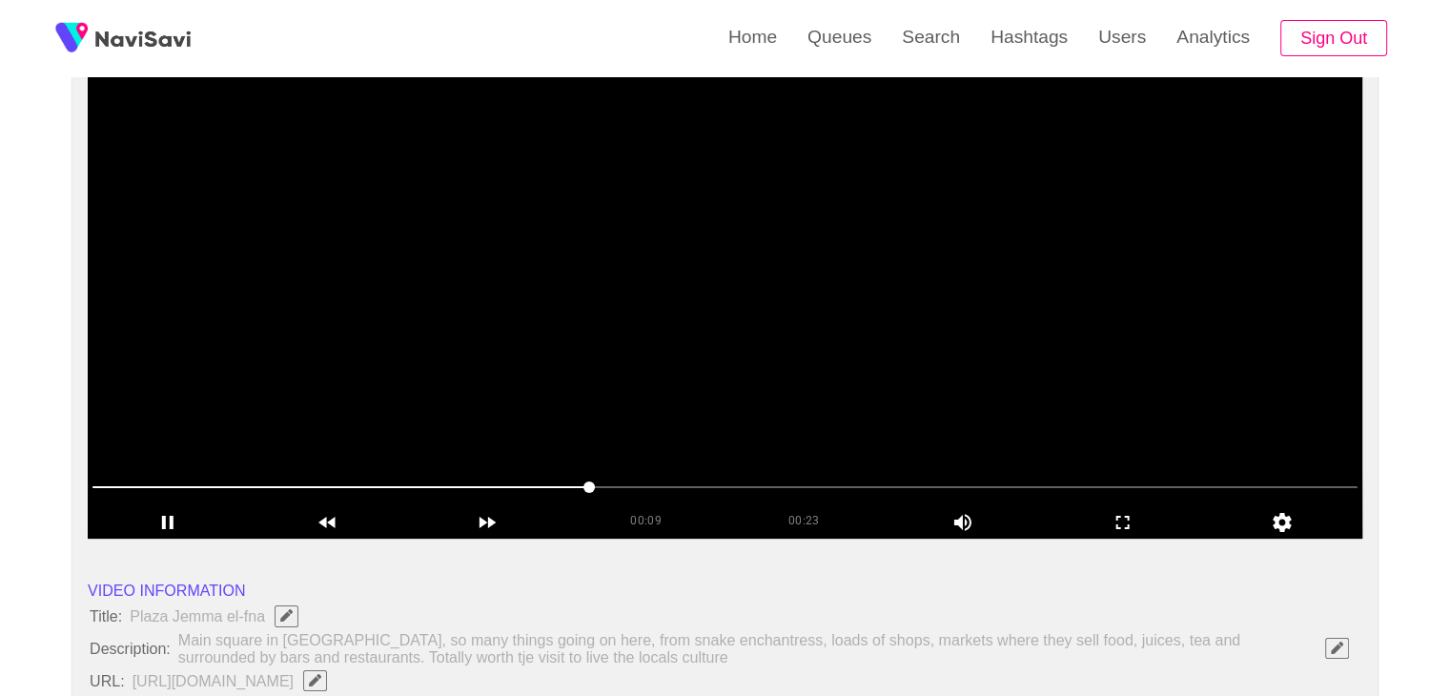
click at [660, 292] on video at bounding box center [725, 300] width 1274 height 477
drag, startPoint x: 1144, startPoint y: 522, endPoint x: 889, endPoint y: 596, distance: 264.9
click at [1121, 518] on icon "add" at bounding box center [1123, 522] width 158 height 23
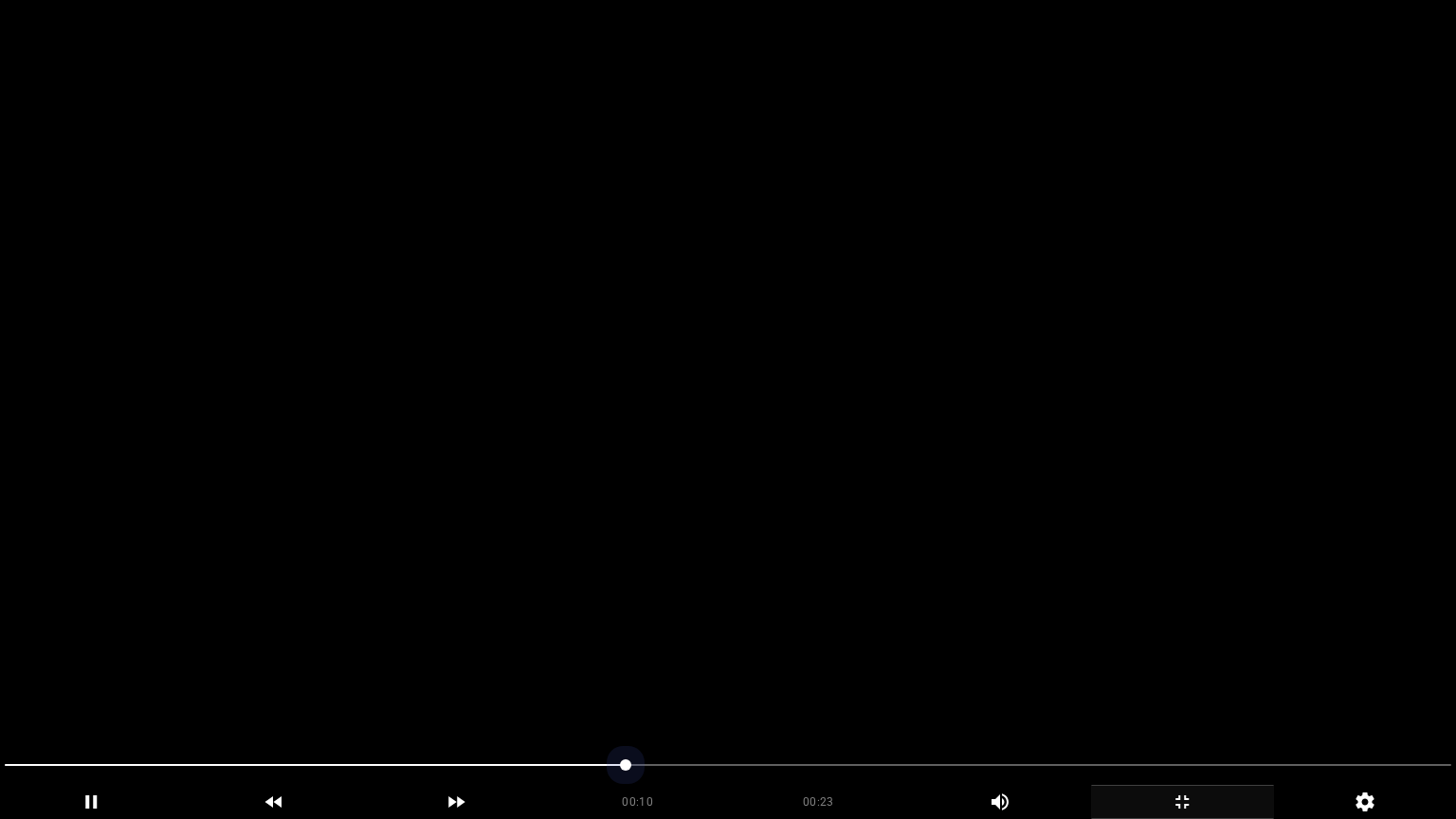
drag, startPoint x: 35, startPoint y: 742, endPoint x: 0, endPoint y: 714, distance: 44.8
click at [0, 691] on section "00:10 00:23 Picture In Picture 1 Error: Failed to load Video" at bounding box center [728, 410] width 1456 height 819
click at [736, 513] on video at bounding box center [728, 410] width 1456 height 819
click at [853, 477] on video at bounding box center [728, 410] width 1456 height 819
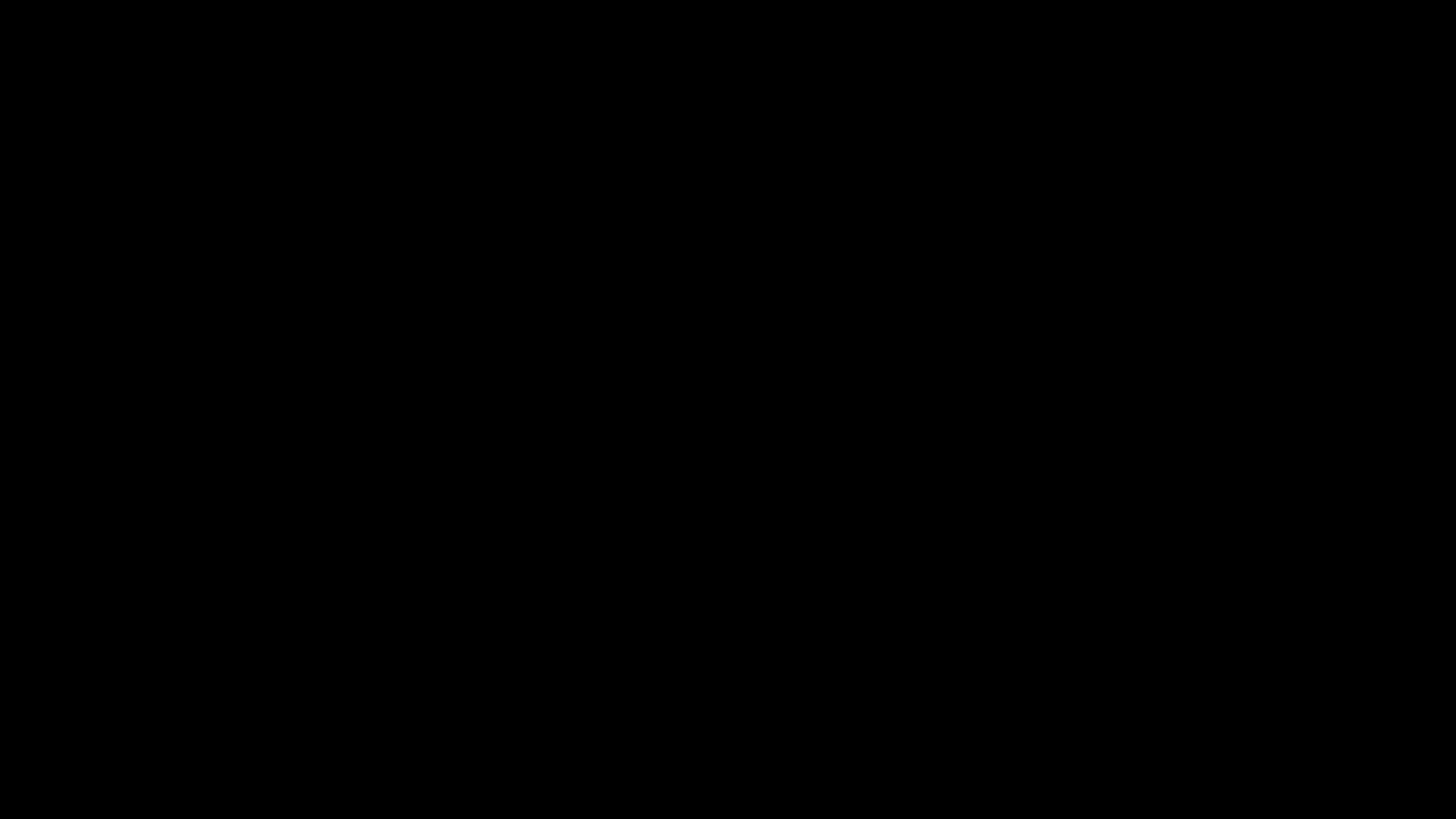
click at [1187, 691] on icon "add" at bounding box center [1182, 801] width 13 height 13
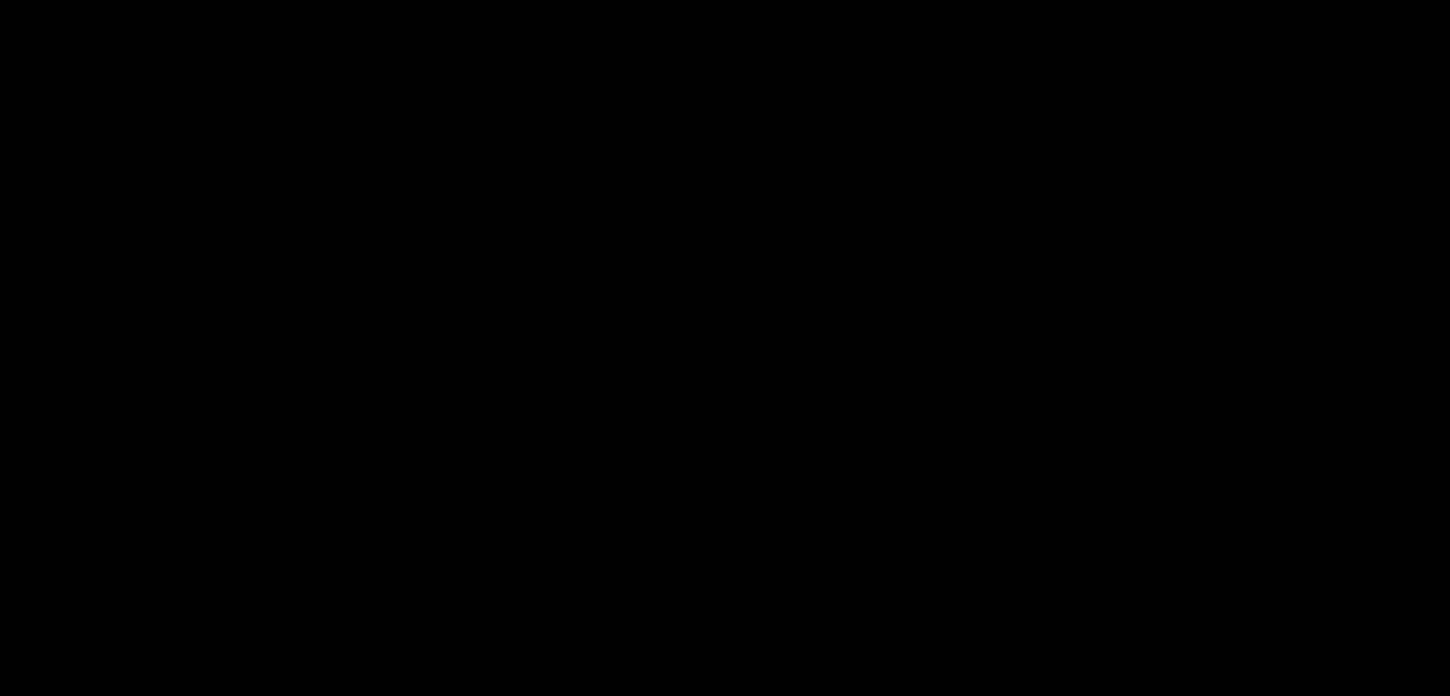
scroll to position [1049, 0]
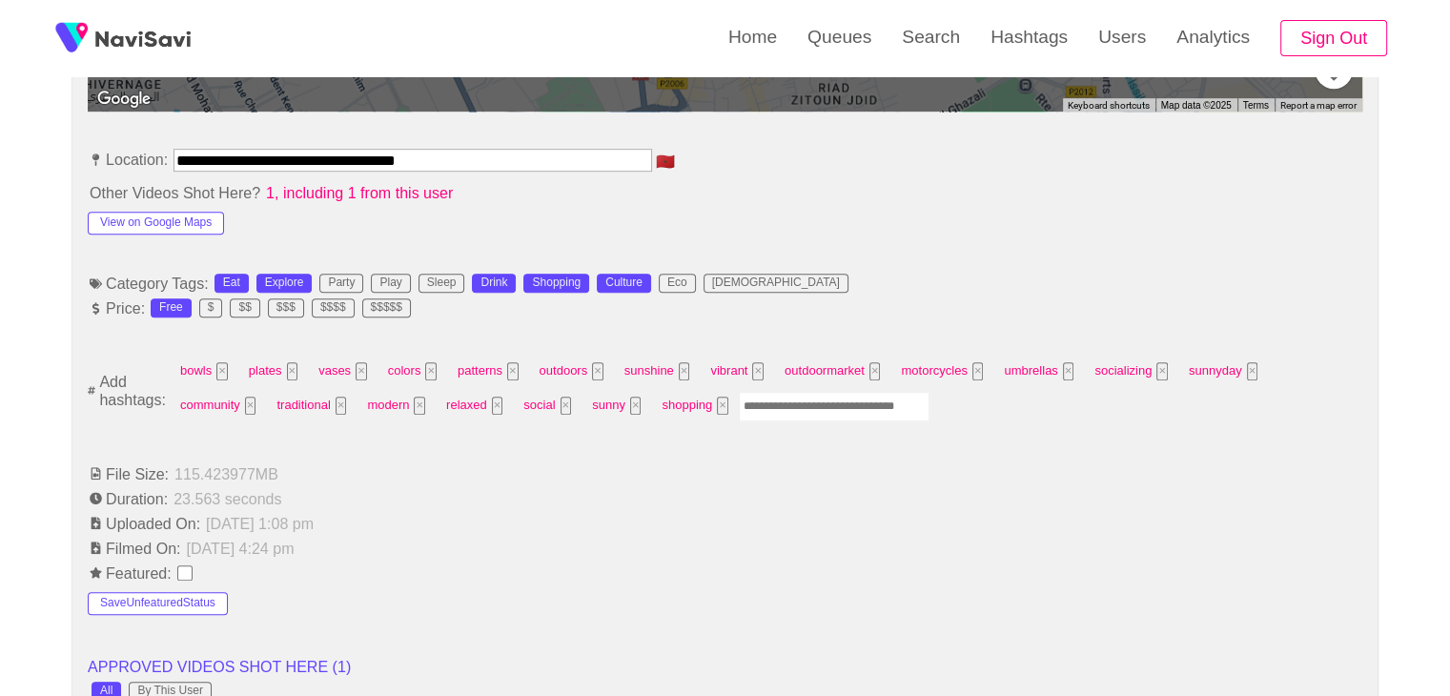
click at [739, 403] on input "Enter tag here and press return" at bounding box center [834, 407] width 191 height 30
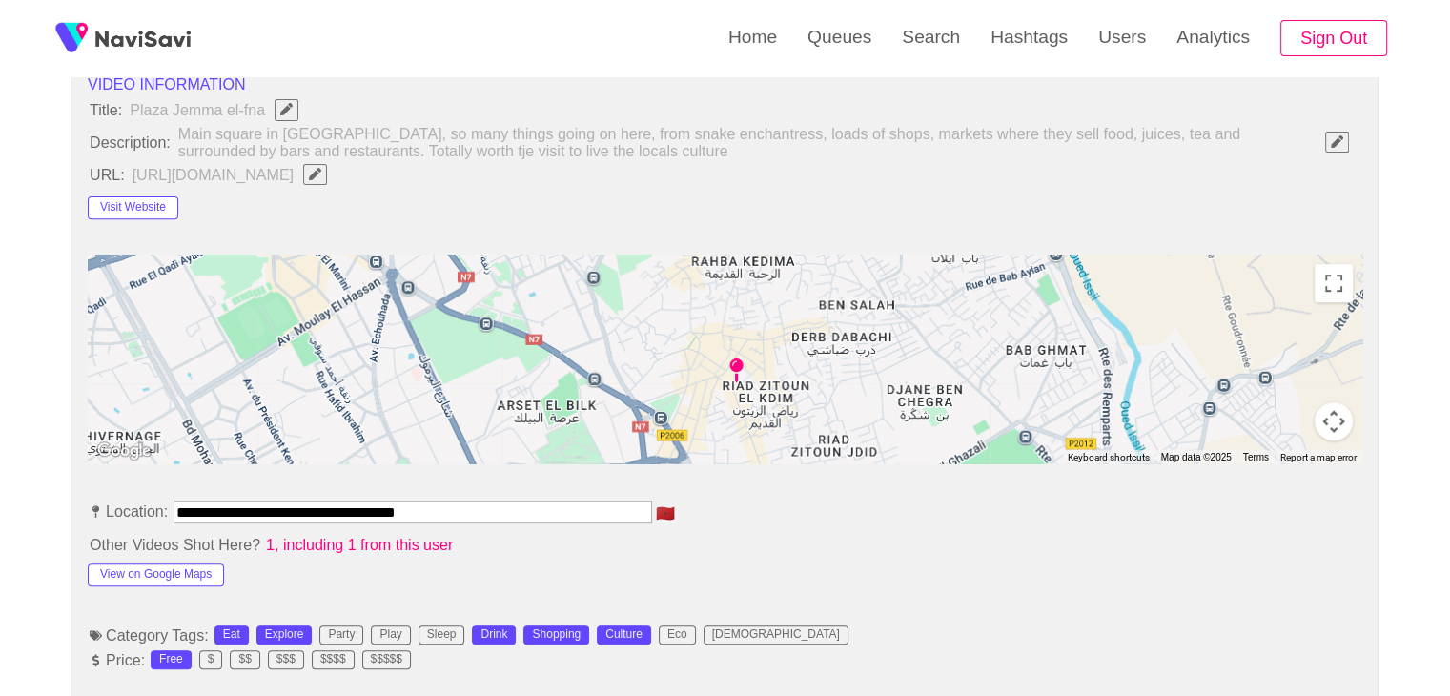
scroll to position [858, 0]
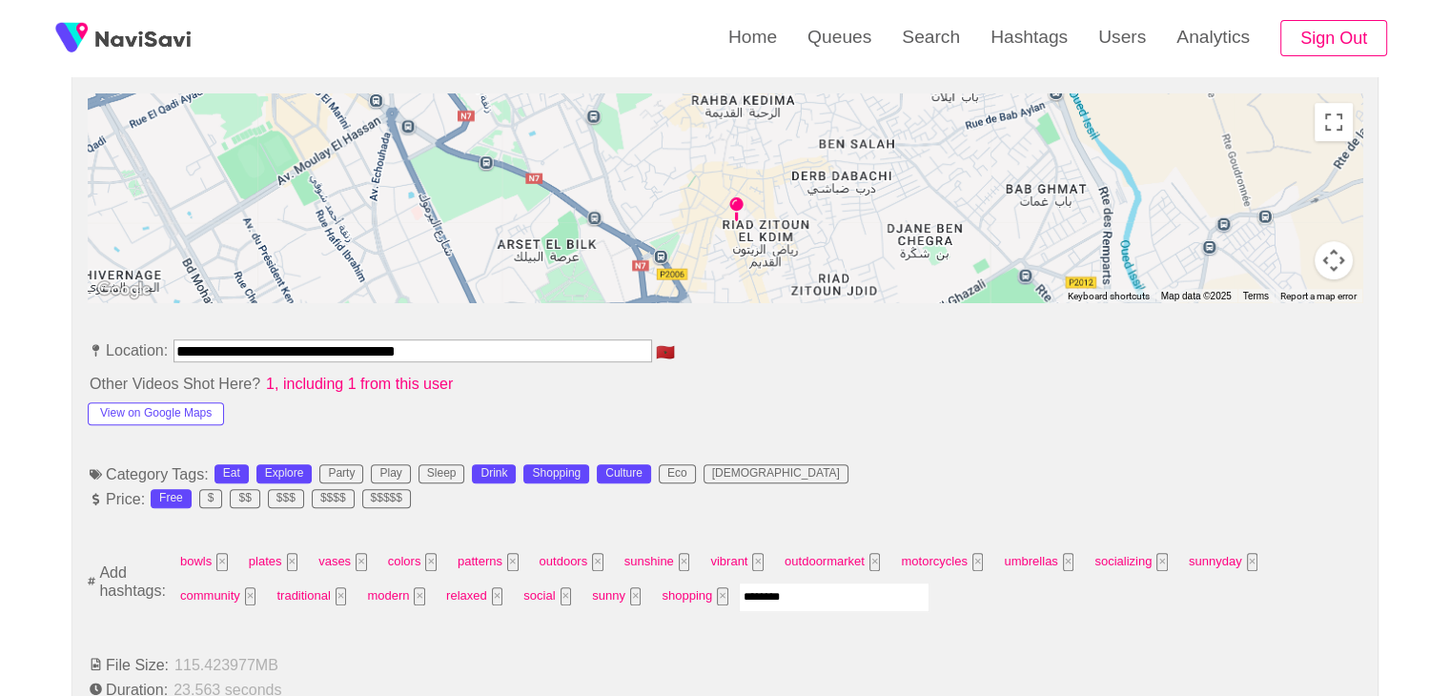
type input "*********"
type input "*****"
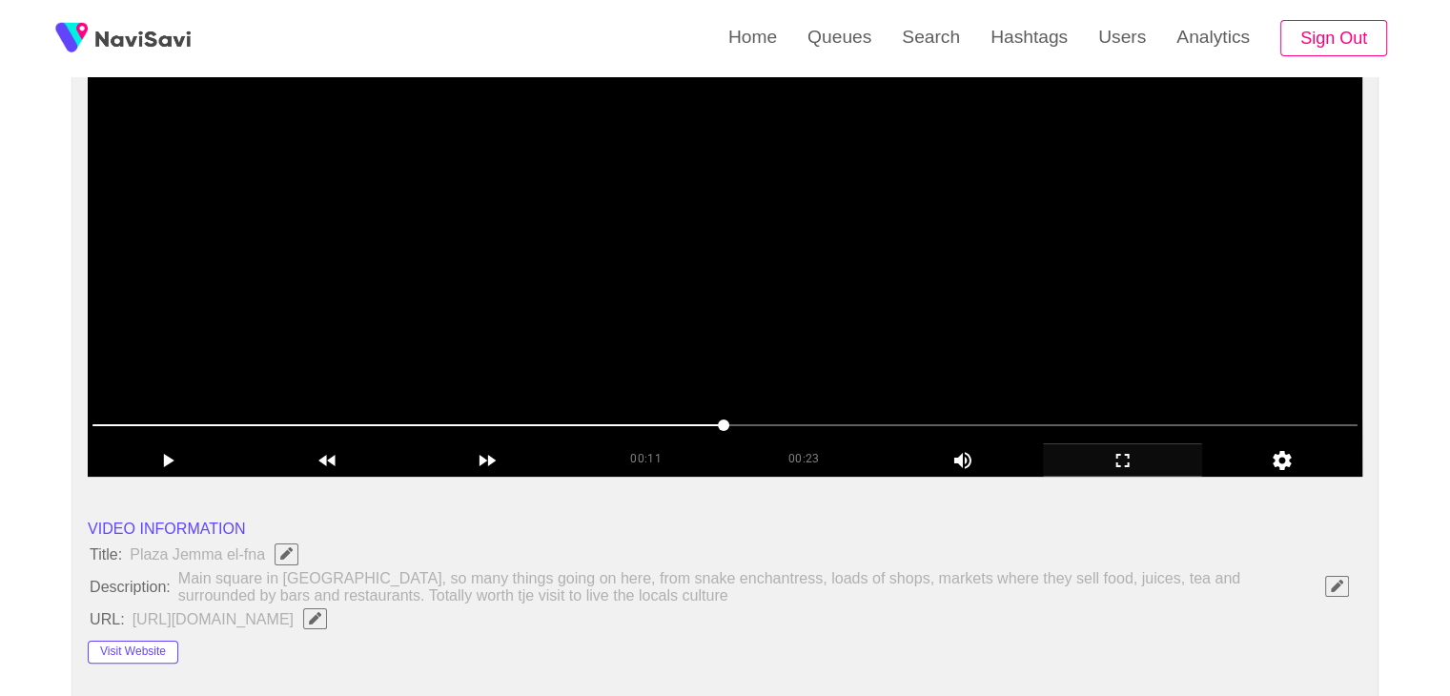
scroll to position [191, 0]
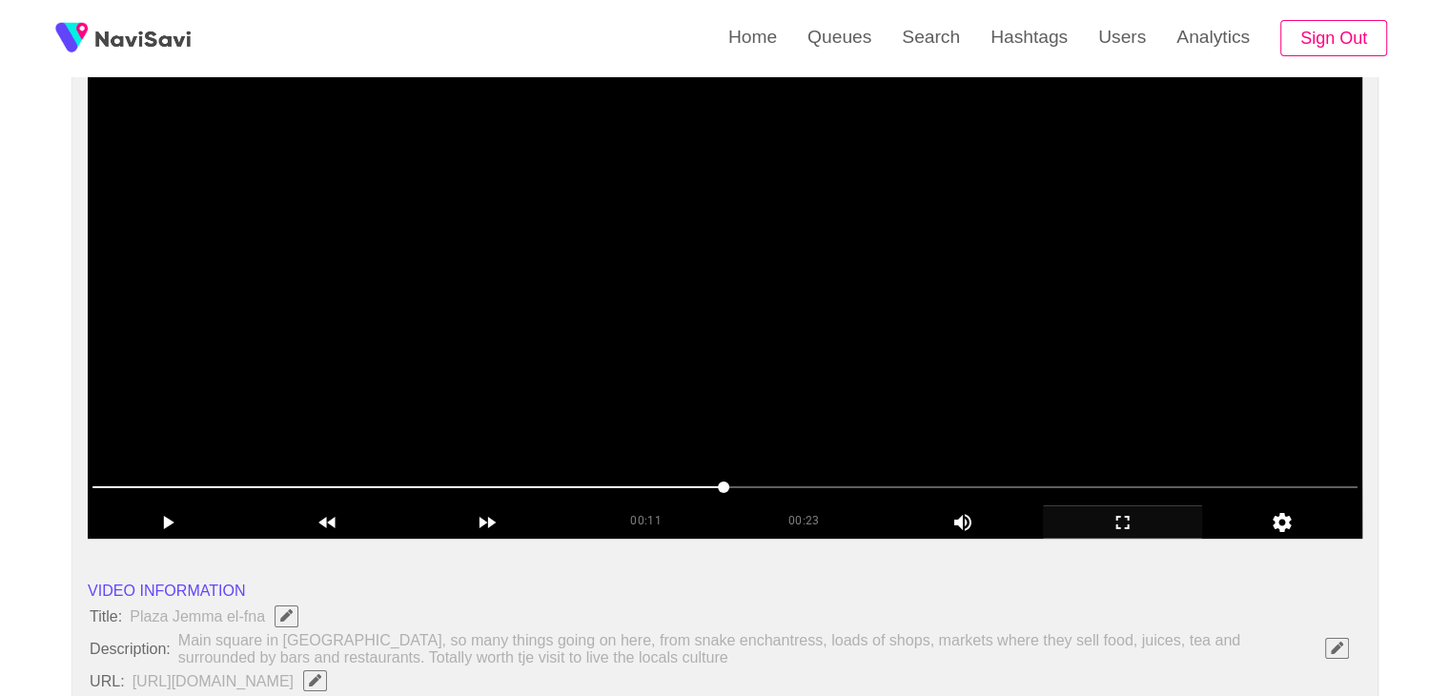
click at [788, 446] on video at bounding box center [725, 300] width 1274 height 477
click at [838, 405] on video at bounding box center [725, 300] width 1274 height 477
click at [816, 478] on span at bounding box center [724, 487] width 1265 height 31
click at [833, 479] on span at bounding box center [724, 487] width 1265 height 31
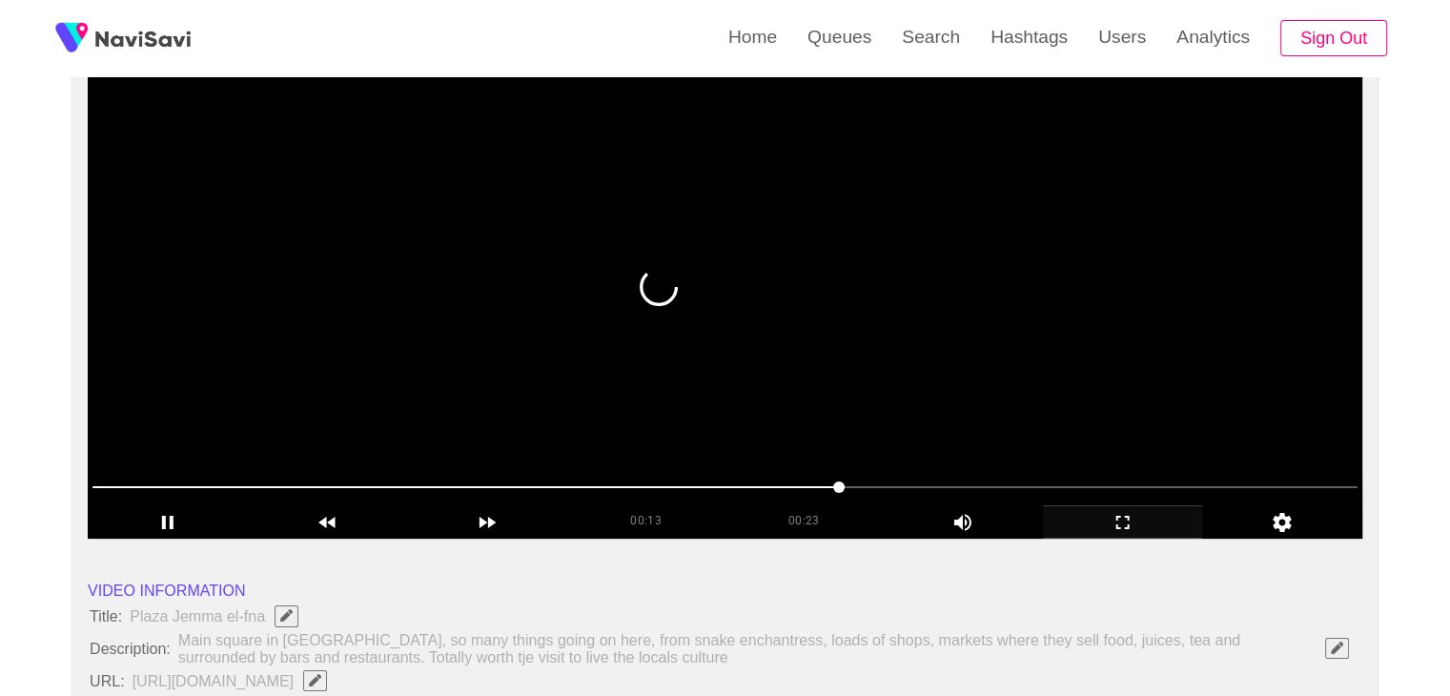
click at [833, 493] on span at bounding box center [838, 486] width 11 height 11
click at [795, 489] on span at bounding box center [724, 487] width 1265 height 31
click at [1114, 526] on icon "add" at bounding box center [1123, 522] width 158 height 23
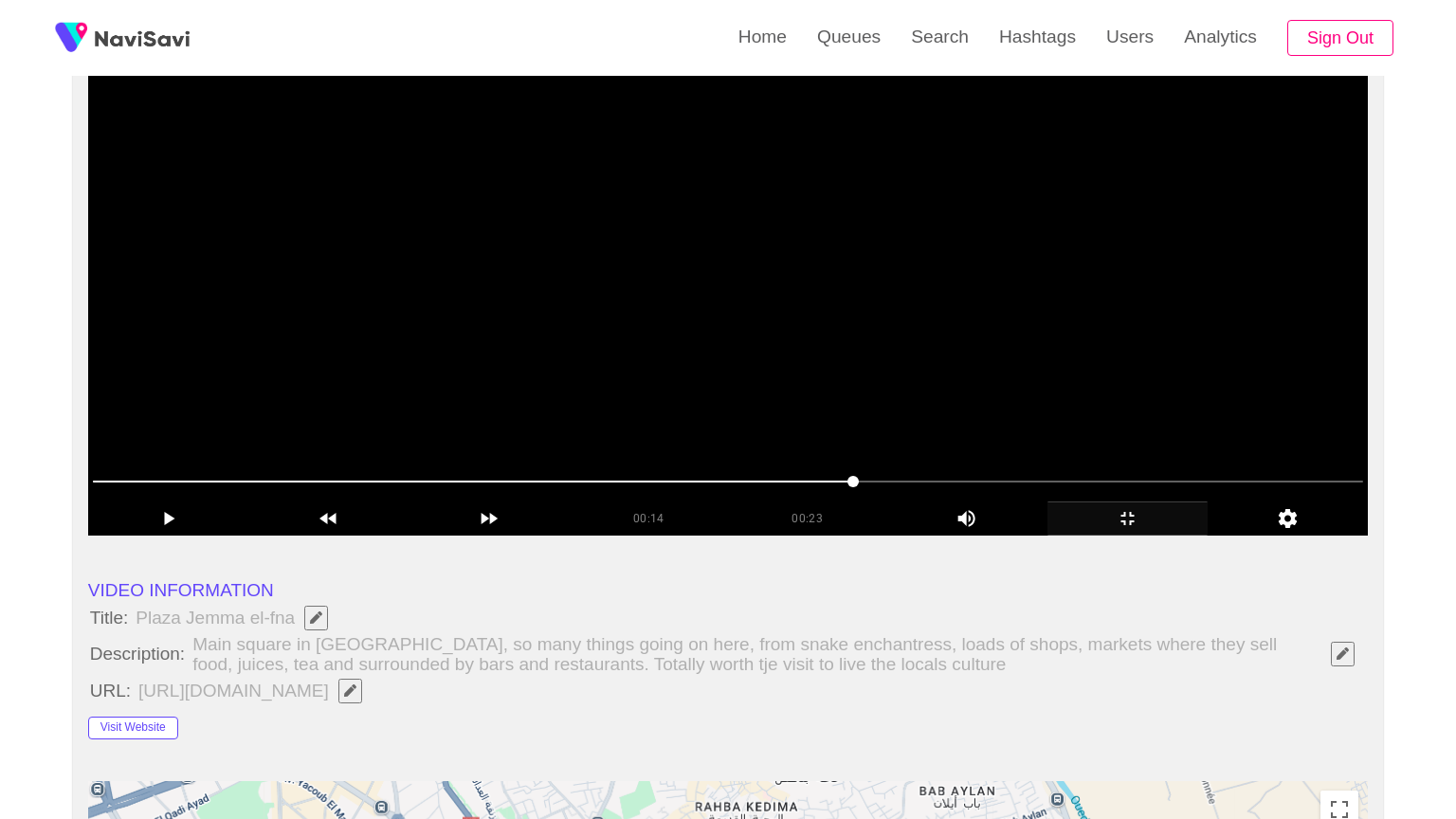
click at [963, 530] on video at bounding box center [728, 298] width 1280 height 474
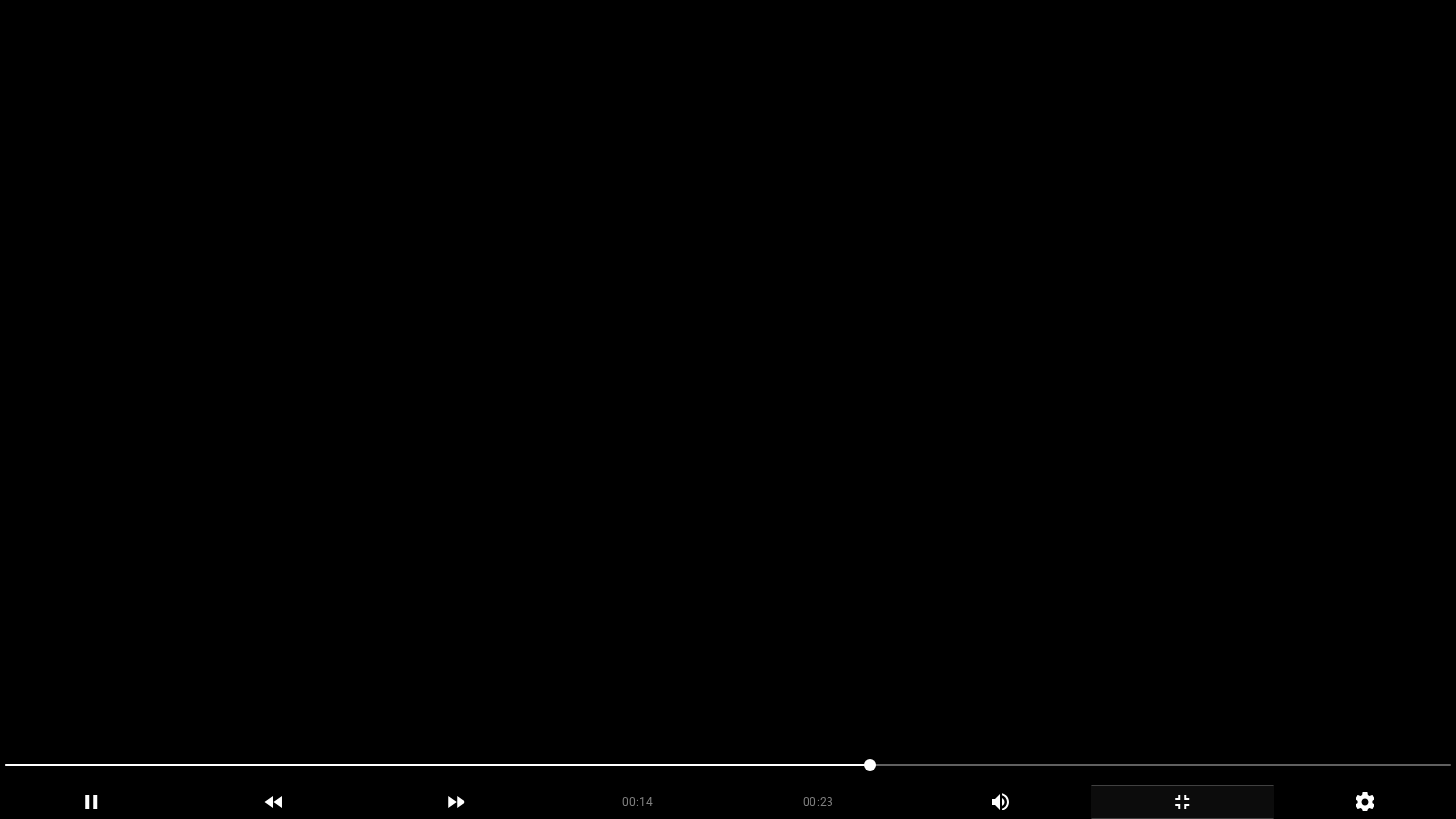
click at [1054, 558] on video at bounding box center [728, 410] width 1456 height 819
click at [372, 691] on video at bounding box center [728, 410] width 1456 height 819
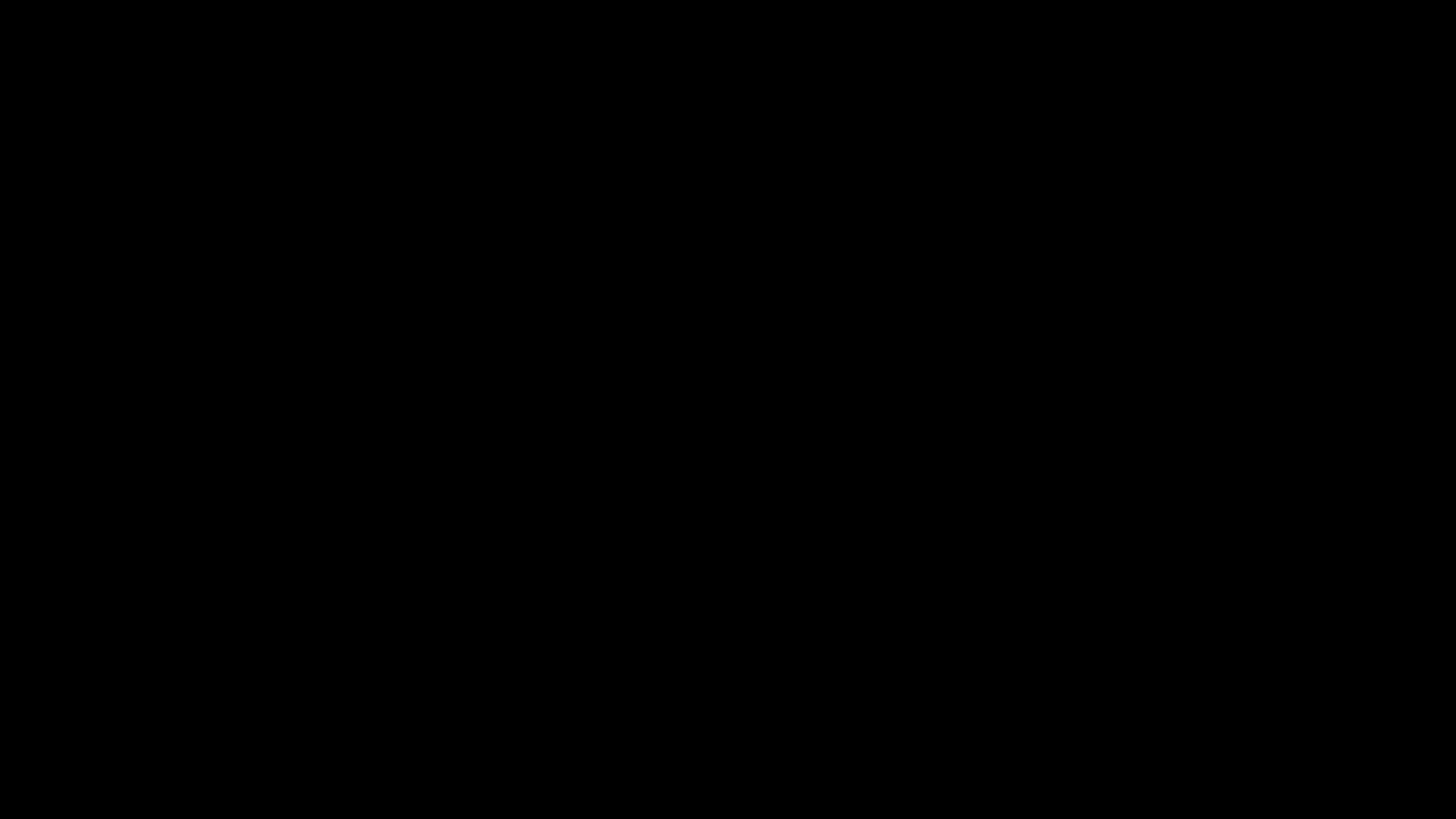
click at [87, 691] on icon "add" at bounding box center [91, 801] width 181 height 23
click at [91, 691] on icon "add" at bounding box center [91, 801] width 181 height 23
click at [941, 691] on span at bounding box center [728, 764] width 1447 height 31
click at [1074, 691] on span at bounding box center [728, 764] width 1447 height 31
click at [1145, 691] on span at bounding box center [728, 764] width 1447 height 31
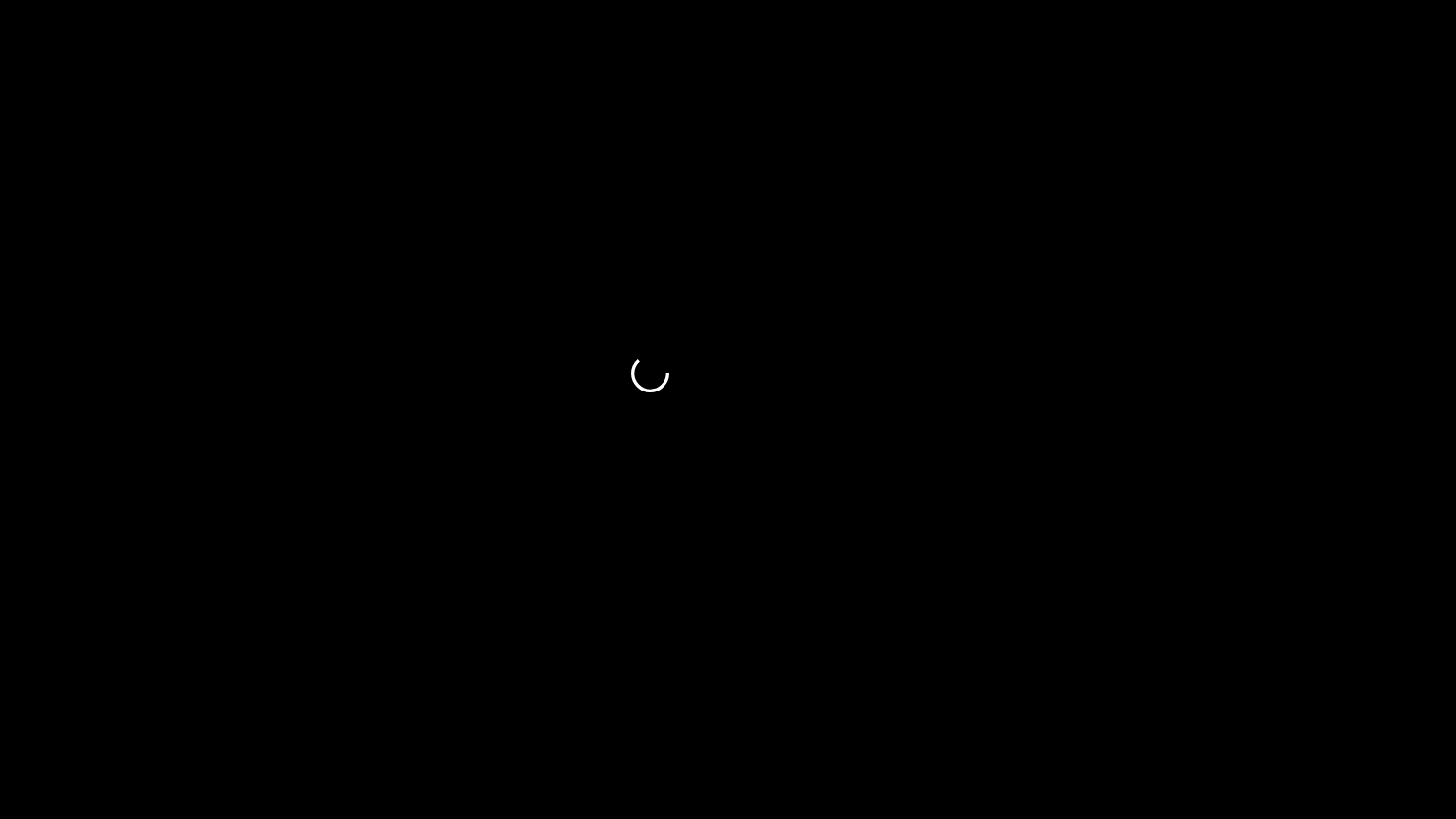
drag, startPoint x: 1209, startPoint y: 762, endPoint x: 1226, endPoint y: 765, distance: 17.3
click at [1226, 691] on span at bounding box center [728, 764] width 1447 height 31
drag, startPoint x: 1285, startPoint y: 773, endPoint x: 1301, endPoint y: 773, distance: 16.0
click at [1301, 691] on span at bounding box center [728, 764] width 1447 height 31
click at [1353, 691] on span at bounding box center [728, 764] width 1447 height 31
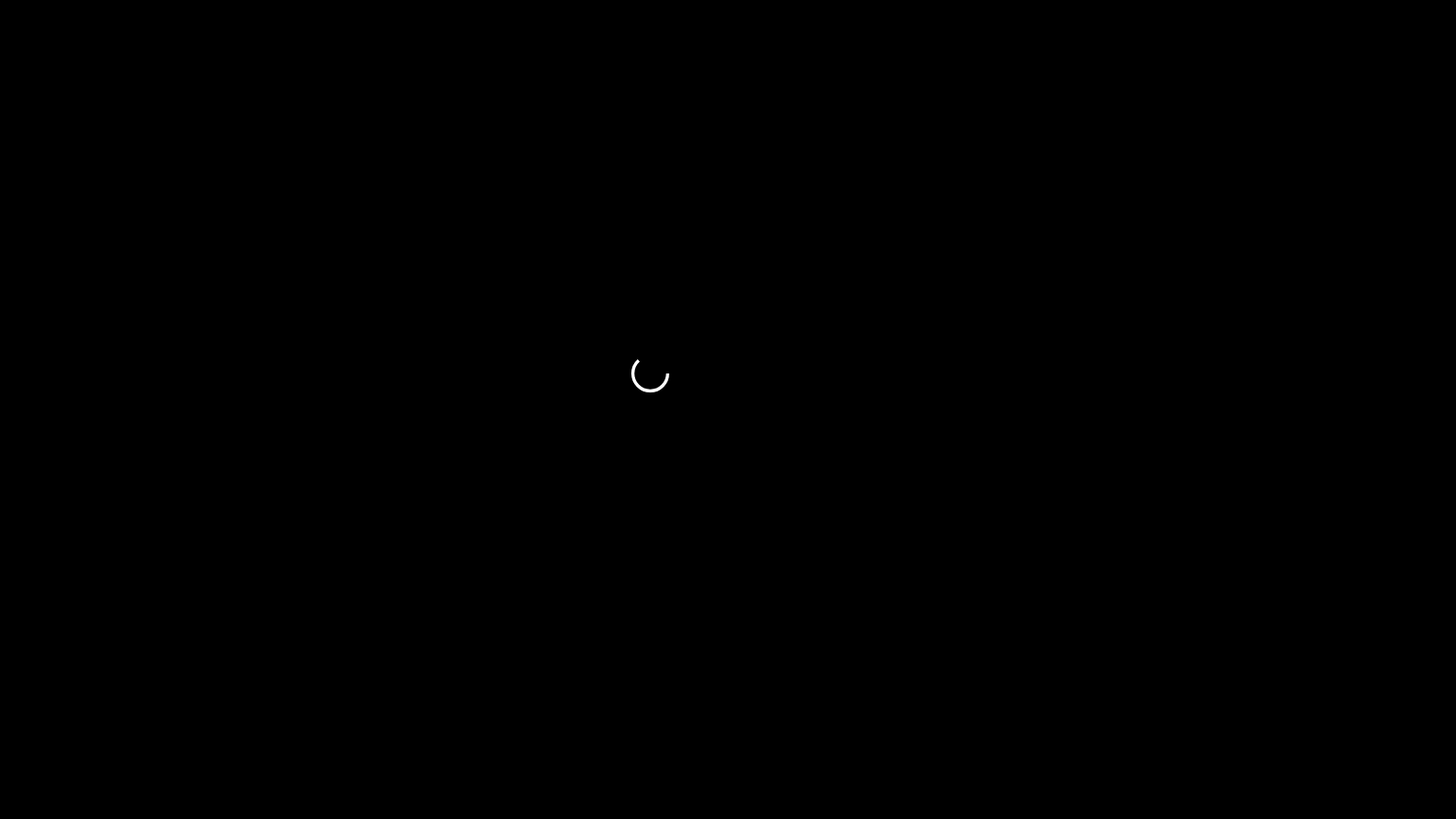
click at [1168, 691] on icon "add" at bounding box center [1183, 801] width 181 height 23
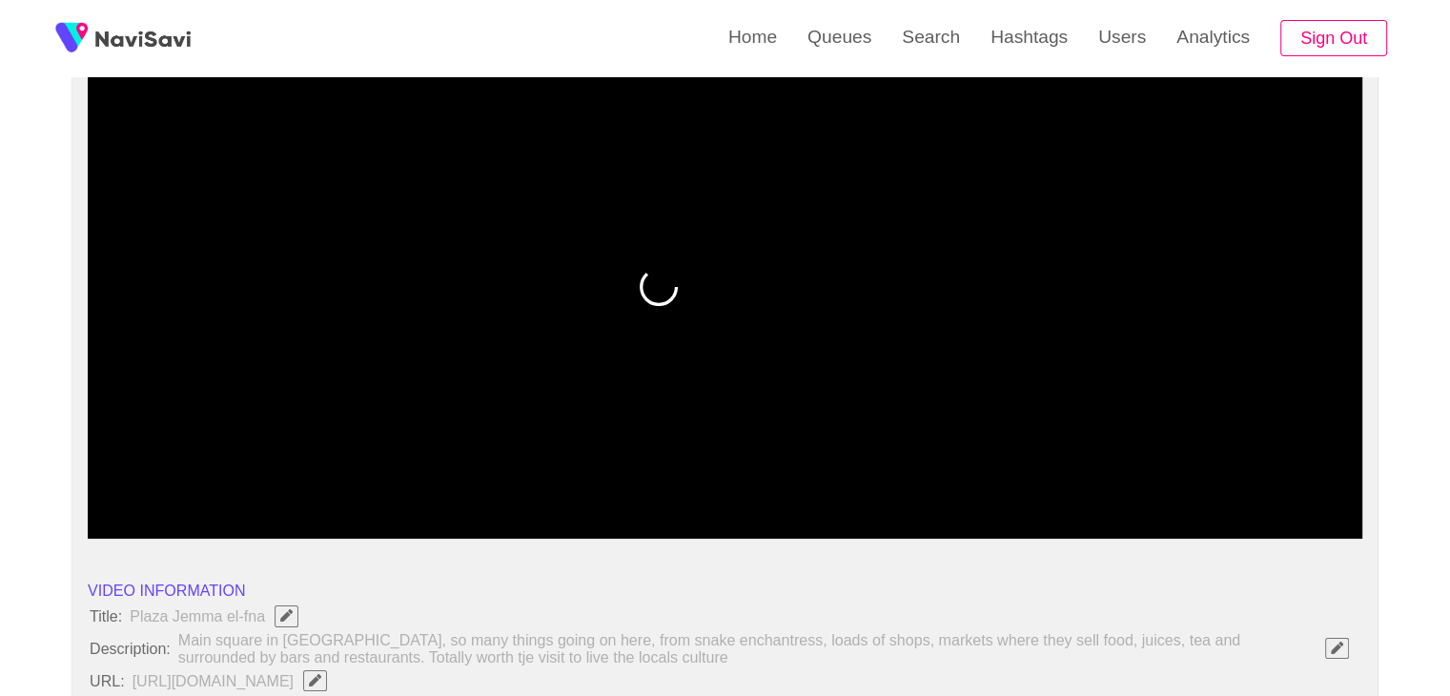
drag, startPoint x: 1125, startPoint y: 478, endPoint x: 1100, endPoint y: 482, distance: 25.2
click at [1100, 482] on span at bounding box center [724, 487] width 1265 height 31
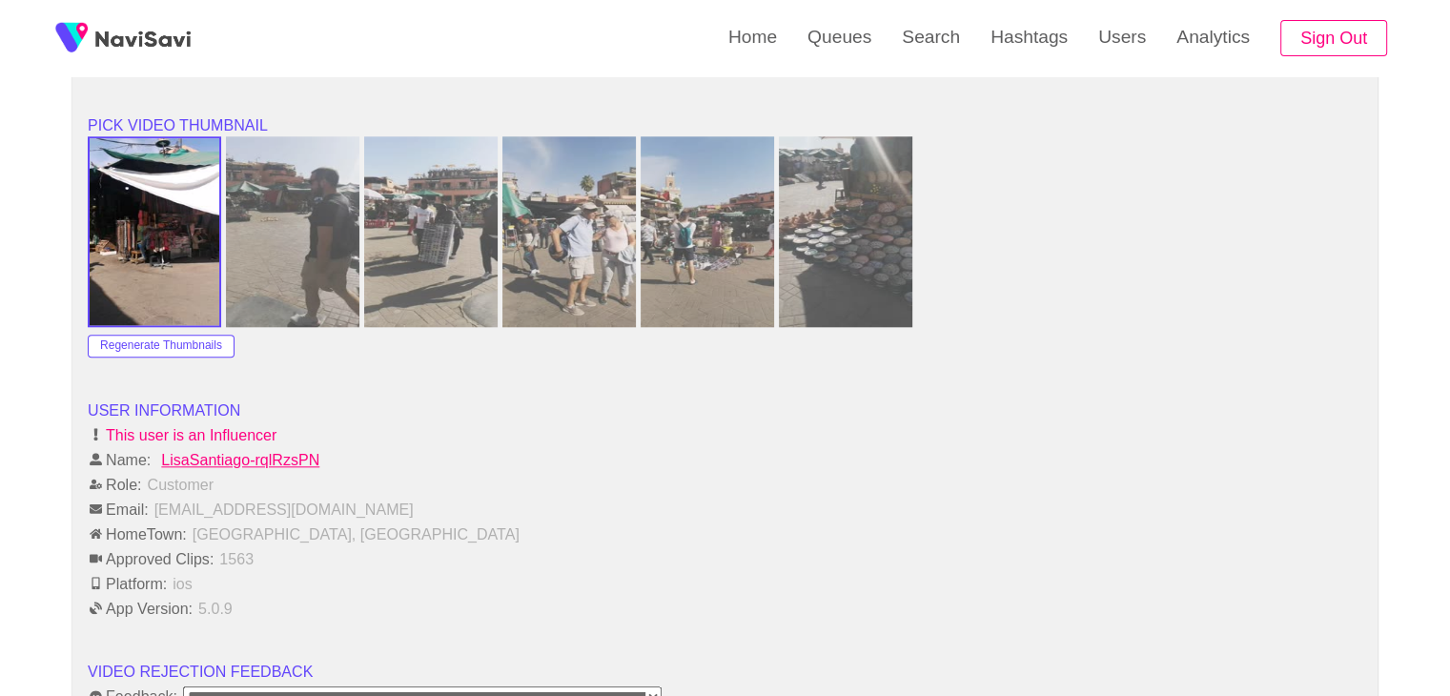
scroll to position [2383, 0]
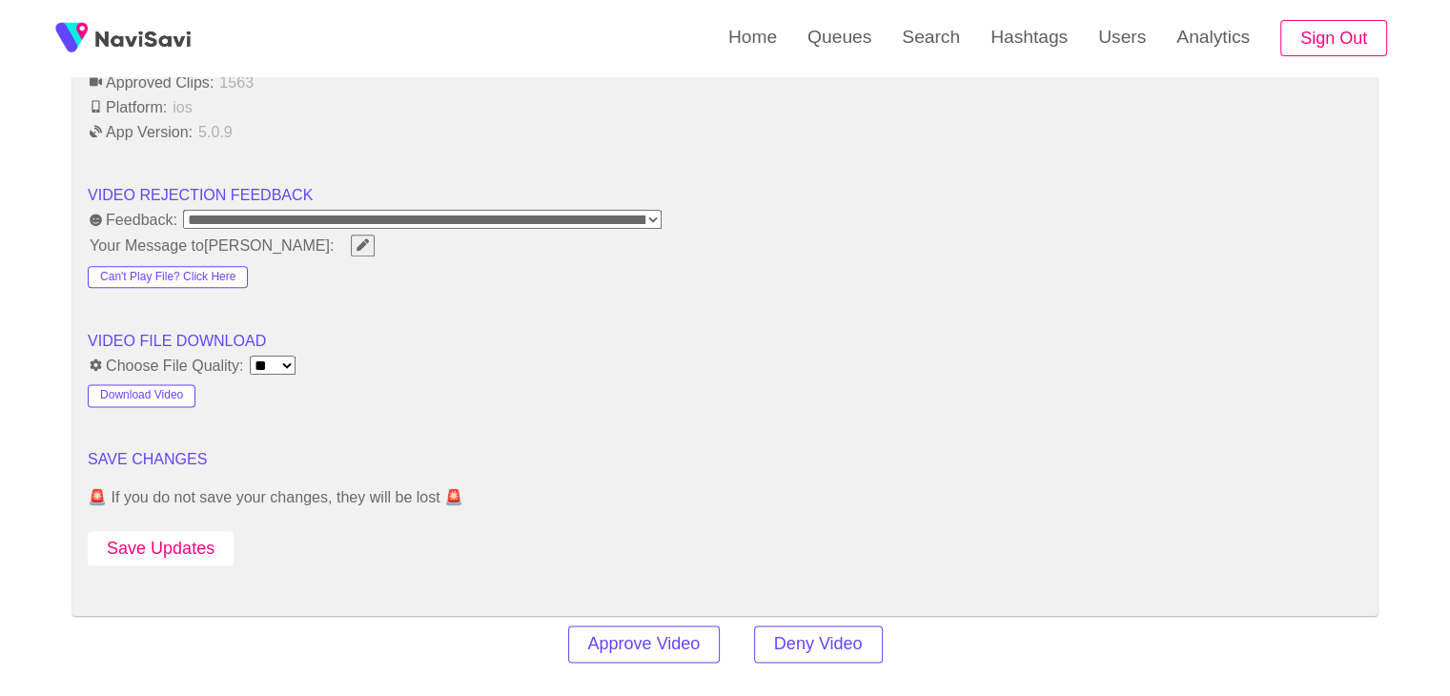
click at [186, 536] on button "Save Updates" at bounding box center [161, 548] width 146 height 35
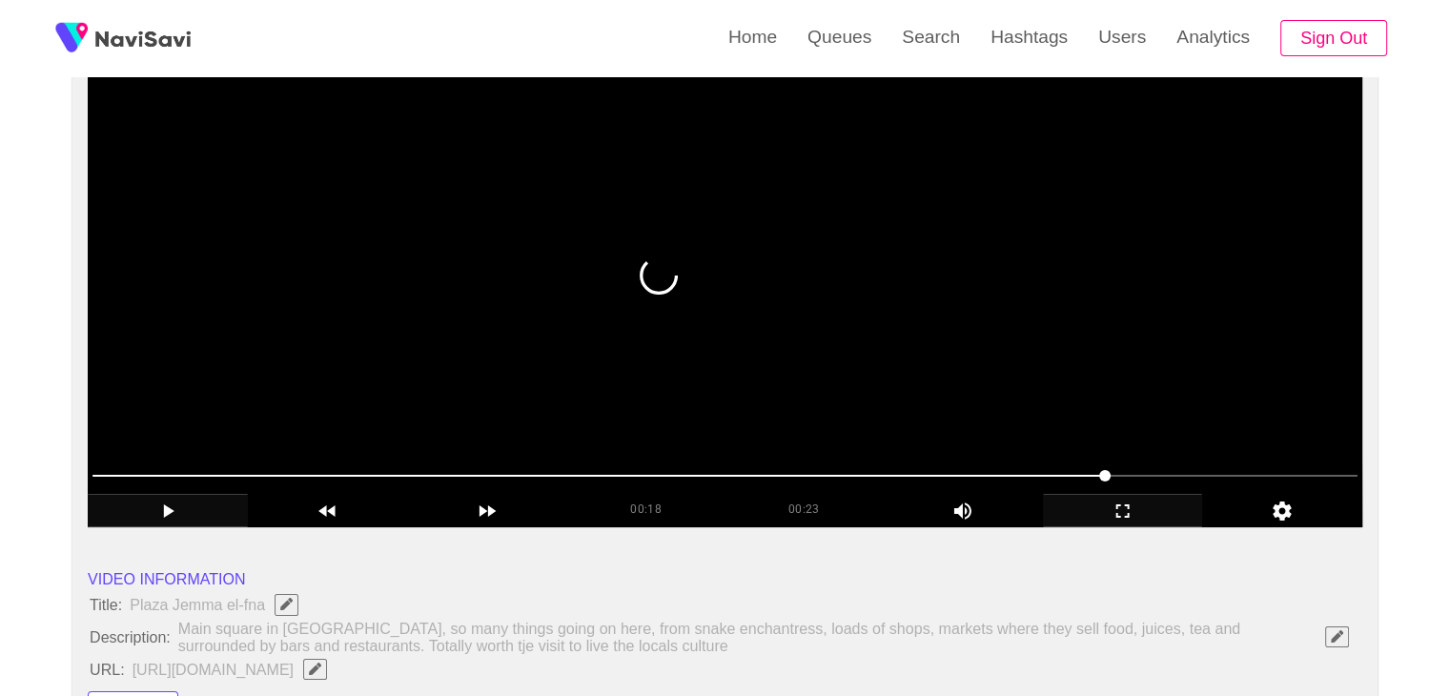
scroll to position [191, 0]
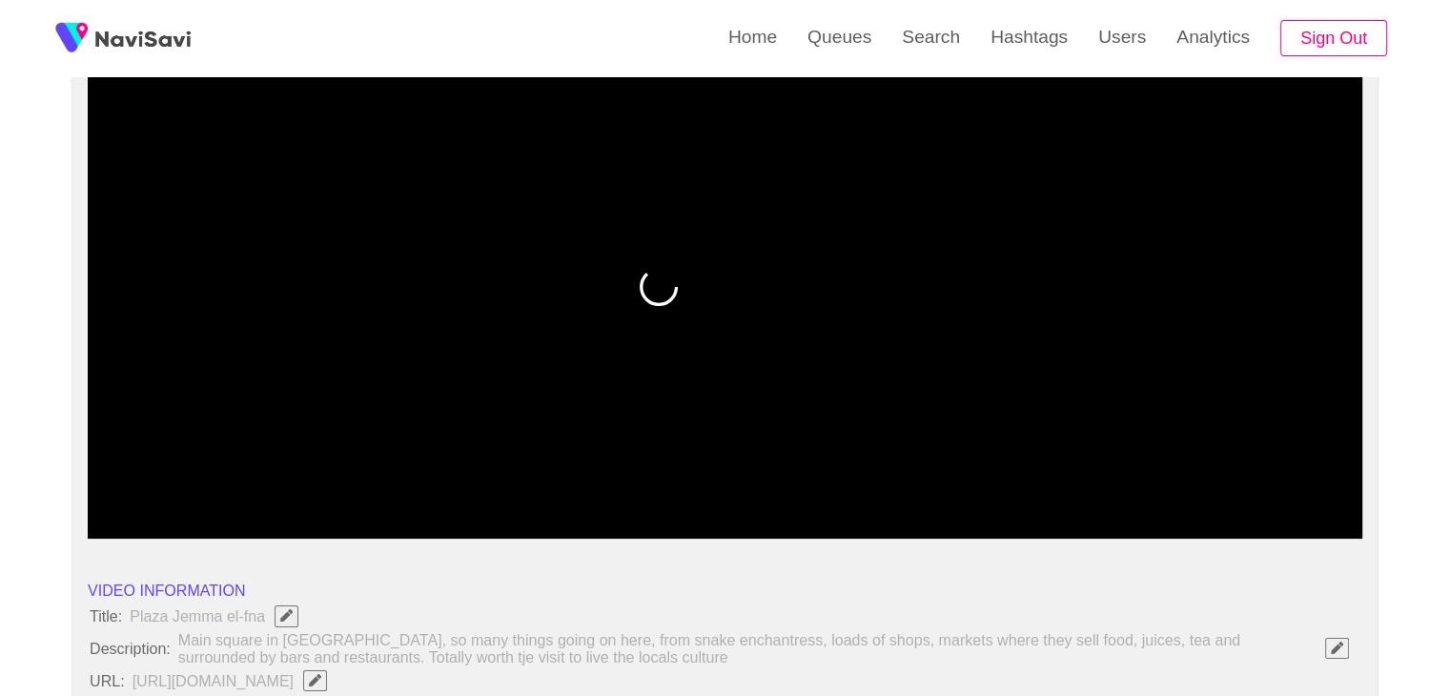
drag, startPoint x: 1121, startPoint y: 494, endPoint x: 1029, endPoint y: 500, distance: 92.7
click at [1029, 500] on span at bounding box center [724, 487] width 1265 height 31
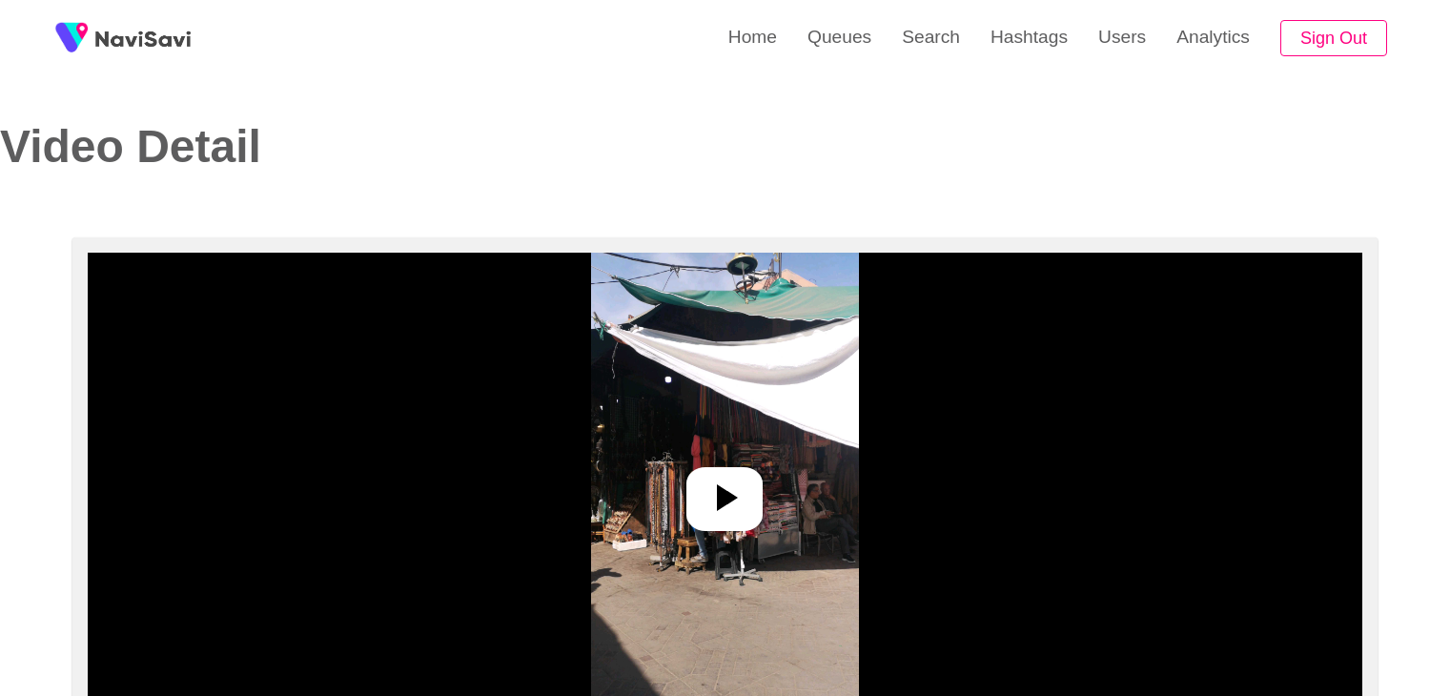
select select "**********"
select select "**"
click at [709, 481] on icon at bounding box center [725, 498] width 46 height 46
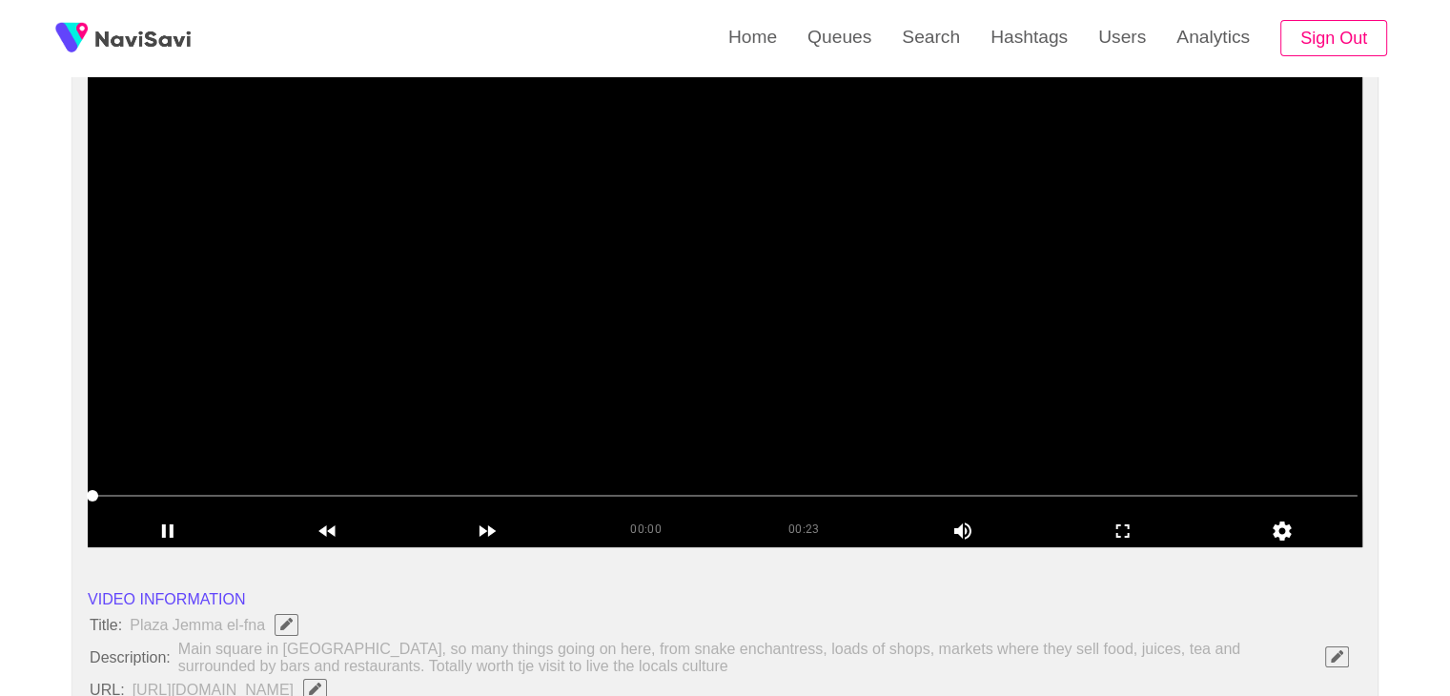
scroll to position [191, 0]
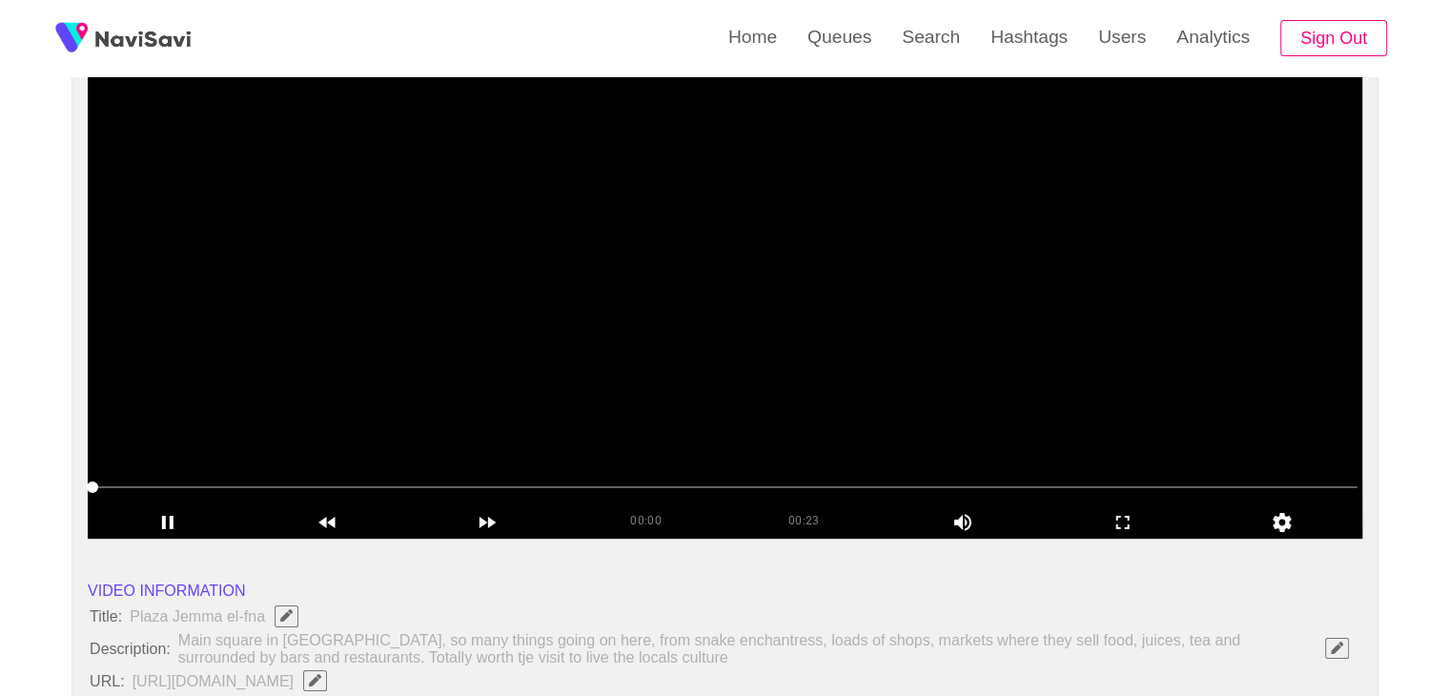
drag, startPoint x: 1045, startPoint y: 505, endPoint x: 1050, endPoint y: 576, distance: 70.7
click at [1045, 505] on div "add" at bounding box center [1123, 521] width 160 height 32
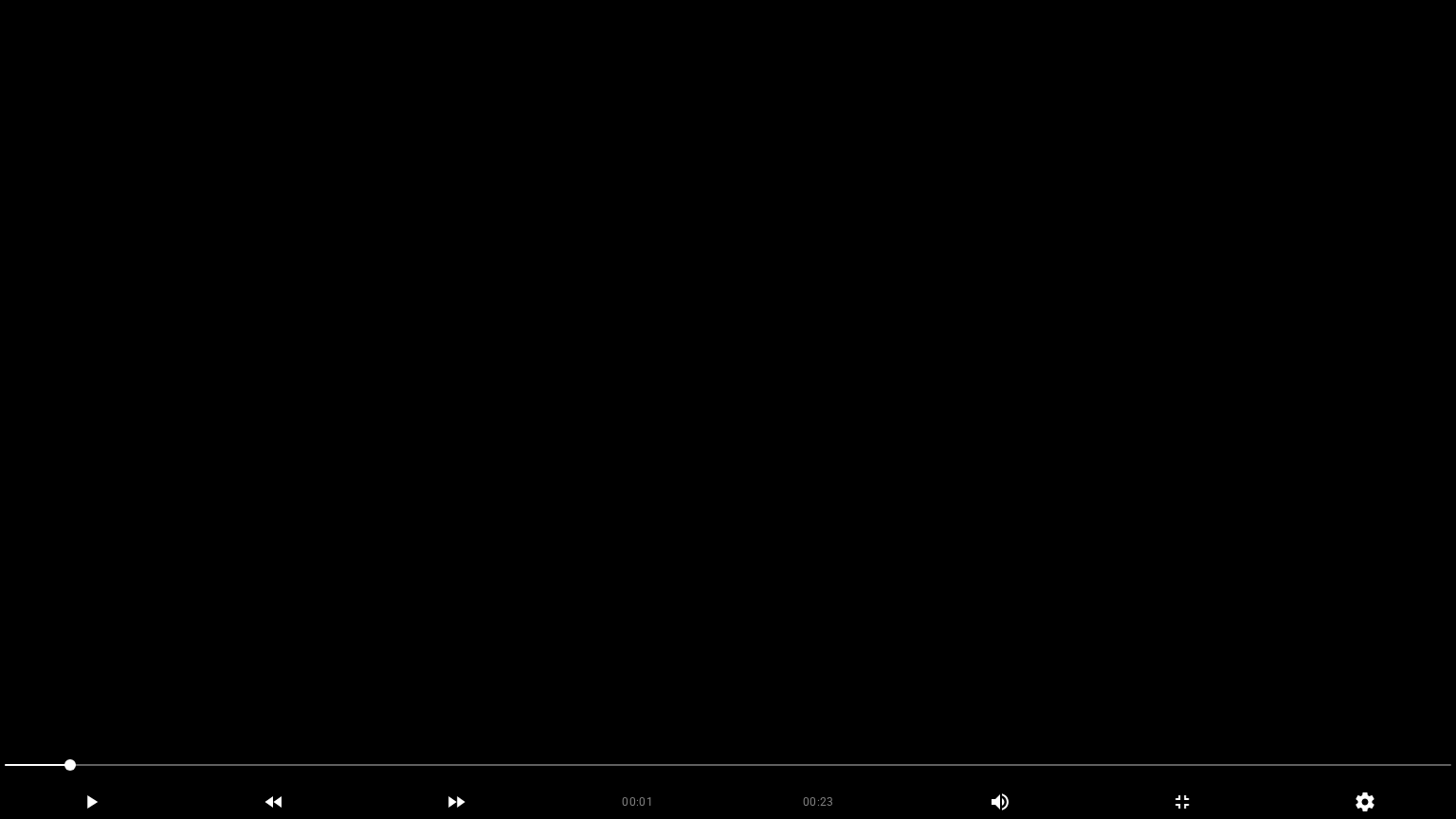
click at [946, 691] on span at bounding box center [728, 764] width 1447 height 31
click at [1031, 675] on video at bounding box center [728, 410] width 1456 height 819
click at [1000, 691] on video at bounding box center [728, 410] width 1456 height 819
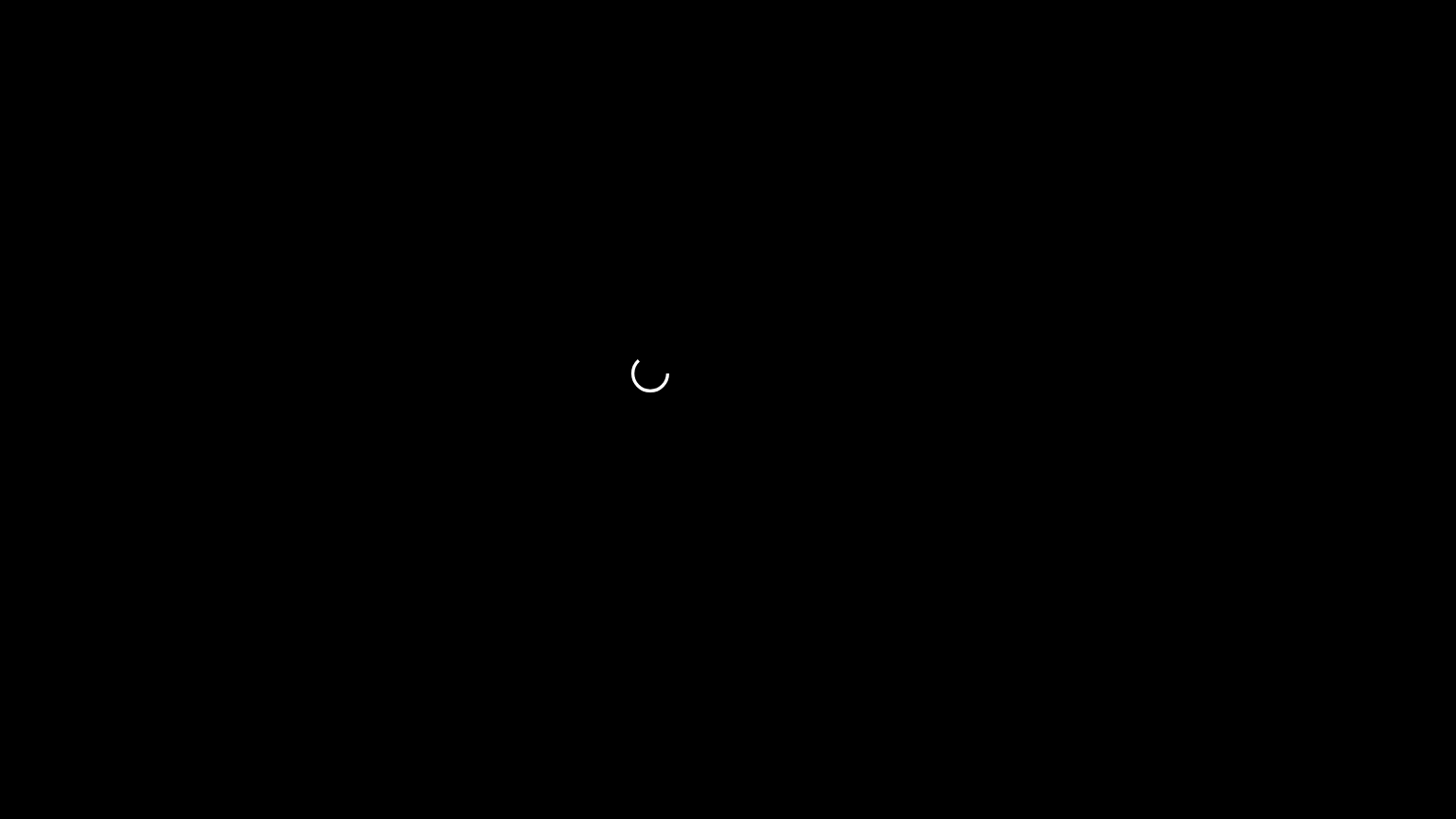
click at [1015, 691] on span at bounding box center [728, 764] width 1447 height 31
click at [1044, 691] on span at bounding box center [728, 764] width 1447 height 31
click at [1110, 691] on span at bounding box center [1104, 764] width 11 height 11
click at [1183, 691] on icon "add" at bounding box center [1183, 801] width 181 height 23
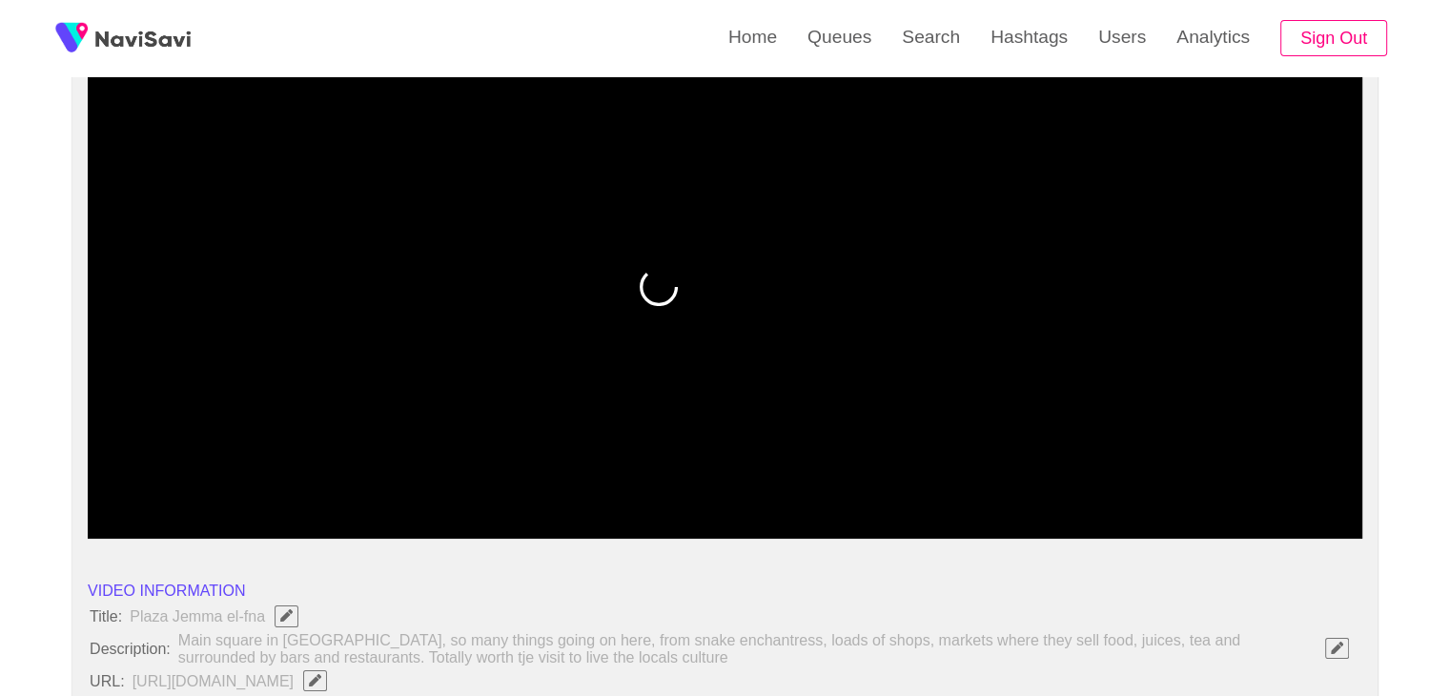
click at [1148, 493] on span at bounding box center [724, 487] width 1265 height 31
click at [1153, 493] on span at bounding box center [1155, 486] width 11 height 11
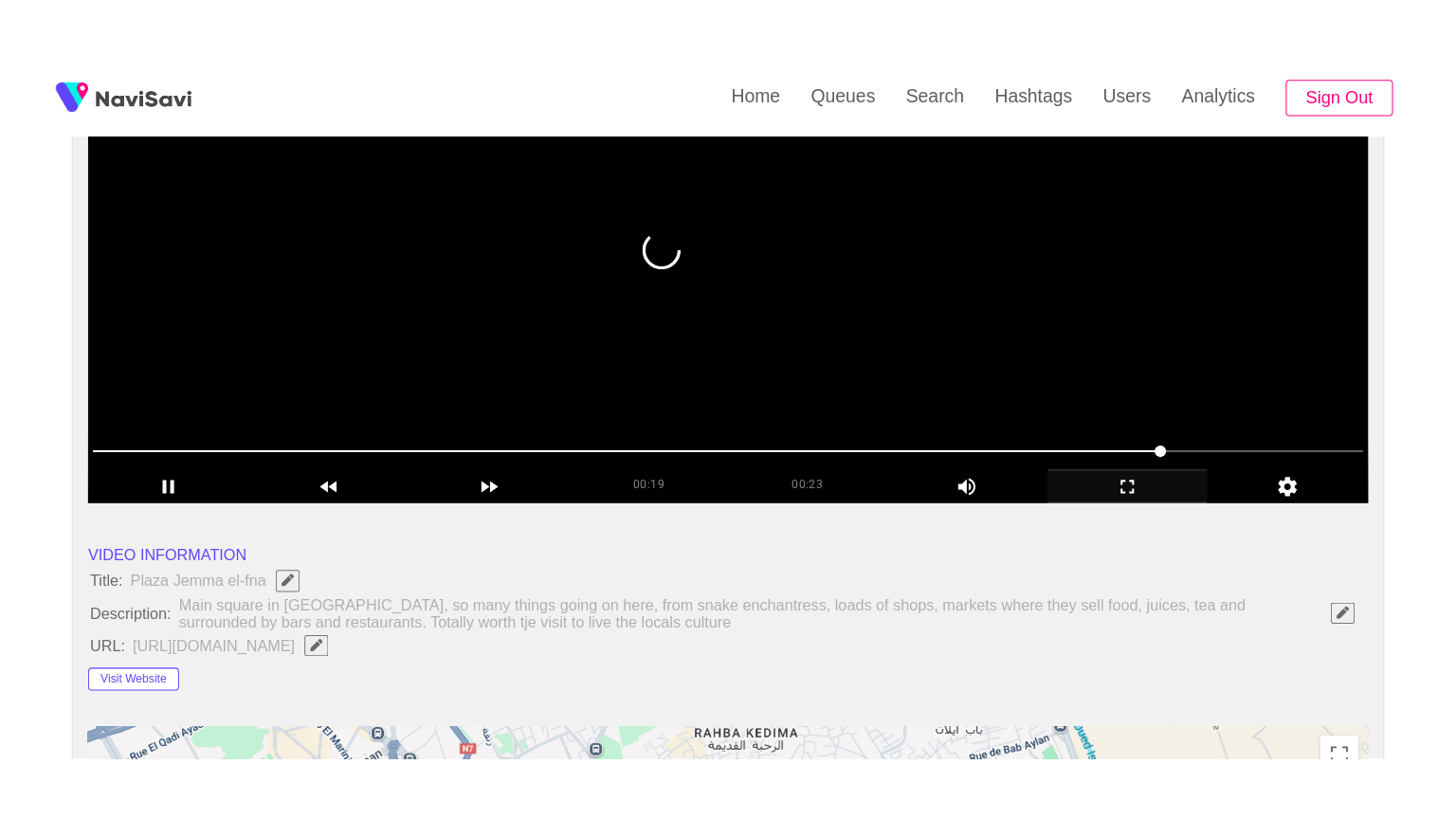
scroll to position [284, 0]
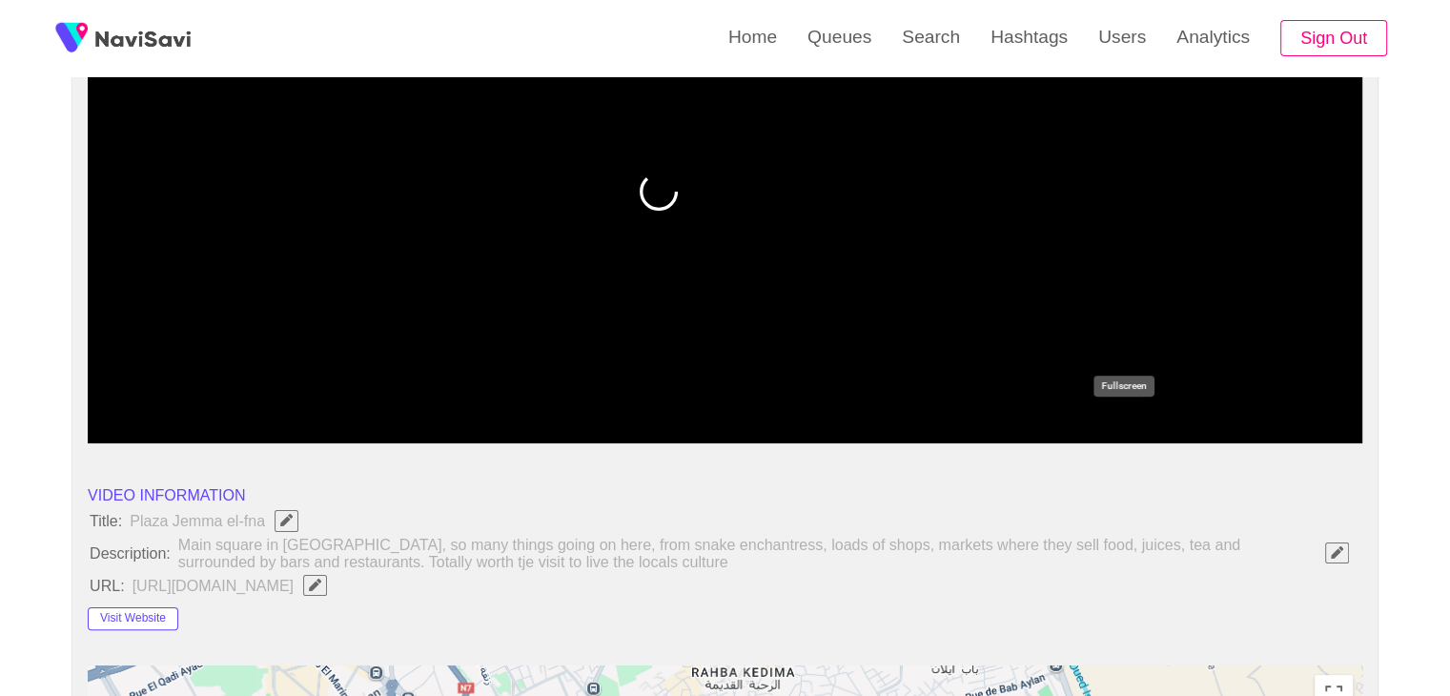
click at [1166, 426] on icon "add" at bounding box center [1123, 427] width 158 height 23
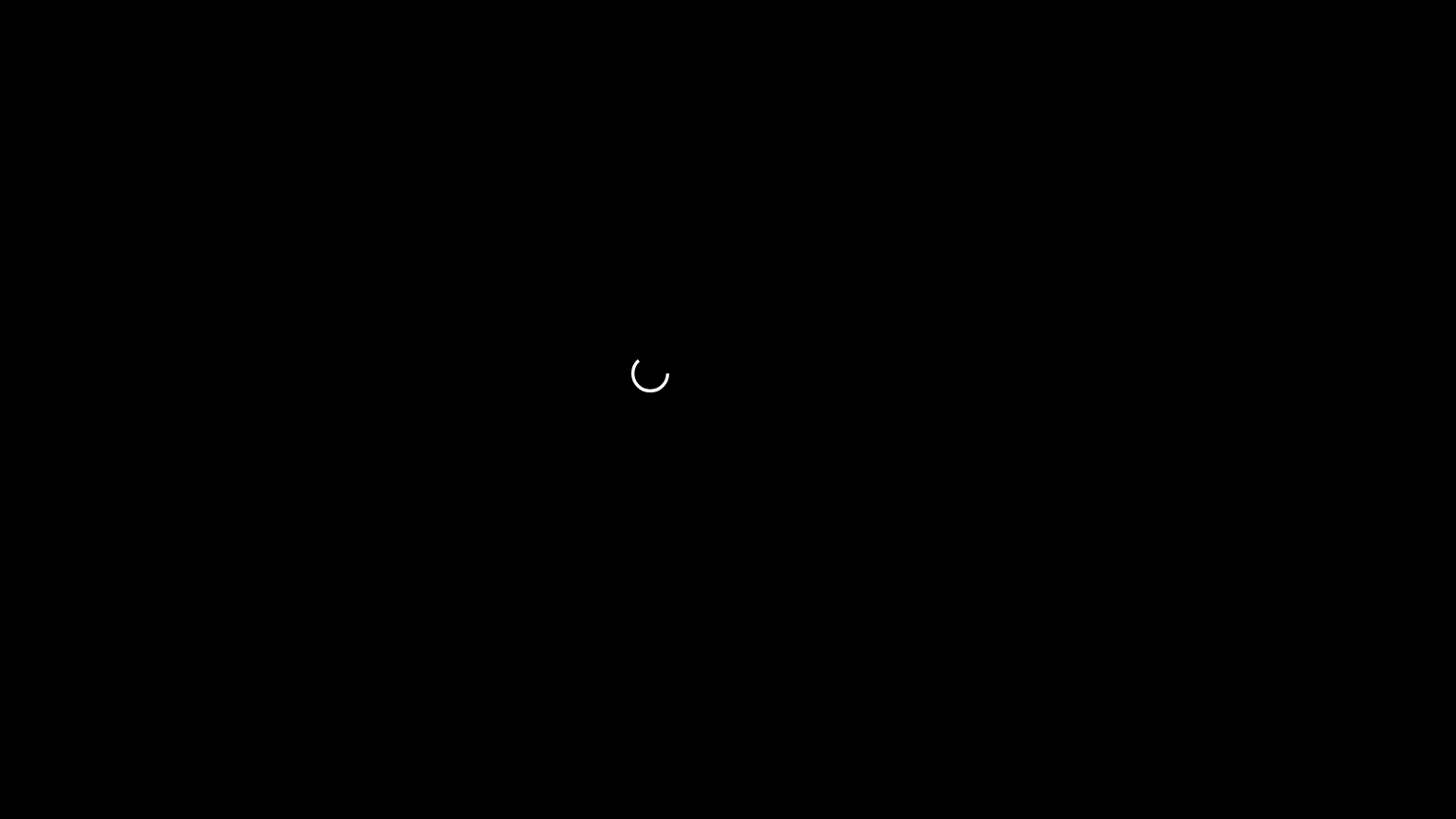
drag, startPoint x: 1254, startPoint y: 773, endPoint x: 1267, endPoint y: 769, distance: 13.6
click at [1267, 691] on span at bounding box center [728, 764] width 1447 height 31
drag, startPoint x: 1267, startPoint y: 769, endPoint x: 1292, endPoint y: 767, distance: 25.1
click at [1292, 691] on span at bounding box center [1292, 764] width 11 height 11
drag, startPoint x: 1289, startPoint y: 761, endPoint x: 1267, endPoint y: 739, distance: 31.1
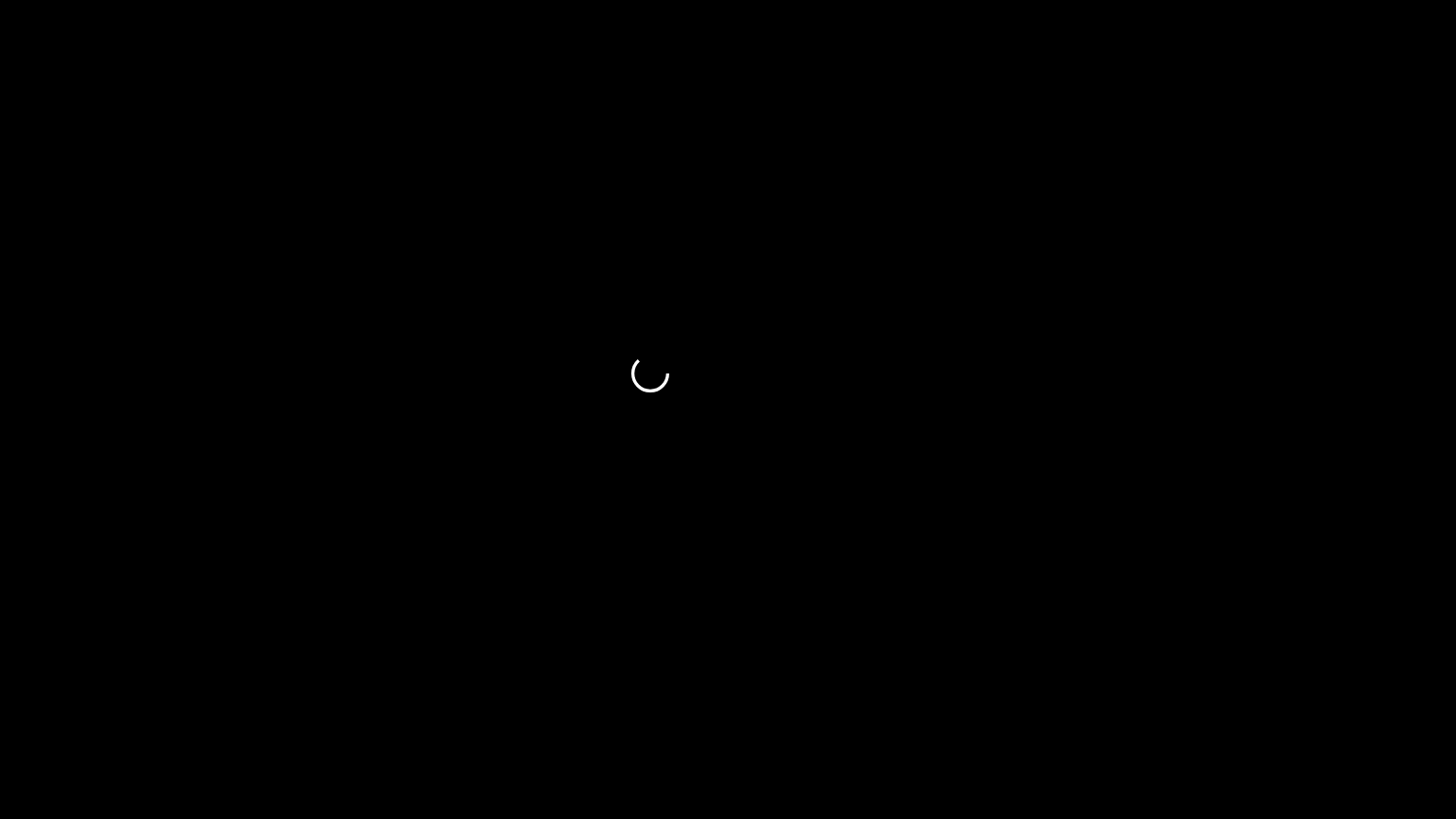
click at [1267, 691] on section "00:20 00:23 Picture In Picture 1 Error: Failed to load Video" at bounding box center [728, 410] width 1456 height 819
click at [1242, 691] on span at bounding box center [635, 764] width 1259 height 2
click at [1349, 691] on span at bounding box center [728, 764] width 1447 height 2
click at [1378, 691] on span at bounding box center [728, 764] width 1447 height 31
drag, startPoint x: 1378, startPoint y: 771, endPoint x: 1438, endPoint y: 775, distance: 60.1
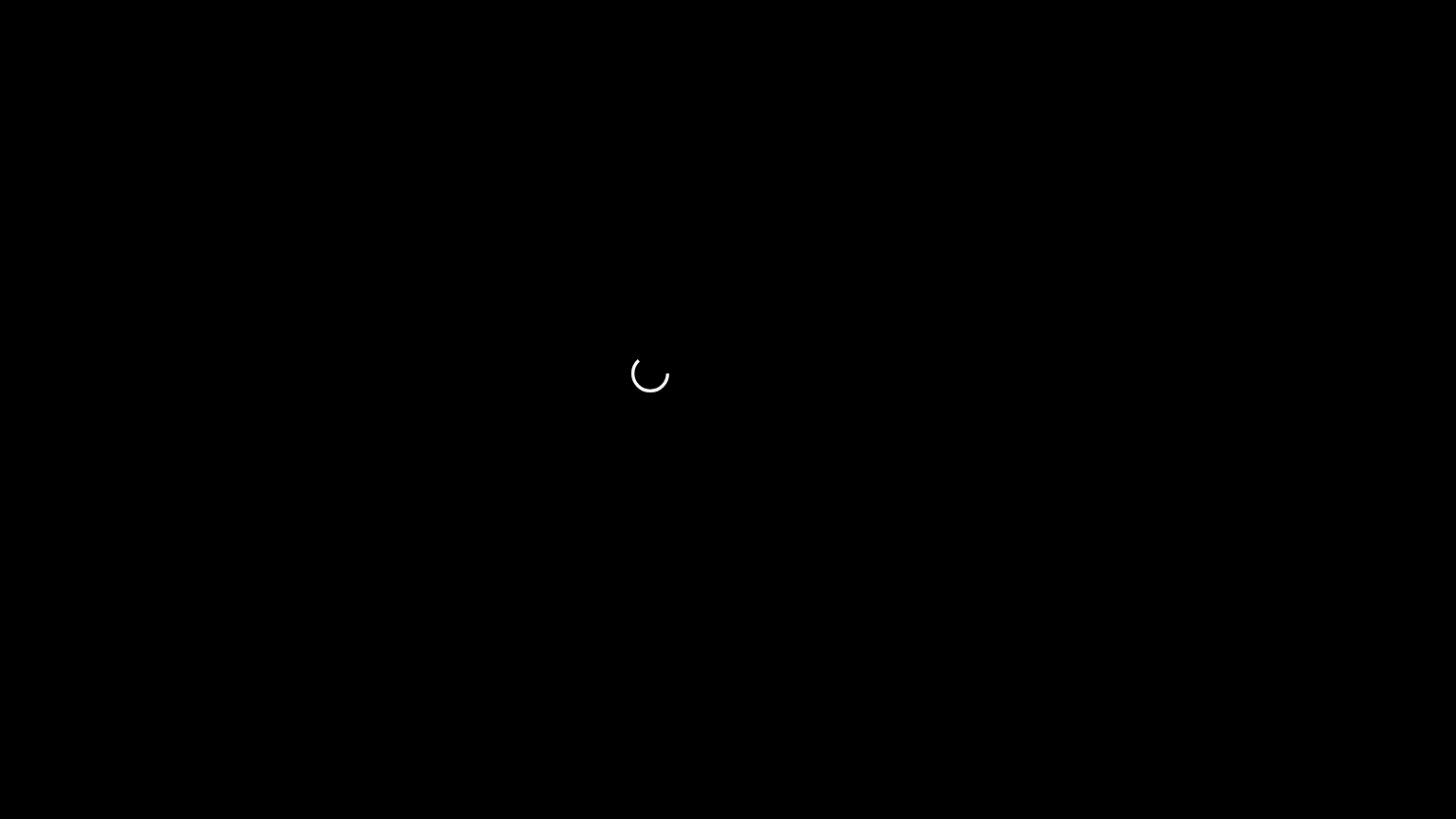
click at [1438, 691] on span at bounding box center [1436, 764] width 11 height 11
click at [1328, 691] on span at bounding box center [728, 764] width 1447 height 31
click at [1325, 691] on span at bounding box center [1321, 764] width 11 height 11
click at [1322, 691] on span at bounding box center [1321, 764] width 11 height 11
click at [1318, 691] on span at bounding box center [1321, 764] width 11 height 11
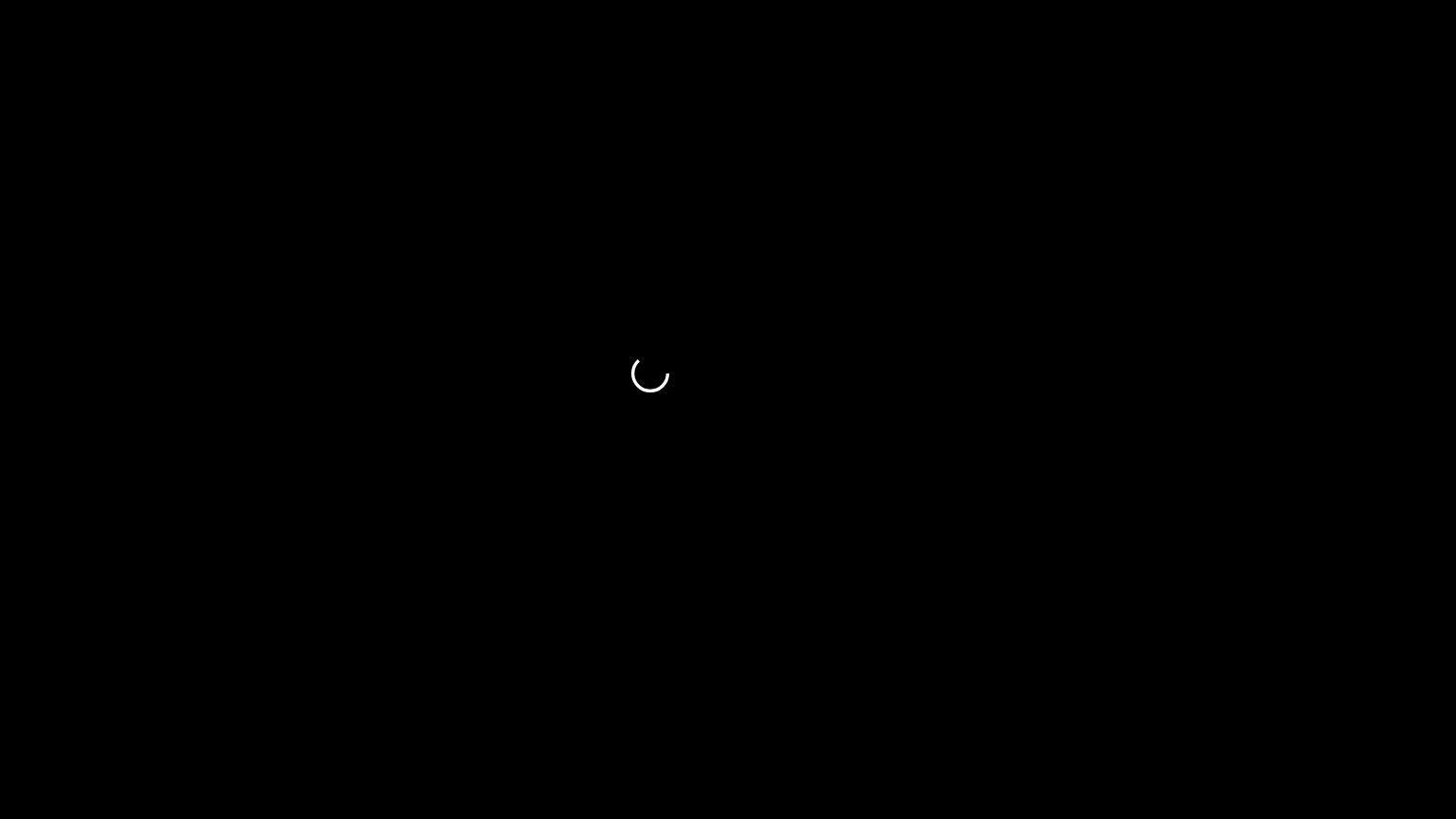
drag, startPoint x: 1353, startPoint y: 767, endPoint x: 1362, endPoint y: 776, distance: 12.7
click at [1362, 691] on span at bounding box center [728, 764] width 1447 height 31
click at [1376, 691] on div at bounding box center [728, 766] width 1462 height 51
click at [1228, 691] on div "add" at bounding box center [1183, 801] width 183 height 34
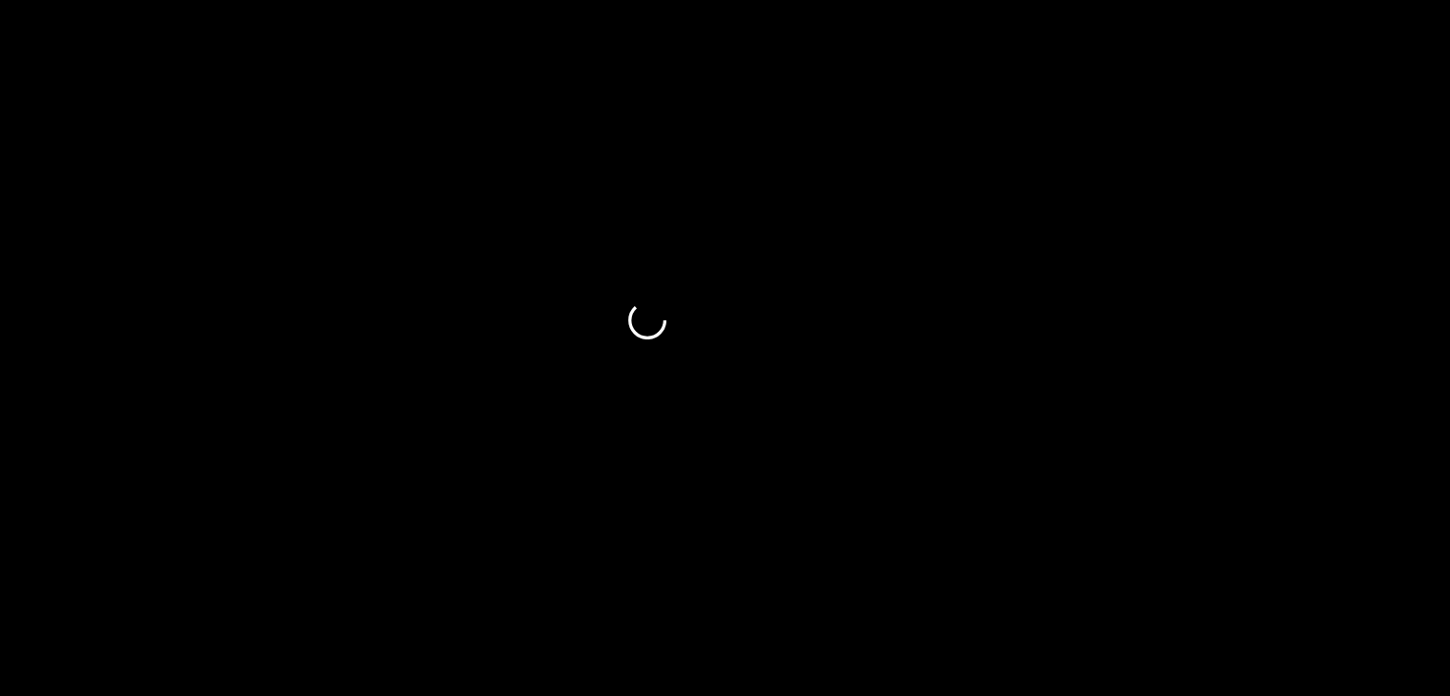
scroll to position [2570, 0]
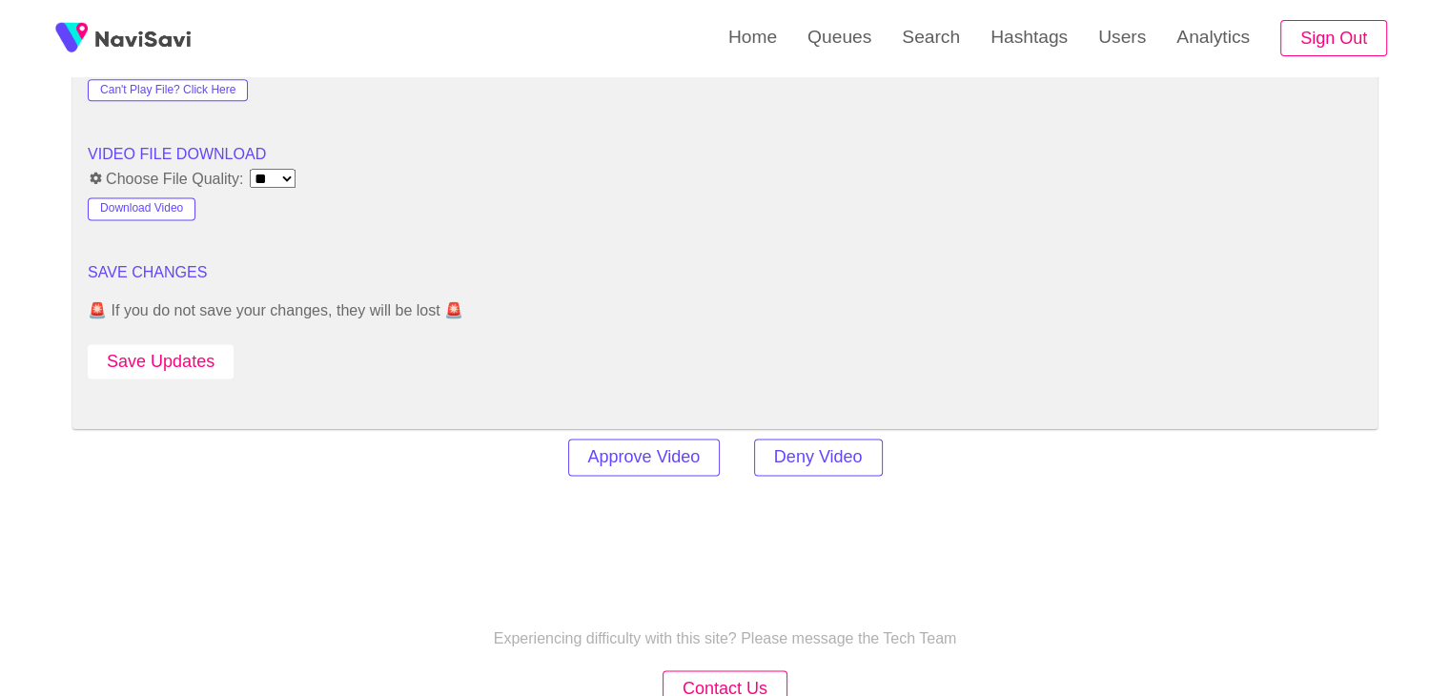
click at [182, 360] on button "Save Updates" at bounding box center [161, 361] width 146 height 35
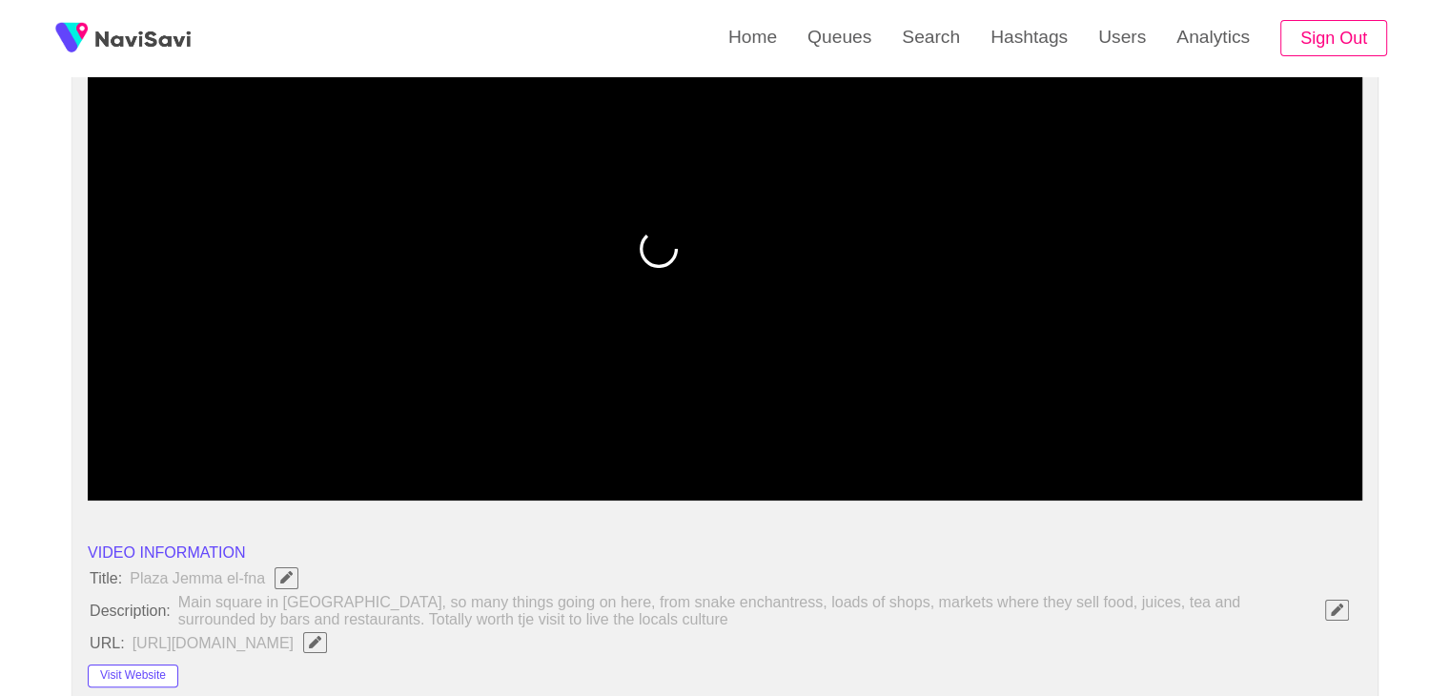
scroll to position [187, 0]
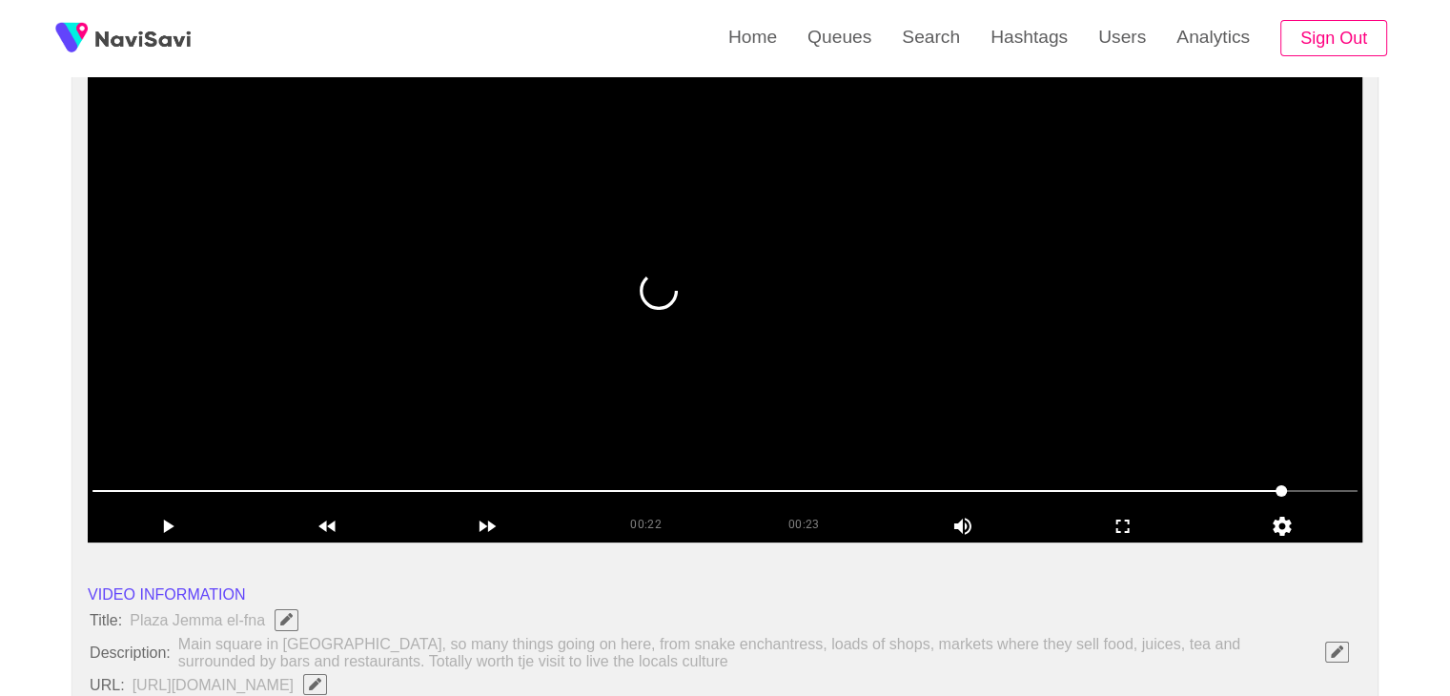
drag, startPoint x: 1279, startPoint y: 497, endPoint x: 1184, endPoint y: 477, distance: 97.4
click at [1184, 477] on span at bounding box center [724, 491] width 1265 height 31
click at [1254, 492] on span at bounding box center [724, 491] width 1265 height 31
click at [1257, 490] on span at bounding box center [1256, 490] width 11 height 11
click at [1251, 493] on span at bounding box center [1256, 490] width 11 height 11
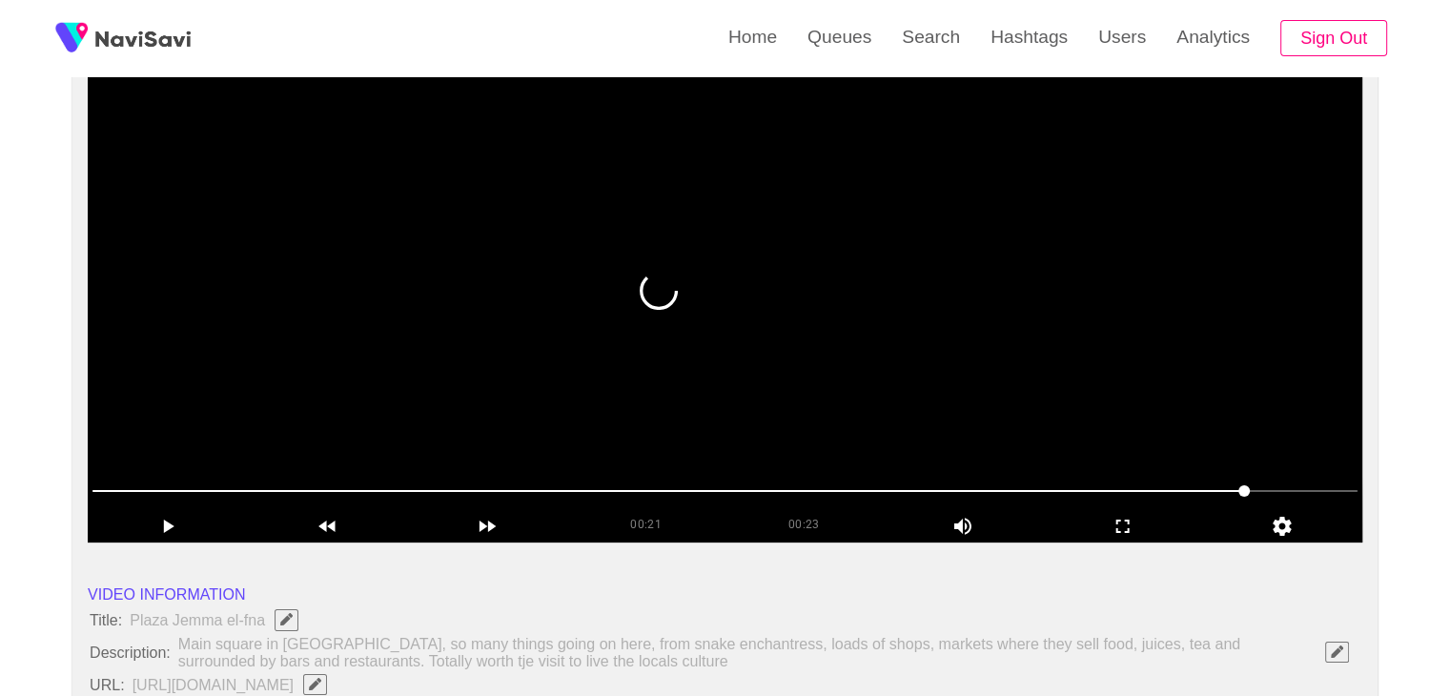
click at [1241, 493] on span at bounding box center [1243, 490] width 11 height 11
click at [509, 279] on video at bounding box center [725, 304] width 1274 height 477
click at [632, 287] on video at bounding box center [725, 304] width 1274 height 477
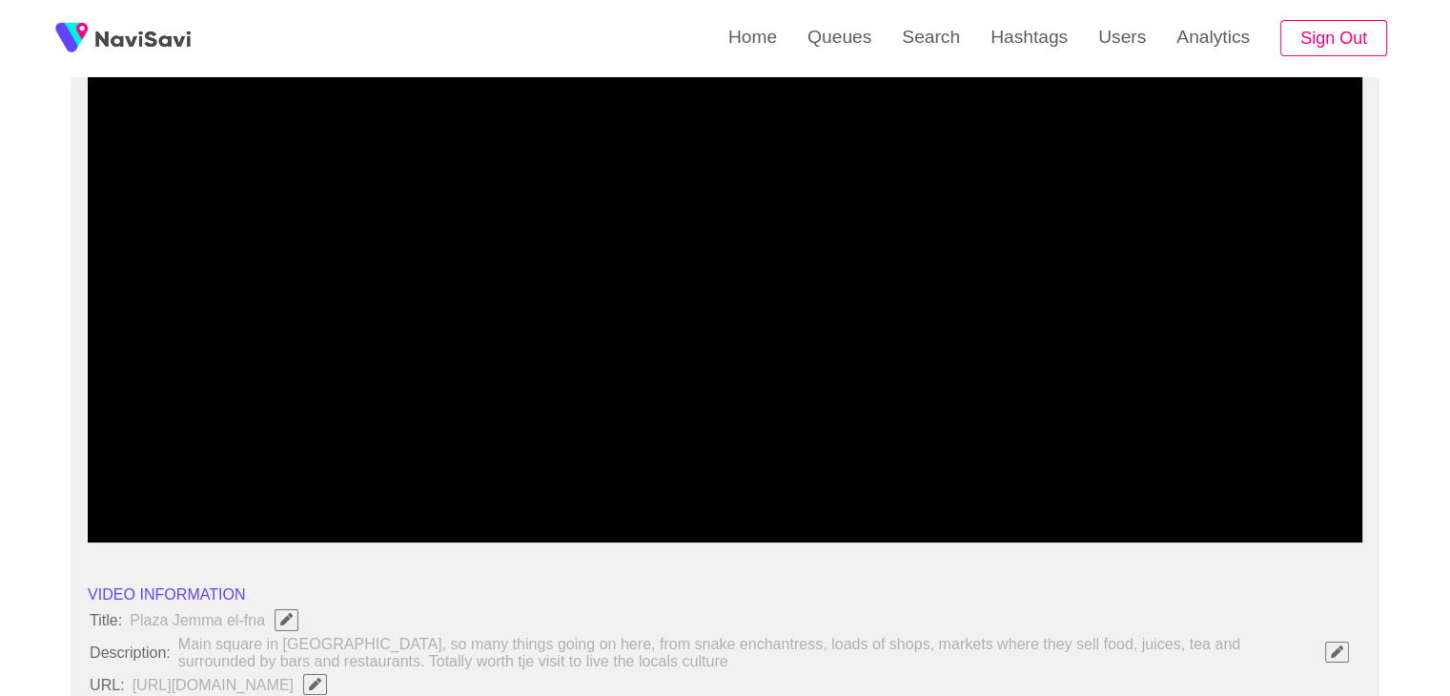
drag, startPoint x: 223, startPoint y: 493, endPoint x: 0, endPoint y: 490, distance: 223.1
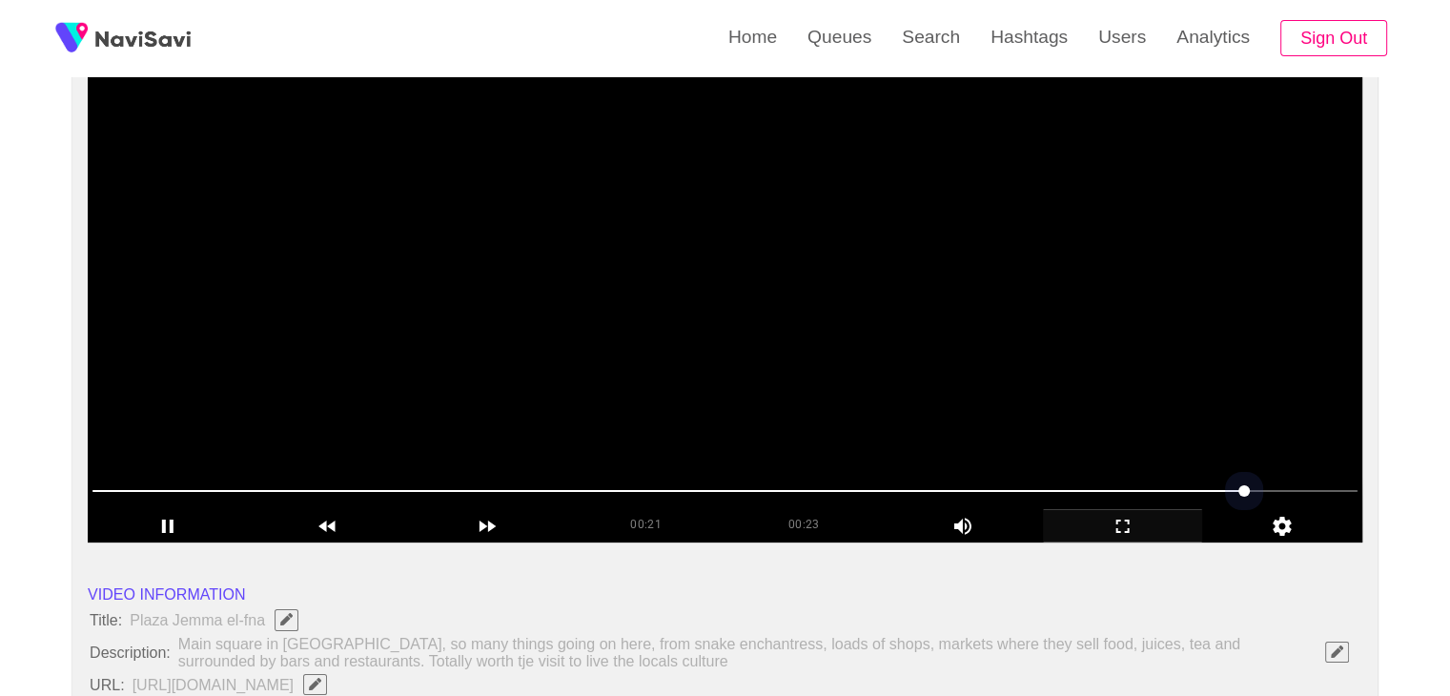
drag, startPoint x: 1232, startPoint y: 501, endPoint x: 1065, endPoint y: 509, distance: 167.0
click at [1065, 509] on div "00:21 00:23 Picture In Picture 1" at bounding box center [725, 509] width 1274 height 67
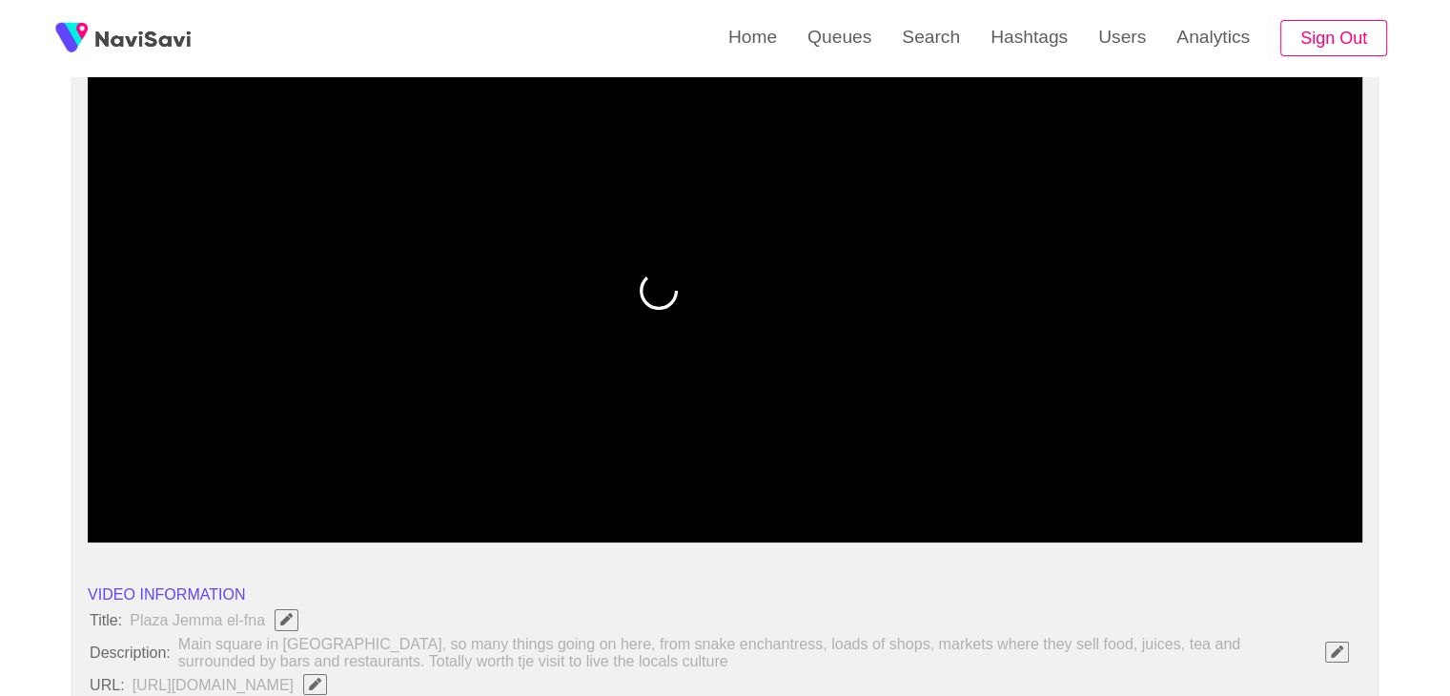
drag, startPoint x: 221, startPoint y: 491, endPoint x: 0, endPoint y: 503, distance: 221.5
drag, startPoint x: 51, startPoint y: 503, endPoint x: 0, endPoint y: 504, distance: 51.5
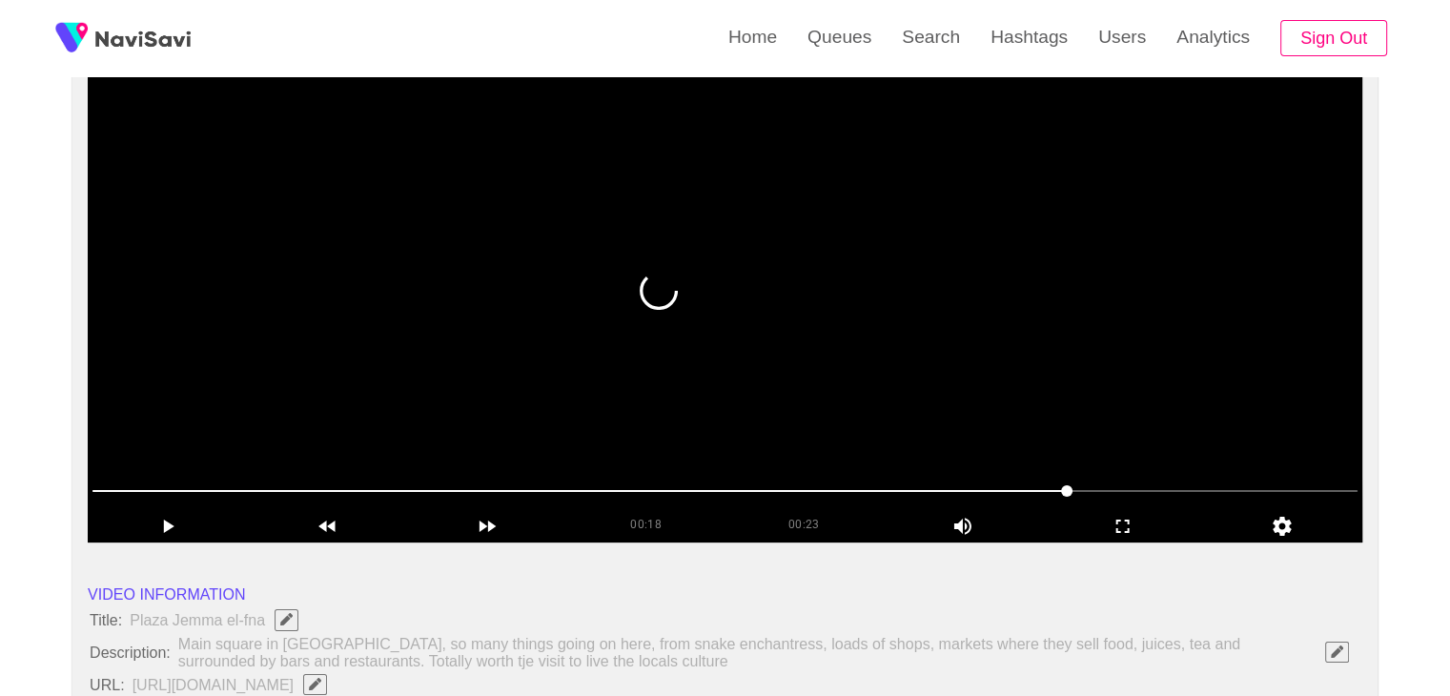
click at [846, 494] on span at bounding box center [724, 491] width 1265 height 31
drag, startPoint x: 813, startPoint y: 495, endPoint x: 251, endPoint y: 514, distance: 562.7
click at [251, 514] on div "00:18 00:23 Picture In Picture 1" at bounding box center [725, 509] width 1274 height 67
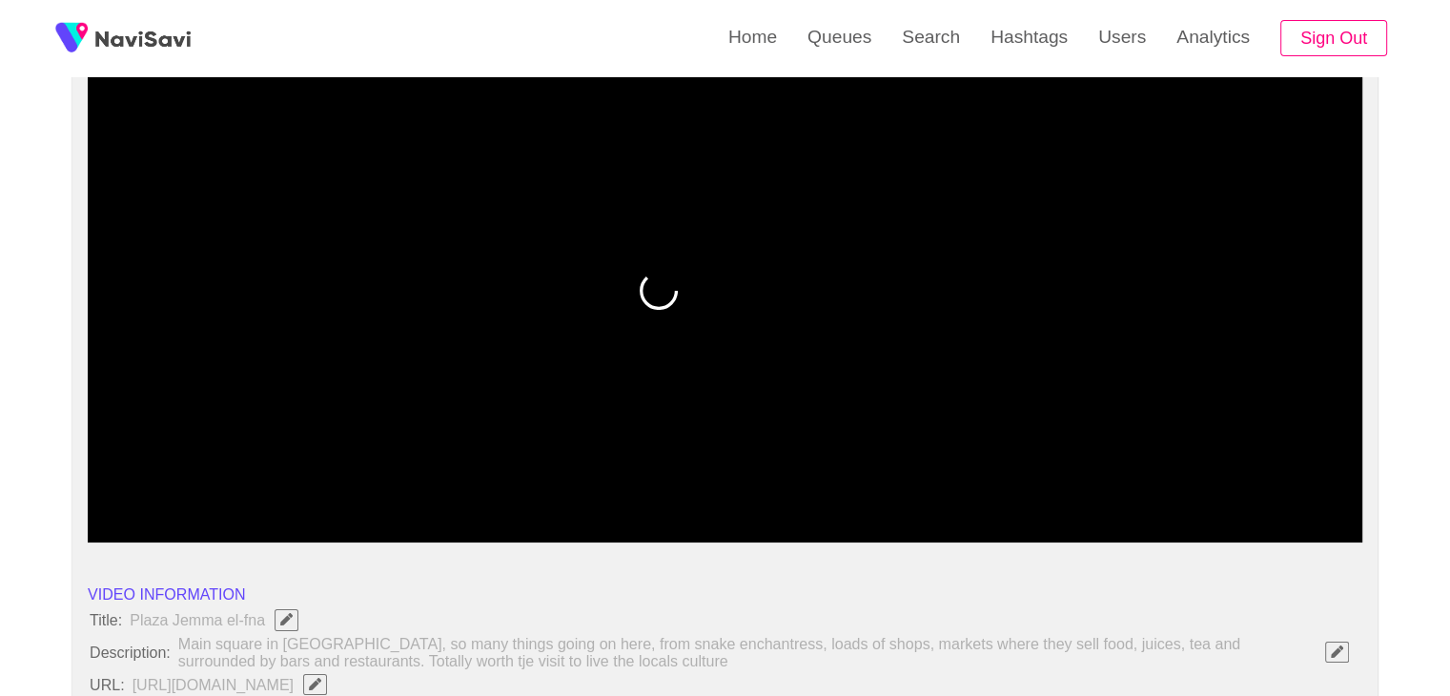
drag, startPoint x: 241, startPoint y: 489, endPoint x: 8, endPoint y: 499, distance: 233.8
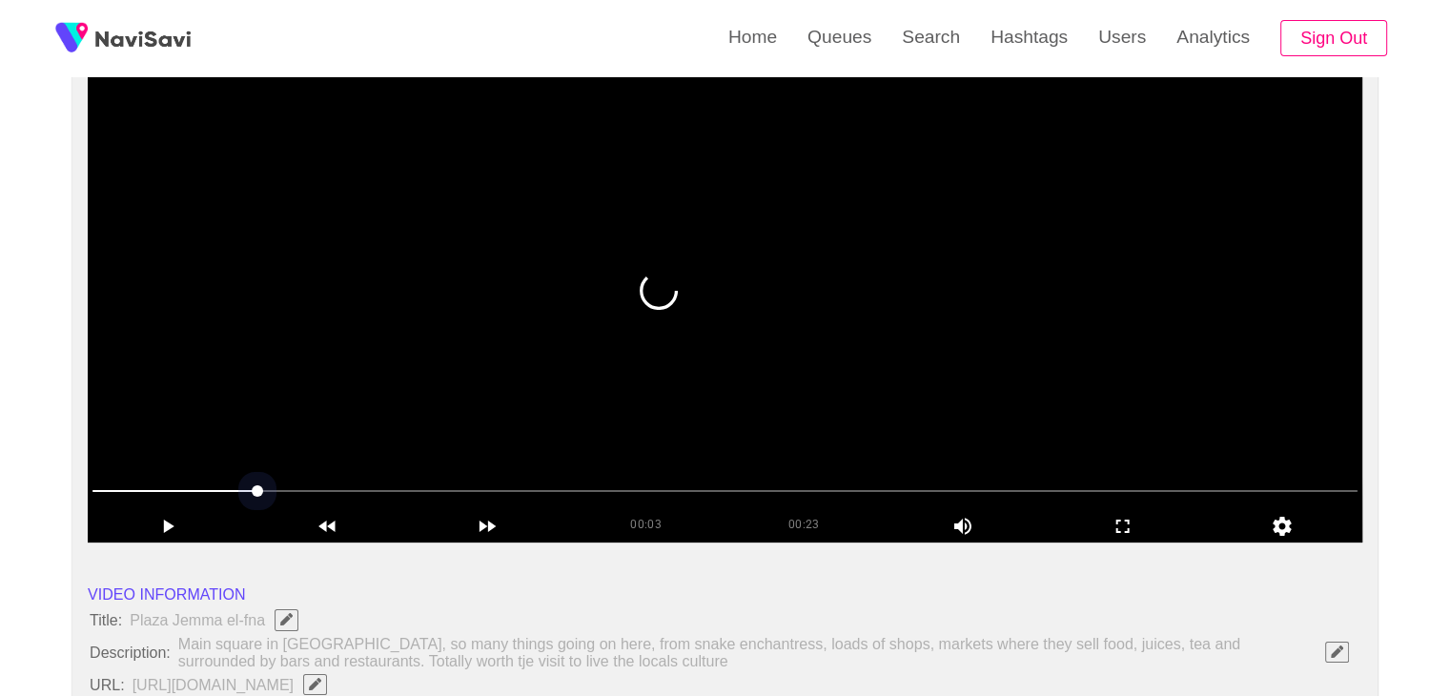
drag, startPoint x: 138, startPoint y: 489, endPoint x: 104, endPoint y: 490, distance: 34.3
click at [104, 490] on span at bounding box center [724, 491] width 1265 height 31
click at [655, 331] on video at bounding box center [725, 304] width 1274 height 477
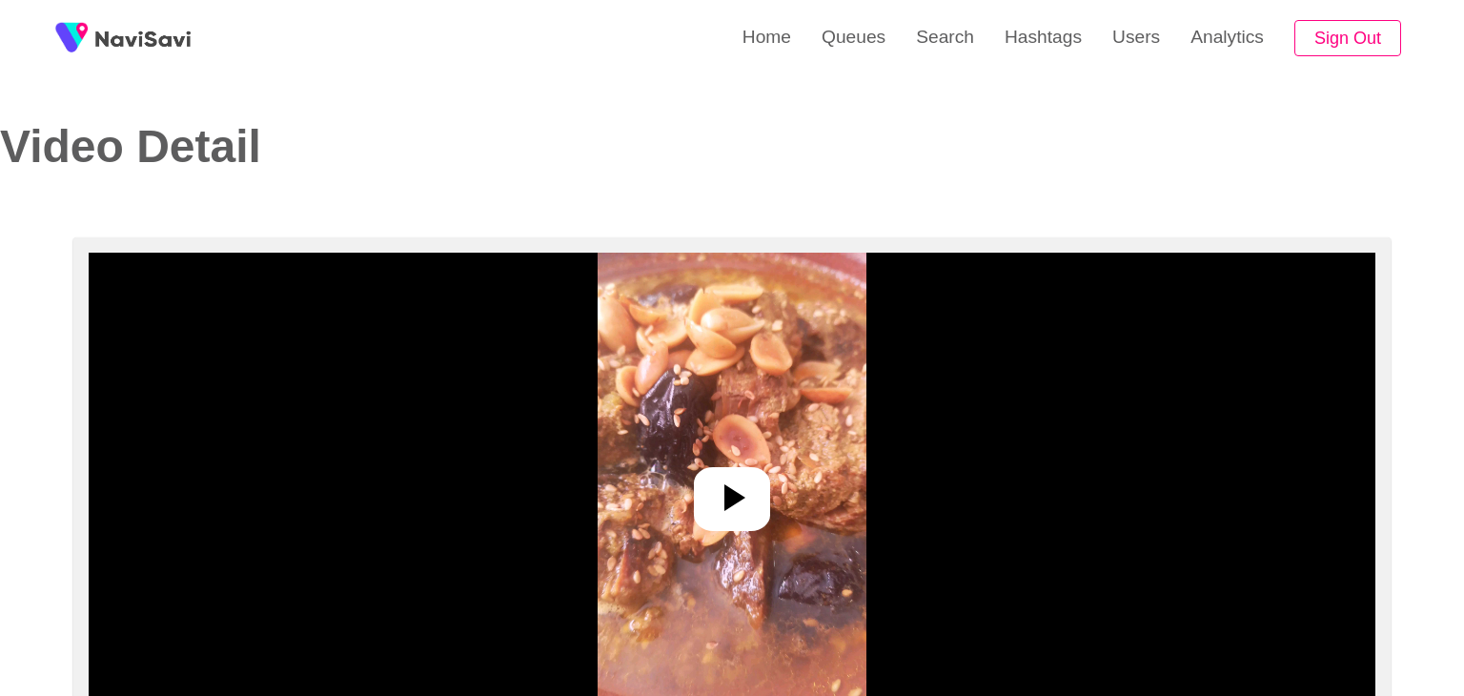
select select "**********"
select select "**"
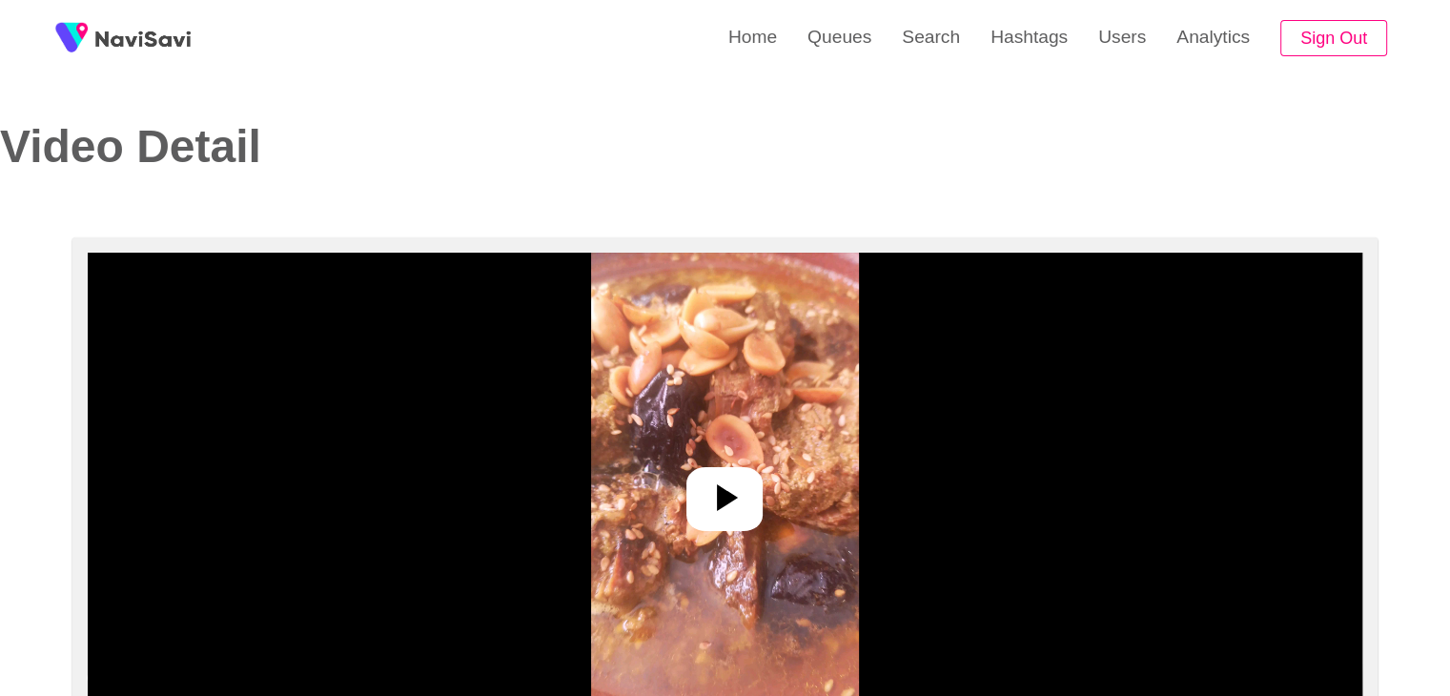
drag, startPoint x: 703, startPoint y: 508, endPoint x: 826, endPoint y: 531, distance: 125.1
click at [712, 506] on icon at bounding box center [725, 498] width 46 height 46
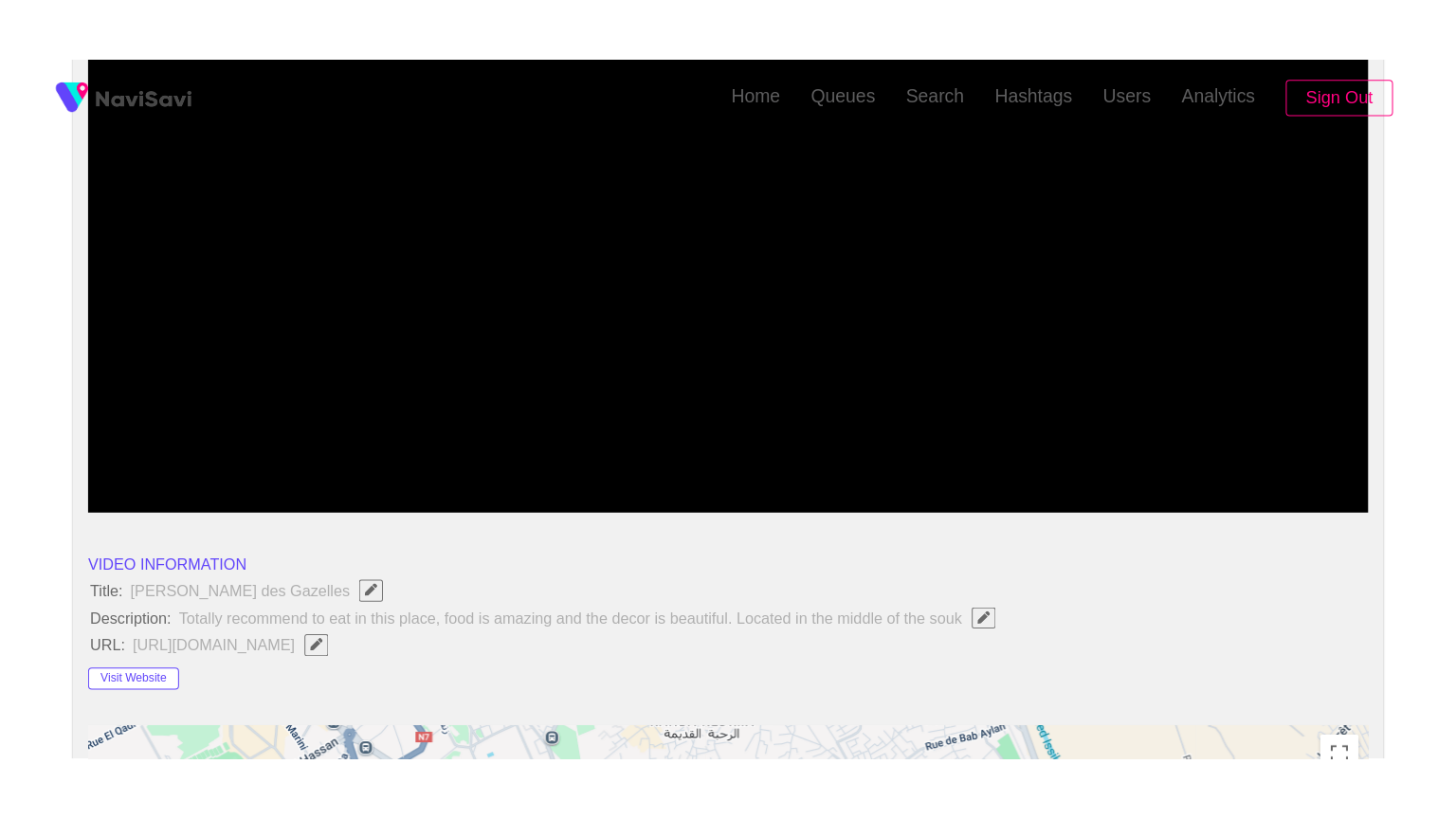
scroll to position [284, 0]
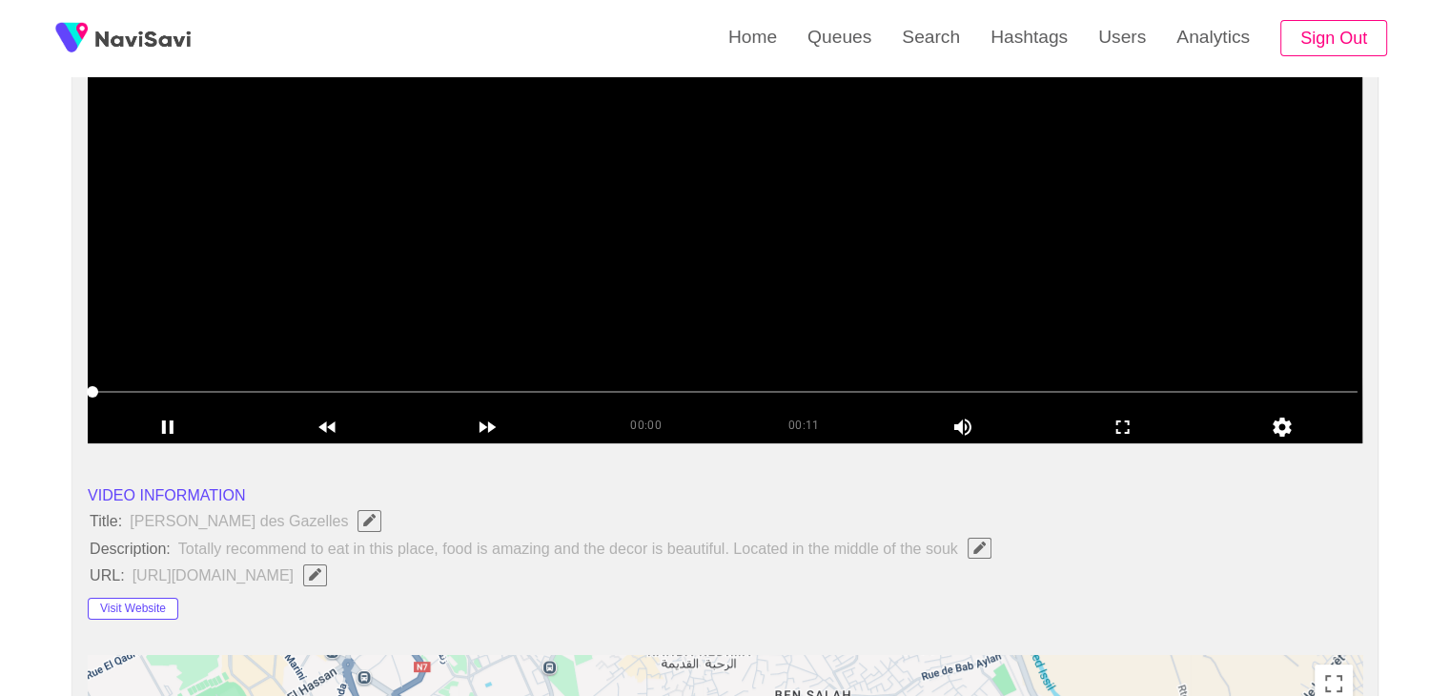
click at [1138, 406] on div at bounding box center [725, 393] width 1280 height 49
click at [1114, 421] on icon "add" at bounding box center [1123, 427] width 158 height 23
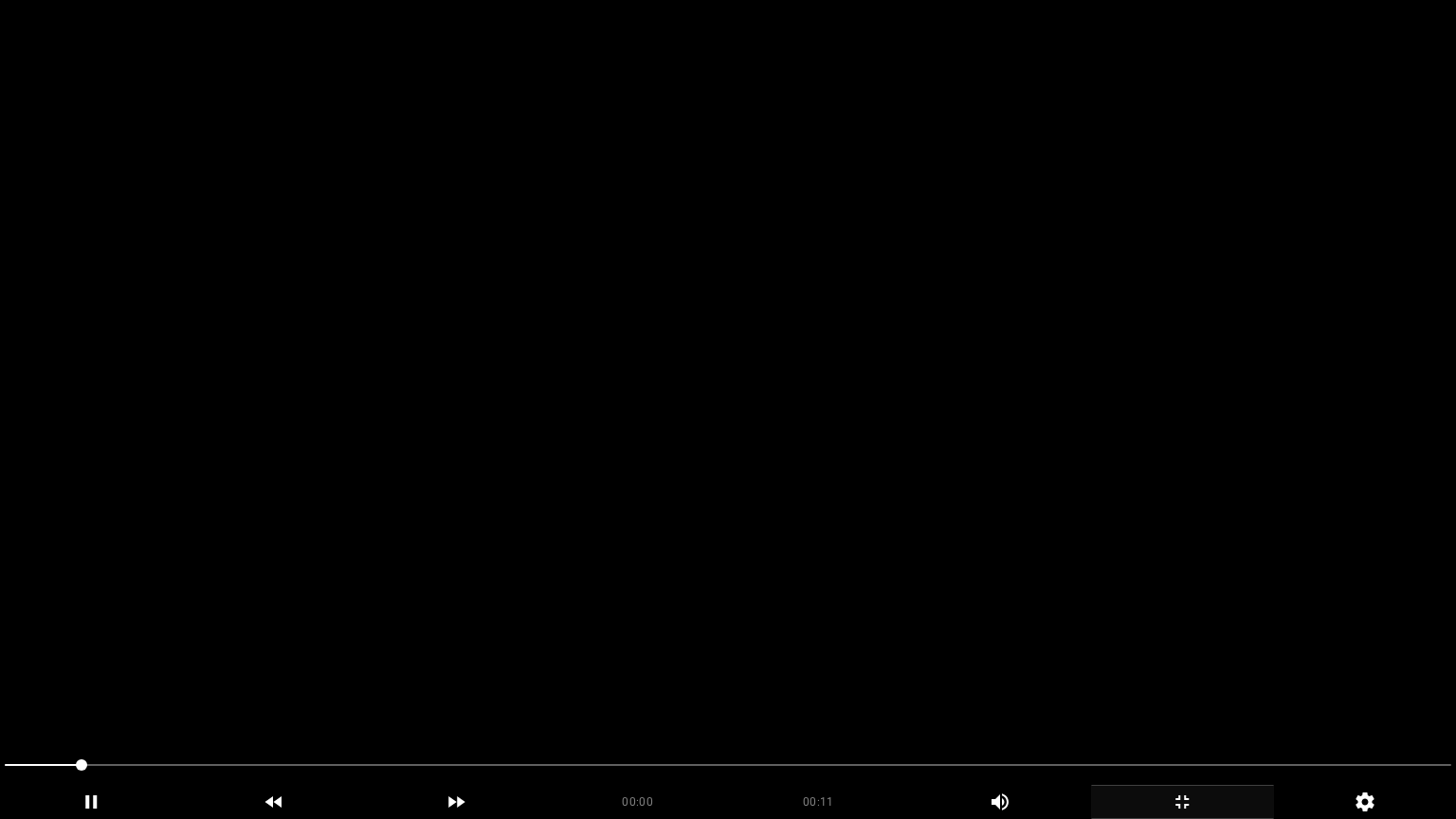
click at [674, 556] on video at bounding box center [728, 410] width 1456 height 819
click at [682, 569] on video at bounding box center [728, 410] width 1456 height 819
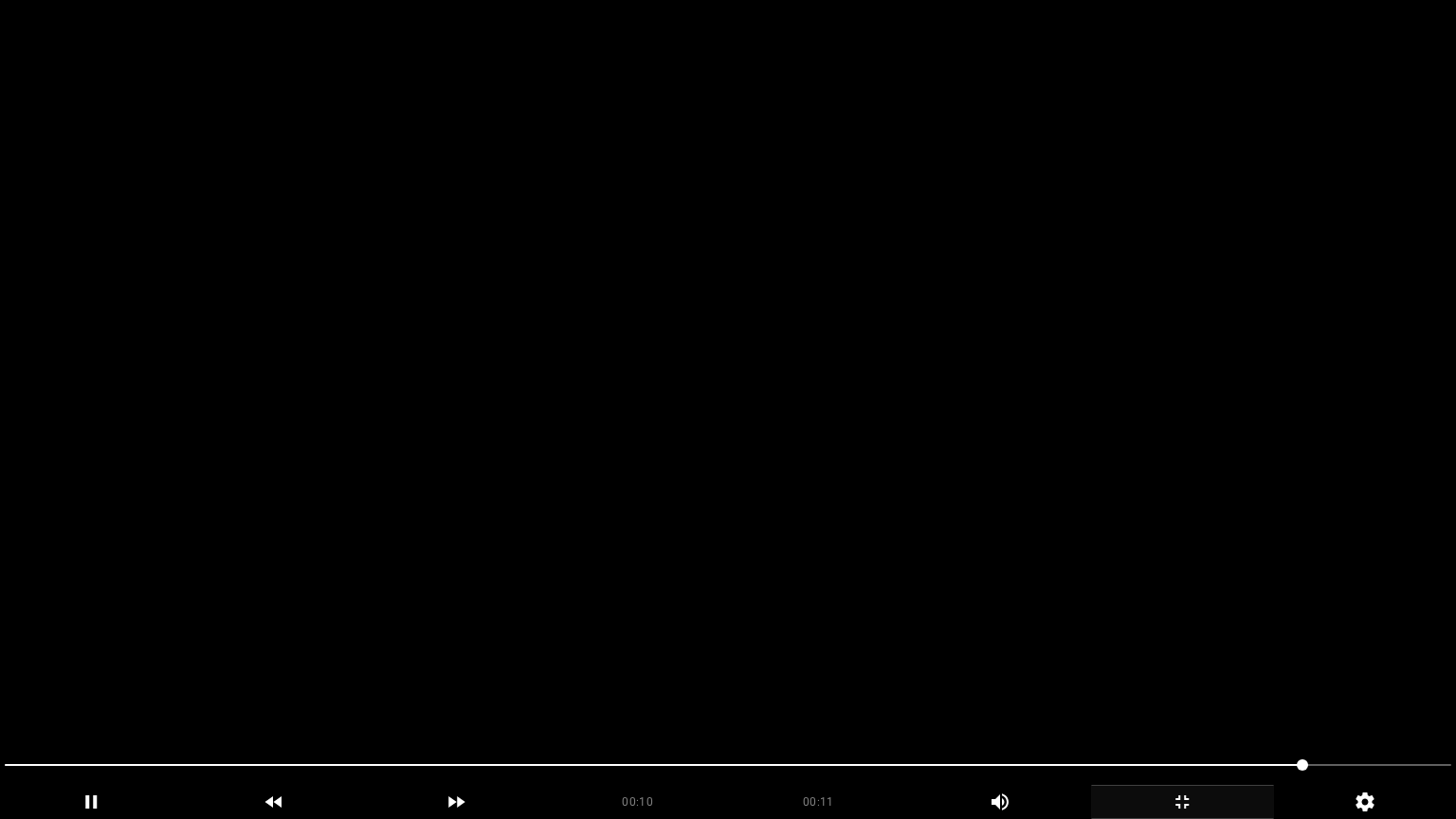
drag, startPoint x: 161, startPoint y: 762, endPoint x: 154, endPoint y: 659, distance: 103.2
click at [0, 691] on section "00:10 00:11 Picture In Picture 1 Error: Failed to load Video" at bounding box center [728, 410] width 1456 height 819
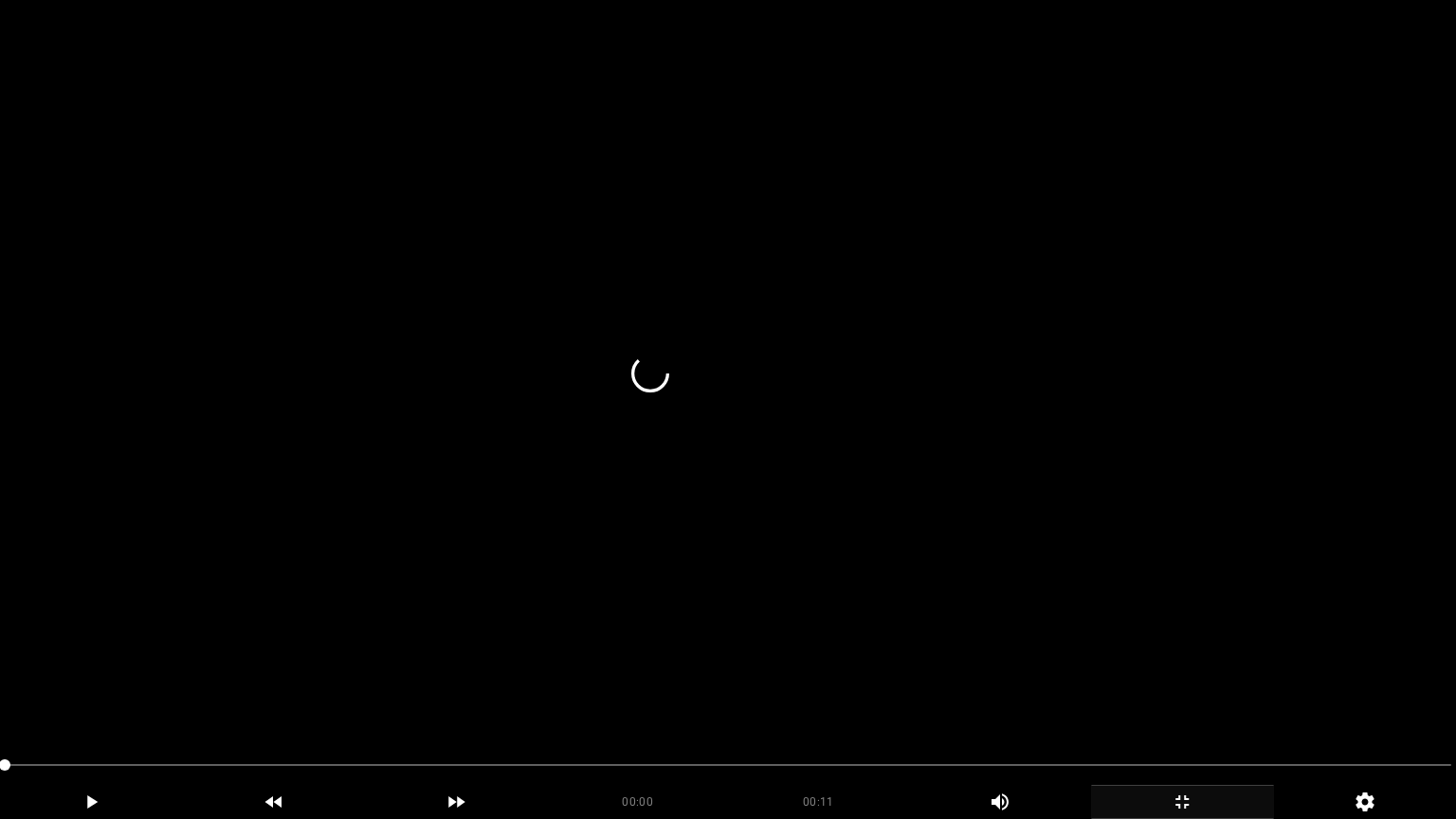
click at [868, 638] on video at bounding box center [728, 410] width 1456 height 819
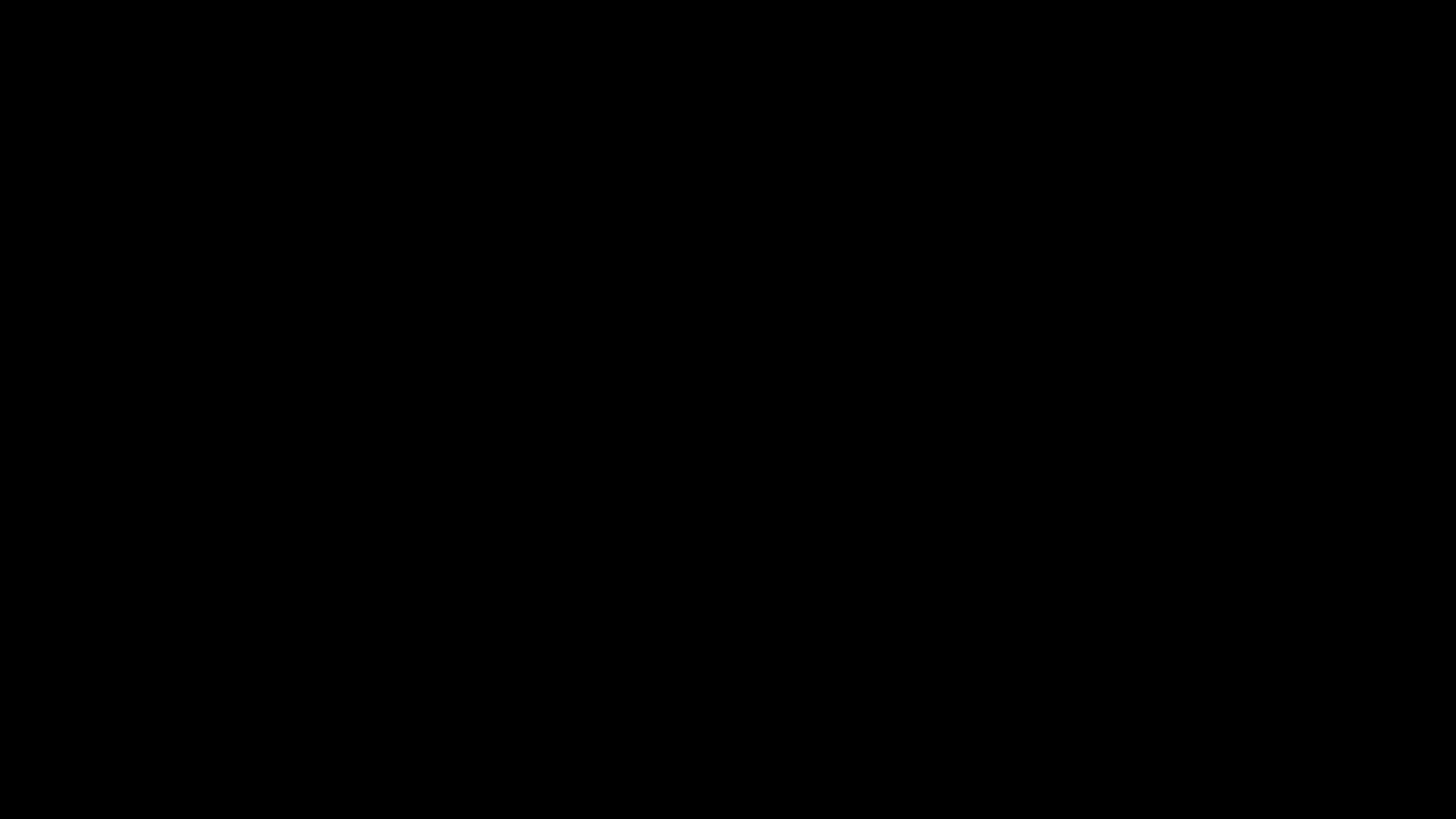
click at [1188, 691] on icon "add" at bounding box center [1183, 801] width 181 height 23
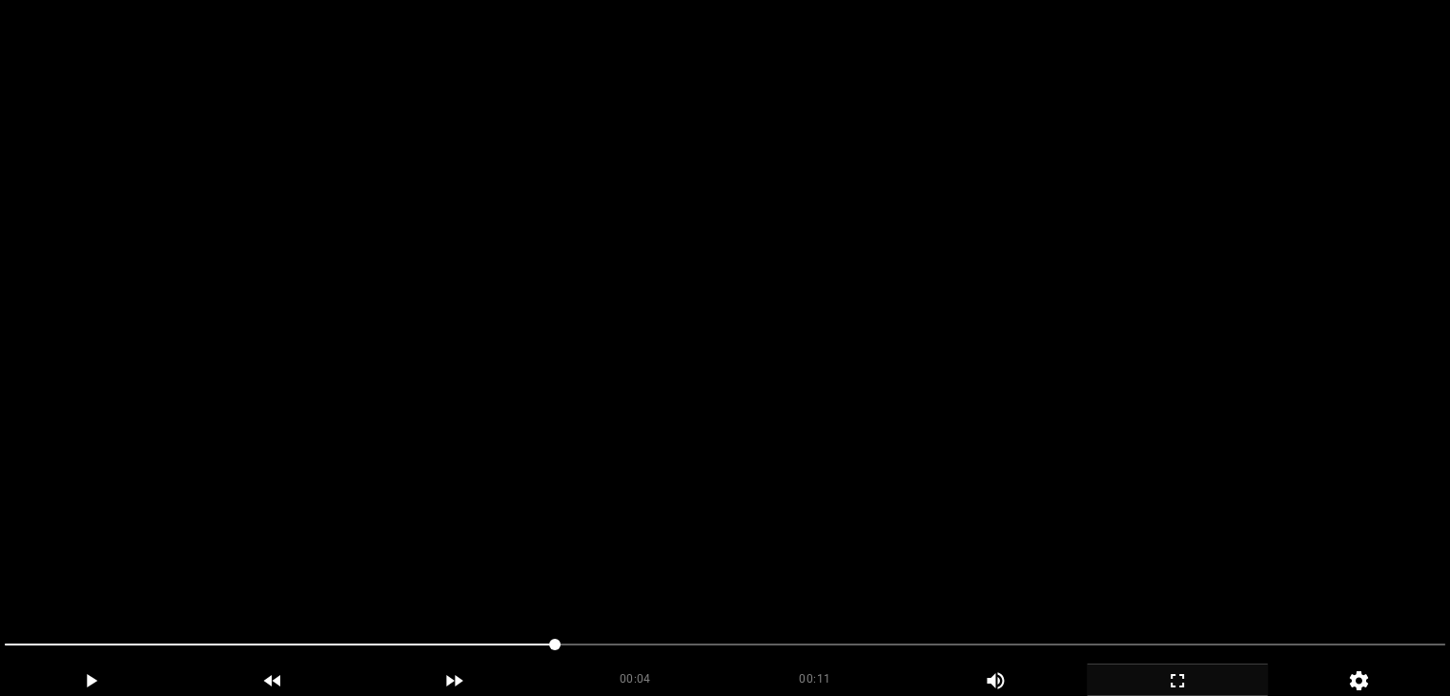
scroll to position [282, 0]
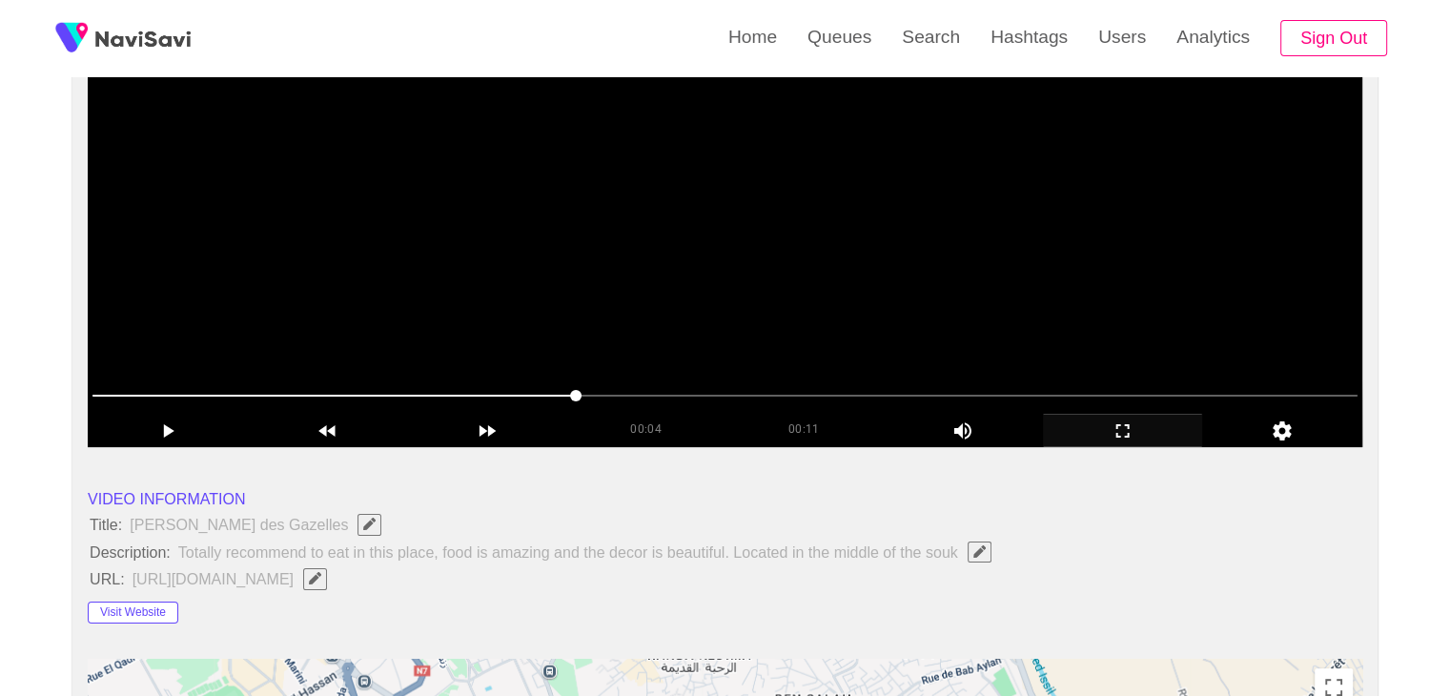
click at [885, 348] on video at bounding box center [725, 208] width 1274 height 477
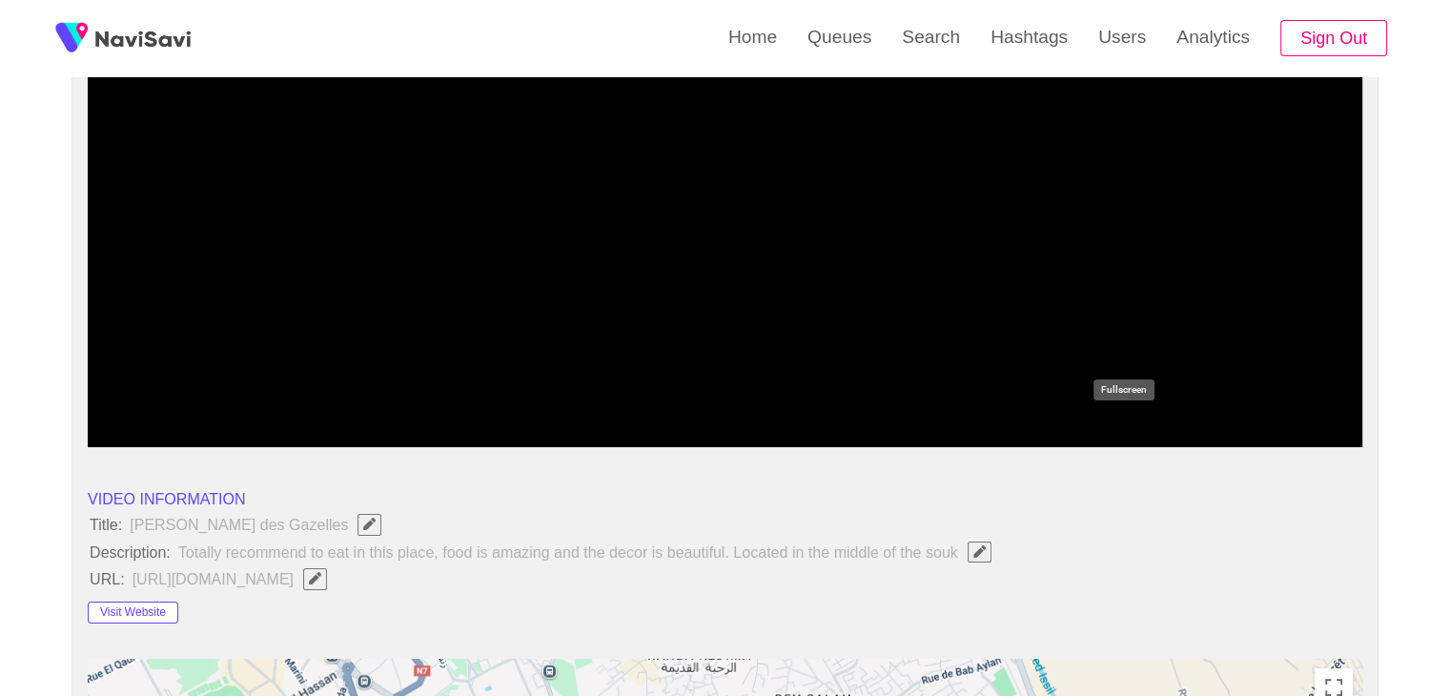
click at [1102, 428] on icon "add" at bounding box center [1123, 430] width 158 height 23
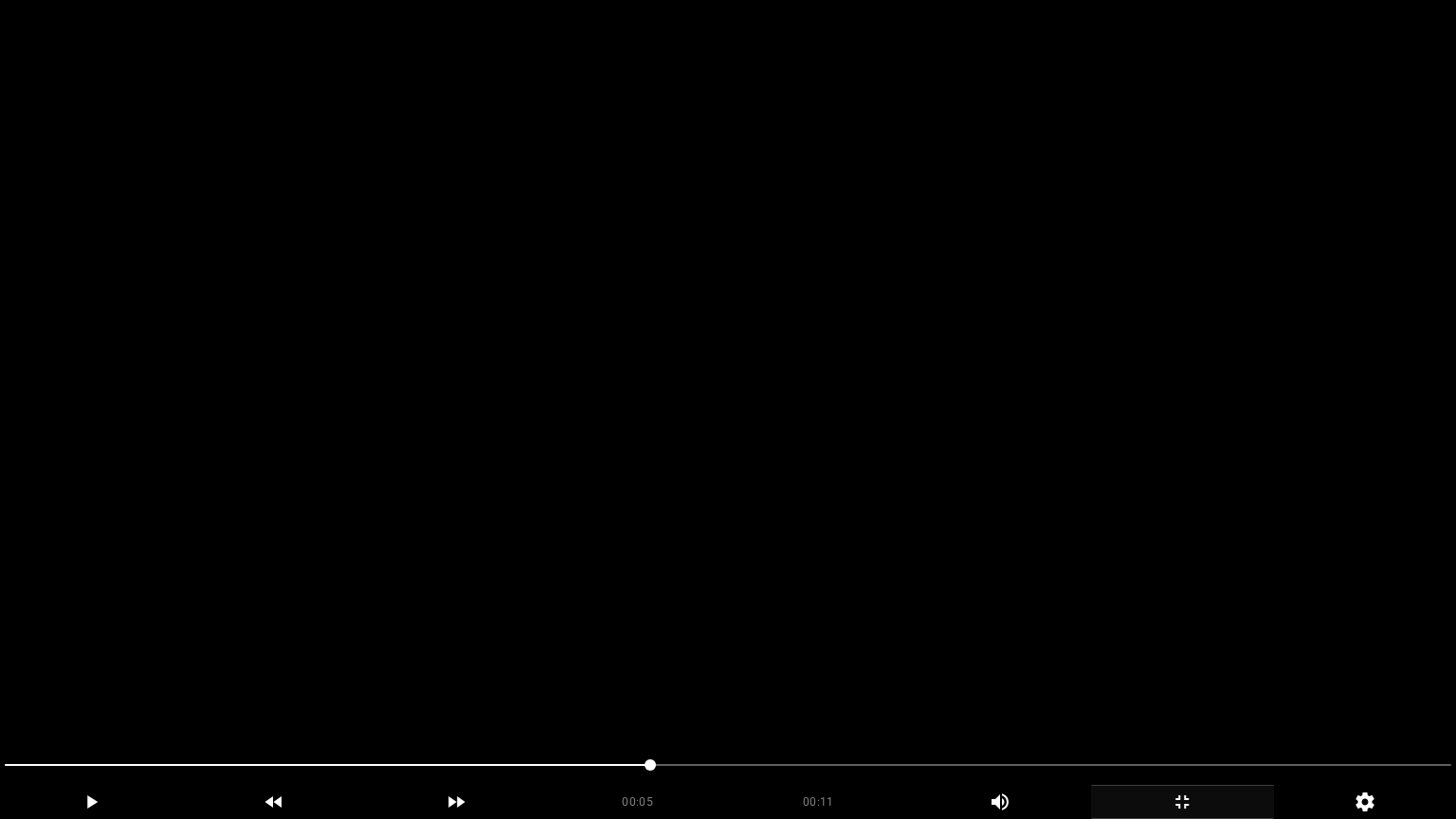
click at [1096, 506] on video at bounding box center [728, 410] width 1456 height 819
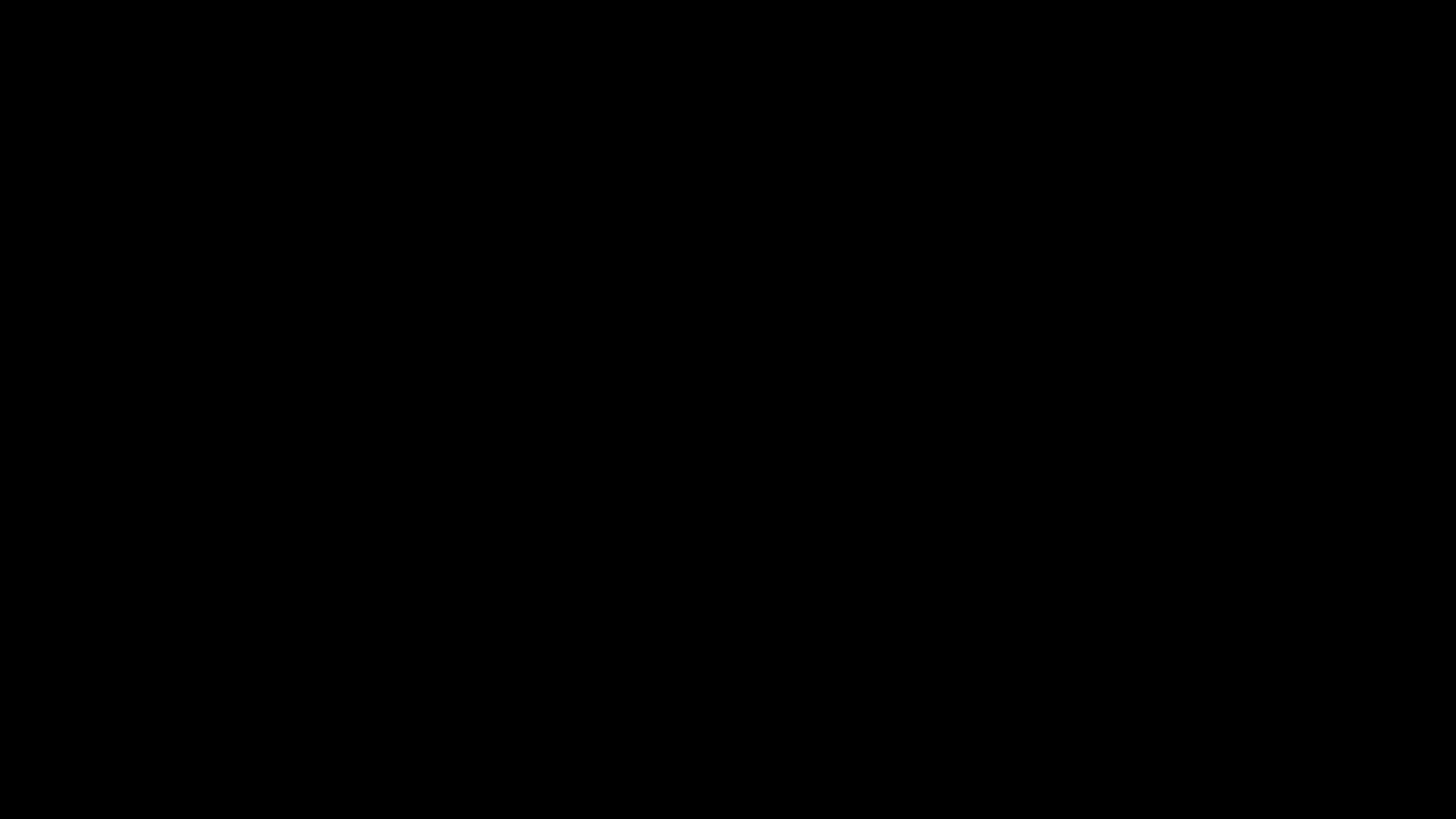
click at [1186, 691] on icon "add" at bounding box center [1183, 801] width 181 height 23
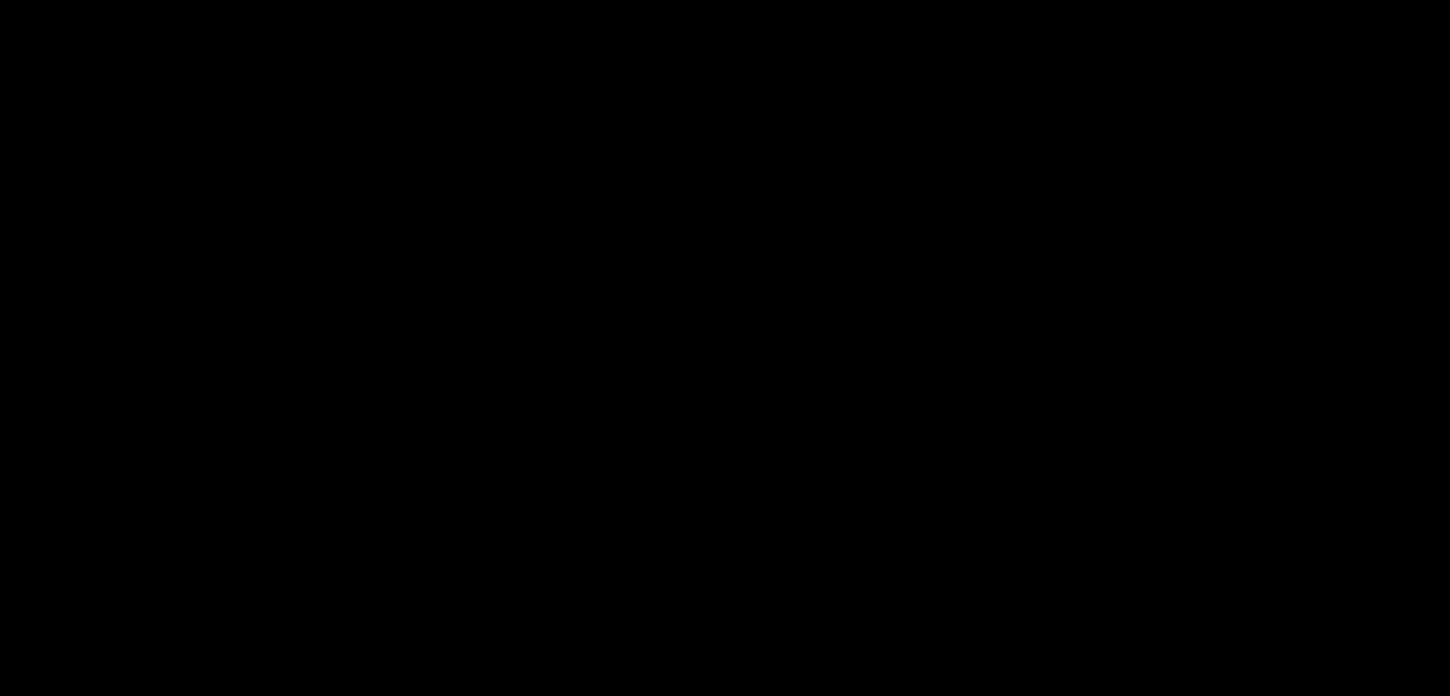
scroll to position [949, 0]
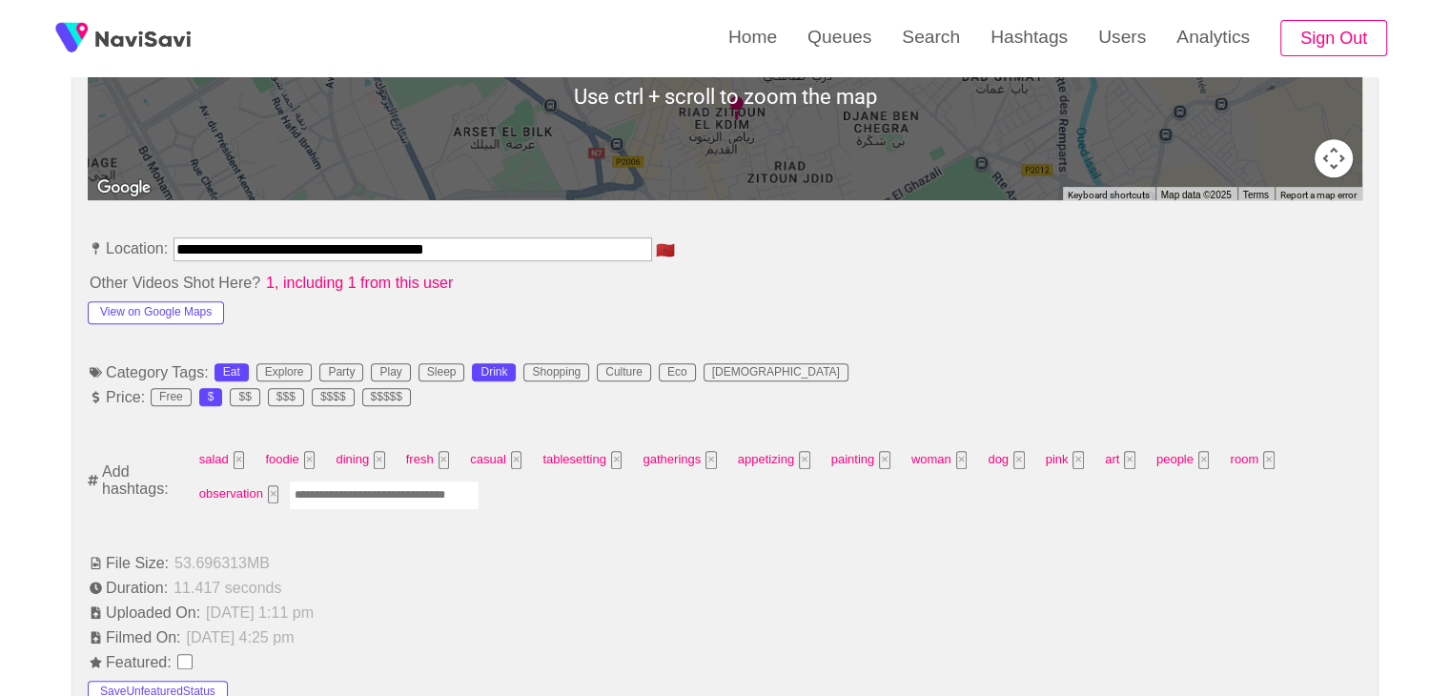
click at [399, 500] on input "Enter tag here and press return" at bounding box center [384, 495] width 191 height 30
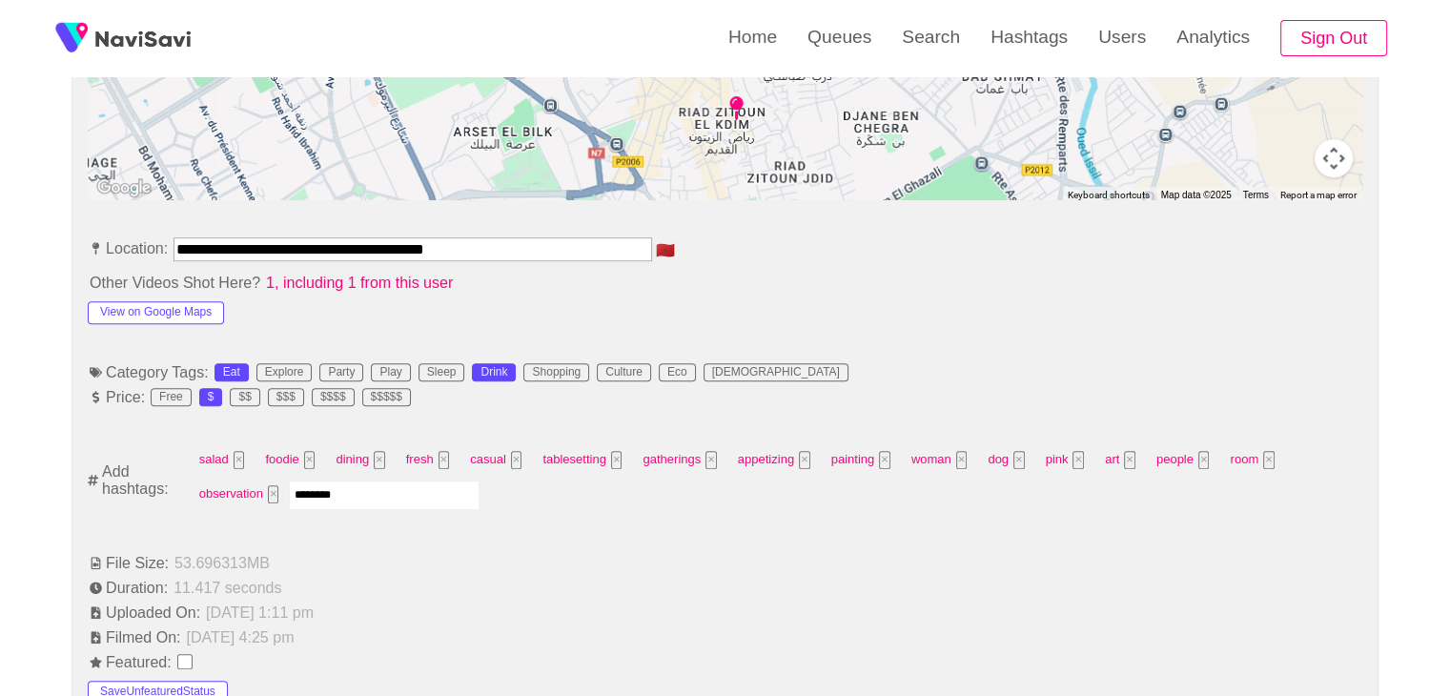
type input "*********"
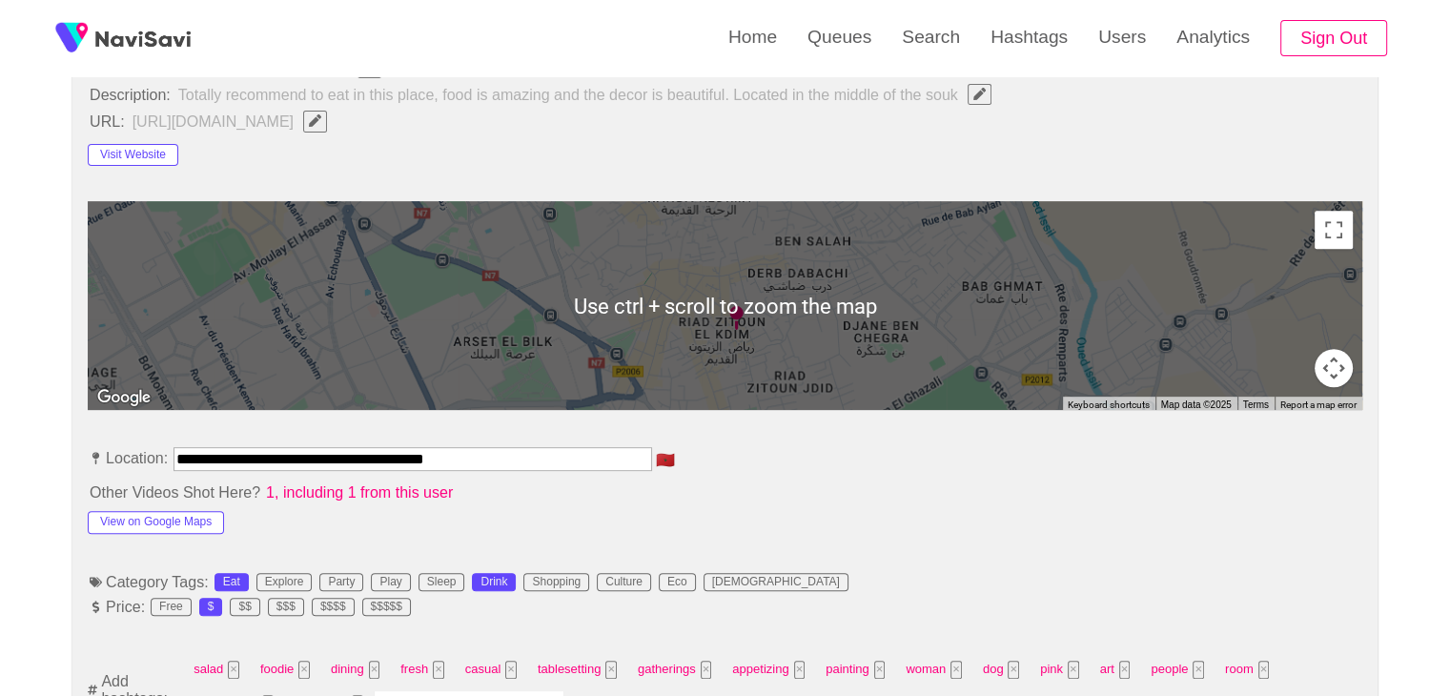
scroll to position [759, 0]
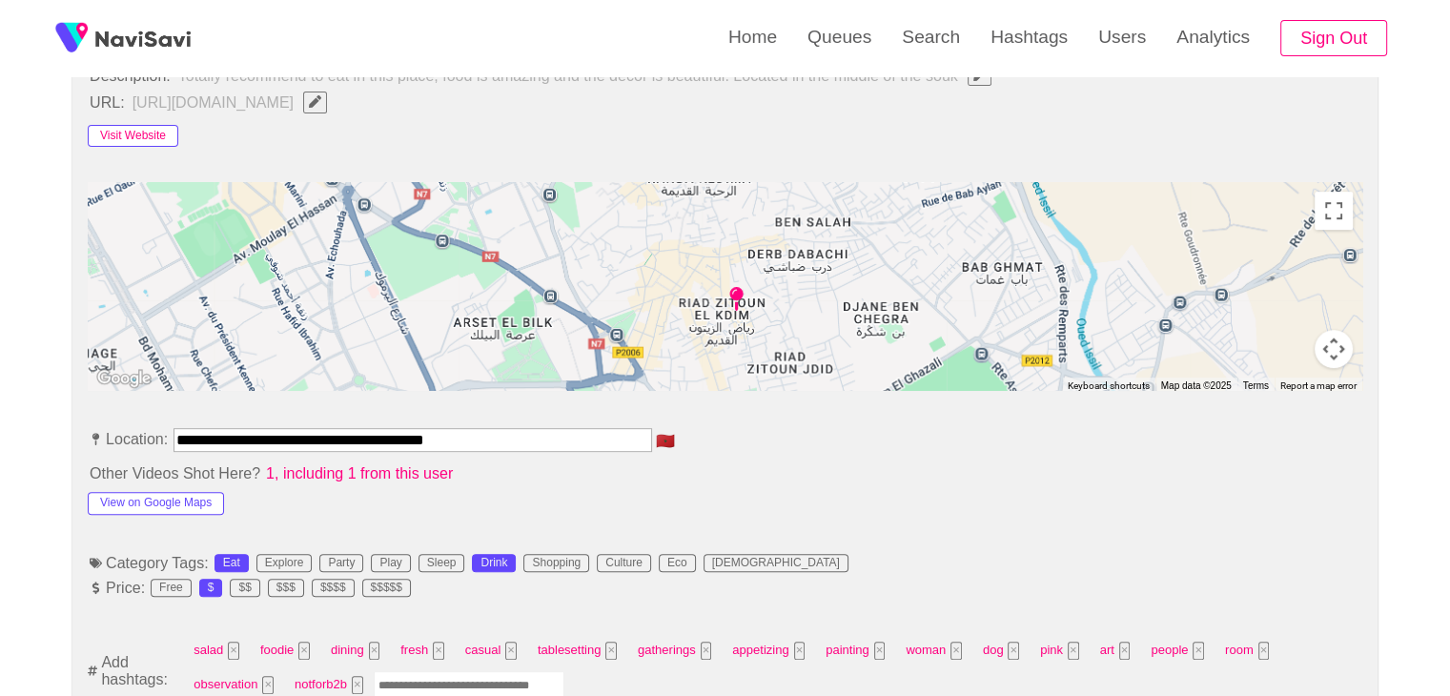
click at [149, 131] on button "Visit Website" at bounding box center [133, 136] width 91 height 23
click at [146, 500] on button "View on Google Maps" at bounding box center [156, 503] width 136 height 23
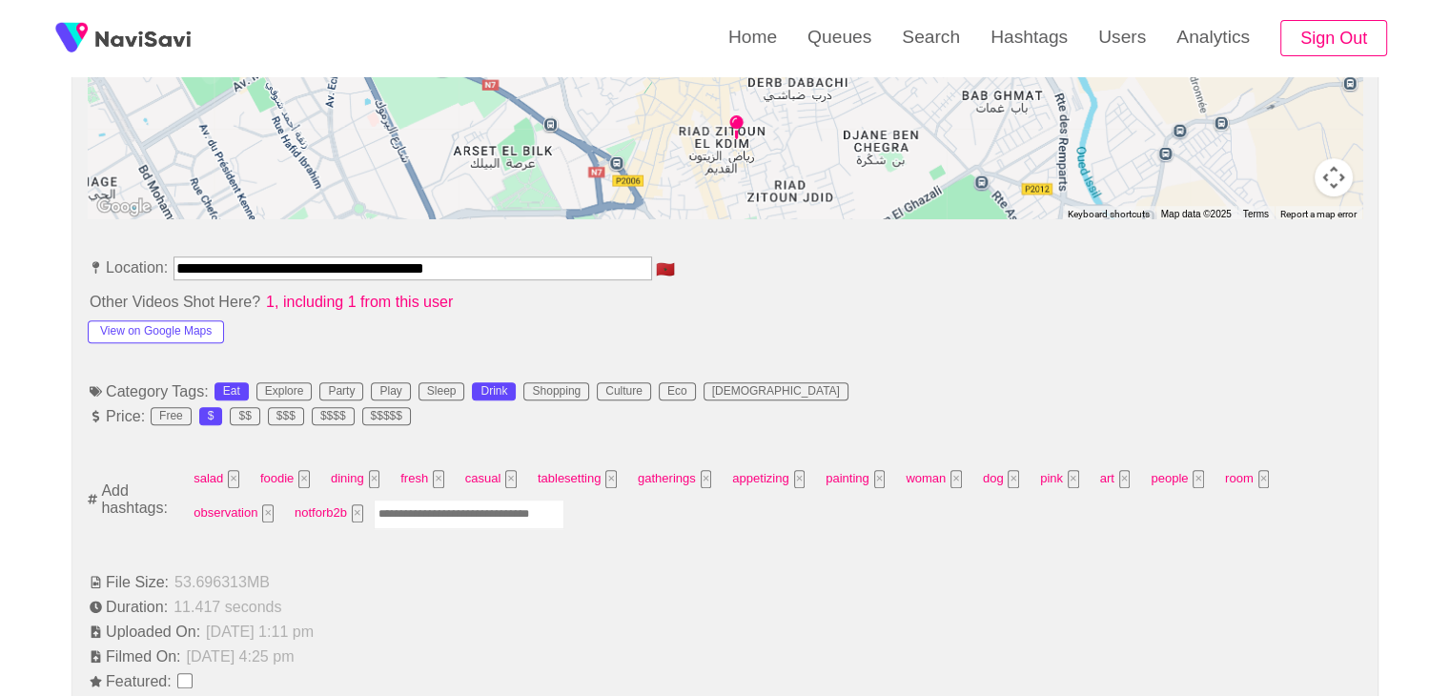
scroll to position [949, 0]
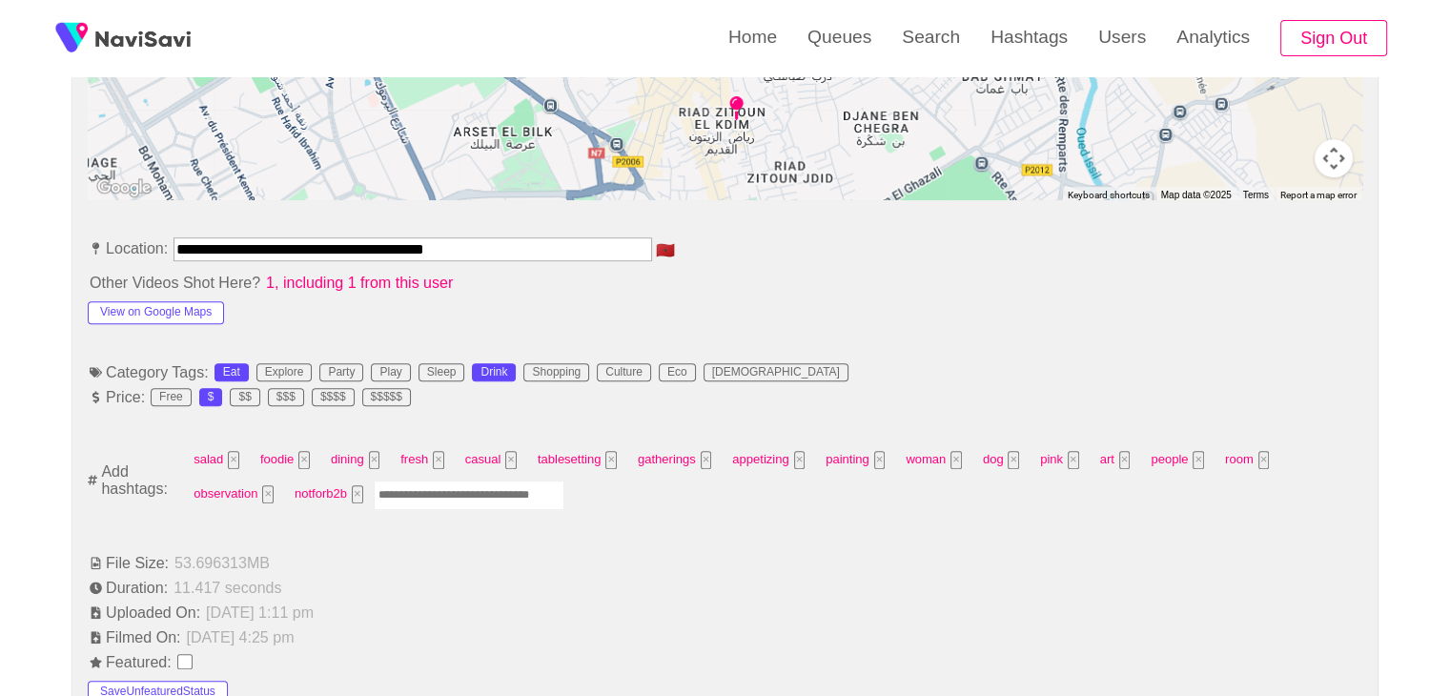
click at [454, 492] on input "Enter tag here and press return" at bounding box center [469, 495] width 191 height 30
type input "*********"
type input "****"
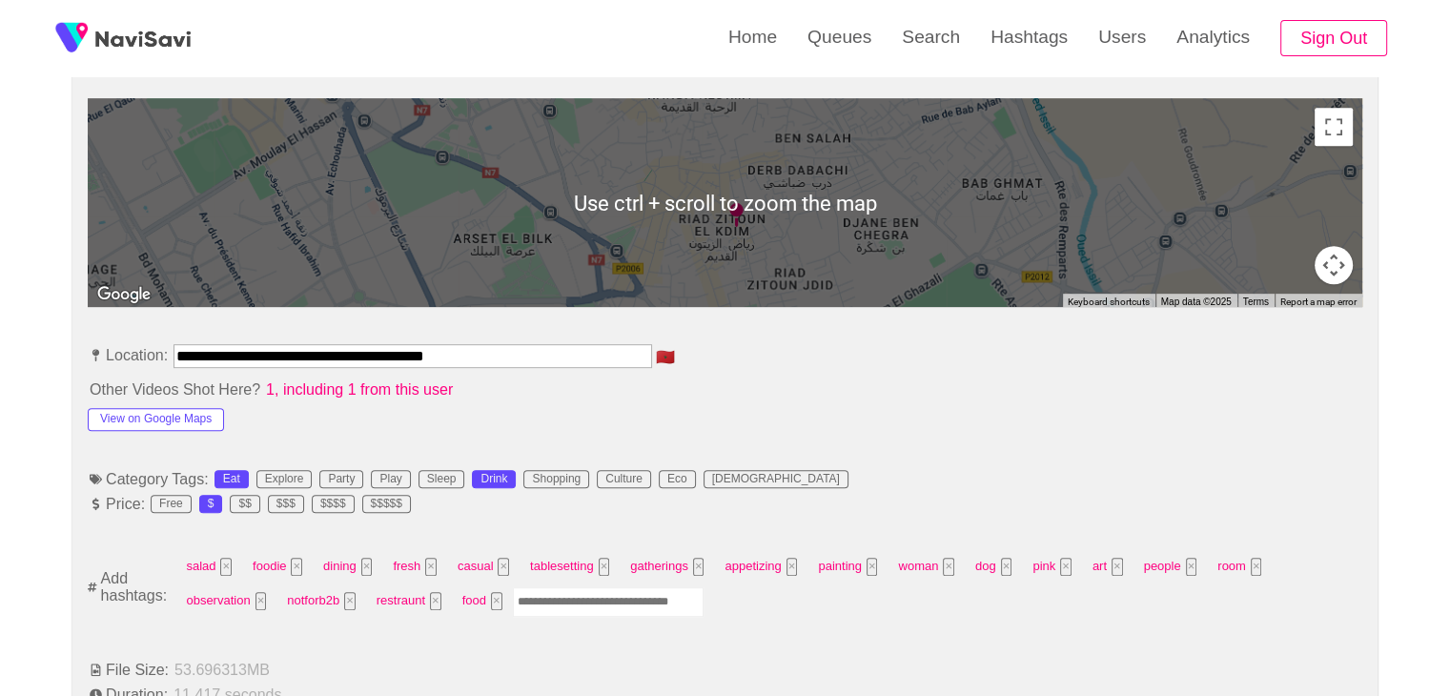
scroll to position [854, 0]
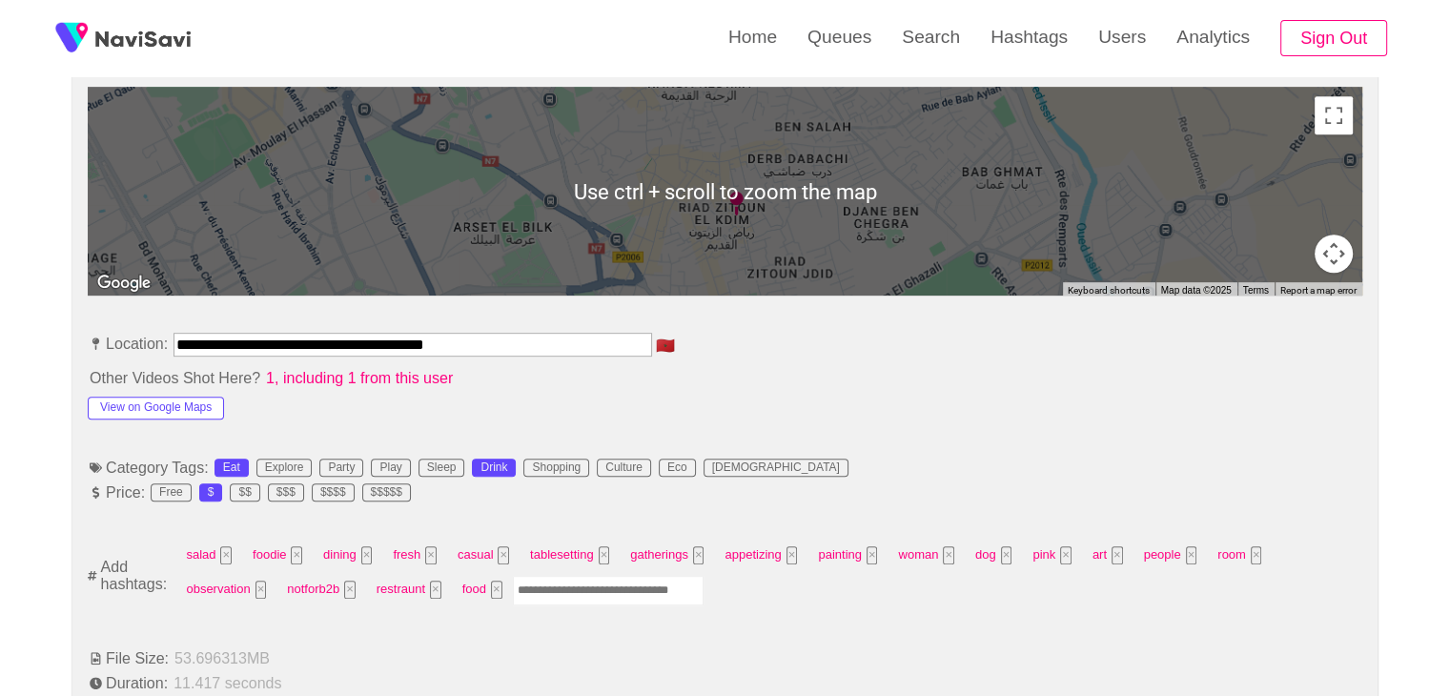
drag, startPoint x: 201, startPoint y: 336, endPoint x: 0, endPoint y: 309, distance: 202.9
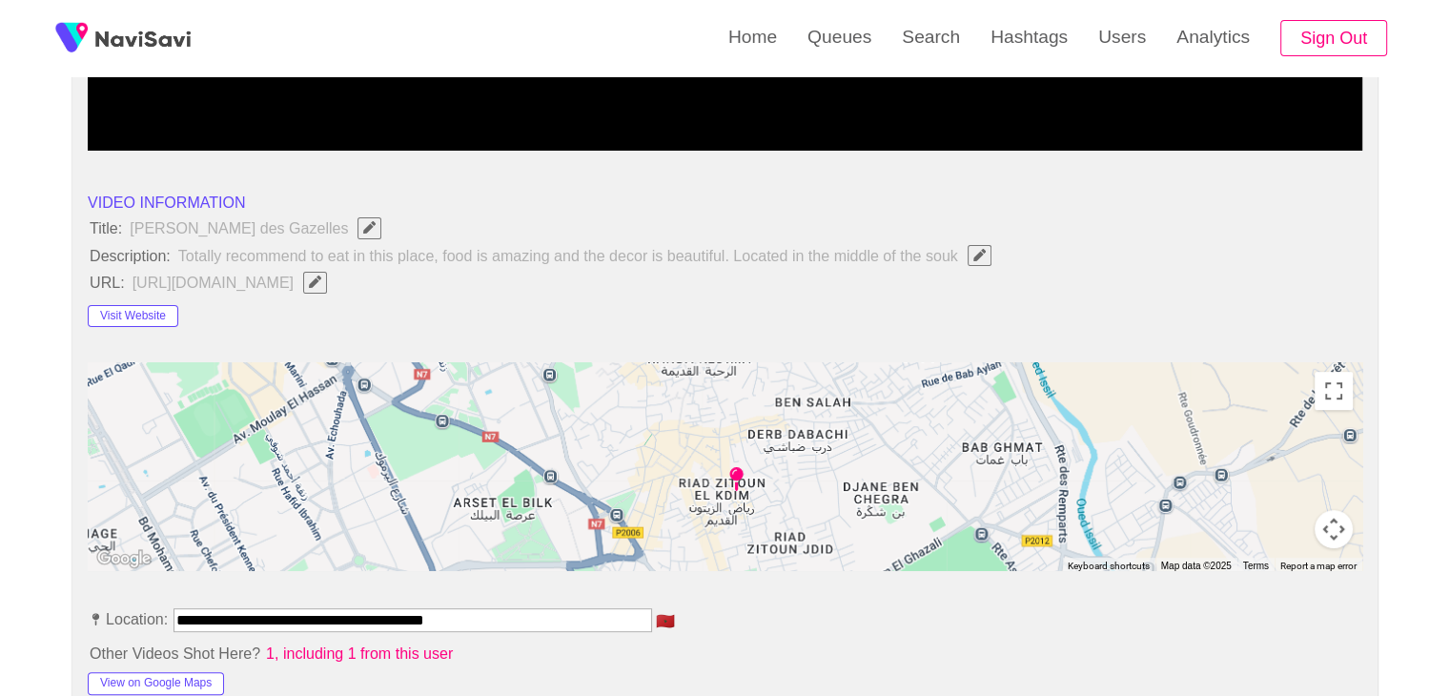
scroll to position [568, 0]
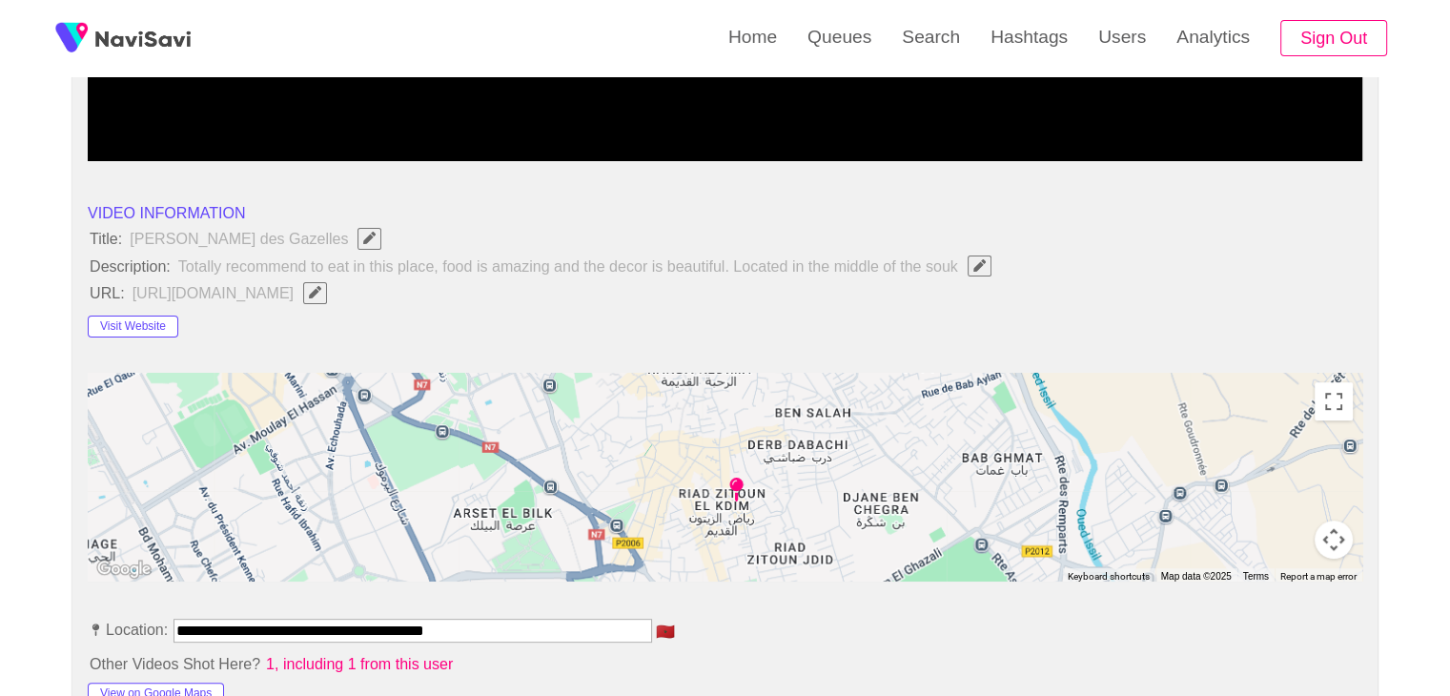
click at [323, 286] on span "Edit Field" at bounding box center [315, 292] width 16 height 12
type input "**********"
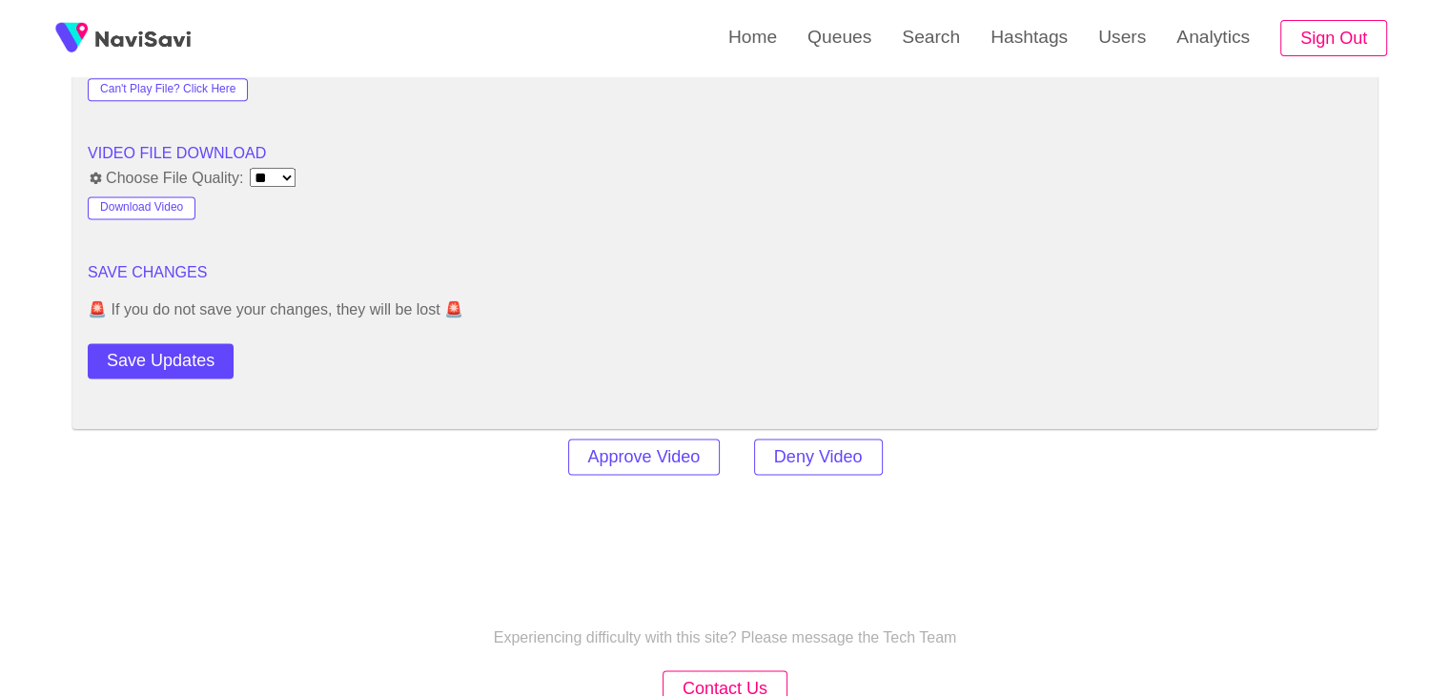
scroll to position [2570, 0]
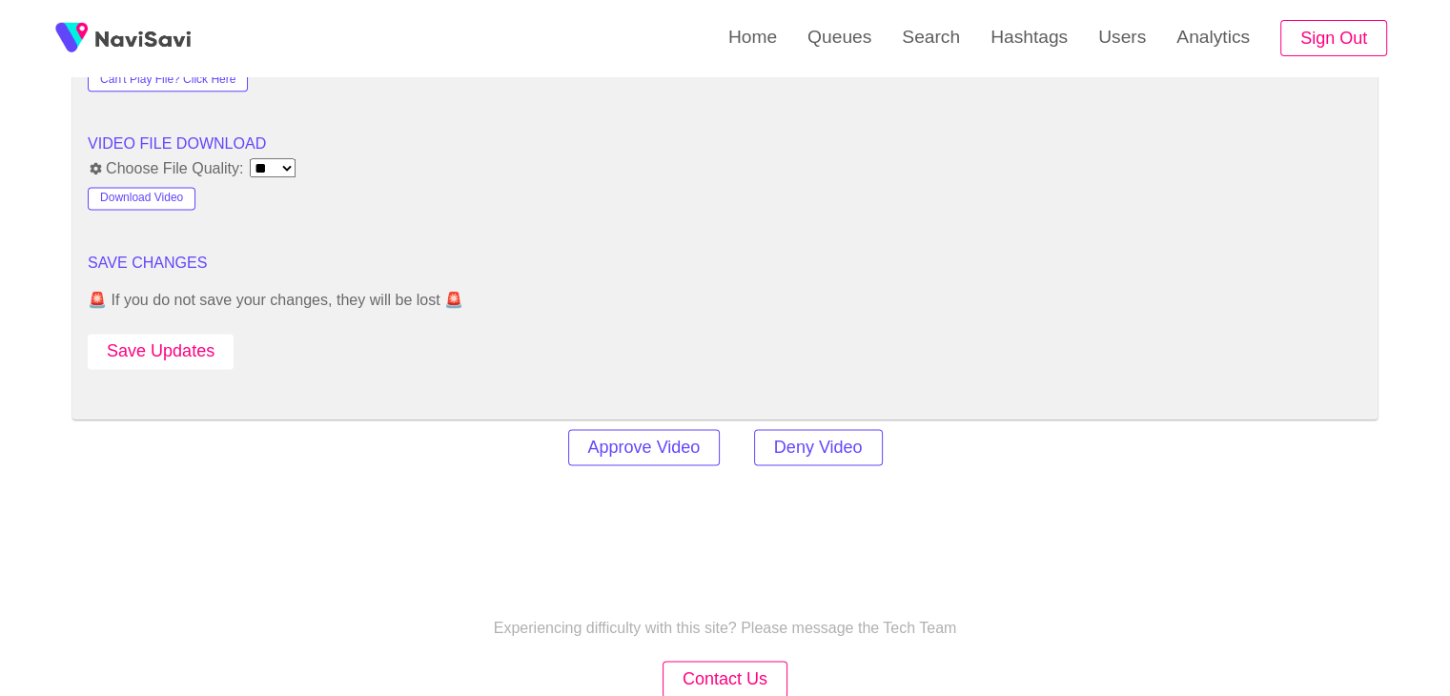
click at [172, 334] on button "Save Updates" at bounding box center [161, 351] width 146 height 35
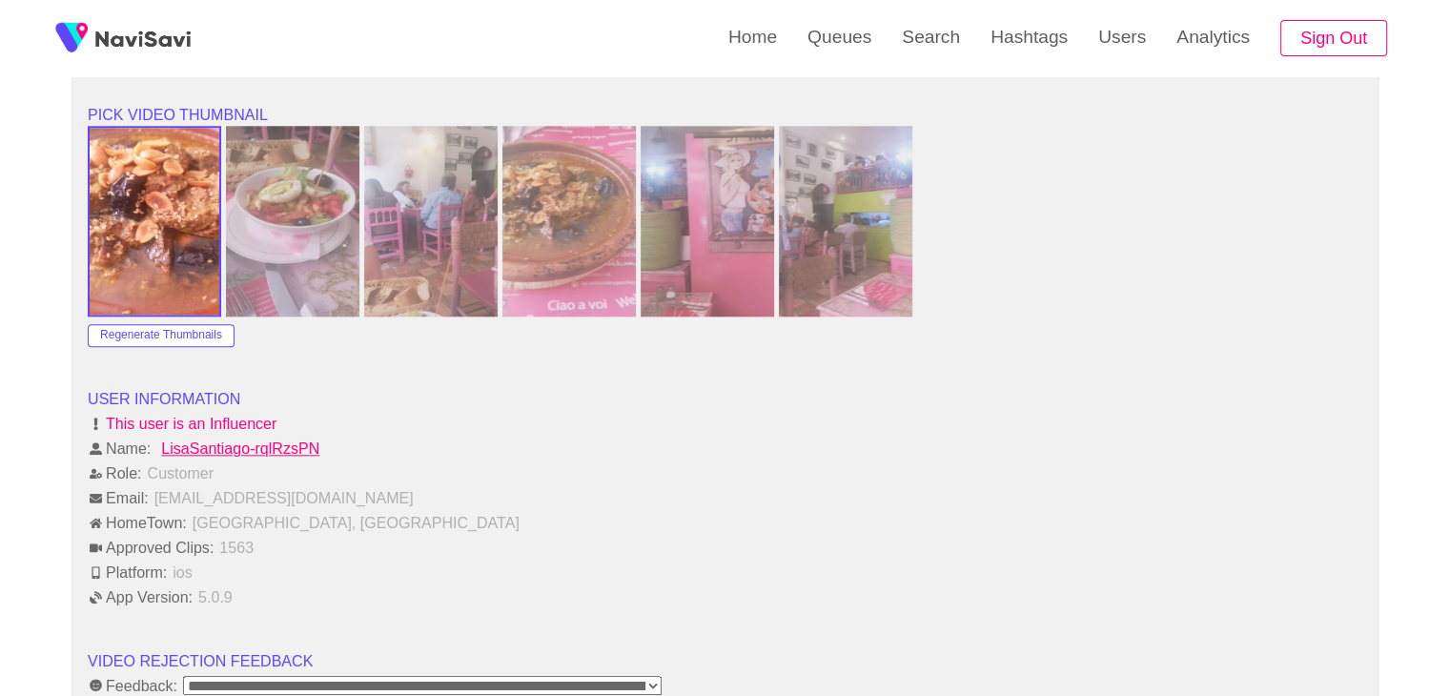
scroll to position [2284, 0]
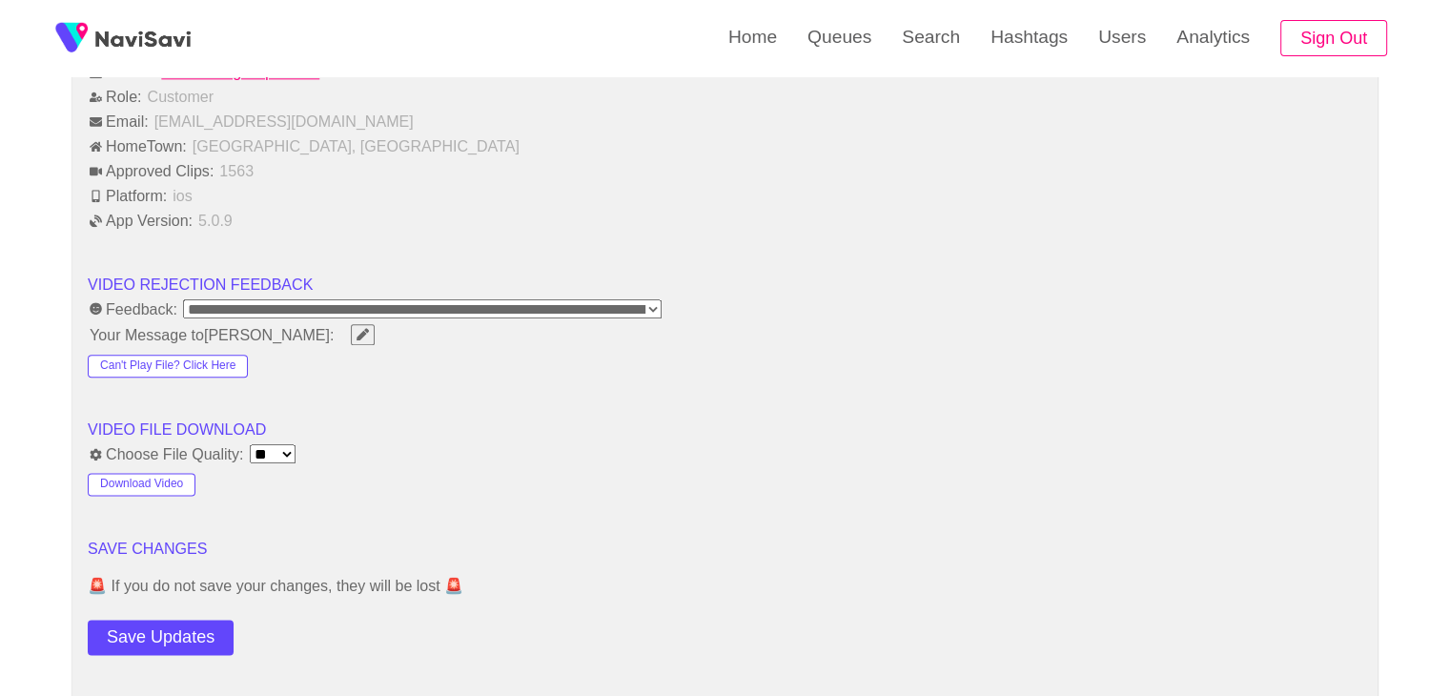
click at [174, 634] on button "Save Updates" at bounding box center [161, 637] width 146 height 35
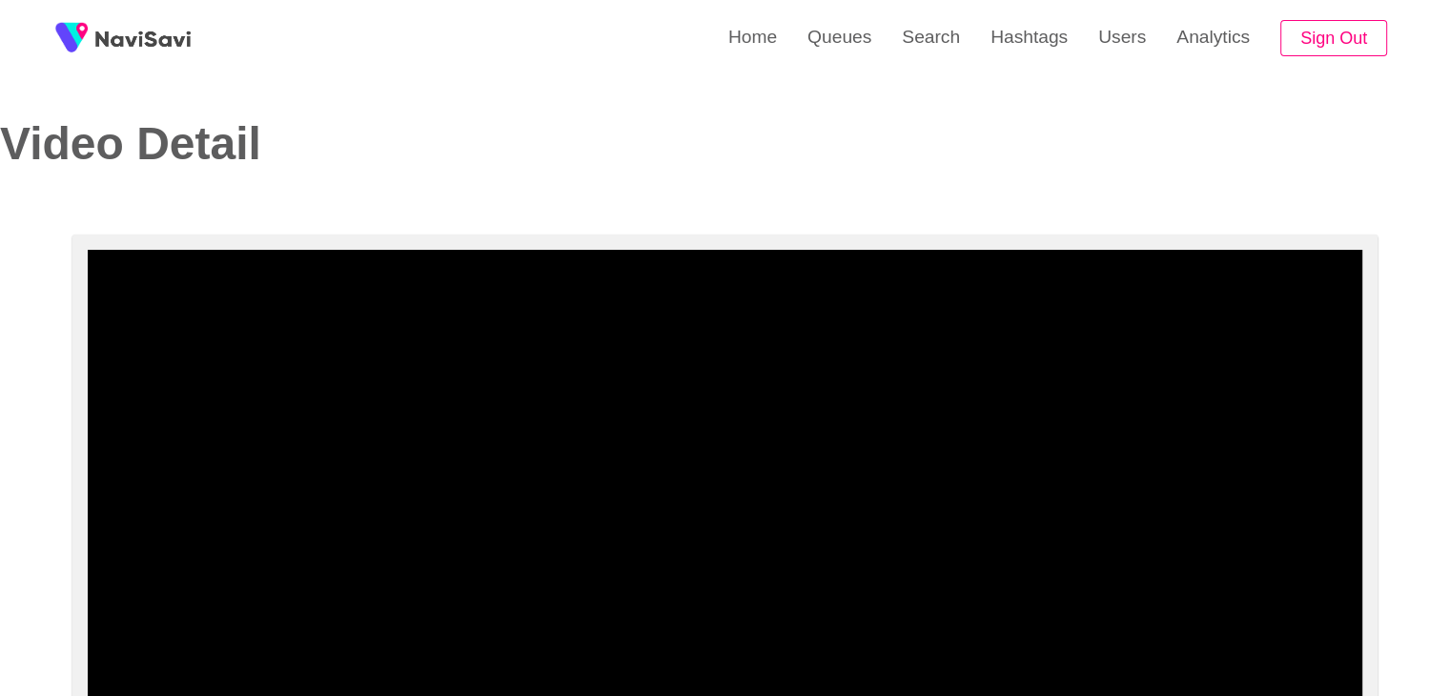
scroll to position [0, 0]
